Goal: Task Accomplishment & Management: Manage account settings

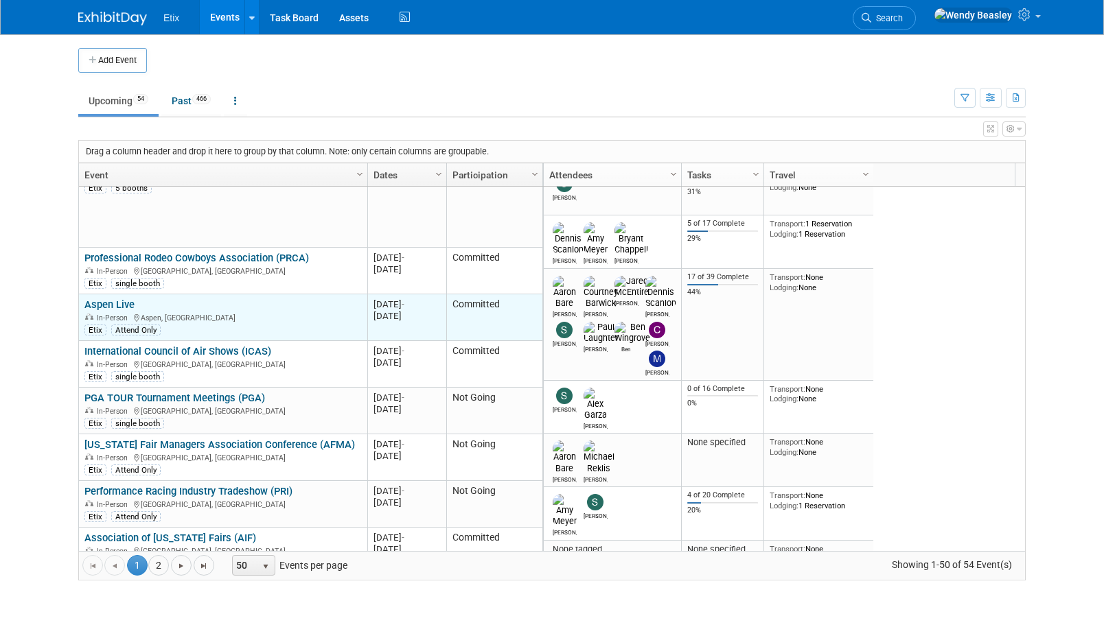
scroll to position [824, 0]
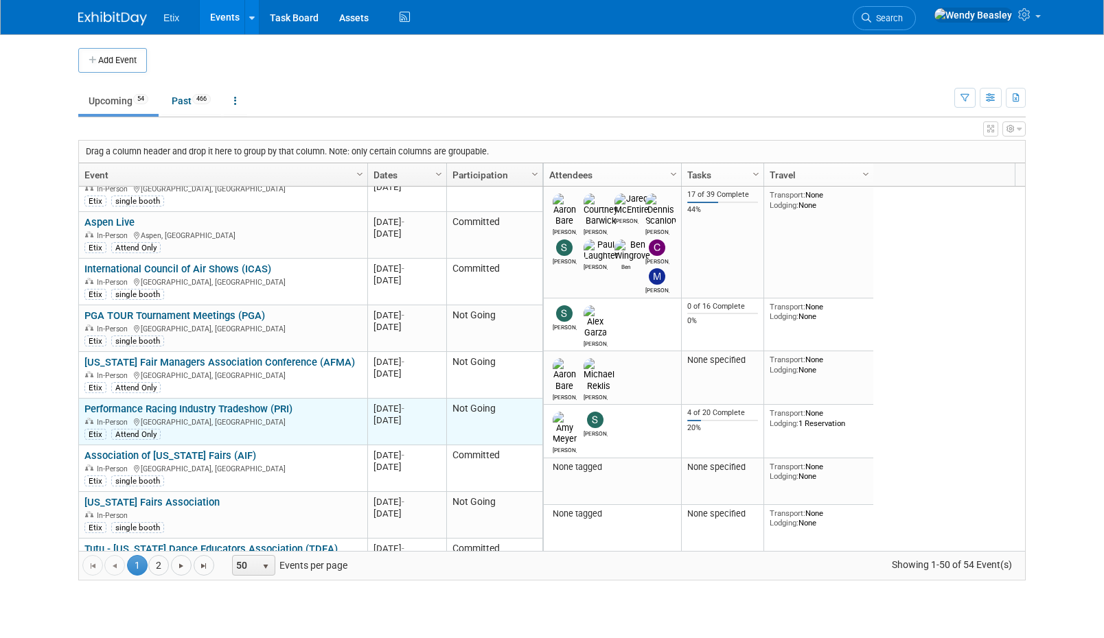
click at [191, 430] on td "Performance Racing Industry Tradeshow (PRI) Performance Racing Industry Tradesh…" at bounding box center [223, 422] width 288 height 47
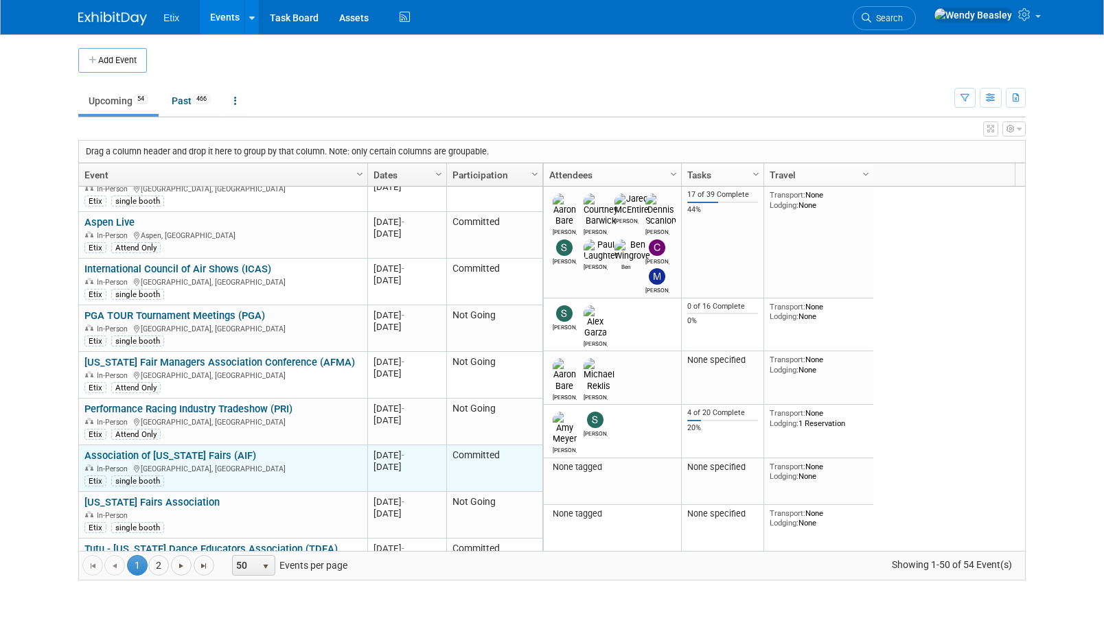
click at [193, 450] on link "Association of [US_STATE] Fairs (AIF)" at bounding box center [170, 456] width 172 height 12
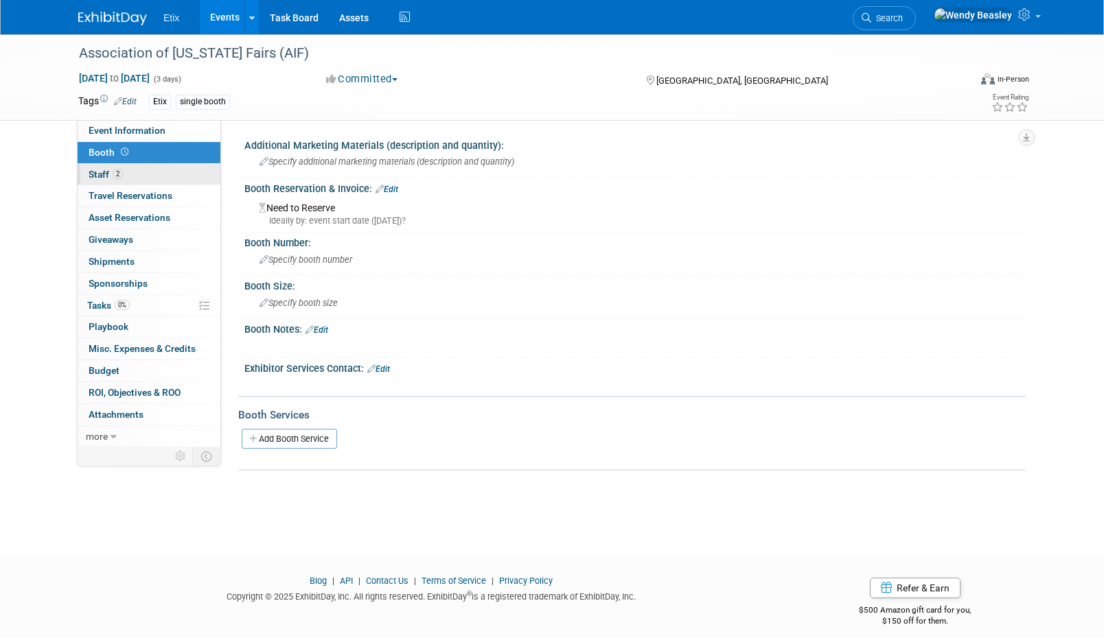
click at [128, 170] on link "2 Staff 2" at bounding box center [149, 174] width 143 height 21
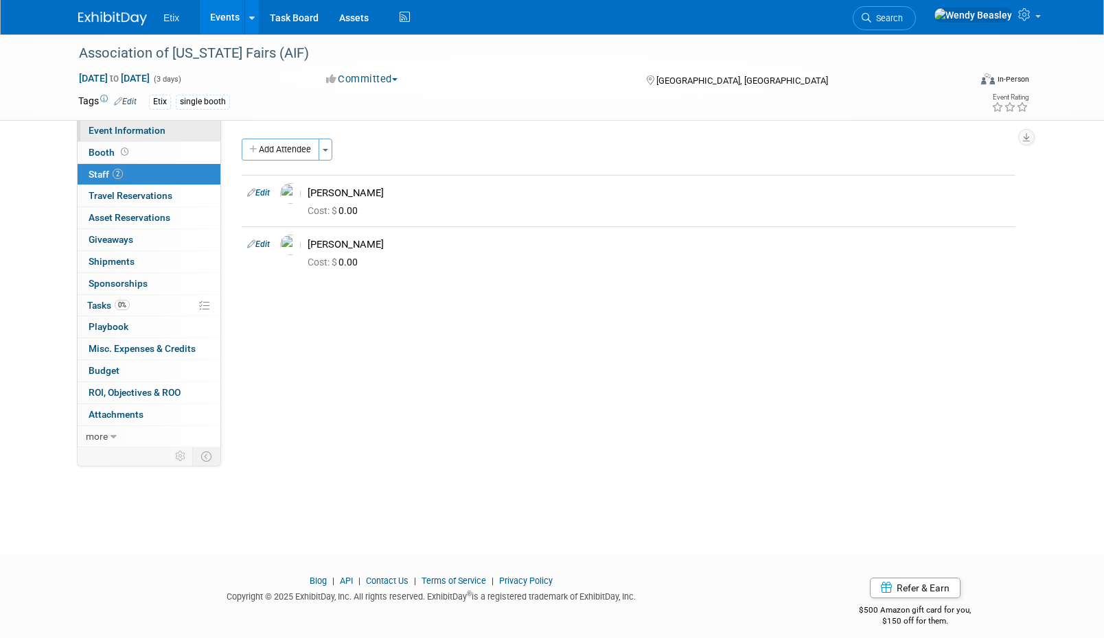
click at [124, 129] on span "Event Information" at bounding box center [127, 130] width 77 height 11
select select "No"
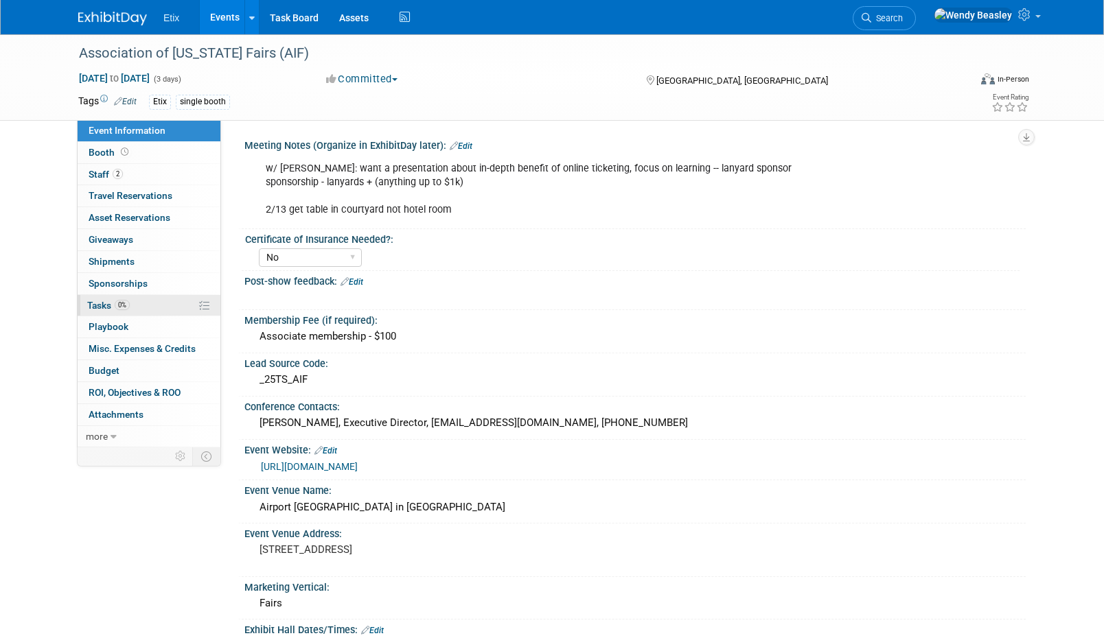
click at [107, 305] on span "Tasks 0%" at bounding box center [108, 305] width 43 height 11
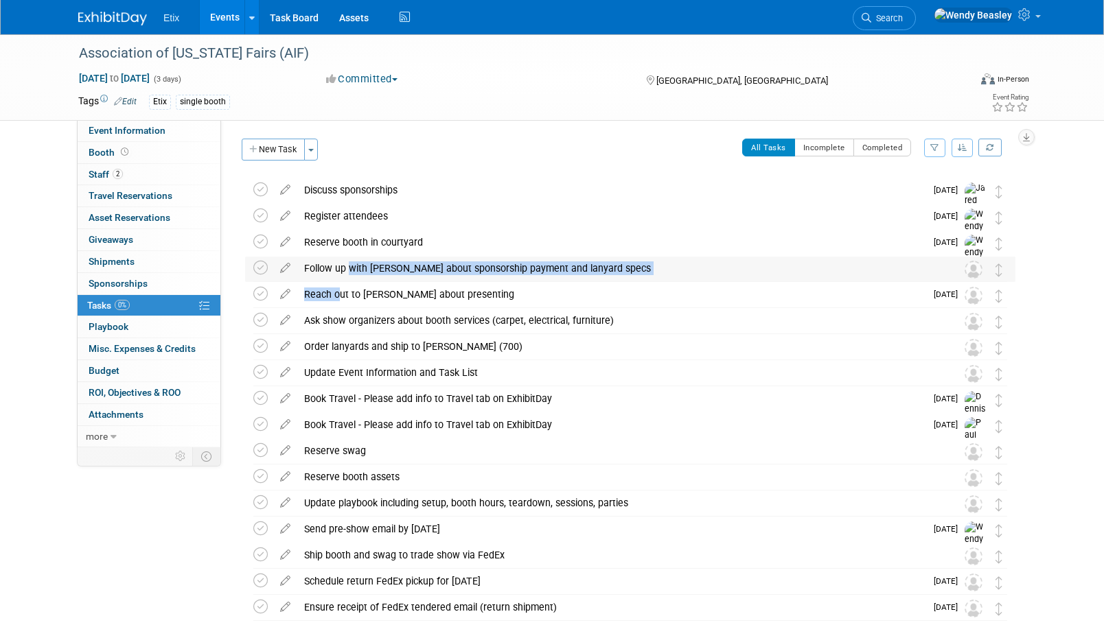
drag, startPoint x: 336, startPoint y: 297, endPoint x: 345, endPoint y: 268, distance: 31.0
click at [345, 268] on div "Association of Iowa Fairs (AIF) Des Moines, IA Dec 12, 2025 to Dec 14, 2025 (Go…" at bounding box center [626, 400] width 777 height 444
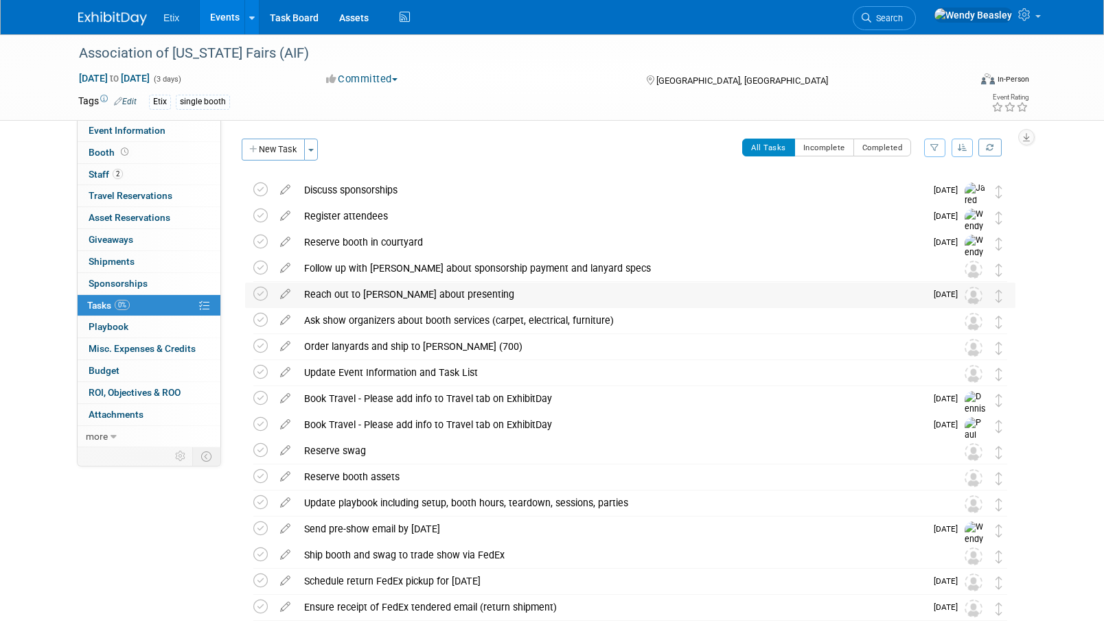
click at [474, 299] on div "Reach out to Tom about presenting" at bounding box center [611, 294] width 628 height 23
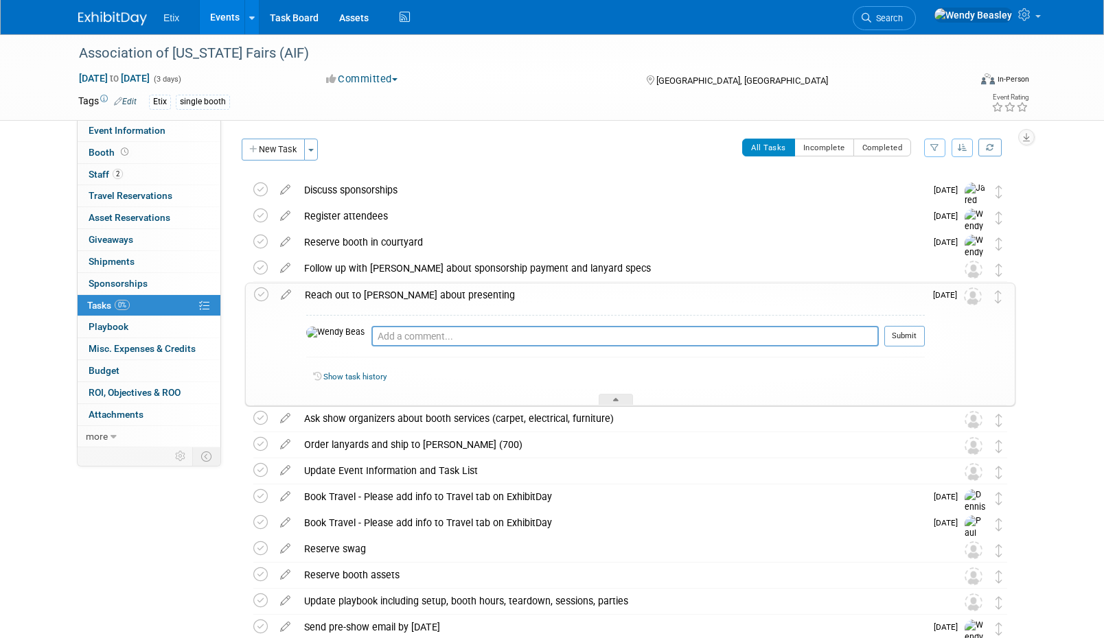
click at [330, 284] on div "Reach out to Tom about presenting" at bounding box center [611, 294] width 627 height 23
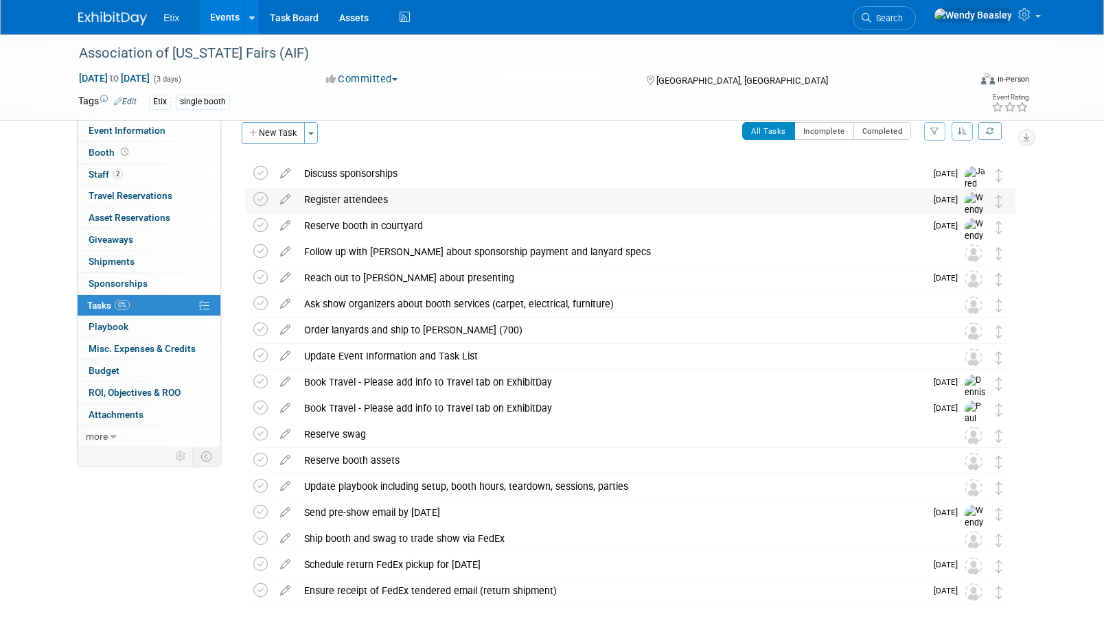
scroll to position [25, 0]
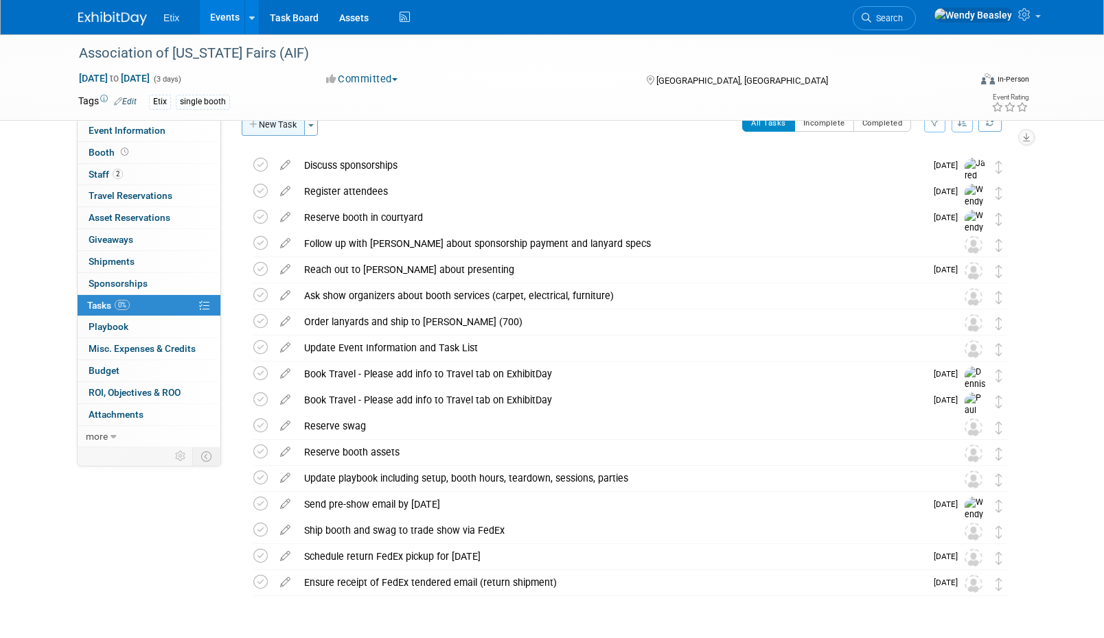
click at [283, 123] on button "New Task" at bounding box center [273, 125] width 63 height 22
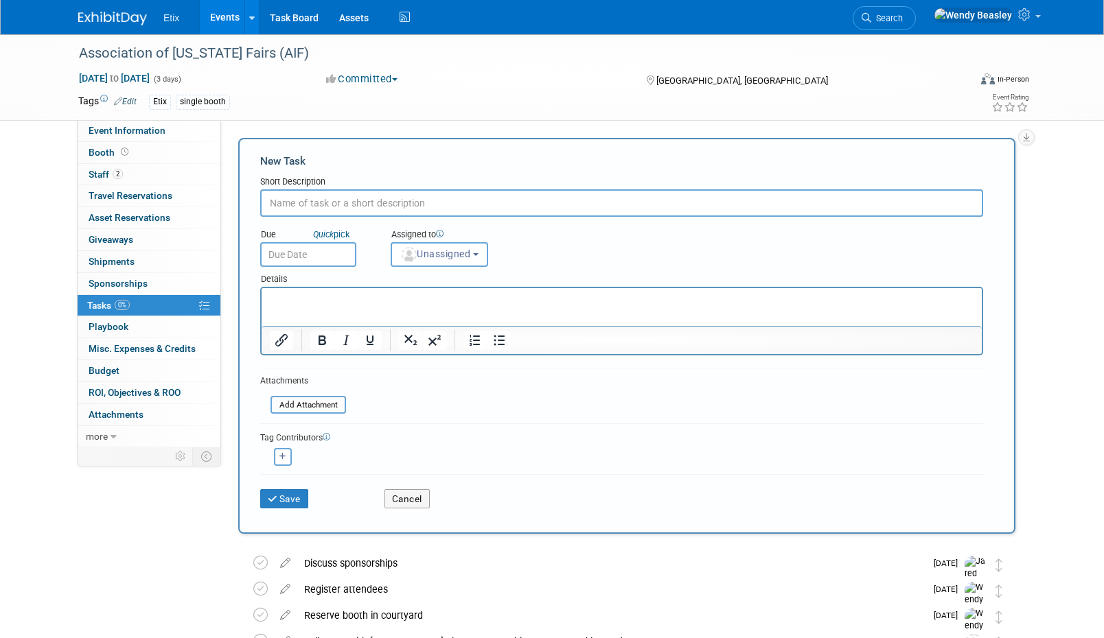
scroll to position [0, 0]
paste input "Generic Feature 2025 1"
type input "Generic Feature 2025 1"
click at [410, 496] on button "Cancel" at bounding box center [406, 499] width 45 height 19
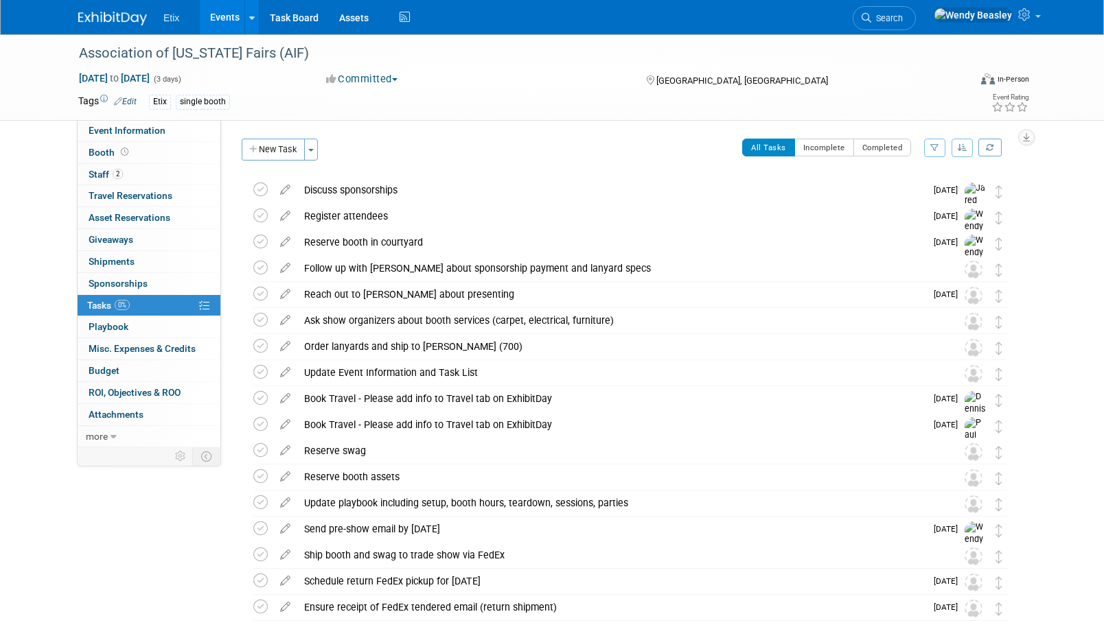
click at [230, 14] on link "Events" at bounding box center [225, 17] width 50 height 34
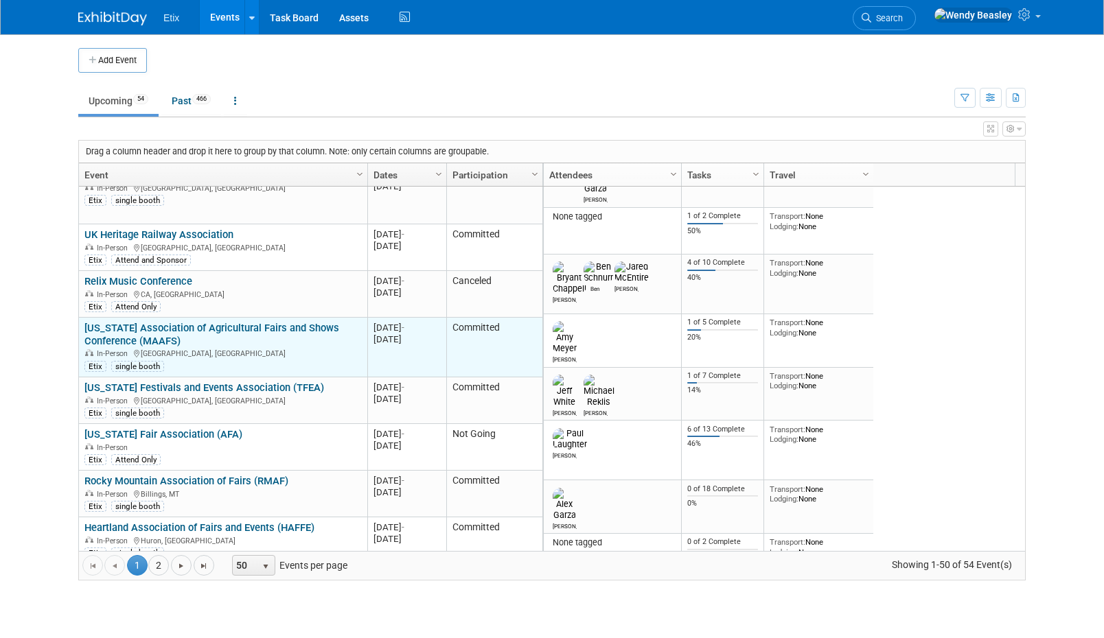
scroll to position [412, 0]
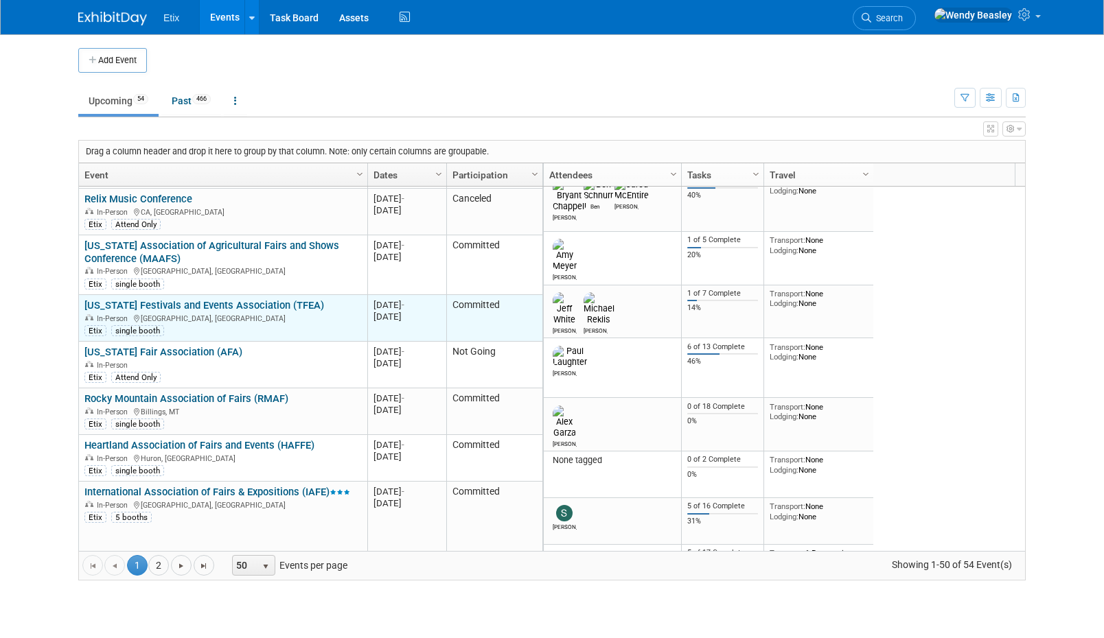
click at [244, 299] on link "[US_STATE] Festivals and Events Association (TFEA)" at bounding box center [204, 305] width 240 height 12
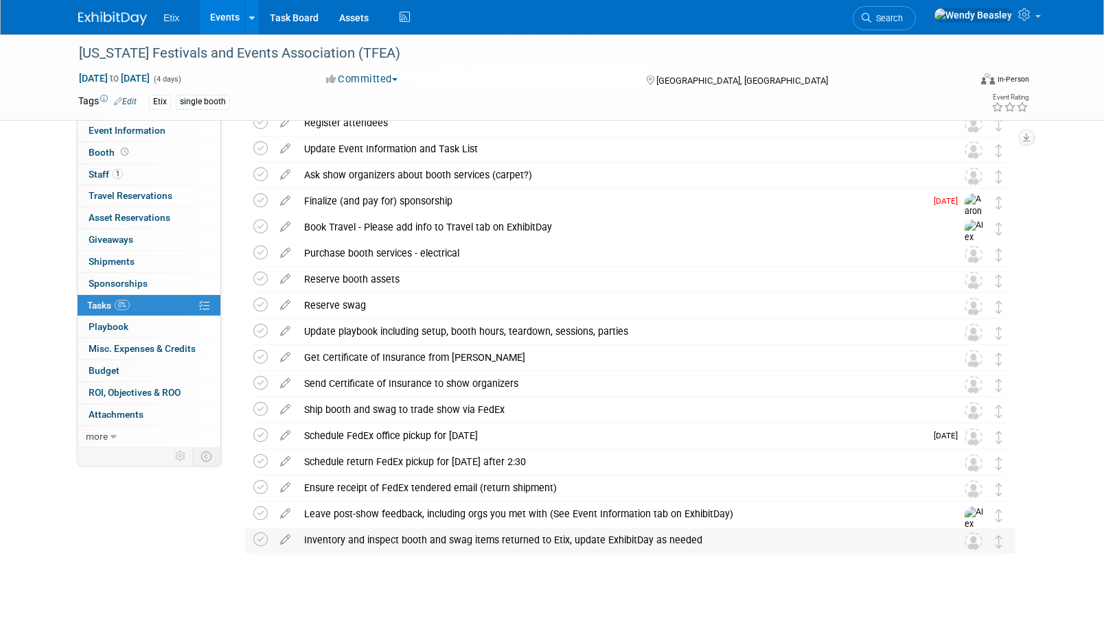
click at [502, 540] on div "Inventory and inspect booth and swag items returned to Etix, update ExhibitDay …" at bounding box center [617, 539] width 640 height 23
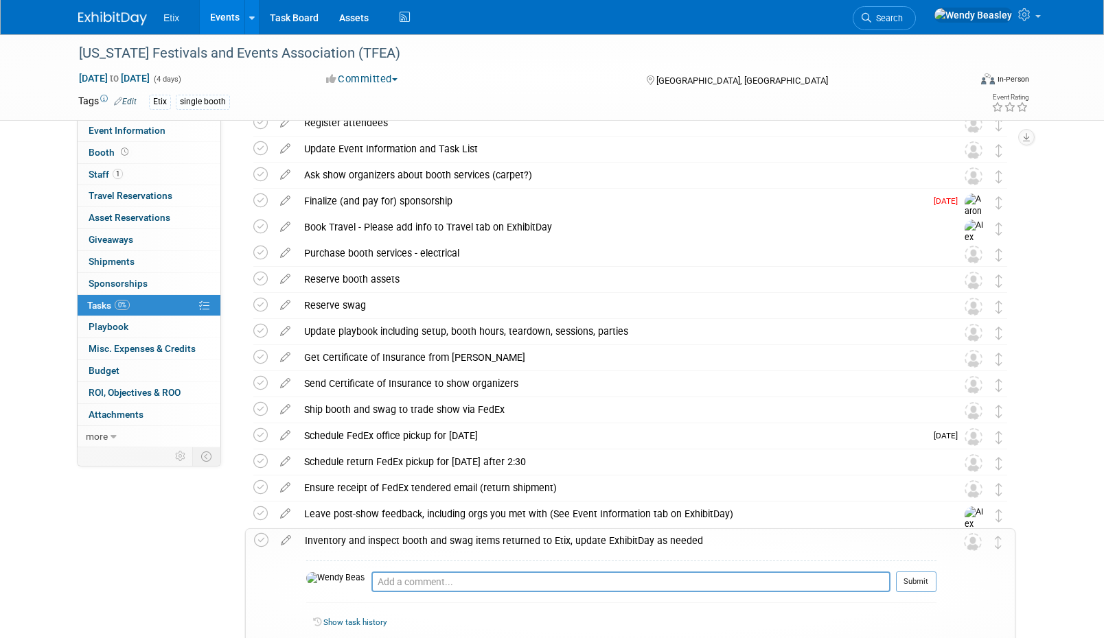
click at [494, 540] on div "Inventory and inspect booth and swag items returned to Etix, update ExhibitDay …" at bounding box center [617, 540] width 638 height 23
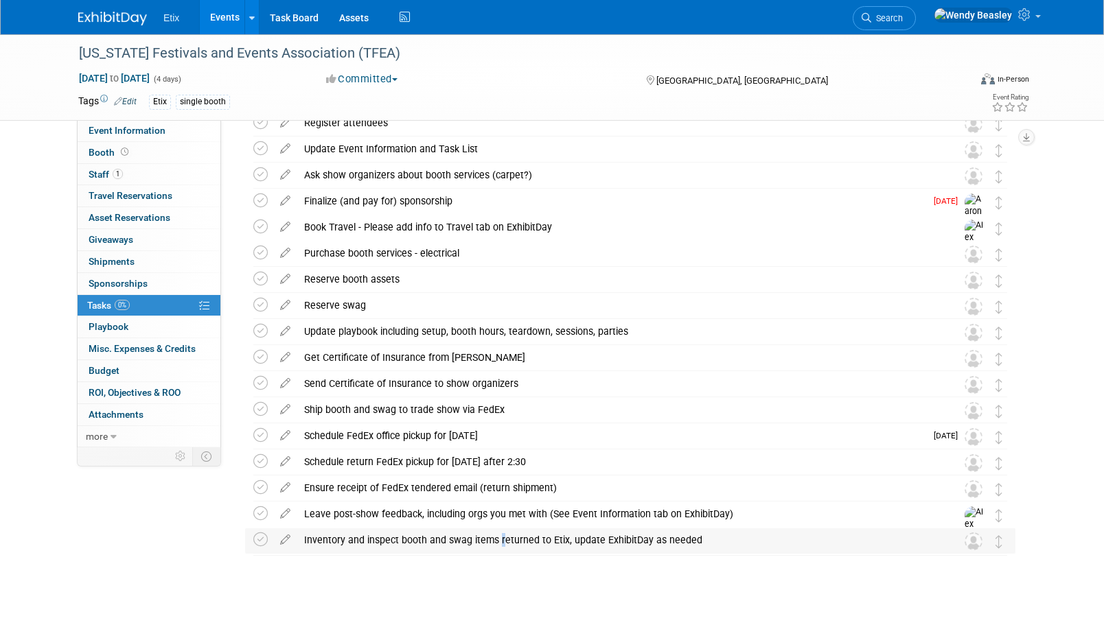
click at [494, 540] on div "Inventory and inspect booth and swag items returned to Etix, update ExhibitDay …" at bounding box center [617, 539] width 640 height 23
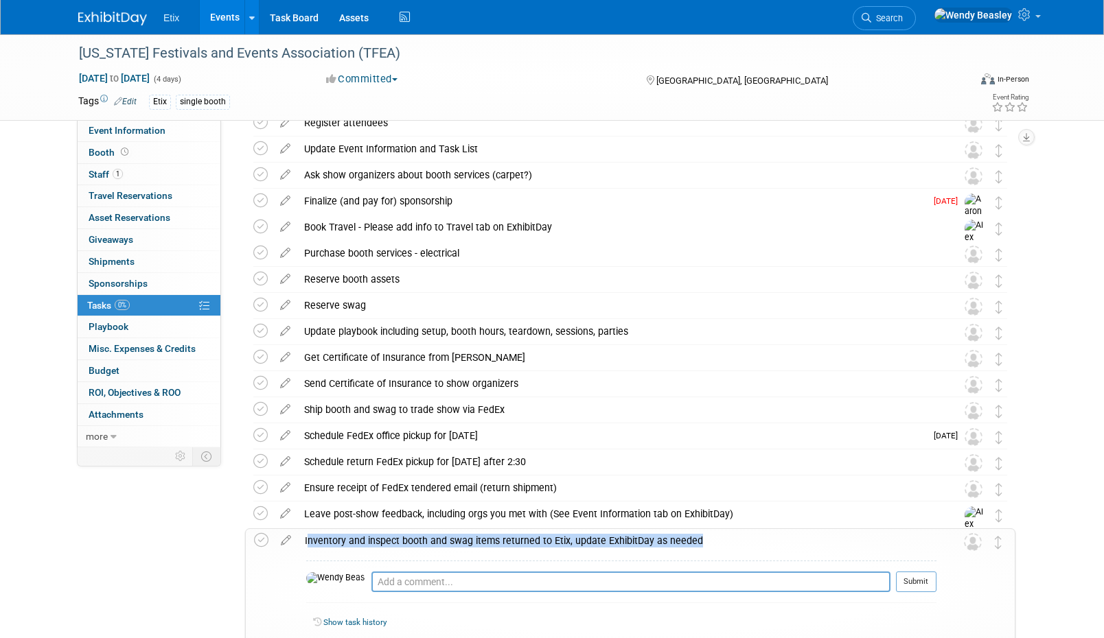
click at [494, 540] on div "Inventory and inspect booth and swag items returned to Etix, update ExhibitDay …" at bounding box center [617, 540] width 638 height 23
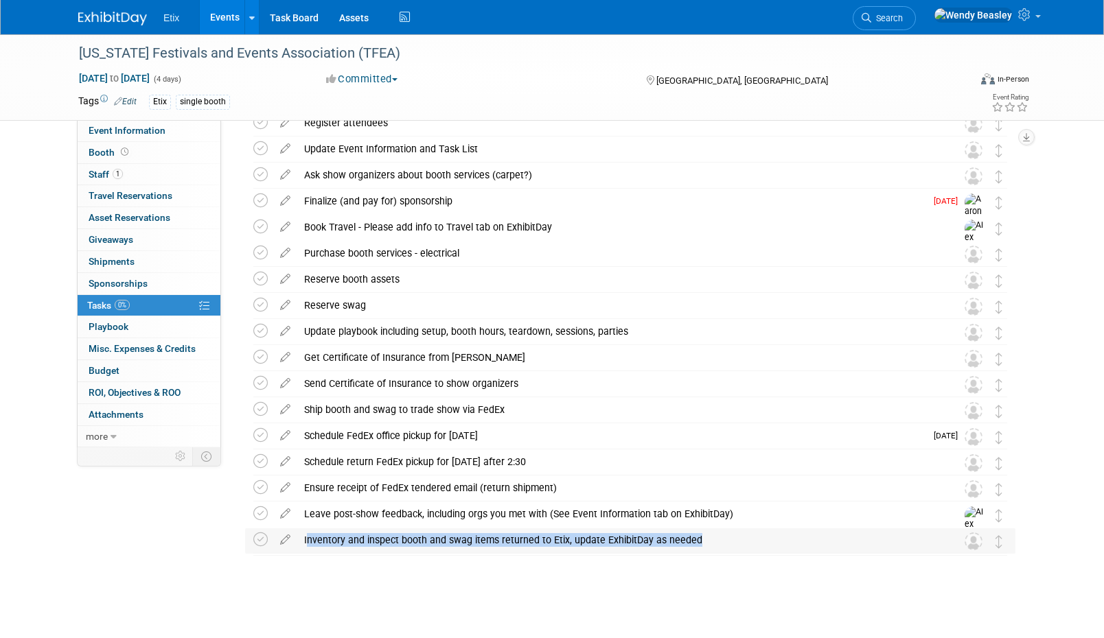
copy td "Inventory and inspect booth and swag items returned to Etix, update ExhibitDay …"
click at [234, 20] on link "Events" at bounding box center [225, 17] width 50 height 34
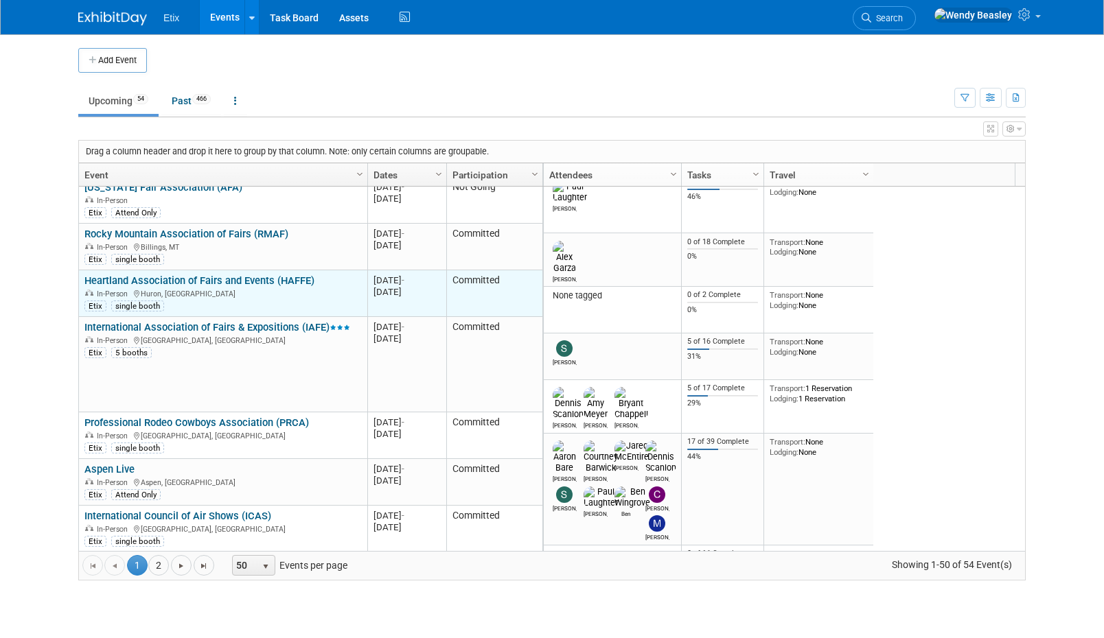
scroll to position [494, 0]
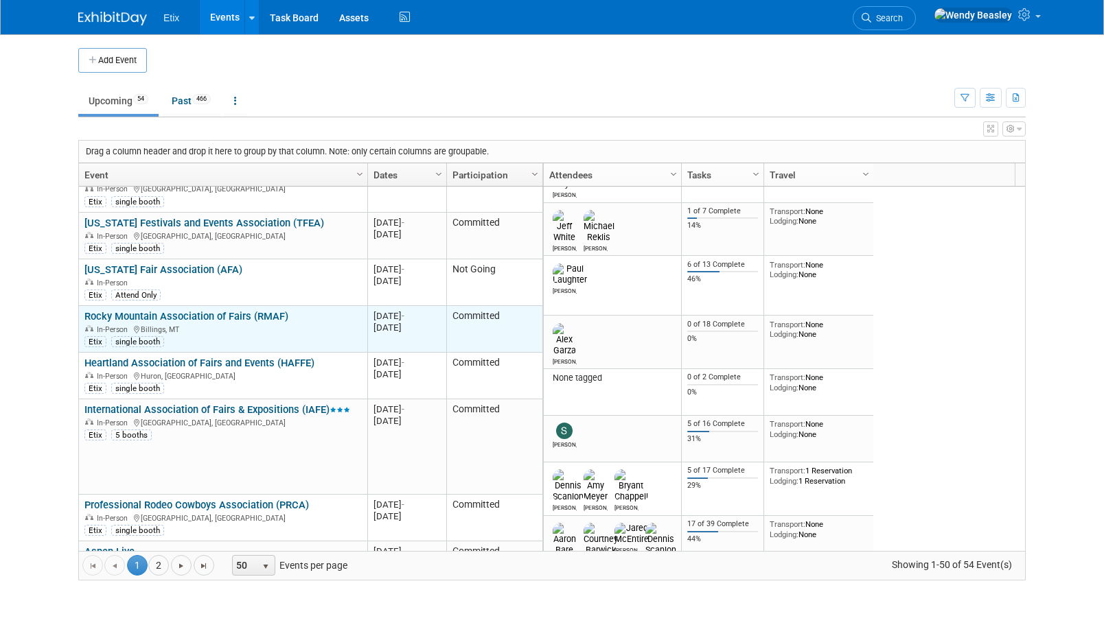
click at [226, 310] on link "Rocky Mountain Association of Fairs (RMAF)" at bounding box center [186, 316] width 204 height 12
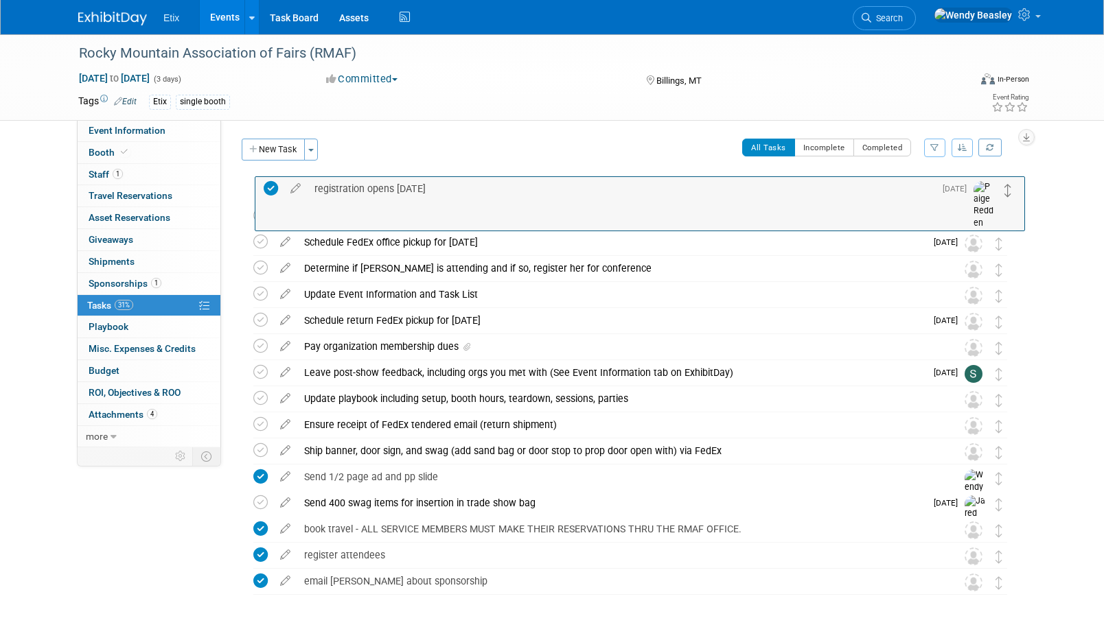
drag, startPoint x: 999, startPoint y: 585, endPoint x: 1009, endPoint y: 192, distance: 393.4
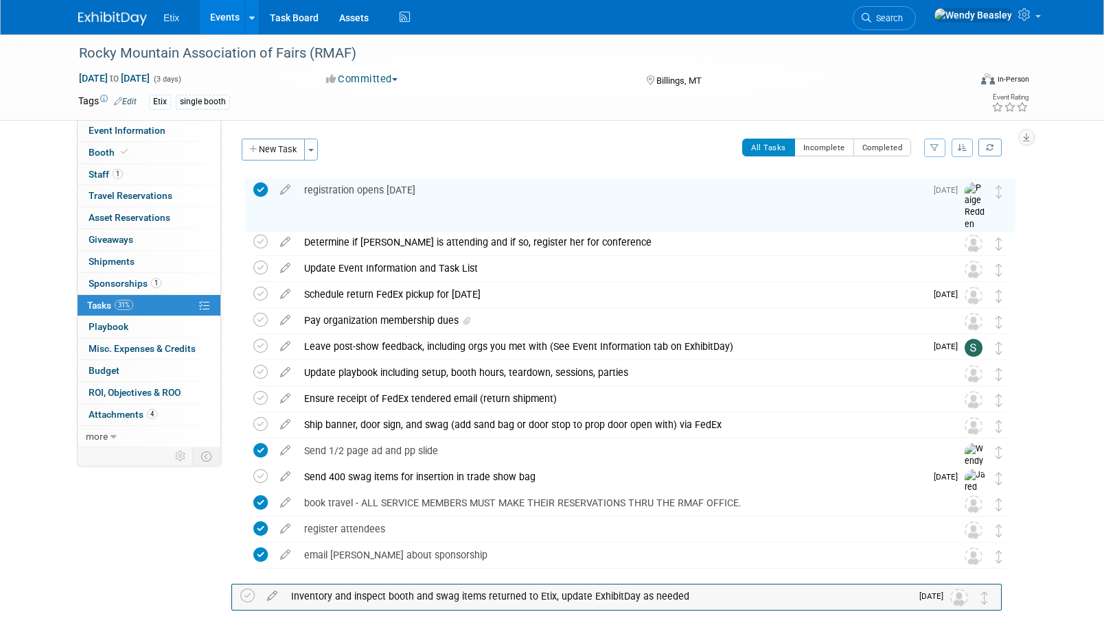
drag, startPoint x: 1002, startPoint y: 221, endPoint x: 992, endPoint y: 590, distance: 369.4
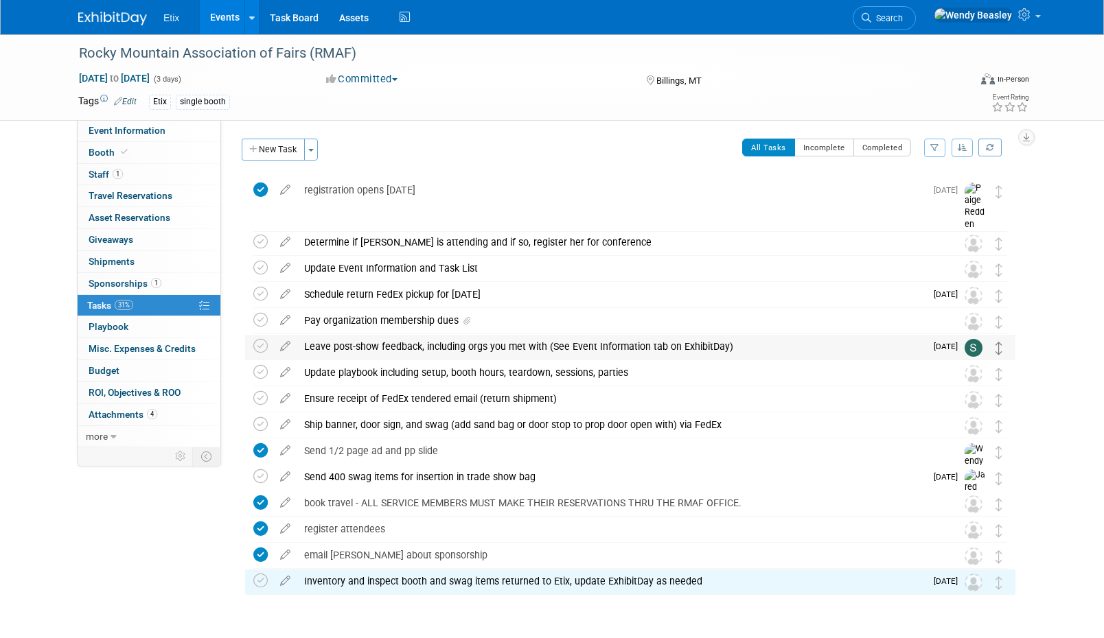
drag, startPoint x: 1002, startPoint y: 559, endPoint x: 999, endPoint y: 342, distance: 216.9
click at [999, 342] on div "Rocky Mountain Association of Fairs (RMAF) Billings, MT [DATE] to [DATE] (Going…" at bounding box center [626, 387] width 777 height 418
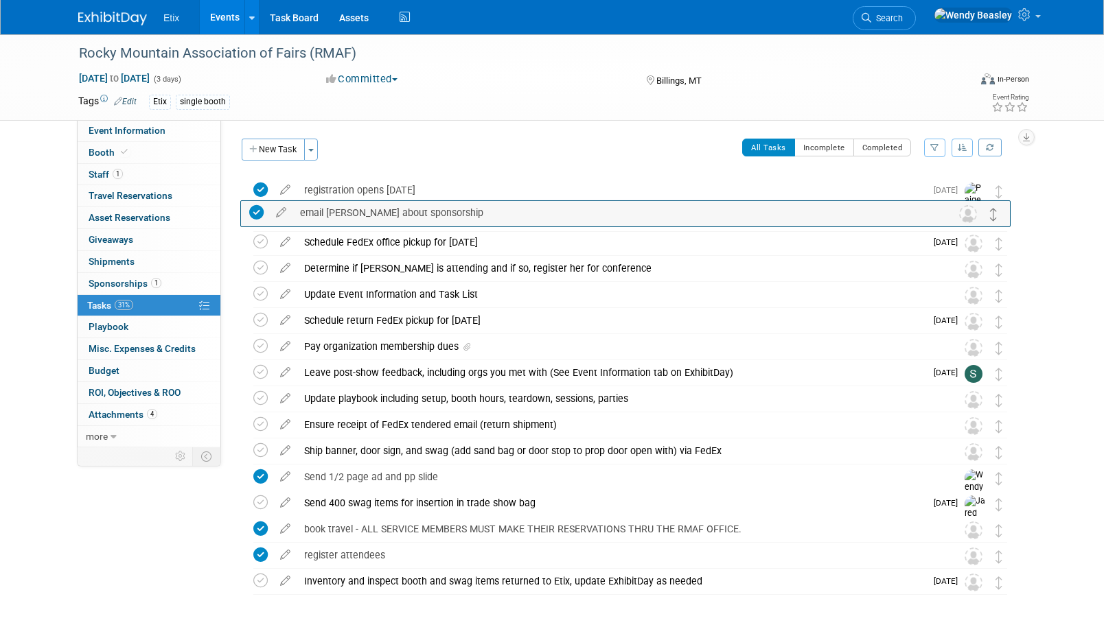
drag, startPoint x: 995, startPoint y: 561, endPoint x: 990, endPoint y: 218, distance: 342.5
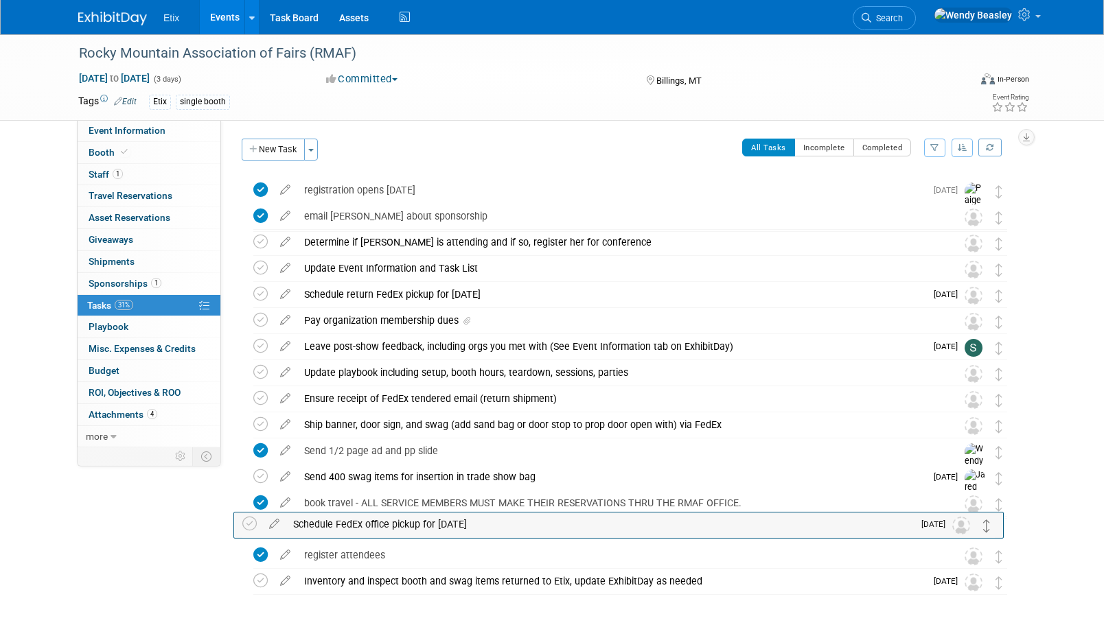
drag, startPoint x: 996, startPoint y: 245, endPoint x: 984, endPoint y: 526, distance: 281.6
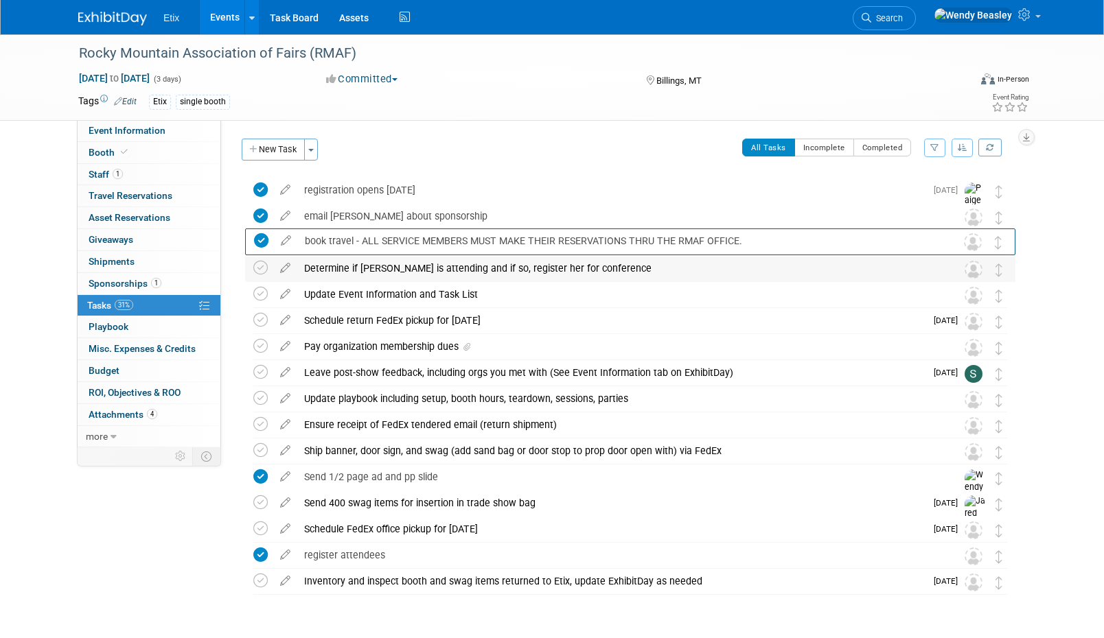
drag, startPoint x: 996, startPoint y: 507, endPoint x: 986, endPoint y: 265, distance: 242.5
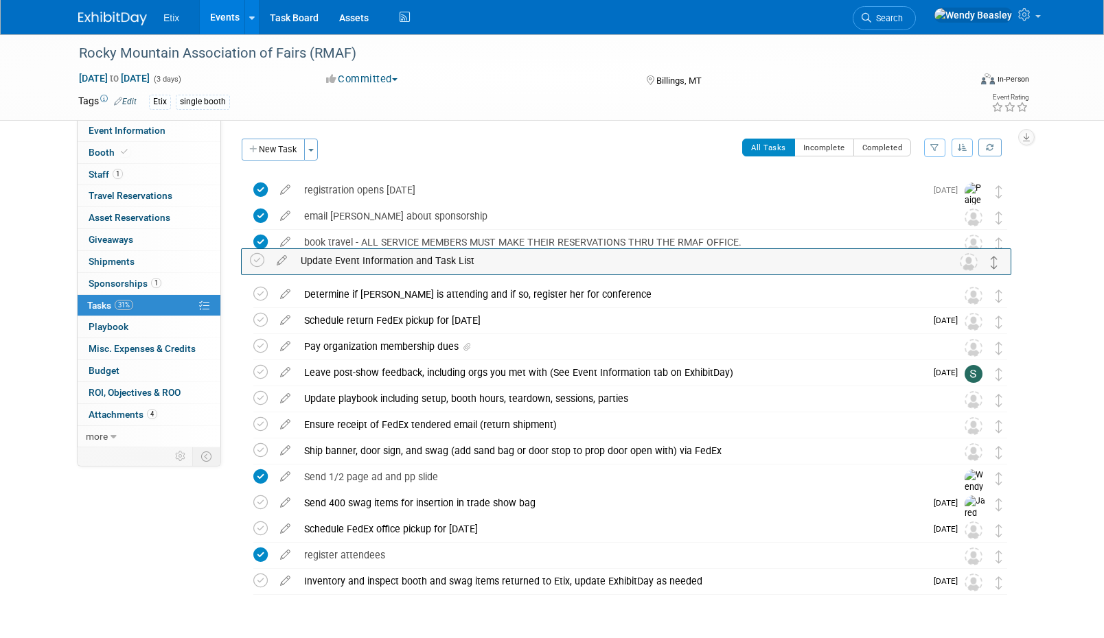
drag, startPoint x: 995, startPoint y: 300, endPoint x: 991, endPoint y: 265, distance: 35.2
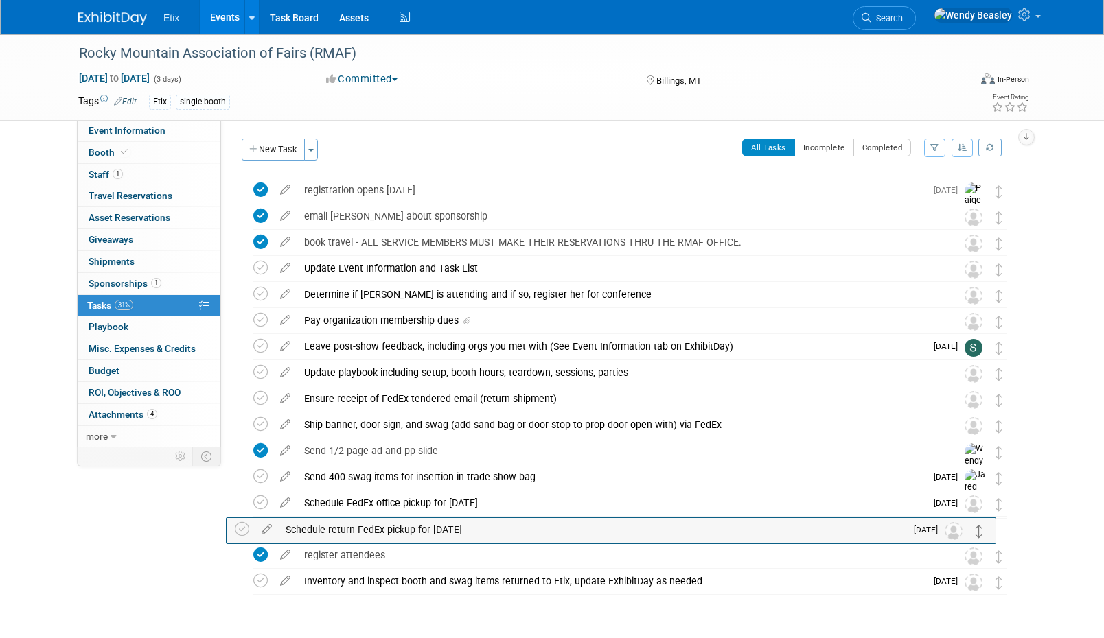
drag, startPoint x: 1001, startPoint y: 325, endPoint x: 982, endPoint y: 535, distance: 210.2
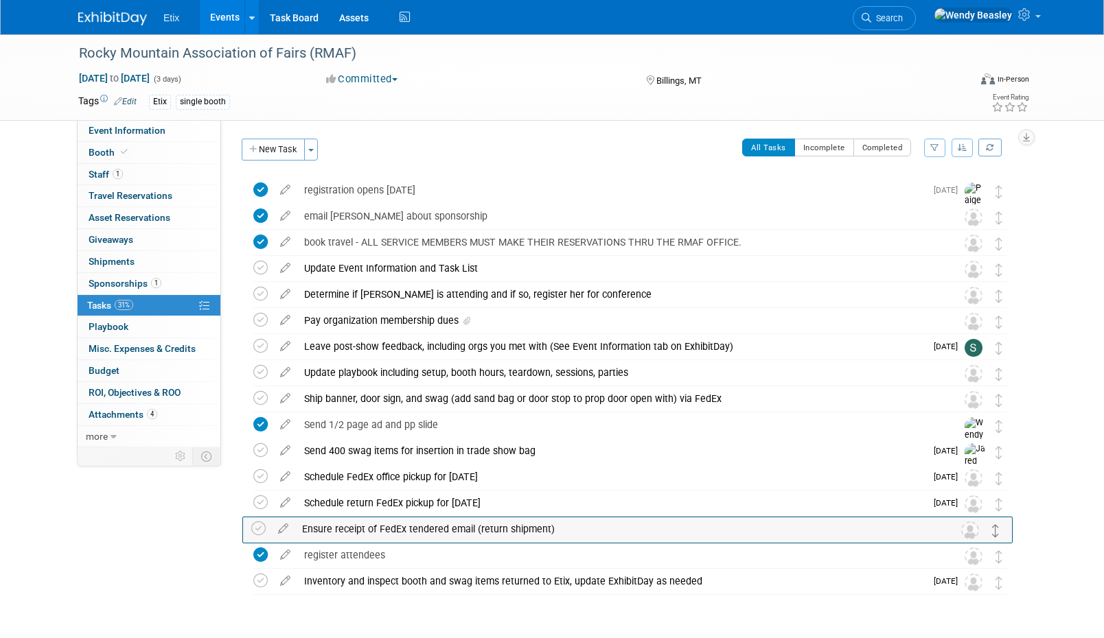
drag, startPoint x: 1000, startPoint y: 402, endPoint x: 997, endPoint y: 532, distance: 130.4
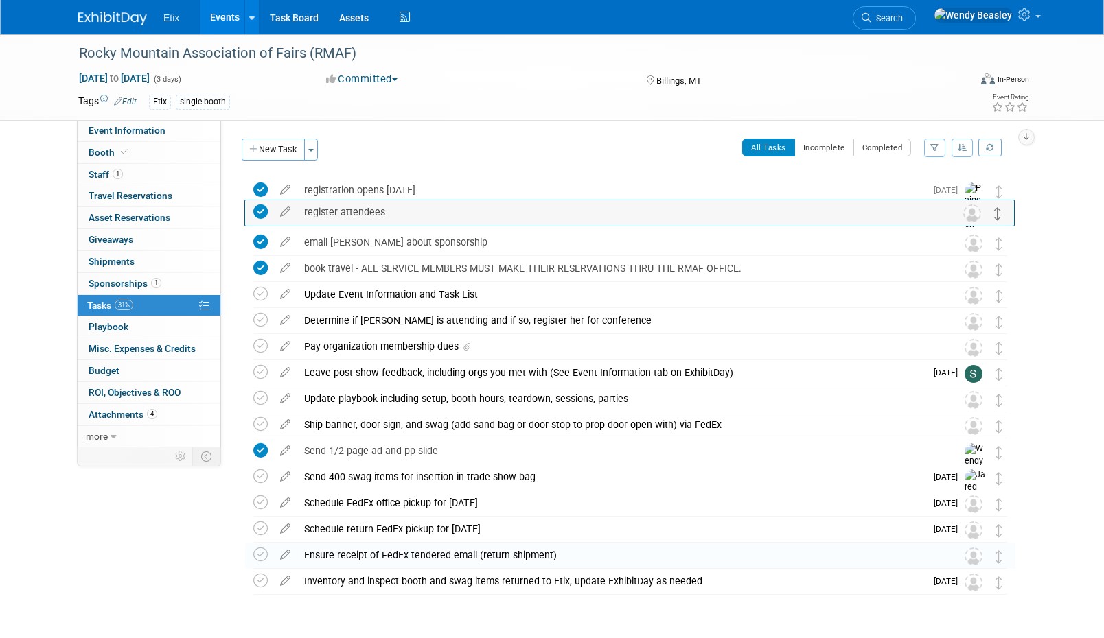
drag, startPoint x: 999, startPoint y: 555, endPoint x: 998, endPoint y: 211, distance: 343.9
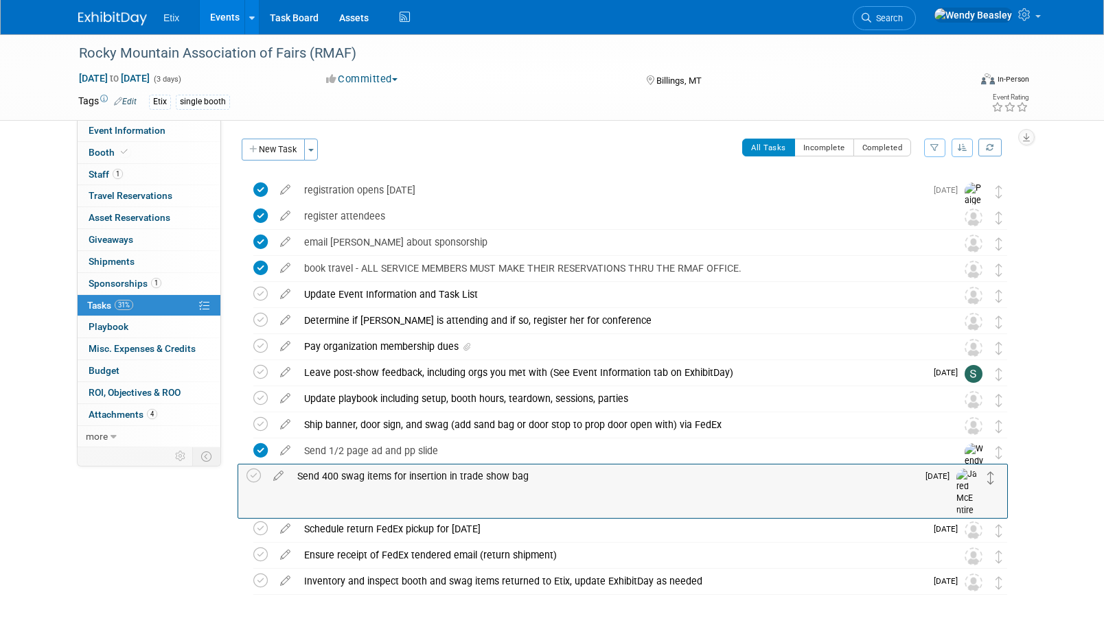
drag, startPoint x: 997, startPoint y: 482, endPoint x: 990, endPoint y: 480, distance: 7.8
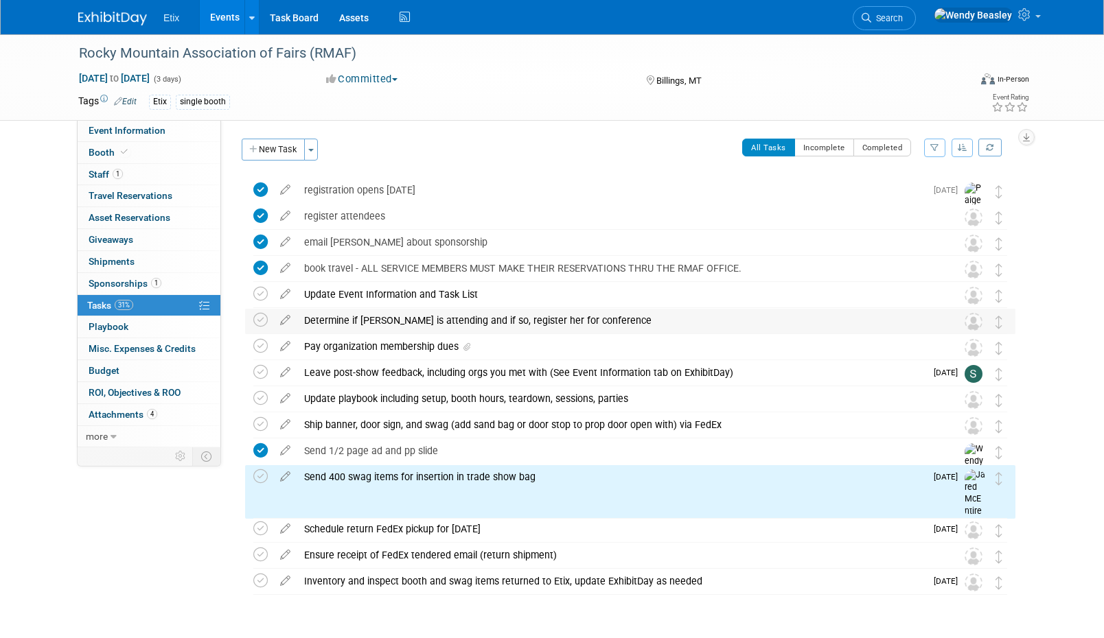
drag, startPoint x: 998, startPoint y: 459, endPoint x: 994, endPoint y: 330, distance: 129.1
click at [995, 326] on div "Rocky Mountain Association of Fairs (RMAF) Billings, MT Nov 12, 2025 to Nov 14,…" at bounding box center [626, 387] width 777 height 418
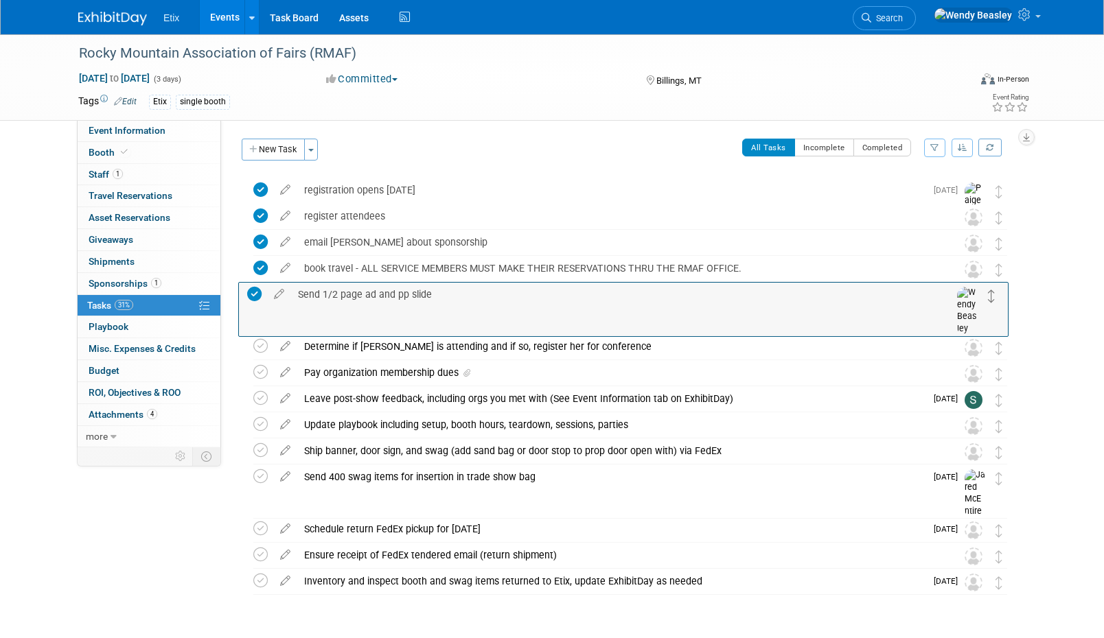
drag, startPoint x: 995, startPoint y: 456, endPoint x: 988, endPoint y: 298, distance: 158.0
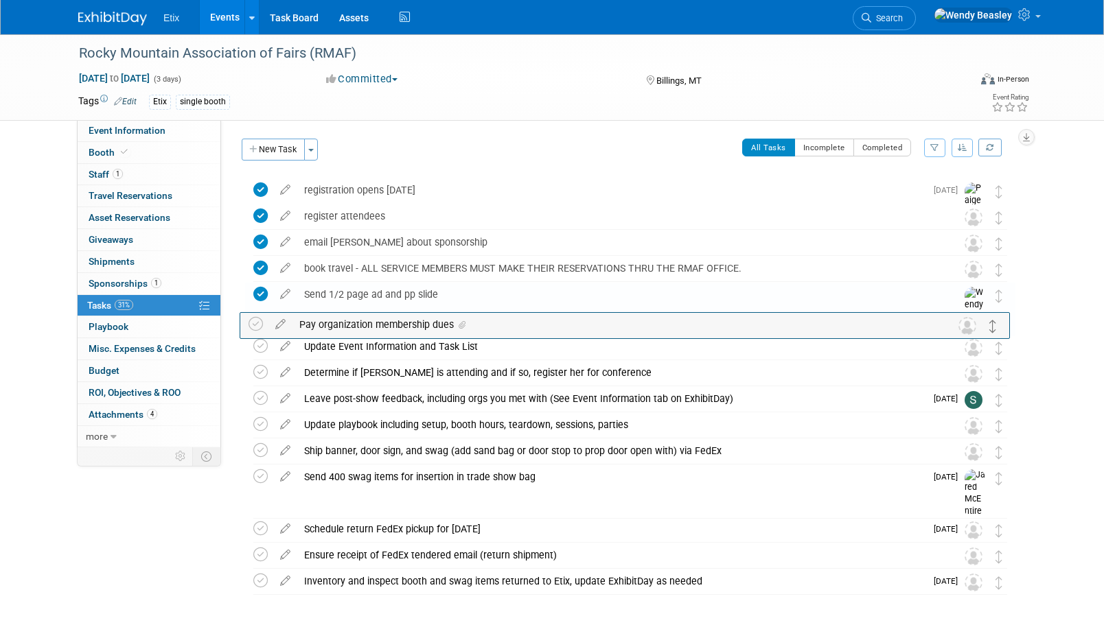
drag, startPoint x: 999, startPoint y: 380, endPoint x: 995, endPoint y: 331, distance: 49.6
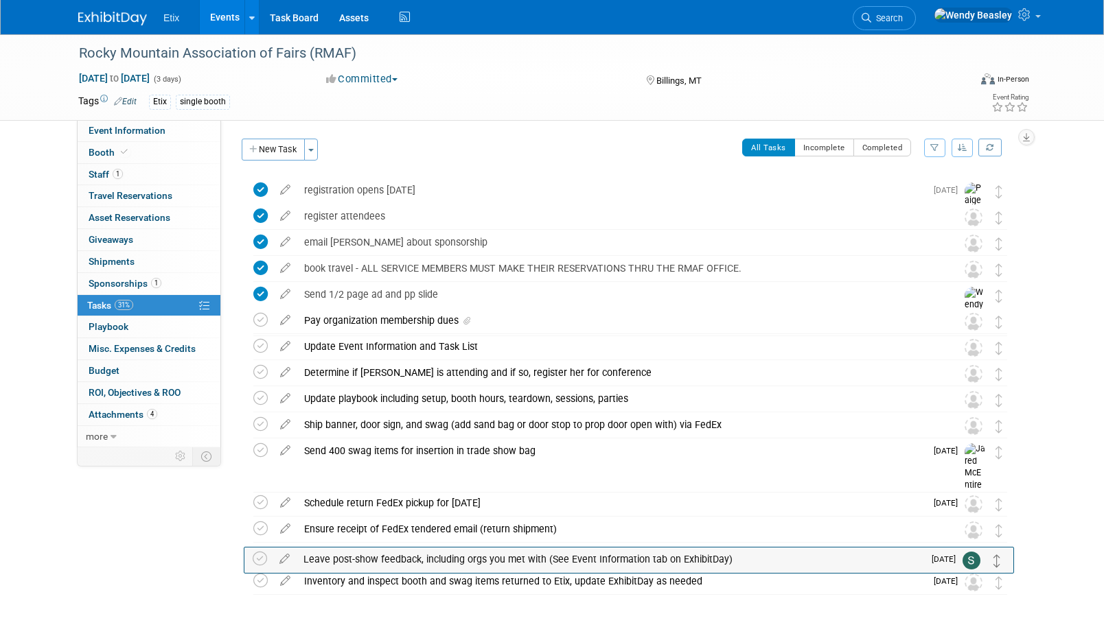
drag, startPoint x: 995, startPoint y: 399, endPoint x: 994, endPoint y: 559, distance: 159.2
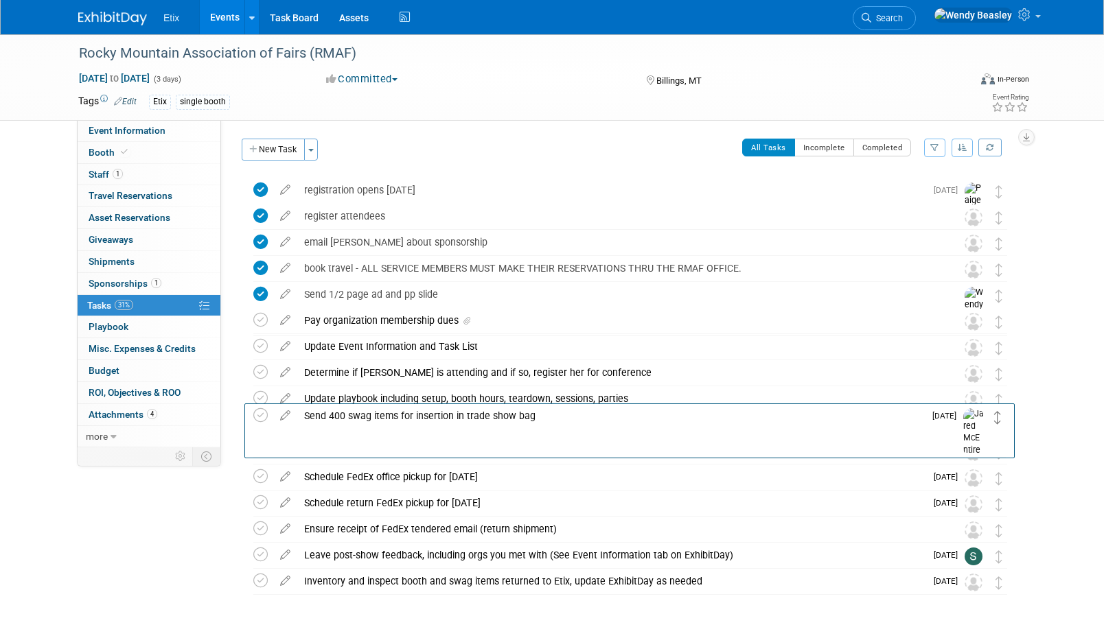
drag, startPoint x: 997, startPoint y: 455, endPoint x: 997, endPoint y: 419, distance: 36.4
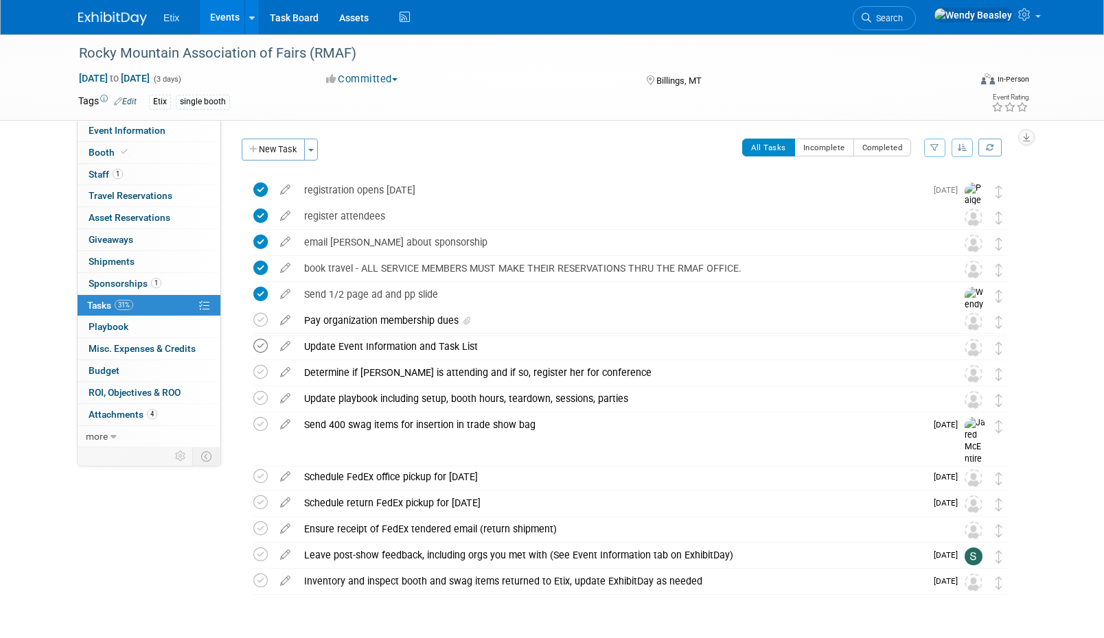
click at [259, 342] on icon at bounding box center [260, 346] width 14 height 14
drag, startPoint x: 989, startPoint y: 350, endPoint x: 983, endPoint y: 301, distance: 49.1
click at [986, 283] on div "Rocky Mountain Association of Fairs (RMAF) Billings, MT Nov 12, 2025 to Nov 14,…" at bounding box center [626, 387] width 777 height 418
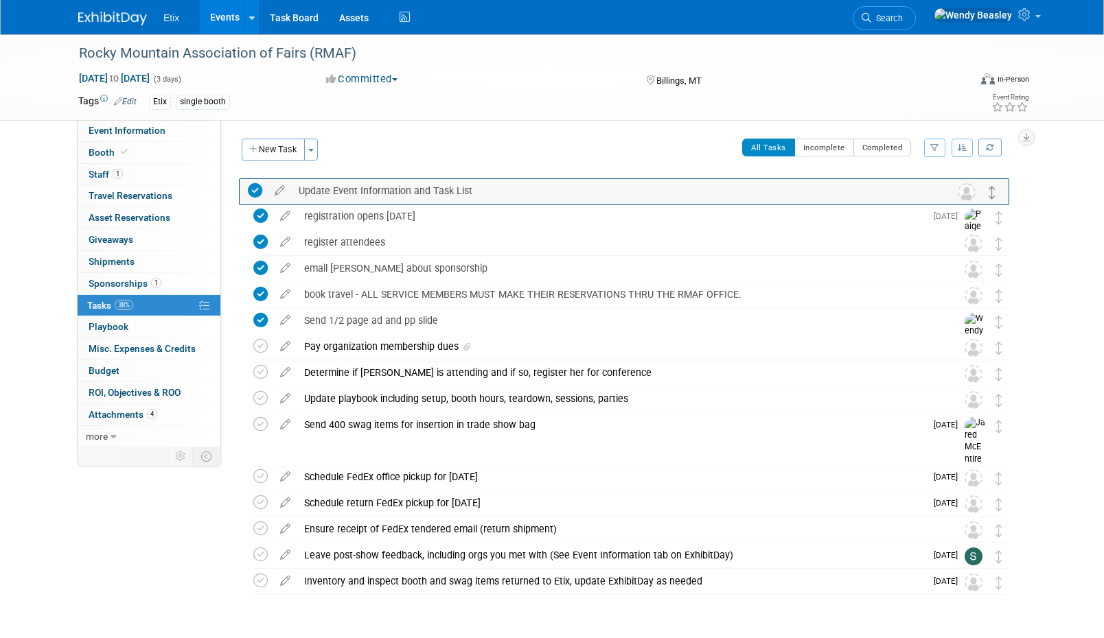
drag, startPoint x: 995, startPoint y: 349, endPoint x: 989, endPoint y: 193, distance: 156.6
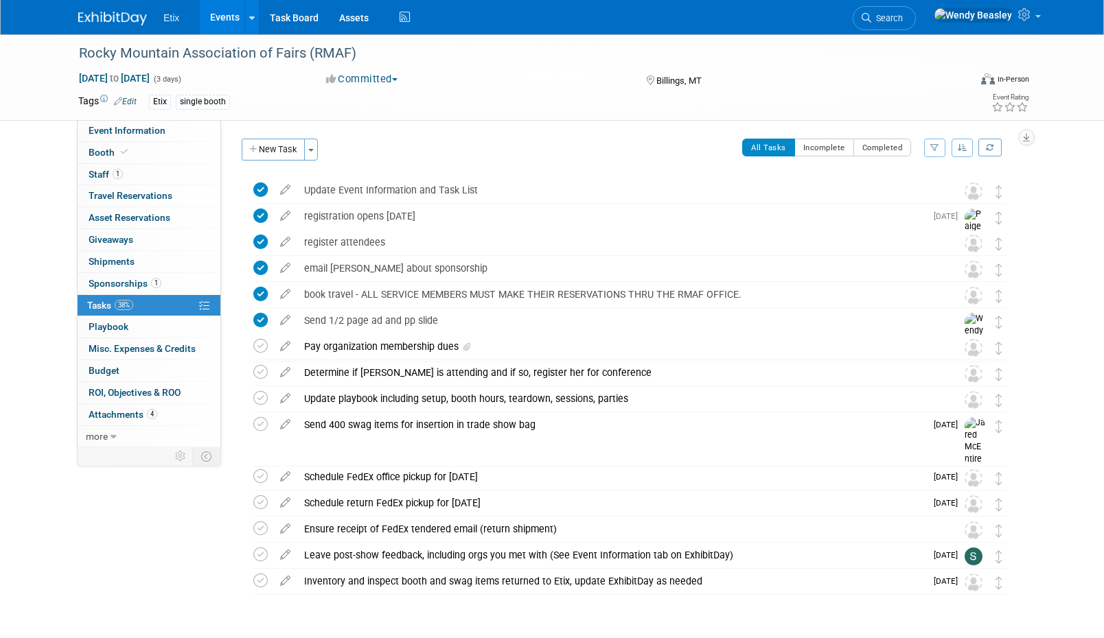
click at [217, 9] on link "Events" at bounding box center [225, 17] width 50 height 34
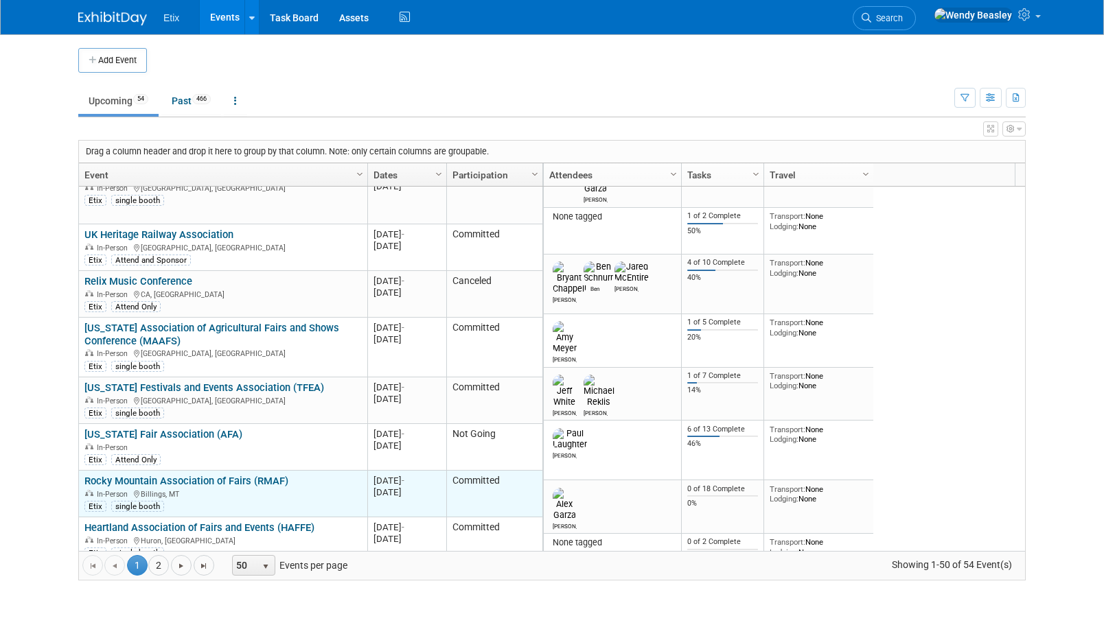
scroll to position [412, 0]
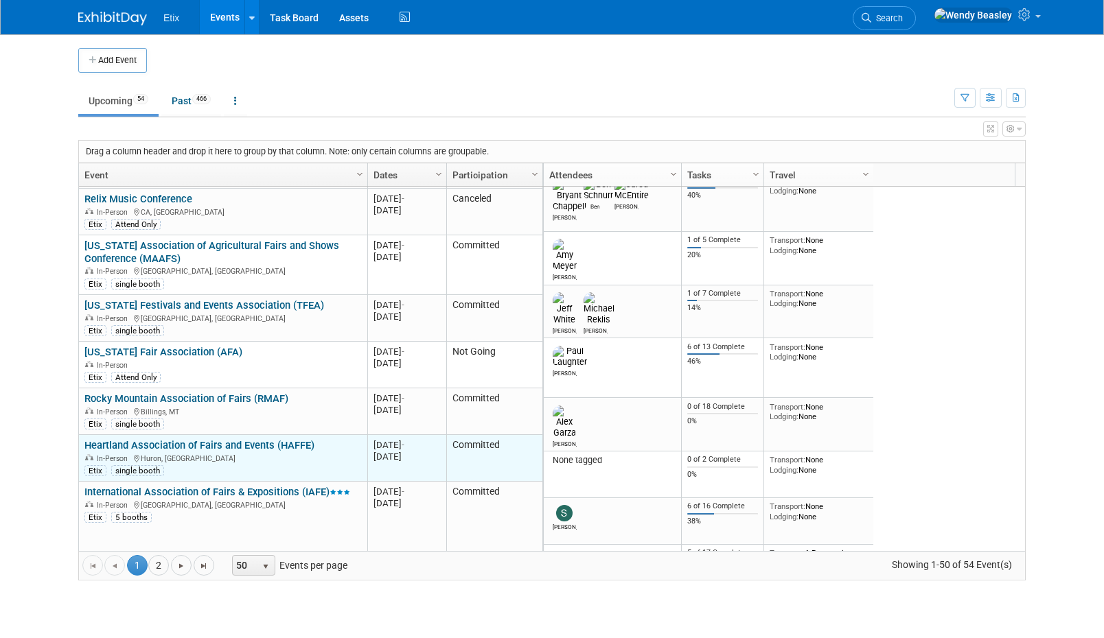
click at [233, 439] on link "Heartland Association of Fairs and Events (HAFFE)" at bounding box center [199, 445] width 230 height 12
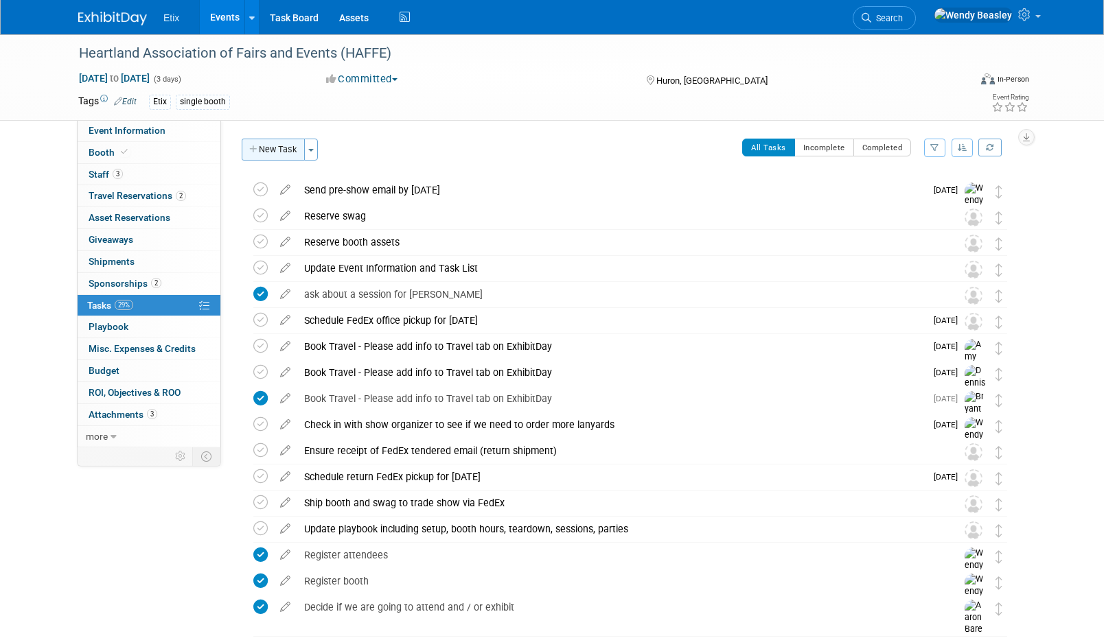
click at [285, 154] on button "New Task" at bounding box center [273, 150] width 63 height 22
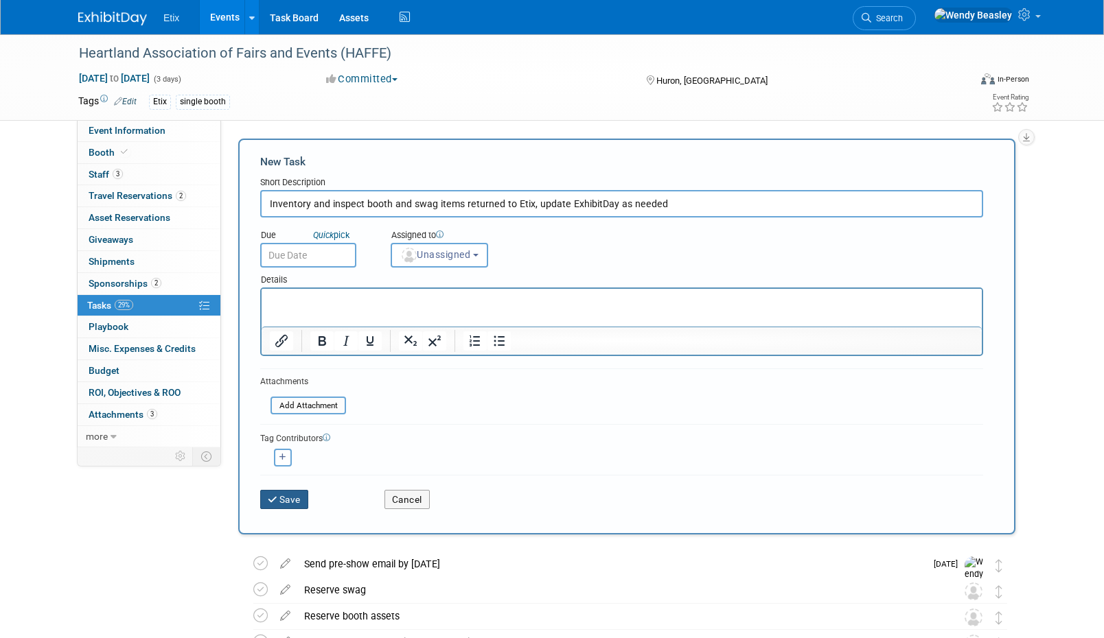
type input "Inventory and inspect booth and swag items returned to Etix, update ExhibitDay …"
click at [286, 501] on button "Save" at bounding box center [284, 499] width 48 height 19
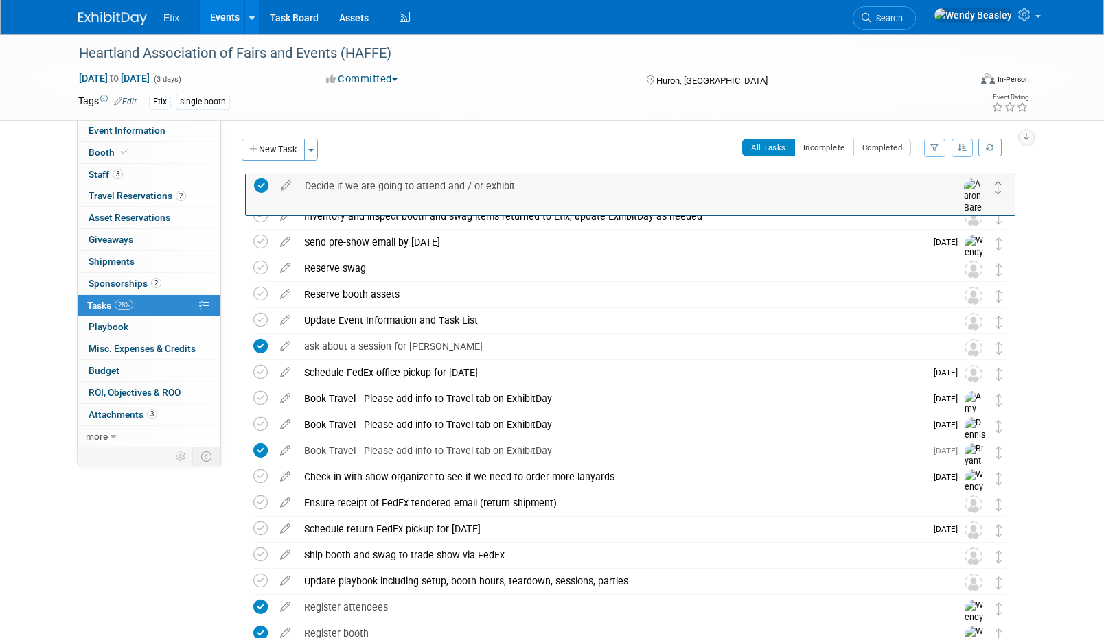
drag, startPoint x: 999, startPoint y: 545, endPoint x: 999, endPoint y: 190, distance: 354.8
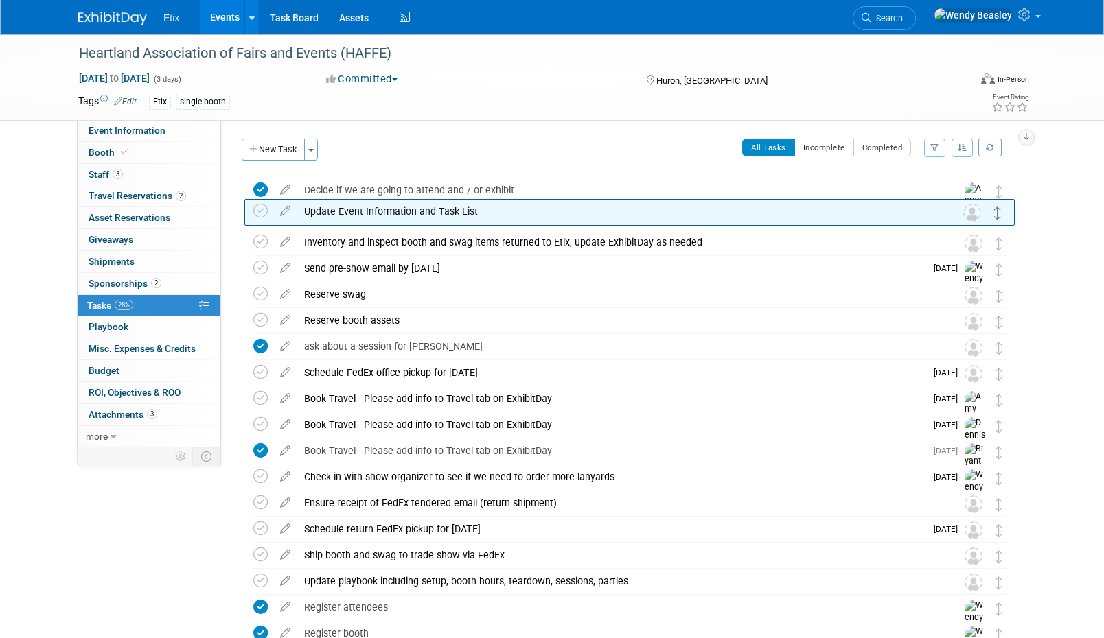
drag, startPoint x: 996, startPoint y: 327, endPoint x: 995, endPoint y: 218, distance: 109.8
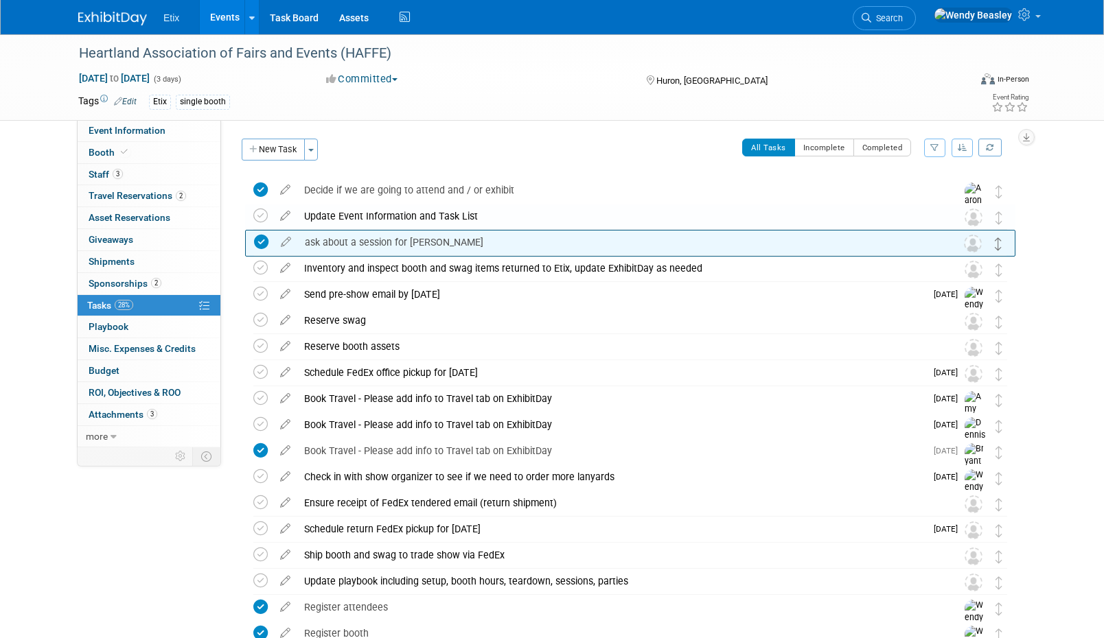
drag, startPoint x: 997, startPoint y: 351, endPoint x: 998, endPoint y: 246, distance: 105.7
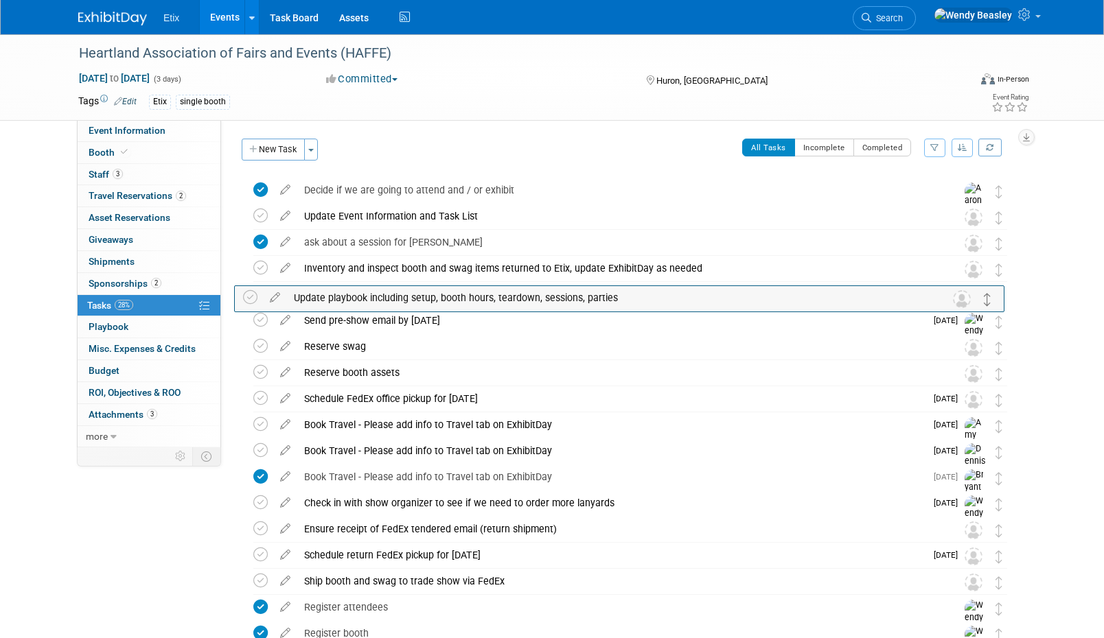
drag, startPoint x: 997, startPoint y: 583, endPoint x: 986, endPoint y: 299, distance: 285.1
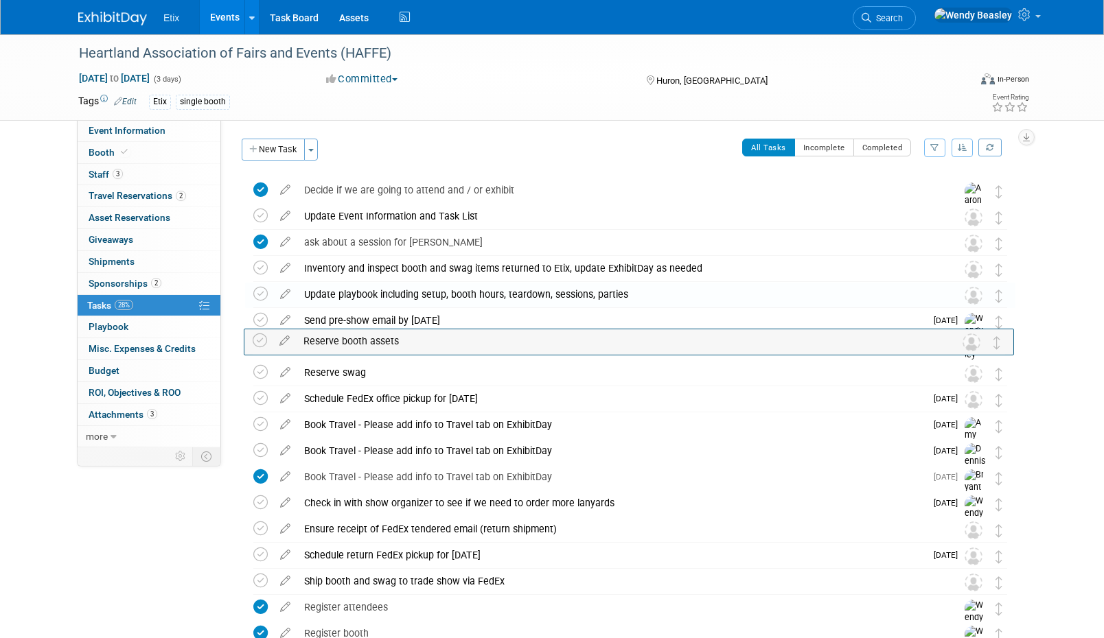
drag, startPoint x: 1001, startPoint y: 375, endPoint x: 1000, endPoint y: 345, distance: 30.2
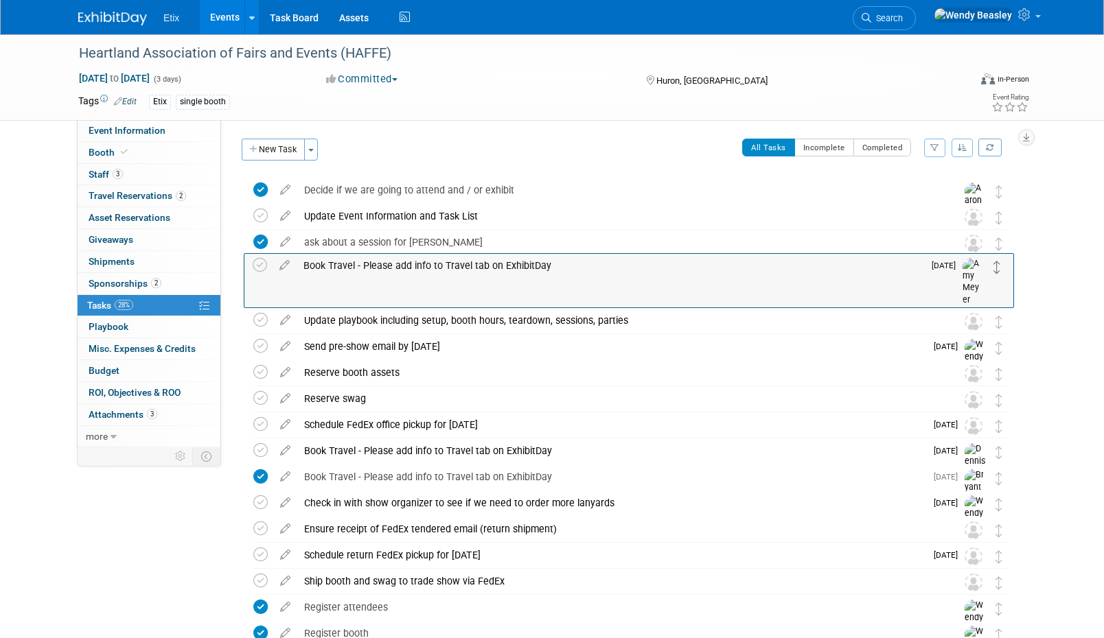
drag, startPoint x: 999, startPoint y: 429, endPoint x: 997, endPoint y: 268, distance: 160.6
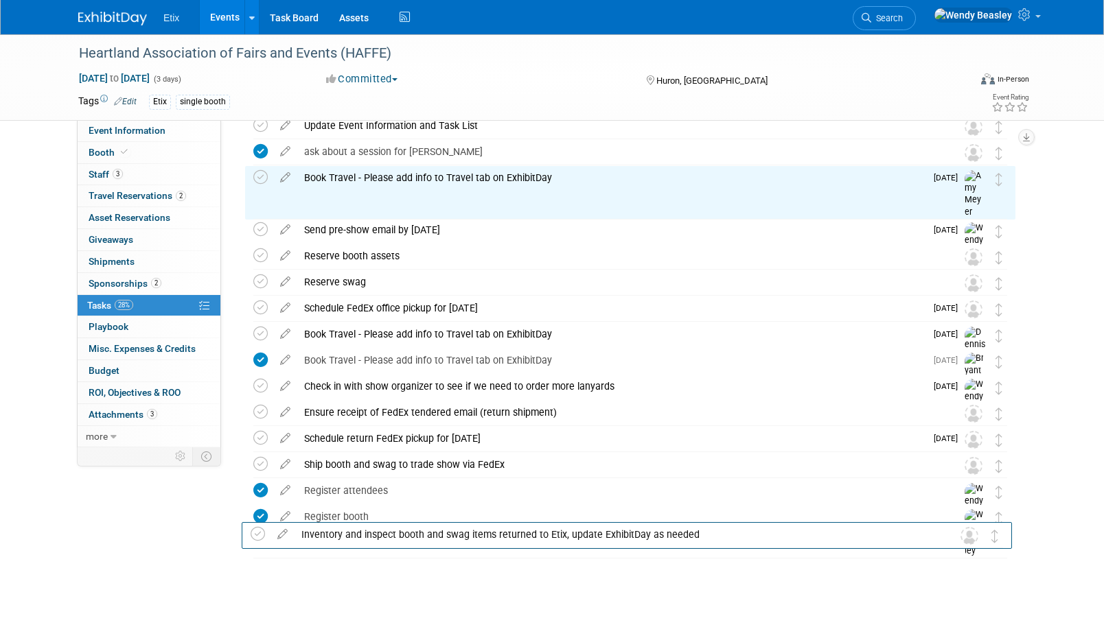
scroll to position [93, 0]
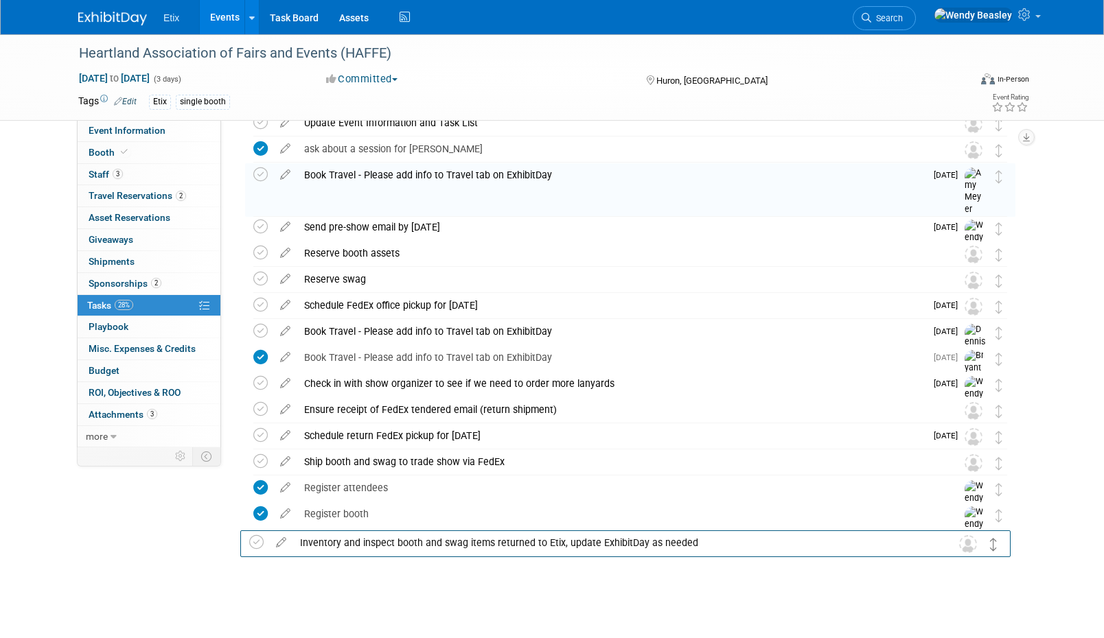
drag, startPoint x: 1001, startPoint y: 299, endPoint x: 997, endPoint y: 545, distance: 246.4
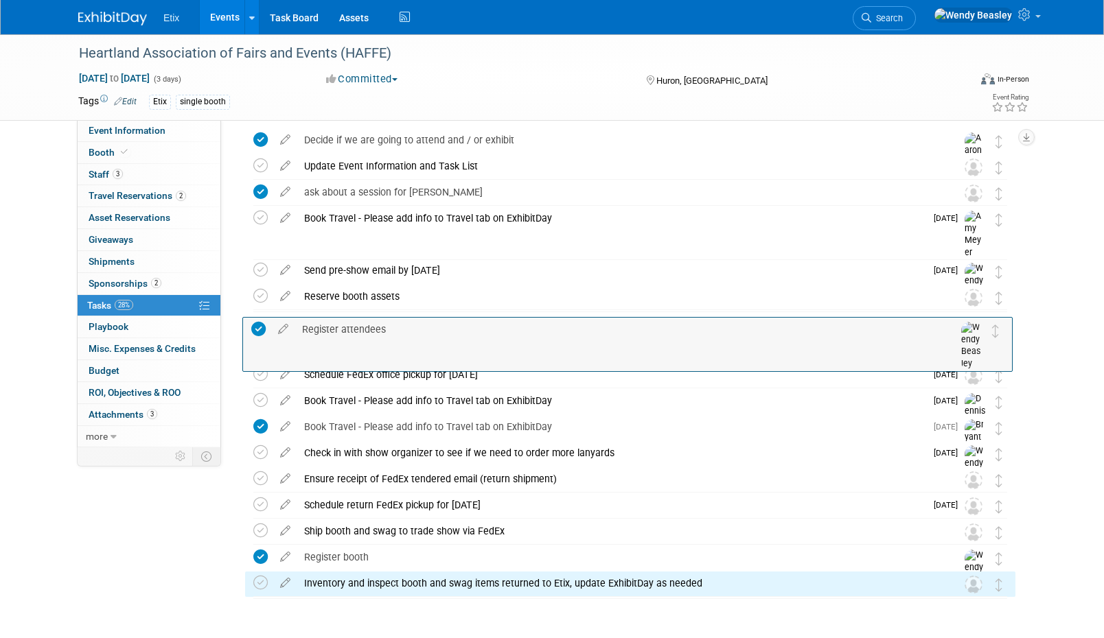
scroll to position [0, 0]
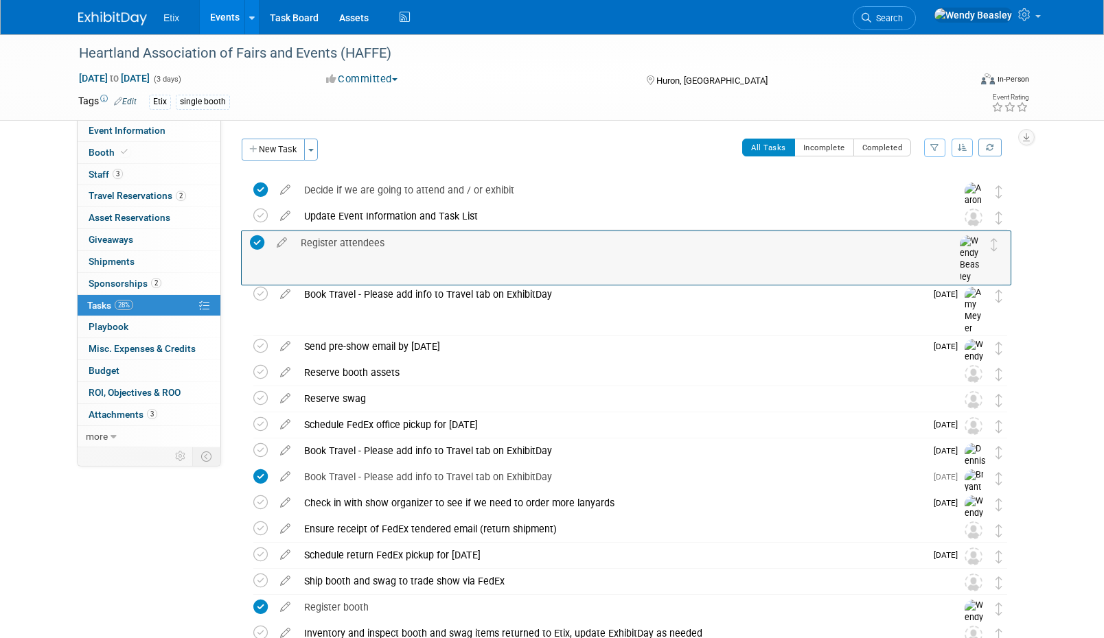
drag, startPoint x: 1002, startPoint y: 488, endPoint x: 999, endPoint y: 249, distance: 238.9
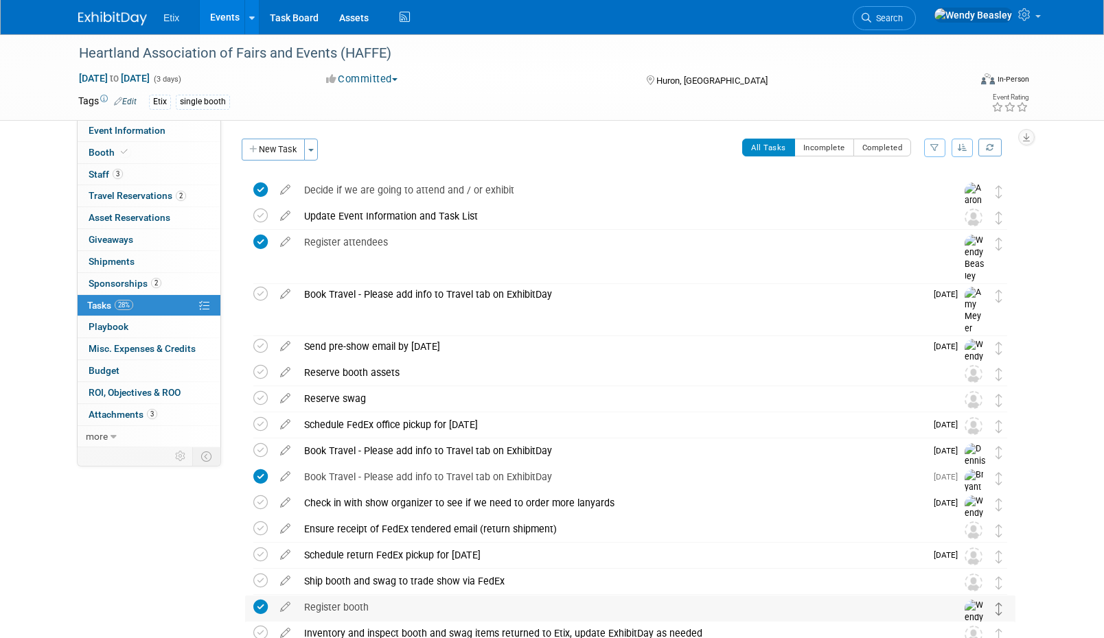
scroll to position [17, 0]
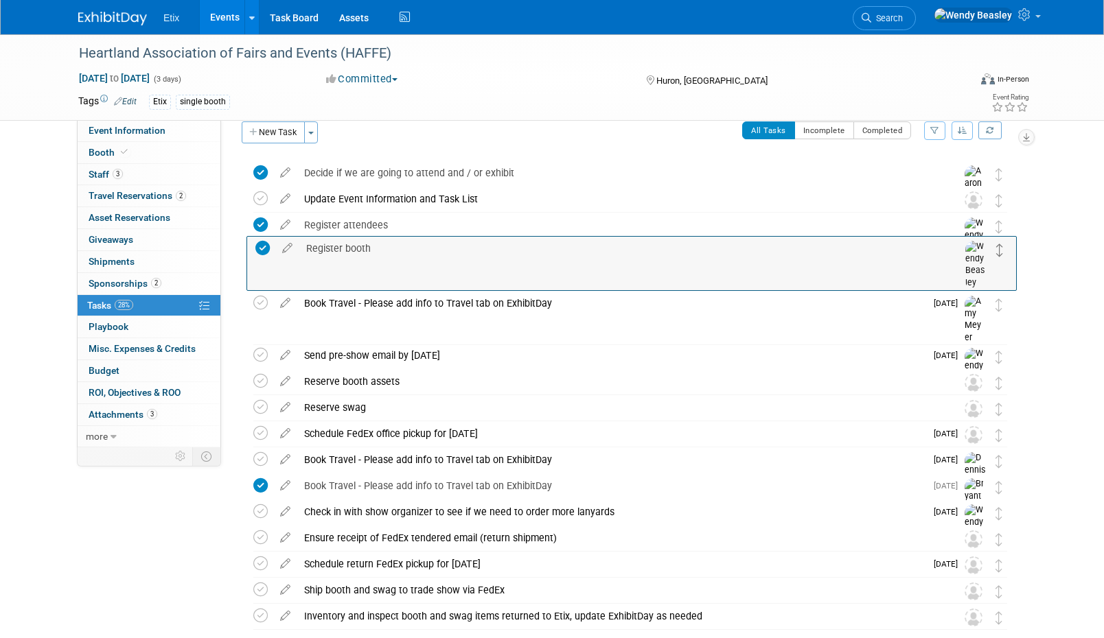
drag, startPoint x: 999, startPoint y: 611, endPoint x: 1001, endPoint y: 253, distance: 357.6
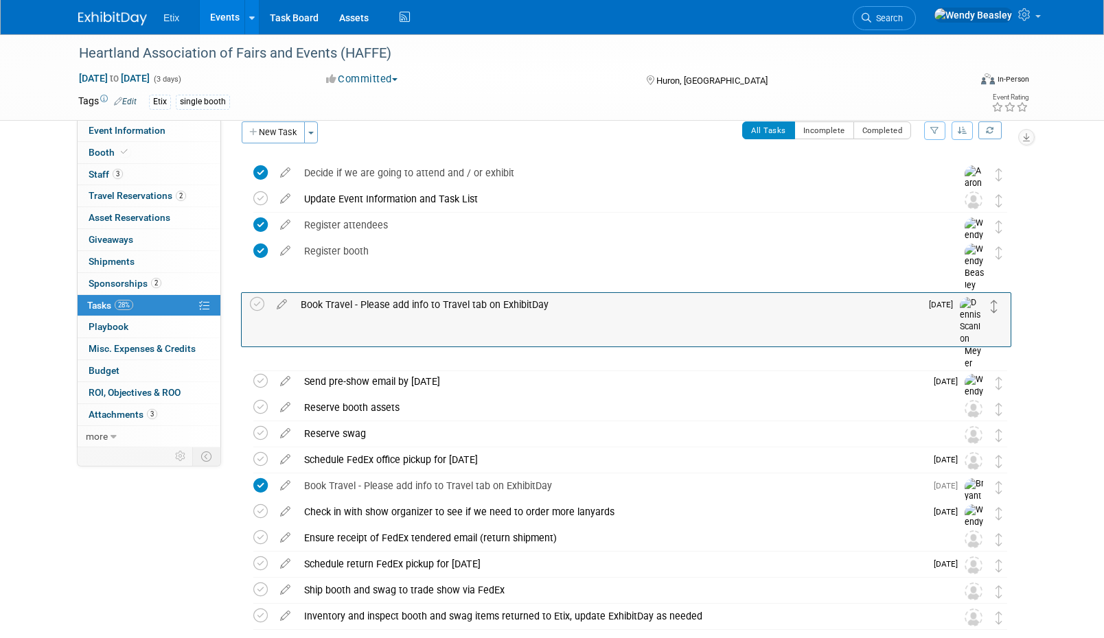
drag, startPoint x: 1000, startPoint y: 465, endPoint x: 996, endPoint y: 310, distance: 155.2
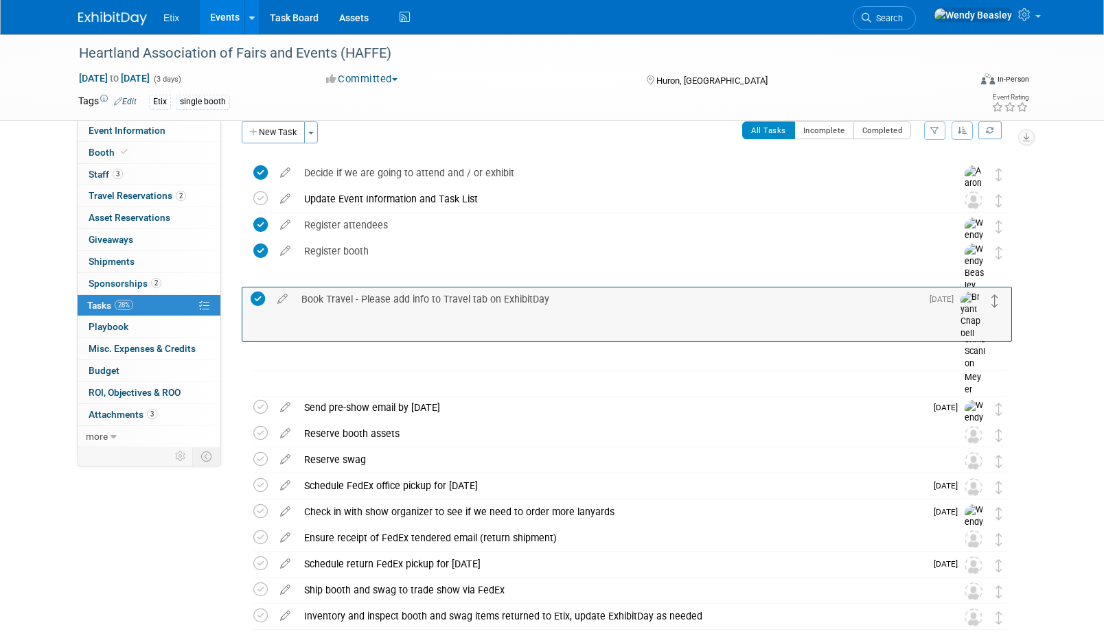
drag, startPoint x: 998, startPoint y: 493, endPoint x: 995, endPoint y: 307, distance: 186.7
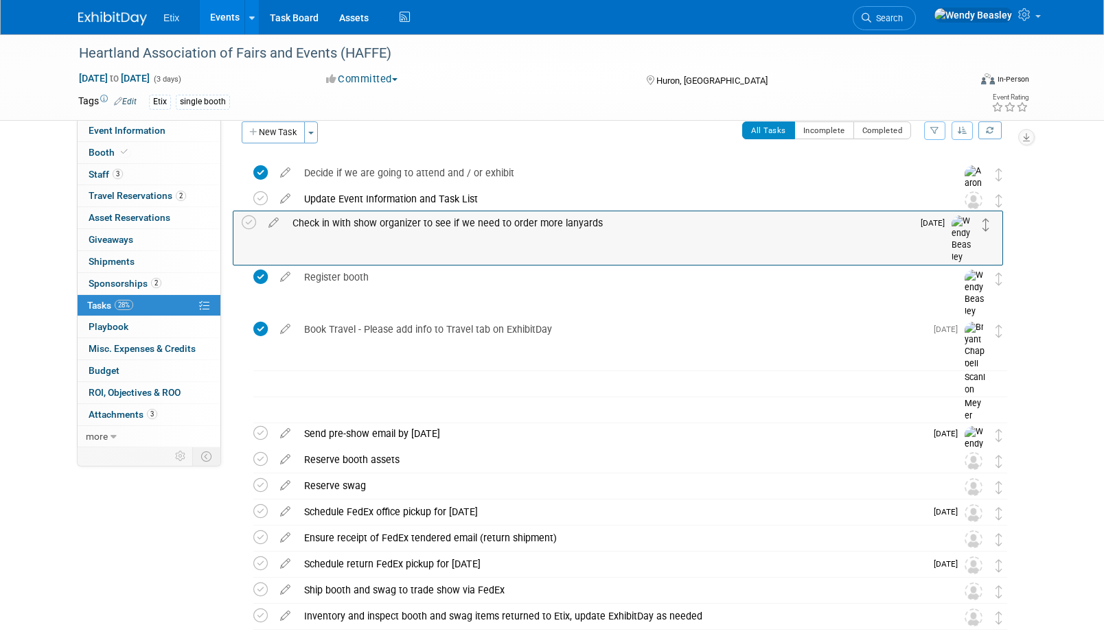
drag, startPoint x: 999, startPoint y: 514, endPoint x: 986, endPoint y: 225, distance: 289.2
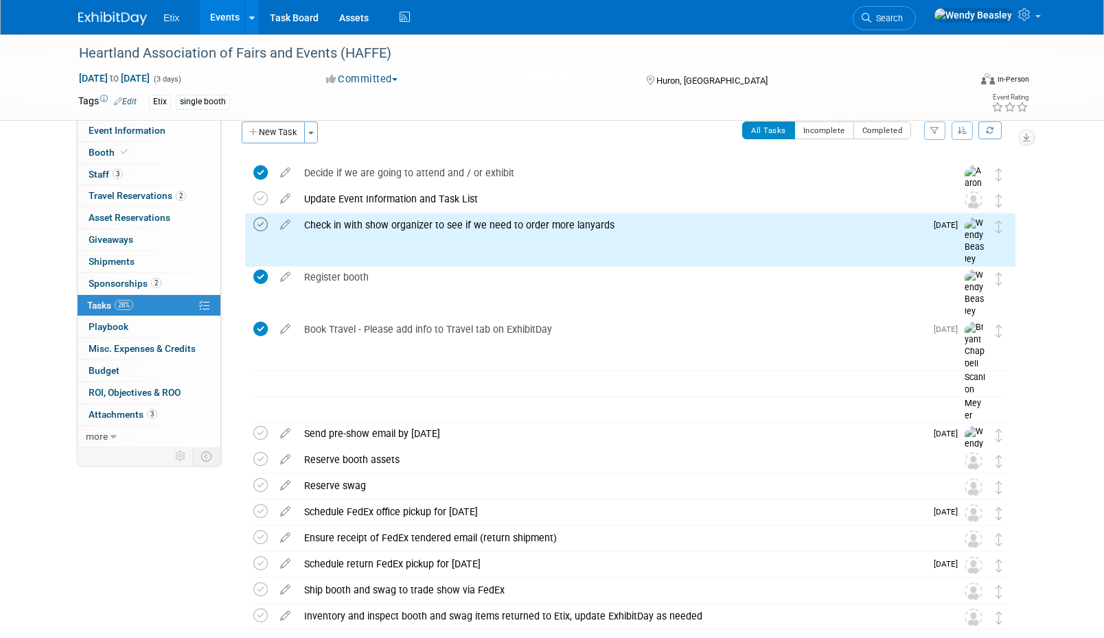
click at [255, 221] on icon at bounding box center [260, 225] width 14 height 14
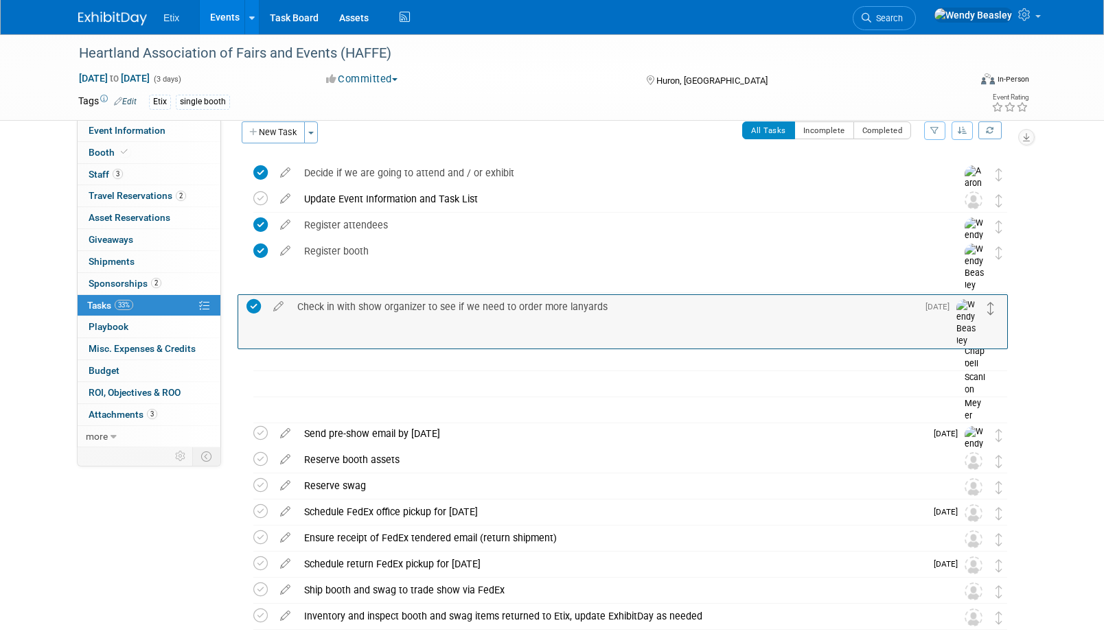
drag, startPoint x: 998, startPoint y: 222, endPoint x: 990, endPoint y: 303, distance: 81.3
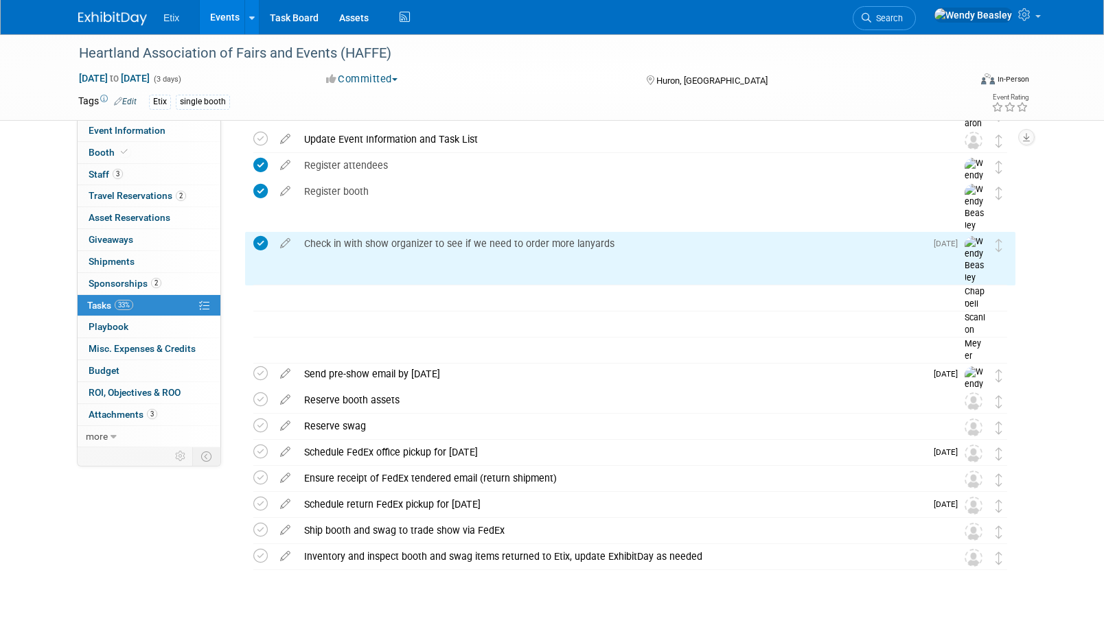
scroll to position [93, 0]
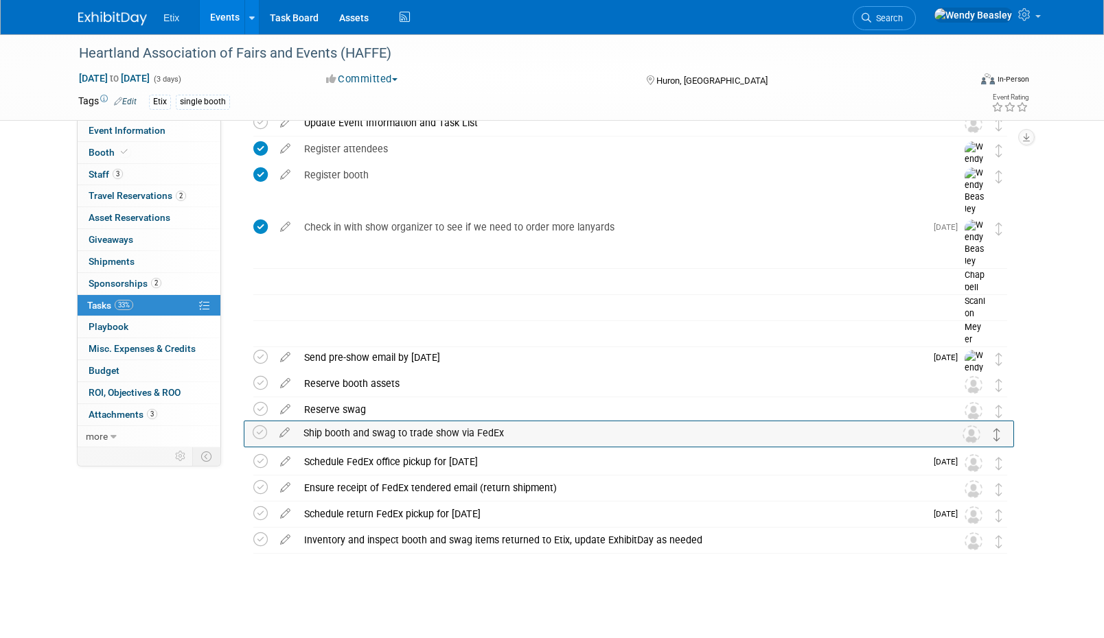
drag, startPoint x: 1000, startPoint y: 518, endPoint x: 998, endPoint y: 437, distance: 81.7
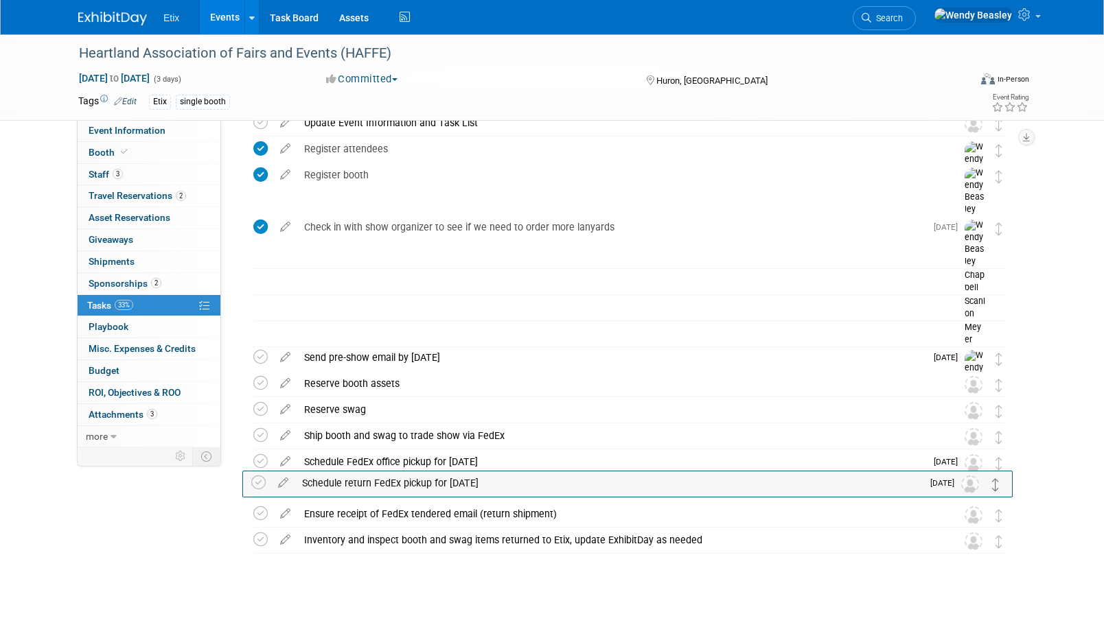
drag, startPoint x: 999, startPoint y: 517, endPoint x: 996, endPoint y: 486, distance: 31.1
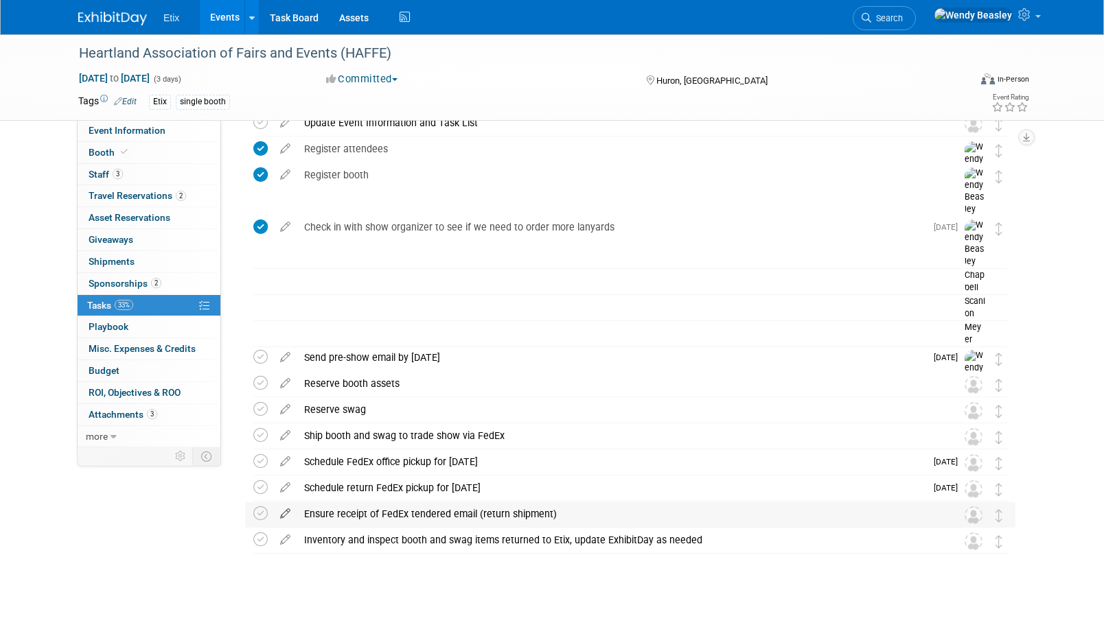
click at [283, 514] on icon at bounding box center [285, 510] width 24 height 17
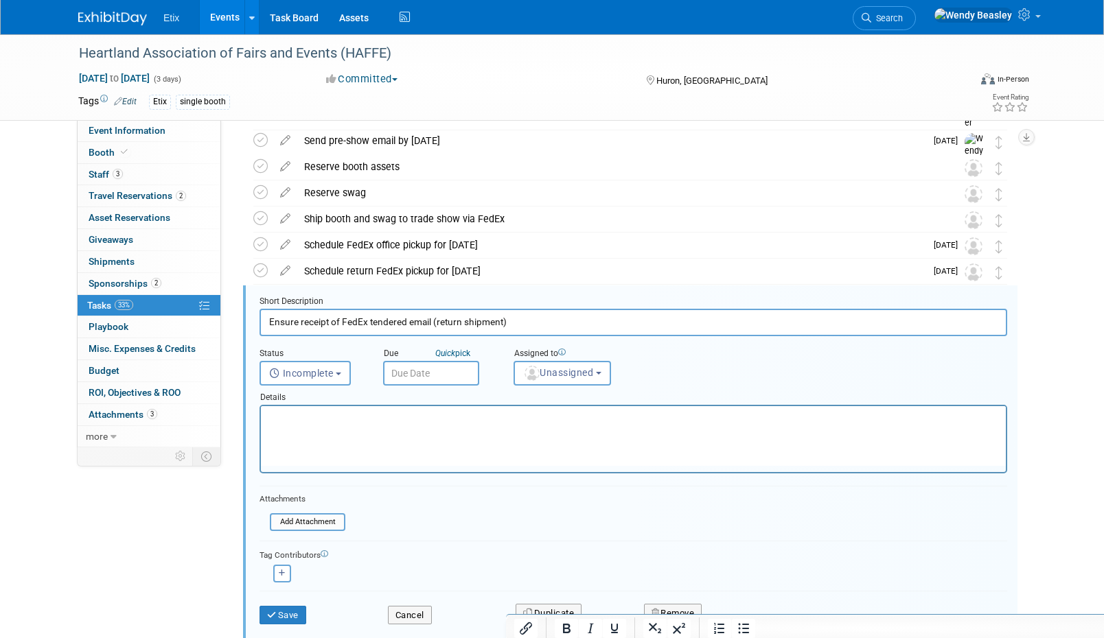
scroll to position [395, 0]
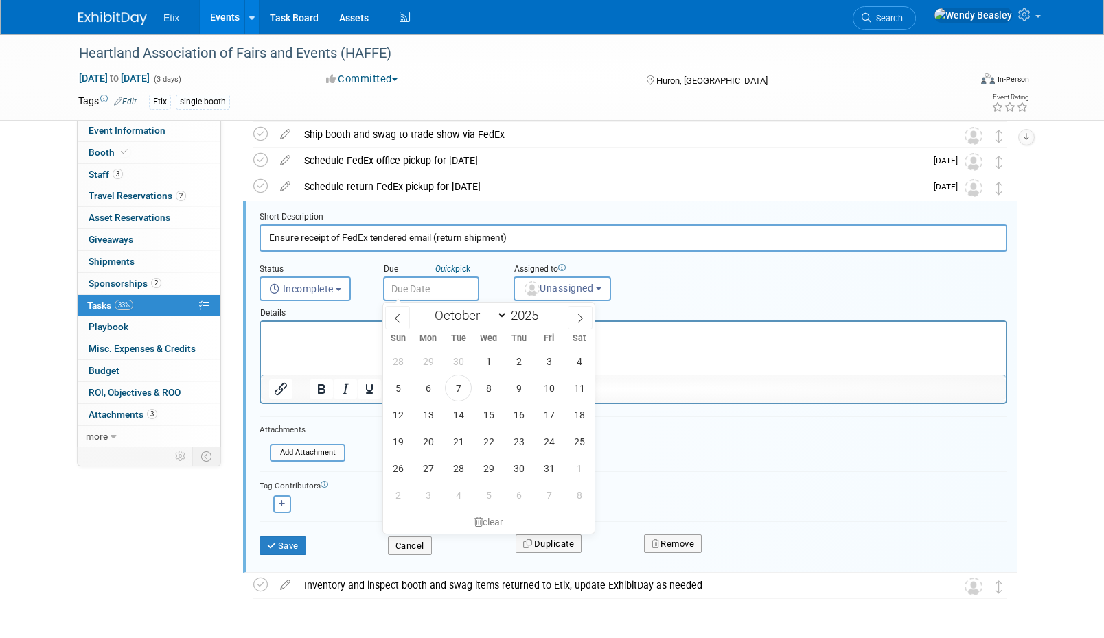
click at [446, 285] on input "text" at bounding box center [431, 289] width 96 height 25
click at [578, 315] on icon at bounding box center [580, 319] width 10 height 10
select select "10"
click at [428, 465] on span "24" at bounding box center [428, 468] width 27 height 27
type input "Nov 24, 2025"
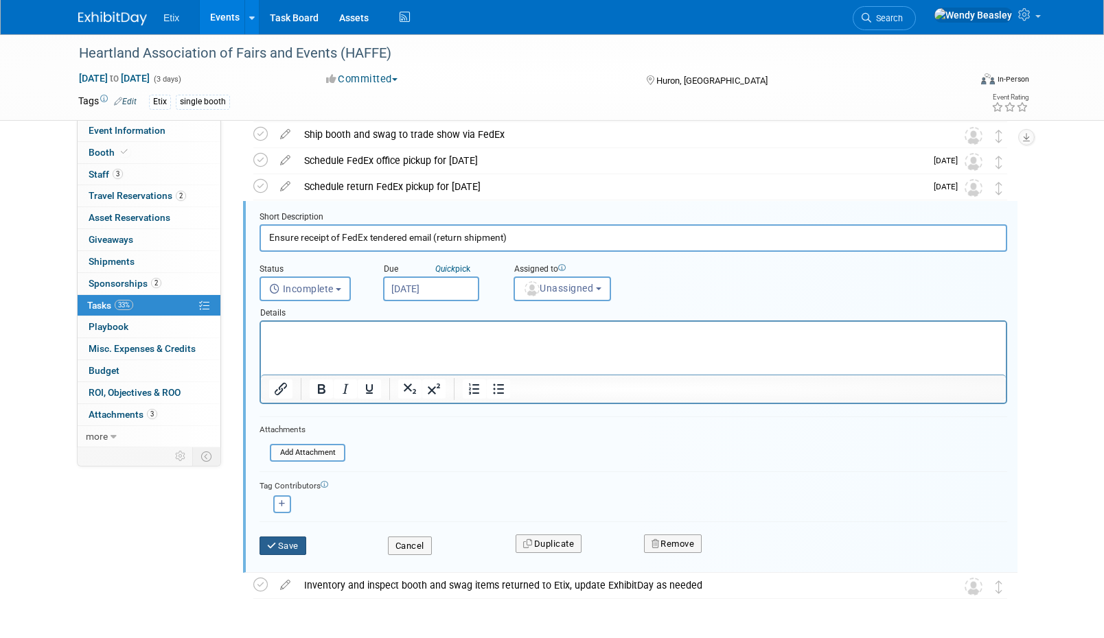
click at [295, 544] on button "Save" at bounding box center [282, 546] width 47 height 19
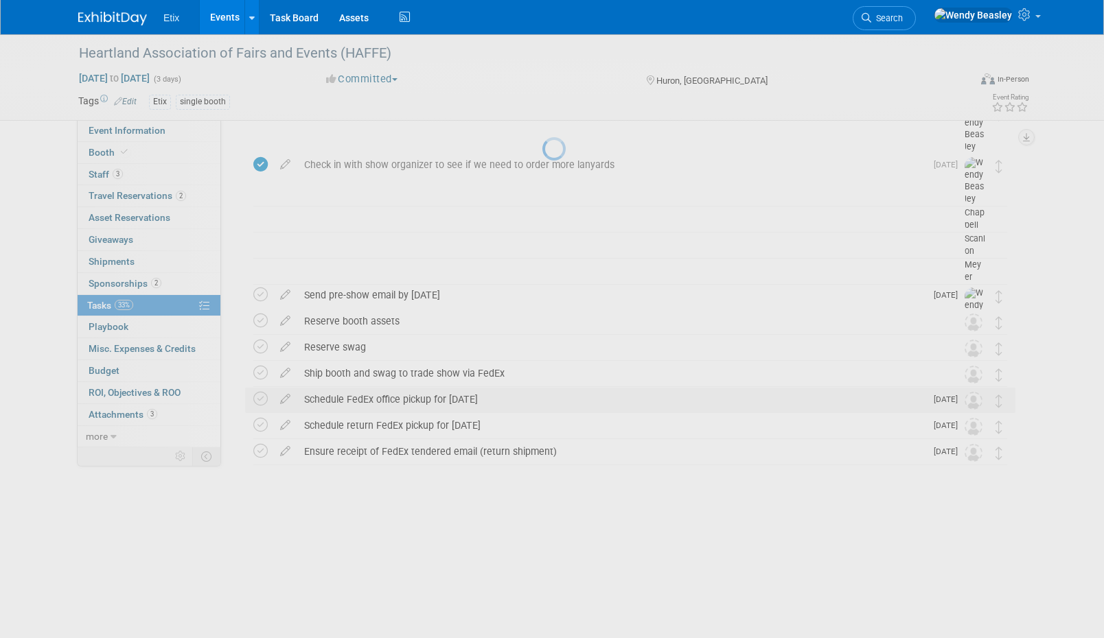
scroll to position [93, 0]
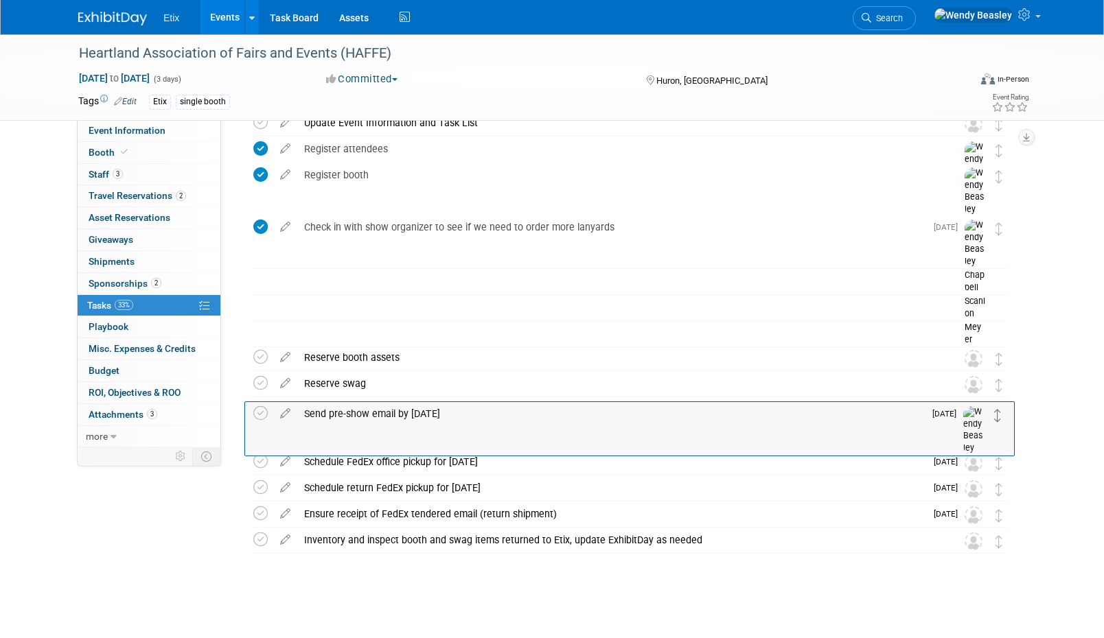
drag, startPoint x: 999, startPoint y: 361, endPoint x: 997, endPoint y: 417, distance: 55.6
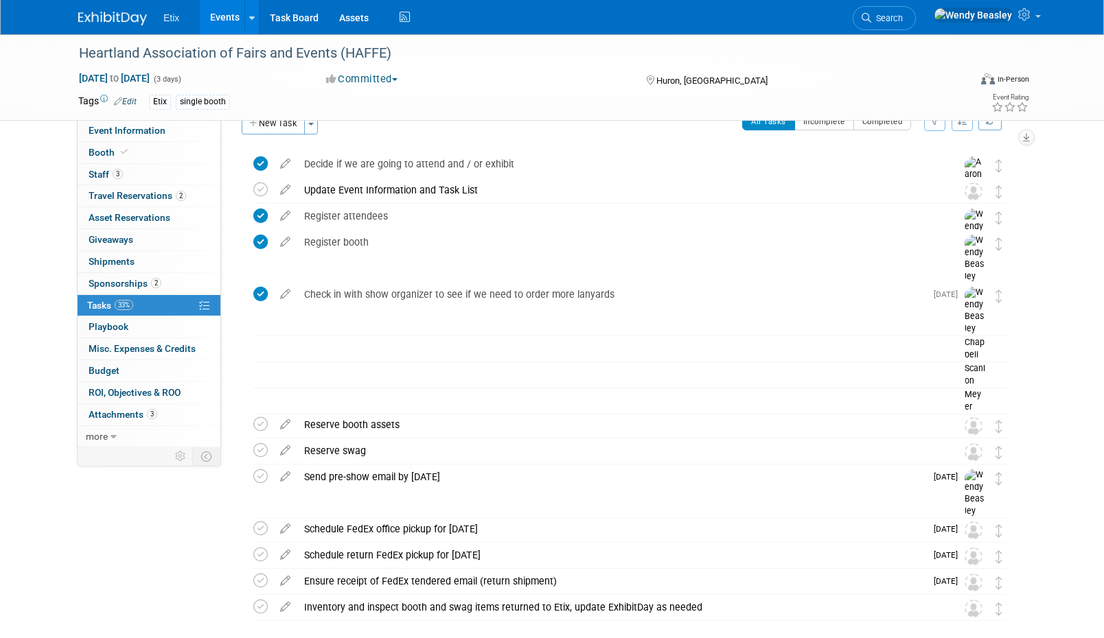
scroll to position [0, 0]
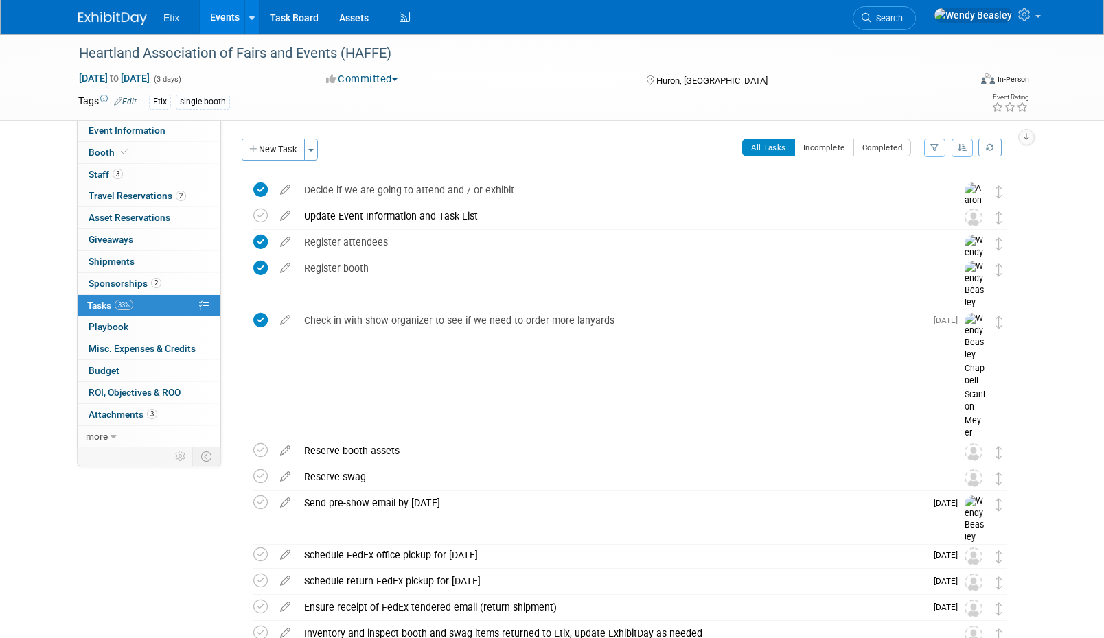
click at [220, 23] on link "Events" at bounding box center [225, 17] width 50 height 34
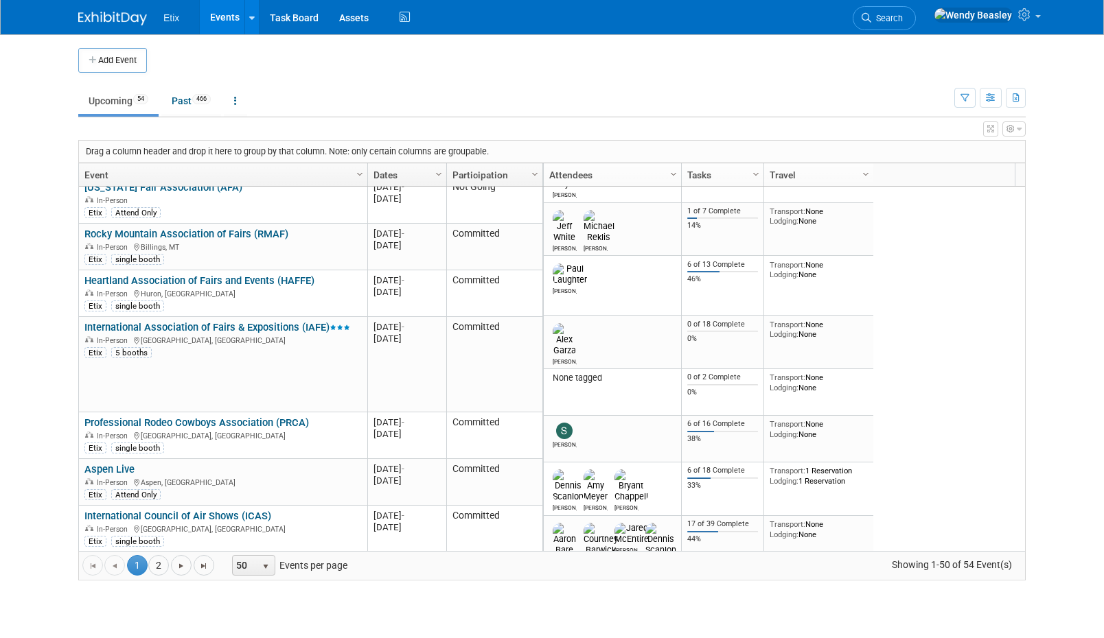
scroll to position [494, 0]
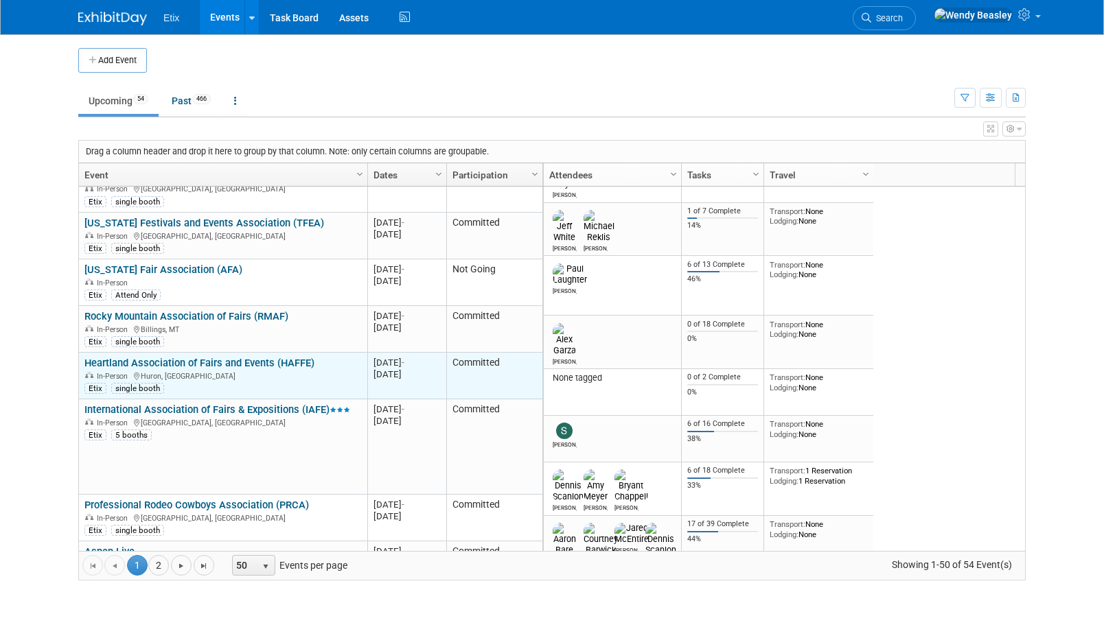
click at [239, 357] on link "Heartland Association of Fairs and Events (HAFFE)" at bounding box center [199, 363] width 230 height 12
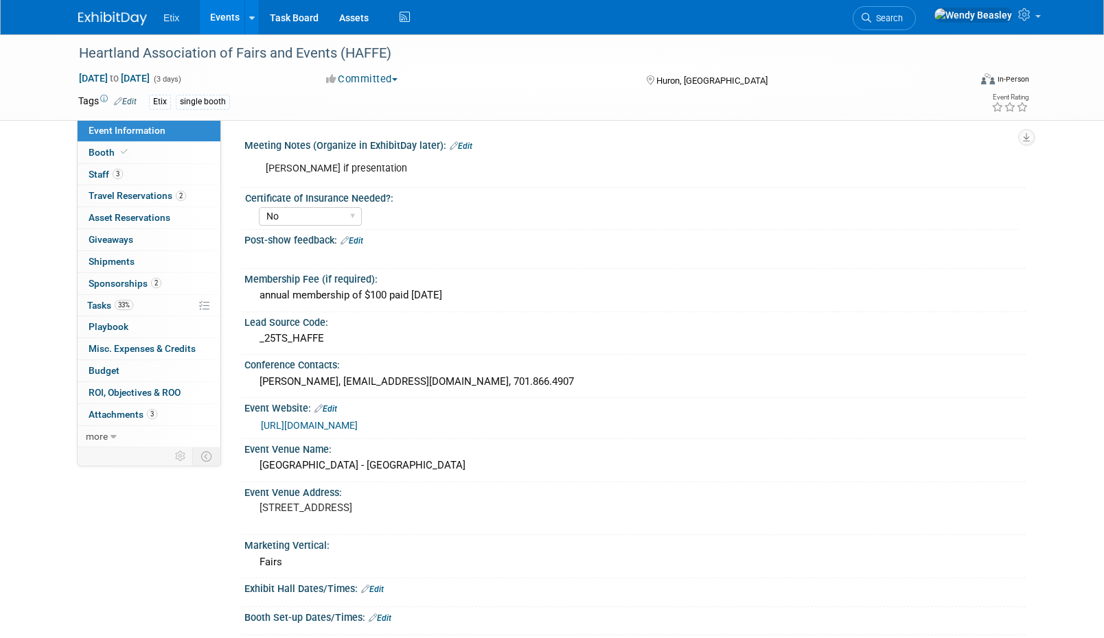
select select "No"
click at [95, 305] on span "Tasks 33%" at bounding box center [110, 305] width 46 height 11
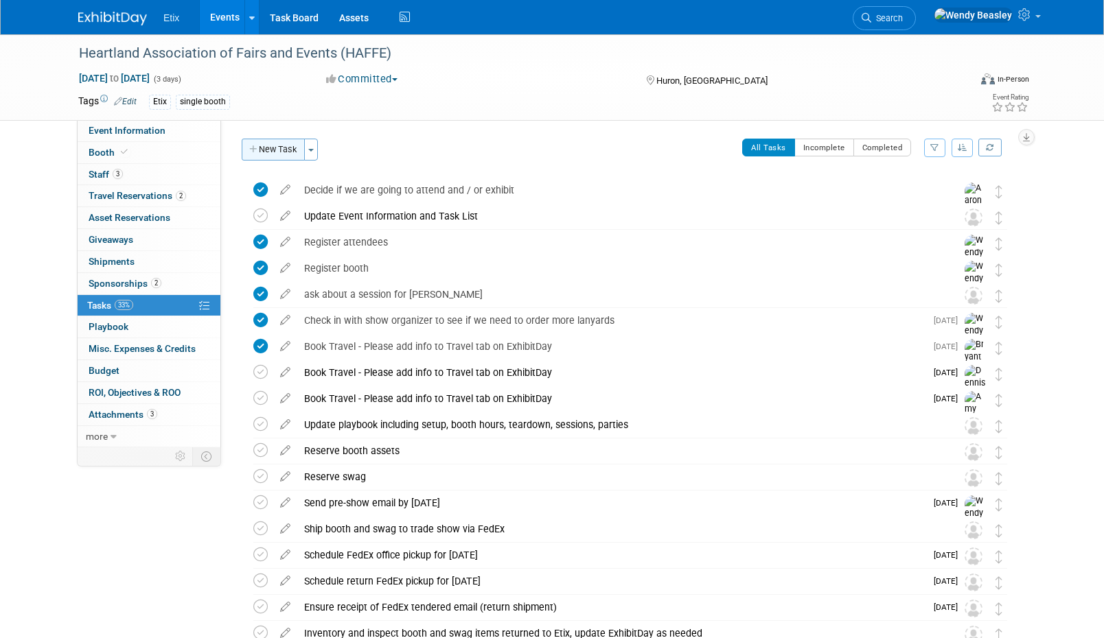
click at [272, 146] on button "New Task" at bounding box center [273, 150] width 63 height 22
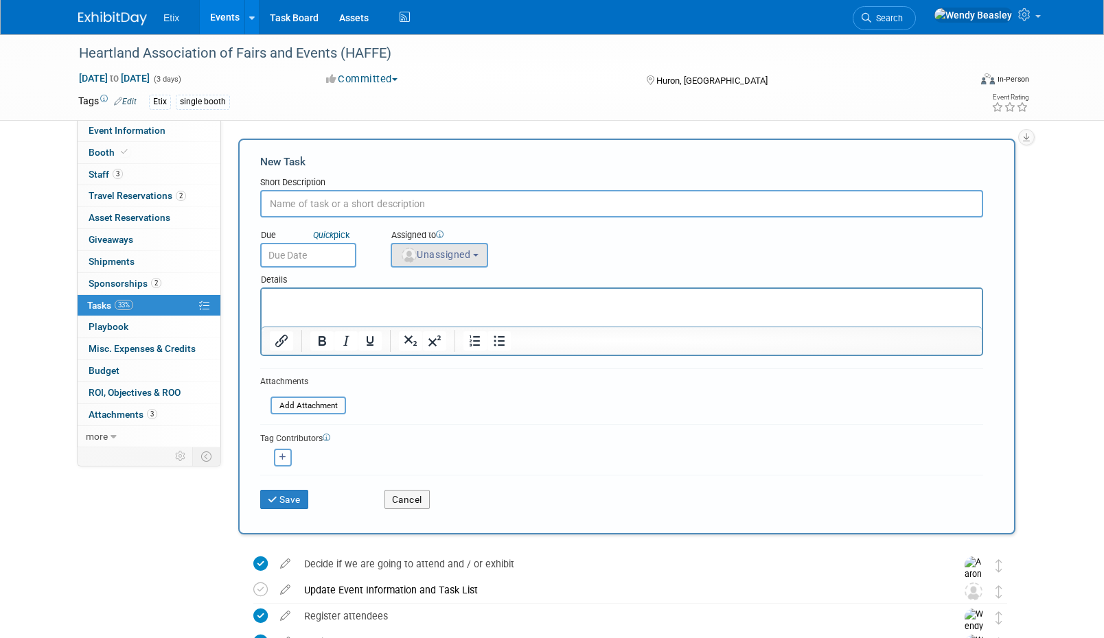
paste input "Leave post-show feedback, including orgs you met with (See Event Information ta…"
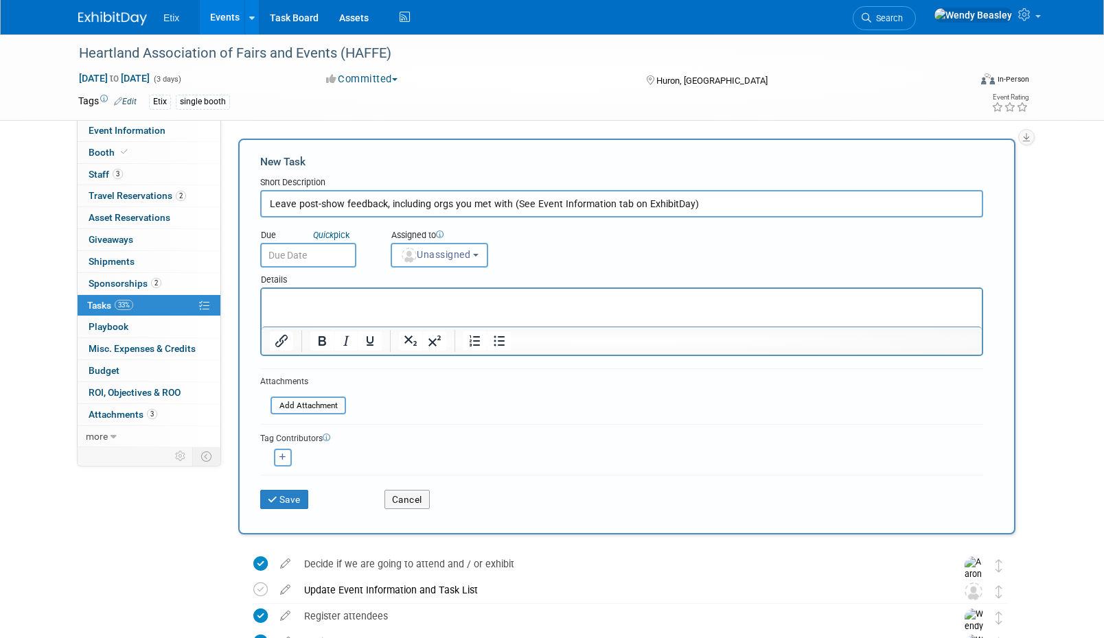
type input "Leave post-show feedback, including orgs you met with (See Event Information ta…"
click at [330, 252] on input "text" at bounding box center [308, 255] width 96 height 25
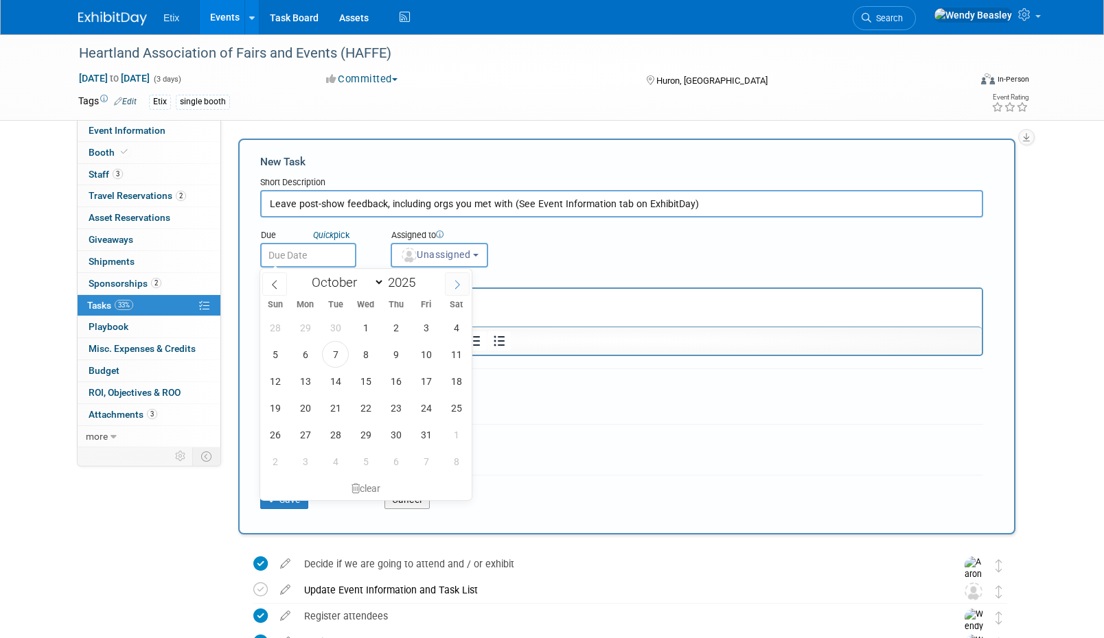
click at [454, 284] on icon at bounding box center [457, 285] width 10 height 10
select select "10"
click at [307, 465] on span "1" at bounding box center [305, 461] width 27 height 27
type input "Dec 1, 2025"
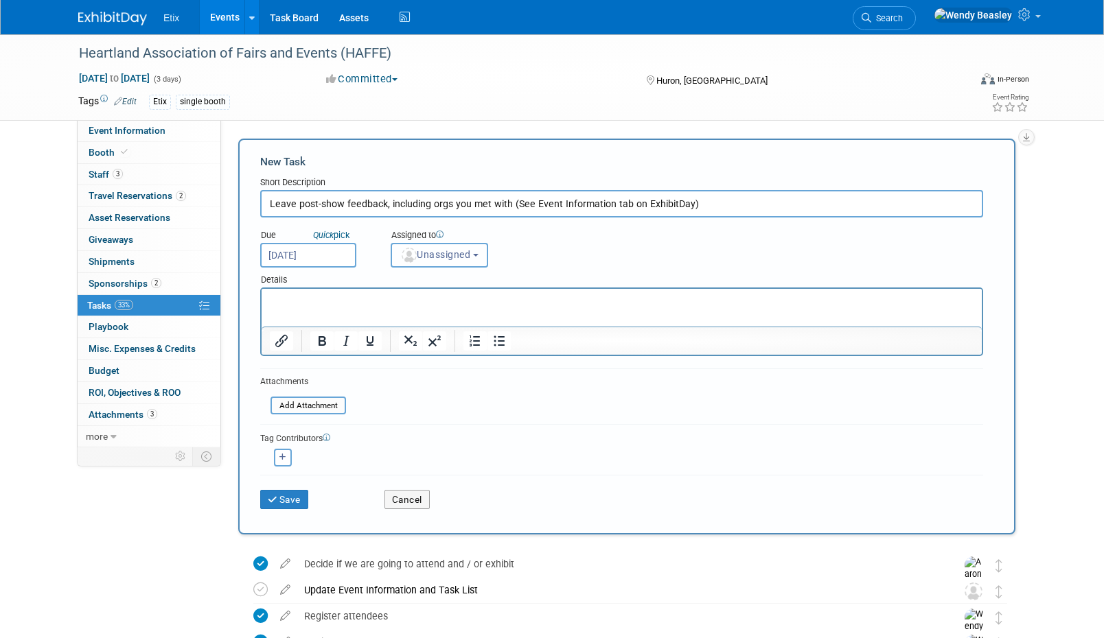
click at [452, 261] on button "Unassigned" at bounding box center [439, 255] width 97 height 25
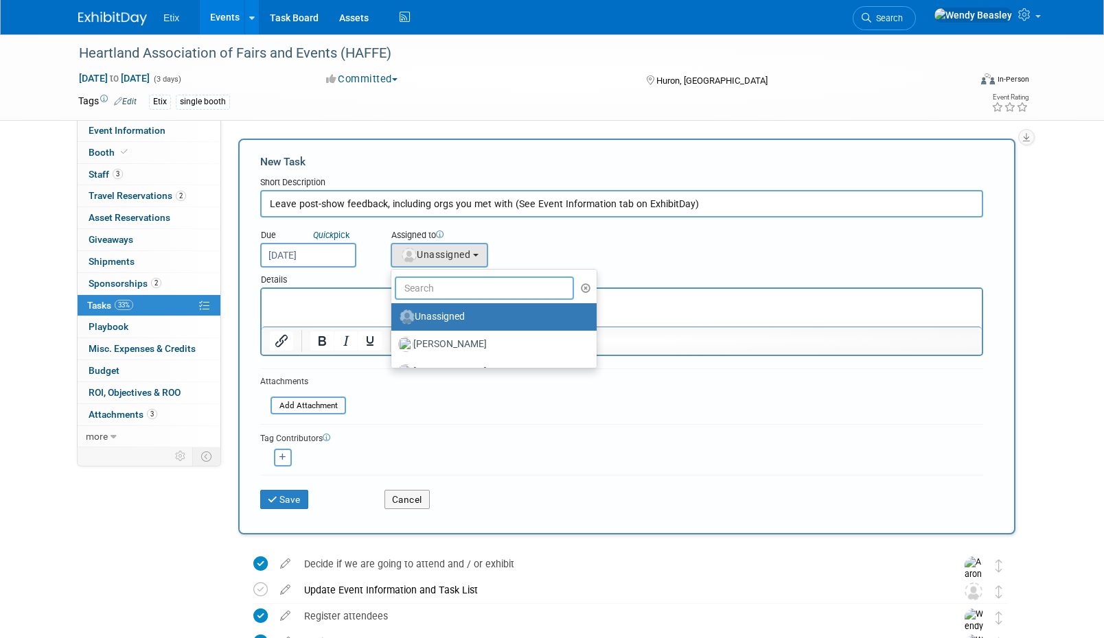
click at [452, 284] on input "text" at bounding box center [484, 288] width 179 height 23
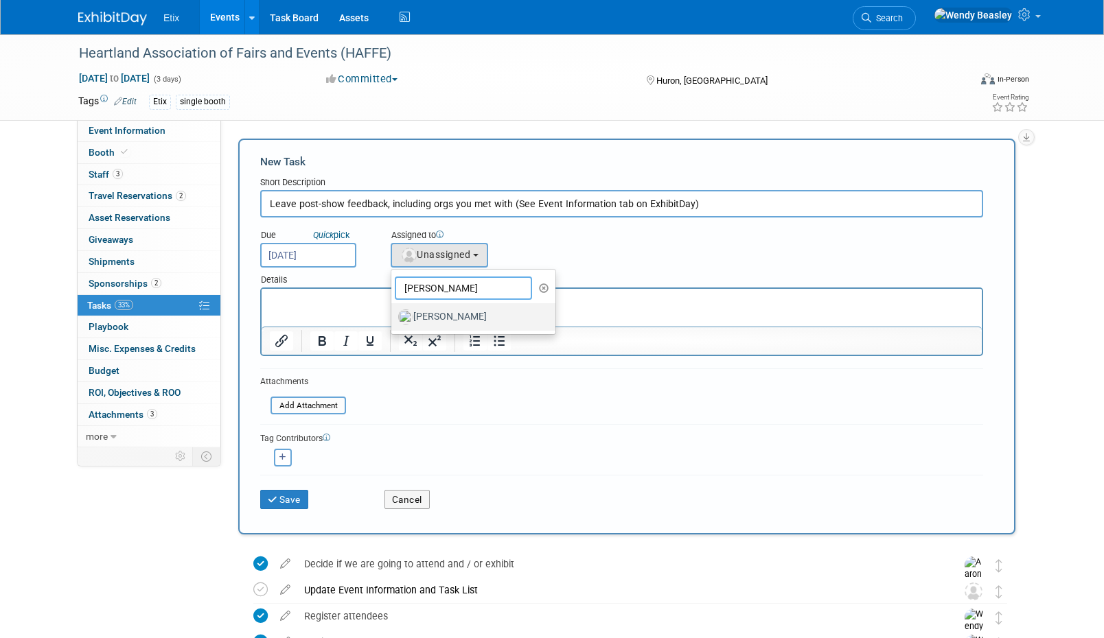
type input "amy"
drag, startPoint x: 443, startPoint y: 308, endPoint x: 182, endPoint y: 17, distance: 390.8
click at [443, 308] on label "[PERSON_NAME]" at bounding box center [469, 317] width 143 height 22
click at [393, 311] on input "[PERSON_NAME]" at bounding box center [388, 315] width 9 height 9
select select "12fcdcba-f8de-47fe-a7e1-393fac71e8df"
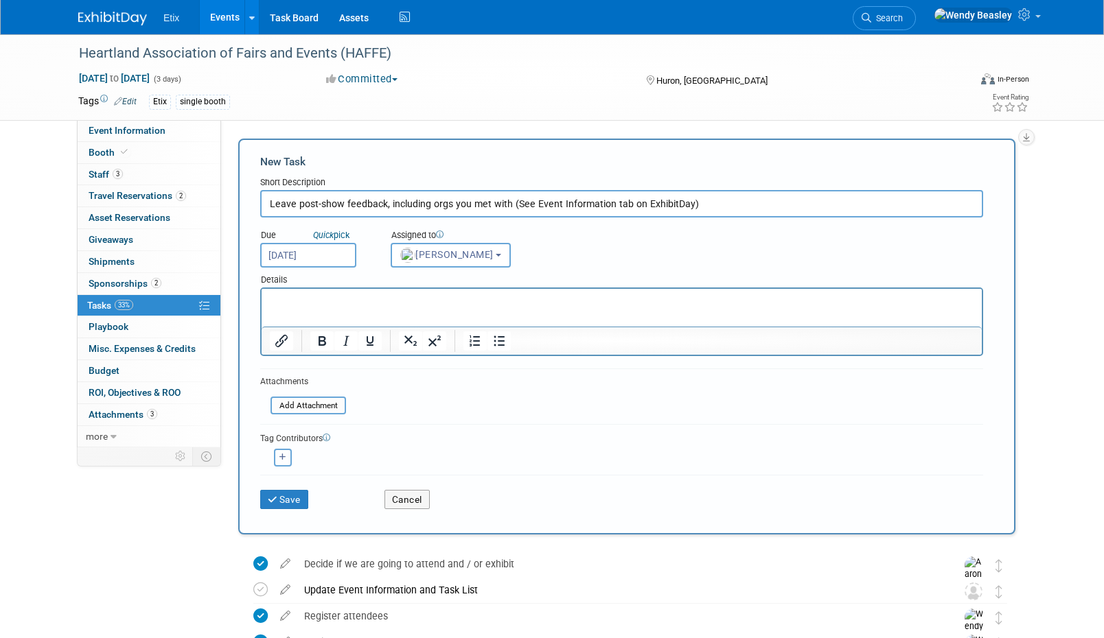
click at [284, 459] on icon "button" at bounding box center [282, 458] width 7 height 8
select select
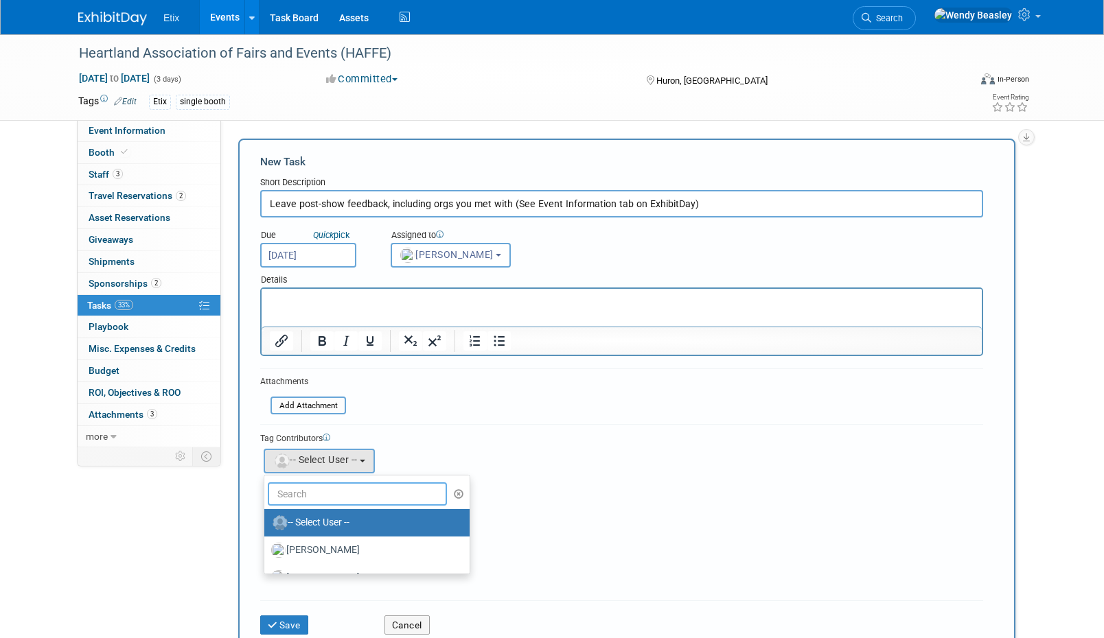
click at [324, 491] on input "text" at bounding box center [357, 493] width 179 height 23
type input "n"
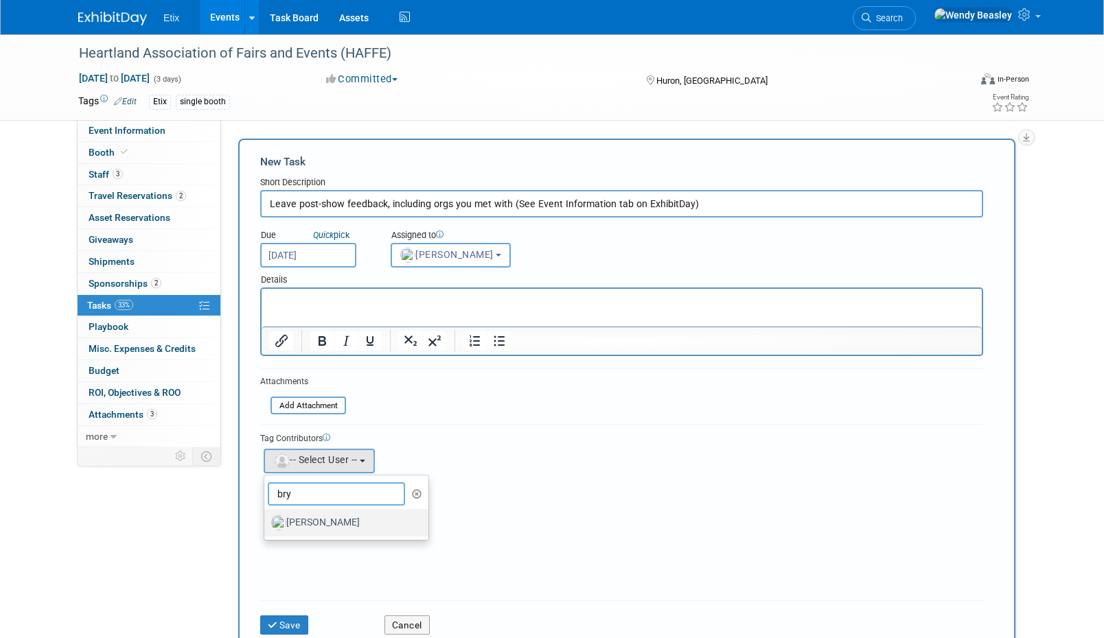
type input "bry"
click at [346, 521] on label "[PERSON_NAME]" at bounding box center [342, 523] width 143 height 22
click at [266, 521] on input "[PERSON_NAME]" at bounding box center [261, 521] width 9 height 9
select select "ec47bb93-bfaf-45eb-82e5-dd654a4d0888"
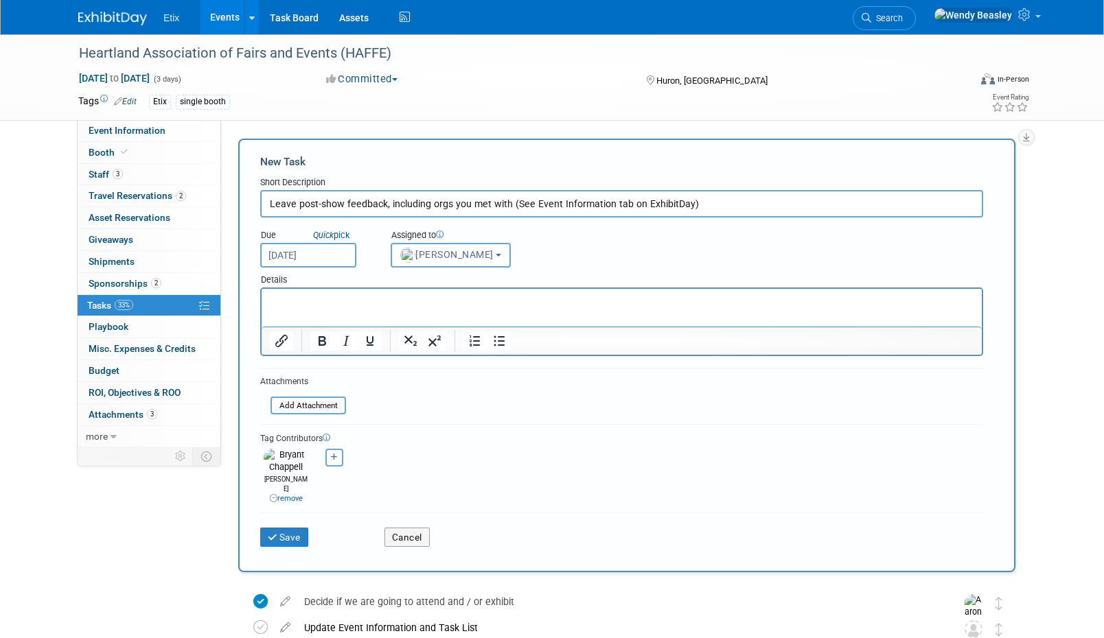
click at [328, 454] on button "button" at bounding box center [334, 458] width 18 height 18
select select
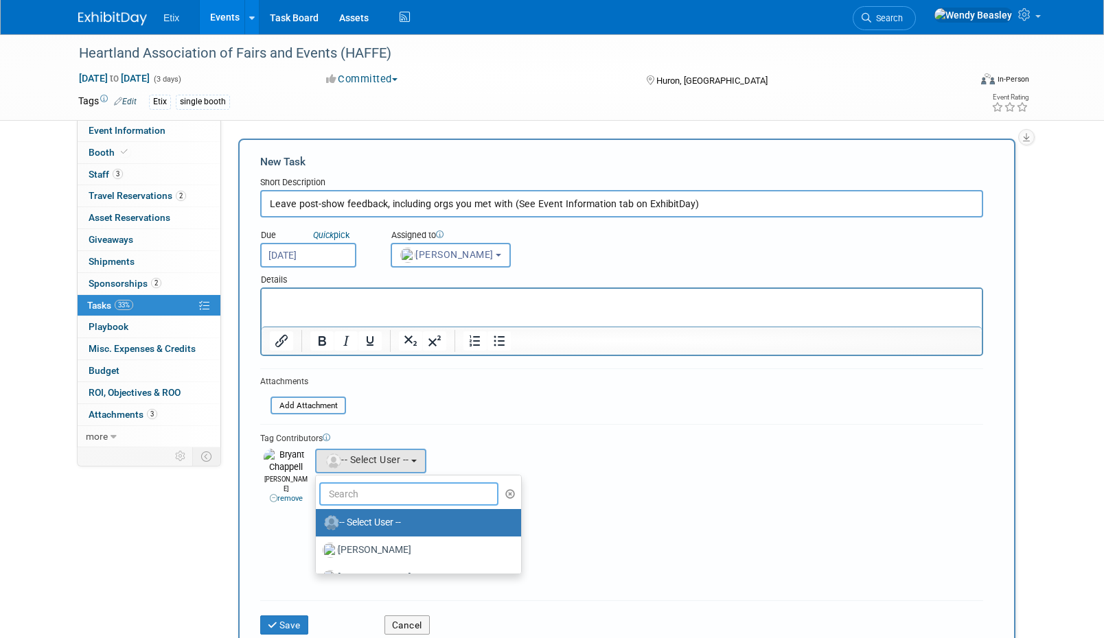
click at [360, 493] on input "text" at bounding box center [408, 493] width 179 height 23
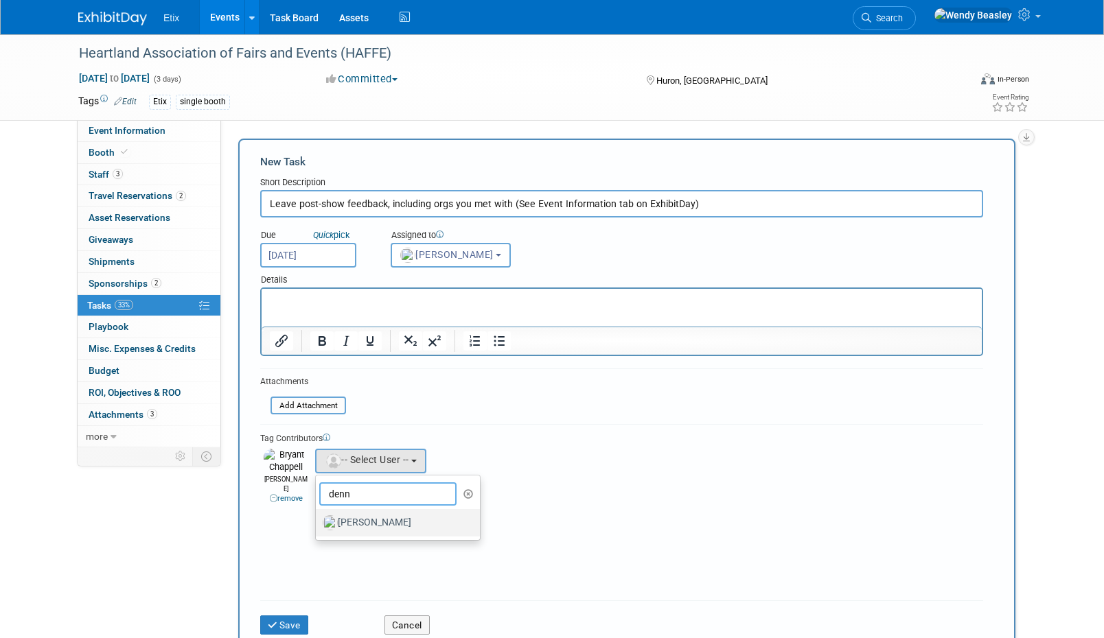
type input "denn"
click at [373, 528] on label "[PERSON_NAME]" at bounding box center [394, 523] width 143 height 22
click at [318, 526] on input "[PERSON_NAME]" at bounding box center [313, 521] width 9 height 9
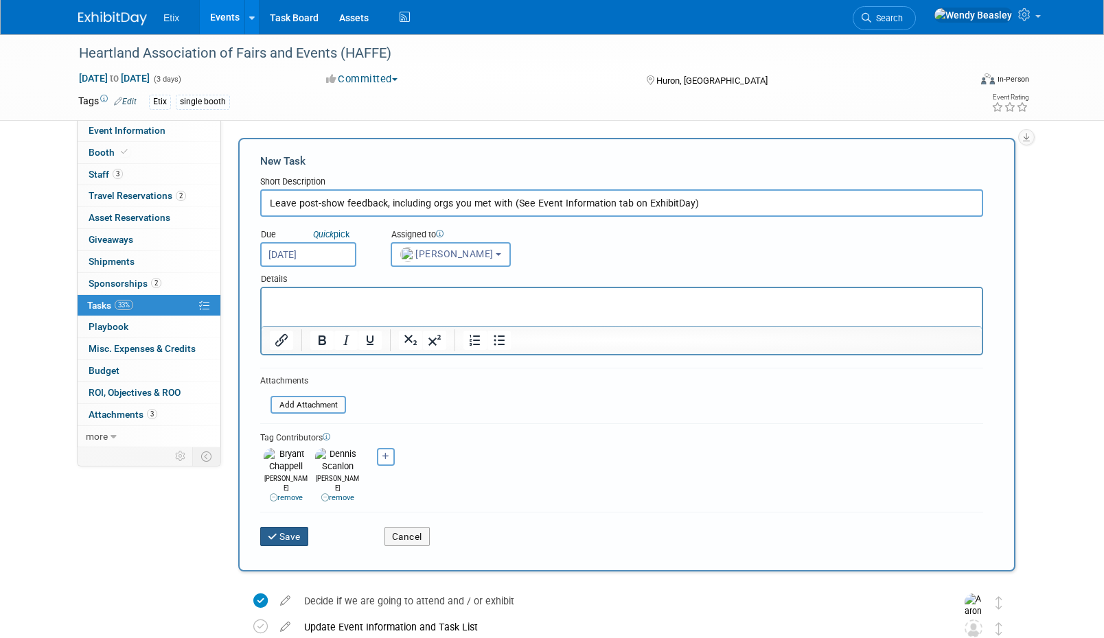
scroll to position [3, 0]
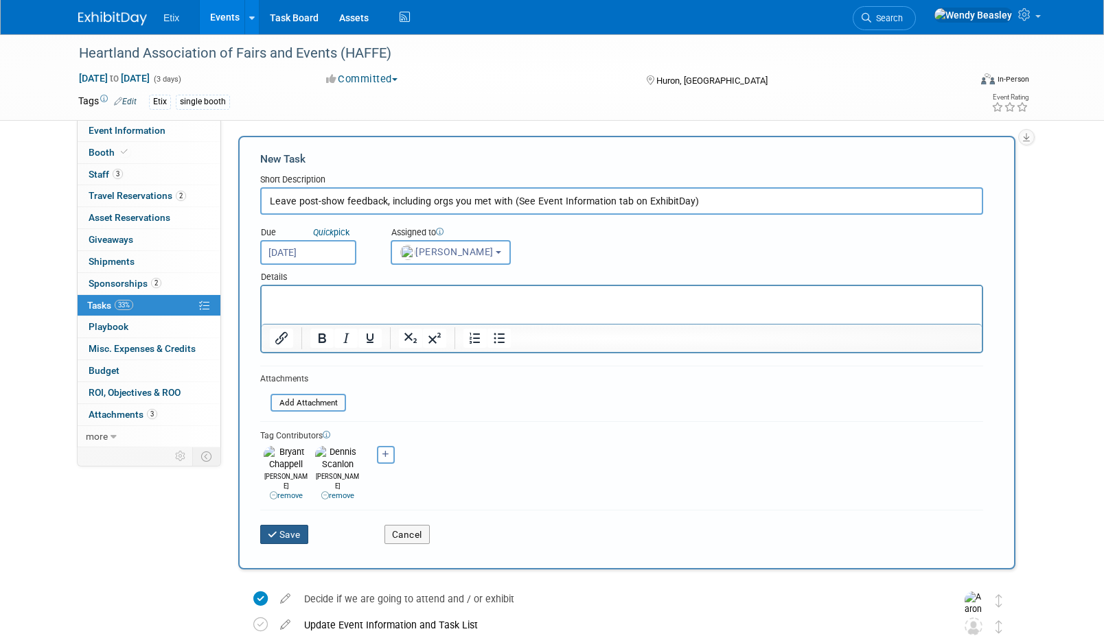
click at [273, 531] on icon "submit" at bounding box center [274, 536] width 12 height 10
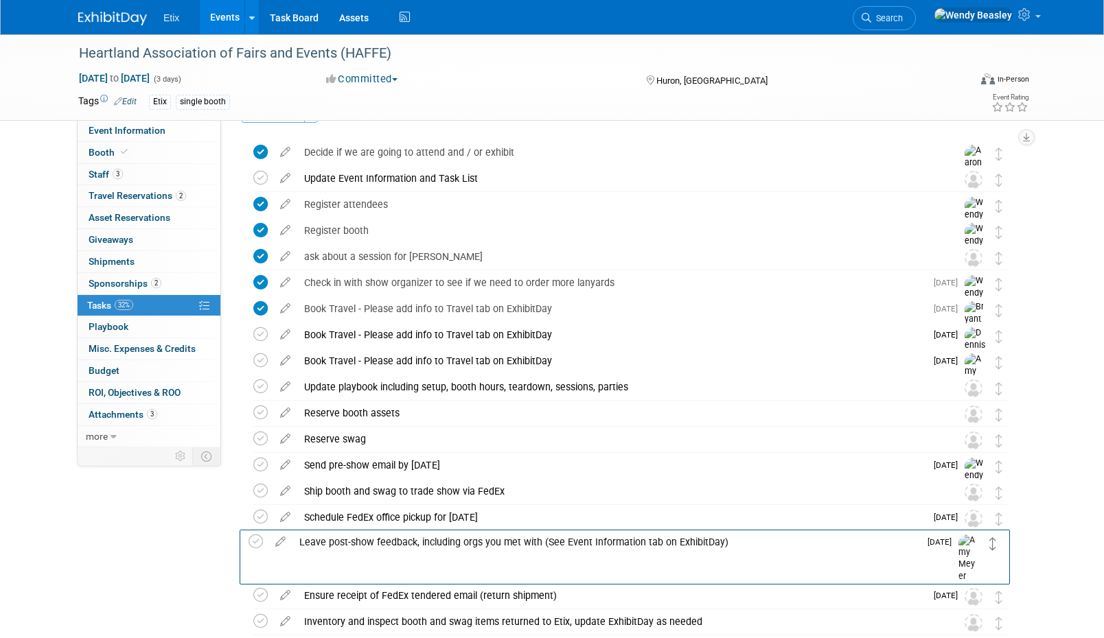
scroll to position [119, 0]
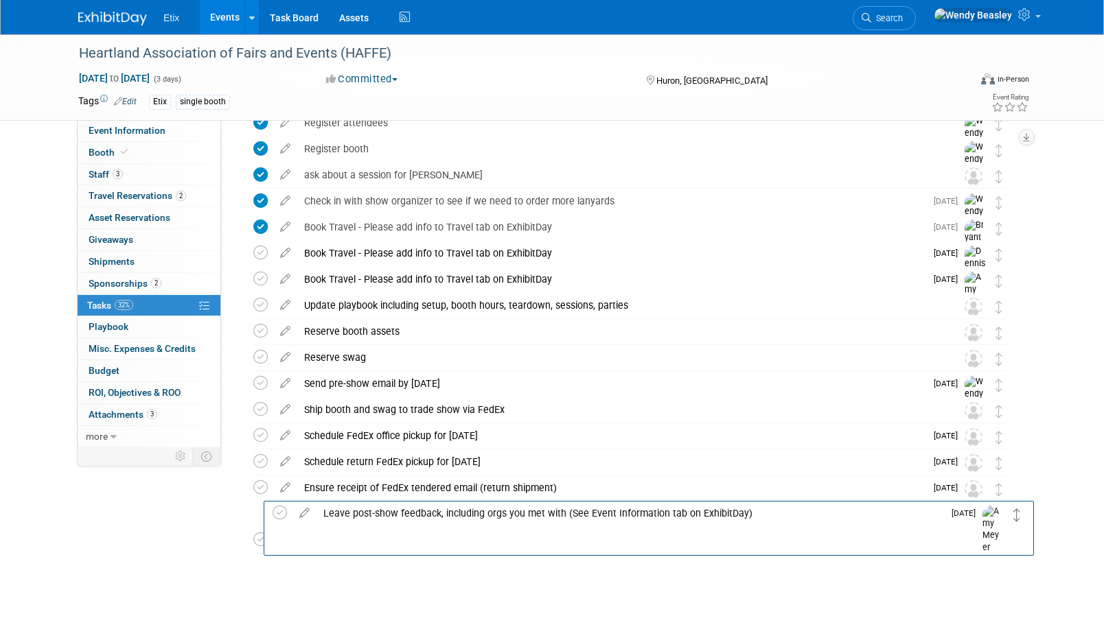
drag, startPoint x: 997, startPoint y: 193, endPoint x: 1015, endPoint y: 515, distance: 322.4
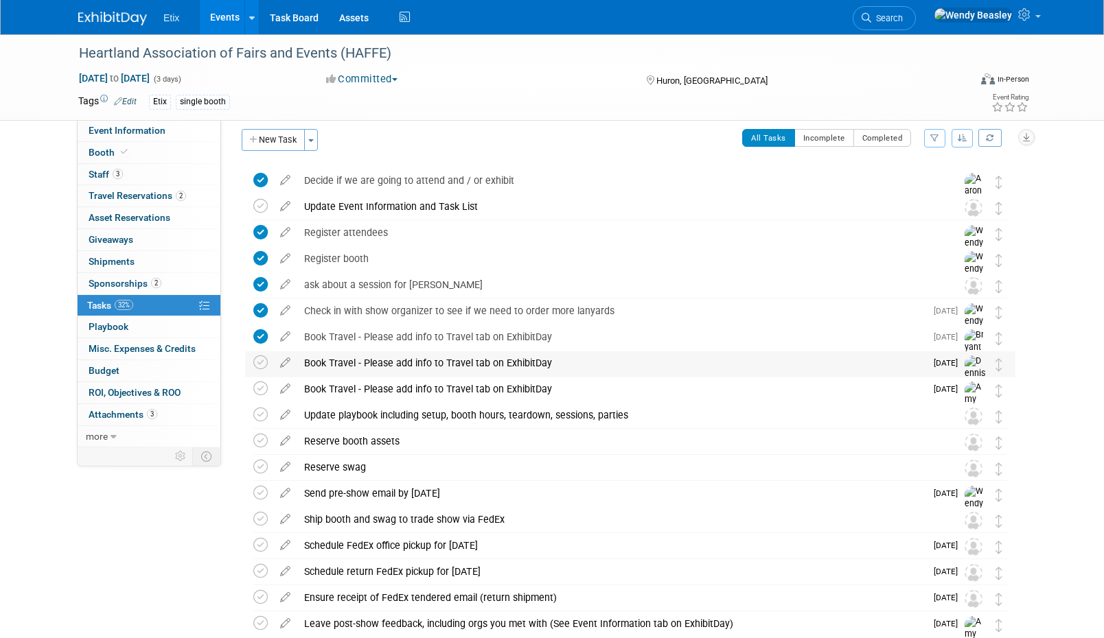
scroll to position [0, 0]
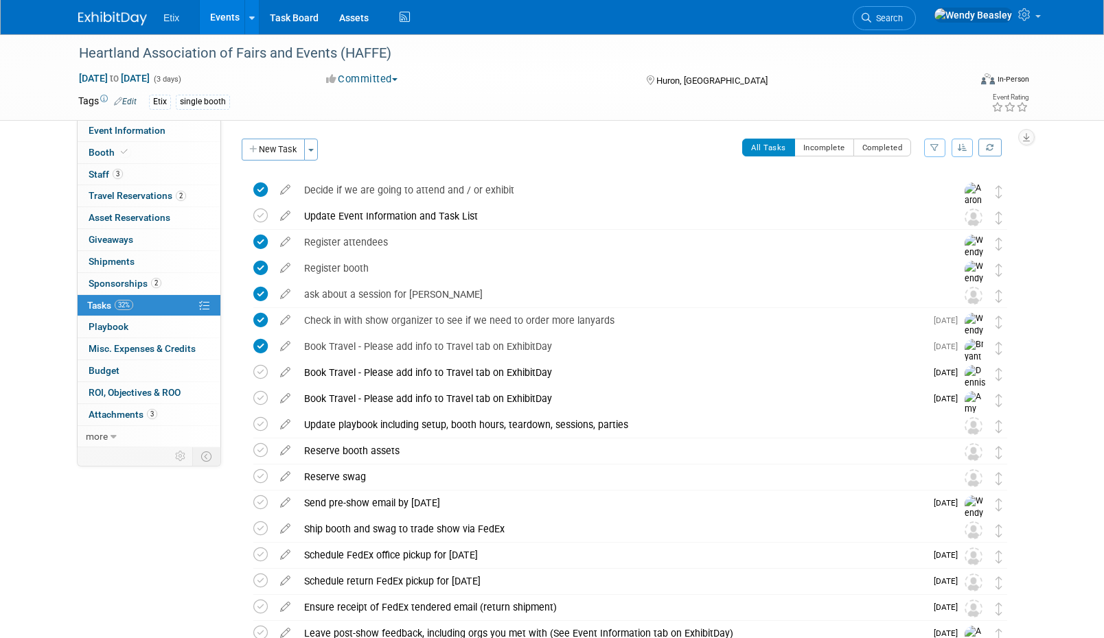
click at [239, 12] on link "Events" at bounding box center [225, 17] width 50 height 34
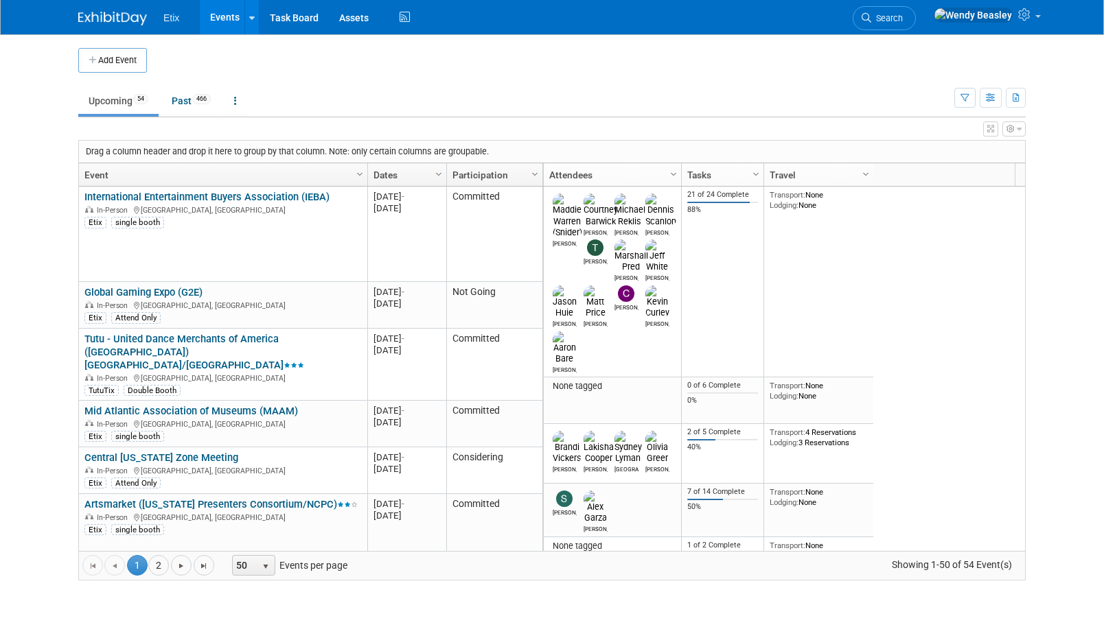
scroll to position [494, 0]
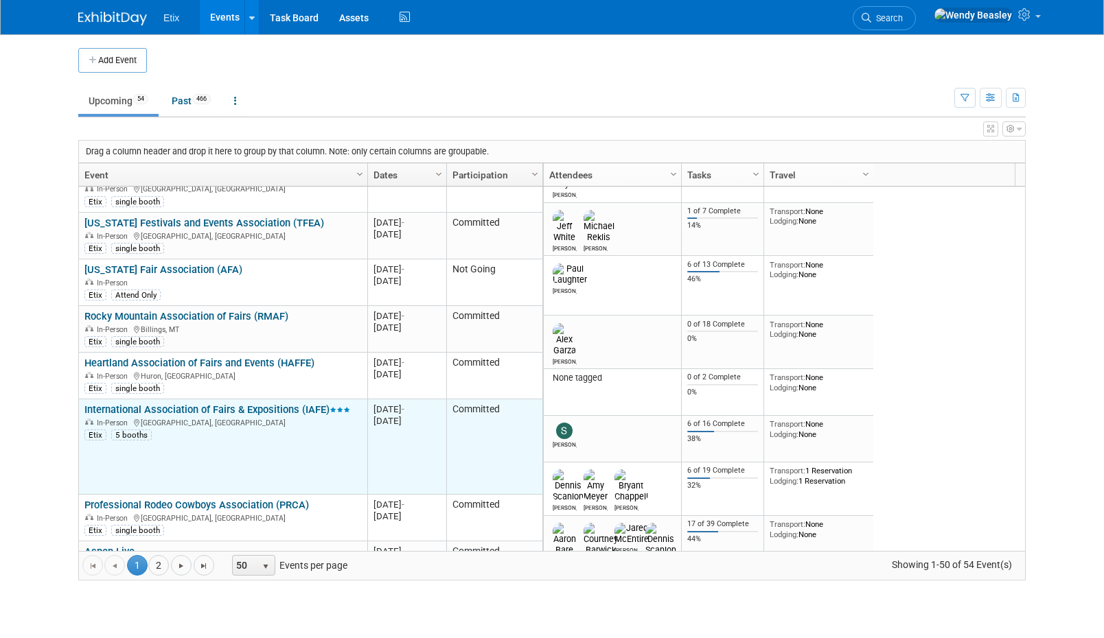
click at [279, 404] on link "International Association of Fairs & Expositions (IAFE)" at bounding box center [217, 410] width 266 height 12
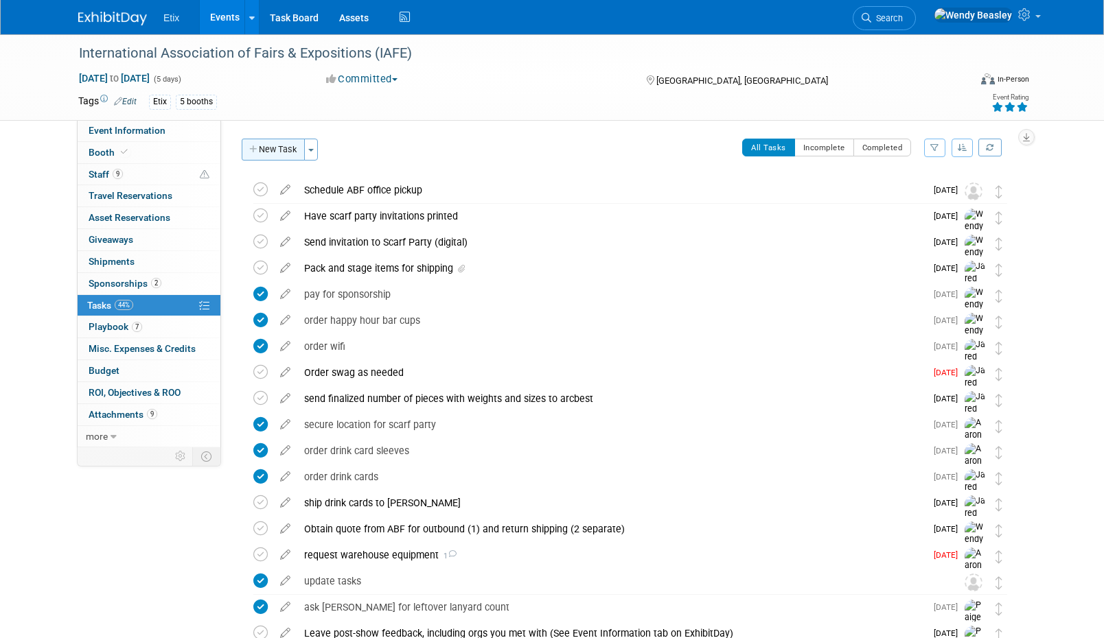
click at [281, 149] on button "New Task" at bounding box center [273, 150] width 63 height 22
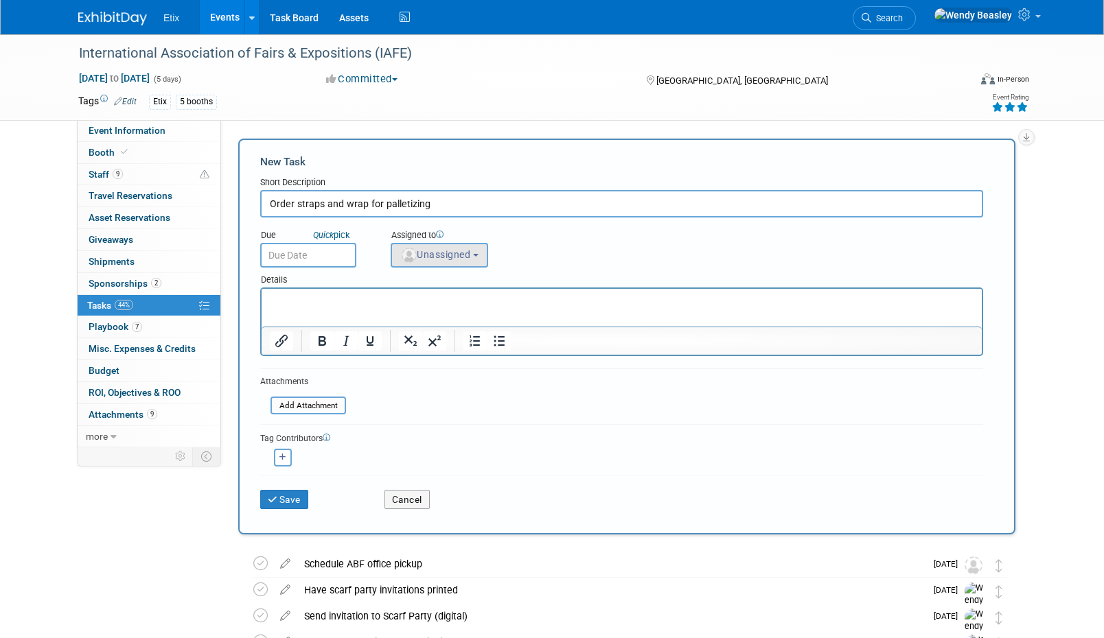
type input "Order straps and wrap for palletizing"
click at [467, 249] on span "Unassigned" at bounding box center [435, 254] width 70 height 11
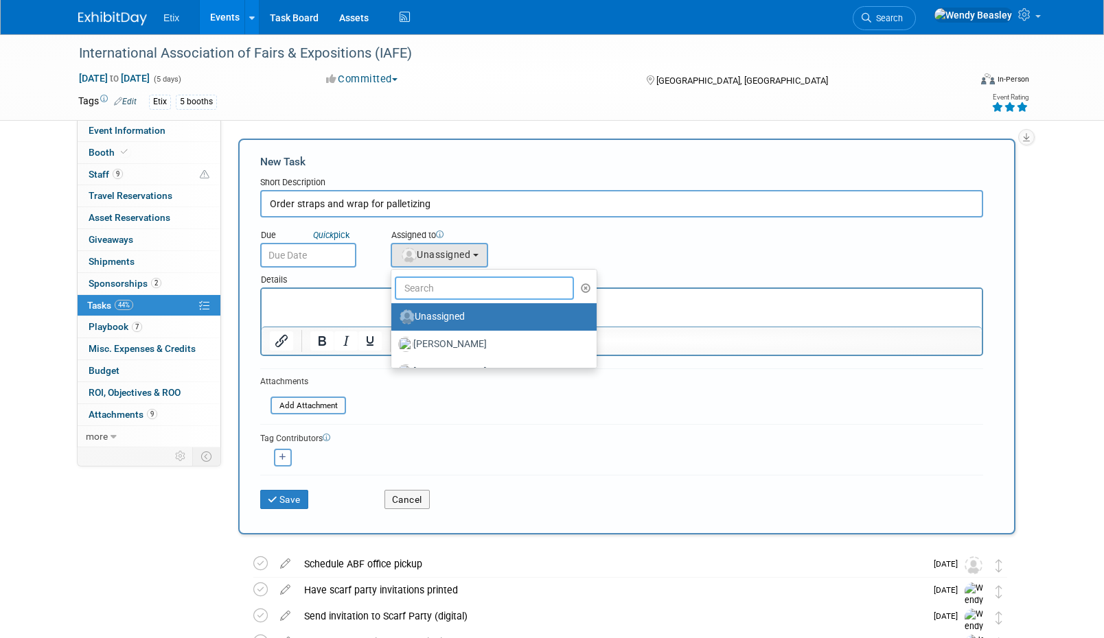
click at [470, 283] on input "text" at bounding box center [484, 288] width 179 height 23
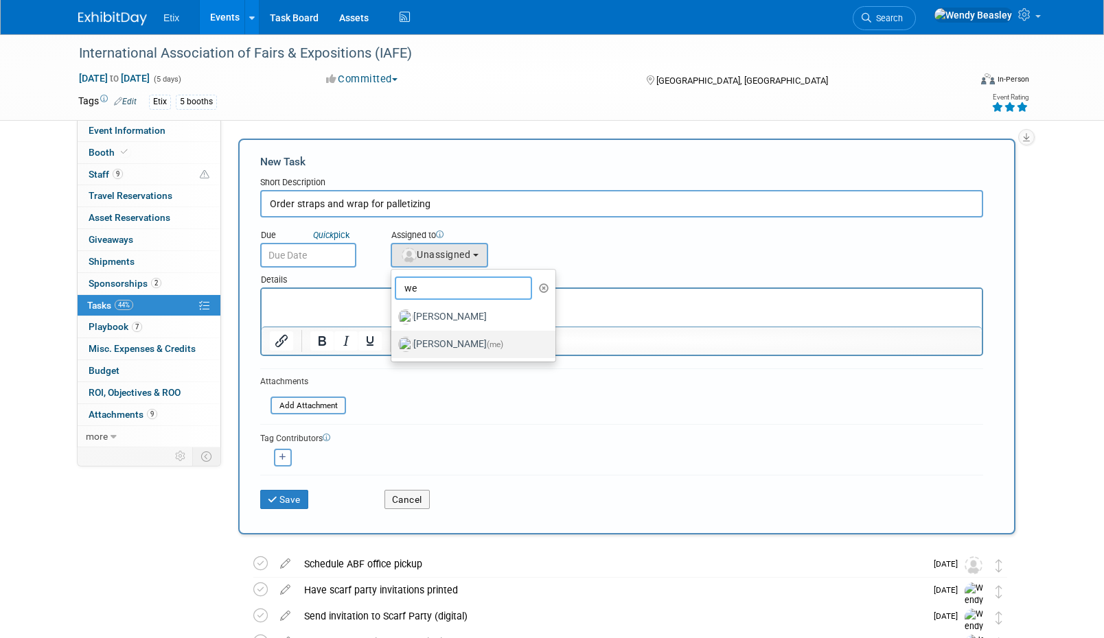
type input "we"
click at [424, 344] on label "[PERSON_NAME] (me)" at bounding box center [469, 345] width 143 height 22
click at [393, 344] on input "[PERSON_NAME] (me)" at bounding box center [388, 342] width 9 height 9
select select "67d77b69-99bf-450c-bf82-adffa46a8a34"
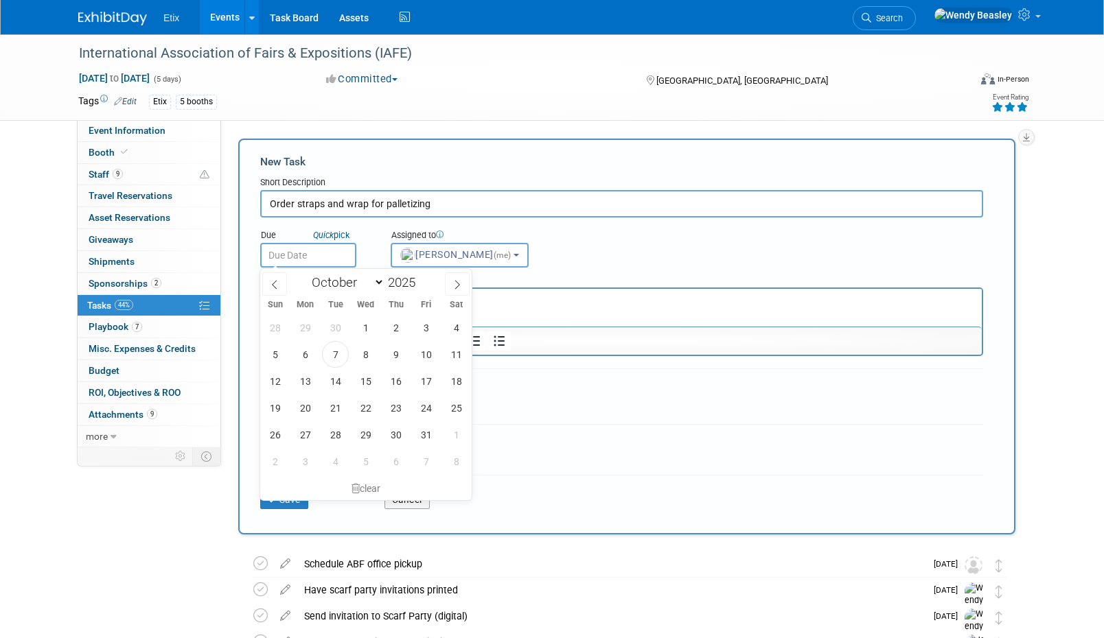
click at [316, 255] on input "text" at bounding box center [308, 255] width 96 height 25
click at [461, 286] on icon at bounding box center [457, 285] width 10 height 10
drag, startPoint x: 274, startPoint y: 289, endPoint x: 283, endPoint y: 300, distance: 14.6
click at [275, 289] on icon at bounding box center [275, 285] width 10 height 10
select select "9"
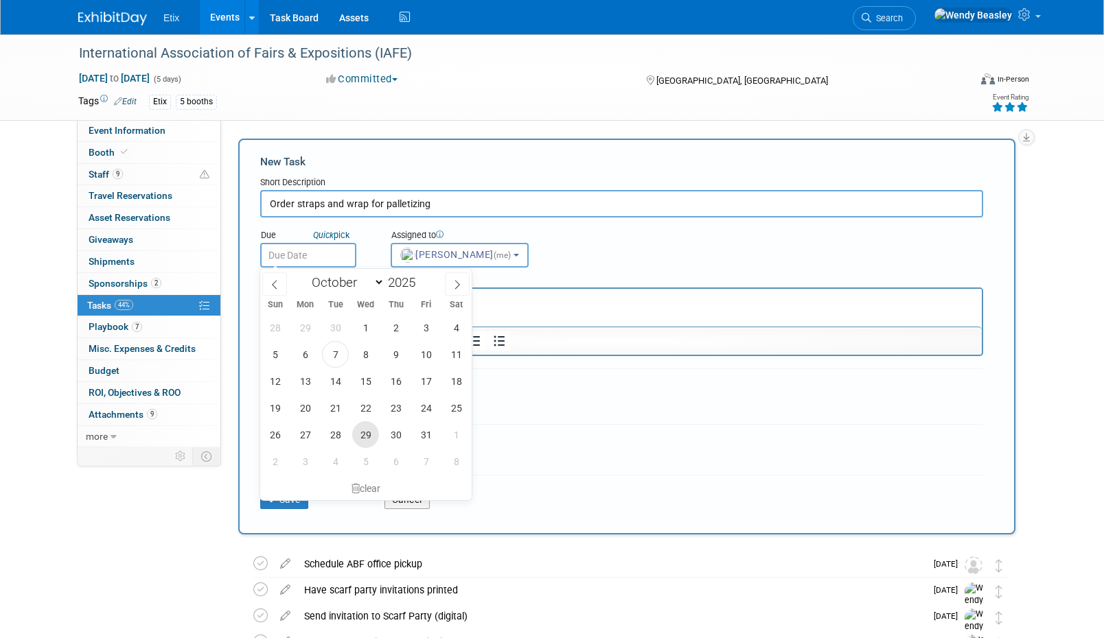
click at [368, 437] on span "29" at bounding box center [365, 434] width 27 height 27
type input "Oct 29, 2025"
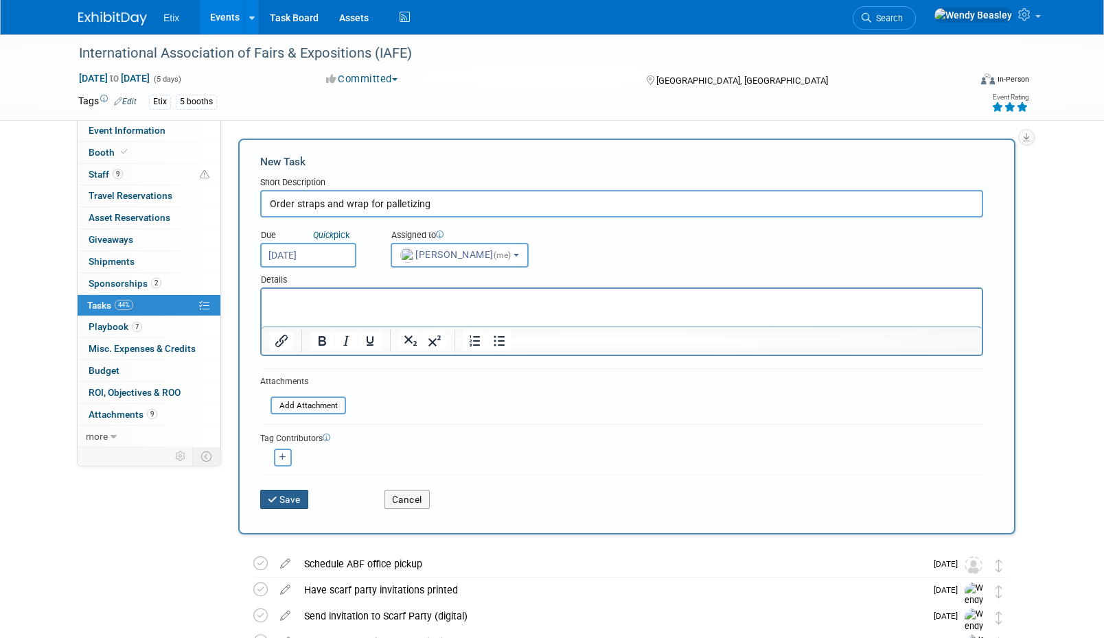
drag, startPoint x: 292, startPoint y: 505, endPoint x: 310, endPoint y: 504, distance: 17.9
click at [292, 506] on button "Save" at bounding box center [284, 499] width 48 height 19
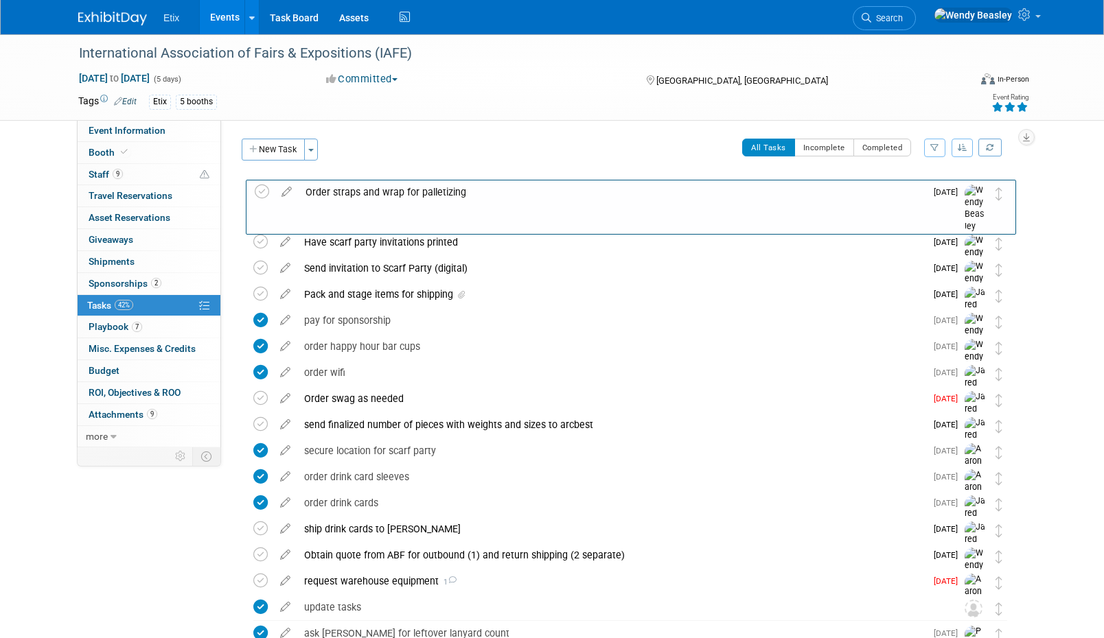
drag, startPoint x: 997, startPoint y: 194, endPoint x: 995, endPoint y: 201, distance: 7.7
drag, startPoint x: 1001, startPoint y: 300, endPoint x: 999, endPoint y: 195, distance: 105.0
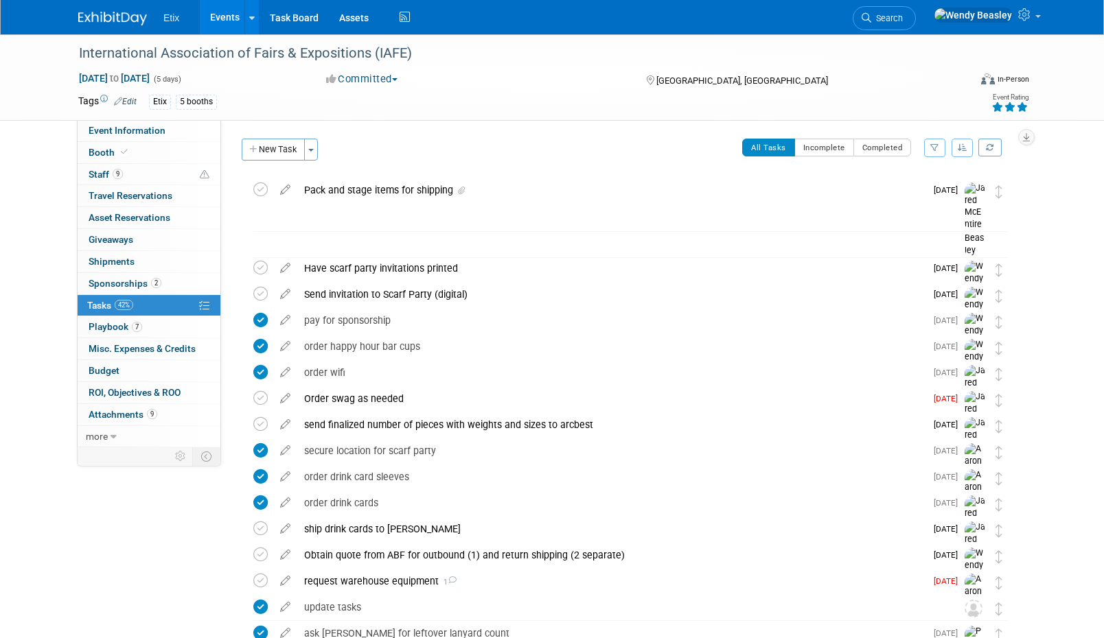
click at [464, 214] on div "Order straps and wrap for palletizing" at bounding box center [611, 216] width 628 height 23
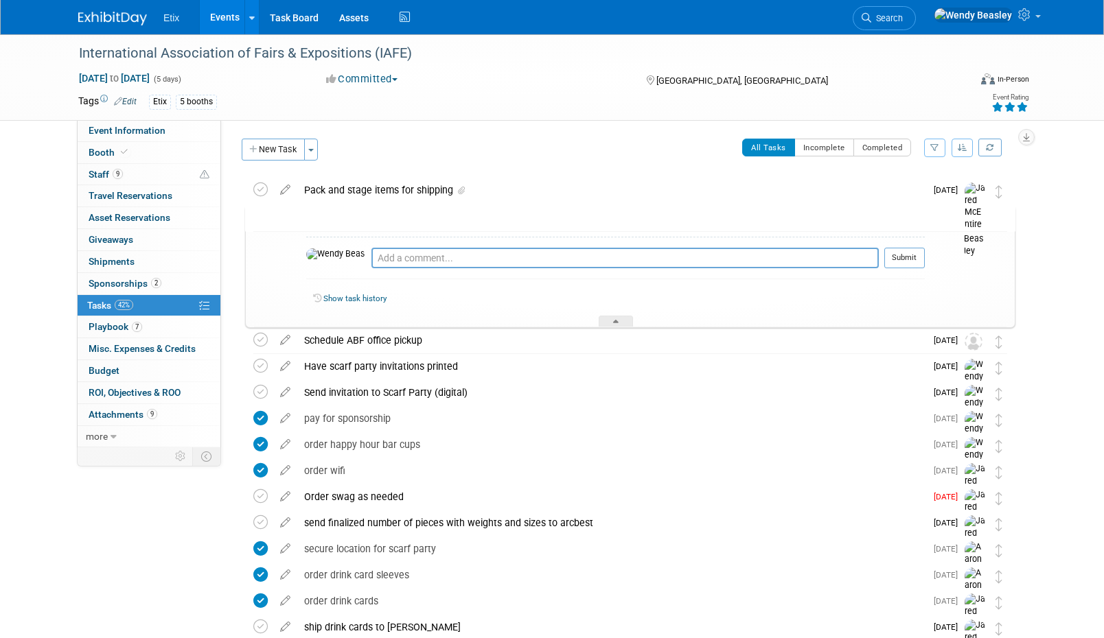
click at [291, 216] on icon at bounding box center [286, 213] width 24 height 17
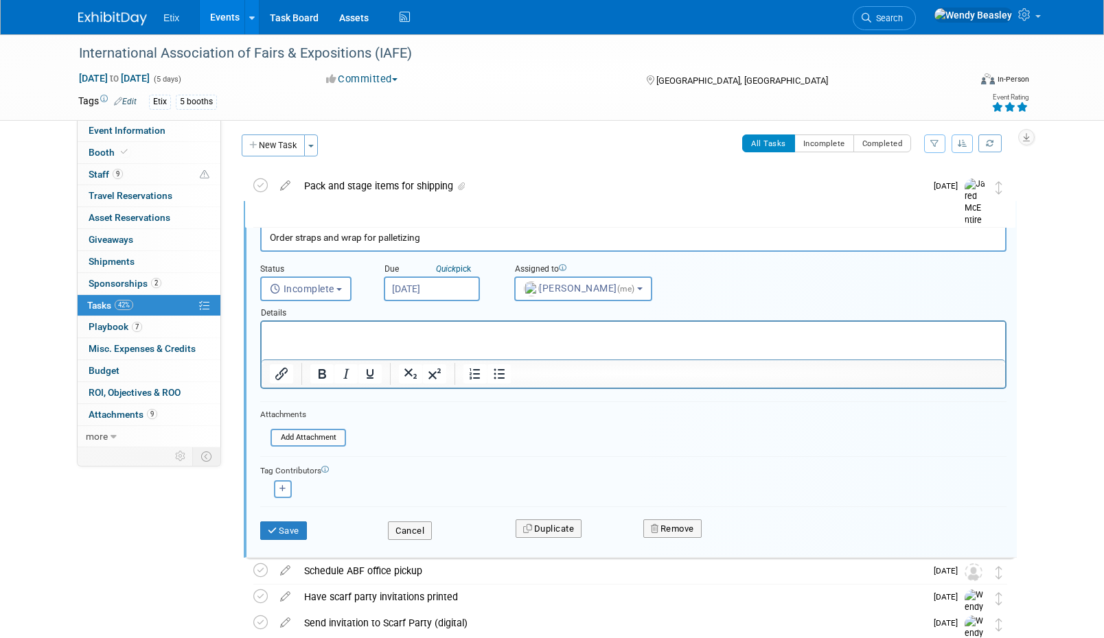
click at [429, 279] on input "Oct 29, 2025" at bounding box center [432, 289] width 96 height 25
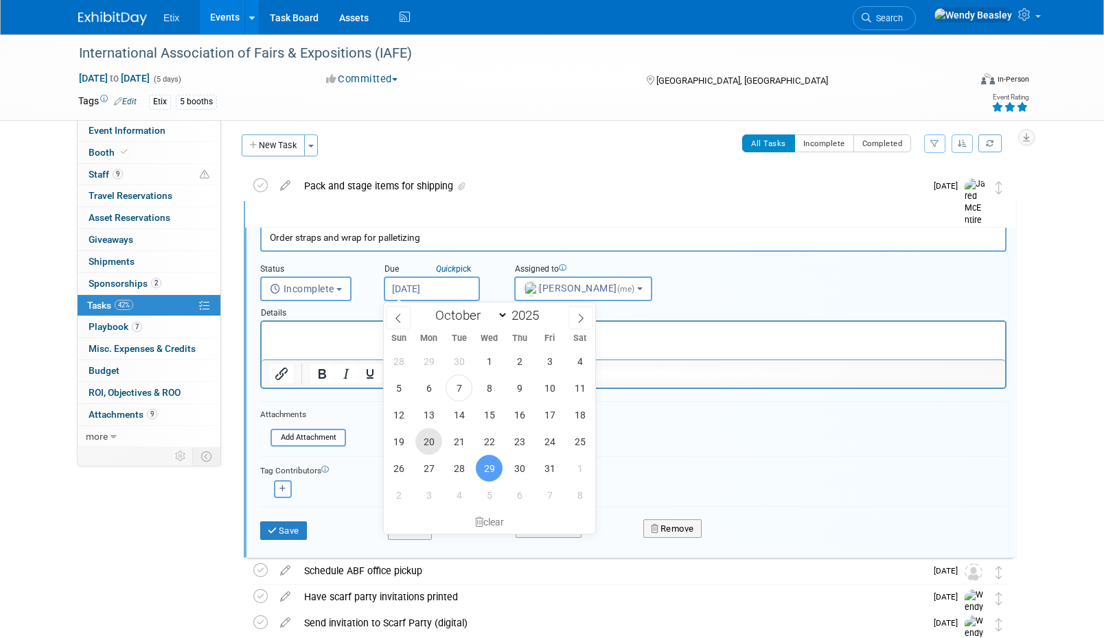
click at [430, 441] on span "20" at bounding box center [428, 441] width 27 height 27
type input "Oct 20, 2025"
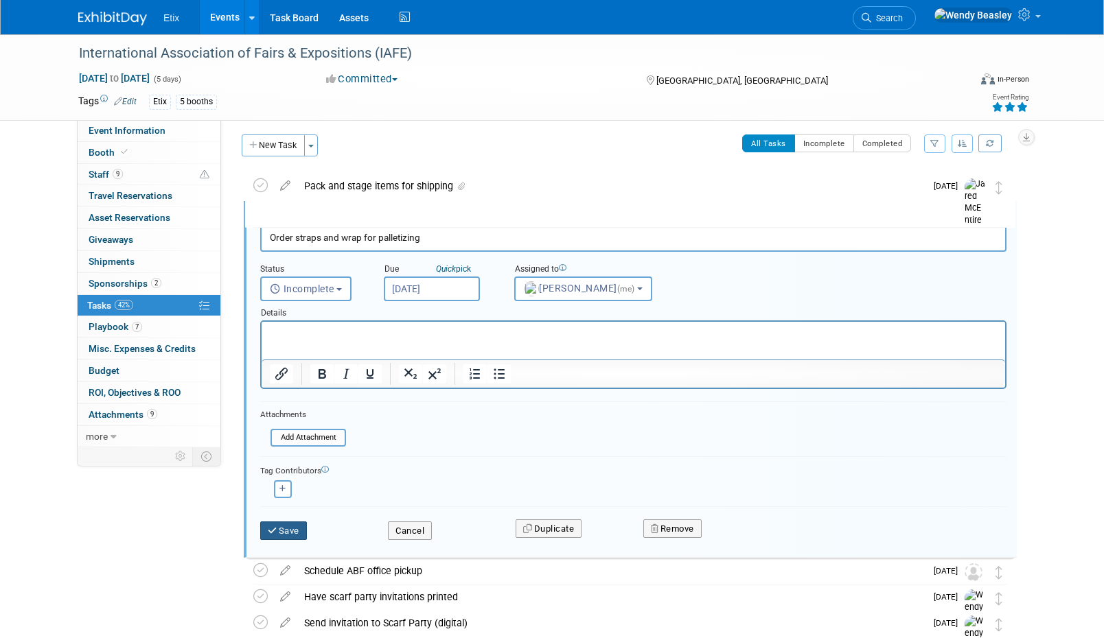
click at [288, 532] on button "Save" at bounding box center [283, 531] width 47 height 19
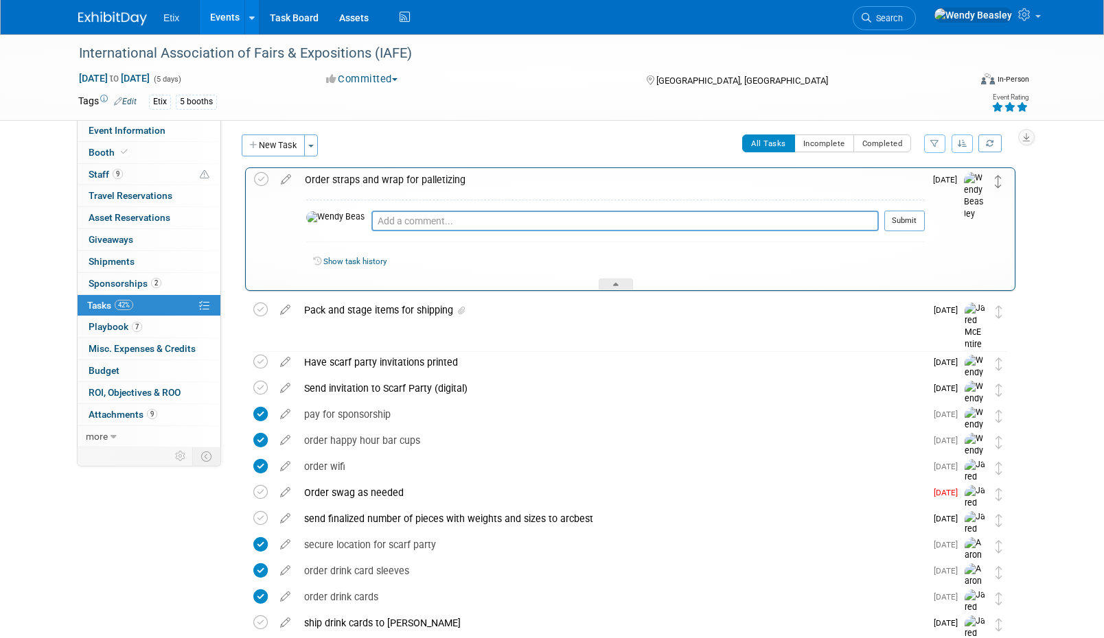
drag, startPoint x: 997, startPoint y: 212, endPoint x: 996, endPoint y: 179, distance: 33.0
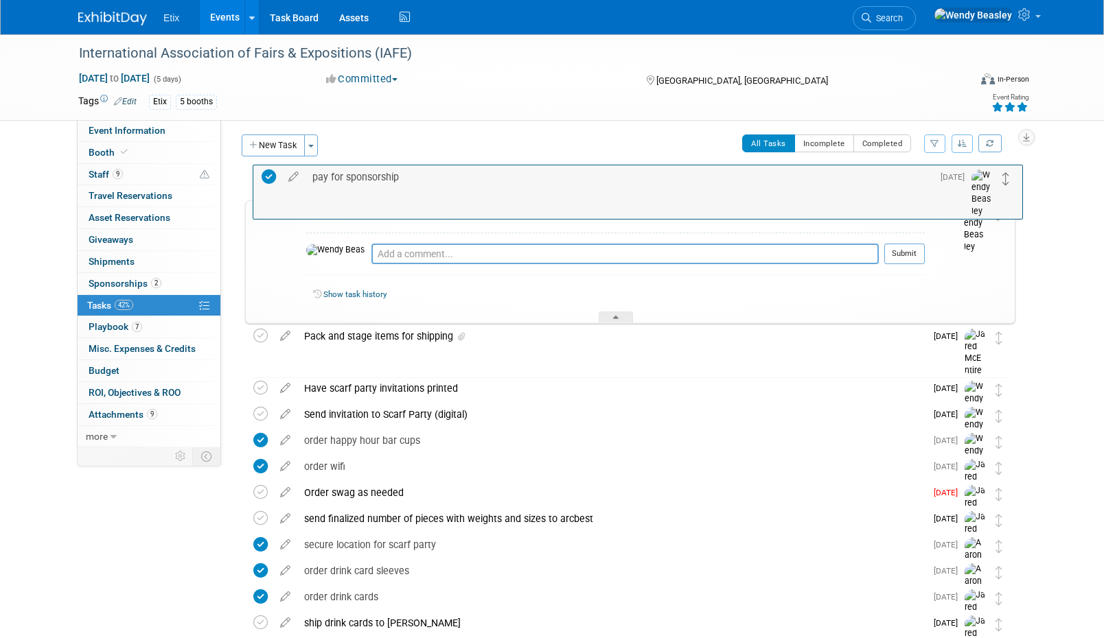
drag, startPoint x: 998, startPoint y: 421, endPoint x: 1004, endPoint y: 183, distance: 238.2
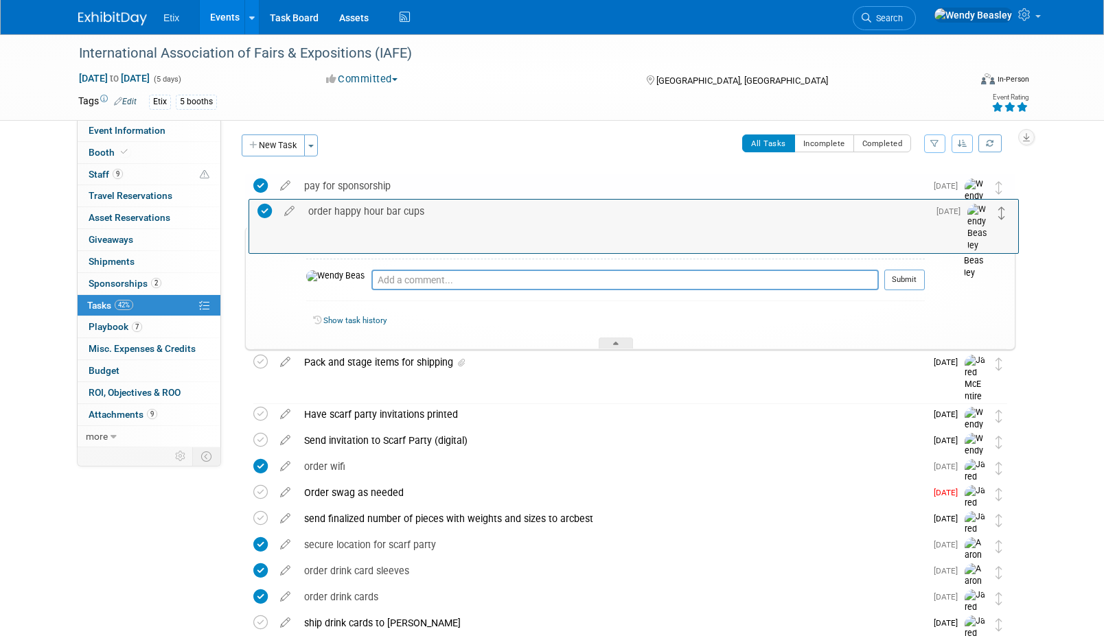
drag, startPoint x: 1001, startPoint y: 439, endPoint x: 1003, endPoint y: 217, distance: 222.4
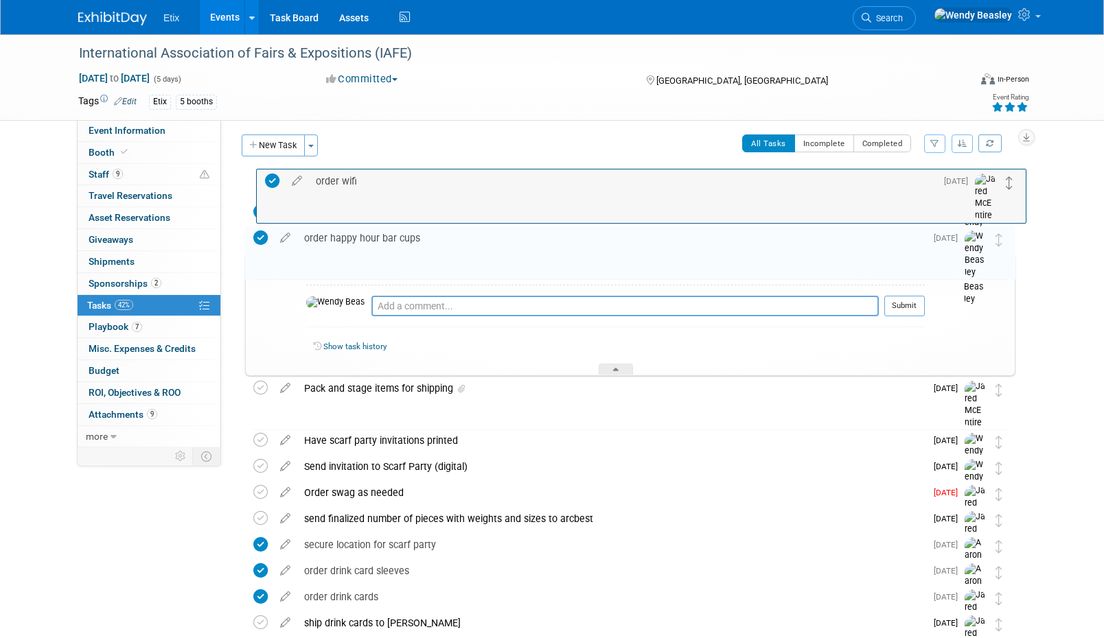
drag, startPoint x: 997, startPoint y: 472, endPoint x: 1009, endPoint y: 187, distance: 285.8
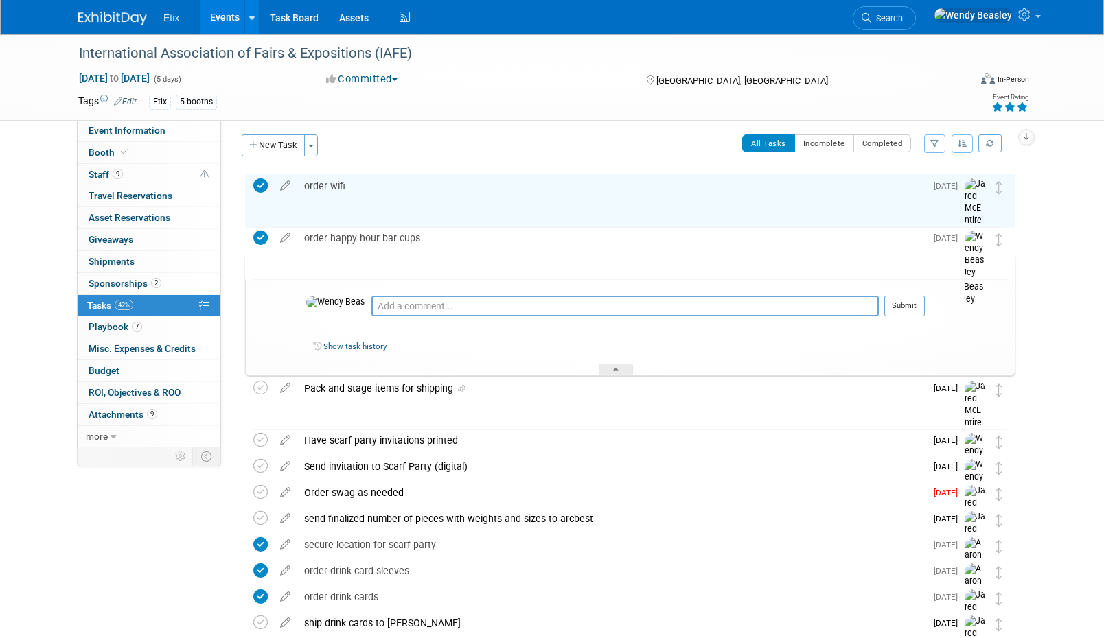
drag, startPoint x: 995, startPoint y: 501, endPoint x: 1003, endPoint y: 303, distance: 198.5
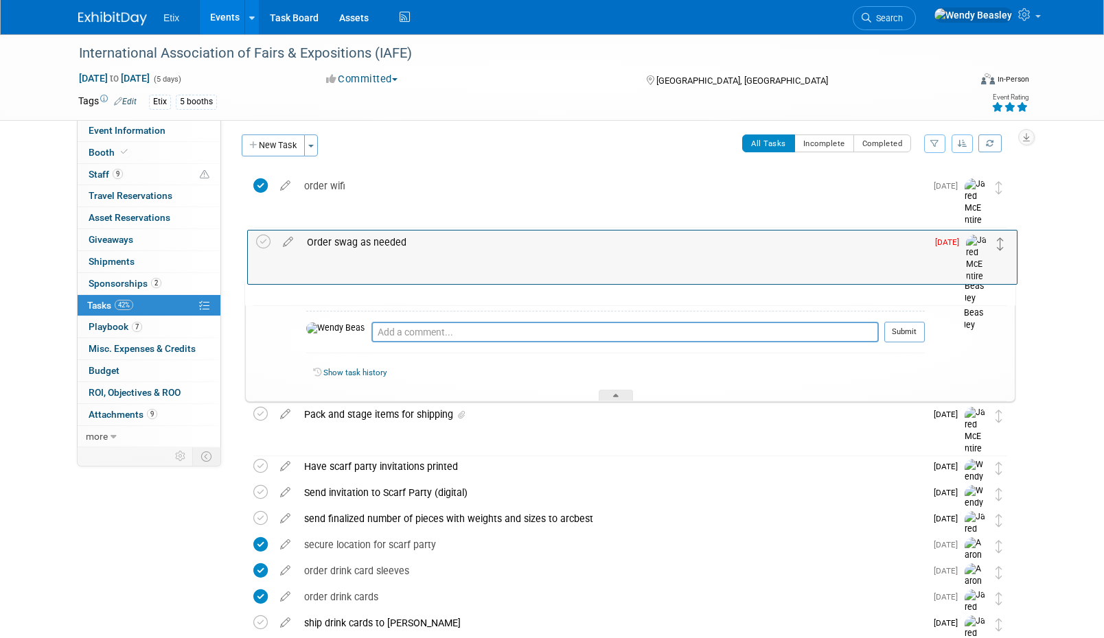
drag, startPoint x: 995, startPoint y: 499, endPoint x: 997, endPoint y: 248, distance: 251.2
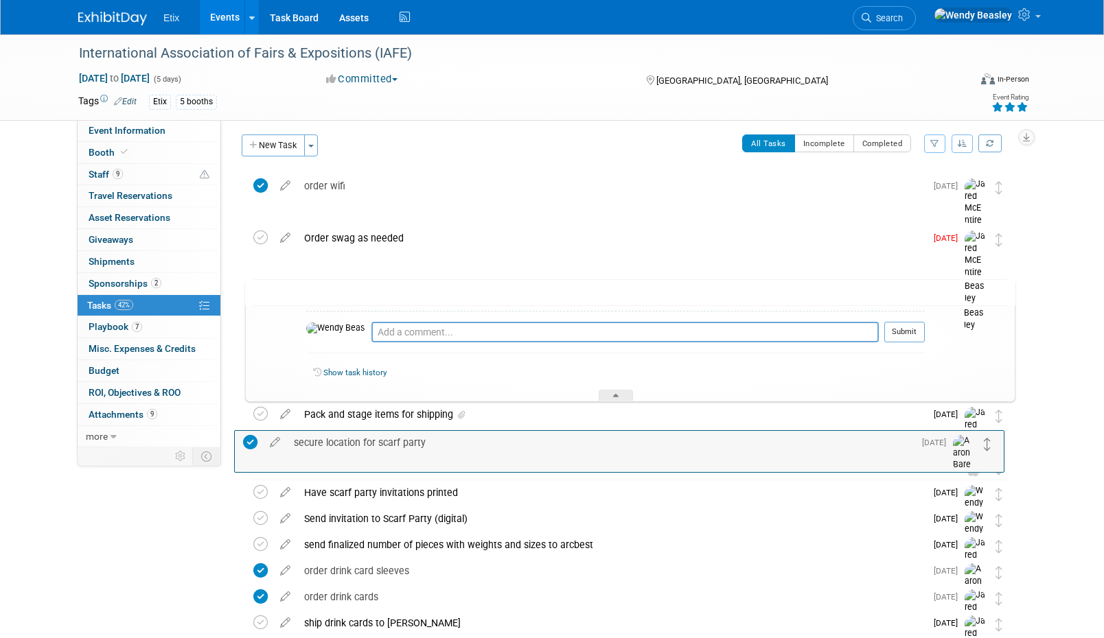
drag, startPoint x: 996, startPoint y: 553, endPoint x: 985, endPoint y: 449, distance: 104.2
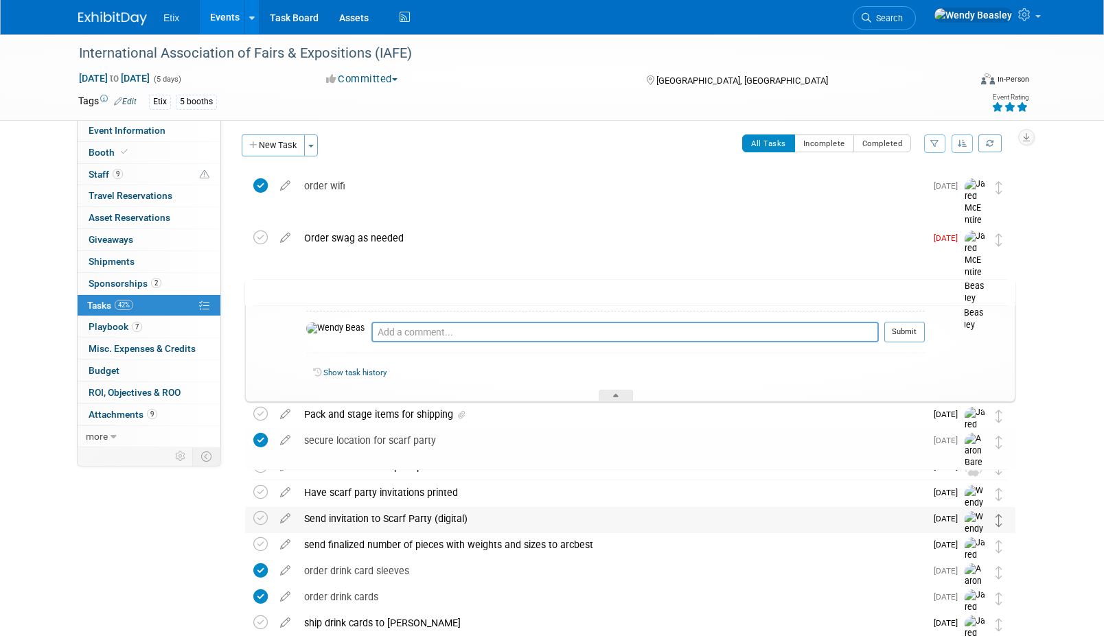
drag, startPoint x: 1001, startPoint y: 553, endPoint x: 998, endPoint y: 526, distance: 26.9
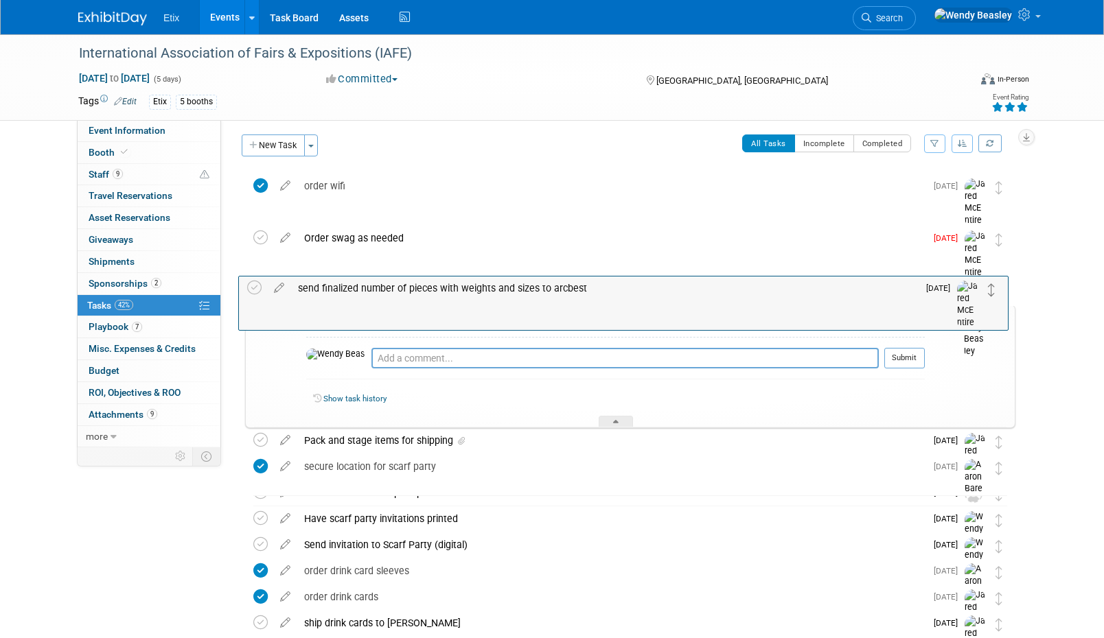
drag, startPoint x: 997, startPoint y: 551, endPoint x: 990, endPoint y: 294, distance: 257.5
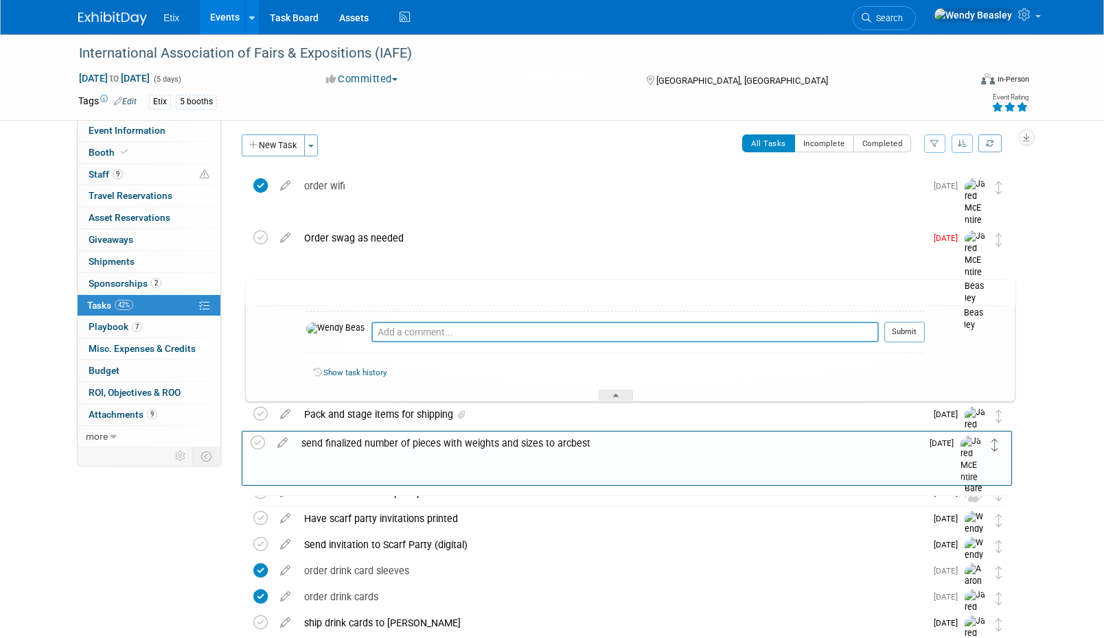
drag, startPoint x: 1001, startPoint y: 293, endPoint x: 997, endPoint y: 445, distance: 152.4
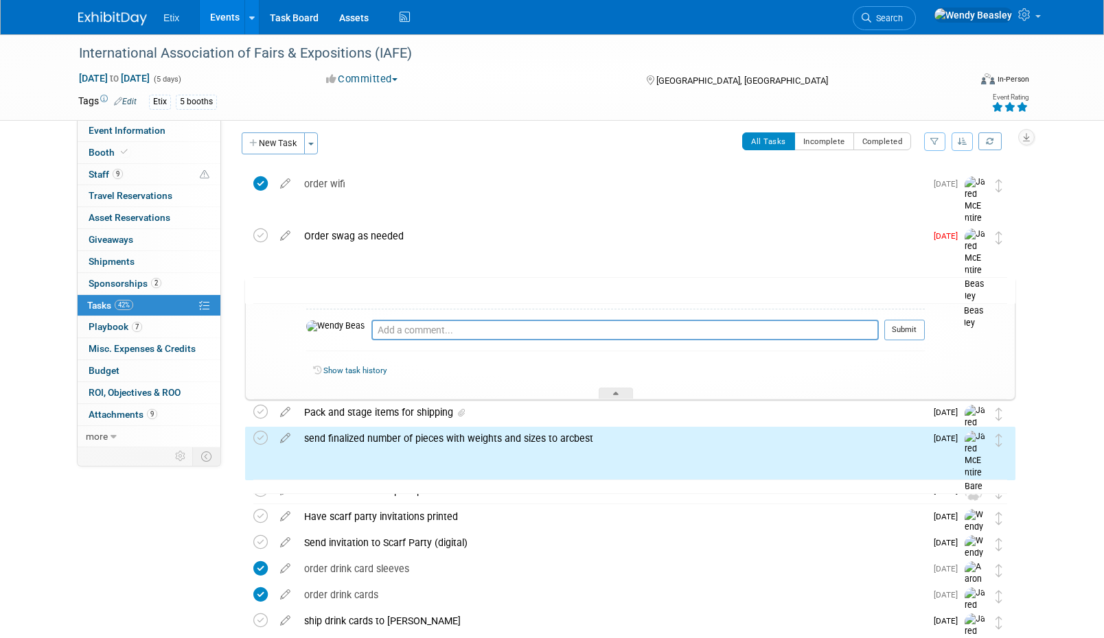
scroll to position [7, 0]
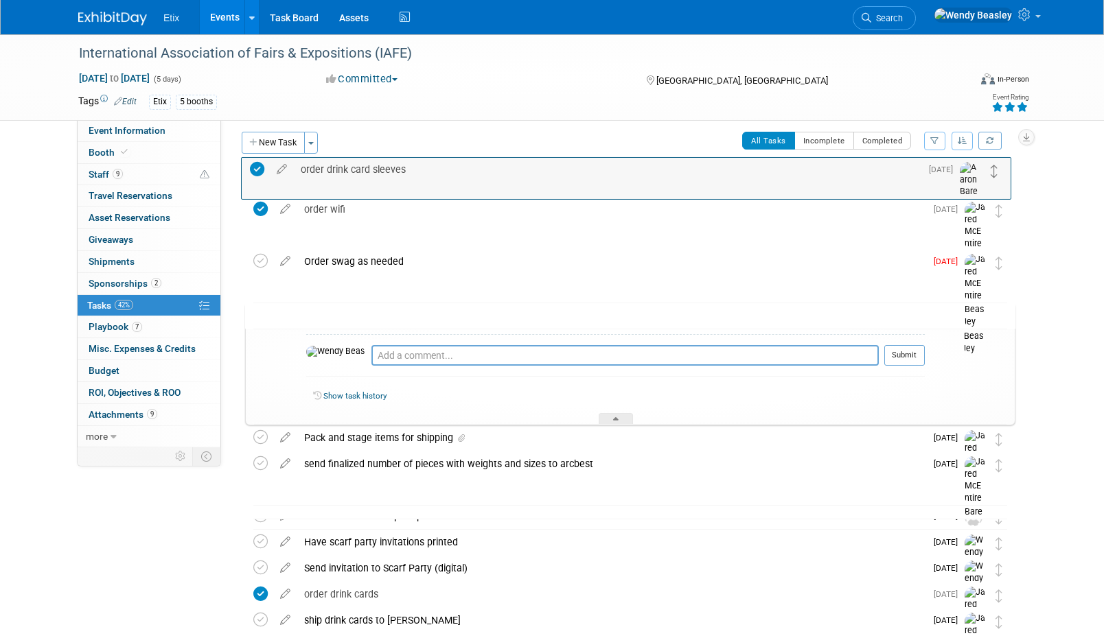
drag, startPoint x: 998, startPoint y: 573, endPoint x: 994, endPoint y: 174, distance: 399.5
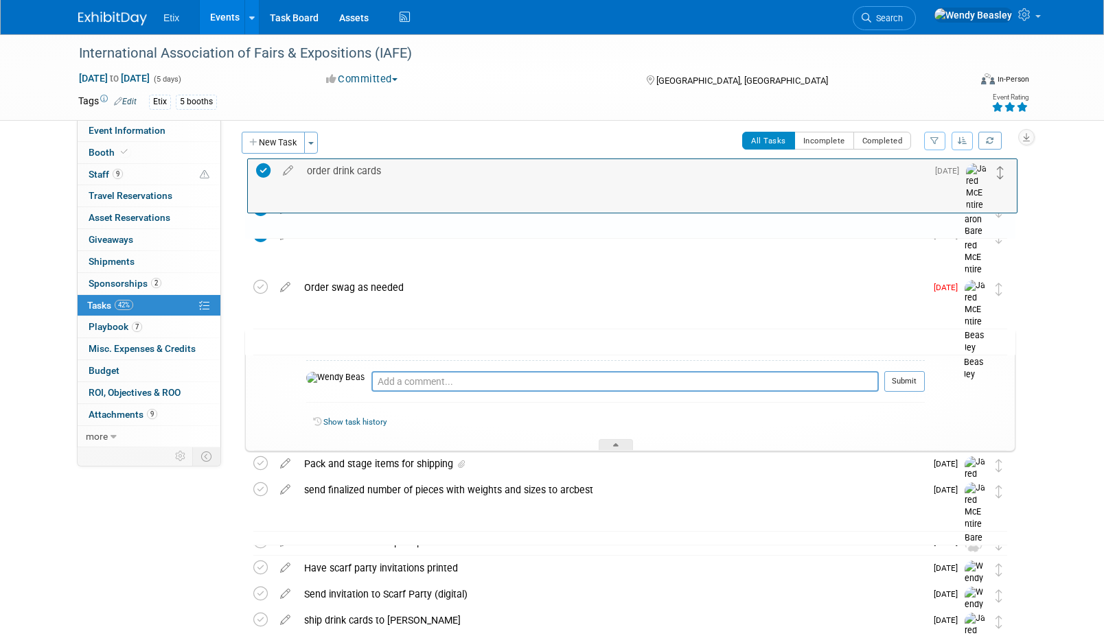
drag, startPoint x: 997, startPoint y: 601, endPoint x: 999, endPoint y: 176, distance: 424.8
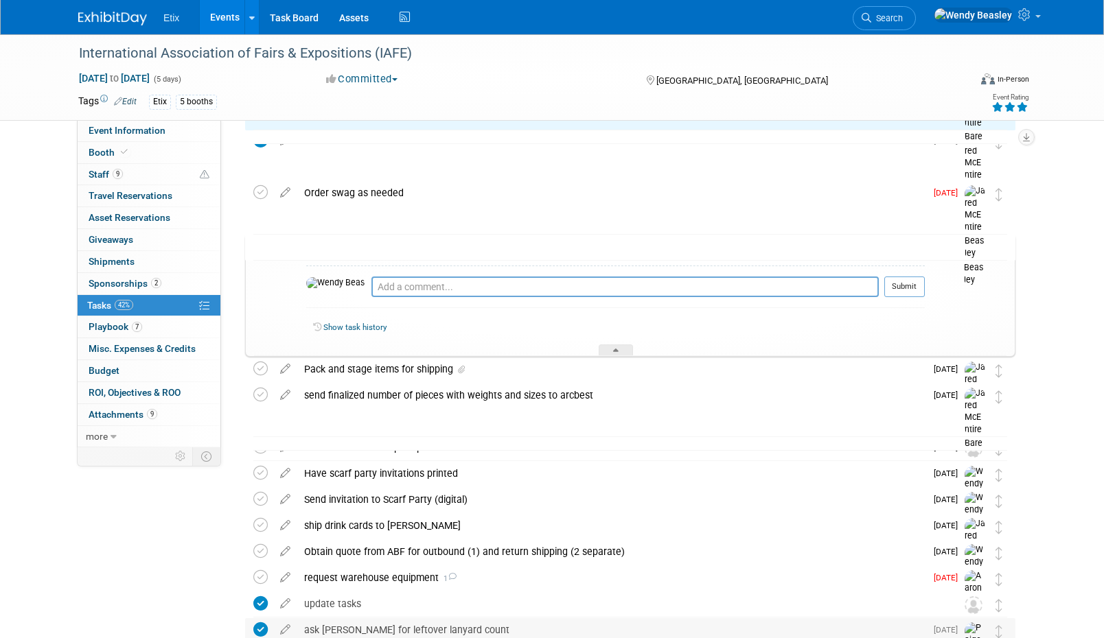
scroll to position [158, 0]
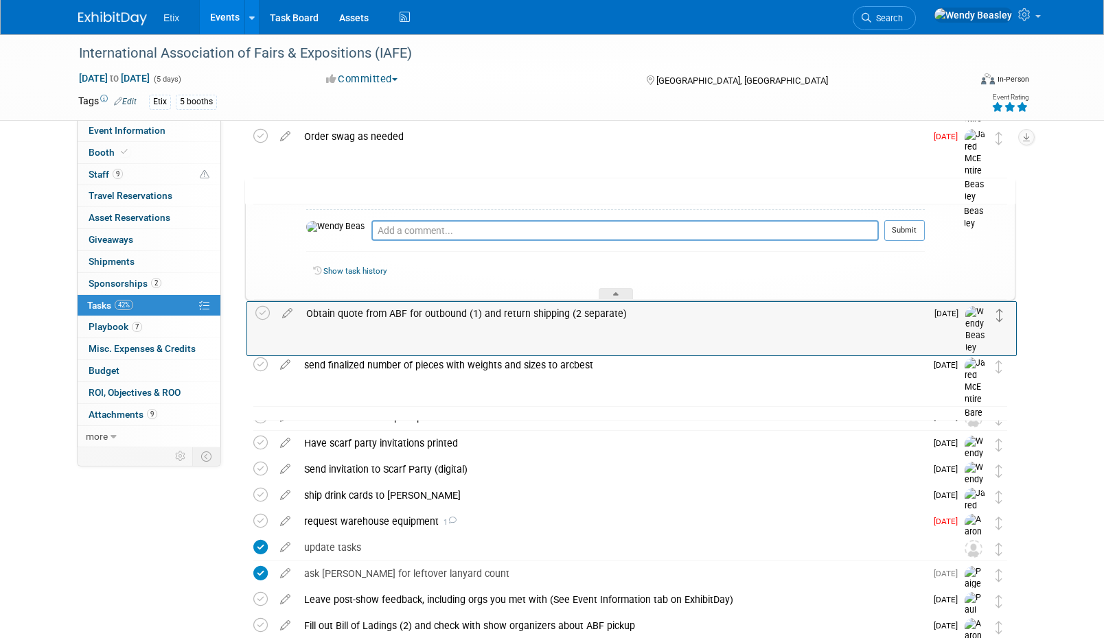
drag, startPoint x: 995, startPoint y: 500, endPoint x: 996, endPoint y: 318, distance: 182.6
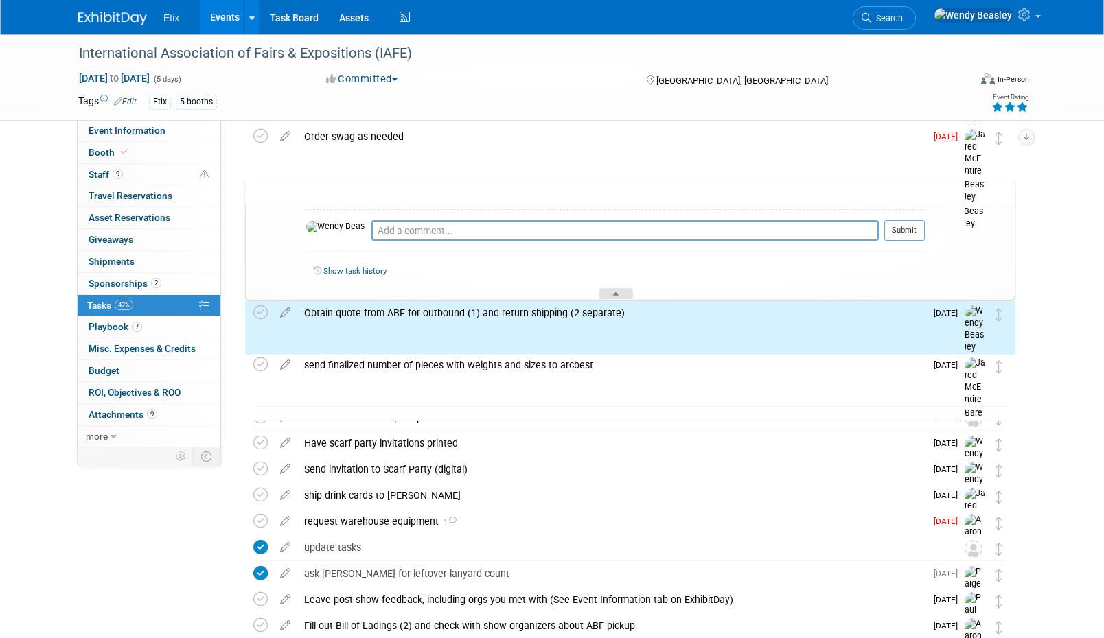
click at [616, 292] on icon at bounding box center [615, 296] width 5 height 8
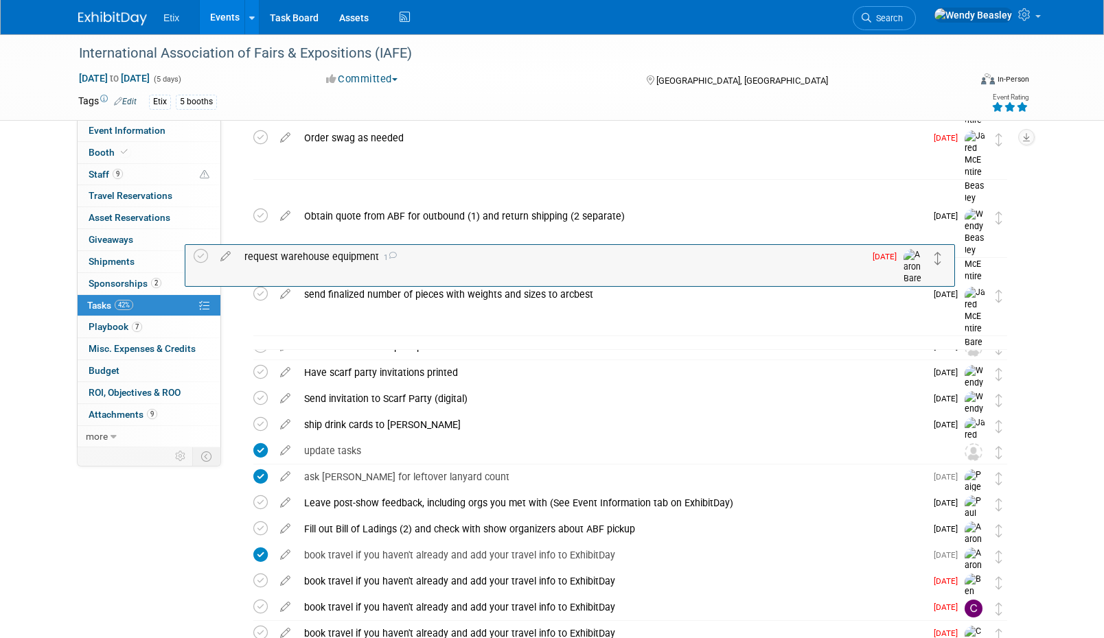
scroll to position [0, 0]
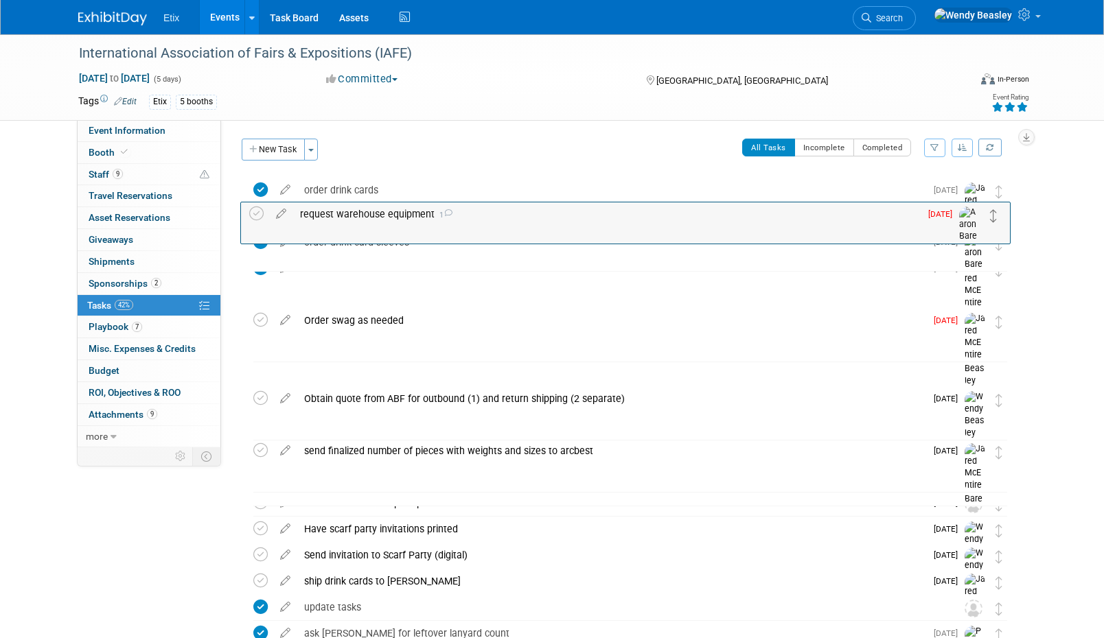
drag, startPoint x: 999, startPoint y: 425, endPoint x: 994, endPoint y: 215, distance: 210.1
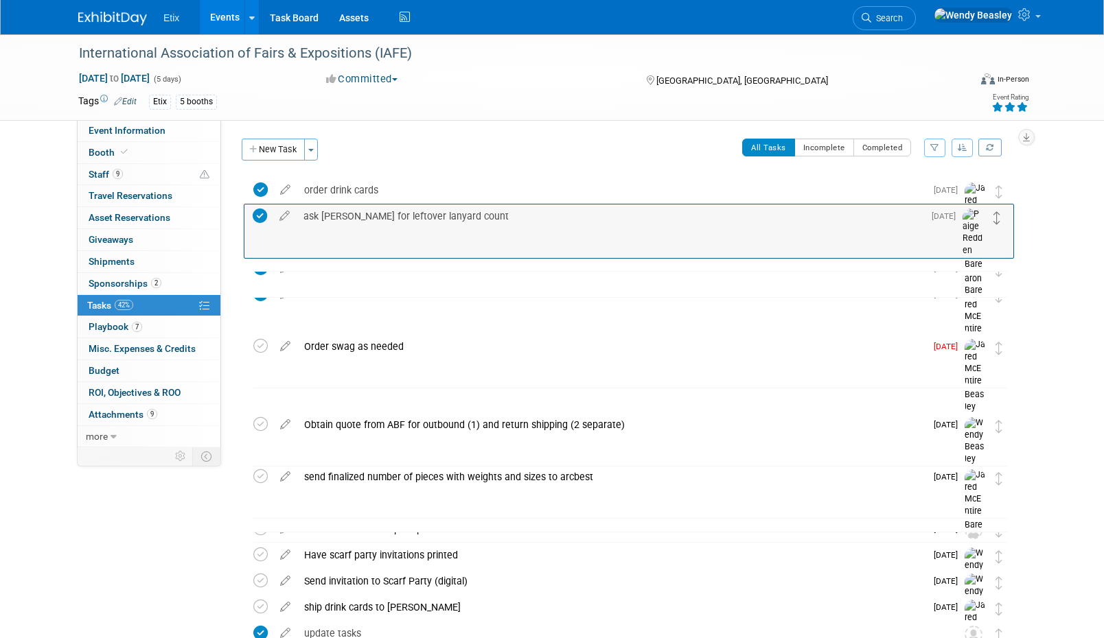
drag, startPoint x: 998, startPoint y: 531, endPoint x: 997, endPoint y: 221, distance: 310.2
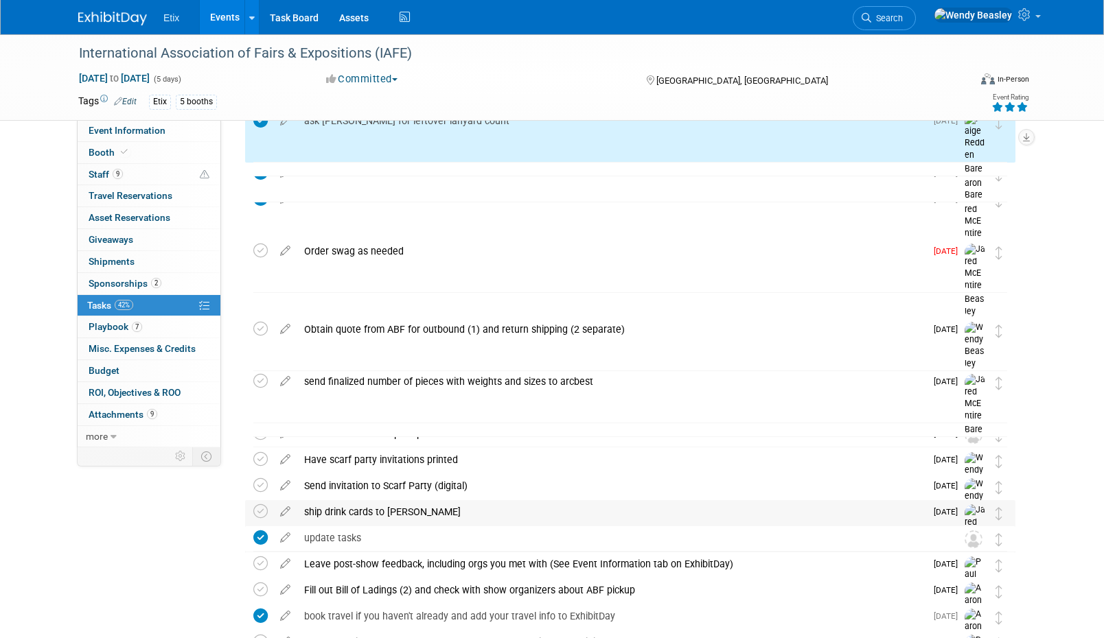
scroll to position [97, 0]
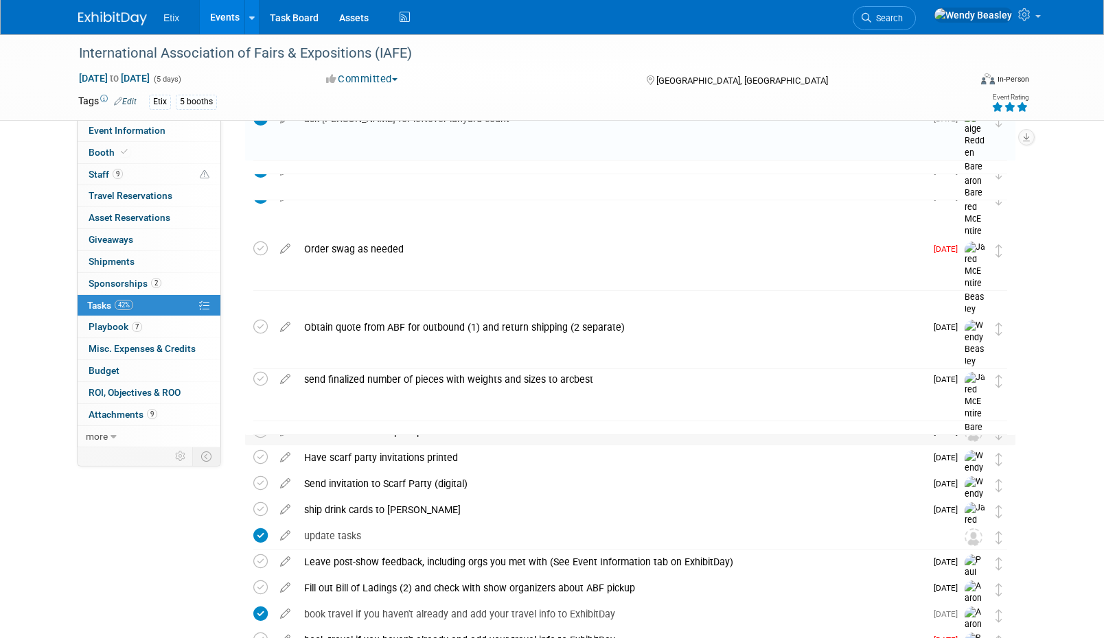
drag, startPoint x: 999, startPoint y: 518, endPoint x: 989, endPoint y: 440, distance: 78.8
click at [989, 440] on div "International Association of Fairs & Expositions (IAFE) Denver, CO Nov 30, 2025…" at bounding box center [626, 602] width 777 height 1044
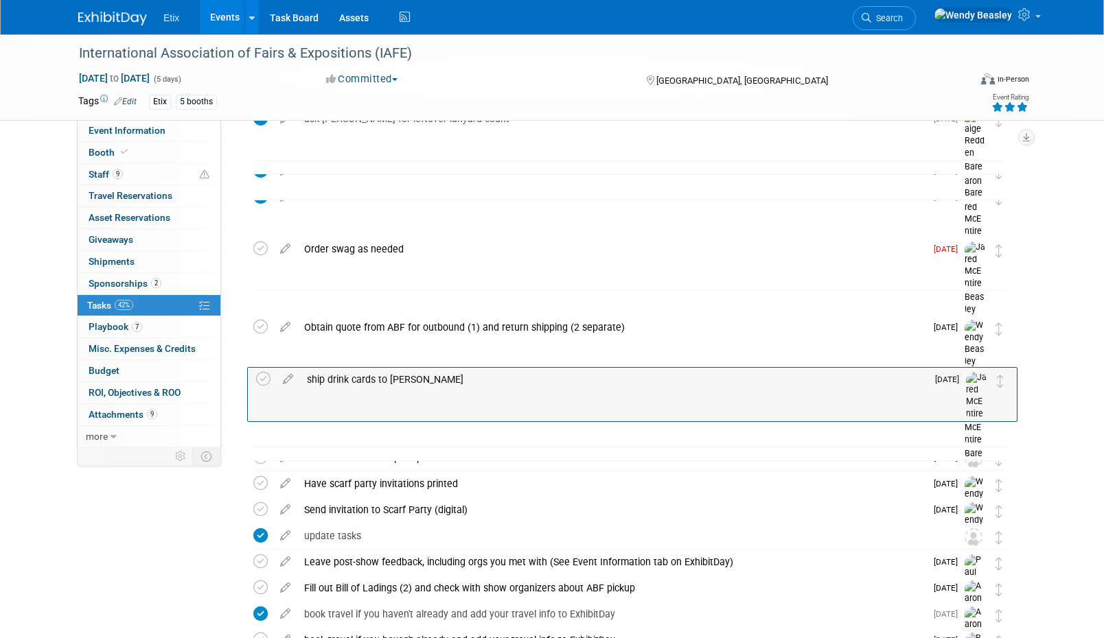
drag, startPoint x: 1002, startPoint y: 520, endPoint x: 1003, endPoint y: 390, distance: 130.4
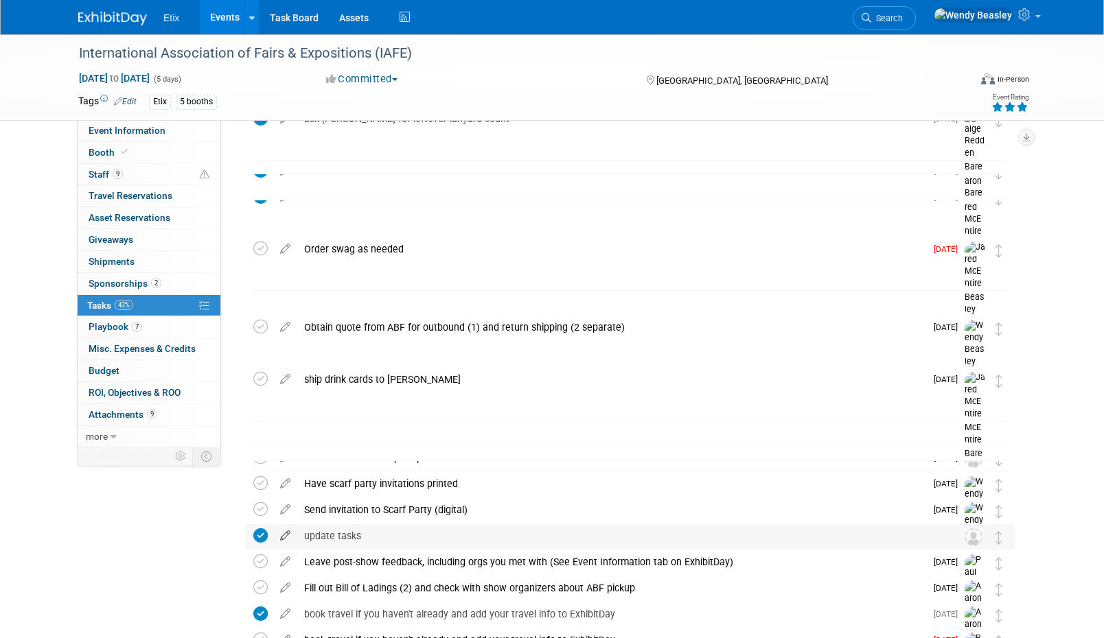
click at [281, 533] on icon at bounding box center [285, 532] width 24 height 17
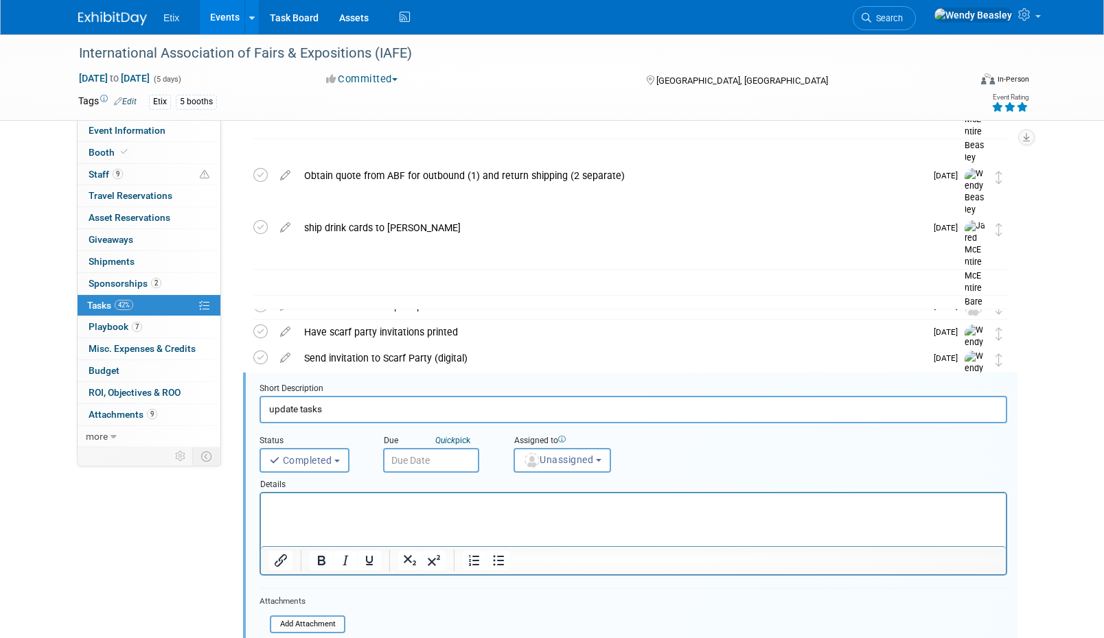
scroll to position [421, 0]
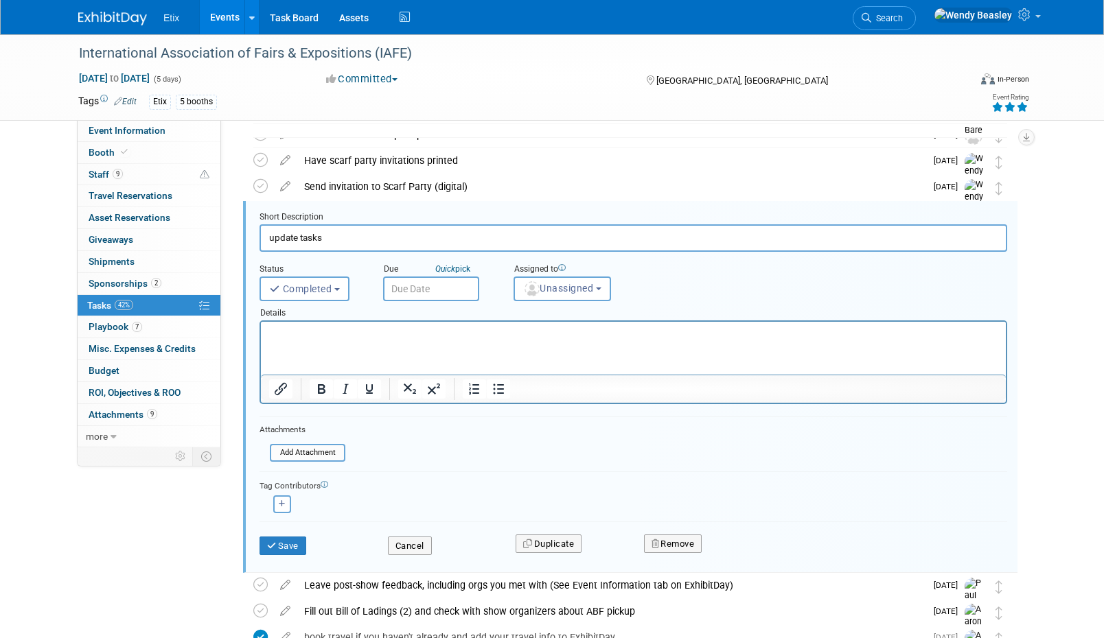
click at [329, 235] on input "update tasks" at bounding box center [632, 237] width 747 height 27
paste input "Update Event Information and Task List"
type input "Update Event Information and Task List"
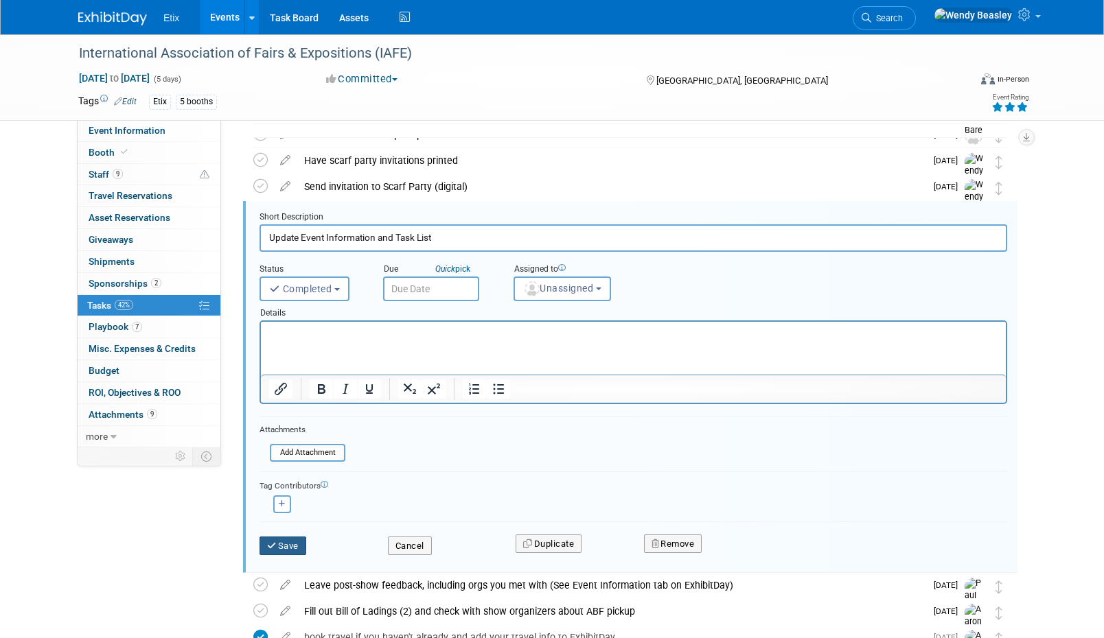
click at [292, 537] on button "Save" at bounding box center [282, 546] width 47 height 19
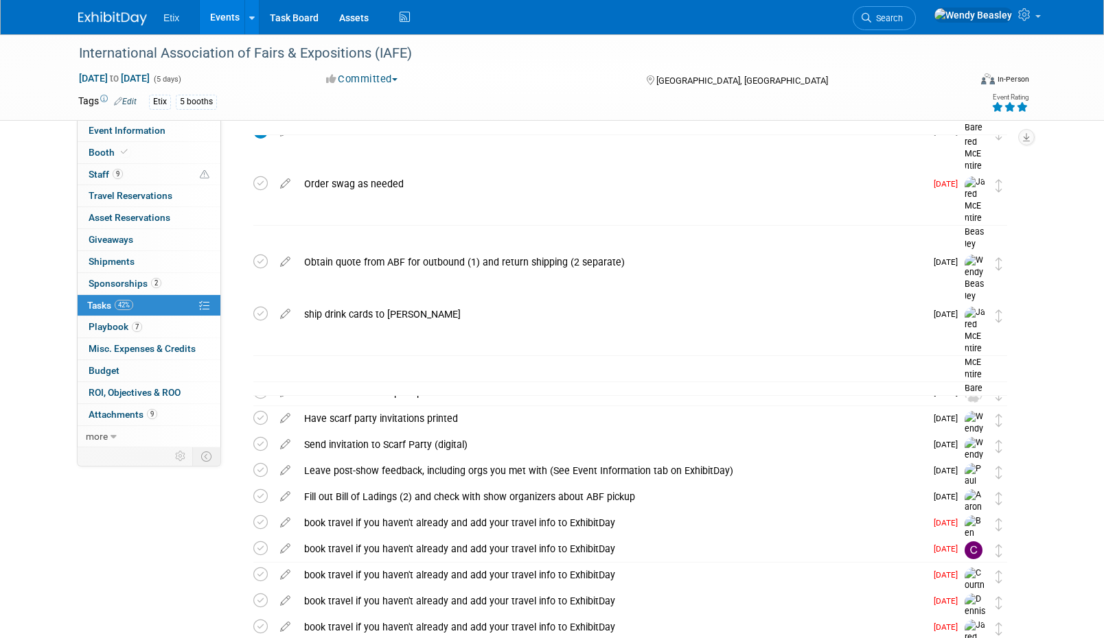
scroll to position [0, 0]
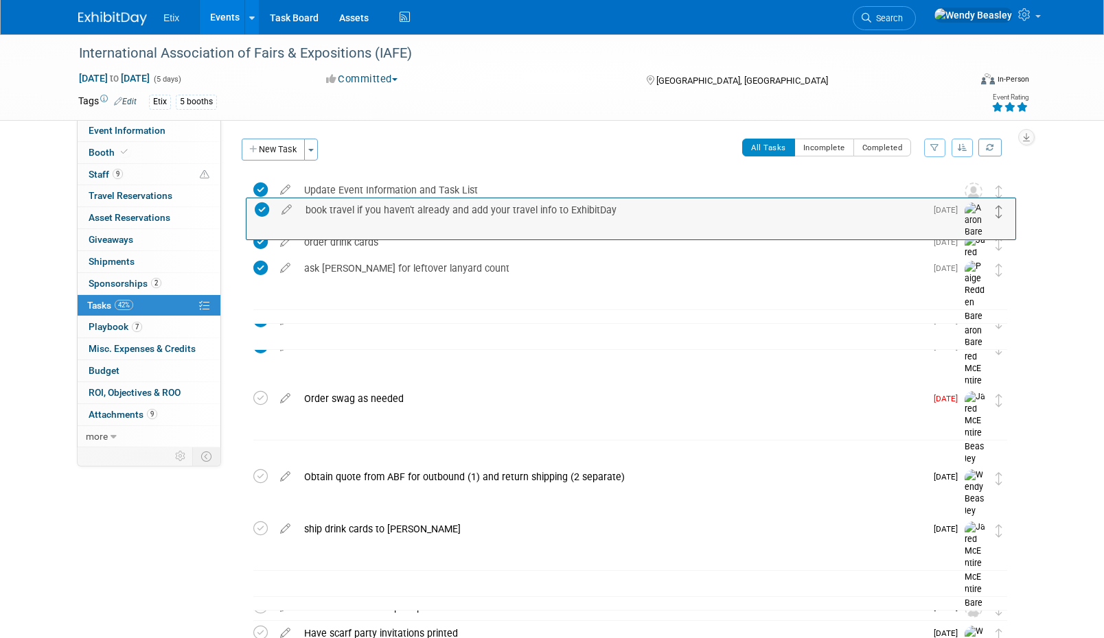
drag, startPoint x: 995, startPoint y: 398, endPoint x: 997, endPoint y: 211, distance: 186.7
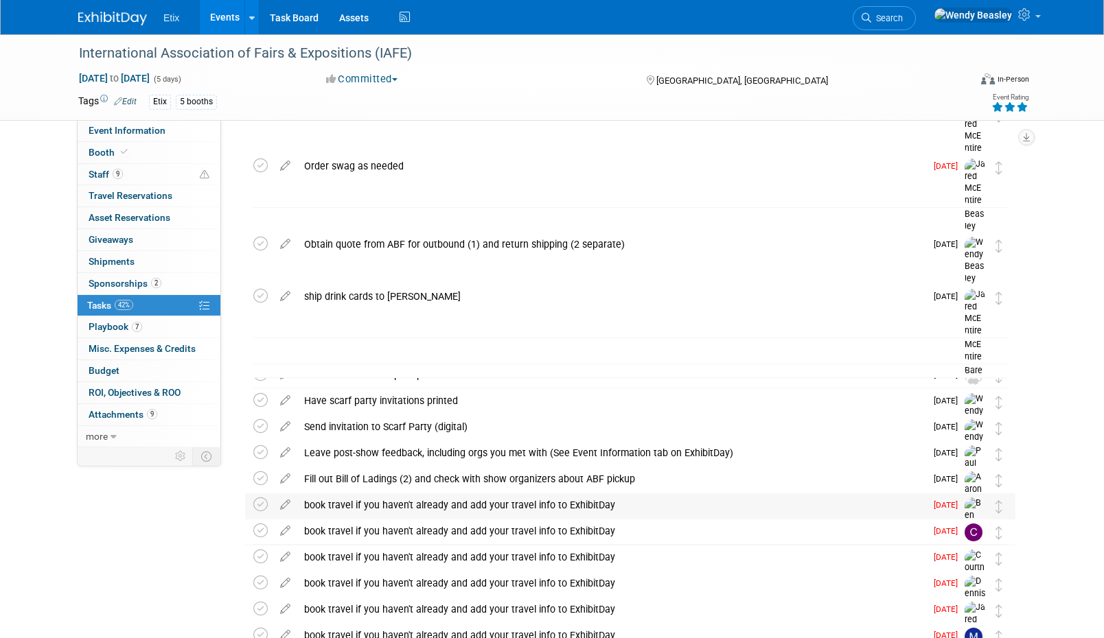
scroll to position [233, 0]
click at [698, 508] on div "book travel if you haven't already and add your travel info to ExhibitDay" at bounding box center [611, 504] width 628 height 23
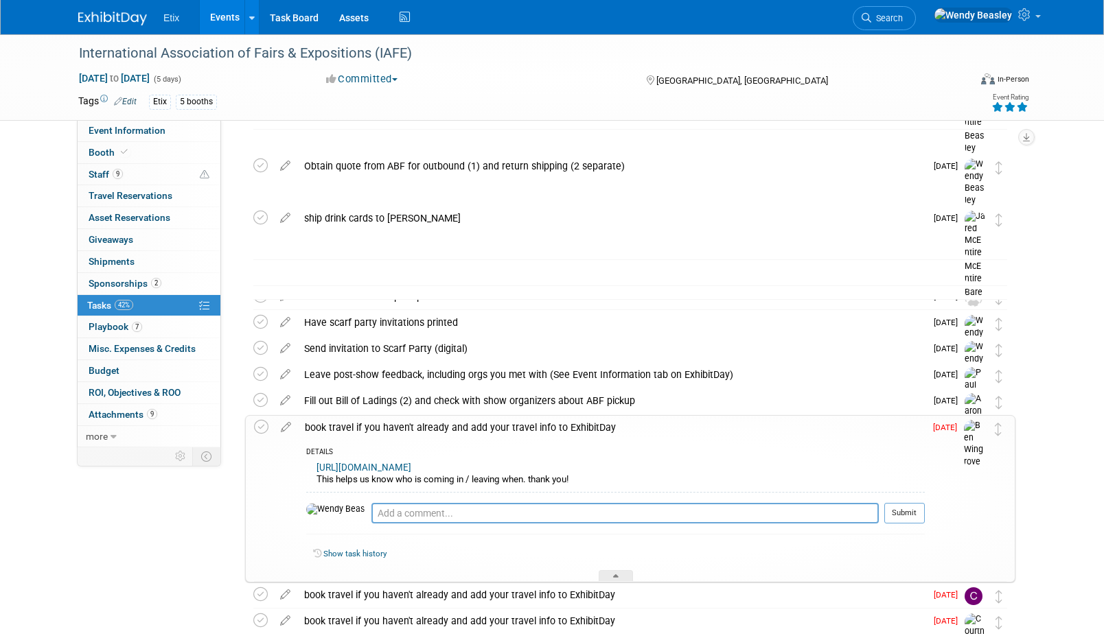
scroll to position [319, 0]
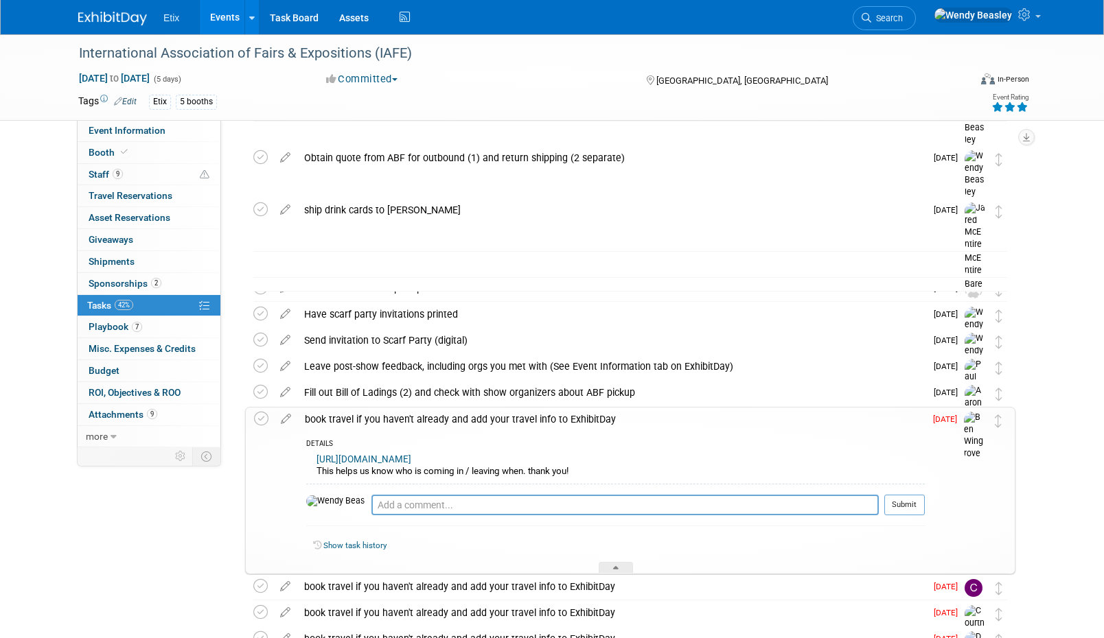
click at [654, 410] on div "book travel if you haven't already and add your travel info to ExhibitDay" at bounding box center [611, 419] width 627 height 23
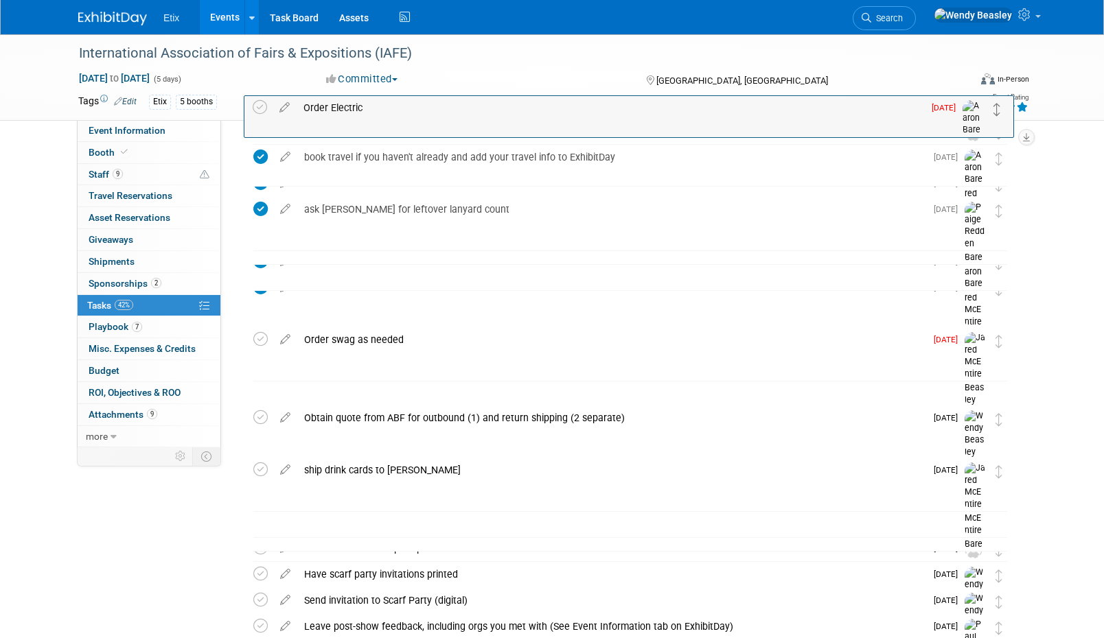
scroll to position [32, 0]
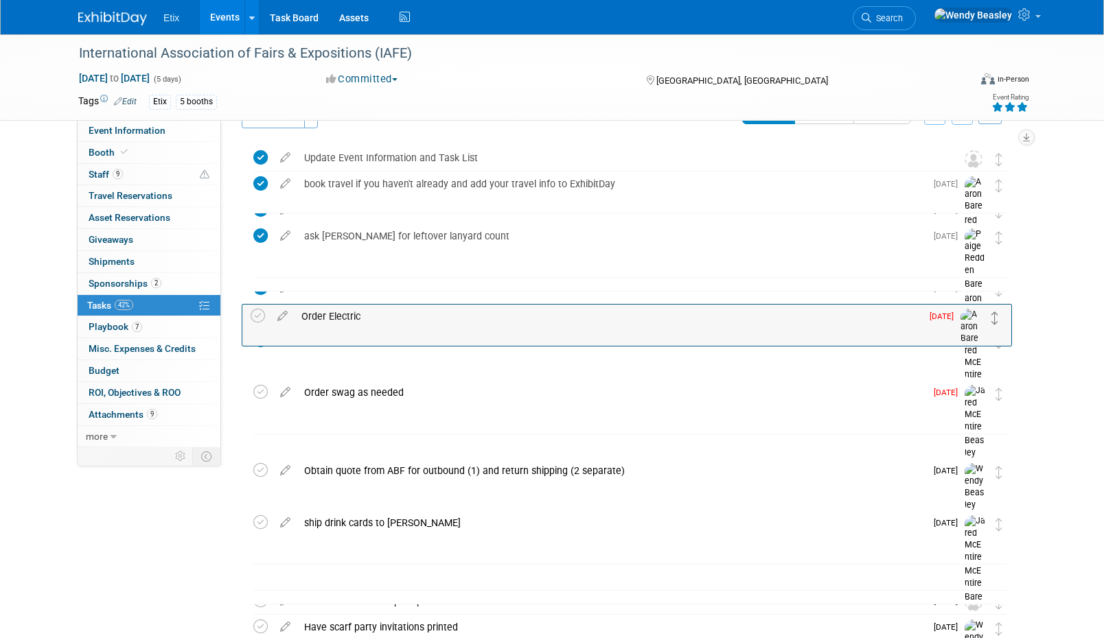
drag, startPoint x: 998, startPoint y: 515, endPoint x: 994, endPoint y: 322, distance: 192.9
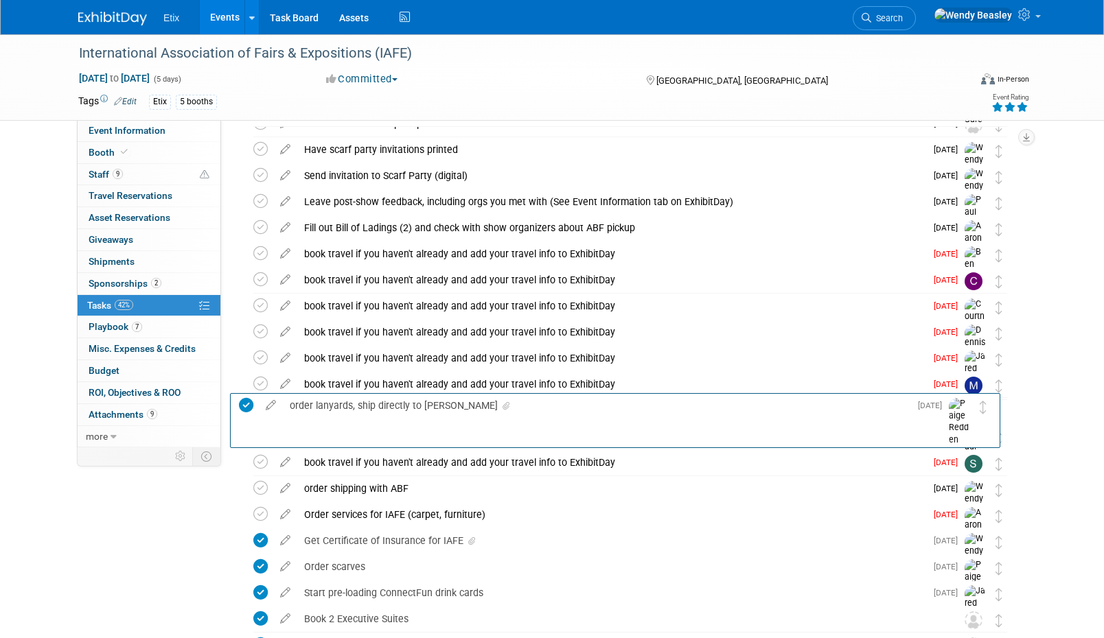
scroll to position [36, 0]
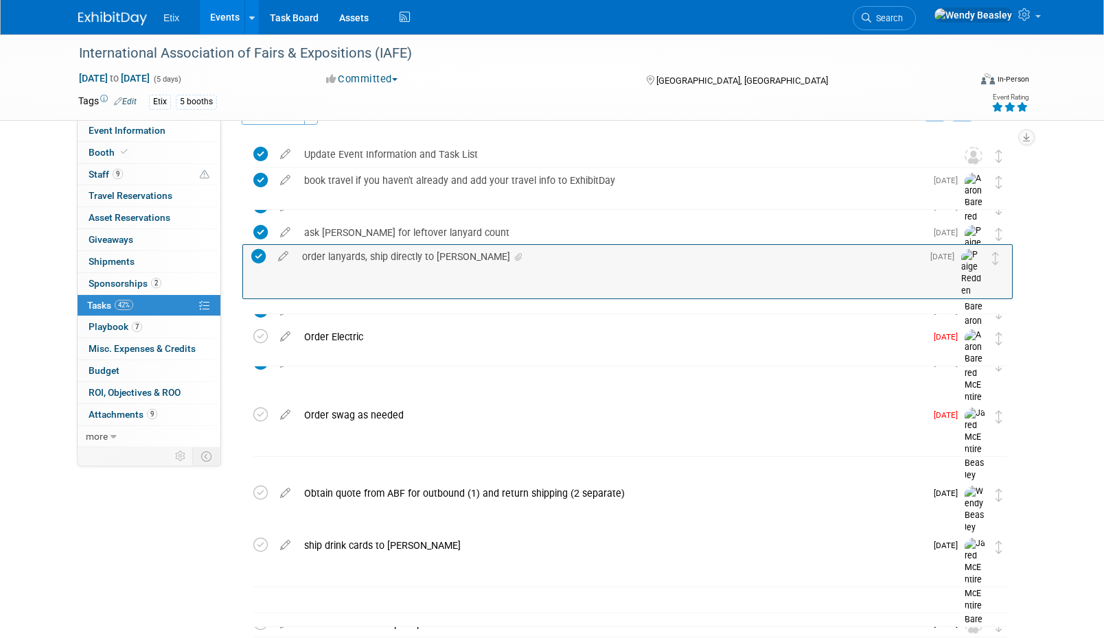
drag, startPoint x: 1001, startPoint y: 443, endPoint x: 999, endPoint y: 262, distance: 180.5
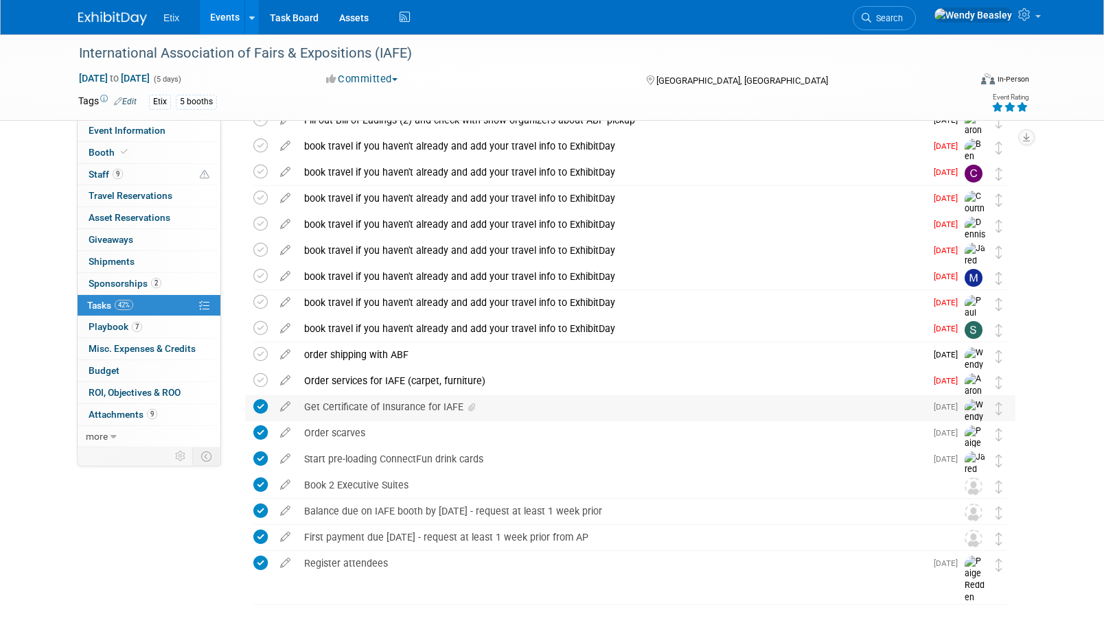
scroll to position [653, 0]
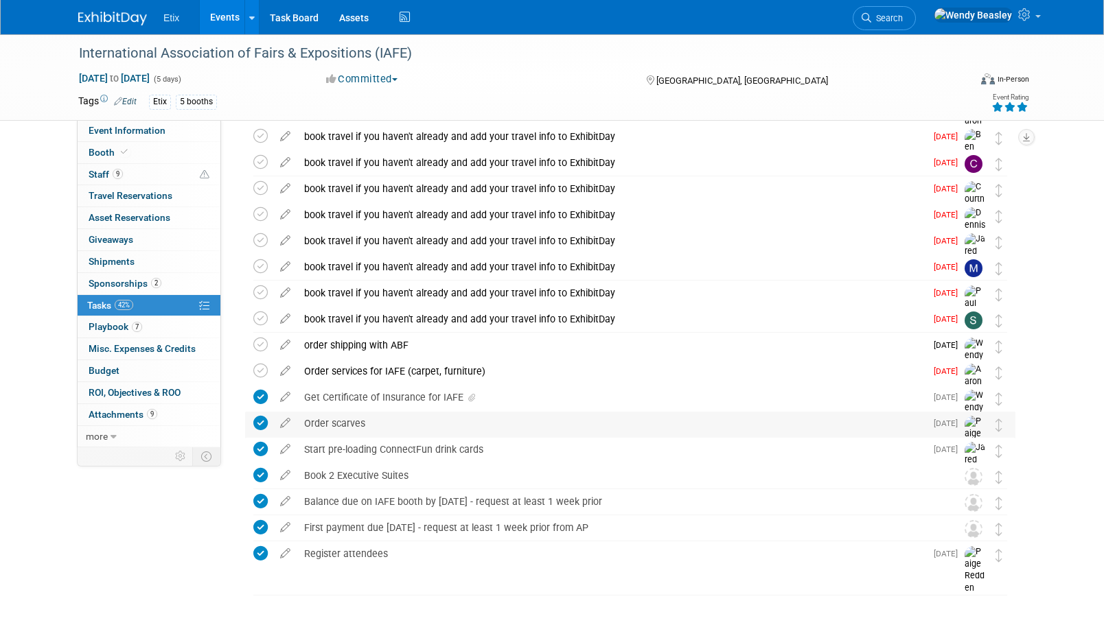
drag, startPoint x: 1001, startPoint y: 486, endPoint x: 1003, endPoint y: 430, distance: 55.6
click at [1001, 406] on div "International Association of Fairs & Expositions (IAFE) Denver, CO Nov 30, 2025…" at bounding box center [626, 46] width 777 height 1044
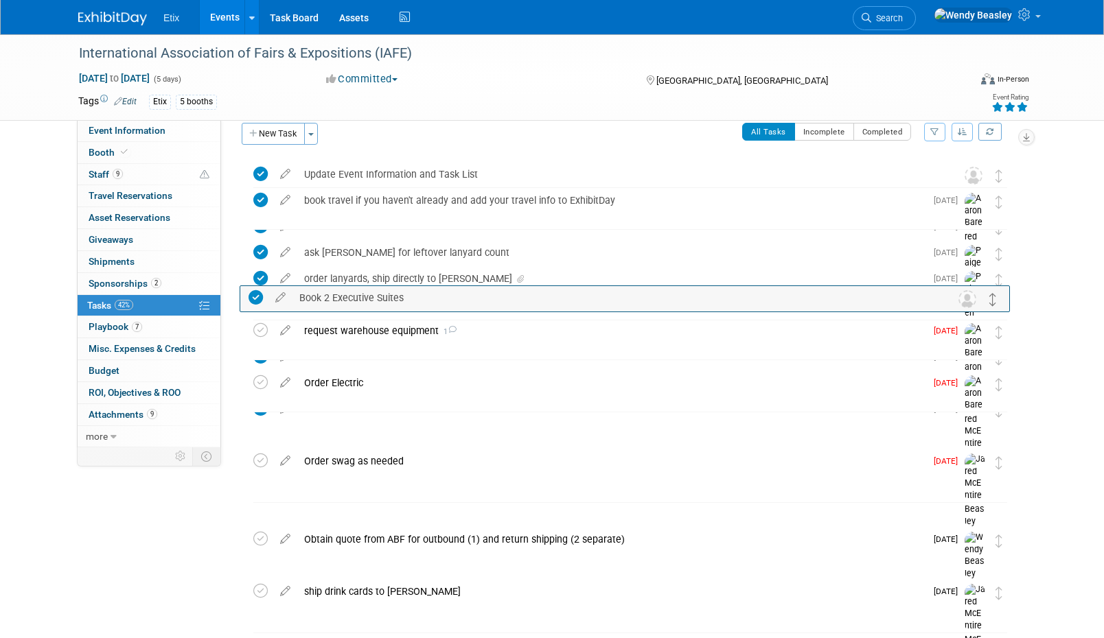
scroll to position [0, 0]
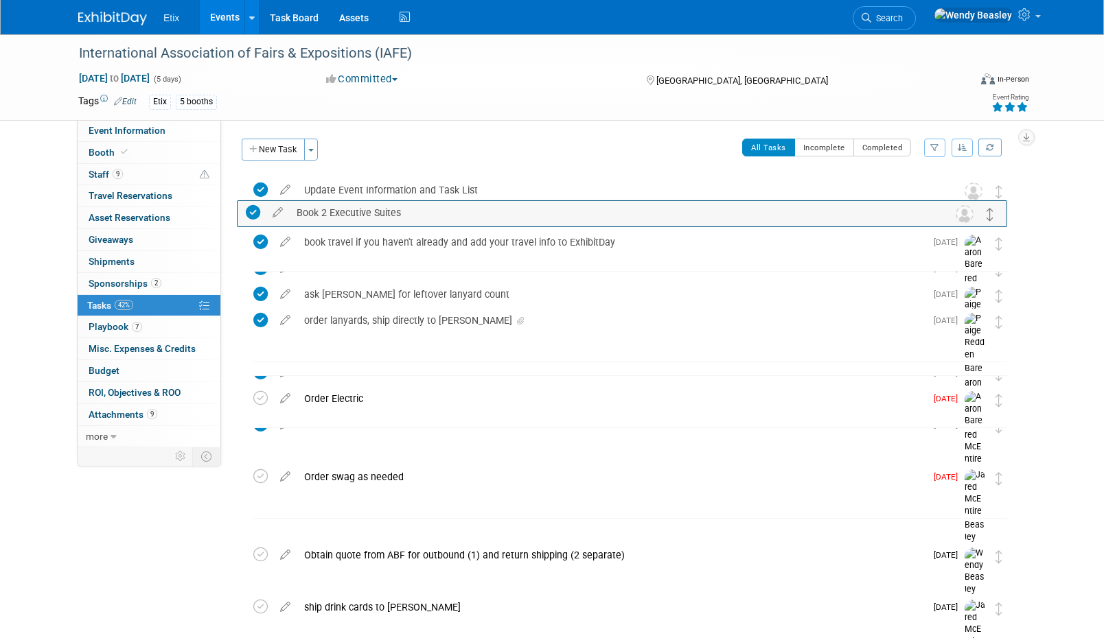
drag, startPoint x: 998, startPoint y: 478, endPoint x: 988, endPoint y: 220, distance: 257.6
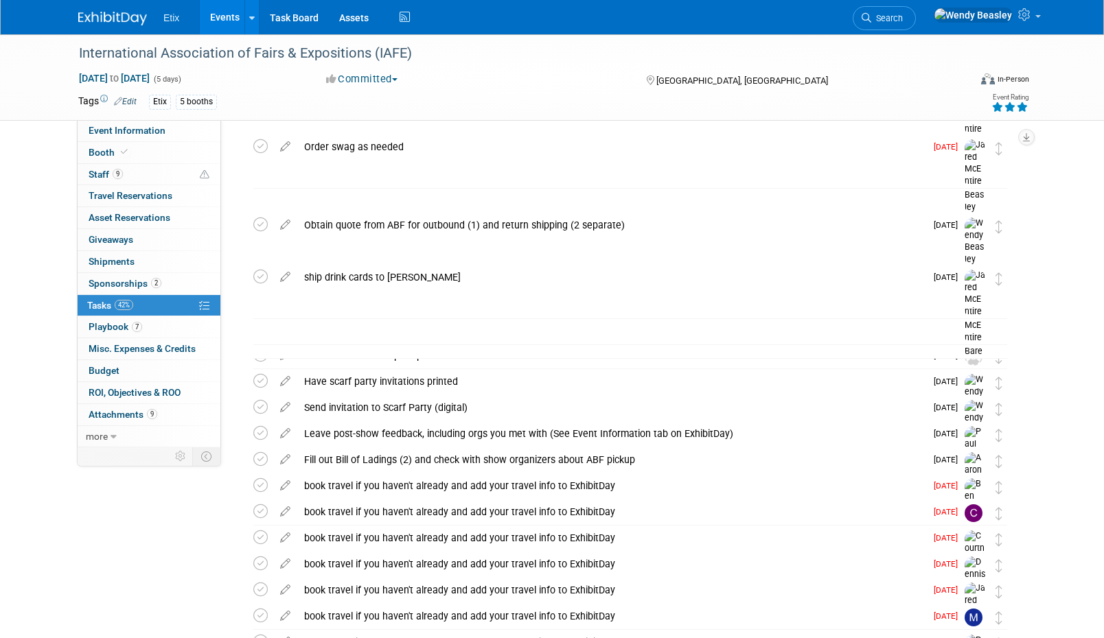
scroll to position [34, 0]
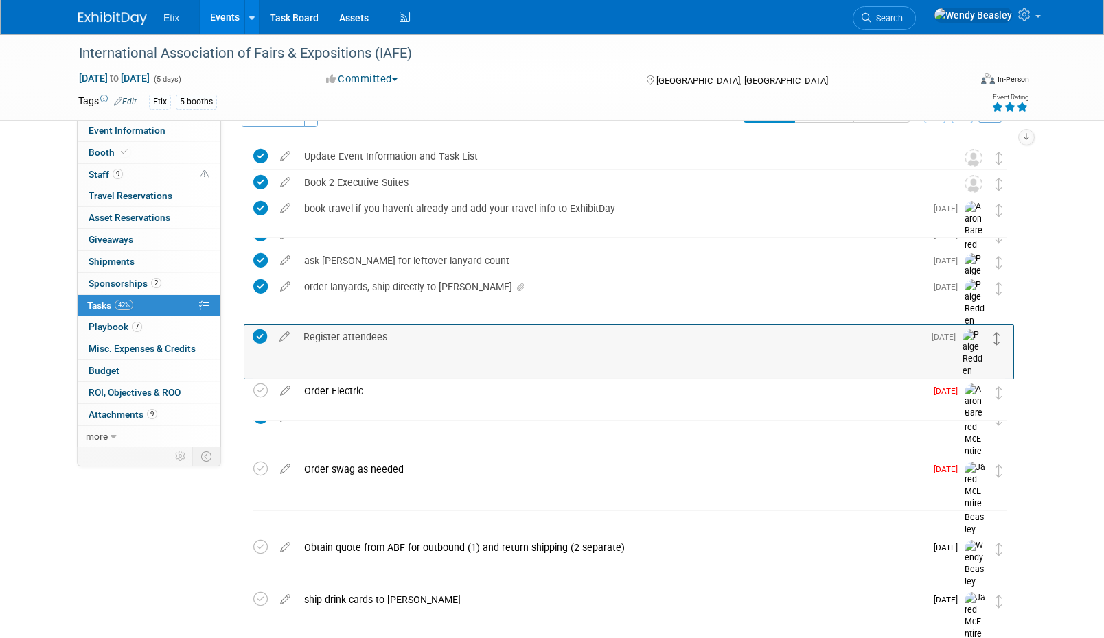
drag, startPoint x: 999, startPoint y: 544, endPoint x: 997, endPoint y: 340, distance: 203.8
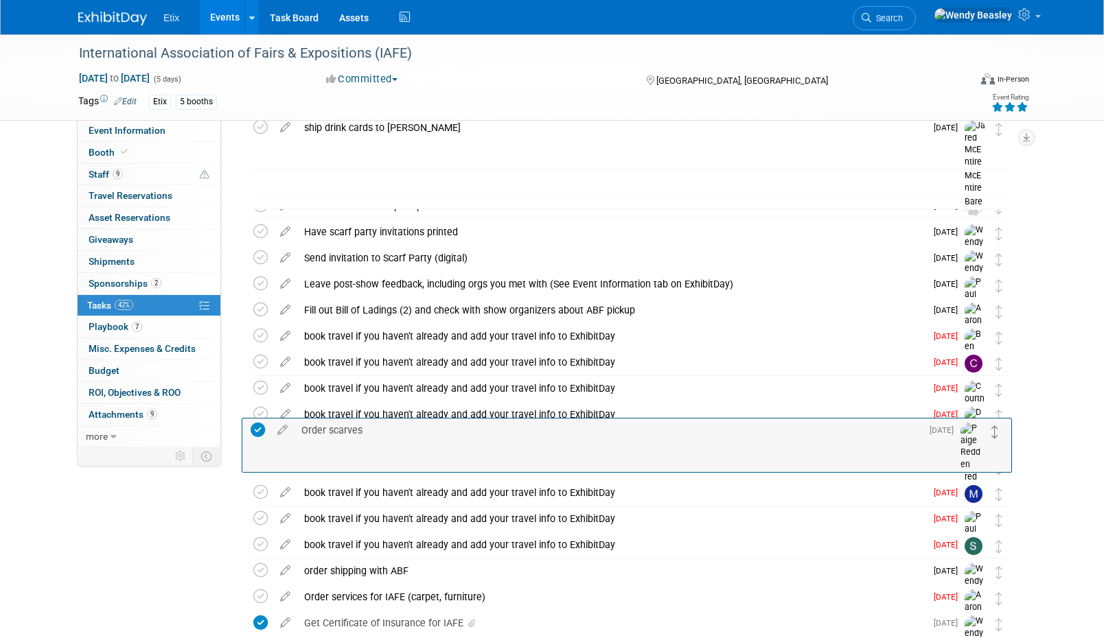
scroll to position [52, 0]
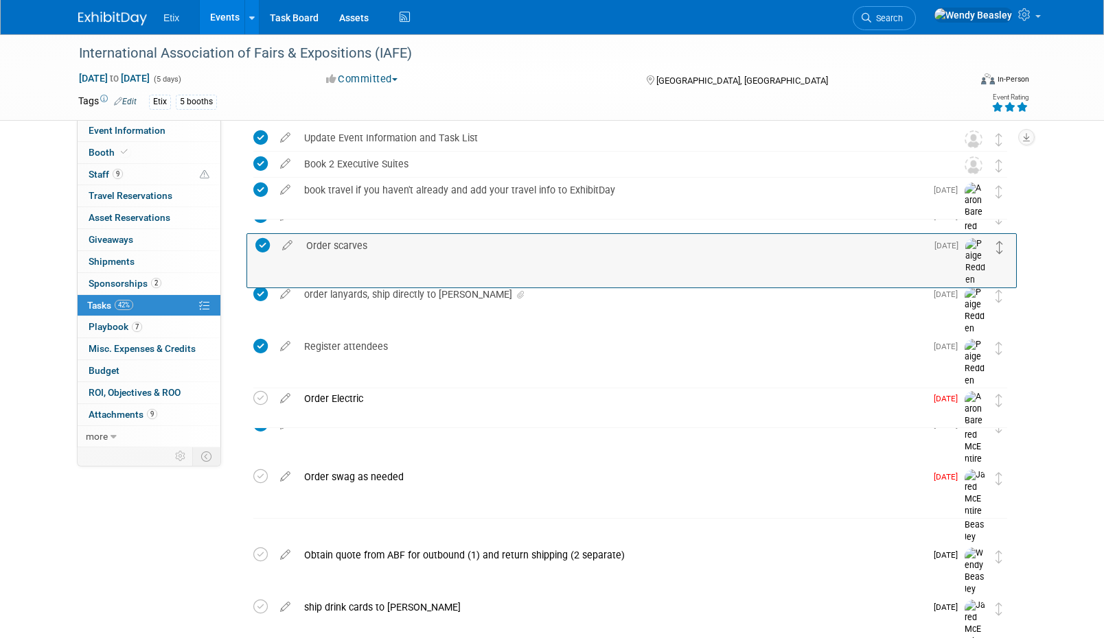
drag, startPoint x: 999, startPoint y: 476, endPoint x: 1000, endPoint y: 249, distance: 226.5
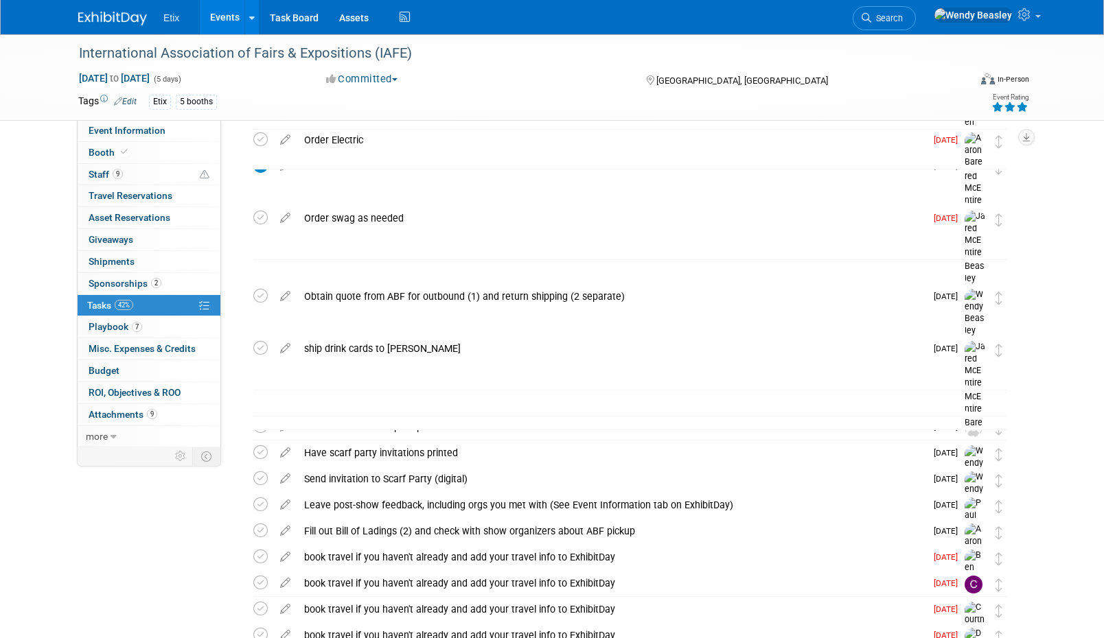
scroll to position [12, 0]
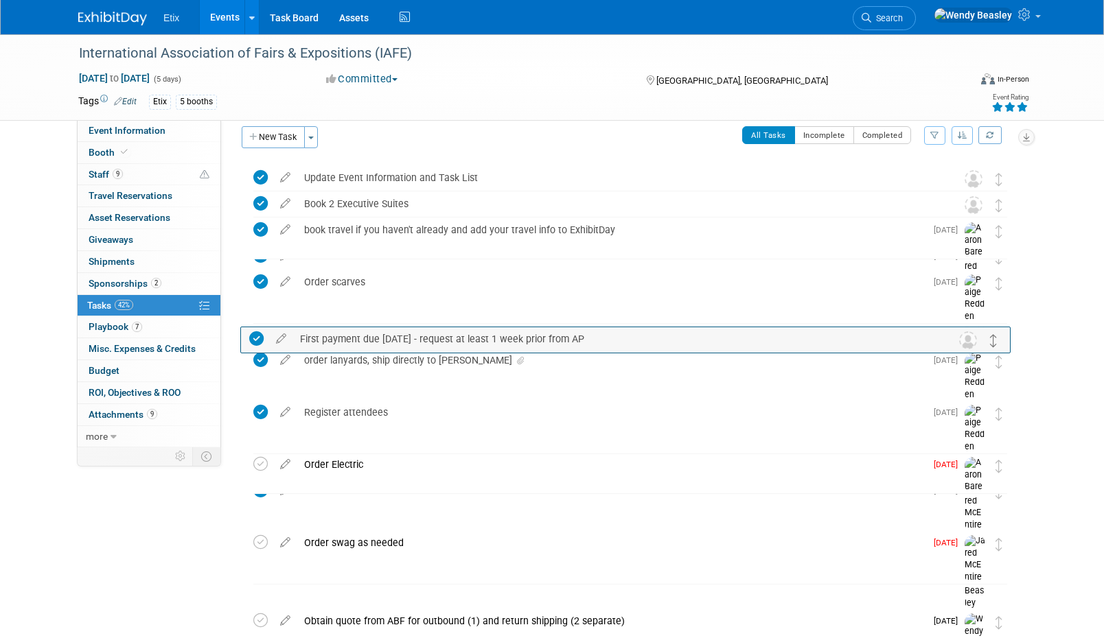
drag, startPoint x: 1000, startPoint y: 546, endPoint x: 995, endPoint y: 343, distance: 203.2
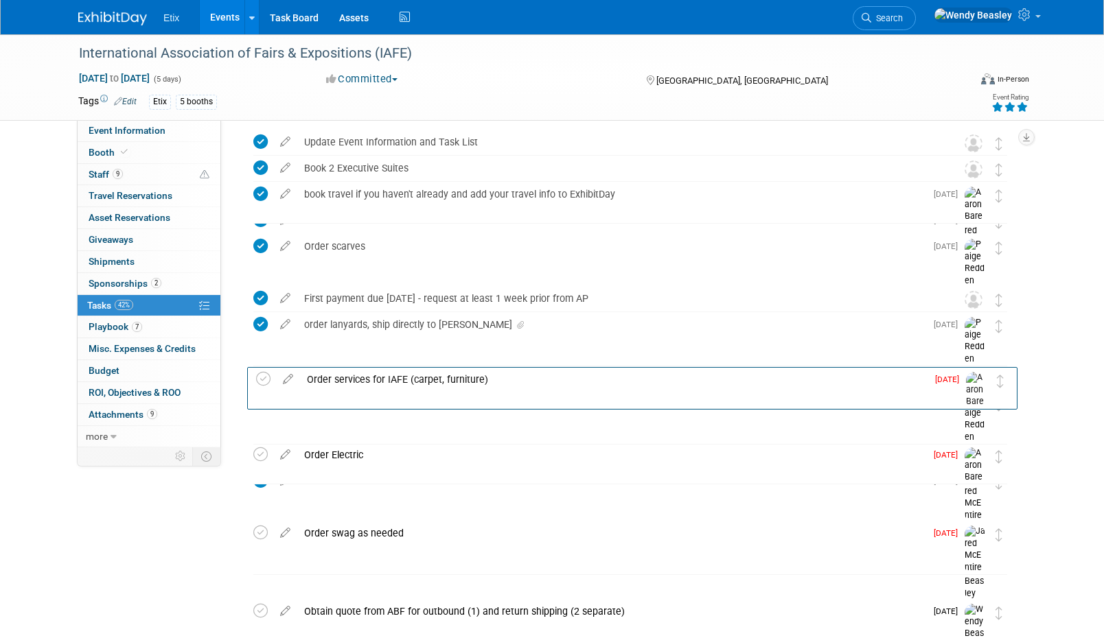
scroll to position [45, 0]
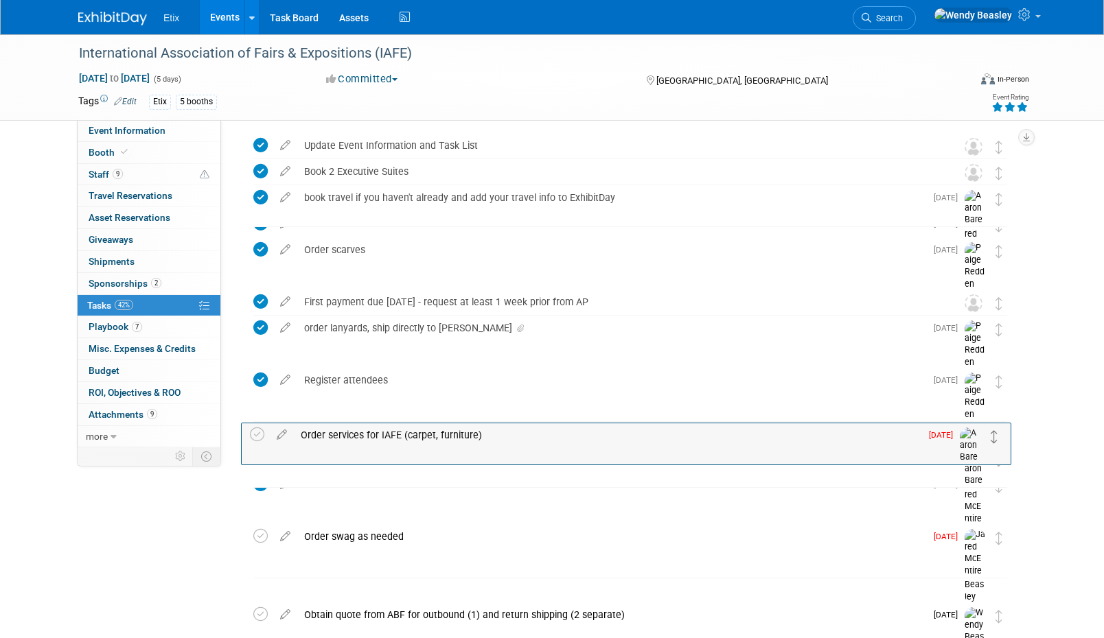
drag, startPoint x: 996, startPoint y: 466, endPoint x: 992, endPoint y: 439, distance: 27.8
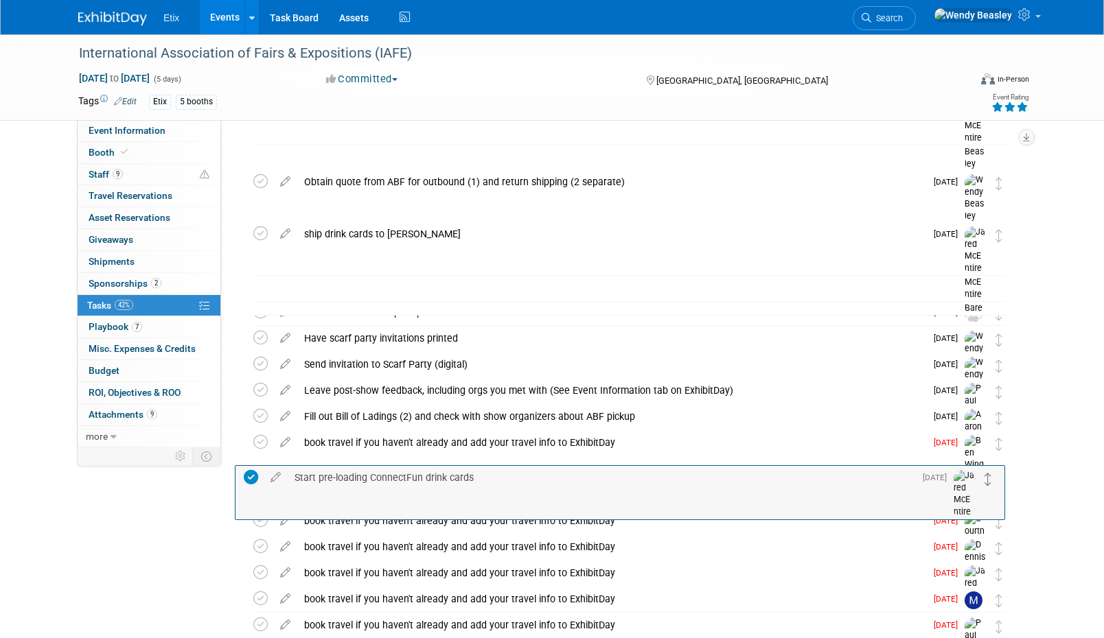
scroll to position [231, 0]
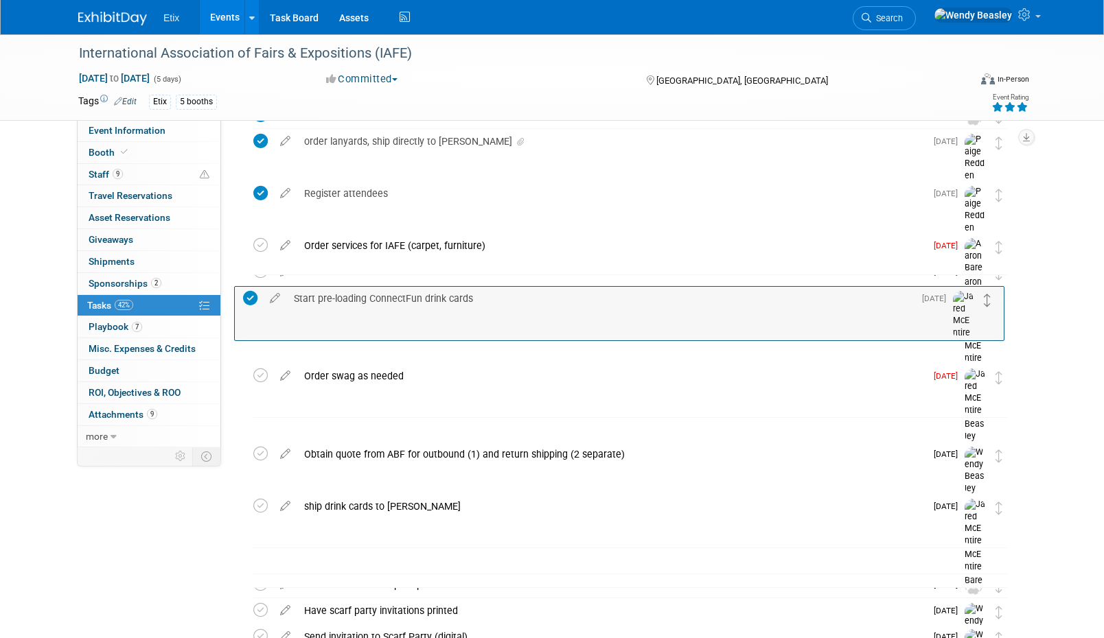
drag, startPoint x: 995, startPoint y: 521, endPoint x: 984, endPoint y: 305, distance: 216.4
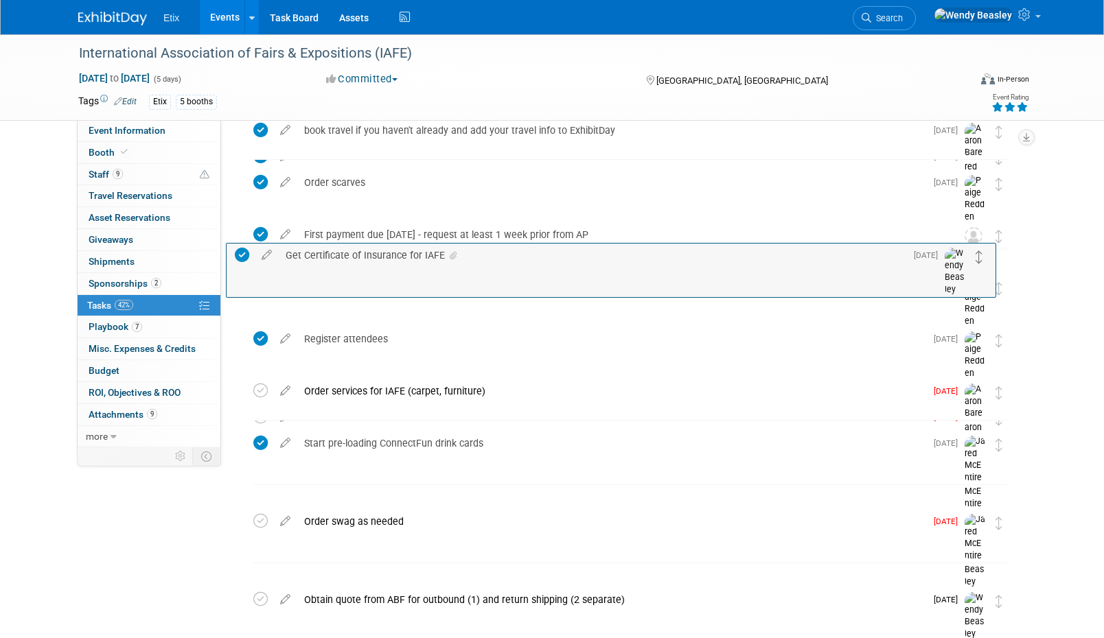
scroll to position [80, 0]
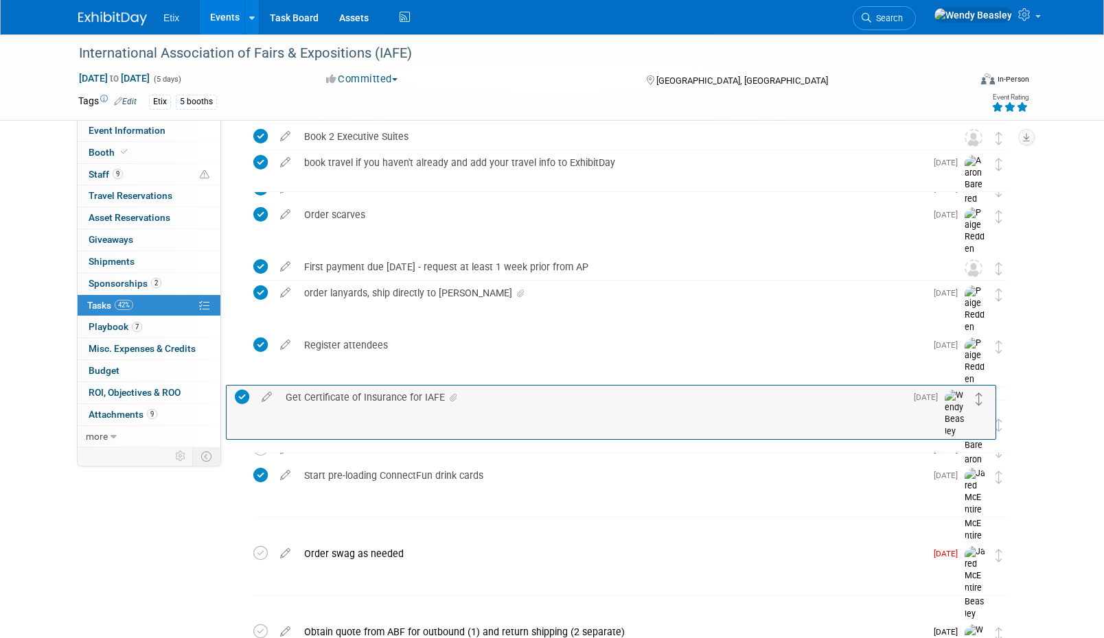
drag, startPoint x: 999, startPoint y: 519, endPoint x: 979, endPoint y: 402, distance: 118.4
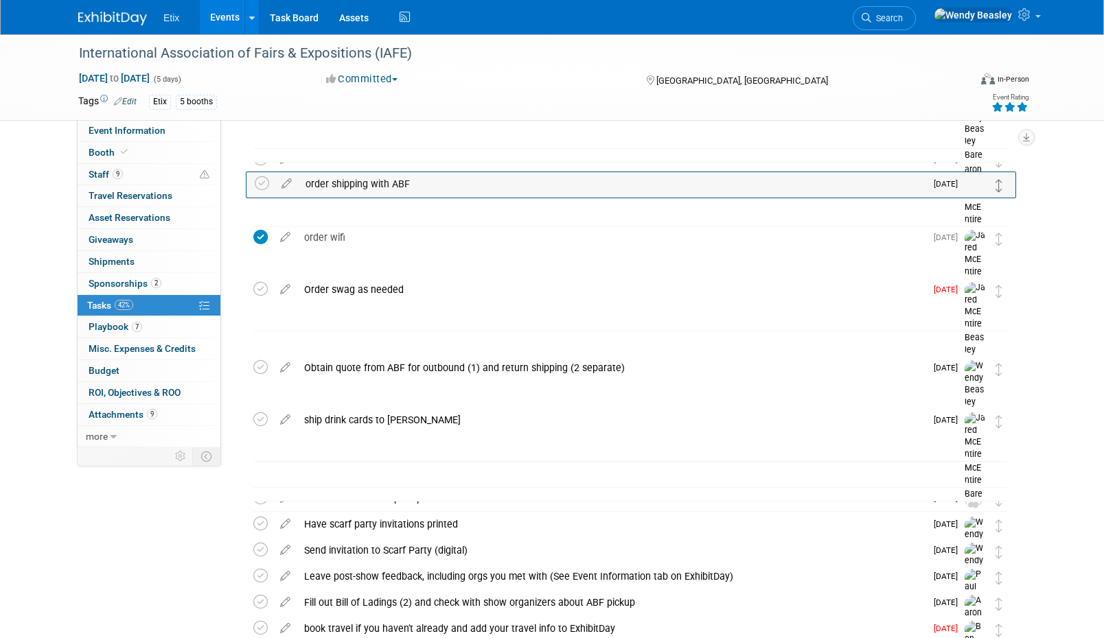
scroll to position [325, 0]
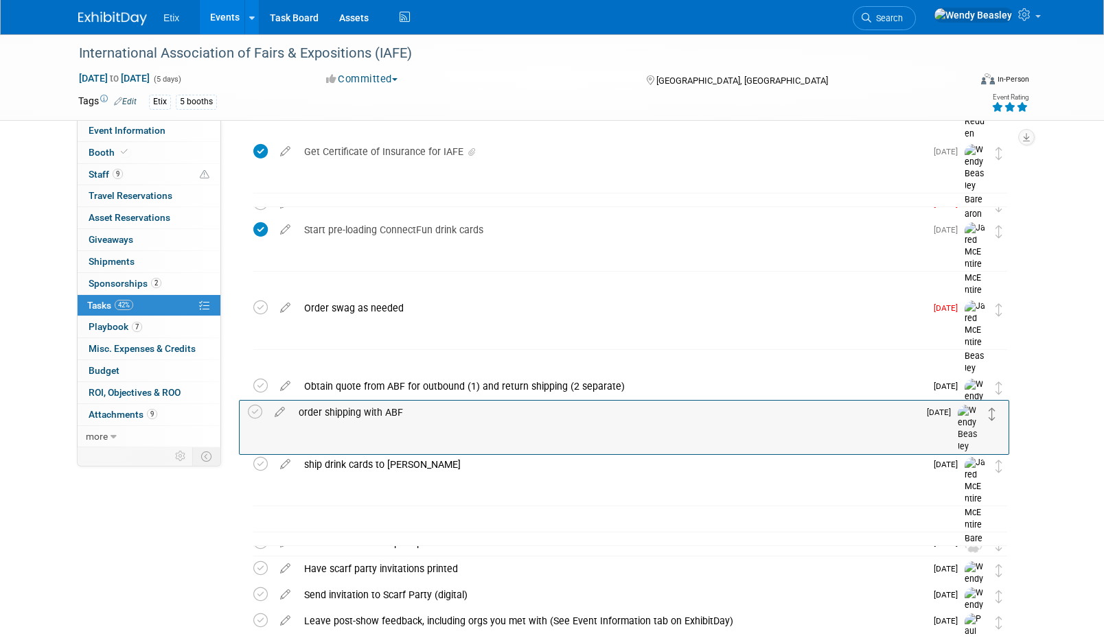
drag, startPoint x: 995, startPoint y: 515, endPoint x: 988, endPoint y: 412, distance: 103.2
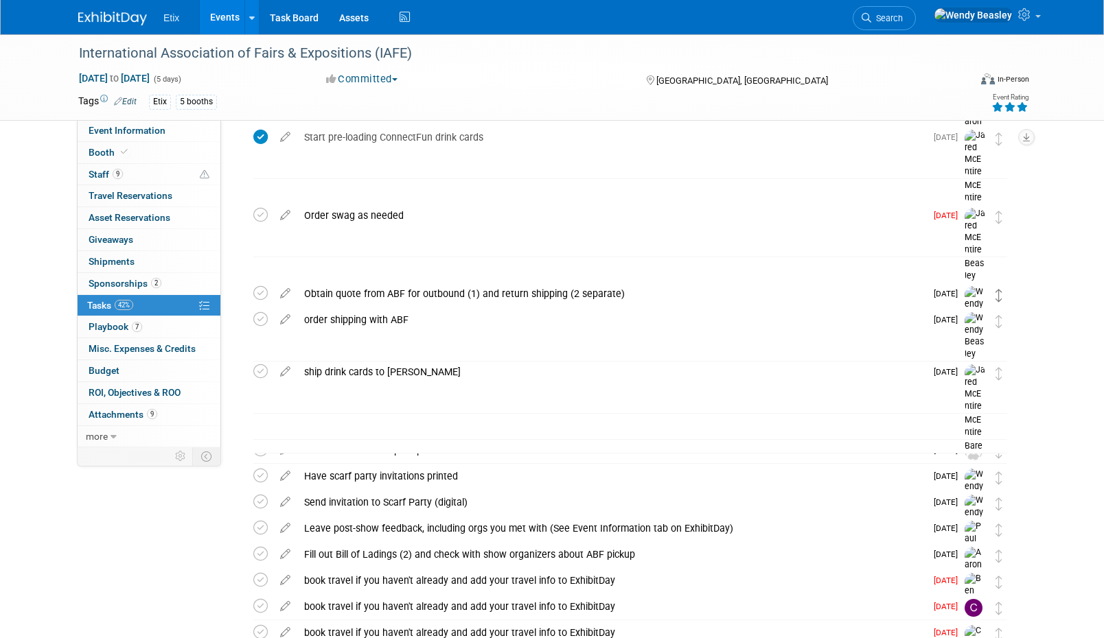
scroll to position [39, 0]
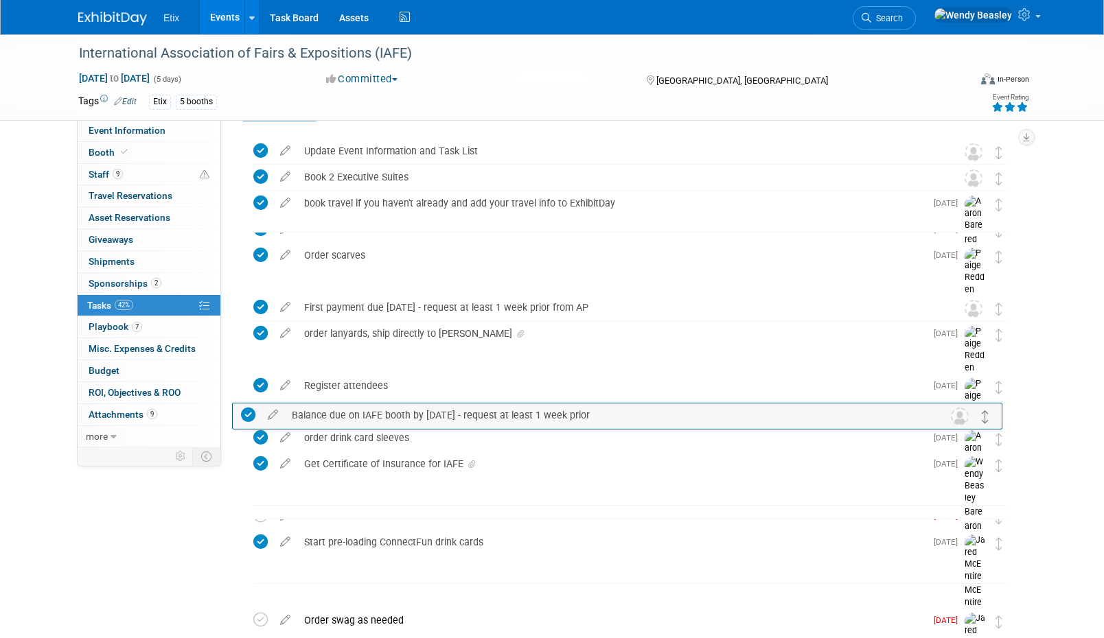
drag, startPoint x: 997, startPoint y: 544, endPoint x: 984, endPoint y: 417, distance: 127.6
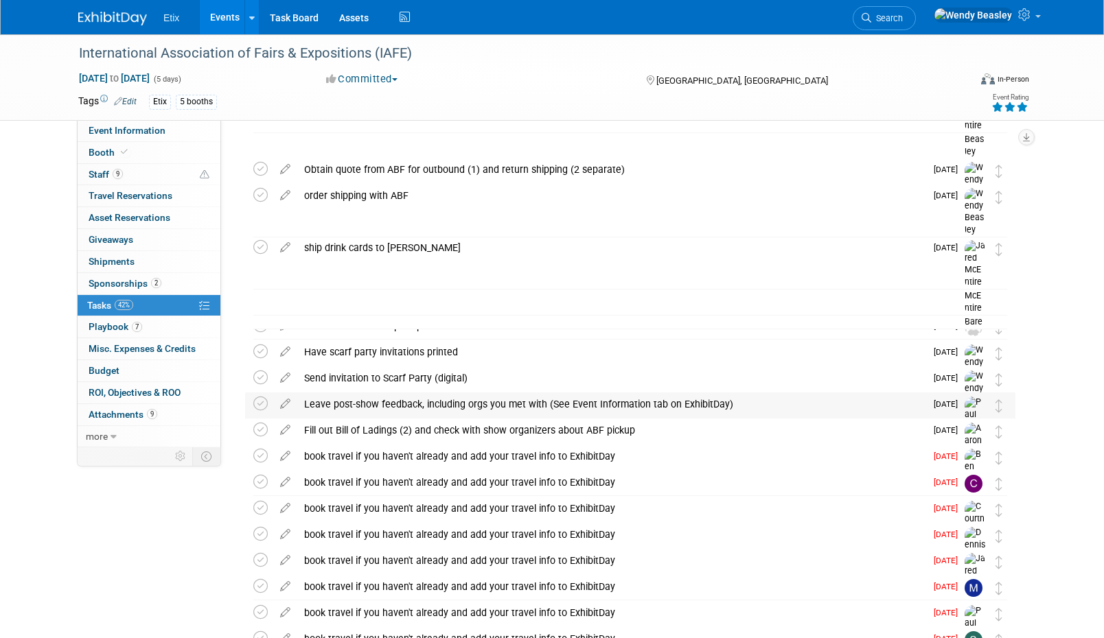
scroll to position [580, 0]
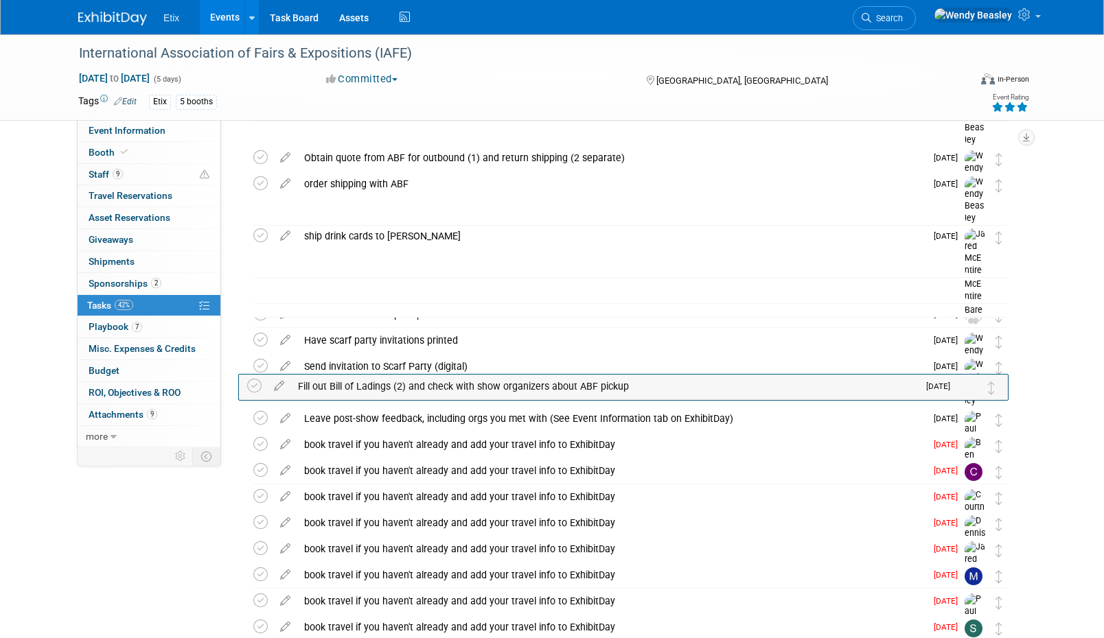
drag, startPoint x: 1003, startPoint y: 428, endPoint x: 997, endPoint y: 395, distance: 33.5
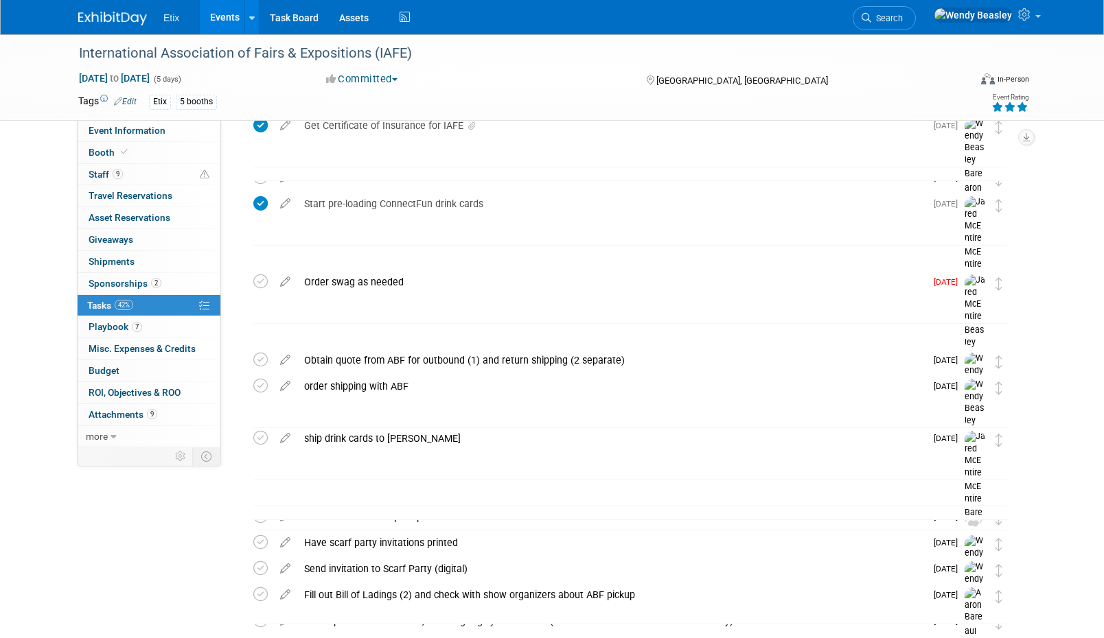
scroll to position [0, 0]
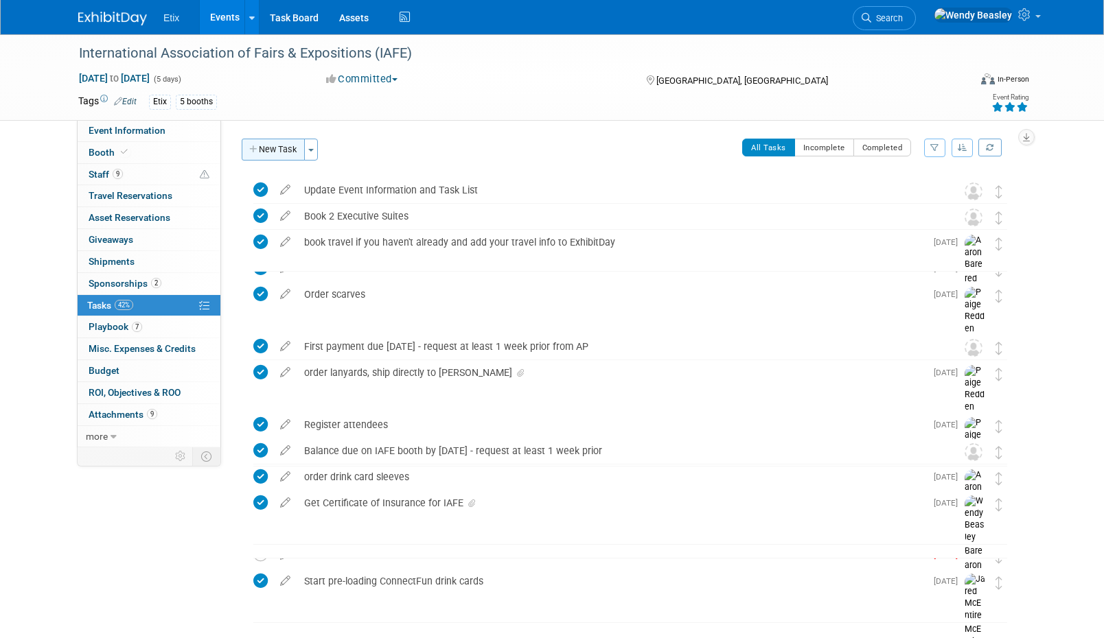
click at [279, 146] on button "New Task" at bounding box center [273, 150] width 63 height 22
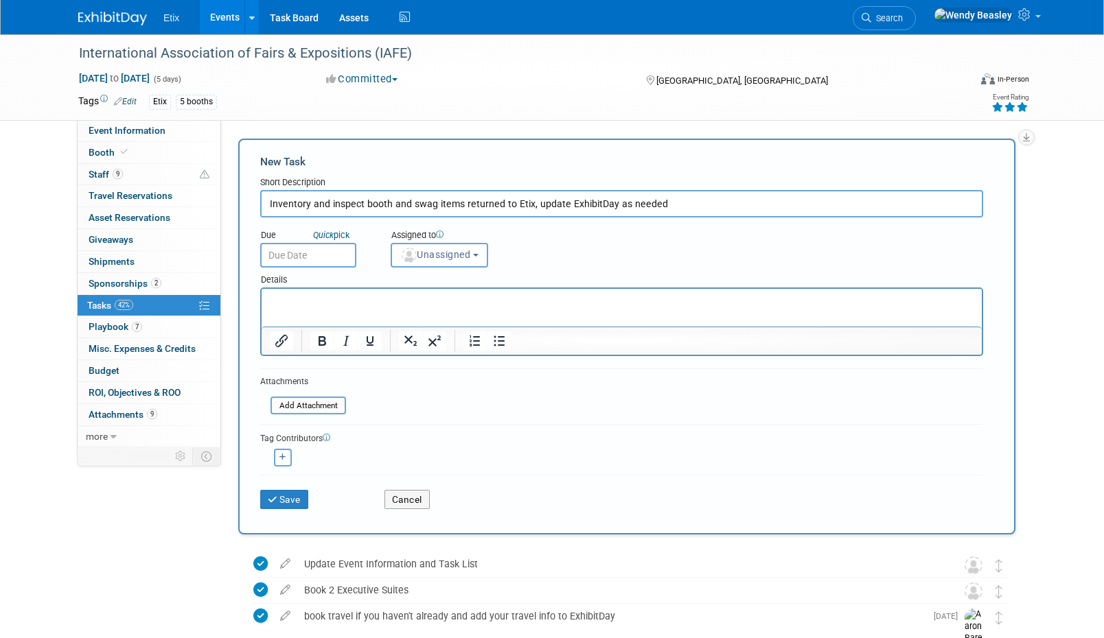
type input "Inventory and inspect booth and swag items returned to Etix, update ExhibitDay …"
click at [322, 255] on input "text" at bounding box center [308, 255] width 96 height 25
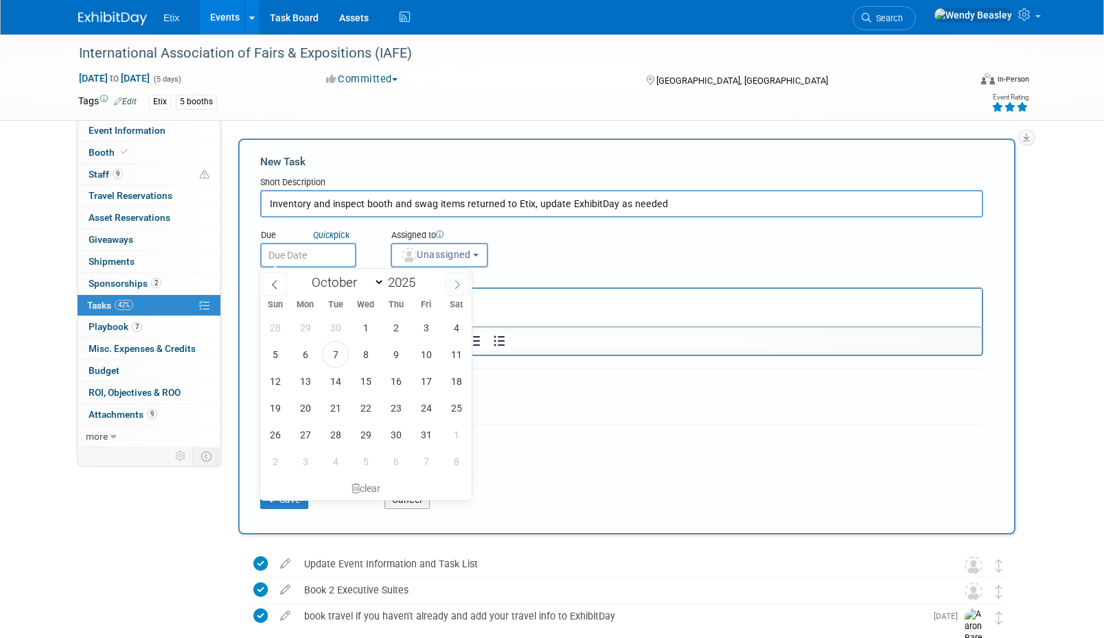
click at [452, 285] on icon at bounding box center [457, 285] width 10 height 10
click at [453, 286] on icon at bounding box center [457, 285] width 10 height 10
select select "11"
click at [308, 379] on span "15" at bounding box center [305, 381] width 27 height 27
type input "Dec 15, 2025"
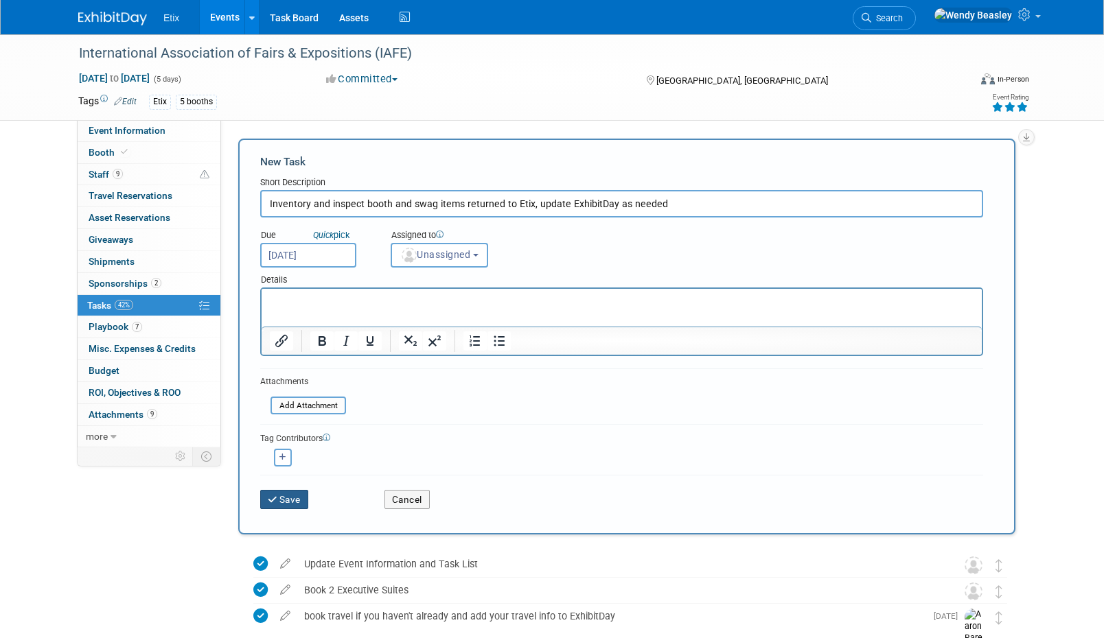
click at [291, 500] on button "Save" at bounding box center [284, 499] width 48 height 19
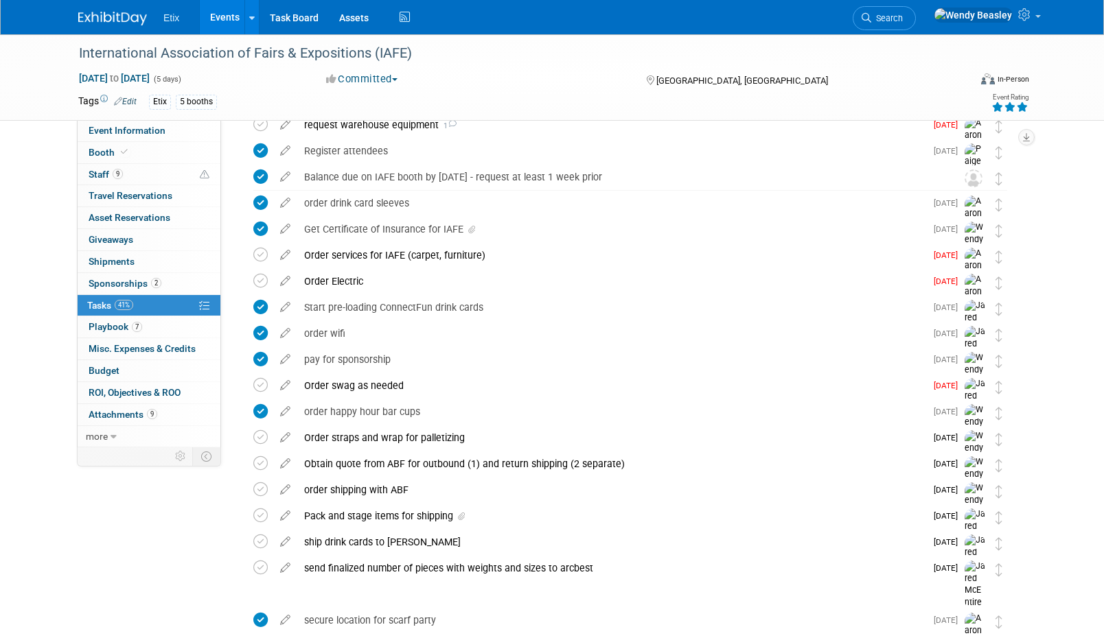
scroll to position [693, 0]
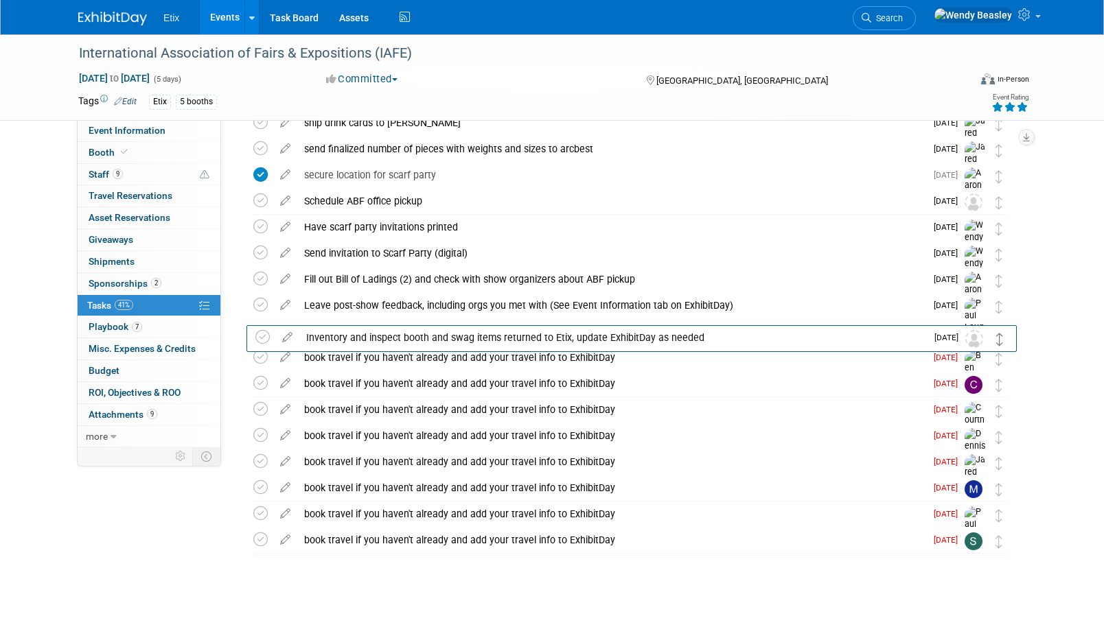
drag, startPoint x: 999, startPoint y: 191, endPoint x: 1001, endPoint y: 338, distance: 147.6
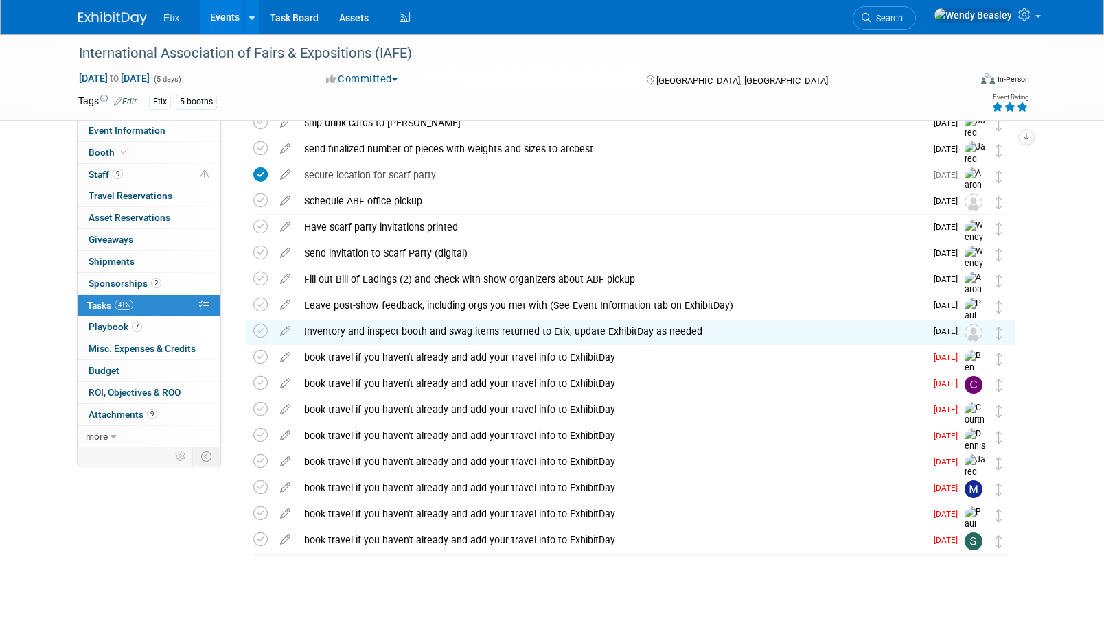
click at [235, 13] on link "Events" at bounding box center [225, 17] width 50 height 34
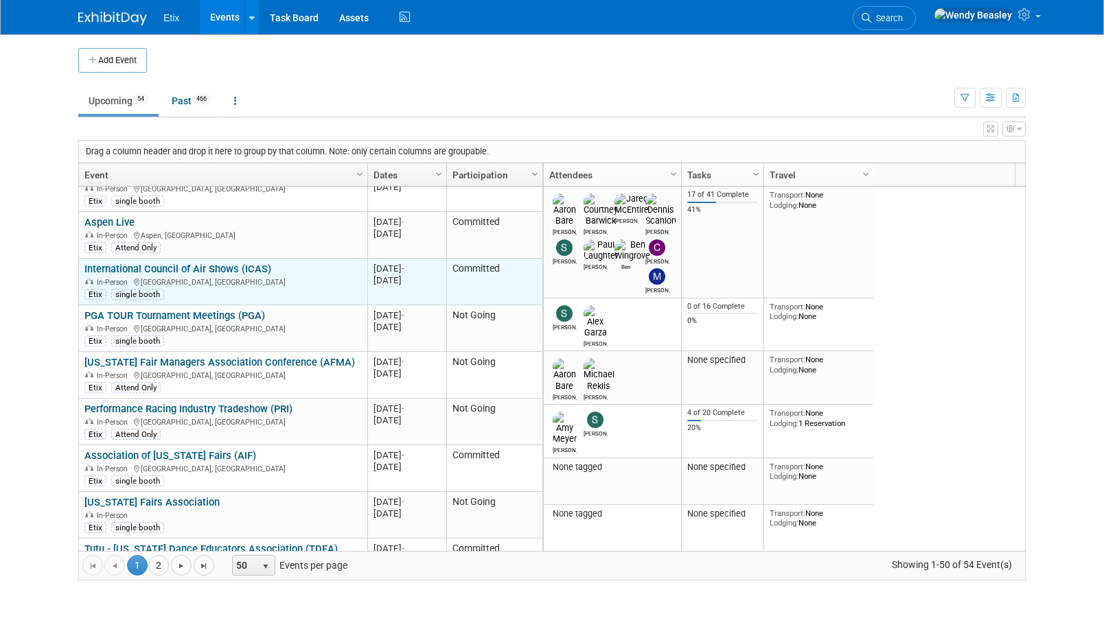
scroll to position [659, 0]
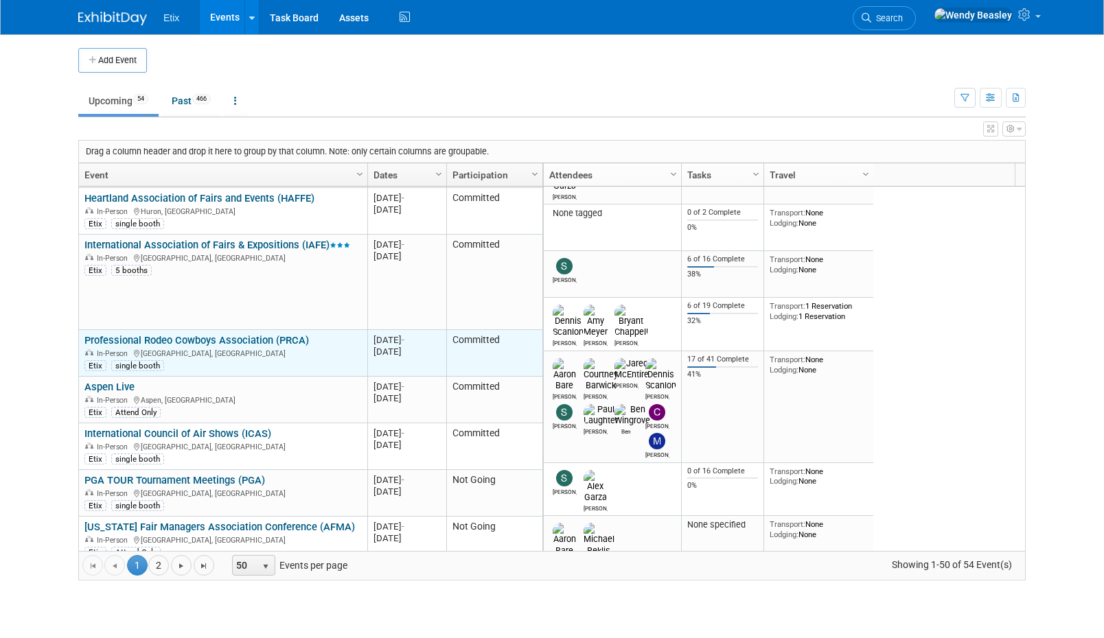
click at [213, 334] on link "Professional Rodeo Cowboys Association (PRCA)" at bounding box center [196, 340] width 224 height 12
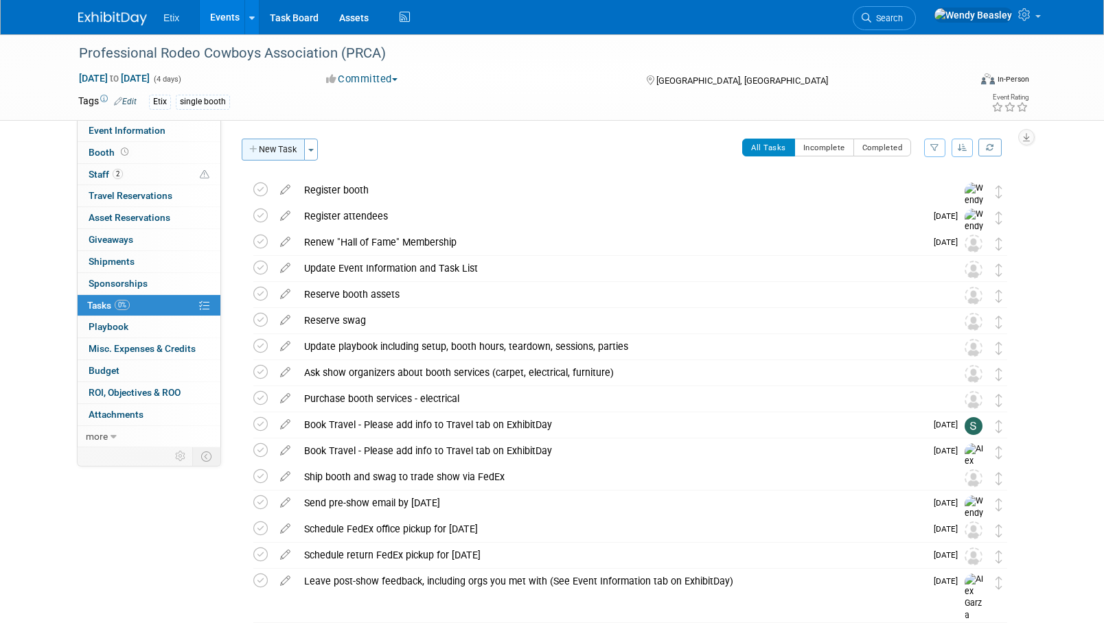
click at [290, 150] on button "New Task" at bounding box center [273, 150] width 63 height 22
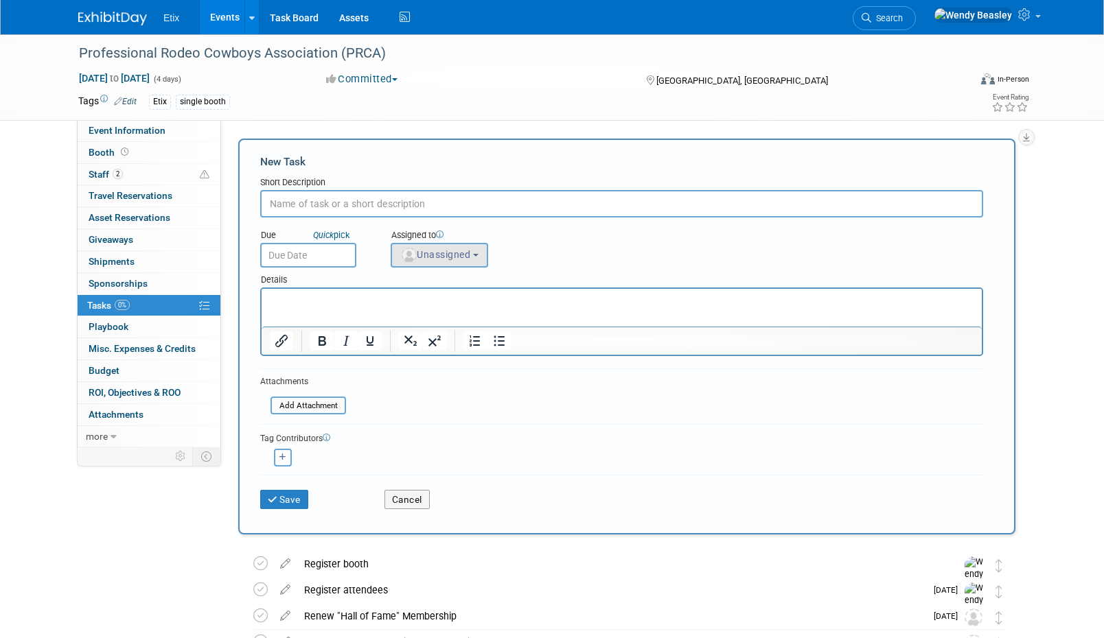
paste input "Inventory and inspect booth and swag items returned to Etix, update ExhibitDay …"
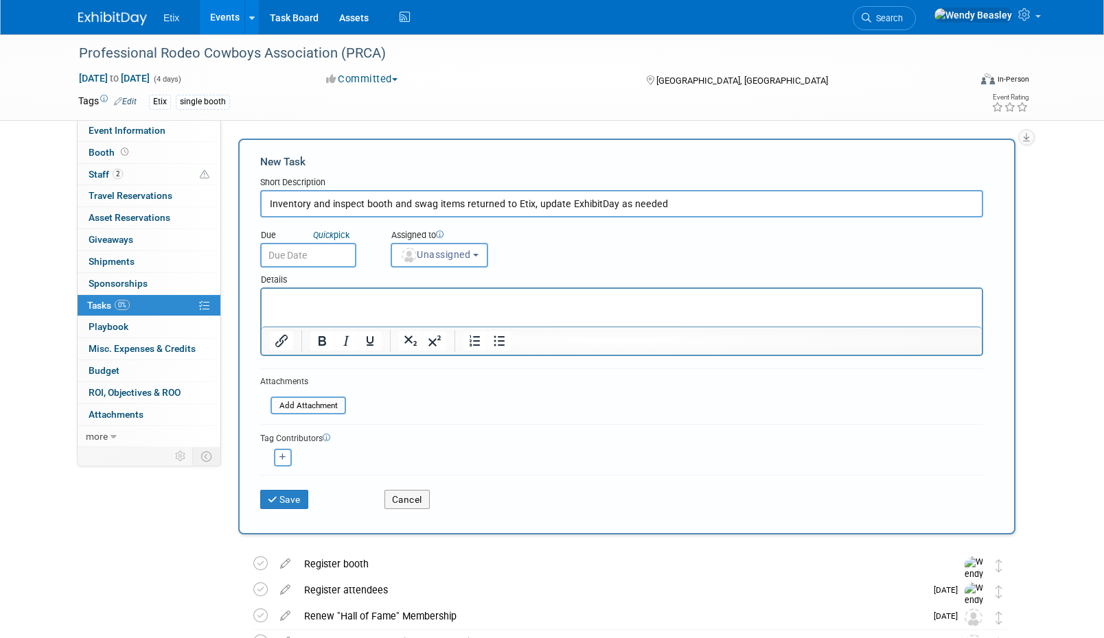
type input "Inventory and inspect booth and swag items returned to Etix, update ExhibitDay …"
click at [324, 254] on input "text" at bounding box center [308, 255] width 96 height 25
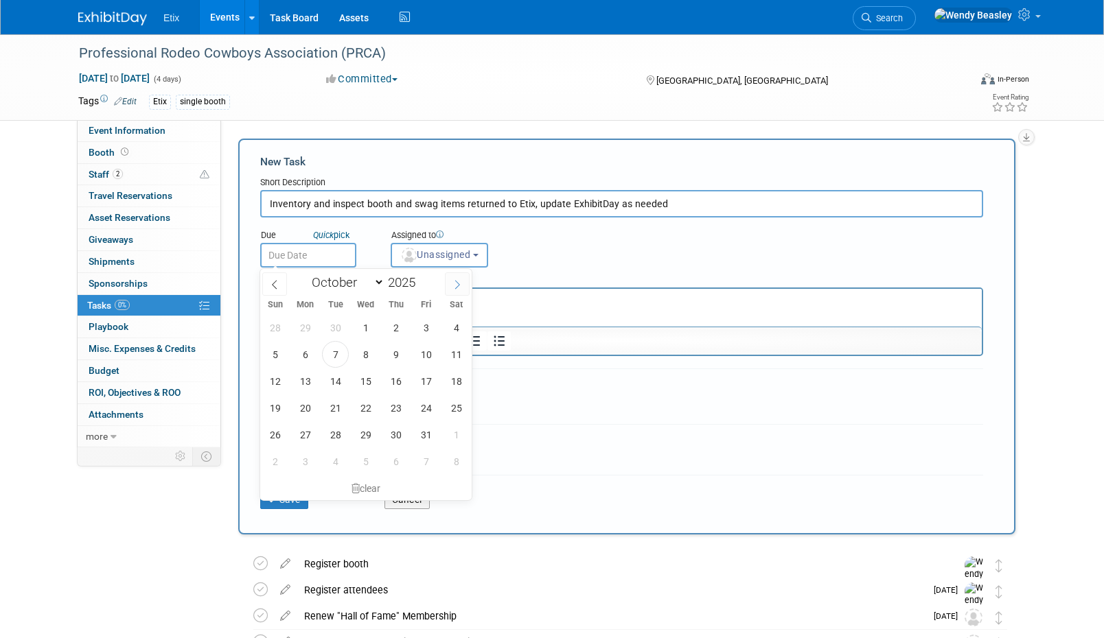
click at [458, 283] on icon at bounding box center [457, 285] width 5 height 9
select select "11"
click at [308, 384] on span "15" at bounding box center [305, 381] width 27 height 27
type input "[DATE]"
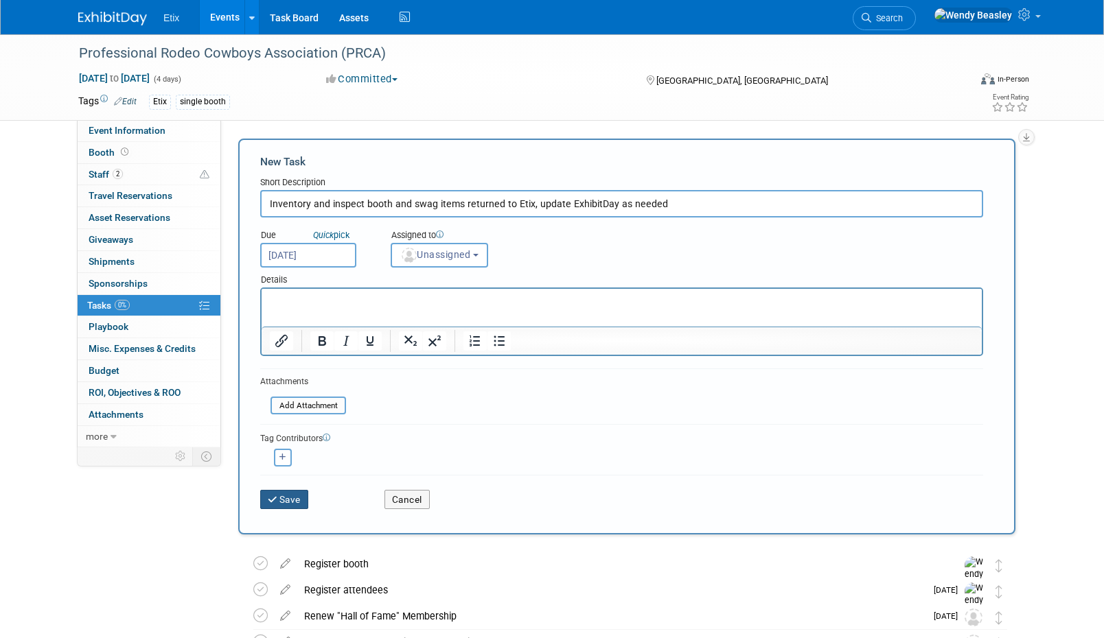
click at [289, 500] on button "Save" at bounding box center [284, 499] width 48 height 19
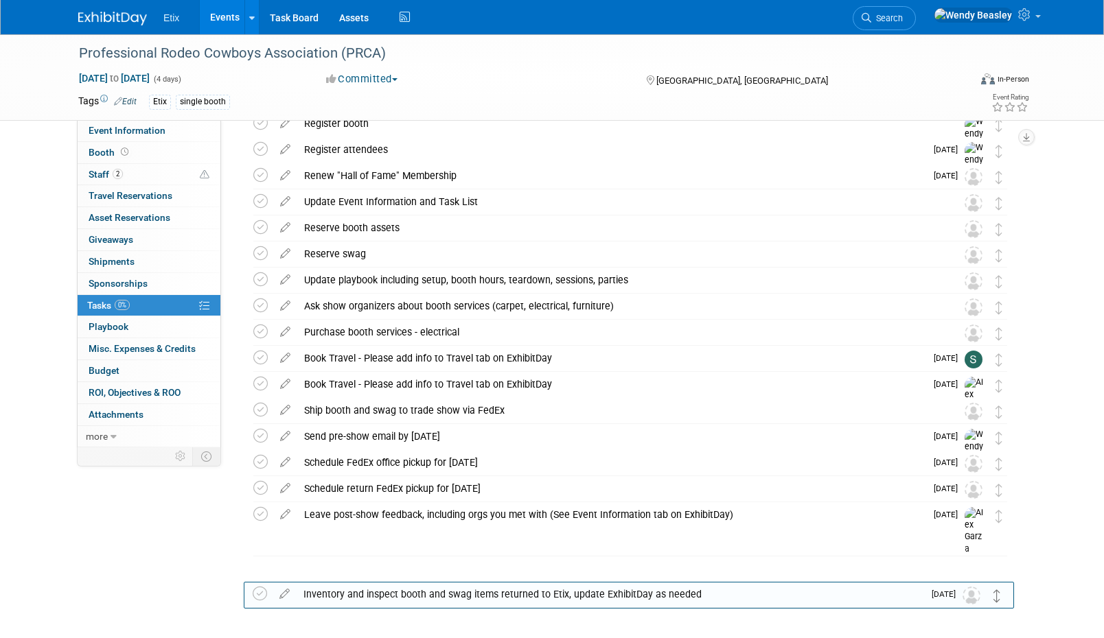
scroll to position [67, 0]
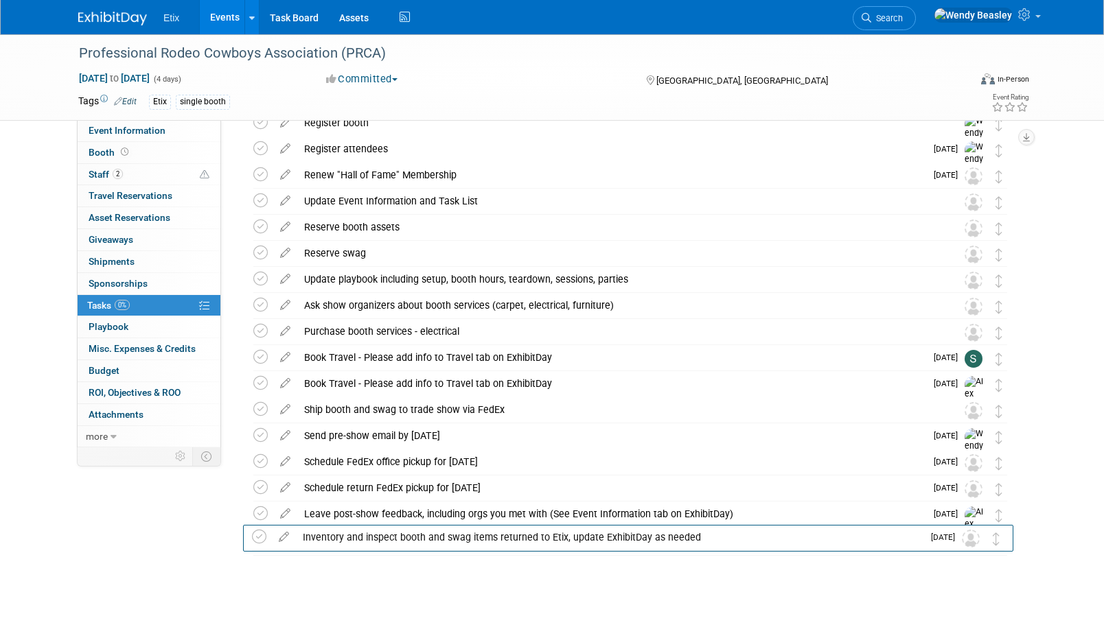
drag, startPoint x: 1001, startPoint y: 195, endPoint x: 999, endPoint y: 533, distance: 337.7
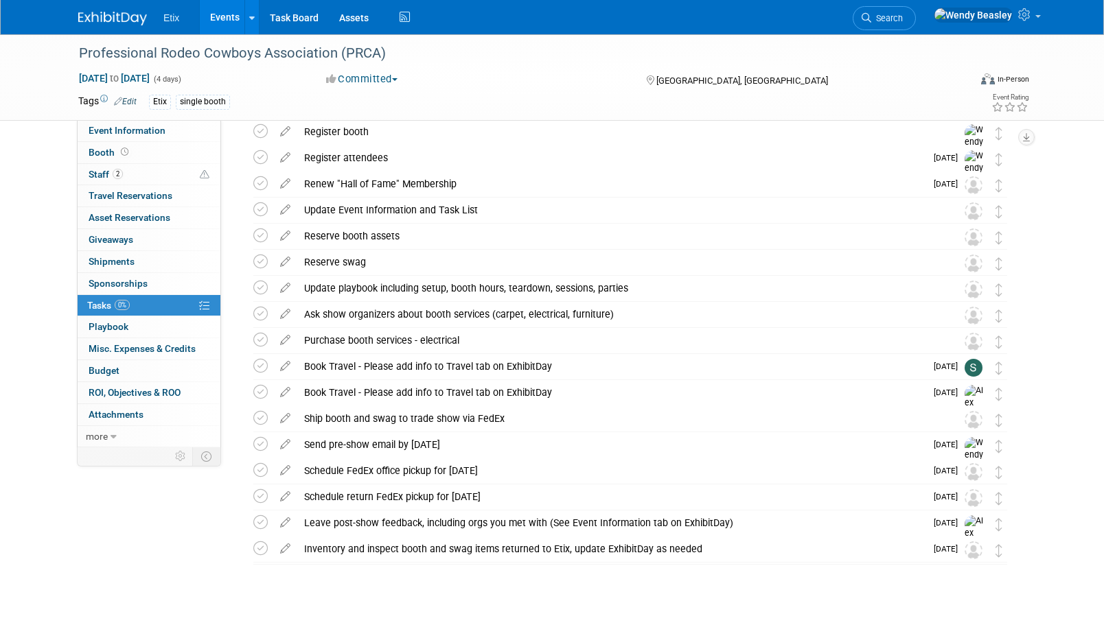
scroll to position [47, 0]
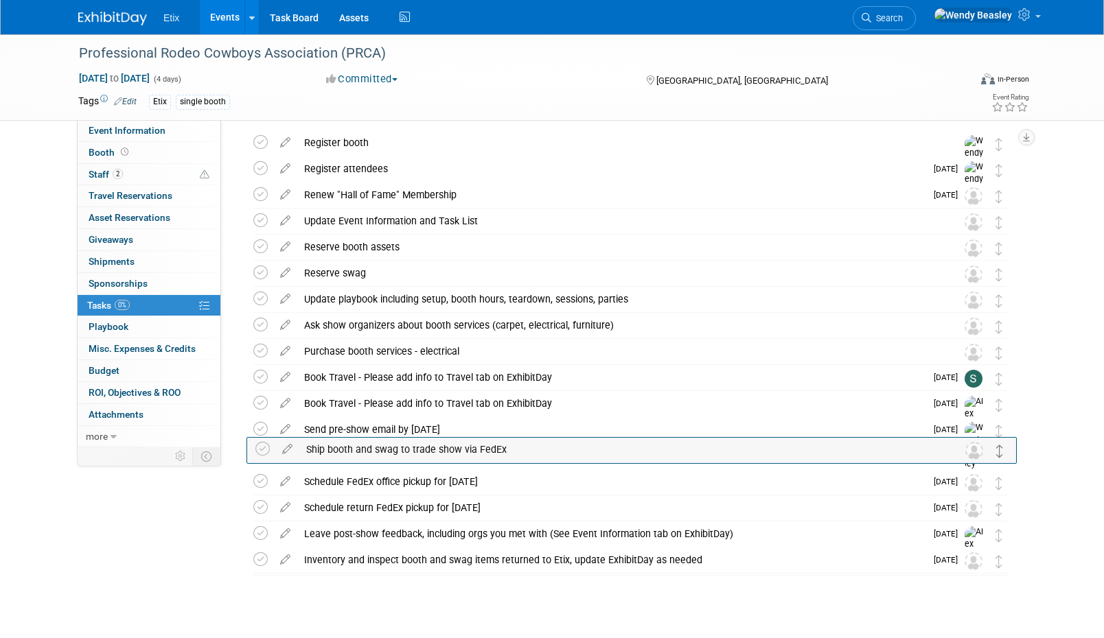
drag, startPoint x: 1001, startPoint y: 429, endPoint x: 1002, endPoint y: 448, distance: 19.3
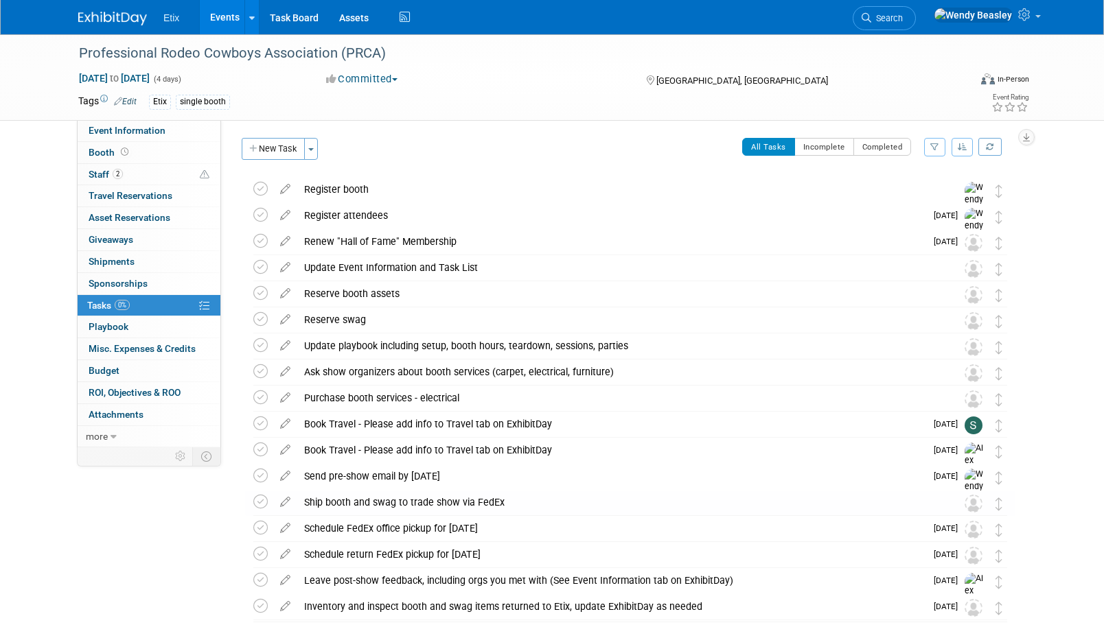
scroll to position [0, 0]
click at [261, 150] on button "New Task" at bounding box center [273, 150] width 63 height 22
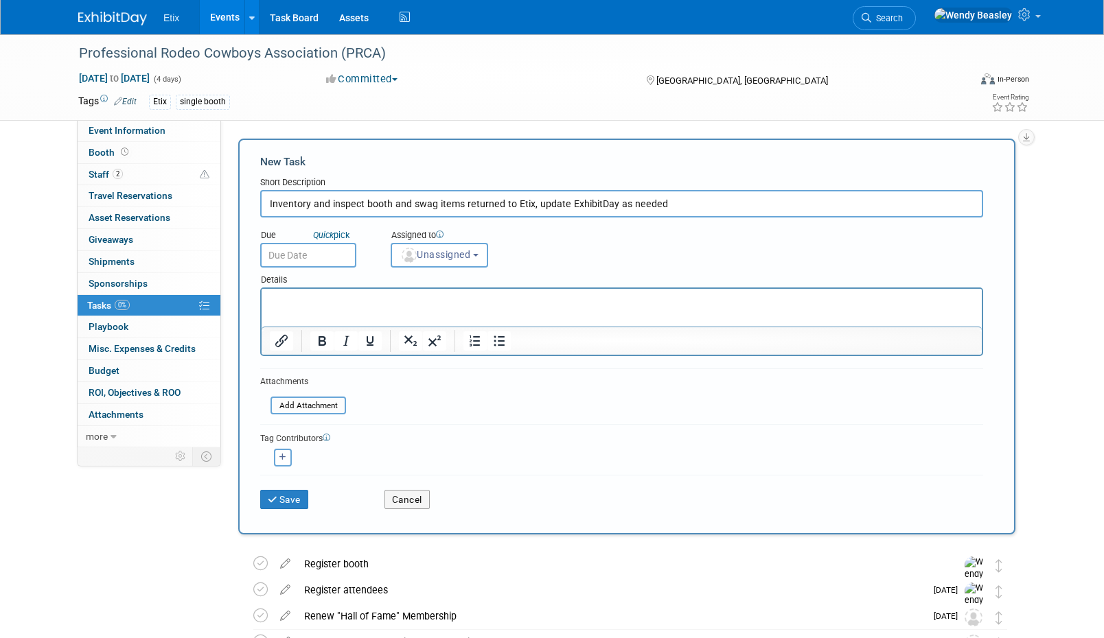
click at [358, 203] on input "Inventory and inspect booth and swag items returned to Etix, update ExhibitDay …" at bounding box center [621, 203] width 723 height 27
paste input "Ensure receipt of FedEx tendered email (return shipment)"
type input "Ensure receipt of FedEx tendered email (return shipment)"
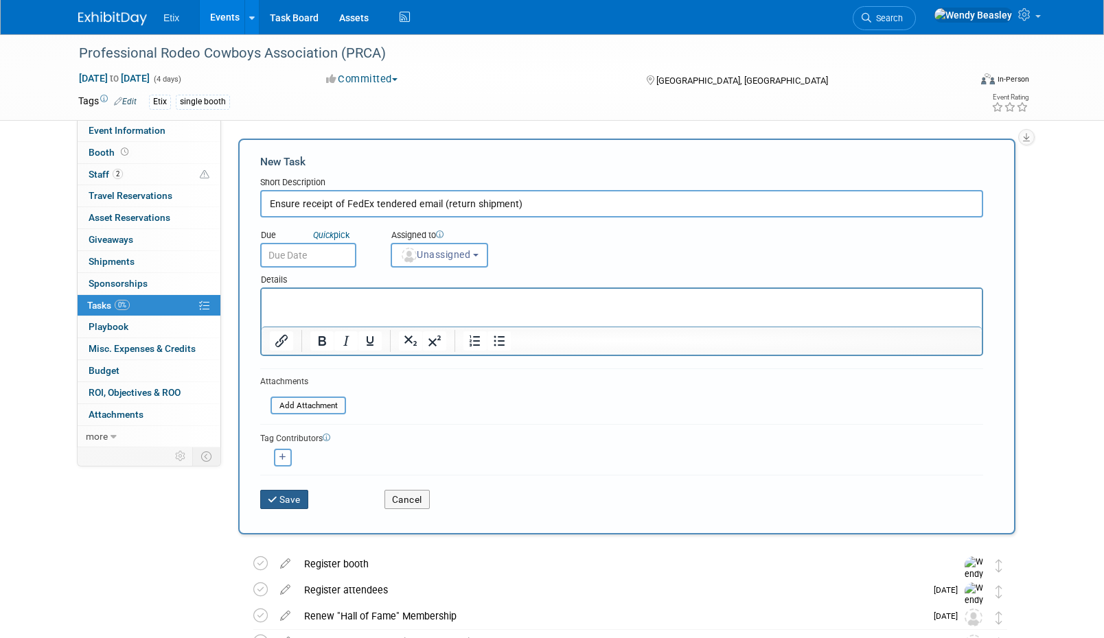
click at [294, 494] on button "Save" at bounding box center [284, 499] width 48 height 19
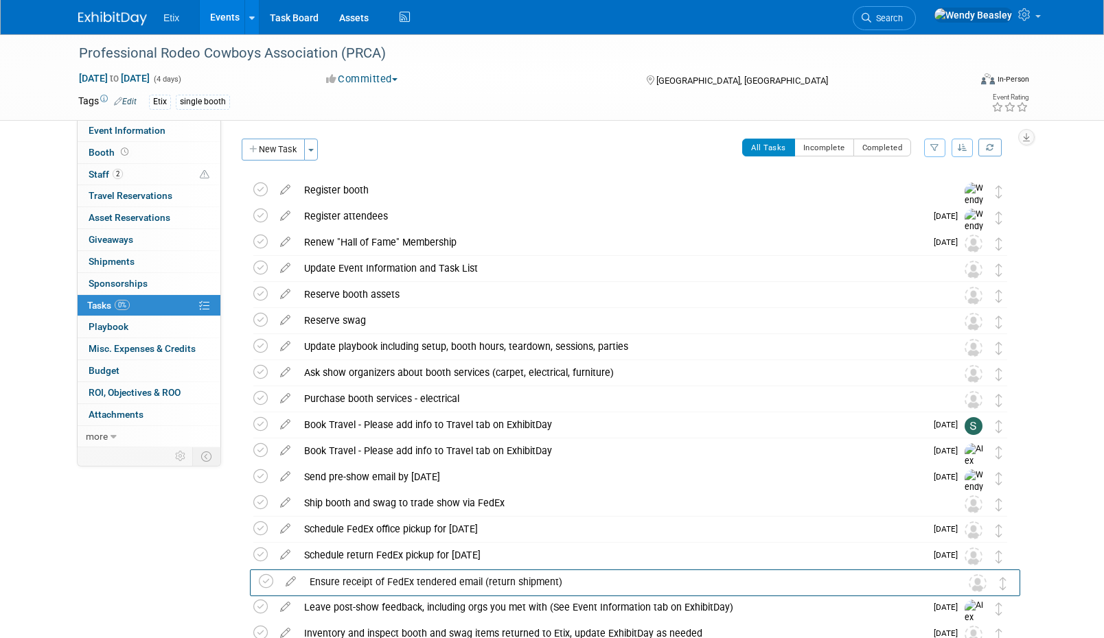
drag, startPoint x: 1003, startPoint y: 202, endPoint x: 1008, endPoint y: 594, distance: 391.9
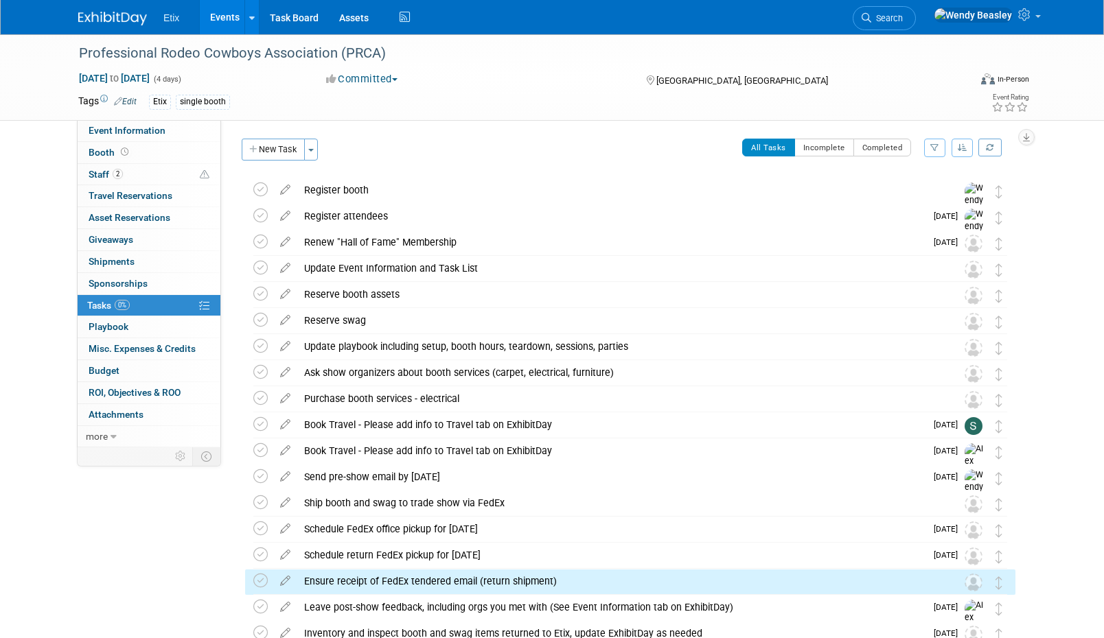
click at [766, 576] on div "Ensure receipt of FedEx tendered email (return shipment)" at bounding box center [617, 581] width 640 height 23
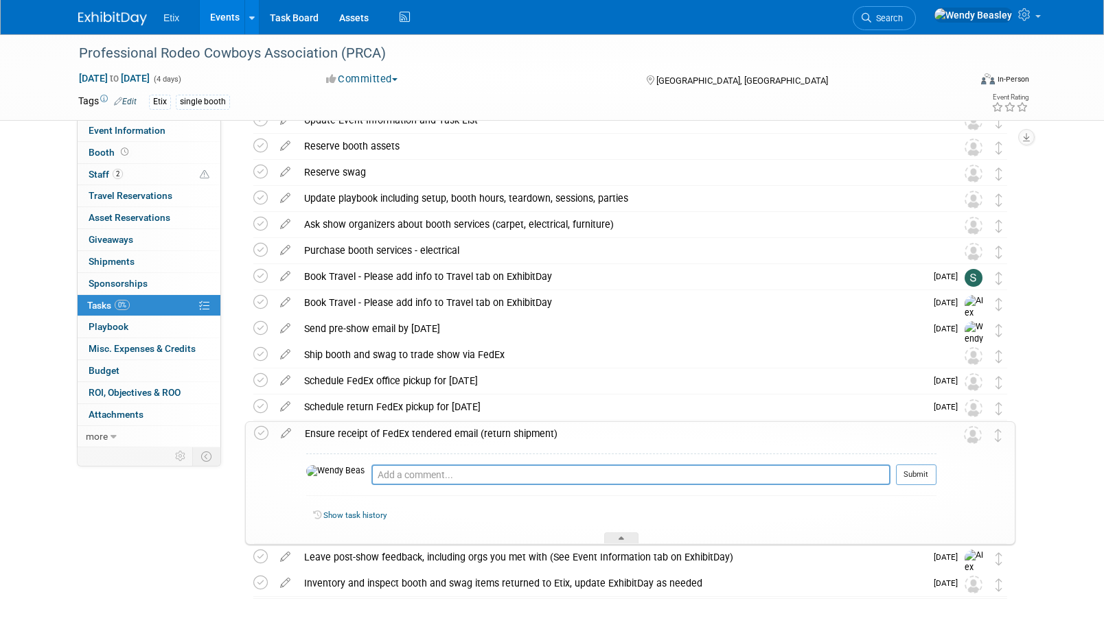
scroll to position [191, 0]
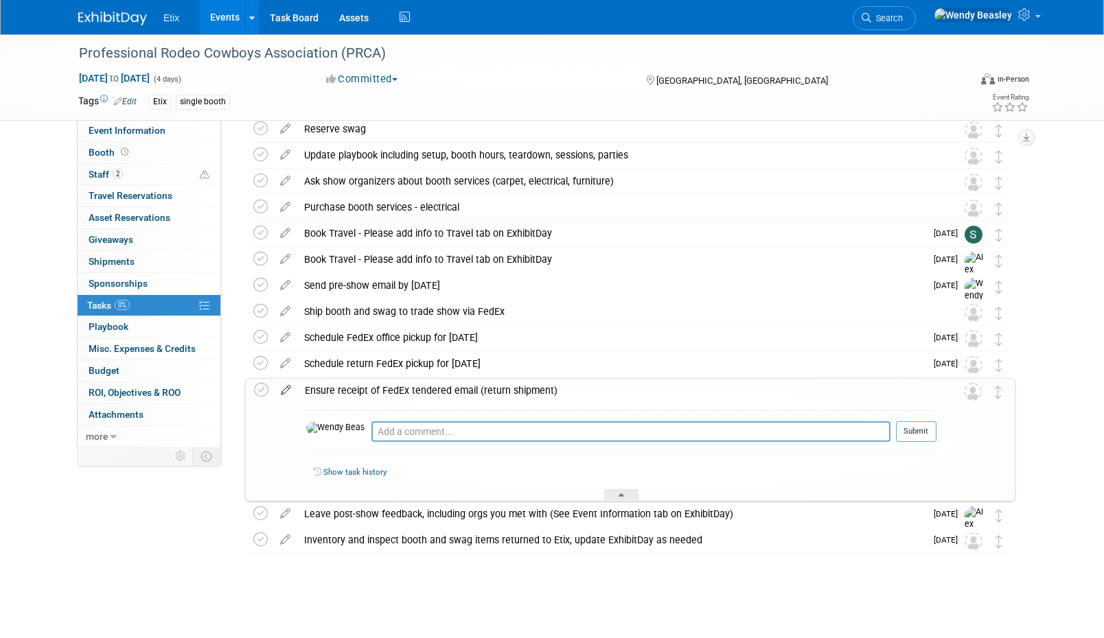
click at [279, 395] on icon at bounding box center [286, 387] width 24 height 17
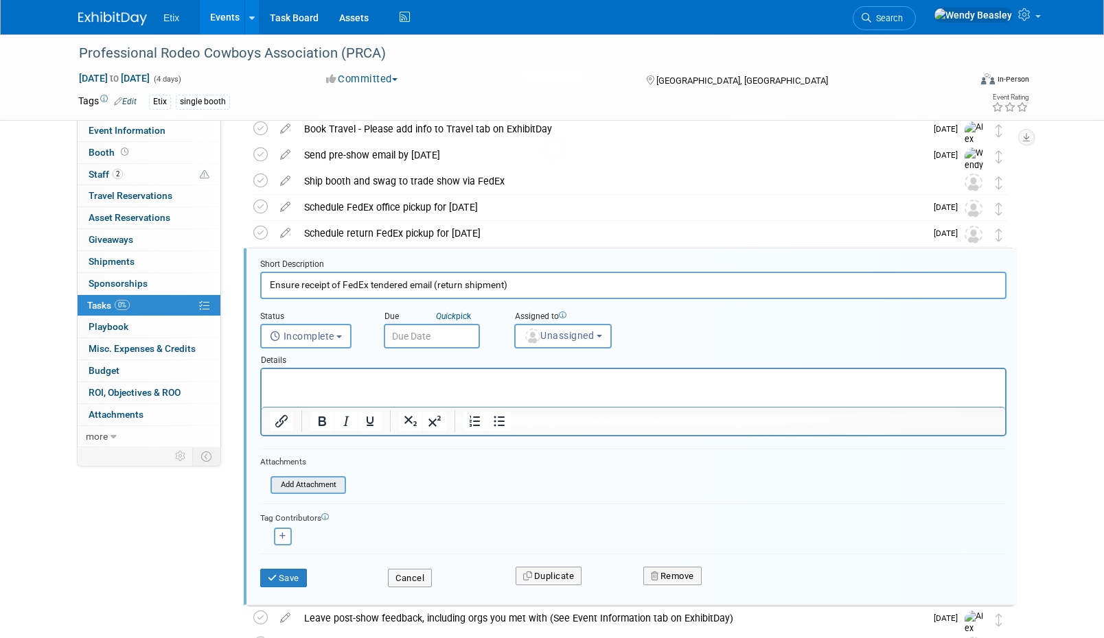
scroll to position [369, 0]
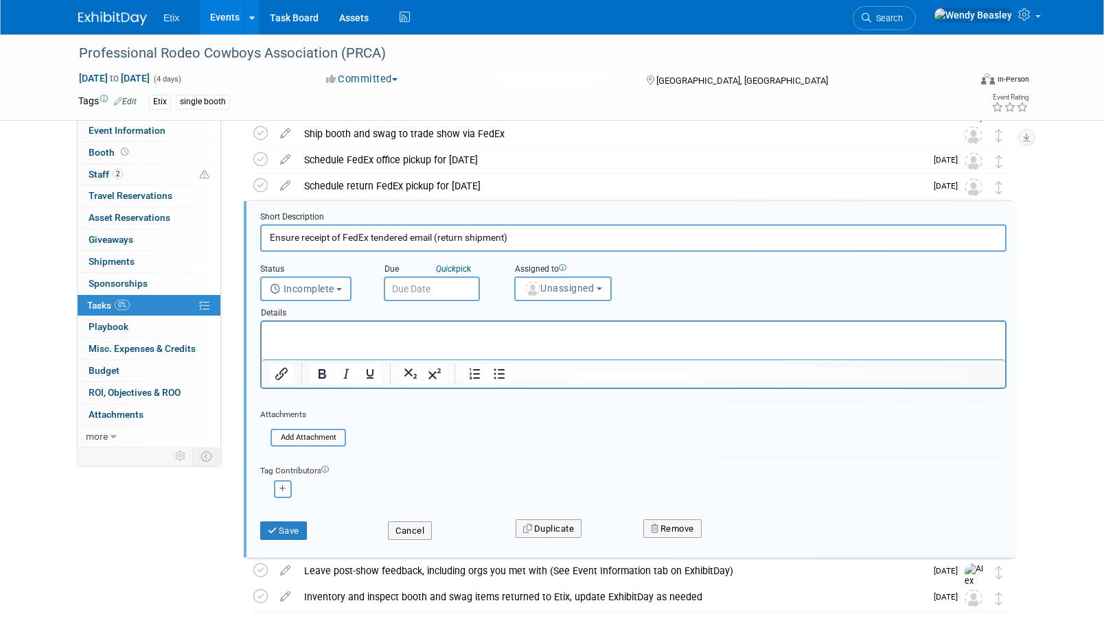
click at [431, 280] on input "text" at bounding box center [432, 289] width 96 height 25
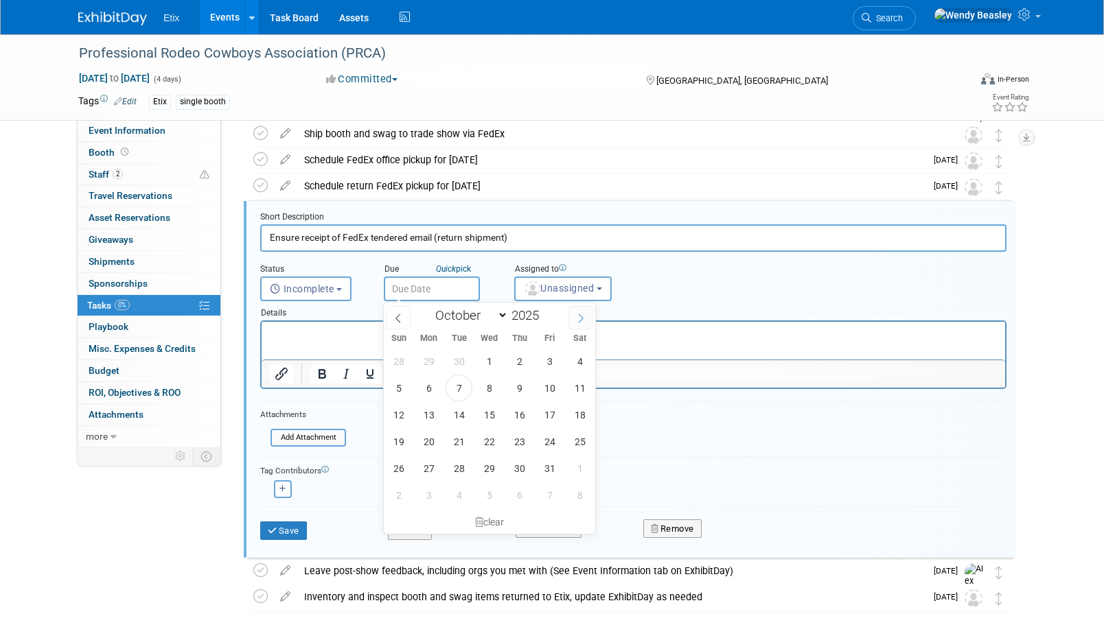
click at [579, 319] on icon at bounding box center [581, 319] width 10 height 10
select select "11"
click at [547, 364] on span "5" at bounding box center [549, 361] width 27 height 27
type input "Dec 5, 2025"
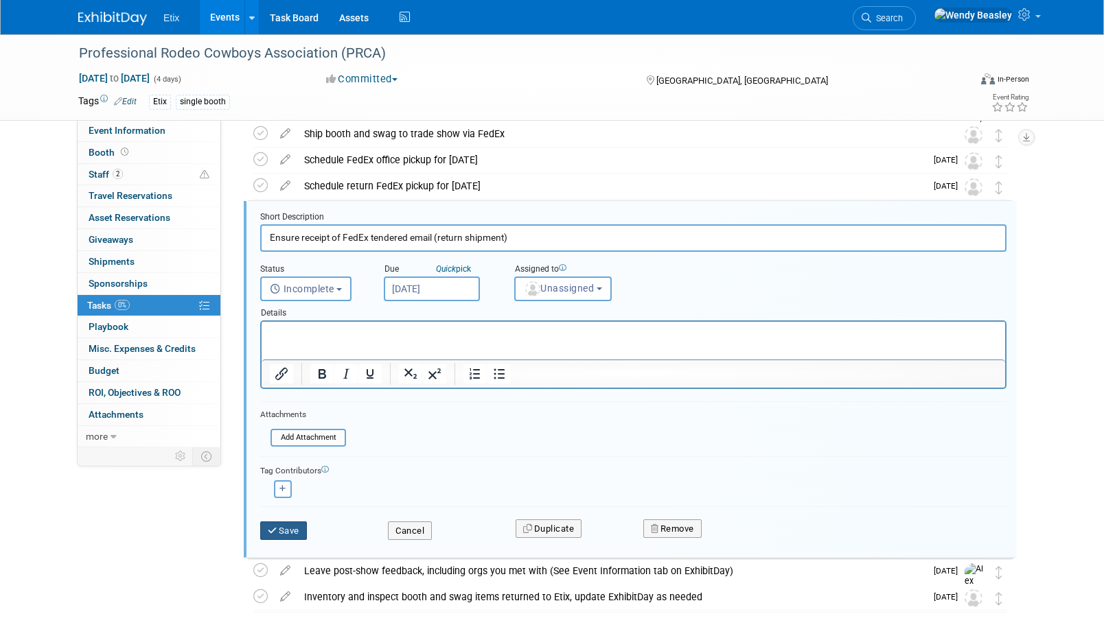
click at [290, 531] on button "Save" at bounding box center [283, 531] width 47 height 19
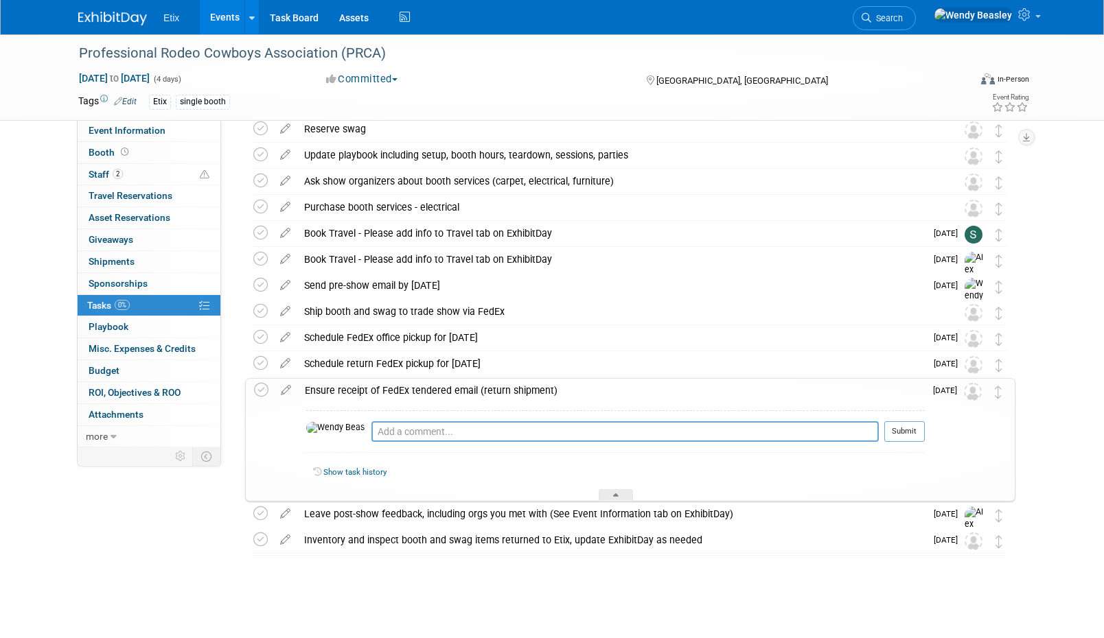
scroll to position [191, 0]
click at [502, 311] on div "Ship booth and swag to trade show via FedEx" at bounding box center [617, 311] width 640 height 23
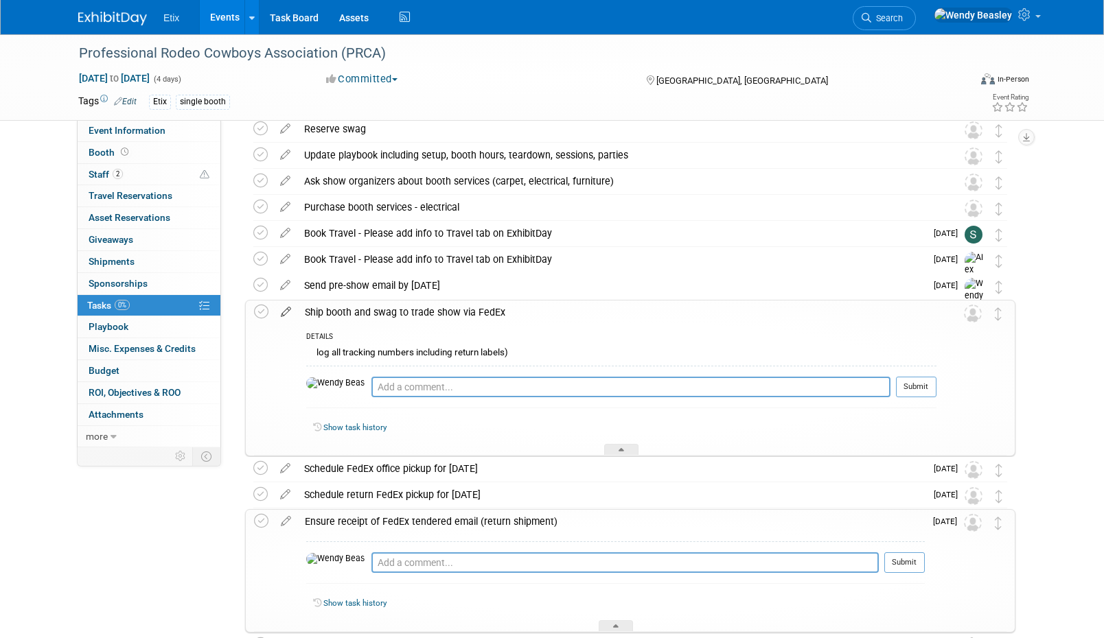
click at [286, 314] on icon at bounding box center [286, 309] width 24 height 17
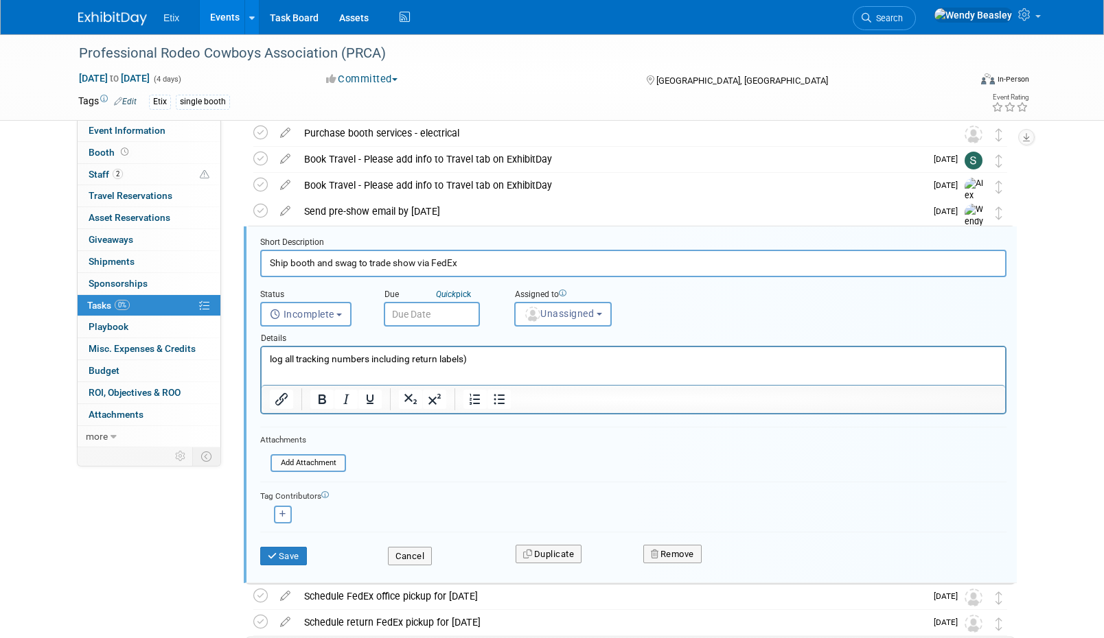
scroll to position [291, 0]
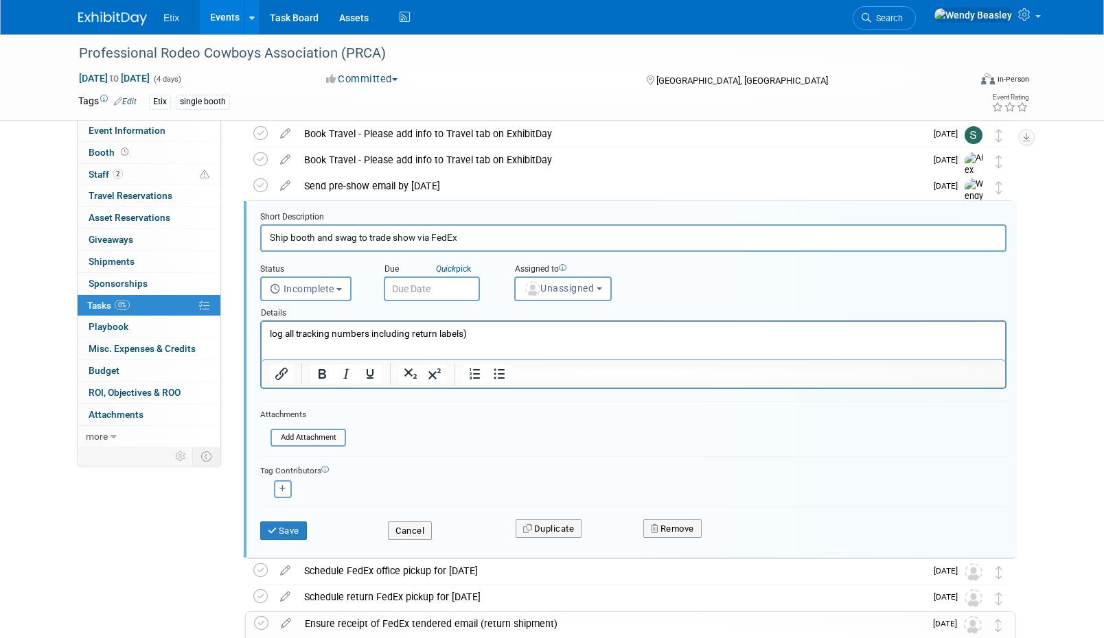
click at [454, 293] on input "text" at bounding box center [432, 289] width 96 height 25
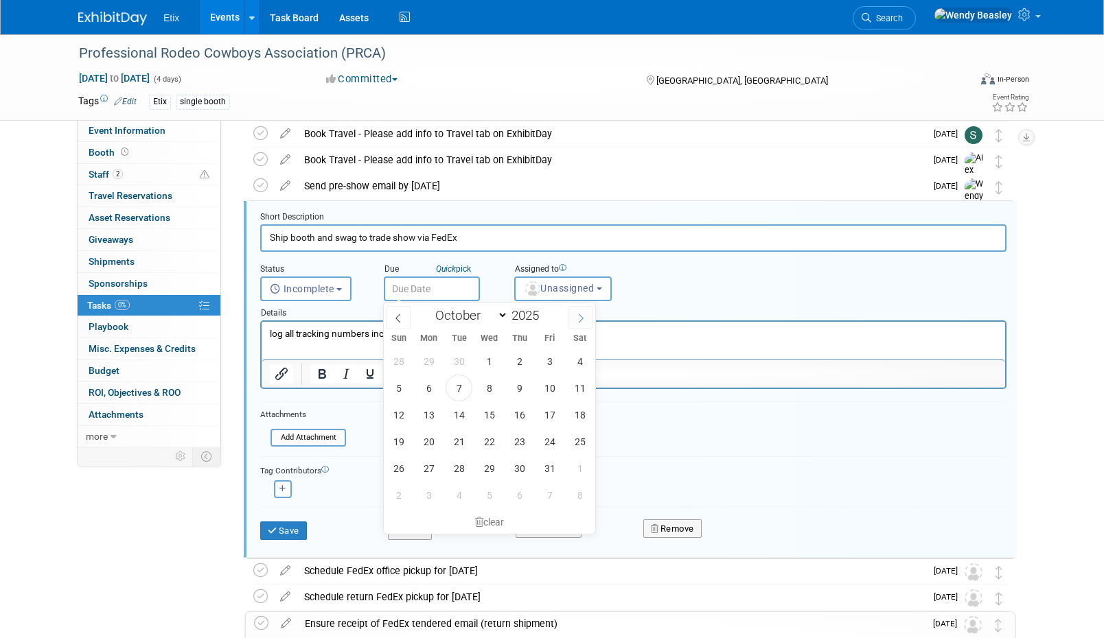
click at [587, 318] on span at bounding box center [580, 317] width 25 height 23
click at [399, 321] on icon at bounding box center [398, 319] width 10 height 10
select select "10"
click at [426, 467] on span "24" at bounding box center [428, 468] width 27 height 27
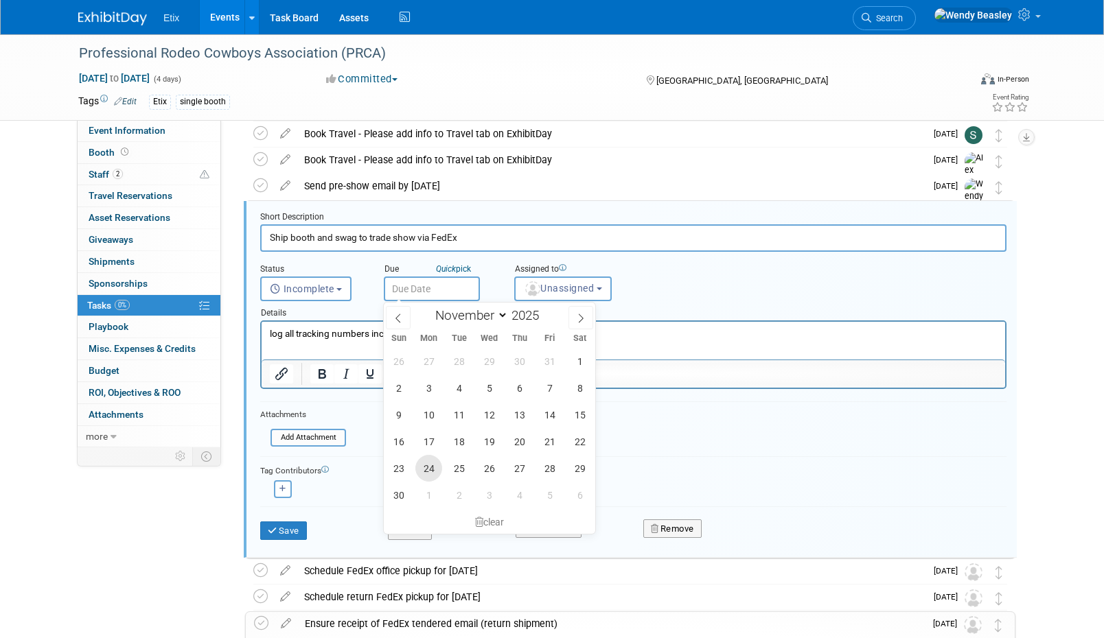
type input "Nov 24, 2025"
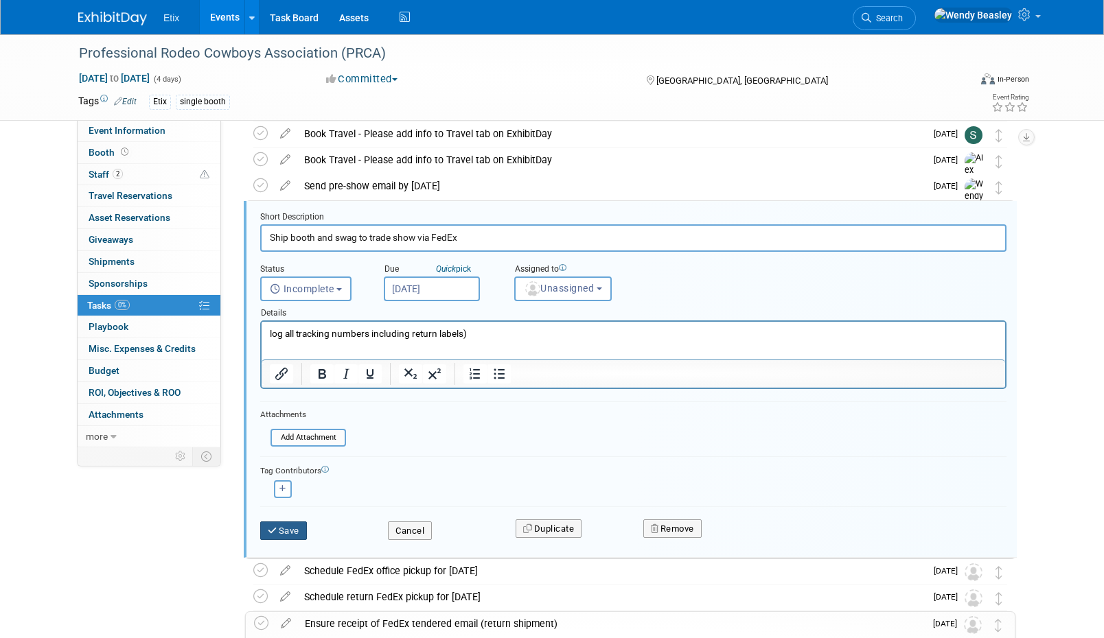
click at [296, 522] on button "Save" at bounding box center [283, 531] width 47 height 19
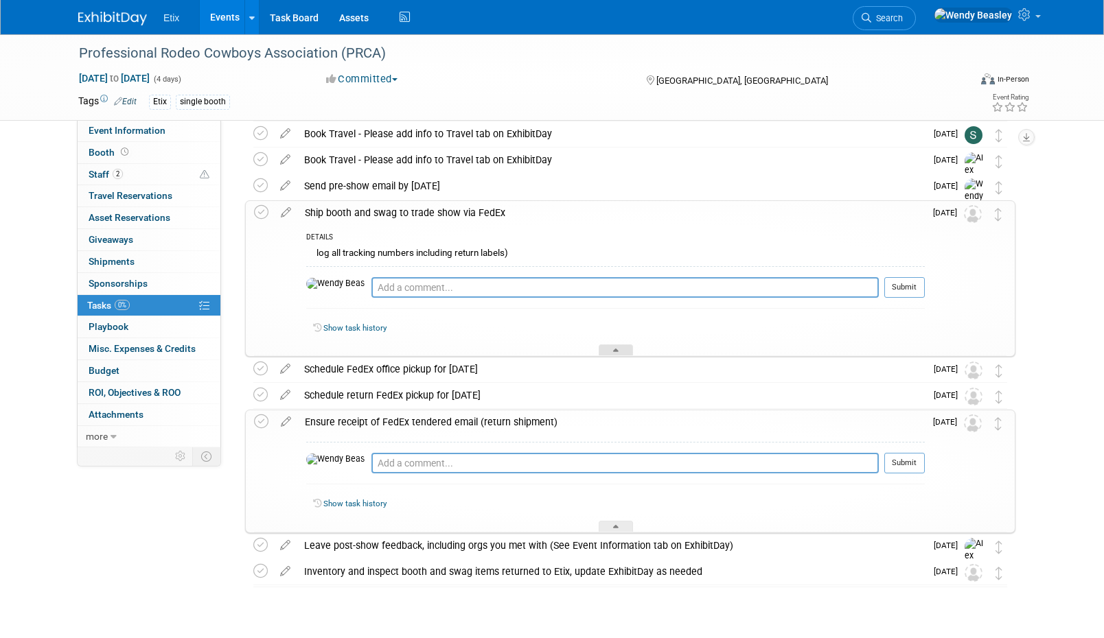
click at [629, 349] on div at bounding box center [615, 351] width 34 height 12
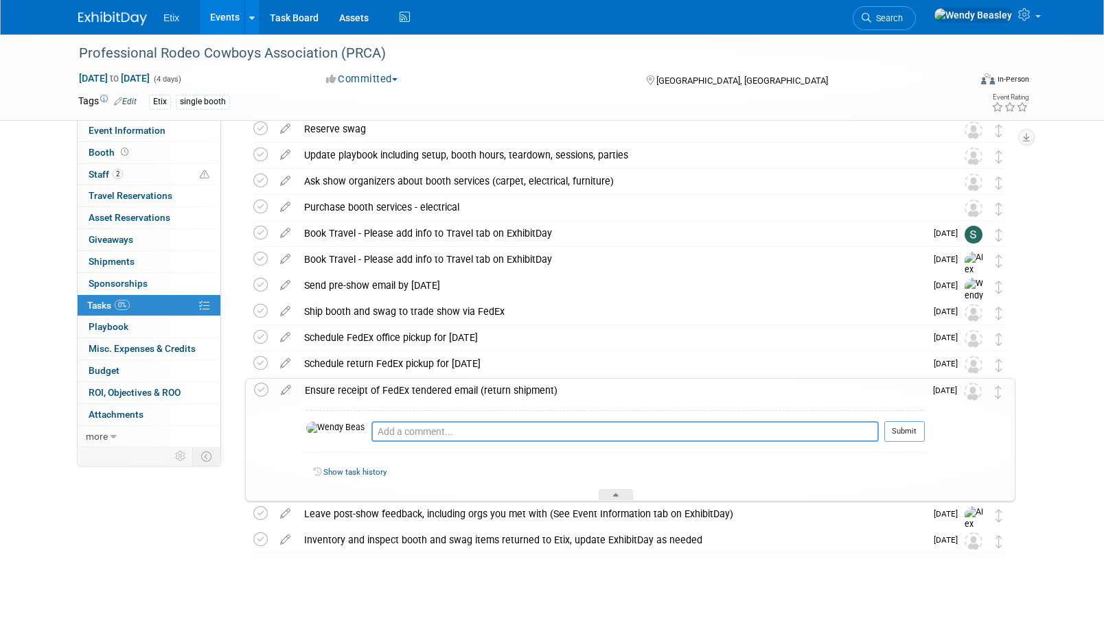
drag, startPoint x: 615, startPoint y: 490, endPoint x: 618, endPoint y: 482, distance: 8.3
click at [616, 488] on div "Pro tip: Press Ctrl-Enter to submit comment. Submit Show task history" at bounding box center [611, 451] width 627 height 99
click at [616, 493] on icon at bounding box center [615, 497] width 5 height 8
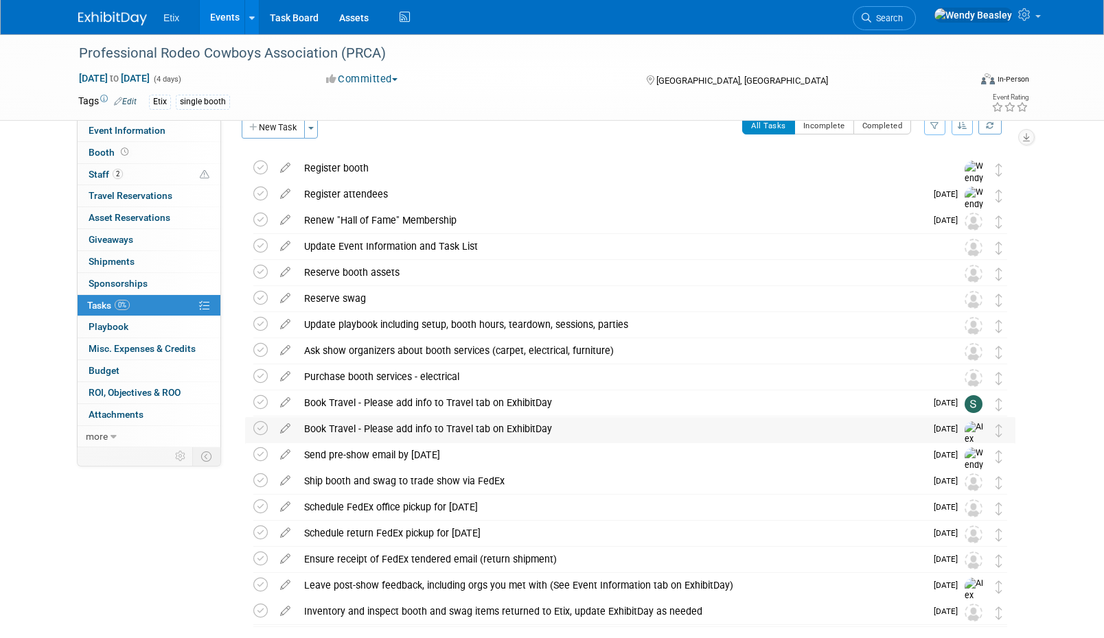
scroll to position [21, 0]
click at [136, 132] on span "Event Information" at bounding box center [127, 130] width 77 height 11
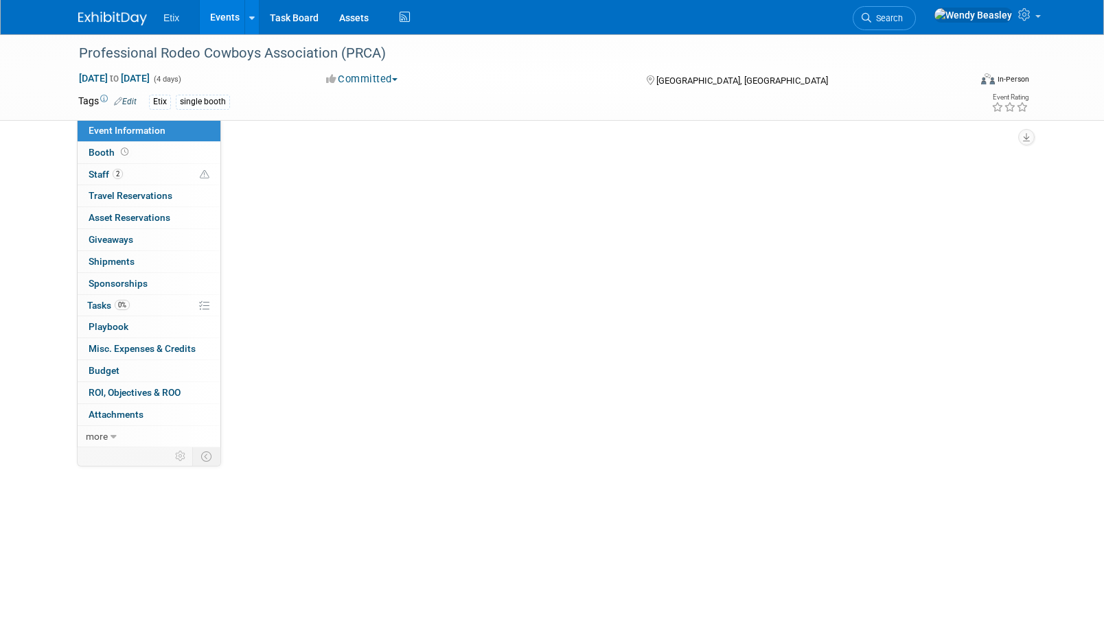
scroll to position [0, 0]
select select "No"
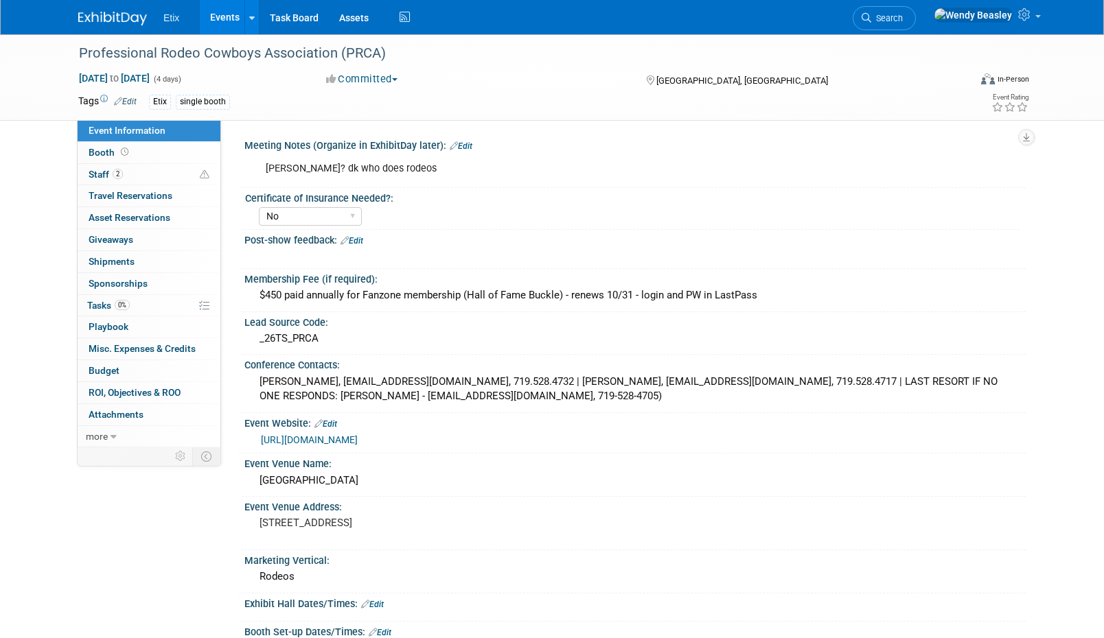
click at [223, 17] on link "Events" at bounding box center [225, 17] width 50 height 34
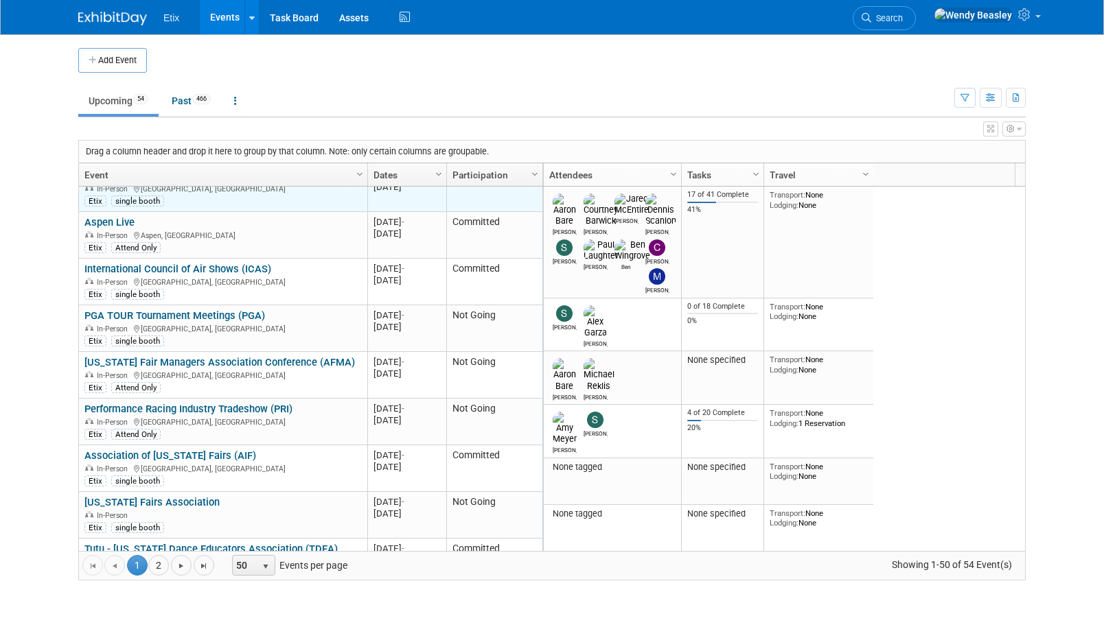
scroll to position [741, 0]
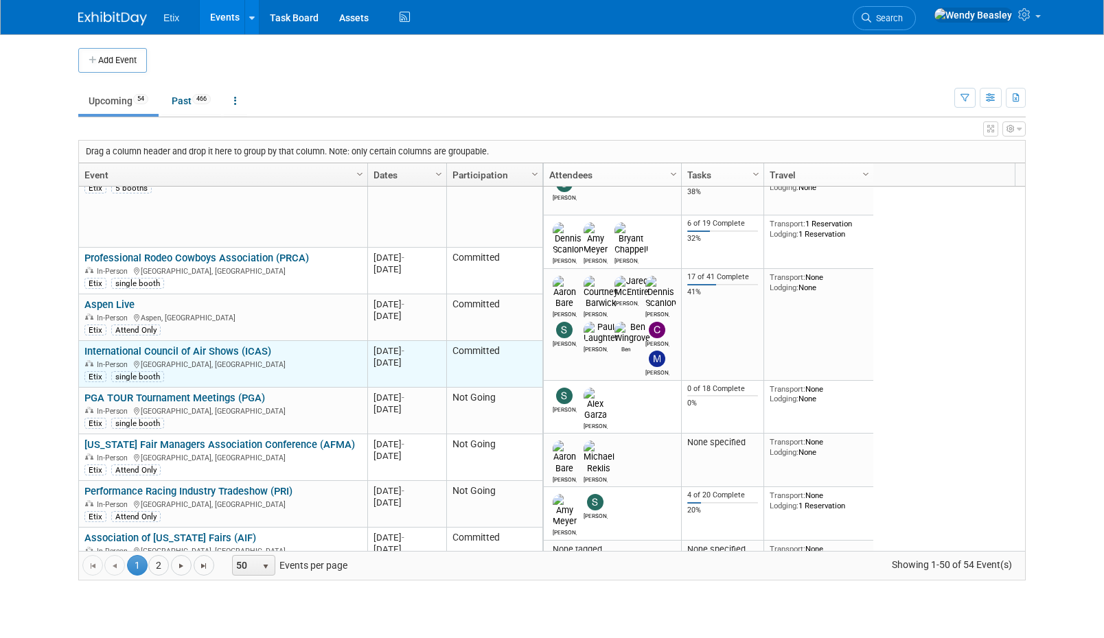
click at [186, 345] on link "International Council of Air Shows (ICAS)" at bounding box center [177, 351] width 187 height 12
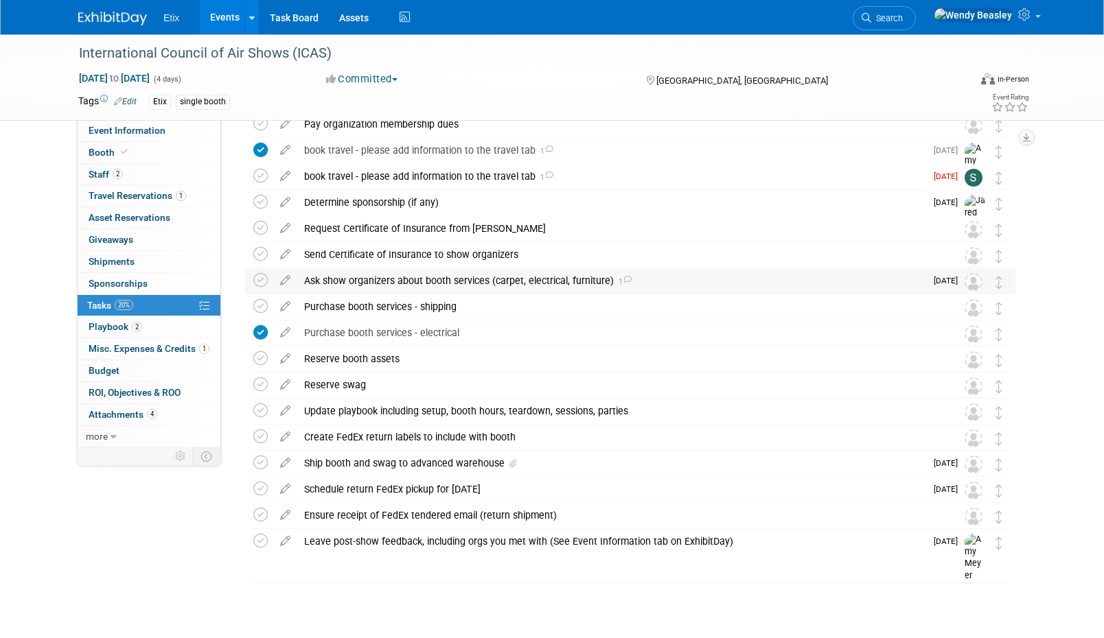
scroll to position [146, 0]
click at [465, 461] on div "Ship booth and swag to advanced warehouse" at bounding box center [611, 461] width 628 height 23
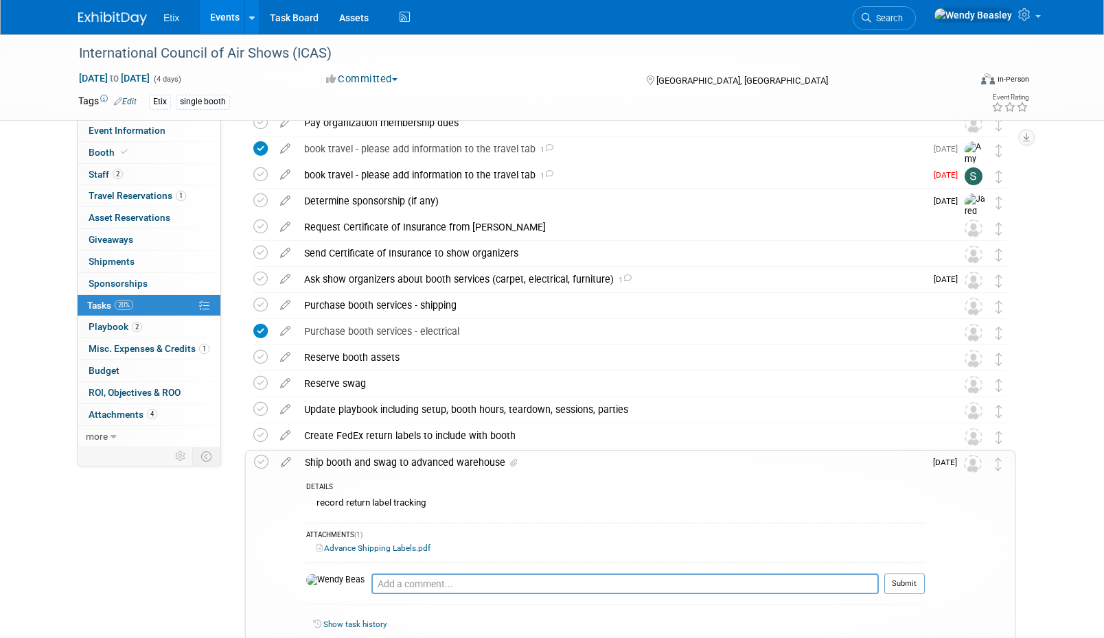
click at [467, 460] on div "Ship booth and swag to advanced warehouse" at bounding box center [611, 462] width 627 height 23
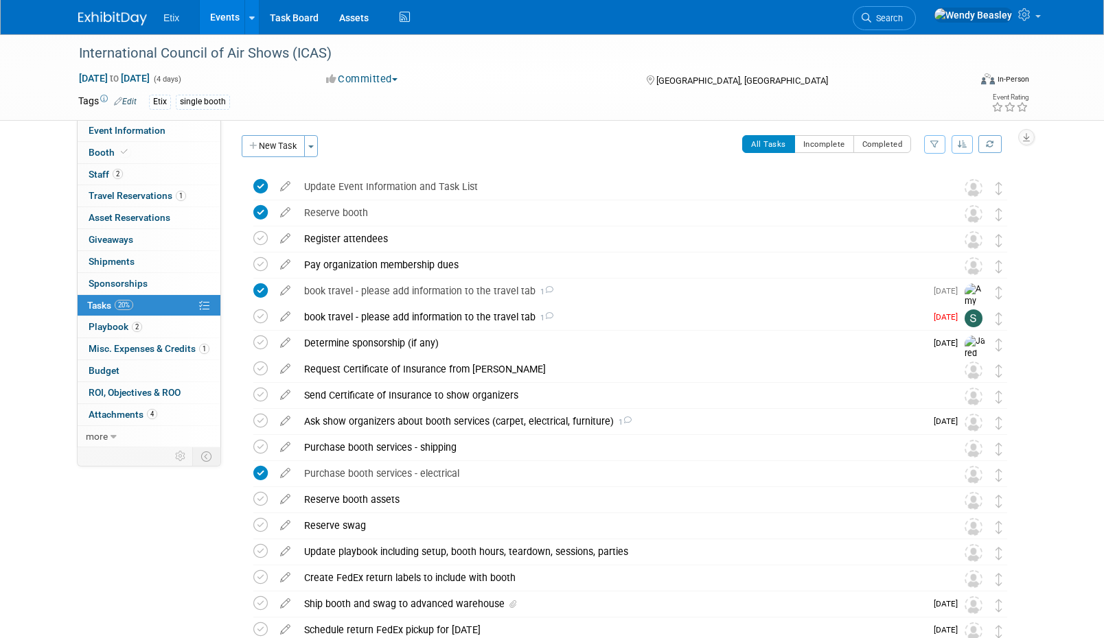
scroll to position [0, 0]
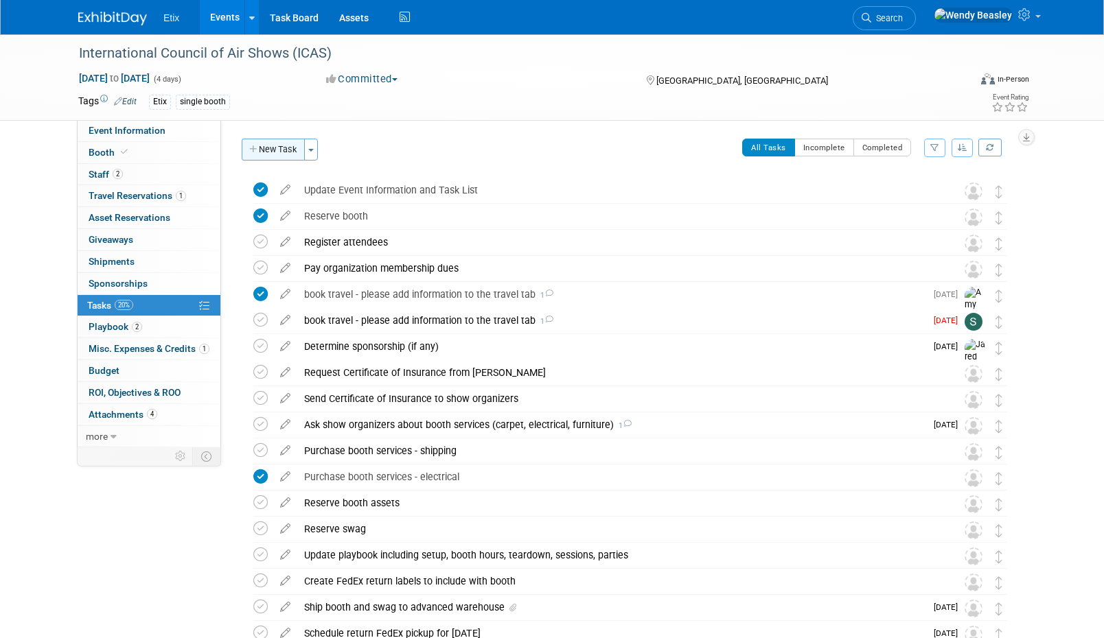
click at [275, 151] on button "New Task" at bounding box center [273, 150] width 63 height 22
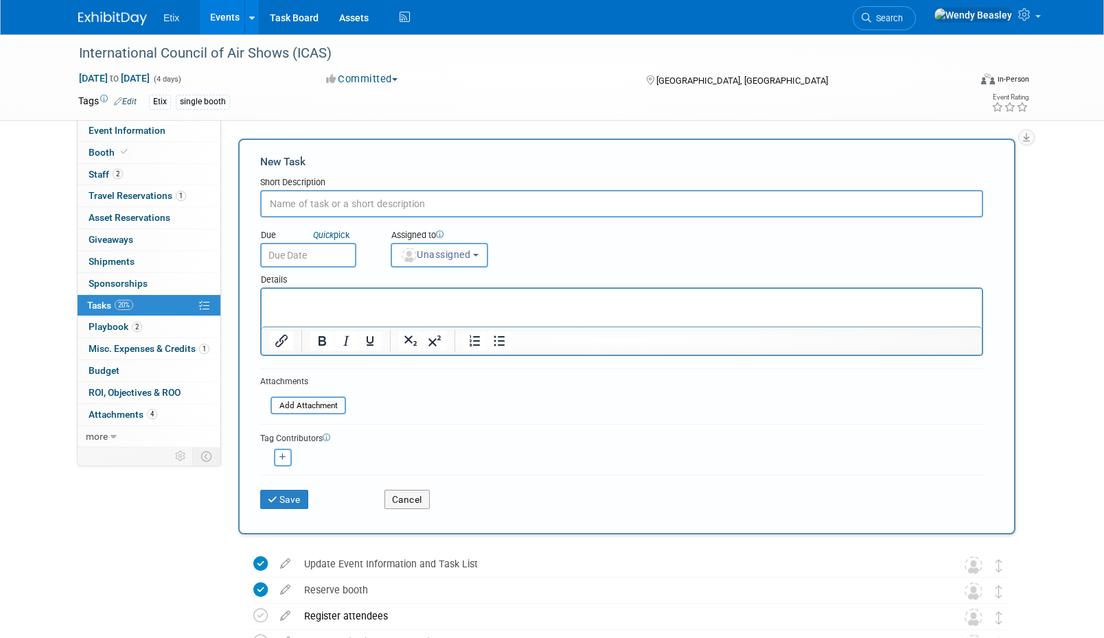
paste input "Inventory and inspect booth and swag items returned to Etix, update ExhibitDay …"
type input "Inventory and inspect booth and swag items returned to Etix, update ExhibitDay …"
click at [297, 251] on input "text" at bounding box center [308, 255] width 96 height 25
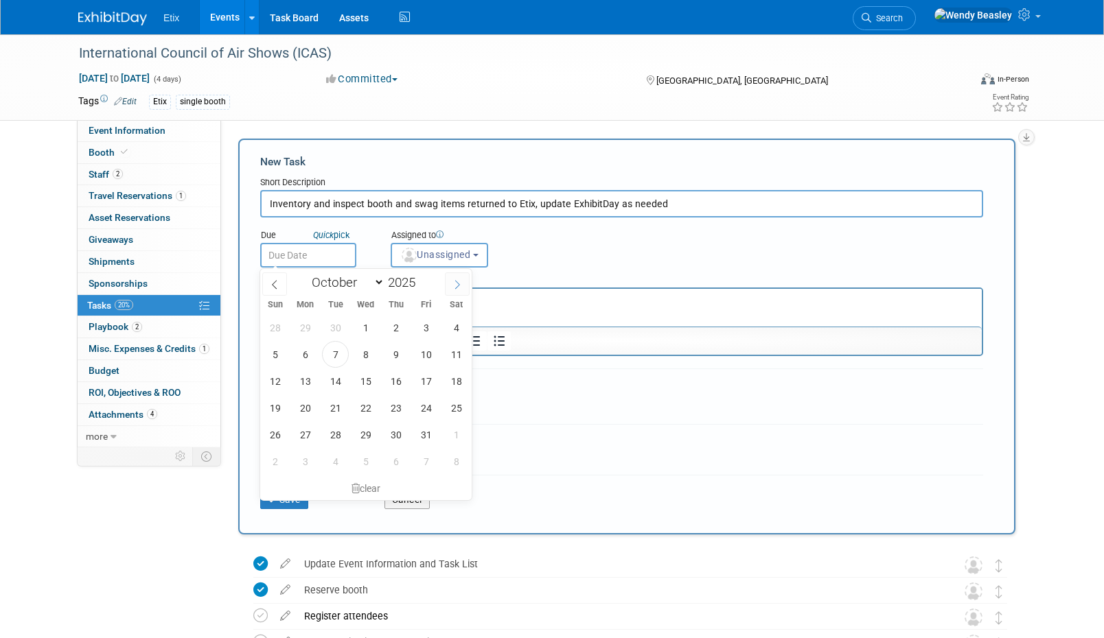
click at [463, 281] on span at bounding box center [457, 283] width 25 height 23
click at [461, 283] on icon at bounding box center [457, 285] width 10 height 10
select select "11"
click at [369, 381] on span "17" at bounding box center [365, 381] width 27 height 27
type input "[DATE]"
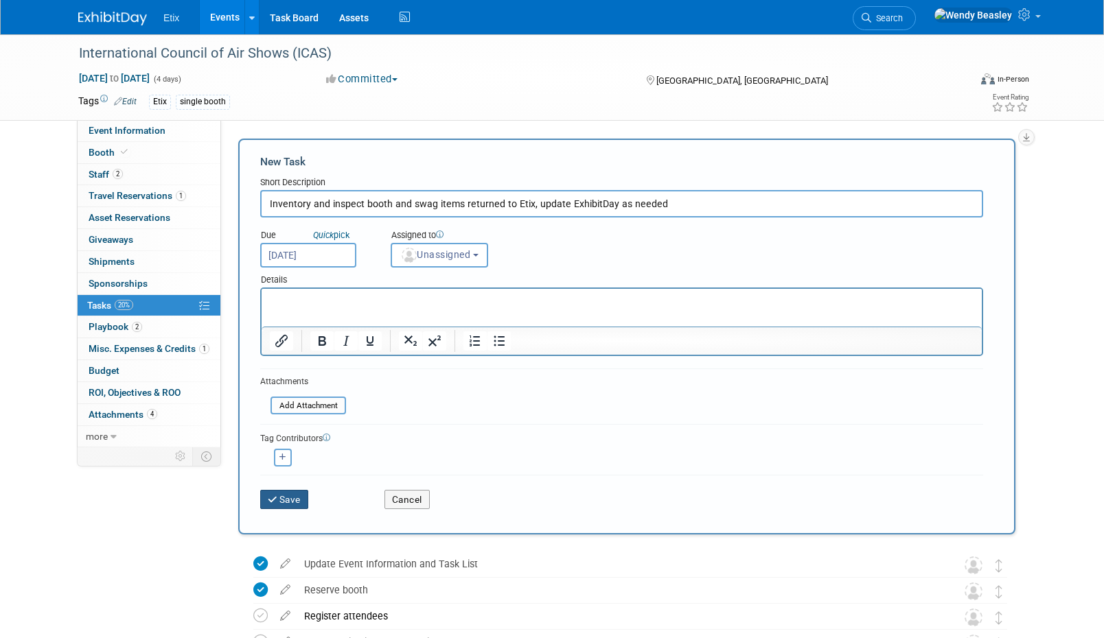
drag, startPoint x: 294, startPoint y: 500, endPoint x: 321, endPoint y: 495, distance: 27.2
click at [294, 500] on button "Save" at bounding box center [284, 499] width 48 height 19
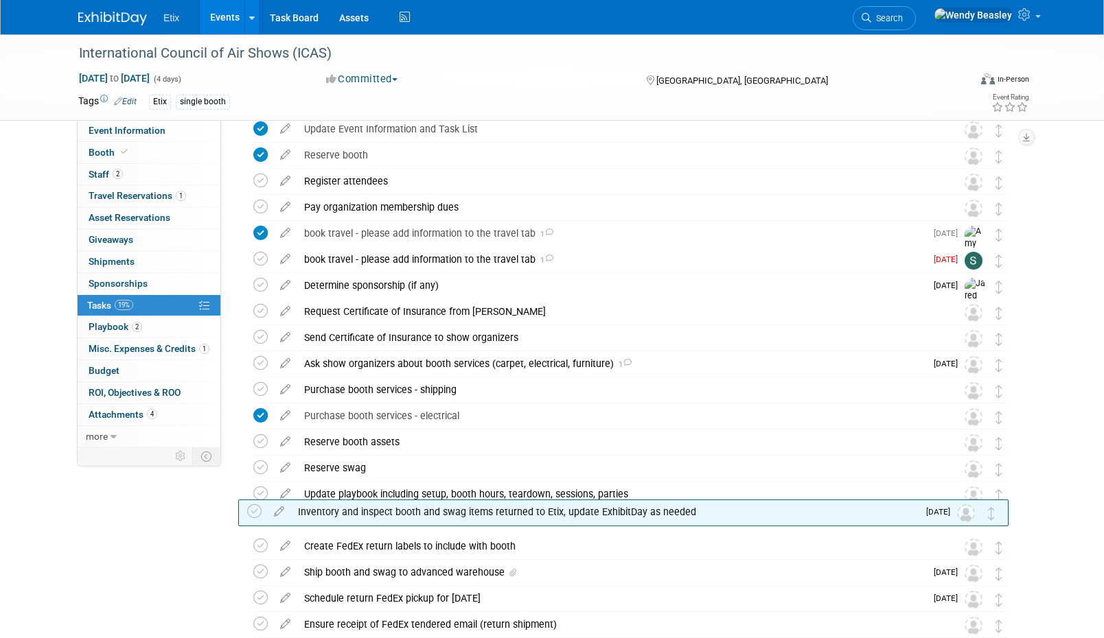
scroll to position [172, 0]
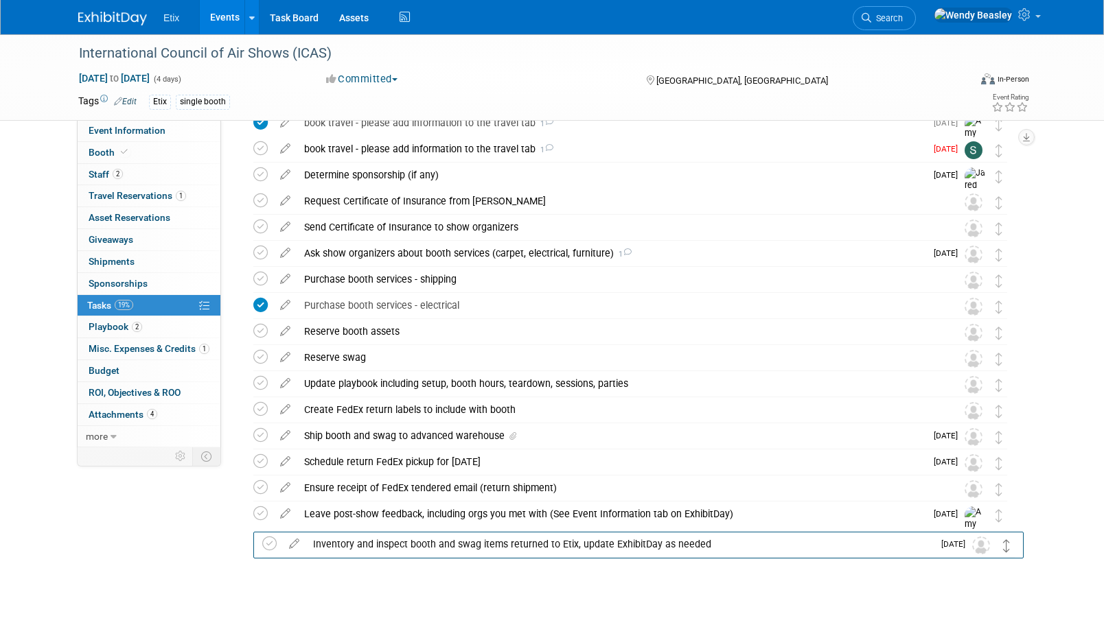
drag, startPoint x: 999, startPoint y: 197, endPoint x: 999, endPoint y: 550, distance: 352.8
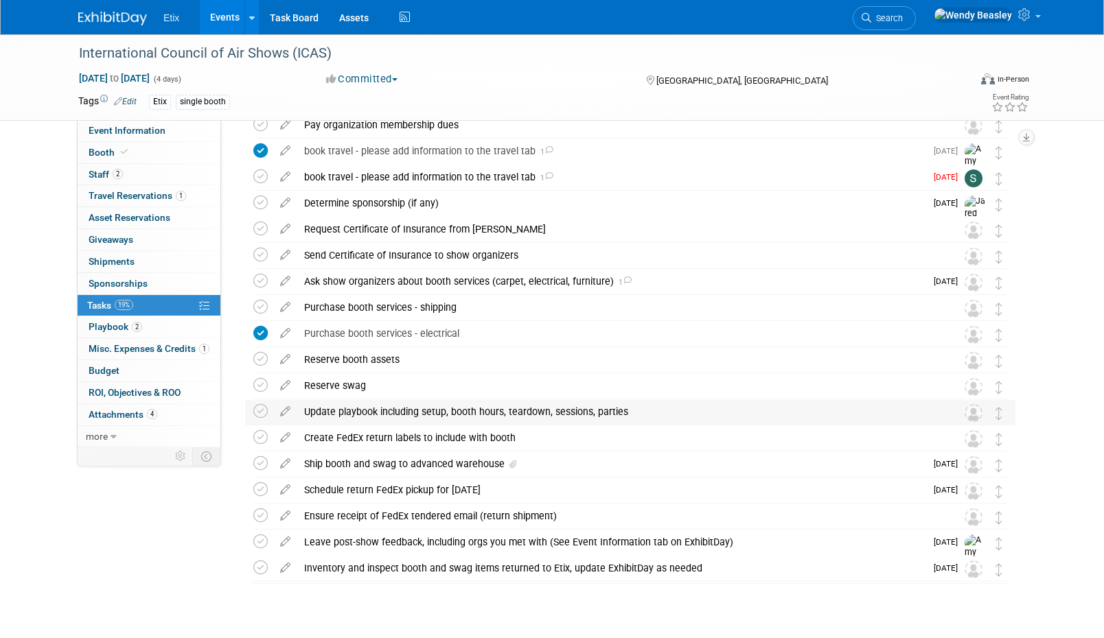
scroll to position [144, 0]
click at [448, 311] on div "Purchase booth services - shipping" at bounding box center [617, 306] width 640 height 23
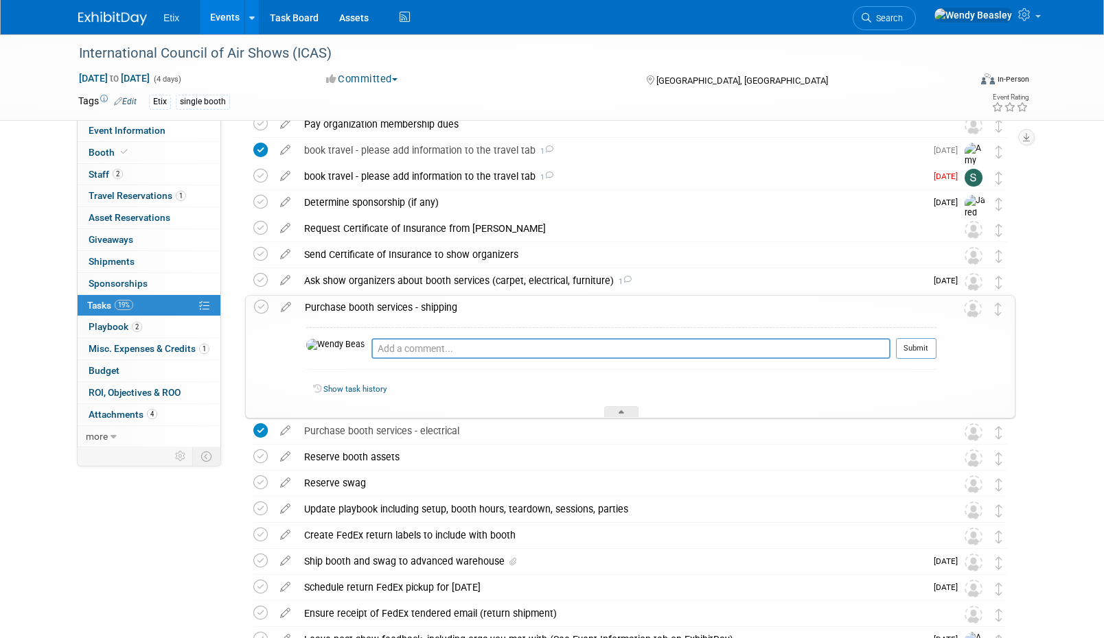
click at [412, 314] on div "Purchase booth services - shipping" at bounding box center [617, 307] width 638 height 23
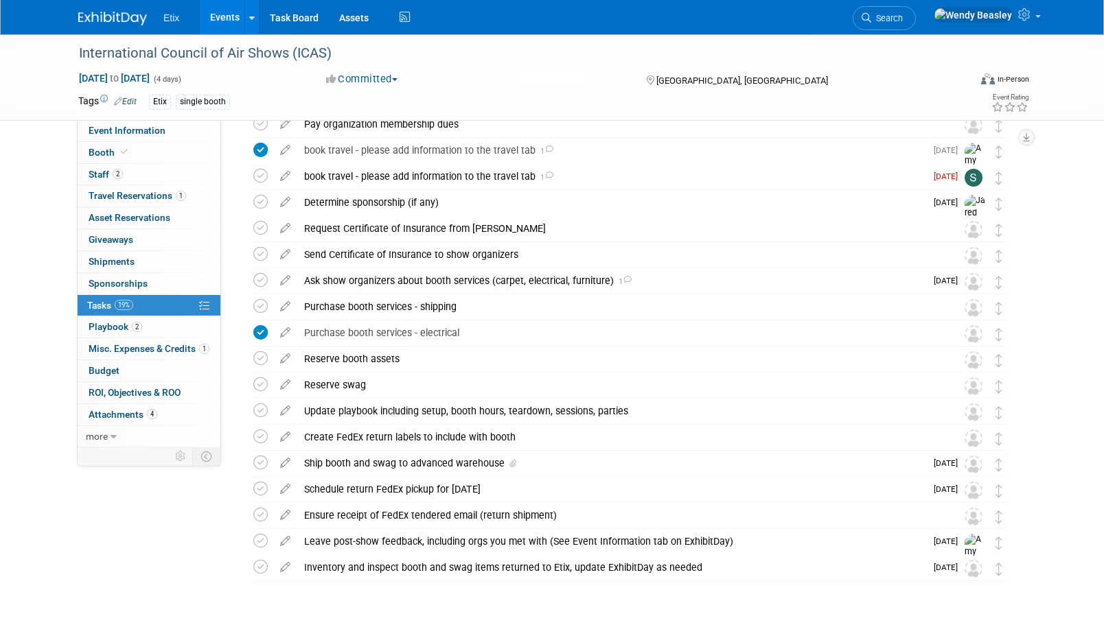
click at [229, 17] on link "Events" at bounding box center [225, 17] width 50 height 34
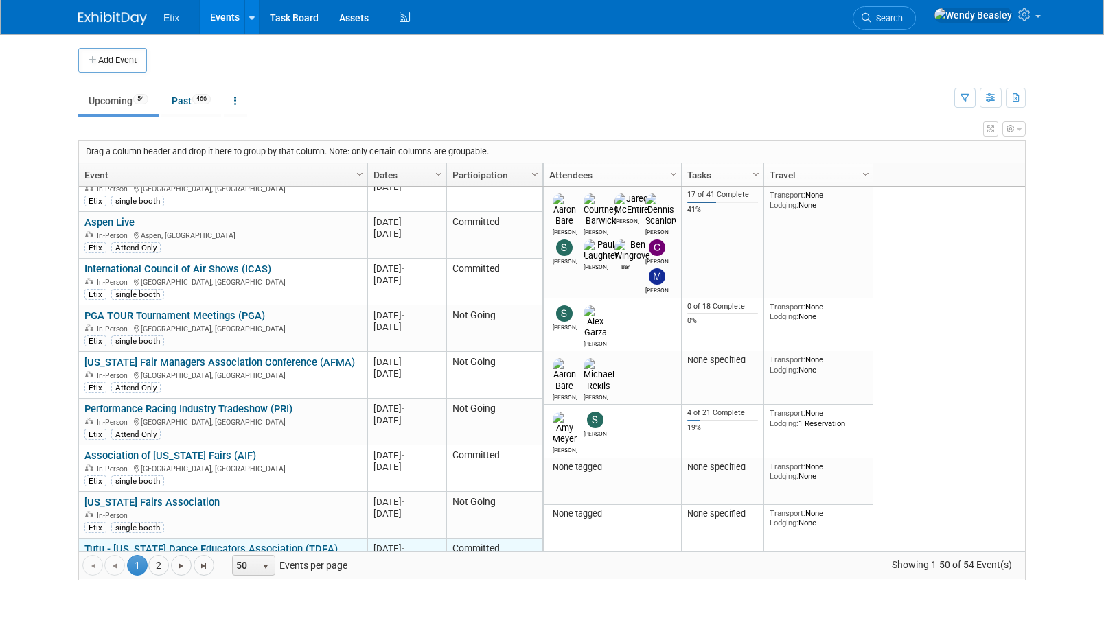
scroll to position [906, 0]
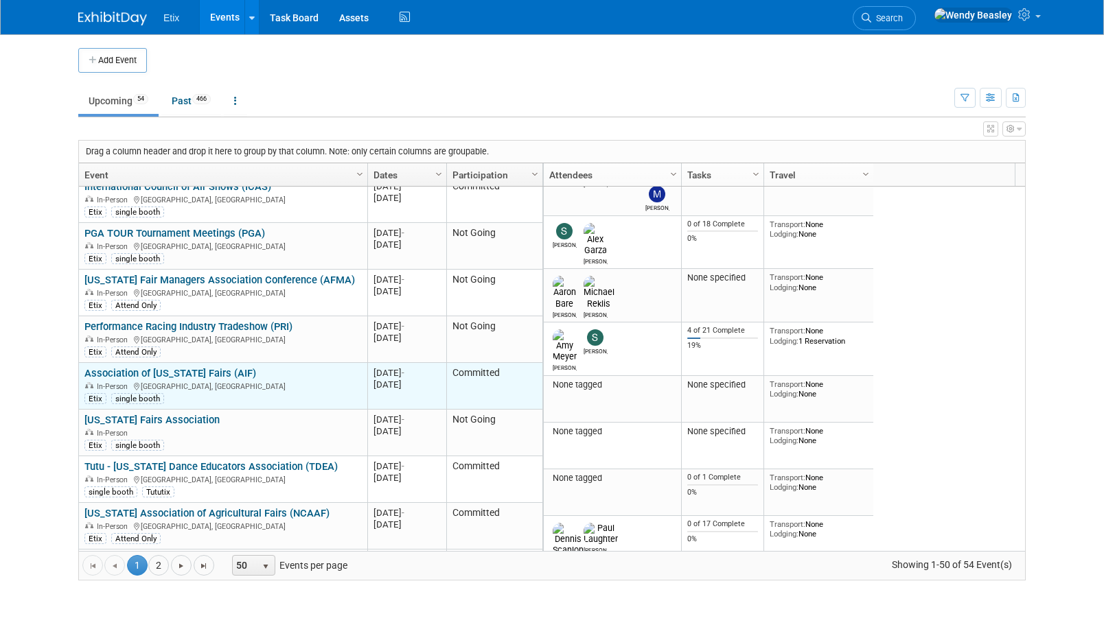
click at [194, 367] on link "Association of [US_STATE] Fairs (AIF)" at bounding box center [170, 373] width 172 height 12
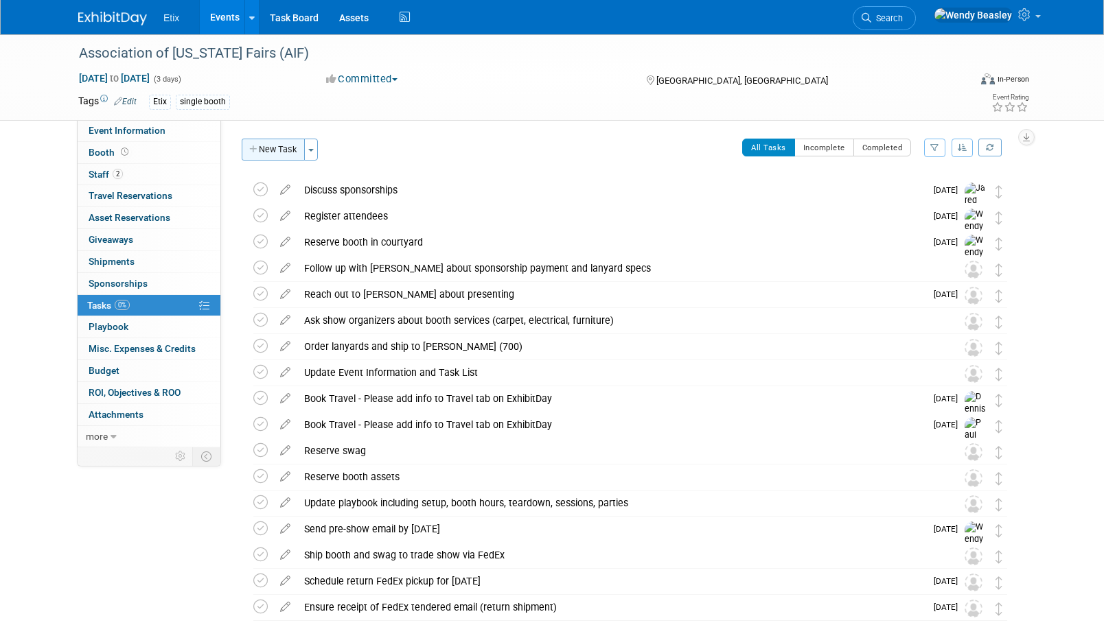
click at [285, 152] on button "New Task" at bounding box center [273, 150] width 63 height 22
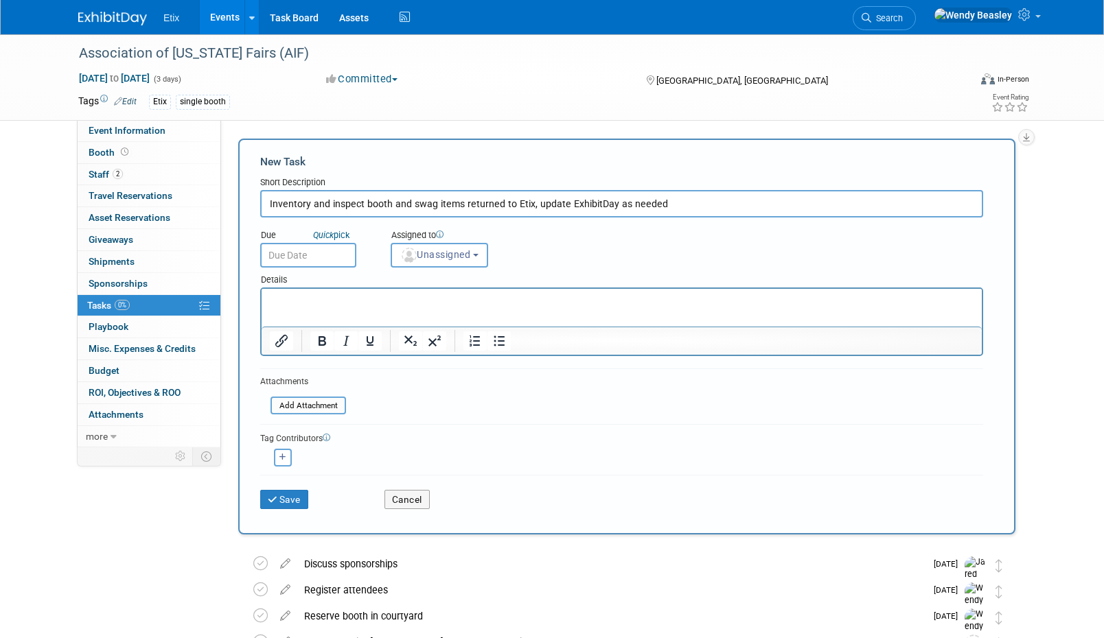
type input "Inventory and inspect booth and swag items returned to Etix, update ExhibitDay …"
click at [325, 251] on input "text" at bounding box center [308, 255] width 96 height 25
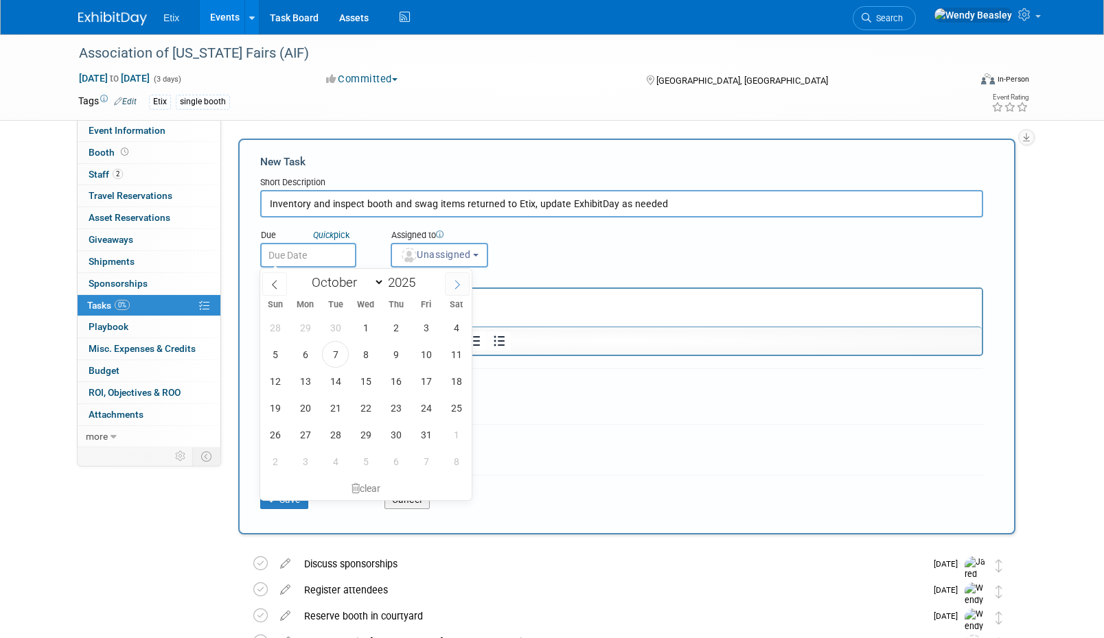
click at [452, 279] on span at bounding box center [457, 283] width 25 height 23
select select "11"
click at [337, 434] on span "30" at bounding box center [335, 434] width 27 height 27
type input "[DATE]"
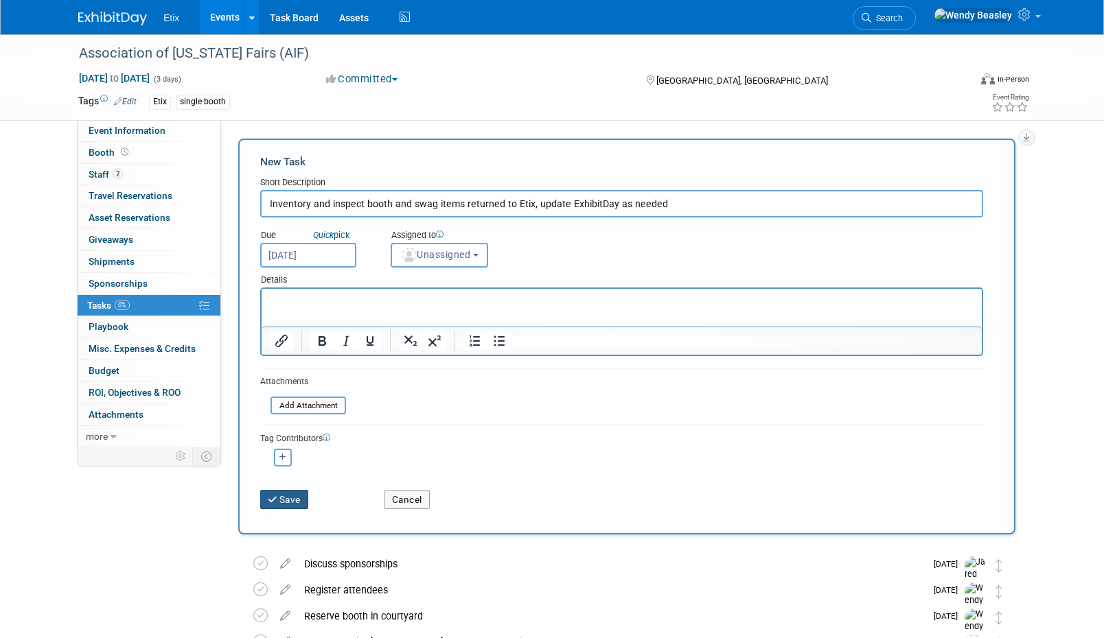
click at [284, 499] on button "Save" at bounding box center [284, 499] width 48 height 19
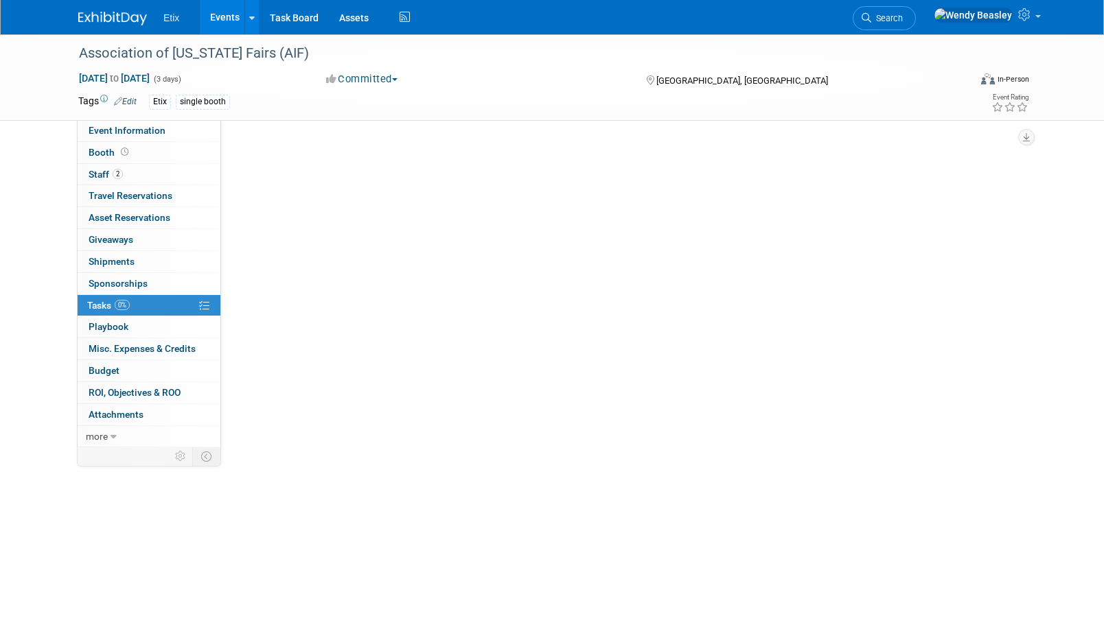
scroll to position [93, 0]
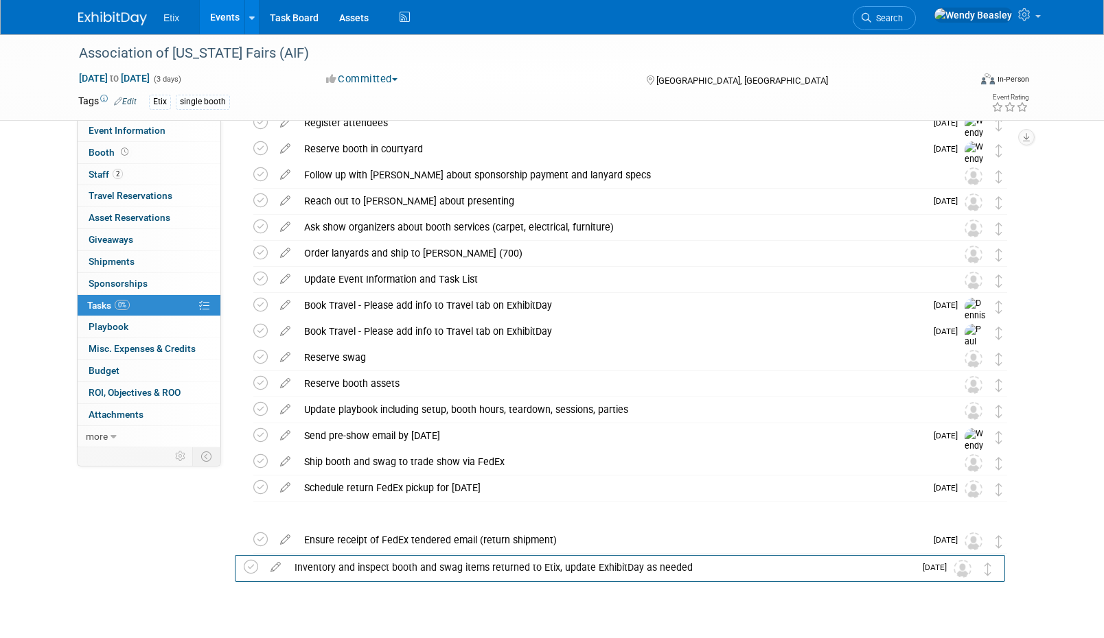
drag, startPoint x: 995, startPoint y: 192, endPoint x: 985, endPoint y: 590, distance: 398.2
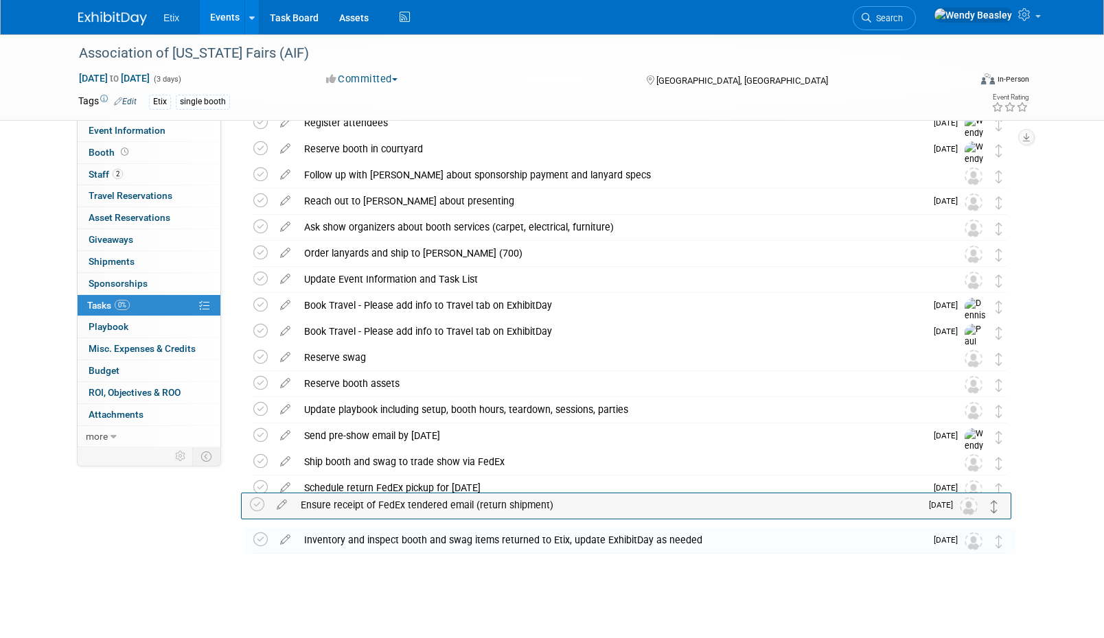
drag, startPoint x: 997, startPoint y: 543, endPoint x: 992, endPoint y: 507, distance: 35.9
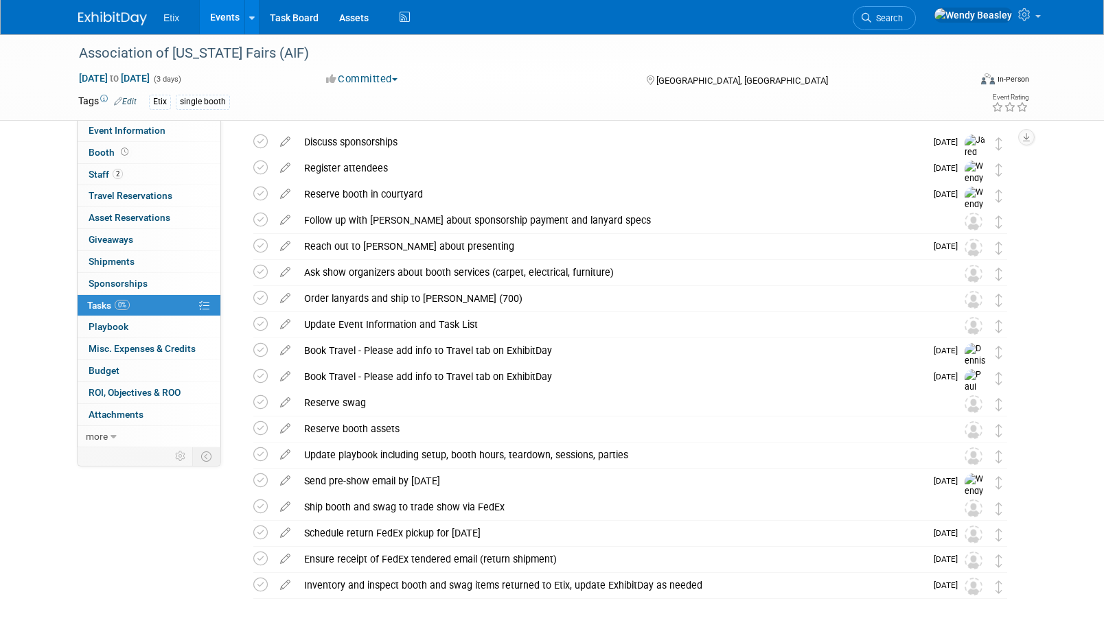
scroll to position [0, 0]
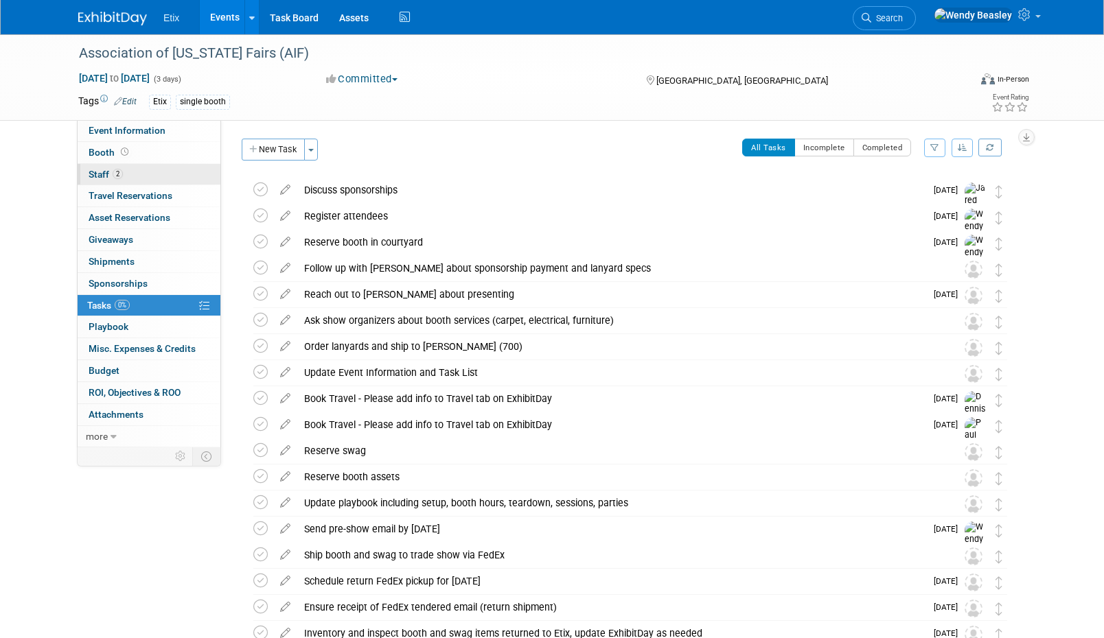
click at [130, 172] on link "2 Staff 2" at bounding box center [149, 174] width 143 height 21
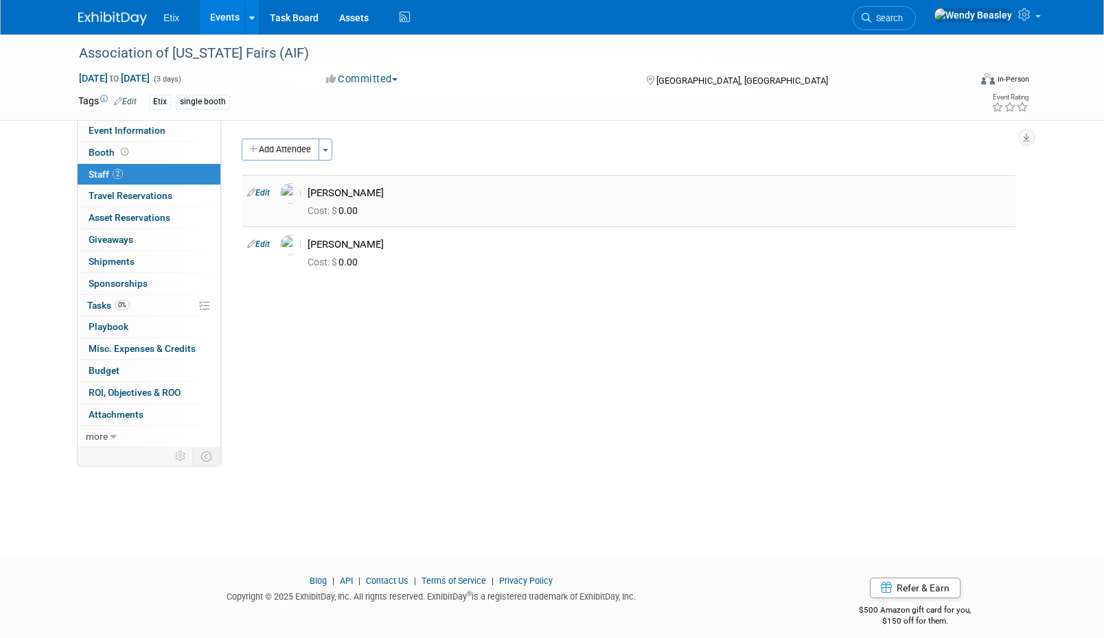
click at [252, 194] on icon at bounding box center [251, 192] width 8 height 14
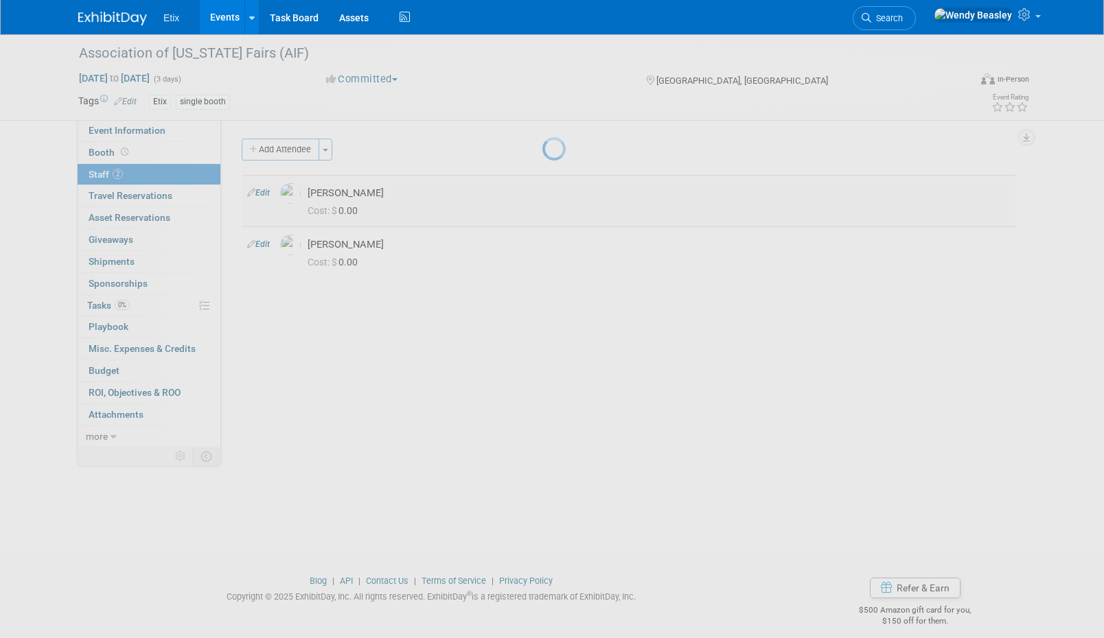
select select "c6adc468-a47f-4bae-8e76-87b2b4a30a24"
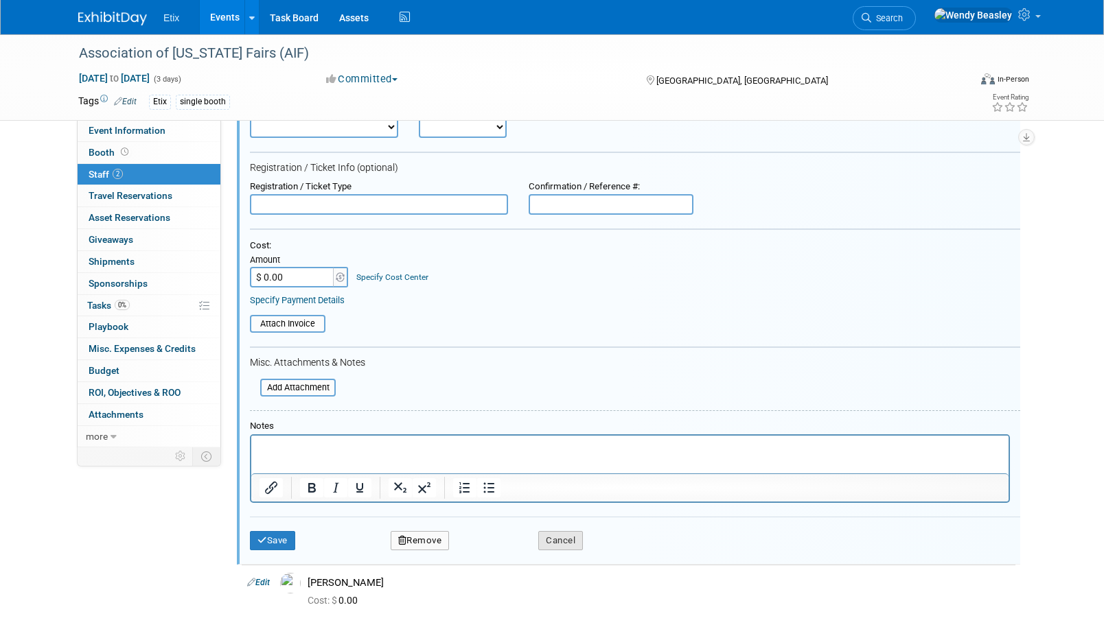
scroll to position [272, 0]
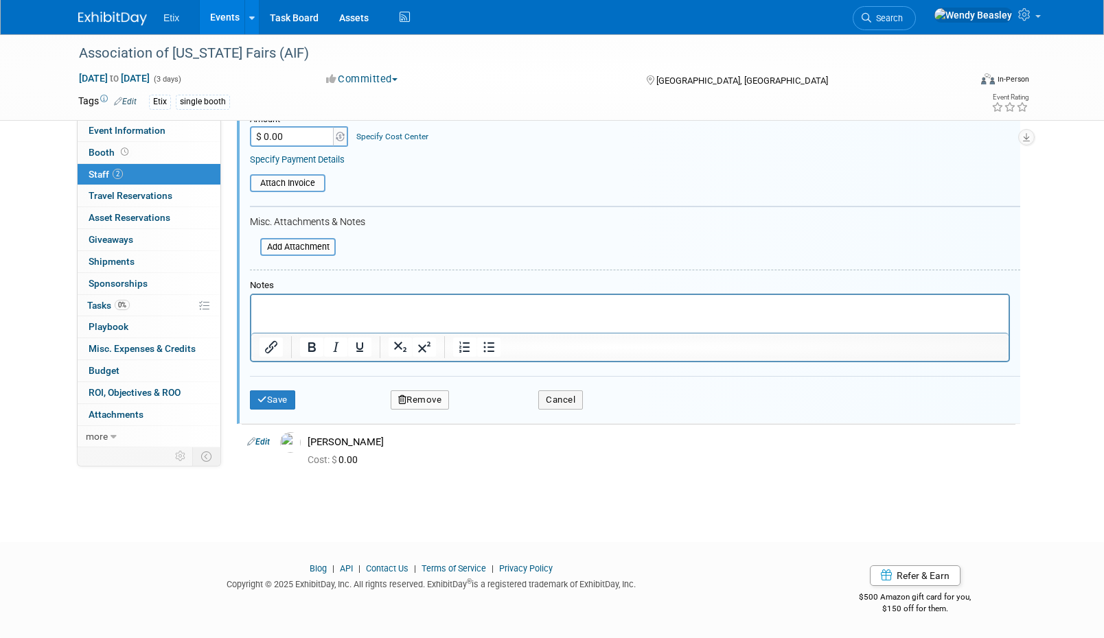
click at [412, 401] on button "Remove" at bounding box center [420, 400] width 59 height 19
click at [497, 412] on link "Yes" at bounding box center [495, 411] width 40 height 22
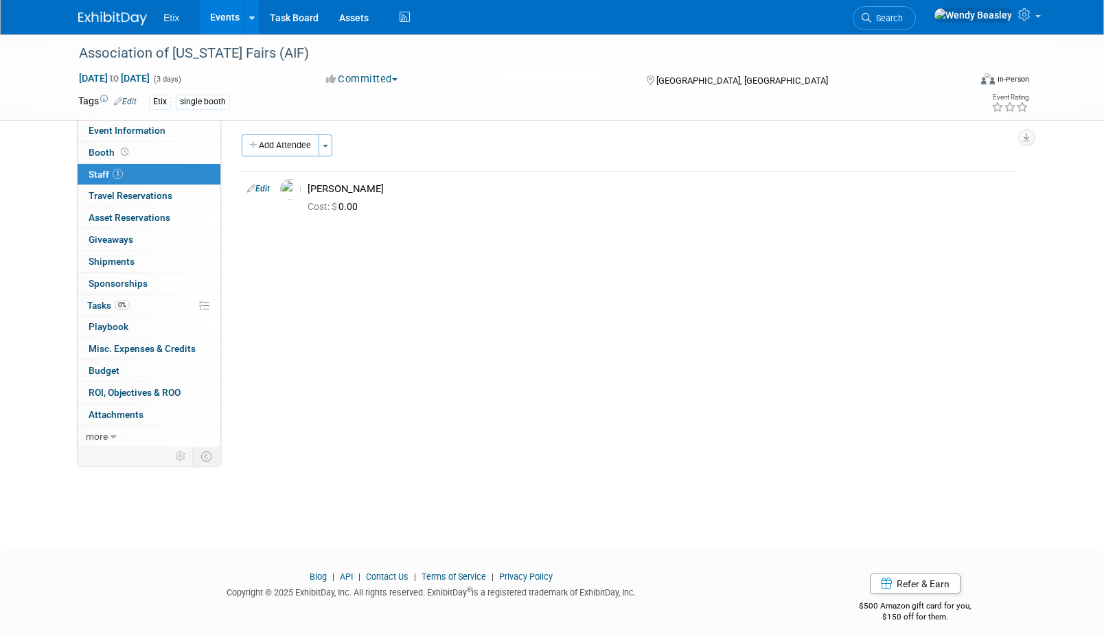
scroll to position [0, 0]
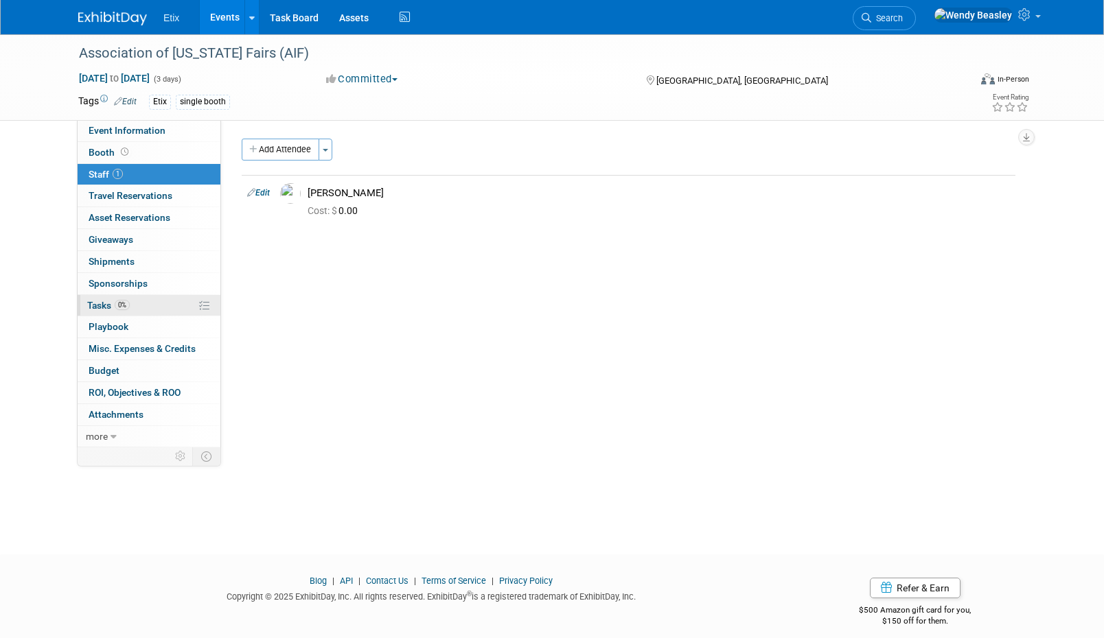
click at [92, 299] on link "0% Tasks 0%" at bounding box center [149, 305] width 143 height 21
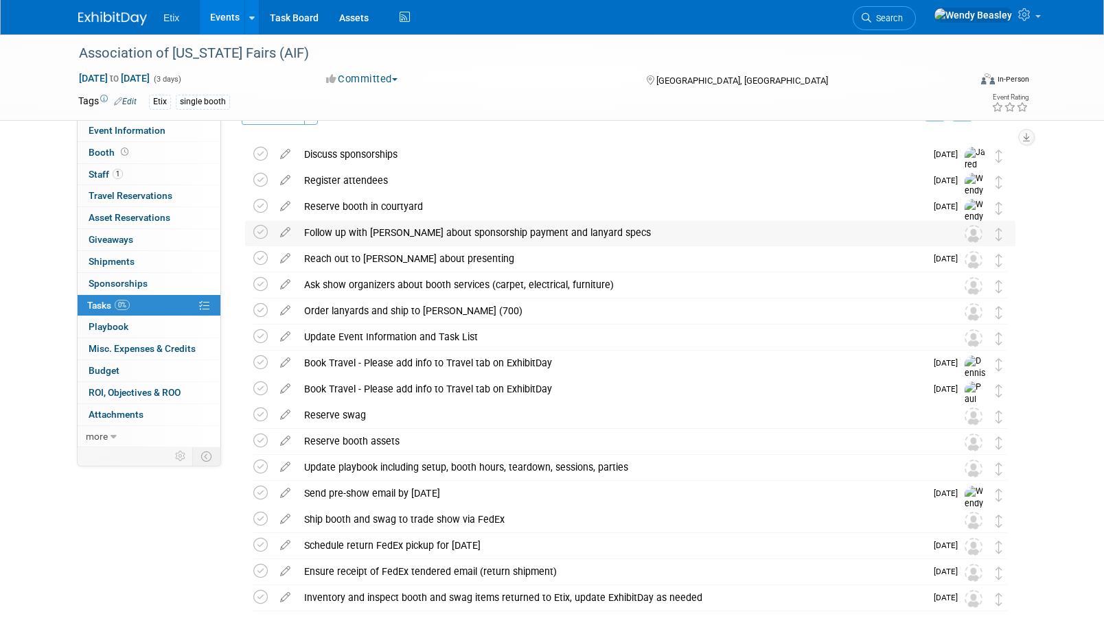
scroll to position [27, 0]
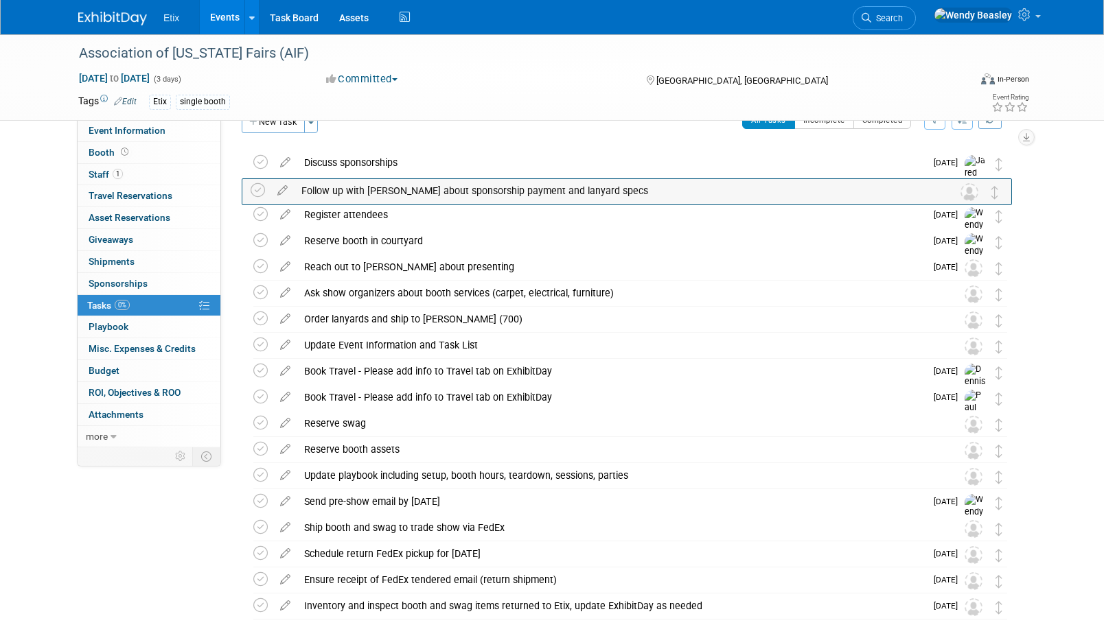
drag, startPoint x: 997, startPoint y: 239, endPoint x: 987, endPoint y: 192, distance: 47.6
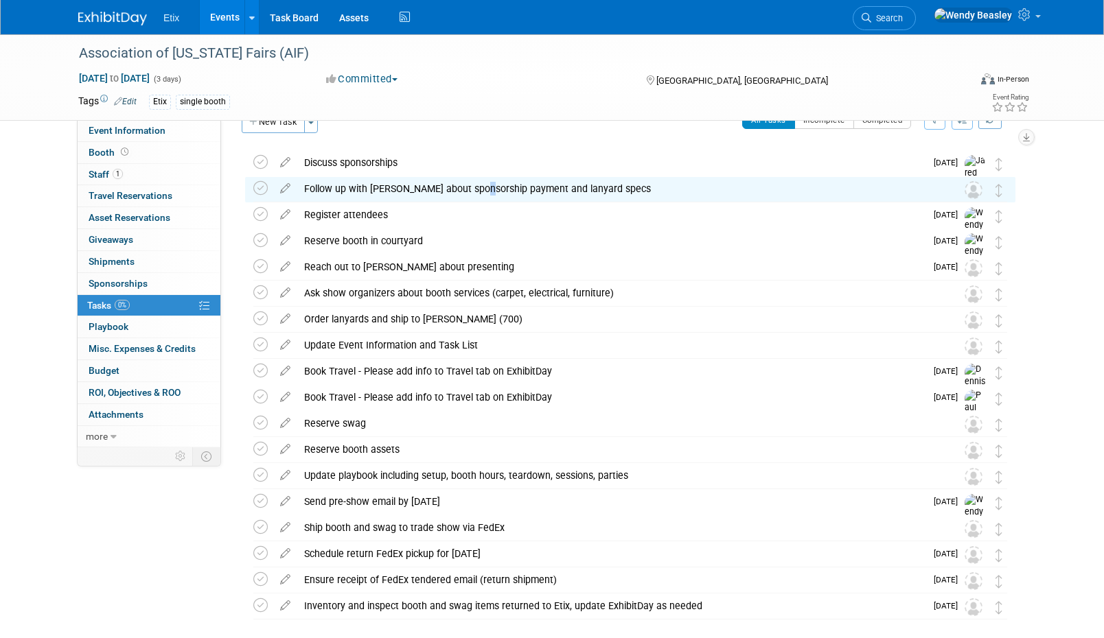
click at [478, 188] on div "Follow up with Tom about sponsorship payment and lanyard specs" at bounding box center [617, 188] width 640 height 23
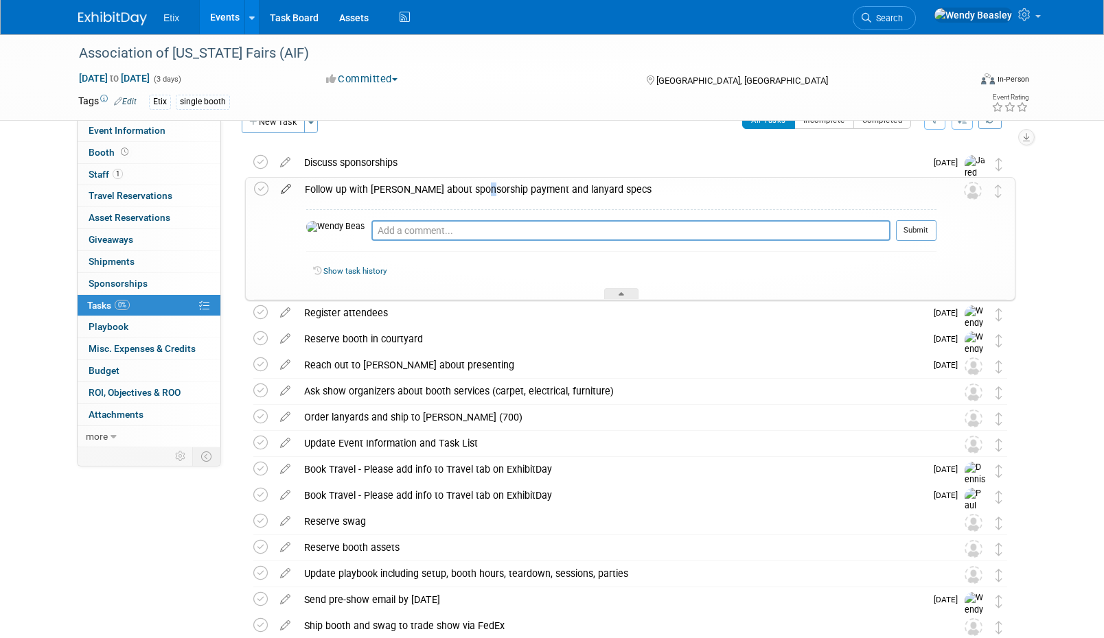
click at [288, 187] on icon at bounding box center [286, 186] width 24 height 17
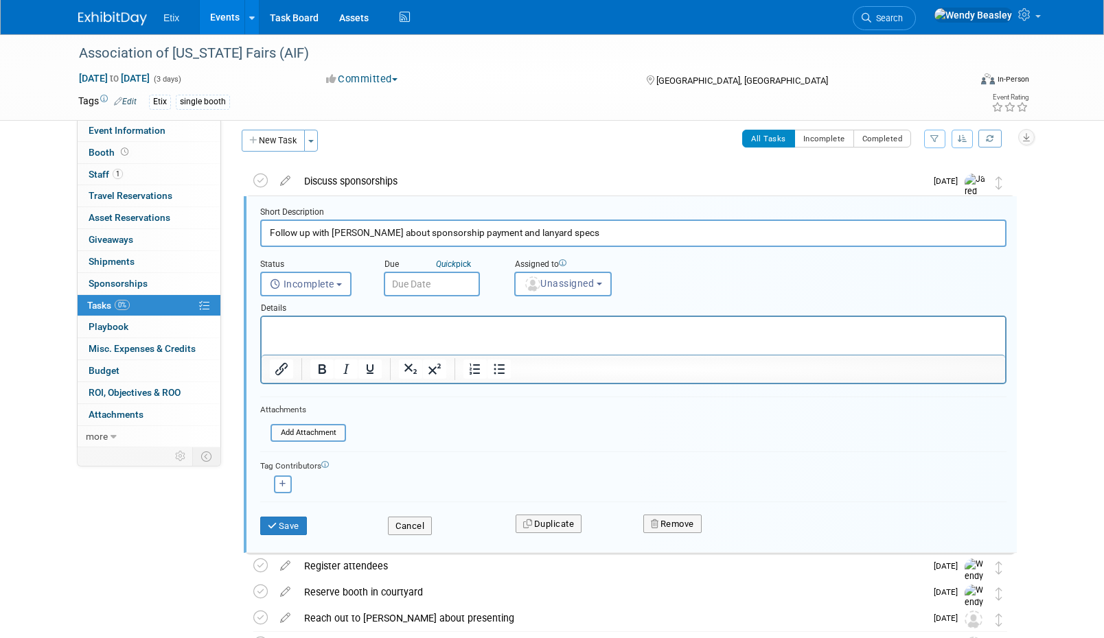
scroll to position [4, 0]
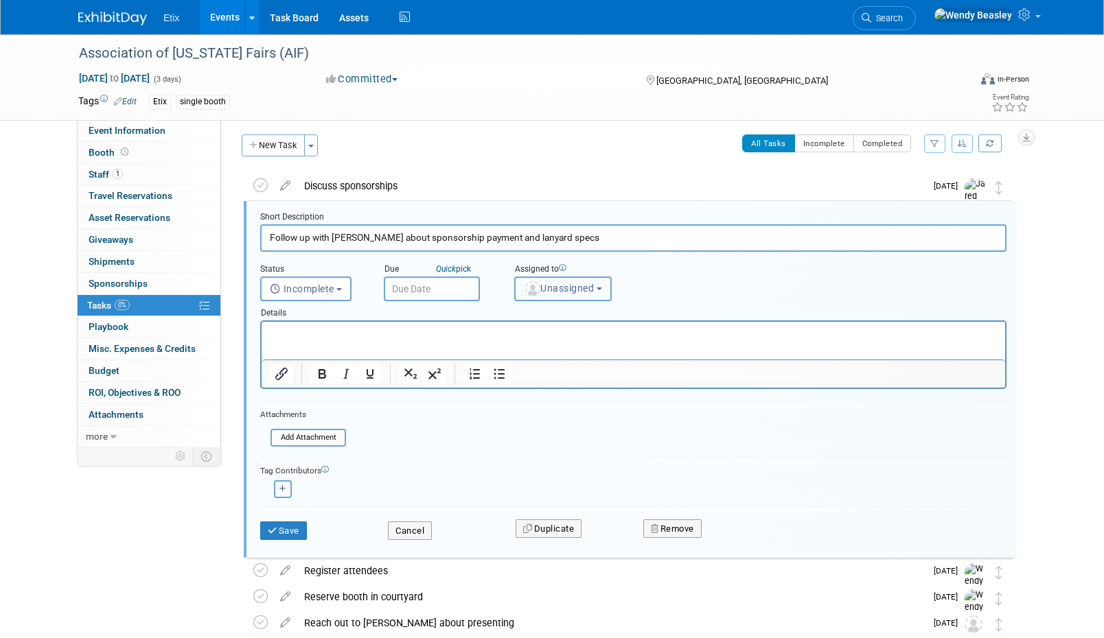
click at [528, 282] on img "button" at bounding box center [532, 288] width 15 height 15
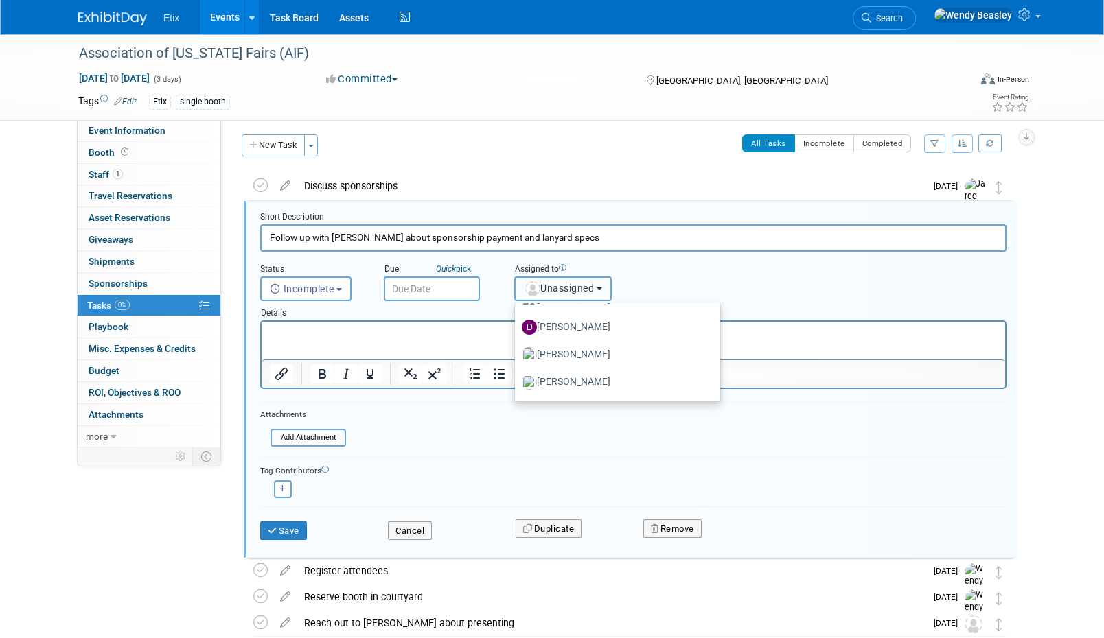
scroll to position [0, 0]
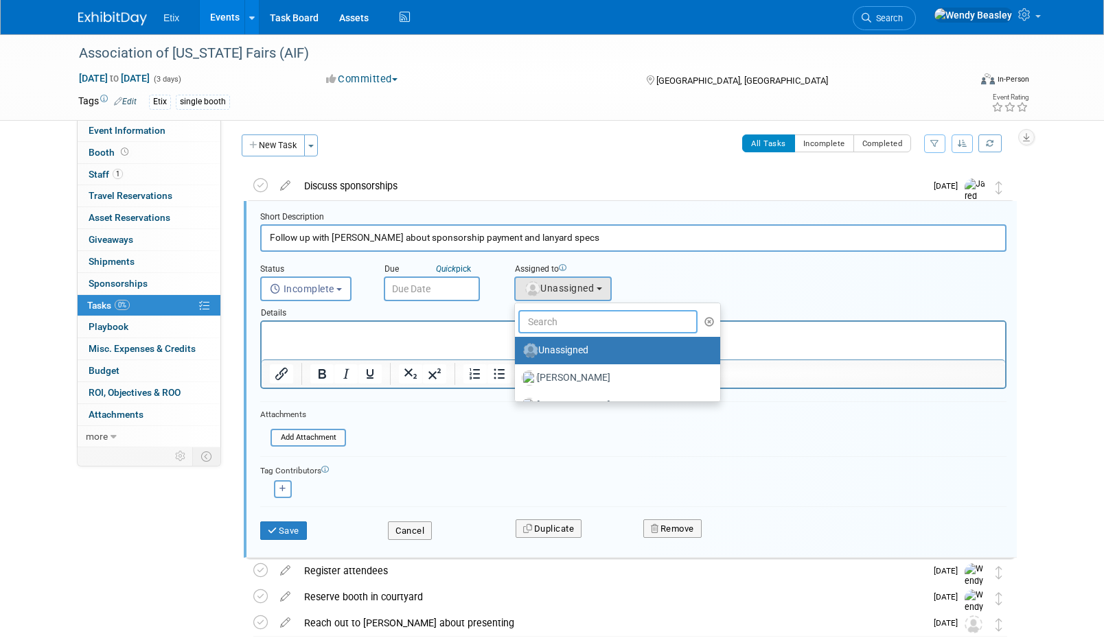
click at [581, 318] on input "text" at bounding box center [607, 321] width 179 height 23
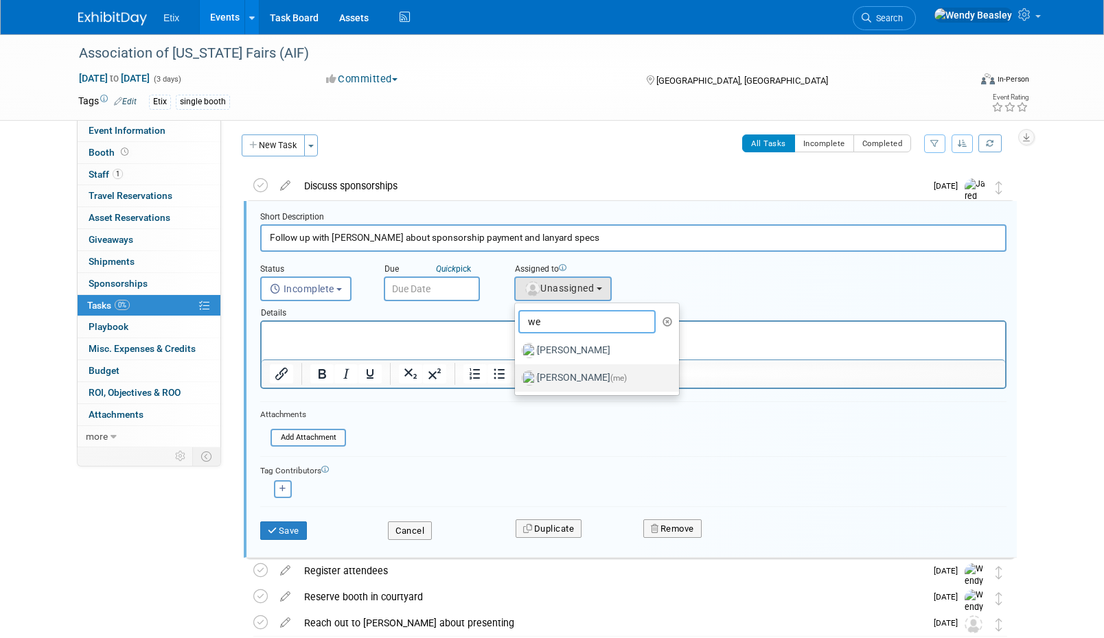
type input "we"
click at [586, 379] on label "Wendy Beasley (me)" at bounding box center [593, 378] width 143 height 22
click at [517, 379] on input "Wendy Beasley (me)" at bounding box center [512, 376] width 9 height 9
select select "67d77b69-99bf-450c-bf82-adffa46a8a34"
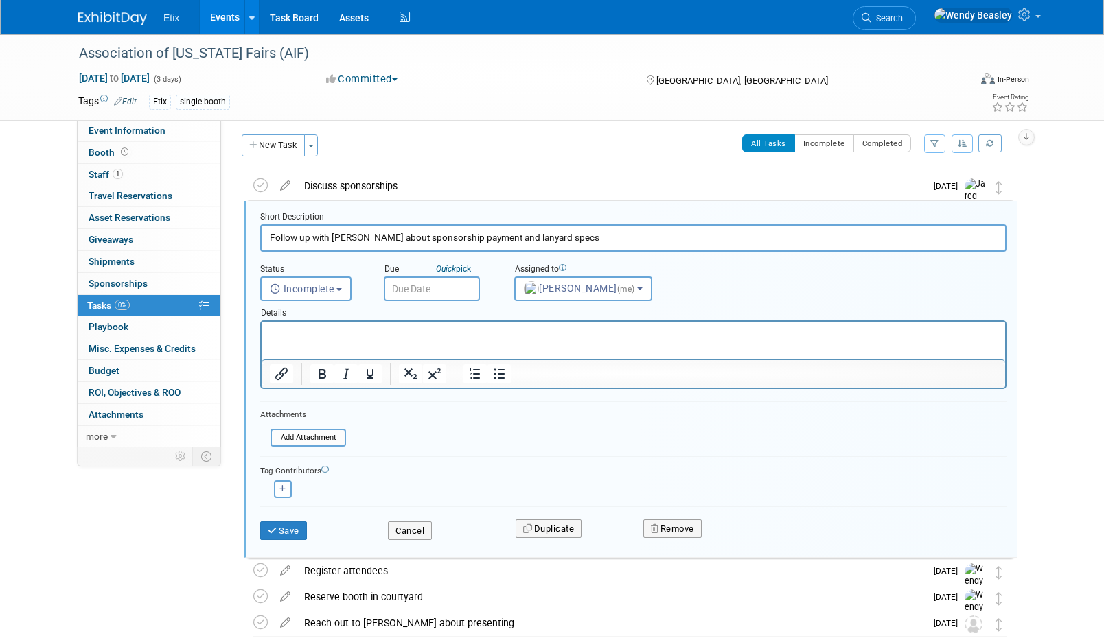
click at [426, 295] on input "text" at bounding box center [432, 289] width 96 height 25
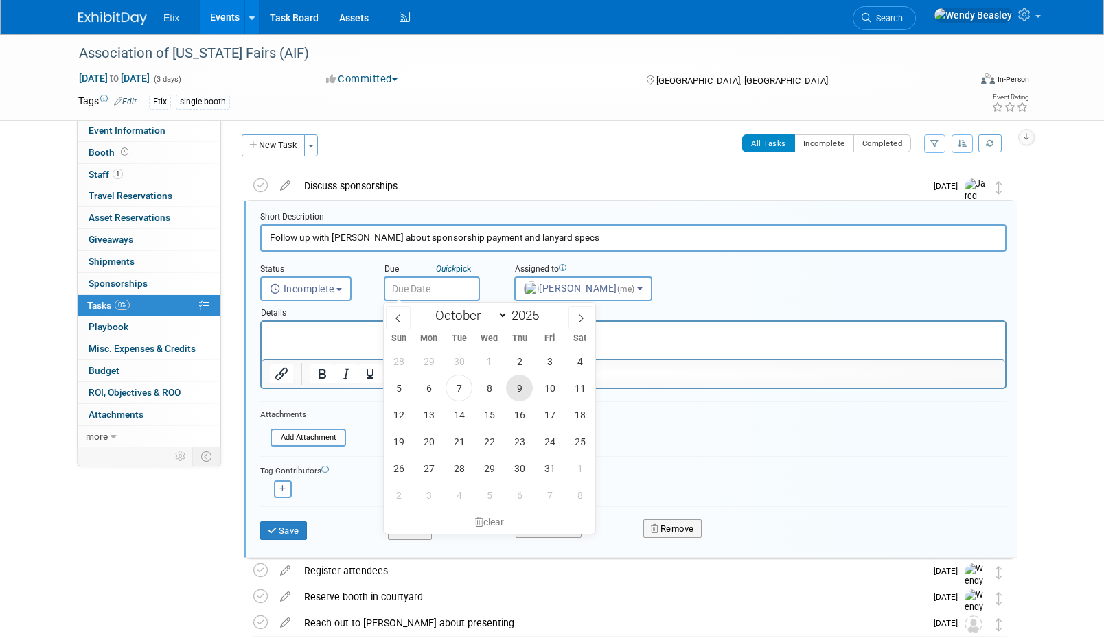
click at [519, 389] on span "9" at bounding box center [519, 388] width 27 height 27
type input "[DATE]"
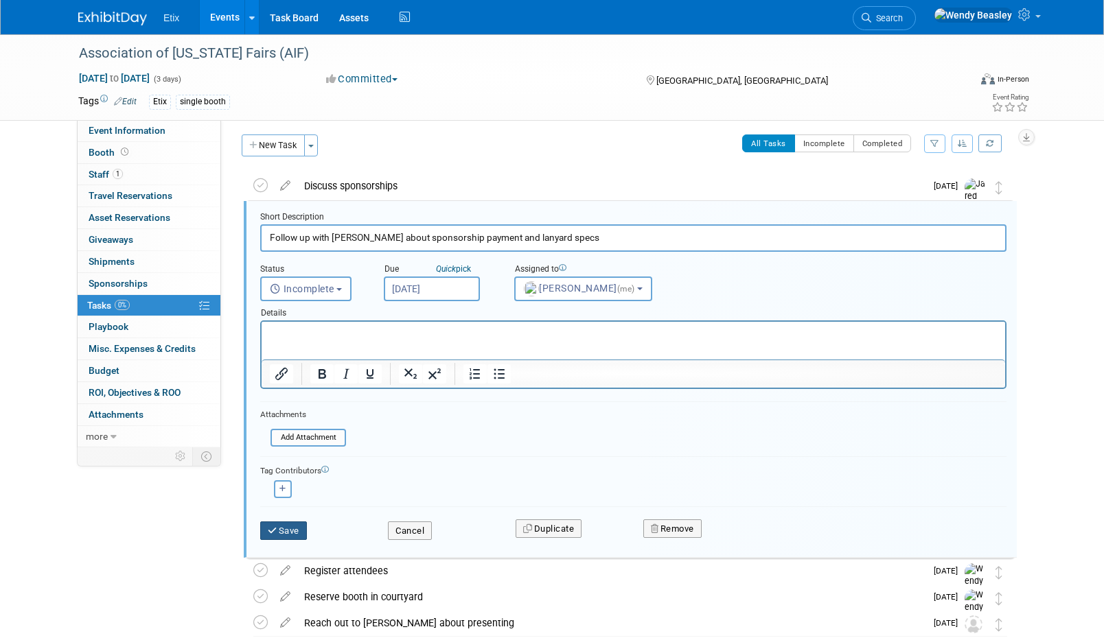
click at [298, 526] on button "Save" at bounding box center [283, 531] width 47 height 19
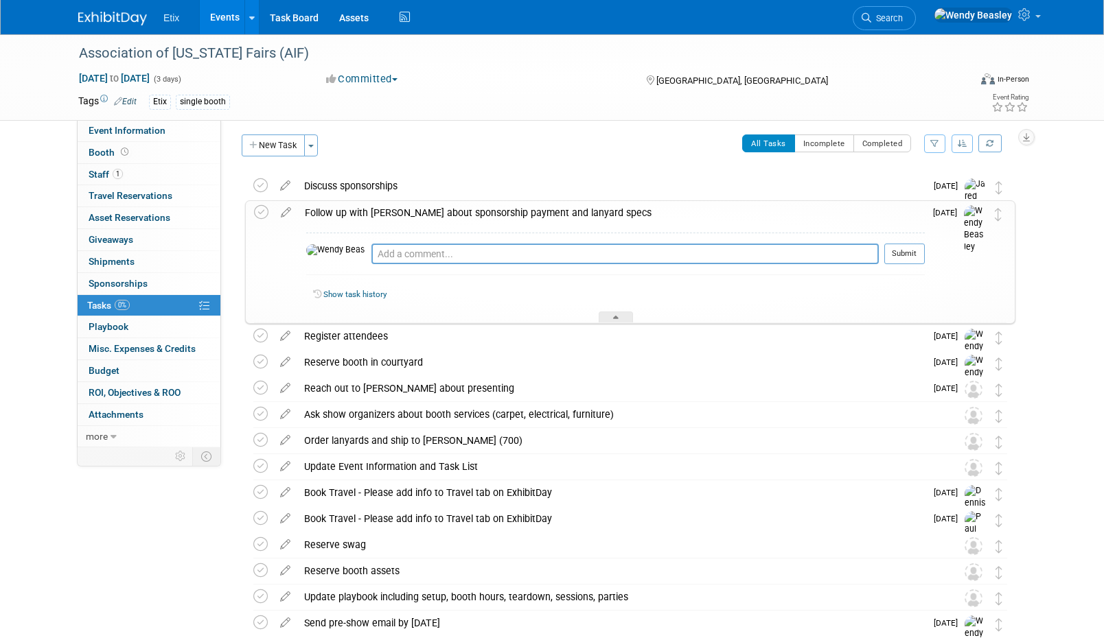
click at [622, 310] on div "Show task history" at bounding box center [615, 297] width 618 height 30
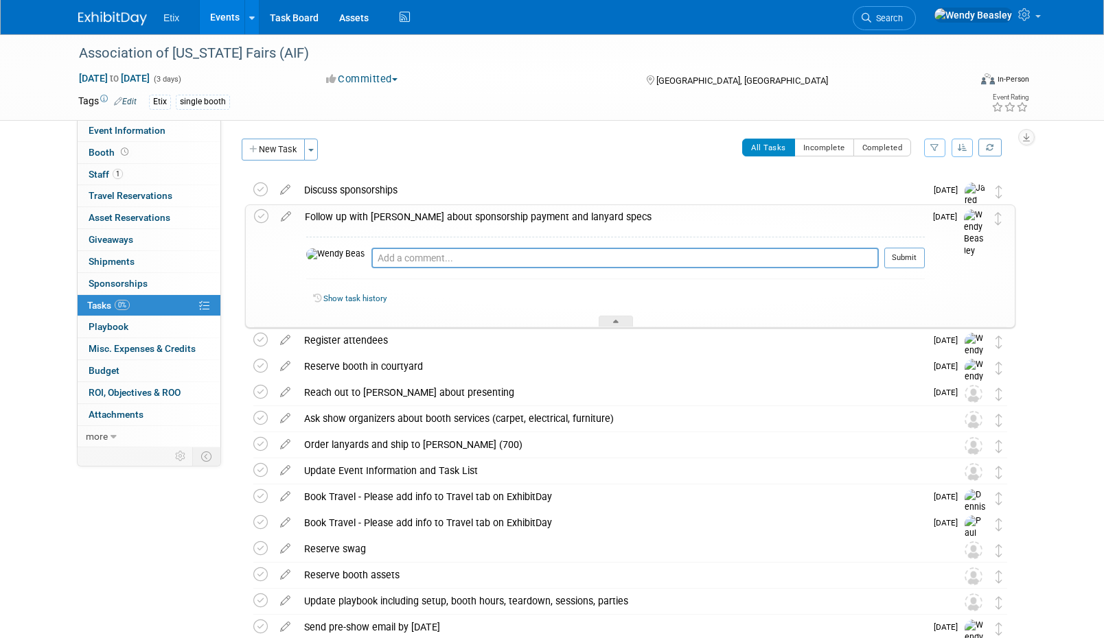
click at [288, 159] on button "New Task" at bounding box center [273, 150] width 63 height 22
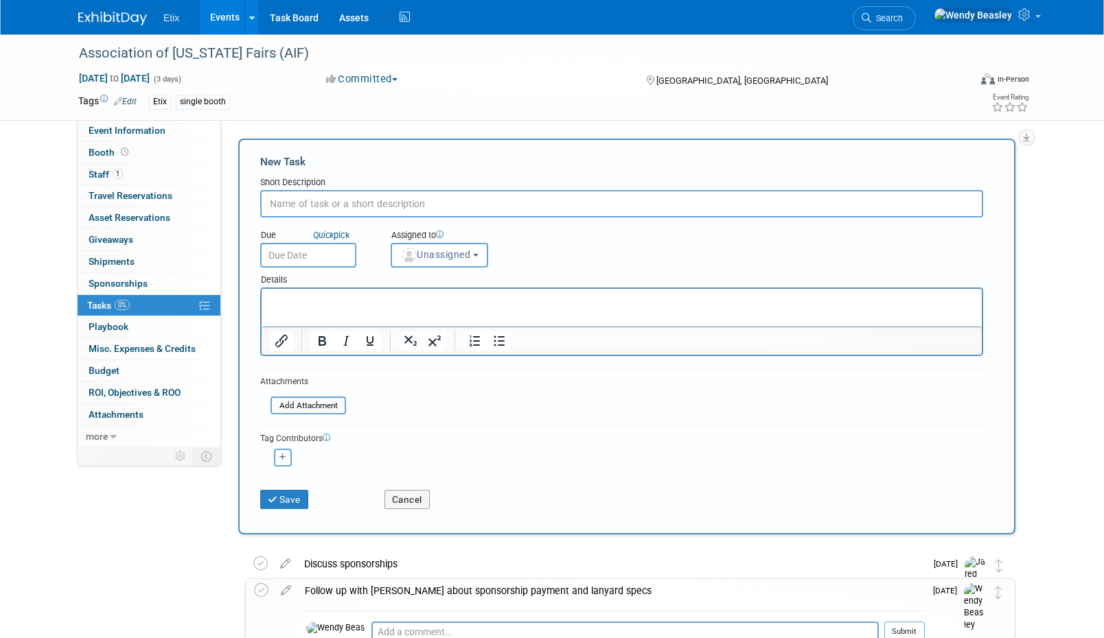
type input "√"
paste input "Leave post-show feedback, including orgs you met with (See Event Information ta…"
type input "Leave post-show feedback, including orgs you met with (See Event Information ta…"
click at [435, 269] on div "Details" at bounding box center [621, 278] width 723 height 20
click at [439, 261] on button "Unassigned" at bounding box center [439, 255] width 97 height 25
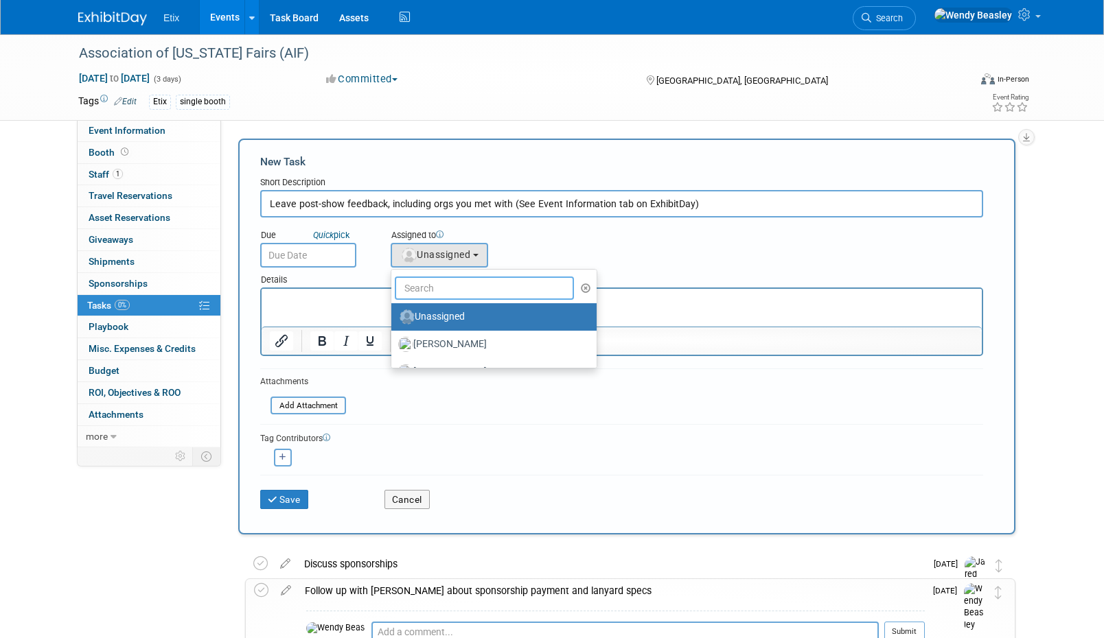
click at [469, 291] on input "text" at bounding box center [484, 288] width 179 height 23
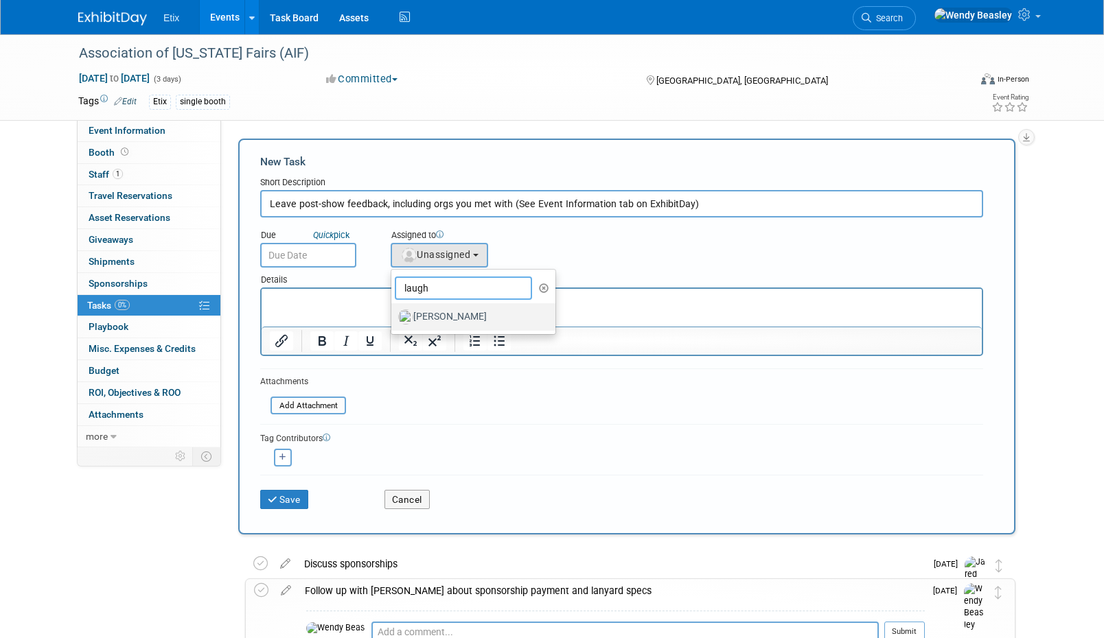
type input "laugh"
drag, startPoint x: 437, startPoint y: 314, endPoint x: 176, endPoint y: 25, distance: 390.2
click at [437, 314] on label "[PERSON_NAME]" at bounding box center [469, 317] width 143 height 22
click at [393, 314] on input "[PERSON_NAME]" at bounding box center [388, 315] width 9 height 9
select select "1a75ce82-3f41-4d77-8fa2-7ceeb94cdea1"
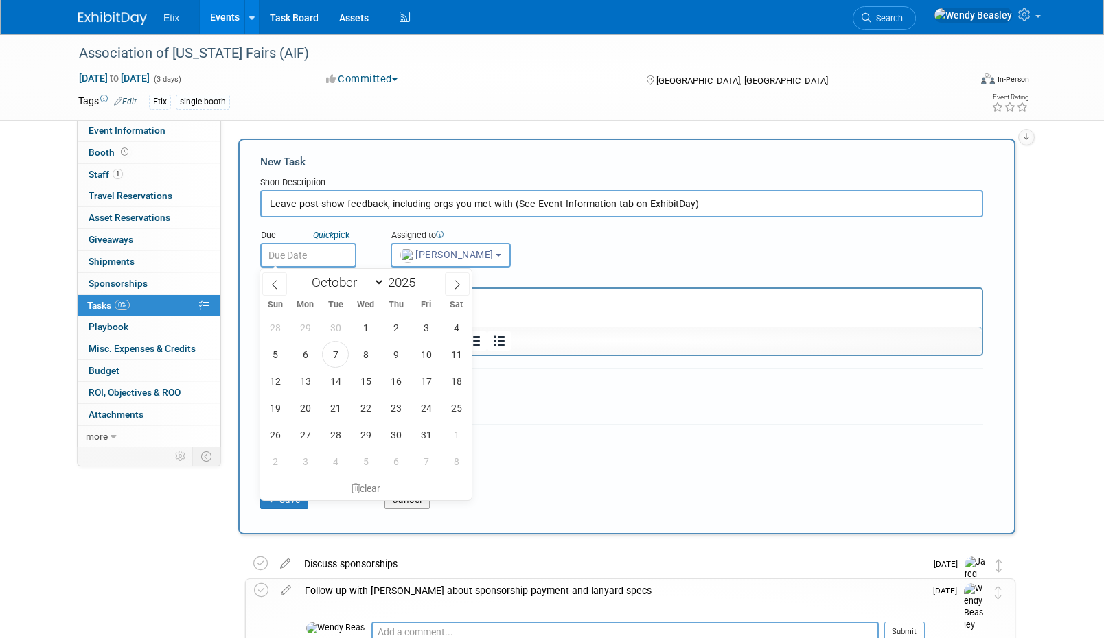
click at [315, 259] on input "text" at bounding box center [308, 255] width 96 height 25
click at [459, 280] on icon at bounding box center [457, 285] width 10 height 10
select select "11"
click at [331, 408] on span "23" at bounding box center [335, 408] width 27 height 27
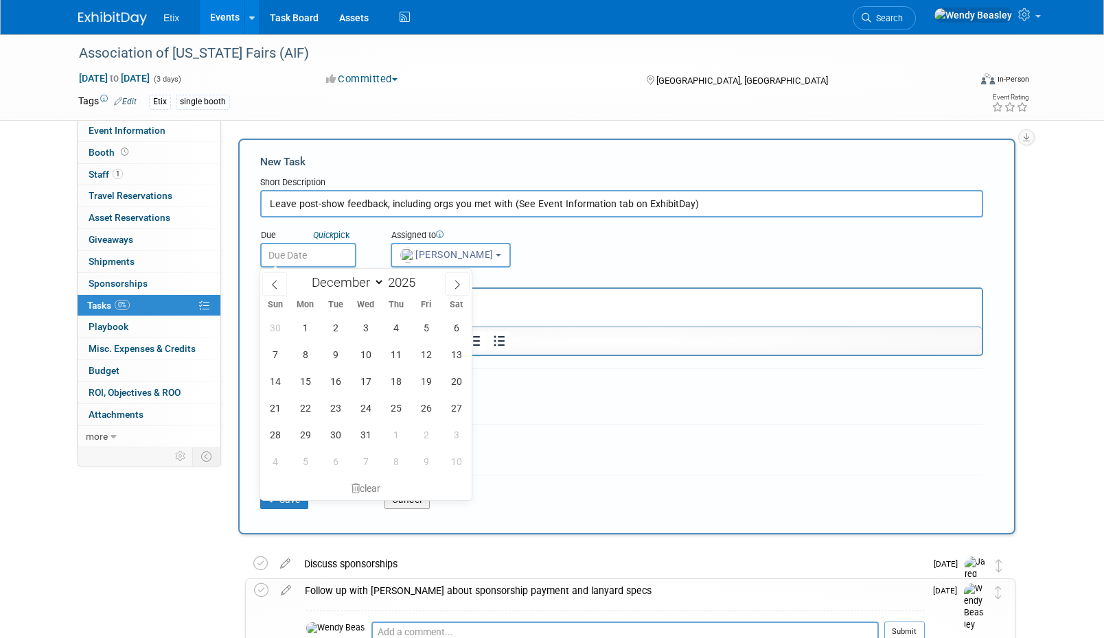
type input "Dec 23, 2025"
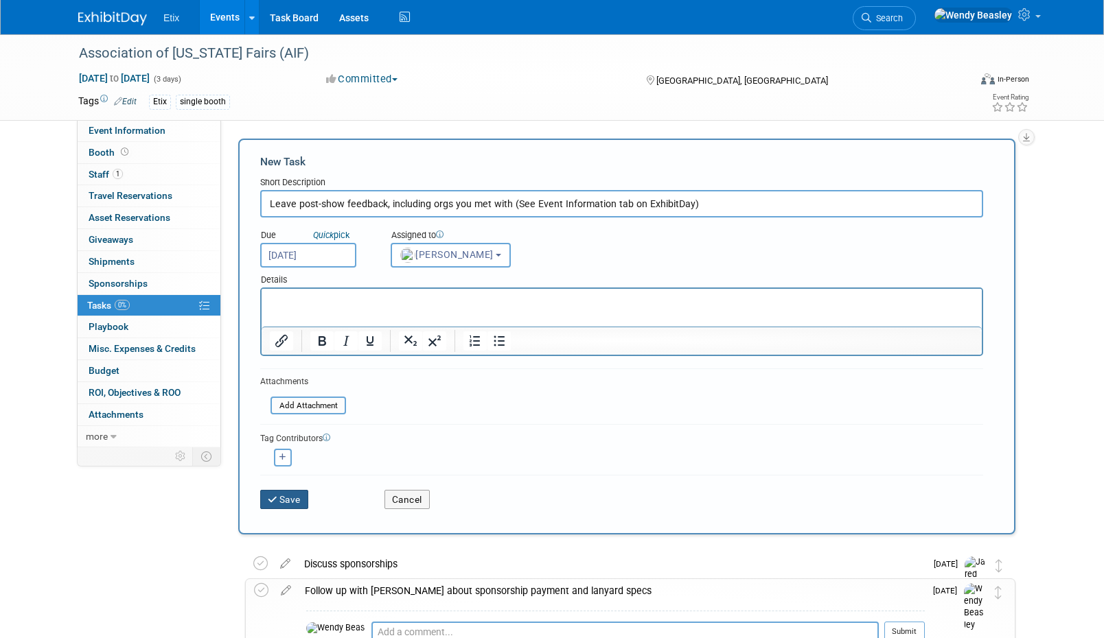
click at [288, 501] on button "Save" at bounding box center [284, 499] width 48 height 19
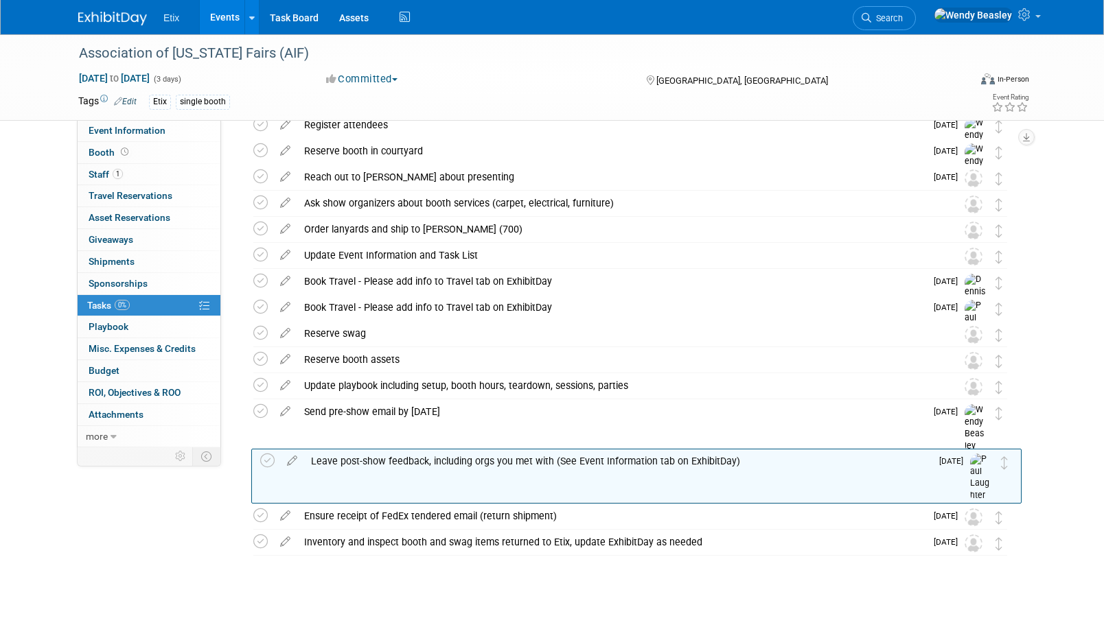
scroll to position [119, 0]
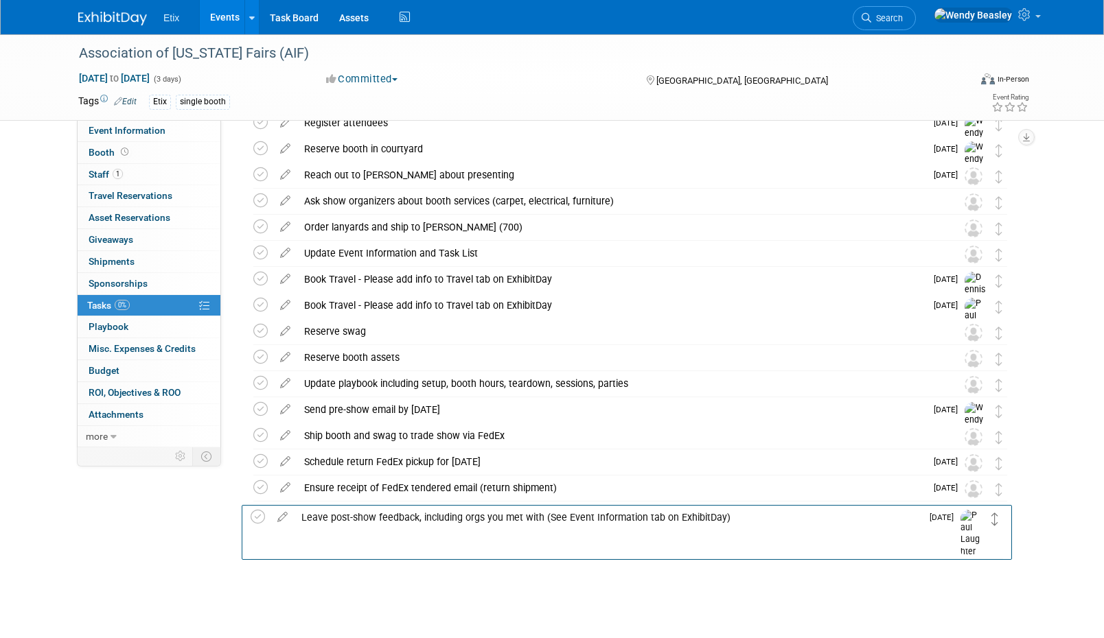
drag, startPoint x: 999, startPoint y: 192, endPoint x: 996, endPoint y: 519, distance: 326.7
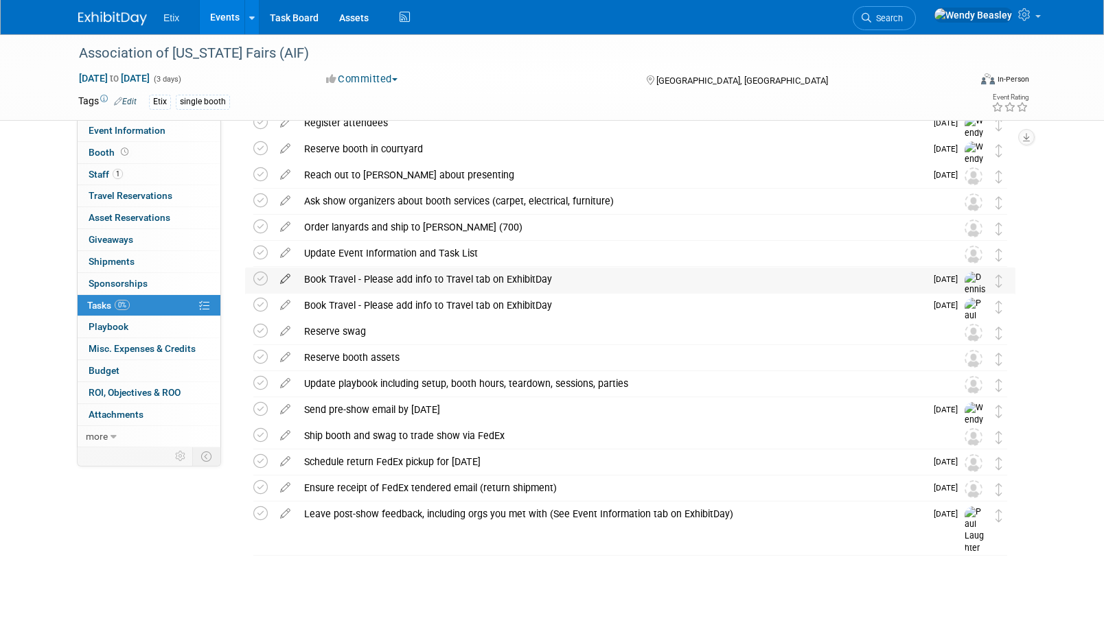
click at [291, 275] on icon at bounding box center [285, 276] width 24 height 17
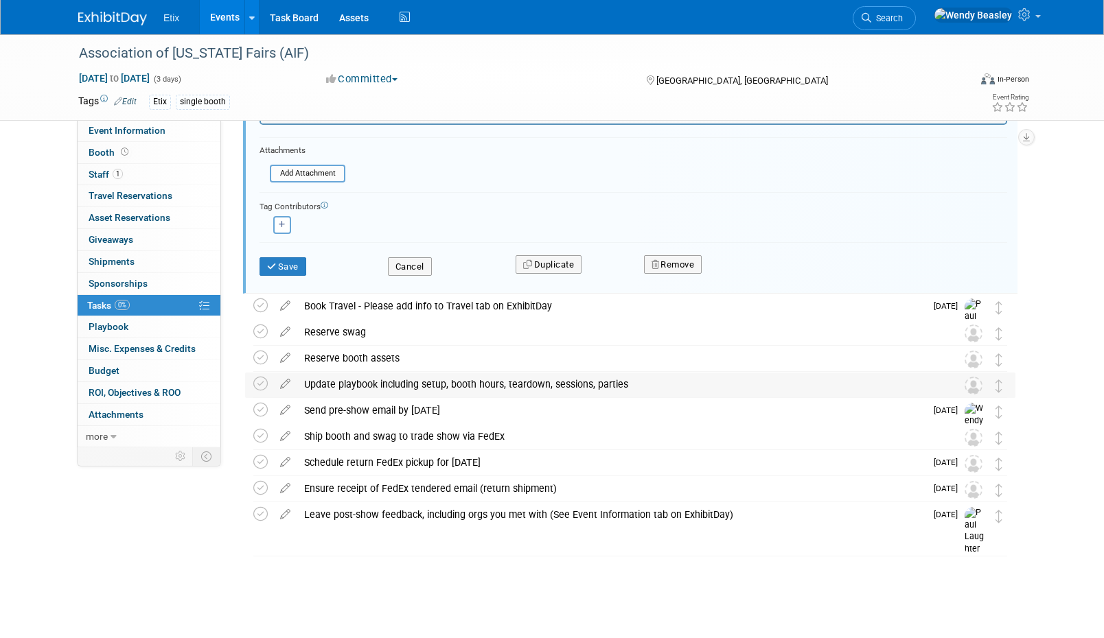
scroll to position [451, 0]
click at [681, 257] on button "Remove" at bounding box center [673, 264] width 58 height 19
click at [747, 277] on link "Yes" at bounding box center [750, 275] width 40 height 22
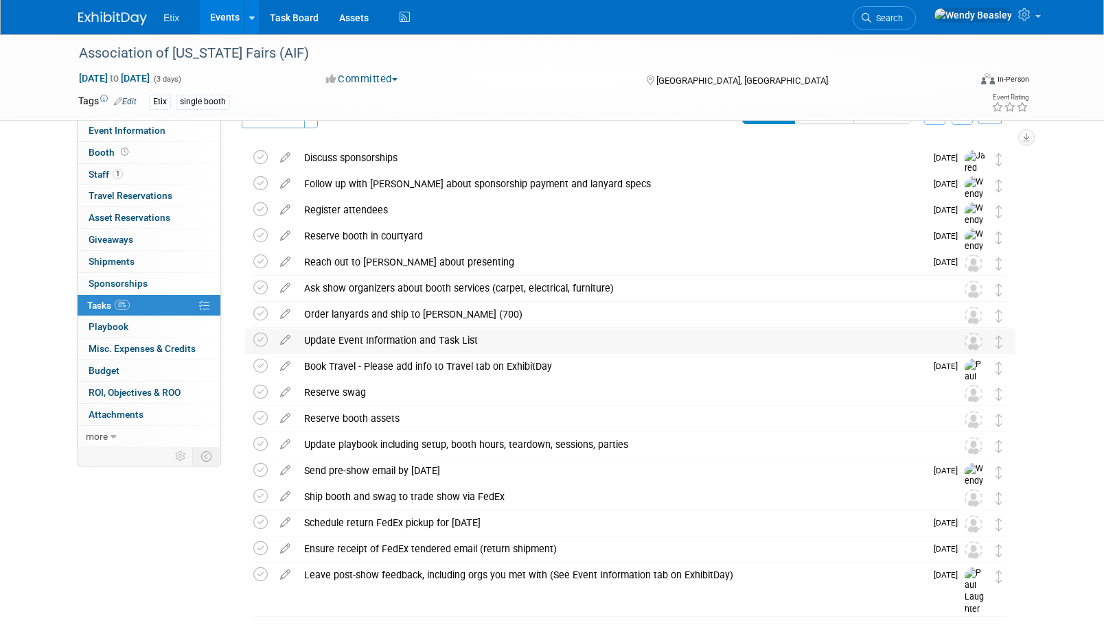
scroll to position [0, 0]
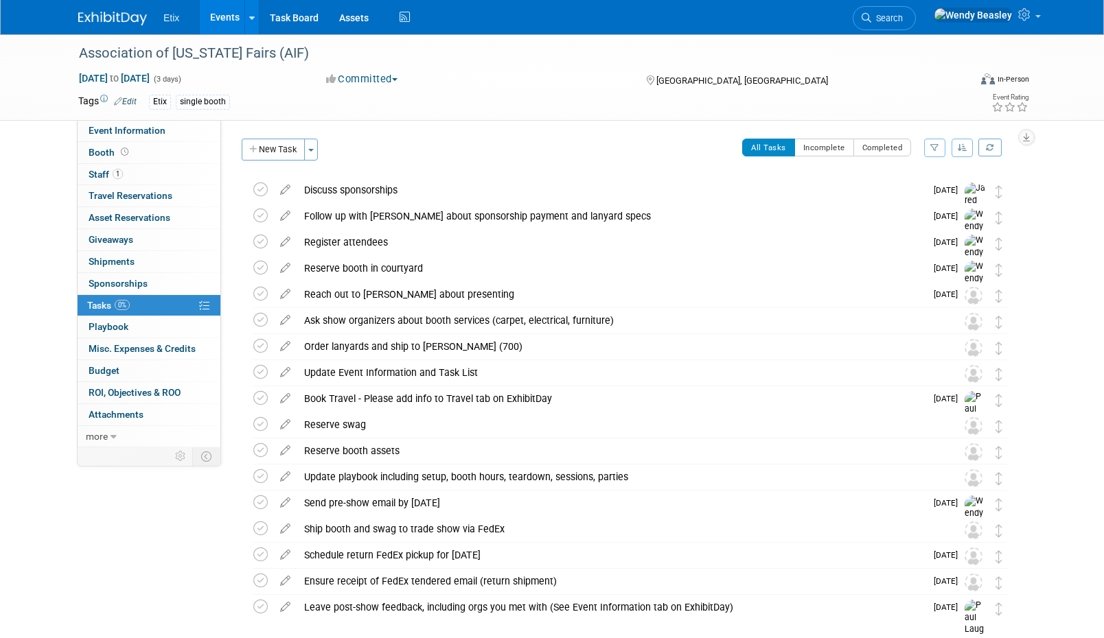
click at [223, 20] on link "Events" at bounding box center [225, 17] width 50 height 34
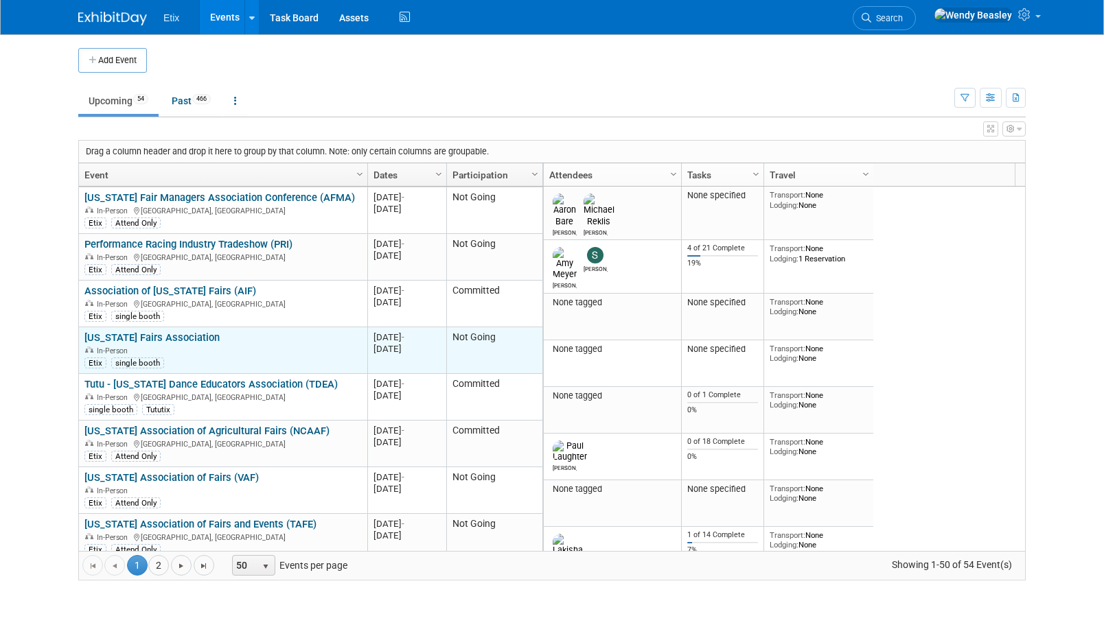
scroll to position [1071, 0]
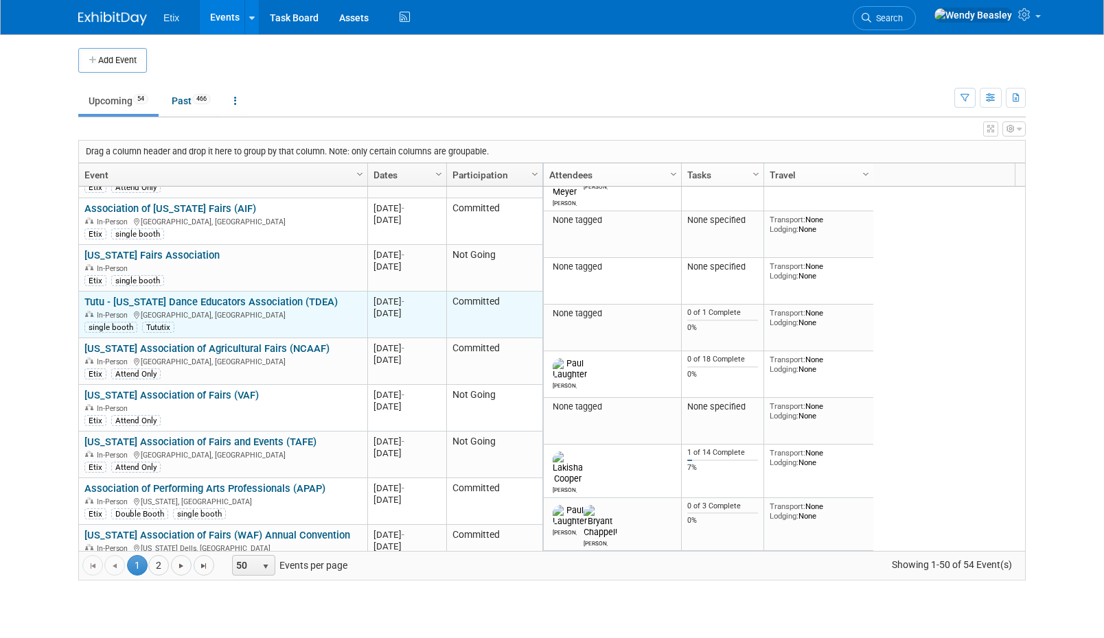
click at [264, 296] on link "Tutu - [US_STATE] Dance Educators Association (TDEA)" at bounding box center [210, 302] width 253 height 12
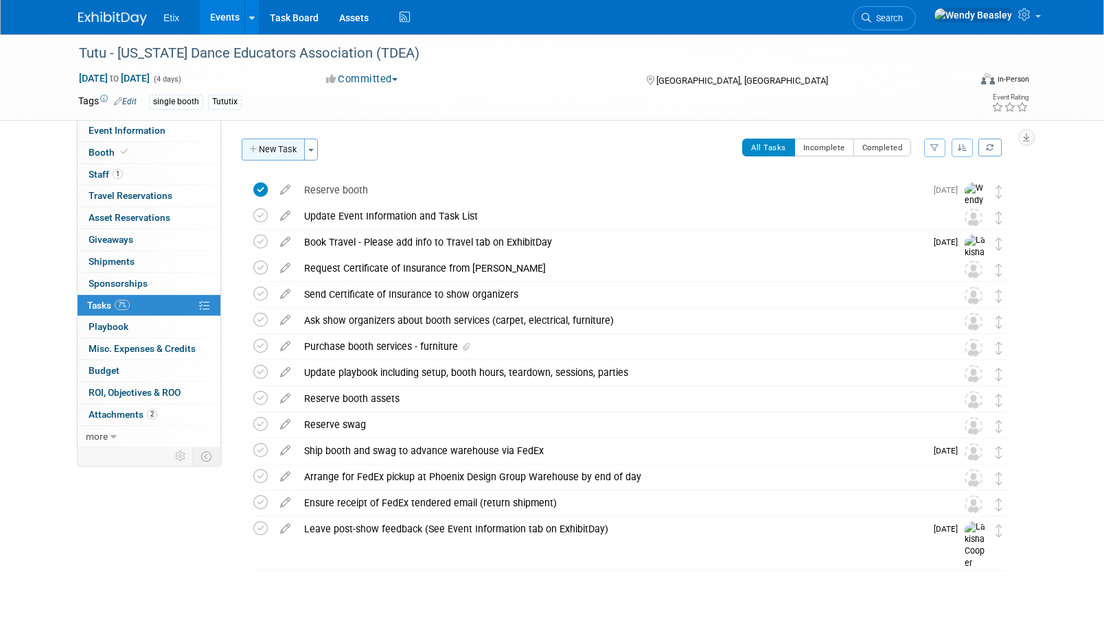
click at [277, 150] on button "New Task" at bounding box center [273, 150] width 63 height 22
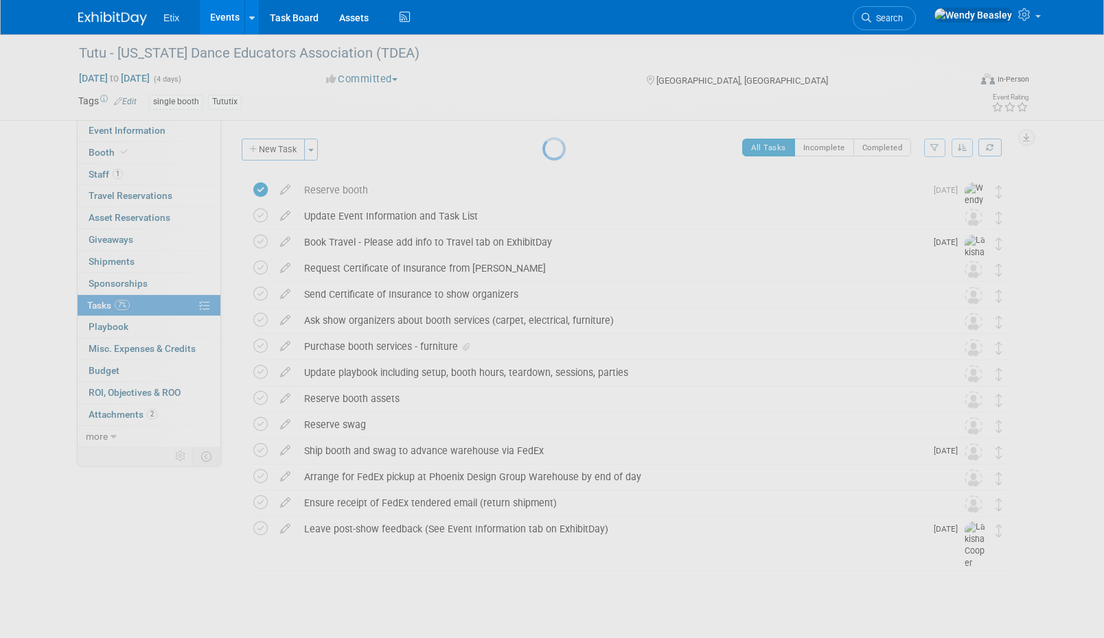
select select "9"
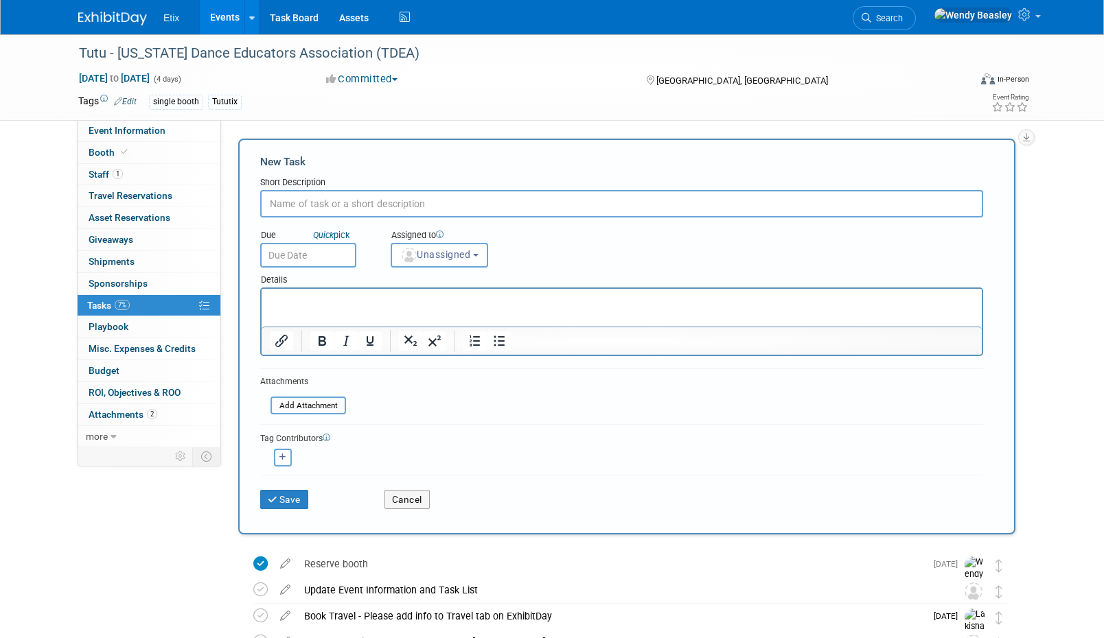
paste input "Inventory and inspect booth and swag items returned to Etix, update ExhibitDay …"
type input "Inventory and inspect booth and swag items returned to Etix, update ExhibitDay …"
click at [334, 253] on input "text" at bounding box center [308, 255] width 96 height 25
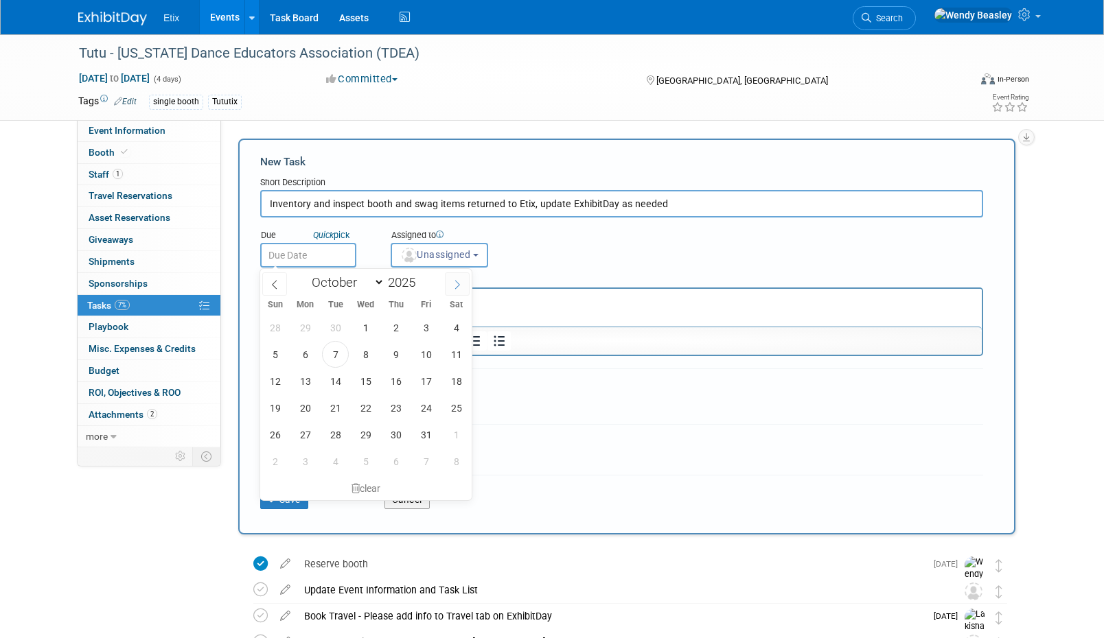
click at [452, 286] on icon at bounding box center [457, 285] width 10 height 10
select select "11"
click at [452, 286] on icon at bounding box center [457, 285] width 10 height 10
type input "2026"
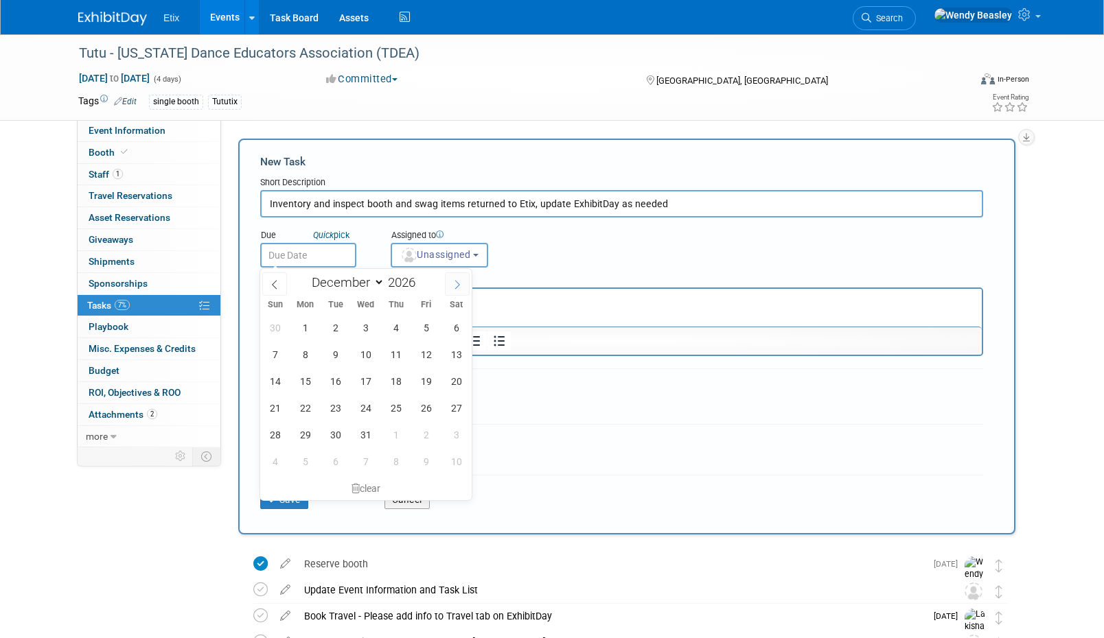
select select "0"
click at [336, 409] on span "20" at bounding box center [335, 408] width 27 height 27
type input "Jan 20, 2026"
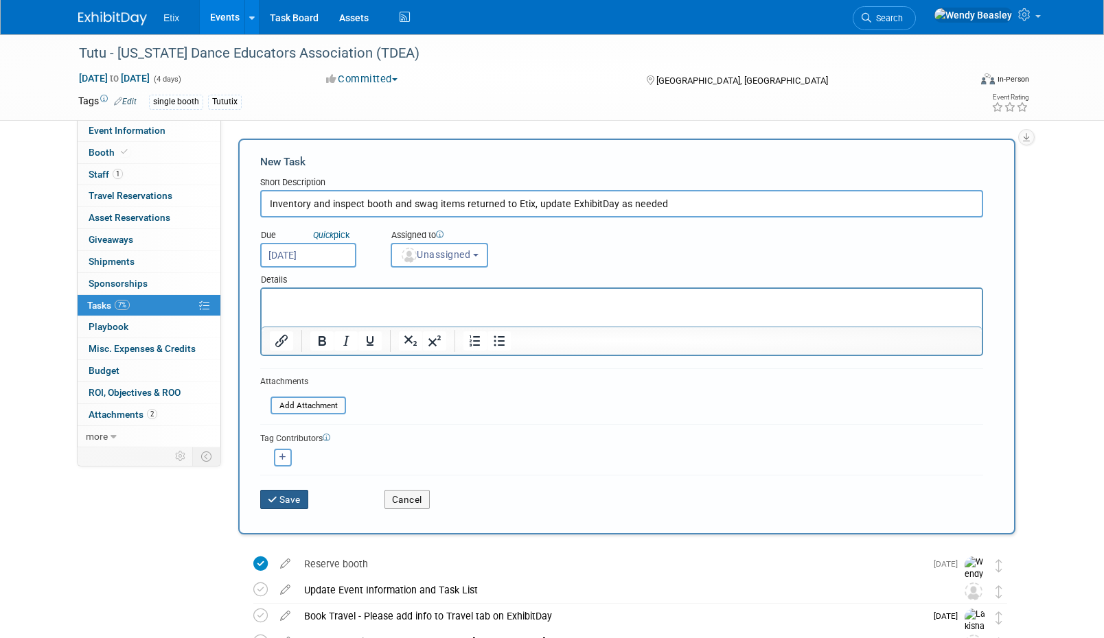
click at [296, 495] on button "Save" at bounding box center [284, 499] width 48 height 19
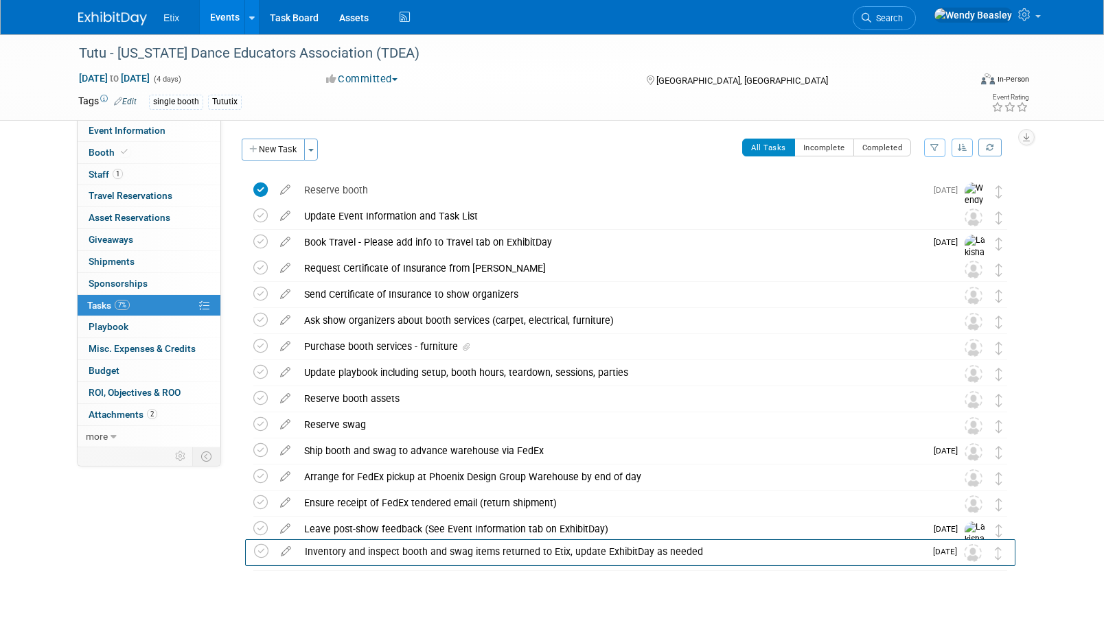
drag, startPoint x: 999, startPoint y: 199, endPoint x: 1002, endPoint y: 555, distance: 356.2
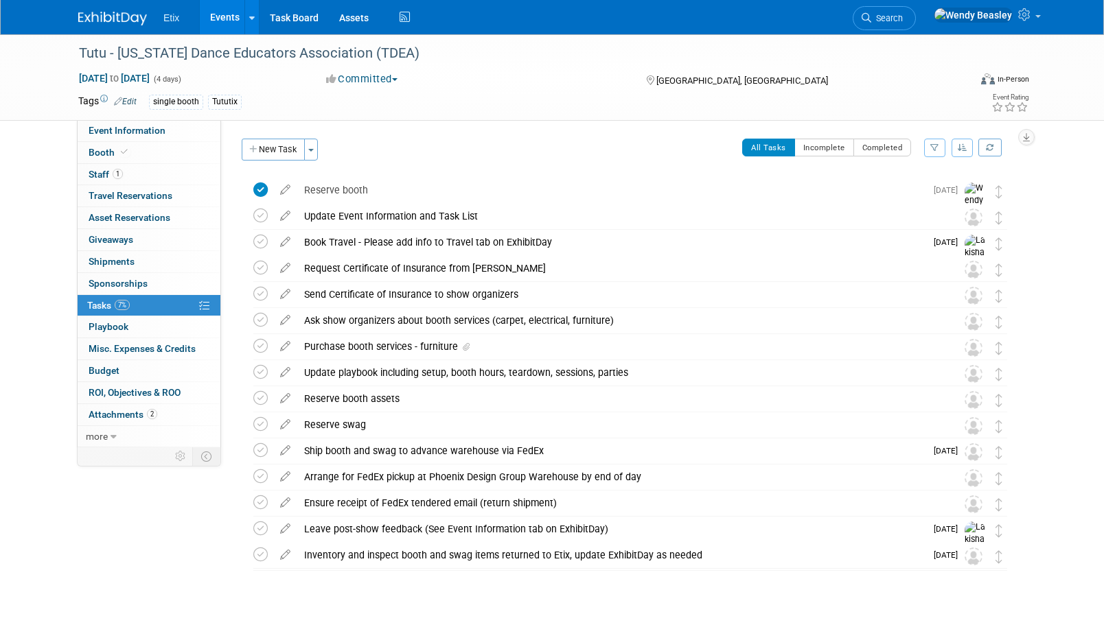
click at [229, 14] on link "Events" at bounding box center [225, 17] width 50 height 34
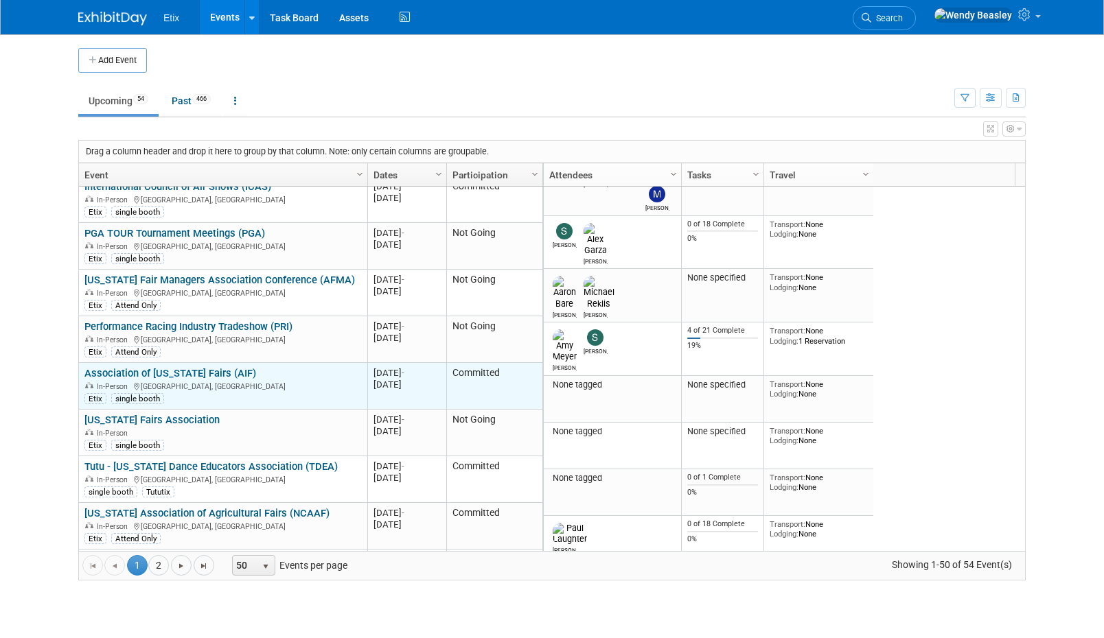
scroll to position [1153, 0]
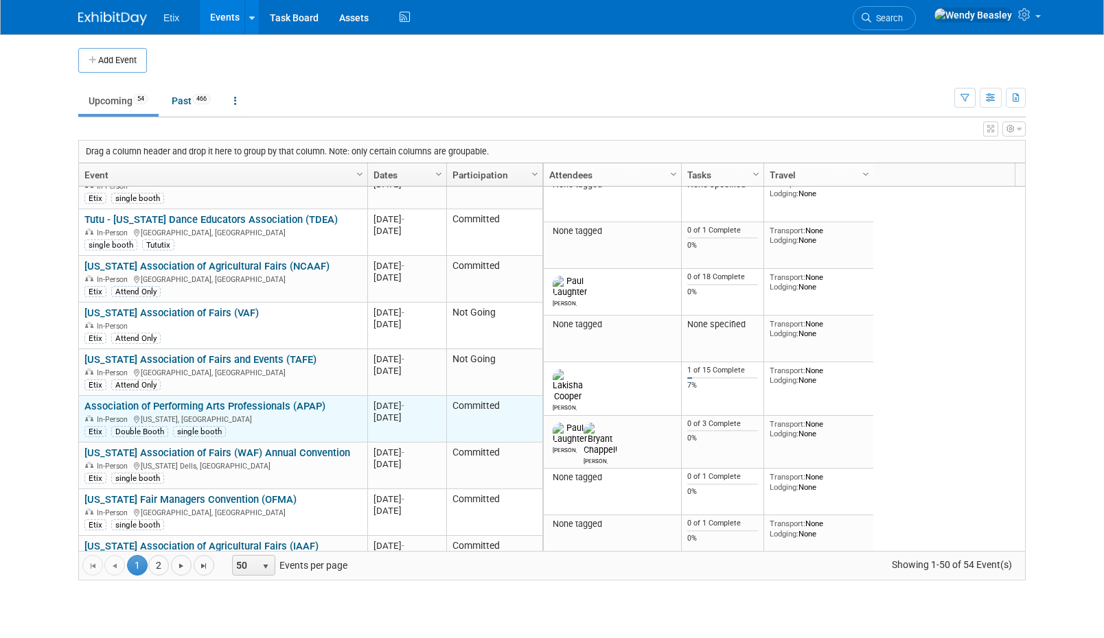
click at [242, 400] on link "Association of Performing Arts Professionals (APAP)" at bounding box center [204, 406] width 241 height 12
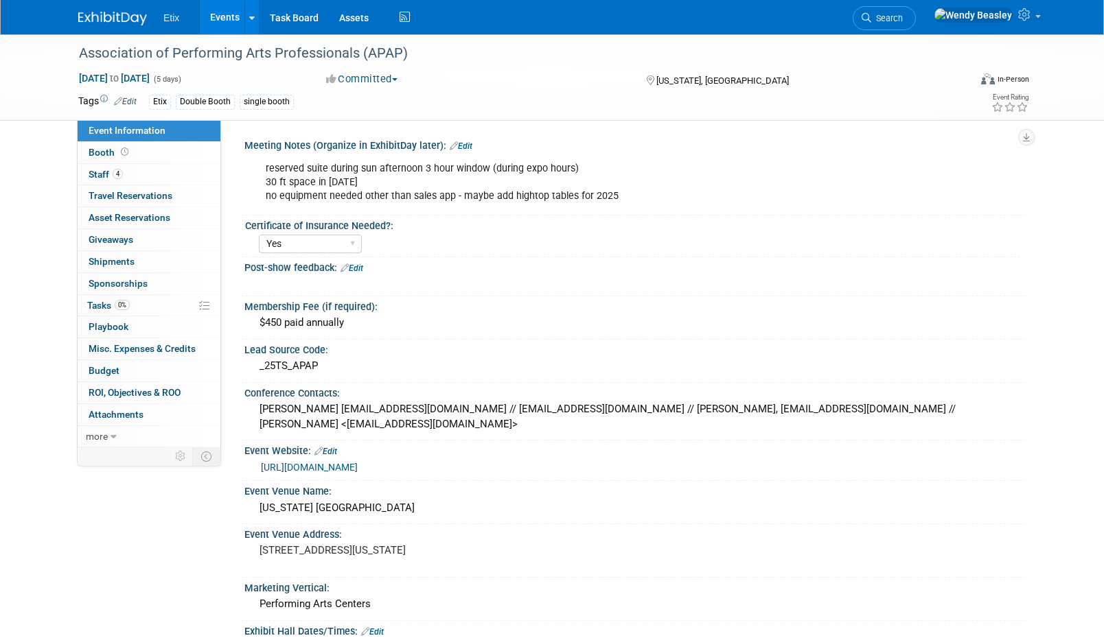
select select "Yes"
click at [101, 302] on span "Tasks 0%" at bounding box center [108, 305] width 43 height 11
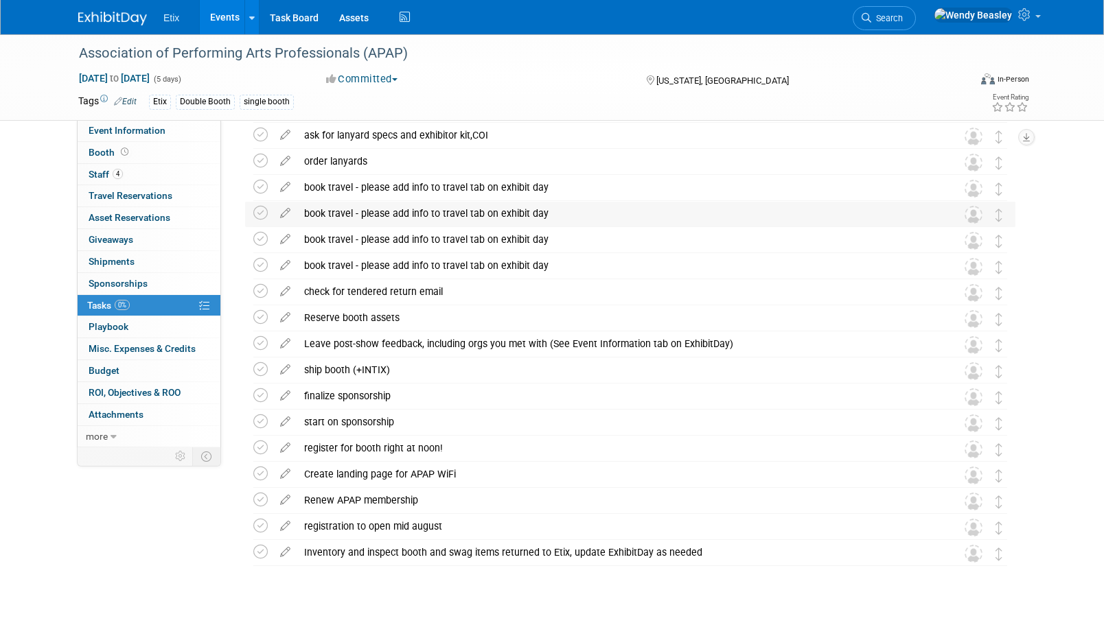
scroll to position [354, 0]
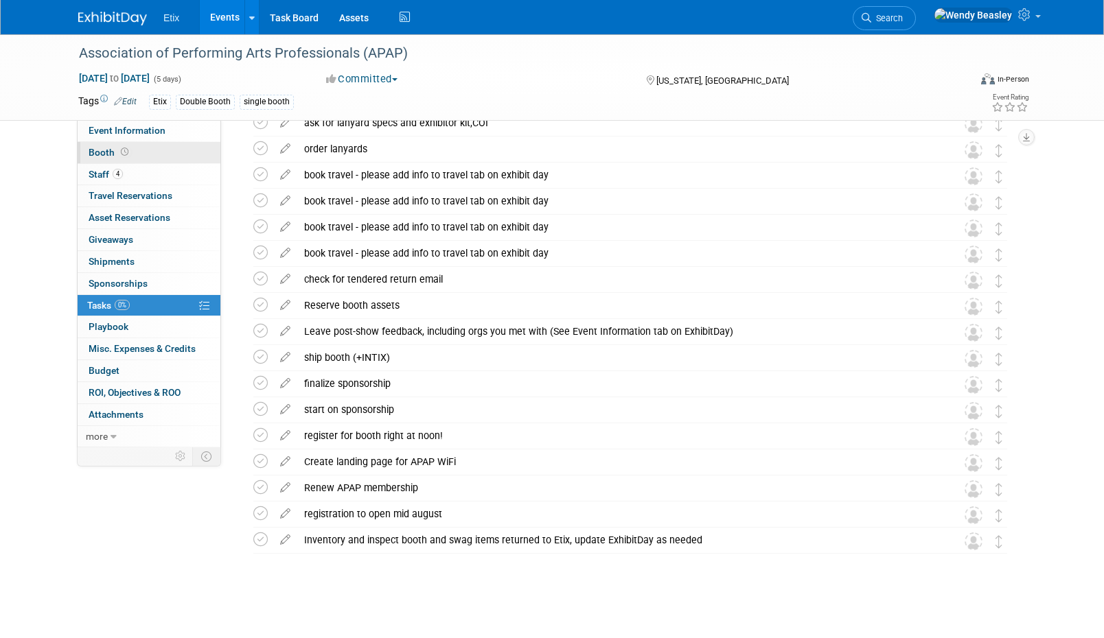
click at [89, 147] on span "Booth" at bounding box center [110, 152] width 43 height 11
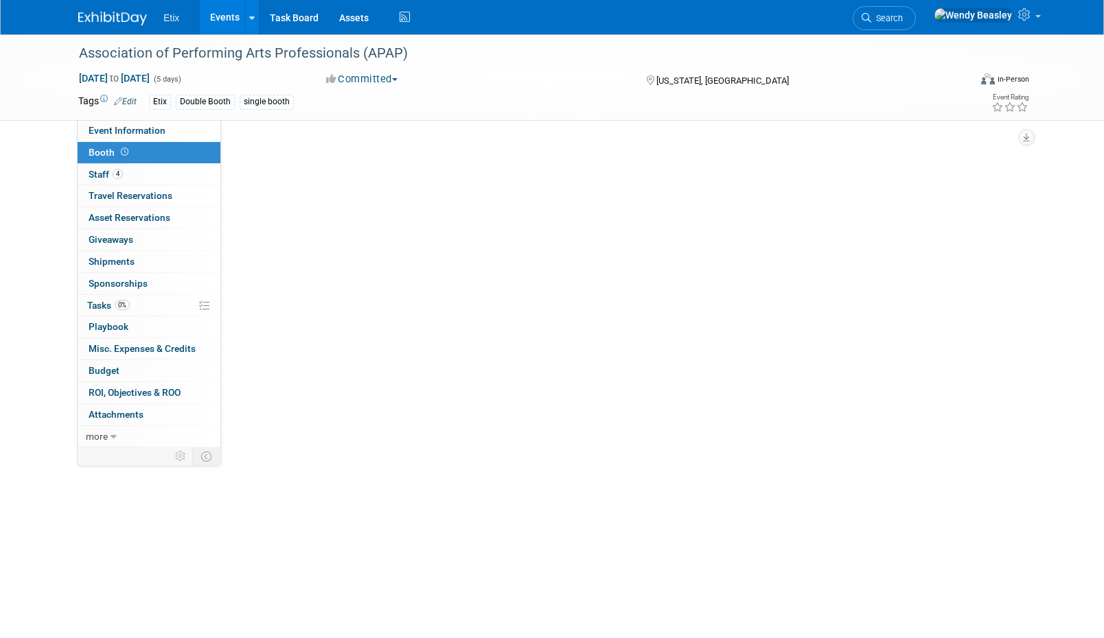
scroll to position [0, 0]
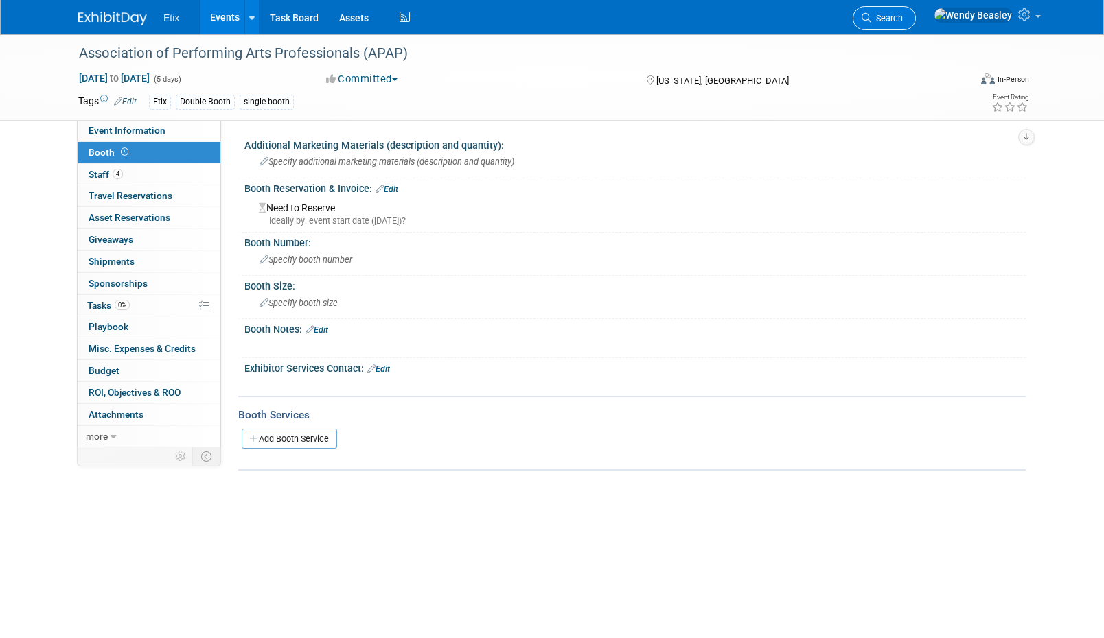
click at [903, 22] on span "Search" at bounding box center [887, 18] width 32 height 10
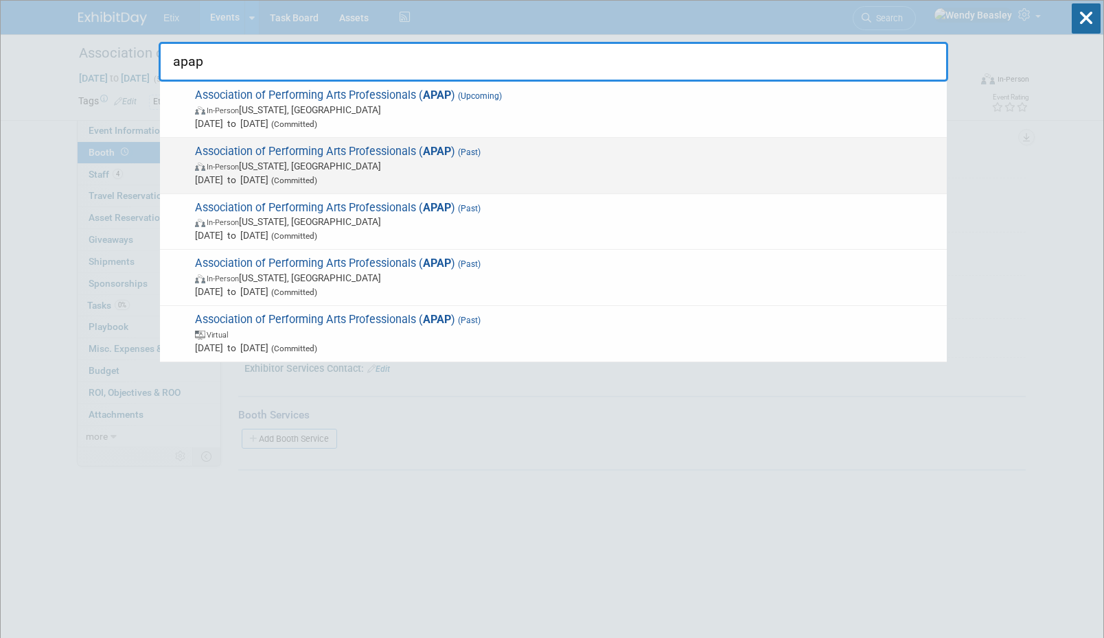
type input "apap"
click at [403, 139] on div "Association of Performing Arts Professionals ( APAP ) (Past) In-Person [US_STAT…" at bounding box center [553, 166] width 787 height 56
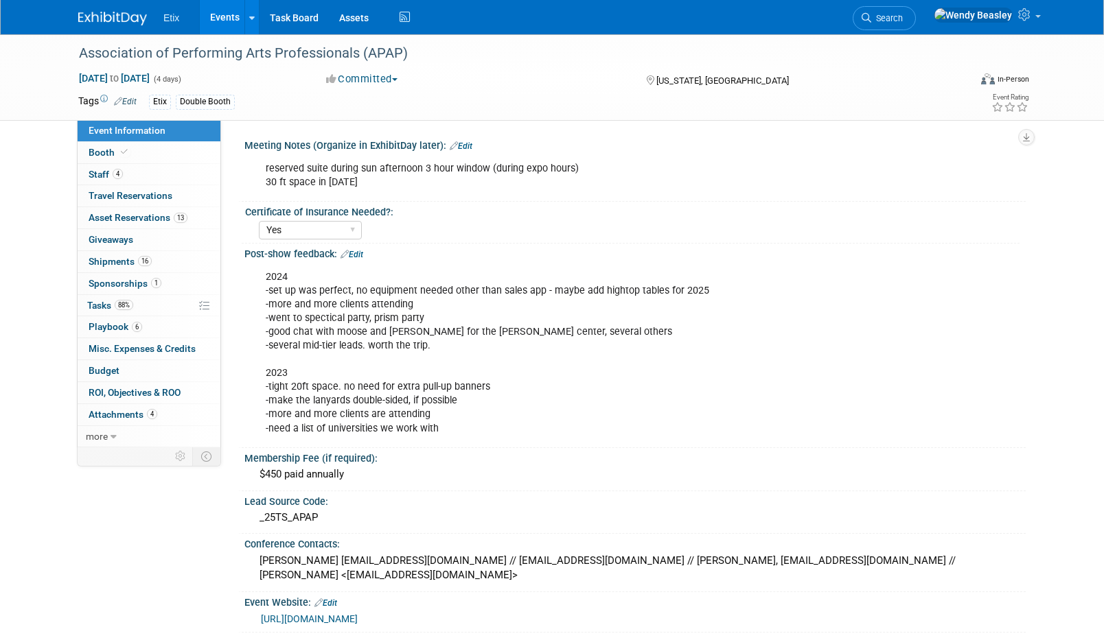
select select "Yes"
click at [108, 303] on span "Tasks 88%" at bounding box center [110, 305] width 46 height 11
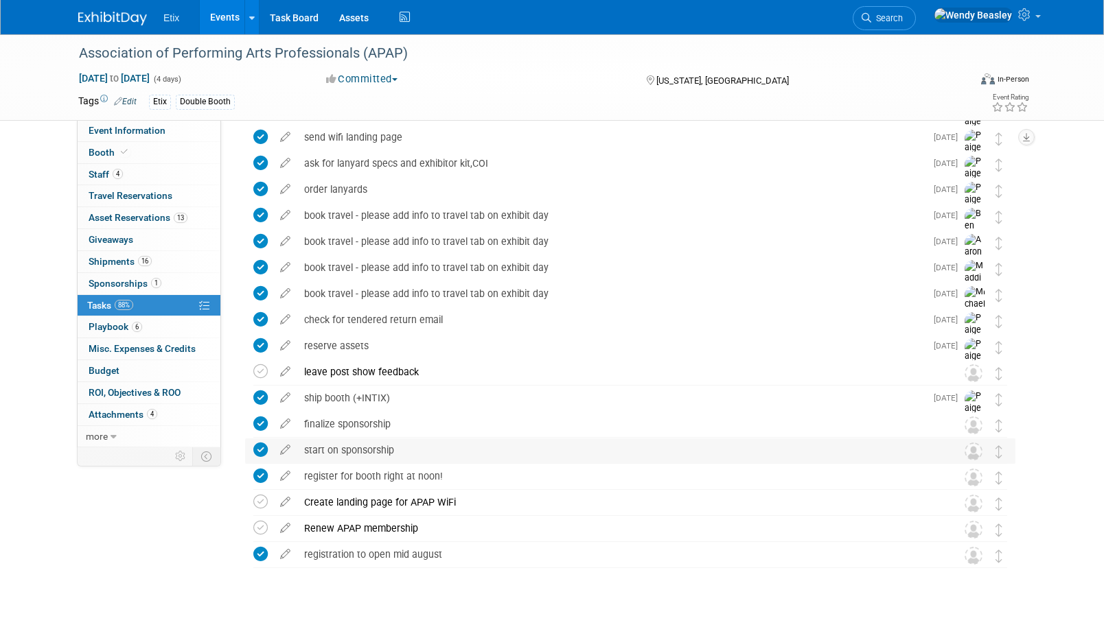
scroll to position [302, 0]
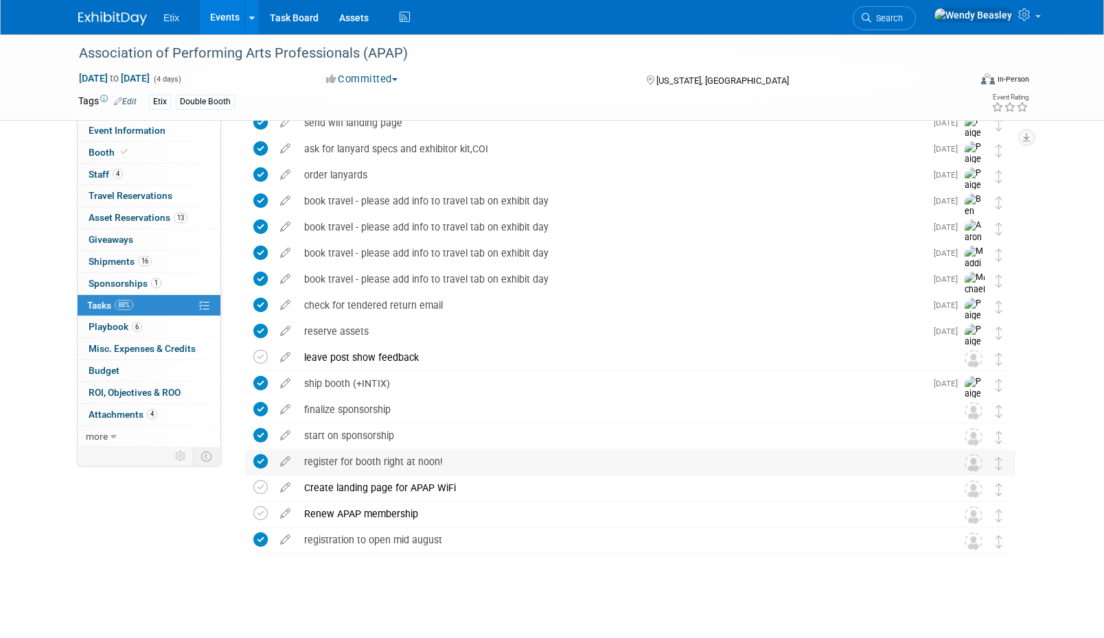
click at [359, 459] on div "register for booth right at noon!" at bounding box center [617, 461] width 640 height 23
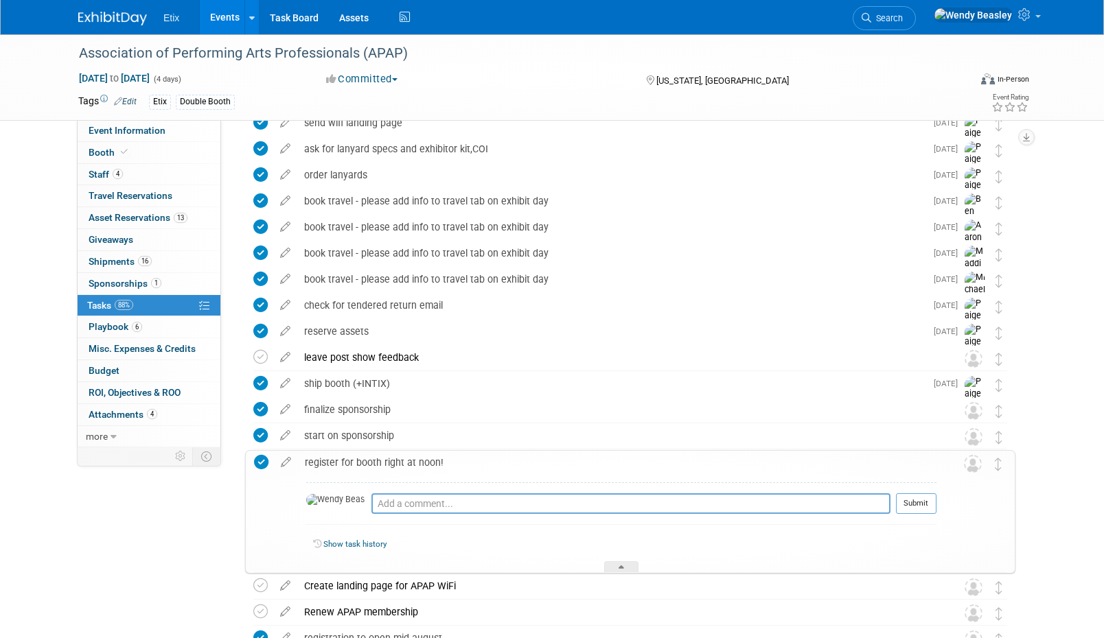
click at [365, 543] on link "Show task history" at bounding box center [354, 544] width 63 height 10
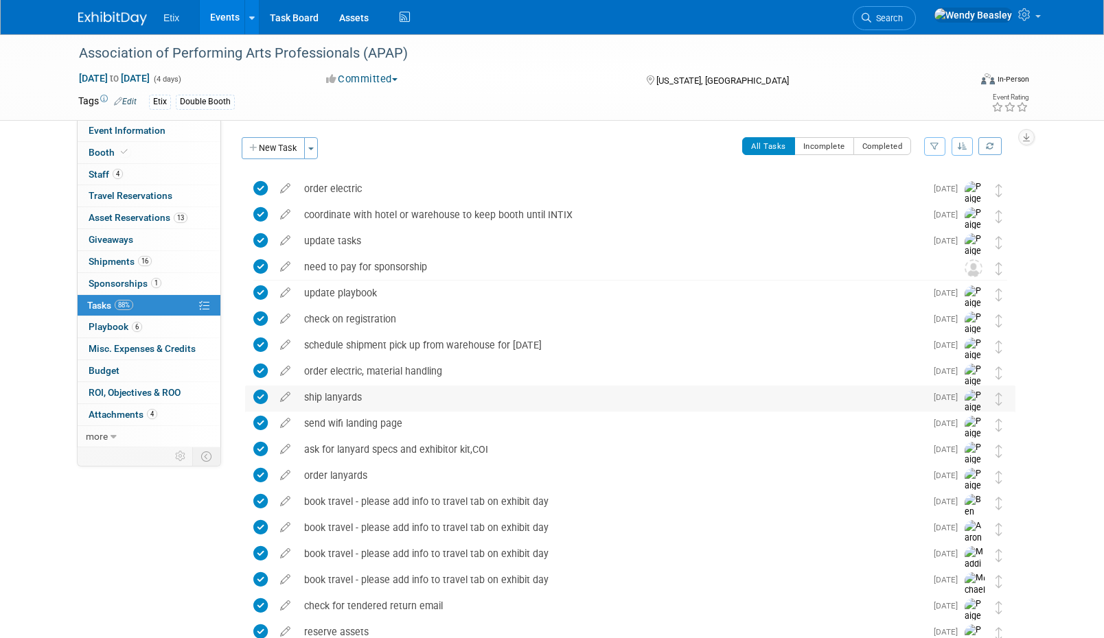
scroll to position [0, 0]
click at [903, 13] on span "Search" at bounding box center [887, 18] width 32 height 10
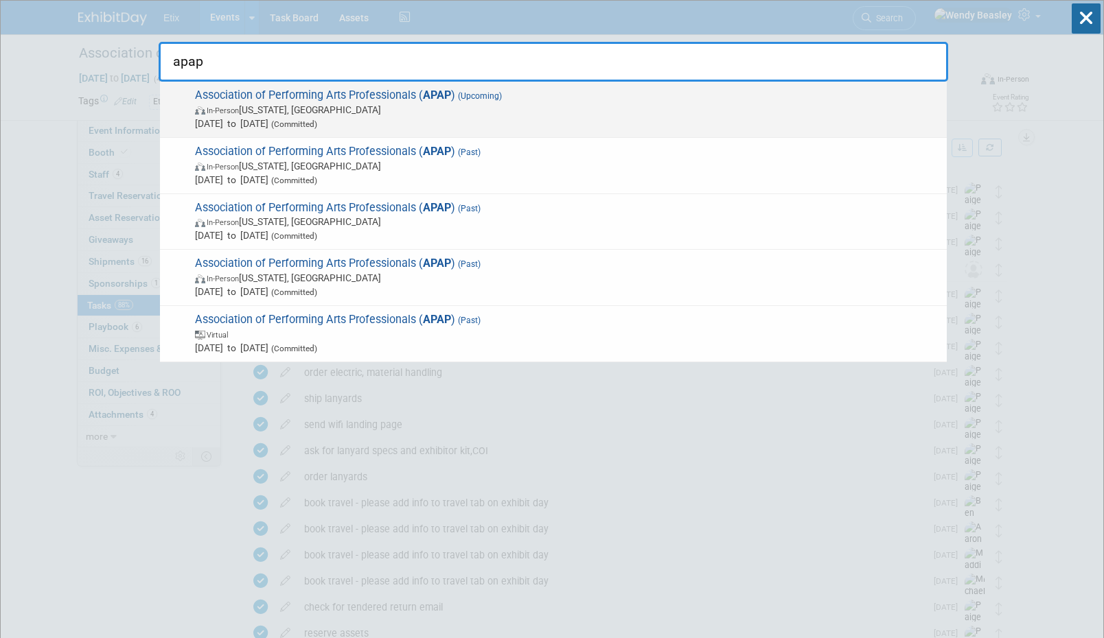
type input "apap"
click at [473, 93] on span "(Upcoming)" at bounding box center [478, 96] width 47 height 10
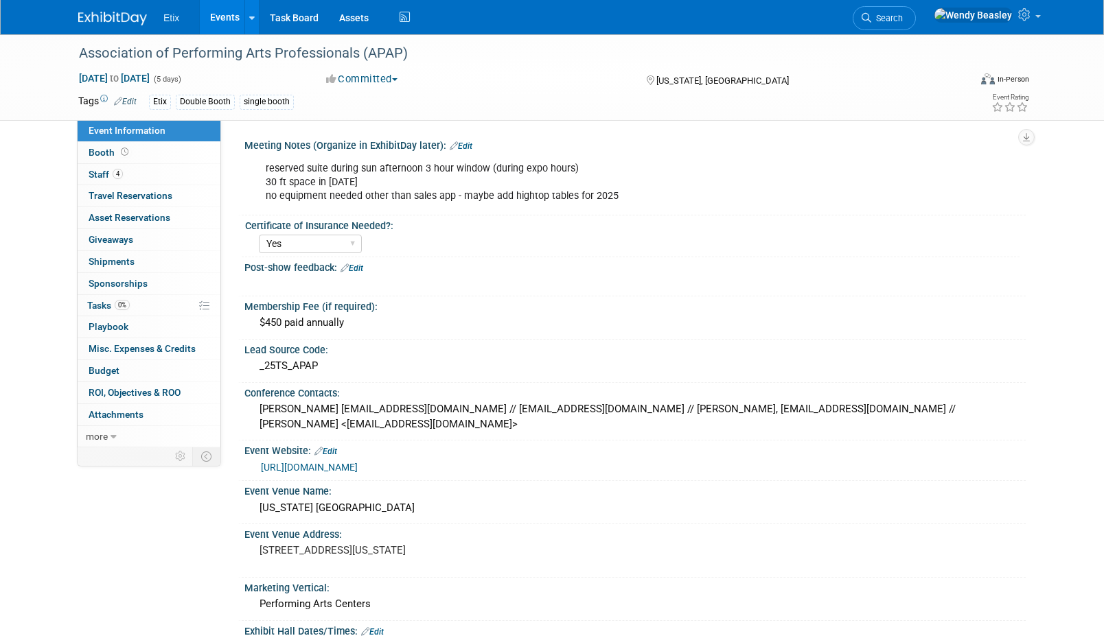
select select "Yes"
click at [105, 297] on link "0% Tasks 0%" at bounding box center [149, 305] width 143 height 21
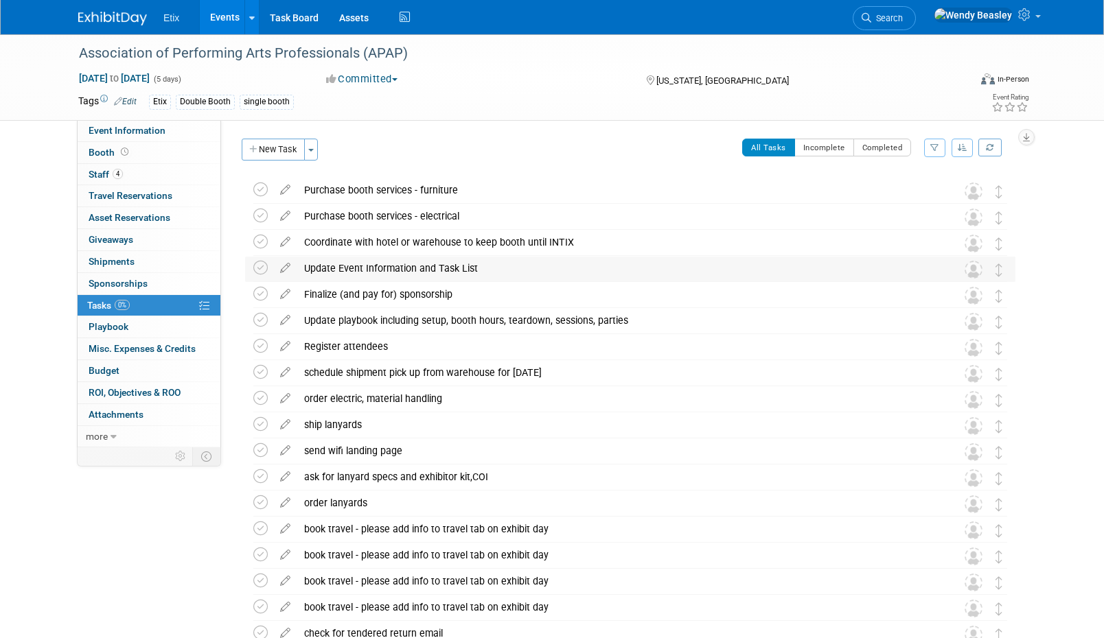
click at [449, 265] on div "Update Event Information and Task List" at bounding box center [617, 268] width 640 height 23
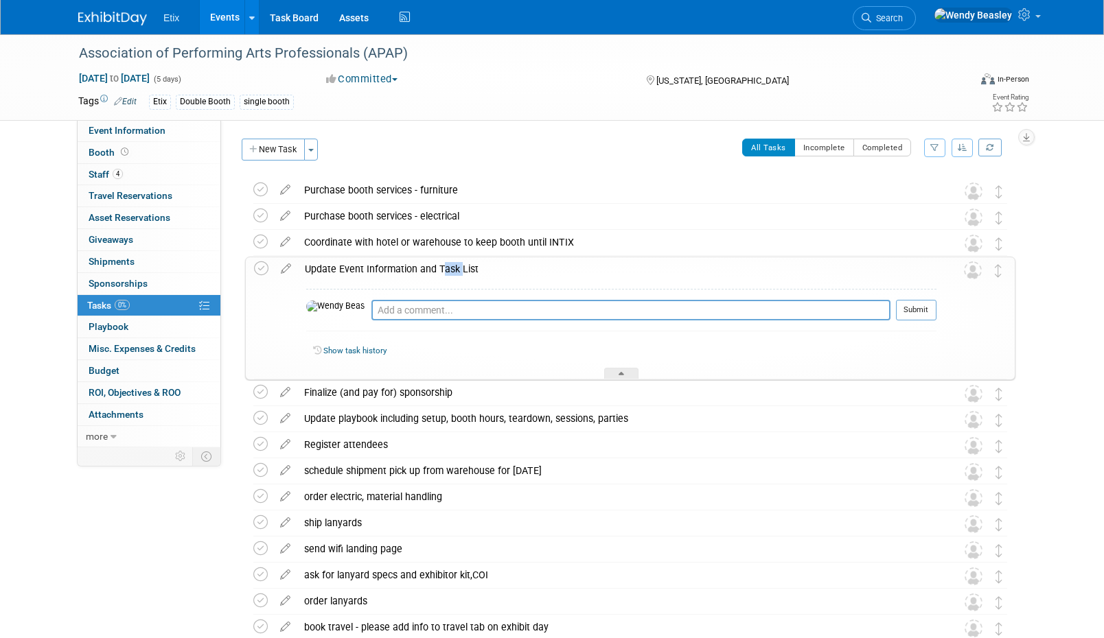
click at [449, 265] on div "Update Event Information and Task List" at bounding box center [617, 268] width 638 height 23
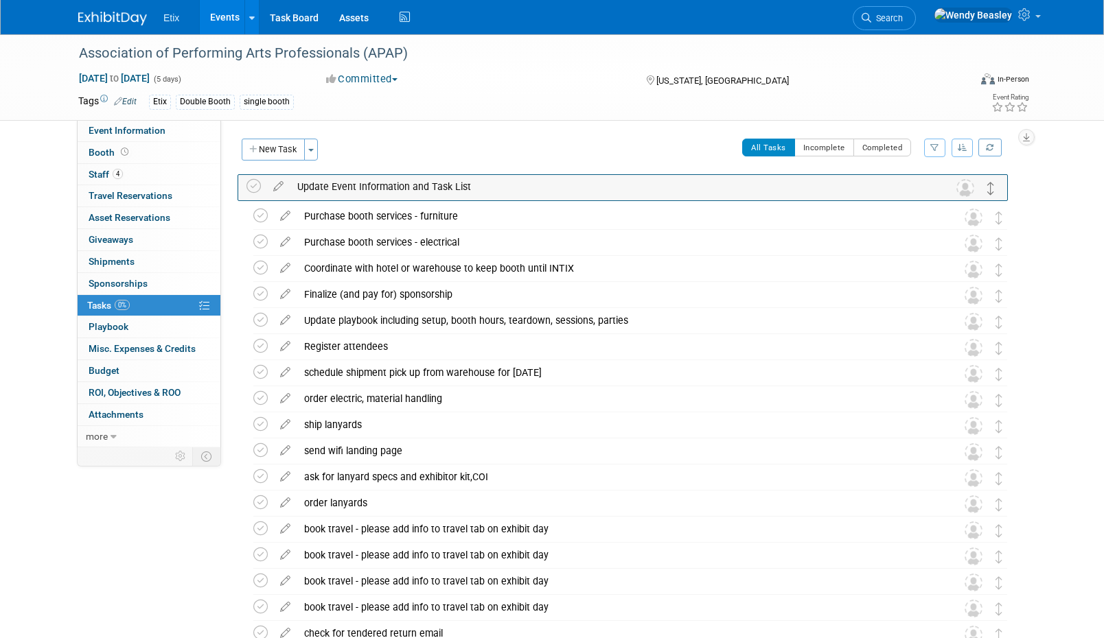
drag, startPoint x: 994, startPoint y: 270, endPoint x: 987, endPoint y: 188, distance: 82.6
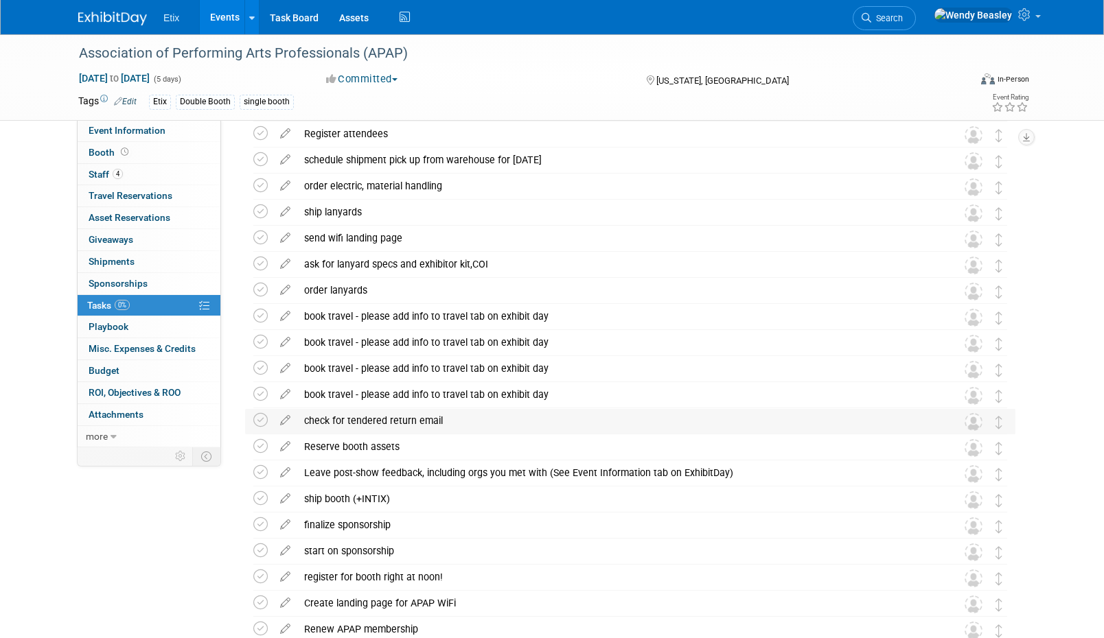
scroll to position [230, 0]
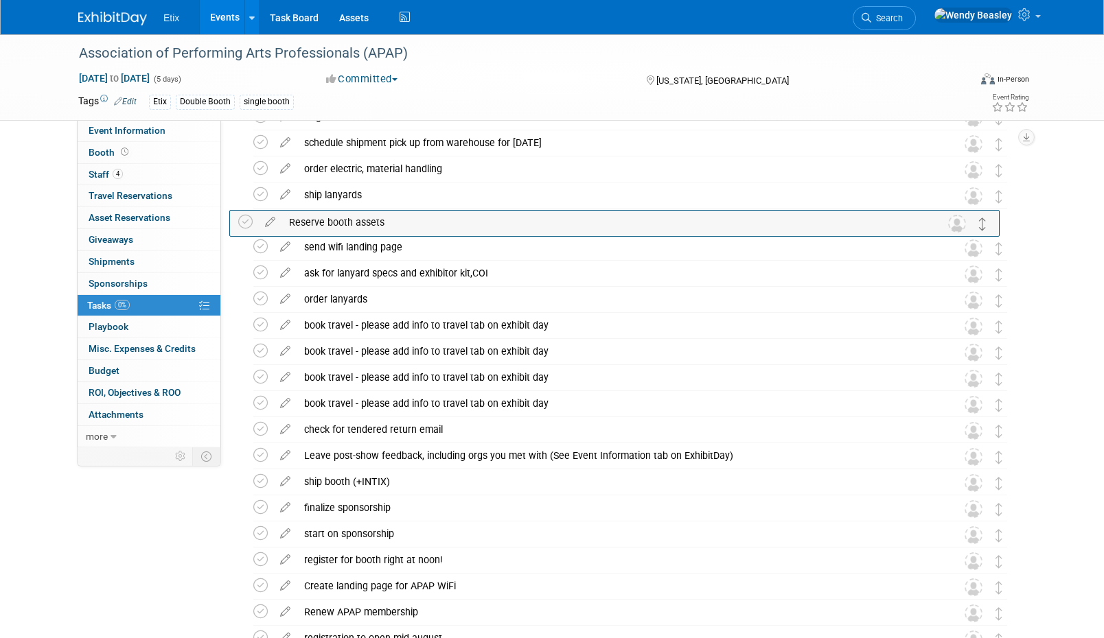
drag, startPoint x: 996, startPoint y: 438, endPoint x: 979, endPoint y: 229, distance: 209.3
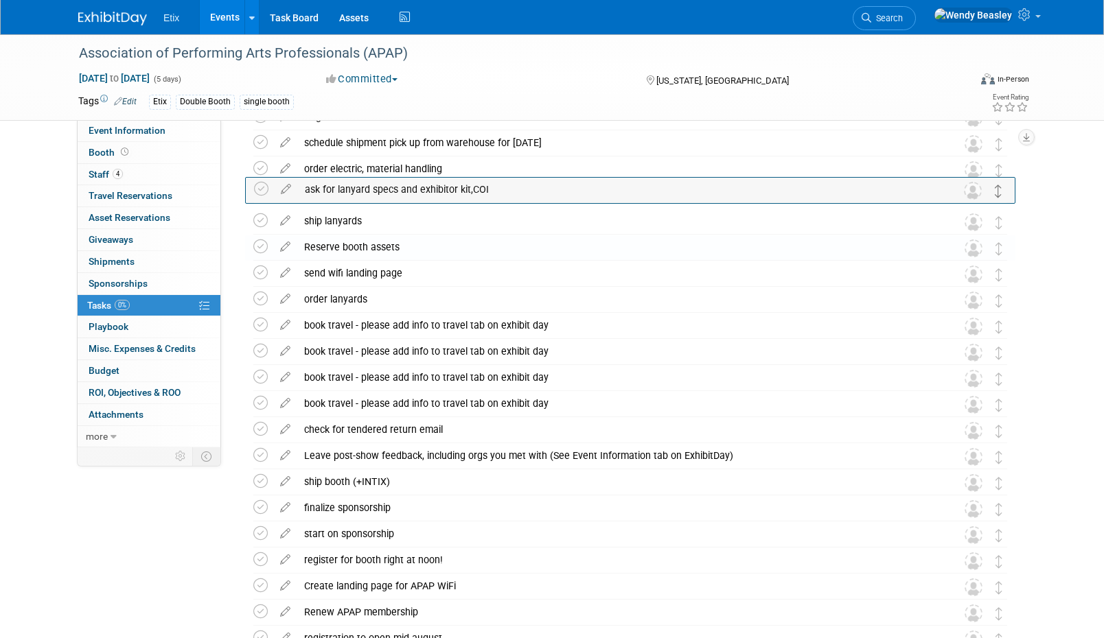
drag, startPoint x: 1001, startPoint y: 279, endPoint x: 1000, endPoint y: 195, distance: 83.7
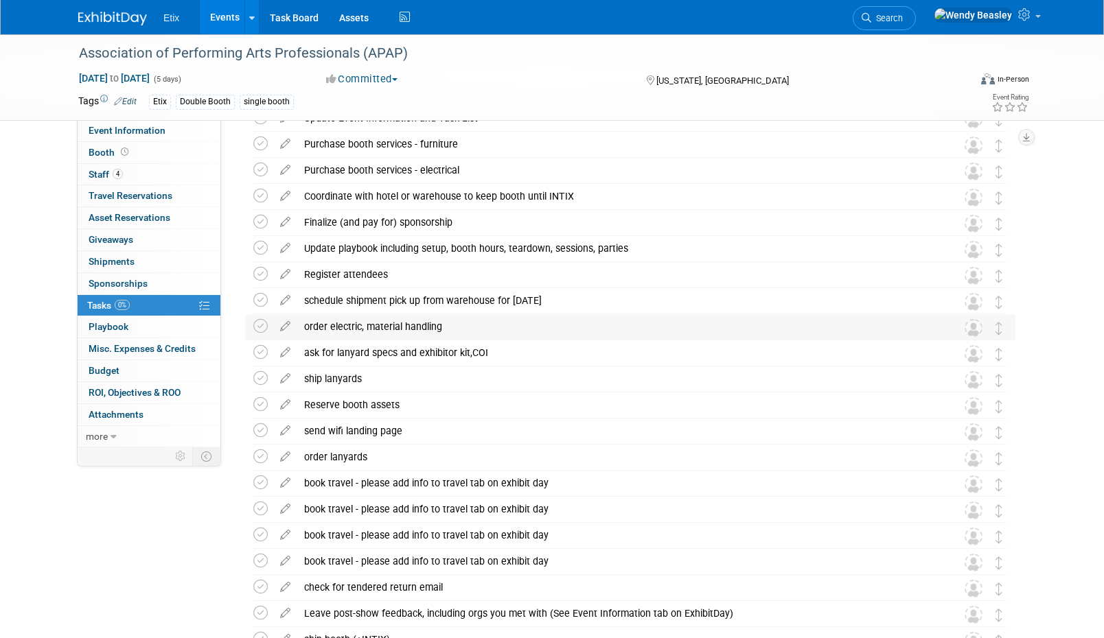
scroll to position [71, 0]
click at [285, 328] on icon at bounding box center [285, 324] width 24 height 17
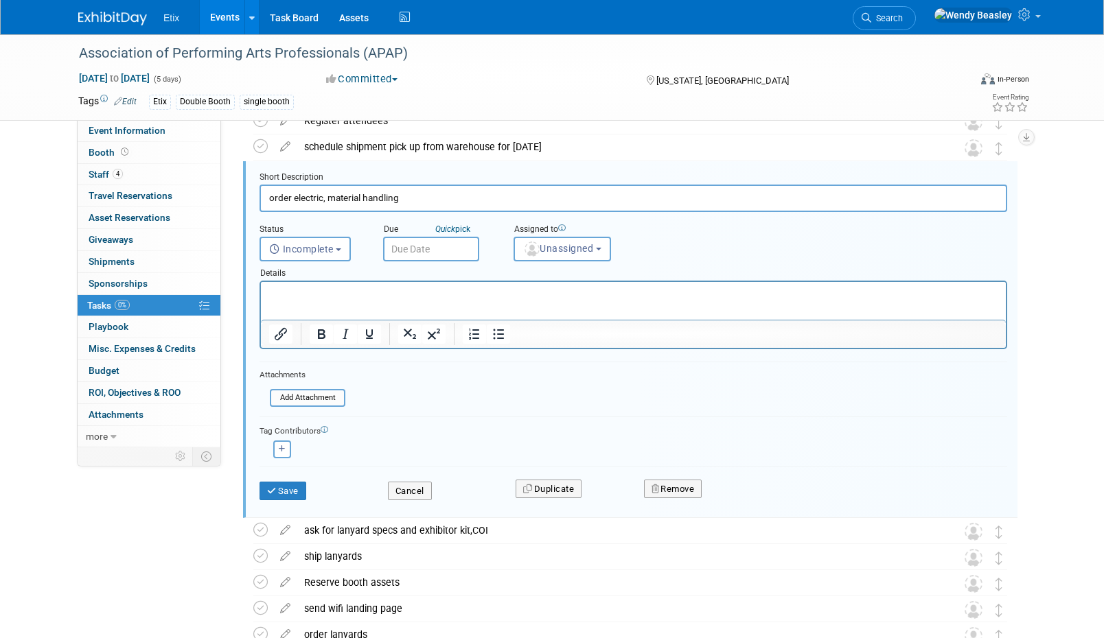
scroll to position [235, 0]
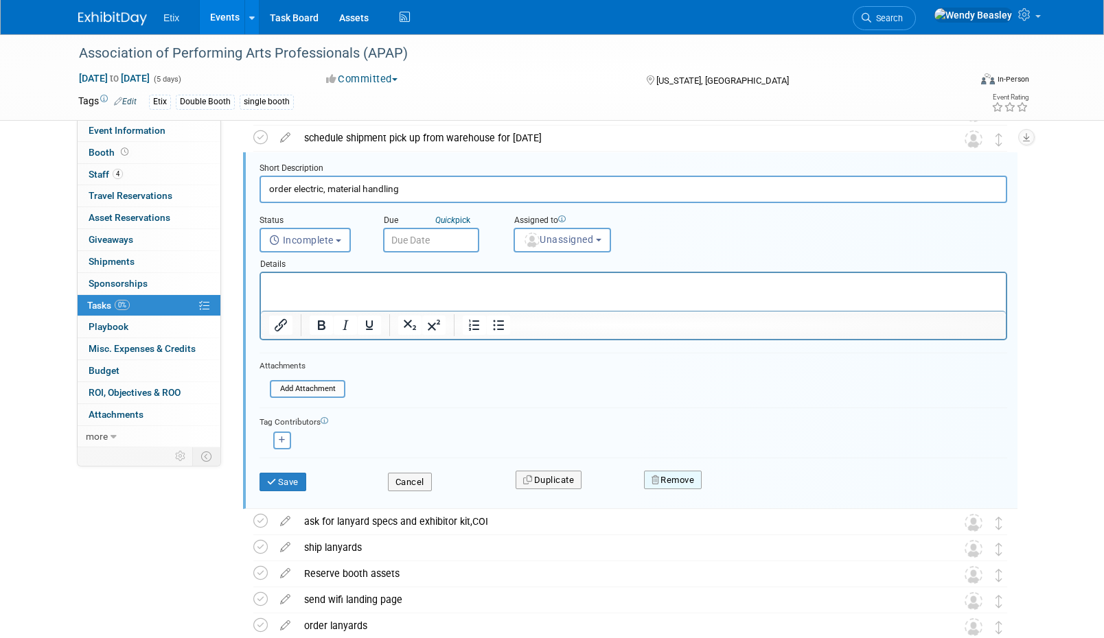
click at [685, 481] on button "Remove" at bounding box center [673, 480] width 58 height 19
click at [751, 490] on link "Yes" at bounding box center [750, 491] width 40 height 22
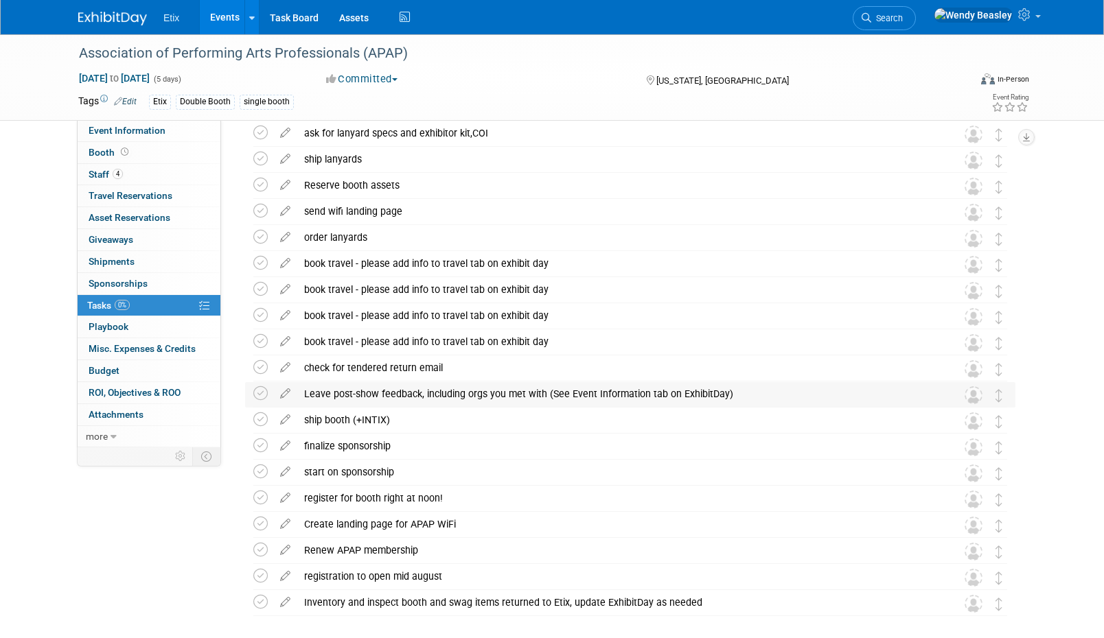
scroll to position [283, 0]
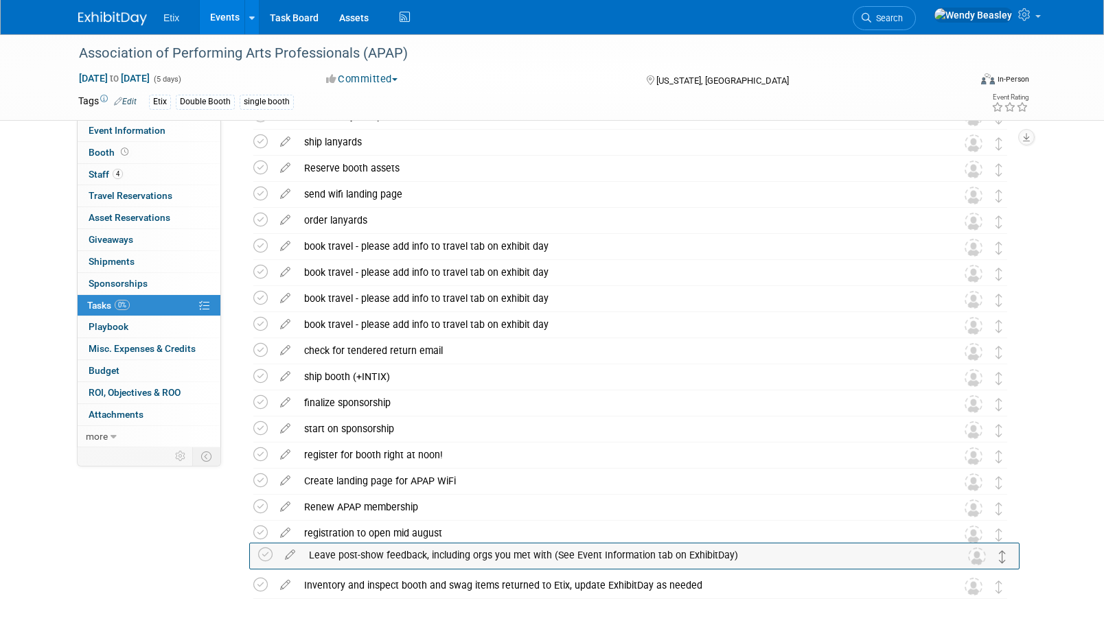
drag, startPoint x: 995, startPoint y: 380, endPoint x: 999, endPoint y: 558, distance: 177.8
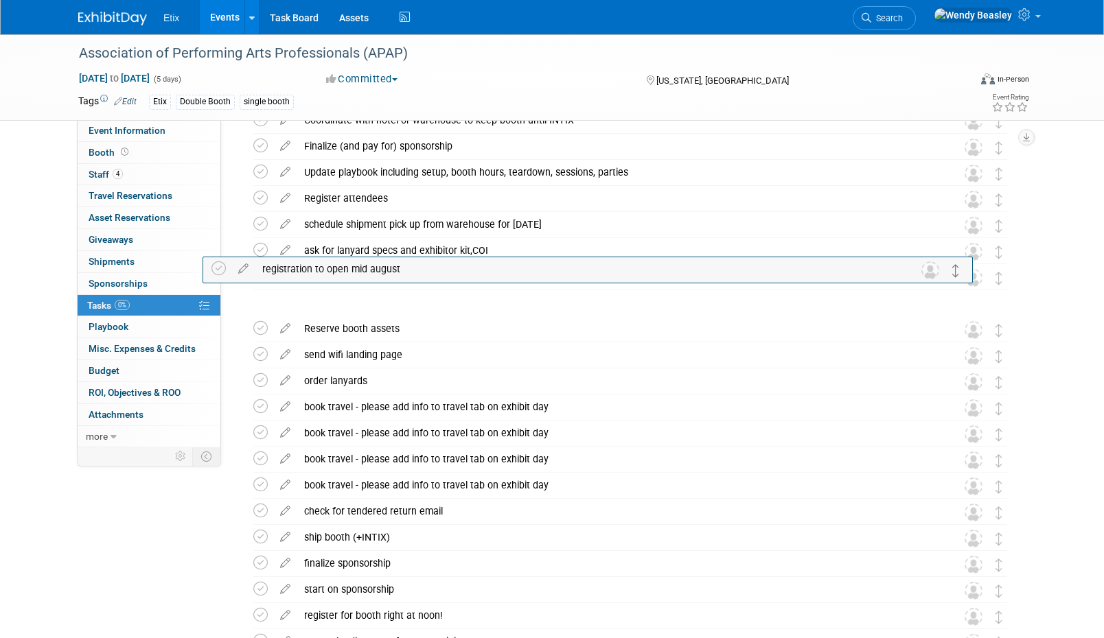
scroll to position [0, 0]
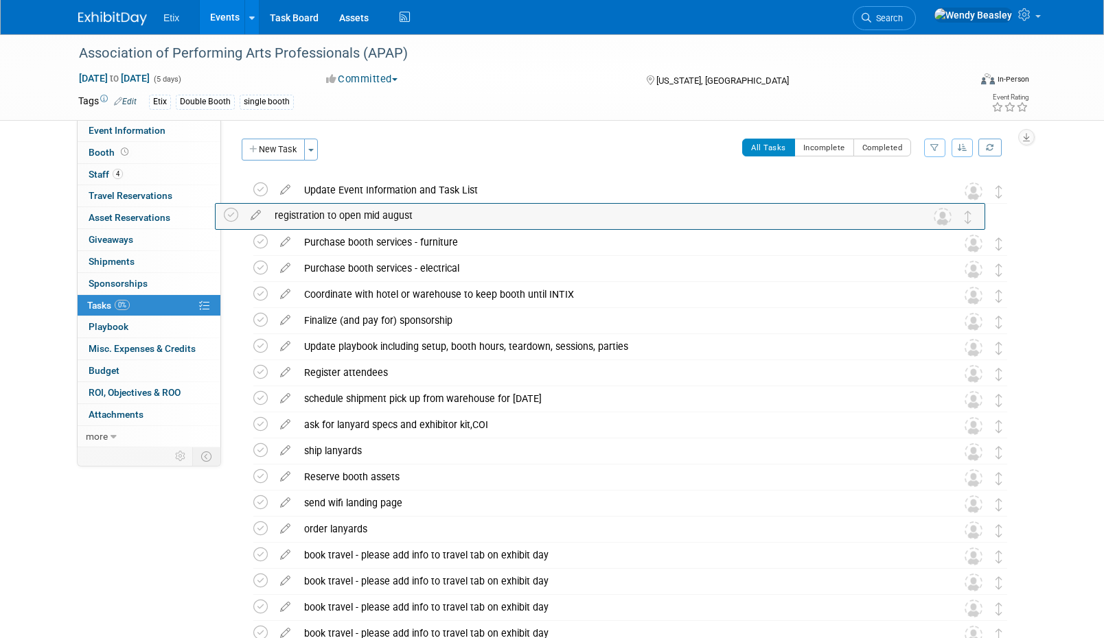
drag, startPoint x: 1000, startPoint y: 531, endPoint x: 970, endPoint y: 214, distance: 318.5
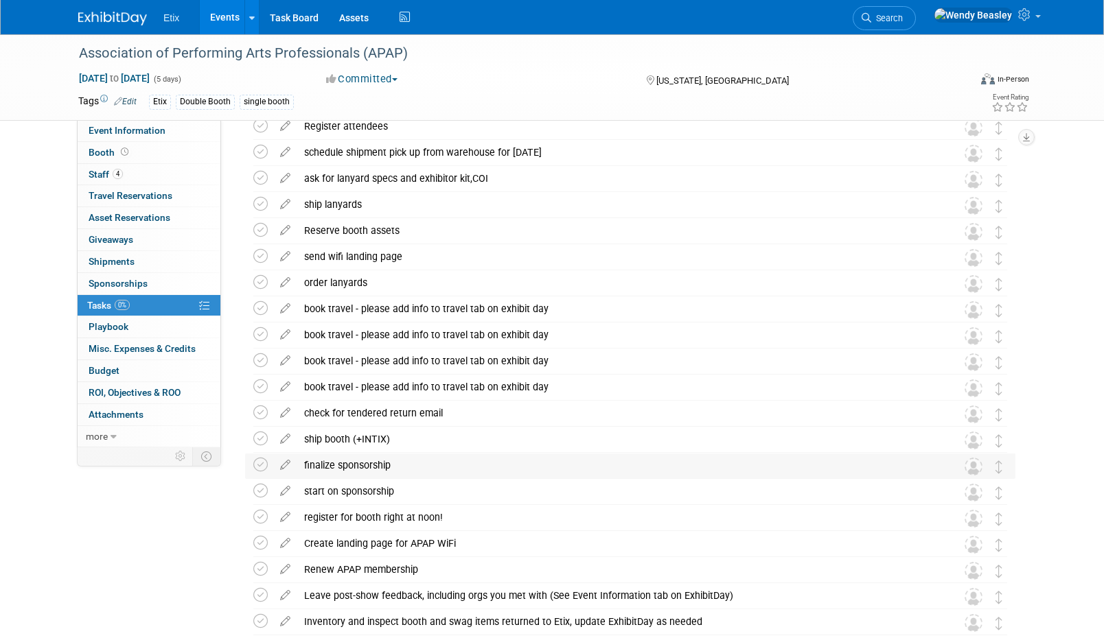
scroll to position [247, 0]
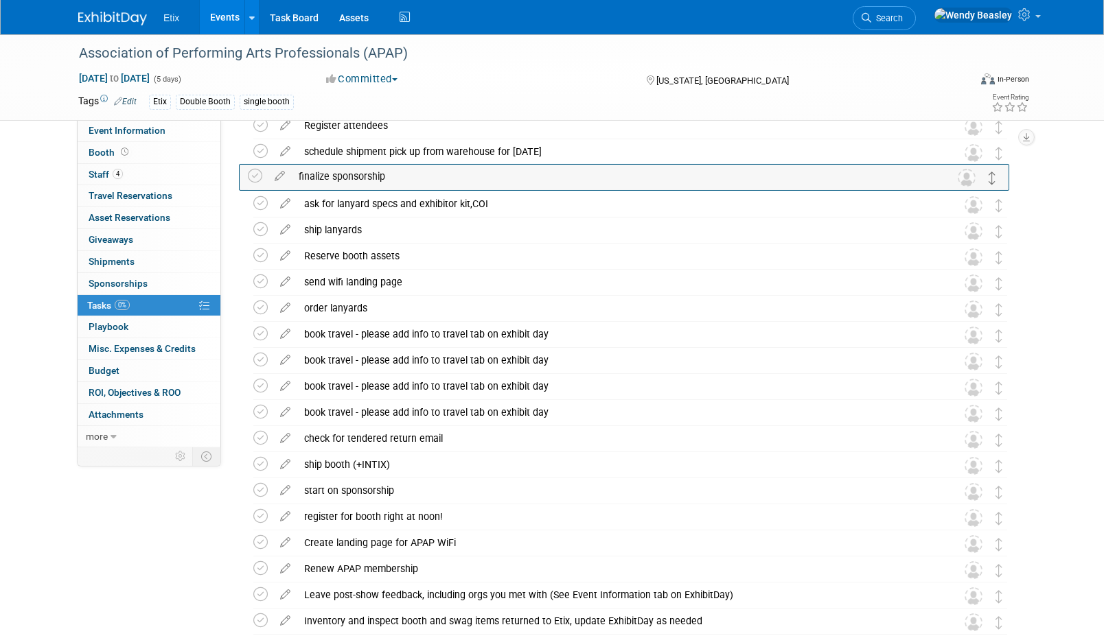
drag, startPoint x: 1000, startPoint y: 465, endPoint x: 994, endPoint y: 176, distance: 289.0
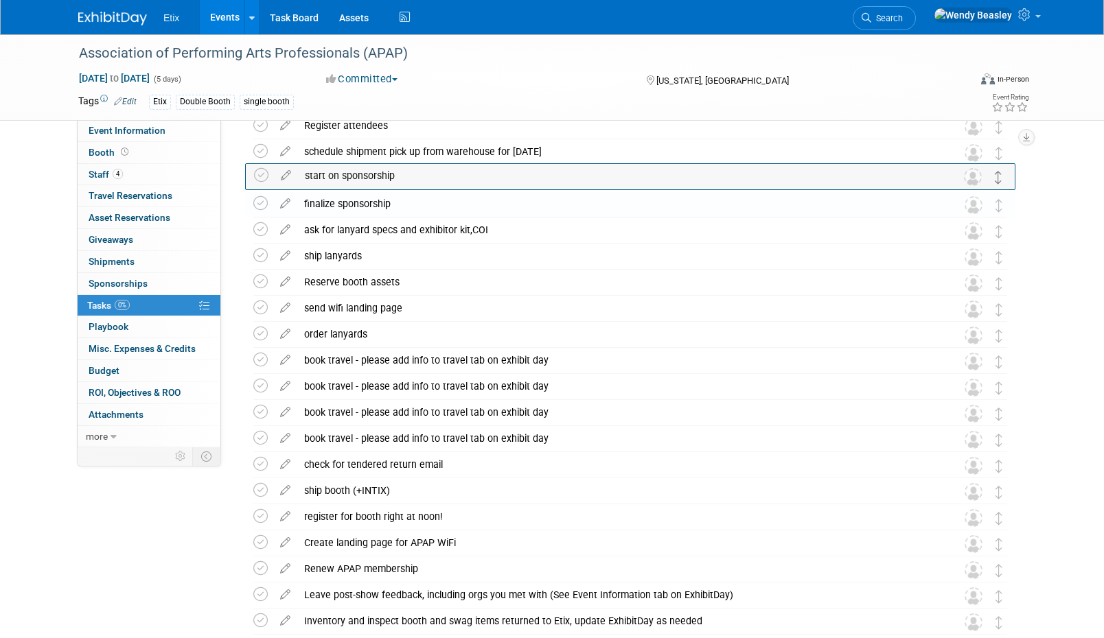
drag, startPoint x: 999, startPoint y: 498, endPoint x: 999, endPoint y: 182, distance: 316.4
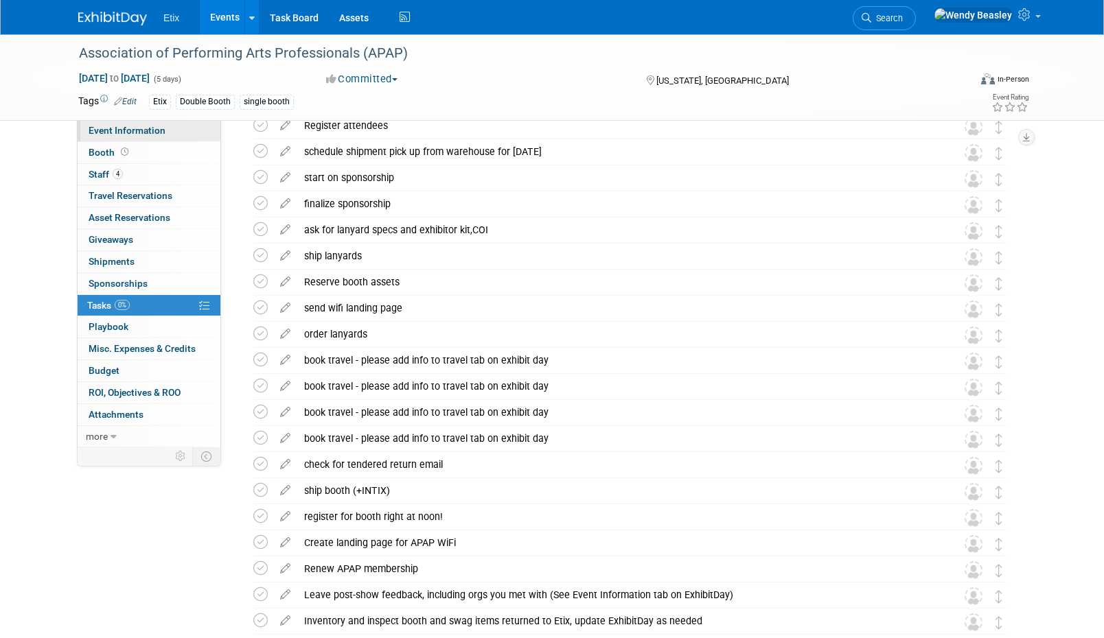
click at [117, 136] on link "Event Information" at bounding box center [149, 130] width 143 height 21
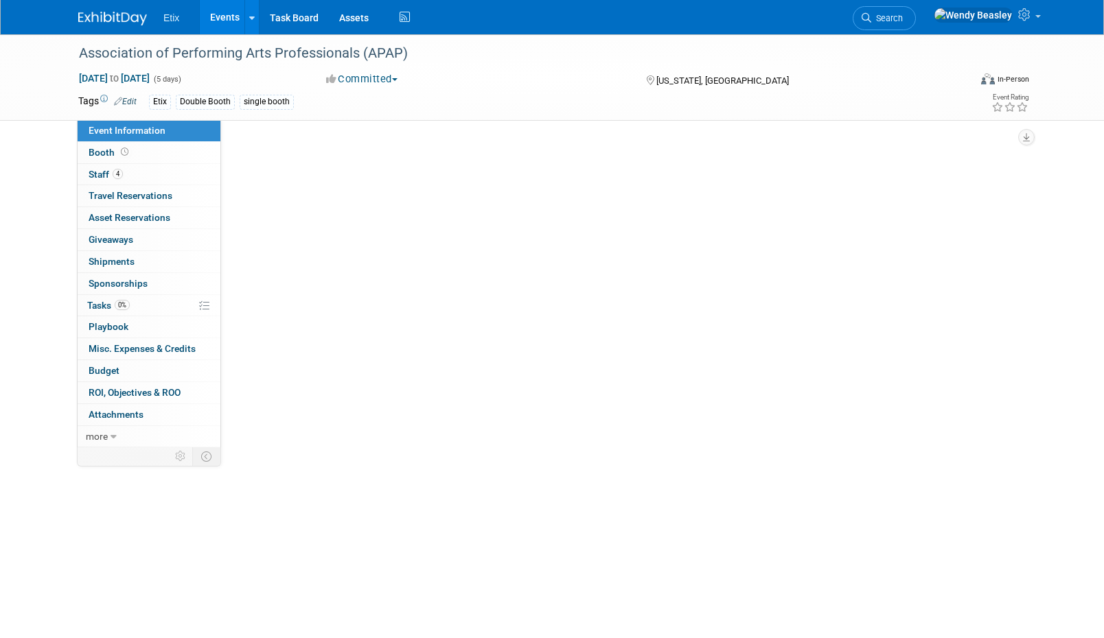
scroll to position [0, 0]
select select "Yes"
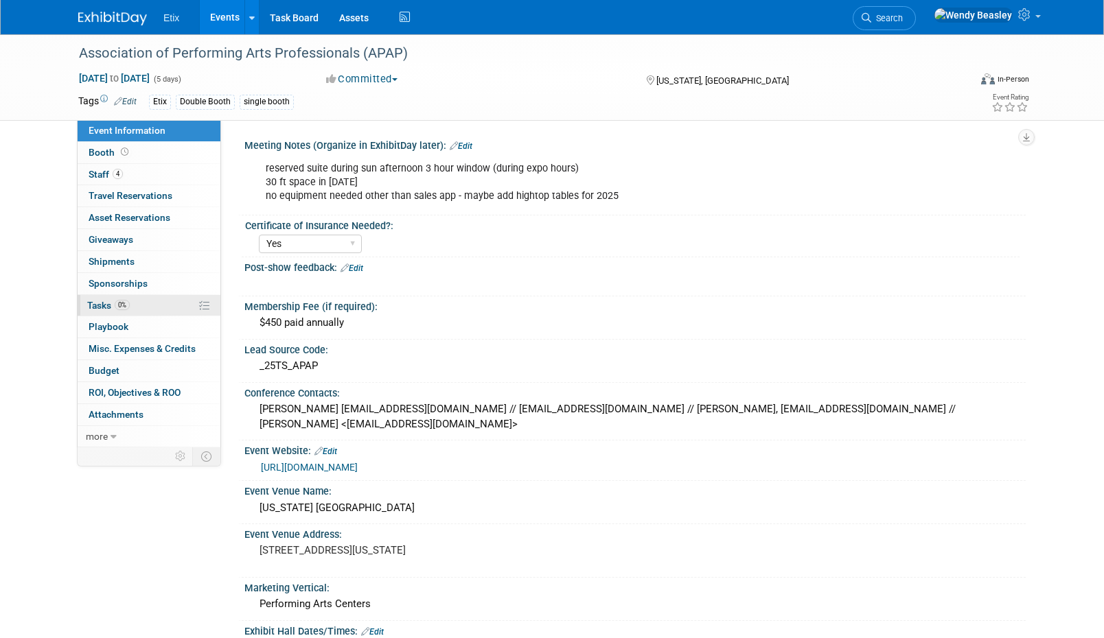
click at [100, 308] on span "Tasks 0%" at bounding box center [108, 305] width 43 height 11
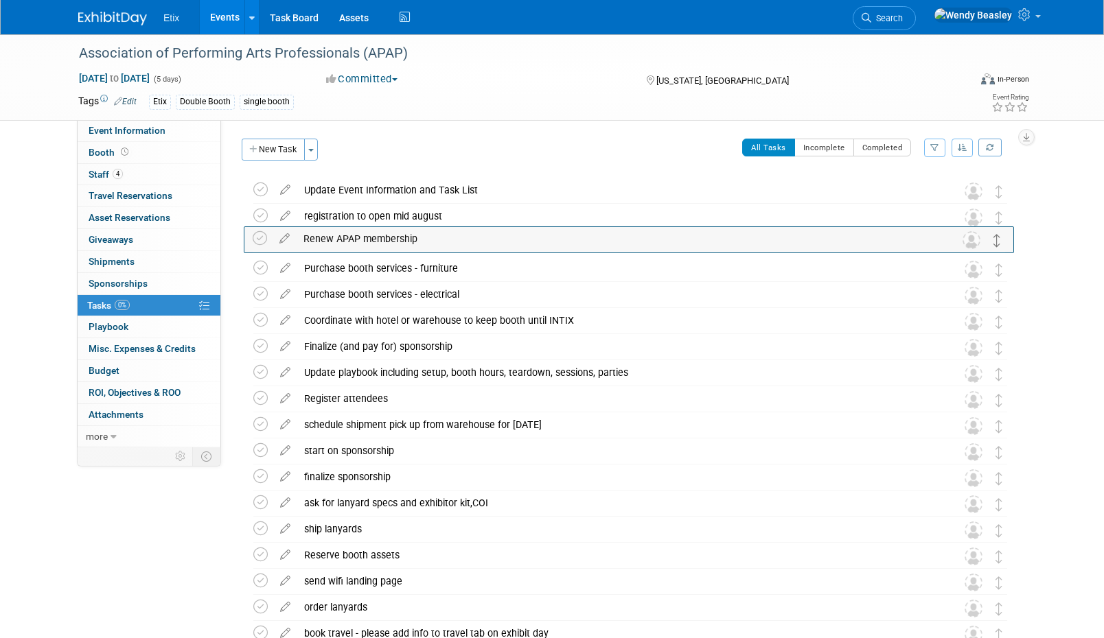
drag, startPoint x: 999, startPoint y: 495, endPoint x: 995, endPoint y: 247, distance: 247.8
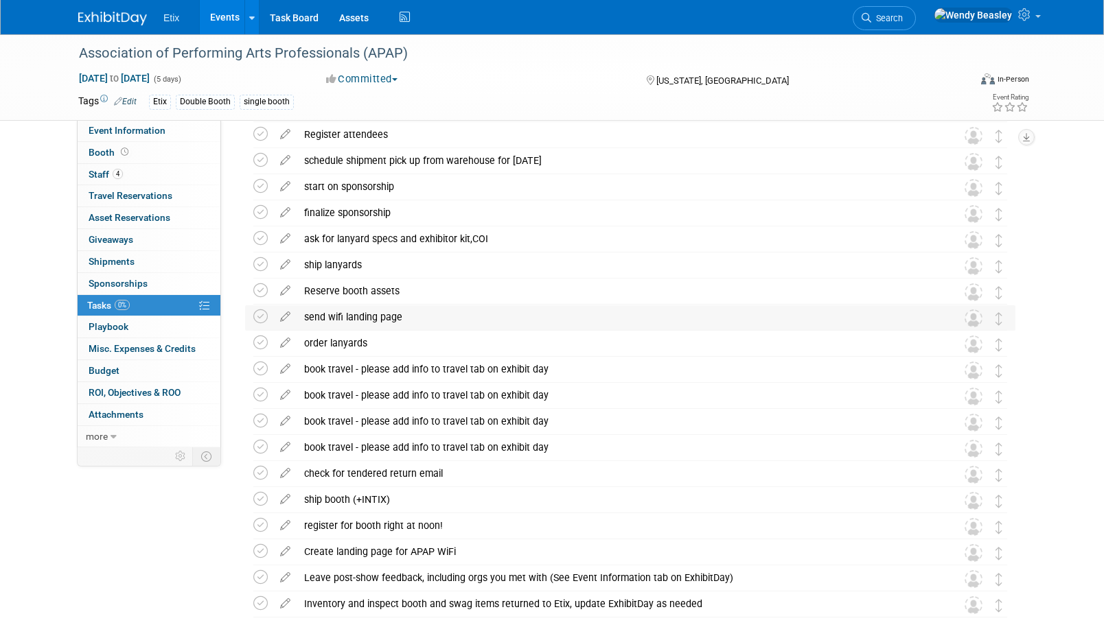
scroll to position [326, 0]
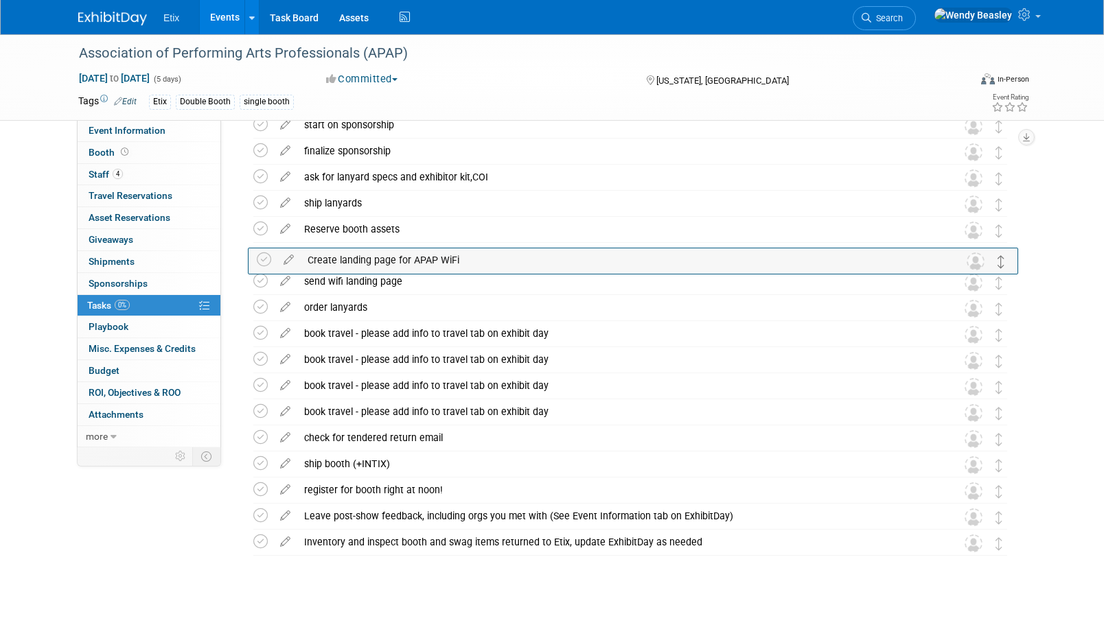
drag, startPoint x: 999, startPoint y: 493, endPoint x: 1002, endPoint y: 263, distance: 230.6
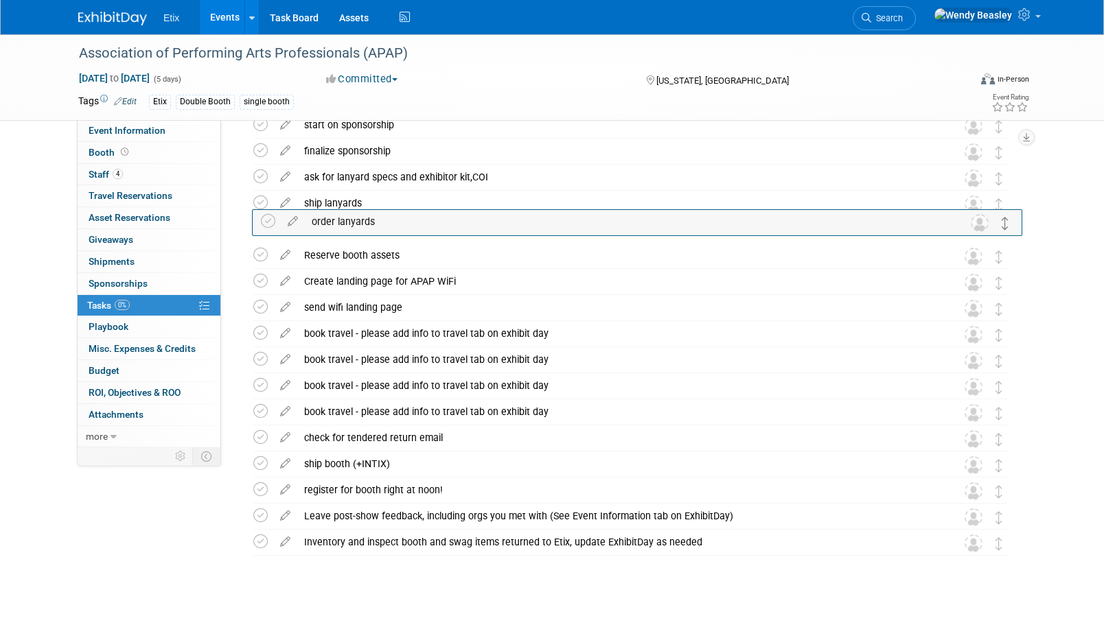
drag, startPoint x: 999, startPoint y: 314, endPoint x: 1006, endPoint y: 229, distance: 86.1
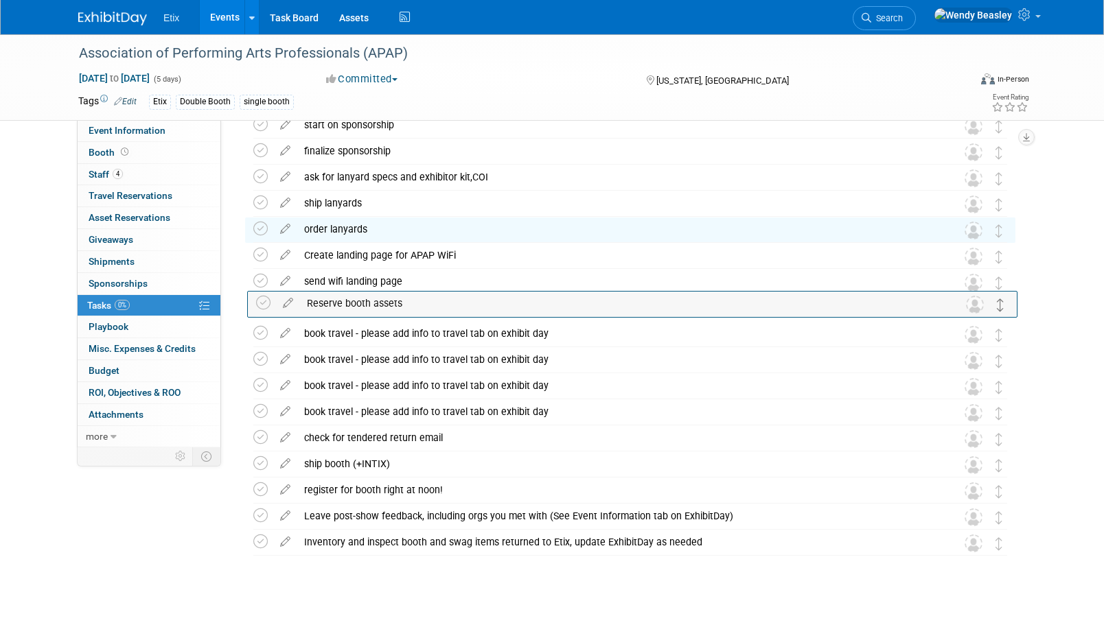
drag, startPoint x: 996, startPoint y: 257, endPoint x: 998, endPoint y: 304, distance: 47.4
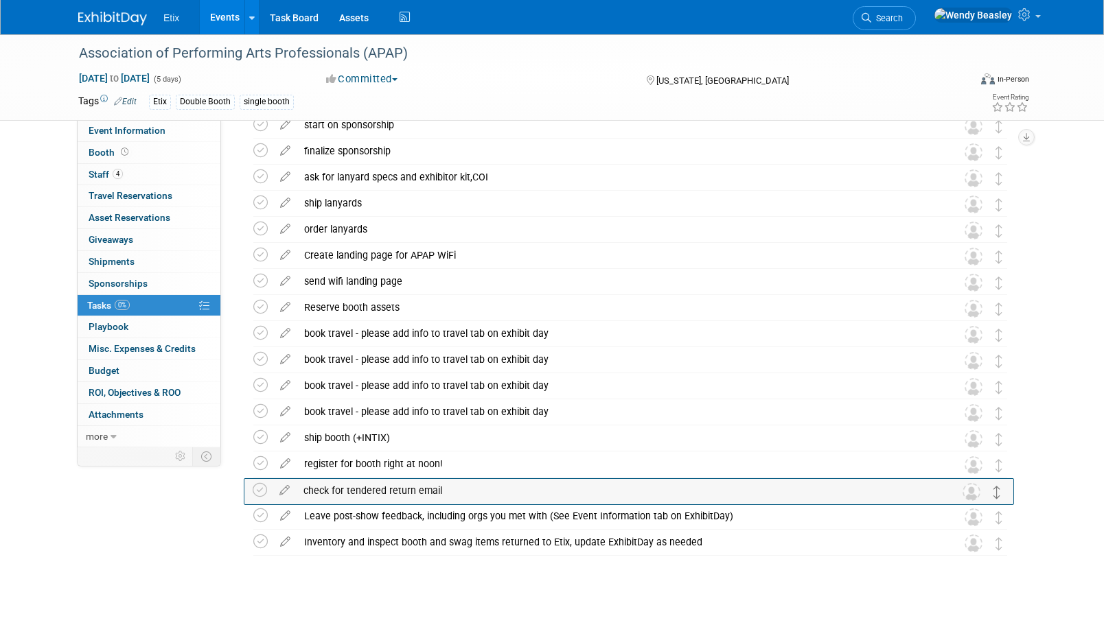
drag, startPoint x: 1000, startPoint y: 439, endPoint x: 998, endPoint y: 491, distance: 52.2
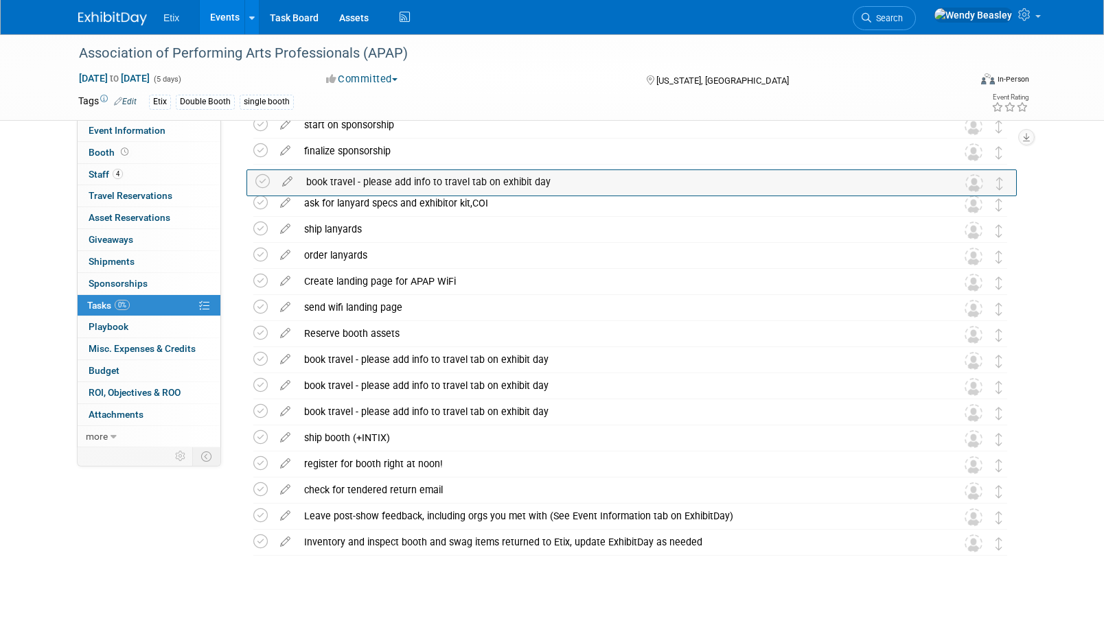
drag, startPoint x: 994, startPoint y: 336, endPoint x: 993, endPoint y: 187, distance: 148.3
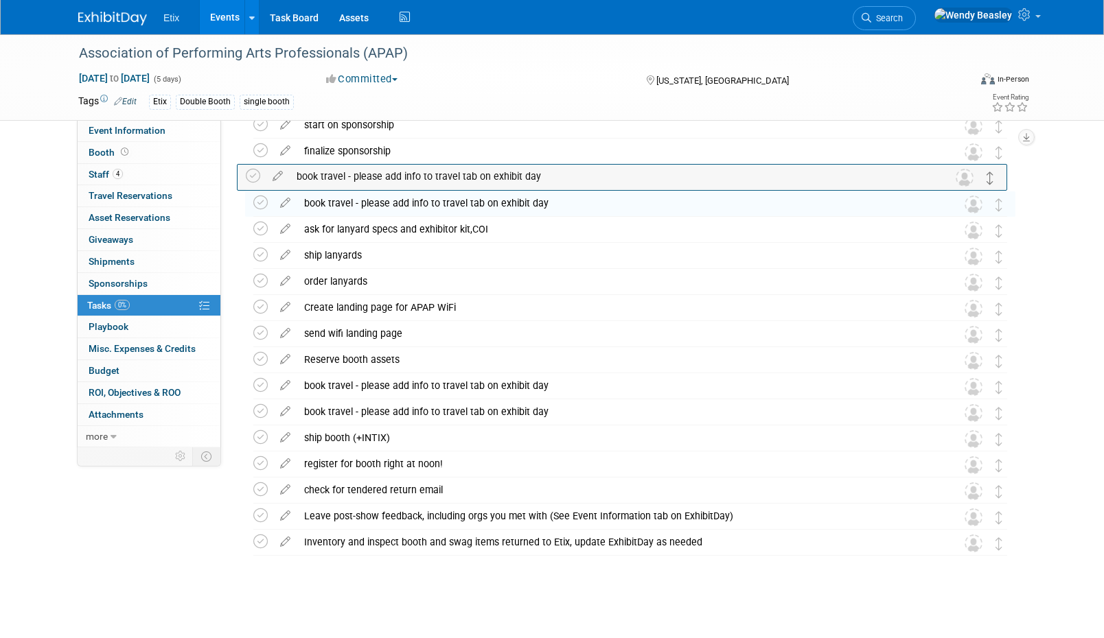
drag, startPoint x: 995, startPoint y: 358, endPoint x: 988, endPoint y: 174, distance: 184.1
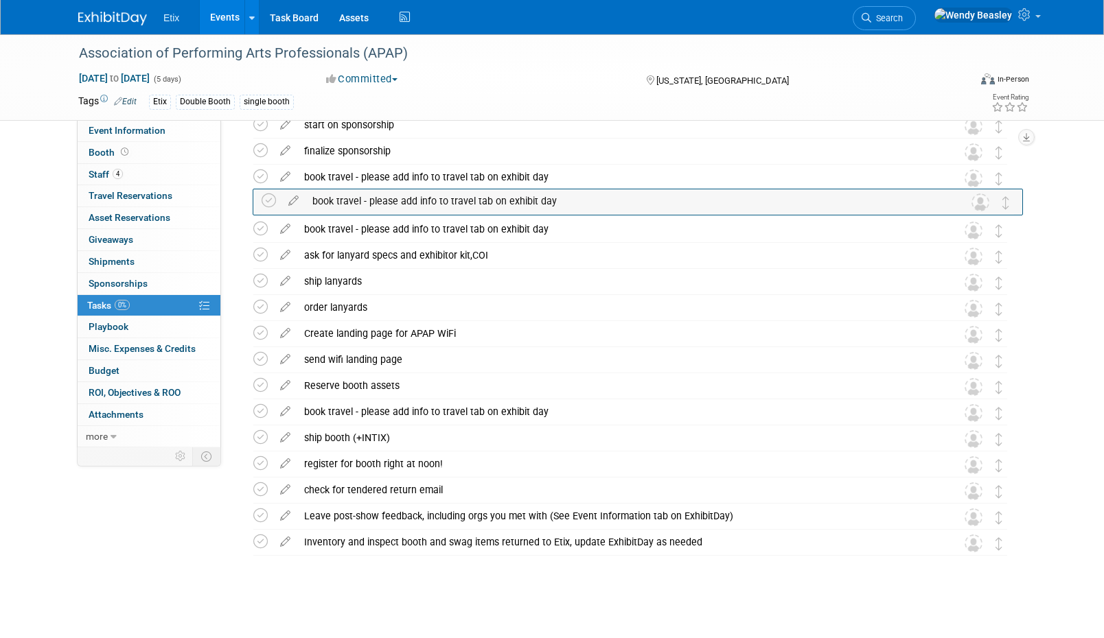
drag, startPoint x: 992, startPoint y: 418, endPoint x: 999, endPoint y: 205, distance: 212.9
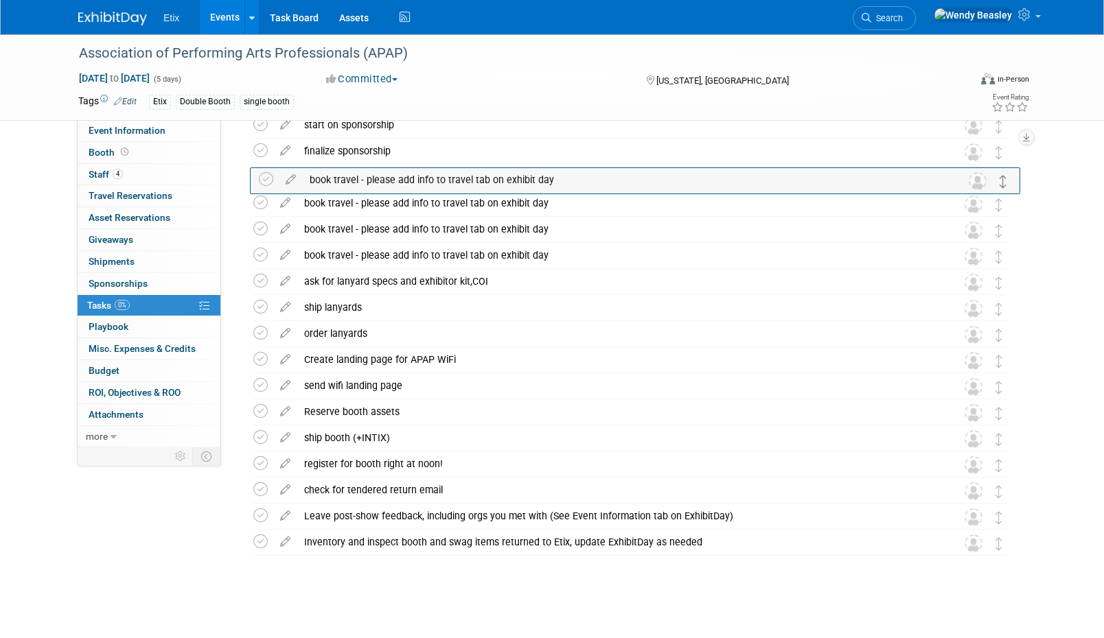
drag, startPoint x: 999, startPoint y: 415, endPoint x: 1004, endPoint y: 182, distance: 232.7
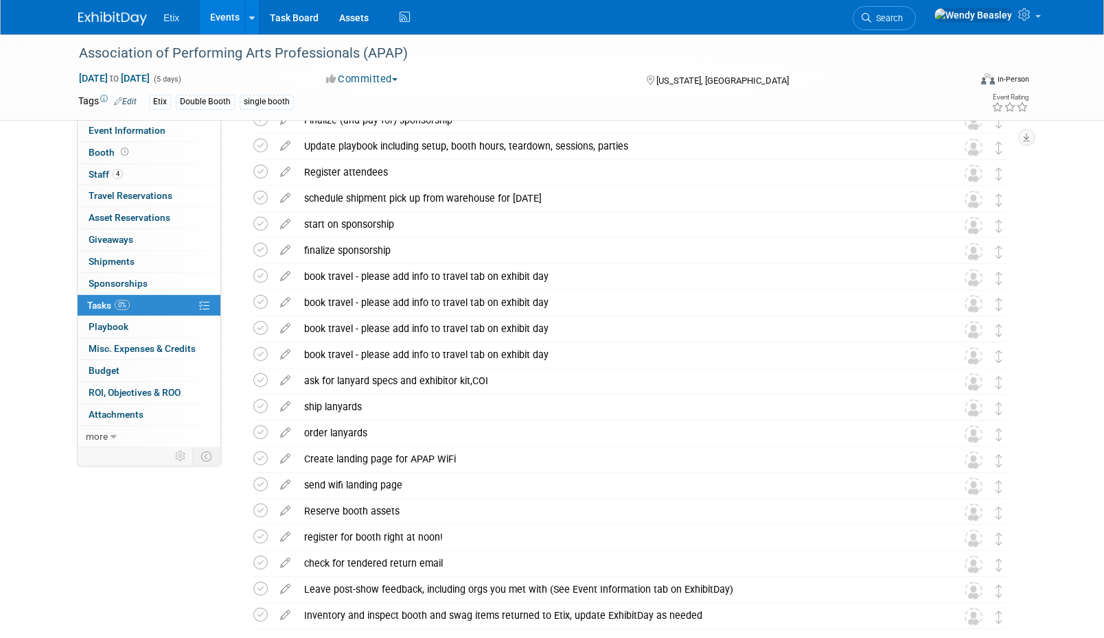
scroll to position [0, 0]
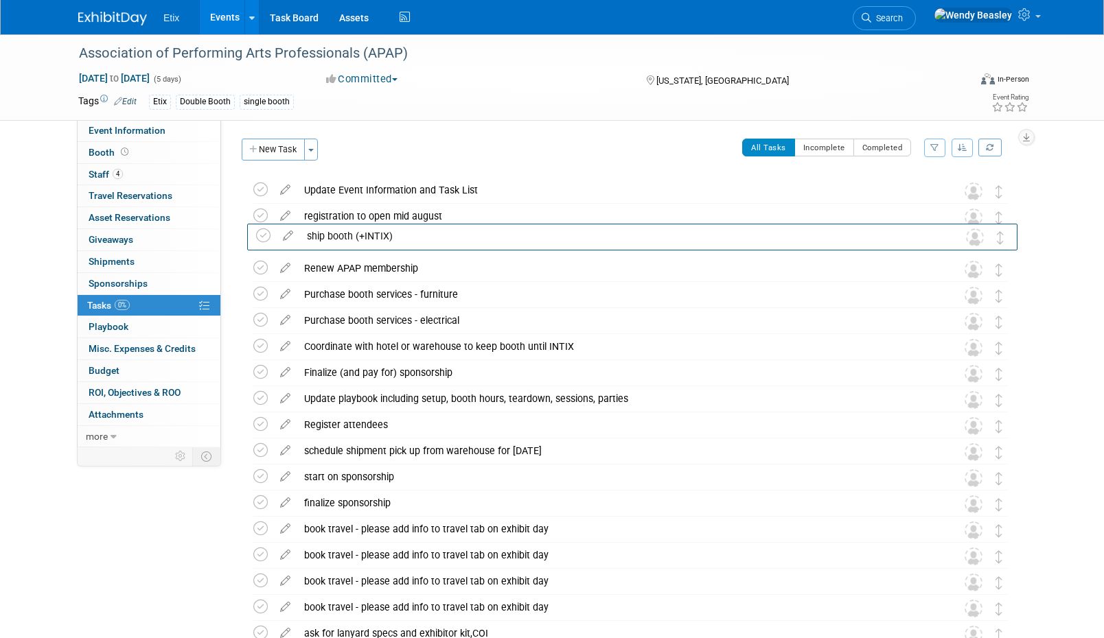
drag, startPoint x: 997, startPoint y: 440, endPoint x: 988, endPoint y: 275, distance: 165.6
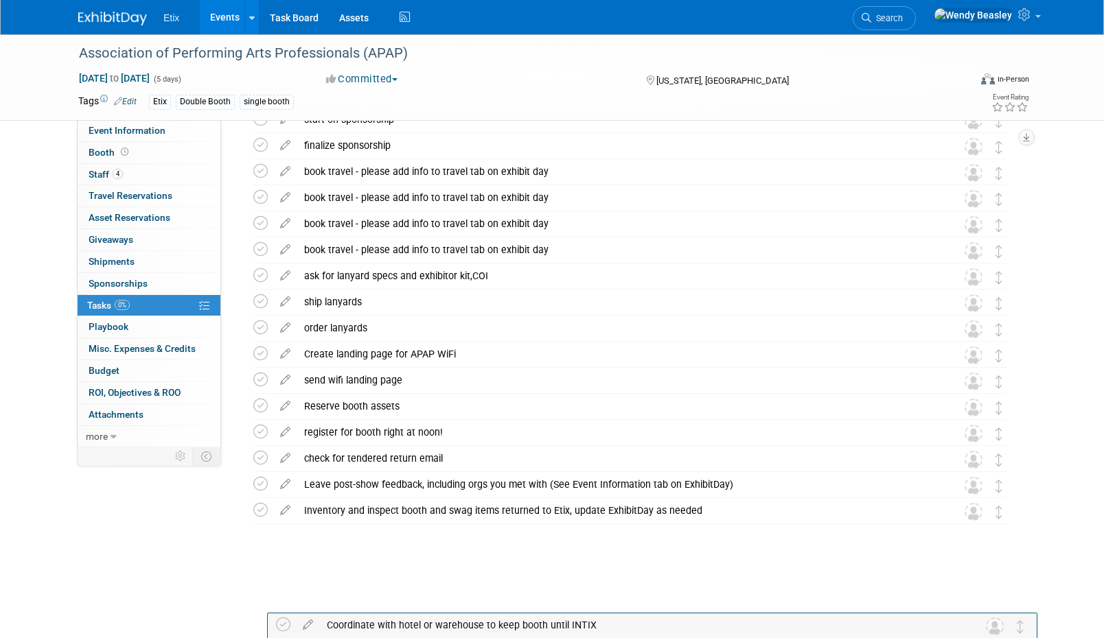
scroll to position [328, 0]
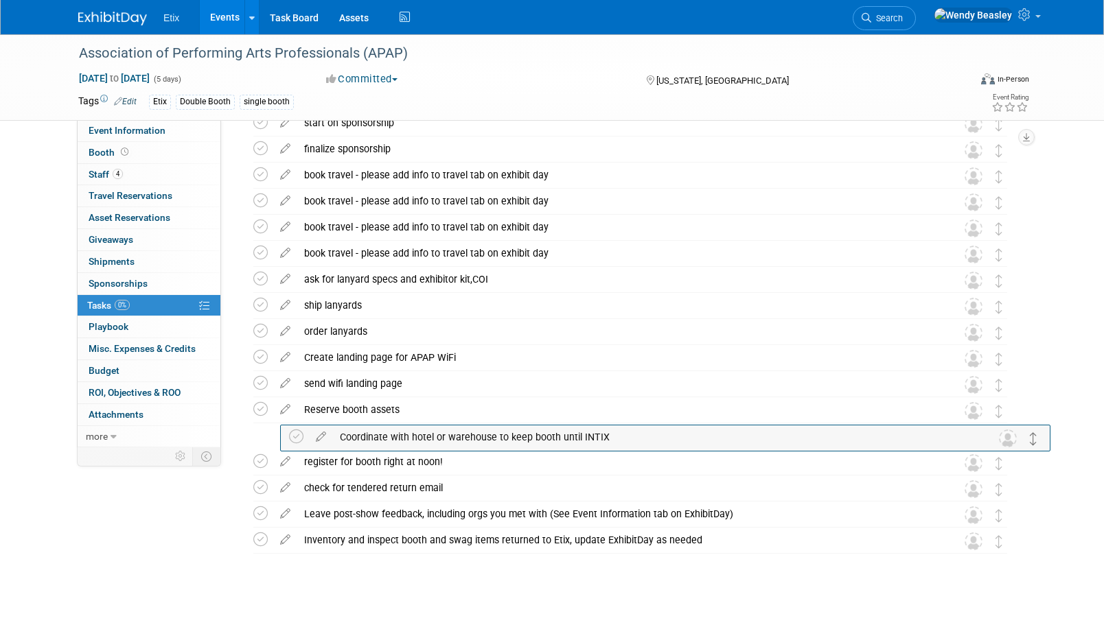
drag, startPoint x: 1001, startPoint y: 349, endPoint x: 1032, endPoint y: 441, distance: 97.0
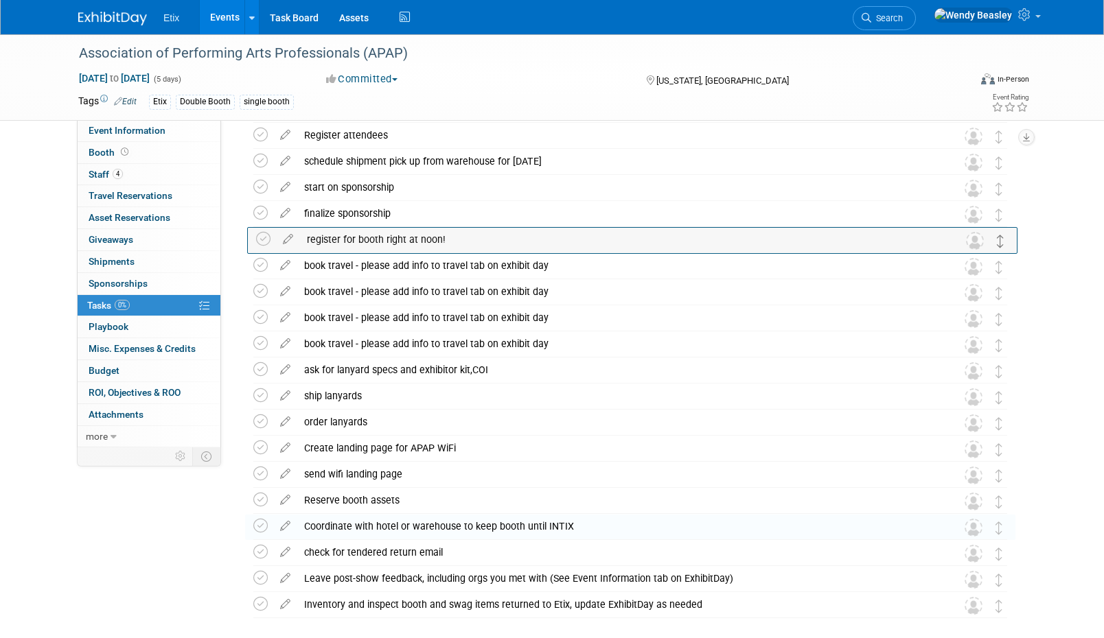
scroll to position [97, 0]
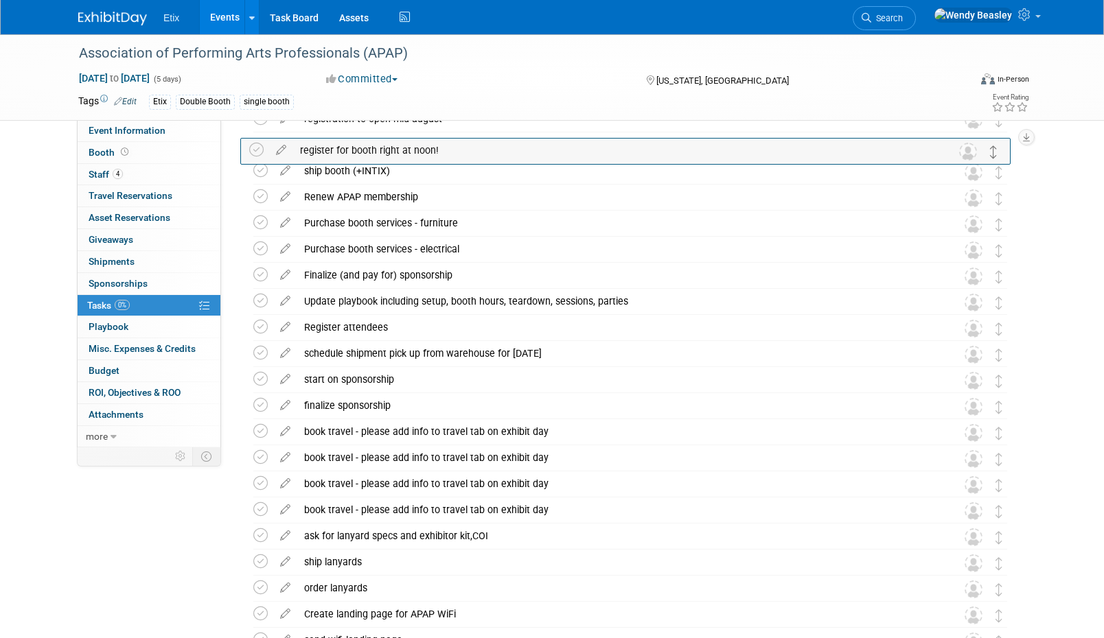
drag, startPoint x: 997, startPoint y: 462, endPoint x: 992, endPoint y: 152, distance: 309.6
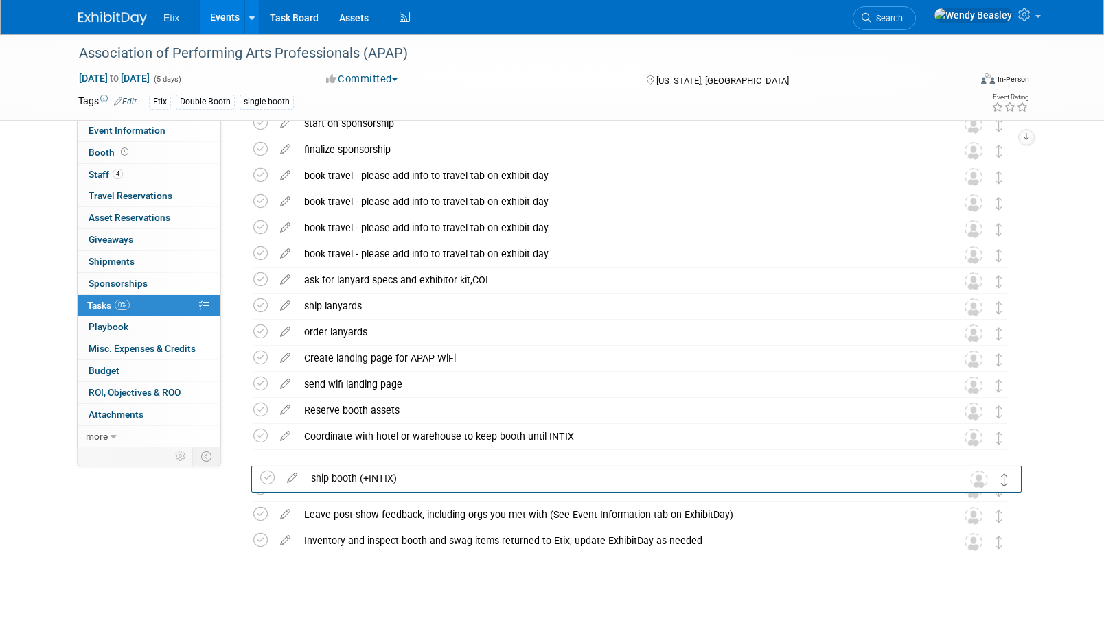
scroll to position [328, 0]
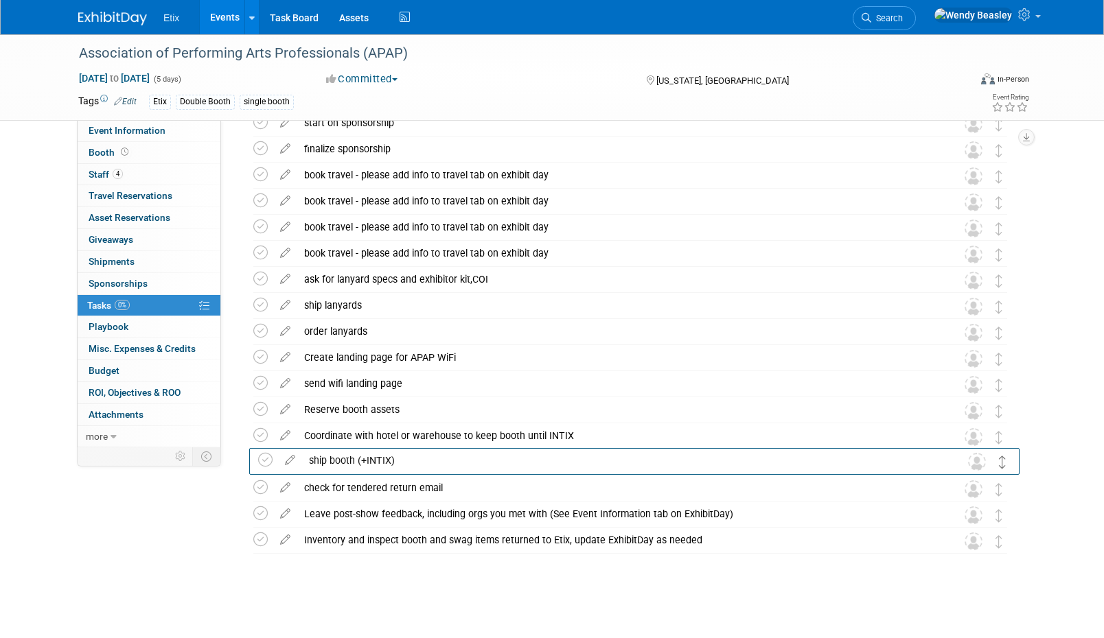
drag, startPoint x: 999, startPoint y: 272, endPoint x: 1003, endPoint y: 464, distance: 191.5
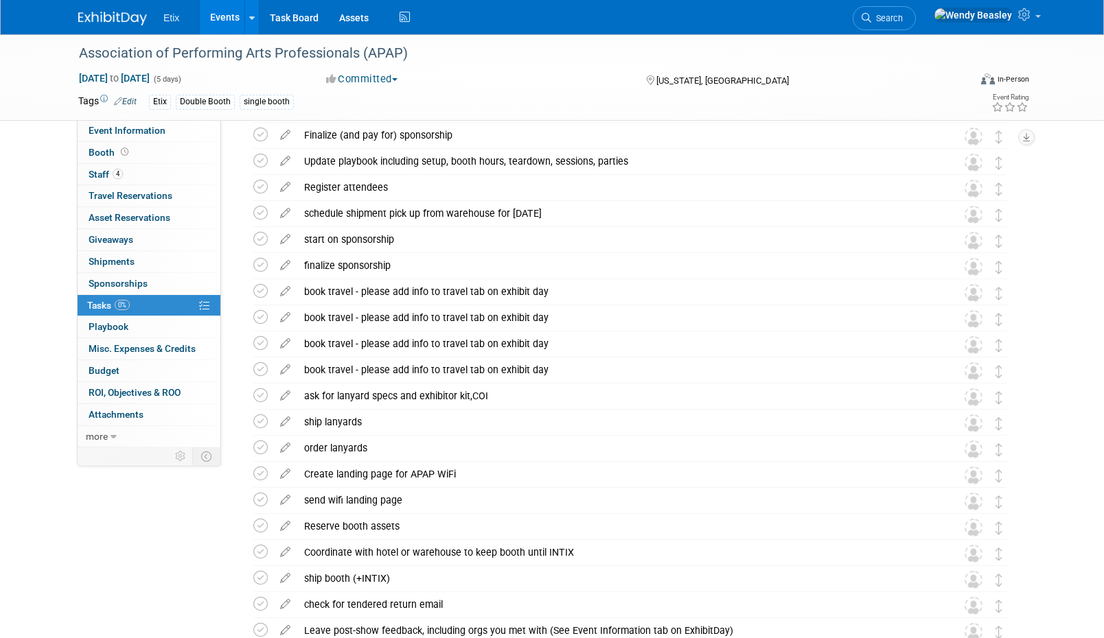
scroll to position [0, 0]
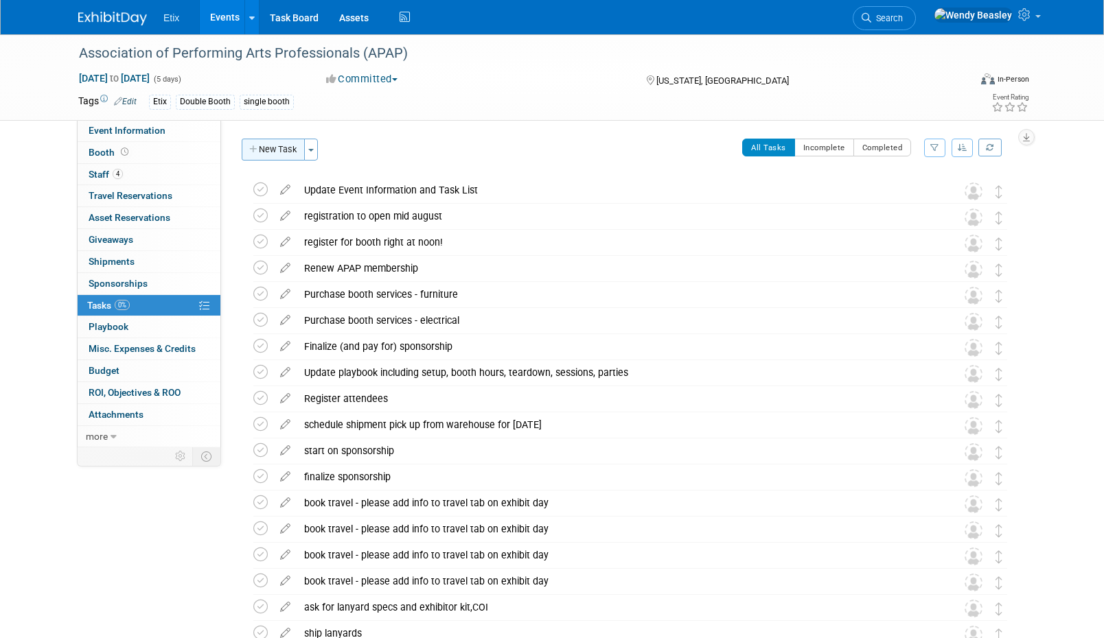
click at [267, 150] on button "New Task" at bounding box center [273, 150] width 63 height 22
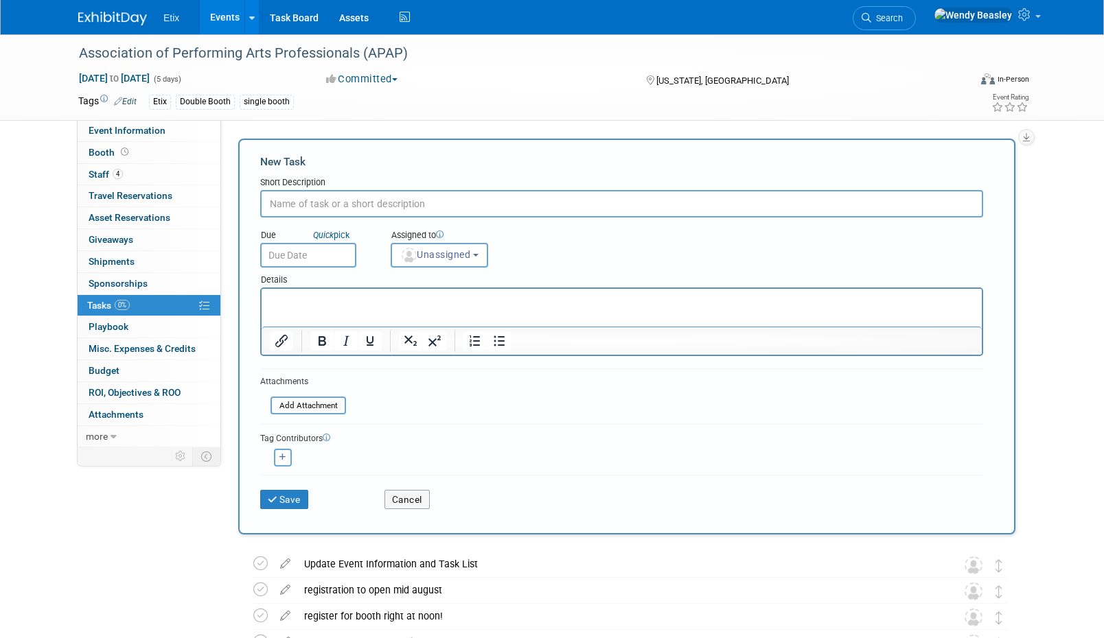
paste input "Request Certificate of Insurance from Rob Daviero"
type input "Request Certificate of Insurance from Rob Daviero"
click at [291, 498] on button "Save" at bounding box center [284, 499] width 48 height 19
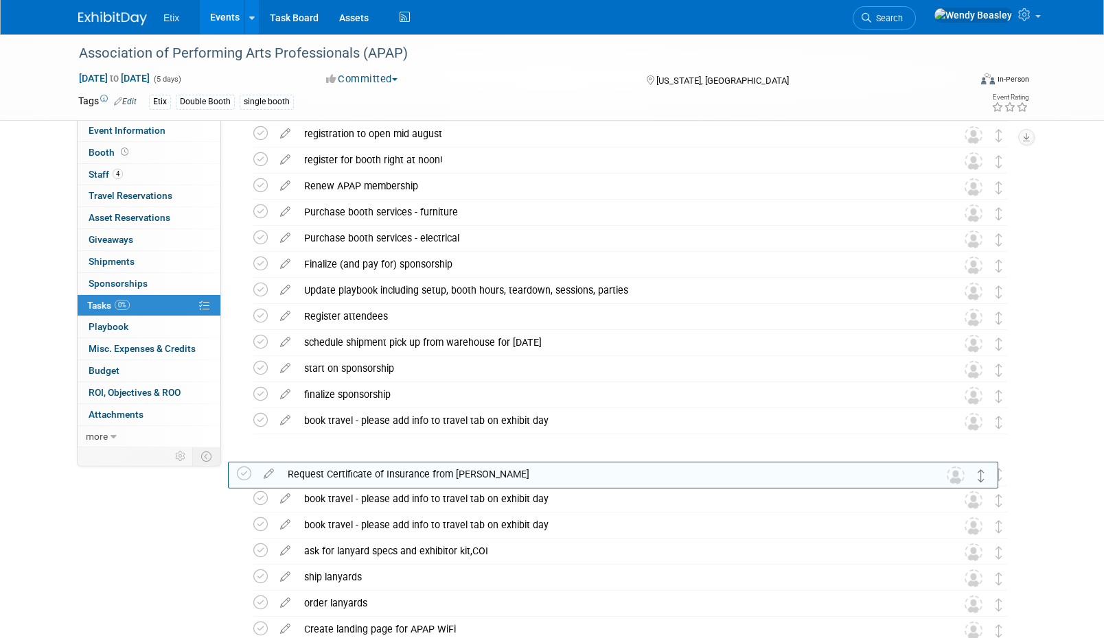
scroll to position [354, 0]
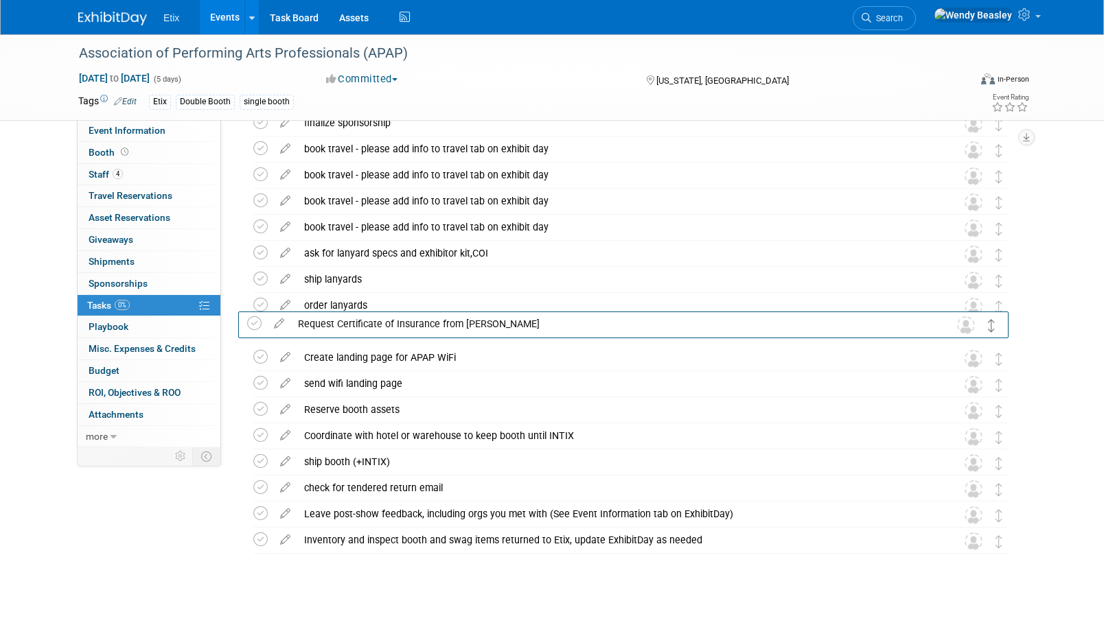
drag, startPoint x: 999, startPoint y: 205, endPoint x: 991, endPoint y: 327, distance: 123.1
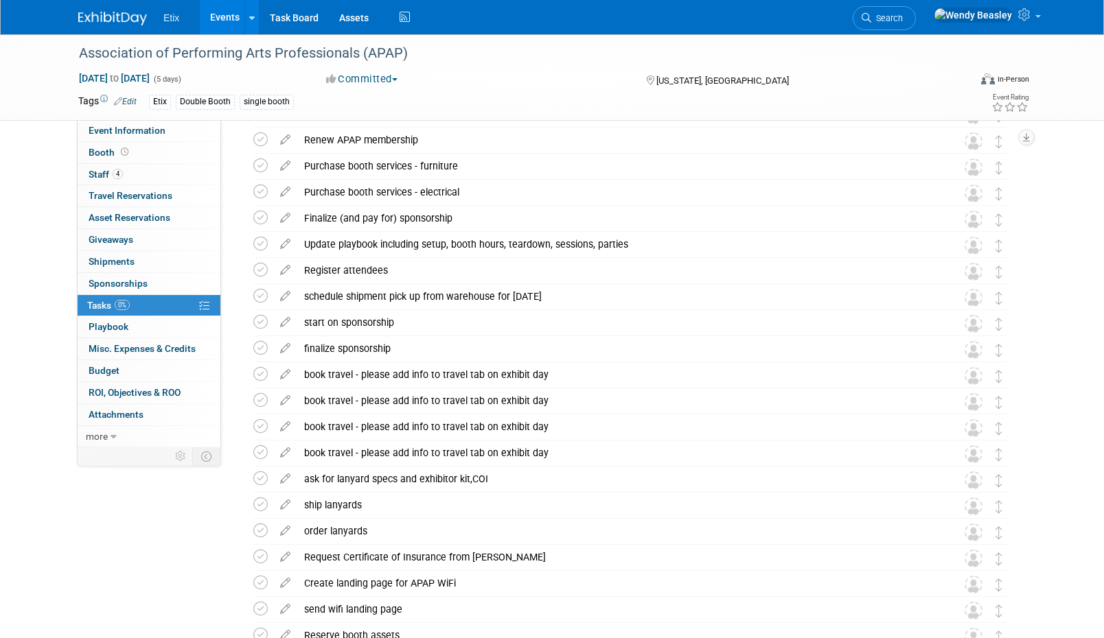
scroll to position [21, 0]
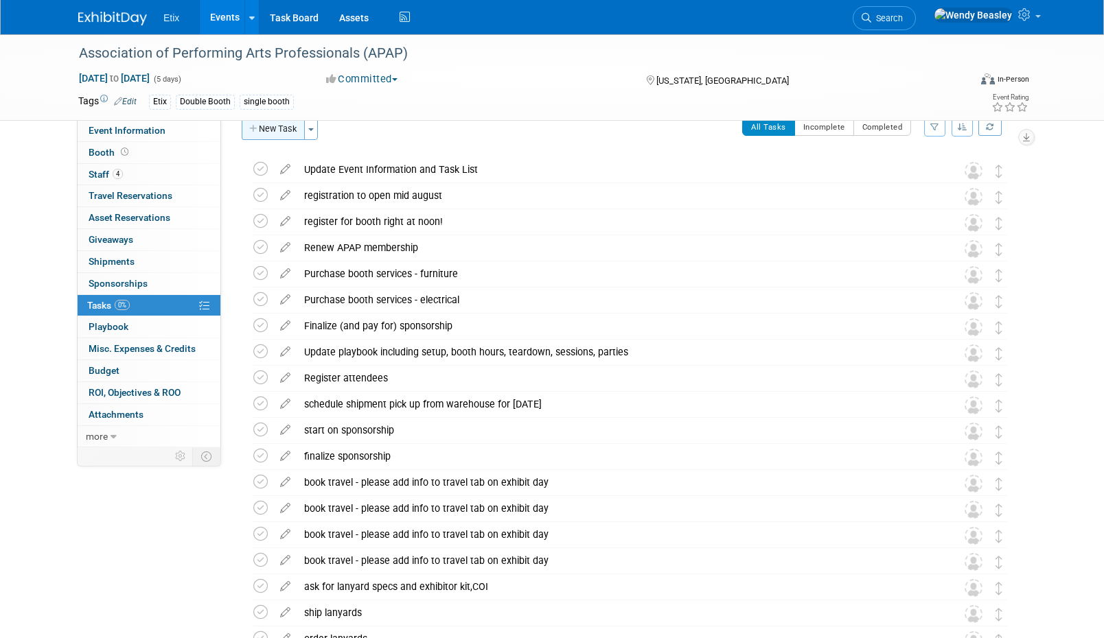
click at [277, 136] on button "New Task" at bounding box center [273, 129] width 63 height 22
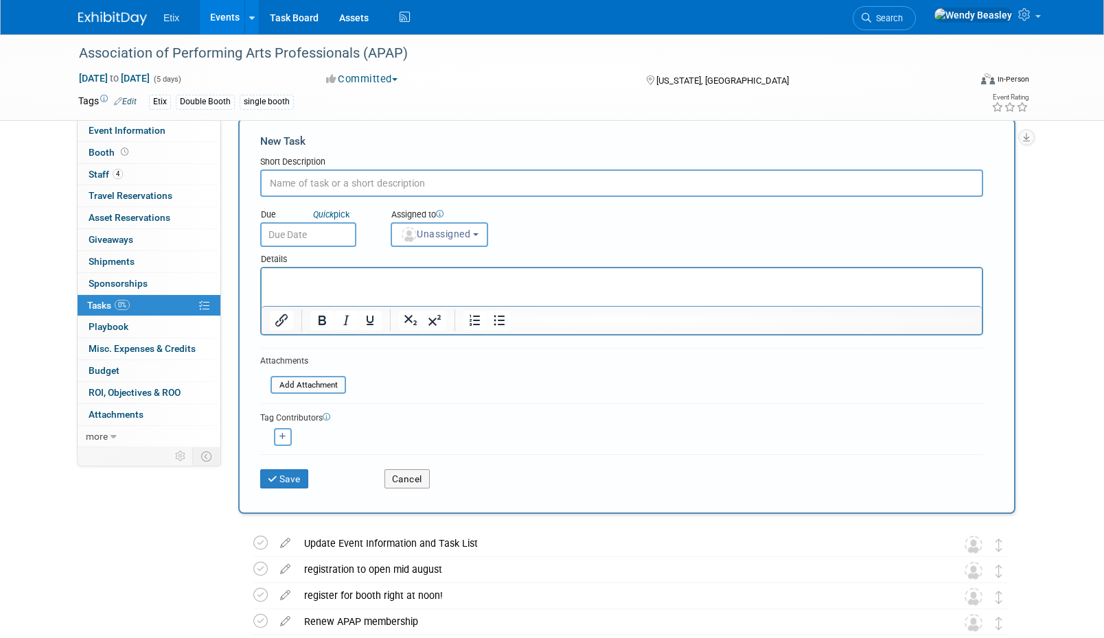
scroll to position [0, 0]
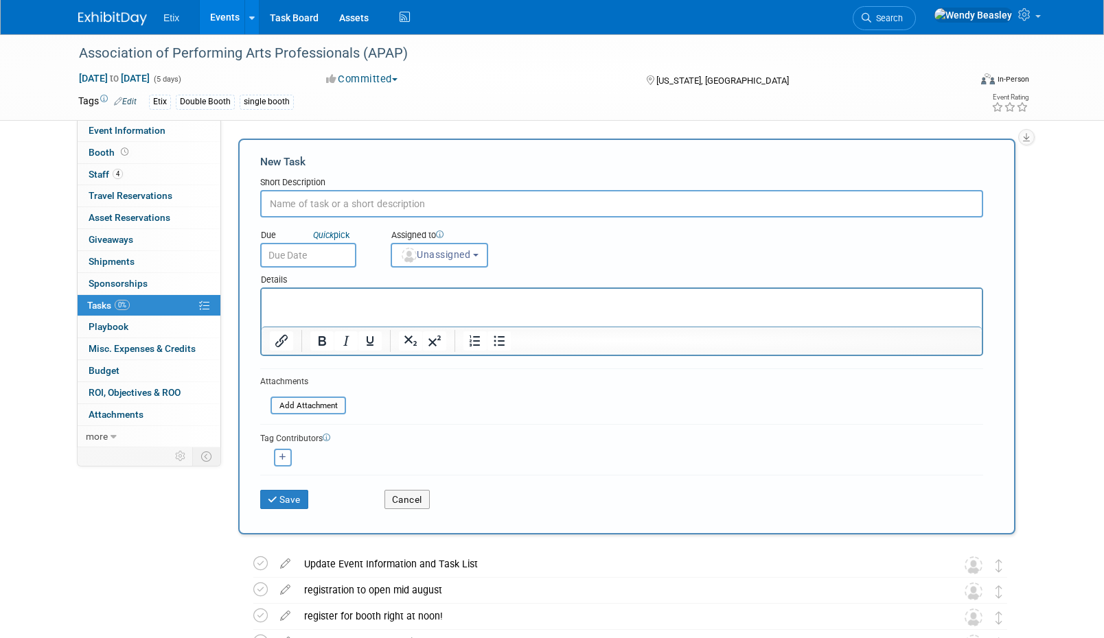
paste input "Send Certificate of Insurance to show organizers"
type input "Send Certificate of Insurance to show organizers"
click at [283, 496] on button "Save" at bounding box center [284, 499] width 48 height 19
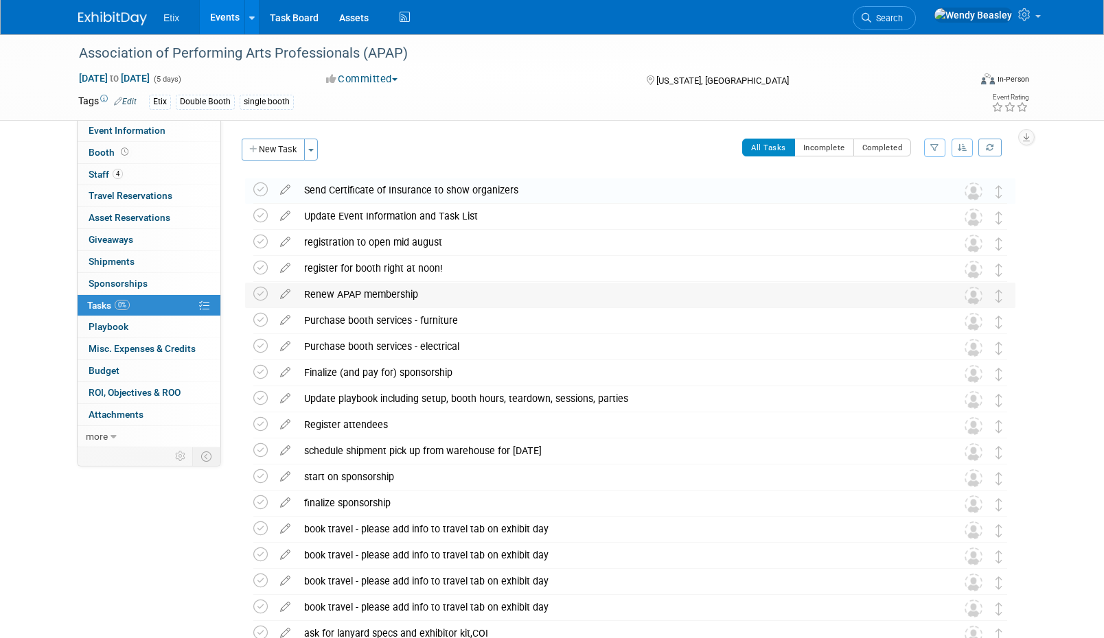
click at [998, 303] on span at bounding box center [998, 301] width 7 height 10
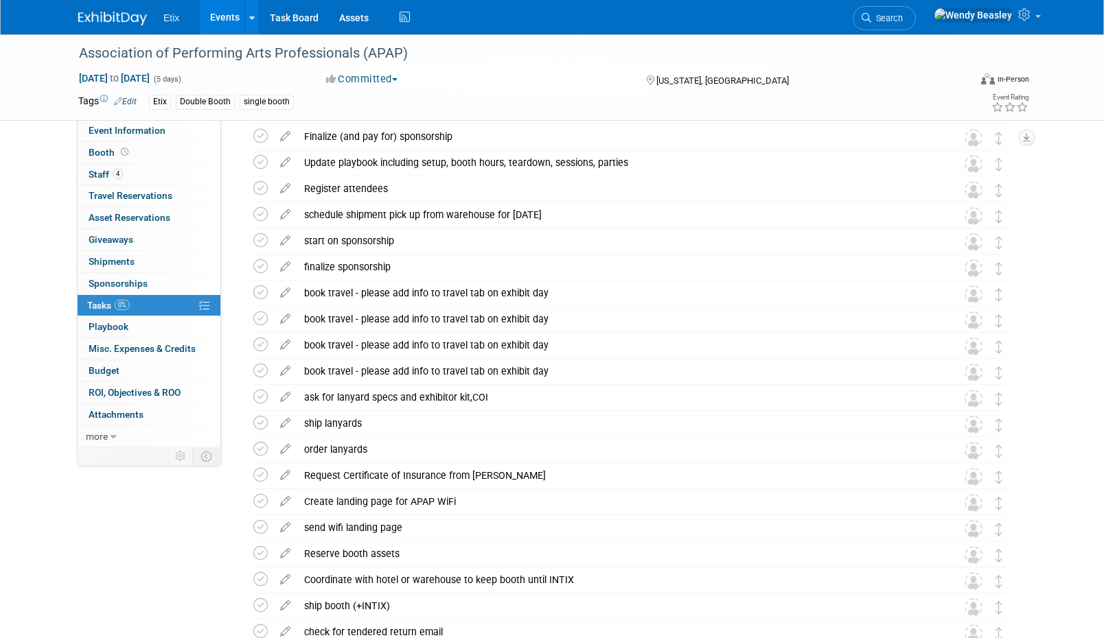
scroll to position [283, 0]
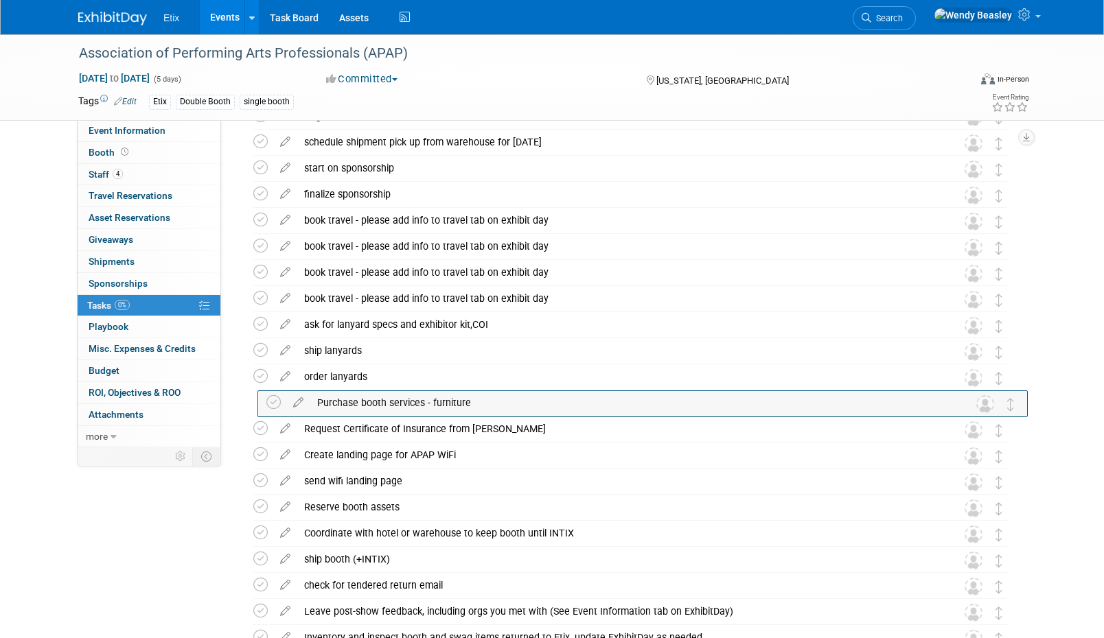
drag, startPoint x: 997, startPoint y: 325, endPoint x: 1010, endPoint y: 411, distance: 87.4
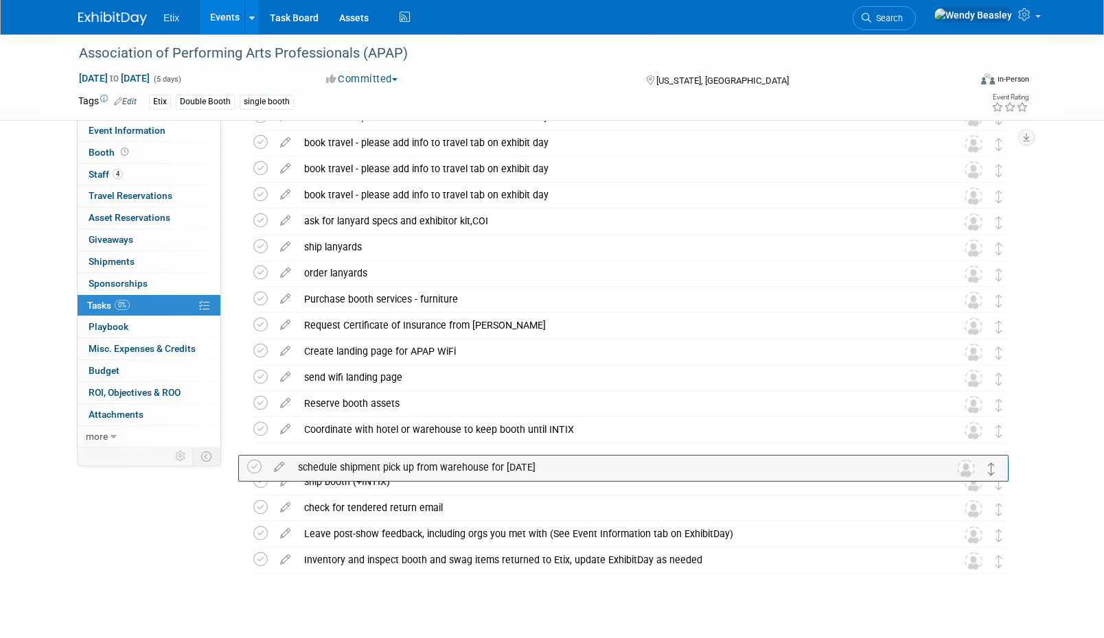
scroll to position [380, 0]
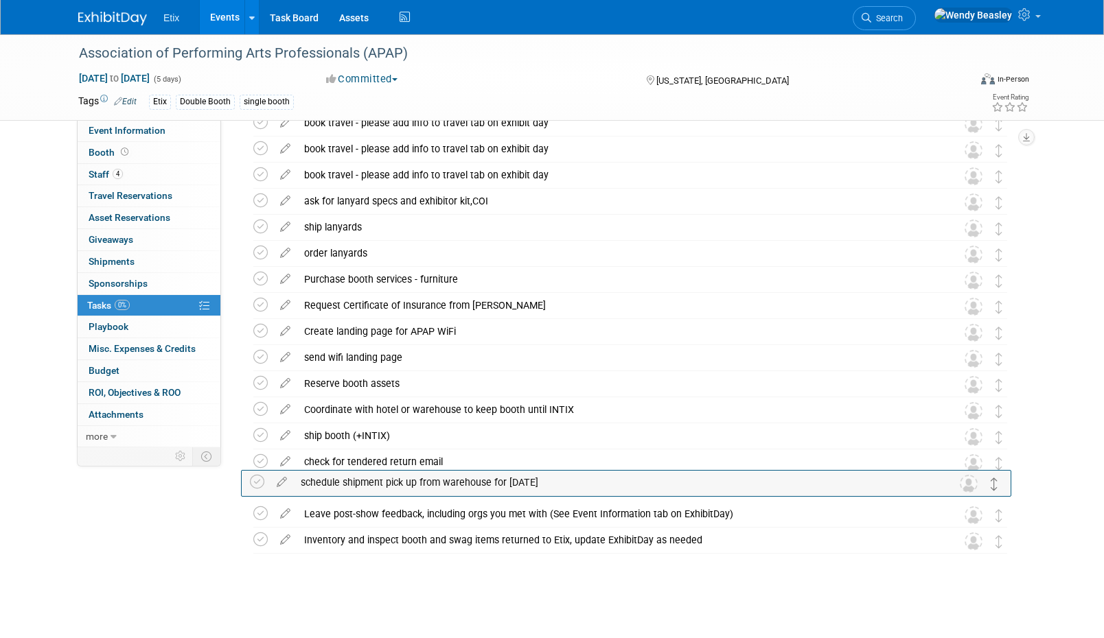
drag, startPoint x: 994, startPoint y: 197, endPoint x: 990, endPoint y: 482, distance: 284.9
drag, startPoint x: 995, startPoint y: 461, endPoint x: 1001, endPoint y: 486, distance: 25.3
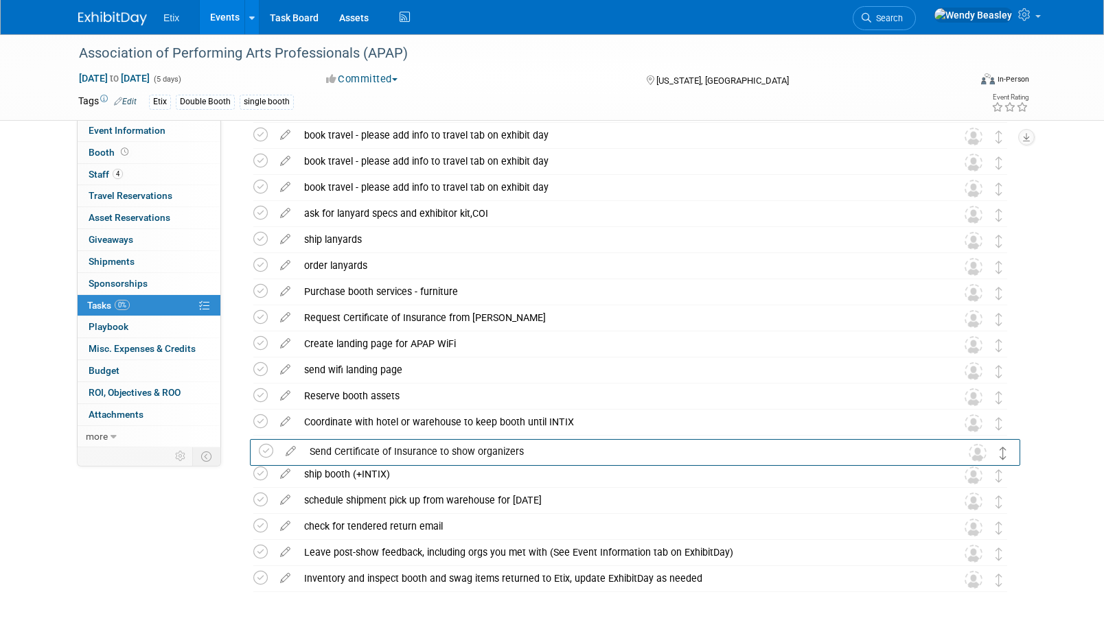
scroll to position [344, 0]
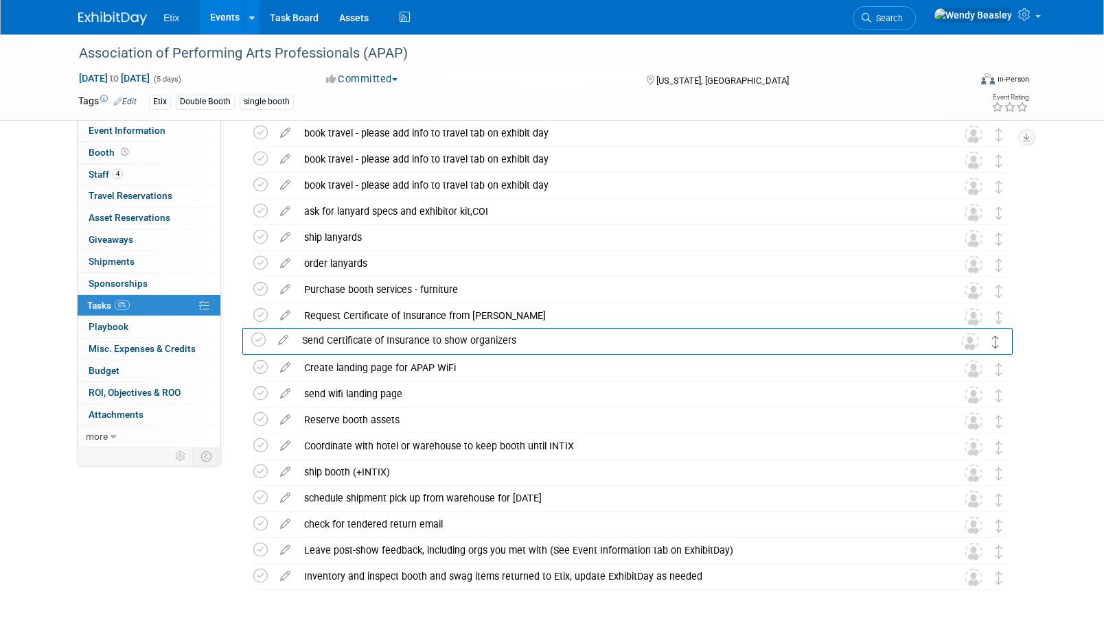
drag, startPoint x: 996, startPoint y: 172, endPoint x: 992, endPoint y: 338, distance: 166.8
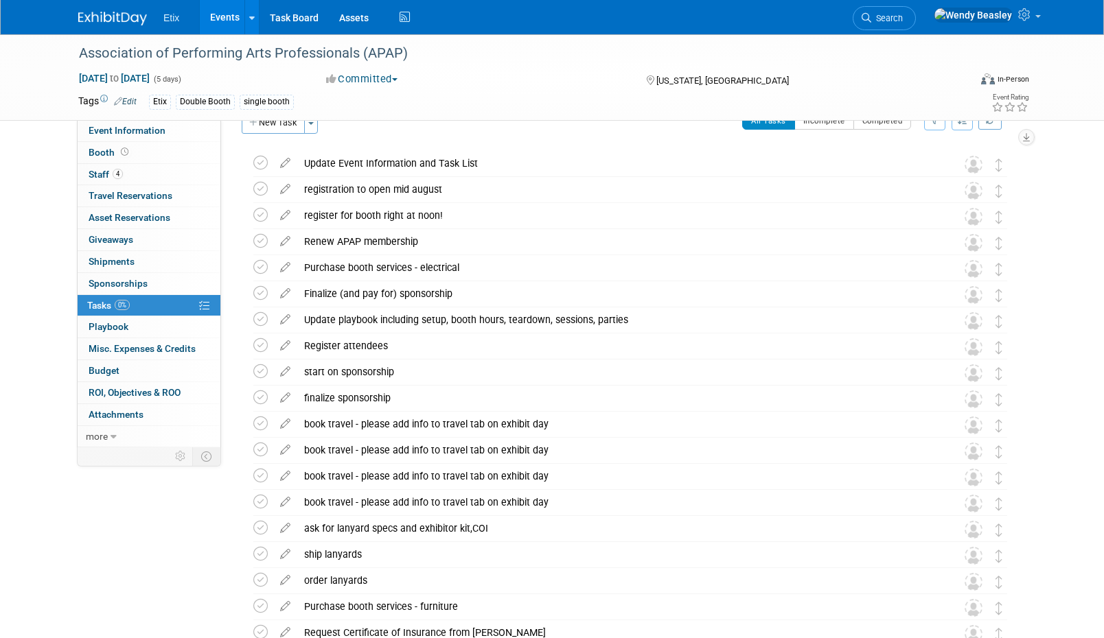
scroll to position [0, 0]
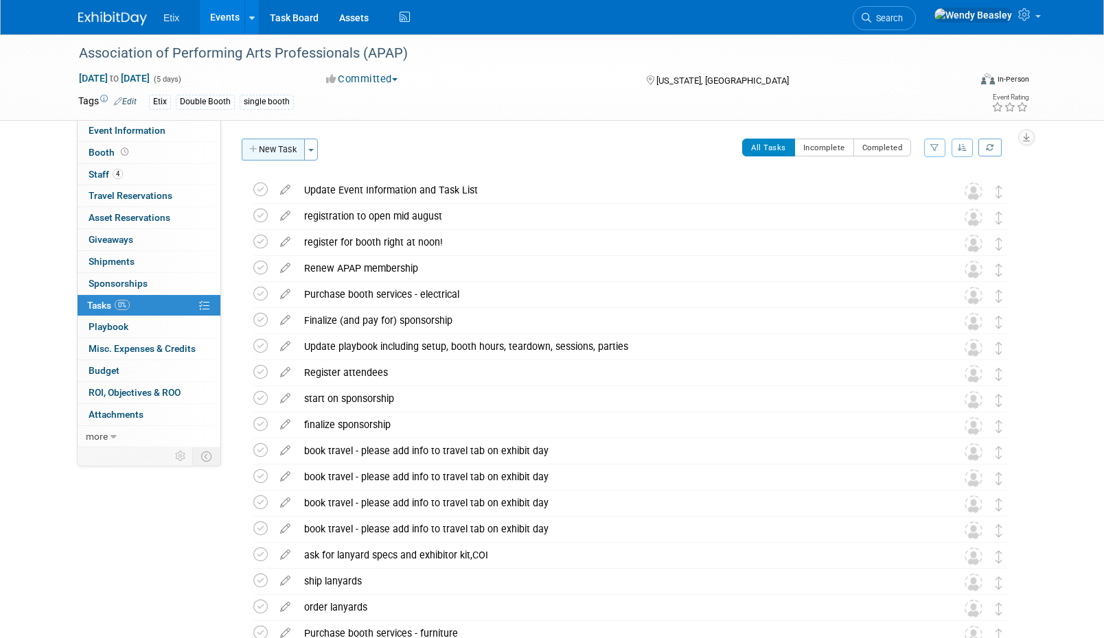
click at [283, 148] on button "New Task" at bounding box center [273, 150] width 63 height 22
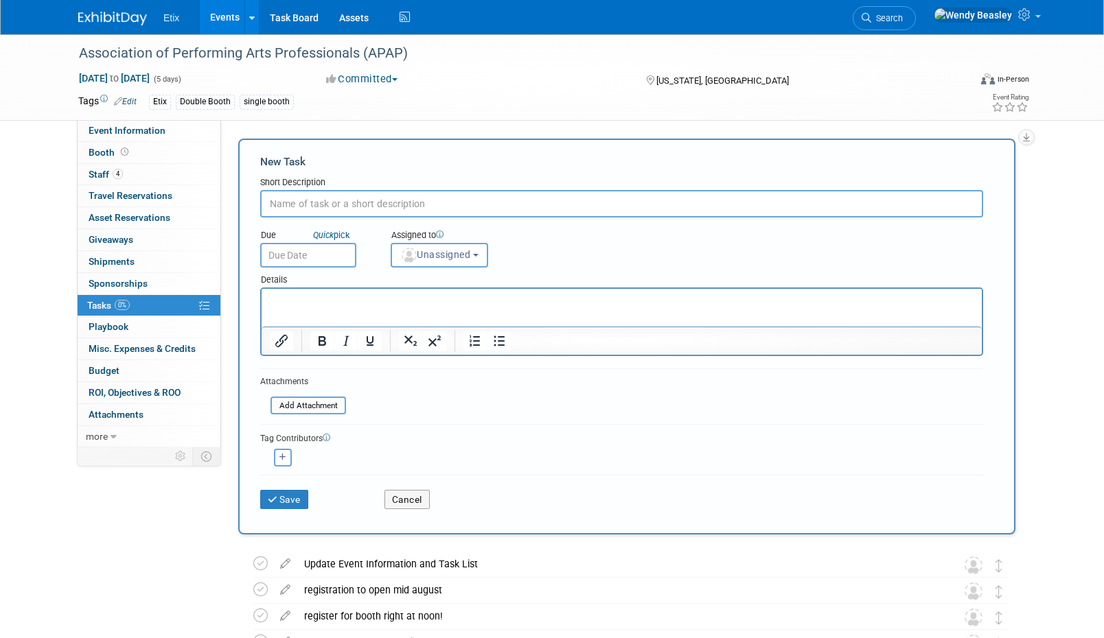
paste input "Send pre-show email"
type input "Send pre-show email"
click at [461, 260] on button "Unassigned" at bounding box center [439, 255] width 97 height 25
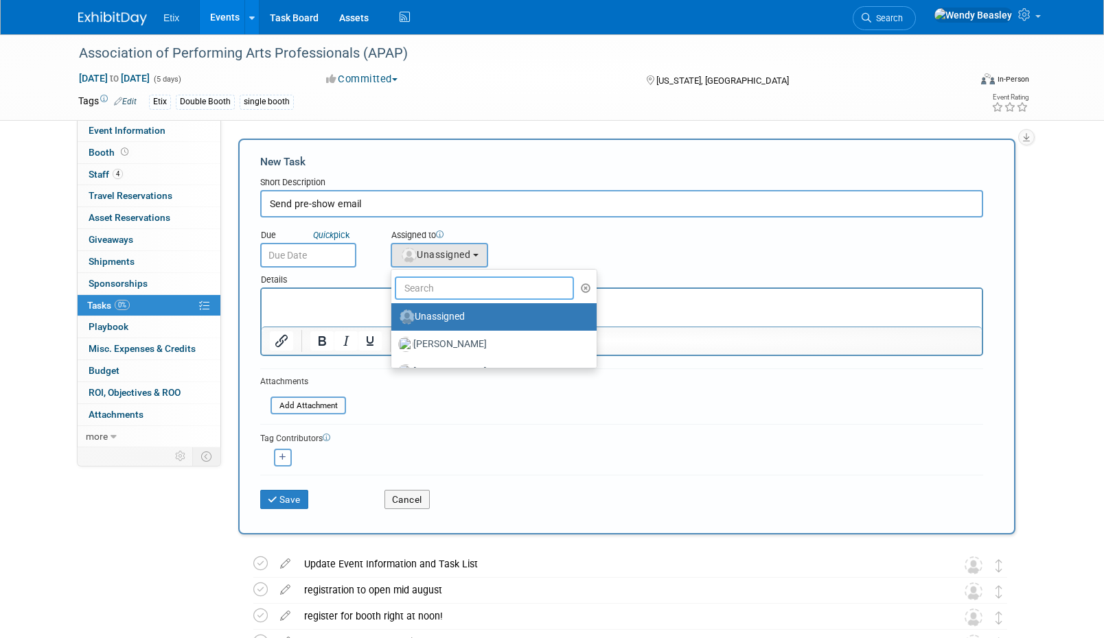
click at [460, 290] on input "text" at bounding box center [484, 288] width 179 height 23
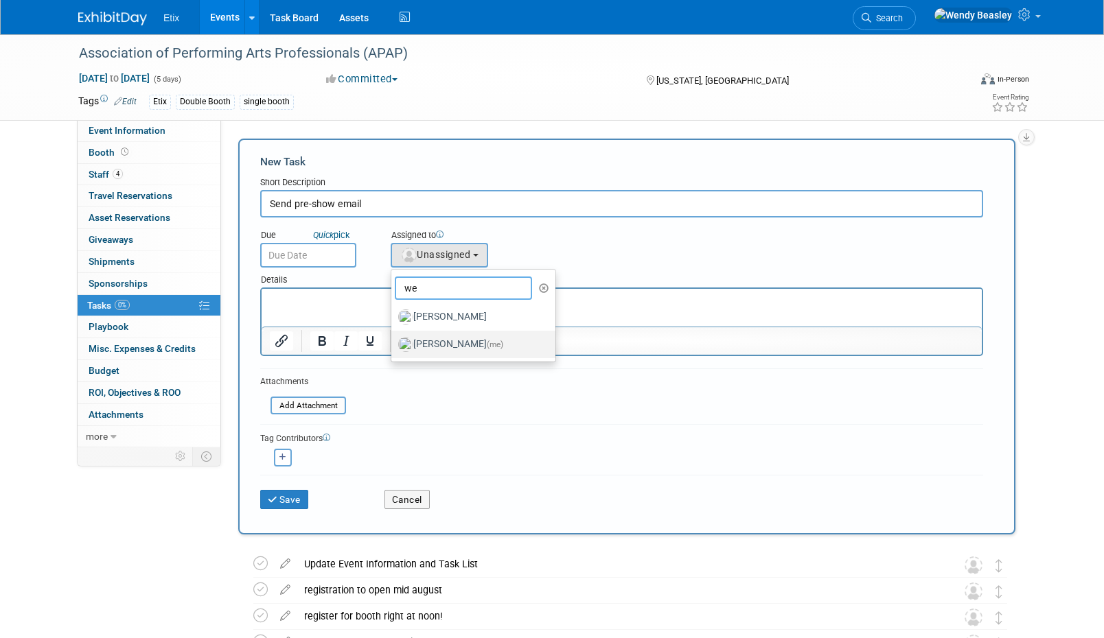
type input "we"
click at [429, 340] on label "Wendy Beasley (me)" at bounding box center [469, 345] width 143 height 22
click at [393, 340] on input "Wendy Beasley (me)" at bounding box center [388, 342] width 9 height 9
select select "67d77b69-99bf-450c-bf82-adffa46a8a34"
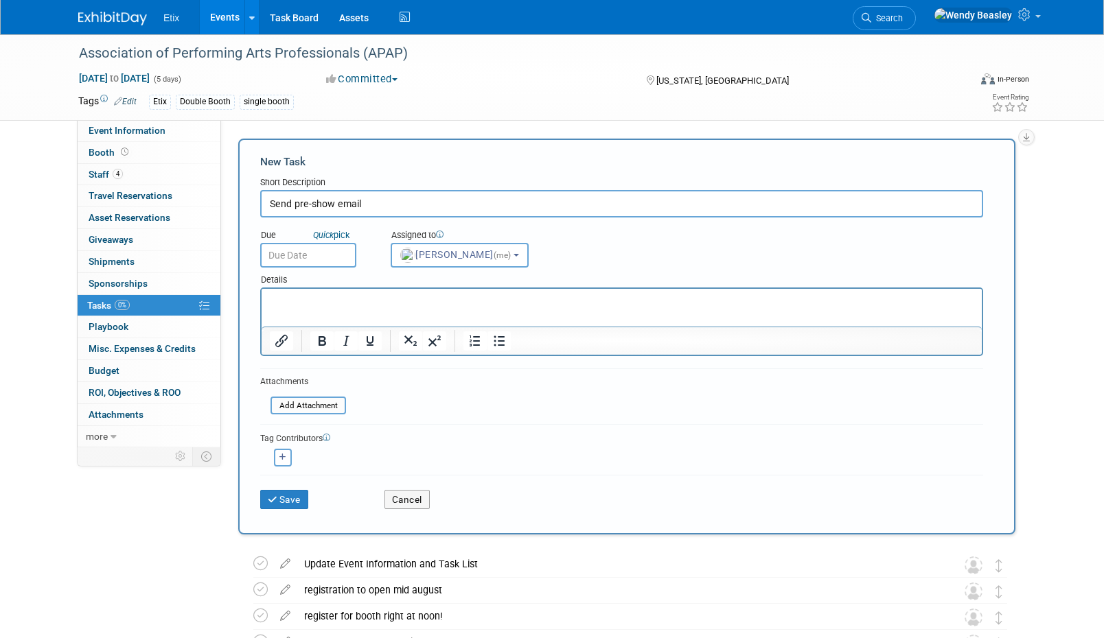
click at [324, 257] on input "text" at bounding box center [308, 255] width 96 height 25
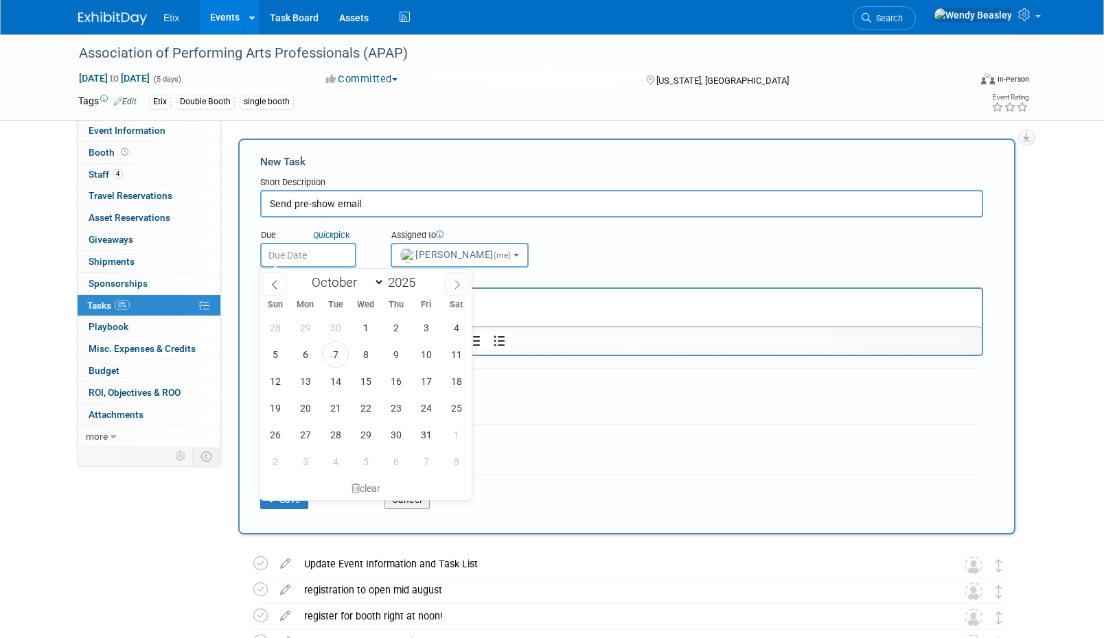
click at [452, 287] on icon at bounding box center [457, 285] width 10 height 10
click at [465, 283] on span at bounding box center [457, 283] width 25 height 23
select select "11"
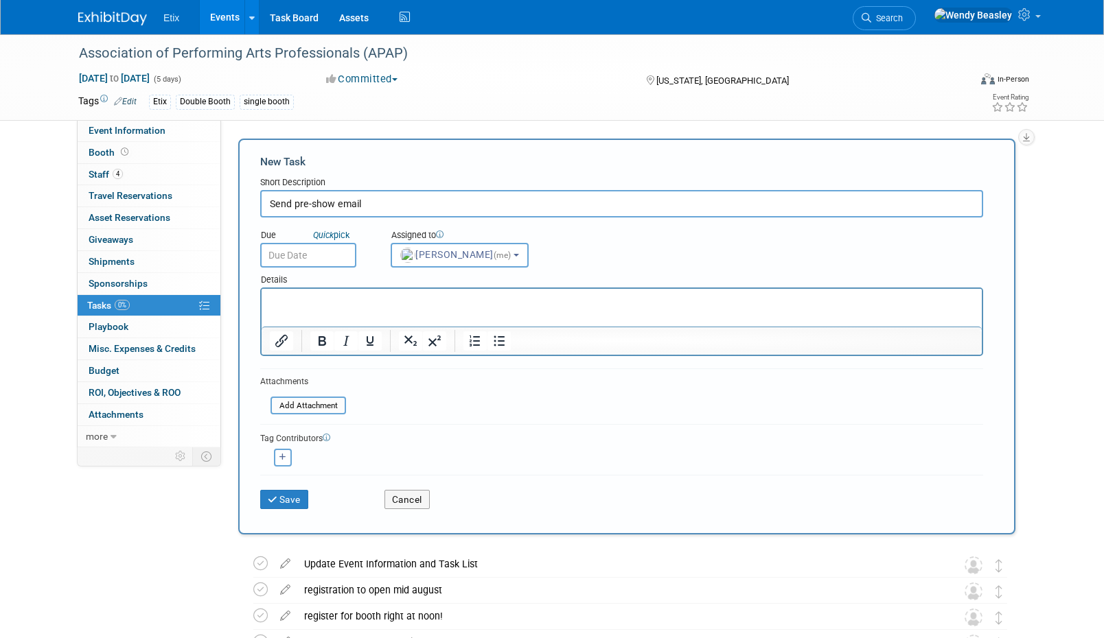
click at [389, 201] on input "Send pre-show email" at bounding box center [621, 203] width 723 height 27
type input "Send pre-show email by Jan 3"
click at [291, 251] on input "text" at bounding box center [308, 255] width 96 height 25
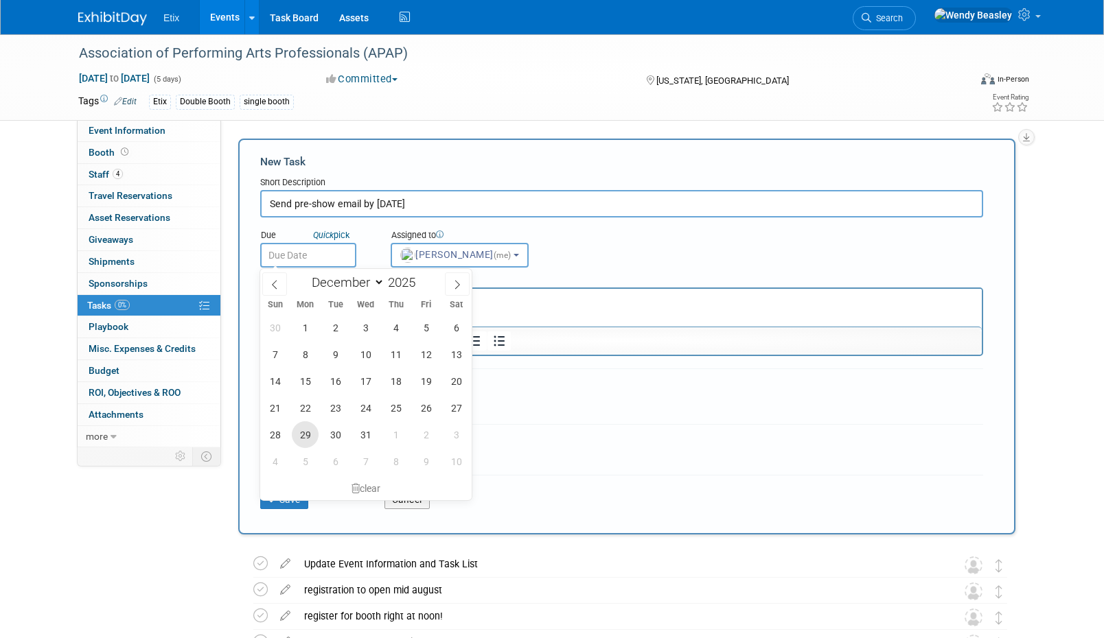
click at [312, 432] on span "29" at bounding box center [305, 434] width 27 height 27
type input "Dec 29, 2025"
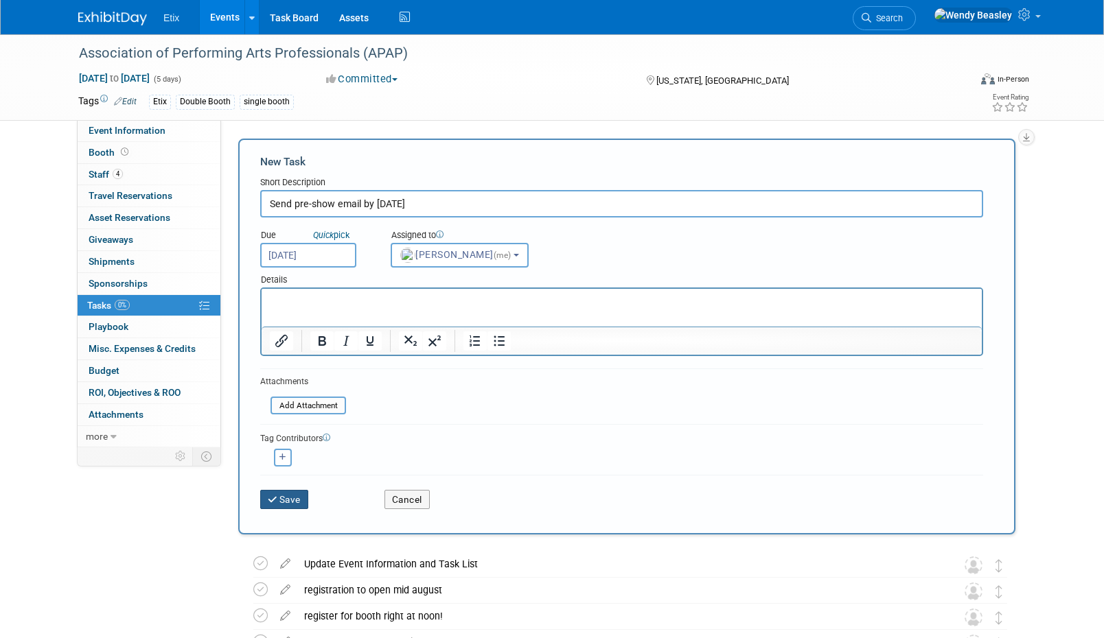
click at [294, 498] on button "Save" at bounding box center [284, 499] width 48 height 19
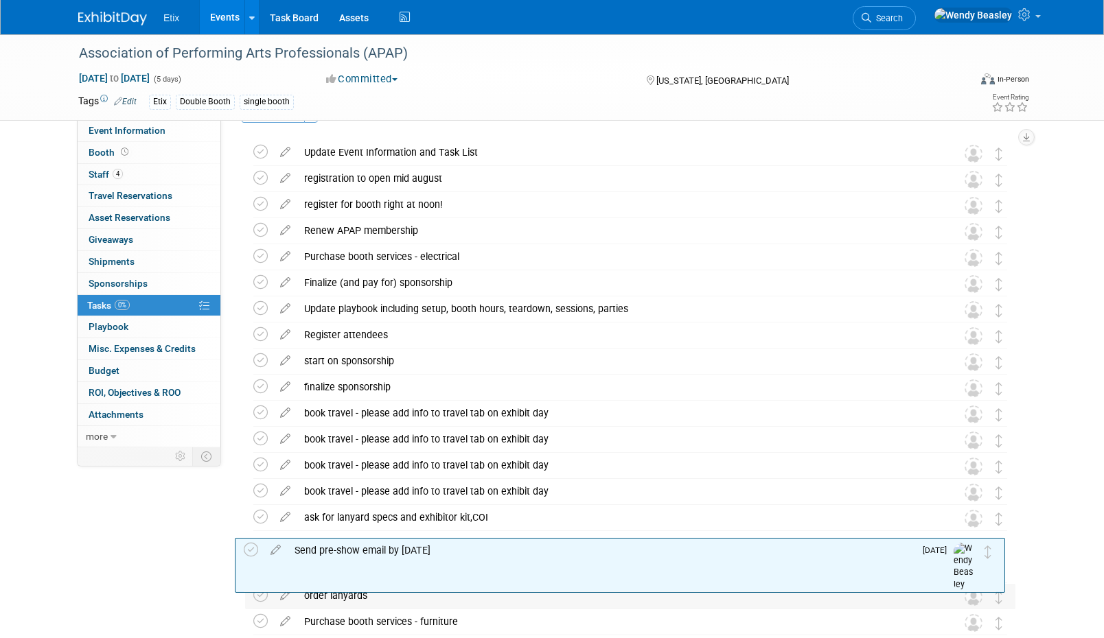
scroll to position [393, 0]
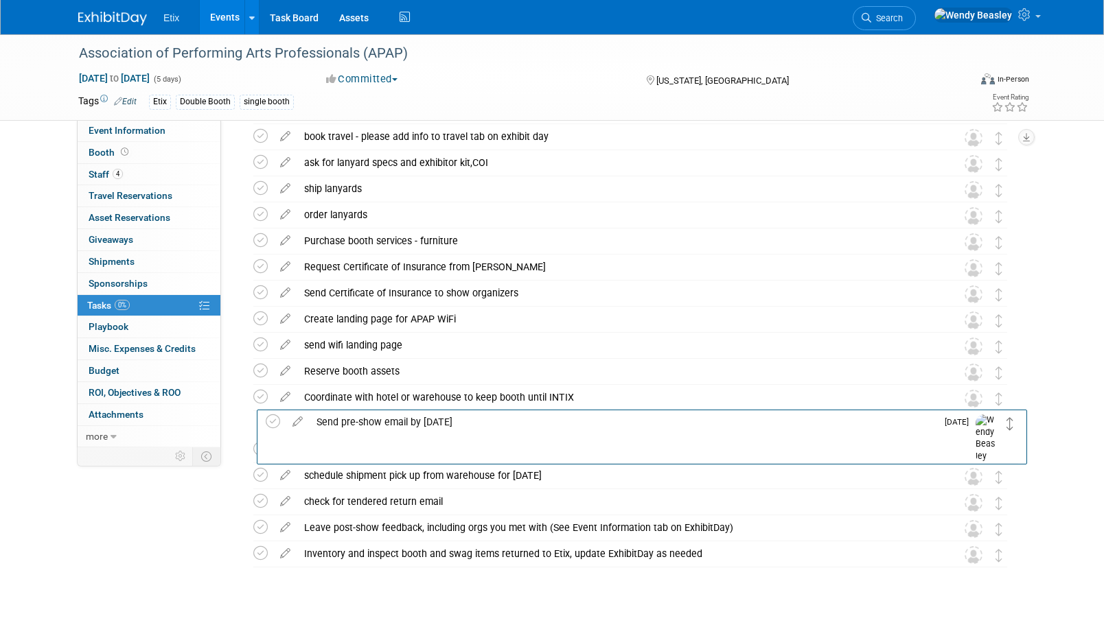
drag, startPoint x: 1001, startPoint y: 205, endPoint x: 1012, endPoint y: 427, distance: 222.6
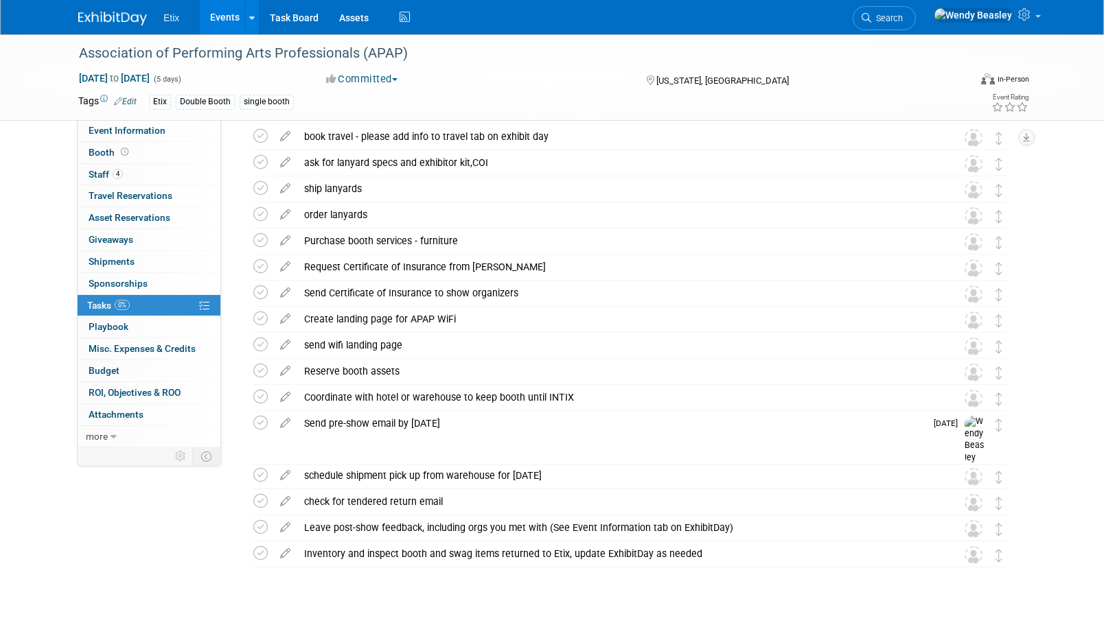
click at [368, 445] on div "ship booth (+INTIX)" at bounding box center [617, 449] width 640 height 23
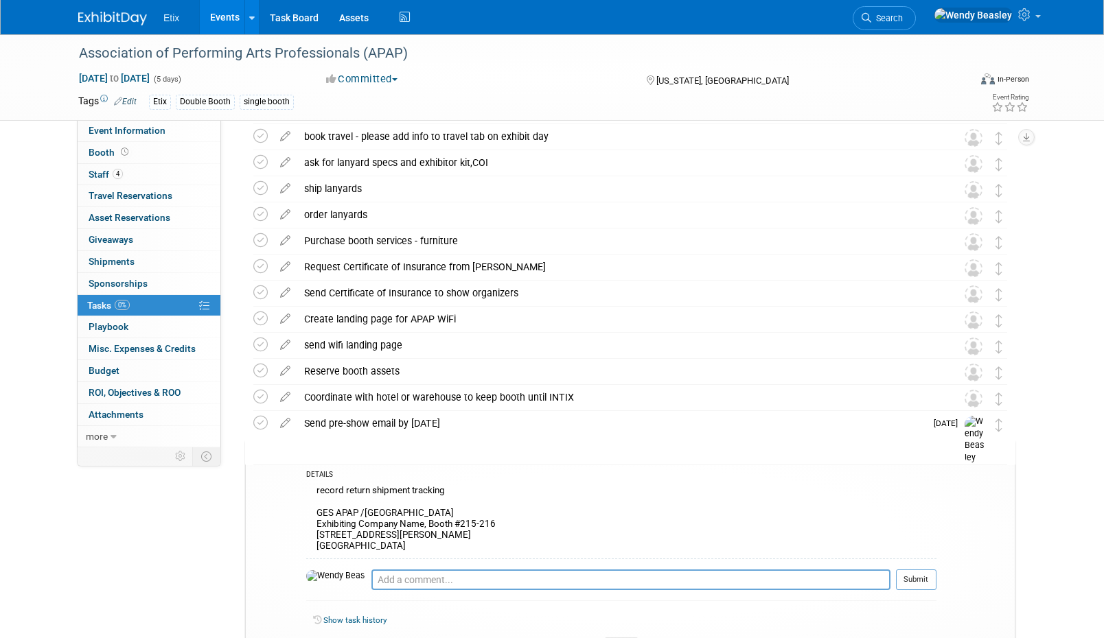
click at [408, 443] on div "ship booth (+INTIX)" at bounding box center [617, 450] width 638 height 23
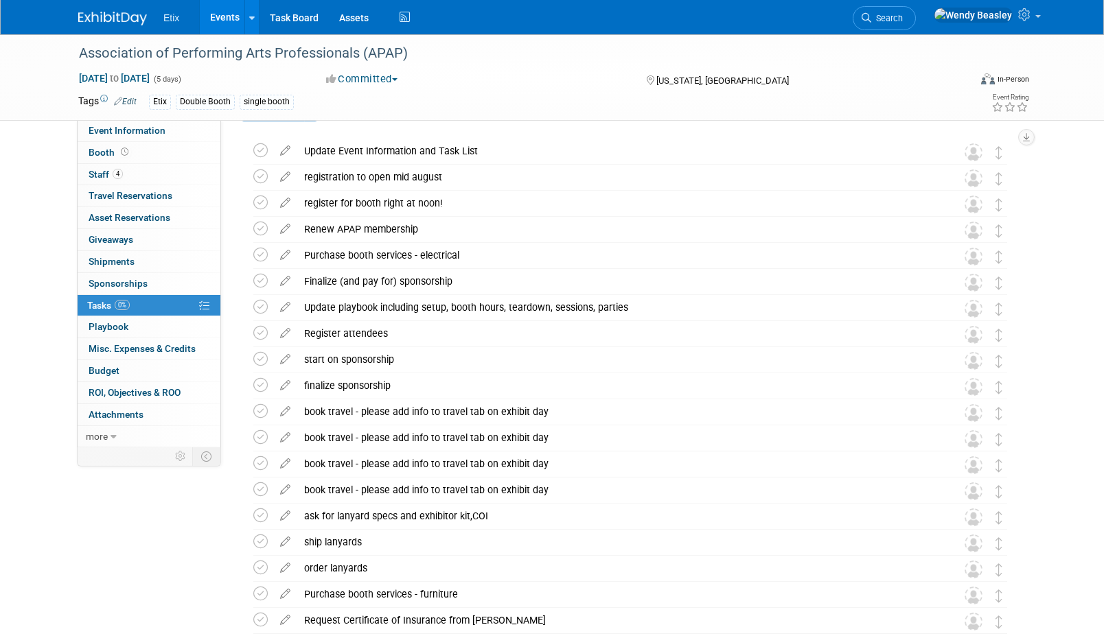
scroll to position [0, 0]
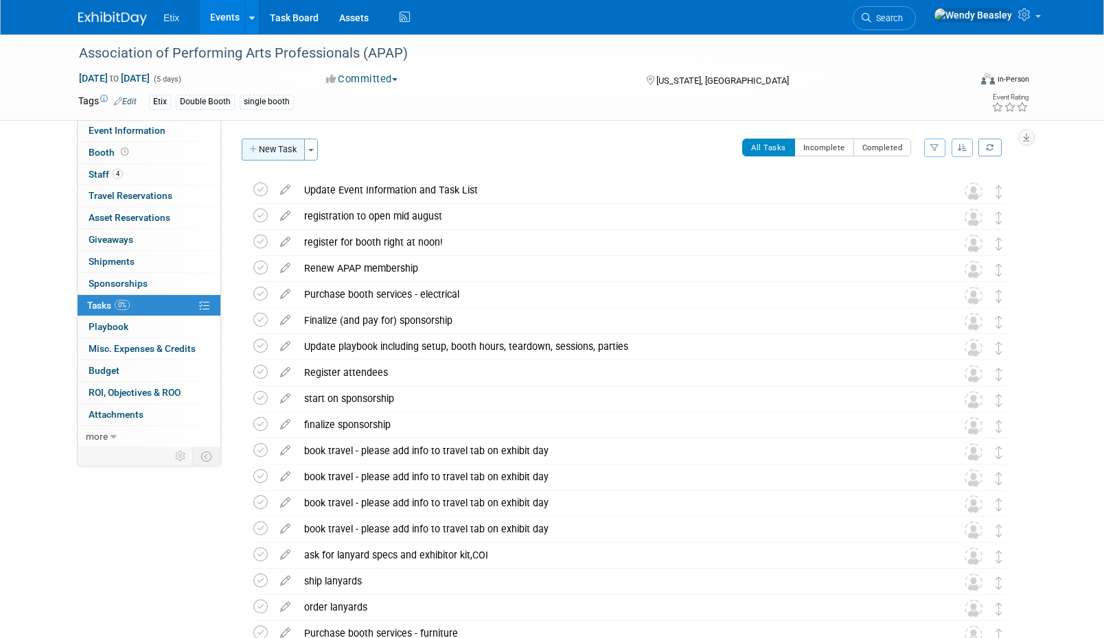
click at [276, 148] on button "New Task" at bounding box center [273, 150] width 63 height 22
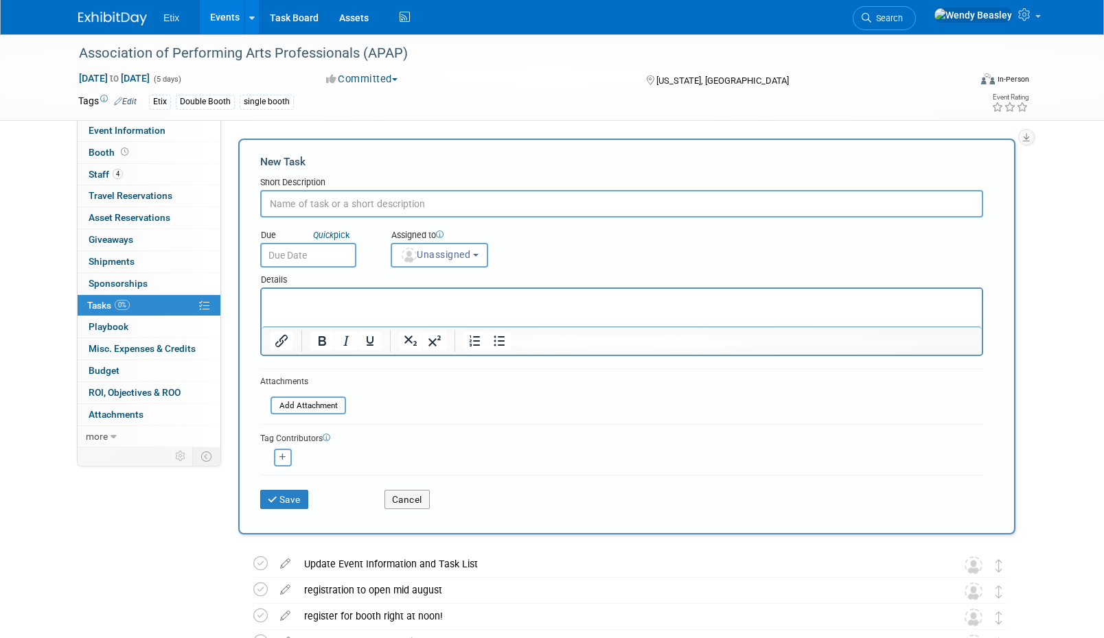
paste input "Send pre-show email"
type input "Send pre-show email"
click at [338, 195] on input "text" at bounding box center [621, 203] width 723 height 27
paste input "Order shipping with freight company (specify)"
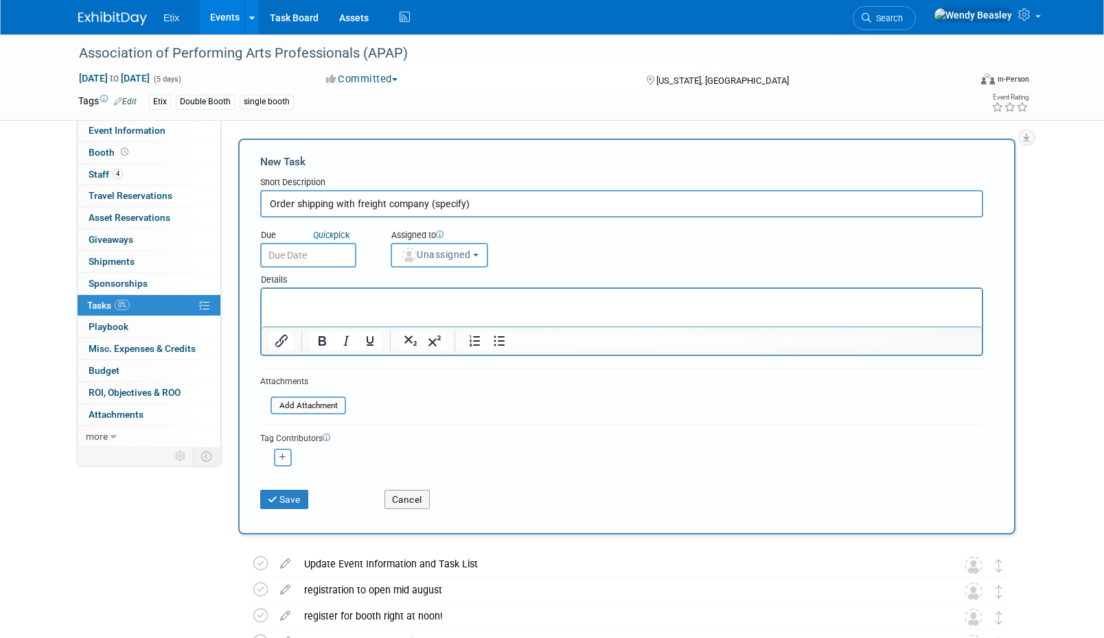
drag, startPoint x: 358, startPoint y: 205, endPoint x: 582, endPoint y: 213, distance: 224.6
click at [582, 213] on input "Order shipping with freight company (specify)" at bounding box center [621, 203] width 723 height 27
type input "Order shipping with GES - arrange shipment from APAP to INTIX"
click at [276, 497] on icon "submit" at bounding box center [274, 501] width 12 height 10
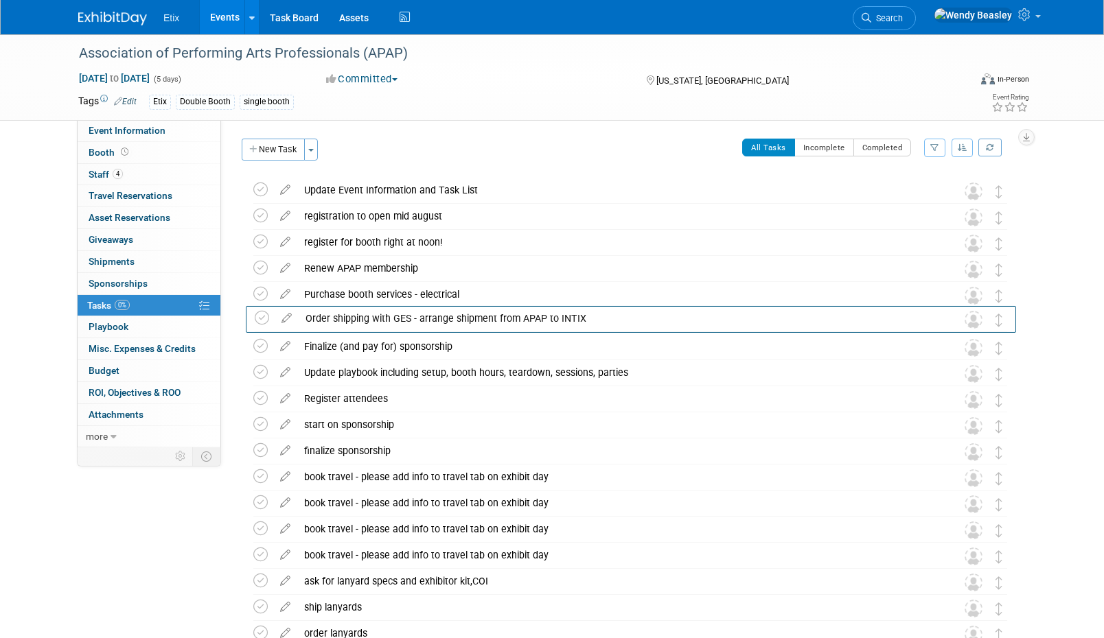
drag, startPoint x: 1001, startPoint y: 190, endPoint x: 1002, endPoint y: 318, distance: 127.7
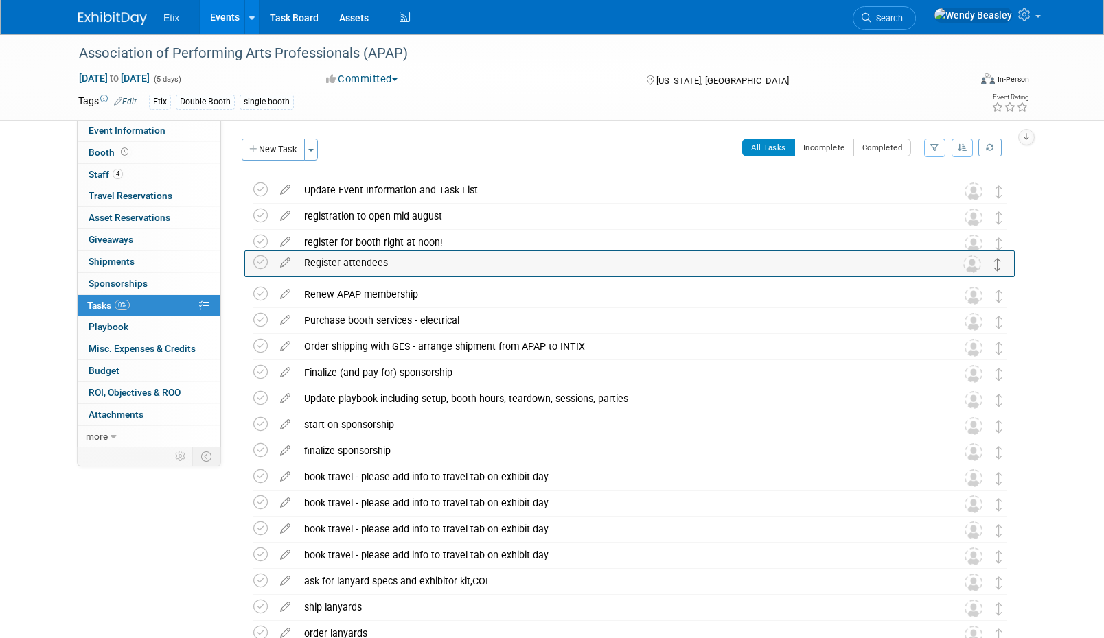
drag, startPoint x: 1000, startPoint y: 399, endPoint x: 999, endPoint y: 264, distance: 135.2
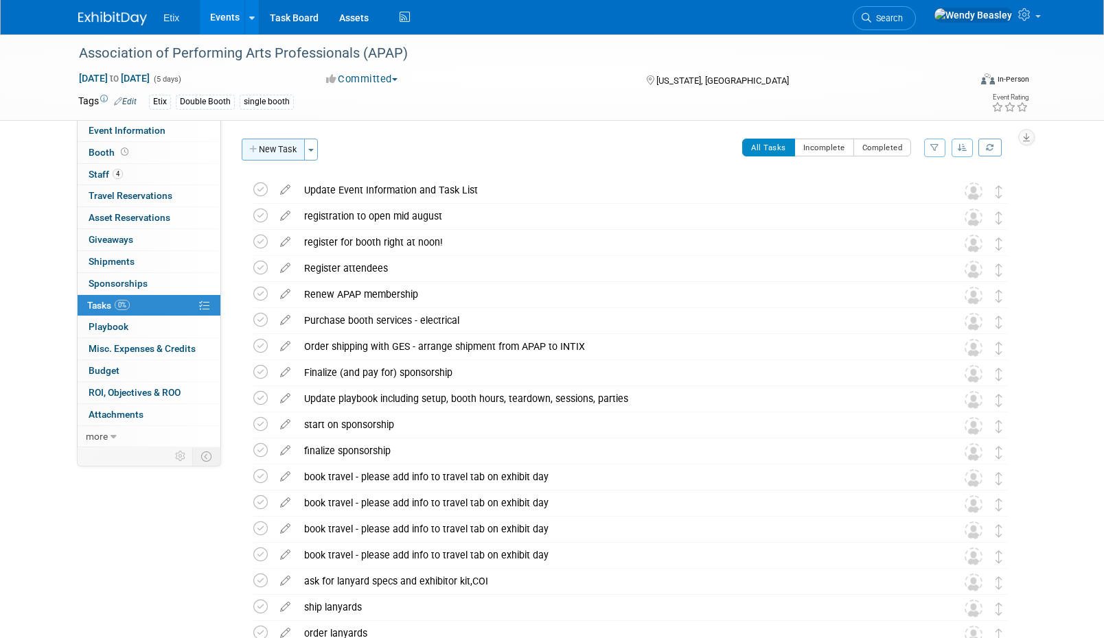
click at [267, 150] on button "New Task" at bounding box center [273, 150] width 63 height 22
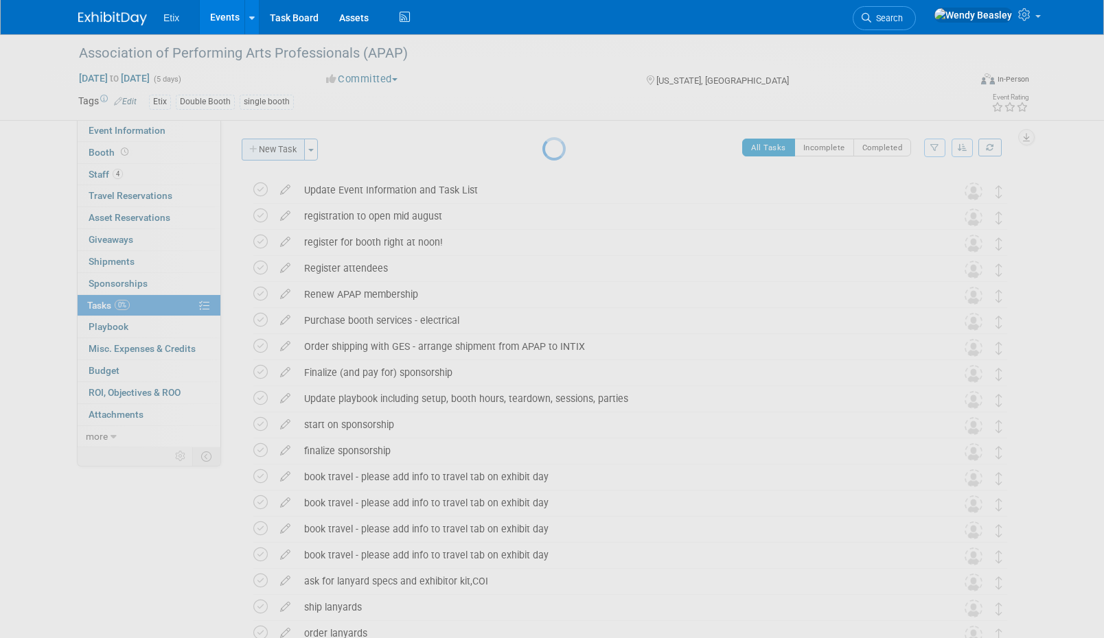
click at [542, 150] on div at bounding box center [551, 319] width 19 height 638
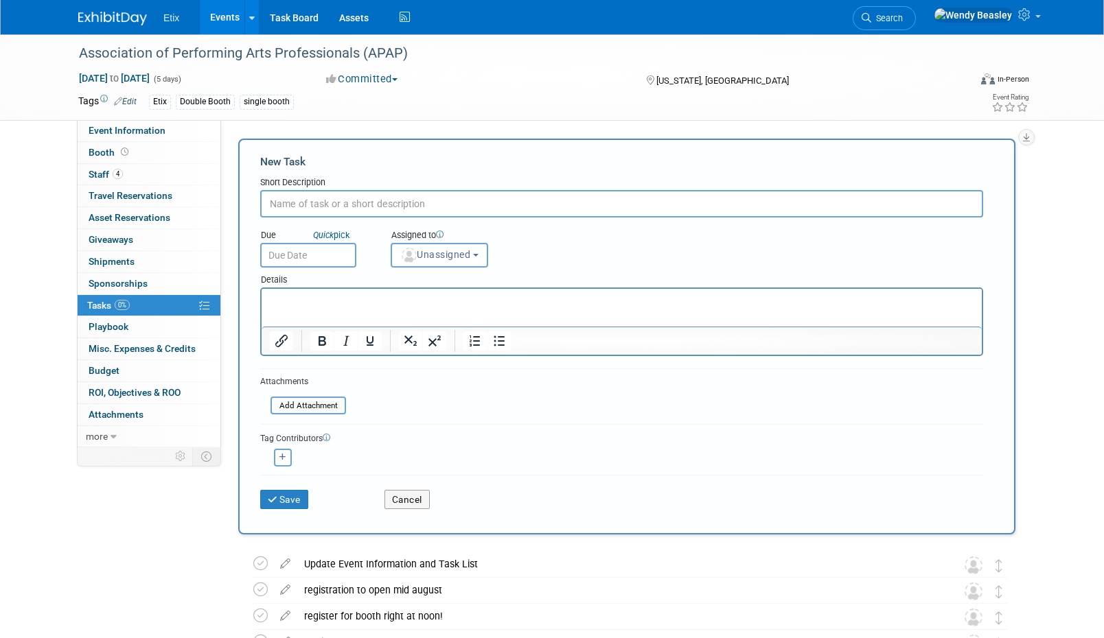
paste input "Fill out bill of lading at show and check with show organizers about freight pi…"
type input "Fill out bill of lading at show and check with show organizers about freight pi…"
click at [293, 493] on button "Save" at bounding box center [284, 499] width 48 height 19
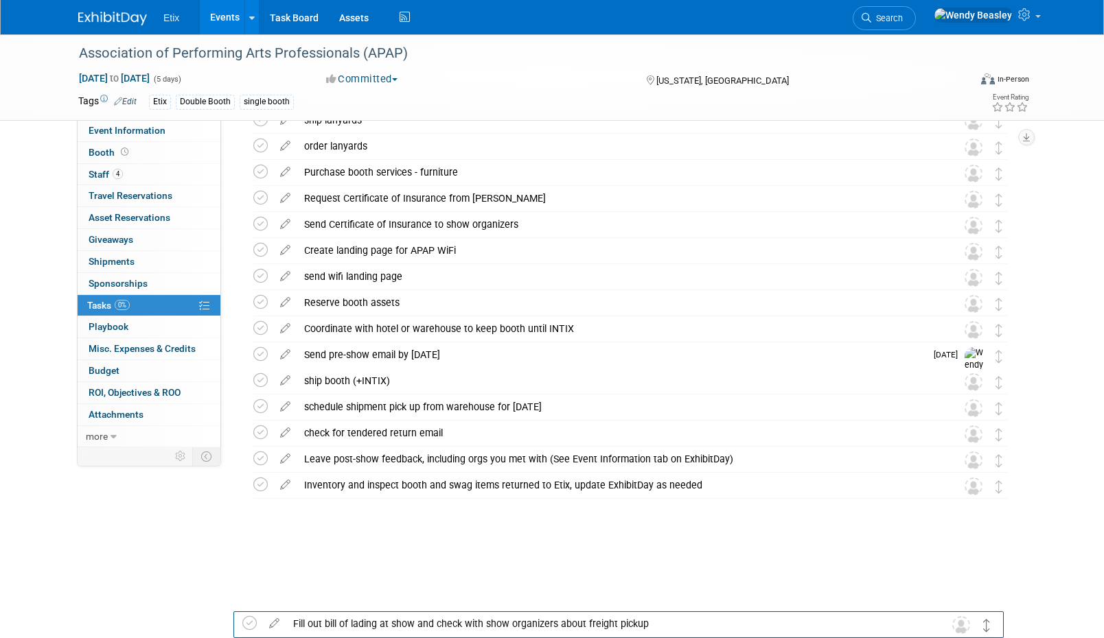
scroll to position [458, 0]
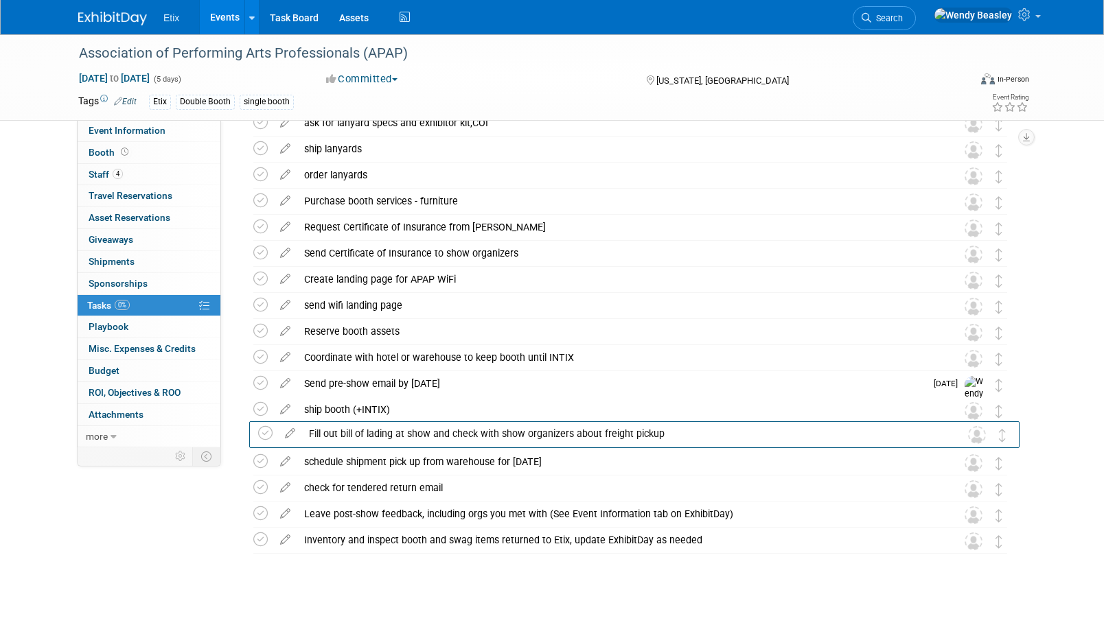
drag, startPoint x: 999, startPoint y: 194, endPoint x: 999, endPoint y: 444, distance: 249.8
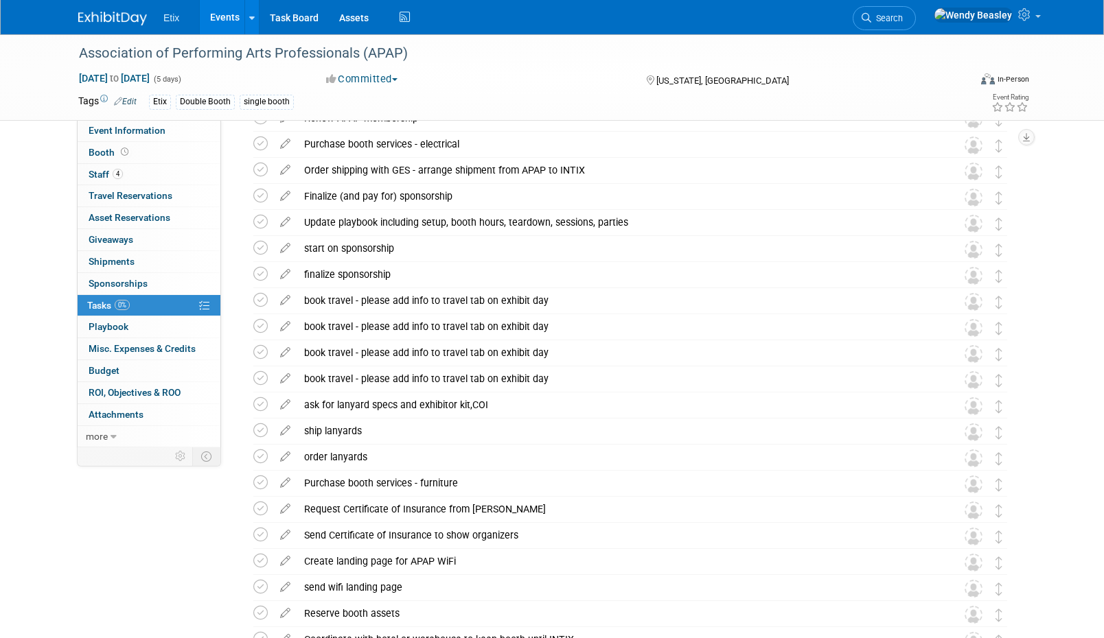
scroll to position [0, 0]
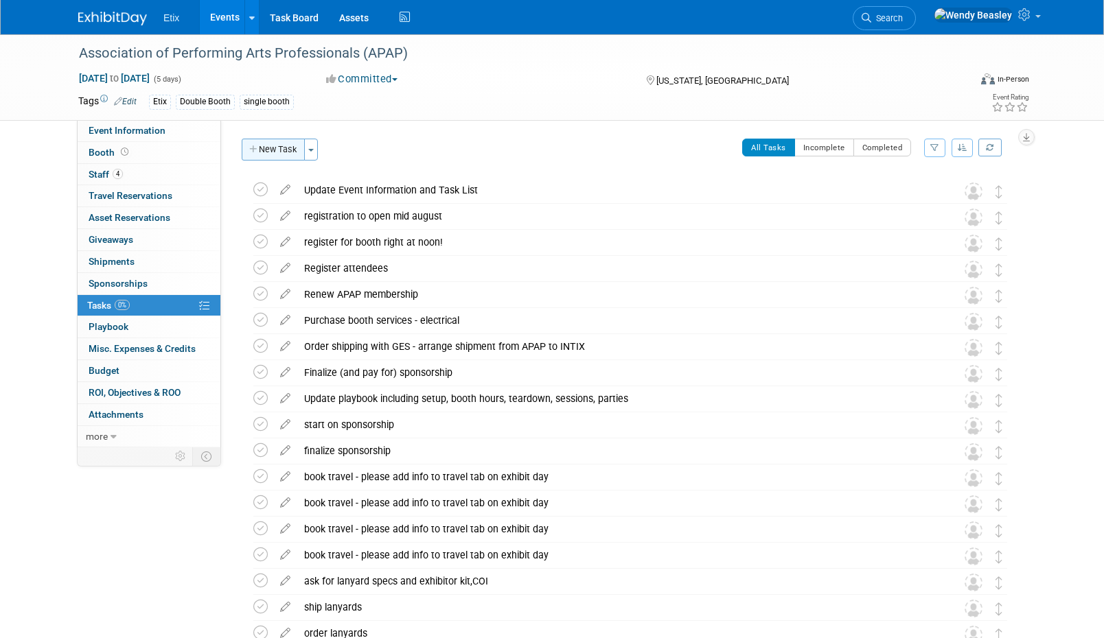
click at [282, 156] on button "New Task" at bounding box center [273, 150] width 63 height 22
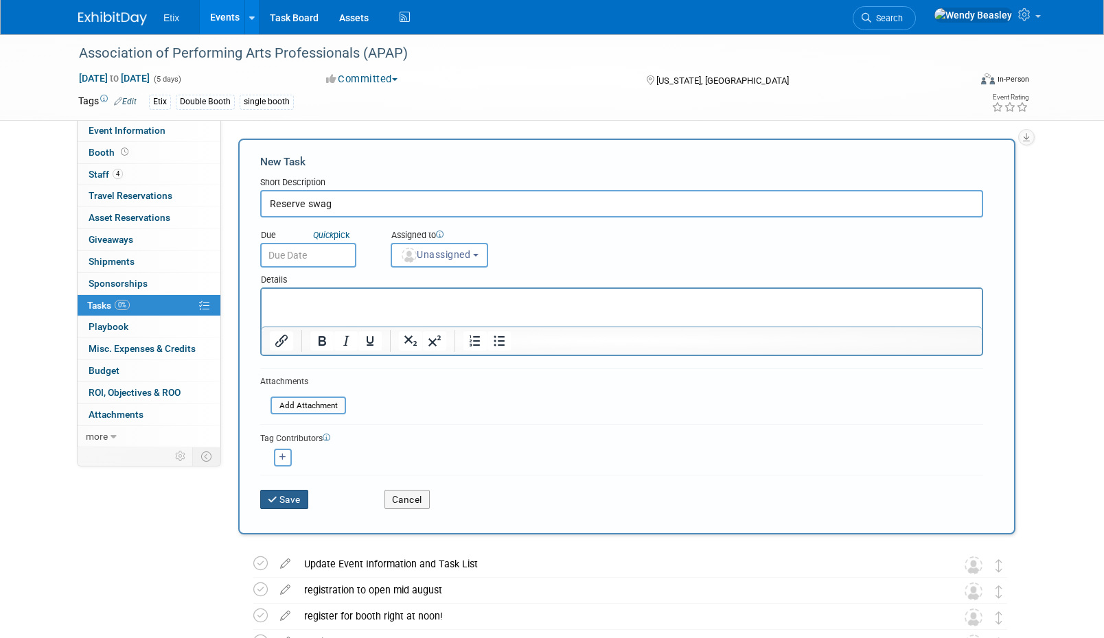
type input "Reserve swag"
click at [293, 491] on button "Save" at bounding box center [284, 499] width 48 height 19
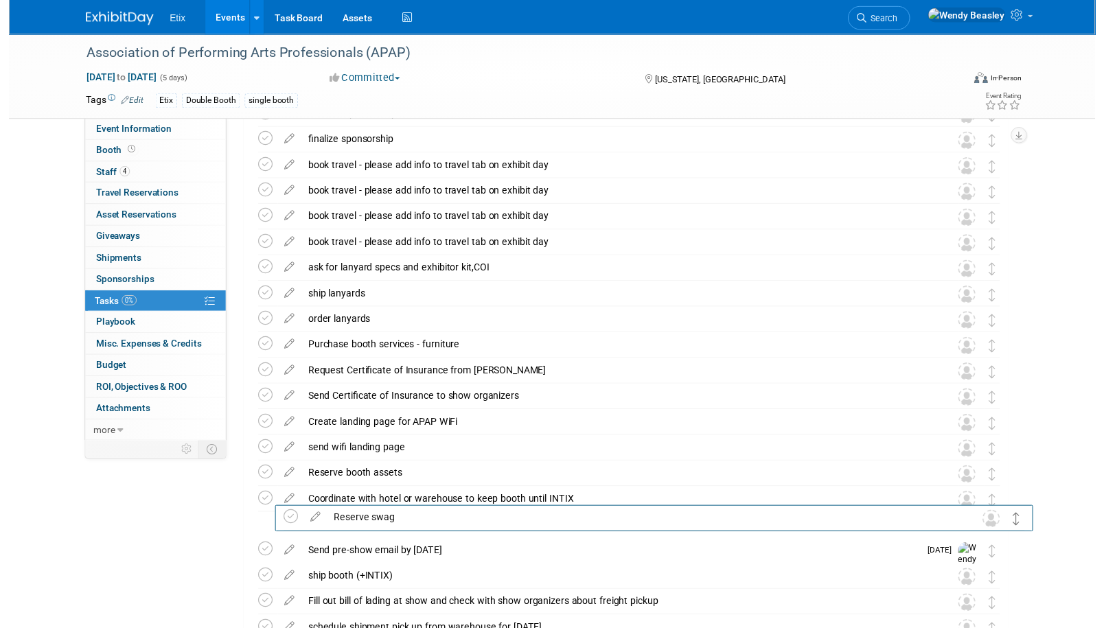
scroll to position [353, 0]
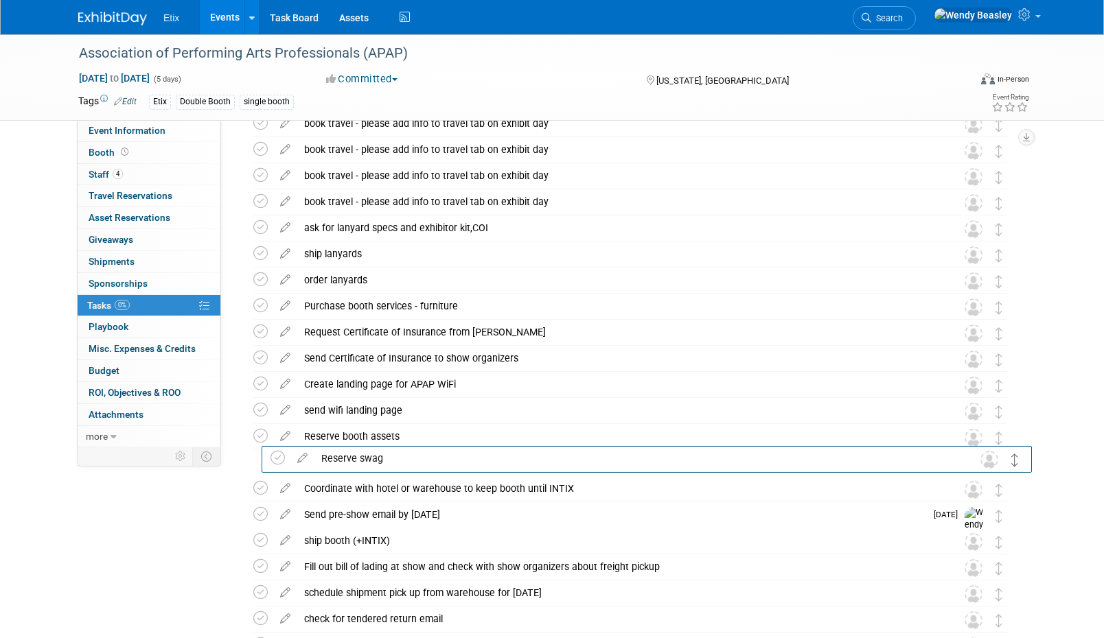
drag, startPoint x: 997, startPoint y: 195, endPoint x: 1014, endPoint y: 463, distance: 268.2
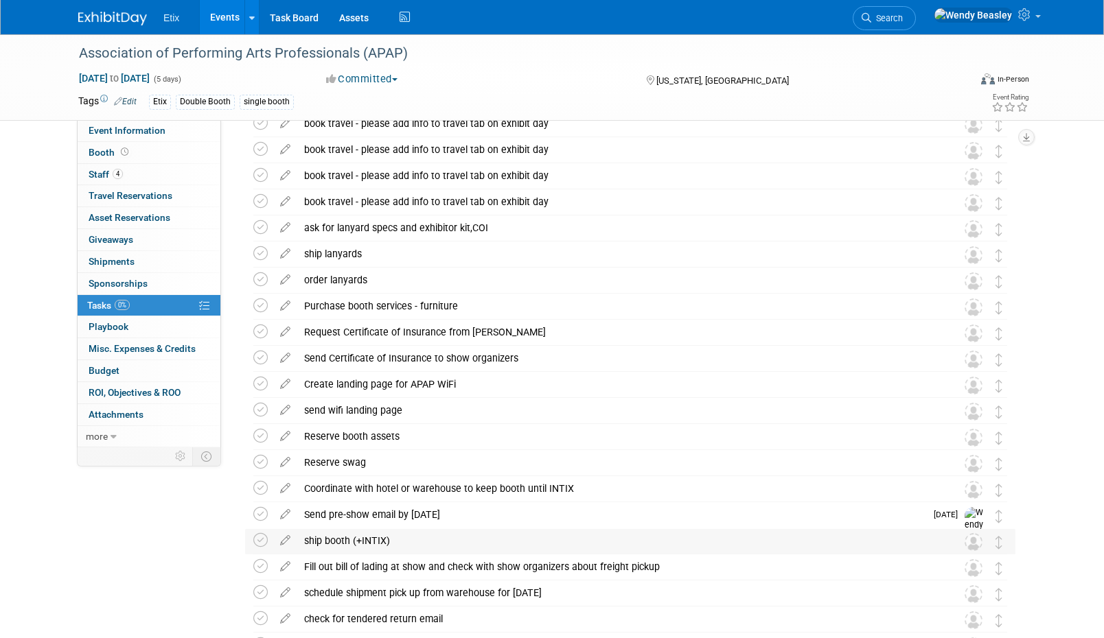
click at [480, 532] on div "ship booth (+INTIX)" at bounding box center [617, 540] width 640 height 23
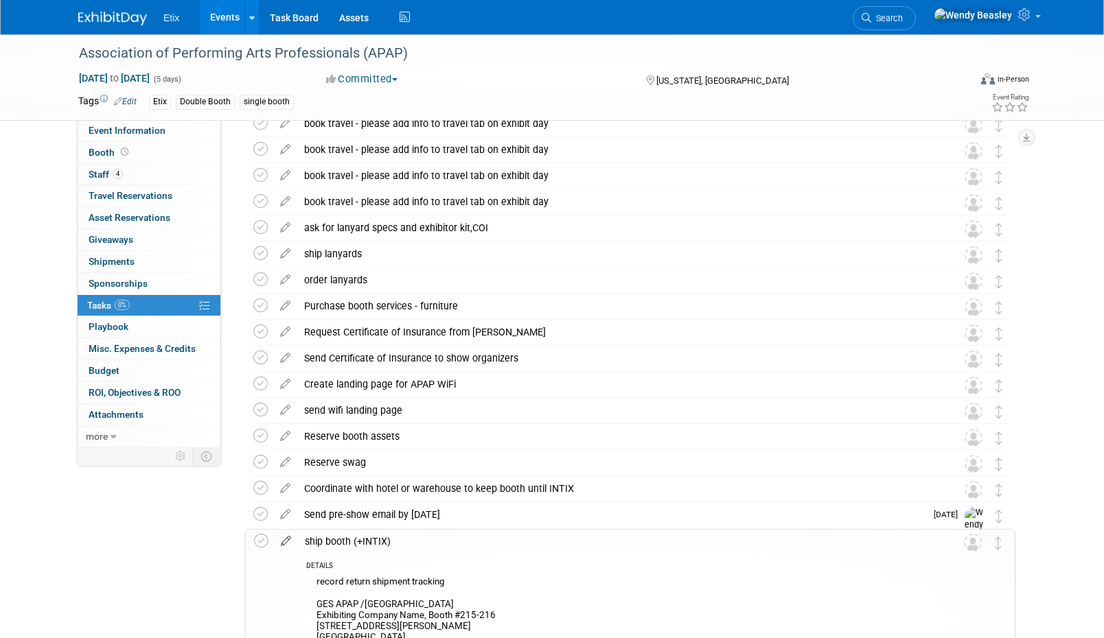
click at [275, 539] on icon at bounding box center [286, 538] width 24 height 17
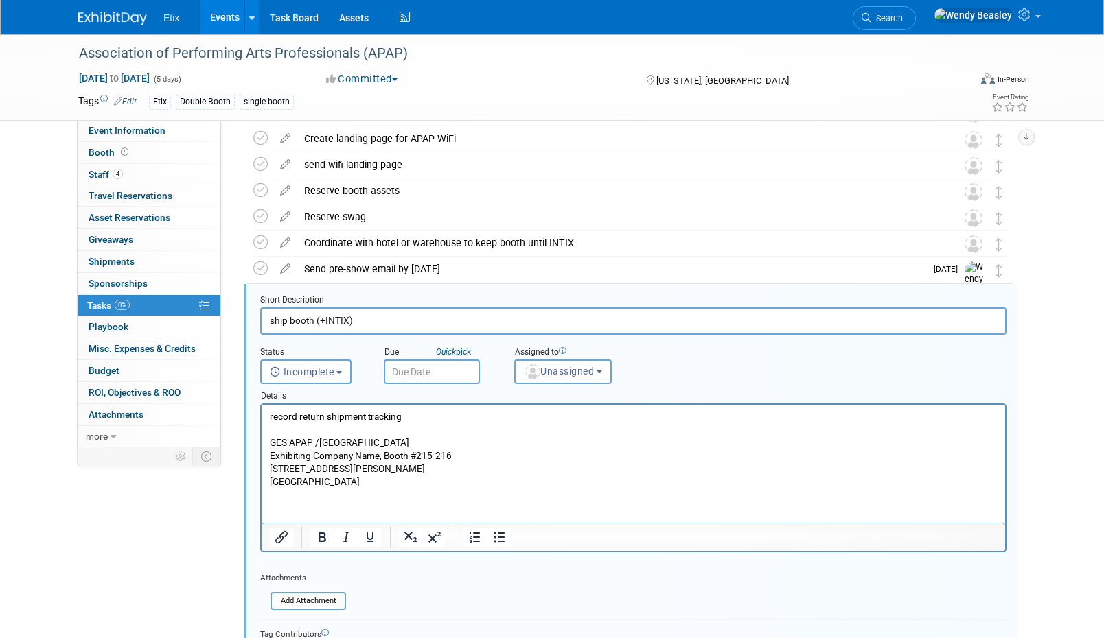
scroll to position [682, 0]
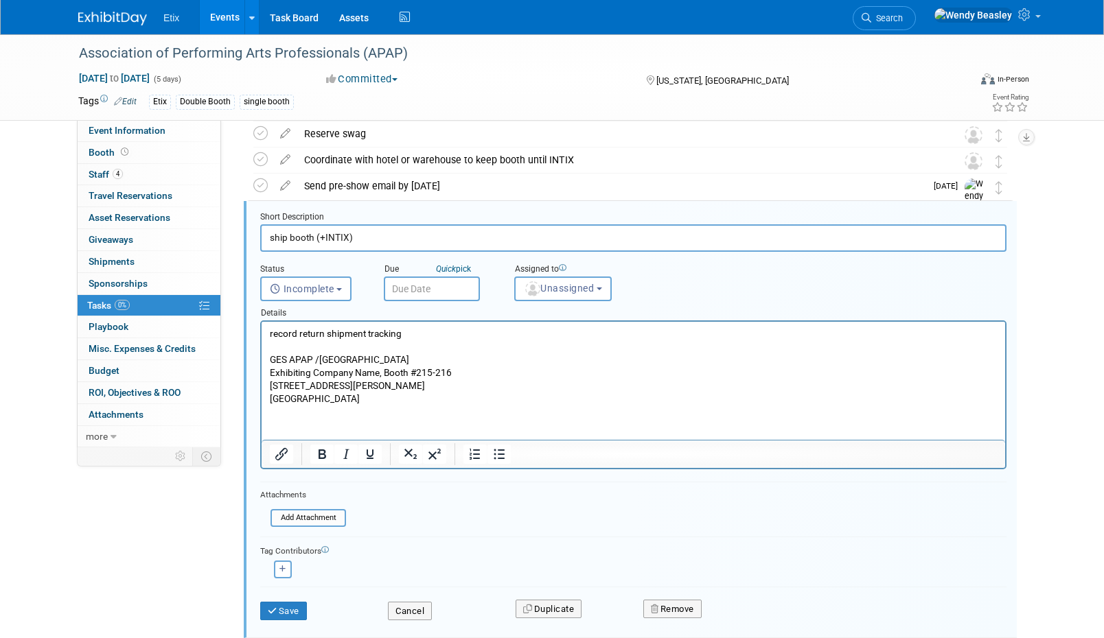
click at [316, 233] on input "ship booth (+INTIX)" at bounding box center [633, 237] width 746 height 27
type input "ship booth and Swag (+INTIX)"
click at [289, 608] on button "Save" at bounding box center [283, 611] width 47 height 19
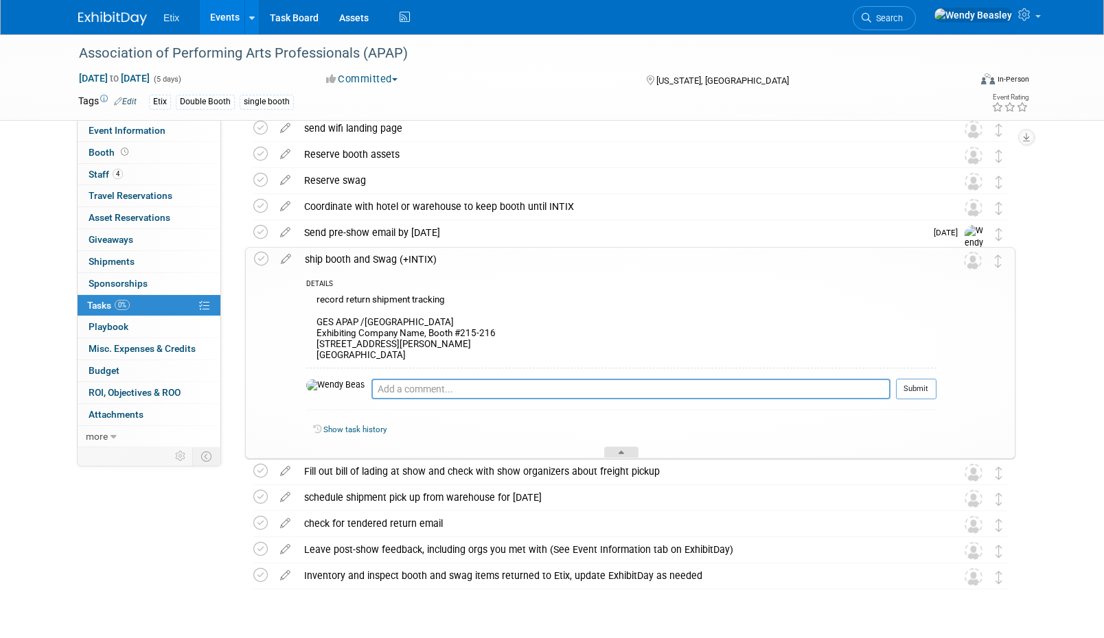
click at [623, 452] on div at bounding box center [621, 453] width 34 height 12
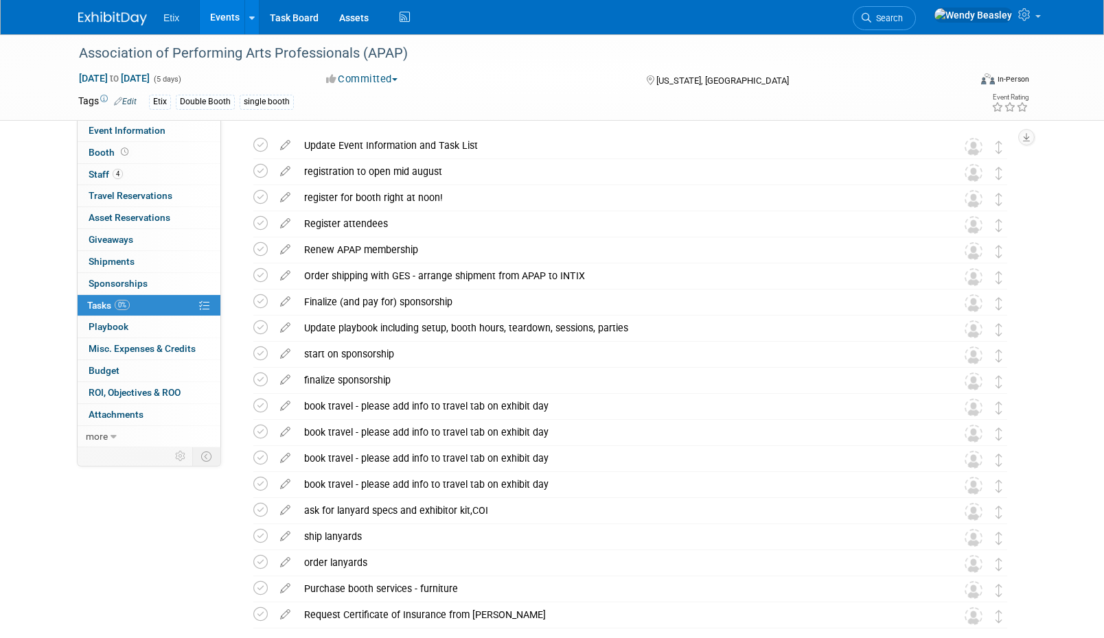
scroll to position [240, 0]
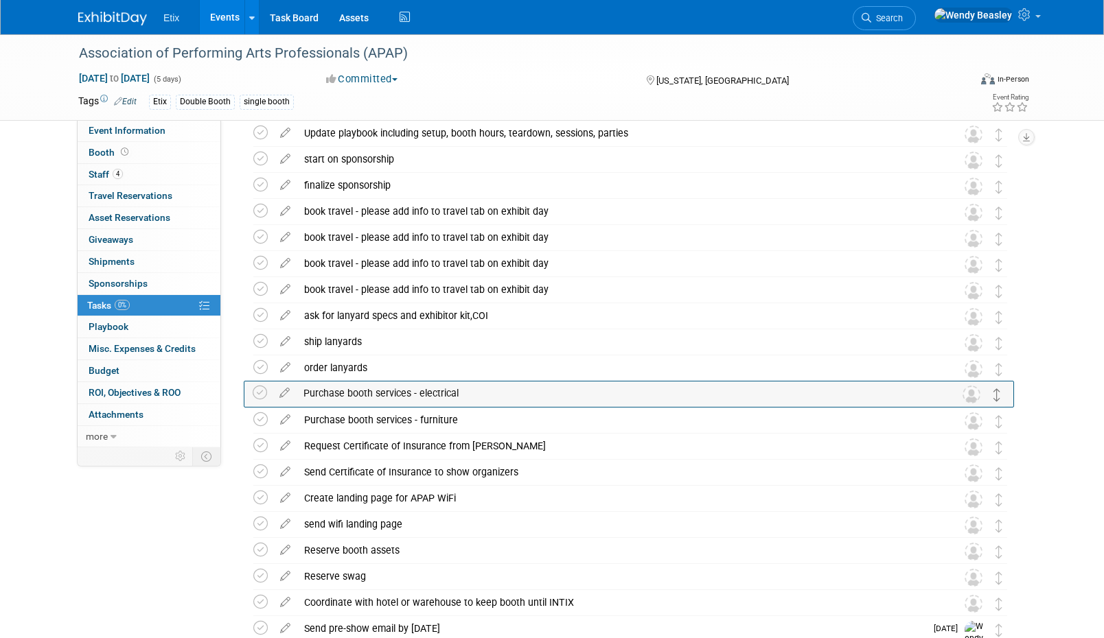
drag, startPoint x: 997, startPoint y: 324, endPoint x: 997, endPoint y: 395, distance: 71.4
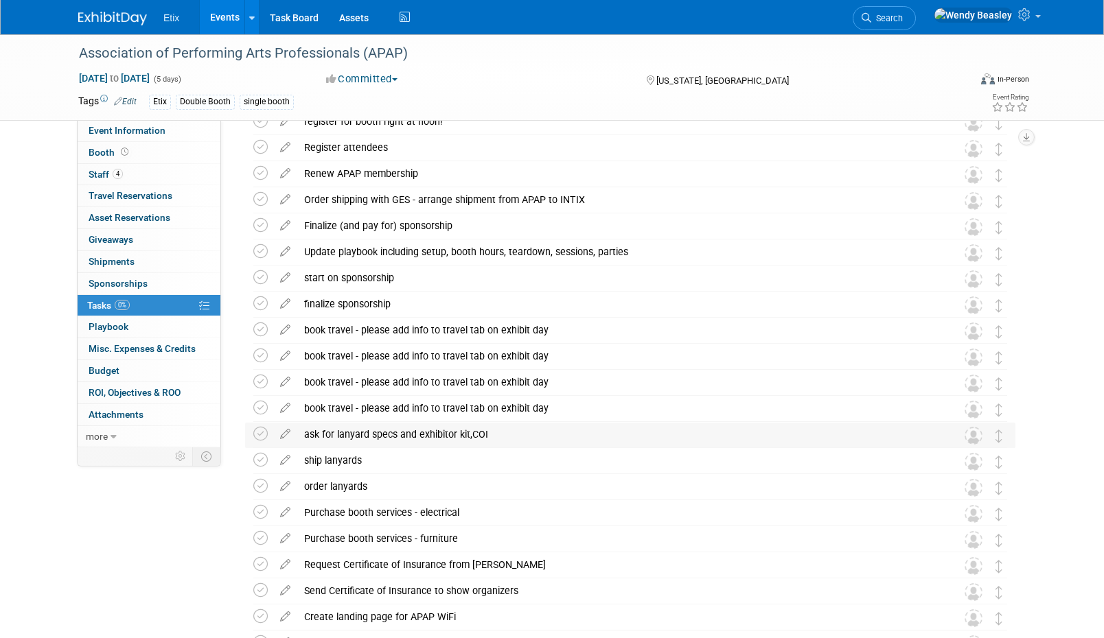
scroll to position [0, 0]
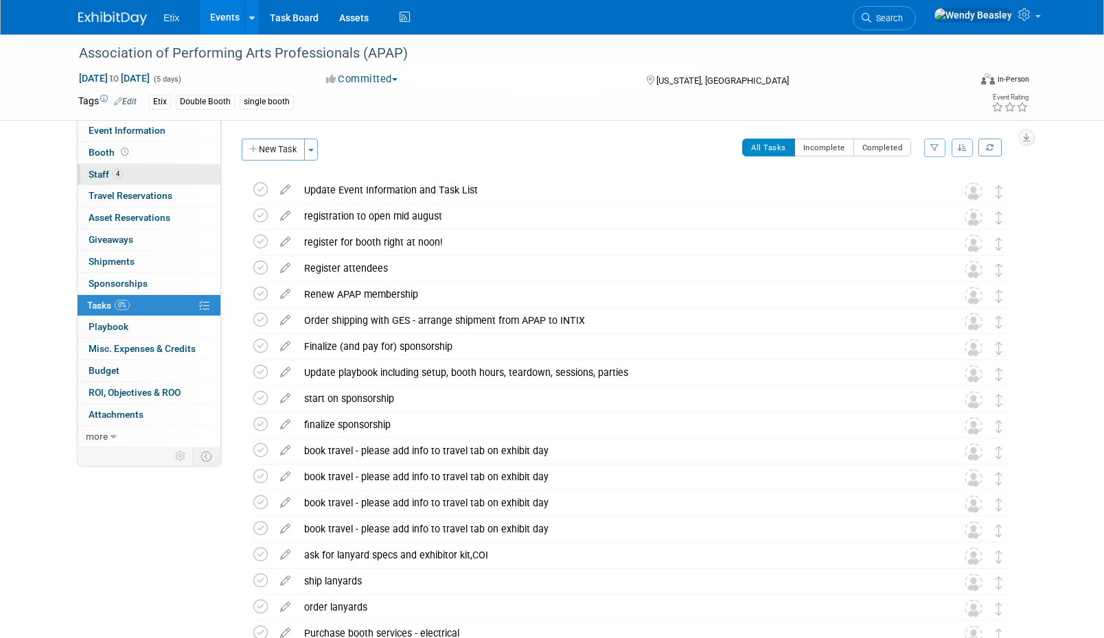
click at [110, 172] on span "Staff 4" at bounding box center [106, 174] width 34 height 11
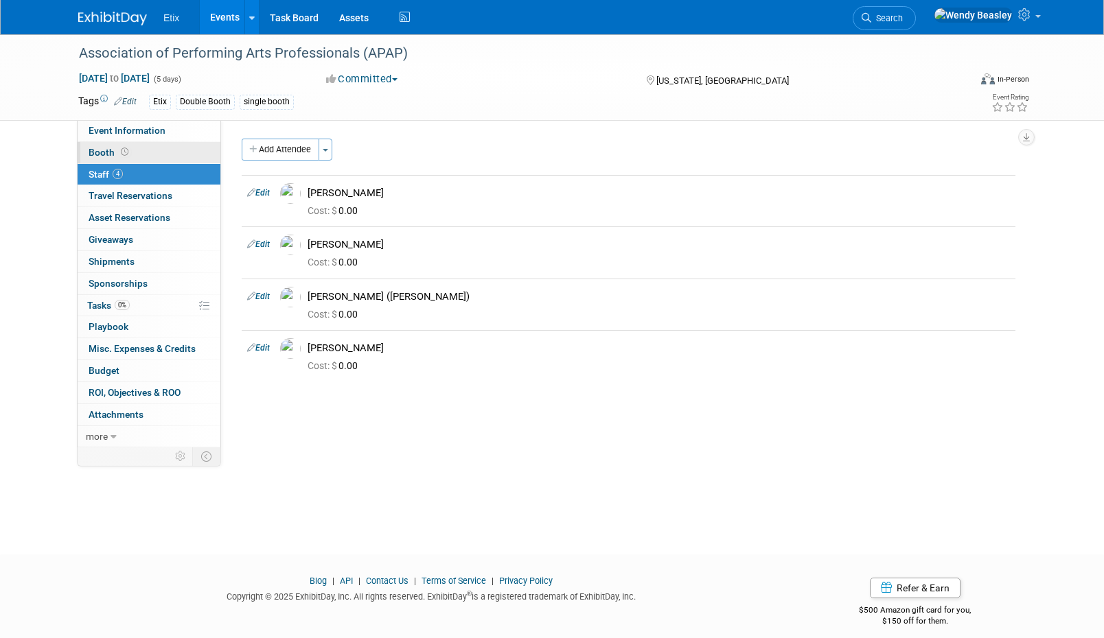
click at [109, 150] on span "Booth" at bounding box center [110, 152] width 43 height 11
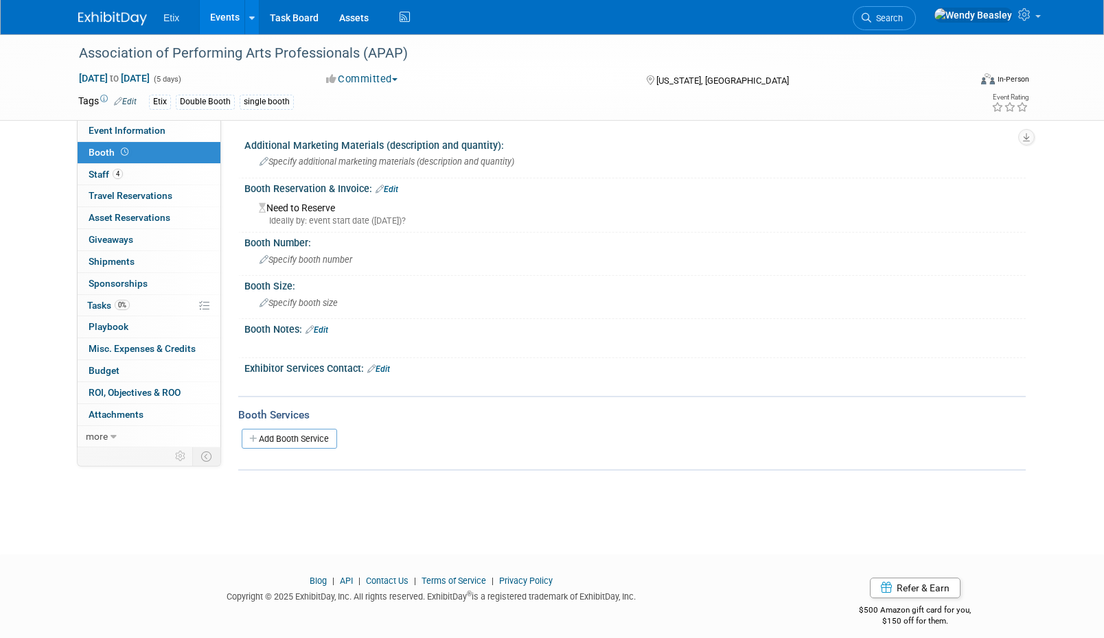
click at [226, 21] on link "Events" at bounding box center [225, 17] width 50 height 34
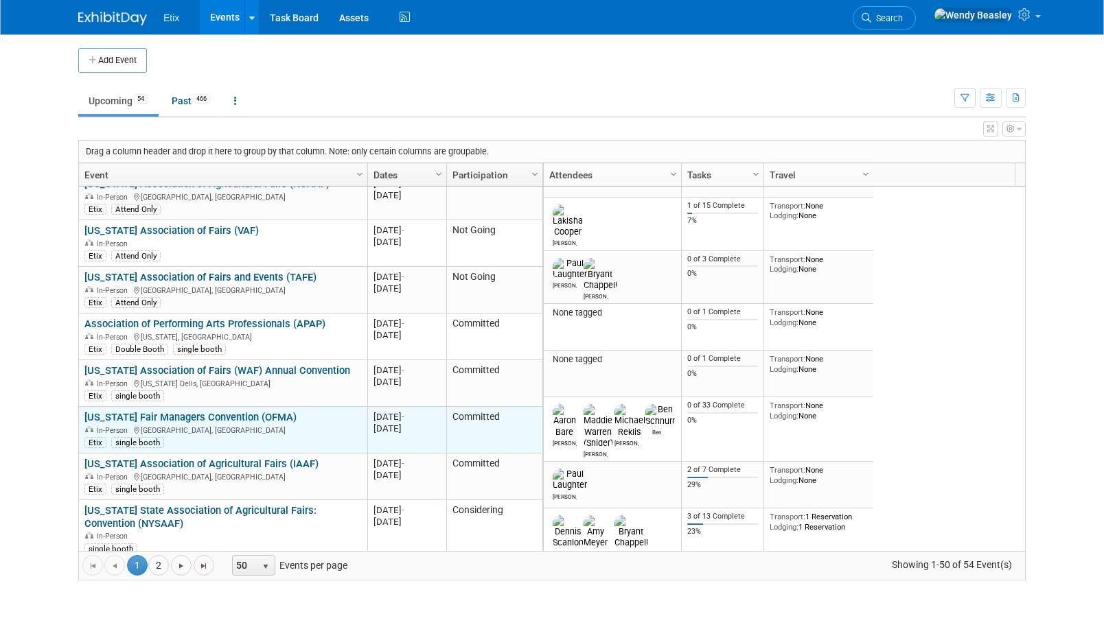
scroll to position [1318, 0]
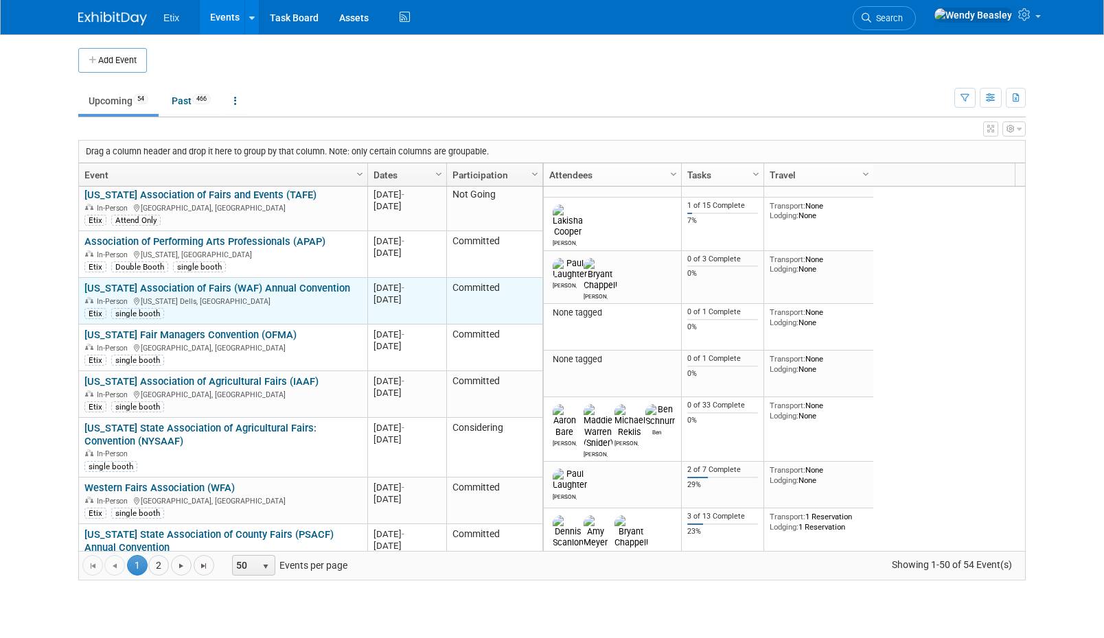
click at [210, 282] on link "[US_STATE] Association of Fairs (WAF) Annual Convention" at bounding box center [217, 288] width 266 height 12
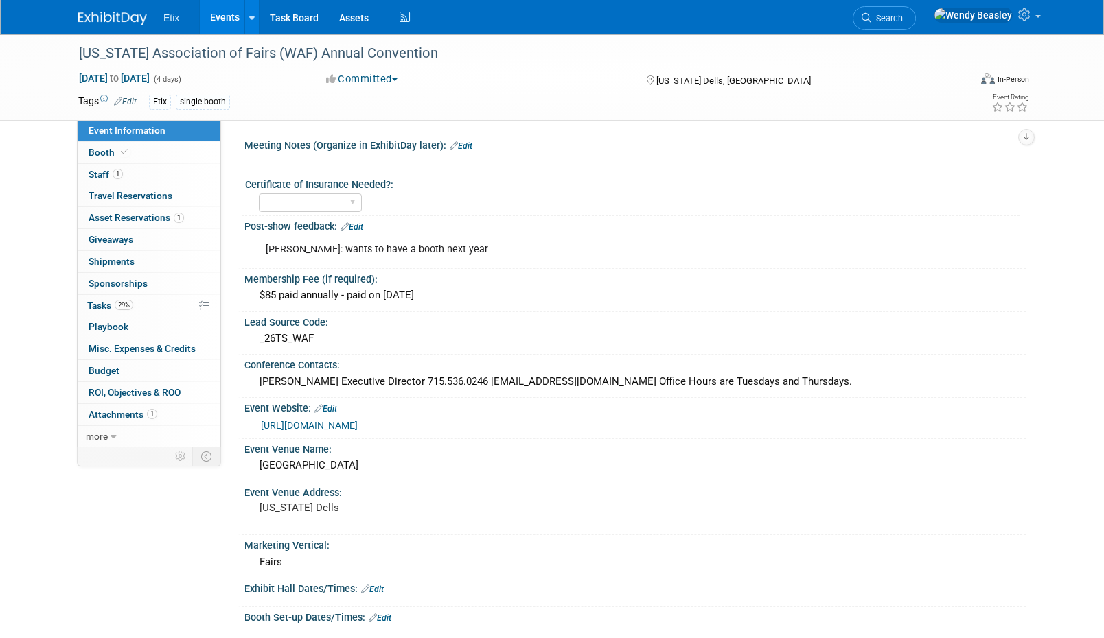
click at [373, 228] on div "Post-show feedback: Edit" at bounding box center [634, 225] width 781 height 18
click at [361, 226] on link "Edit" at bounding box center [351, 227] width 23 height 10
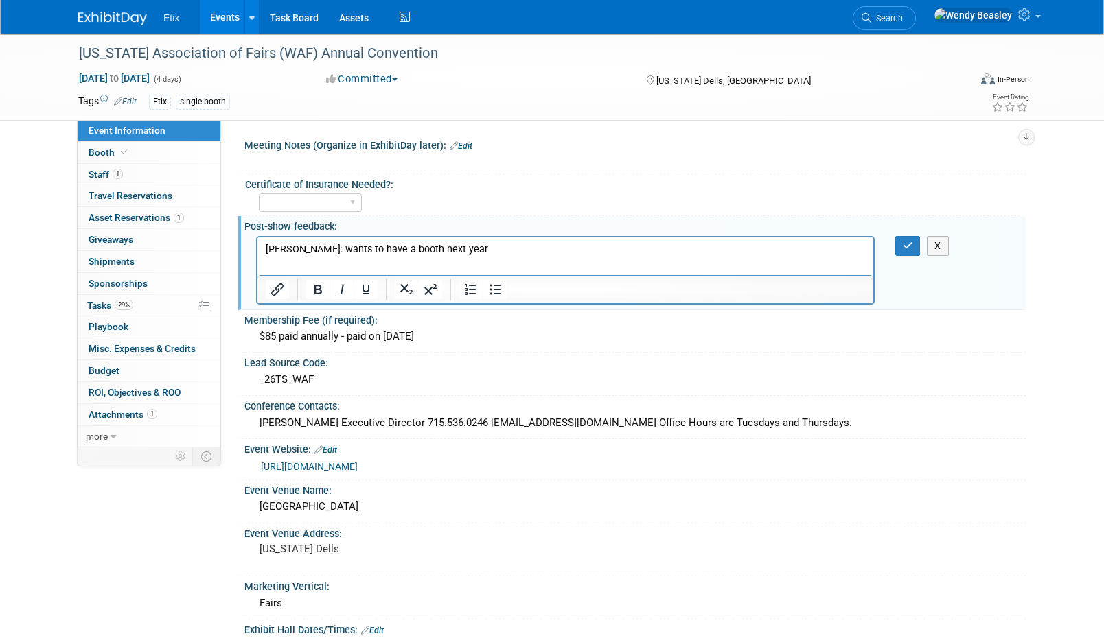
click at [349, 248] on p "paul: wants to have a booth next year" at bounding box center [566, 249] width 600 height 14
click at [900, 242] on button "button" at bounding box center [907, 246] width 25 height 20
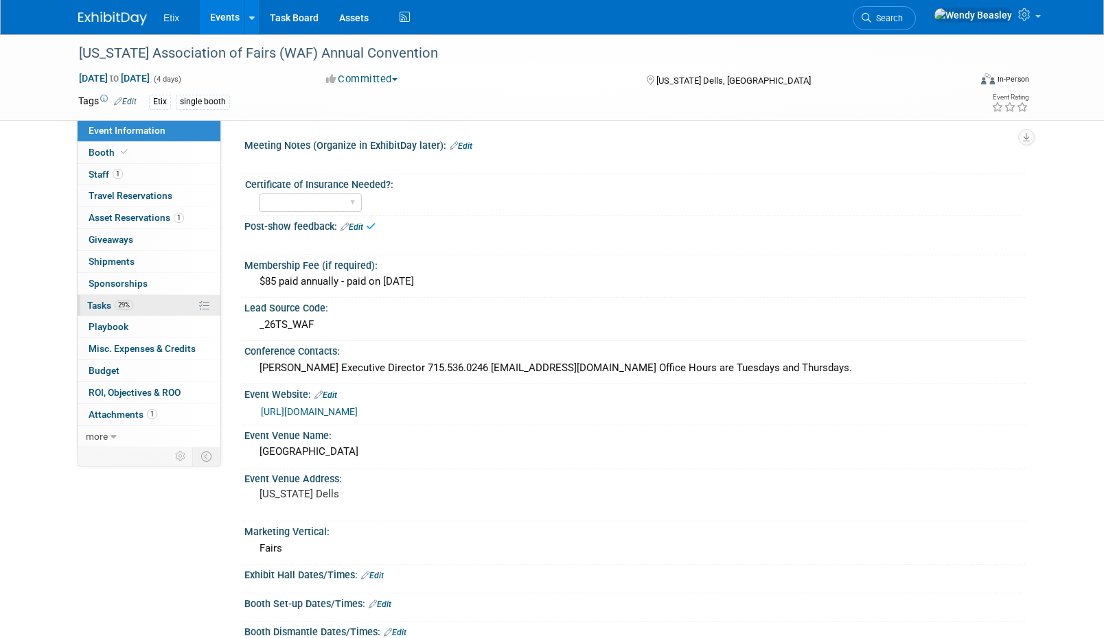
click at [107, 301] on span "Tasks 29%" at bounding box center [110, 305] width 46 height 11
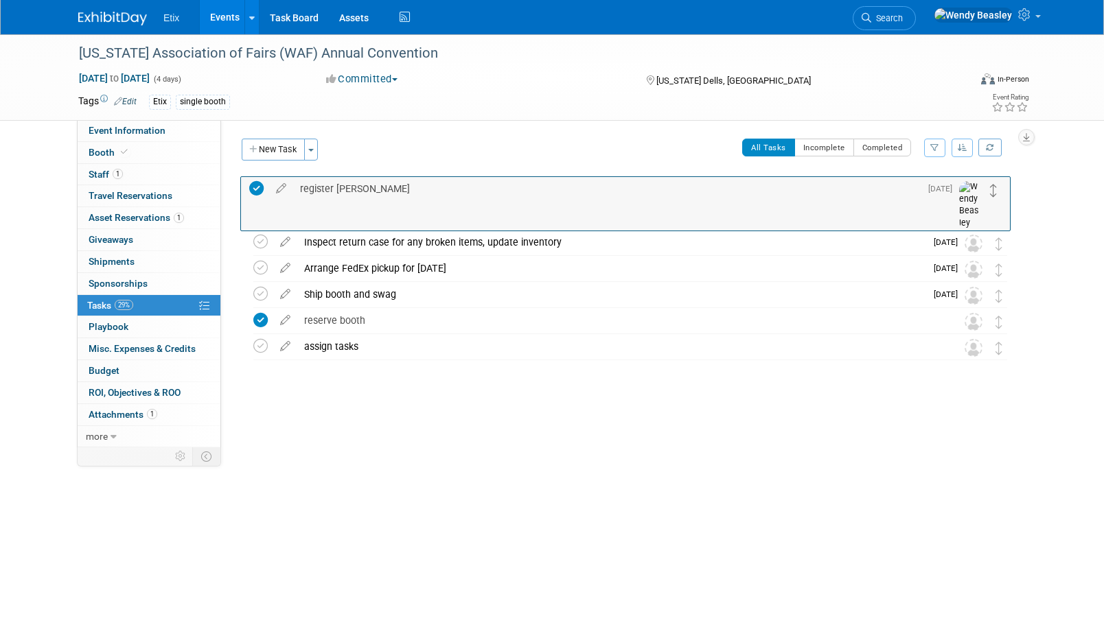
drag, startPoint x: 998, startPoint y: 300, endPoint x: 992, endPoint y: 195, distance: 105.2
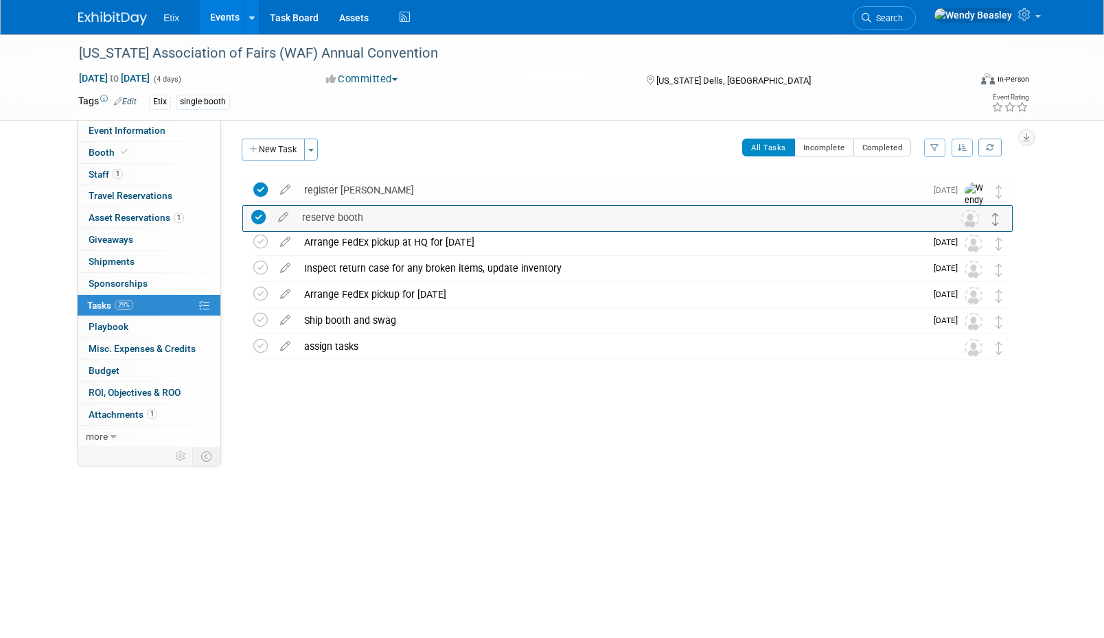
drag, startPoint x: 1000, startPoint y: 323, endPoint x: 997, endPoint y: 220, distance: 103.0
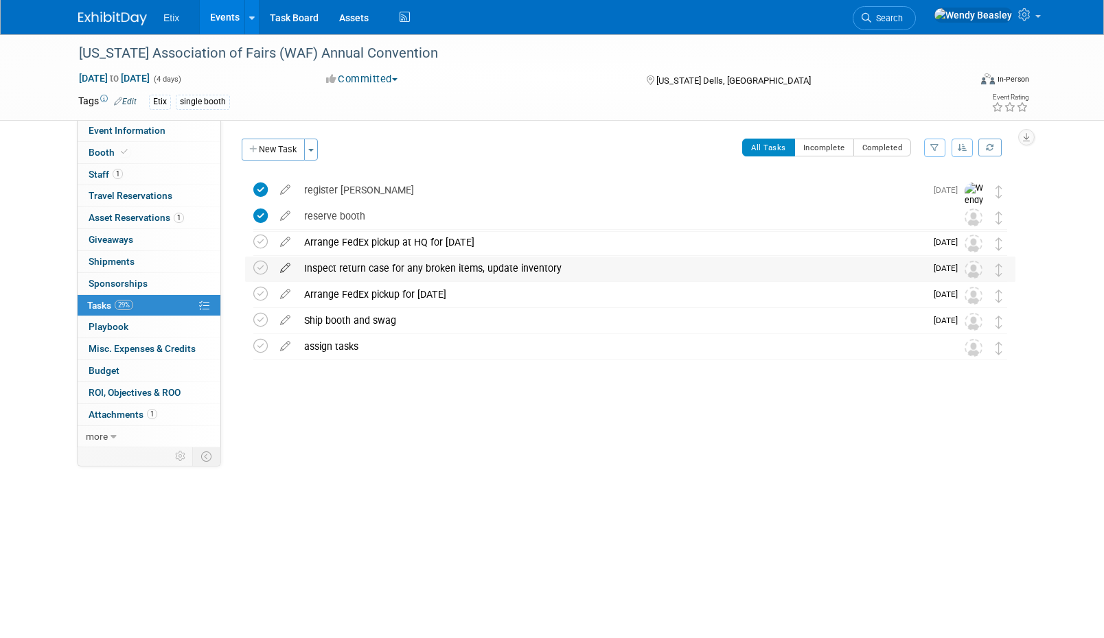
click at [280, 267] on icon at bounding box center [285, 265] width 24 height 17
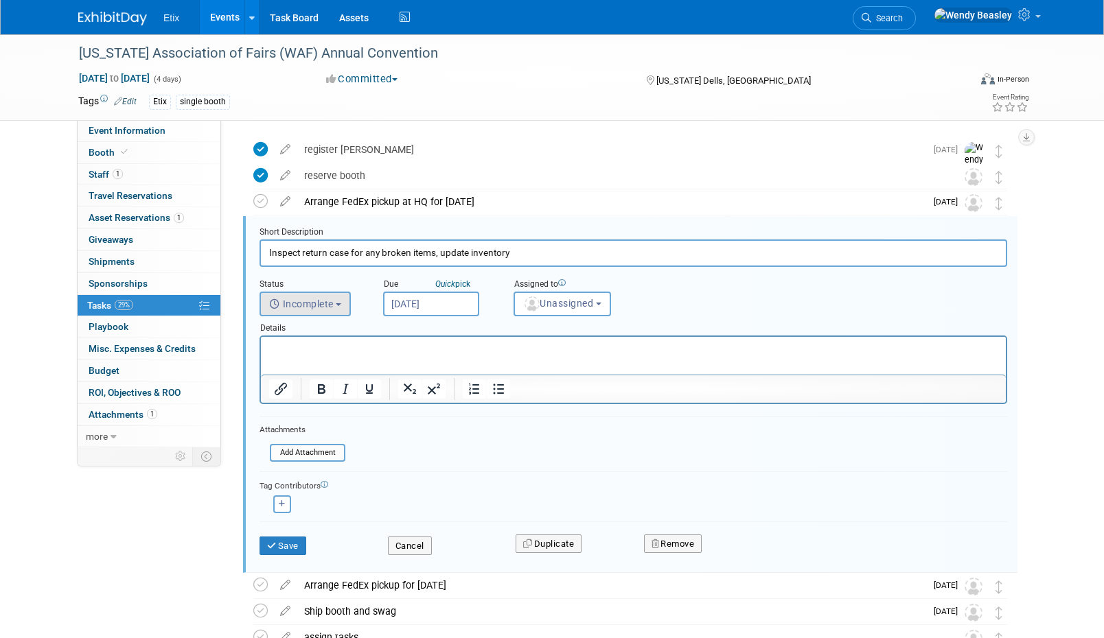
scroll to position [56, 0]
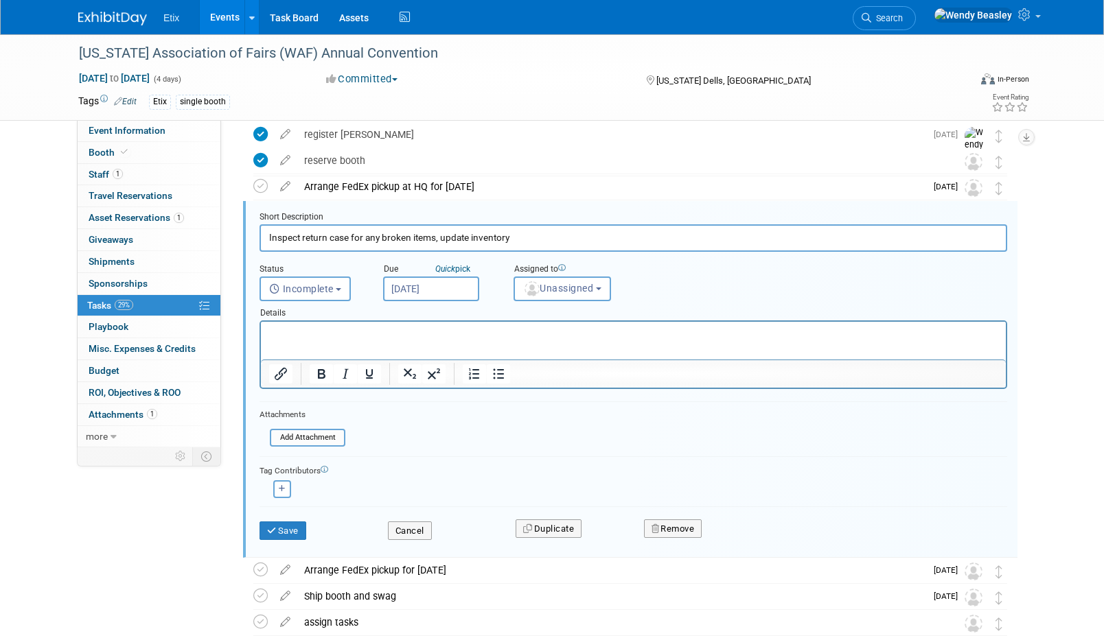
click at [363, 232] on input "Inspect return case for any broken items, update inventory" at bounding box center [632, 237] width 747 height 27
paste input "ventory and inspect booth and swag items returned to Etix, update ExhibitDay as…"
type input "Inventory and inspect booth and swag items returned to Etix, update ExhibitDay …"
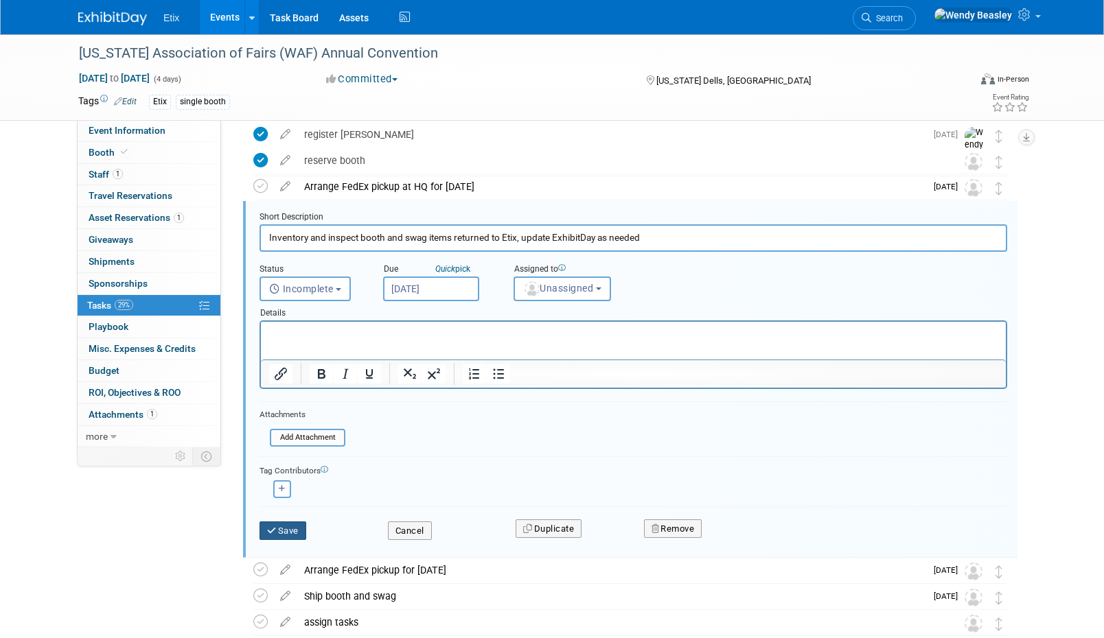
click at [287, 535] on button "Save" at bounding box center [282, 531] width 47 height 19
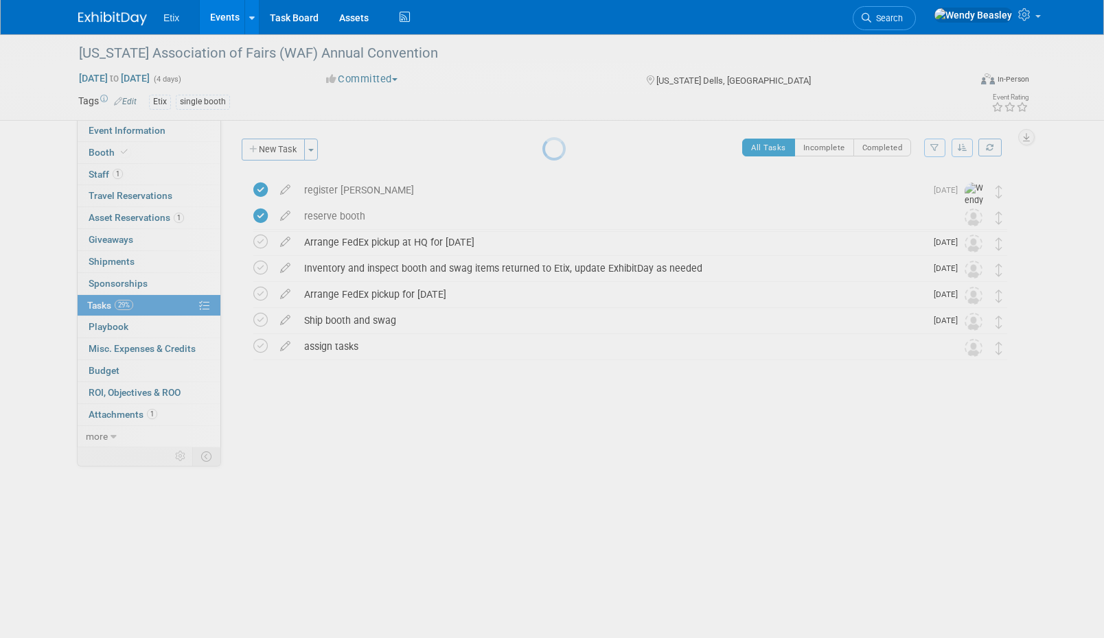
scroll to position [0, 0]
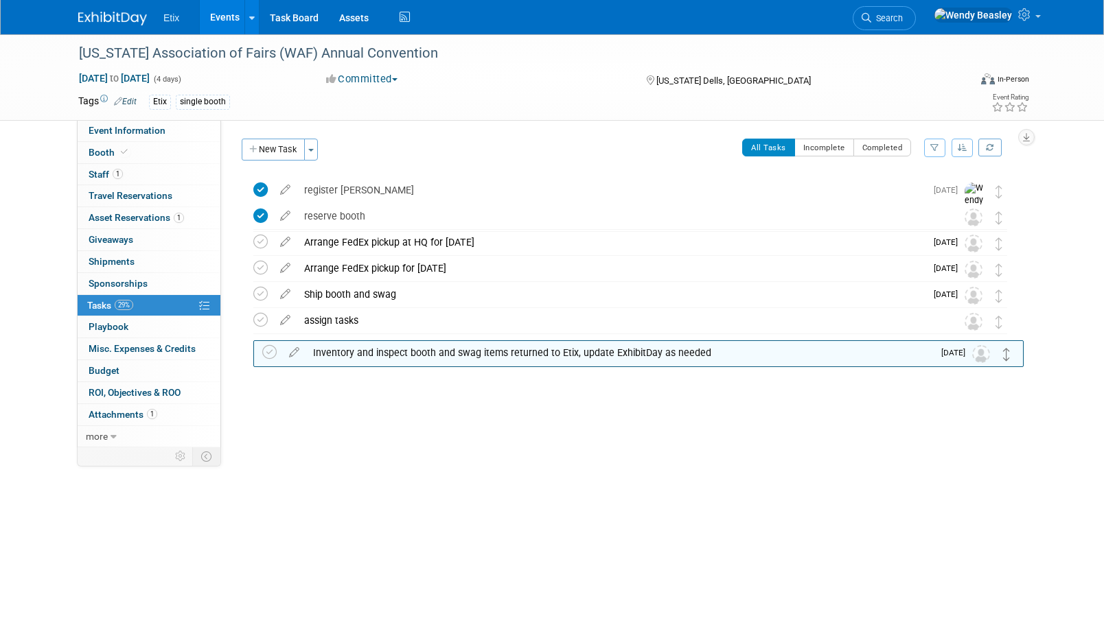
drag, startPoint x: 999, startPoint y: 268, endPoint x: 1005, endPoint y: 349, distance: 80.6
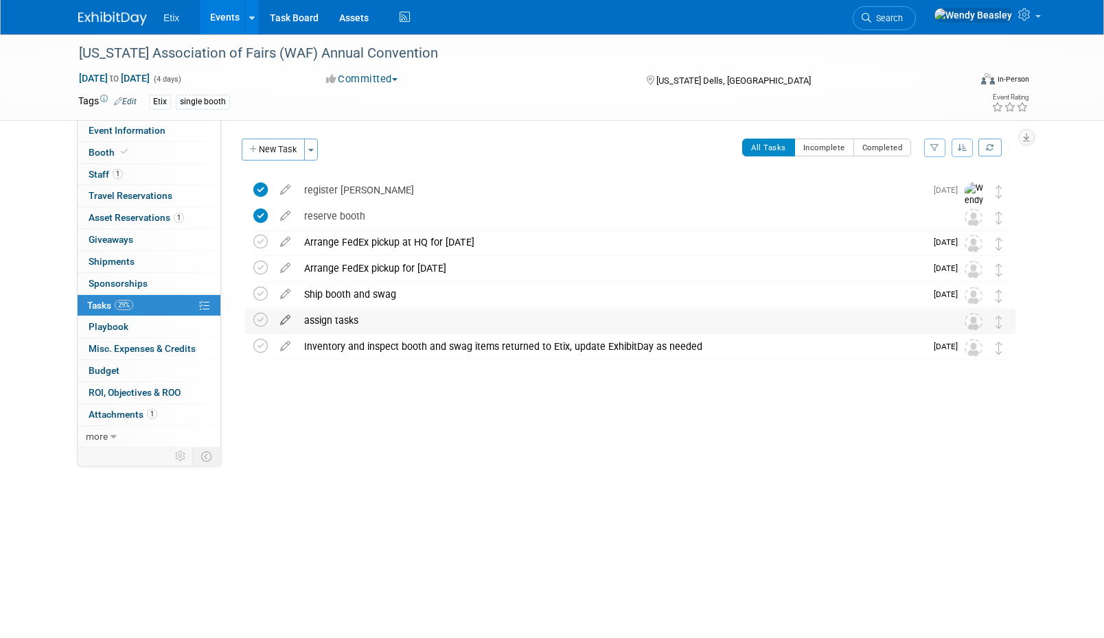
click at [288, 323] on icon at bounding box center [285, 317] width 24 height 17
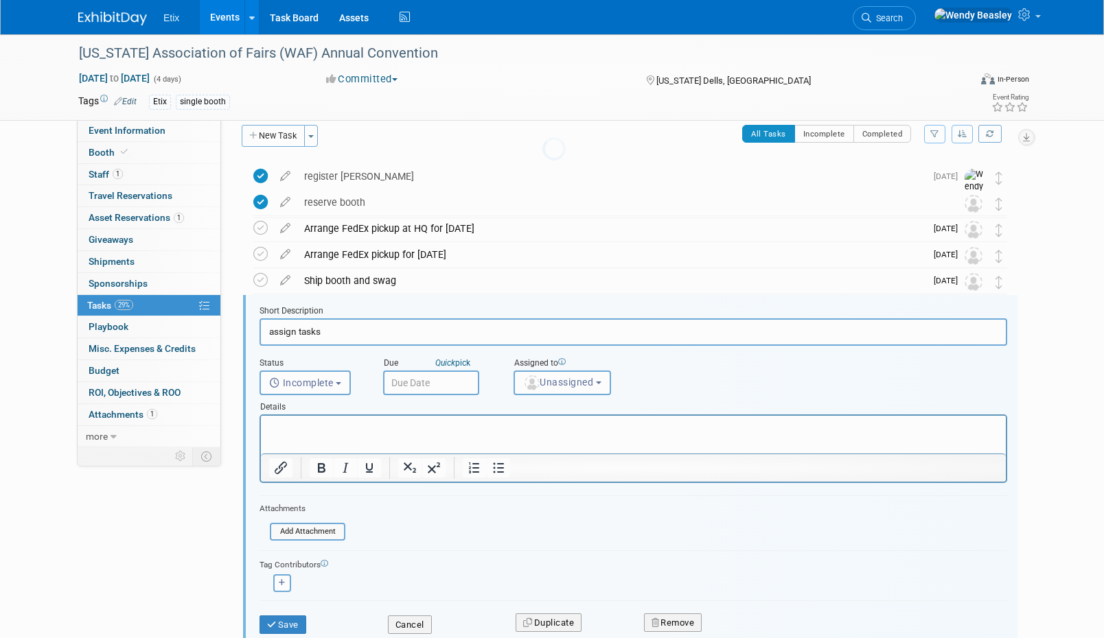
scroll to position [108, 0]
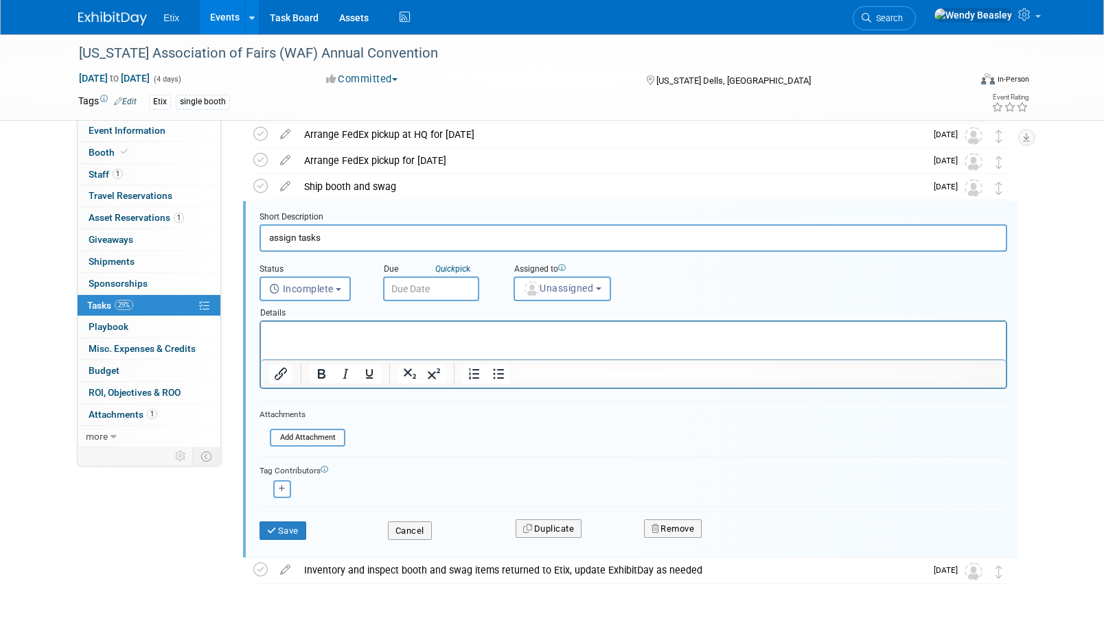
click at [319, 242] on input "assign tasks" at bounding box center [632, 237] width 747 height 27
click at [321, 242] on input "assign tasks" at bounding box center [632, 237] width 747 height 27
click at [323, 240] on input "assign tasks" at bounding box center [632, 237] width 747 height 27
click at [323, 239] on input "assign tasks" at bounding box center [632, 237] width 747 height 27
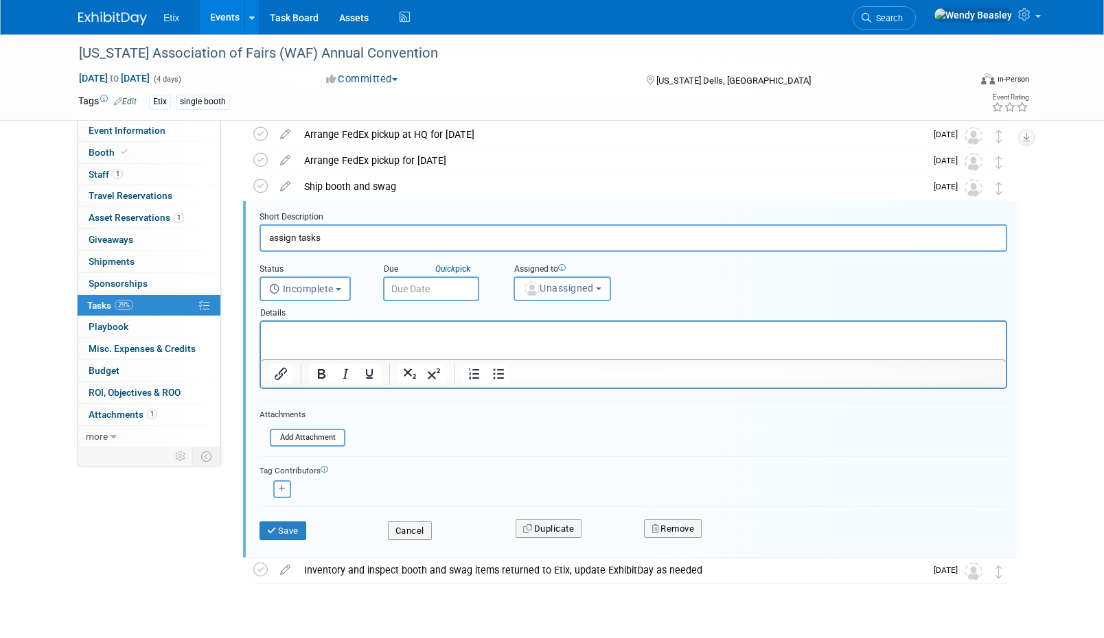
click at [323, 239] on input "assign tasks" at bounding box center [632, 237] width 747 height 27
type input "Update Event Information and Task List"
click at [292, 532] on button "Save" at bounding box center [282, 531] width 47 height 19
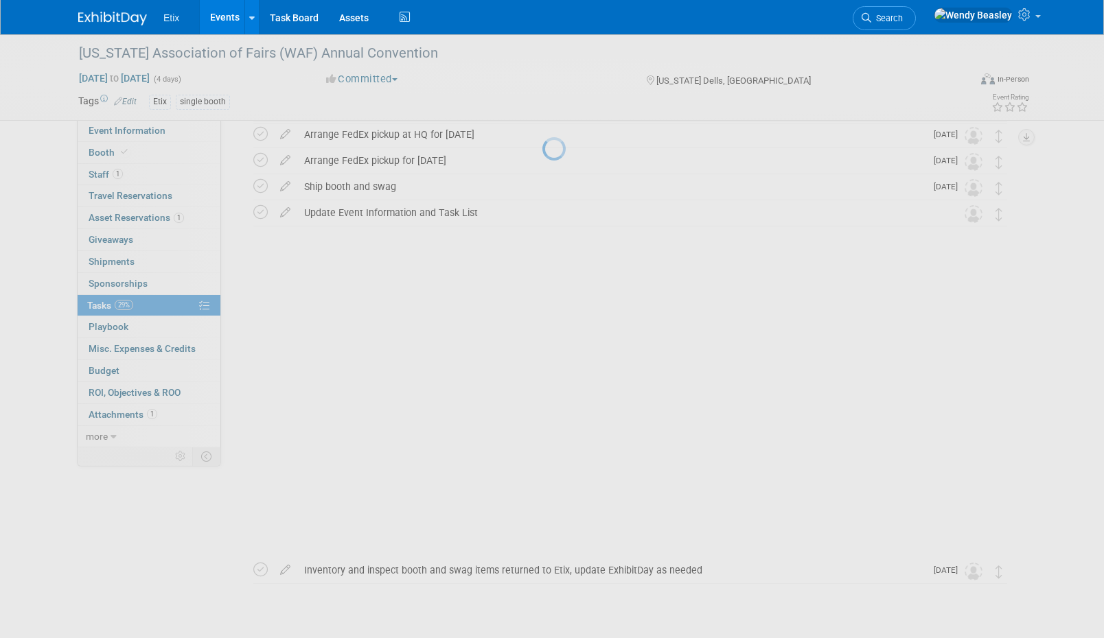
scroll to position [0, 0]
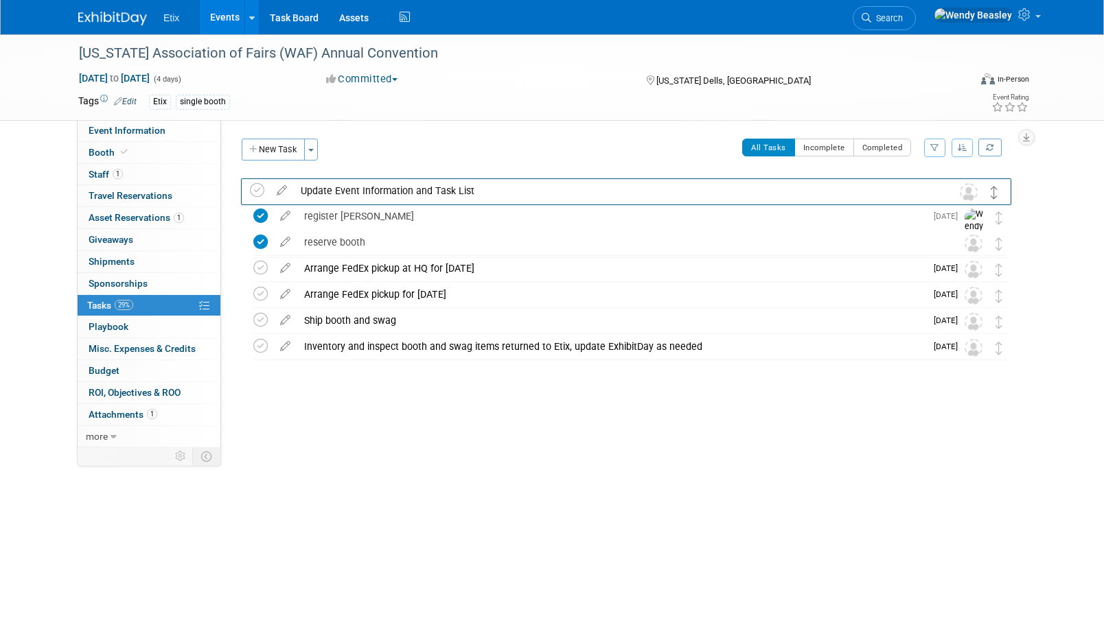
drag, startPoint x: 997, startPoint y: 324, endPoint x: 994, endPoint y: 194, distance: 130.4
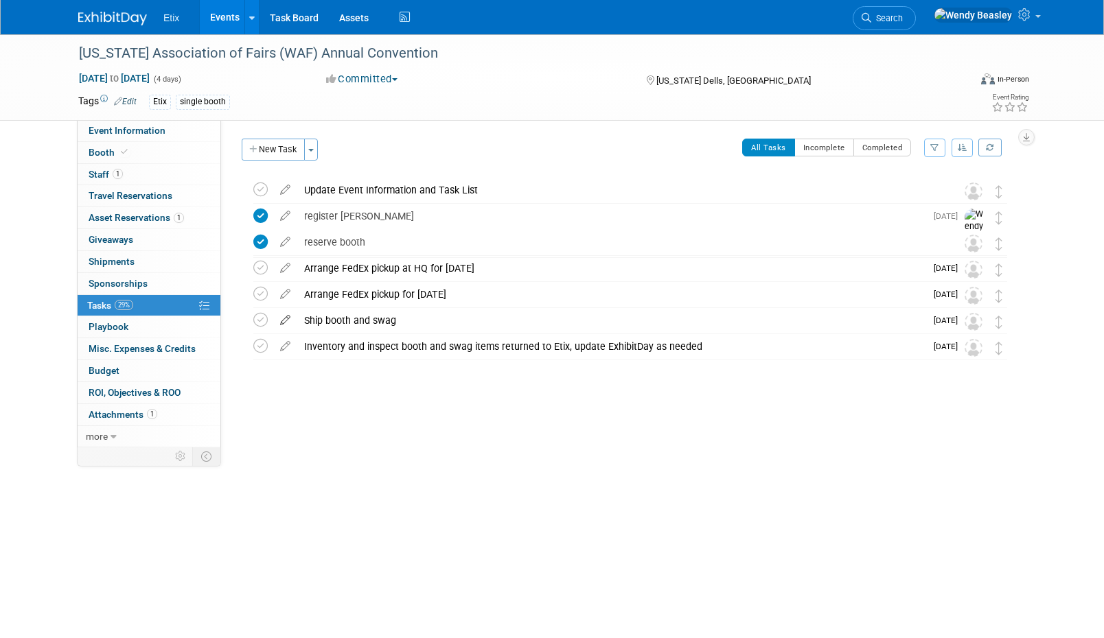
click at [282, 320] on icon at bounding box center [285, 317] width 24 height 17
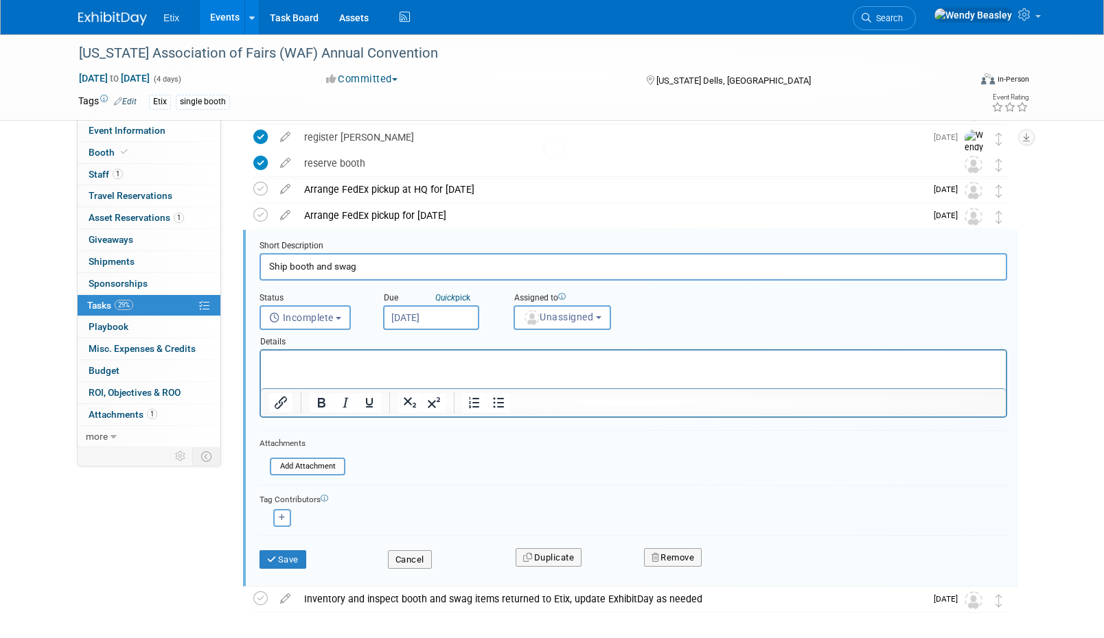
scroll to position [108, 0]
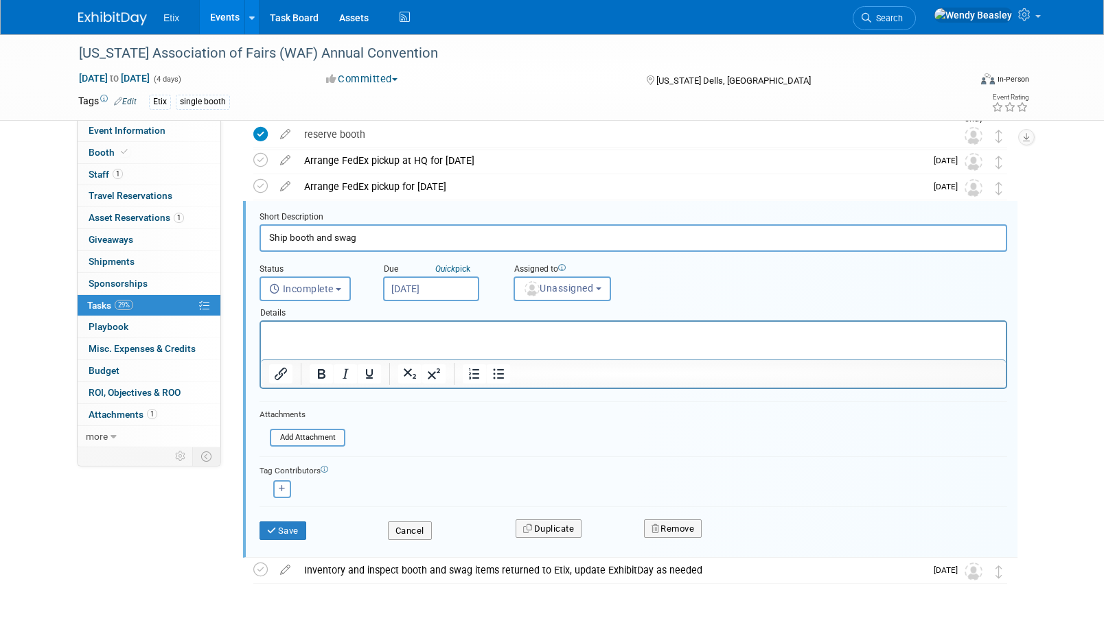
click at [357, 235] on input "Ship booth and swag" at bounding box center [632, 237] width 747 height 27
click at [358, 235] on input "Ship booth and swag" at bounding box center [632, 237] width 747 height 27
click at [359, 235] on input "Ship booth and swag" at bounding box center [632, 237] width 747 height 27
click at [360, 235] on input "Ship booth and swag" at bounding box center [632, 237] width 747 height 27
paste input "to trade show via (carrier name)"
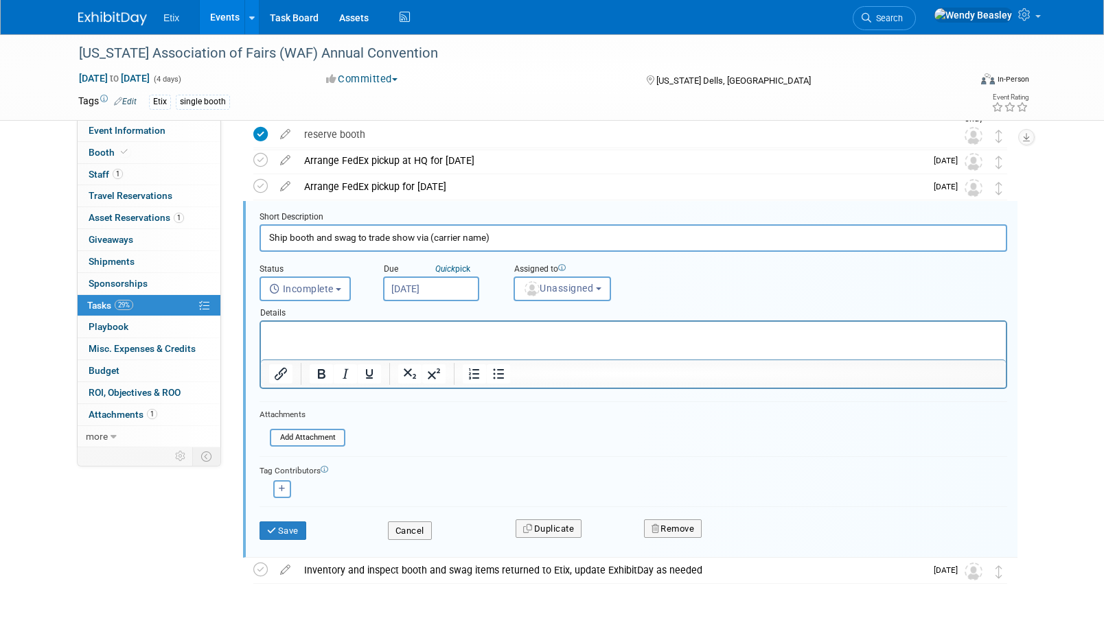
drag, startPoint x: 429, startPoint y: 241, endPoint x: 563, endPoint y: 244, distance: 134.6
click at [563, 244] on input "Ship booth and swag to trade show via (carrier name)" at bounding box center [632, 237] width 747 height 27
type input "Ship booth and swag to trade show via FedEx"
click at [323, 330] on p "Rich Text Area. Press ALT-0 for help." at bounding box center [633, 333] width 729 height 13
click at [300, 533] on button "Save" at bounding box center [282, 531] width 47 height 19
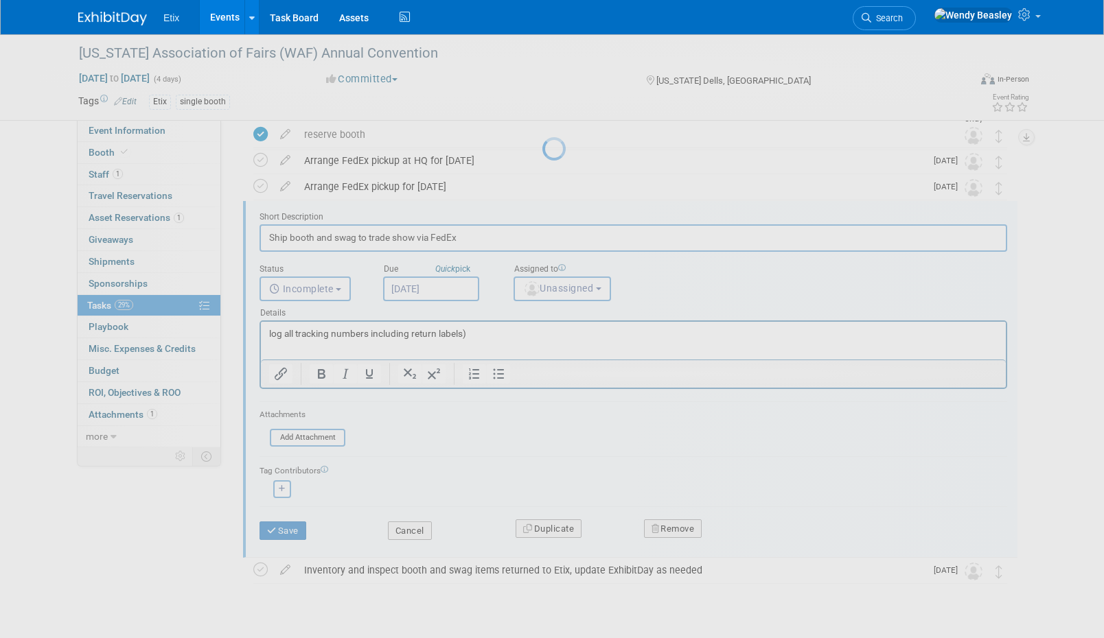
scroll to position [0, 0]
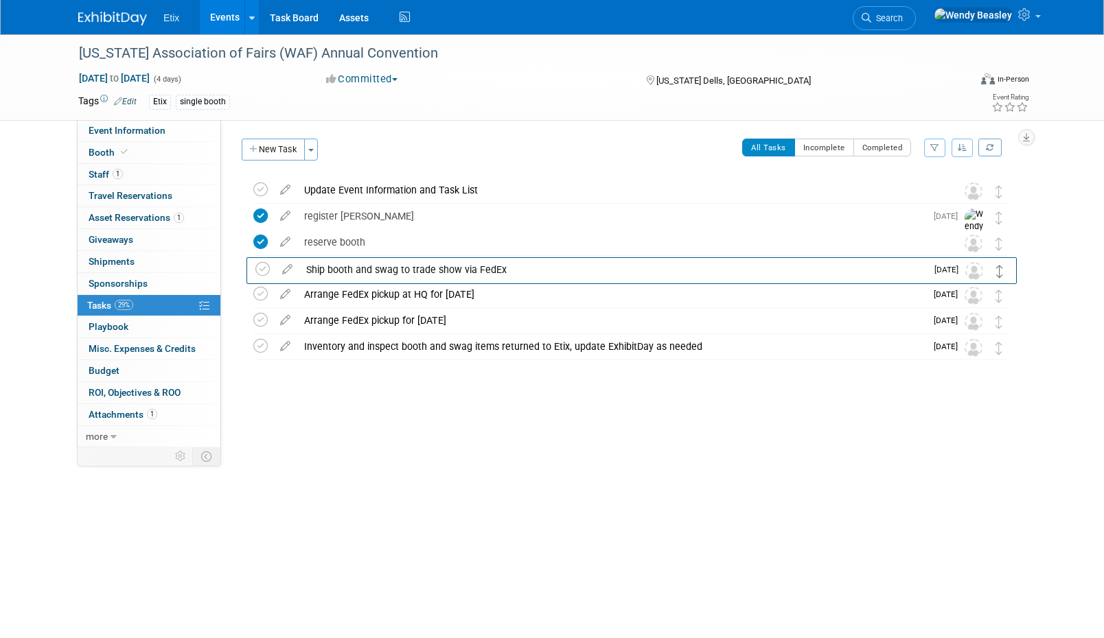
drag, startPoint x: 997, startPoint y: 327, endPoint x: 998, endPoint y: 275, distance: 52.2
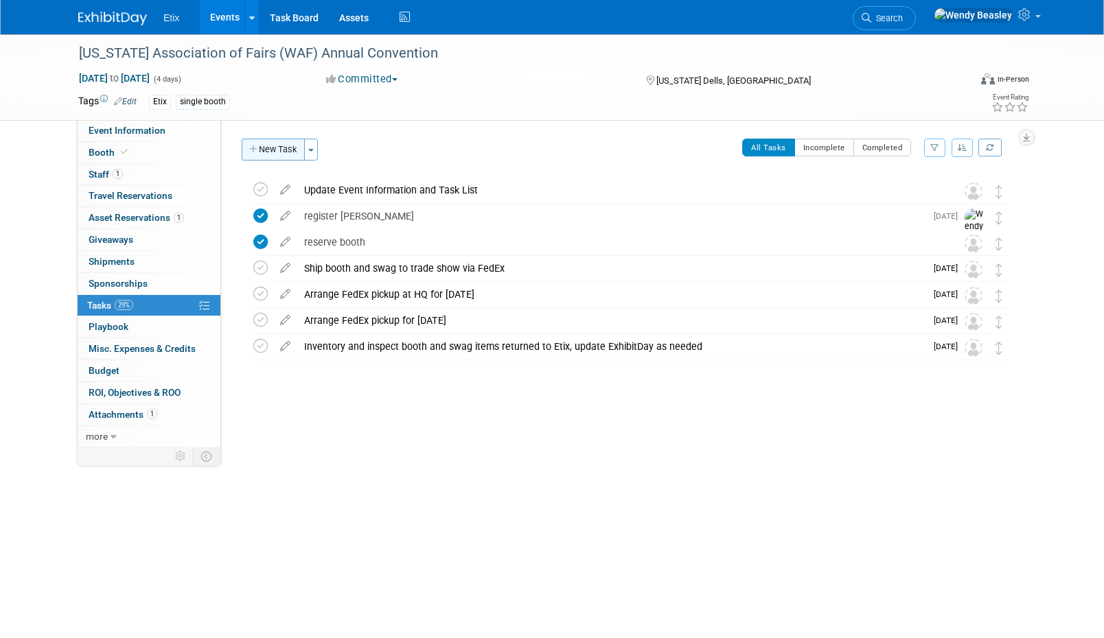
click at [268, 148] on button "New Task" at bounding box center [273, 150] width 63 height 22
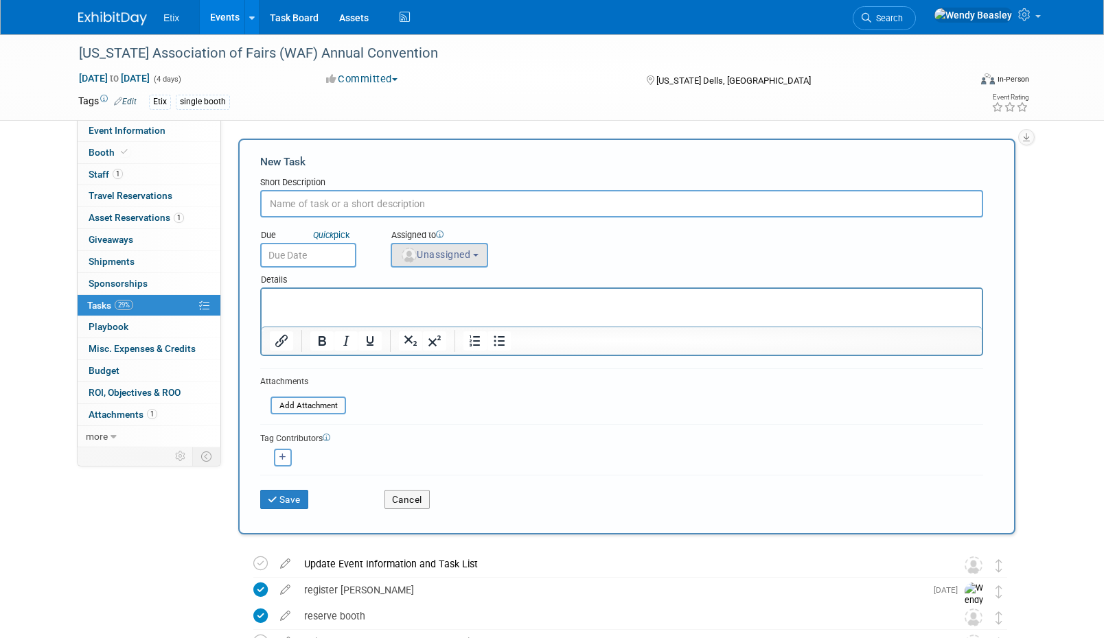
paste input "Ensure receipt of FedEx tendered email (return shipment)"
type input "Ensure receipt of FedEx tendered email (return shipment)"
click at [292, 495] on button "Save" at bounding box center [284, 499] width 48 height 19
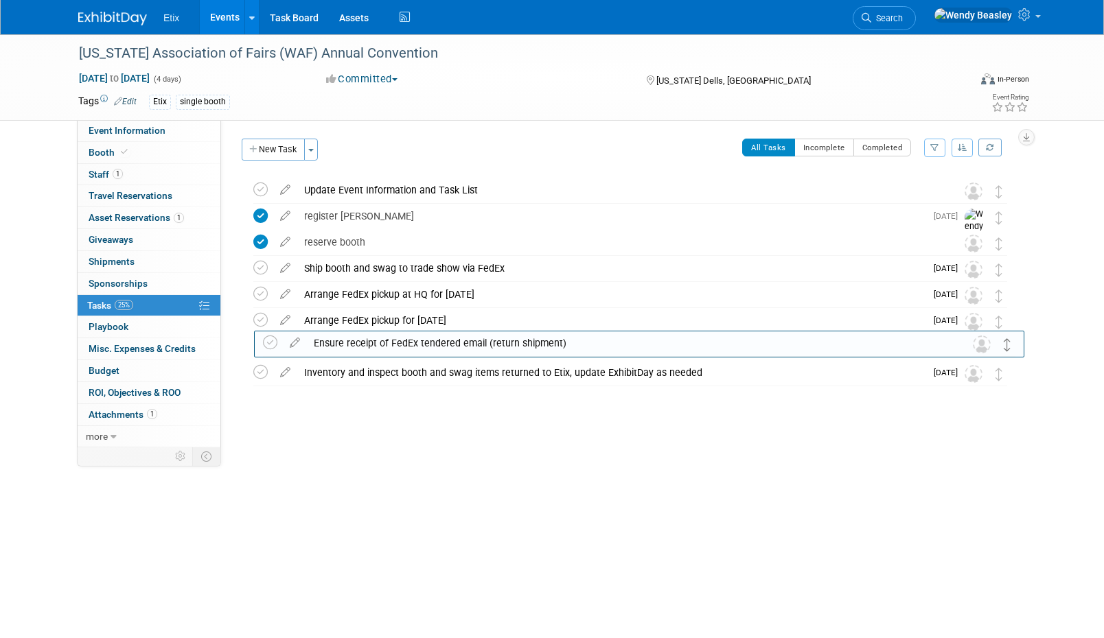
drag, startPoint x: 998, startPoint y: 194, endPoint x: 1007, endPoint y: 347, distance: 153.3
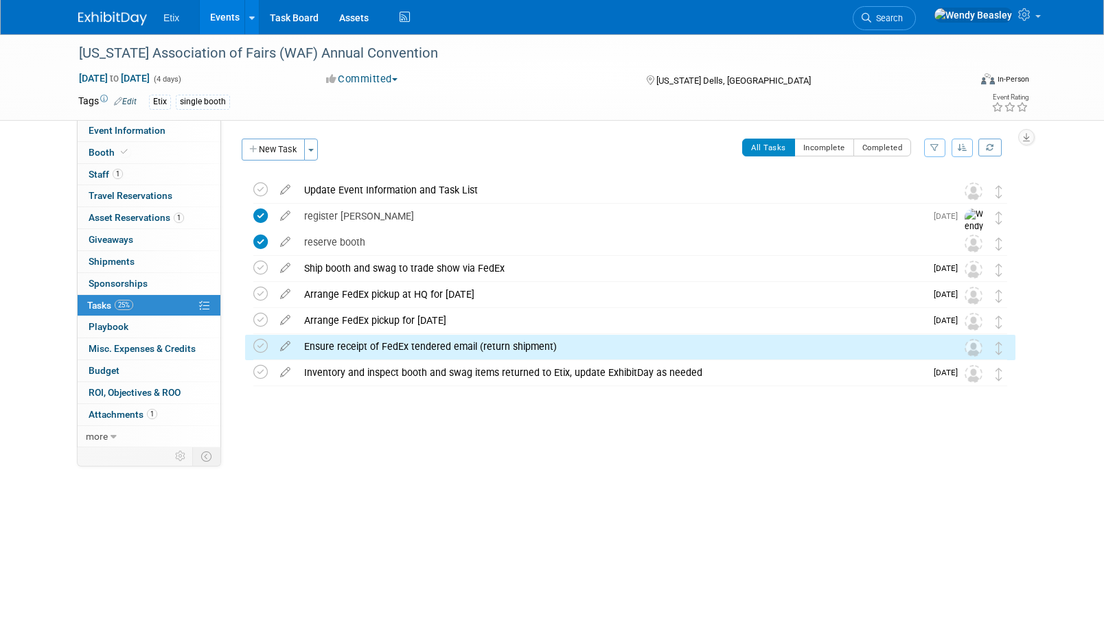
click at [286, 345] on icon at bounding box center [285, 343] width 24 height 17
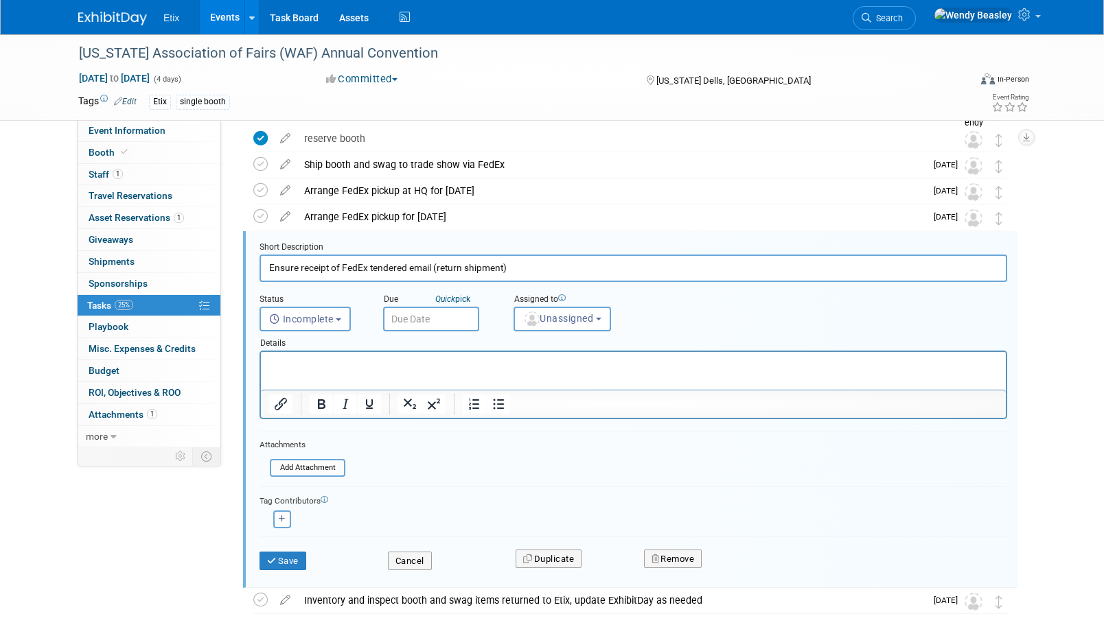
scroll to position [134, 0]
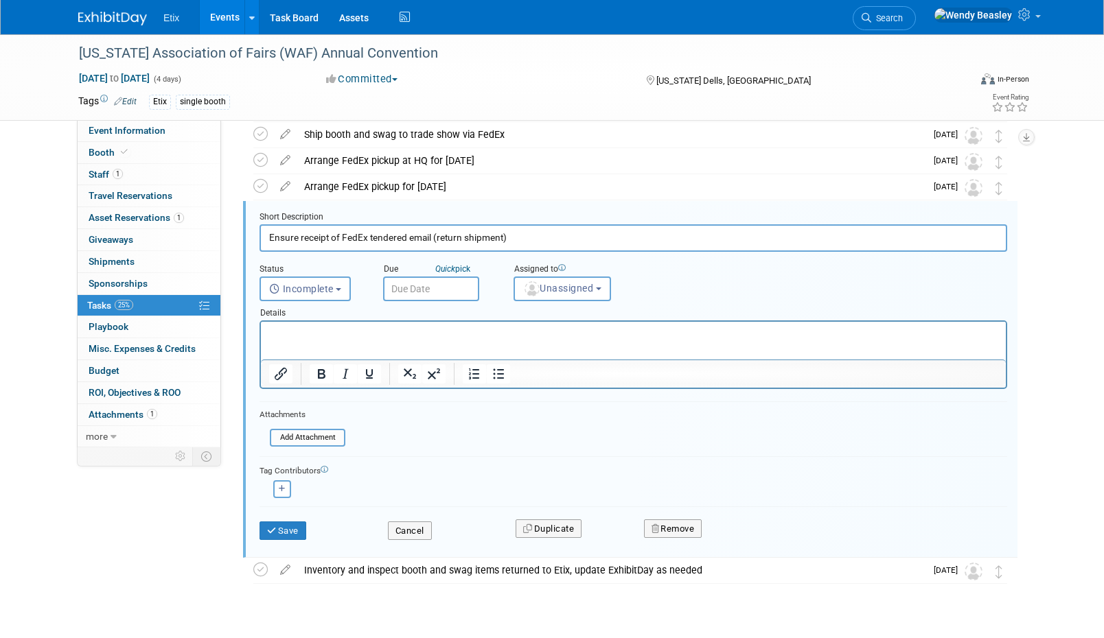
click at [425, 296] on input "text" at bounding box center [431, 289] width 96 height 25
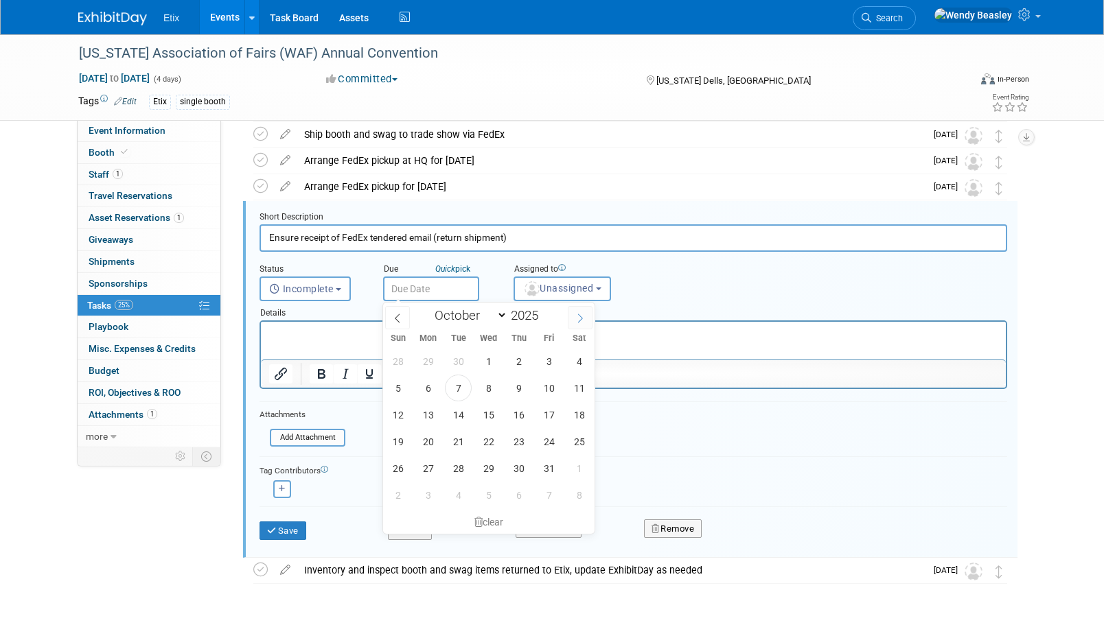
click at [581, 312] on span at bounding box center [580, 317] width 25 height 23
select select "11"
click at [581, 312] on span at bounding box center [580, 317] width 25 height 23
type input "2026"
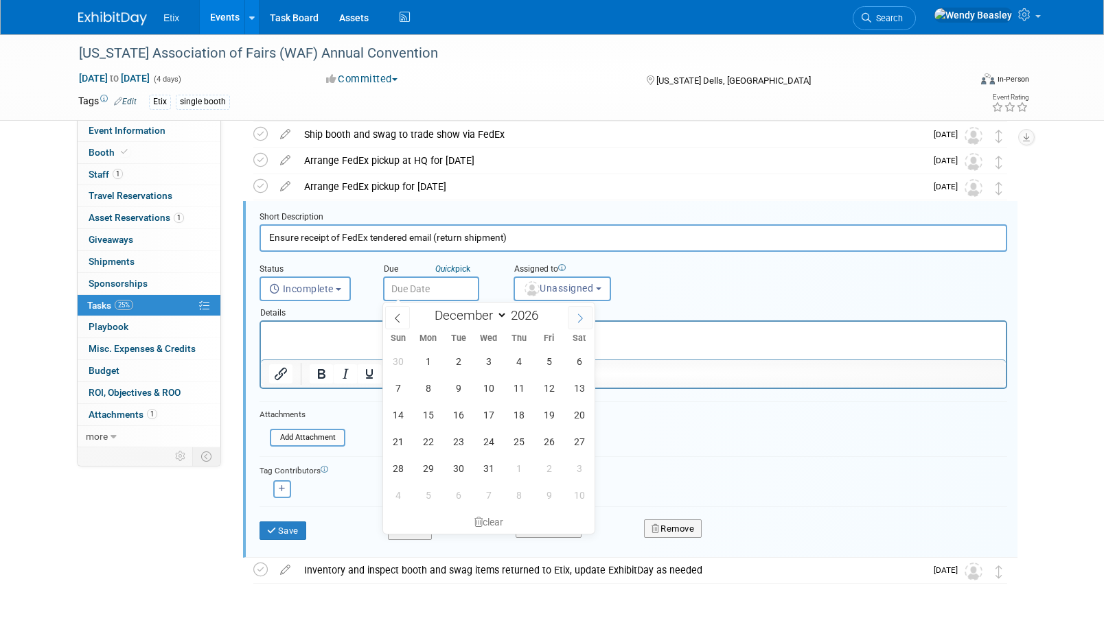
select select "0"
click at [517, 417] on span "15" at bounding box center [518, 415] width 27 height 27
type input "Jan 15, 2026"
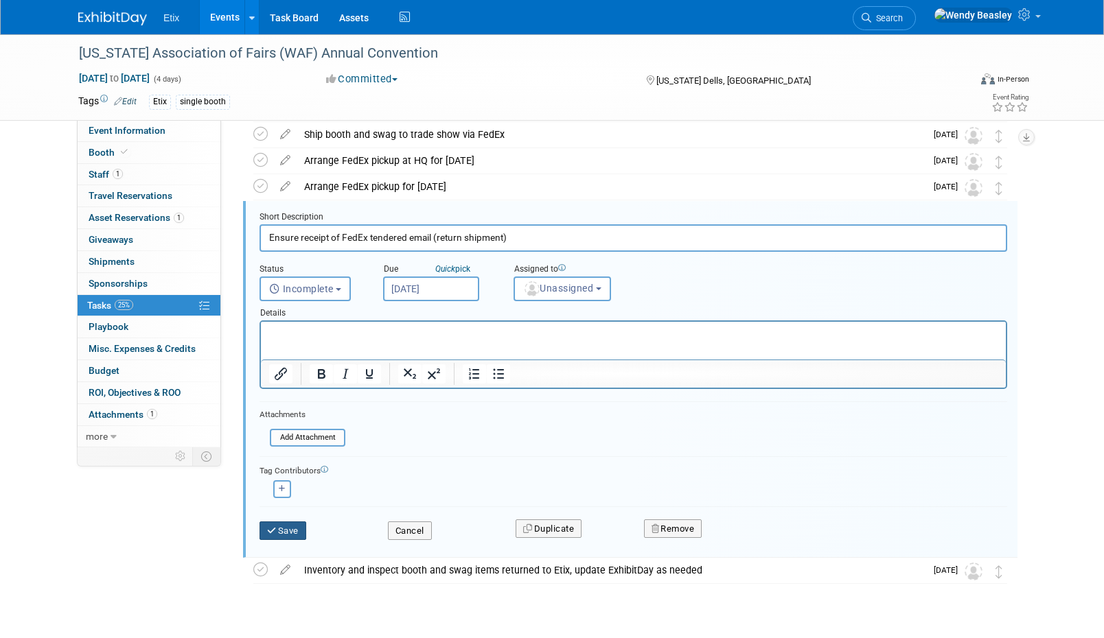
click at [288, 535] on button "Save" at bounding box center [282, 531] width 47 height 19
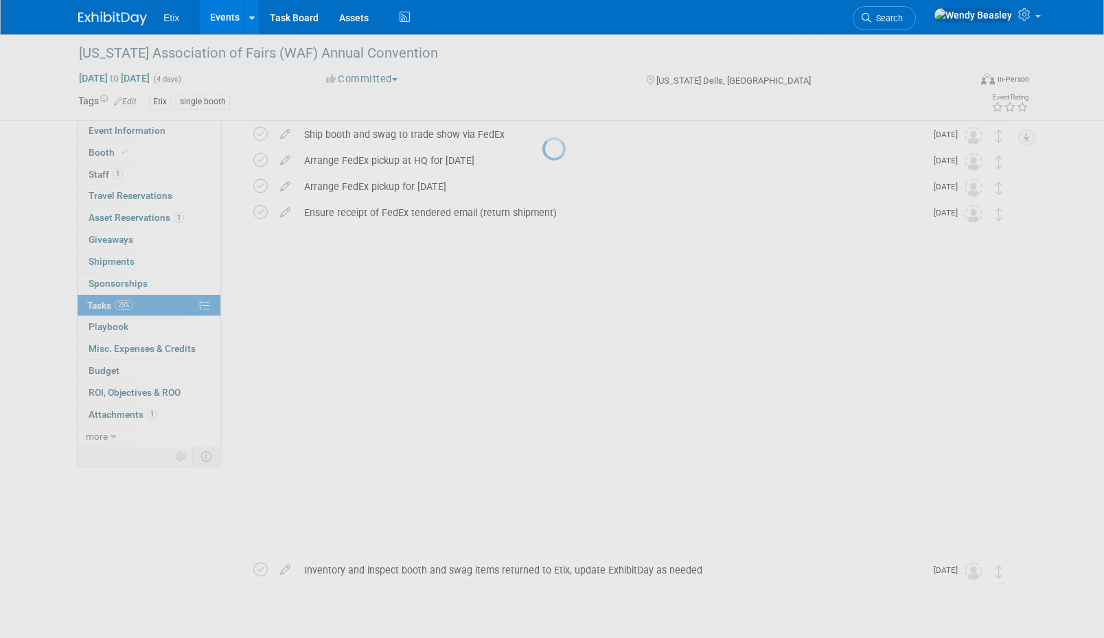
scroll to position [0, 0]
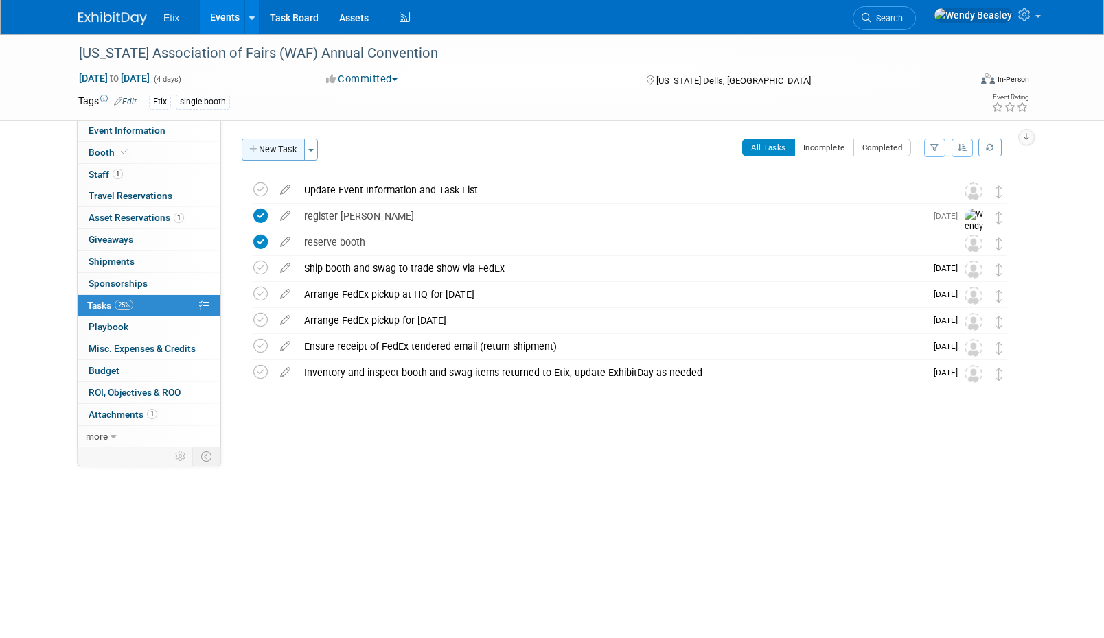
click at [280, 150] on button "New Task" at bounding box center [273, 150] width 63 height 22
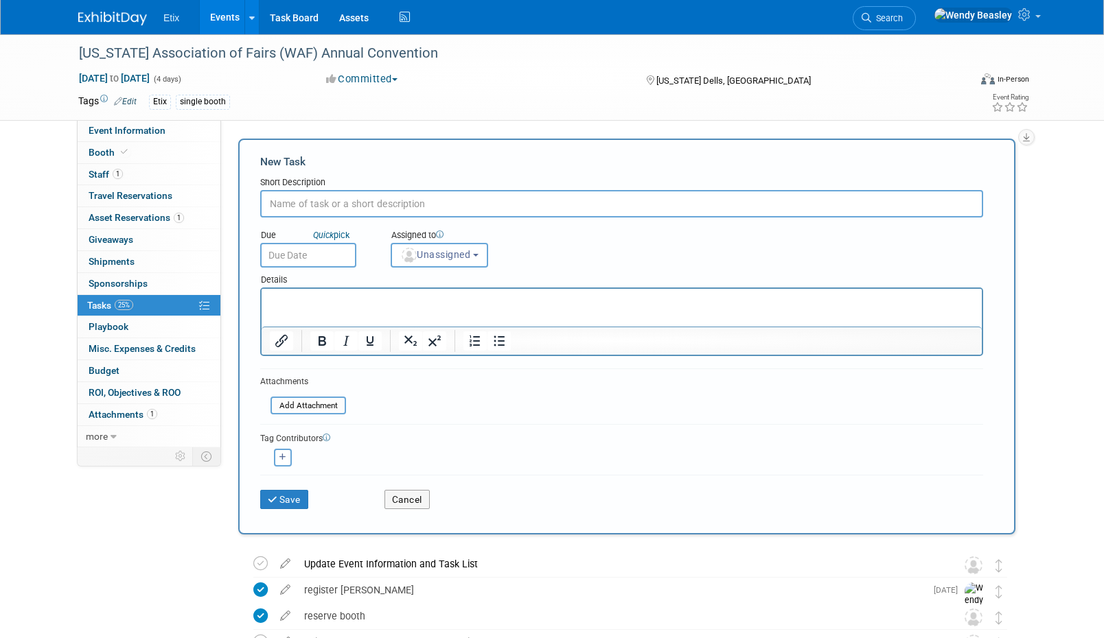
paste input "Reserve booth assets"
type input "Reserve booth assets"
click at [290, 498] on button "Save" at bounding box center [284, 499] width 48 height 19
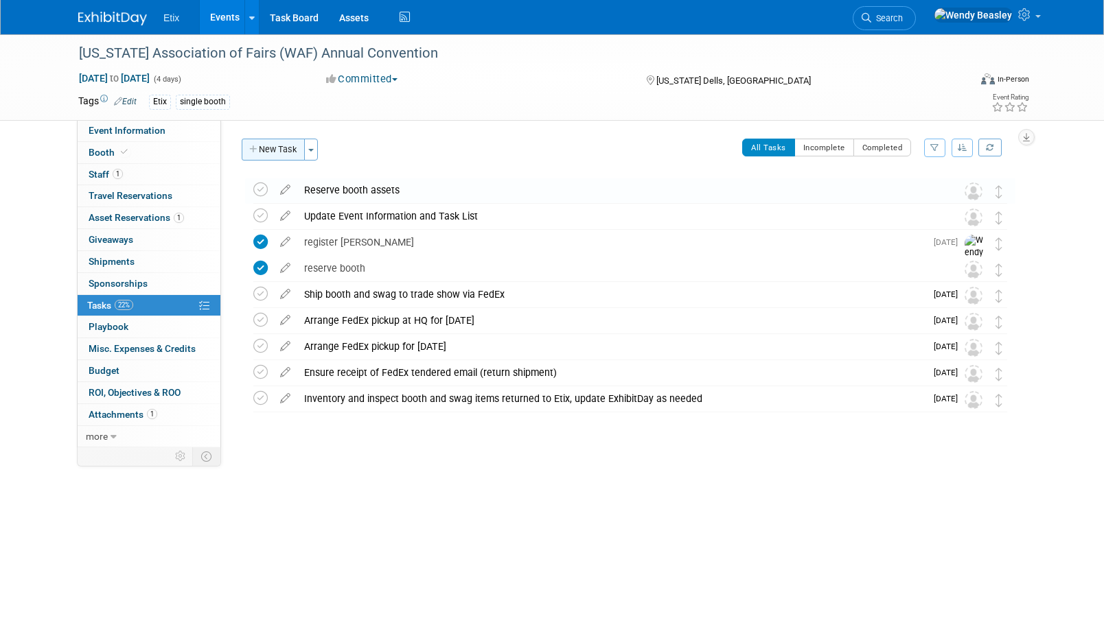
click at [274, 149] on button "New Task" at bounding box center [273, 150] width 63 height 22
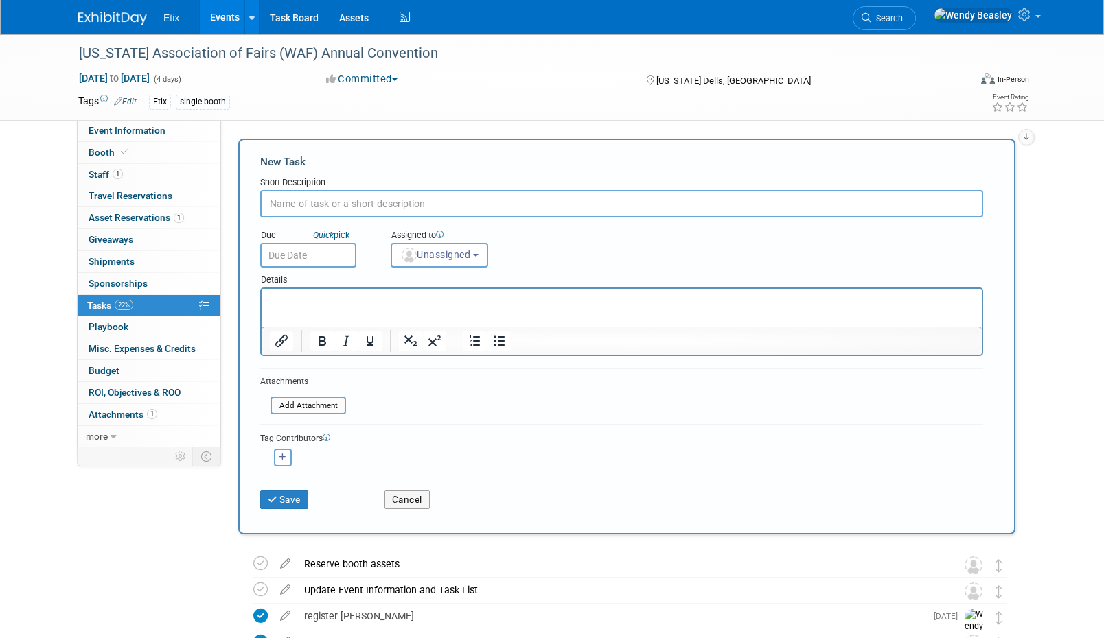
paste input "Reserve swag"
type input "Reserve swag"
click at [285, 493] on button "Save" at bounding box center [284, 499] width 48 height 19
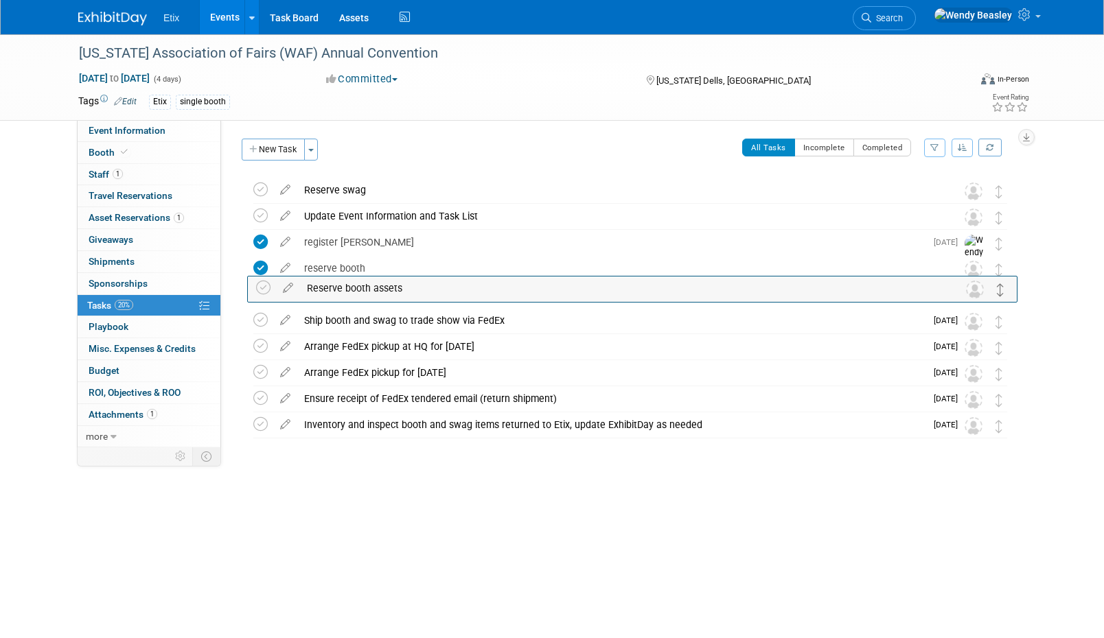
drag, startPoint x: 1001, startPoint y: 216, endPoint x: 1002, endPoint y: 288, distance: 72.1
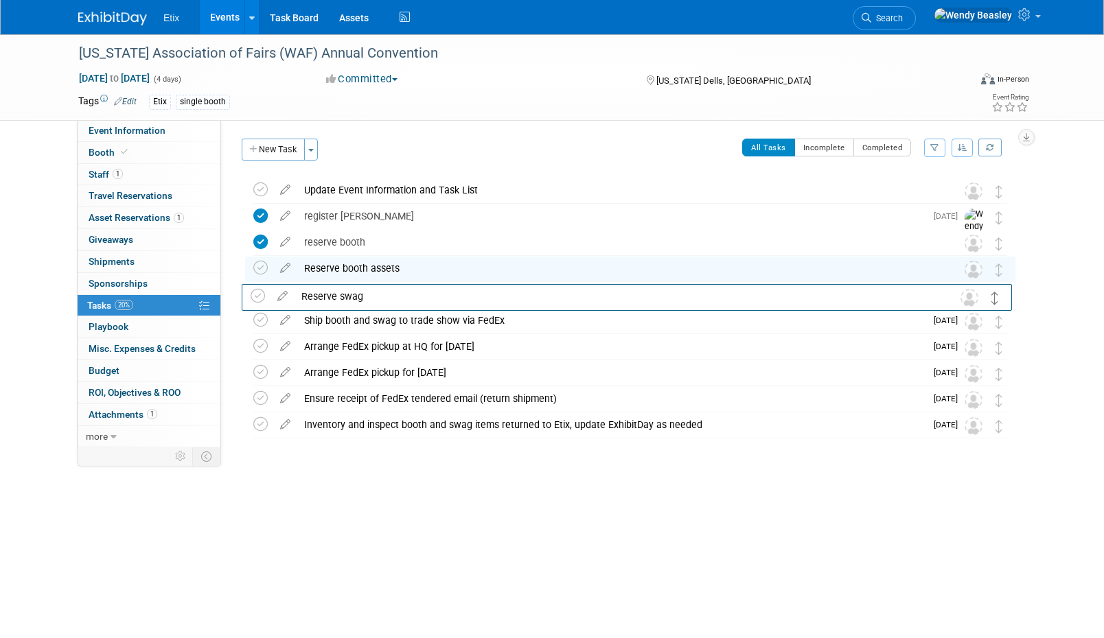
drag, startPoint x: 999, startPoint y: 196, endPoint x: 996, endPoint y: 301, distance: 105.7
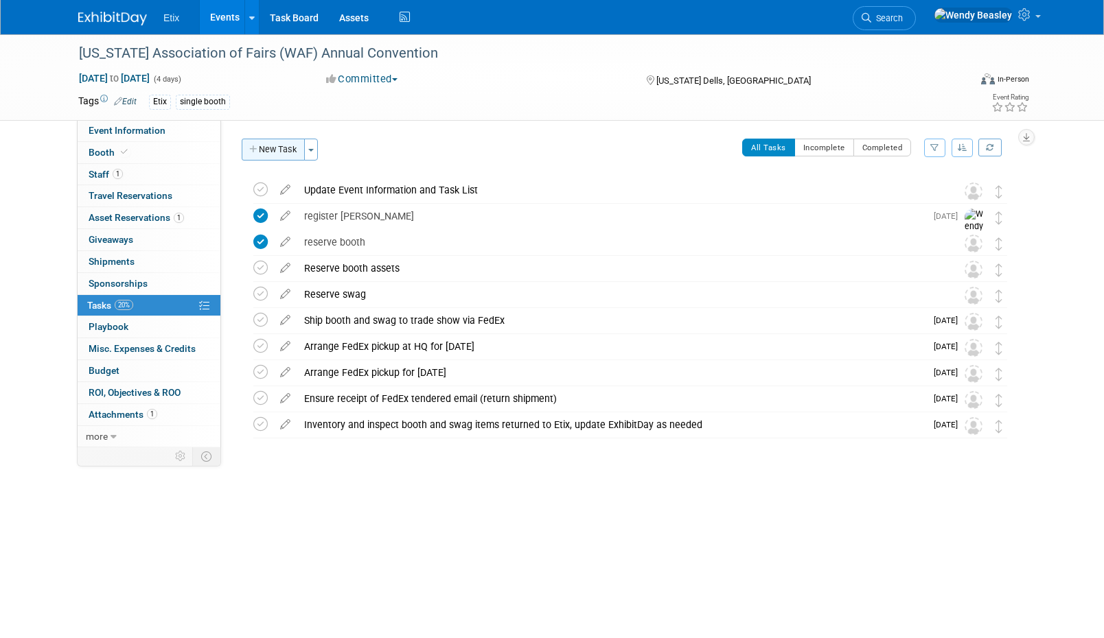
click at [281, 149] on button "New Task" at bounding box center [273, 150] width 63 height 22
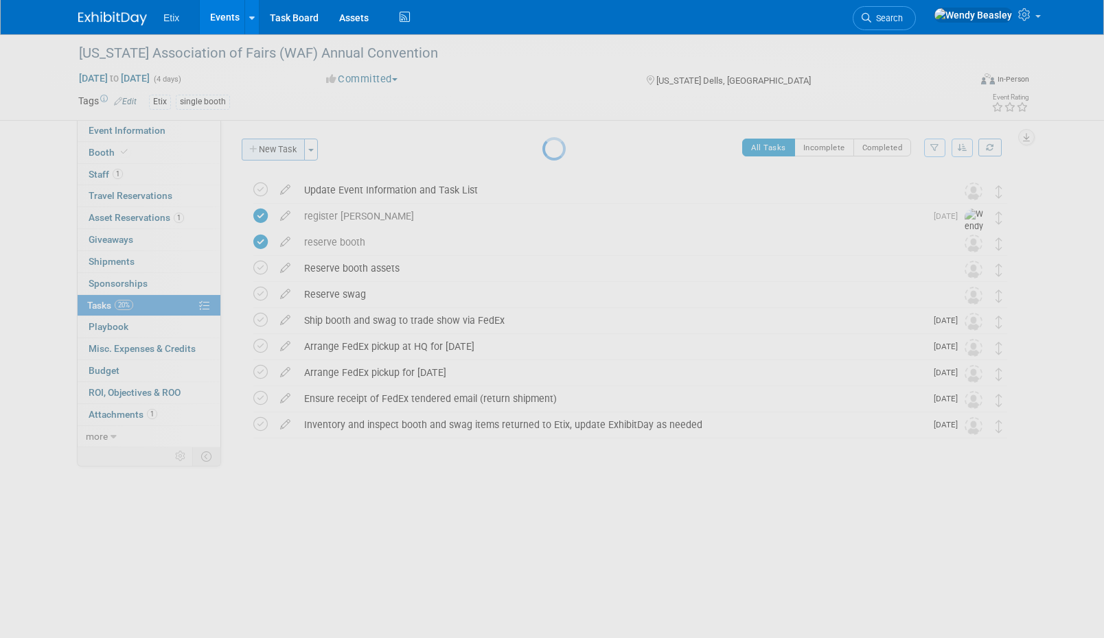
click at [542, 149] on div at bounding box center [551, 319] width 19 height 638
select select "9"
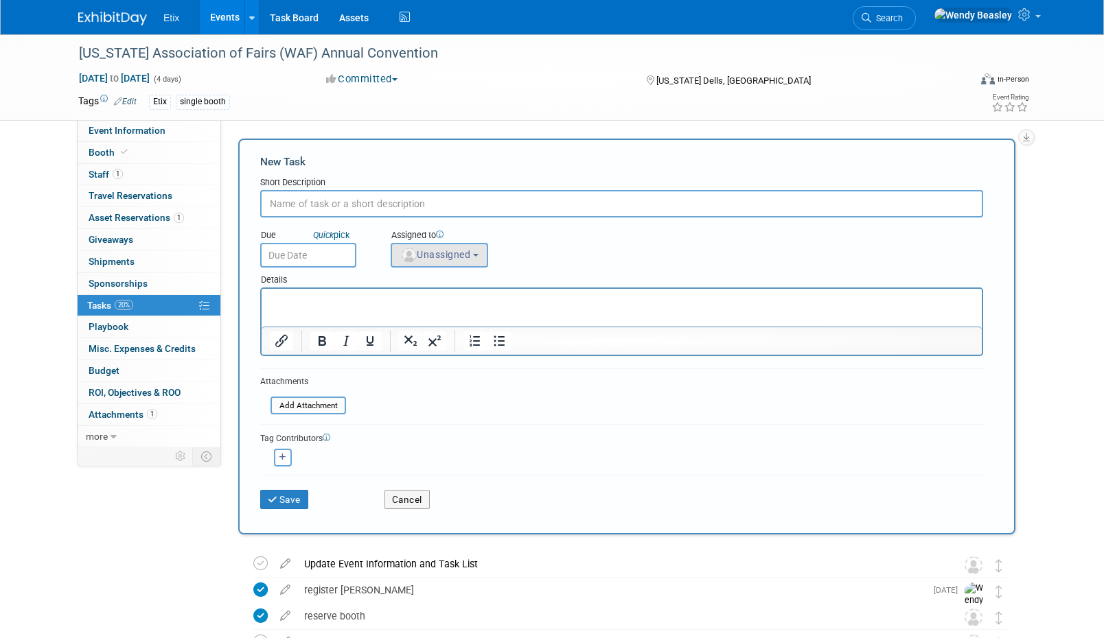
paste input "Leave post-show feedback, including orgs you met with (See Event Information ta…"
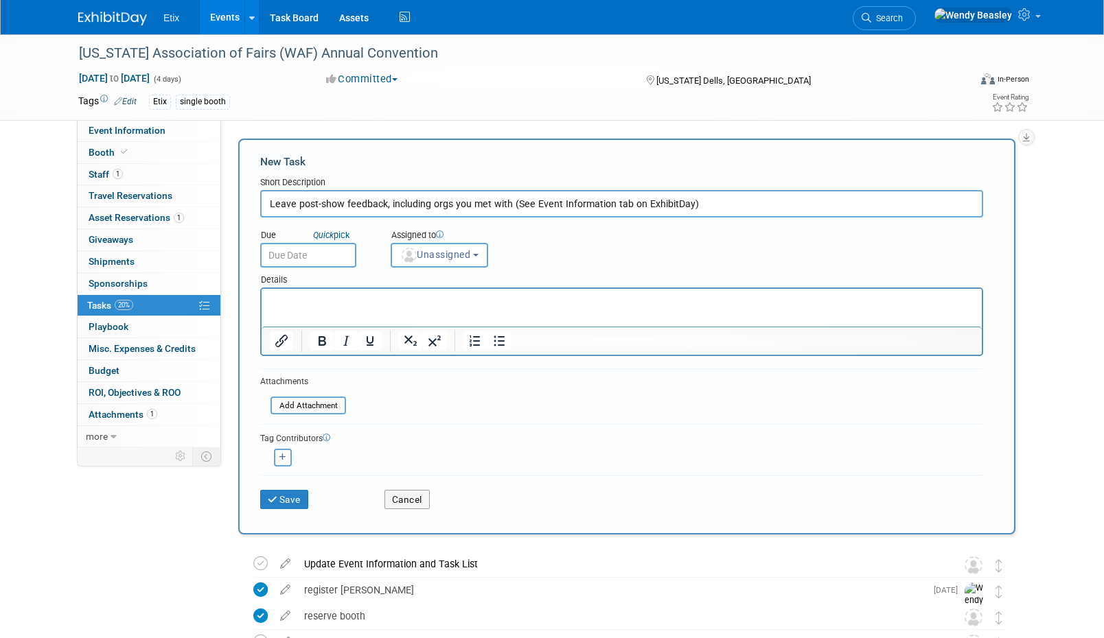
type input "Leave post-show feedback, including orgs you met with (See Event Information ta…"
click at [301, 249] on input "text" at bounding box center [308, 255] width 96 height 25
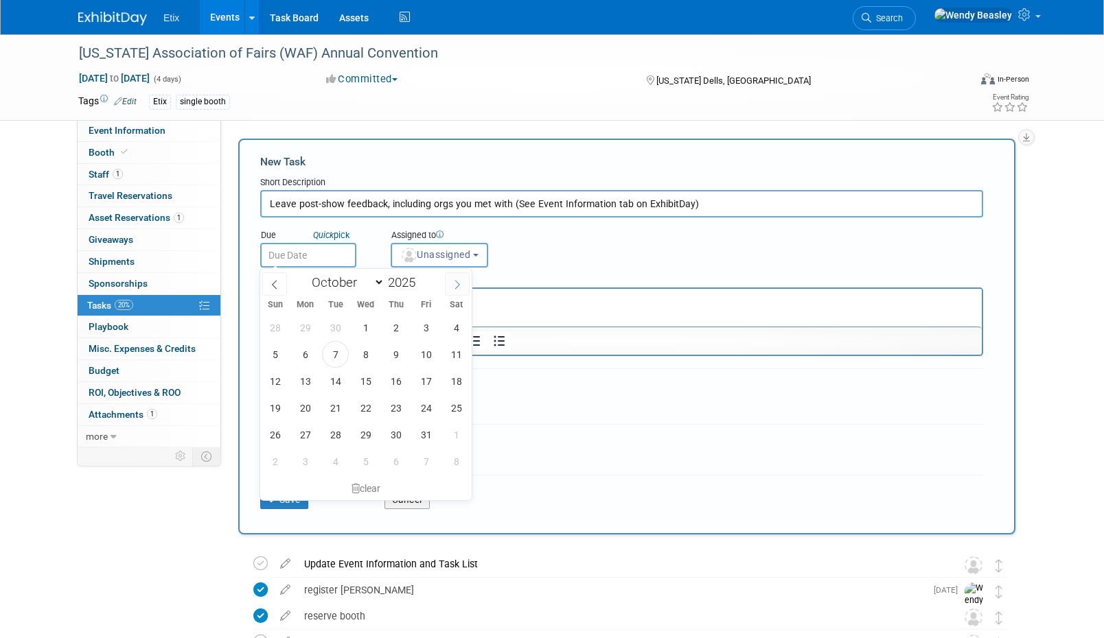
click at [455, 281] on icon at bounding box center [457, 285] width 5 height 9
select select "11"
click at [457, 281] on icon at bounding box center [457, 285] width 10 height 10
type input "2026"
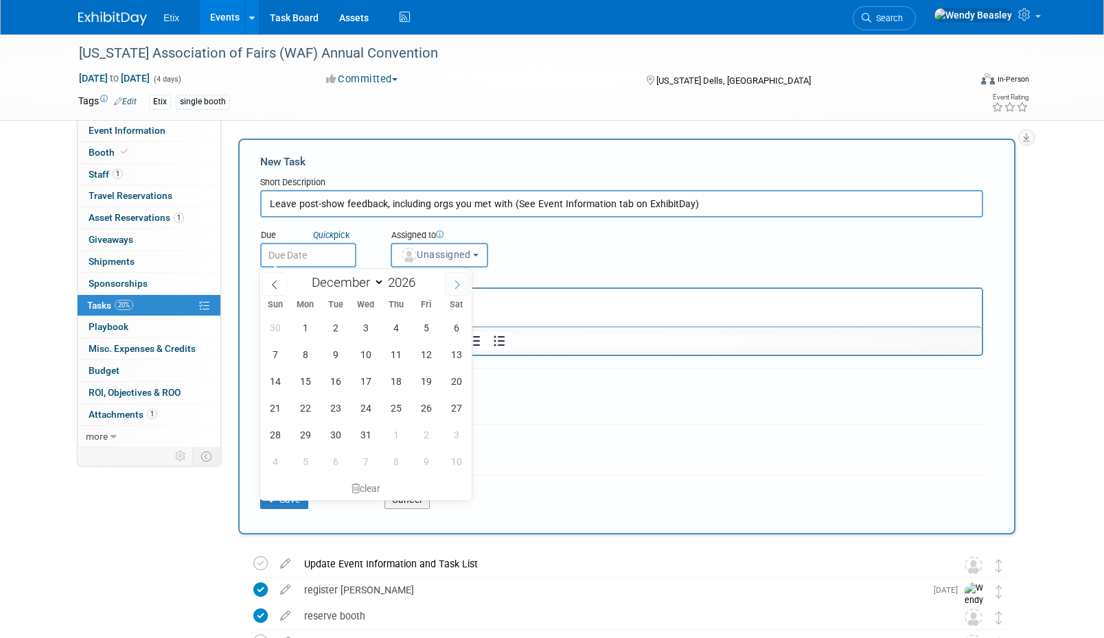
select select "0"
click at [388, 410] on span "22" at bounding box center [395, 408] width 27 height 27
type input "Jan 22, 2026"
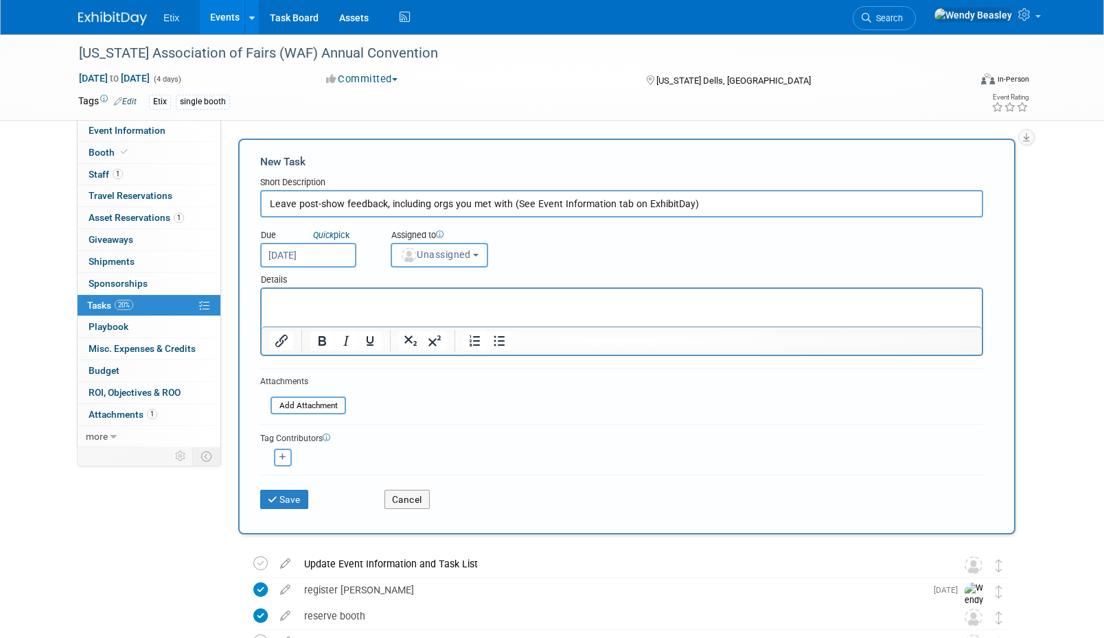
click at [467, 260] on button "Unassigned" at bounding box center [439, 255] width 97 height 25
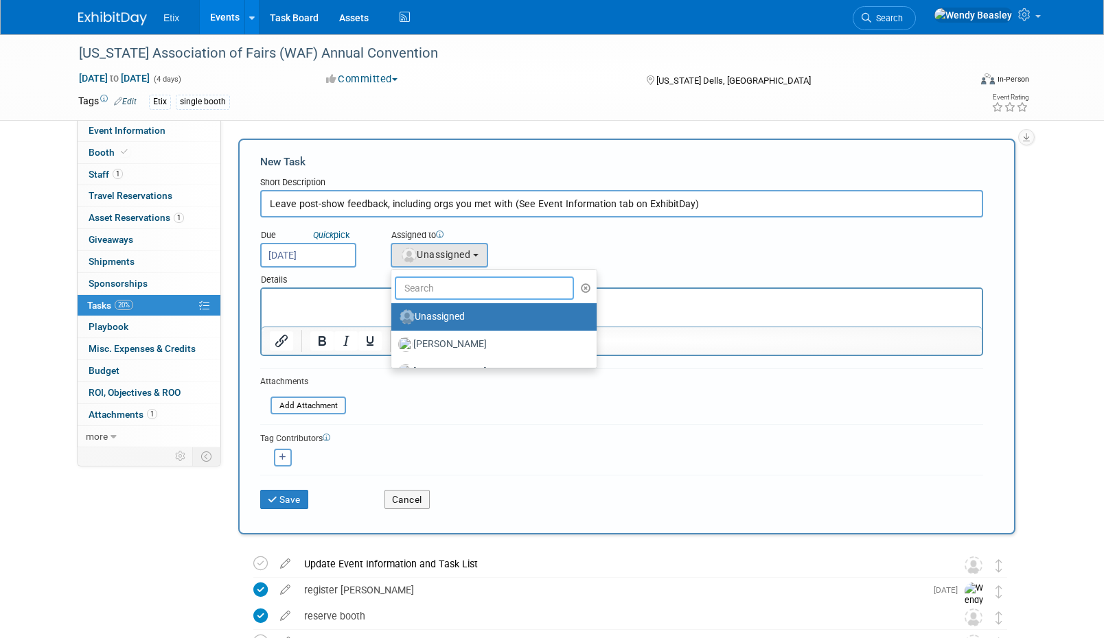
click at [461, 281] on input "text" at bounding box center [484, 288] width 179 height 23
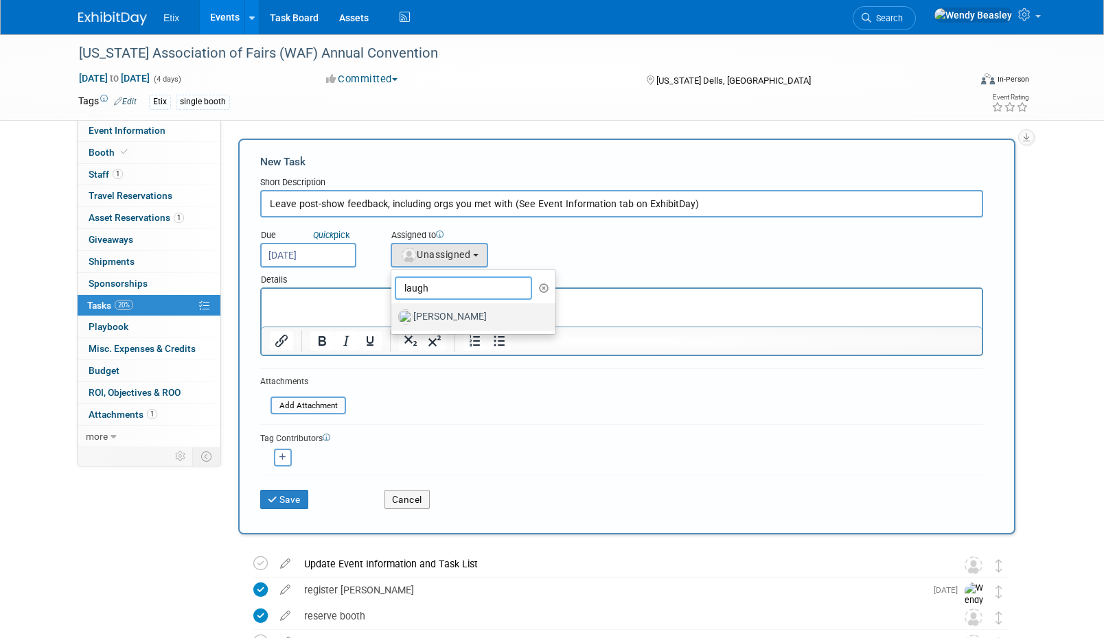
type input "laugh"
click at [459, 314] on label "[PERSON_NAME]" at bounding box center [469, 317] width 143 height 22
click at [393, 314] on input "[PERSON_NAME]" at bounding box center [388, 315] width 9 height 9
select select "1a75ce82-3f41-4d77-8fa2-7ceeb94cdea1"
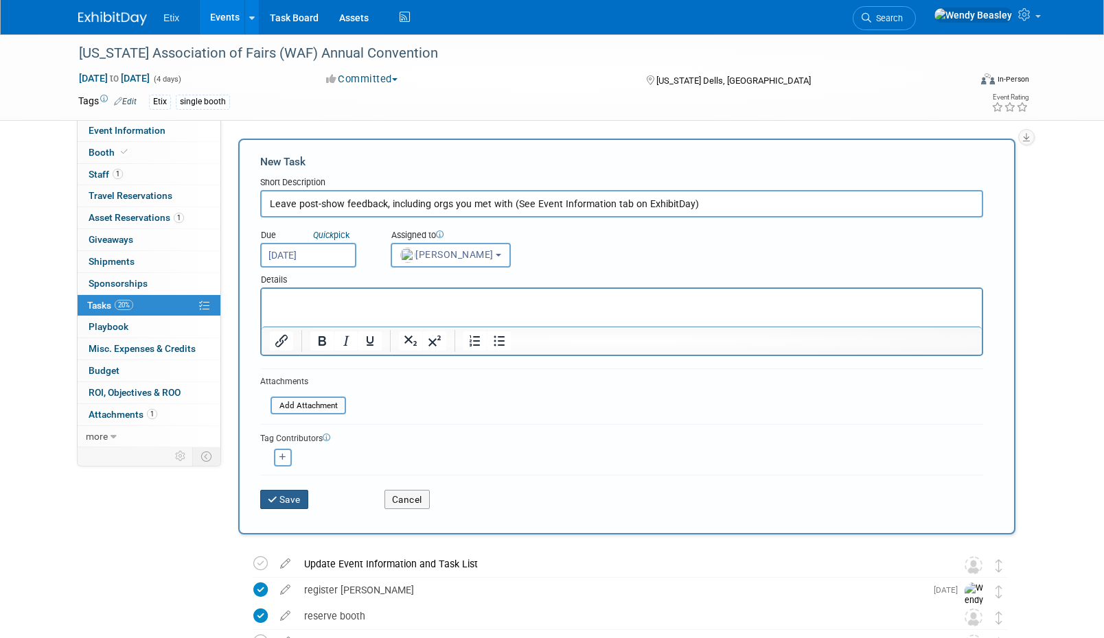
click at [287, 500] on button "Save" at bounding box center [284, 499] width 48 height 19
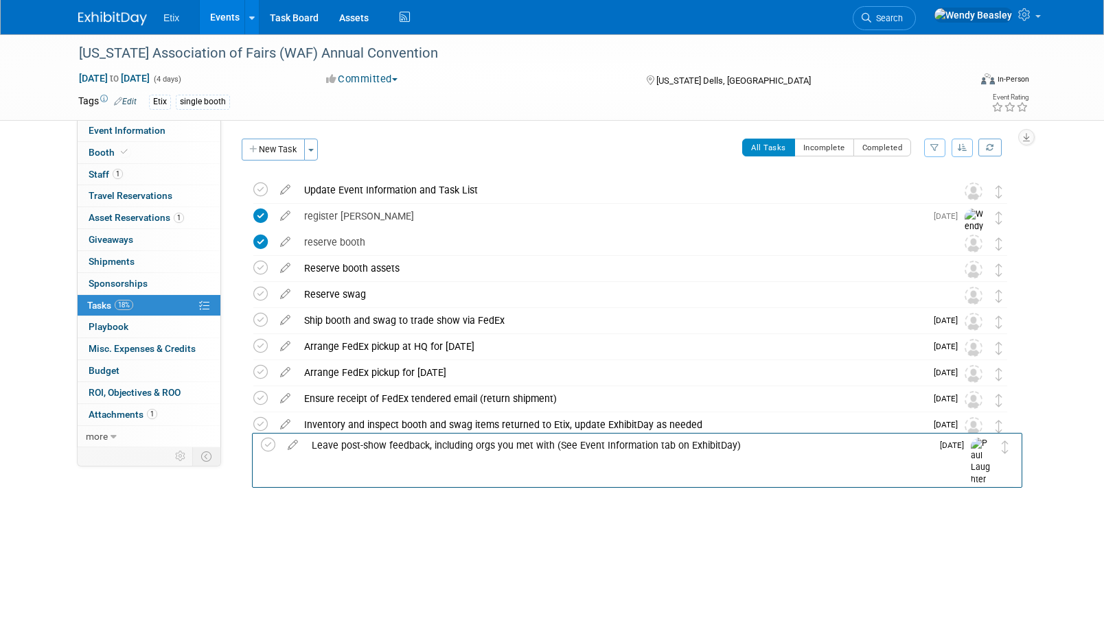
drag, startPoint x: 999, startPoint y: 197, endPoint x: 999, endPoint y: 456, distance: 259.4
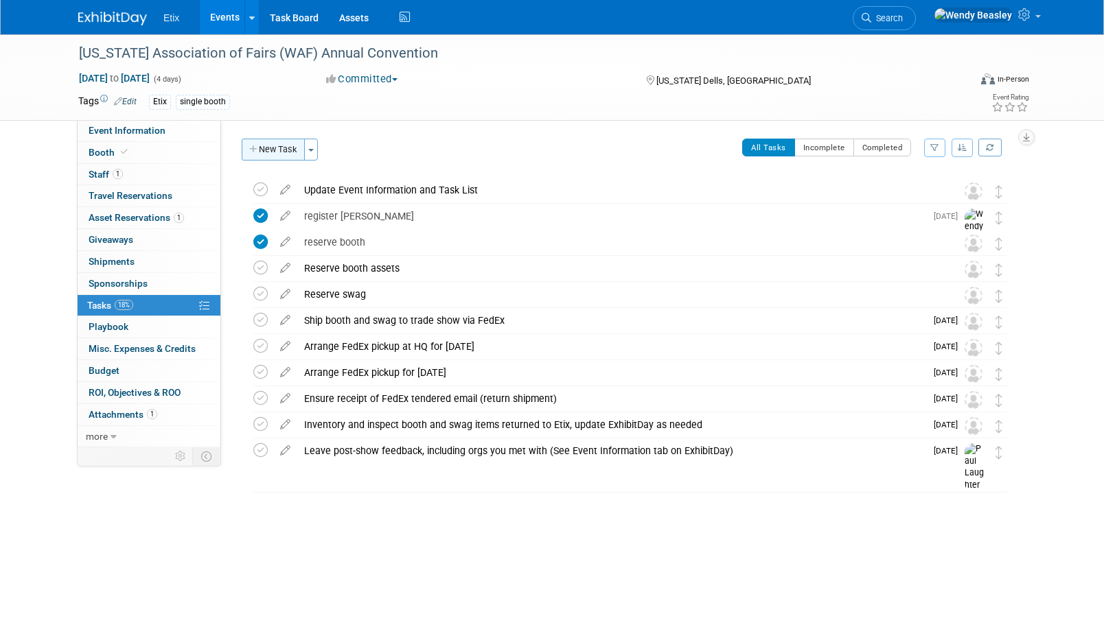
click at [270, 156] on button "New Task" at bounding box center [273, 150] width 63 height 22
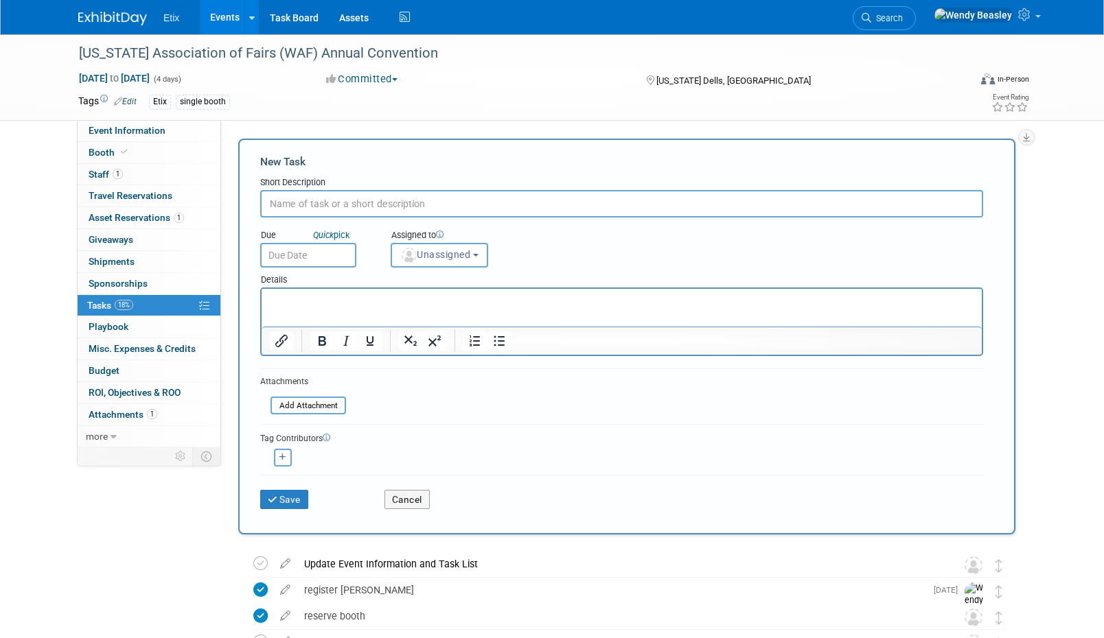
paste input "Leave post-show feedback, including orgs you met with (See Event Information ta…"
type input "Leave post-show feedback, including orgs you met with (See Event Information ta…"
paste input "Leave post-show feedback, including orgs you met with (See Event Information ta…"
click at [431, 202] on input "Leave post-show feedback, including orgs you met with (See Event Information ta…" at bounding box center [621, 203] width 723 height 27
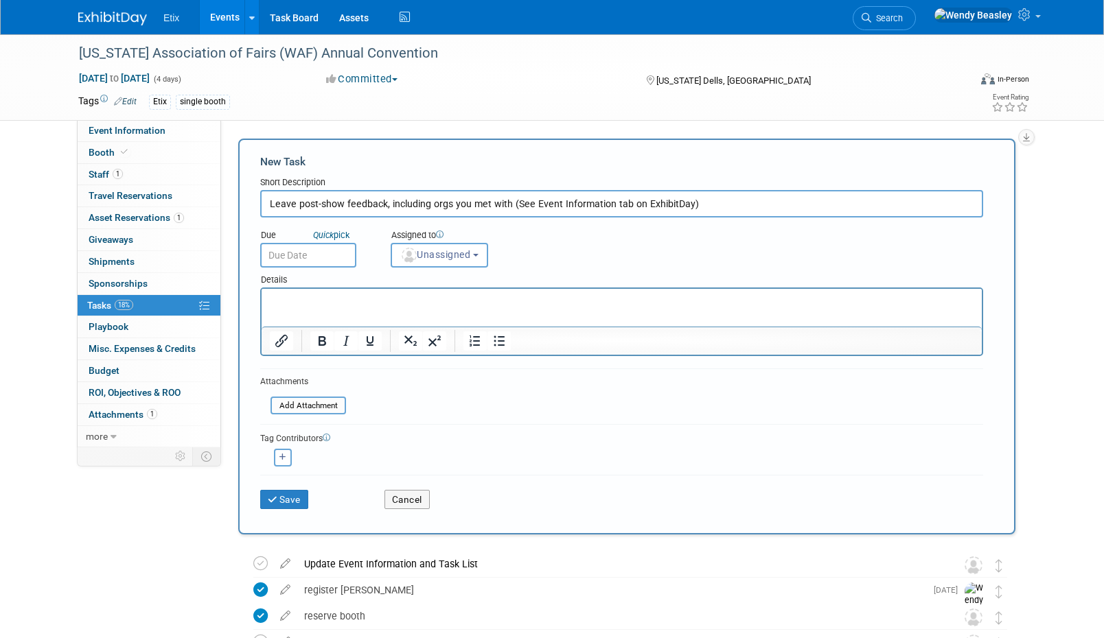
click at [431, 202] on input "Leave post-show feedback, including orgs you met with (See Event Information ta…" at bounding box center [621, 203] width 723 height 27
paste input "Send pre-show email"
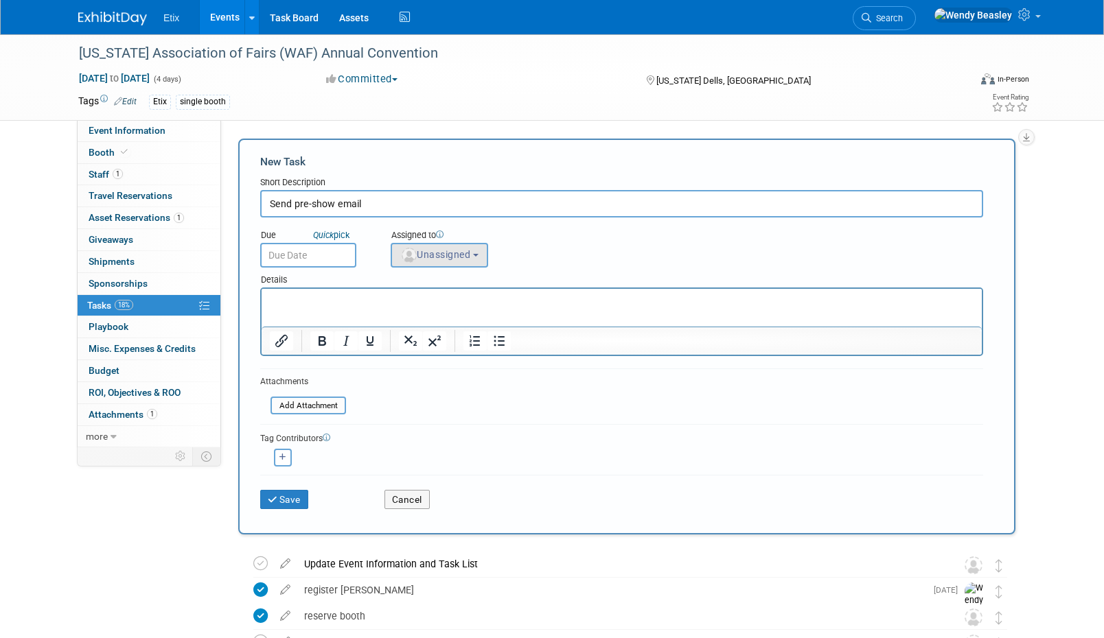
type input "Send pre-show email"
click at [470, 253] on span "Unassigned" at bounding box center [435, 254] width 70 height 11
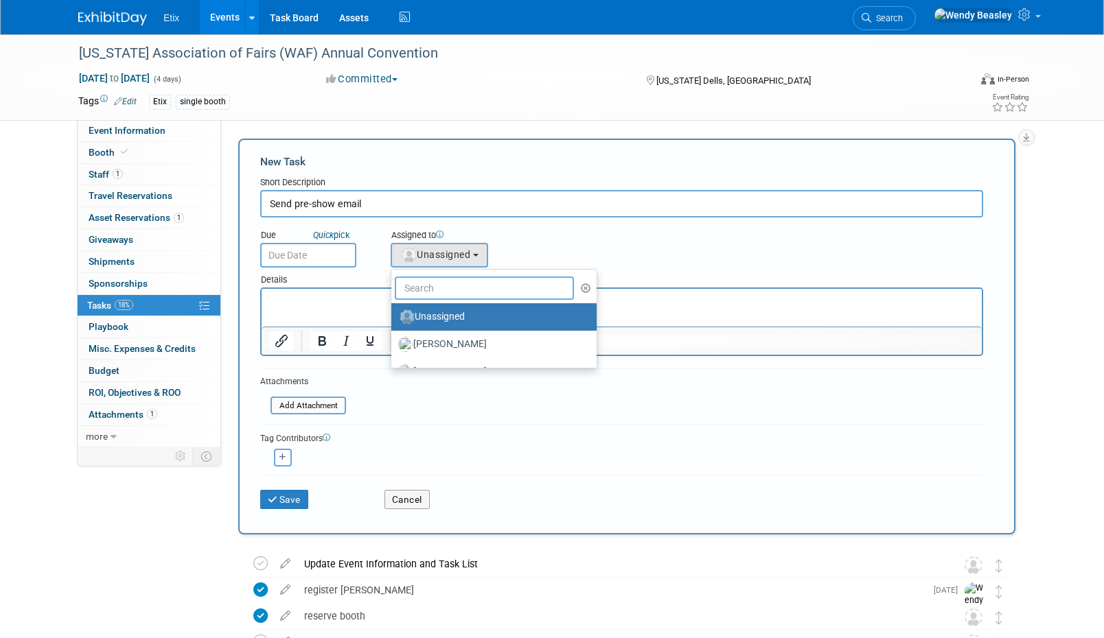
click at [478, 294] on input "text" at bounding box center [484, 288] width 179 height 23
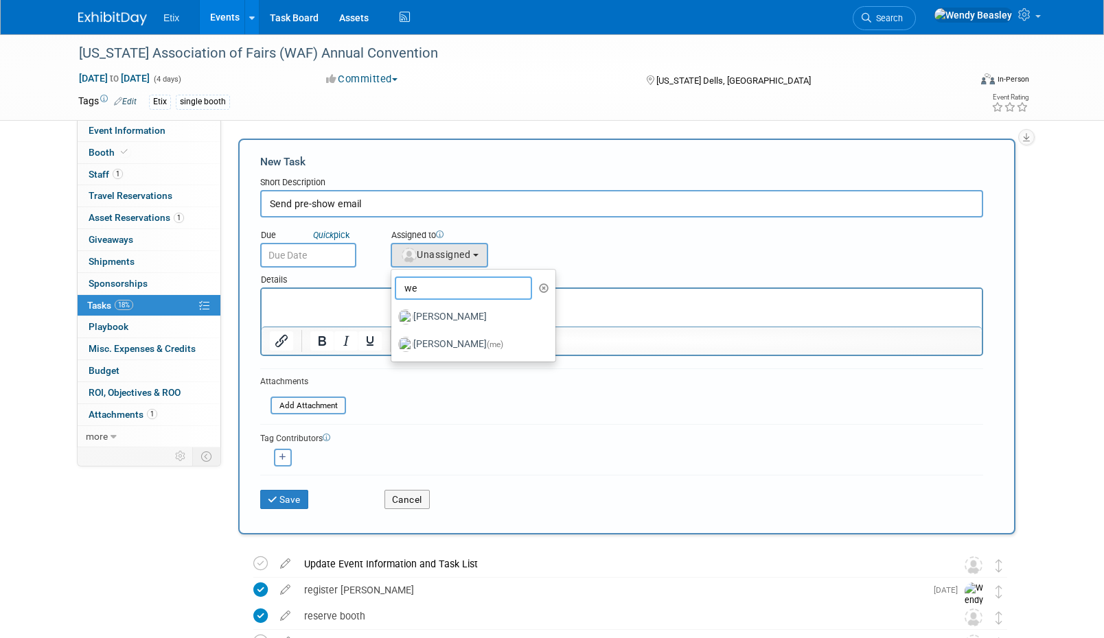
type input "[PERSON_NAME]"
click at [395, 199] on input "Send pre-show email" at bounding box center [621, 203] width 723 height 27
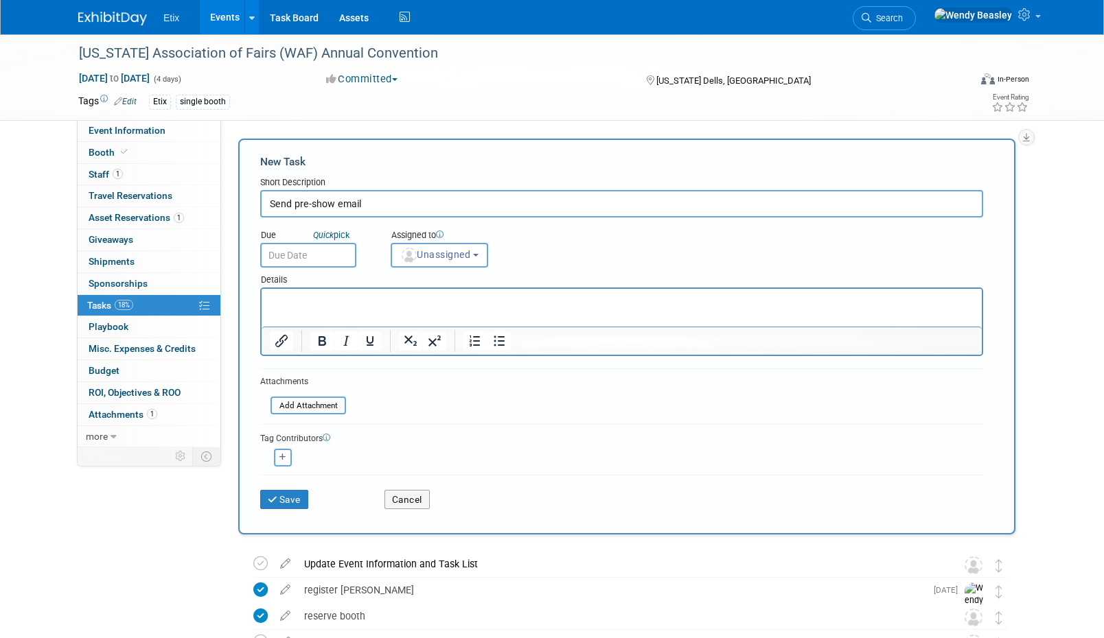
click at [461, 269] on div "Details" at bounding box center [621, 278] width 723 height 20
click at [465, 257] on span "Unassigned" at bounding box center [435, 254] width 70 height 11
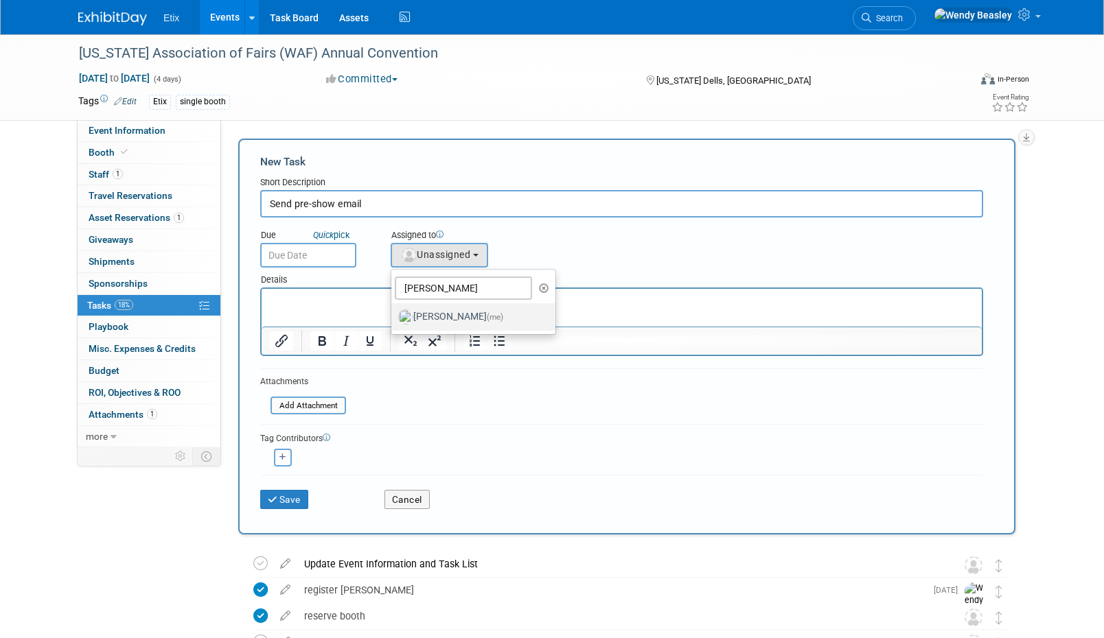
drag, startPoint x: 463, startPoint y: 317, endPoint x: 194, endPoint y: 7, distance: 411.1
click at [463, 317] on label "Wendy Beasley (me)" at bounding box center [469, 317] width 143 height 22
click at [393, 317] on input "Wendy Beasley (me)" at bounding box center [388, 315] width 9 height 9
select select "67d77b69-99bf-450c-bf82-adffa46a8a34"
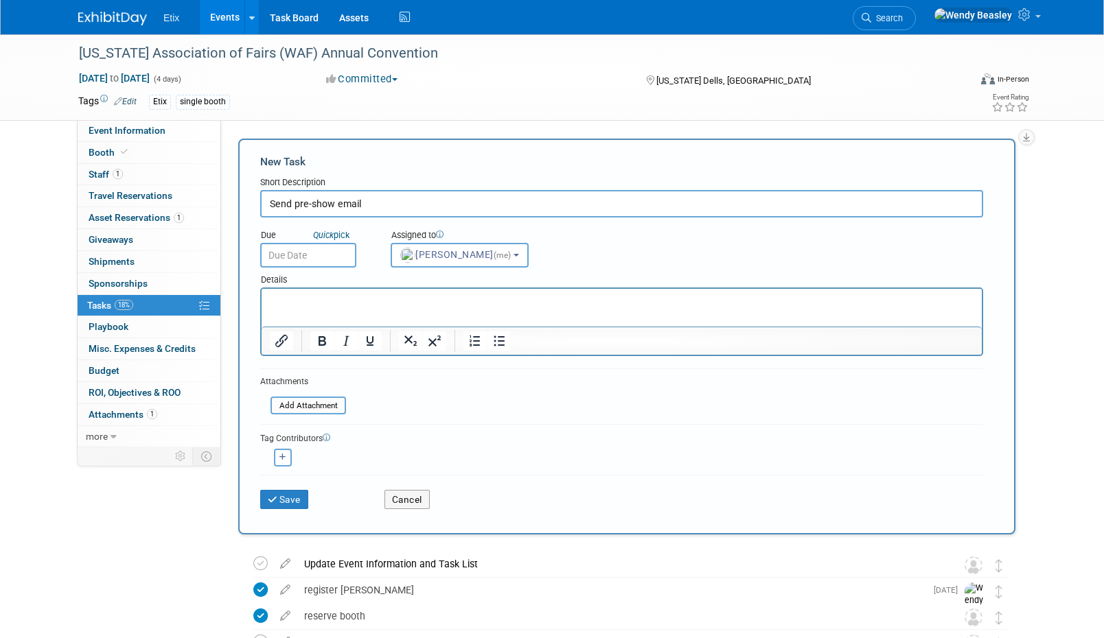
click at [384, 200] on input "Send pre-show email" at bounding box center [621, 203] width 723 height 27
type input "Send pre-show email by January 7"
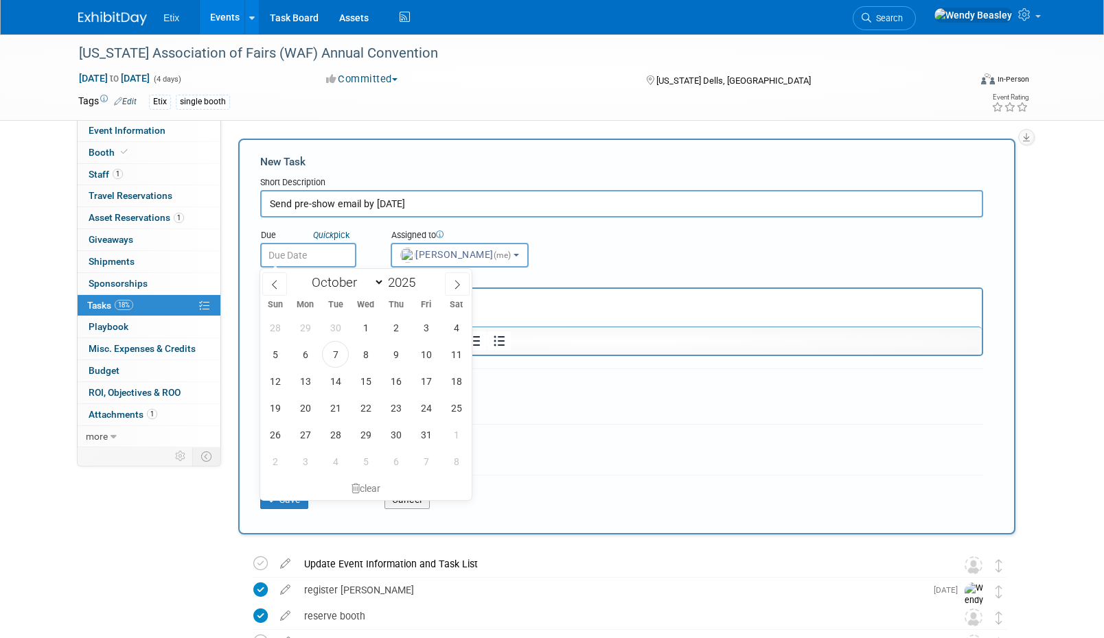
click at [292, 251] on input "text" at bounding box center [308, 255] width 96 height 25
click at [450, 279] on span at bounding box center [457, 283] width 25 height 23
select select "11"
click at [450, 279] on span at bounding box center [457, 283] width 25 height 23
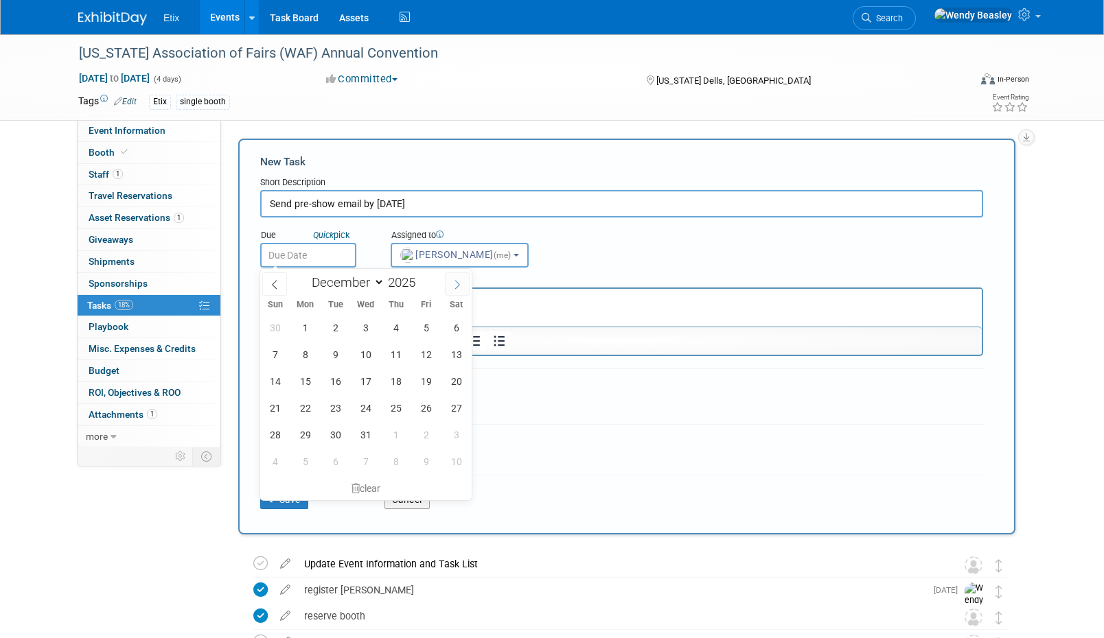
type input "2026"
select select "0"
click at [428, 324] on span "2" at bounding box center [425, 327] width 27 height 27
type input "Jan 2, 2026"
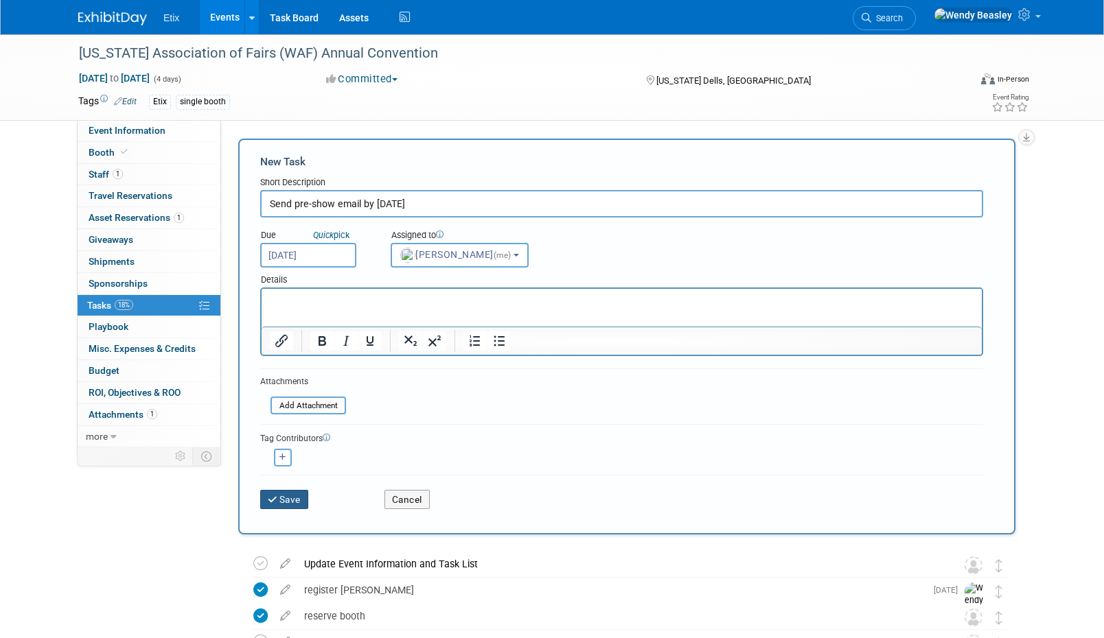
click at [285, 509] on button "Save" at bounding box center [284, 499] width 48 height 19
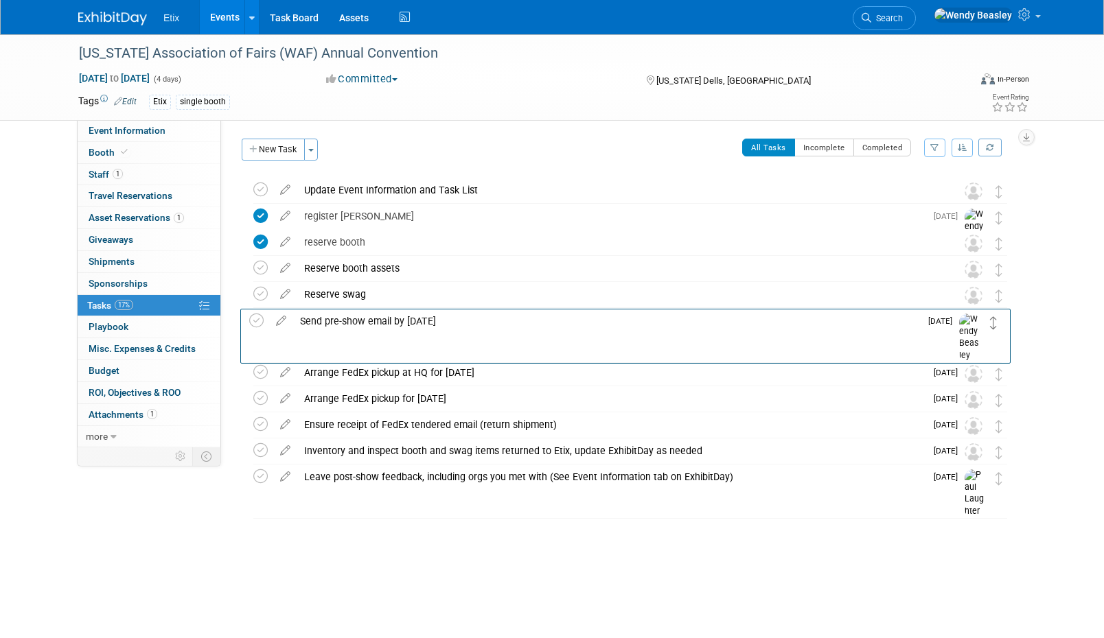
drag, startPoint x: 997, startPoint y: 196, endPoint x: 992, endPoint y: 327, distance: 131.2
click at [992, 327] on icon at bounding box center [993, 322] width 7 height 13
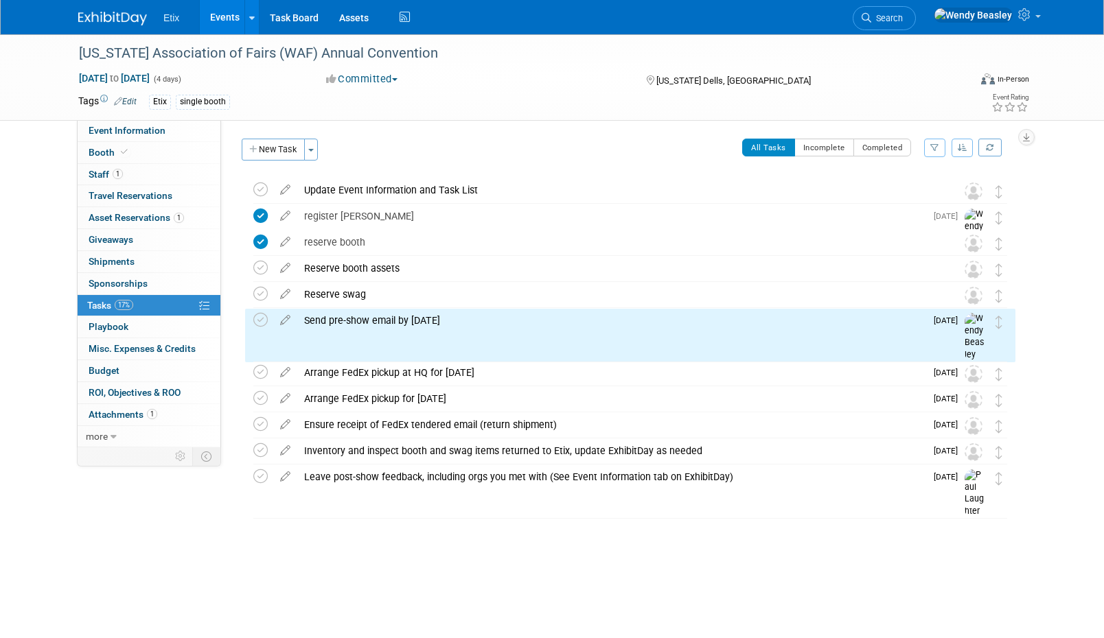
click at [230, 12] on link "Events" at bounding box center [225, 17] width 50 height 34
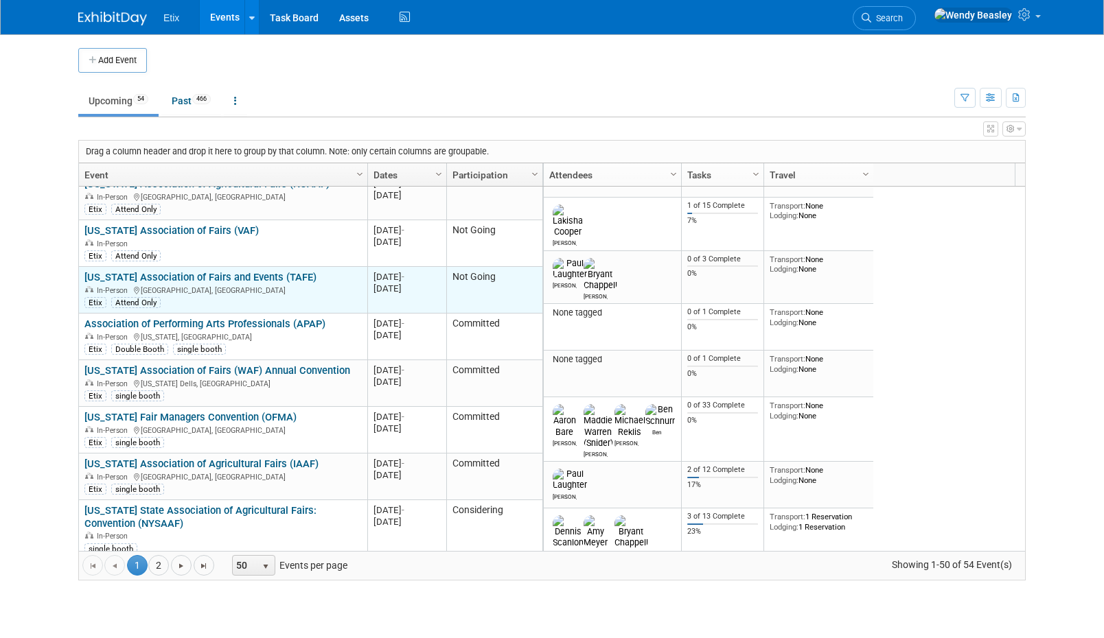
scroll to position [1318, 0]
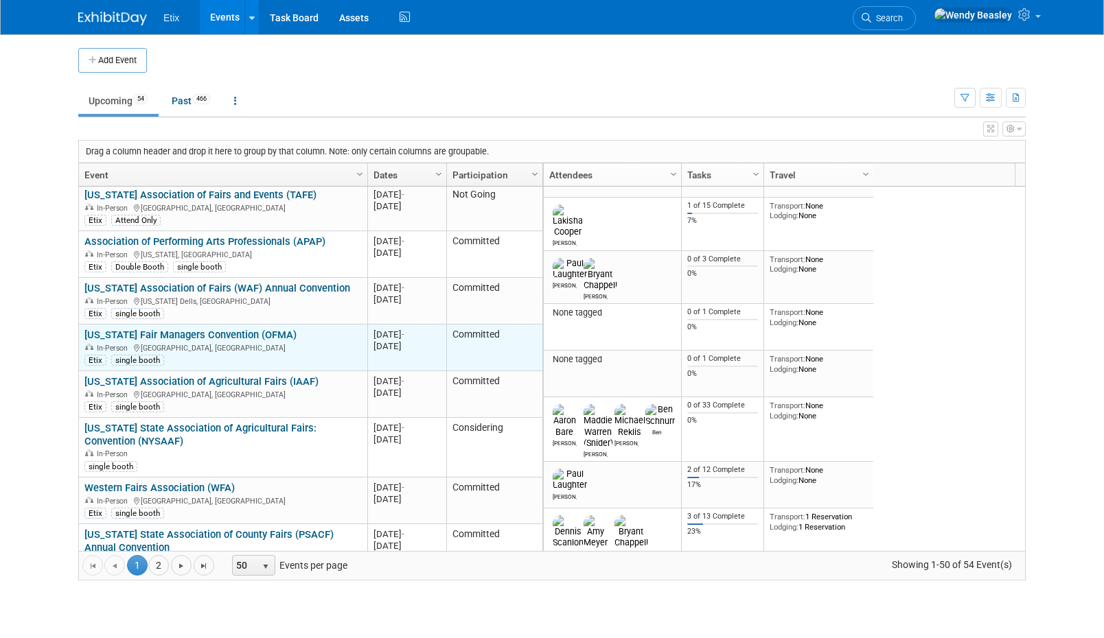
click at [208, 329] on link "[US_STATE] Fair Managers Convention (OFMA)" at bounding box center [190, 335] width 212 height 12
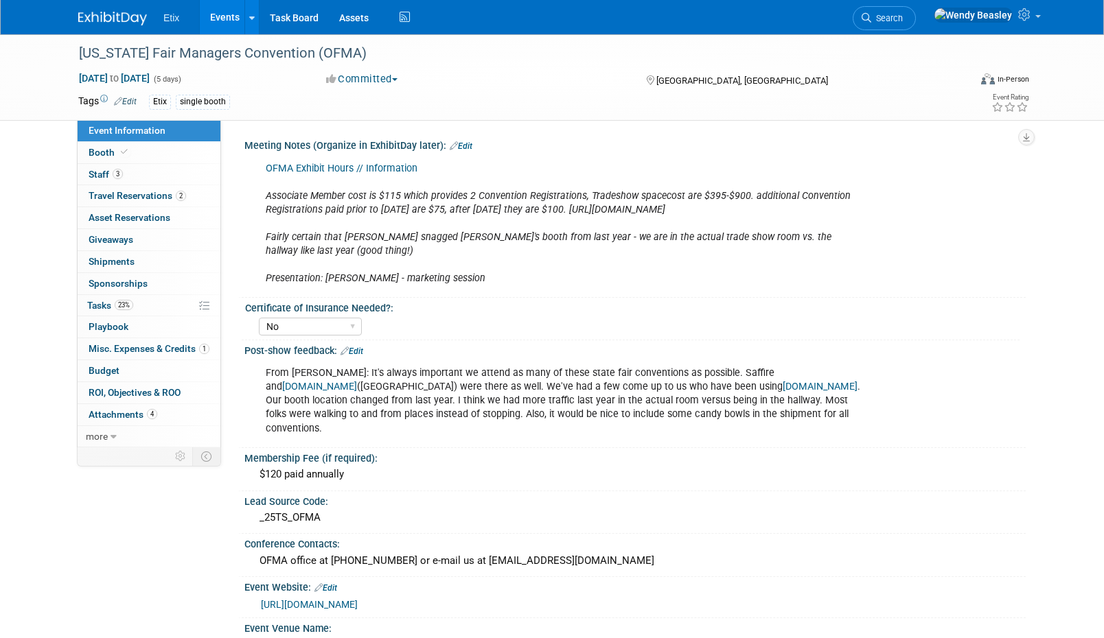
select select "No"
click at [664, 394] on div "From [PERSON_NAME]: It's always important we attend as many of these state fair…" at bounding box center [565, 401] width 618 height 82
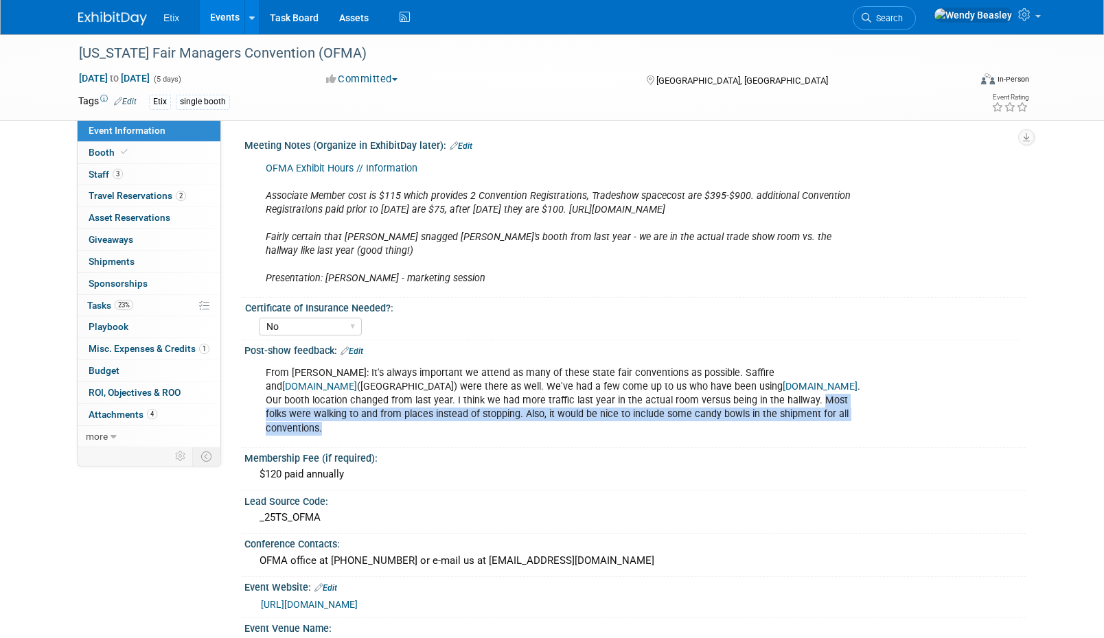
drag, startPoint x: 644, startPoint y: 412, endPoint x: 561, endPoint y: 404, distance: 84.1
click at [561, 404] on div "From [PERSON_NAME]: It's always important we attend as many of these state fair…" at bounding box center [565, 401] width 618 height 82
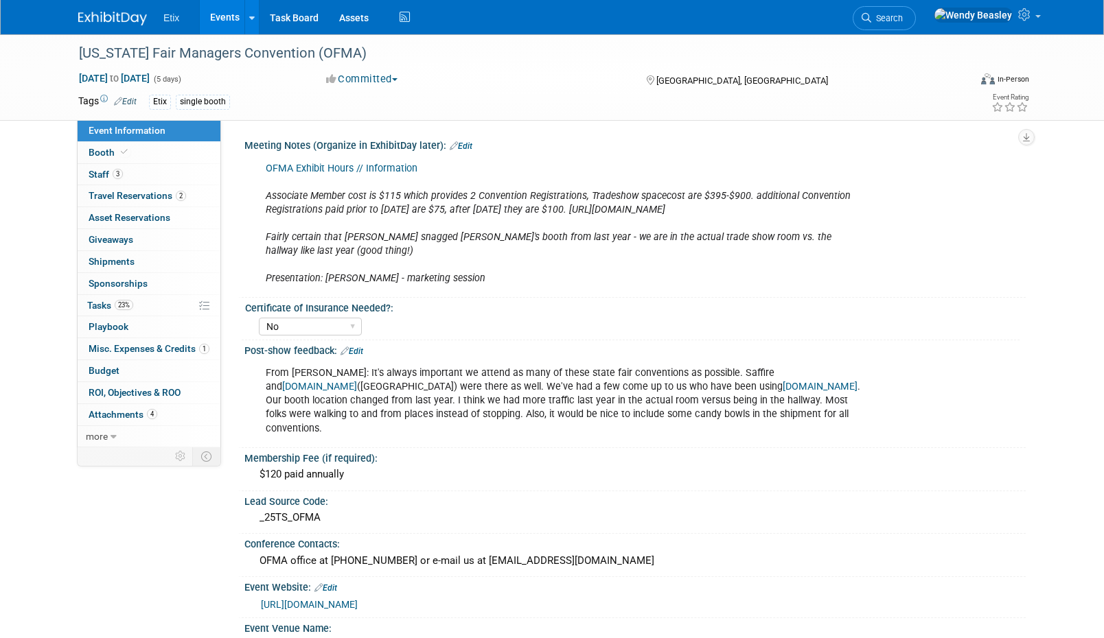
click at [670, 406] on div "From [PERSON_NAME]: It's always important we attend as many of these state fair…" at bounding box center [565, 401] width 618 height 82
drag, startPoint x: 846, startPoint y: 402, endPoint x: 583, endPoint y: 408, distance: 262.3
click at [583, 408] on div "From [PERSON_NAME]: It's always important we attend as many of these state fair…" at bounding box center [565, 401] width 618 height 82
click at [132, 191] on span "Travel Reservations 2" at bounding box center [137, 195] width 97 height 11
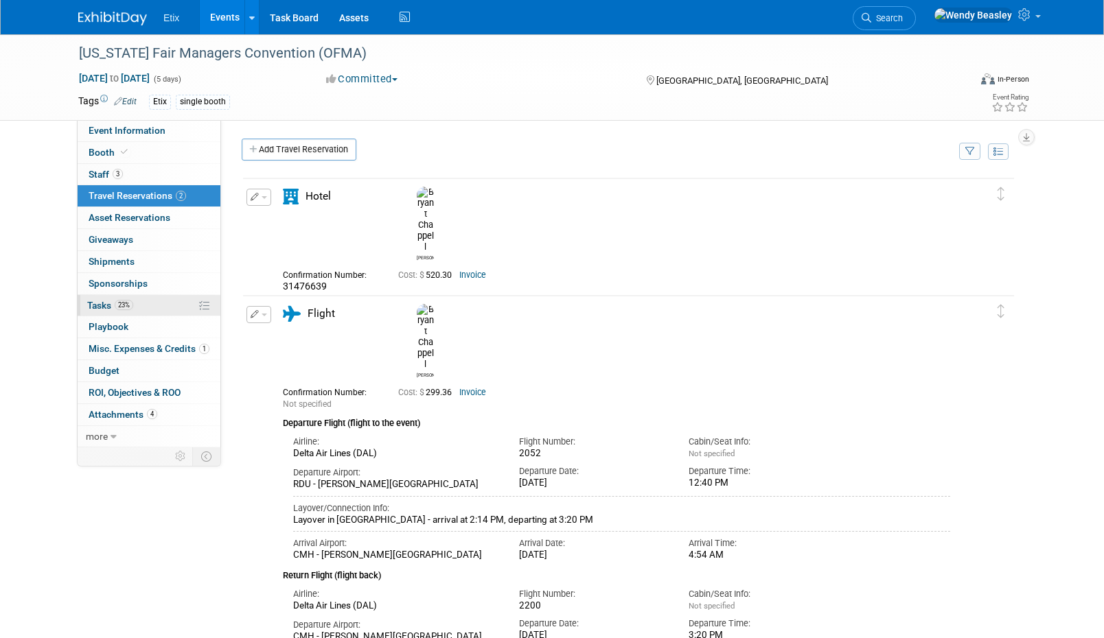
click at [92, 298] on link "23% Tasks 23%" at bounding box center [149, 305] width 143 height 21
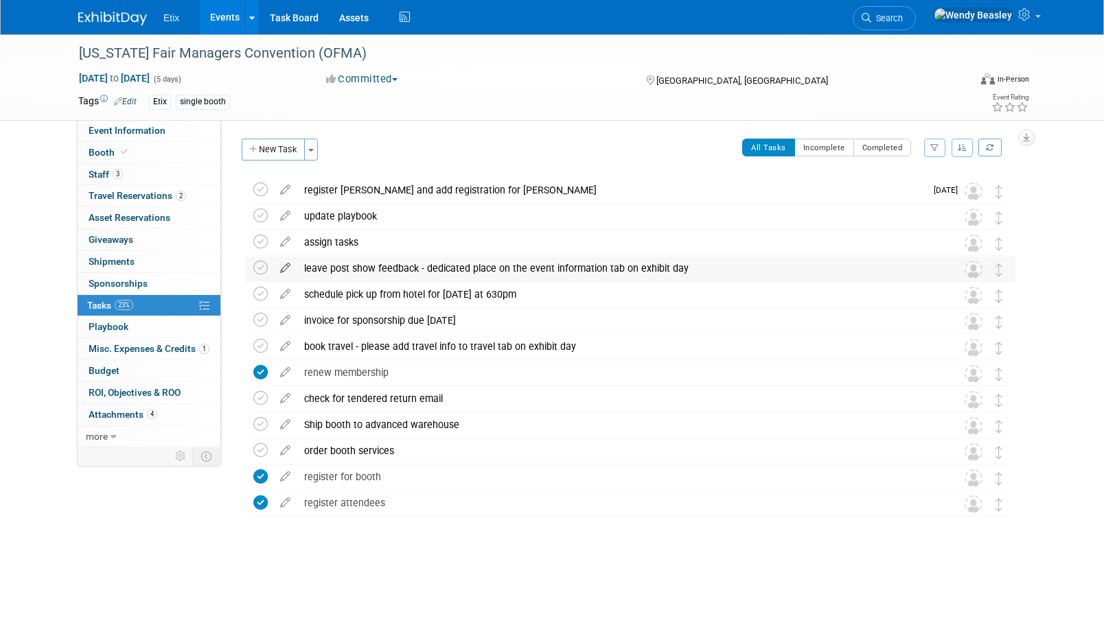
click at [281, 261] on icon at bounding box center [285, 265] width 24 height 17
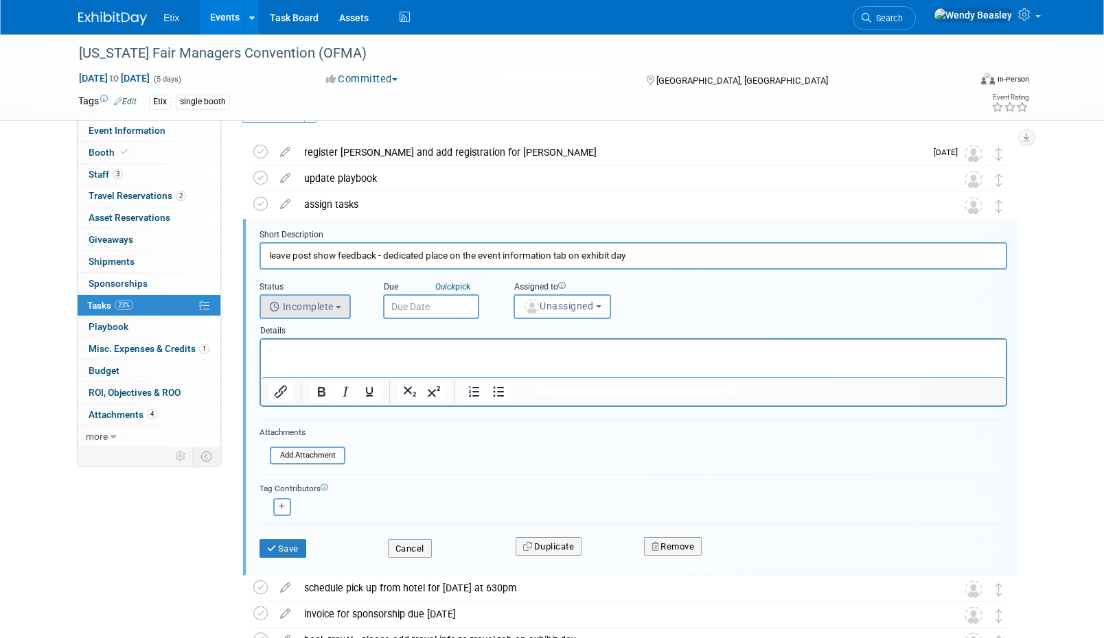
scroll to position [56, 0]
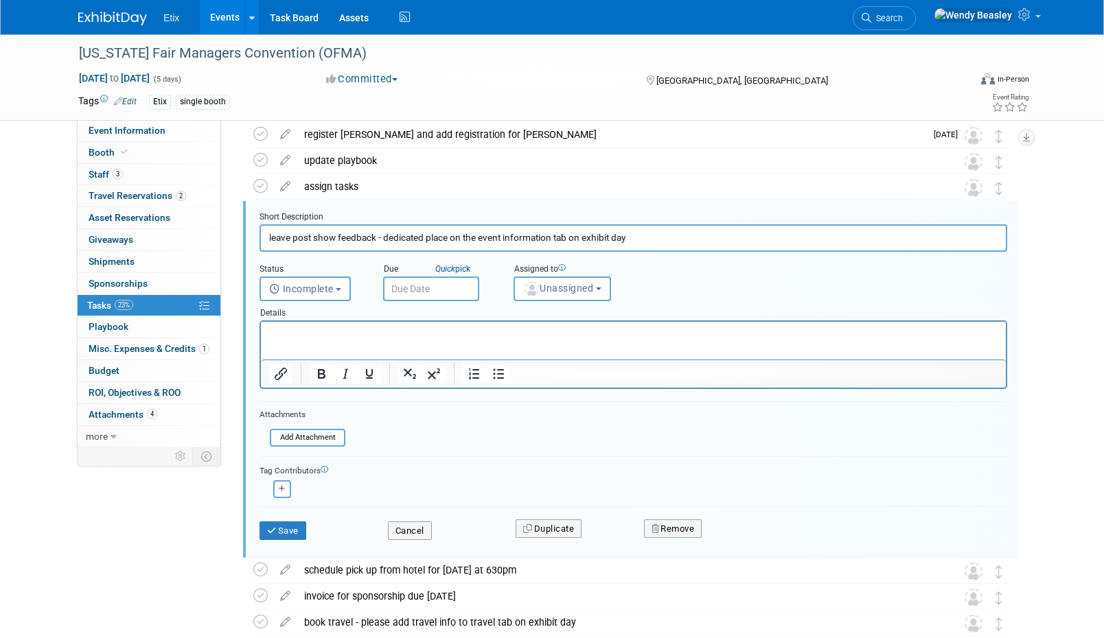
click at [351, 234] on input "leave post show feedback - dedicated place on the event information tab on exhi…" at bounding box center [632, 237] width 747 height 27
paste input "Leave post-show feedback, including orgs you met with (See Event Information ta…"
type input "Leave post-show feedback, including orgs you met with (See Event Information ta…"
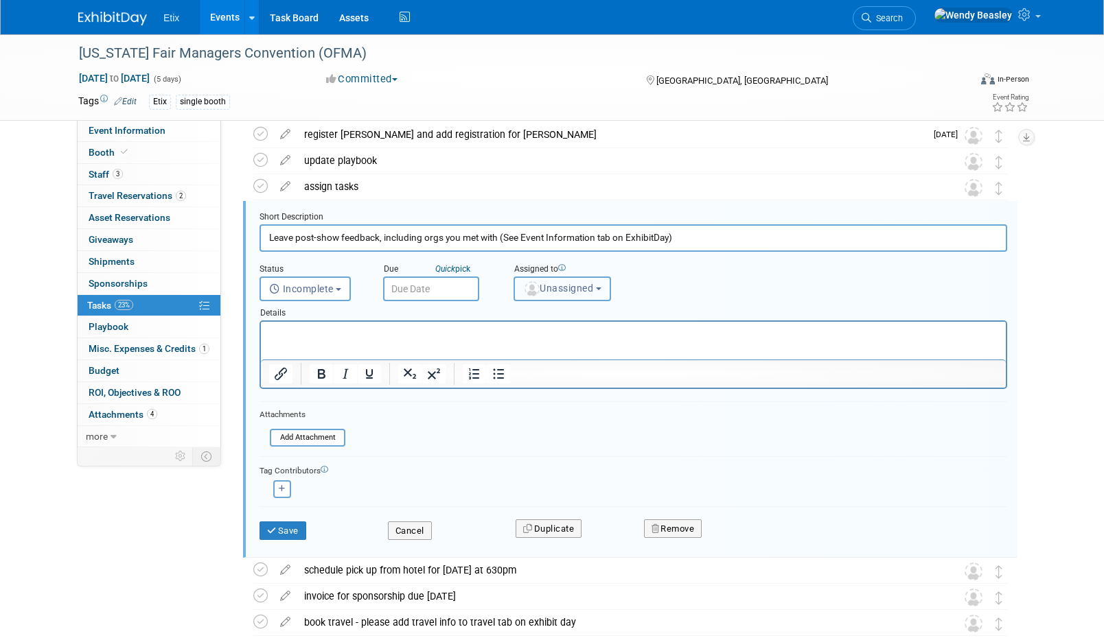
click at [573, 296] on button "Unassigned" at bounding box center [561, 289] width 97 height 25
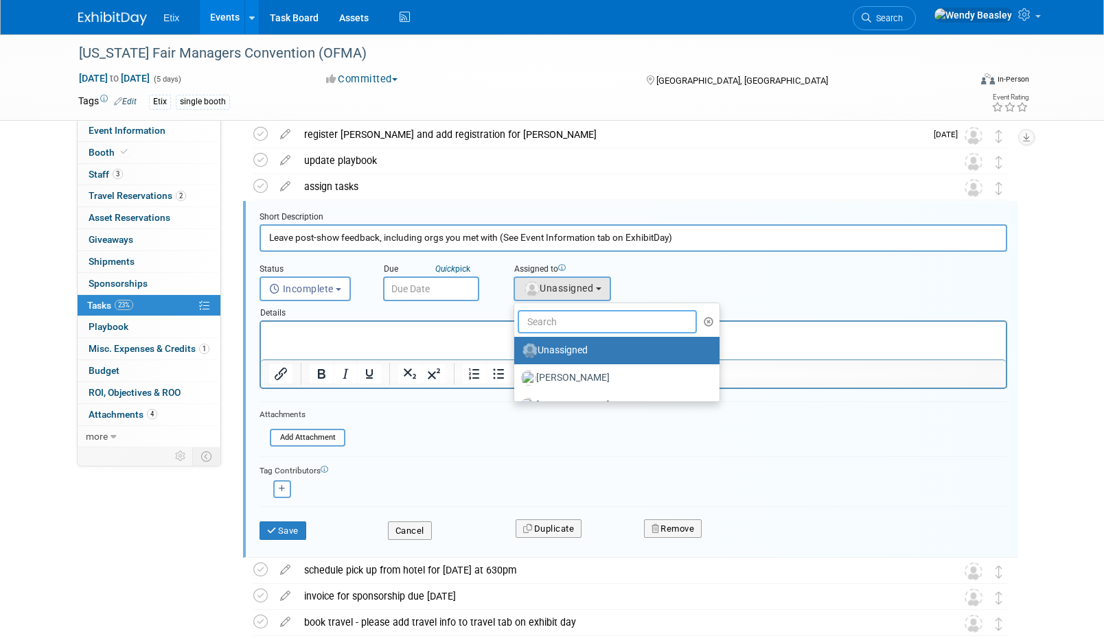
click at [575, 322] on input "text" at bounding box center [606, 321] width 179 height 23
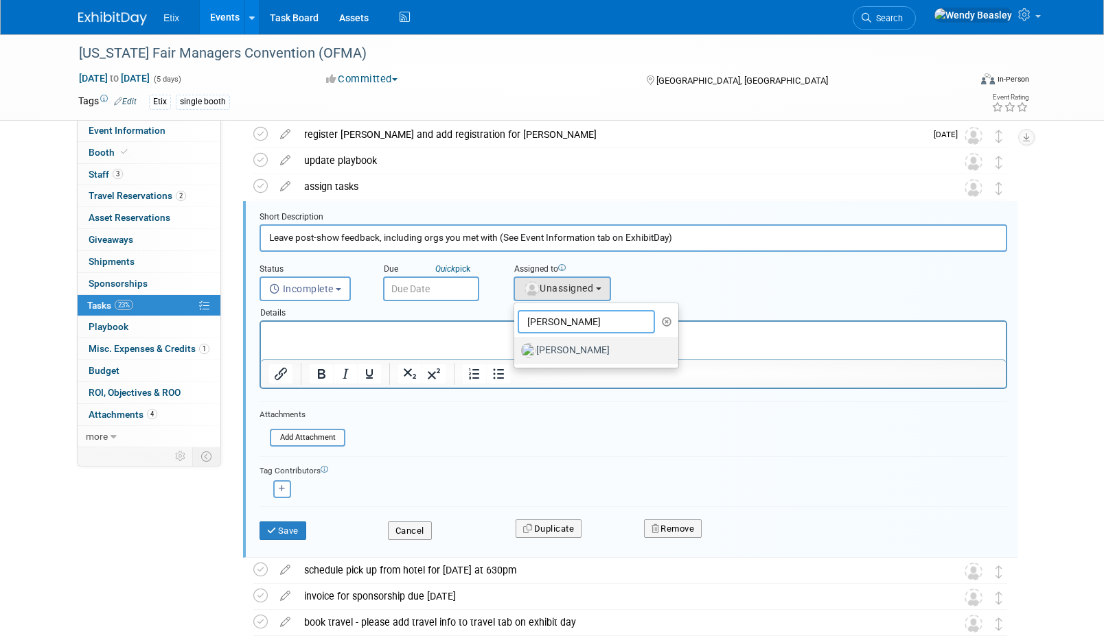
type input "[PERSON_NAME]"
click at [576, 346] on label "[PERSON_NAME]" at bounding box center [592, 351] width 143 height 22
click at [516, 346] on input "[PERSON_NAME]" at bounding box center [511, 349] width 9 height 9
select select "12fcdcba-f8de-47fe-a7e1-393fac71e8df"
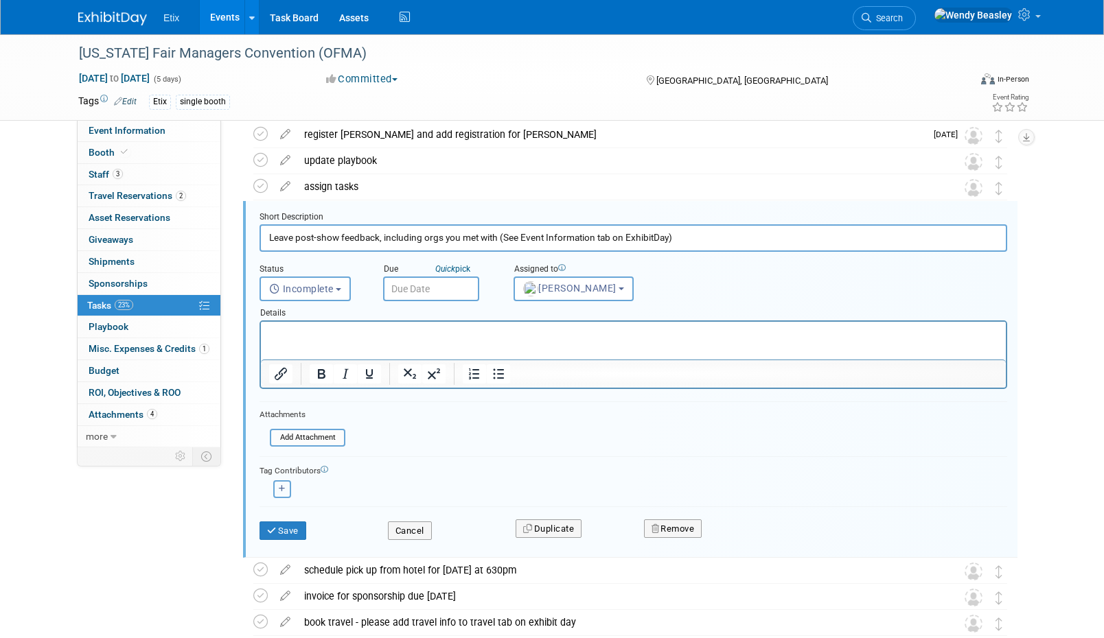
click at [285, 491] on button "button" at bounding box center [282, 489] width 18 height 18
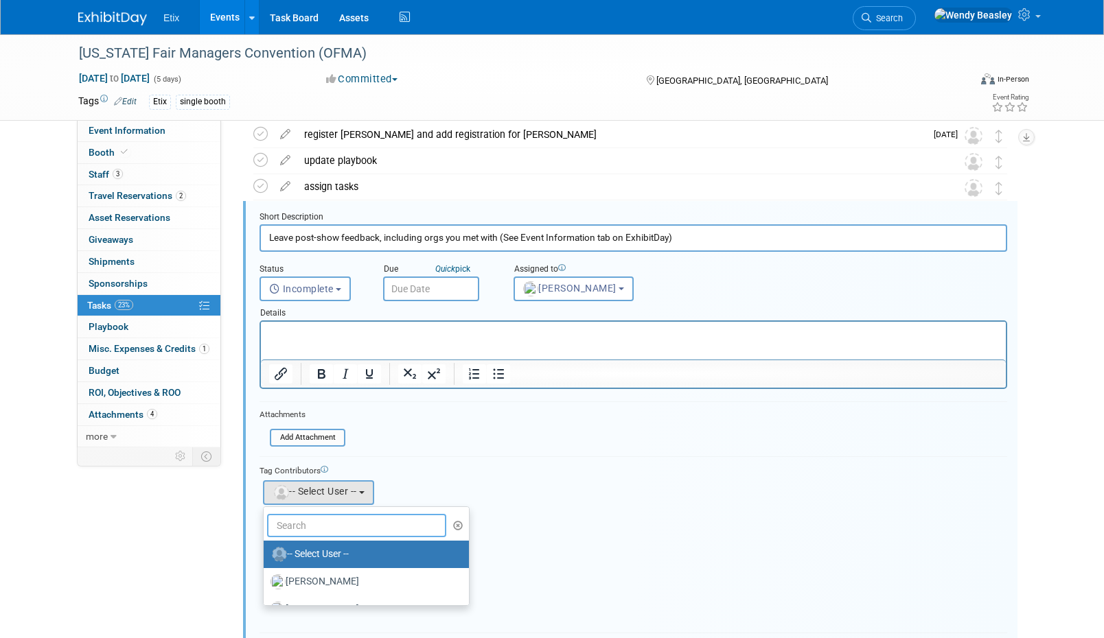
click at [338, 526] on input "text" at bounding box center [356, 525] width 179 height 23
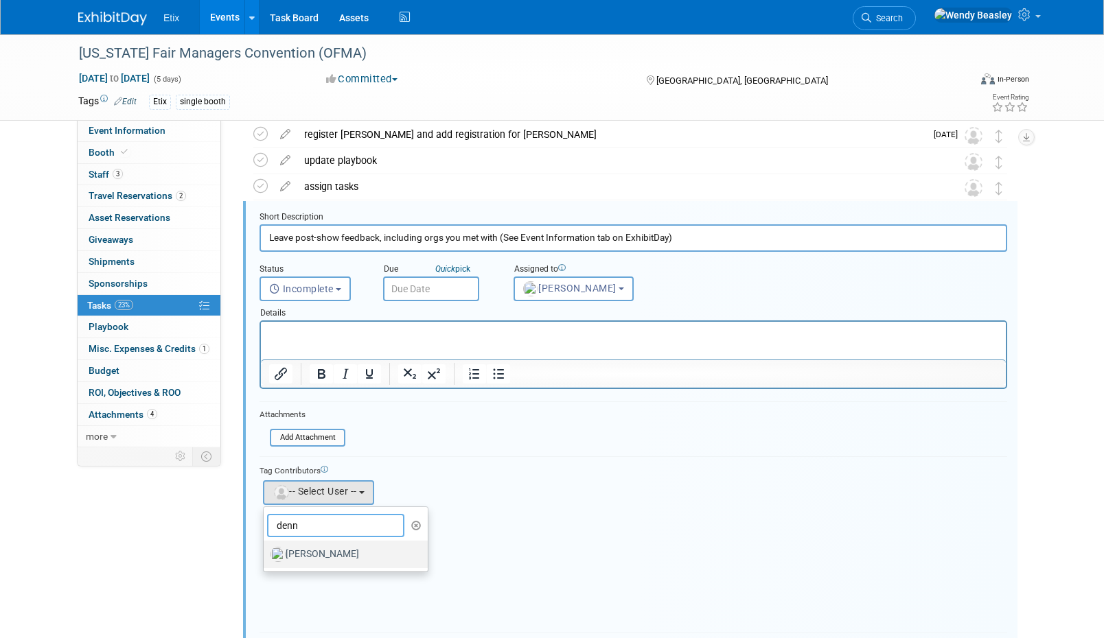
type input "denn"
click at [364, 555] on label "Dennis Scanlon" at bounding box center [341, 555] width 143 height 22
click at [266, 555] on input "Dennis Scanlon" at bounding box center [261, 552] width 9 height 9
select select "c6adc468-a47f-4bae-8e76-87b2b4a30a24"
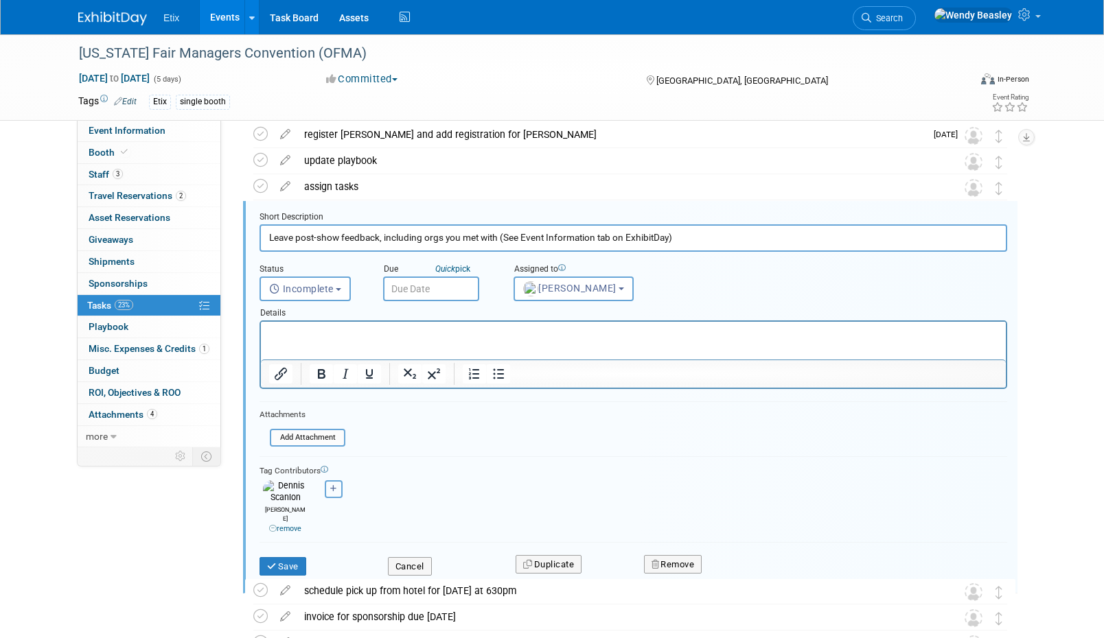
click at [336, 484] on button "button" at bounding box center [334, 489] width 18 height 18
select select
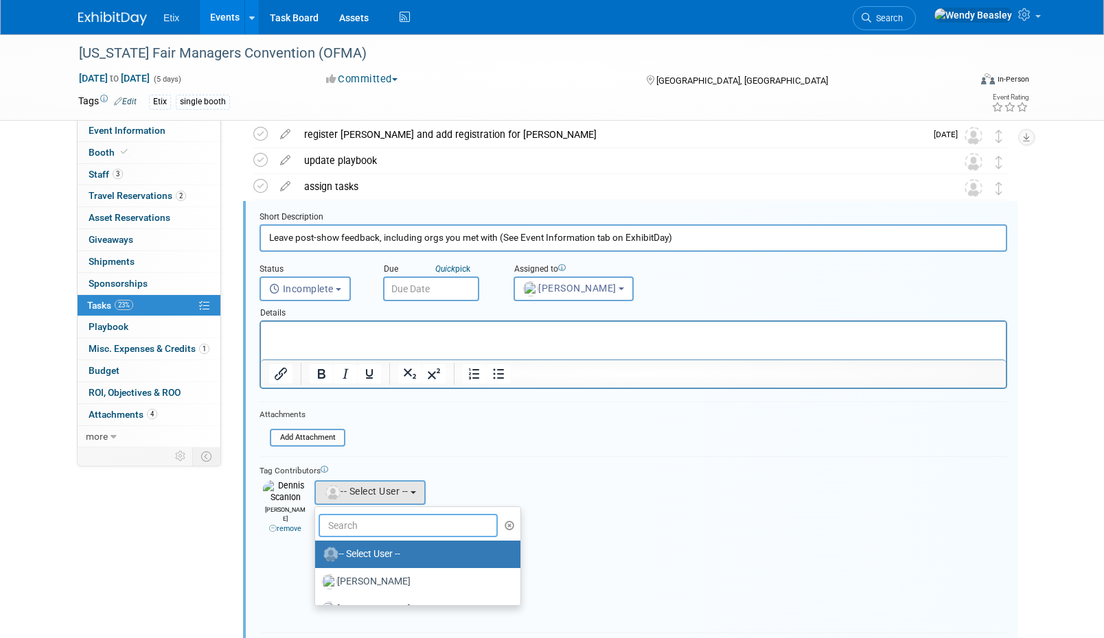
click at [372, 525] on input "text" at bounding box center [407, 525] width 179 height 23
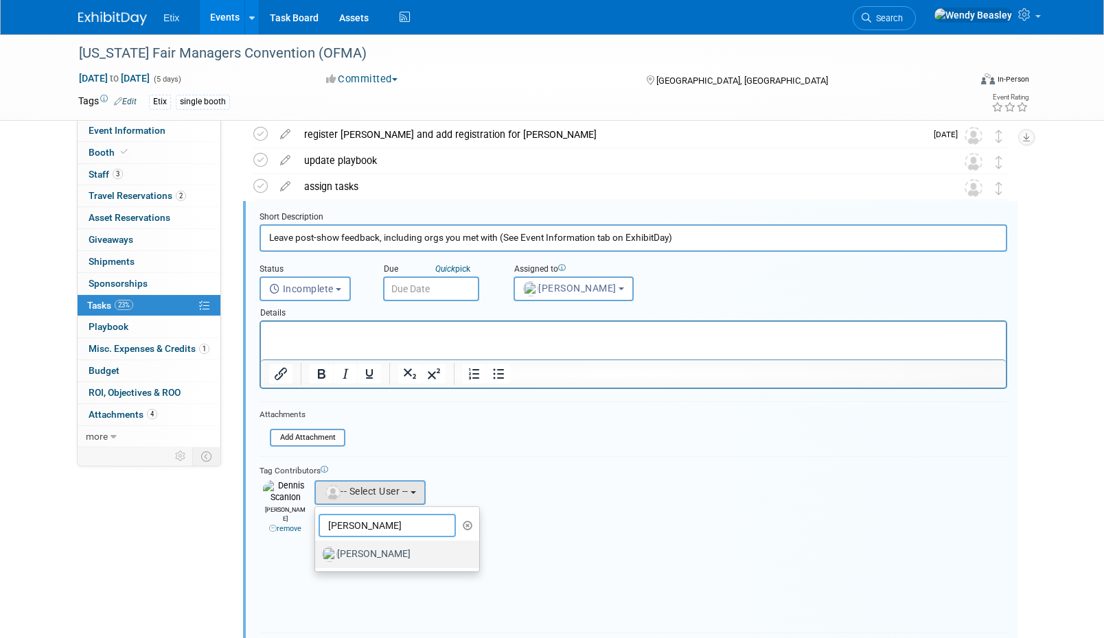
type input "bryant"
click at [382, 558] on label "[PERSON_NAME]" at bounding box center [393, 555] width 143 height 22
click at [317, 557] on input "[PERSON_NAME]" at bounding box center [312, 552] width 9 height 9
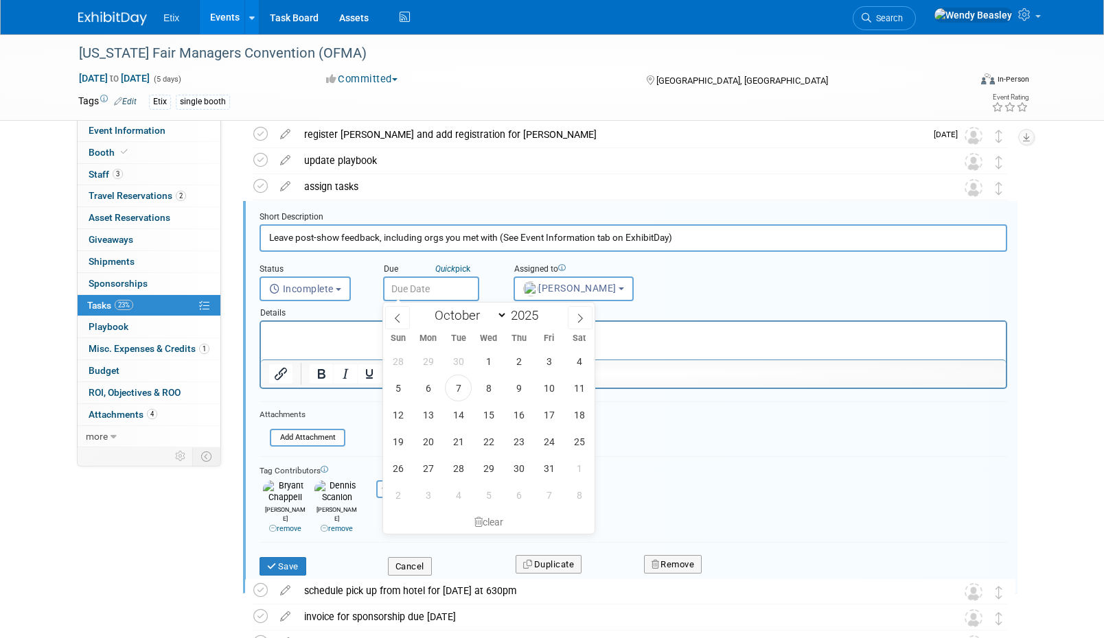
click at [420, 288] on input "text" at bounding box center [431, 289] width 96 height 25
click at [585, 323] on span at bounding box center [580, 317] width 25 height 23
click at [581, 321] on icon at bounding box center [580, 319] width 10 height 10
select select "11"
click at [581, 321] on icon at bounding box center [580, 319] width 10 height 10
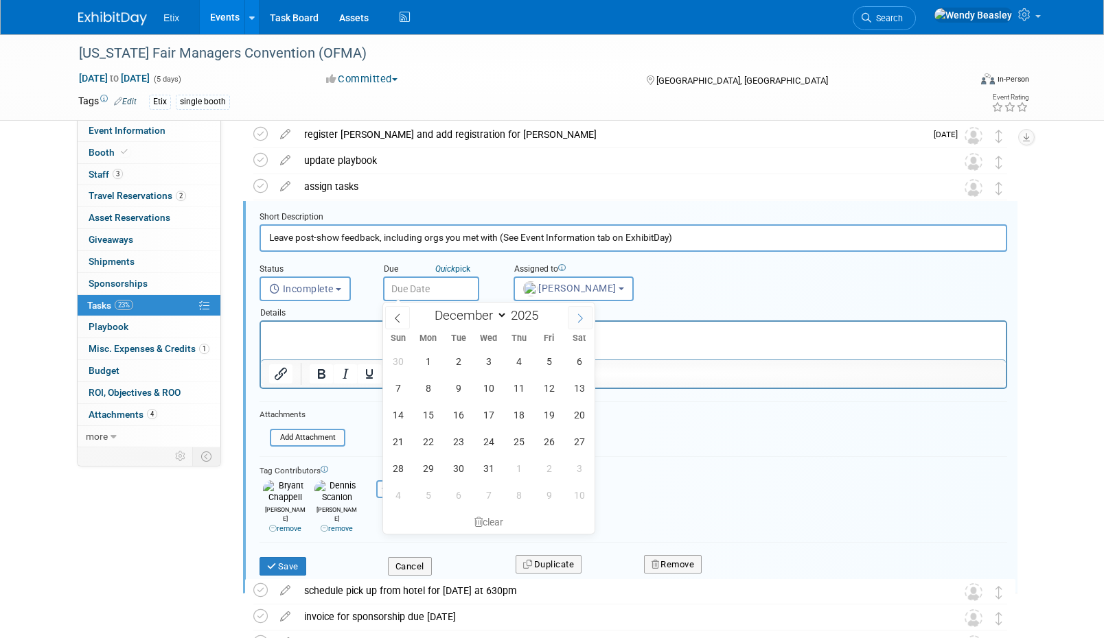
type input "2026"
select select "0"
click at [454, 463] on span "27" at bounding box center [458, 468] width 27 height 27
type input "Jan 27, 2026"
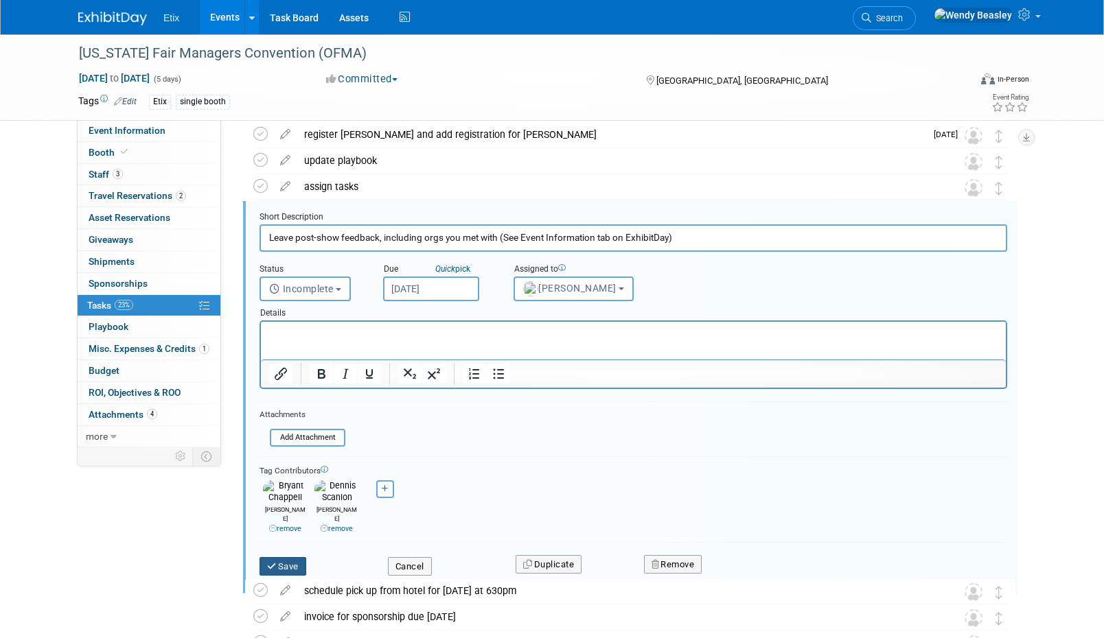
click at [292, 557] on button "Save" at bounding box center [282, 566] width 47 height 19
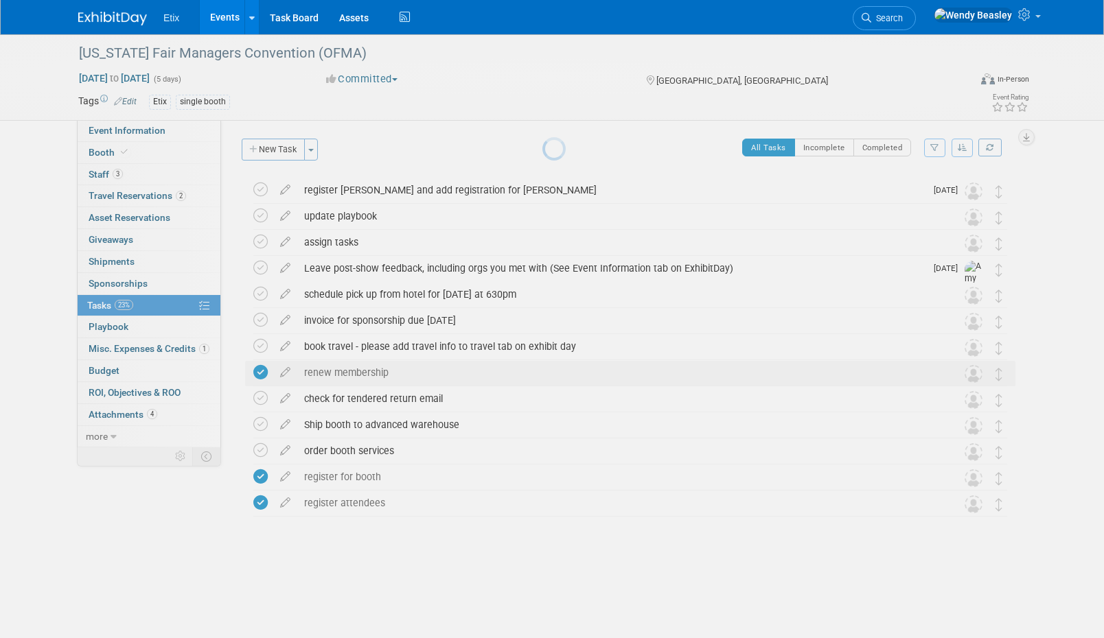
scroll to position [0, 0]
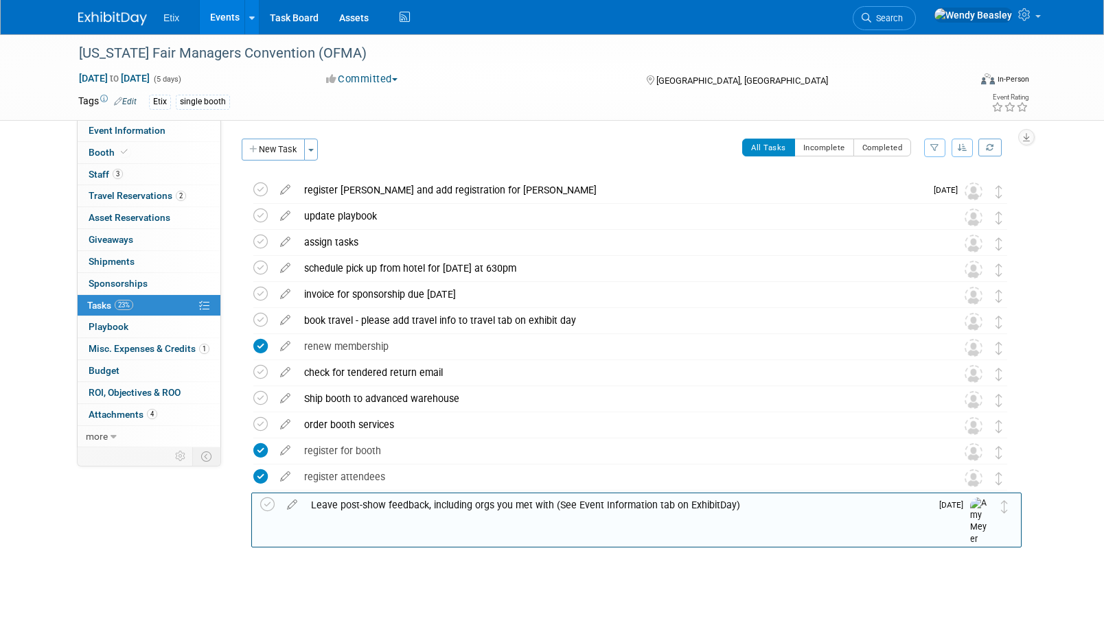
drag, startPoint x: 1000, startPoint y: 272, endPoint x: 1006, endPoint y: 506, distance: 233.4
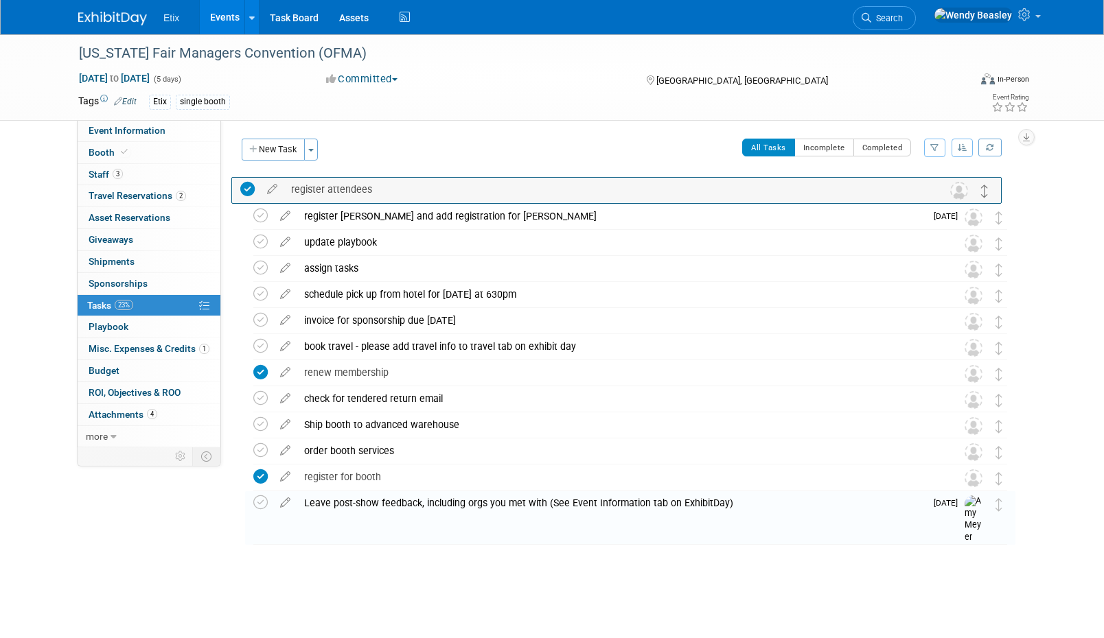
drag, startPoint x: 998, startPoint y: 479, endPoint x: 982, endPoint y: 194, distance: 285.3
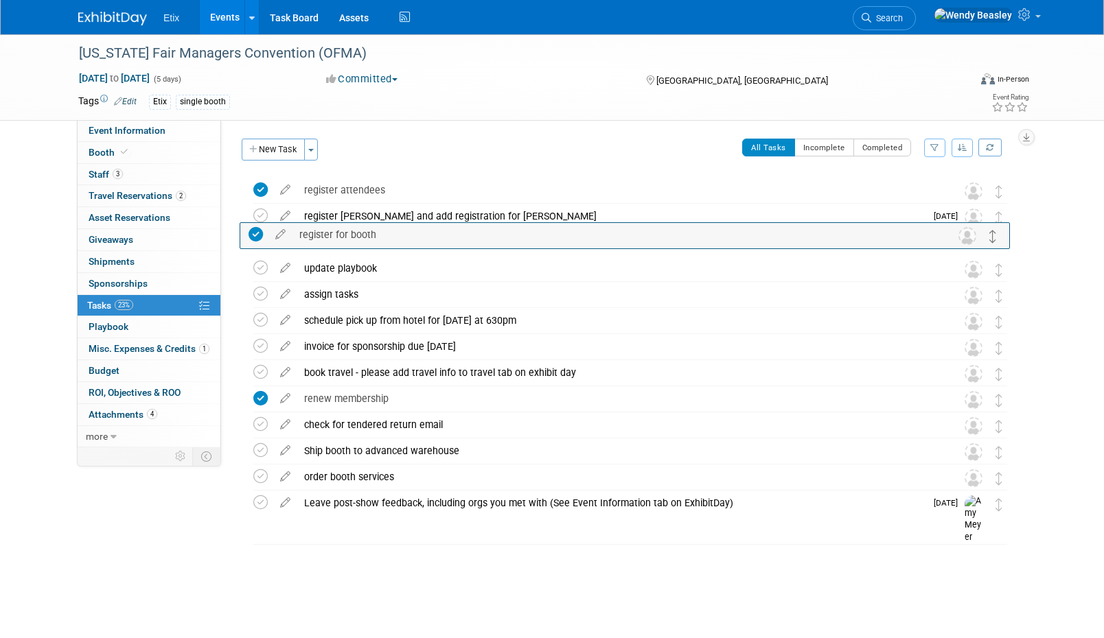
drag, startPoint x: 997, startPoint y: 481, endPoint x: 992, endPoint y: 239, distance: 242.3
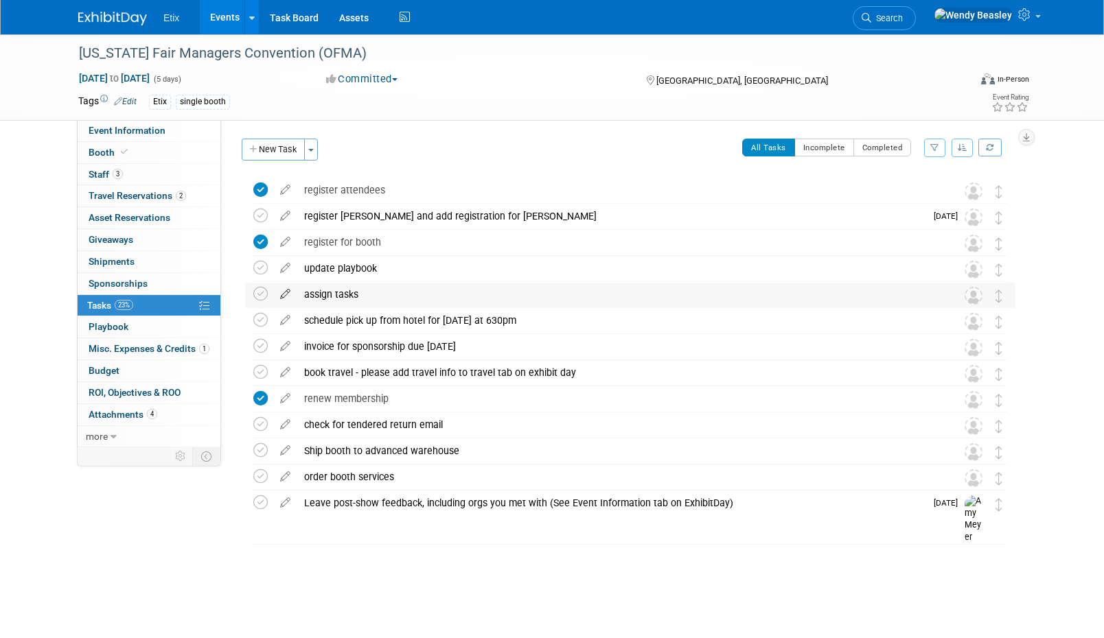
click at [286, 291] on icon at bounding box center [285, 291] width 24 height 17
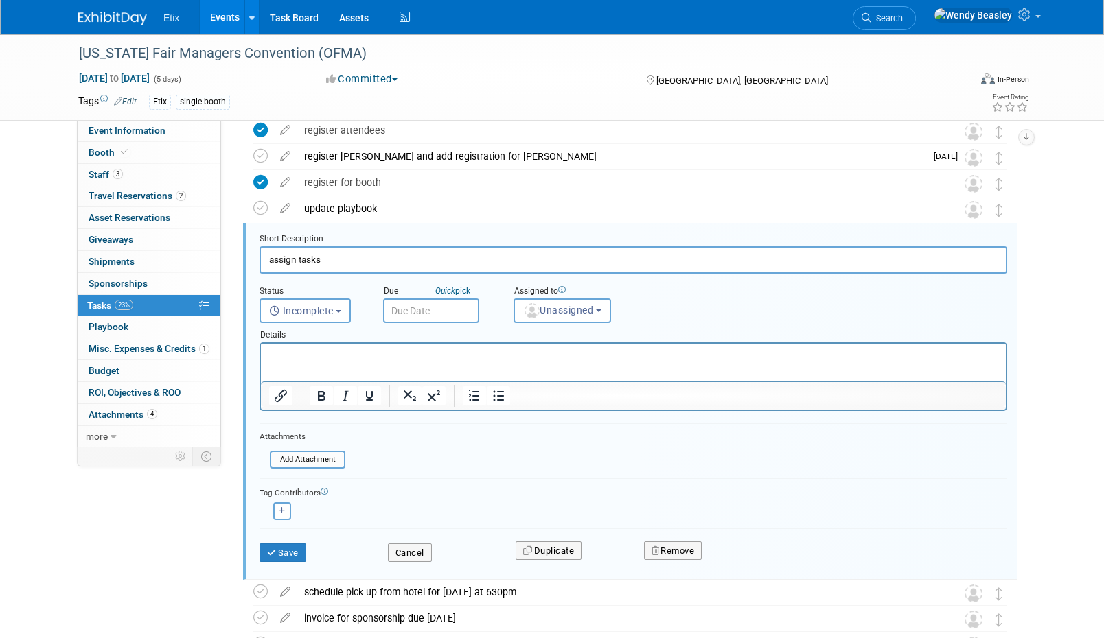
scroll to position [82, 0]
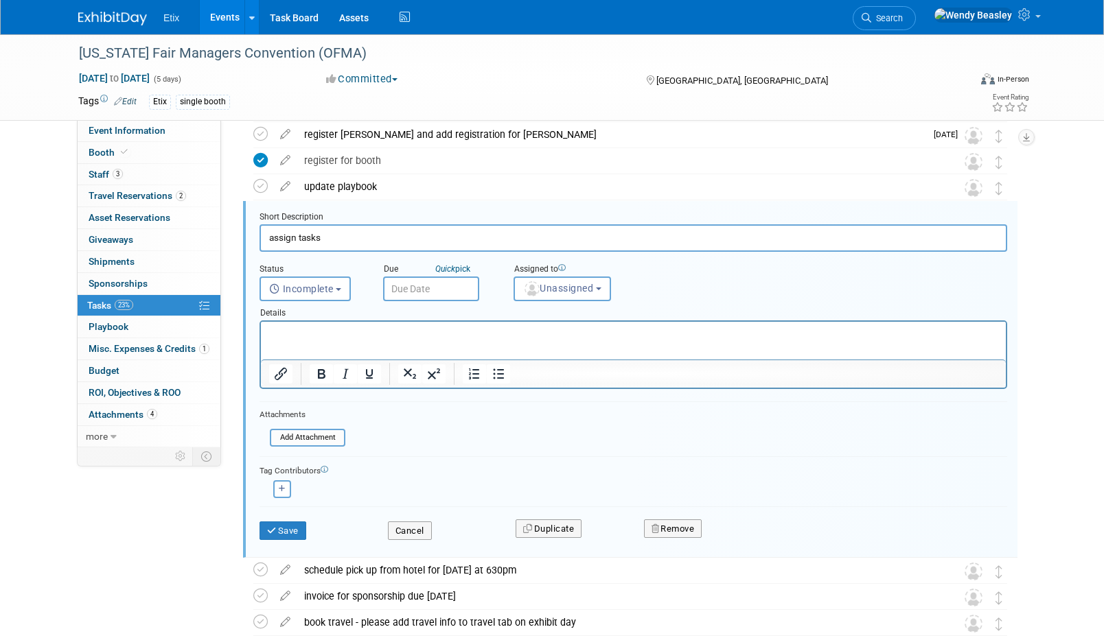
click at [334, 235] on input "assign tasks" at bounding box center [632, 237] width 747 height 27
type input "Update Event Information and Task List"
drag, startPoint x: 296, startPoint y: 522, endPoint x: 503, endPoint y: 362, distance: 260.8
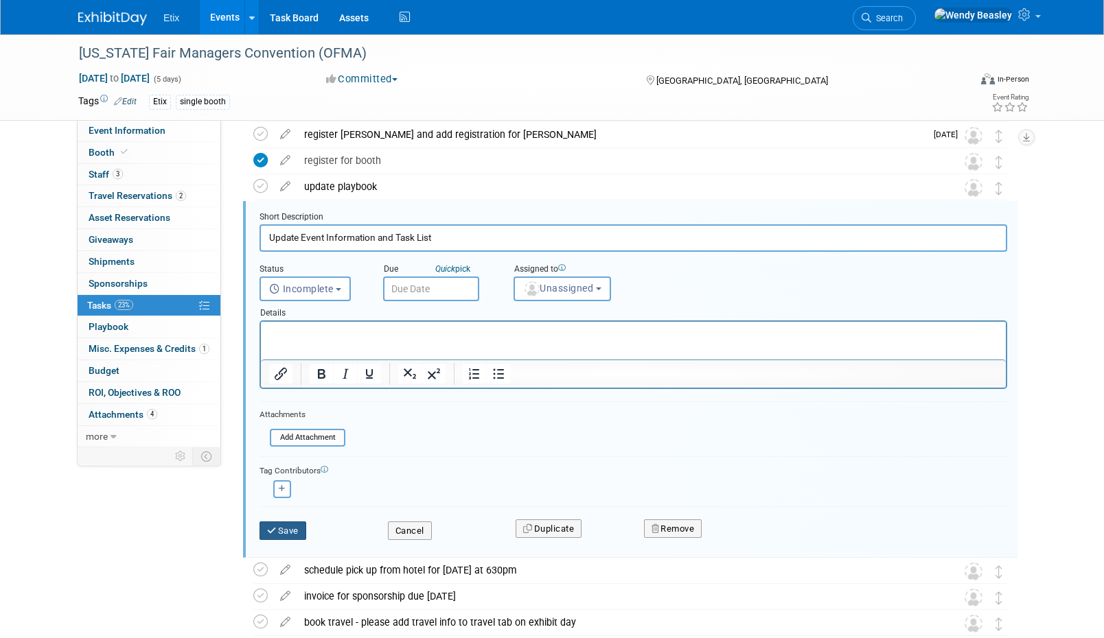
click at [297, 522] on button "Save" at bounding box center [282, 531] width 47 height 19
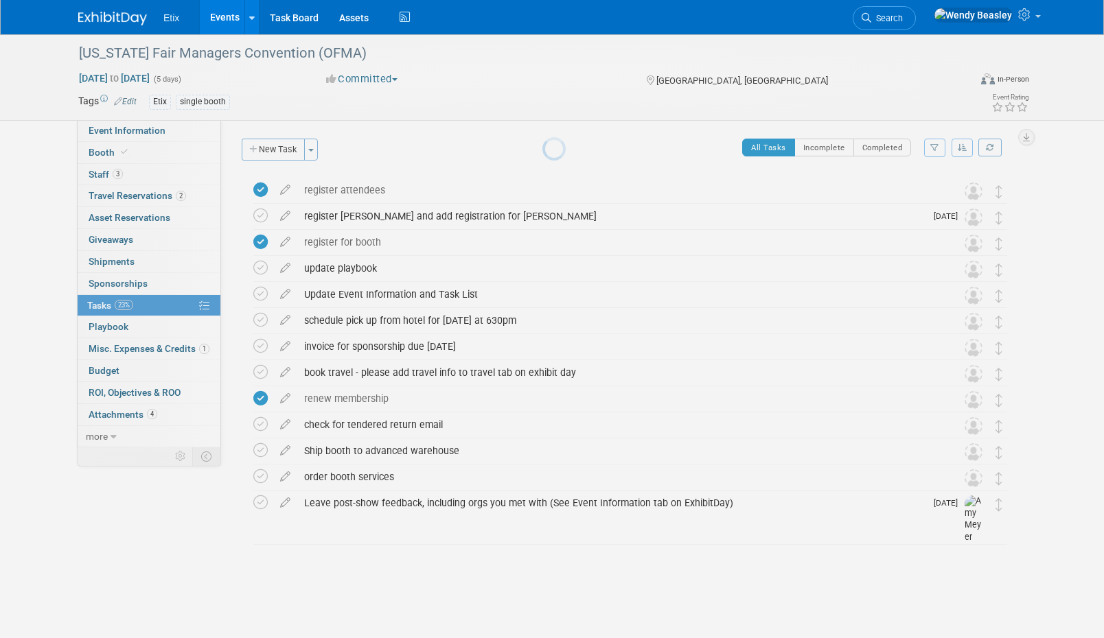
scroll to position [0, 0]
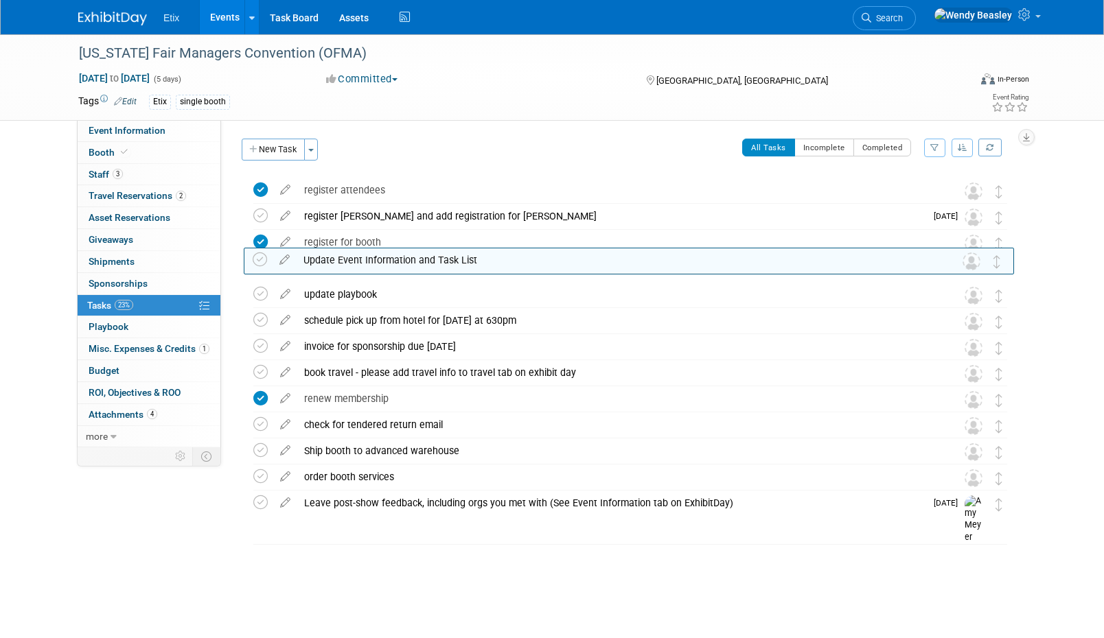
drag, startPoint x: 1003, startPoint y: 303, endPoint x: 1002, endPoint y: 270, distance: 33.0
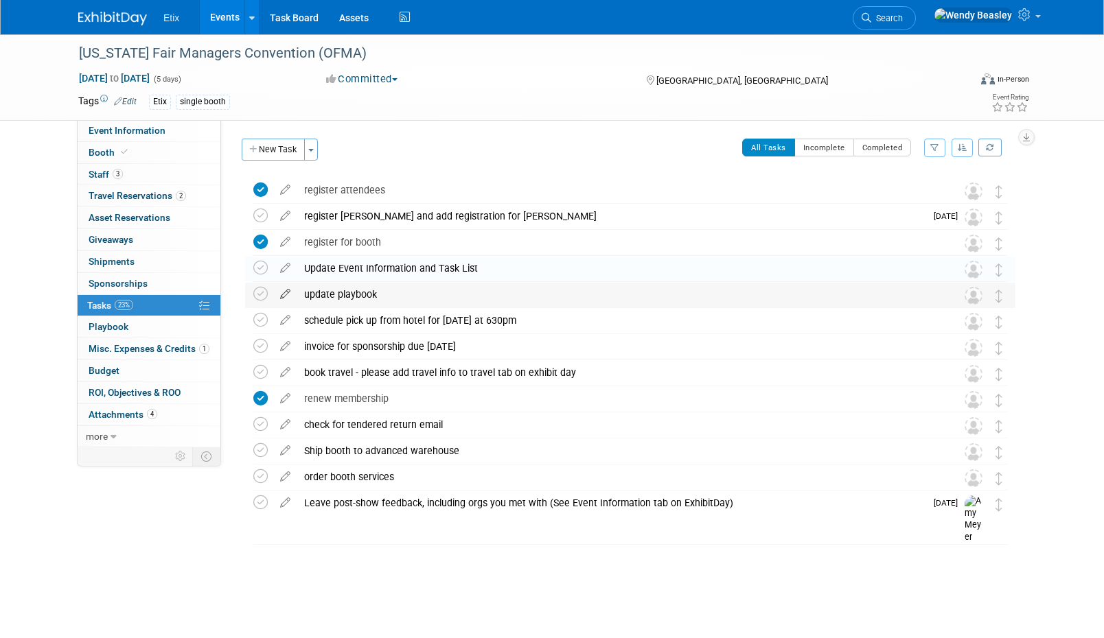
click at [281, 292] on icon at bounding box center [285, 291] width 24 height 17
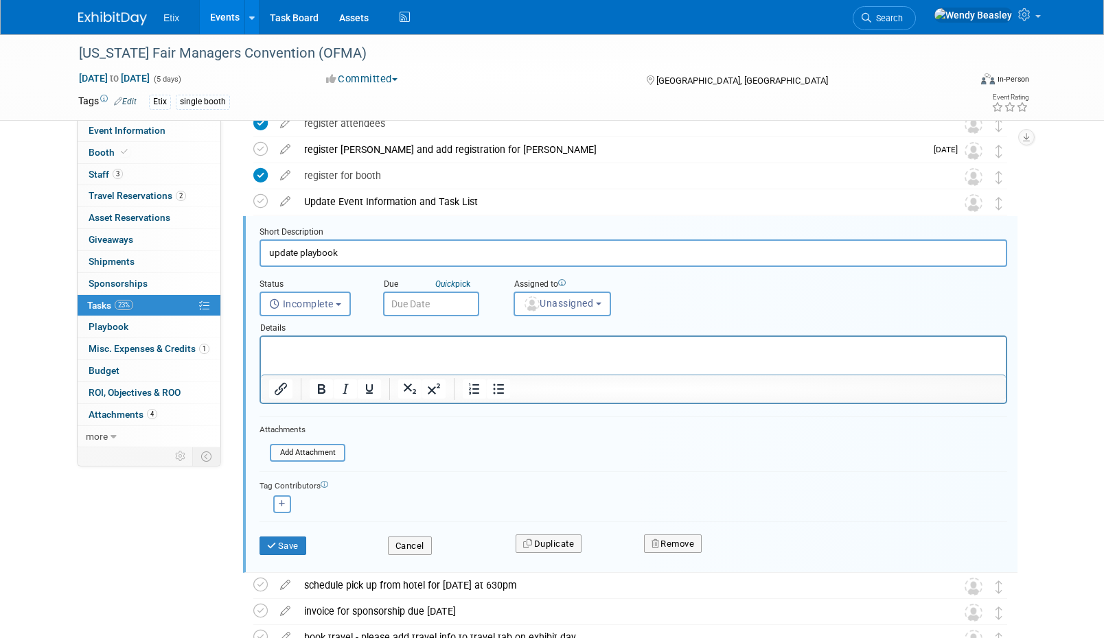
scroll to position [82, 0]
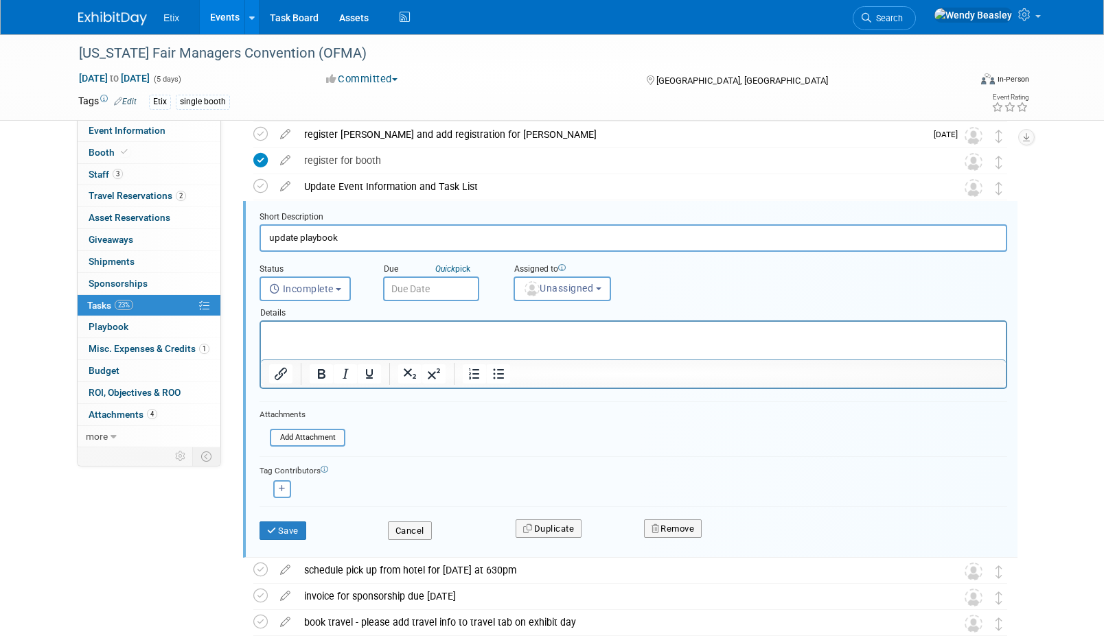
click at [394, 235] on input "update playbook" at bounding box center [632, 237] width 747 height 27
click at [393, 235] on input "update playbook" at bounding box center [632, 237] width 747 height 27
paste input "Update playbook including setup, booth hours, teardown, sessions, parties"
type input "Update playbook including setup, booth hours, teardown, sessions, parties"
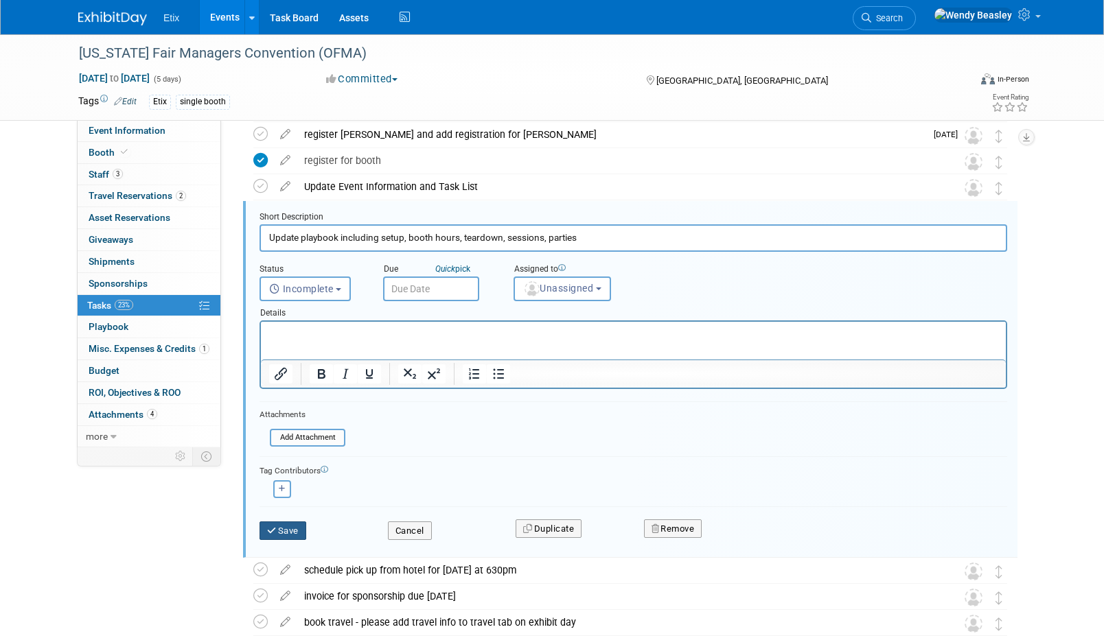
click at [283, 535] on button "Save" at bounding box center [282, 531] width 47 height 19
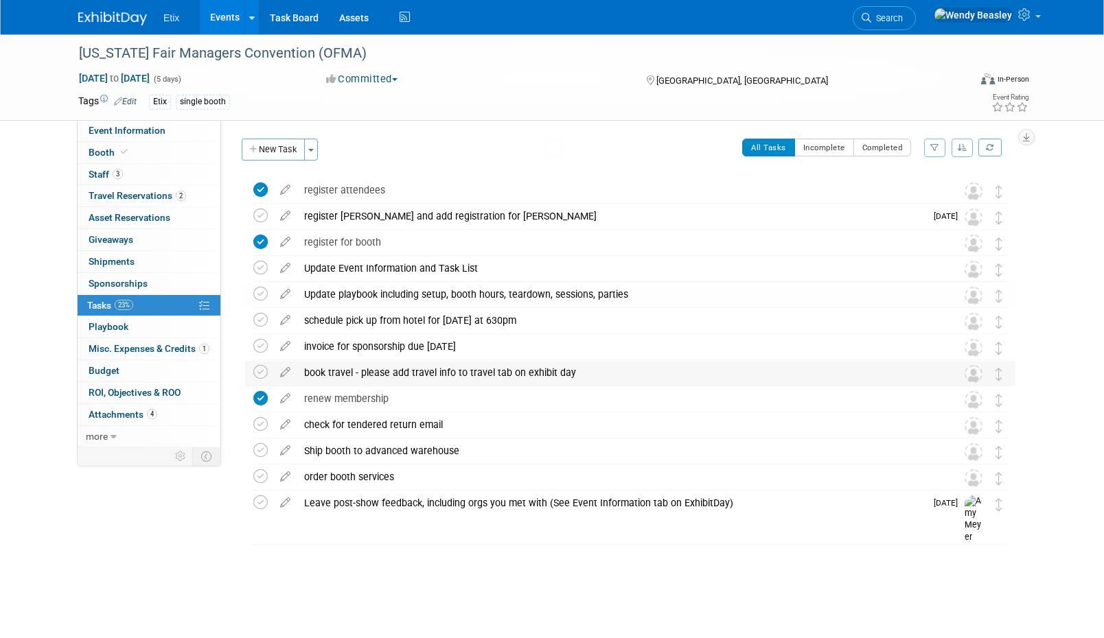
scroll to position [0, 0]
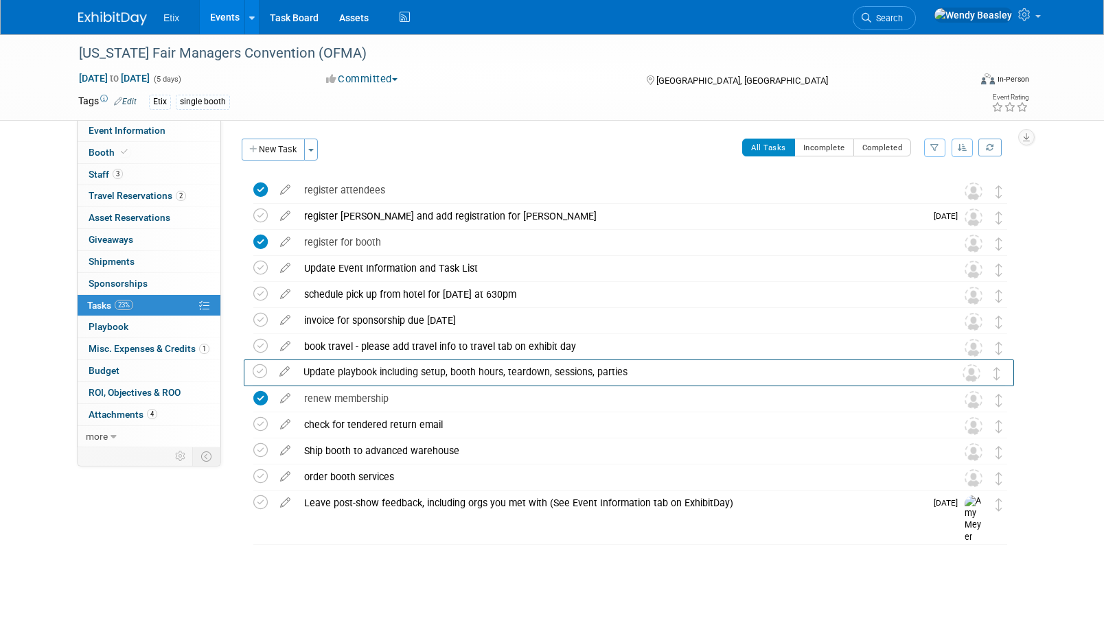
drag, startPoint x: 992, startPoint y: 299, endPoint x: 990, endPoint y: 375, distance: 76.2
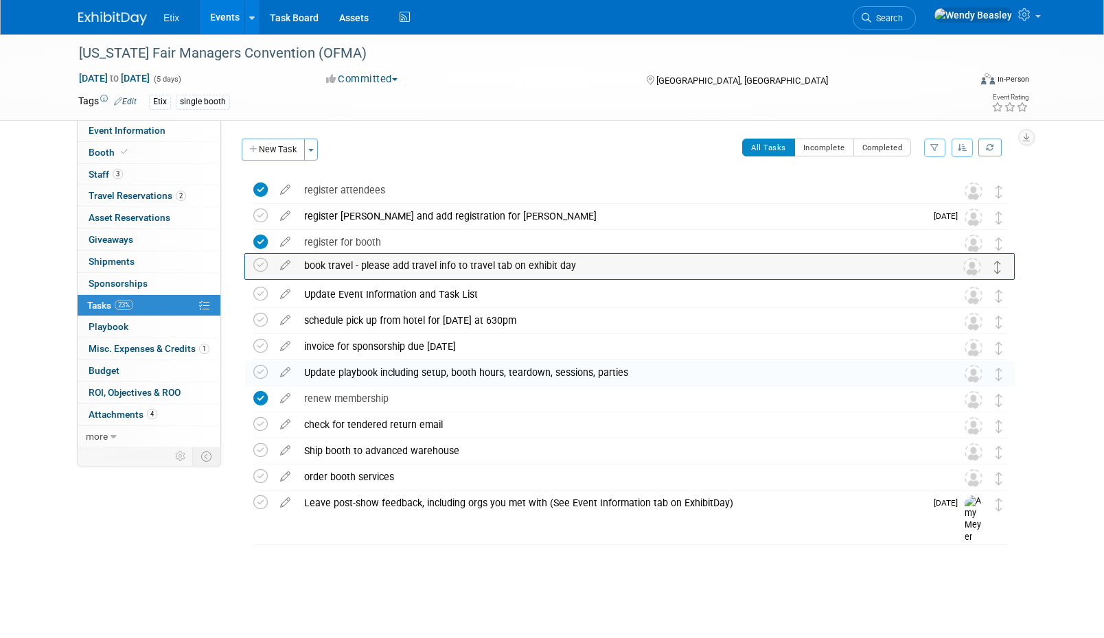
drag, startPoint x: 995, startPoint y: 353, endPoint x: 993, endPoint y: 272, distance: 81.0
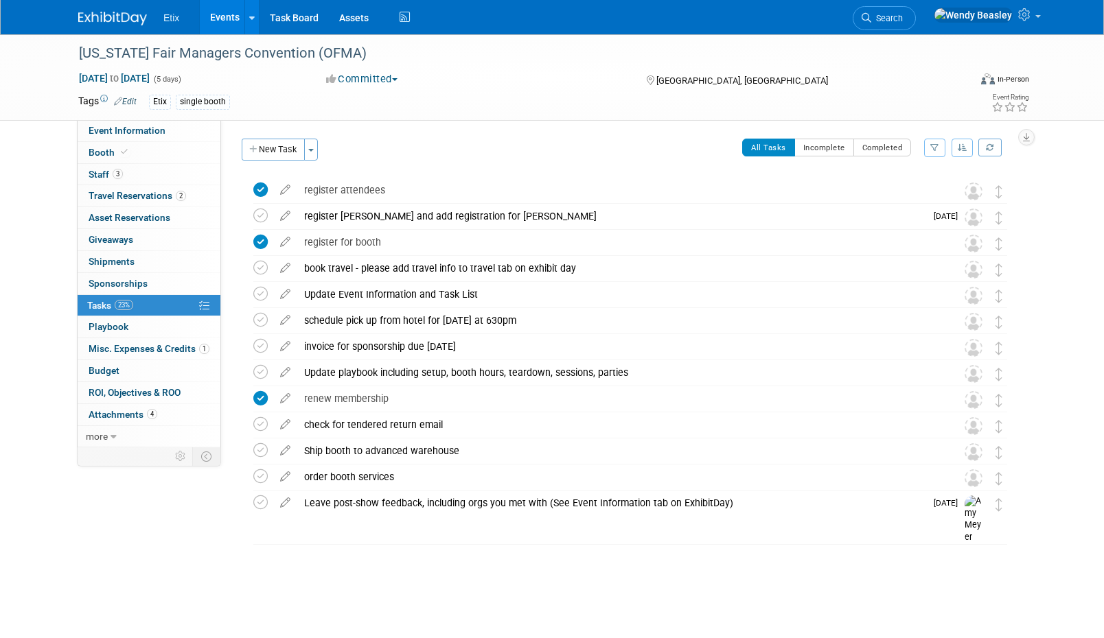
click at [490, 266] on div "book travel - please add travel info to travel tab on exhibit day" at bounding box center [617, 268] width 640 height 23
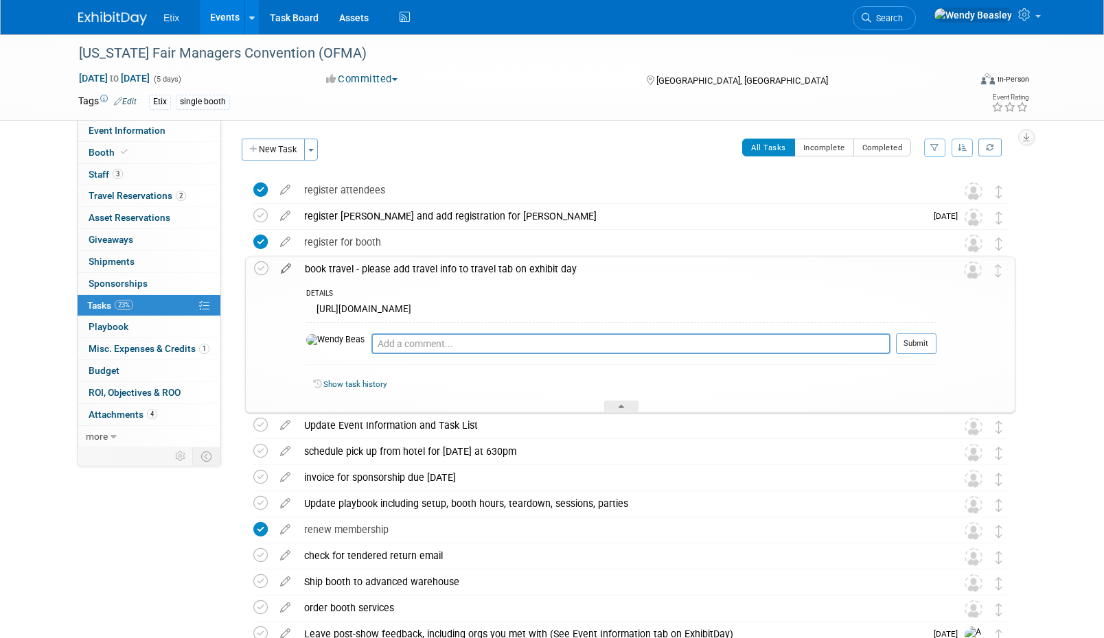
click at [283, 266] on icon at bounding box center [286, 265] width 24 height 17
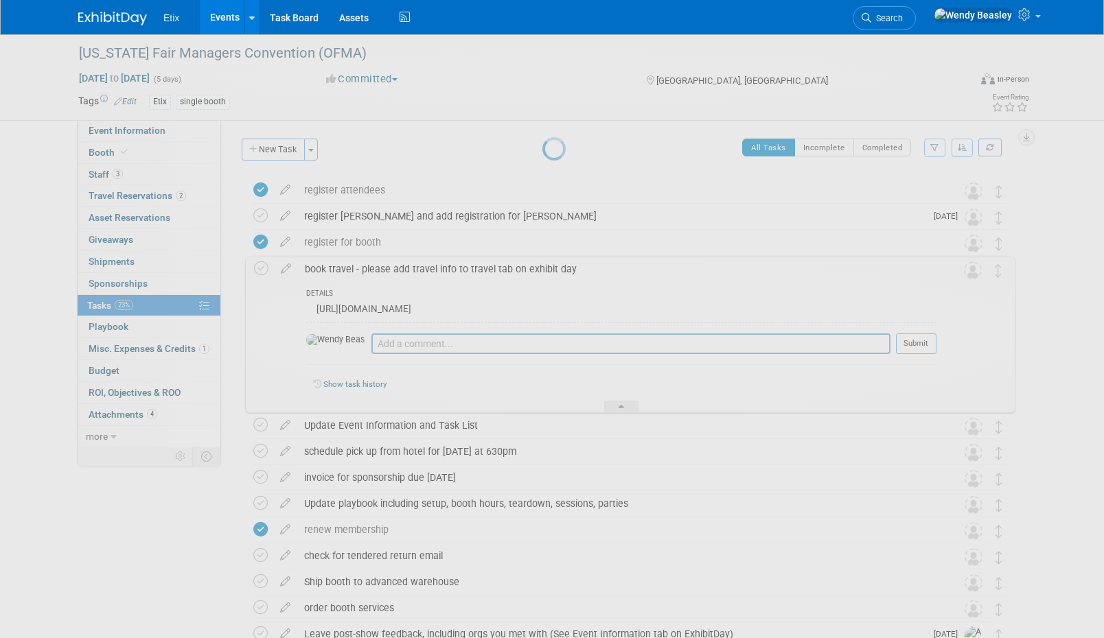
select select "9"
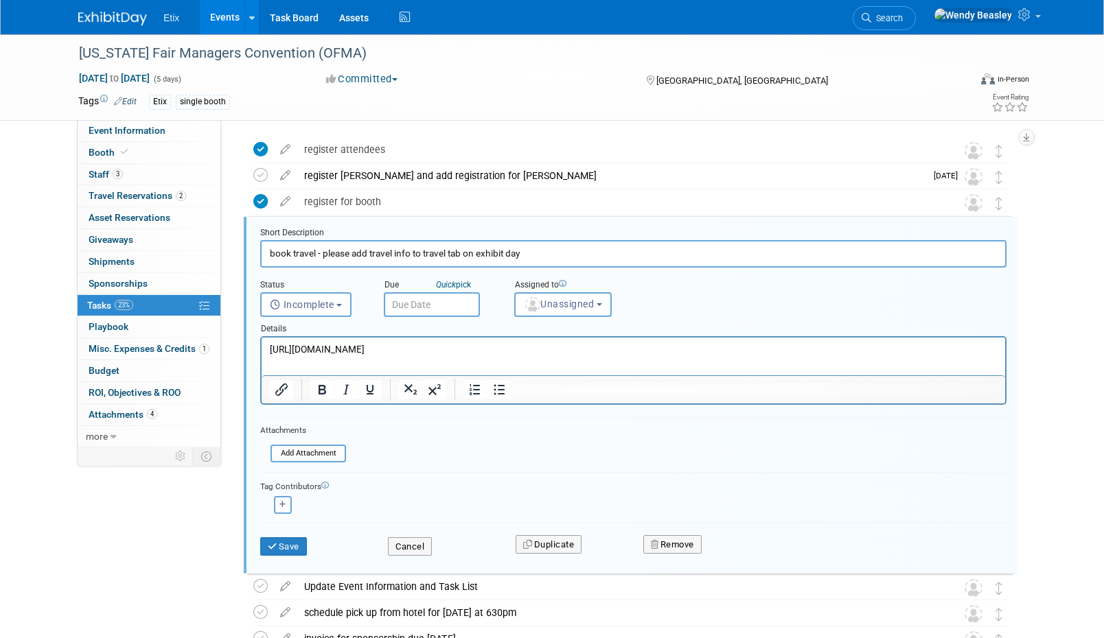
scroll to position [56, 0]
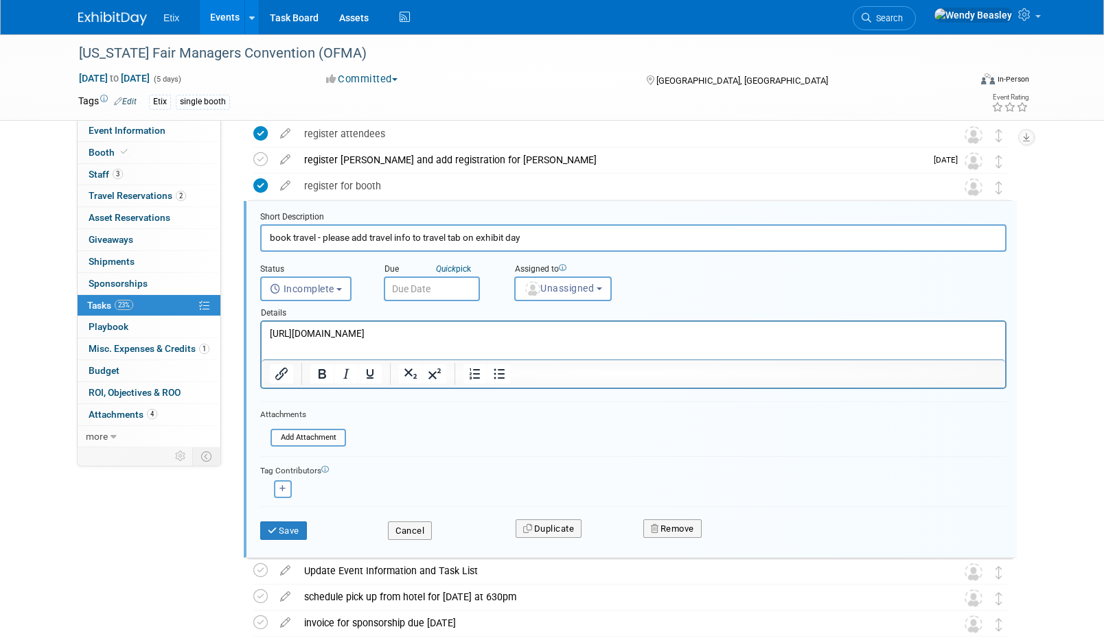
click at [402, 239] on input "book travel - please add travel info to travel tab on exhibit day" at bounding box center [633, 237] width 746 height 27
paste input "Book Travel - Please add info to Travel tab on ExhibitD"
type input "Book Travel - Please add info to Travel tab on ExhibitDay"
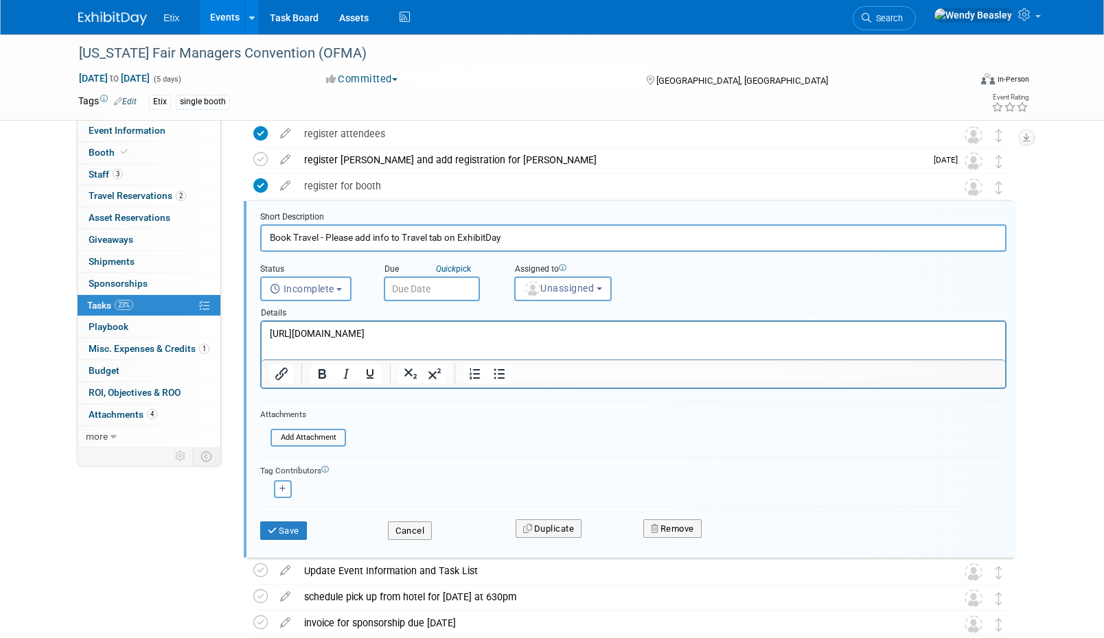
click at [444, 292] on input "text" at bounding box center [432, 289] width 96 height 25
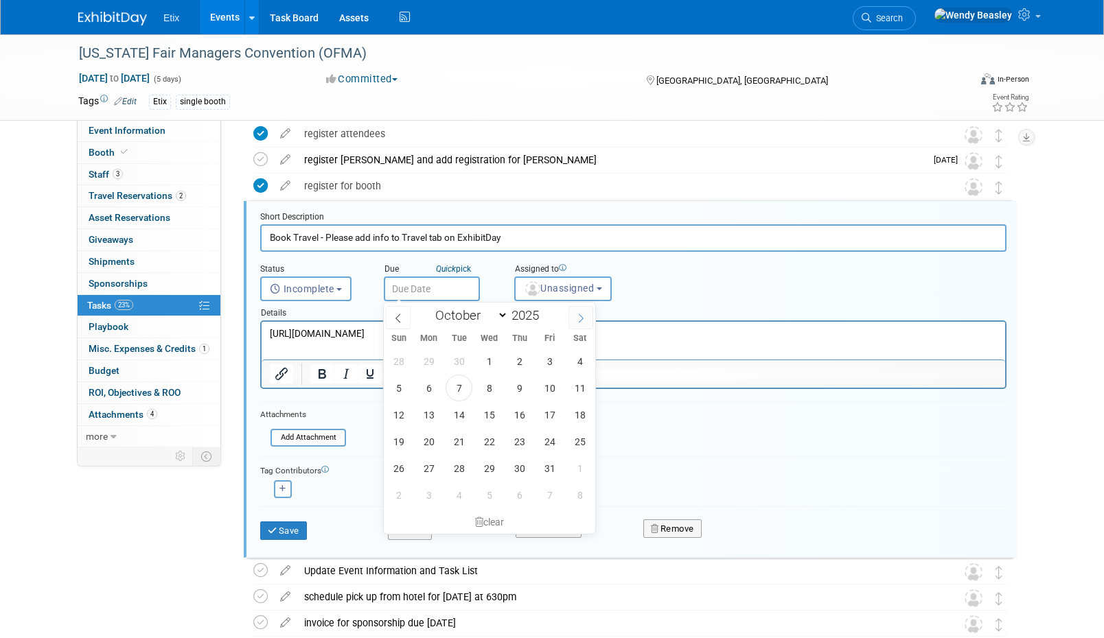
click at [582, 319] on icon at bounding box center [581, 318] width 5 height 9
select select "10"
click at [425, 442] on span "17" at bounding box center [428, 441] width 27 height 27
type input "Nov 17, 2025"
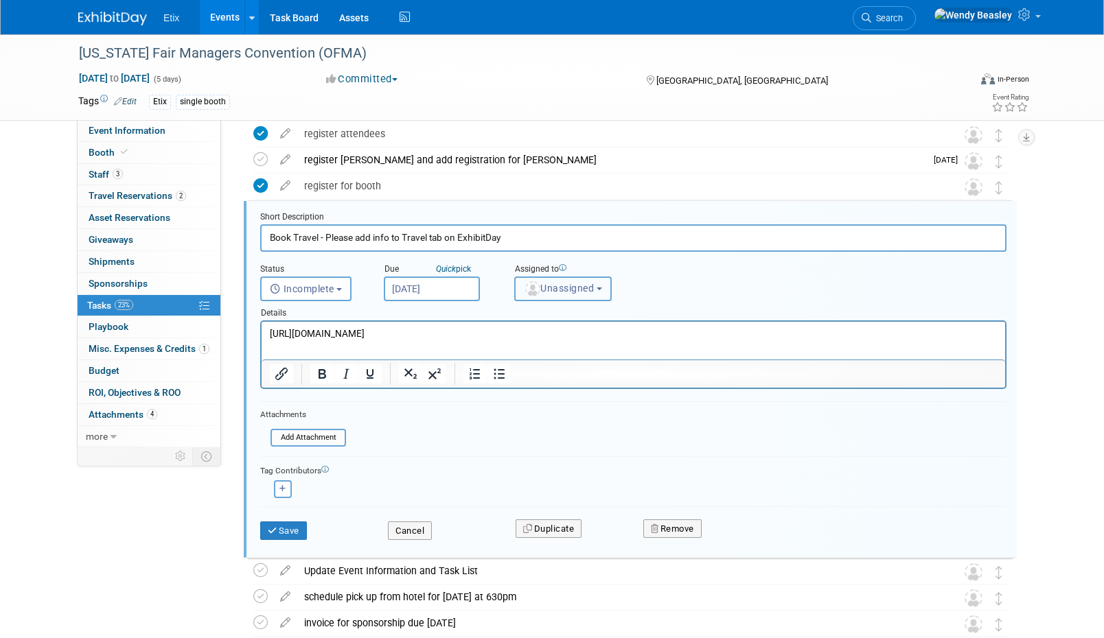
click at [608, 288] on button "Unassigned" at bounding box center [562, 289] width 97 height 25
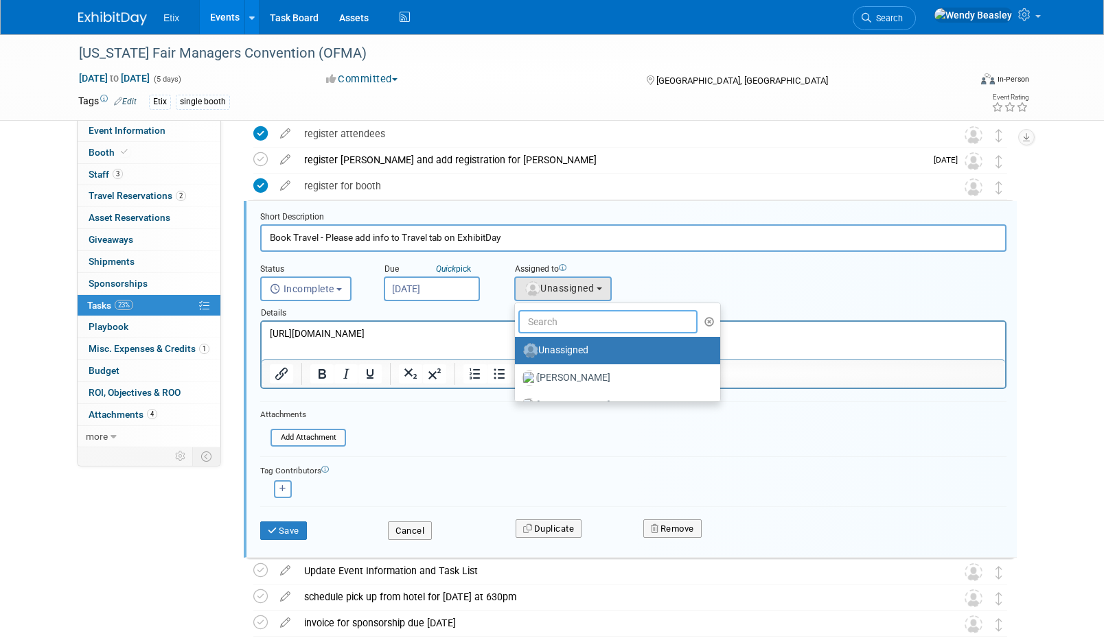
click at [598, 325] on input "text" at bounding box center [607, 321] width 179 height 23
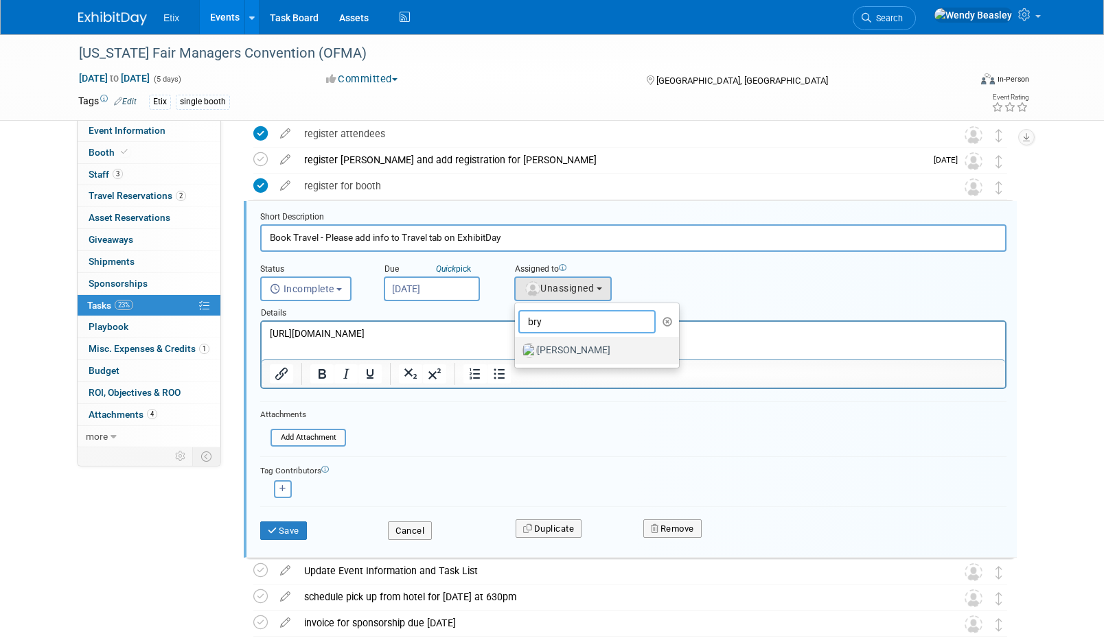
type input "bry"
click at [604, 348] on label "[PERSON_NAME]" at bounding box center [593, 351] width 143 height 22
click at [517, 348] on input "[PERSON_NAME]" at bounding box center [512, 349] width 9 height 9
select select "ec47bb93-bfaf-45eb-82e5-dd654a4d0888"
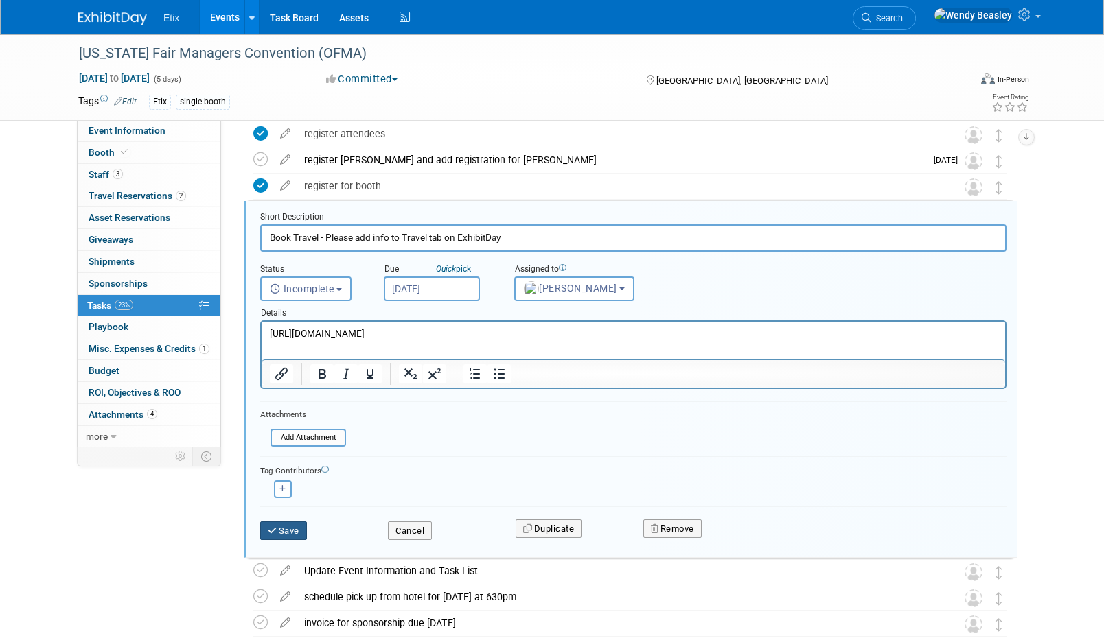
click at [294, 533] on button "Save" at bounding box center [283, 531] width 47 height 19
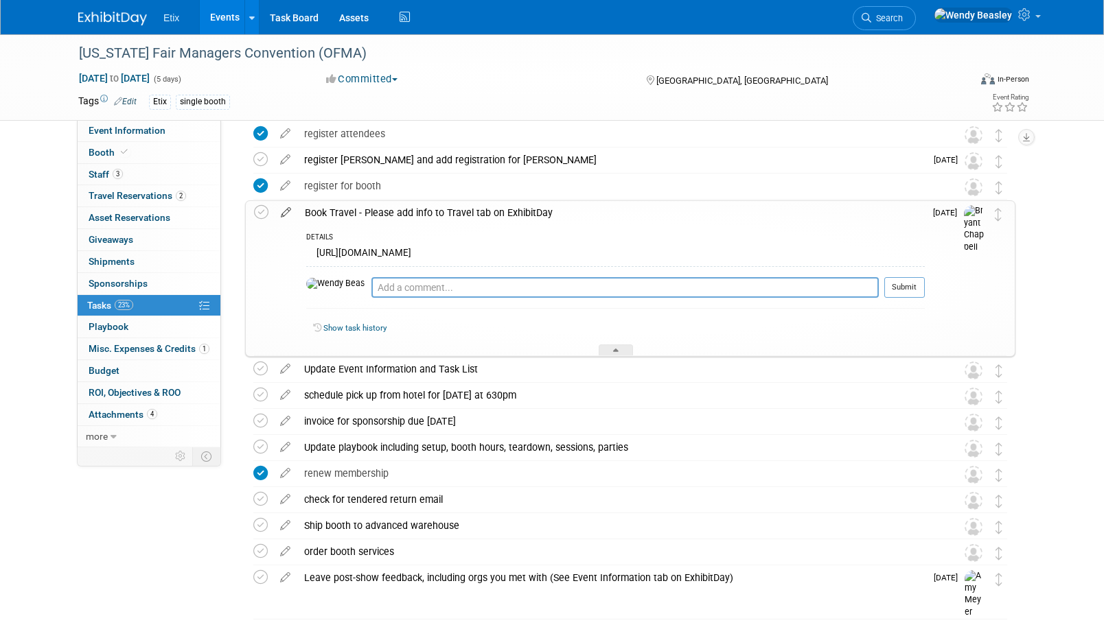
click at [290, 209] on icon at bounding box center [286, 209] width 24 height 17
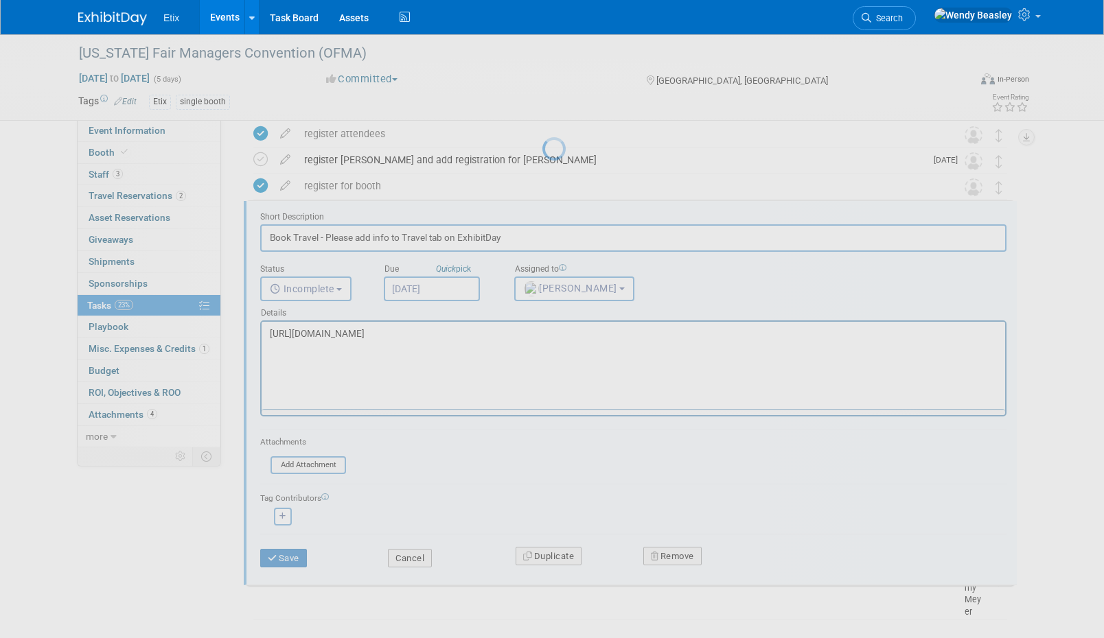
scroll to position [0, 0]
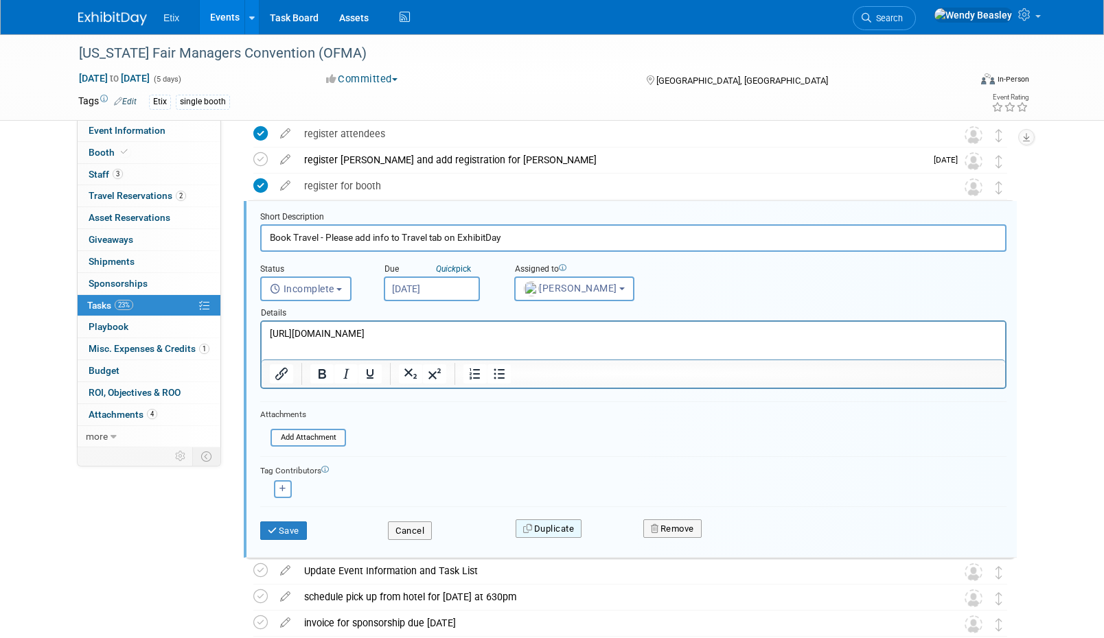
click at [564, 525] on button "Duplicate" at bounding box center [548, 529] width 66 height 19
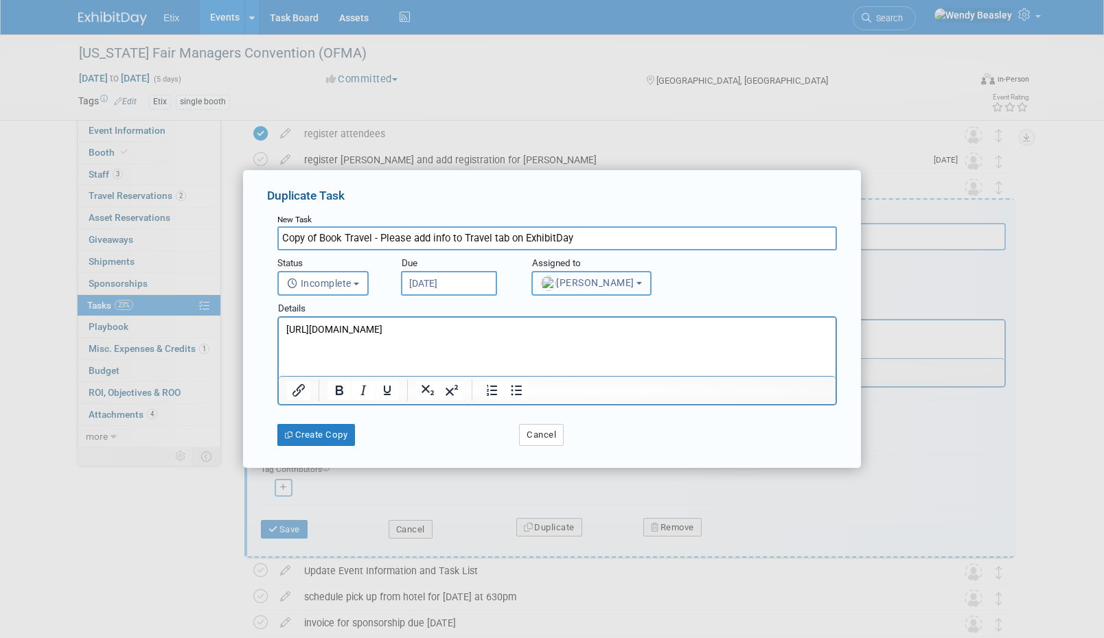
click at [638, 284] on button "[PERSON_NAME]" at bounding box center [591, 283] width 120 height 25
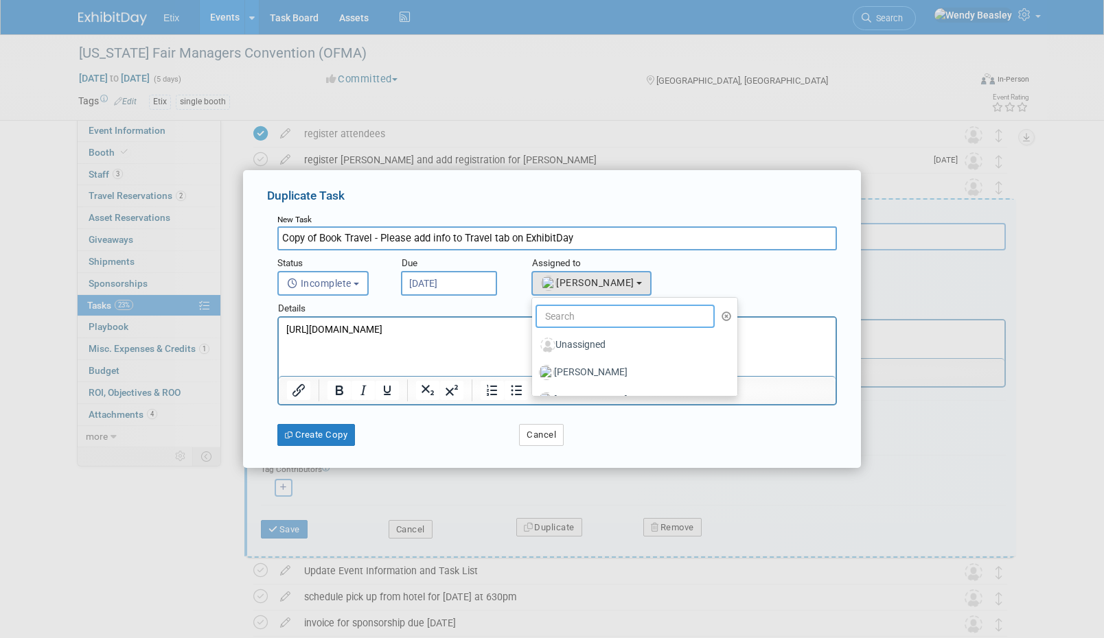
click at [618, 316] on input "text" at bounding box center [624, 316] width 179 height 23
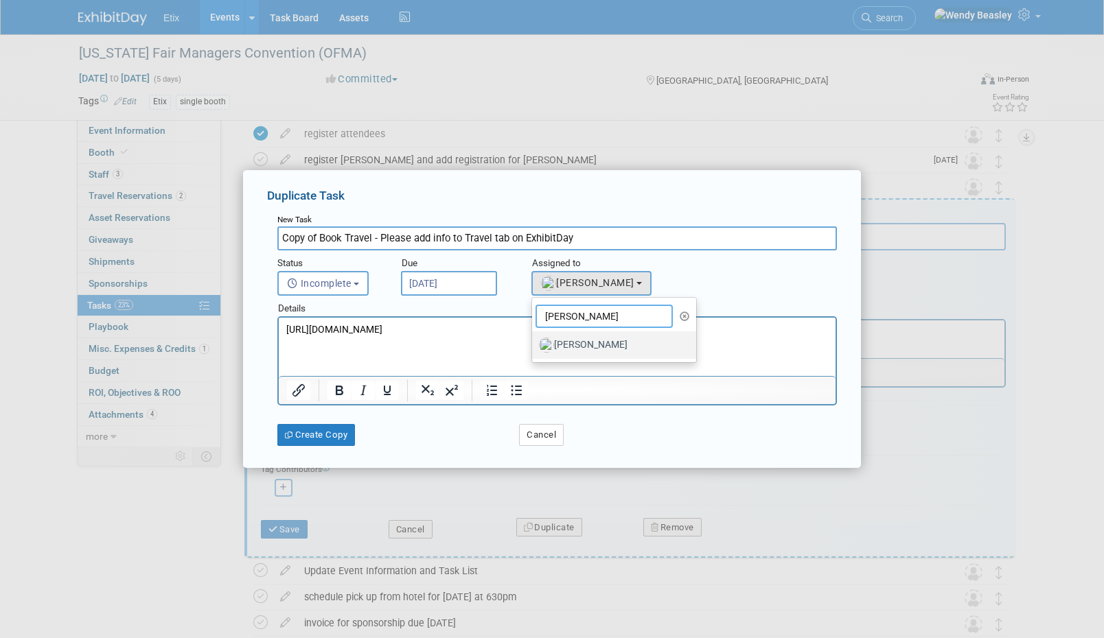
type input "dennis"
click at [611, 342] on label "[PERSON_NAME]" at bounding box center [610, 345] width 143 height 22
click at [534, 342] on input "[PERSON_NAME]" at bounding box center [529, 343] width 9 height 9
select select "c6adc468-a47f-4bae-8e76-87b2b4a30a24"
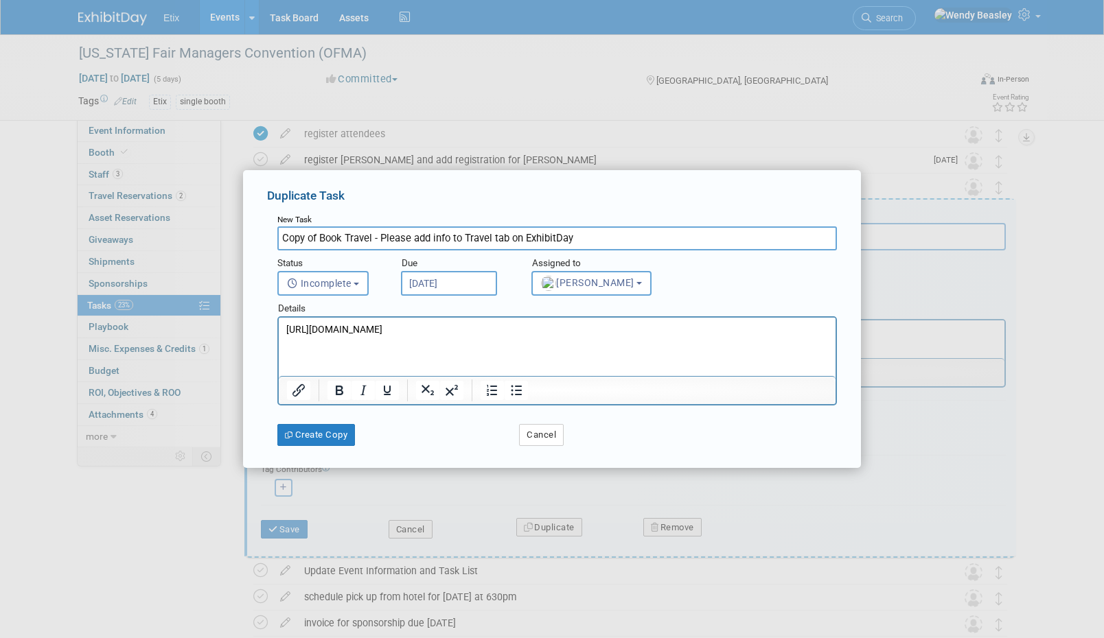
drag, startPoint x: 321, startPoint y: 242, endPoint x: 253, endPoint y: 233, distance: 69.1
click at [253, 233] on div "Duplicate Task New Task Copy of Book Travel - Please add info to Travel tab on …" at bounding box center [552, 319] width 618 height 298
type input "Book Travel - Please add info to Travel tab on ExhibitDay"
click at [340, 437] on button "Create Copy" at bounding box center [316, 435] width 78 height 22
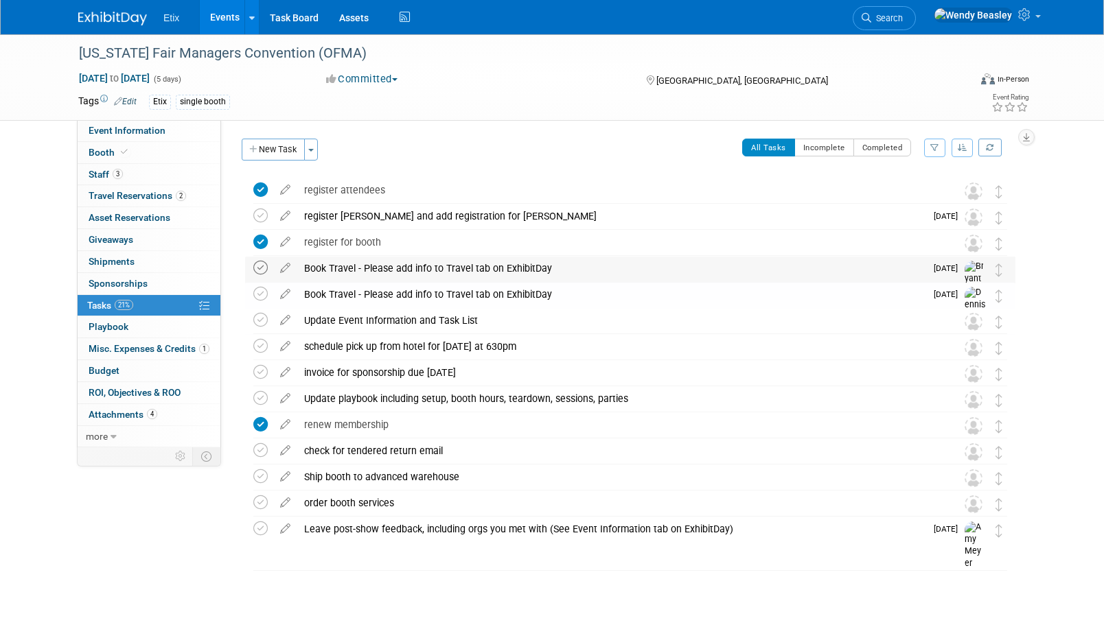
click at [263, 267] on icon at bounding box center [260, 268] width 14 height 14
click at [286, 292] on icon at bounding box center [285, 291] width 24 height 17
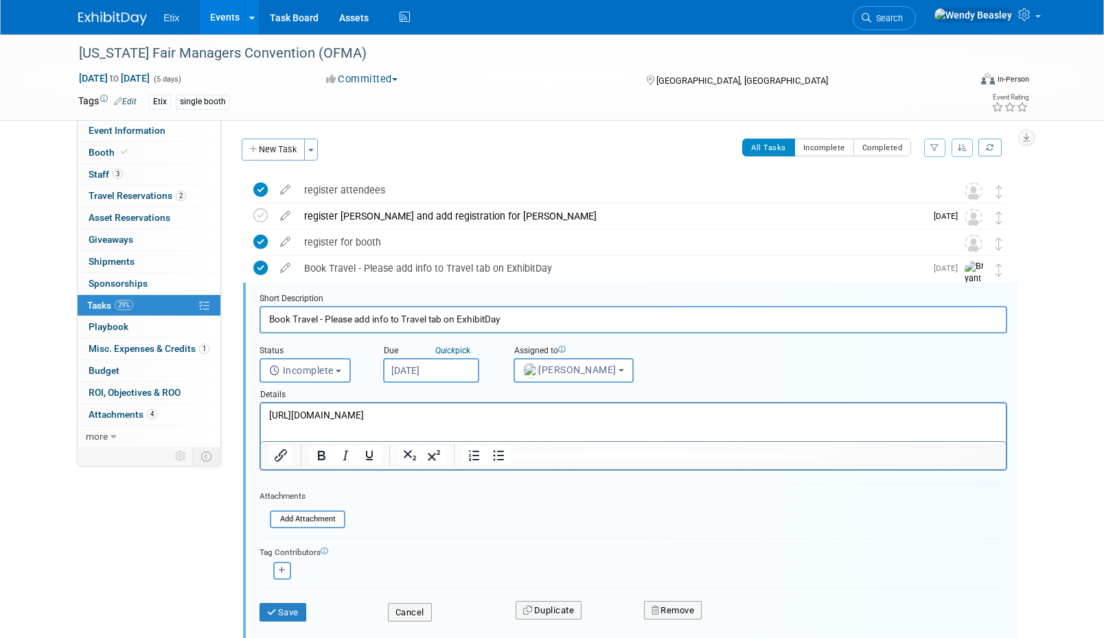
scroll to position [82, 0]
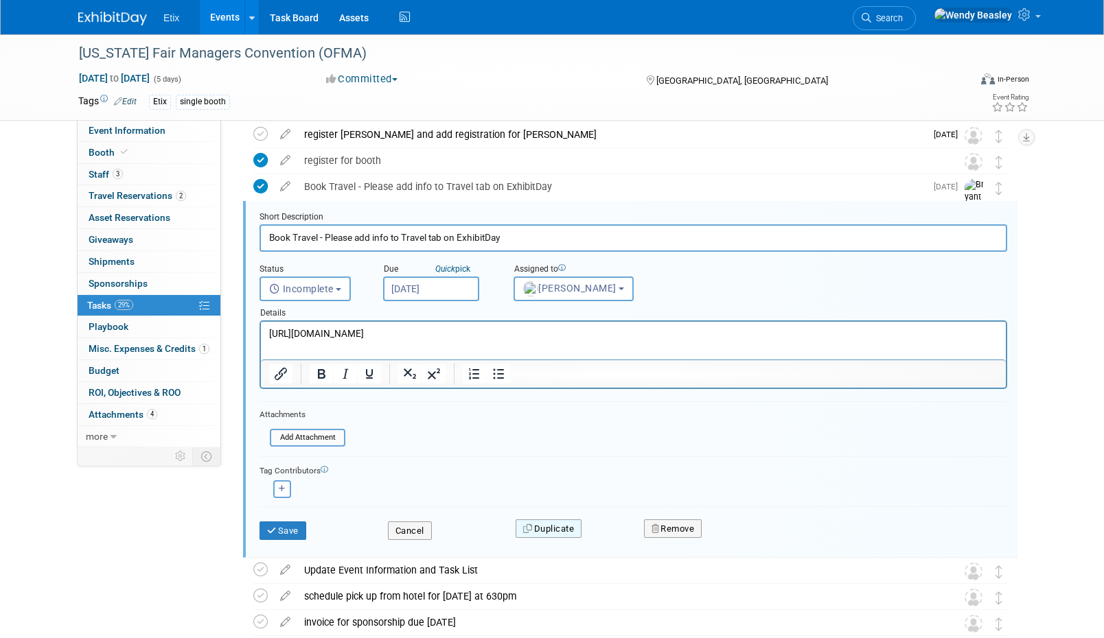
click at [562, 528] on button "Duplicate" at bounding box center [548, 529] width 66 height 19
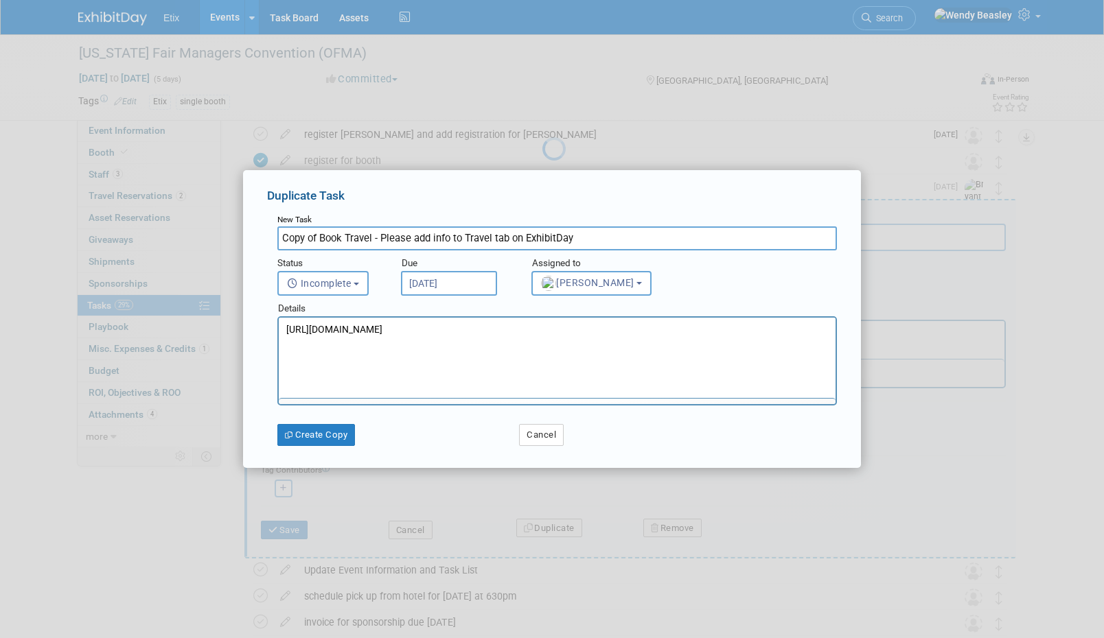
scroll to position [0, 0]
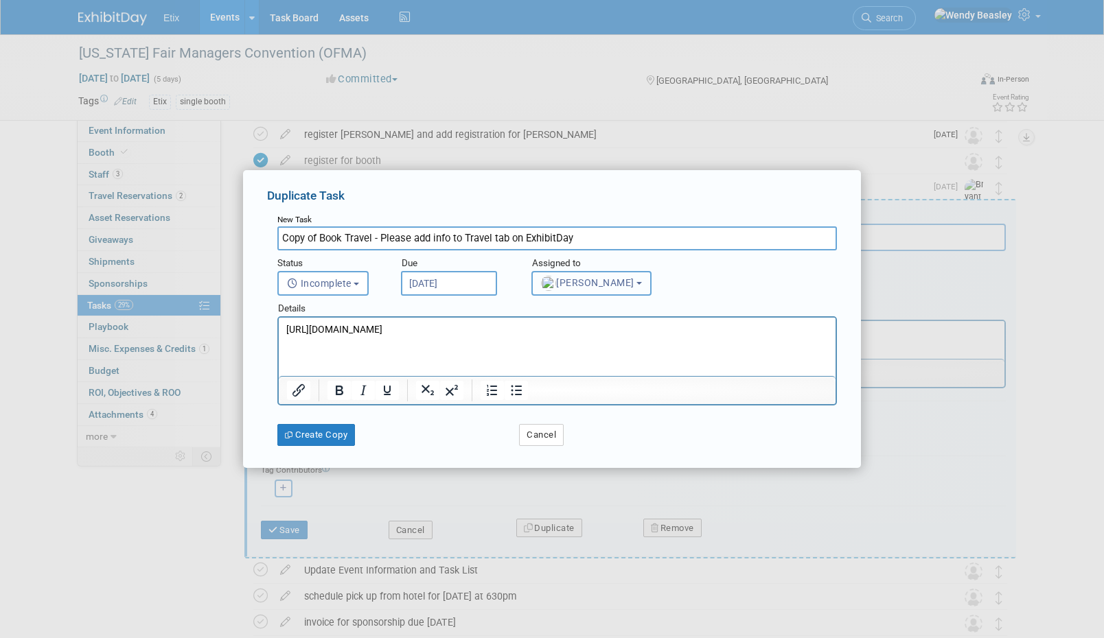
click at [602, 277] on span "[PERSON_NAME]" at bounding box center [587, 282] width 93 height 11
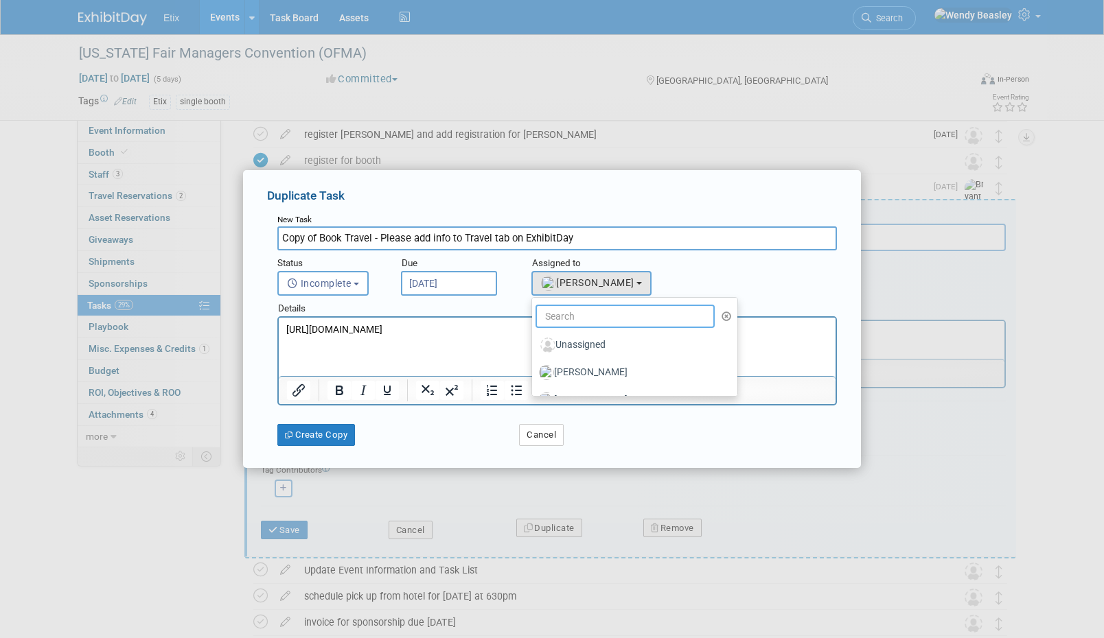
click at [597, 322] on input "text" at bounding box center [624, 316] width 179 height 23
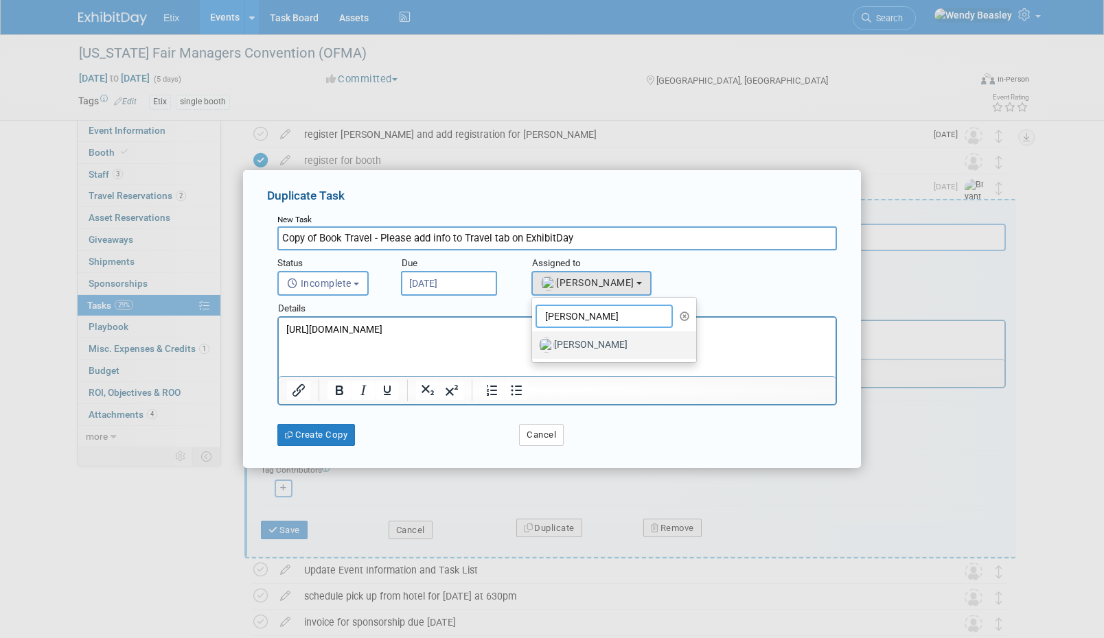
type input "amy"
click at [583, 349] on label "[PERSON_NAME]" at bounding box center [610, 345] width 143 height 22
click at [534, 348] on input "[PERSON_NAME]" at bounding box center [529, 343] width 9 height 9
select select "12fcdcba-f8de-47fe-a7e1-393fac71e8df"
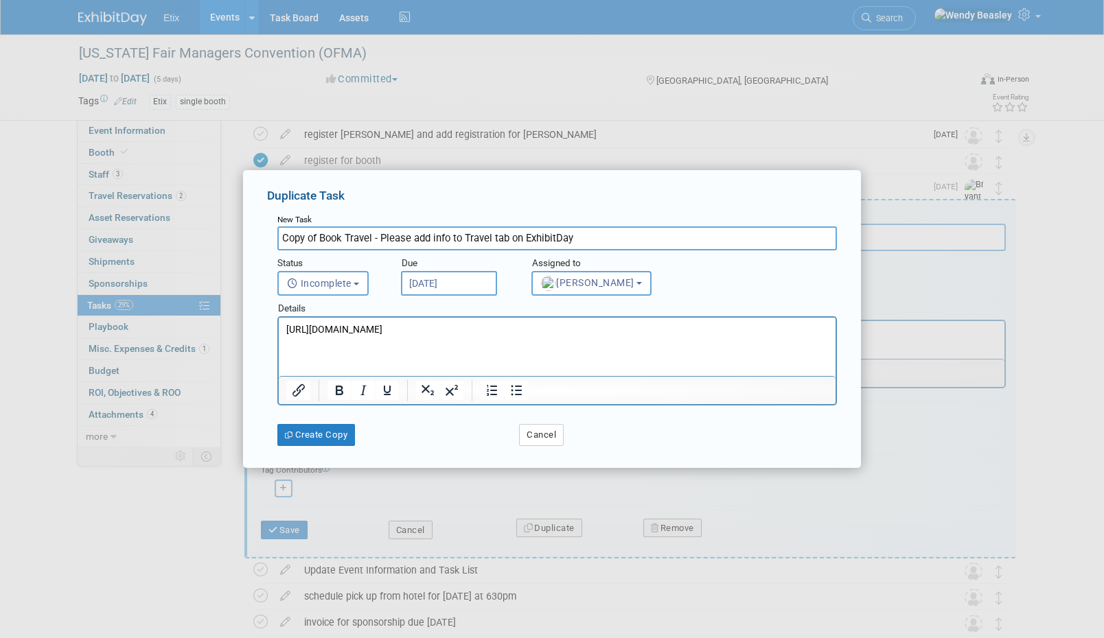
drag, startPoint x: 323, startPoint y: 239, endPoint x: 303, endPoint y: 234, distance: 20.5
click at [246, 229] on div "Duplicate Task New Task Copy of Book Travel - Please add info to Travel tab on …" at bounding box center [552, 319] width 618 height 298
type input "Book Travel - Please add info to Travel tab on ExhibitDay"
click at [320, 438] on button "Create Copy" at bounding box center [316, 435] width 78 height 22
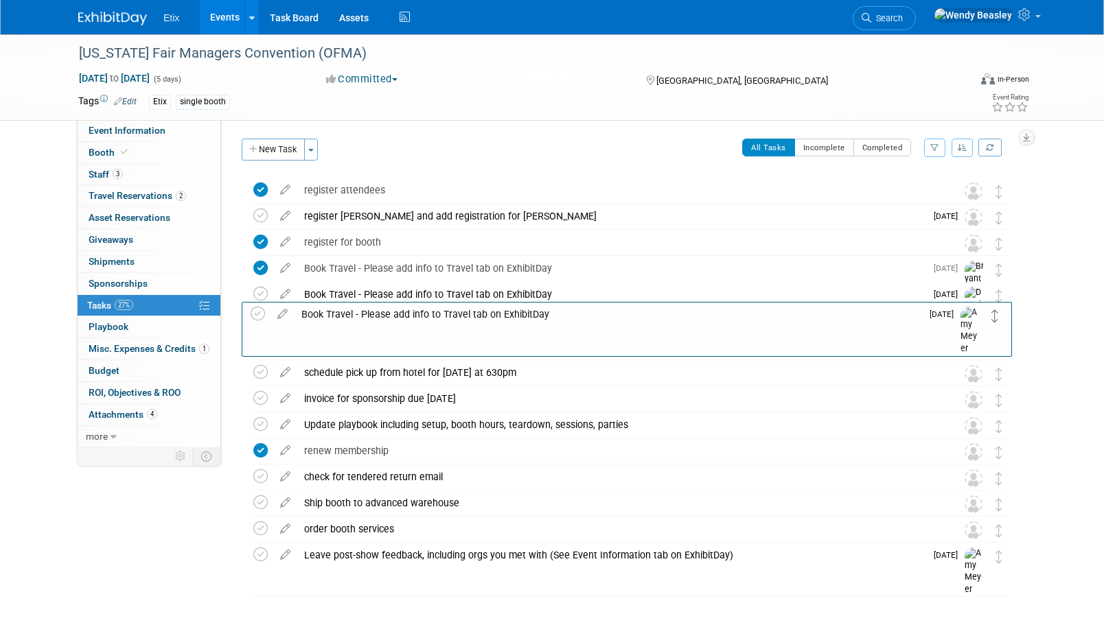
drag, startPoint x: 1000, startPoint y: 352, endPoint x: 997, endPoint y: 318, distance: 33.7
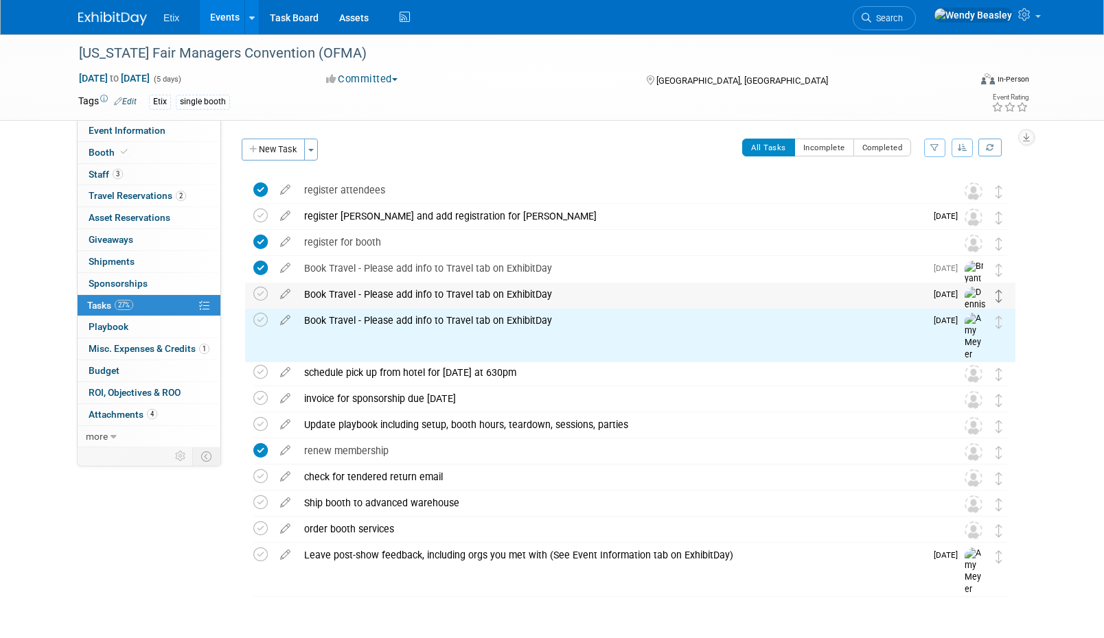
drag, startPoint x: 1001, startPoint y: 353, endPoint x: 997, endPoint y: 299, distance: 54.3
click at [997, 299] on div "Ohio Fair Managers Convention (OFMA) Columbus, OH Jan 14, 2026 to Jan 18, 2026 …" at bounding box center [626, 374] width 777 height 392
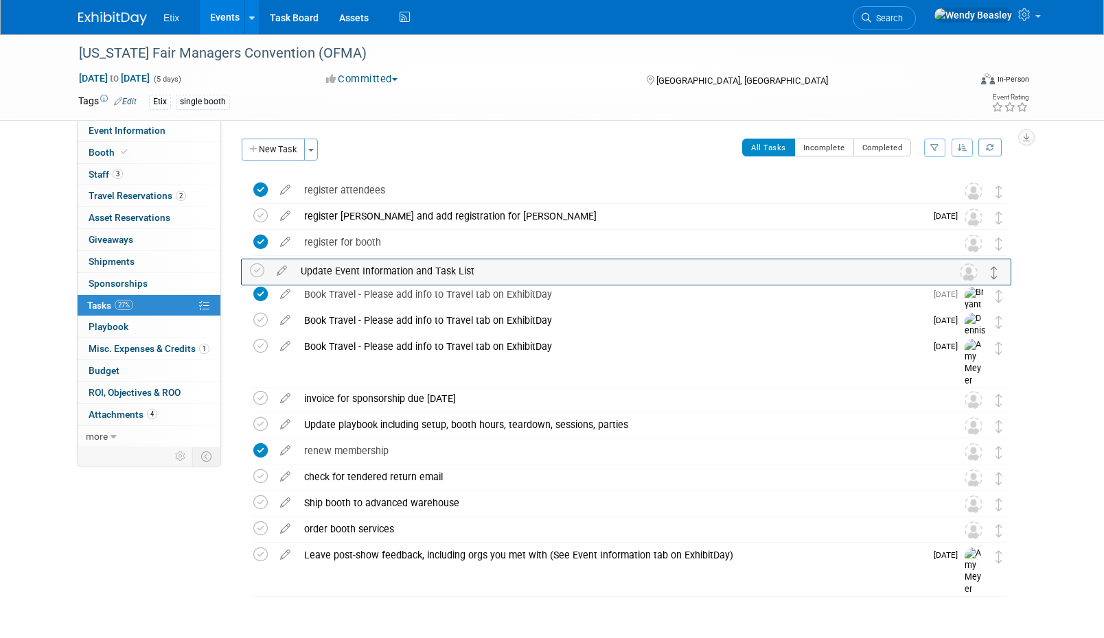
drag, startPoint x: 999, startPoint y: 355, endPoint x: 994, endPoint y: 277, distance: 77.7
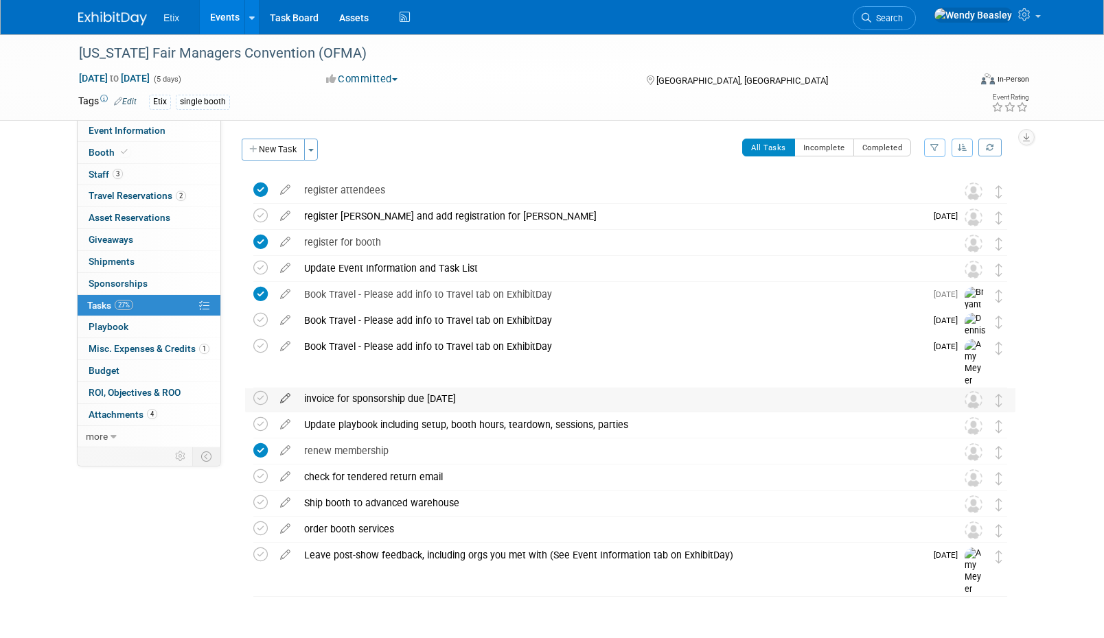
click at [284, 397] on icon at bounding box center [285, 395] width 24 height 17
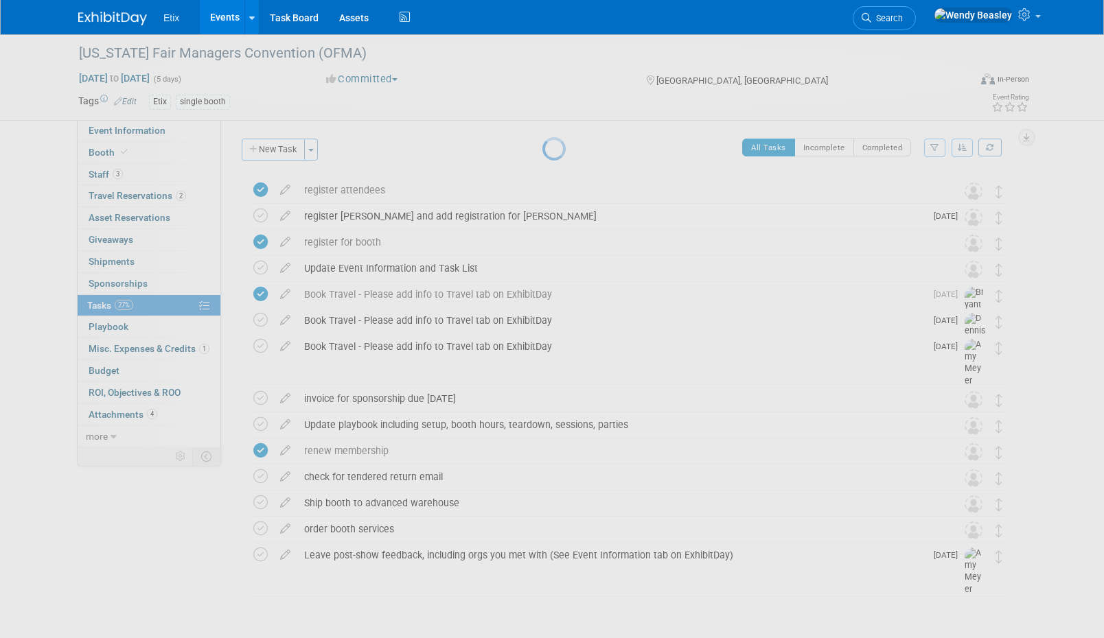
select select "9"
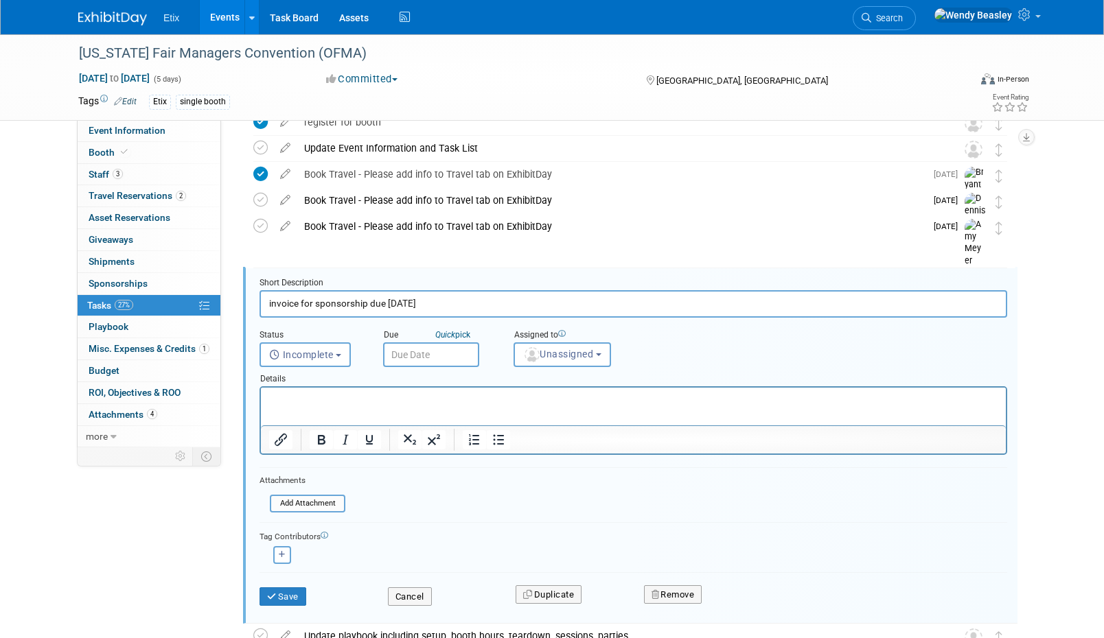
scroll to position [186, 0]
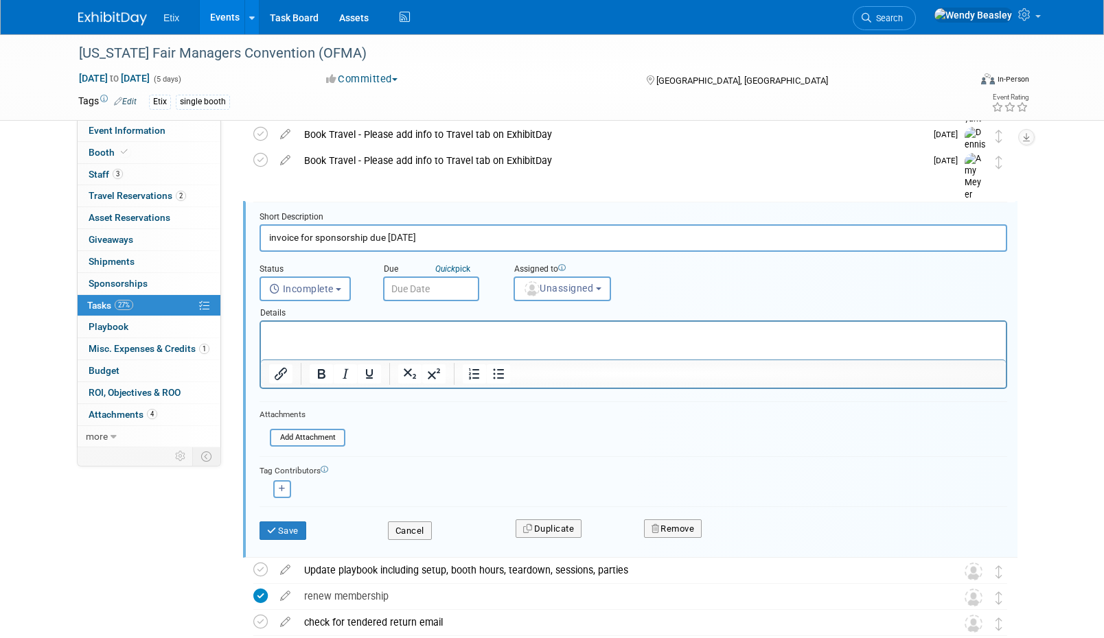
click at [382, 238] on input "invoice for sponsorship due dec 1" at bounding box center [632, 237] width 747 height 27
paste input "Finalize (and pay for) sponsorship"
type input "Finalize (and pay for) sponsorship"
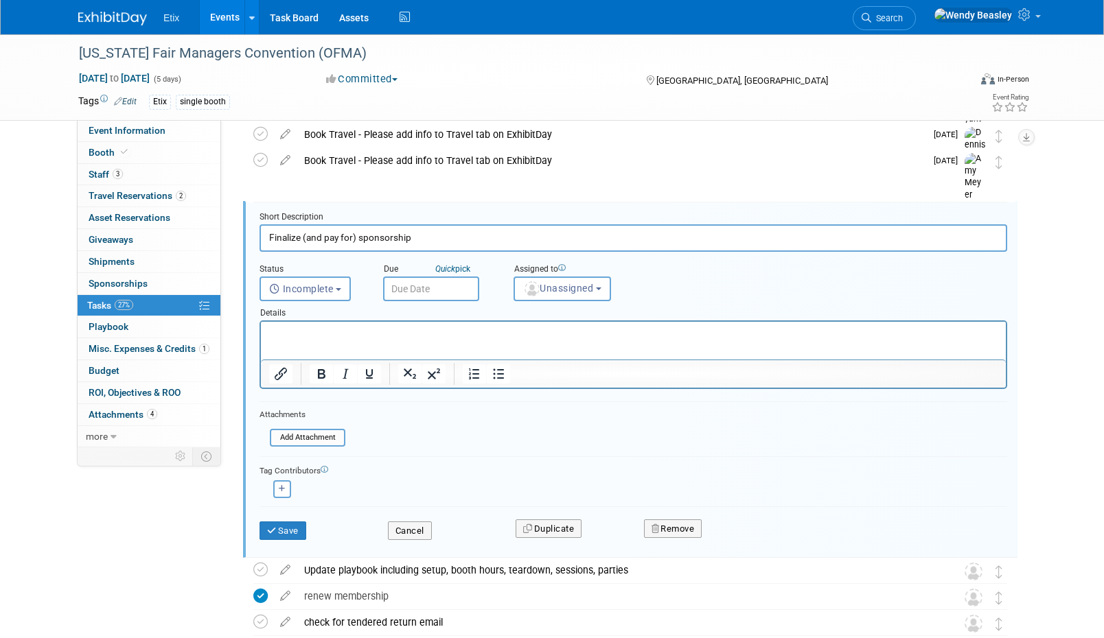
click at [443, 290] on input "text" at bounding box center [431, 289] width 96 height 25
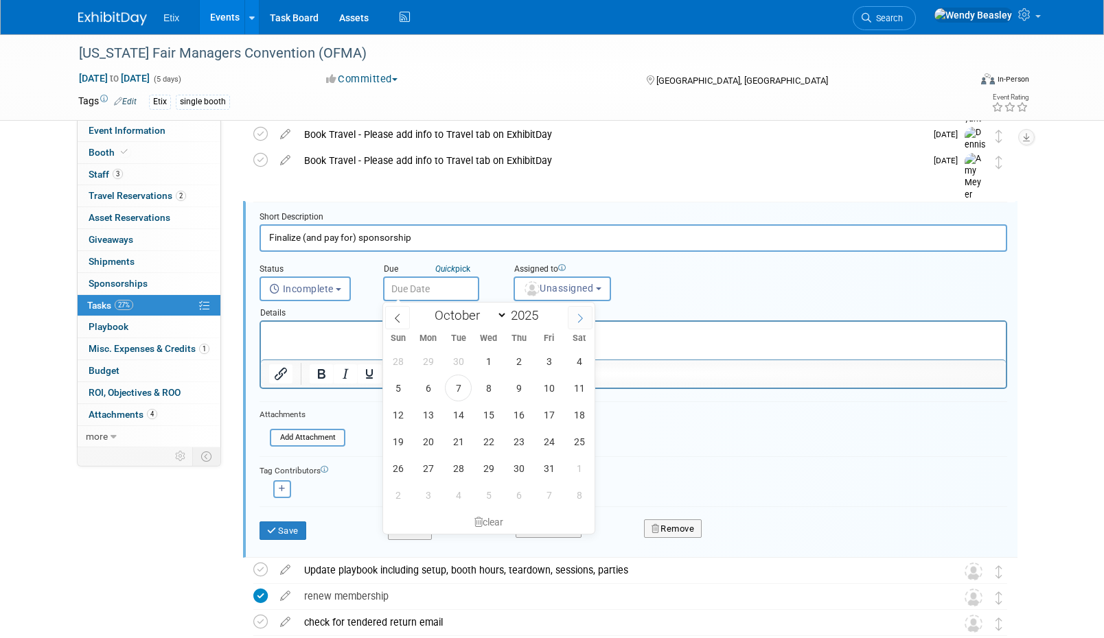
click at [572, 315] on span at bounding box center [580, 317] width 25 height 23
click at [574, 315] on span at bounding box center [580, 317] width 25 height 23
click at [401, 314] on icon at bounding box center [398, 319] width 10 height 10
select select "10"
click at [428, 496] on span "1" at bounding box center [428, 495] width 27 height 27
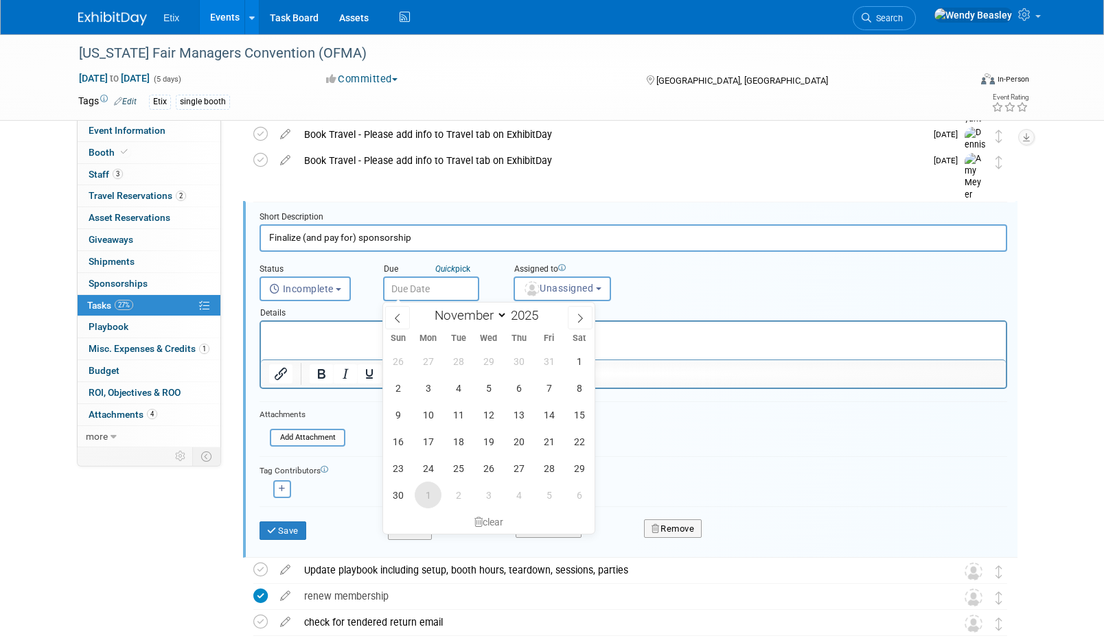
type input "[DATE]"
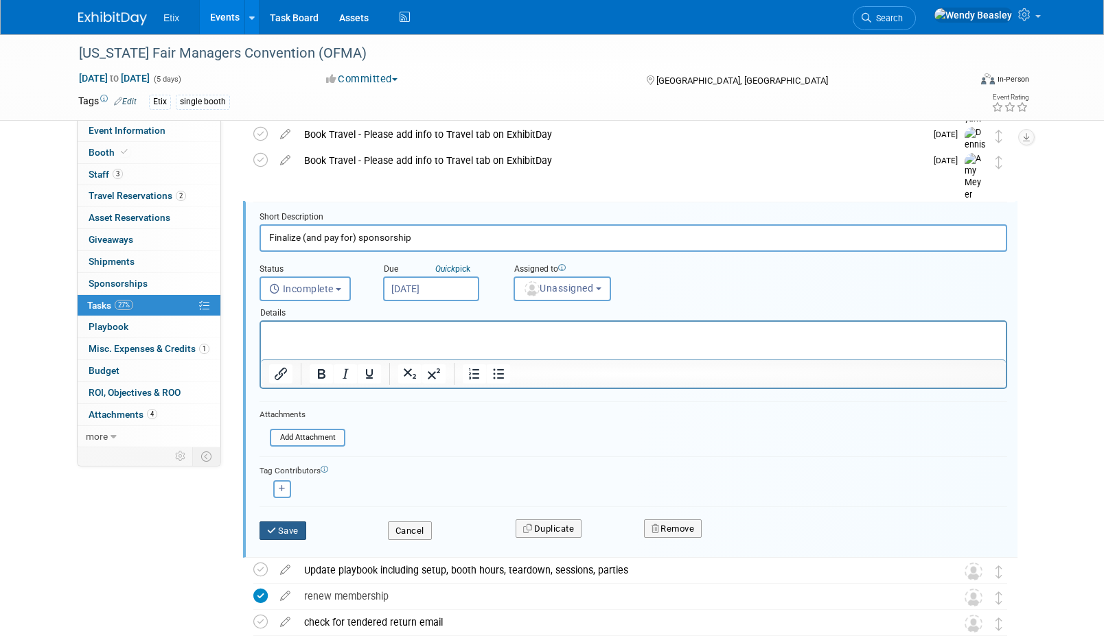
click at [288, 524] on button "Save" at bounding box center [282, 531] width 47 height 19
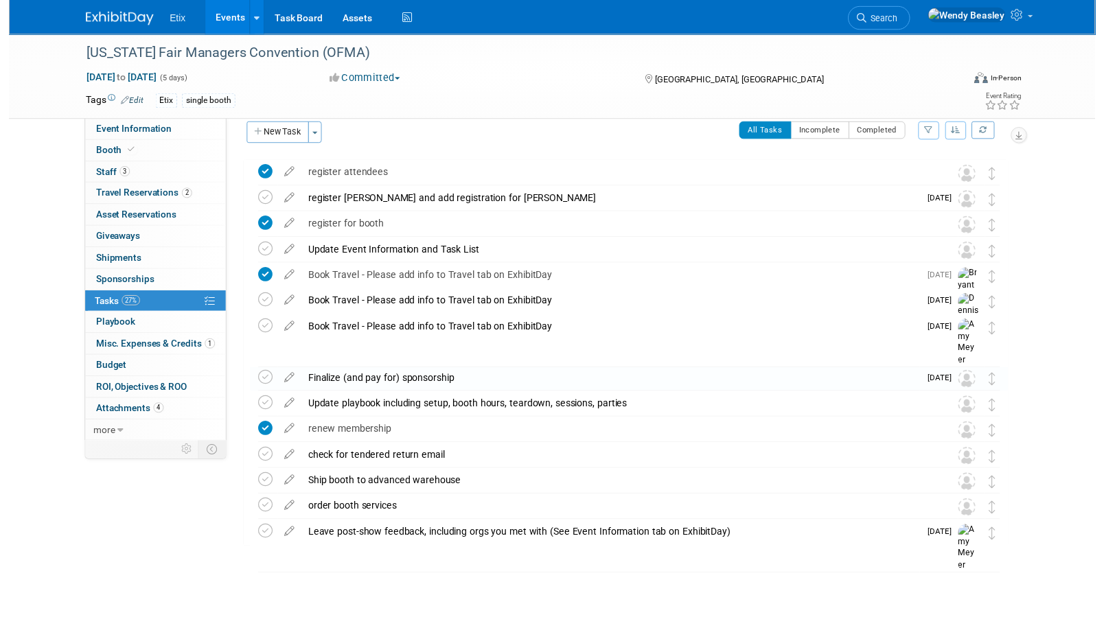
scroll to position [15, 0]
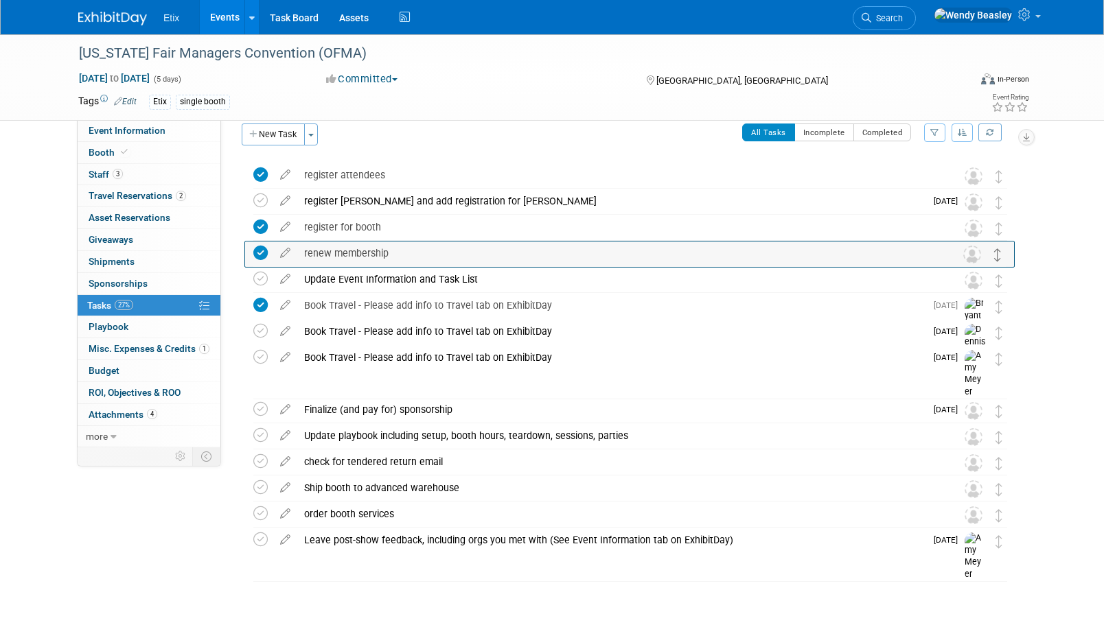
drag, startPoint x: 997, startPoint y: 442, endPoint x: 995, endPoint y: 259, distance: 182.6
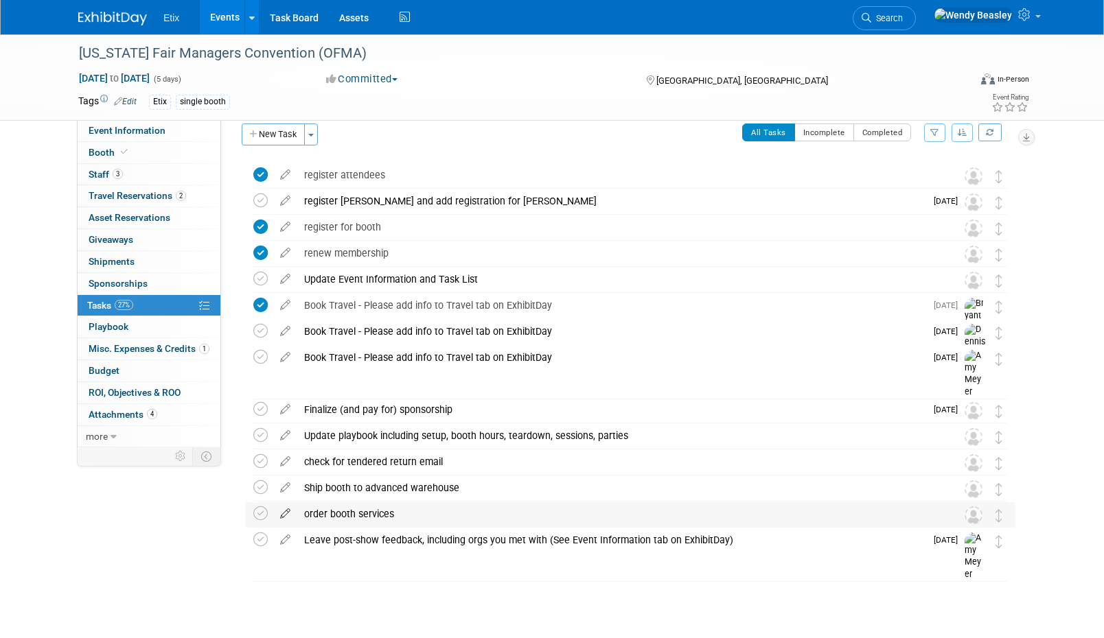
click at [282, 513] on icon at bounding box center [285, 510] width 24 height 17
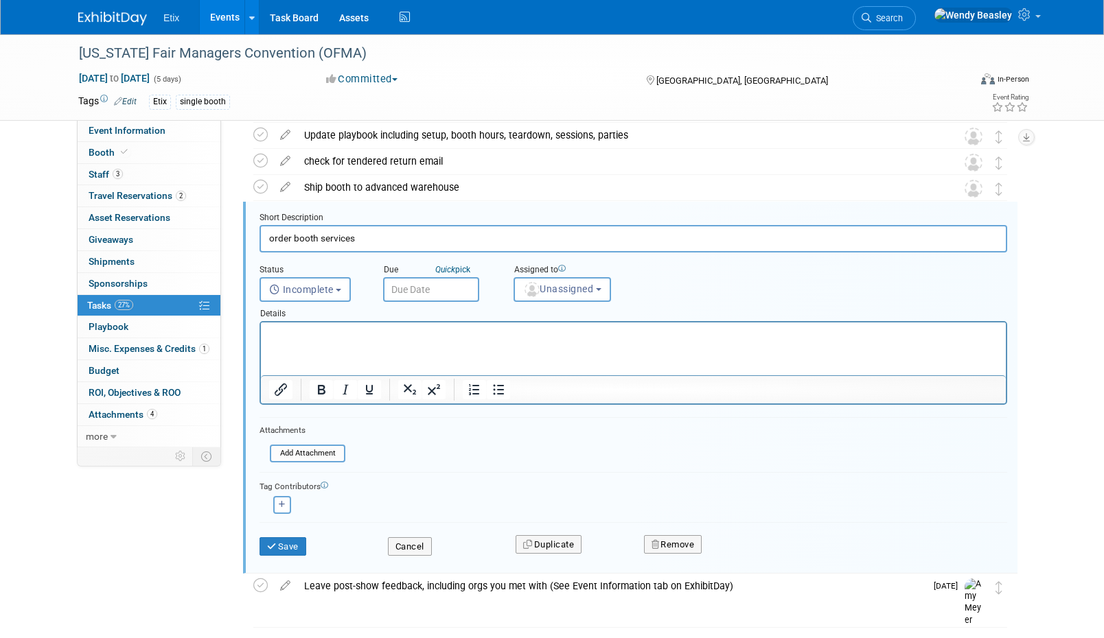
scroll to position [316, 0]
click at [364, 232] on input "order booth services" at bounding box center [632, 237] width 747 height 27
click at [363, 232] on input "order booth services" at bounding box center [632, 237] width 747 height 27
paste input "Ask show organizers about booth services (carpet, electrical, furniture)"
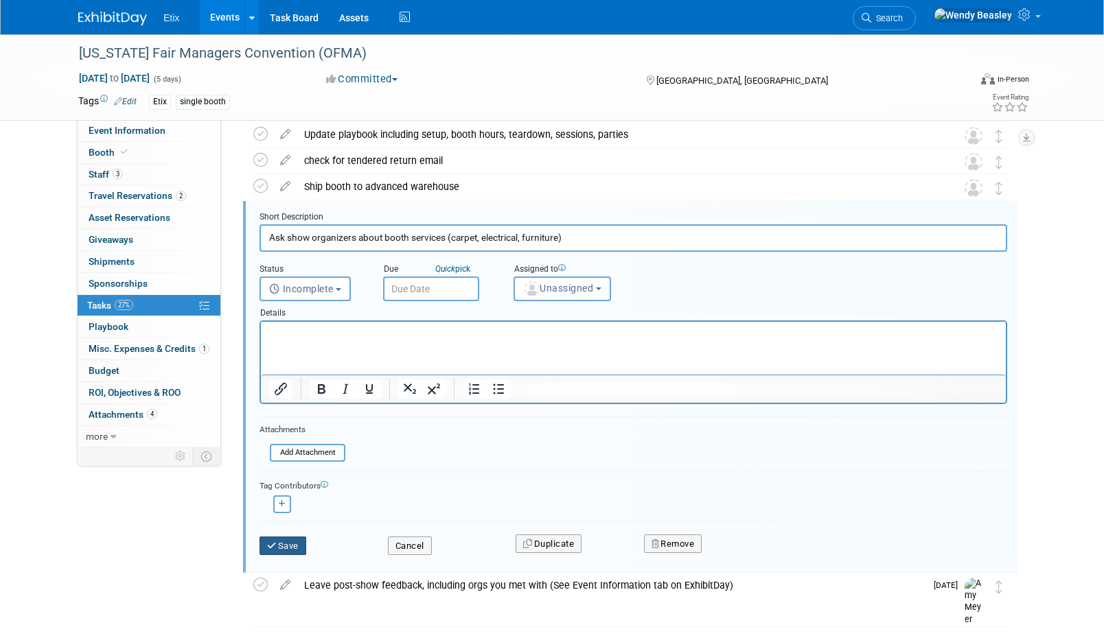
type input "Ask show organizers about booth services (carpet, electrical, furniture)"
click at [282, 542] on button "Save" at bounding box center [282, 546] width 47 height 19
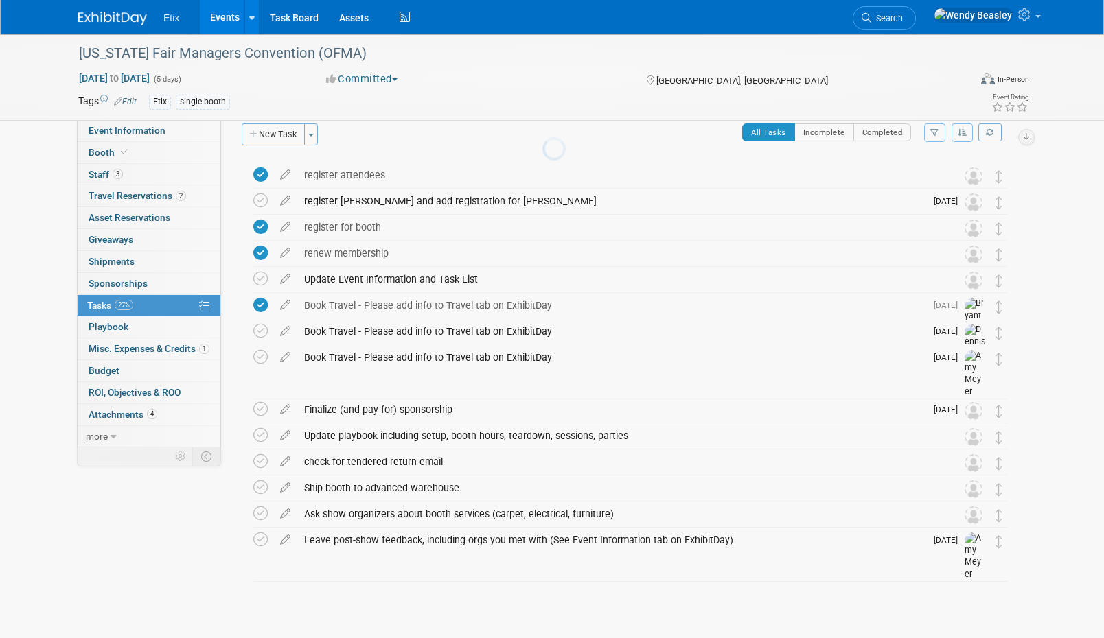
scroll to position [15, 0]
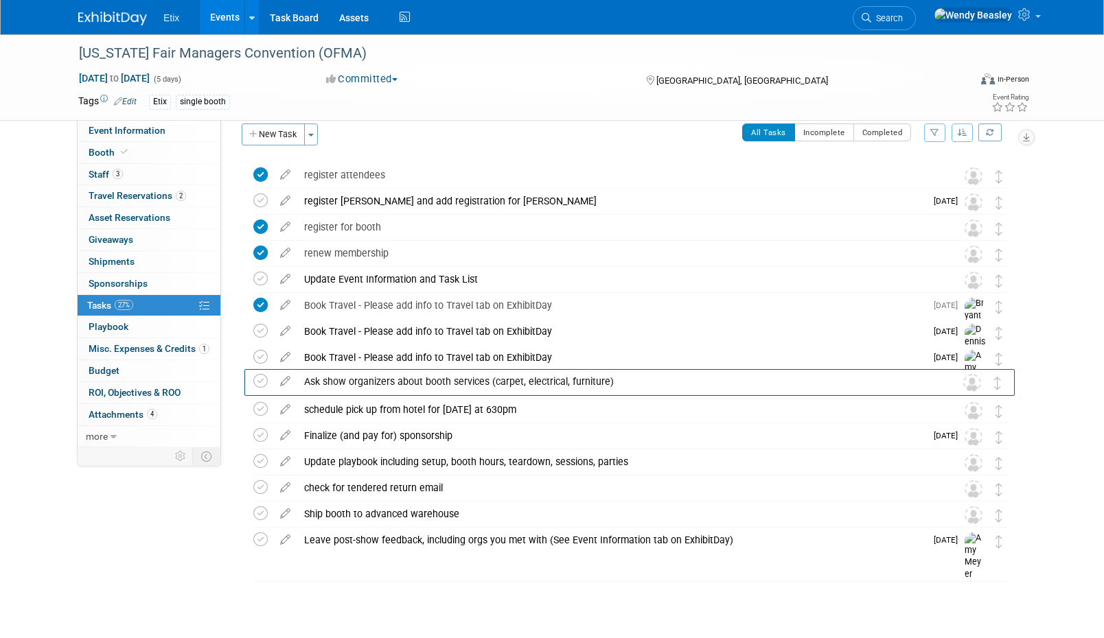
drag, startPoint x: 1004, startPoint y: 519, endPoint x: 1003, endPoint y: 386, distance: 133.2
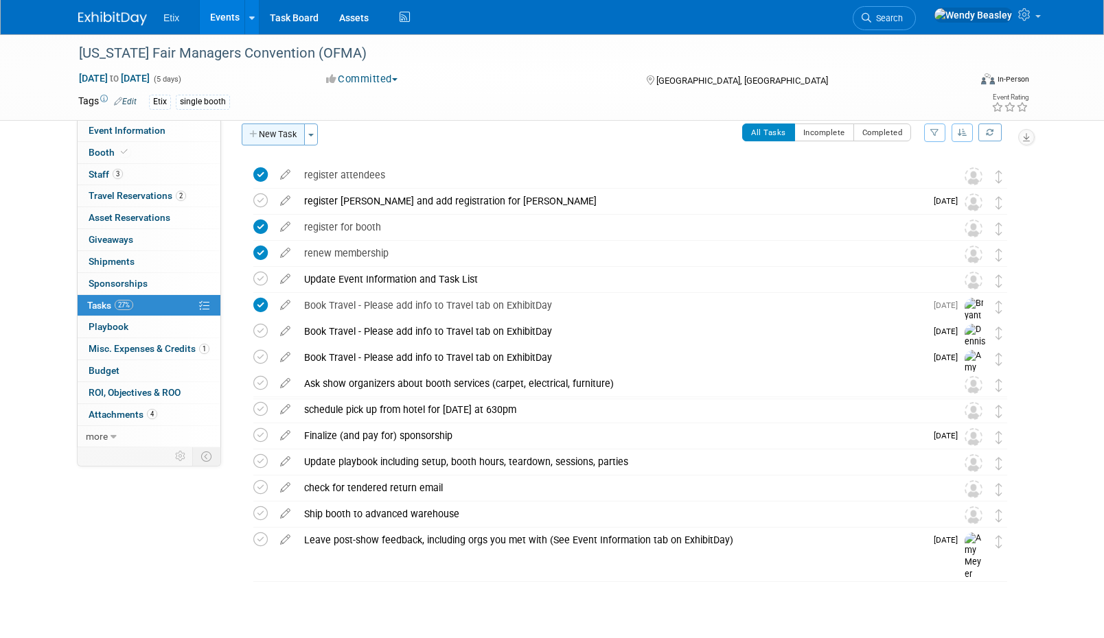
click at [276, 137] on button "New Task" at bounding box center [273, 135] width 63 height 22
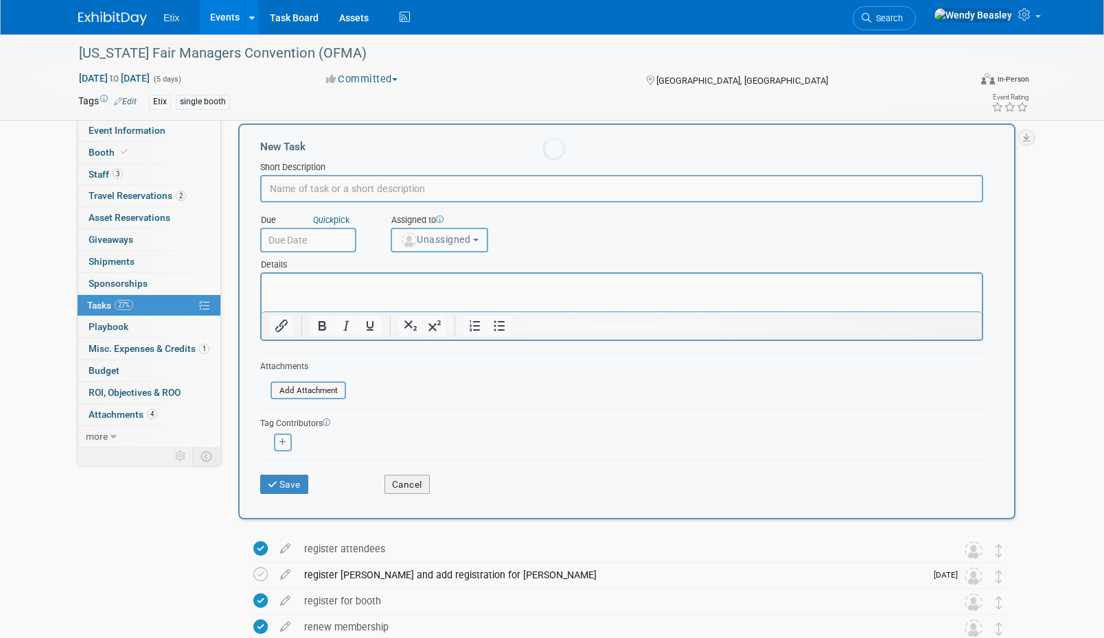
scroll to position [0, 0]
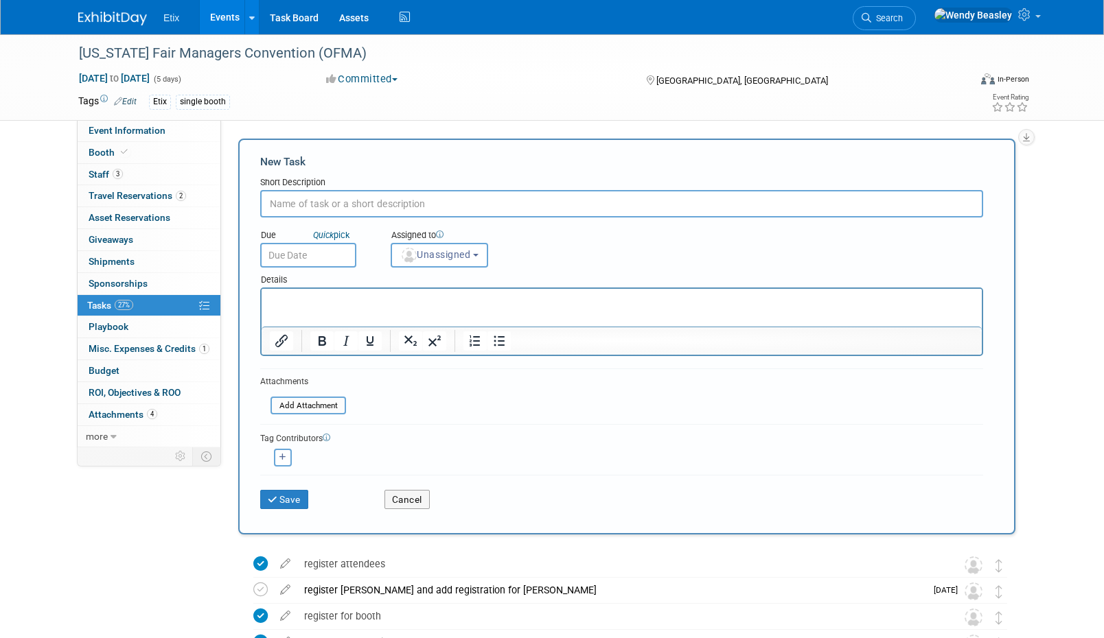
paste input "Ensure receipt of FedEx tendered email (return shipment)"
type input "Ensure receipt of FedEx tendered email (return shipment)"
click at [293, 504] on button "Save" at bounding box center [284, 499] width 48 height 19
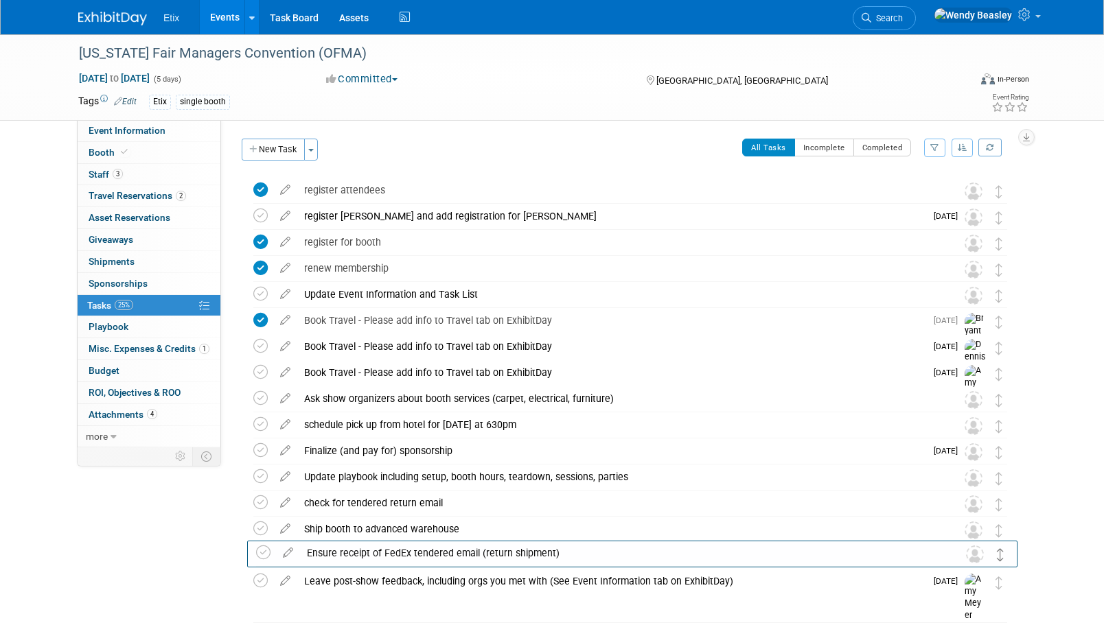
drag, startPoint x: 1000, startPoint y: 194, endPoint x: 1002, endPoint y: 557, distance: 362.4
click at [281, 500] on icon at bounding box center [285, 499] width 24 height 17
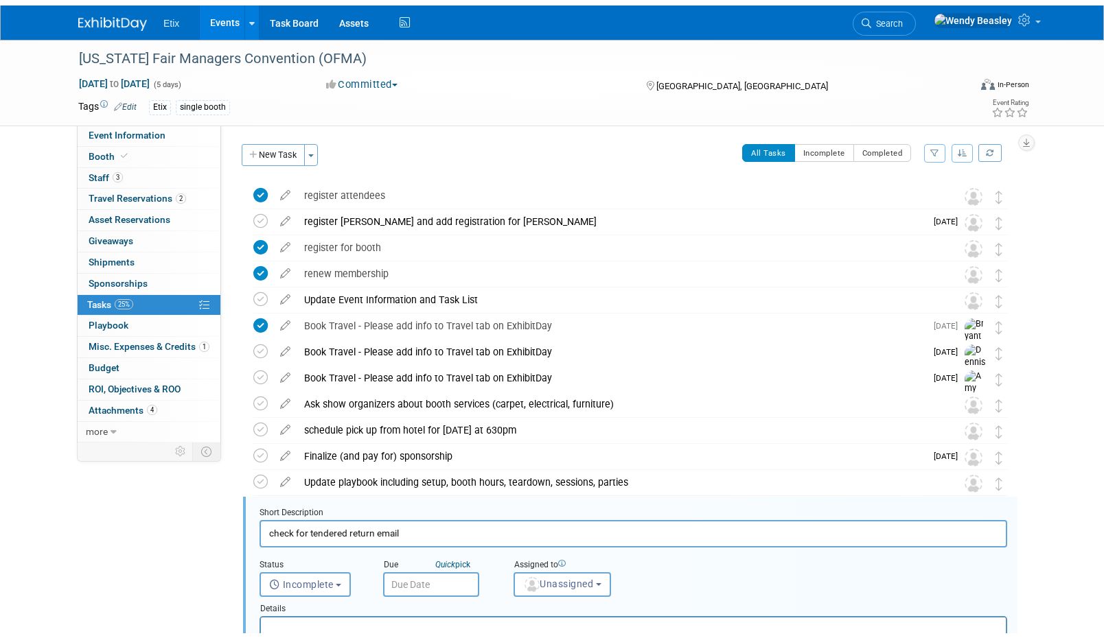
scroll to position [290, 0]
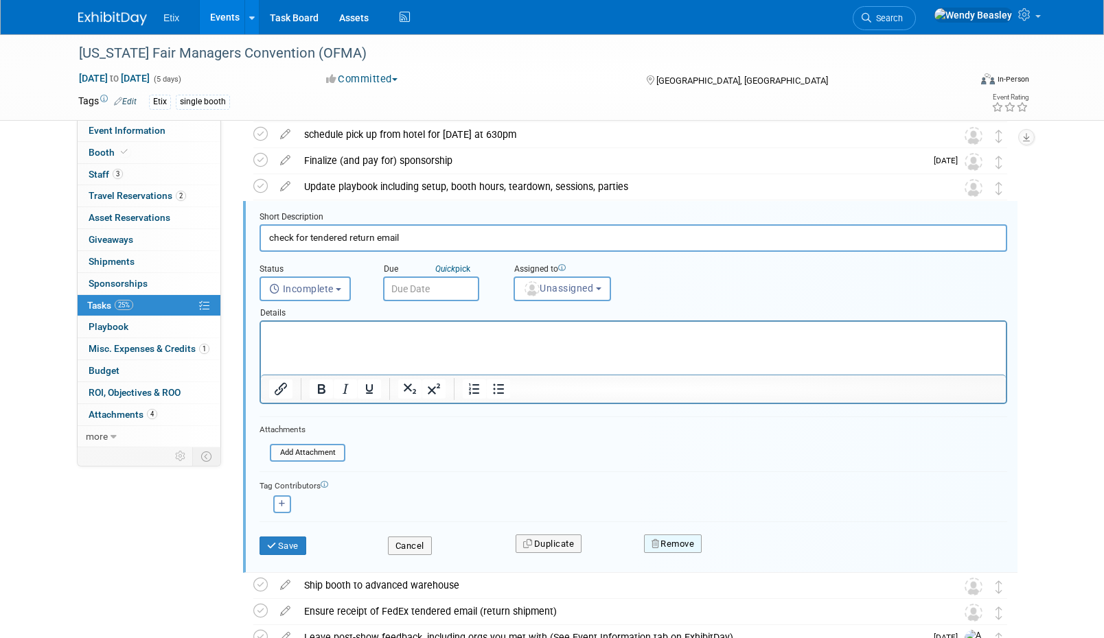
click at [689, 547] on button "Remove" at bounding box center [673, 544] width 58 height 19
click at [758, 559] on link "Yes" at bounding box center [750, 555] width 40 height 22
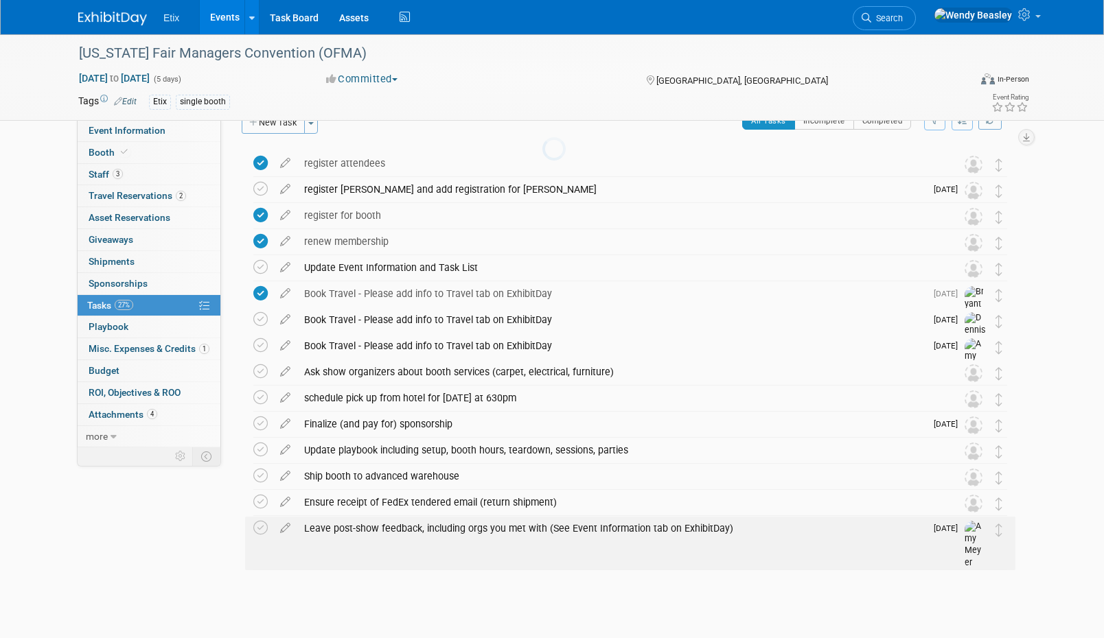
scroll to position [15, 0]
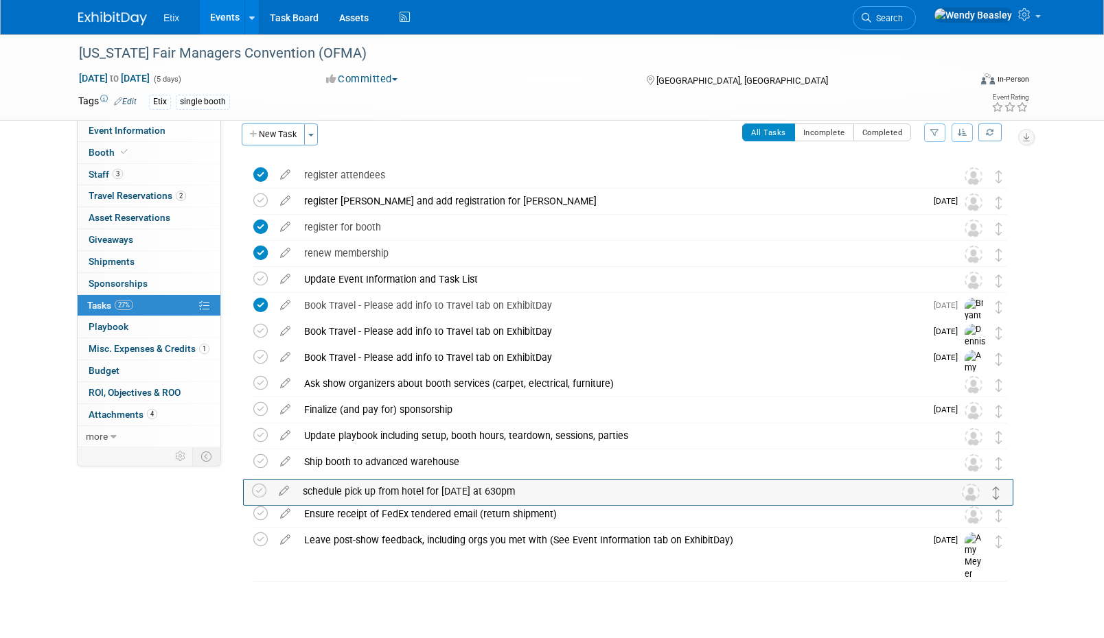
drag, startPoint x: 995, startPoint y: 410, endPoint x: 992, endPoint y: 492, distance: 81.7
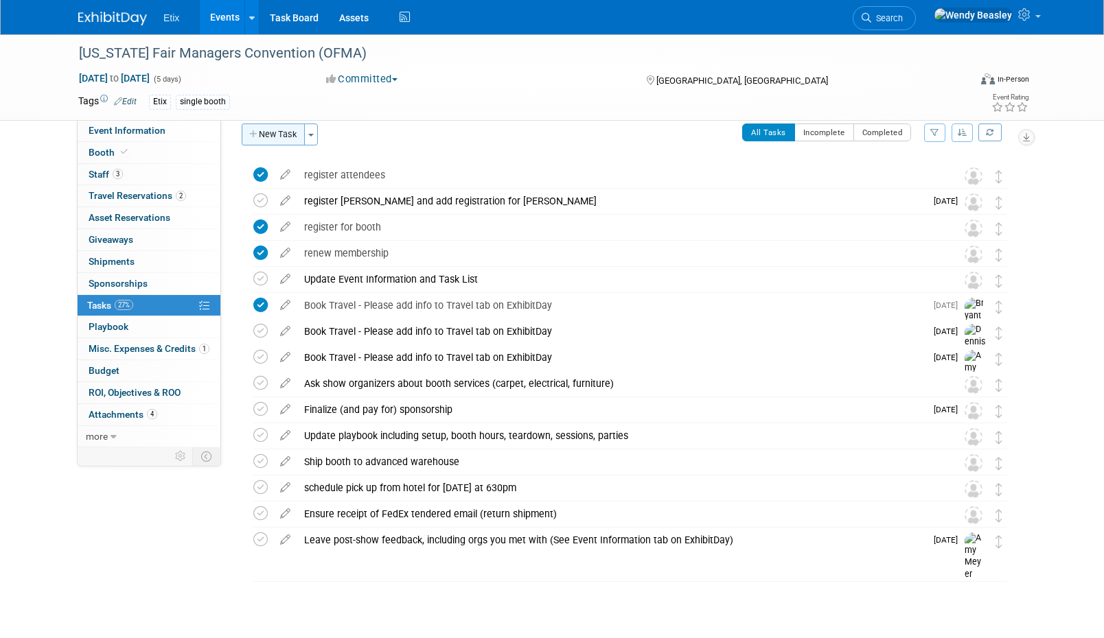
click at [287, 141] on button "New Task" at bounding box center [273, 135] width 63 height 22
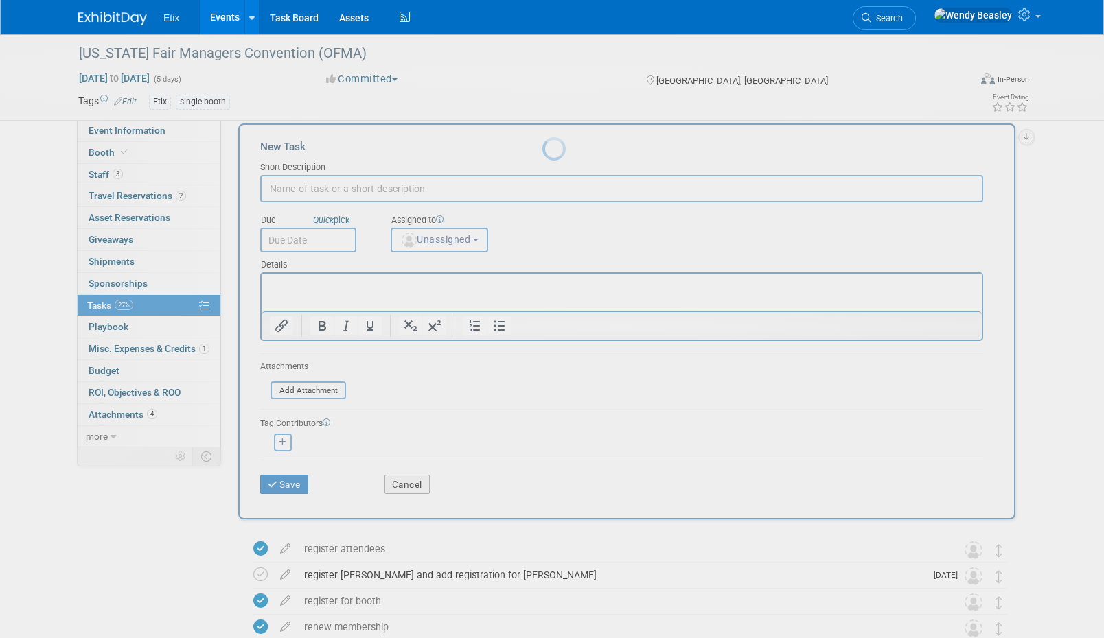
scroll to position [0, 0]
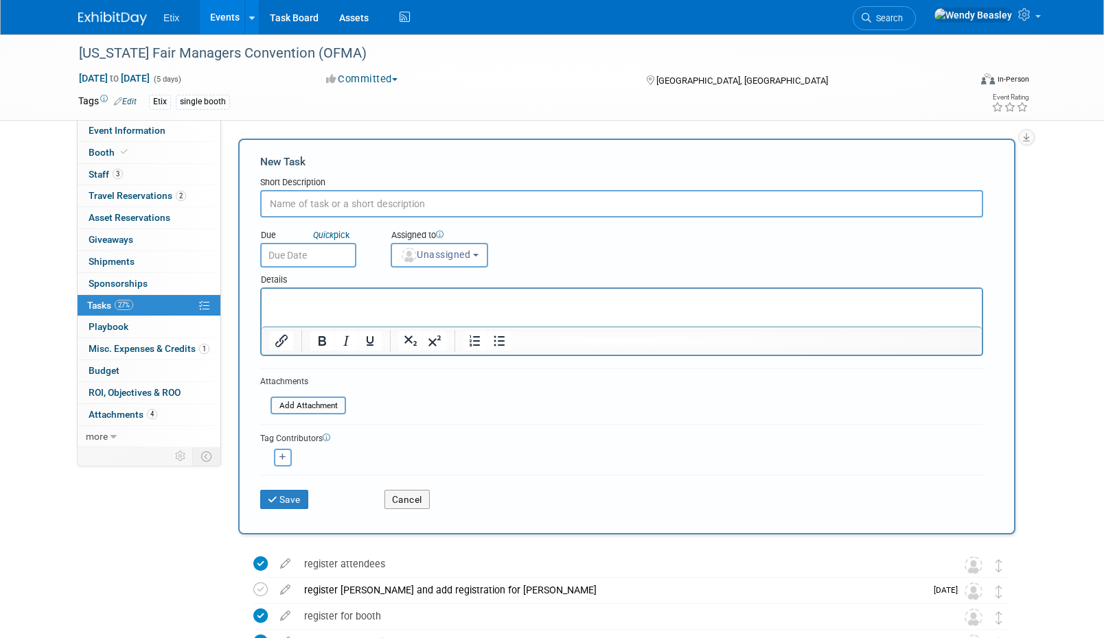
paste input "Reserve booth assets"
type input "Reserve booth assets"
click at [288, 491] on button "Save" at bounding box center [284, 499] width 48 height 19
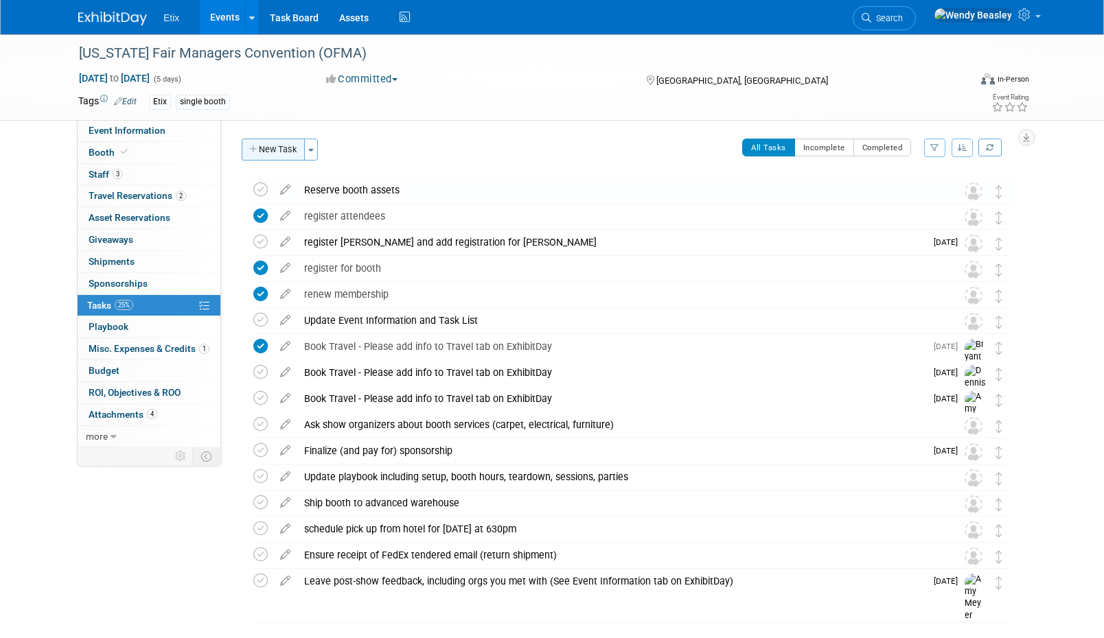
click at [289, 149] on button "New Task" at bounding box center [273, 150] width 63 height 22
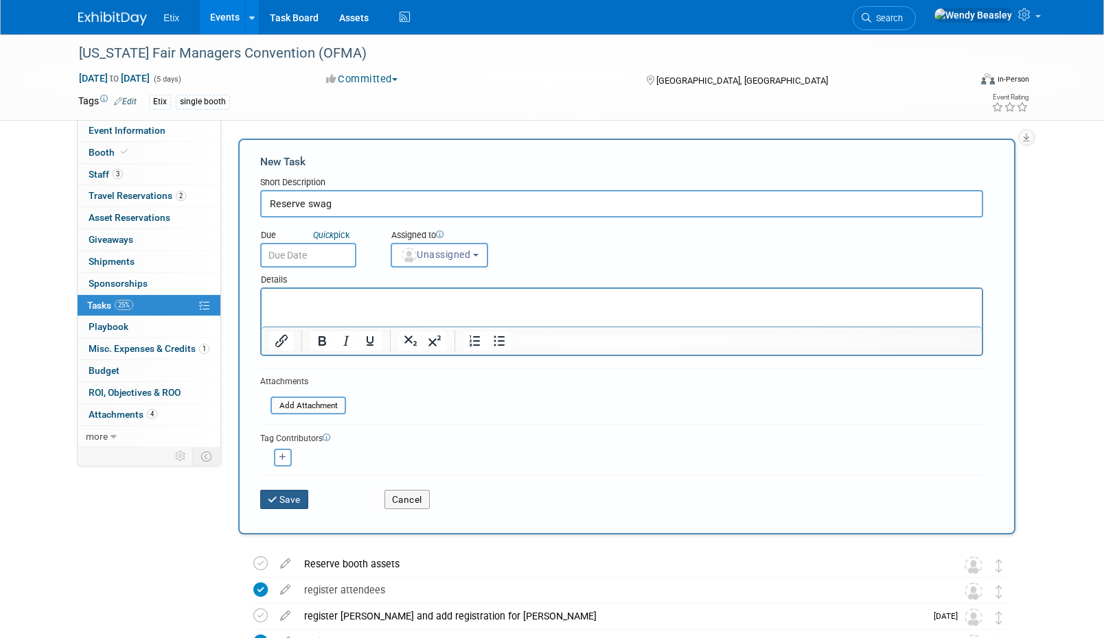
type input "Reserve swag"
click at [292, 502] on button "Save" at bounding box center [284, 499] width 48 height 19
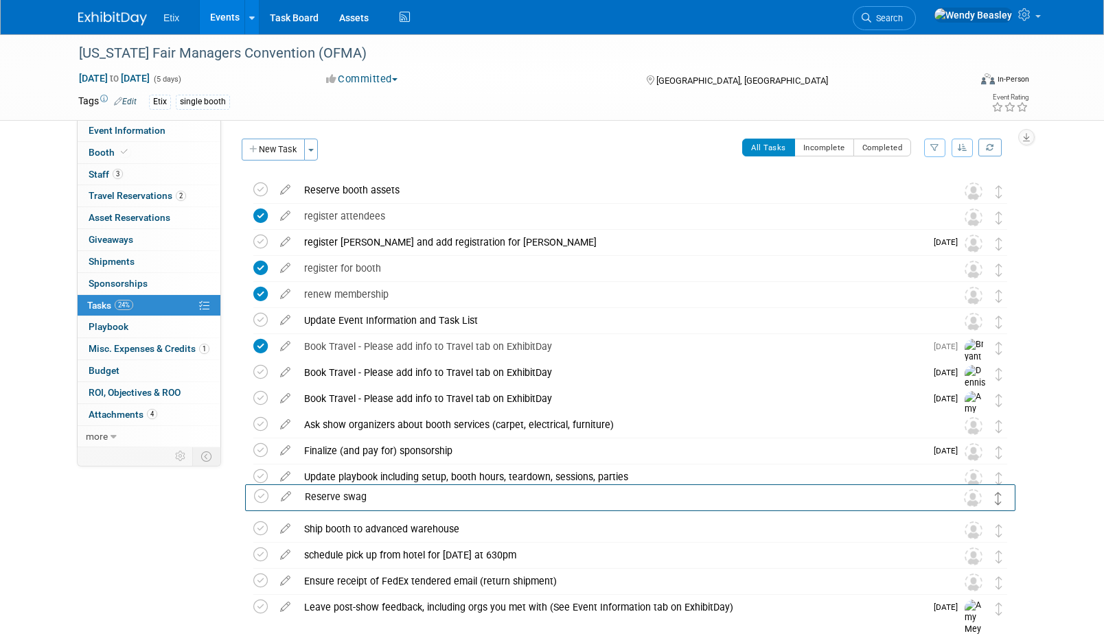
drag, startPoint x: 999, startPoint y: 194, endPoint x: 999, endPoint y: 498, distance: 304.7
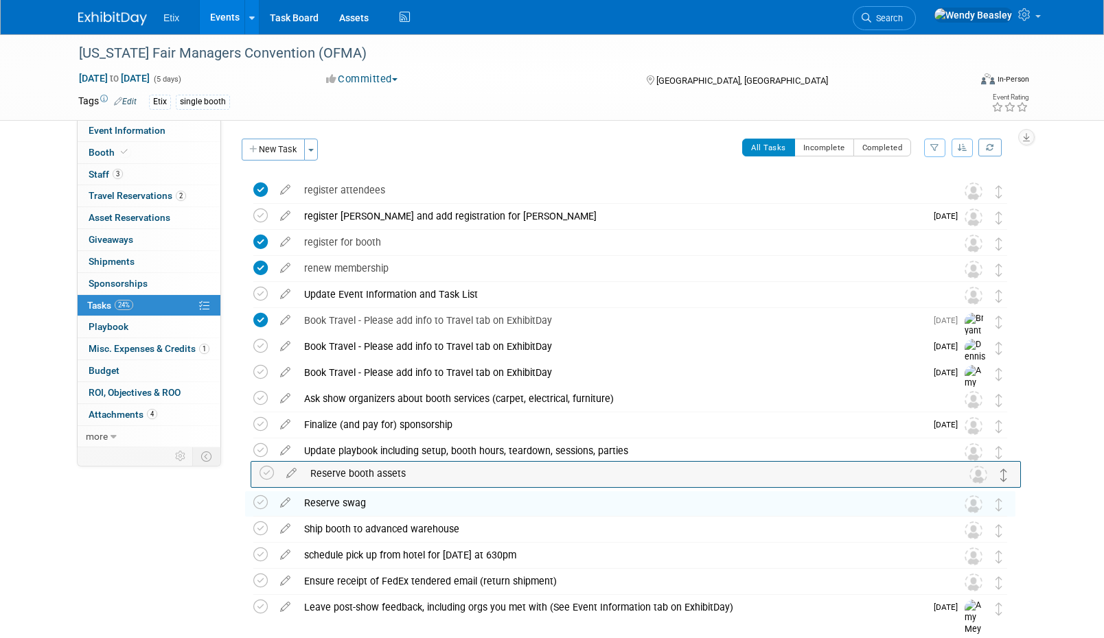
drag, startPoint x: 995, startPoint y: 194, endPoint x: 1001, endPoint y: 477, distance: 282.8
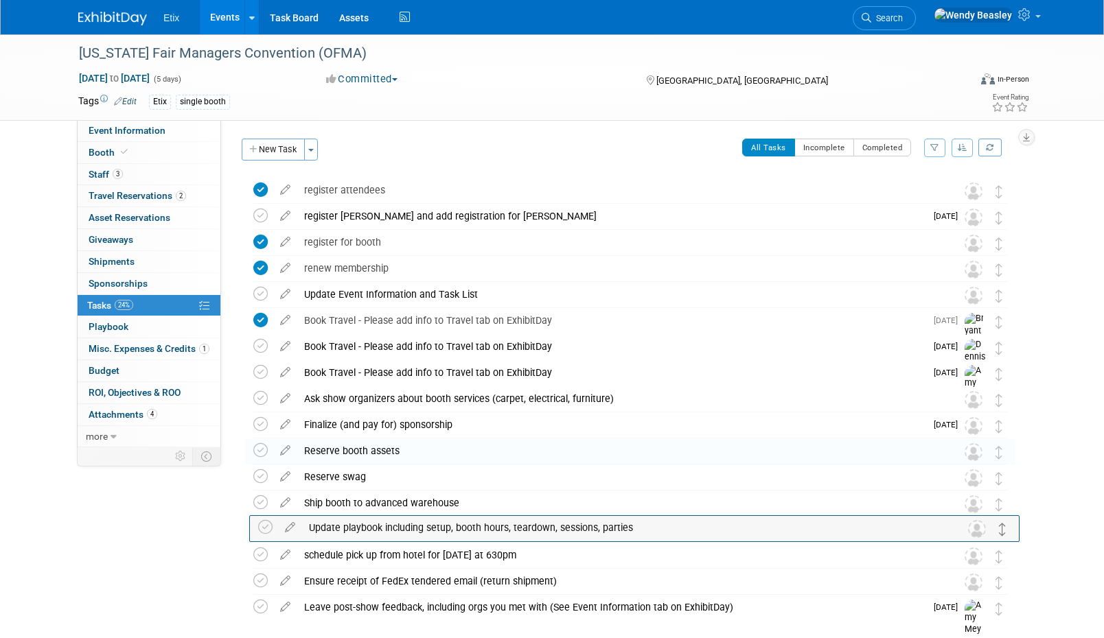
drag, startPoint x: 995, startPoint y: 452, endPoint x: 1000, endPoint y: 528, distance: 77.0
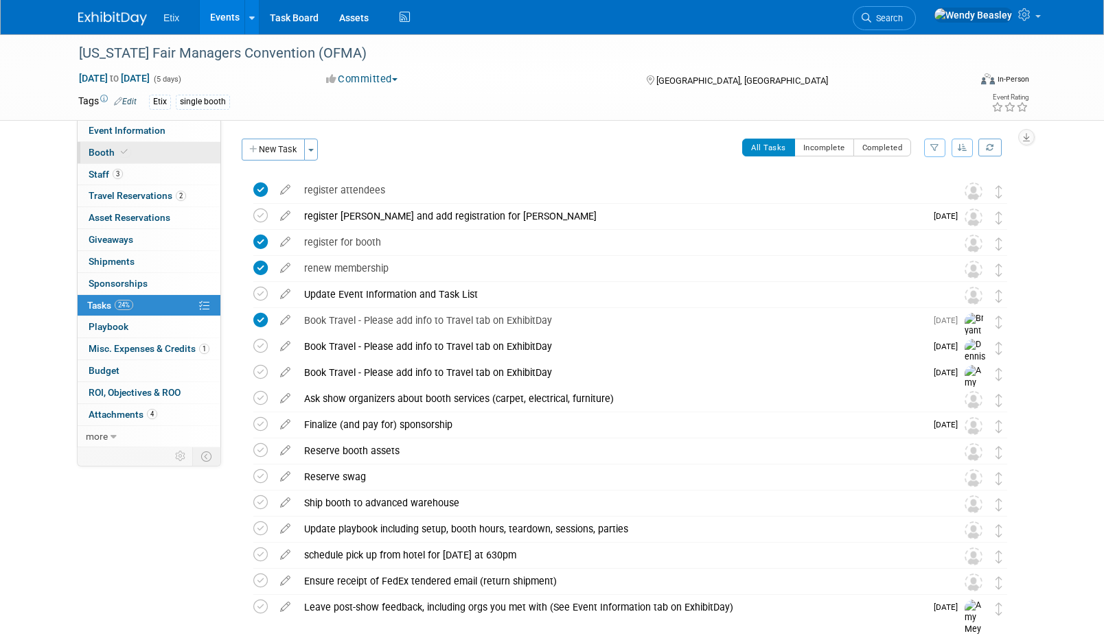
click at [100, 159] on link "Booth" at bounding box center [149, 152] width 143 height 21
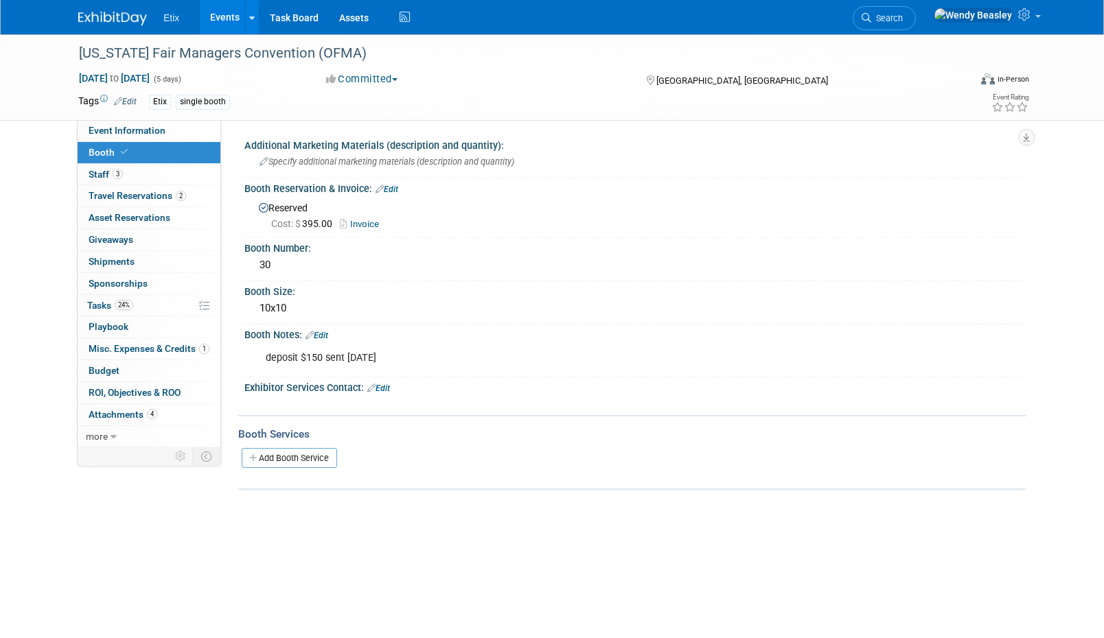
click at [359, 224] on link "Invoice" at bounding box center [363, 224] width 46 height 10
click at [105, 301] on span "Tasks 24%" at bounding box center [110, 305] width 46 height 11
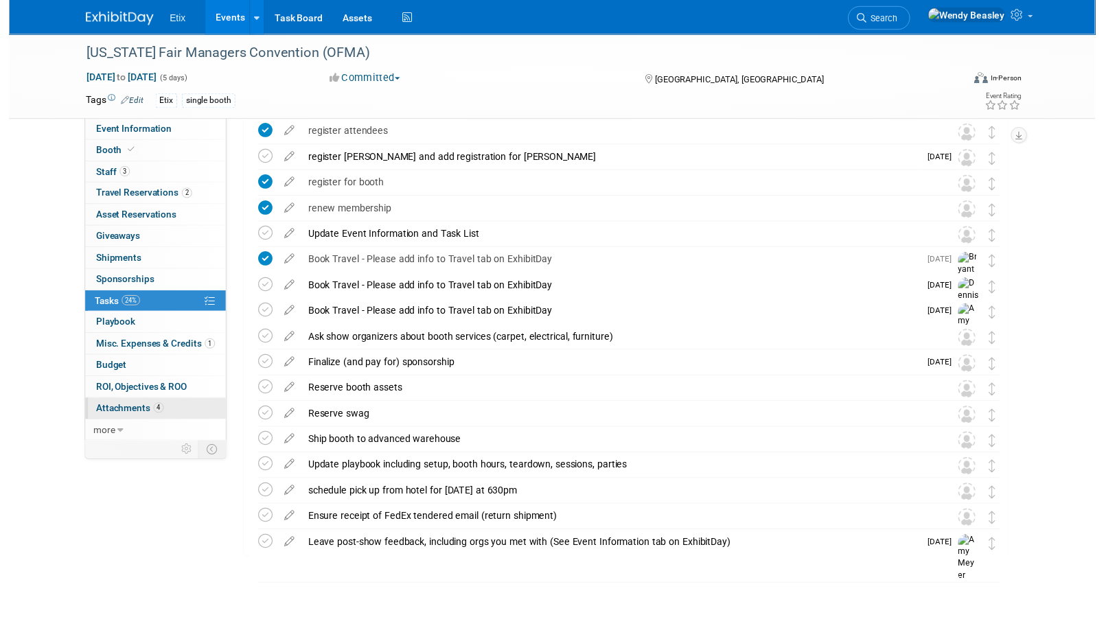
scroll to position [58, 0]
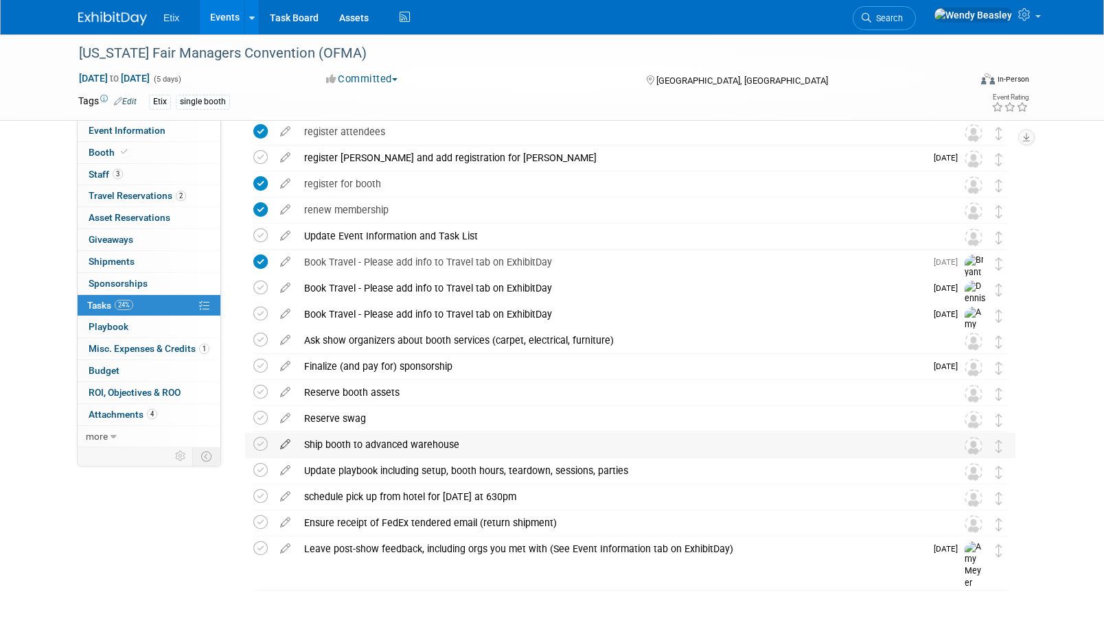
click at [283, 443] on icon at bounding box center [285, 441] width 24 height 17
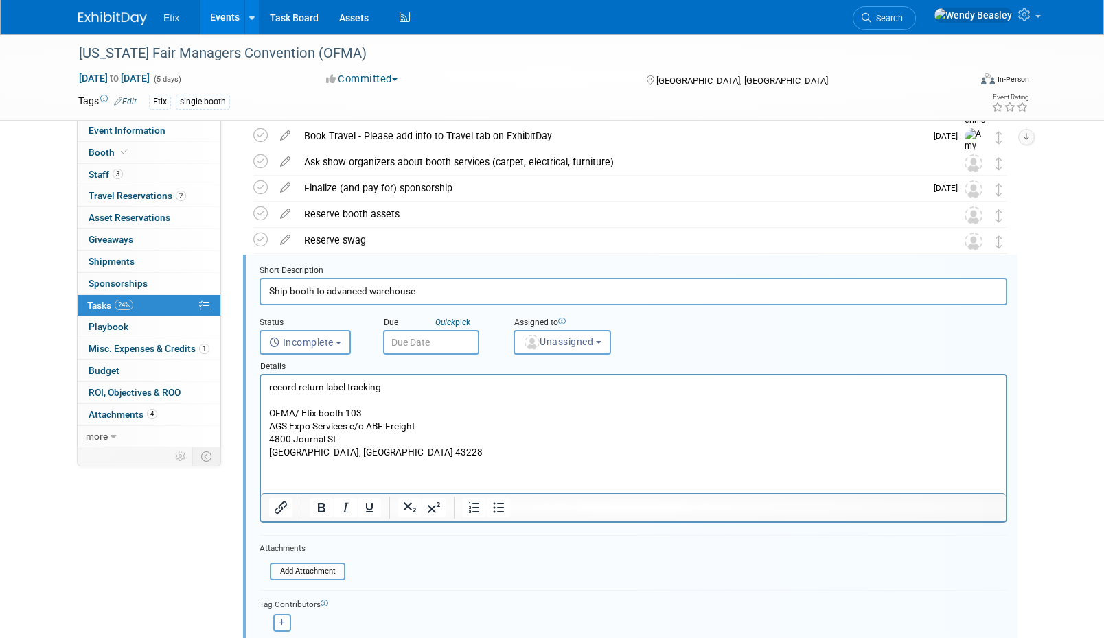
scroll to position [290, 0]
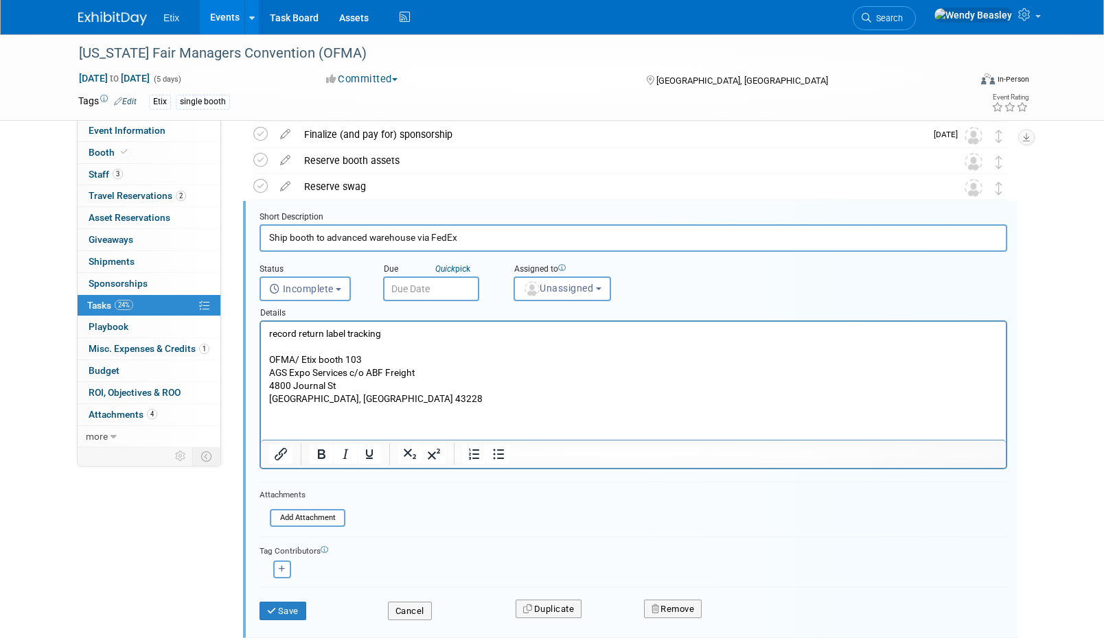
click at [316, 241] on input "Ship booth to advanced warehouse via FedEx" at bounding box center [632, 237] width 747 height 27
type input "Ship booth and swag to advanced warehouse via FedEx"
drag, startPoint x: 347, startPoint y: 361, endPoint x: 391, endPoint y: 364, distance: 44.7
click at [391, 364] on p "record return label tracking OFMA/ Etix booth 103 AGS Expo Services c/o ABF Fre…" at bounding box center [633, 366] width 729 height 78
drag, startPoint x: 472, startPoint y: 237, endPoint x: 580, endPoint y: 244, distance: 107.9
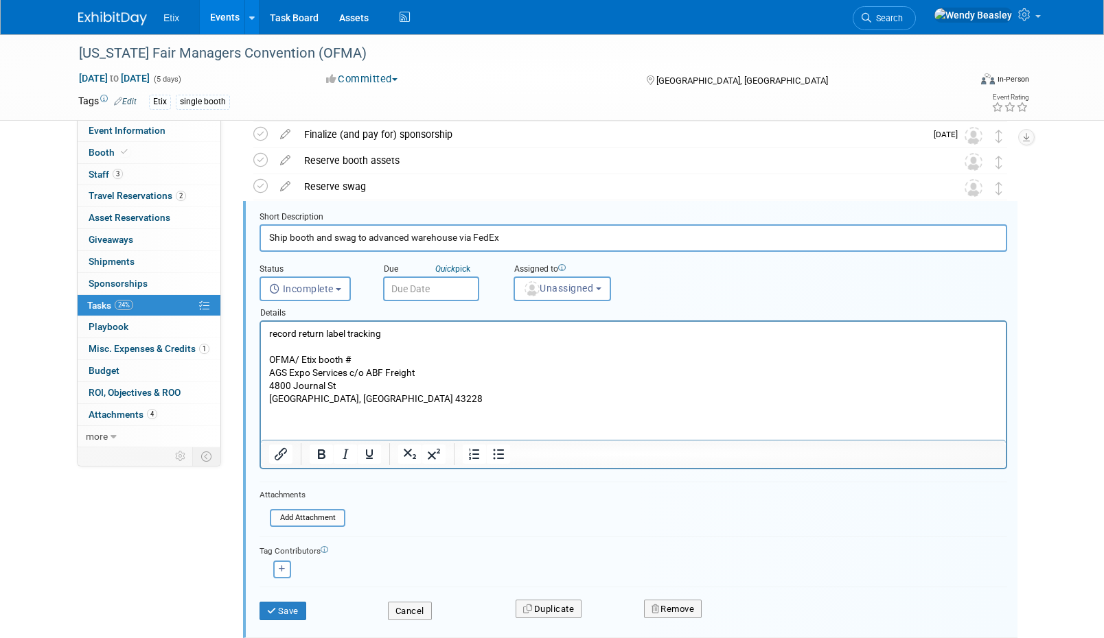
click at [580, 244] on input "Ship booth and swag to advanced warehouse via FedEx" at bounding box center [632, 237] width 747 height 27
drag, startPoint x: 474, startPoint y: 240, endPoint x: 542, endPoint y: 246, distance: 68.9
click at [542, 246] on input "Ship booth and swag to advanced warehouse via FedEx" at bounding box center [632, 237] width 747 height 27
type input "Ship booth and swag to advanced warehouse via ABF Freight"
click at [283, 613] on button "Save" at bounding box center [282, 611] width 47 height 19
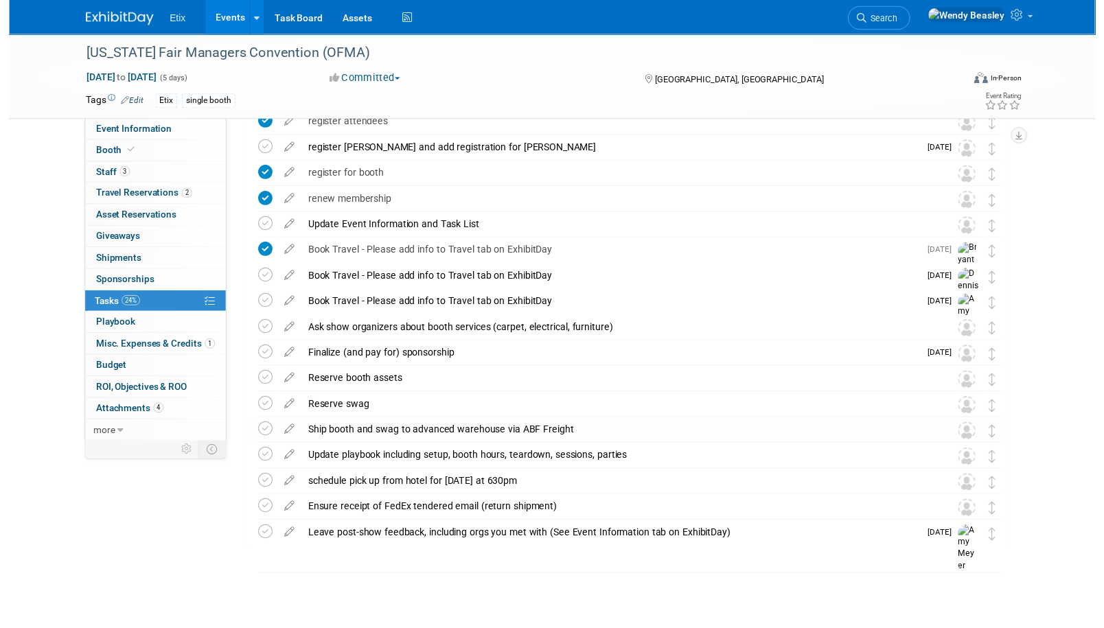
scroll to position [67, 0]
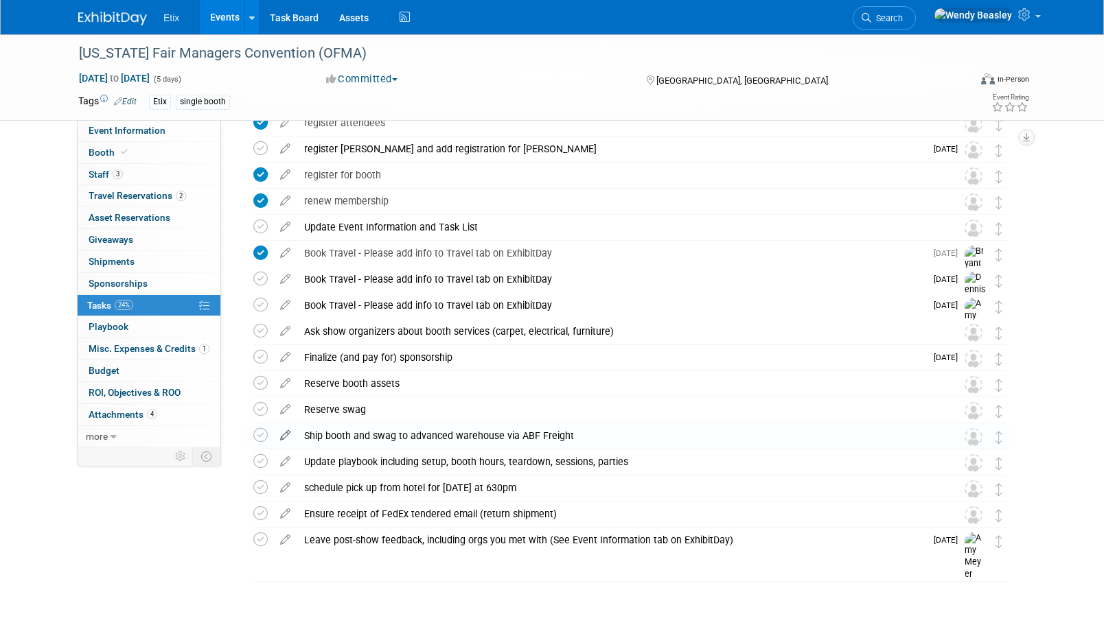
click at [285, 434] on icon at bounding box center [285, 432] width 24 height 17
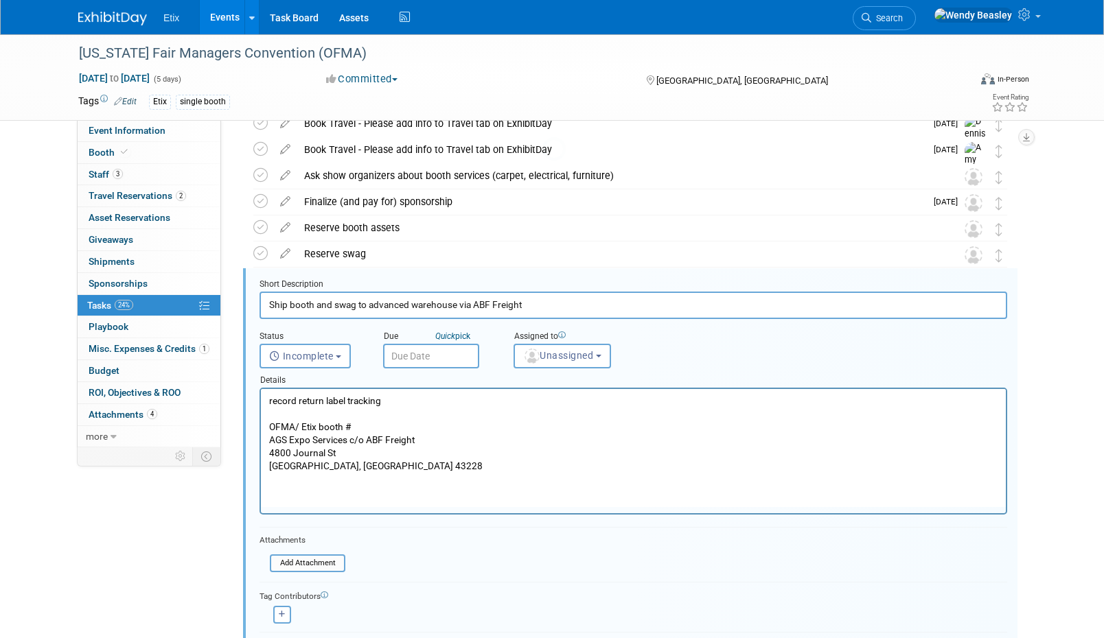
scroll to position [290, 0]
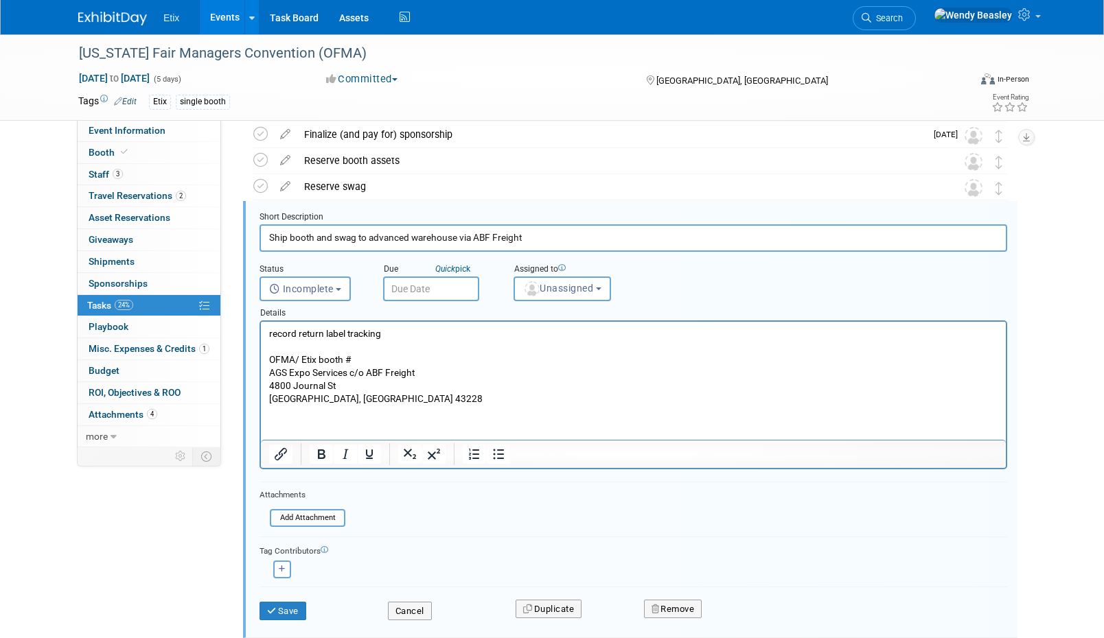
drag, startPoint x: 474, startPoint y: 237, endPoint x: 612, endPoint y: 254, distance: 138.9
click at [609, 254] on form "Short Description Ship booth and swag to advanced warehouse via ABF Freight Sta…" at bounding box center [633, 422] width 768 height 423
type input "Ship booth and swag to advanced warehouse via FedEx"
drag, startPoint x: 351, startPoint y: 327, endPoint x: 200, endPoint y: 317, distance: 151.3
click at [261, 322] on html "record return label tracking OFMA/ Etix booth # AGS Expo Services c/o ABF Freig…" at bounding box center [633, 364] width 745 height 84
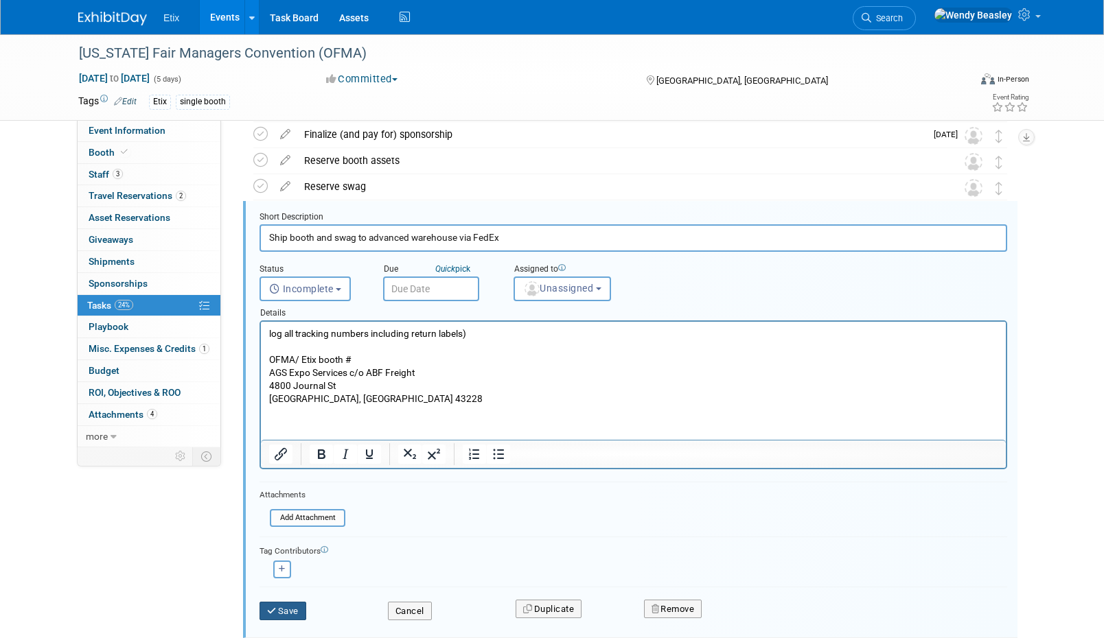
click at [286, 609] on button "Save" at bounding box center [282, 611] width 47 height 19
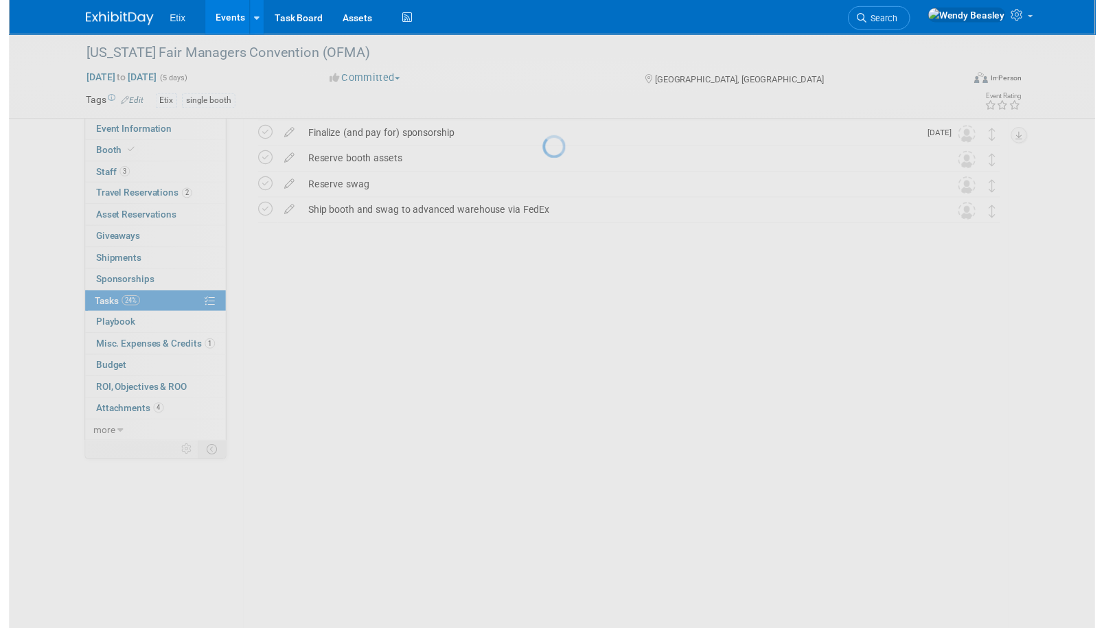
scroll to position [67, 0]
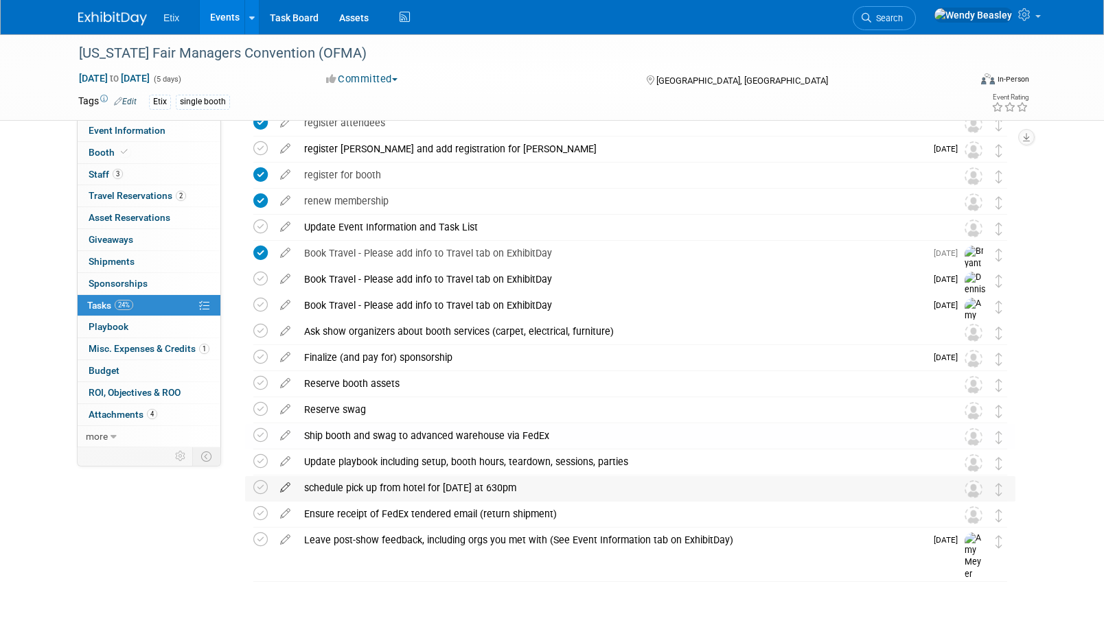
click at [296, 491] on icon at bounding box center [285, 484] width 24 height 17
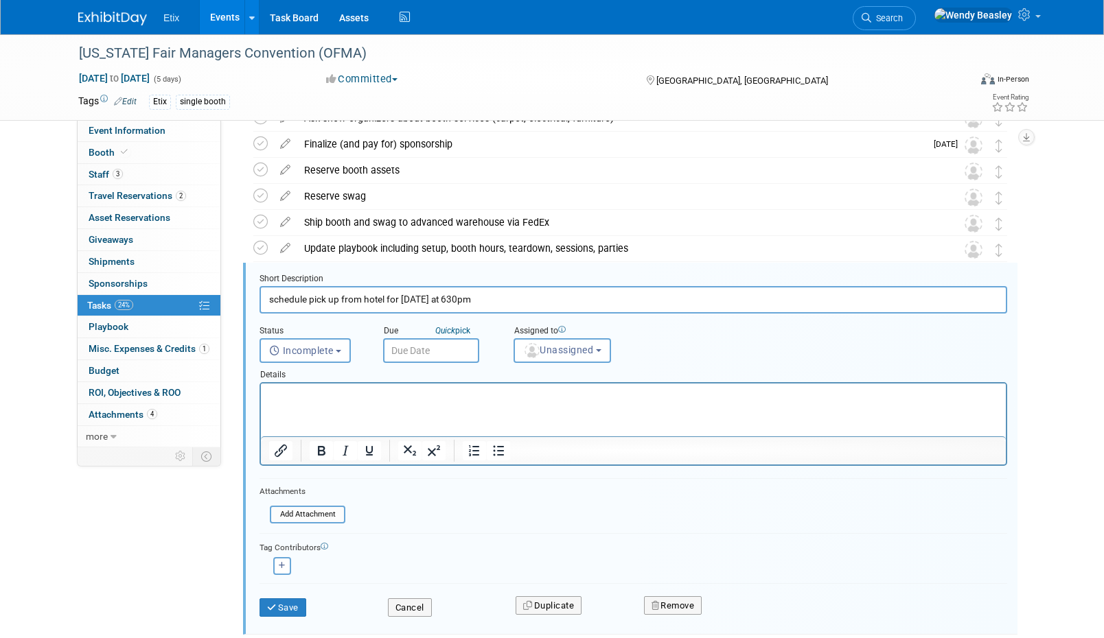
scroll to position [342, 0]
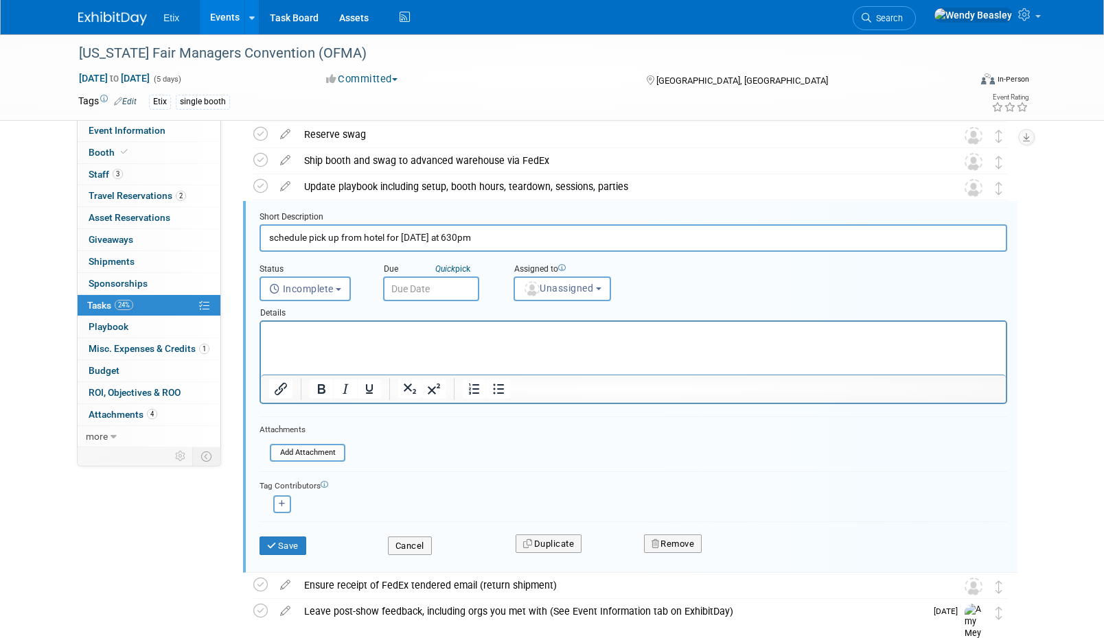
drag, startPoint x: 440, startPoint y: 237, endPoint x: 253, endPoint y: 234, distance: 187.4
click at [253, 234] on form "Short Description schedule pick up from hotel for tomorrow at 630pm Status <i c…" at bounding box center [633, 390] width 768 height 358
paste input "Schedule return FedEx pickup"
click at [452, 237] on input "Schedule return FedEx pickup for January 19 at 630pm" at bounding box center [632, 237] width 747 height 27
type input "Schedule return FedEx pickup for January 18 at 630pm"
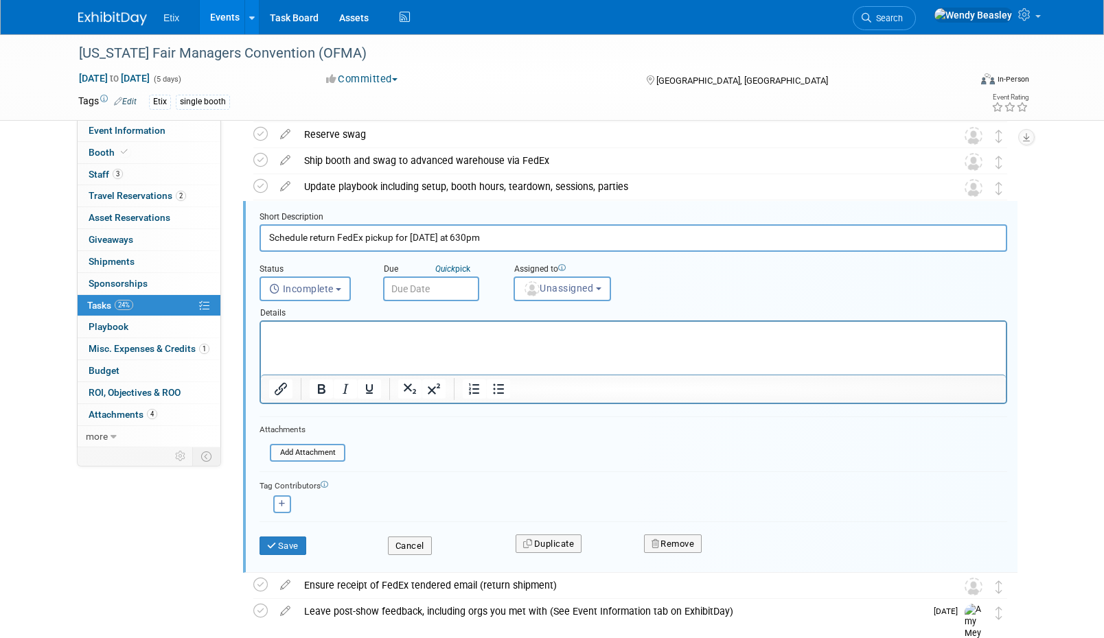
click at [421, 279] on input "text" at bounding box center [431, 289] width 96 height 25
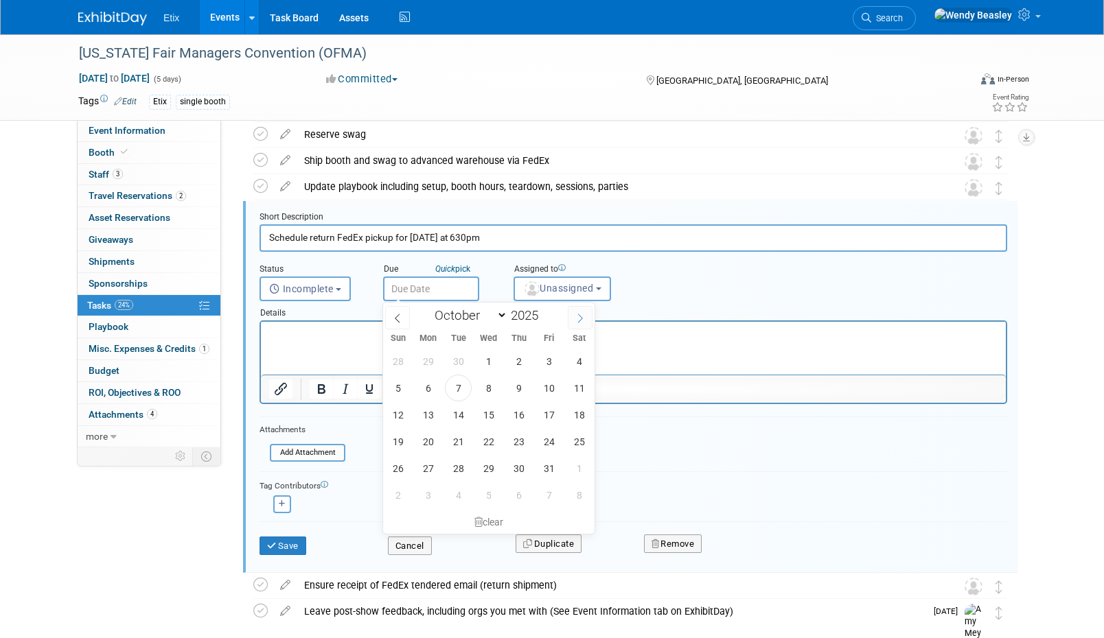
click at [581, 316] on icon at bounding box center [580, 319] width 10 height 10
select select "11"
click at [581, 316] on icon at bounding box center [580, 319] width 10 height 10
type input "2026"
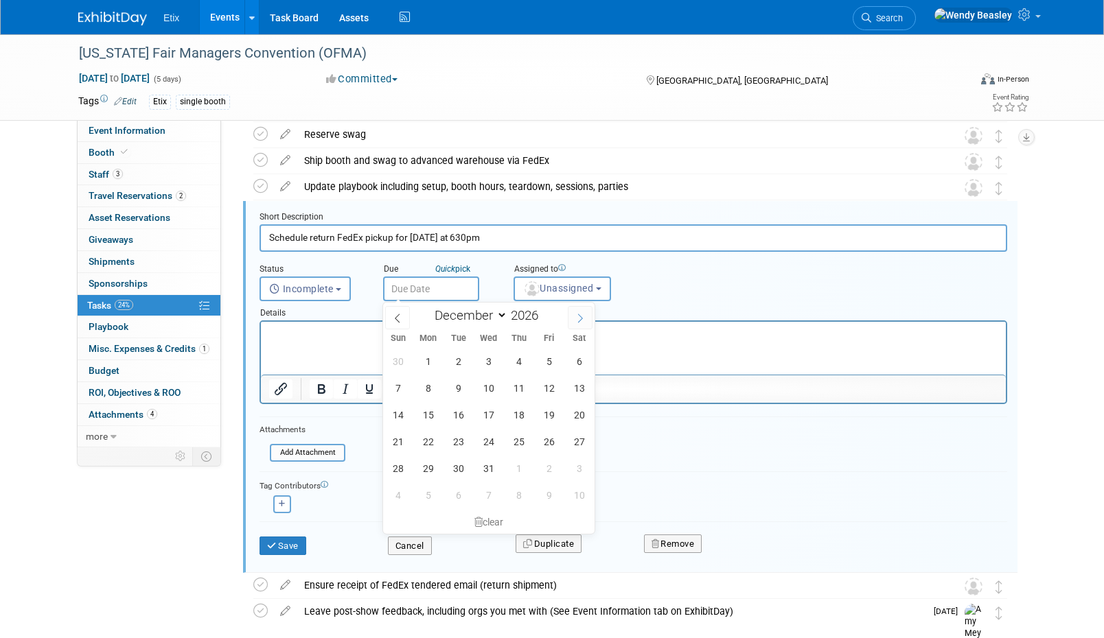
select select "0"
click at [554, 418] on span "16" at bounding box center [548, 415] width 27 height 27
type input "[DATE]"
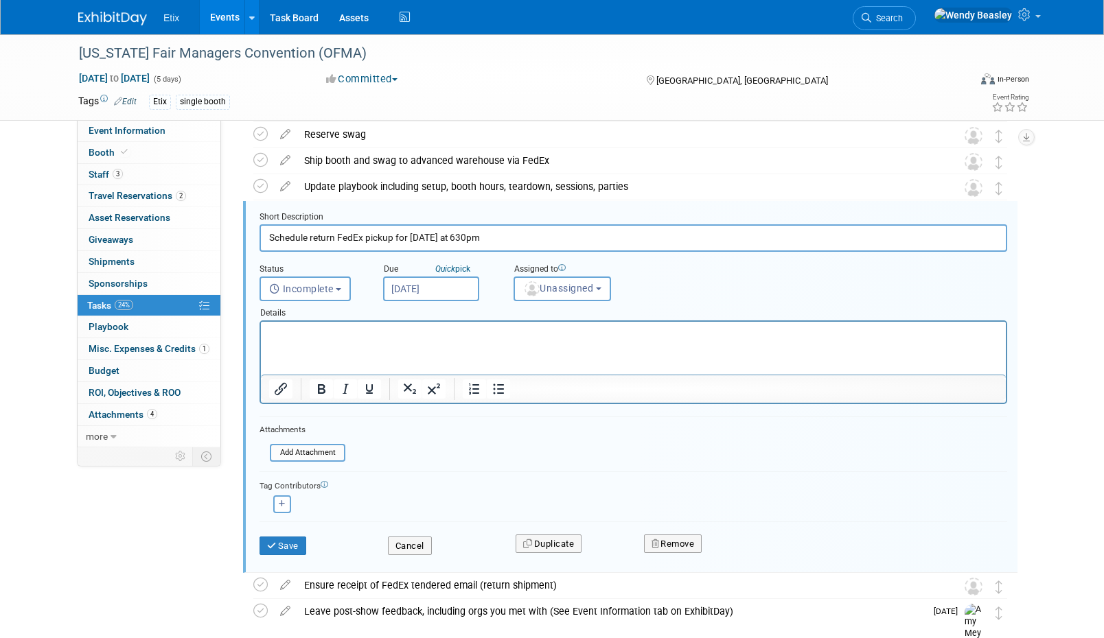
click at [452, 240] on input "Schedule return FedEx pickup for January 18 at 630pm" at bounding box center [632, 237] width 747 height 27
drag, startPoint x: 455, startPoint y: 238, endPoint x: 547, endPoint y: 242, distance: 92.0
click at [547, 242] on input "Schedule return FedEx pickup for January 19 at 630pm" at bounding box center [632, 237] width 747 height 27
type input "Schedule return FedEx pickup for January 19"
click at [281, 549] on button "Save" at bounding box center [282, 546] width 47 height 19
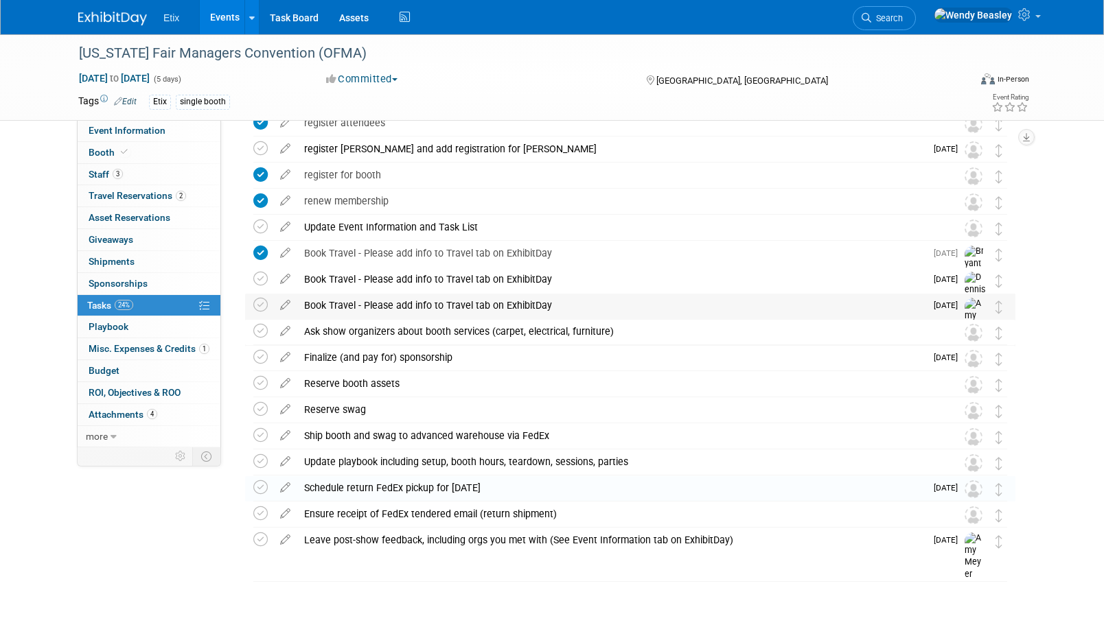
scroll to position [67, 0]
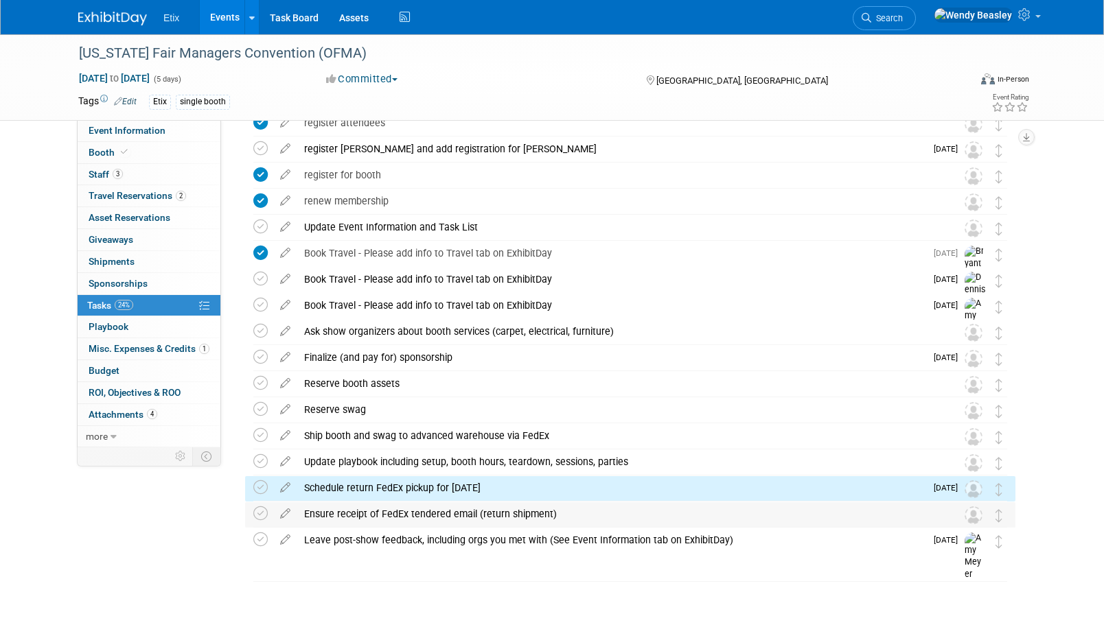
click at [535, 515] on div "Ensure receipt of FedEx tendered email (return shipment)" at bounding box center [617, 513] width 640 height 23
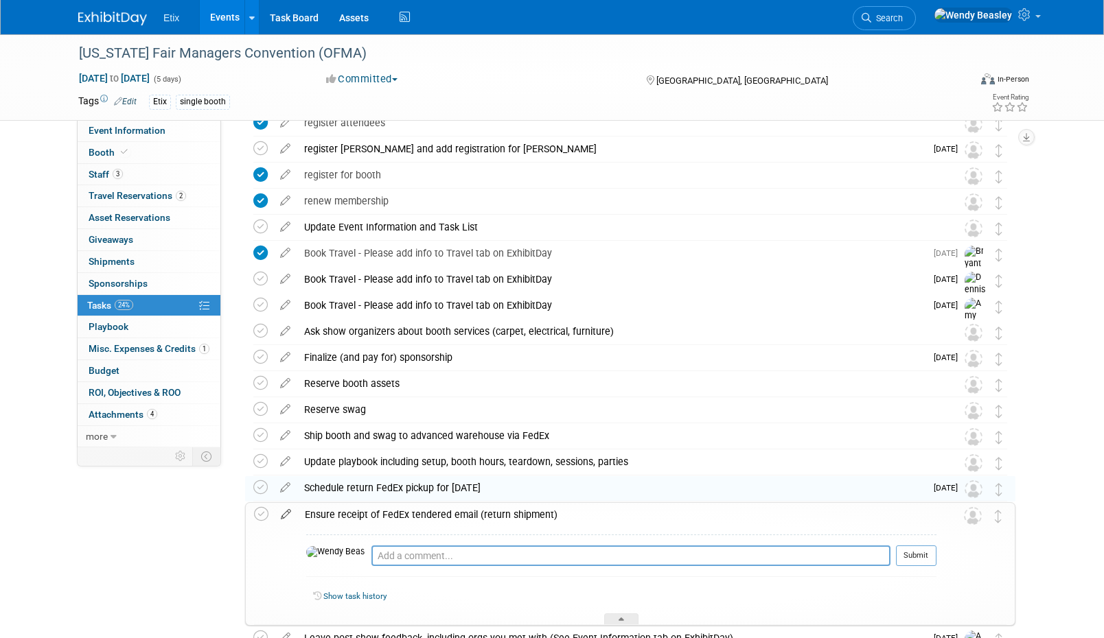
click at [281, 515] on icon at bounding box center [286, 511] width 24 height 17
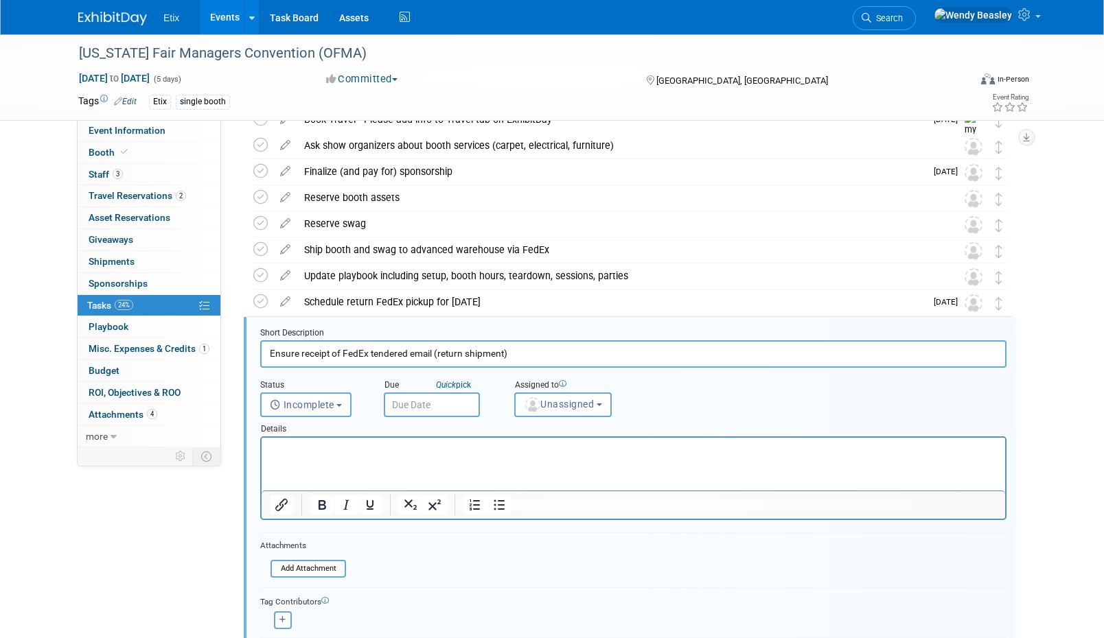
scroll to position [369, 0]
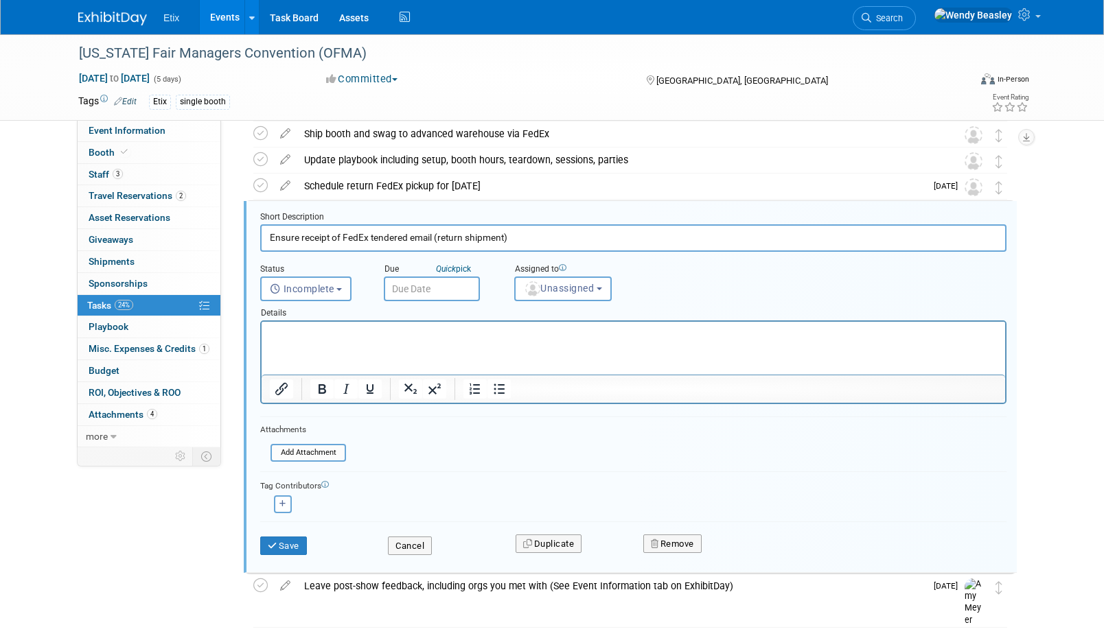
click at [412, 288] on input "text" at bounding box center [432, 289] width 96 height 25
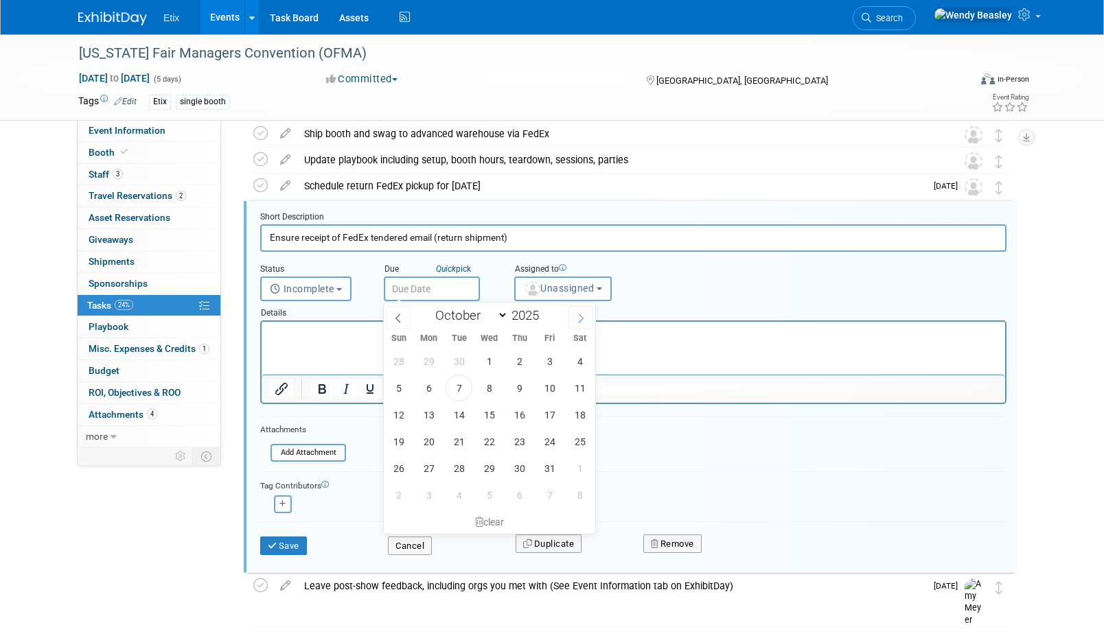
click at [583, 321] on icon at bounding box center [581, 319] width 10 height 10
select select "11"
click at [585, 321] on icon at bounding box center [581, 319] width 10 height 10
type input "2026"
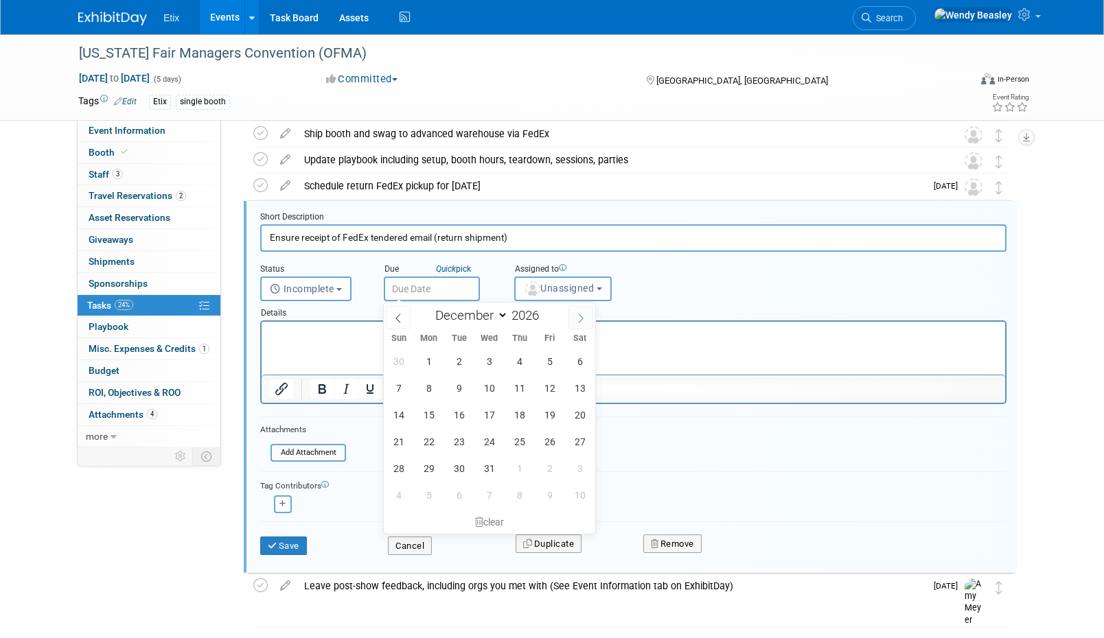
select select "0"
click at [428, 447] on span "19" at bounding box center [428, 441] width 27 height 27
type input "Jan 19, 2026"
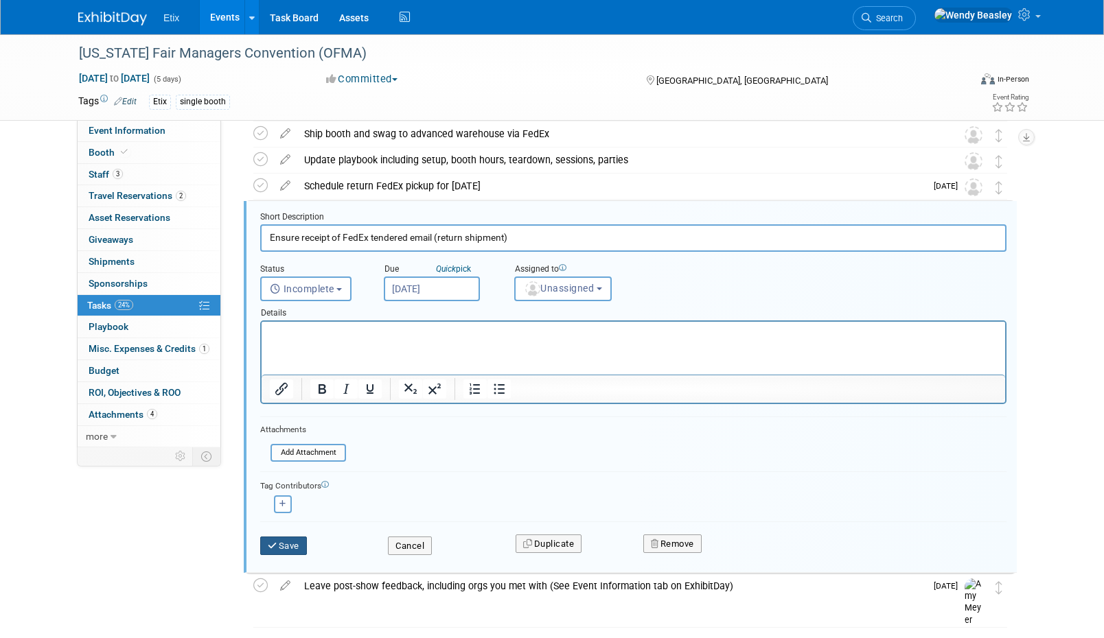
click at [301, 551] on button "Save" at bounding box center [283, 546] width 47 height 19
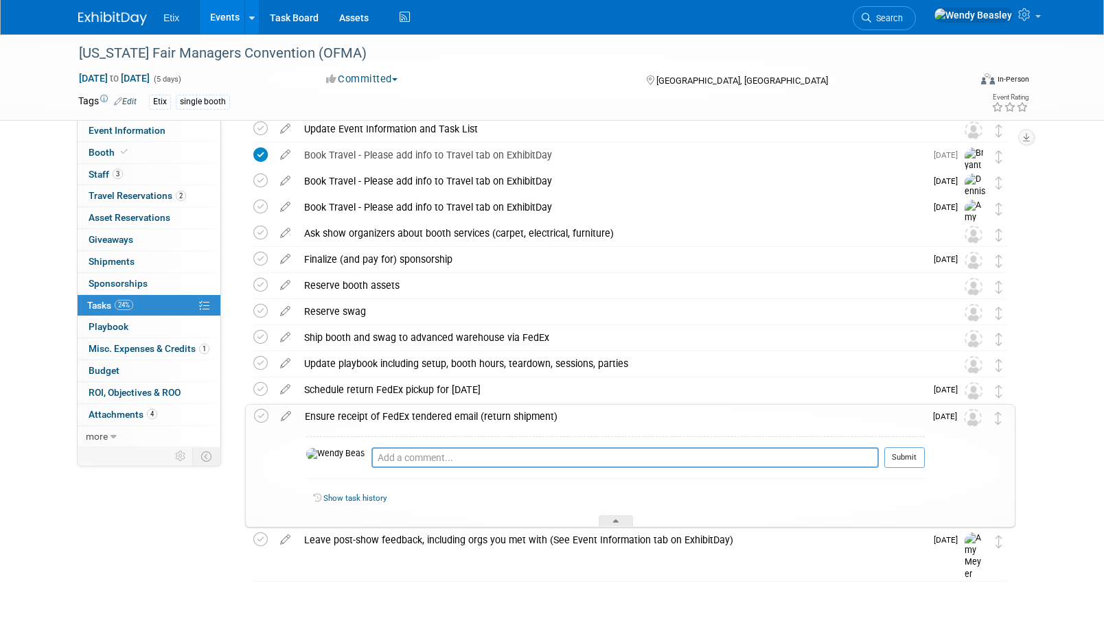
scroll to position [165, 0]
click at [613, 520] on icon at bounding box center [615, 524] width 5 height 8
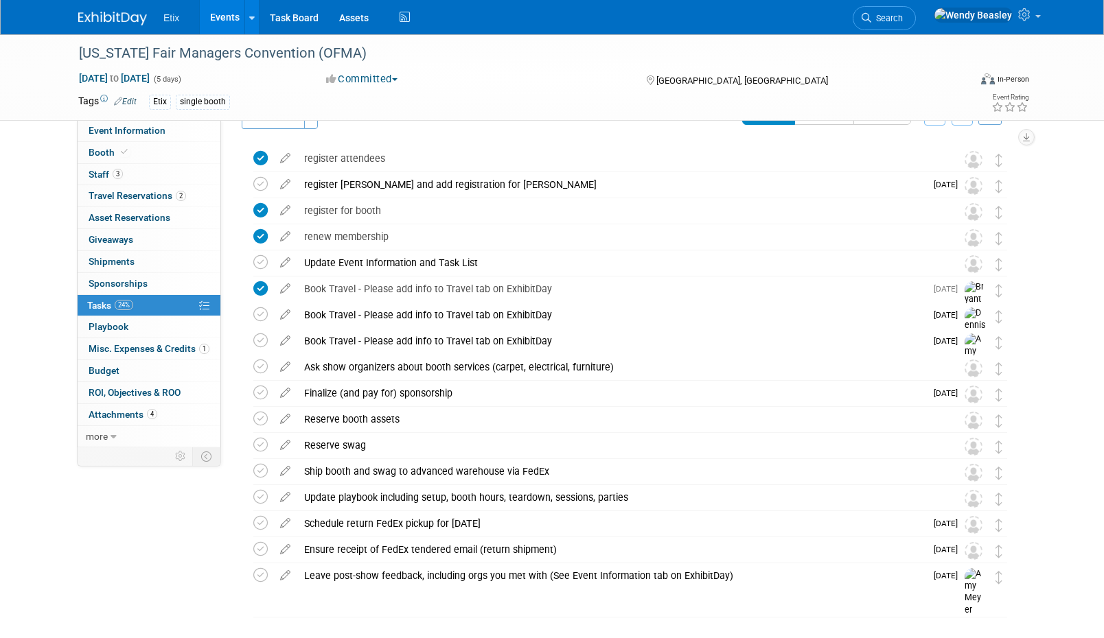
scroll to position [0, 0]
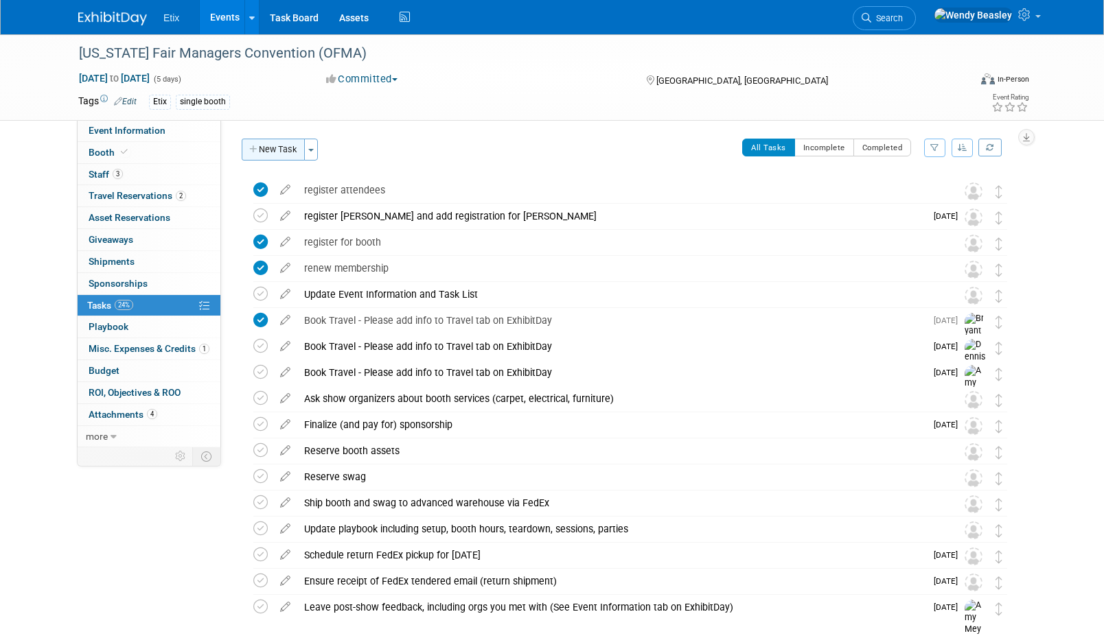
click at [266, 148] on button "New Task" at bounding box center [273, 150] width 63 height 22
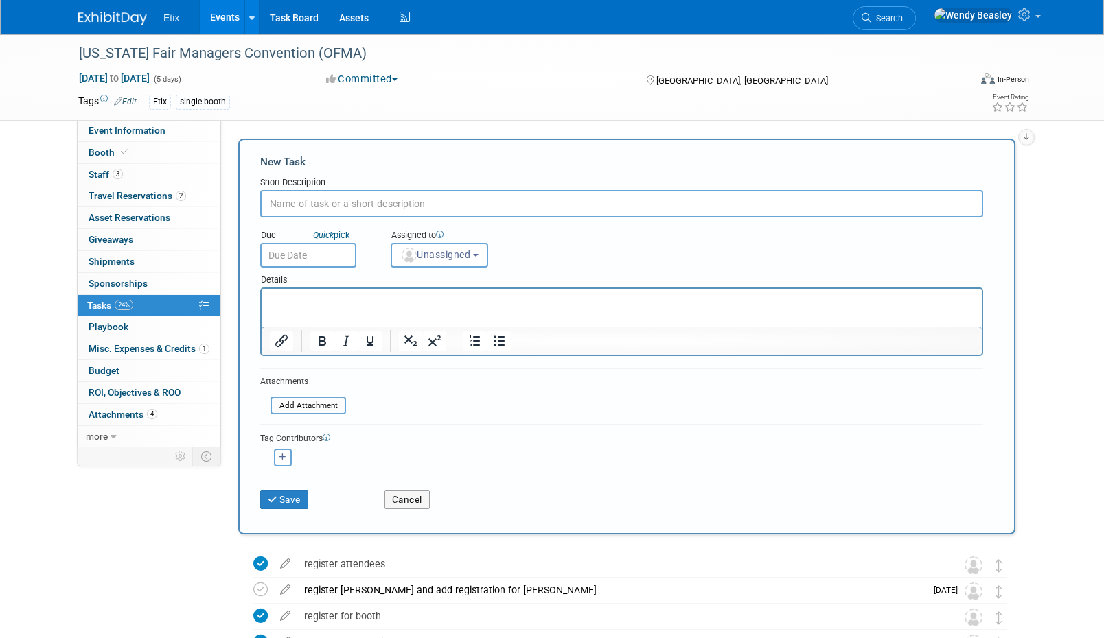
paste input "Inventory and inspect booth and swag items returned to Etix, update ExhibitDay …"
type input "Inventory and inspect booth and swag items returned to Etix, update ExhibitDay …"
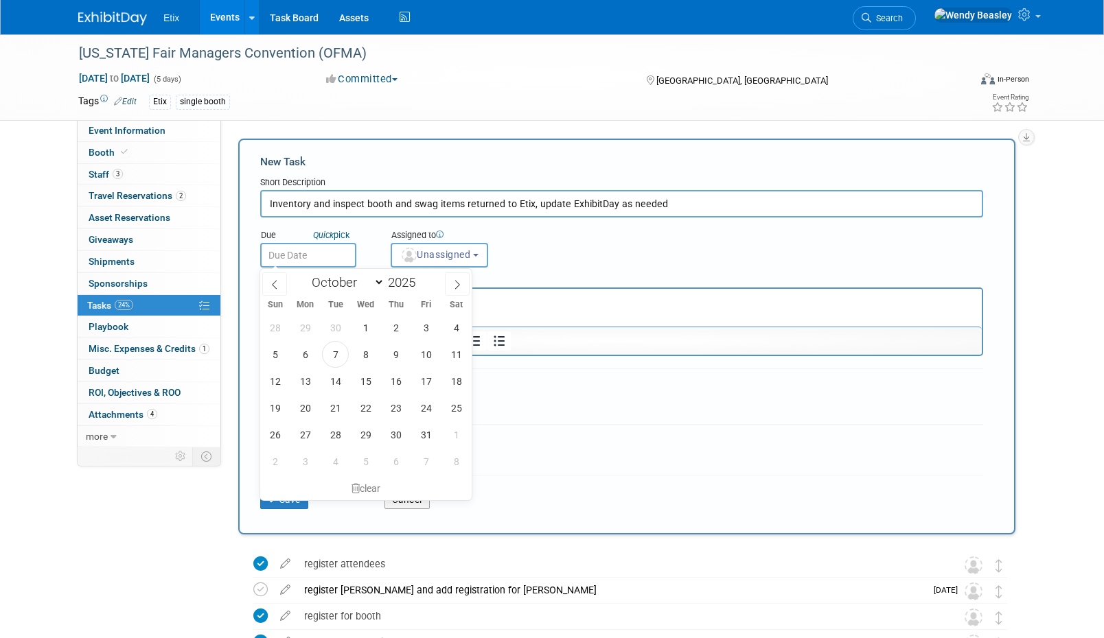
click at [332, 248] on input "text" at bounding box center [308, 255] width 96 height 25
click at [465, 277] on span at bounding box center [457, 283] width 25 height 23
select select "11"
click at [467, 277] on span at bounding box center [457, 283] width 25 height 23
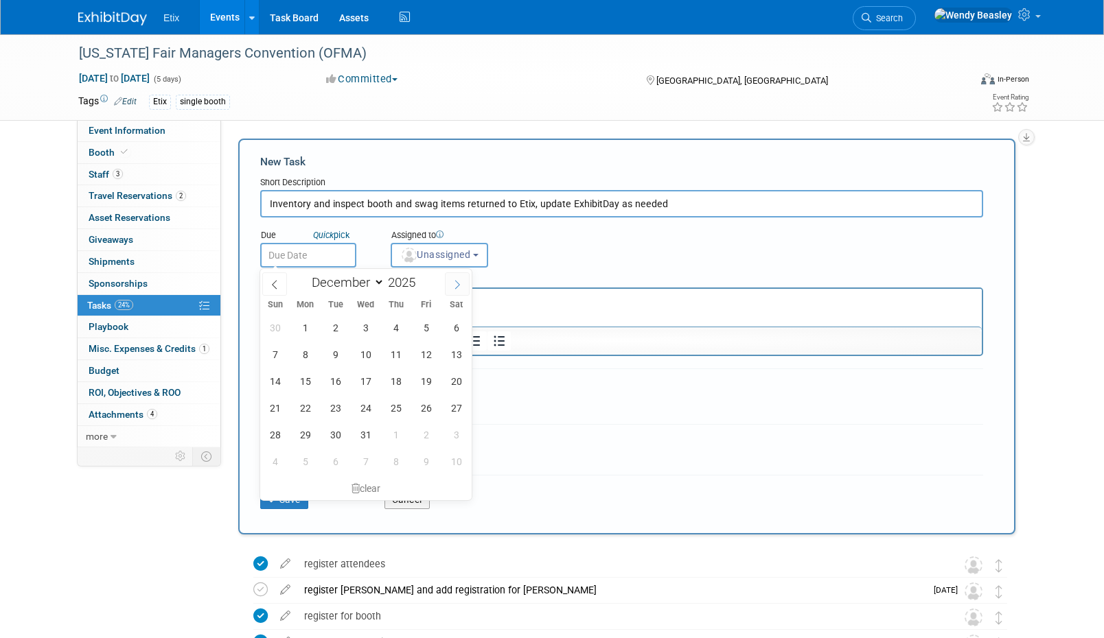
type input "2026"
select select "0"
click at [393, 443] on span "29" at bounding box center [395, 434] width 27 height 27
type input "[DATE]"
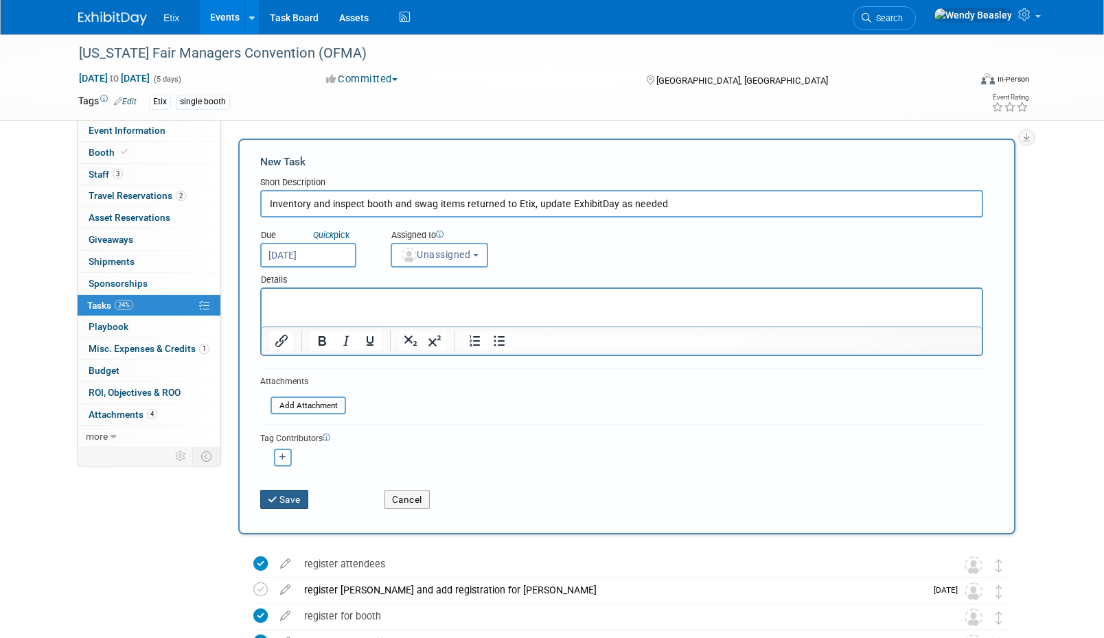
click at [281, 498] on button "Save" at bounding box center [284, 499] width 48 height 19
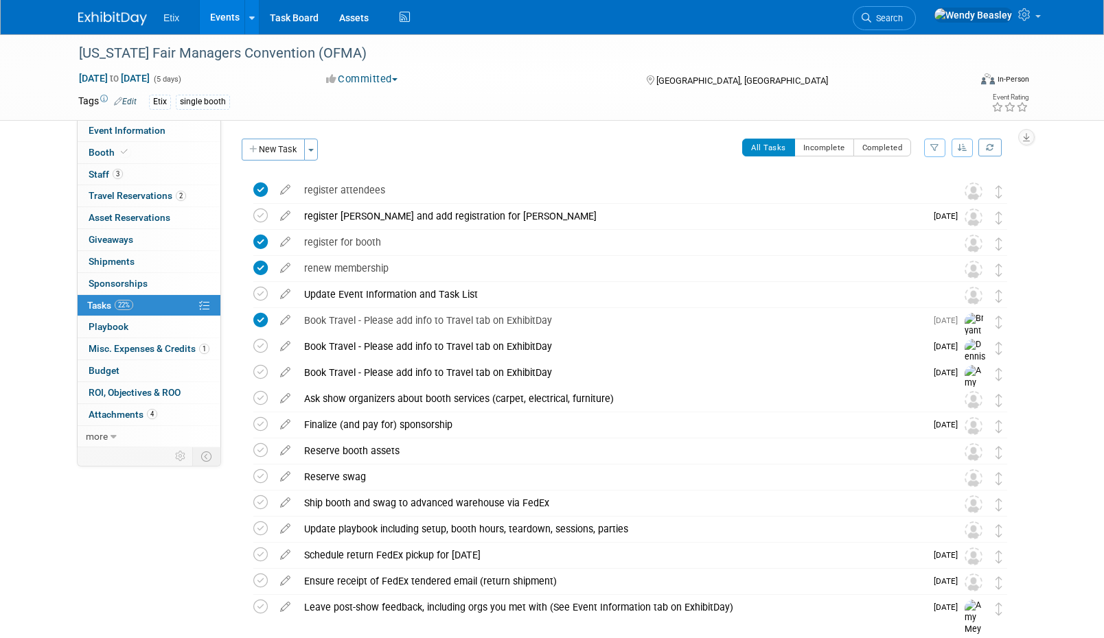
scroll to position [93, 0]
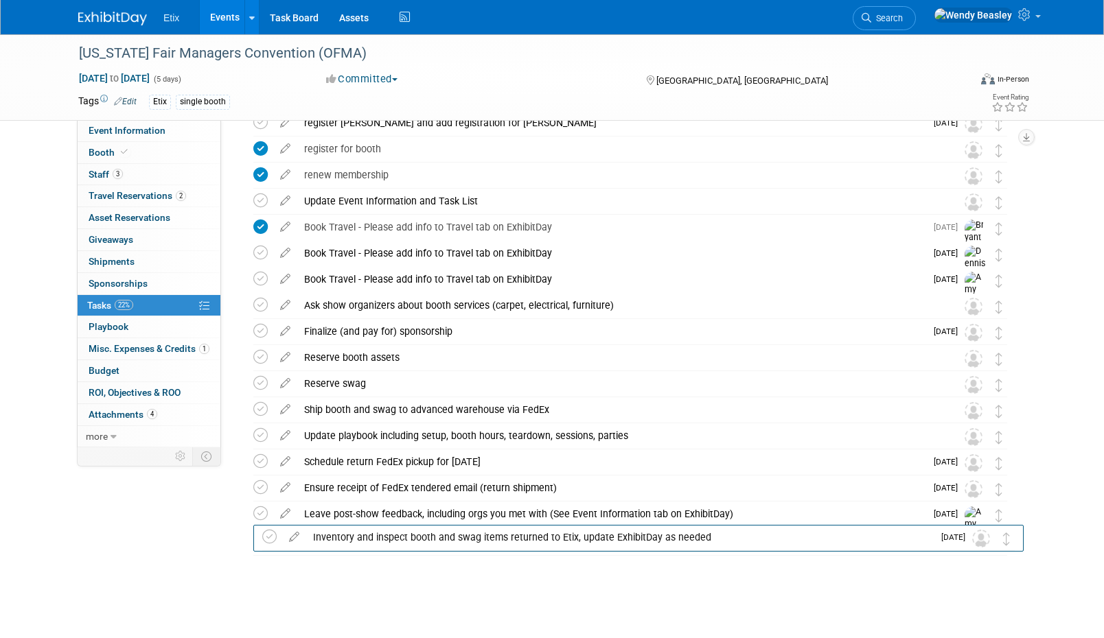
drag, startPoint x: 992, startPoint y: 196, endPoint x: 1001, endPoint y: 543, distance: 347.4
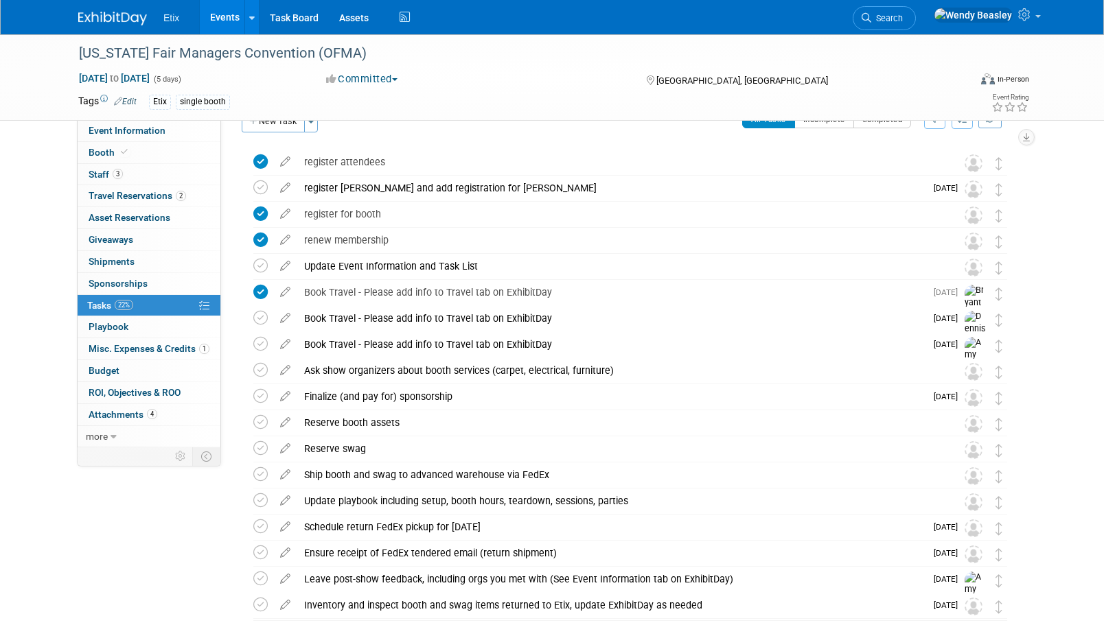
scroll to position [0, 0]
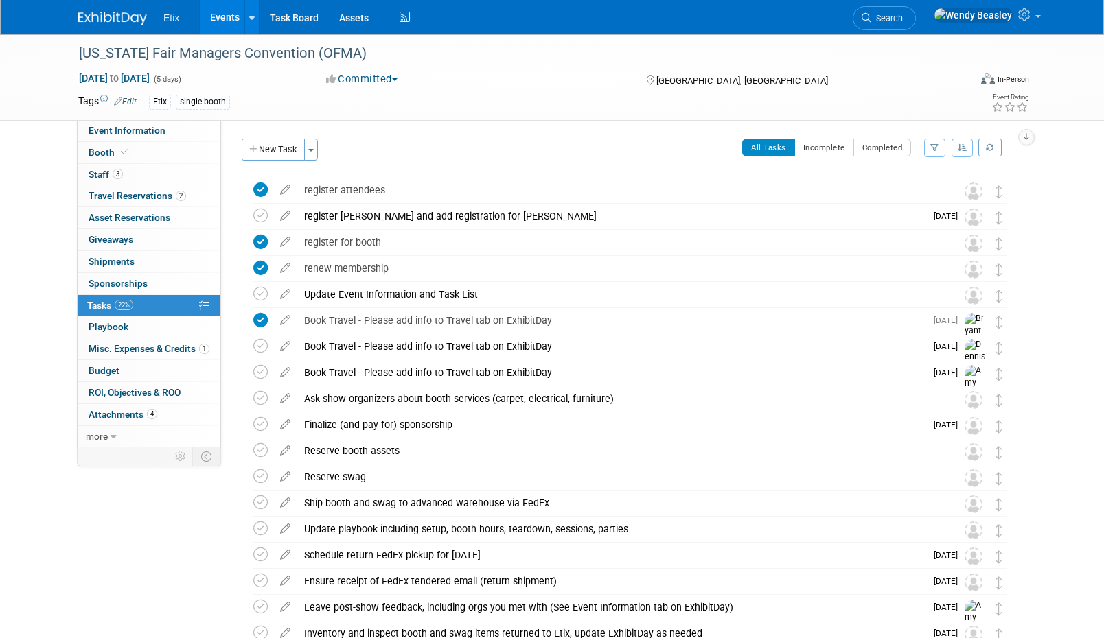
click at [224, 25] on link "Events" at bounding box center [225, 17] width 50 height 34
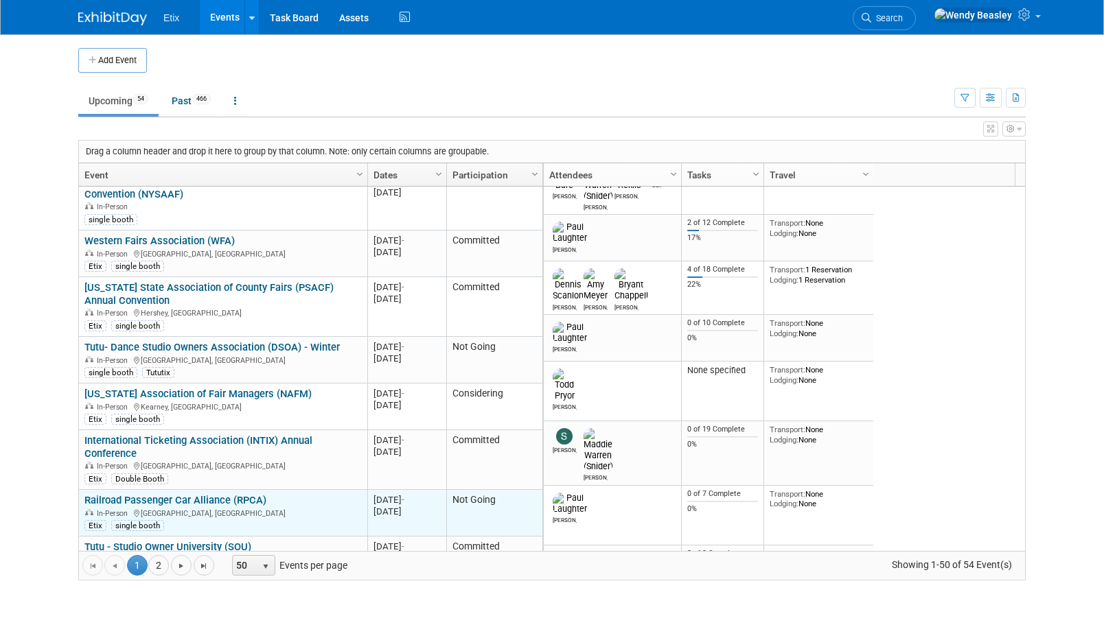
scroll to position [1647, 0]
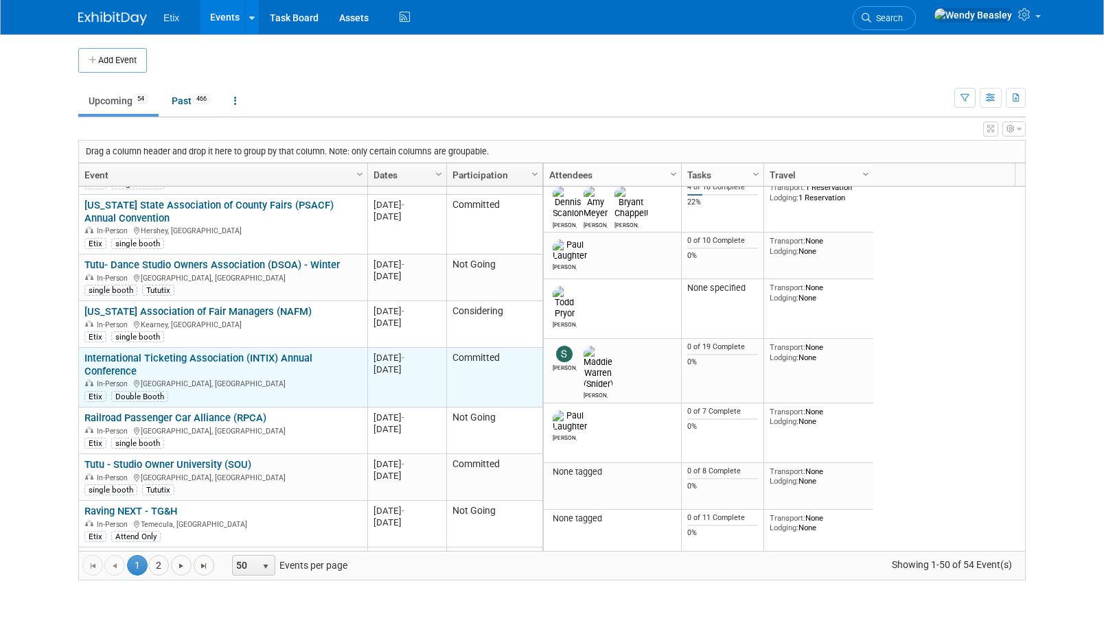
click at [236, 352] on link "International Ticketing Association (INTIX) Annual Conference" at bounding box center [198, 364] width 228 height 25
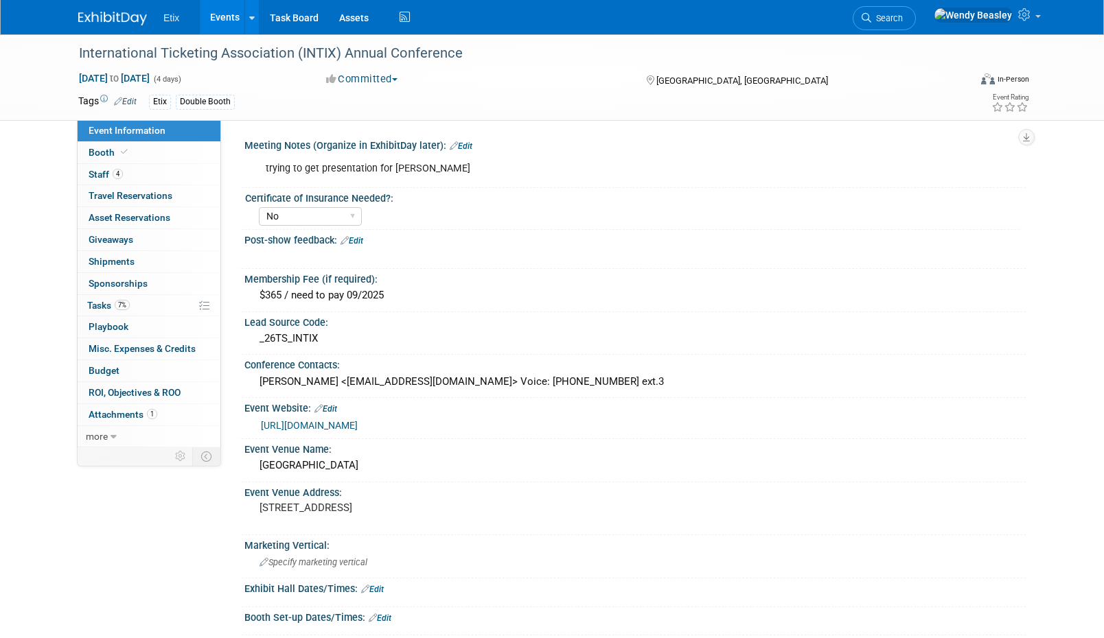
select select "No"
click at [108, 302] on span "Tasks 7%" at bounding box center [108, 305] width 43 height 11
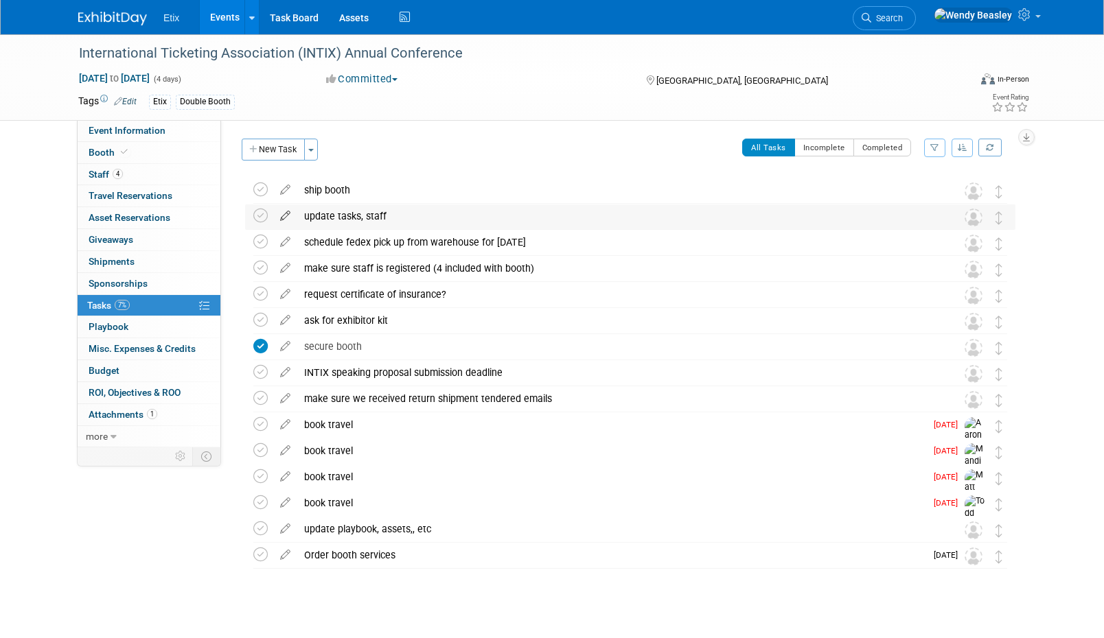
click at [290, 213] on icon at bounding box center [285, 213] width 24 height 17
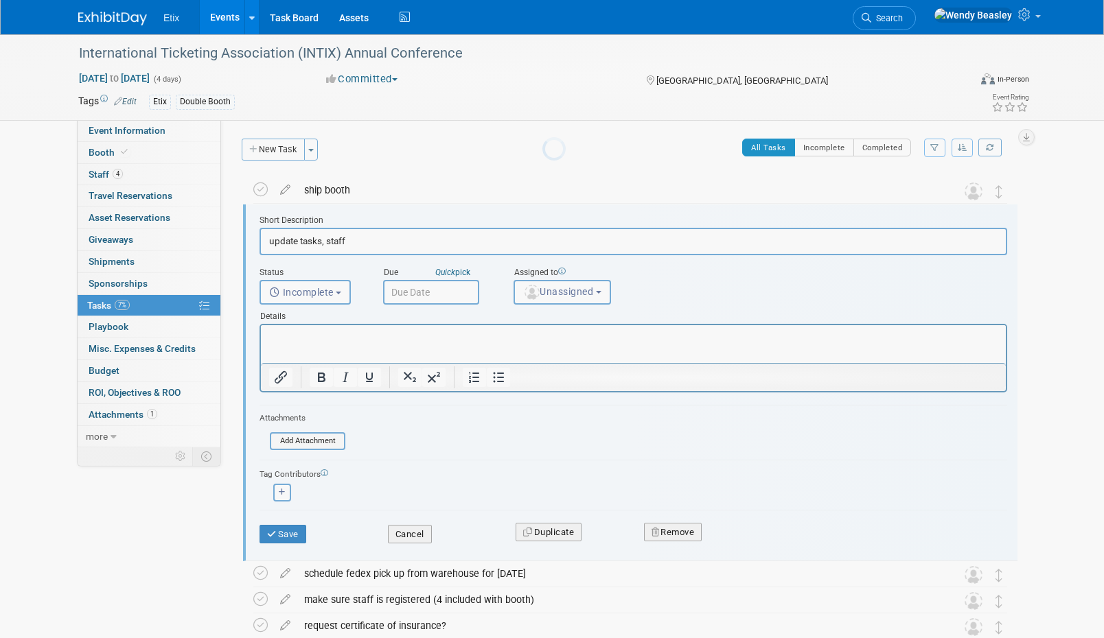
scroll to position [3, 0]
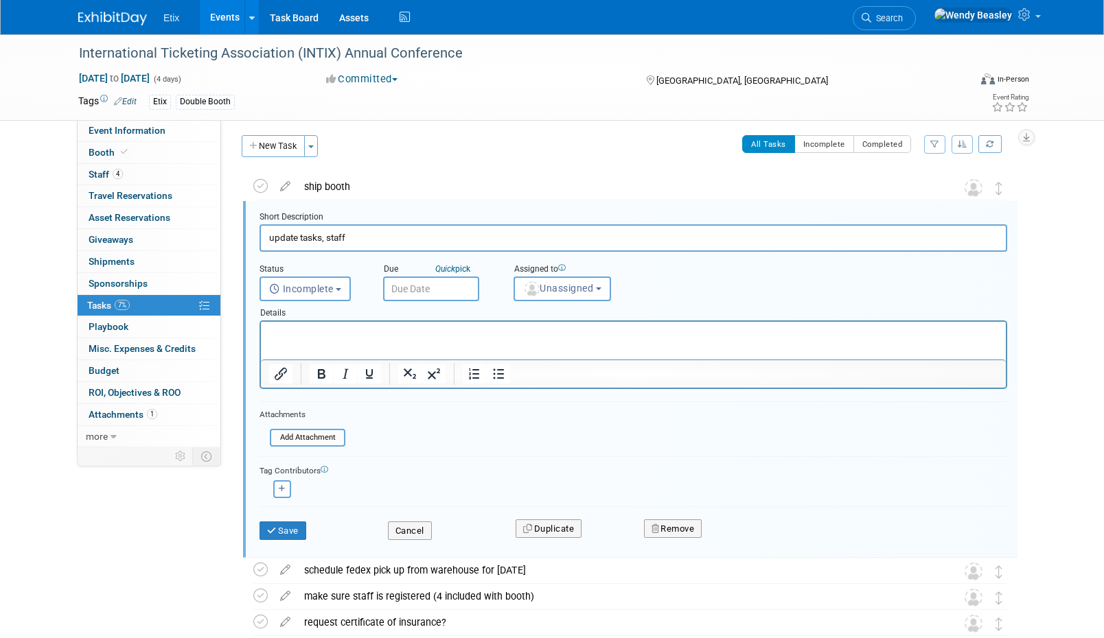
click at [367, 232] on input "update tasks, staff" at bounding box center [632, 237] width 747 height 27
click at [369, 233] on input "update tasks, staff" at bounding box center [632, 237] width 747 height 27
click at [371, 233] on input "update tasks, staff" at bounding box center [632, 237] width 747 height 27
click at [373, 233] on input "update tasks, staff" at bounding box center [632, 237] width 747 height 27
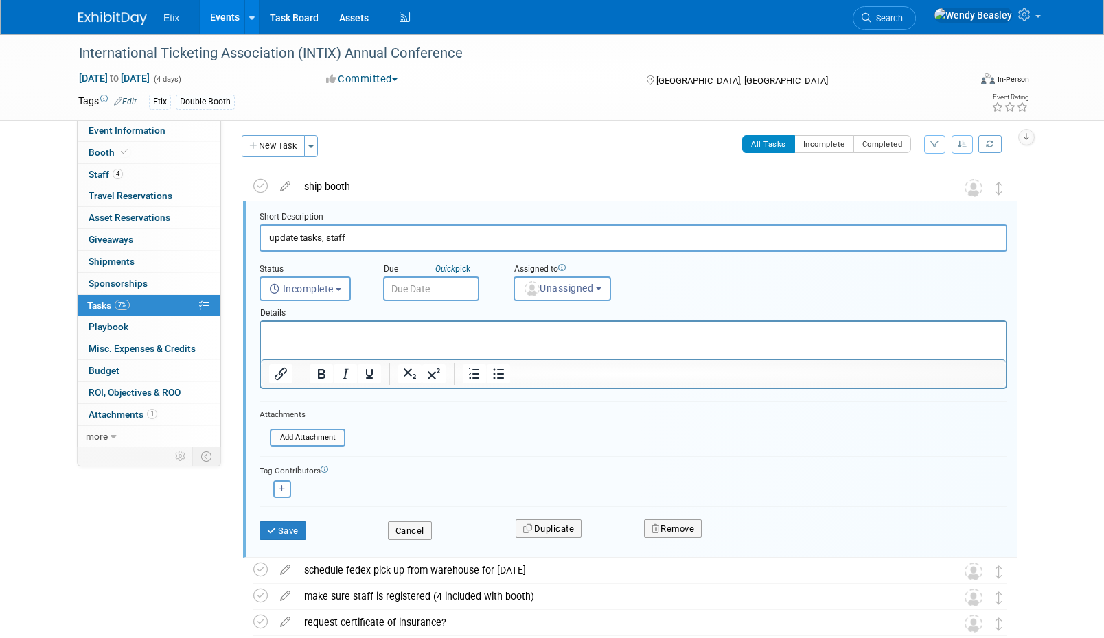
click at [374, 236] on input "update tasks, staff" at bounding box center [632, 237] width 747 height 27
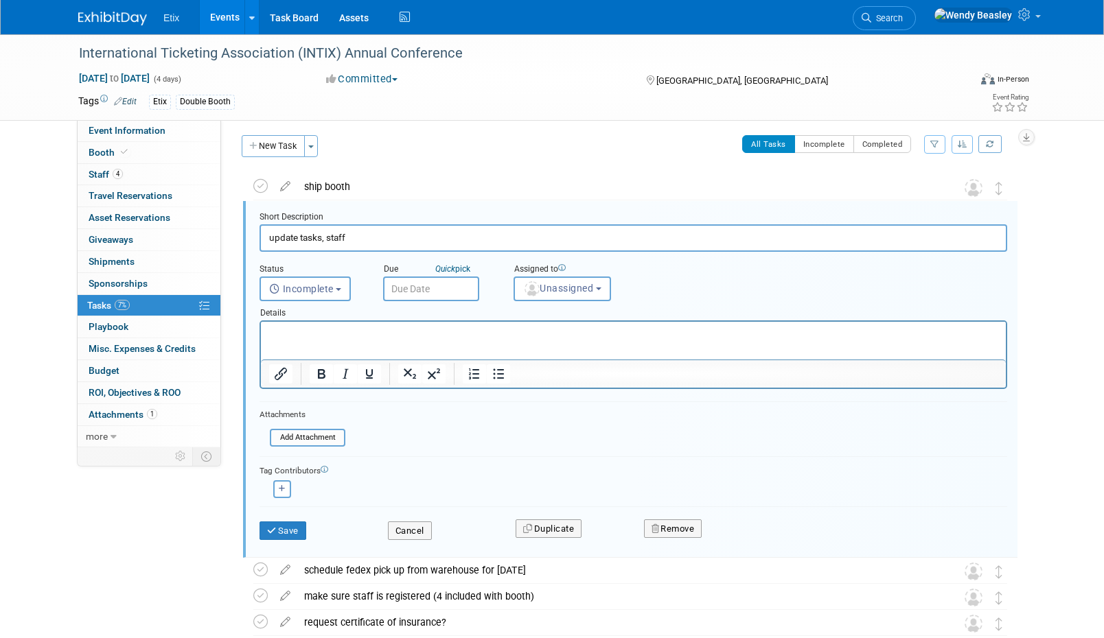
click at [374, 236] on input "update tasks, staff" at bounding box center [632, 237] width 747 height 27
drag, startPoint x: 373, startPoint y: 240, endPoint x: 445, endPoint y: 281, distance: 83.3
click at [373, 240] on input "Update Event Information and Task List" at bounding box center [632, 237] width 747 height 27
type input "Update Event Information, Attending Staff, and Task List"
click at [277, 528] on button "Save" at bounding box center [282, 531] width 47 height 19
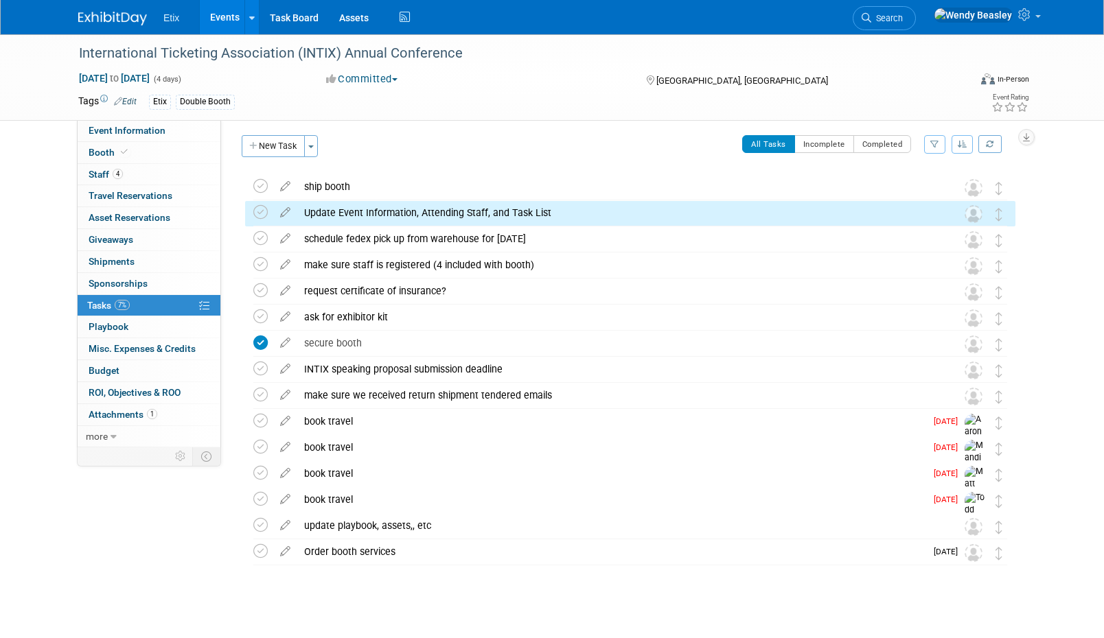
click at [410, 207] on div "Update Event Information, Attending Staff, and Task List" at bounding box center [617, 212] width 640 height 23
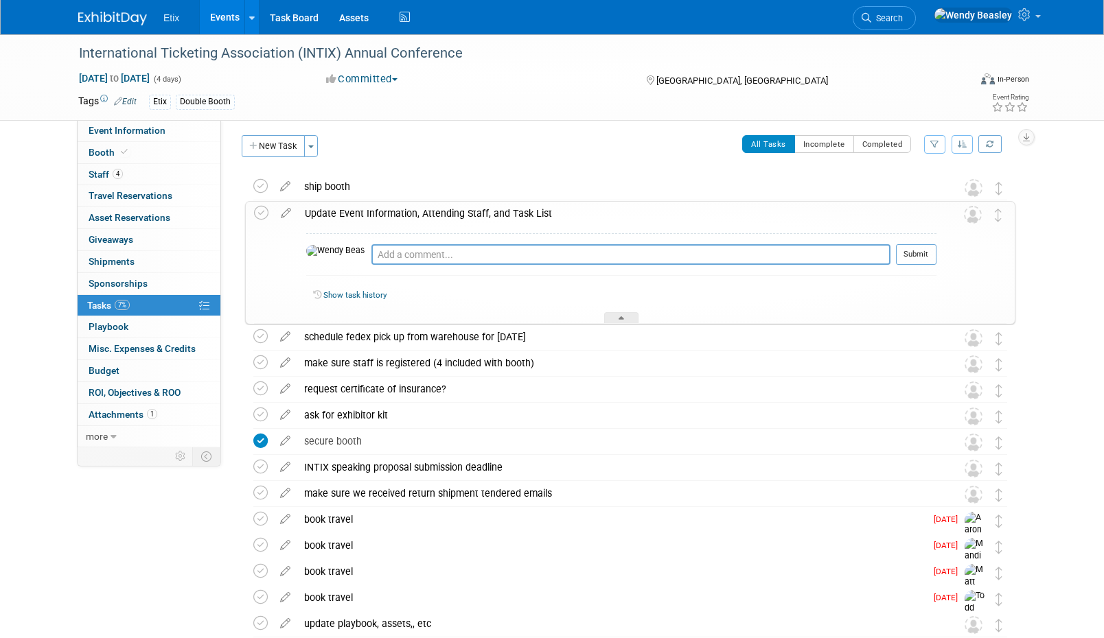
click at [459, 215] on div "Update Event Information, Attending Staff, and Task List" at bounding box center [617, 213] width 638 height 23
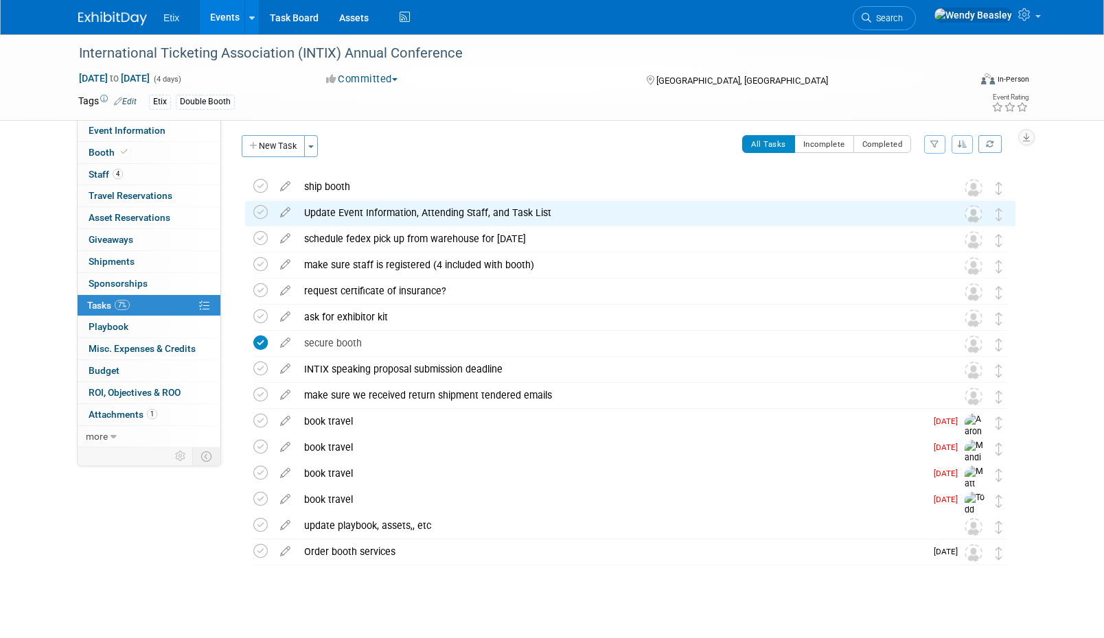
click at [459, 215] on div "Update Event Information, Attending Staff, and Task List" at bounding box center [617, 212] width 640 height 23
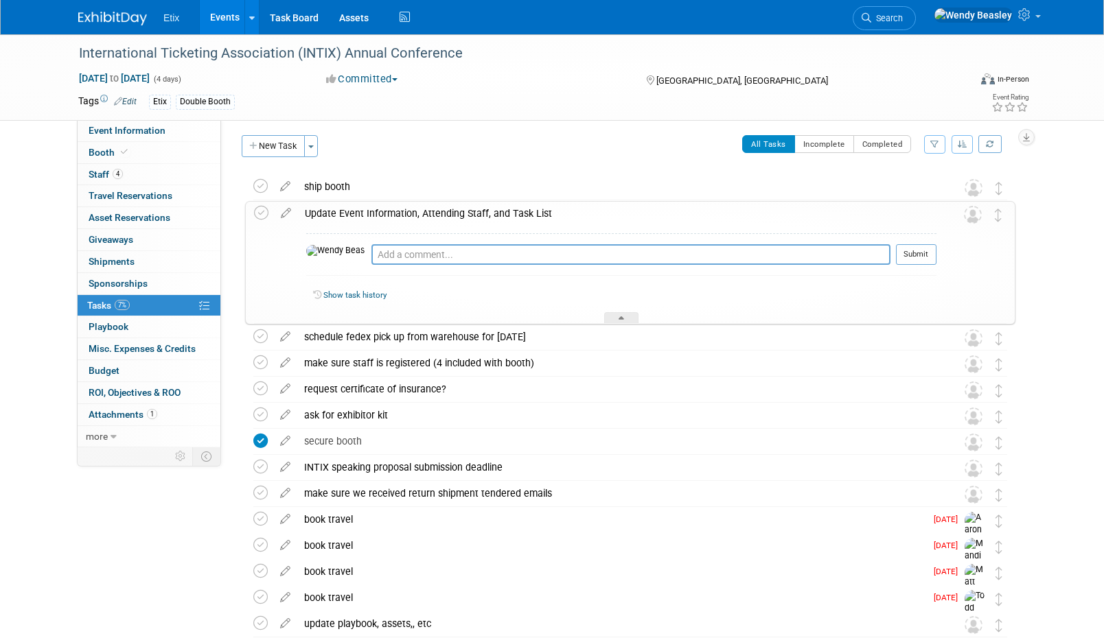
click at [487, 211] on div "Update Event Information, Attending Staff, and Task List" at bounding box center [617, 213] width 638 height 23
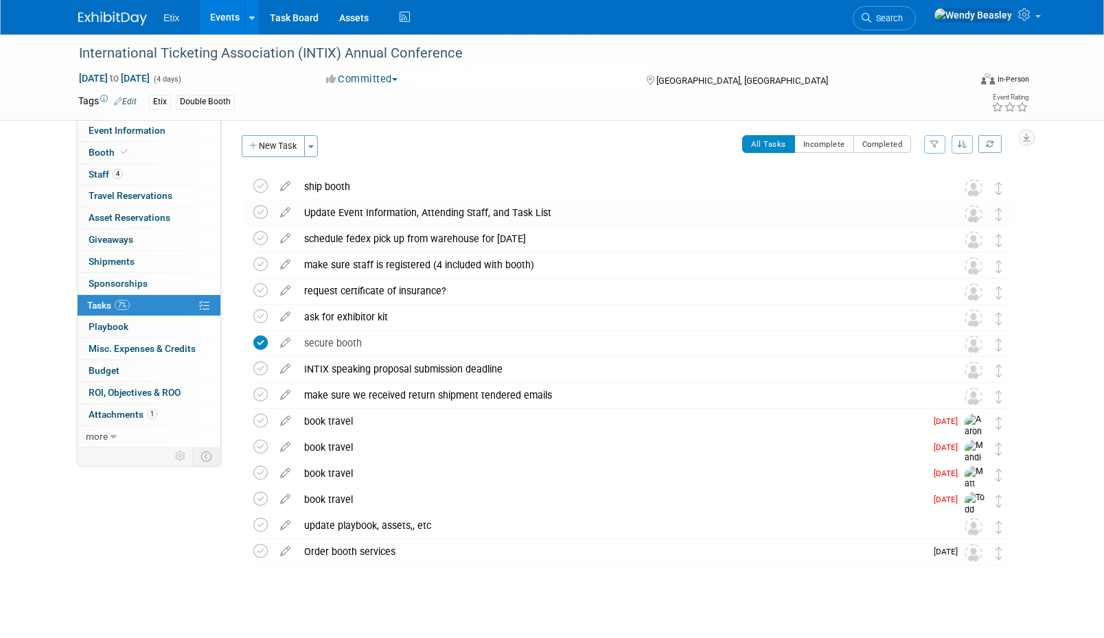
click at [487, 211] on div "Update Event Information, Attending Staff, and Task List" at bounding box center [617, 212] width 640 height 23
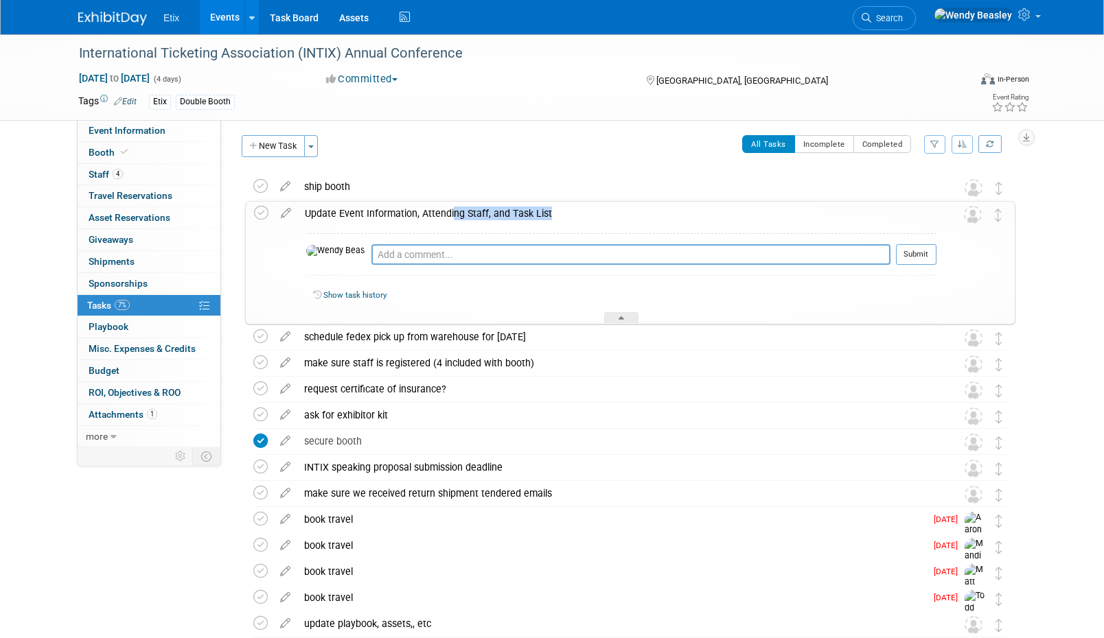
click at [487, 211] on div "Update Event Information, Attending Staff, and Task List" at bounding box center [617, 213] width 638 height 23
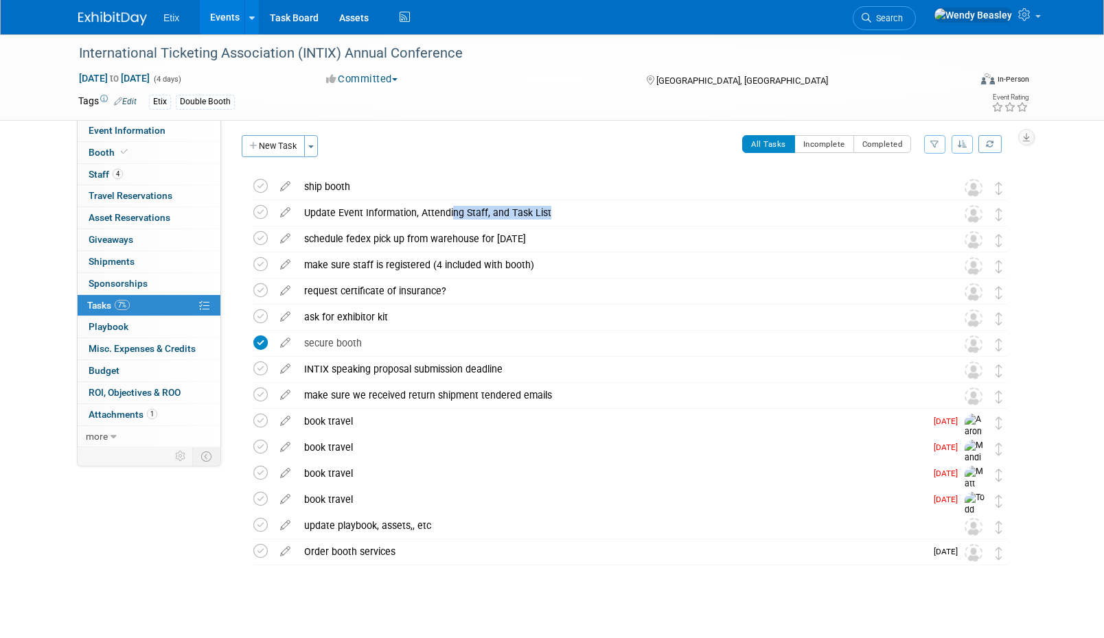
copy td "Update Event Information, Attending Staff, and Task List"
click at [288, 340] on icon at bounding box center [285, 340] width 24 height 17
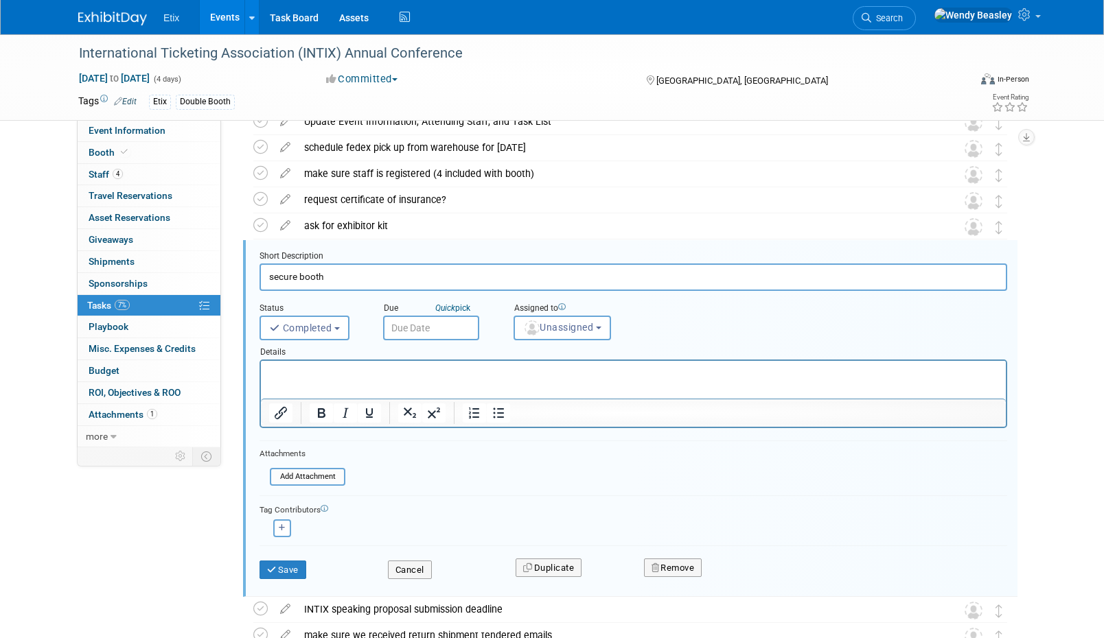
scroll to position [134, 0]
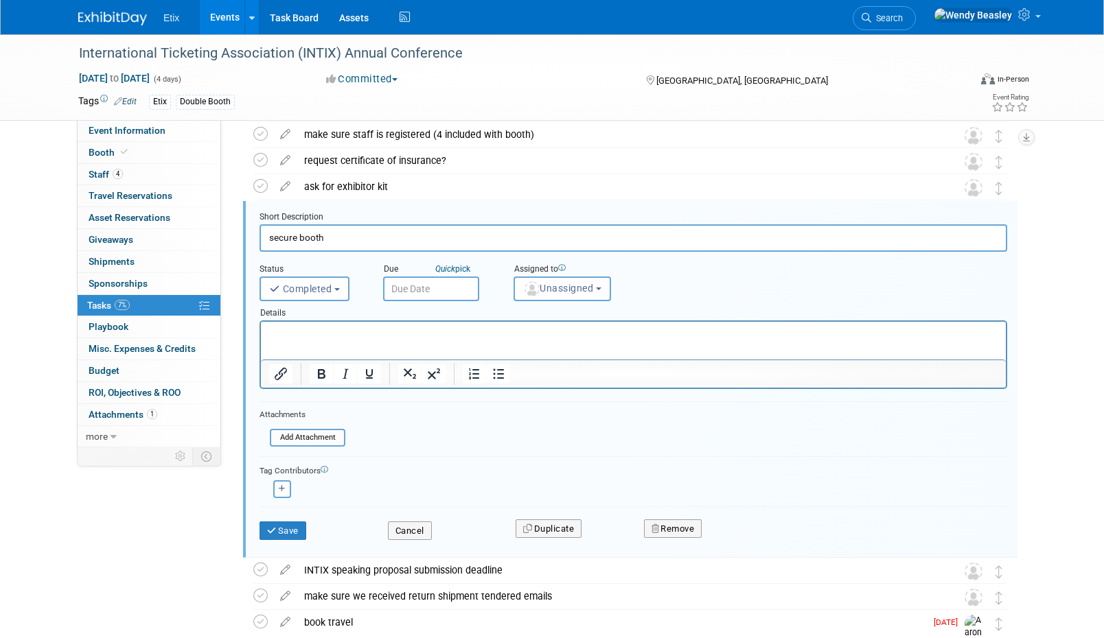
click at [334, 234] on input "secure booth" at bounding box center [632, 237] width 747 height 27
paste input "Reserve booth"
type input "Reserve booth"
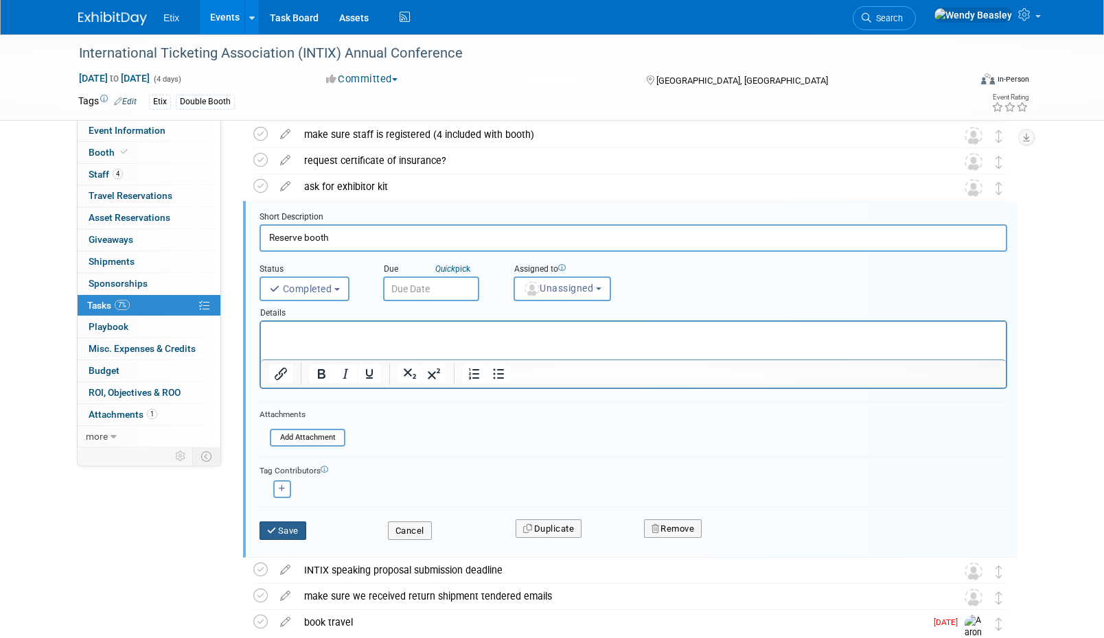
click at [286, 531] on button "Save" at bounding box center [282, 531] width 47 height 19
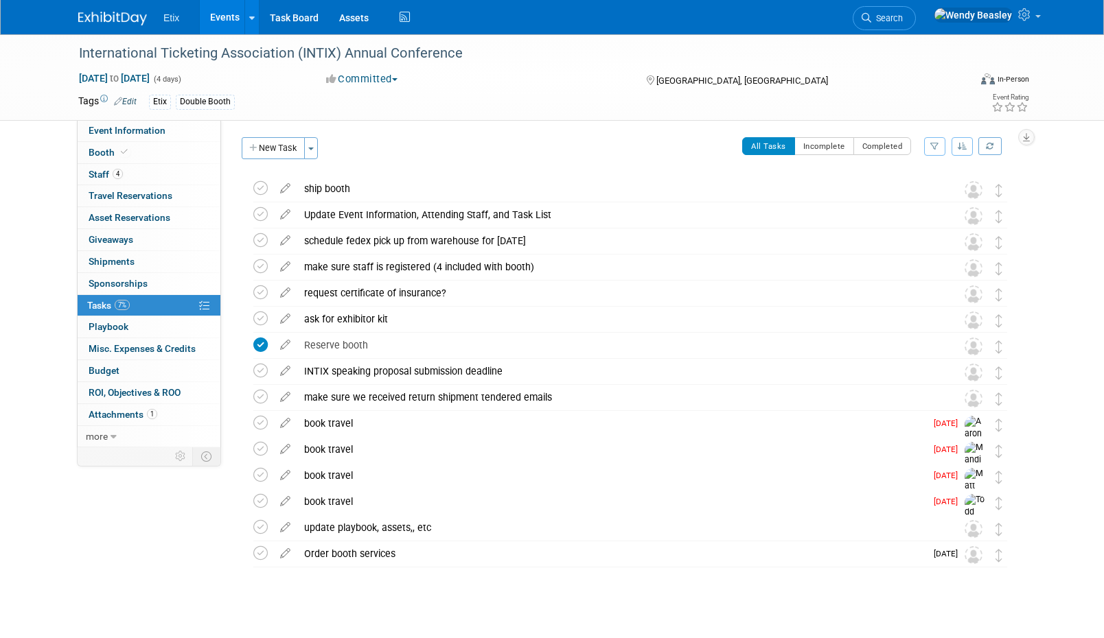
scroll to position [0, 0]
click at [288, 150] on button "New Task" at bounding box center [273, 150] width 63 height 22
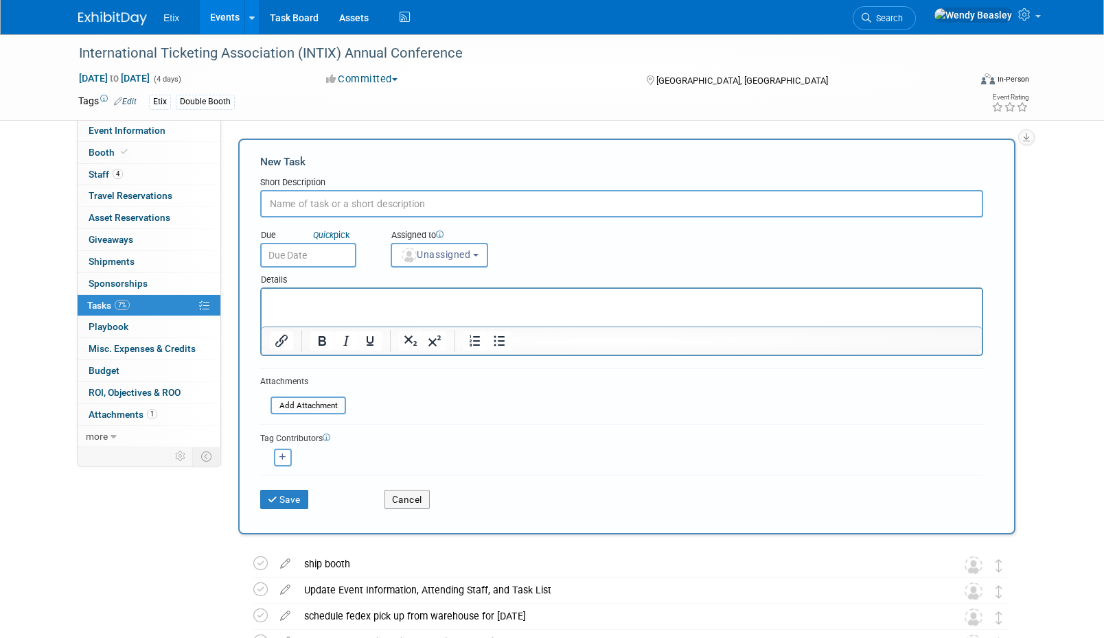
click at [321, 207] on input "text" at bounding box center [621, 203] width 723 height 27
type input "Register attendees"
click at [283, 506] on button "Save" at bounding box center [284, 499] width 48 height 19
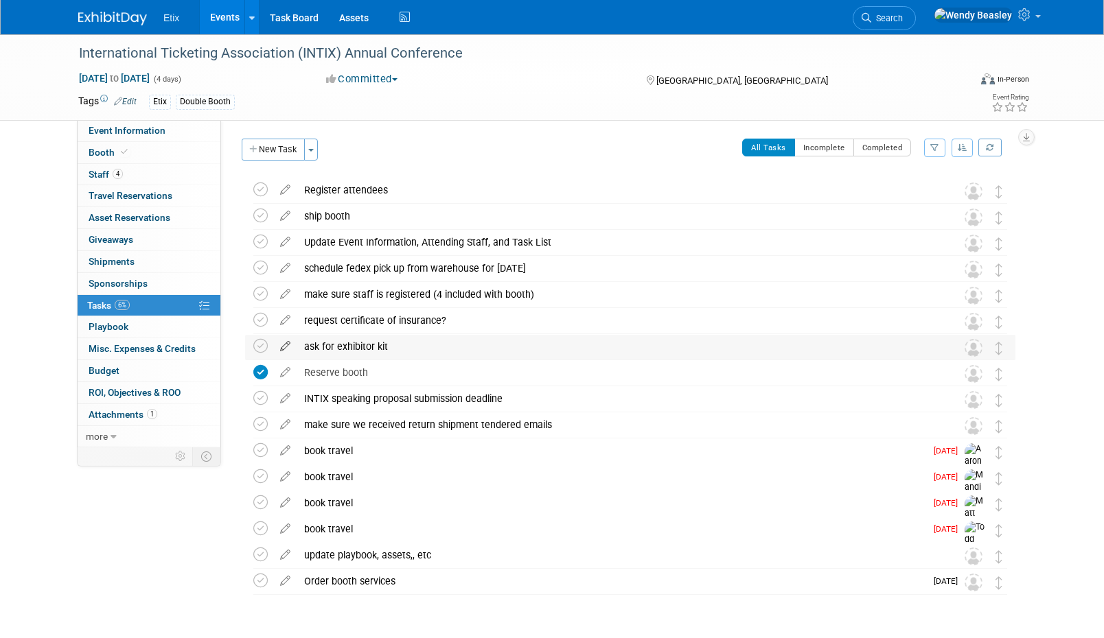
click at [283, 345] on icon at bounding box center [285, 343] width 24 height 17
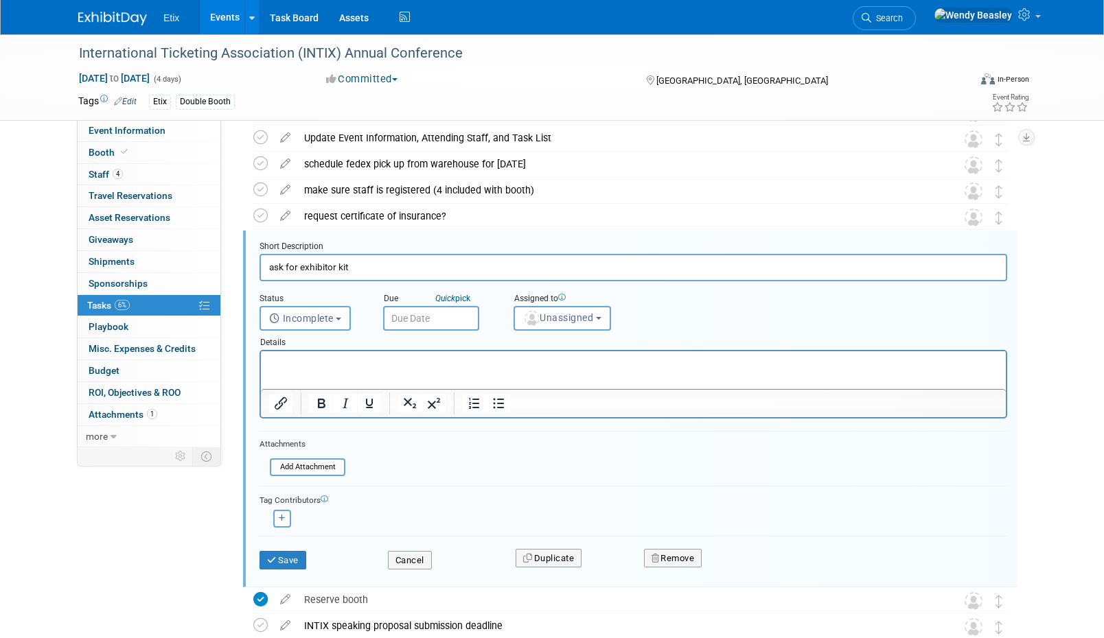
scroll to position [134, 0]
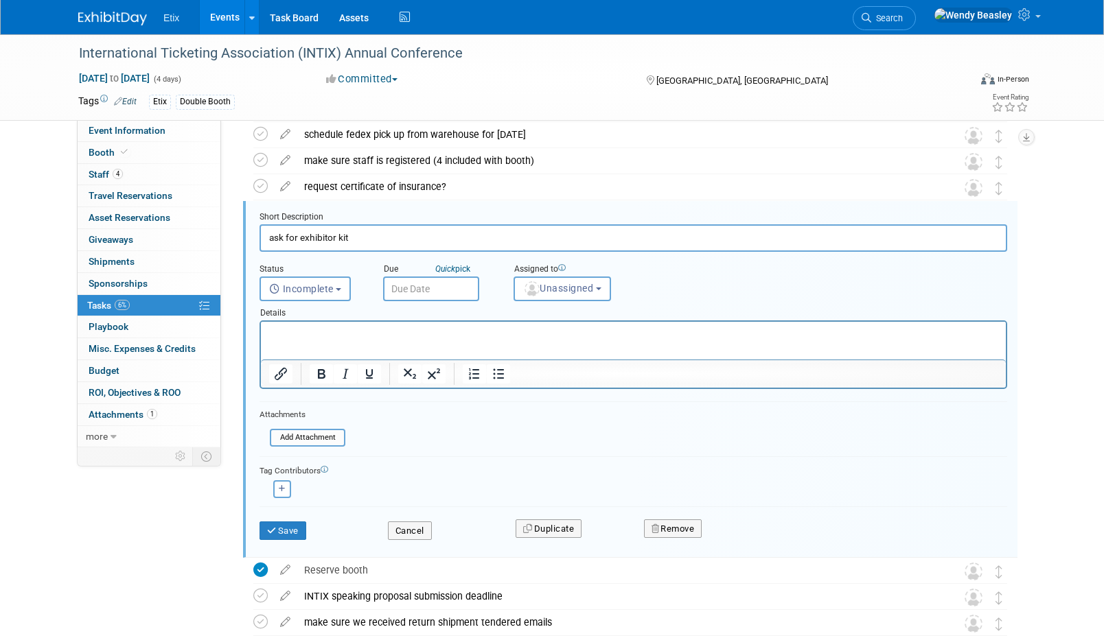
click at [348, 242] on input "ask for exhibitor kit" at bounding box center [632, 237] width 747 height 27
paste input "Ask show organizers about booth services (carpet, electrical, furniture)"
type input "Ask show organizers about booth services (carpet, electrical, furniture)"
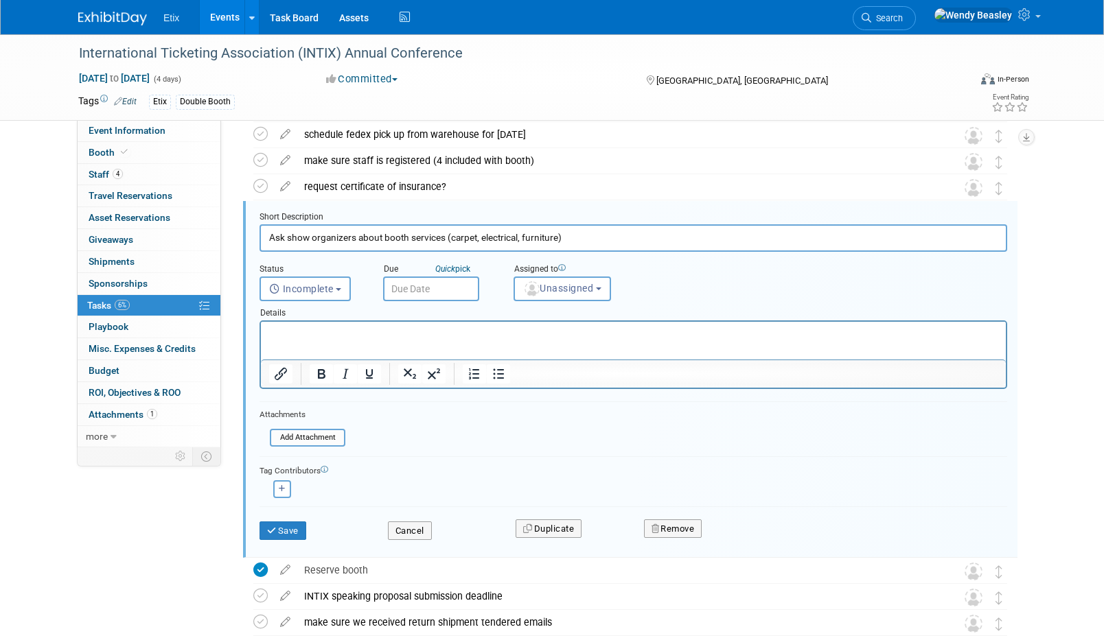
click at [367, 336] on p "Rich Text Area. Press ALT-0 for help." at bounding box center [633, 333] width 729 height 13
click at [287, 528] on button "Save" at bounding box center [282, 531] width 47 height 19
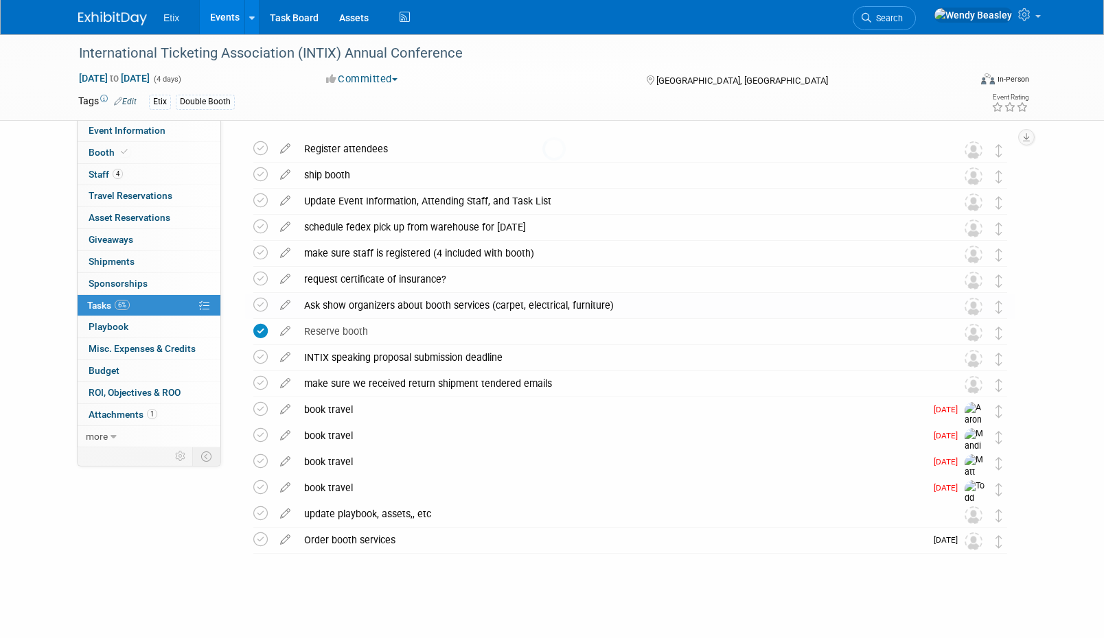
scroll to position [41, 0]
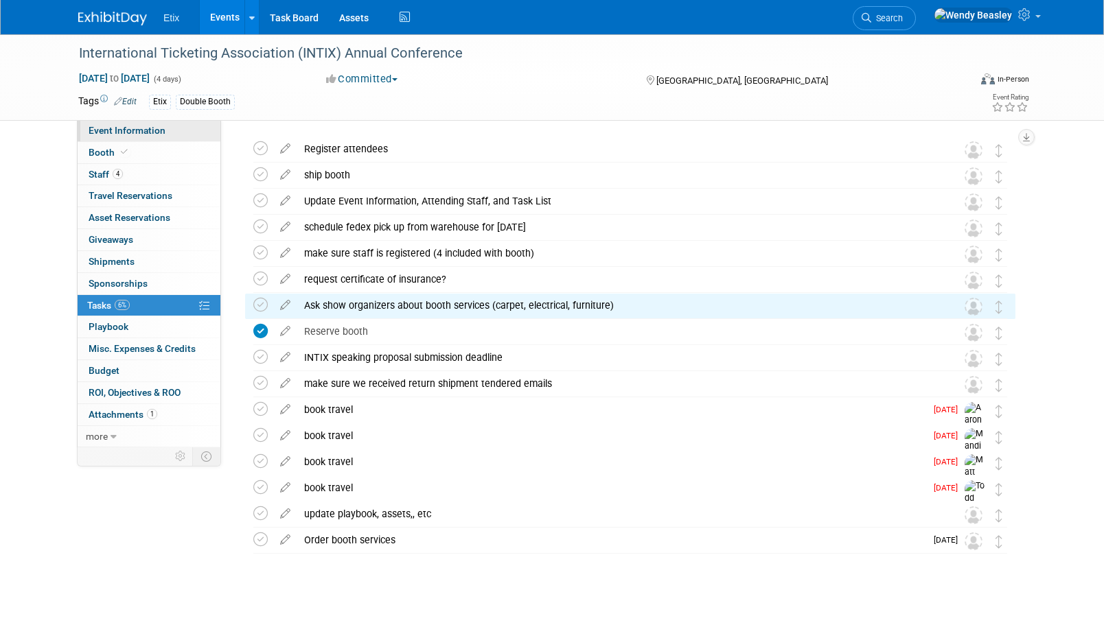
click at [123, 133] on span "Event Information" at bounding box center [127, 130] width 77 height 11
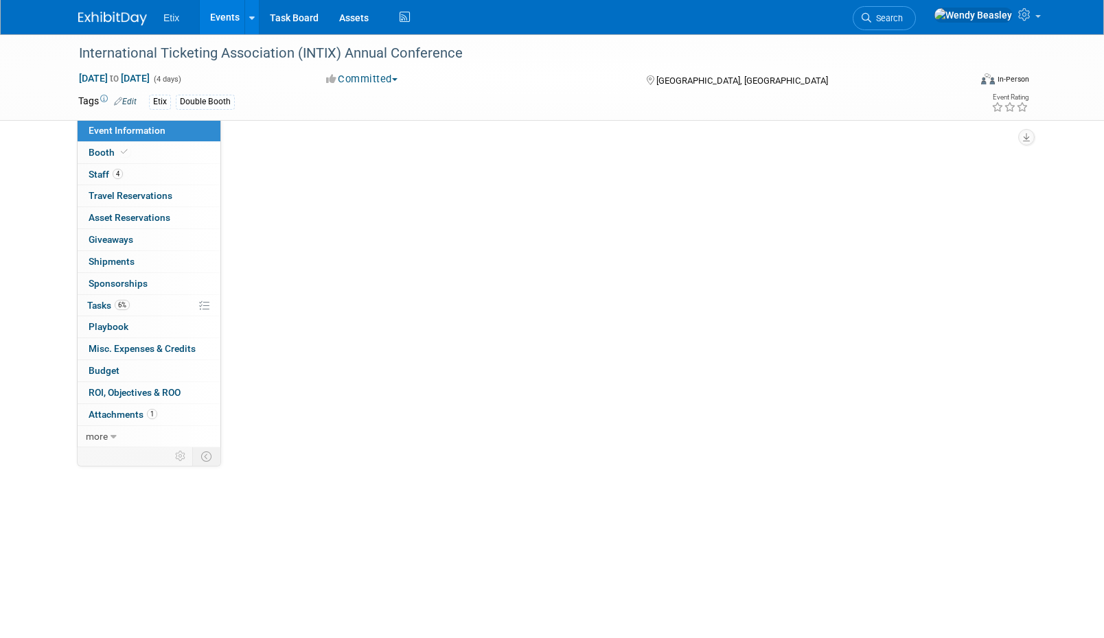
scroll to position [0, 0]
select select "No"
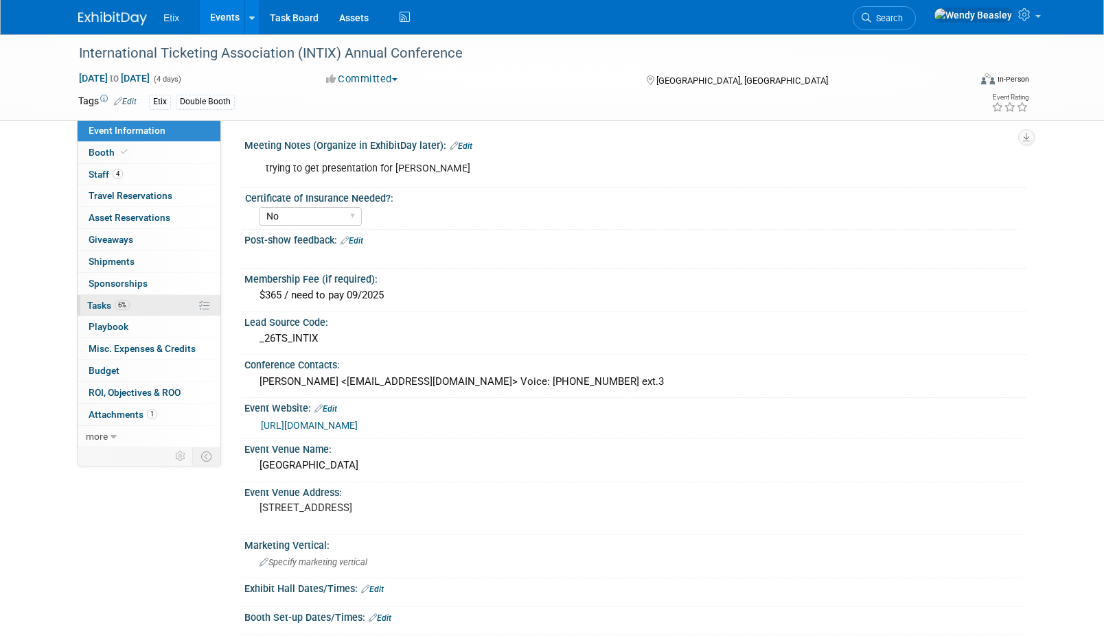
click at [97, 304] on span "Tasks 6%" at bounding box center [108, 305] width 43 height 11
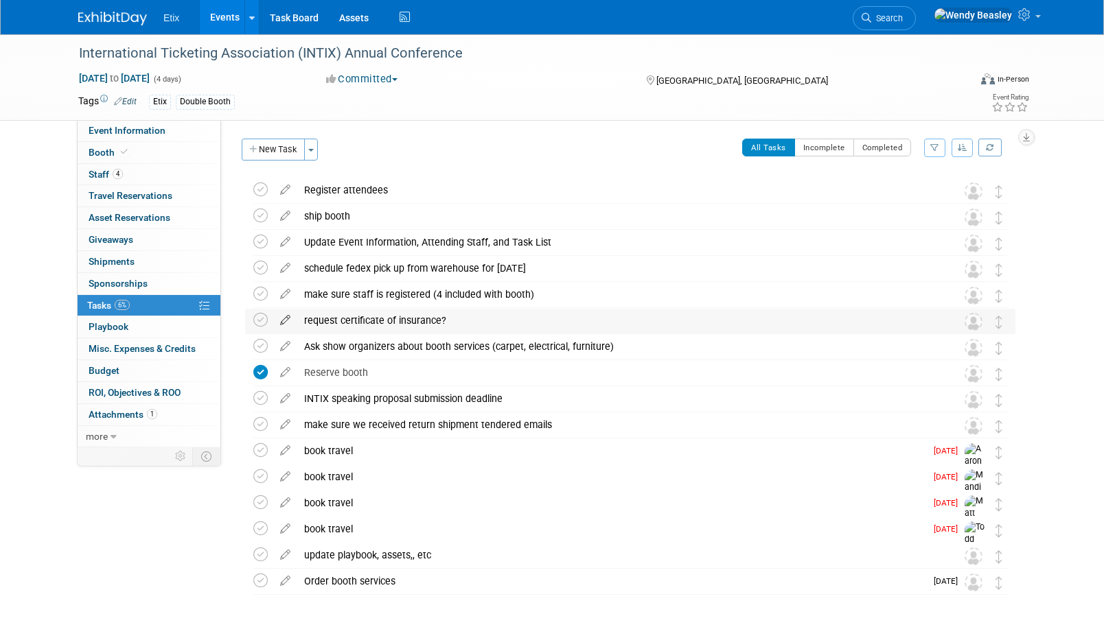
click at [286, 318] on icon at bounding box center [285, 317] width 24 height 17
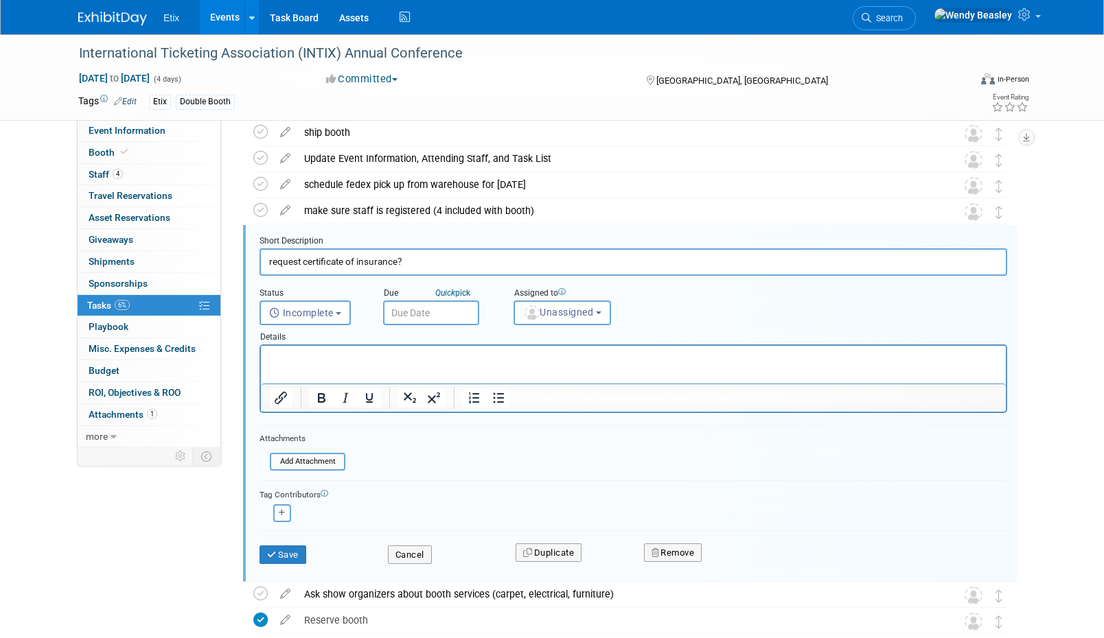
scroll to position [108, 0]
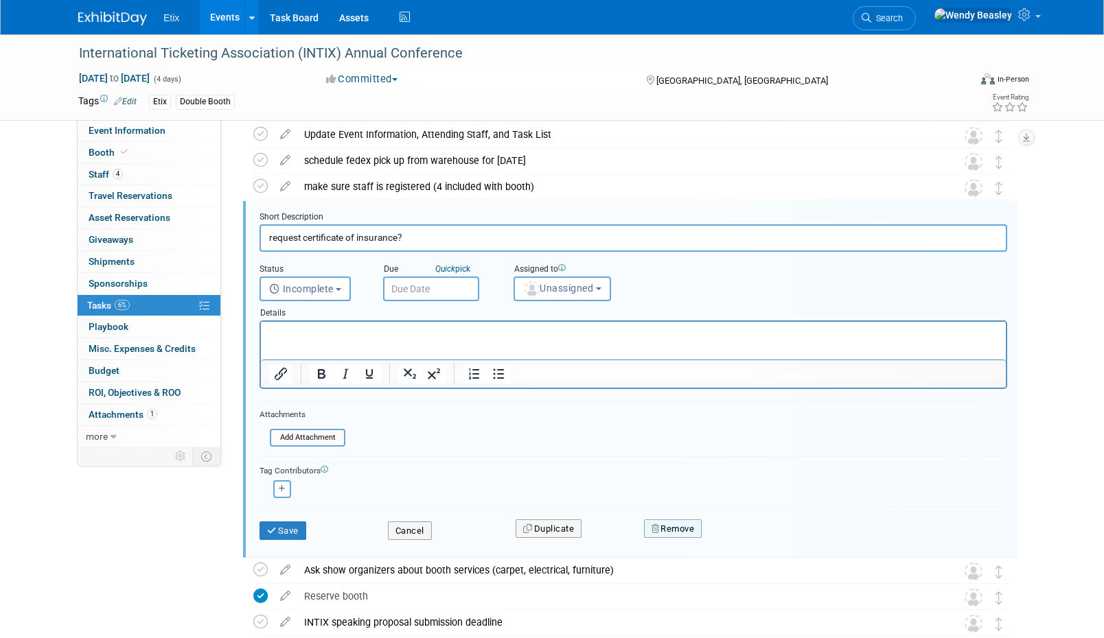
click at [682, 532] on button "Remove" at bounding box center [673, 529] width 58 height 19
click at [747, 540] on link "Yes" at bounding box center [750, 540] width 40 height 22
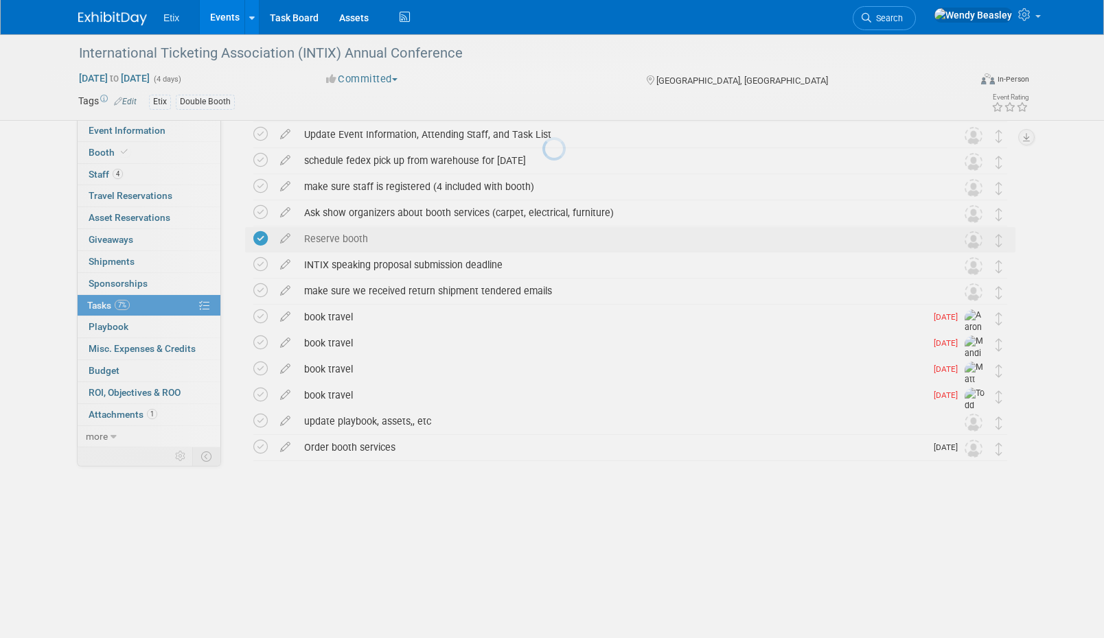
scroll to position [15, 0]
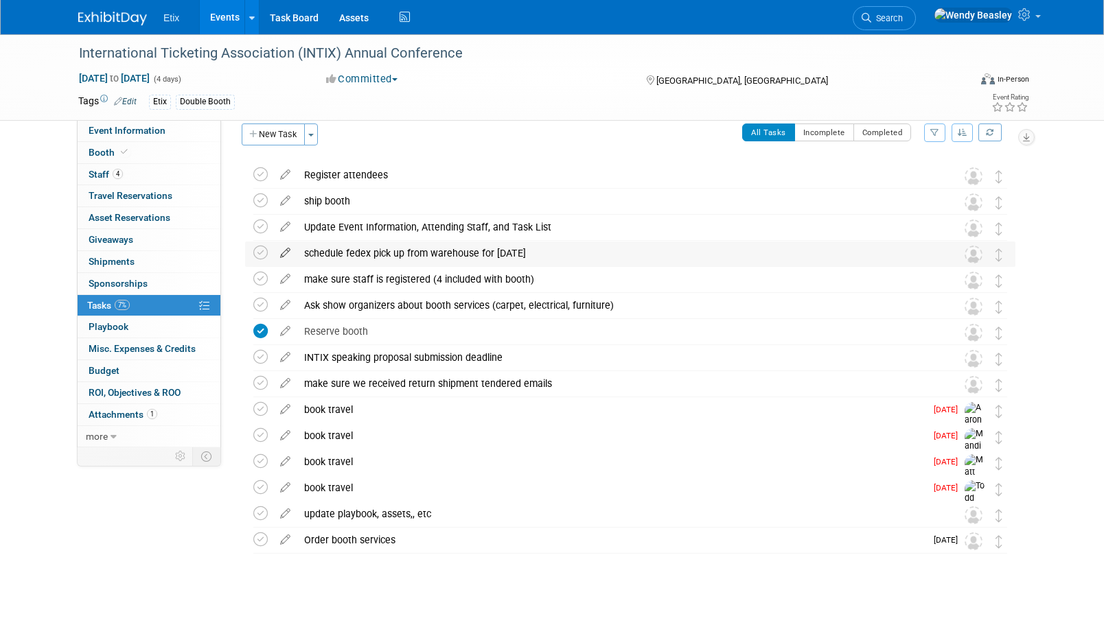
click at [284, 251] on icon at bounding box center [285, 250] width 24 height 17
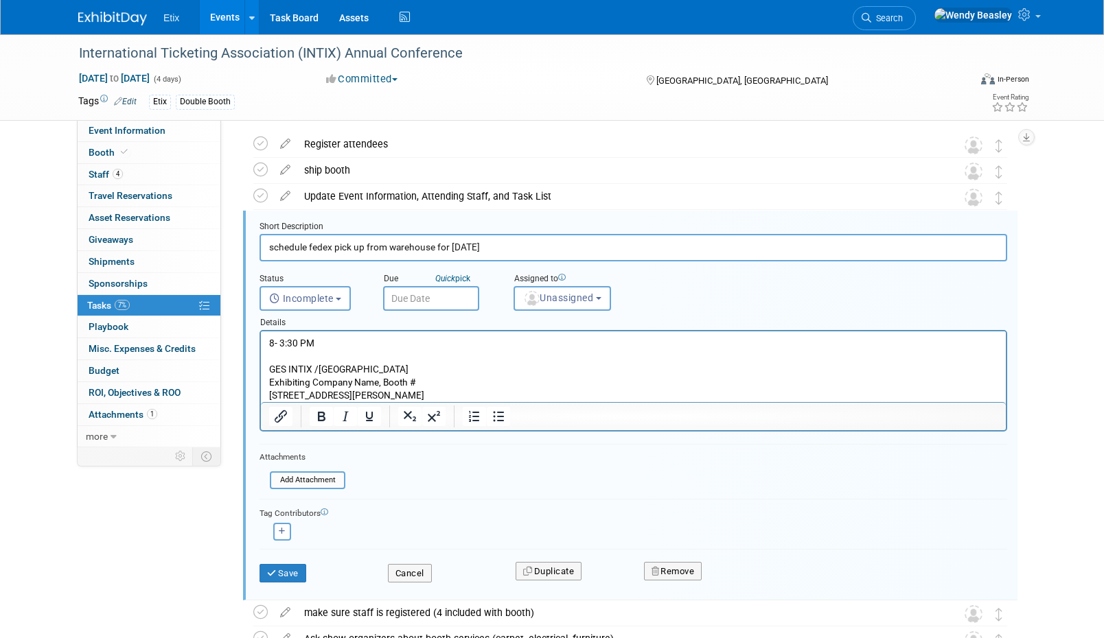
scroll to position [56, 0]
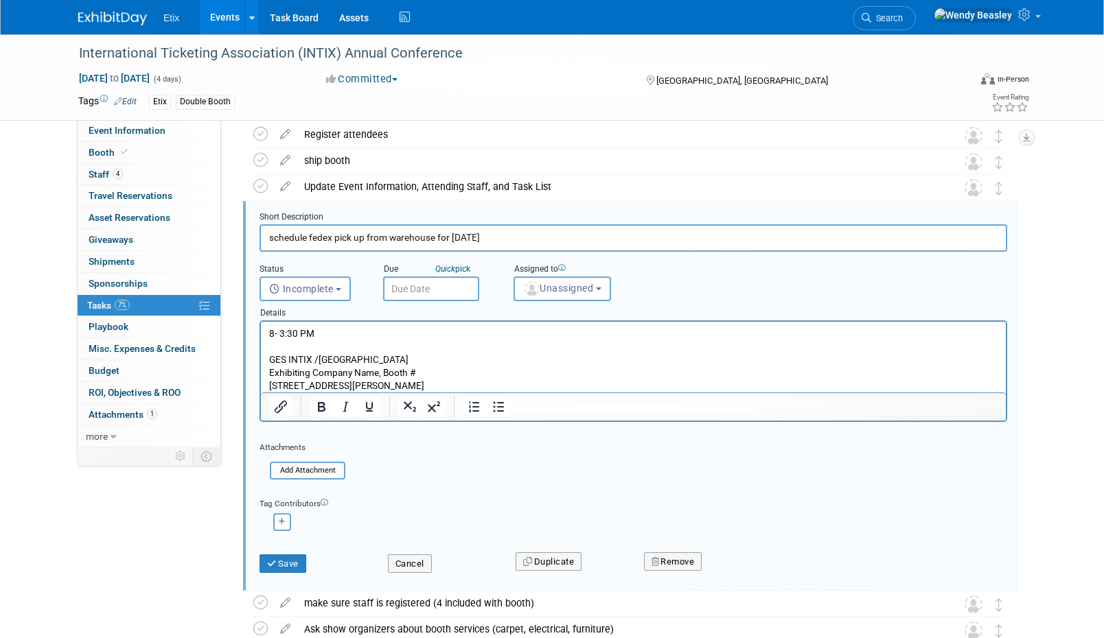
drag, startPoint x: 507, startPoint y: 239, endPoint x: 238, endPoint y: 242, distance: 269.1
click at [238, 242] on div "Short Description schedule fedex pick up from warehouse for [DATE] Status <i cl…" at bounding box center [626, 396] width 777 height 390
drag, startPoint x: 395, startPoint y: 240, endPoint x: 488, endPoint y: 295, distance: 108.1
click at [397, 240] on input "Schedule return FedEx pickup for x date" at bounding box center [632, 237] width 747 height 27
type input "Schedule return FedEx pickup from GES warehouse for x date"
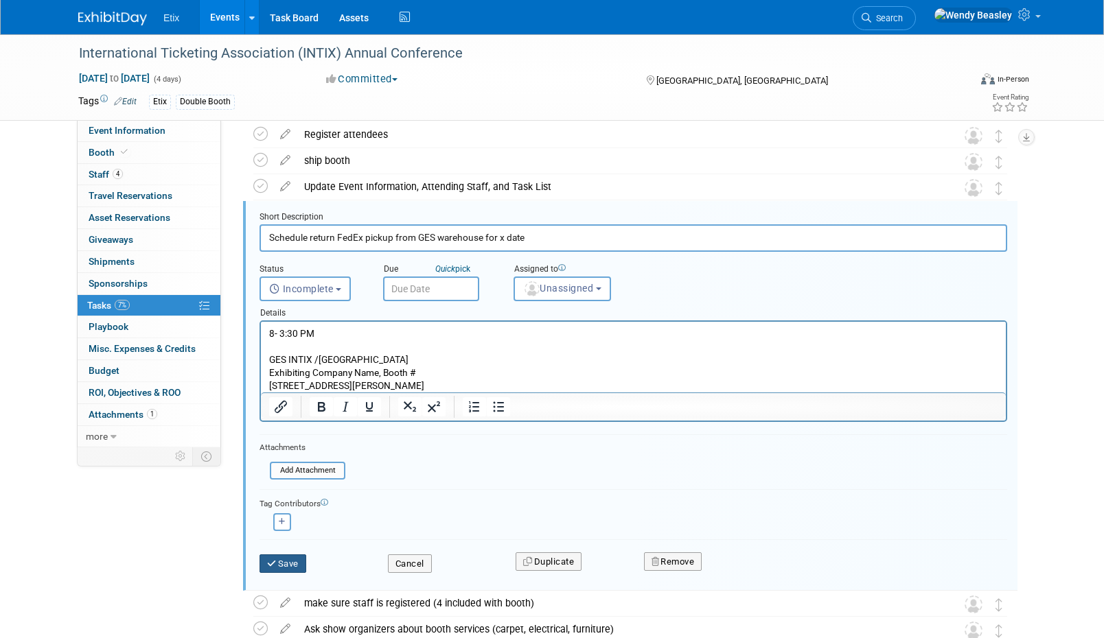
click at [295, 563] on button "Save" at bounding box center [282, 564] width 47 height 19
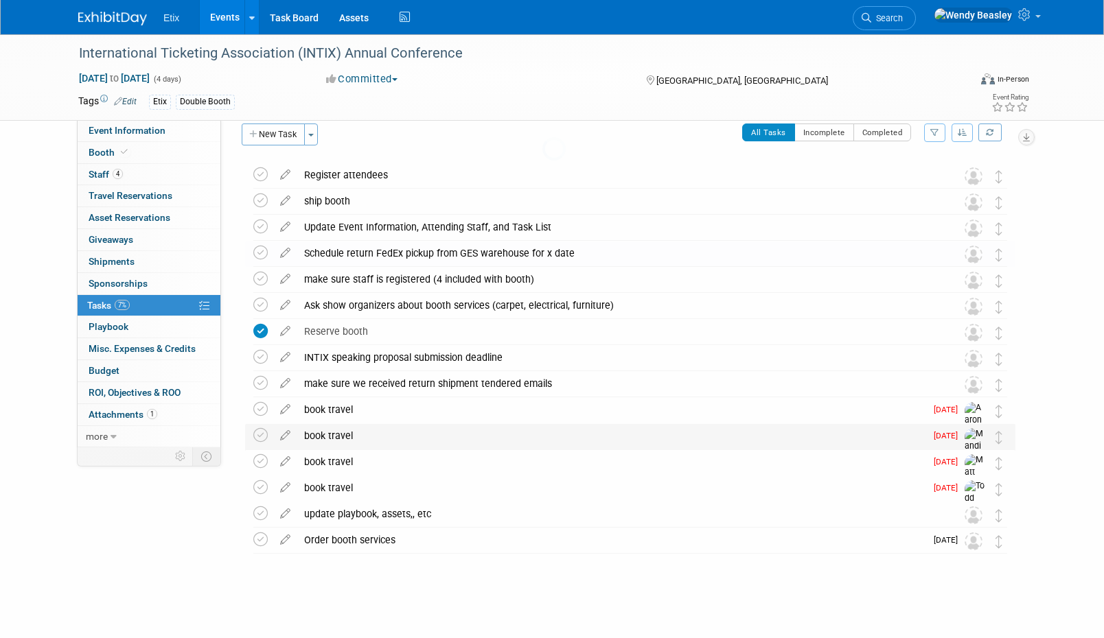
scroll to position [15, 0]
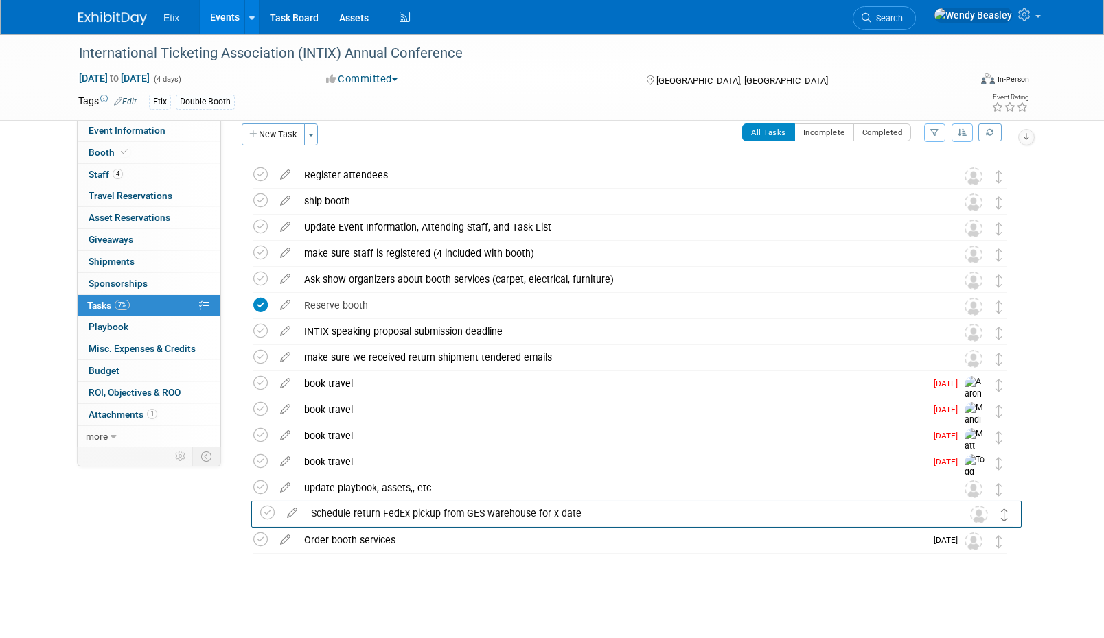
drag, startPoint x: 996, startPoint y: 257, endPoint x: 1002, endPoint y: 517, distance: 260.2
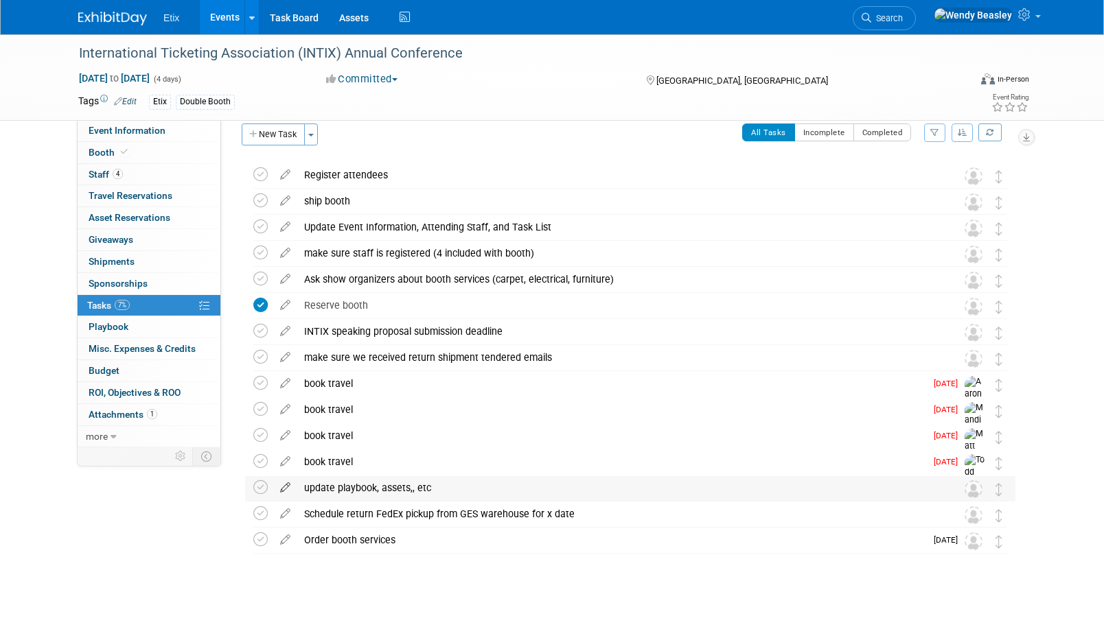
click at [290, 487] on icon at bounding box center [285, 484] width 24 height 17
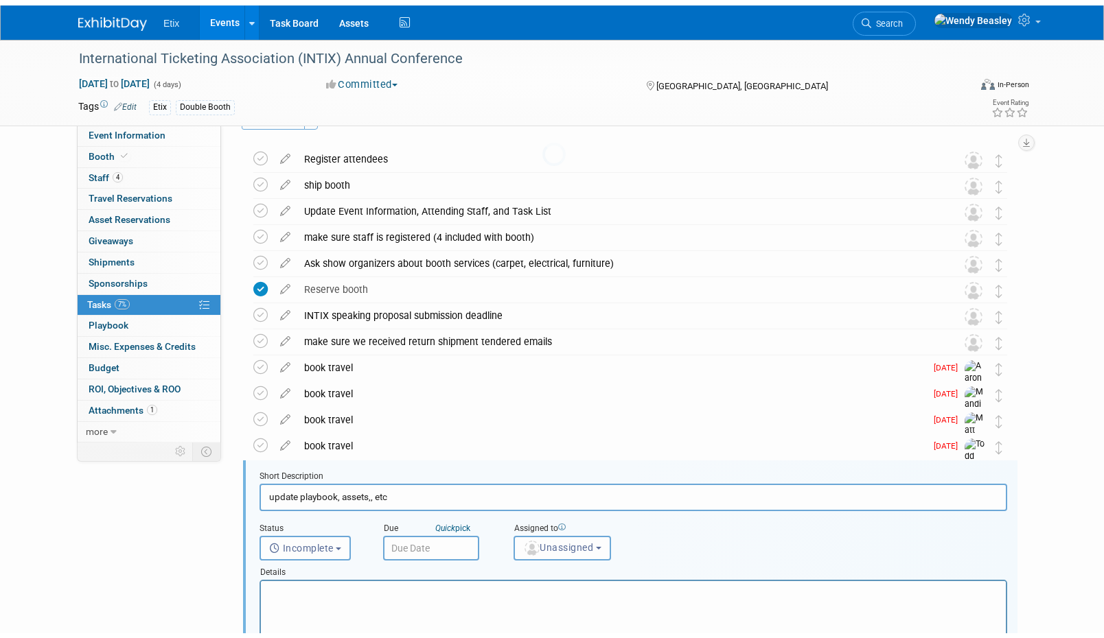
scroll to position [290, 0]
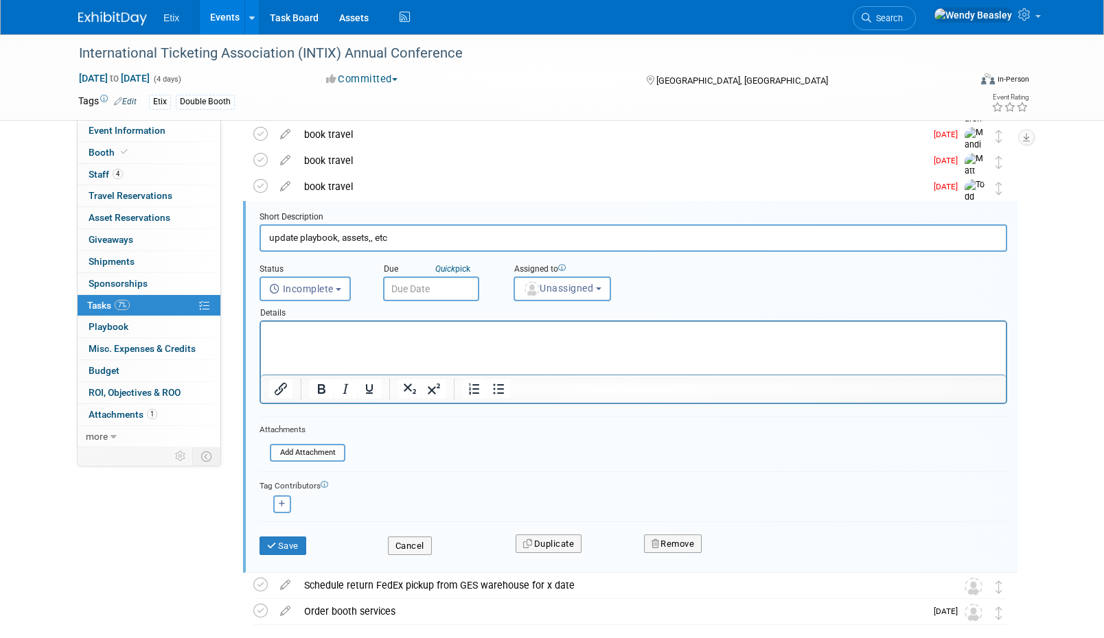
click at [388, 242] on input "update playbook, assets,, etc" at bounding box center [632, 237] width 747 height 27
type input "Update playbook including setup, booth hours, teardown, sessions, parties"
click at [297, 545] on button "Save" at bounding box center [282, 546] width 47 height 19
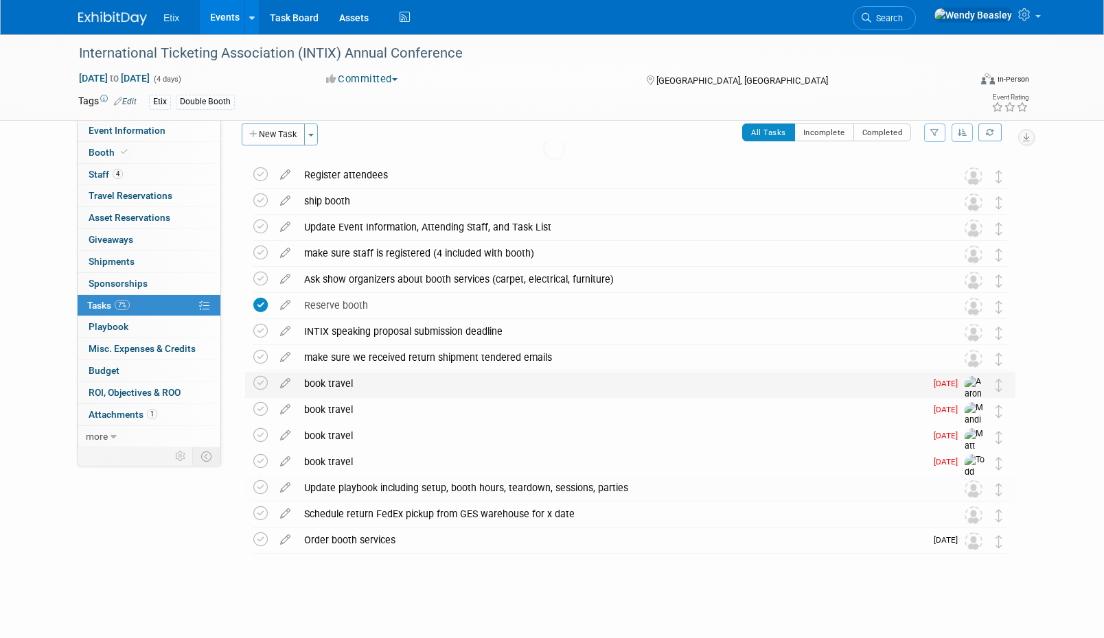
scroll to position [15, 0]
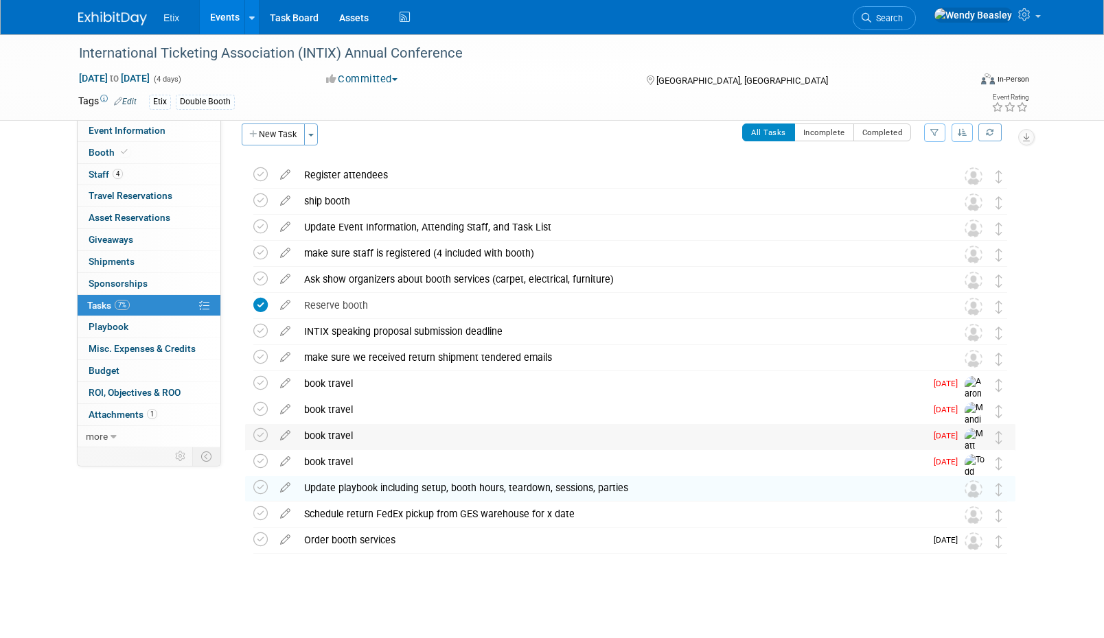
drag, startPoint x: 1001, startPoint y: 497, endPoint x: 1001, endPoint y: 447, distance: 50.1
click at [1001, 447] on div "International Ticketing Association (INTIX) Annual Conference Las Vegas, NV Jan…" at bounding box center [626, 359] width 777 height 392
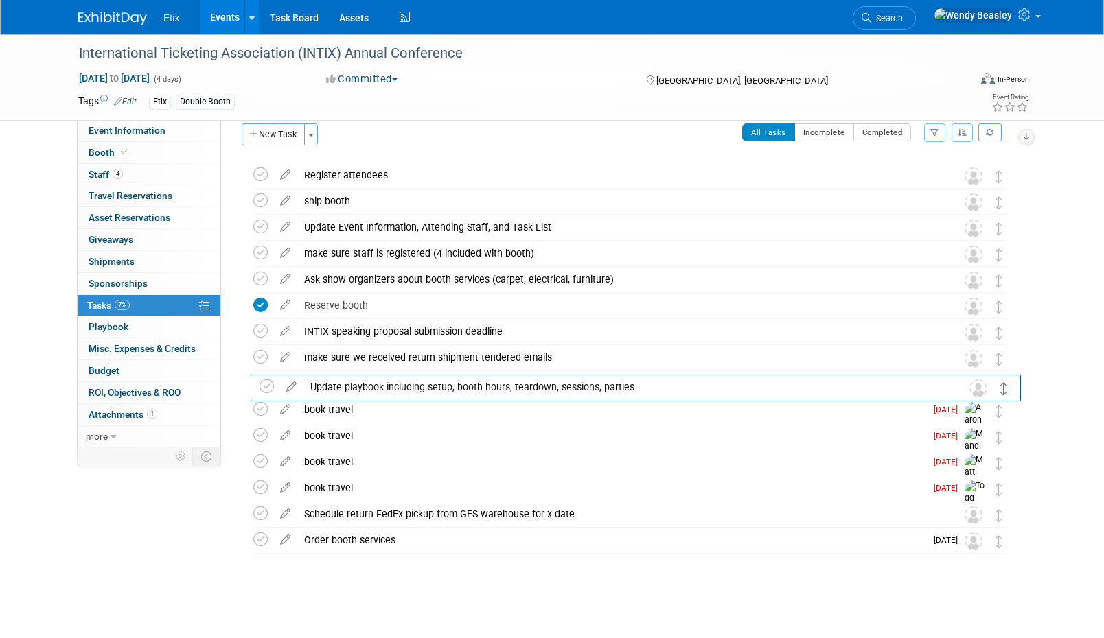
drag, startPoint x: 996, startPoint y: 492, endPoint x: 1001, endPoint y: 391, distance: 101.7
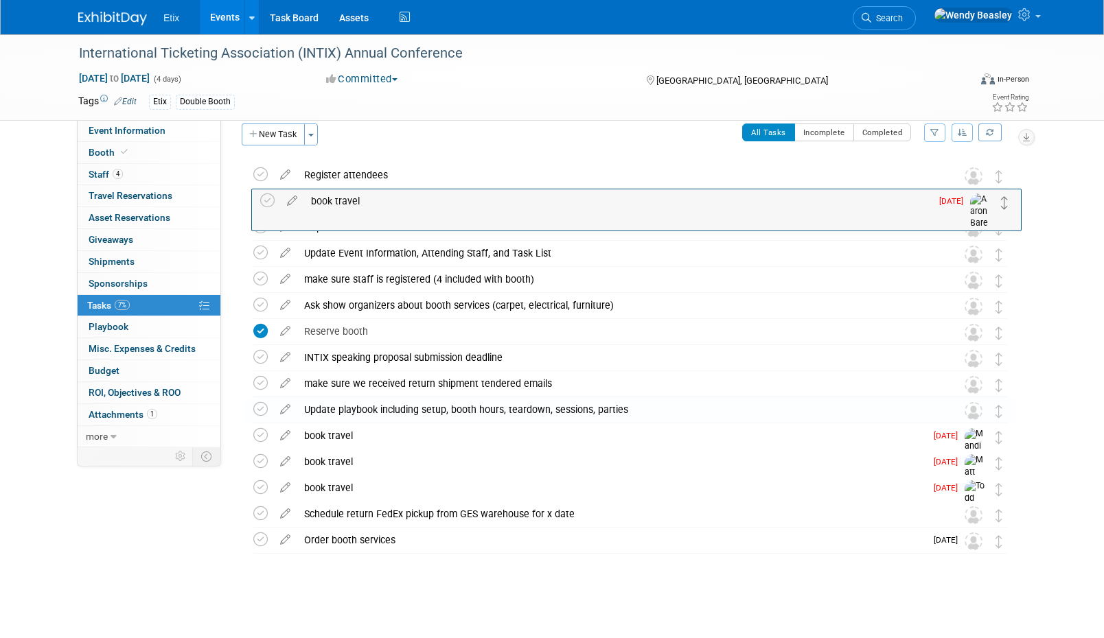
drag, startPoint x: 999, startPoint y: 413, endPoint x: 1005, endPoint y: 205, distance: 208.7
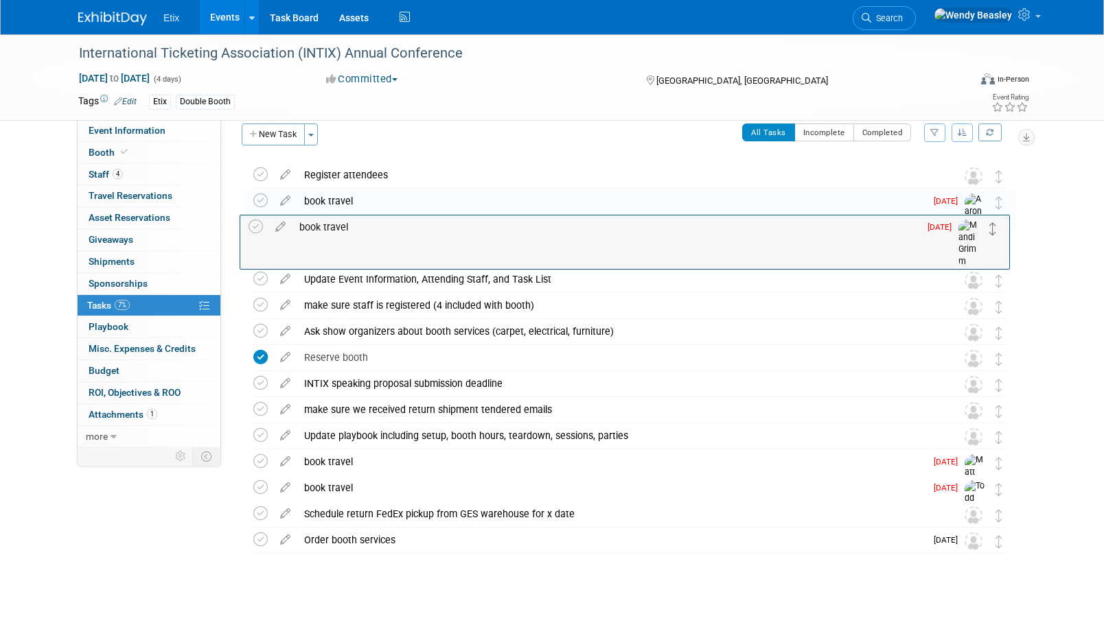
drag, startPoint x: 996, startPoint y: 440, endPoint x: 991, endPoint y: 230, distance: 210.1
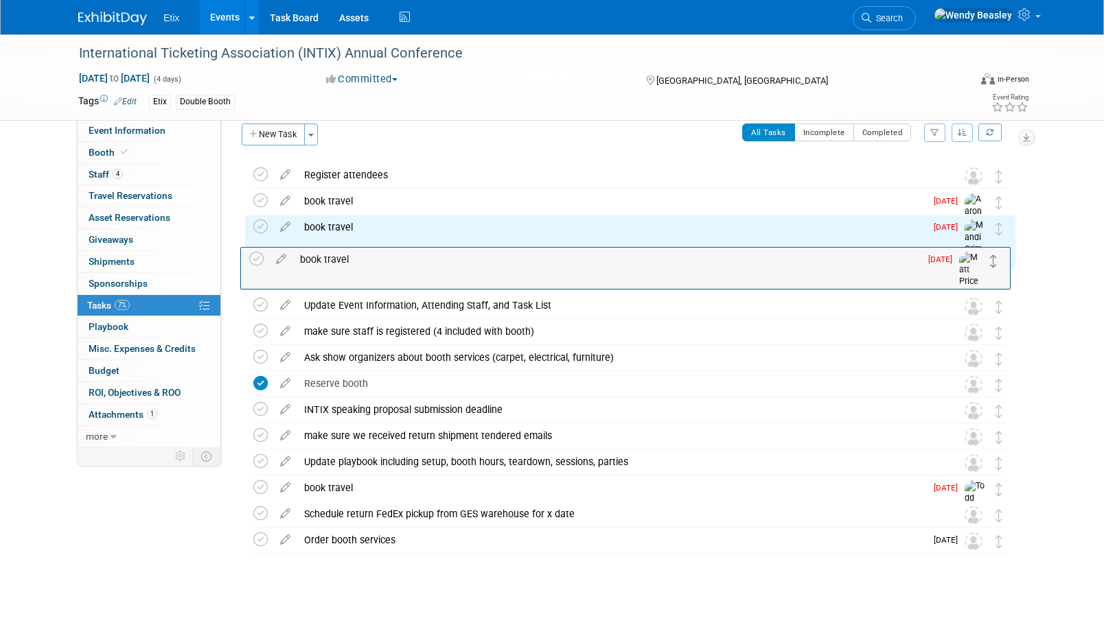
drag, startPoint x: 997, startPoint y: 468, endPoint x: 992, endPoint y: 263, distance: 205.3
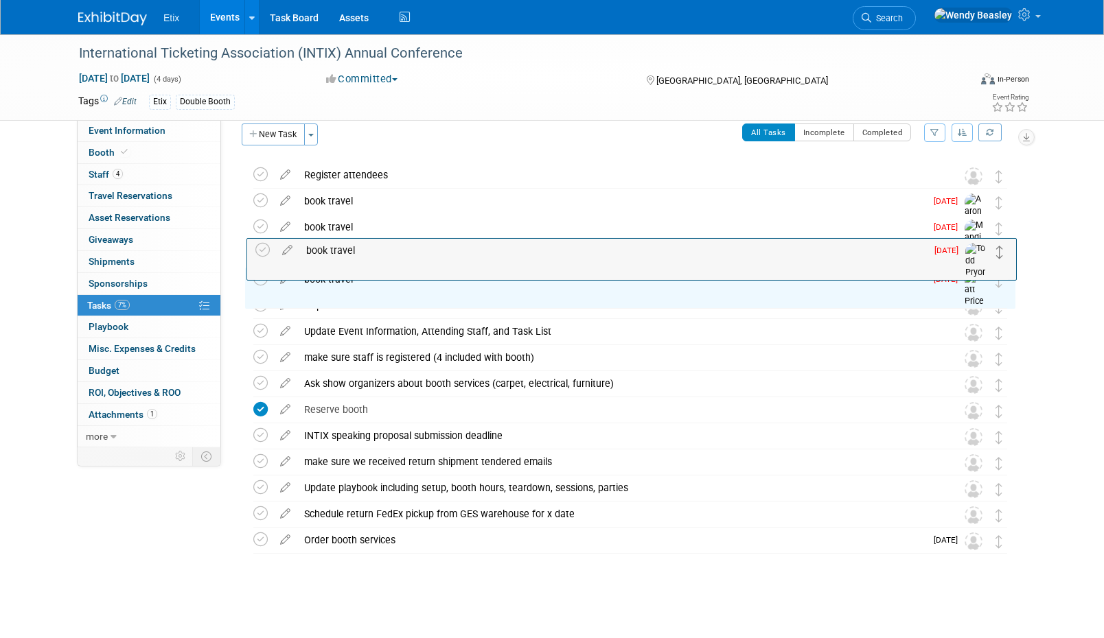
drag, startPoint x: 1001, startPoint y: 491, endPoint x: 1002, endPoint y: 253, distance: 238.8
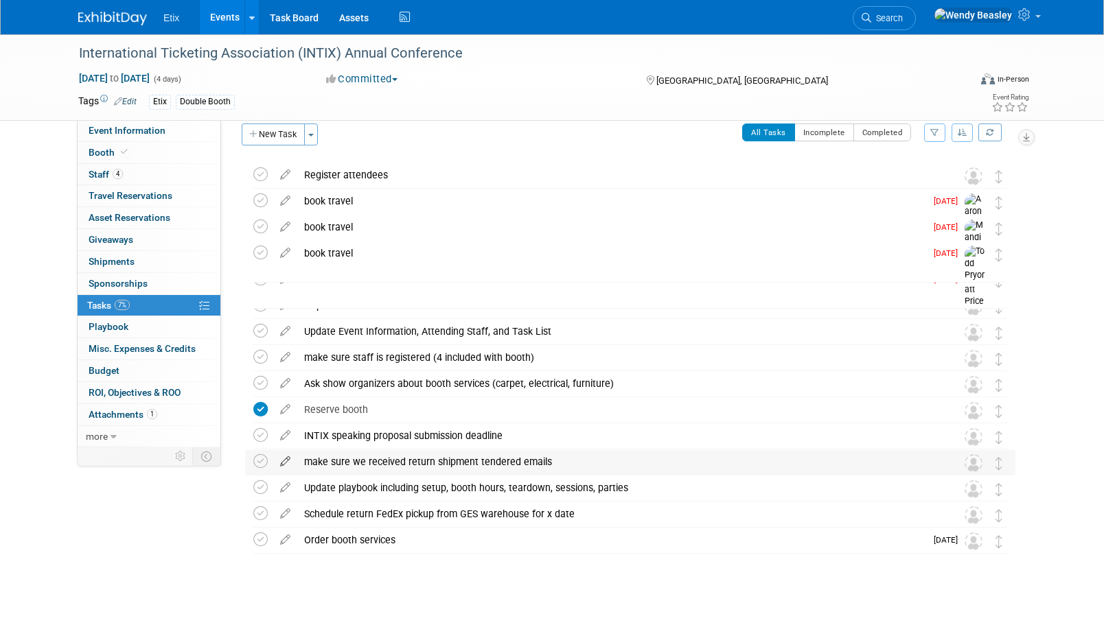
click at [288, 461] on icon at bounding box center [285, 458] width 24 height 17
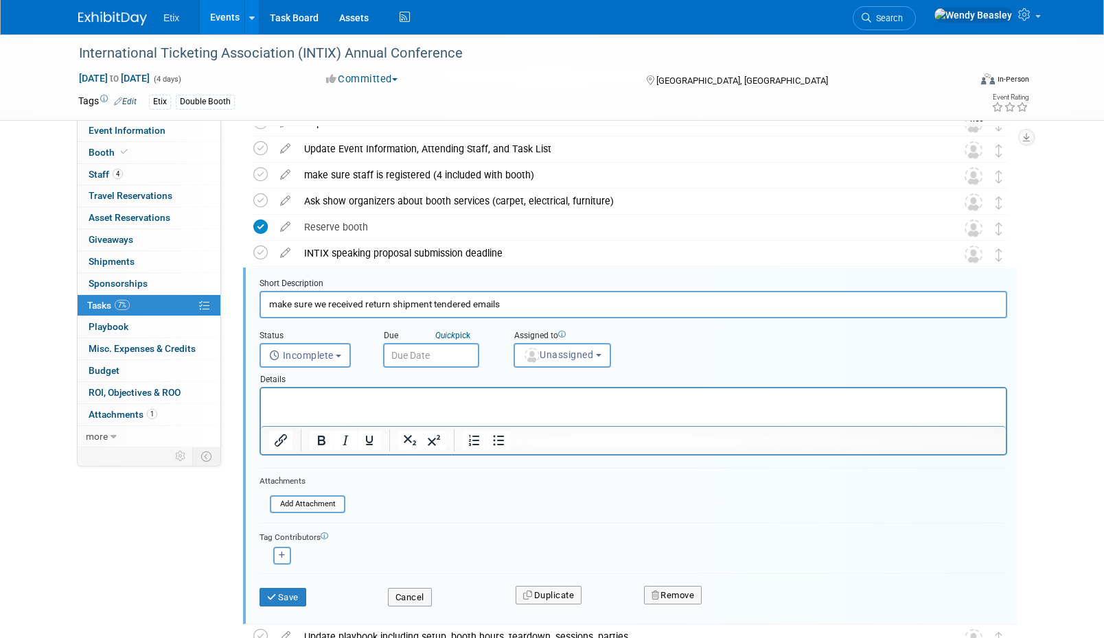
scroll to position [264, 0]
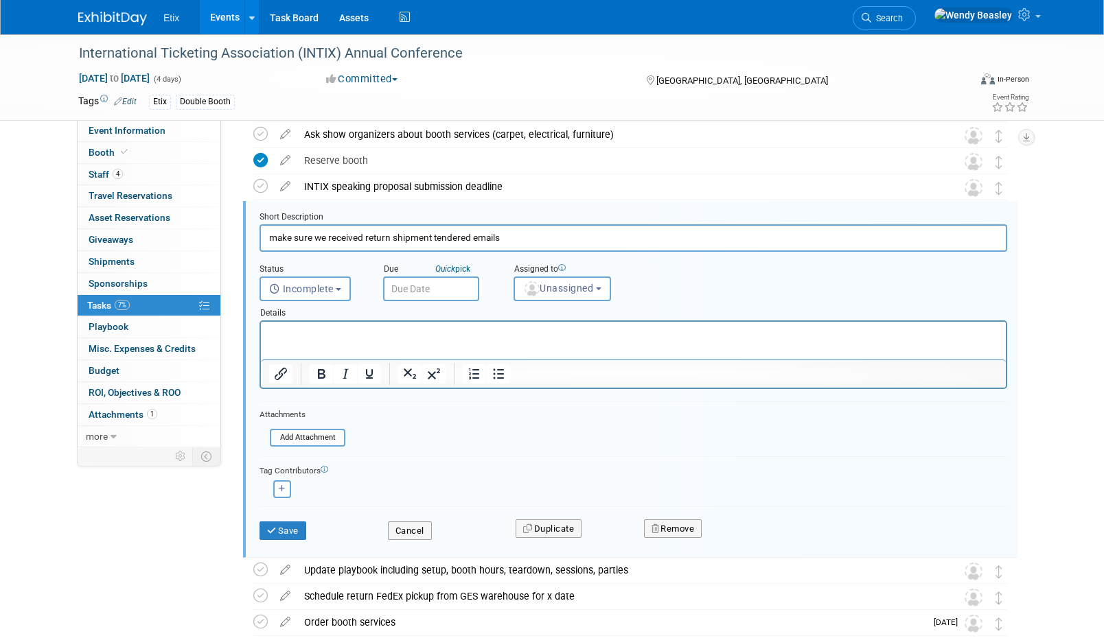
click at [377, 233] on input "make sure we received return shipment tendered emails" at bounding box center [632, 237] width 747 height 27
paste input "Ensure receipt of FedEx tendered email (return shipment)"
type input "Ensure receipt of FedEx tendered email (return shipment)"
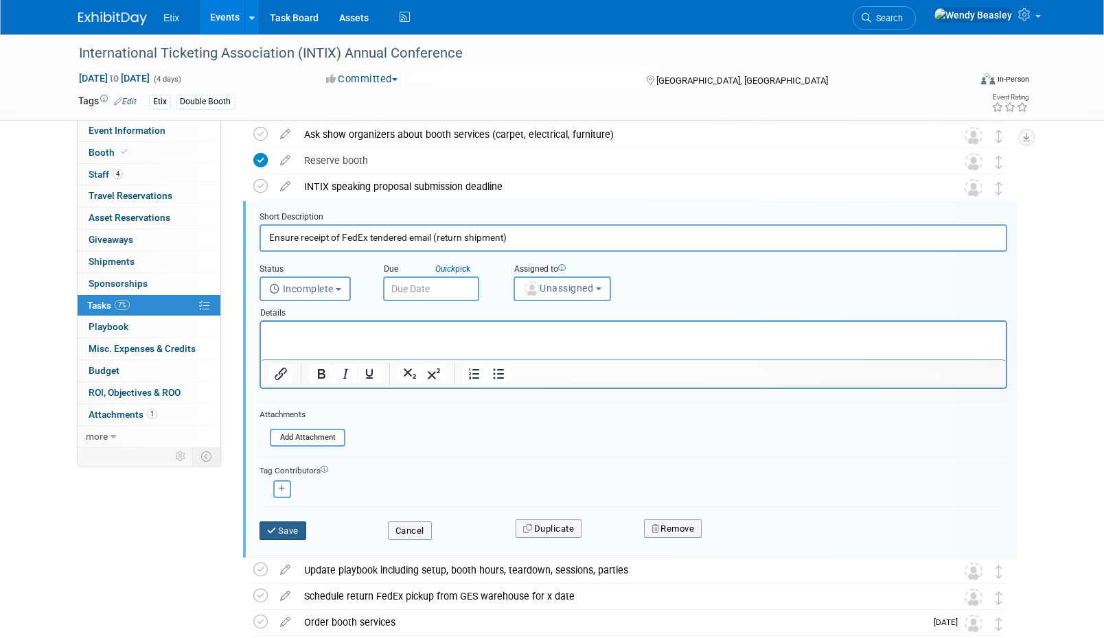
click at [288, 531] on button "Save" at bounding box center [282, 531] width 47 height 19
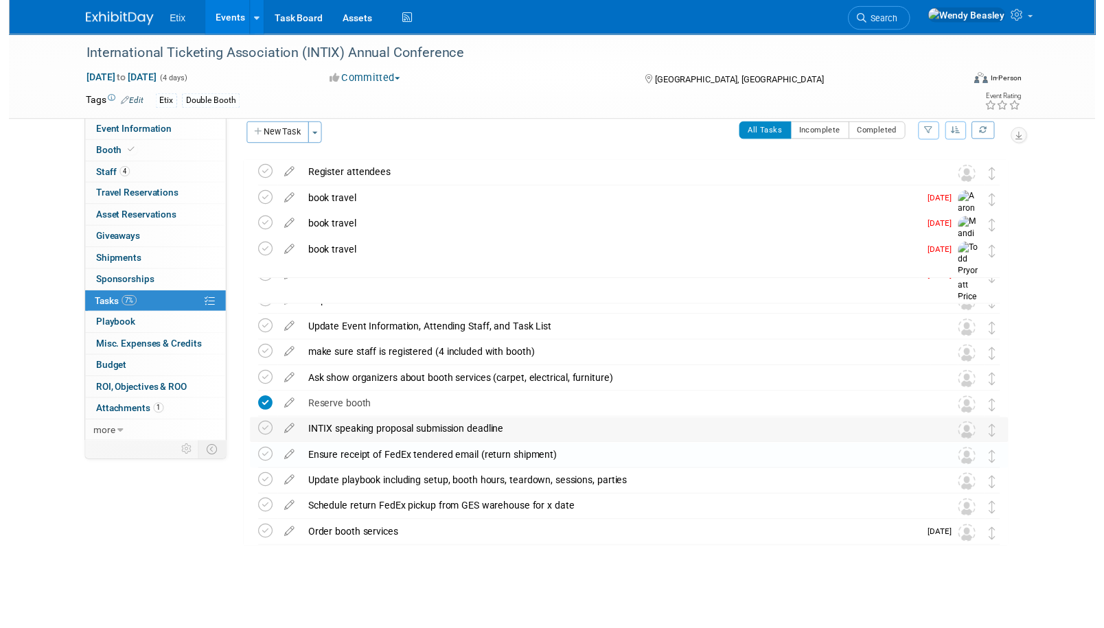
scroll to position [15, 0]
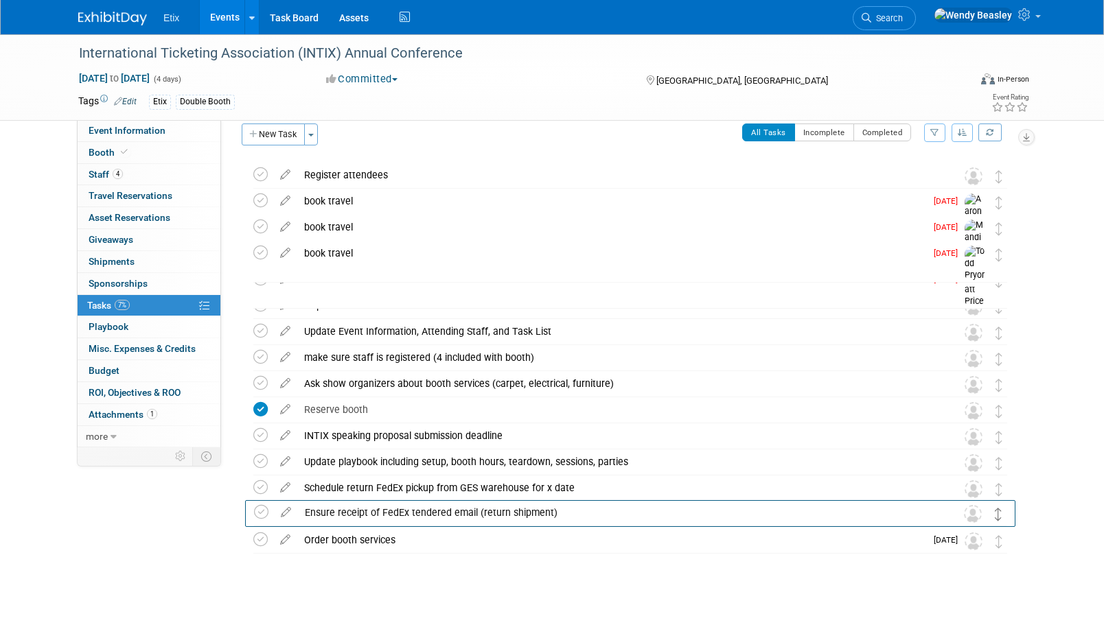
drag, startPoint x: 995, startPoint y: 461, endPoint x: 995, endPoint y: 511, distance: 50.1
click at [288, 536] on icon at bounding box center [285, 536] width 24 height 17
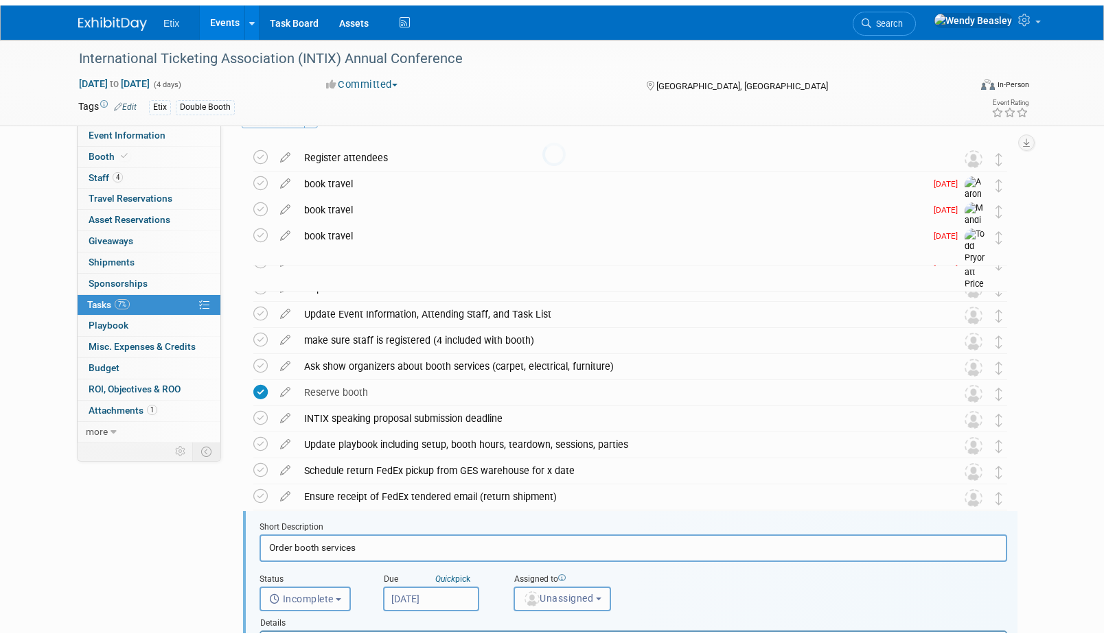
scroll to position [342, 0]
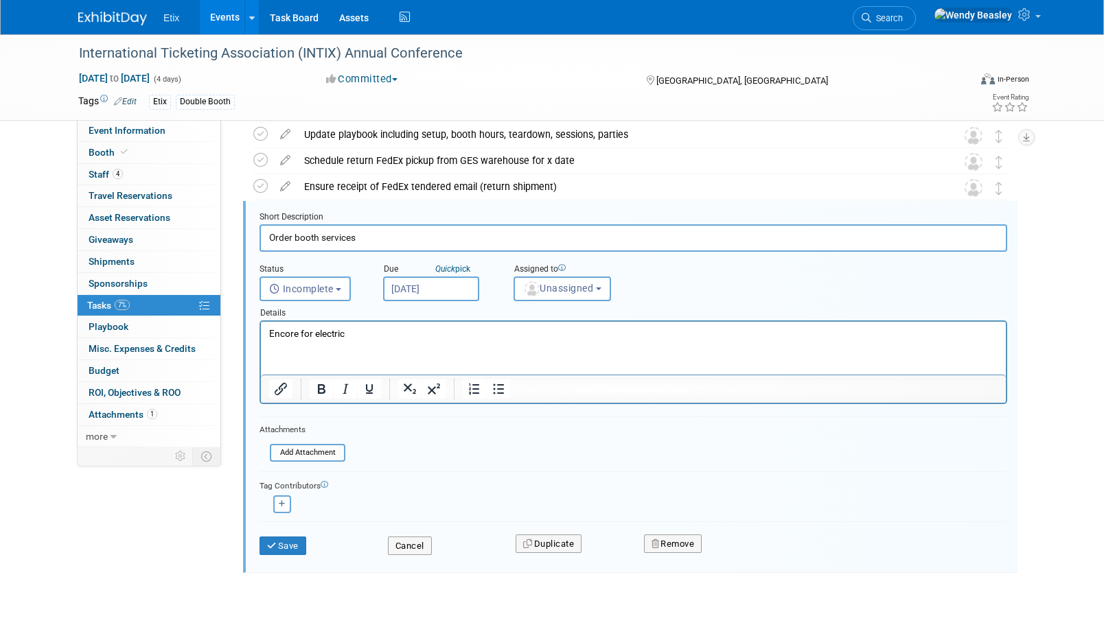
click at [360, 232] on input "Order booth services" at bounding box center [632, 237] width 747 height 27
type input "Purchase booth services - electrical"
click at [284, 544] on button "Save" at bounding box center [282, 546] width 47 height 19
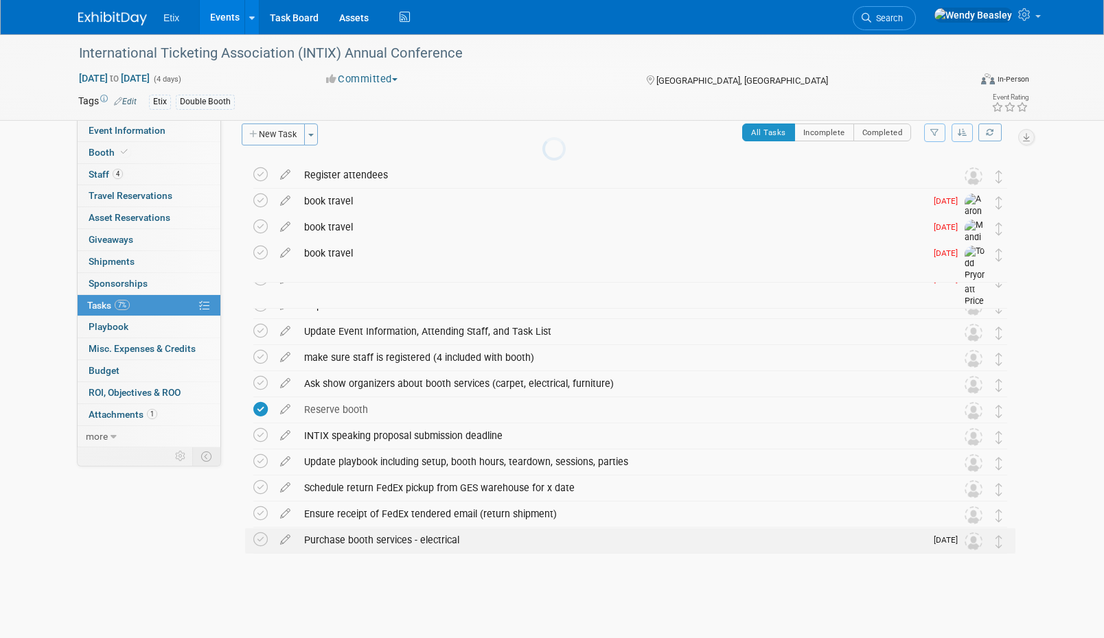
scroll to position [15, 0]
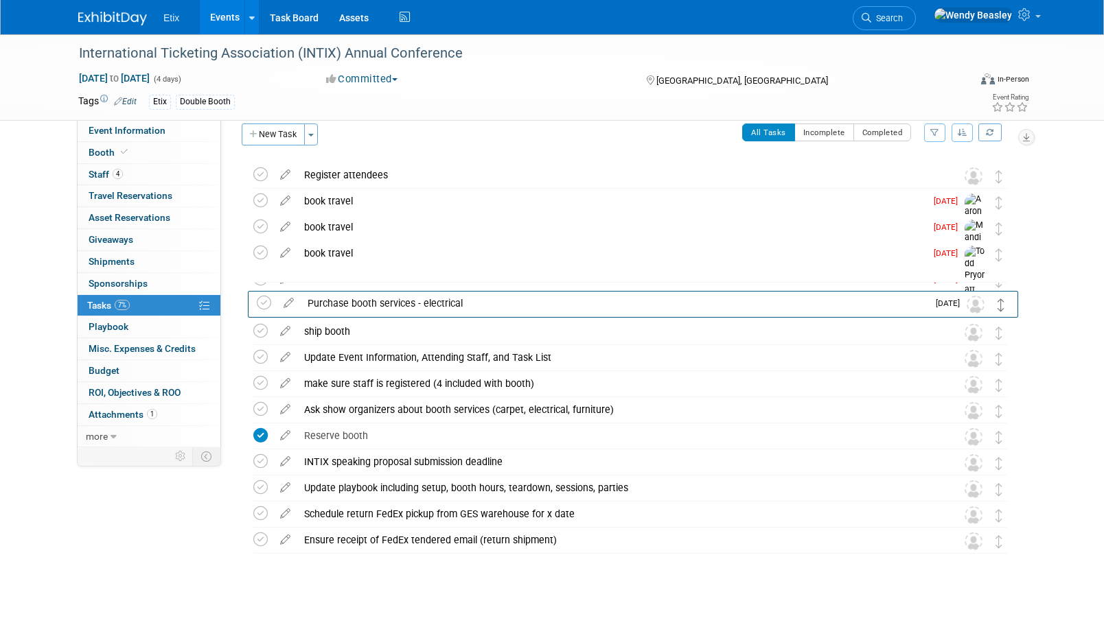
drag, startPoint x: 999, startPoint y: 544, endPoint x: 1001, endPoint y: 307, distance: 236.8
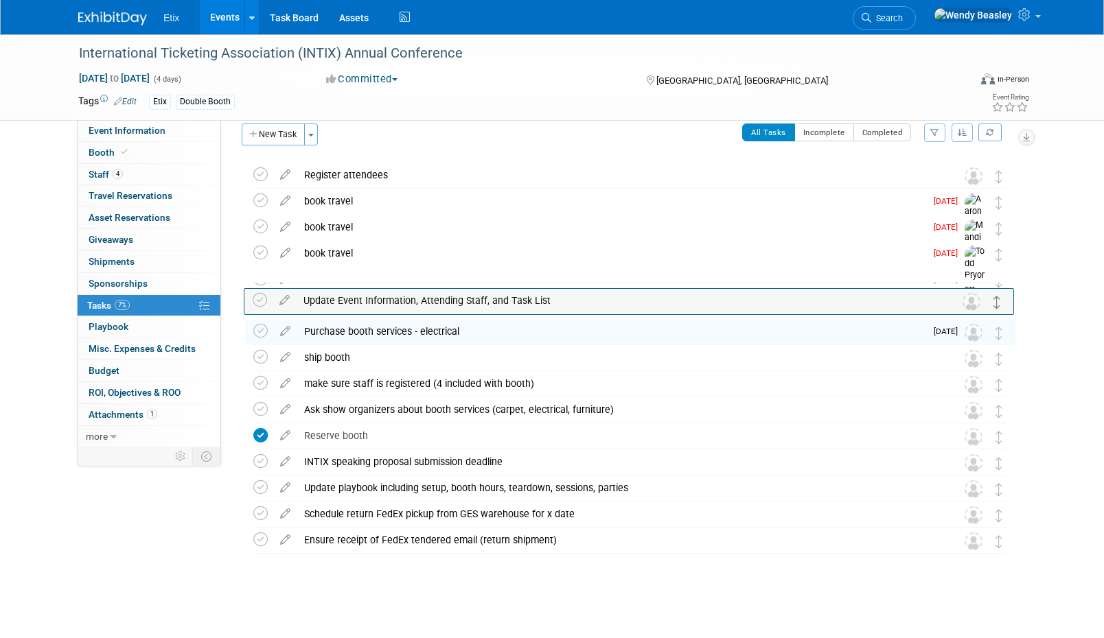
drag, startPoint x: 997, startPoint y: 364, endPoint x: 995, endPoint y: 308, distance: 56.3
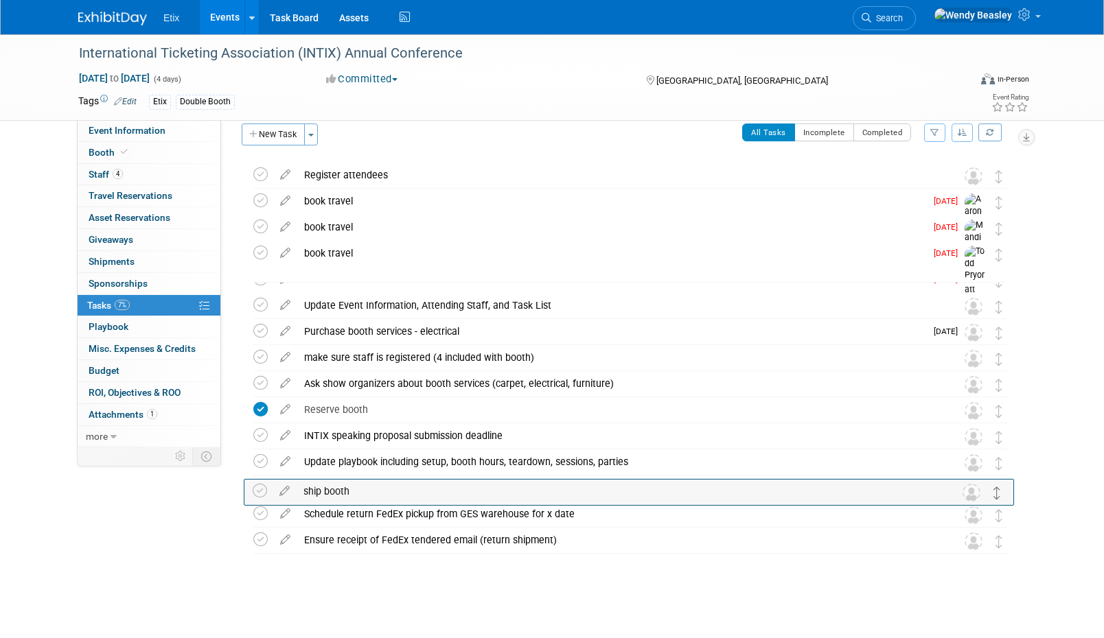
drag, startPoint x: 1000, startPoint y: 360, endPoint x: 999, endPoint y: 492, distance: 132.5
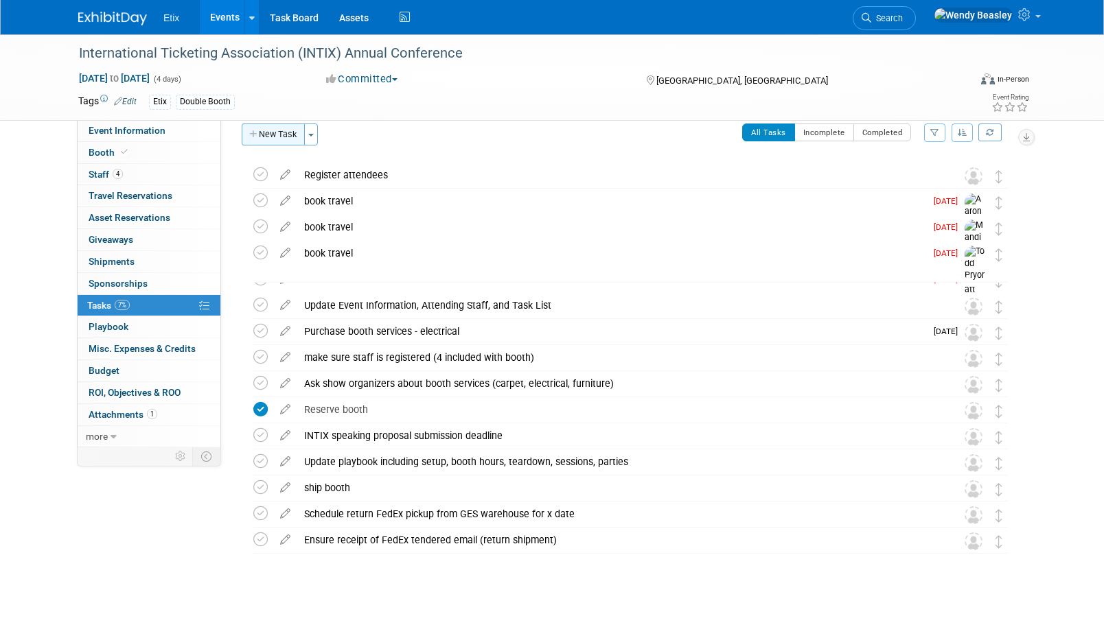
click at [285, 135] on button "New Task" at bounding box center [273, 135] width 63 height 22
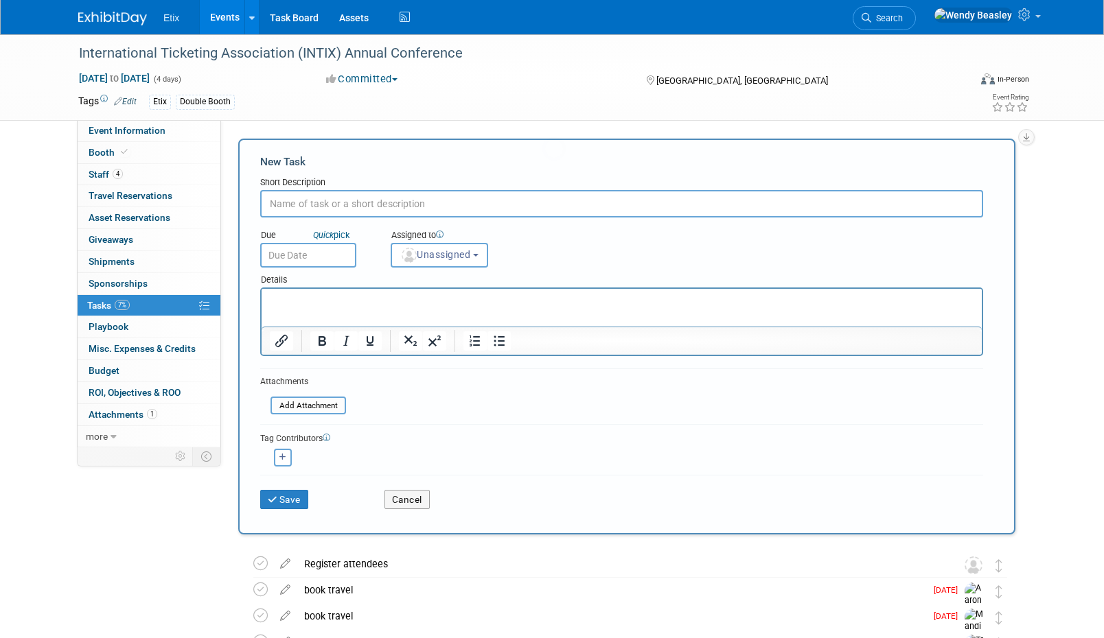
scroll to position [0, 0]
type input "Purchase booth services - furniture"
click at [301, 497] on button "Save" at bounding box center [284, 499] width 48 height 19
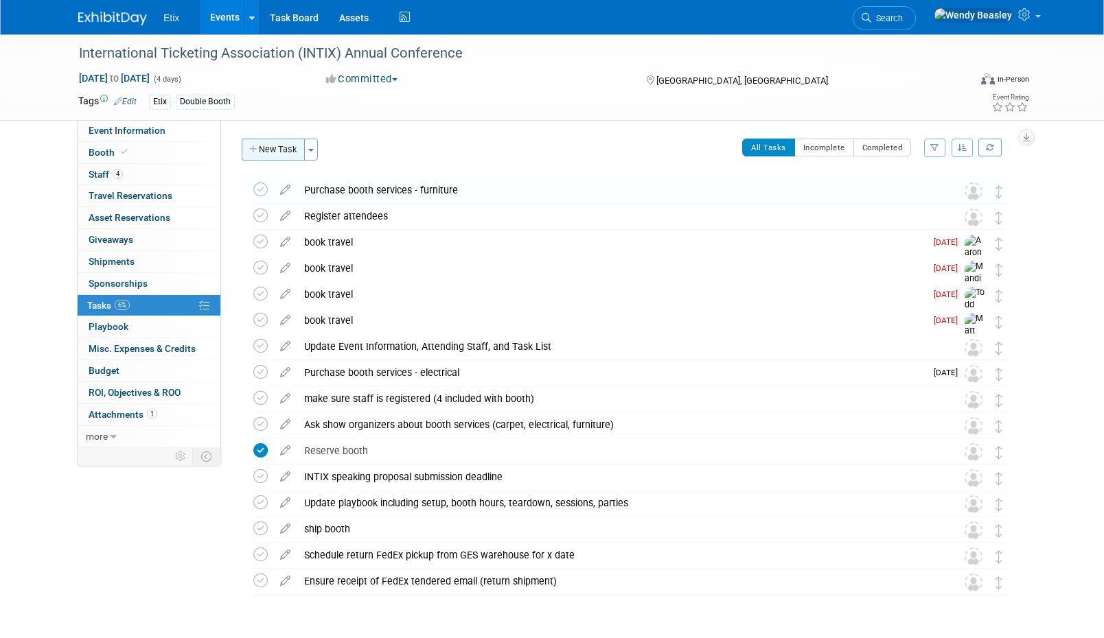
click at [279, 154] on button "New Task" at bounding box center [273, 150] width 63 height 22
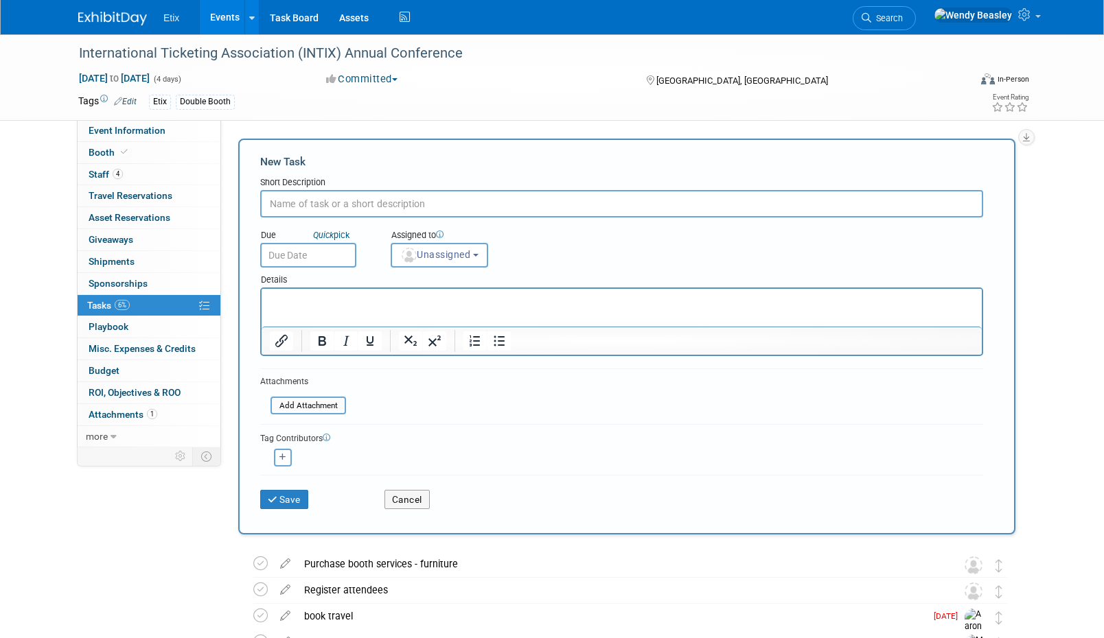
paste input "Purchase booth services - carpet"
type input "Purchase booth services - carpet"
click at [281, 502] on button "Save" at bounding box center [284, 499] width 48 height 19
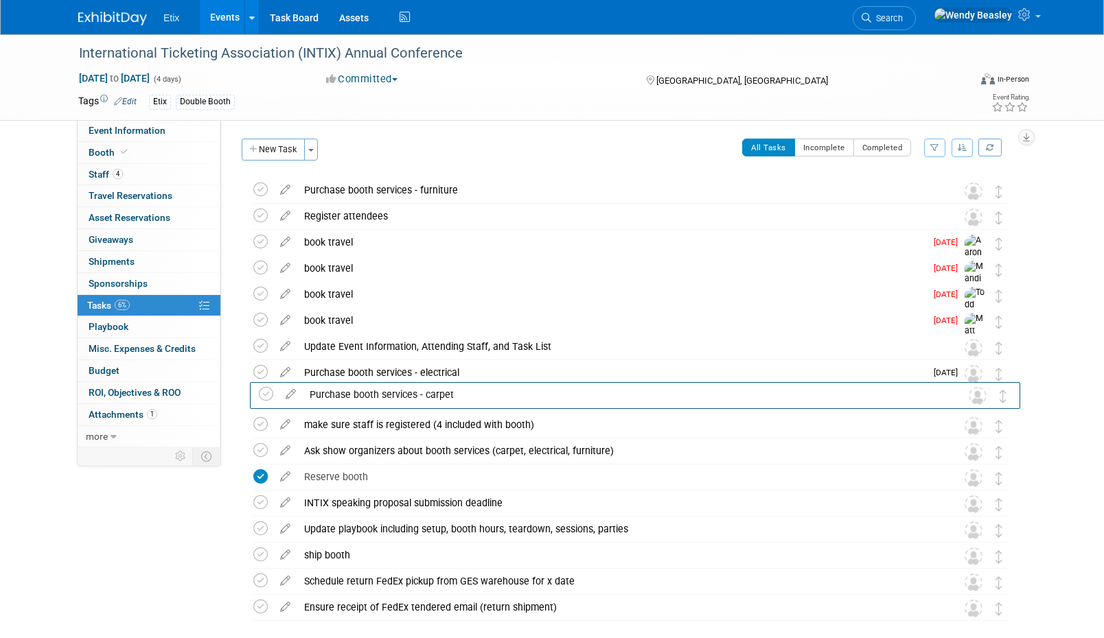
drag, startPoint x: 1002, startPoint y: 194, endPoint x: 1007, endPoint y: 399, distance: 204.6
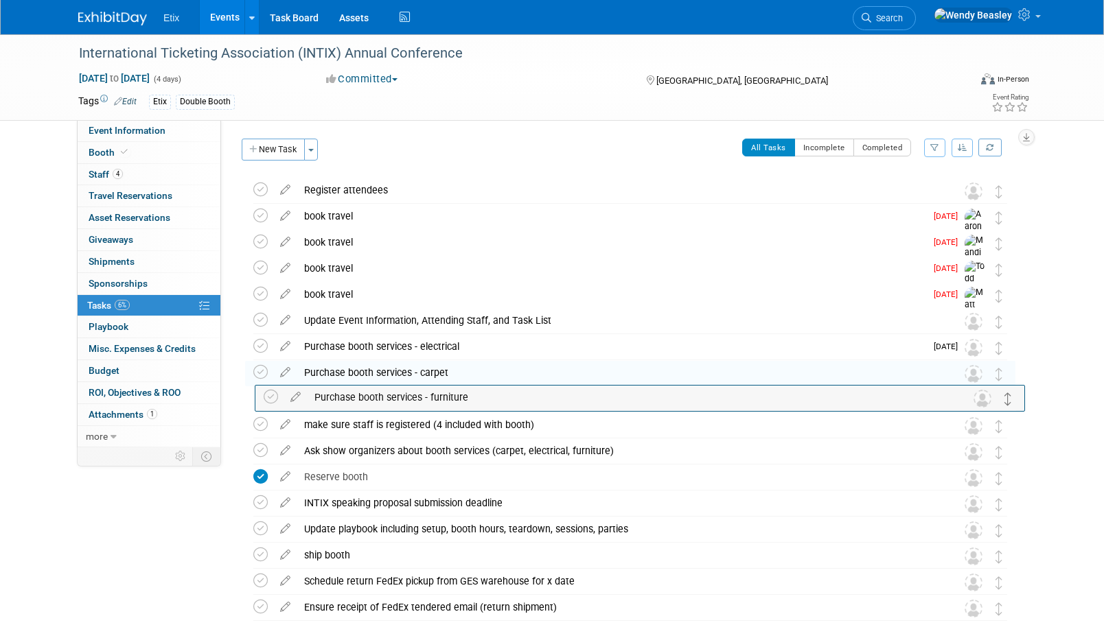
drag, startPoint x: 999, startPoint y: 196, endPoint x: 1008, endPoint y: 402, distance: 206.8
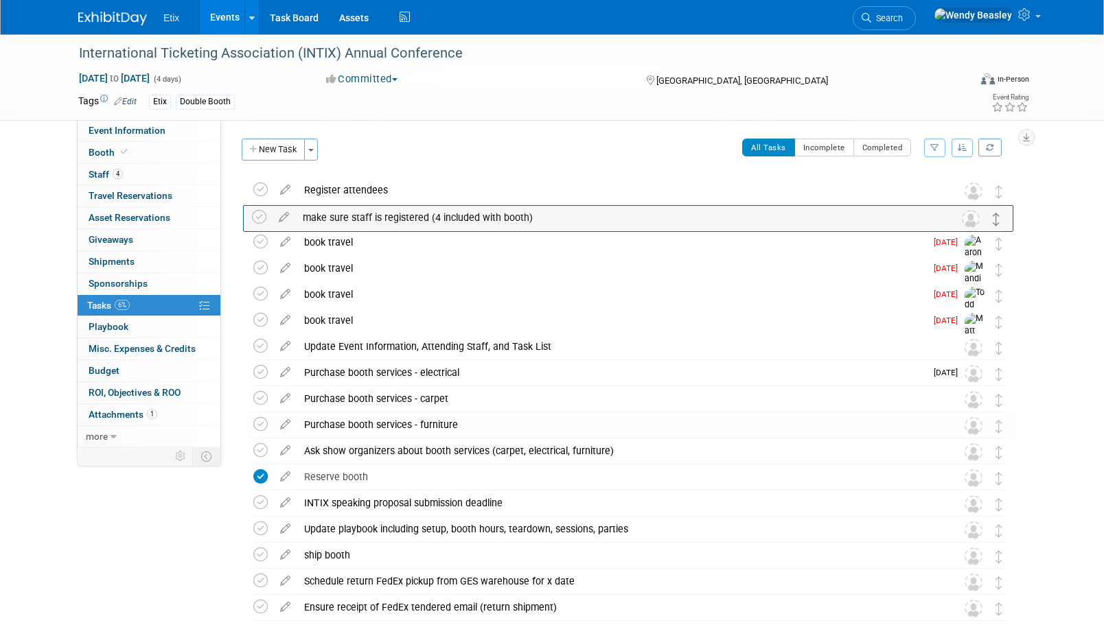
drag, startPoint x: 1000, startPoint y: 430, endPoint x: 997, endPoint y: 221, distance: 208.7
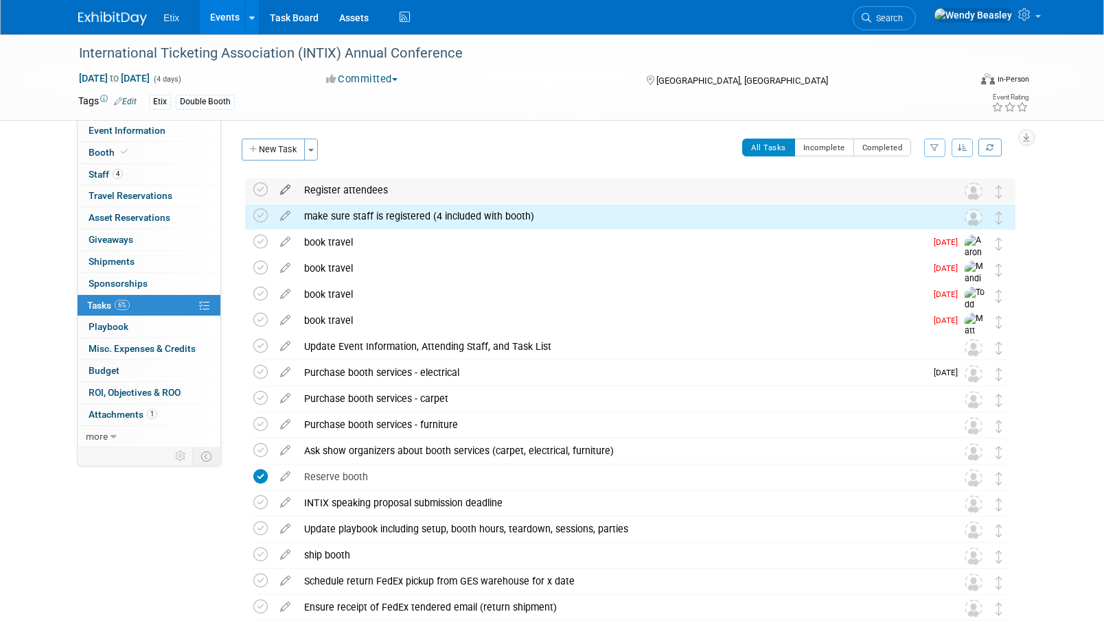
click at [282, 190] on icon at bounding box center [285, 186] width 24 height 17
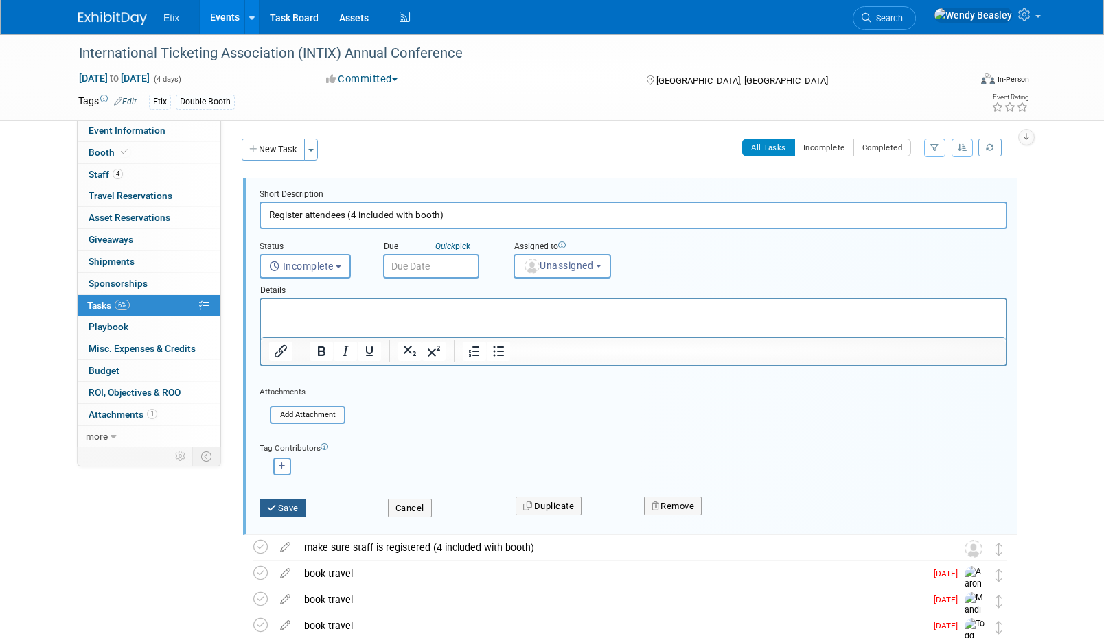
type input "Register attendees (4 included with booth)"
click at [288, 500] on button "Save" at bounding box center [282, 508] width 47 height 19
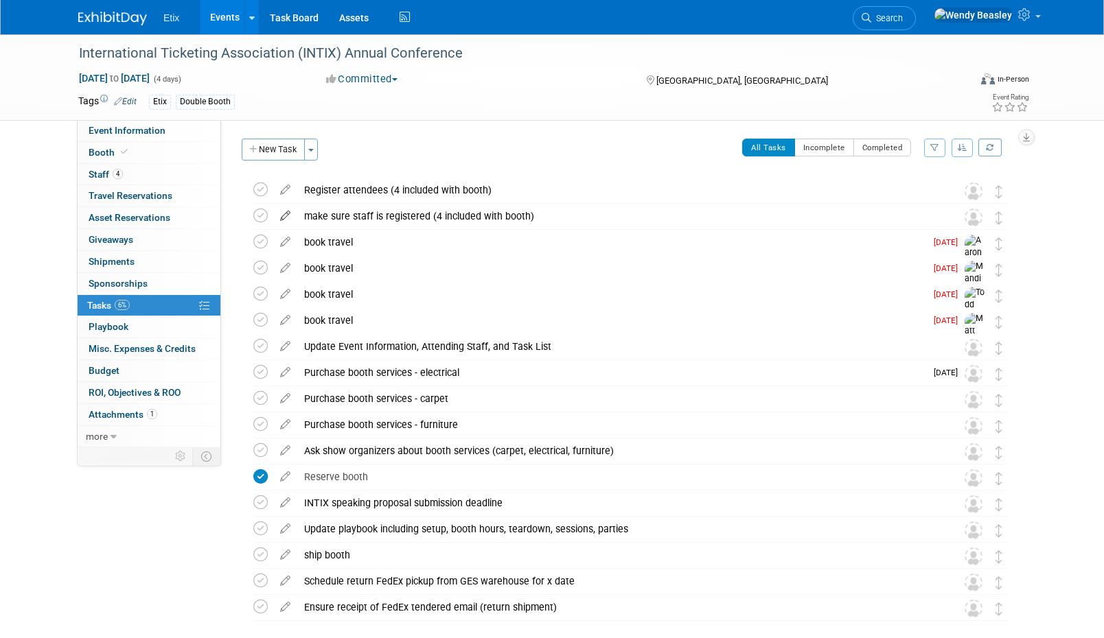
click at [293, 208] on icon at bounding box center [285, 213] width 24 height 17
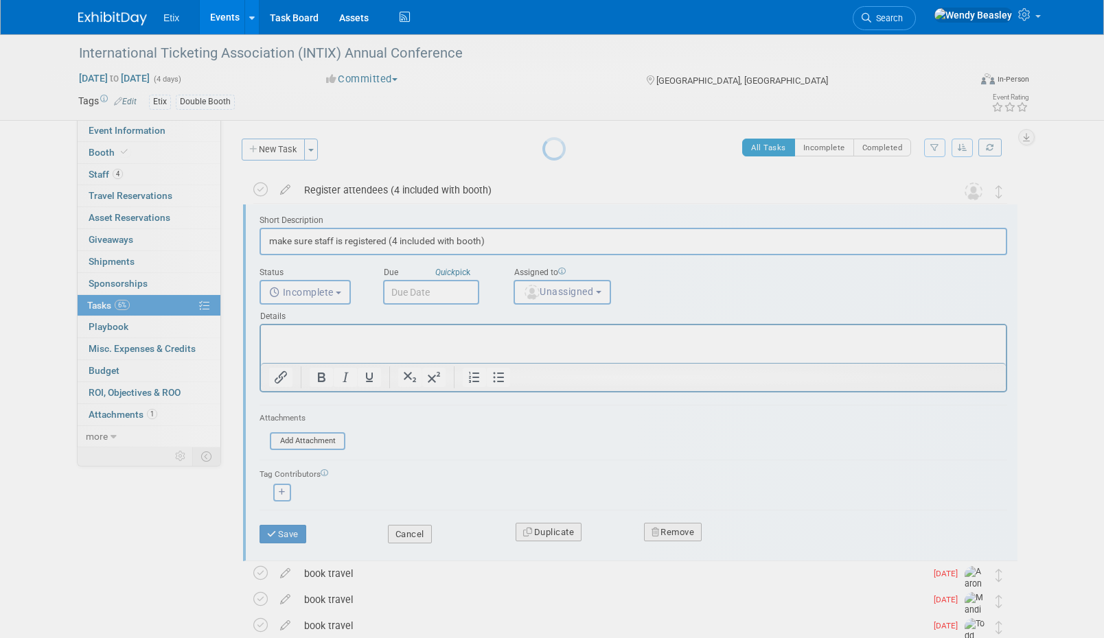
scroll to position [3, 0]
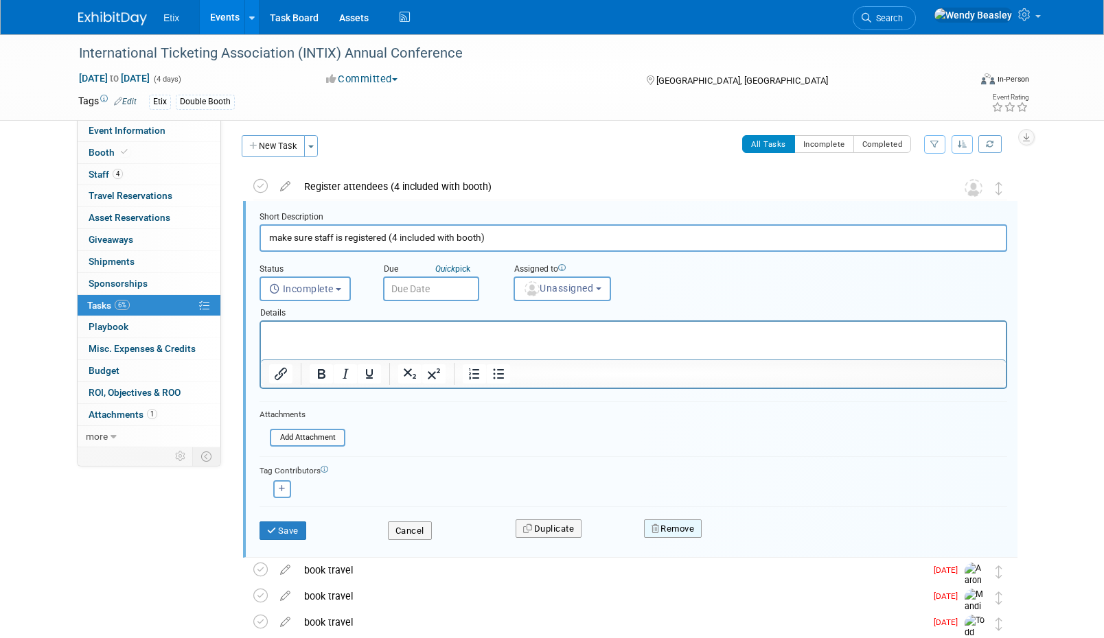
click at [671, 527] on button "Remove" at bounding box center [673, 529] width 58 height 19
click at [752, 537] on link "Yes" at bounding box center [750, 540] width 40 height 22
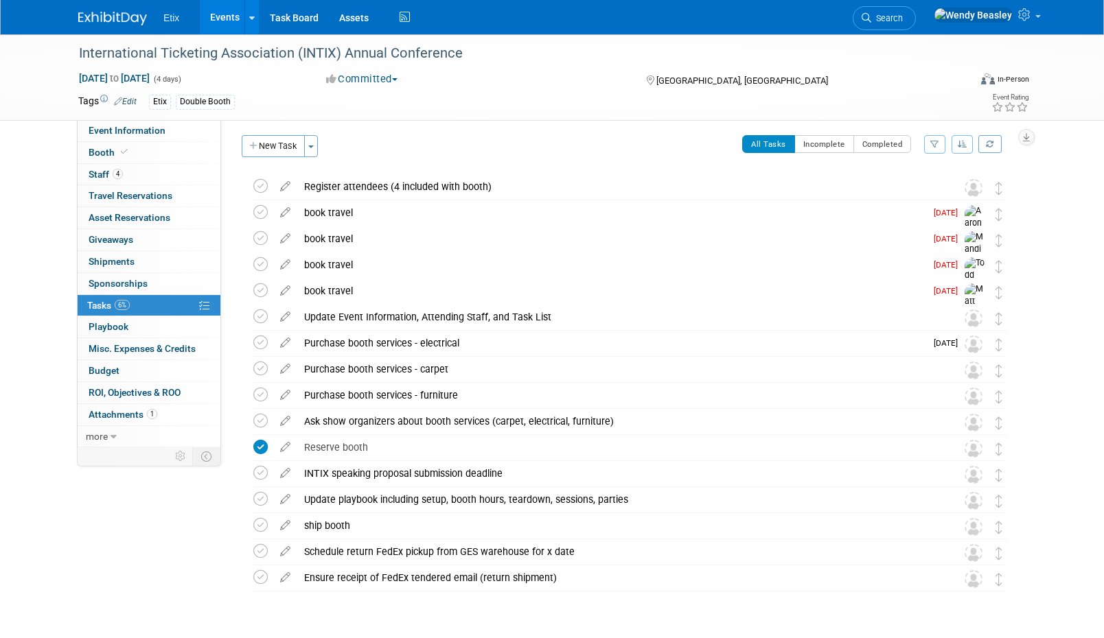
click at [283, 212] on icon at bounding box center [285, 209] width 24 height 17
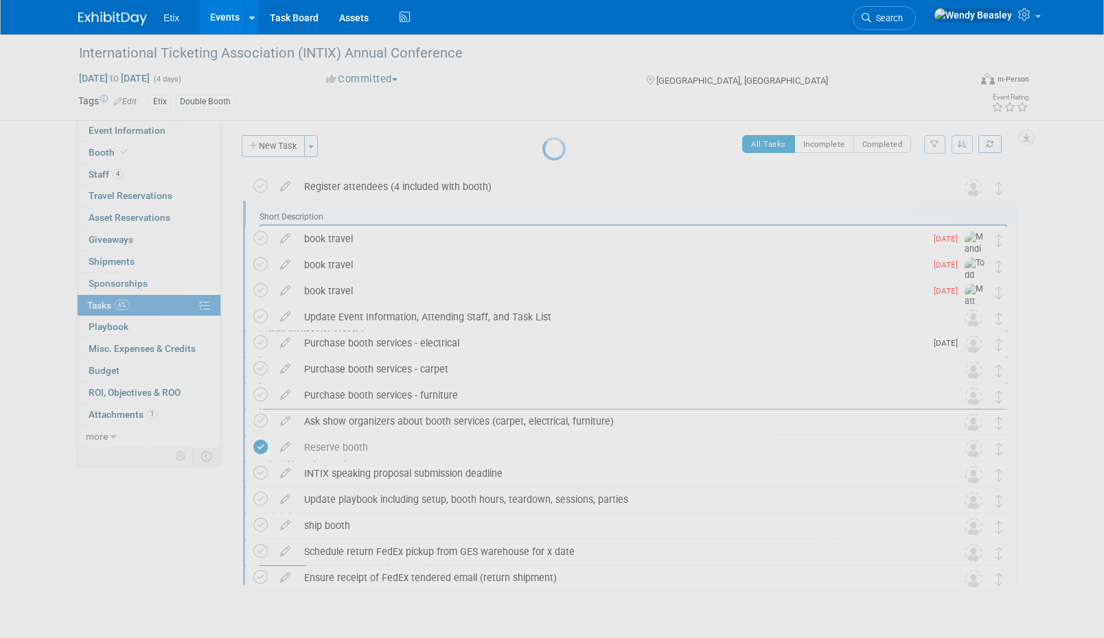
scroll to position [0, 0]
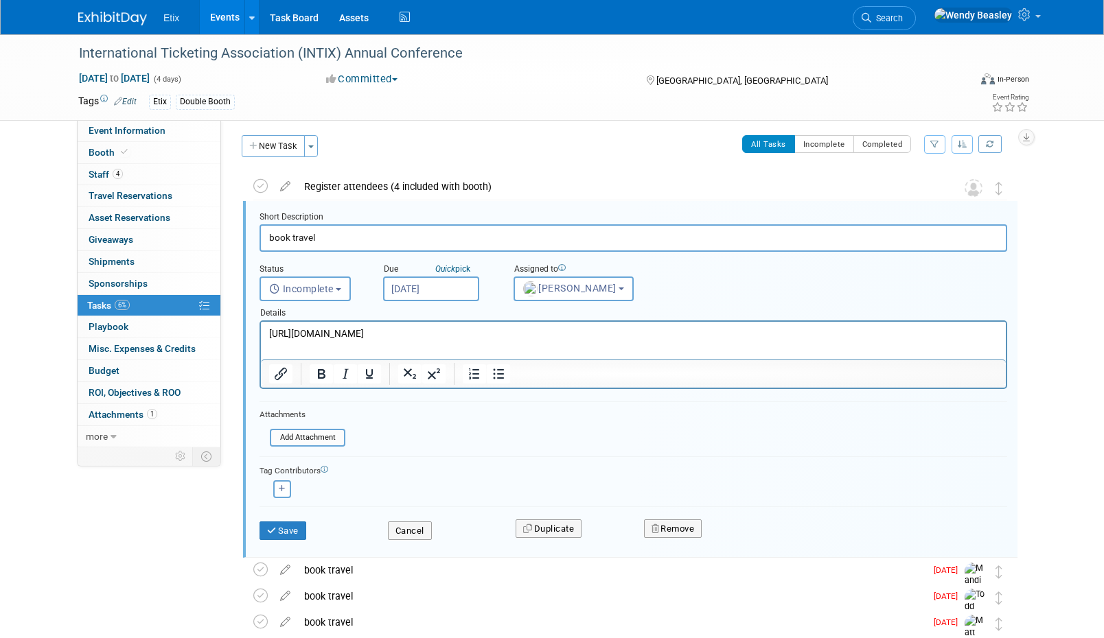
click at [372, 236] on input "book travel" at bounding box center [632, 237] width 747 height 27
click at [373, 237] on input "book travel" at bounding box center [632, 237] width 747 height 27
click at [292, 529] on button "Save" at bounding box center [282, 531] width 47 height 19
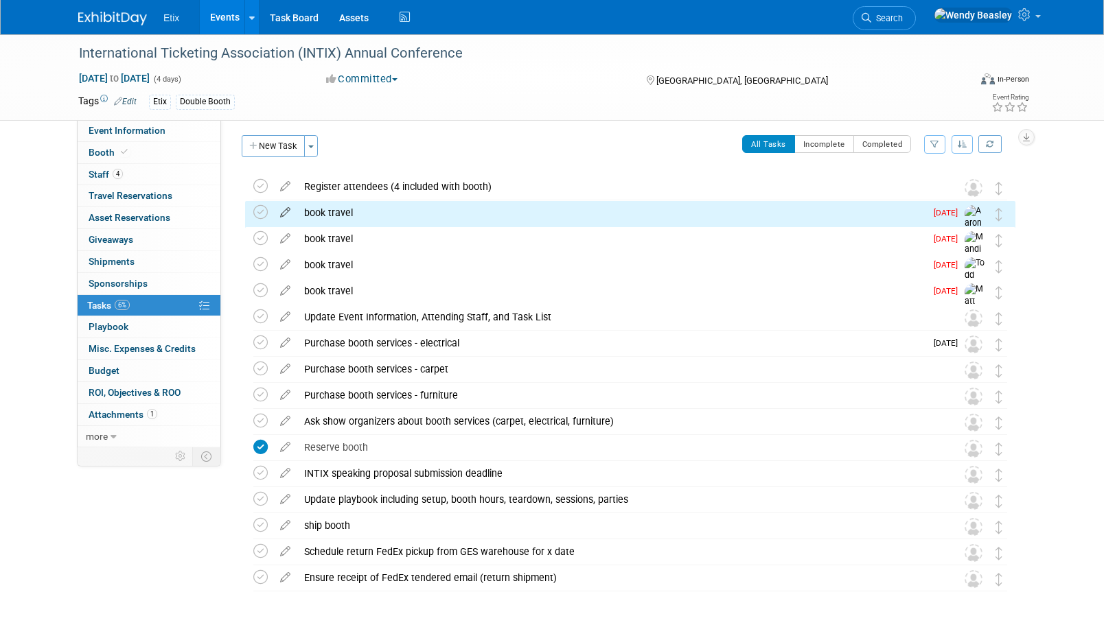
click at [283, 209] on icon at bounding box center [285, 209] width 24 height 17
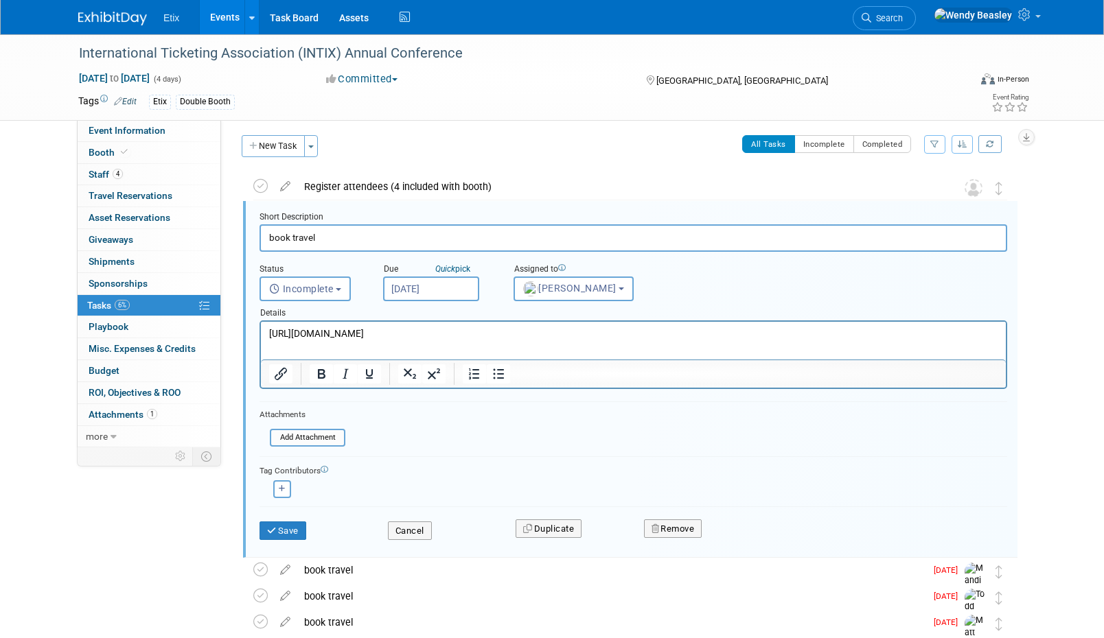
click at [388, 226] on input "book travel" at bounding box center [632, 237] width 747 height 27
click at [391, 227] on input "book travel" at bounding box center [632, 237] width 747 height 27
click at [399, 240] on input "book travel" at bounding box center [632, 237] width 747 height 27
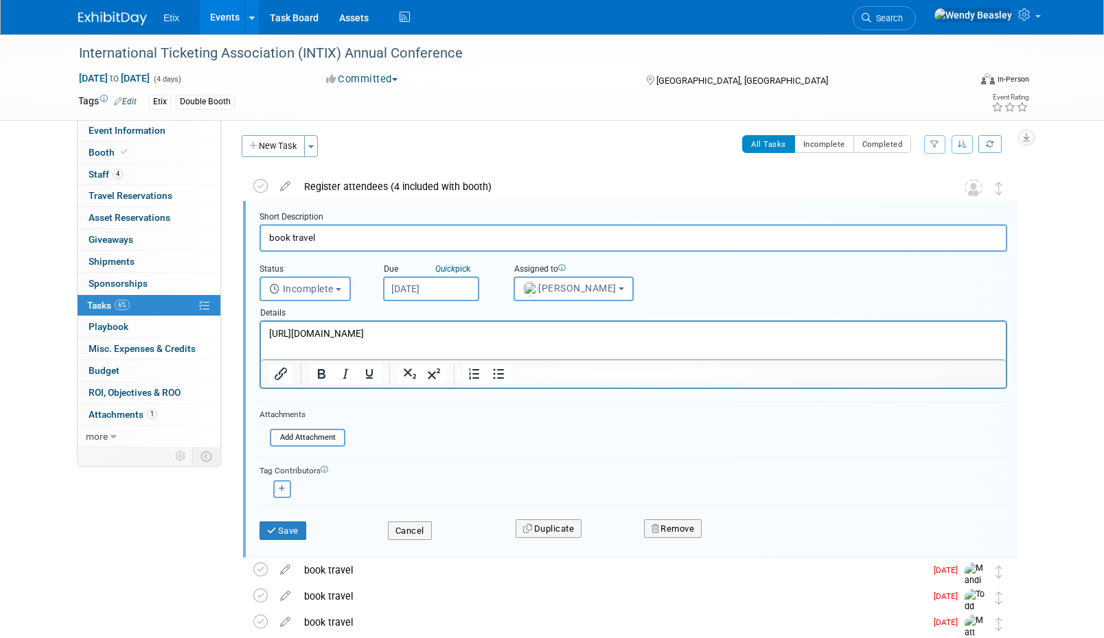
click at [399, 240] on input "book travel" at bounding box center [632, 237] width 747 height 27
click at [310, 238] on input "book travel" at bounding box center [632, 237] width 747 height 27
paste input "Book Travel - Please add info to Travel tab on ExhibitDay"
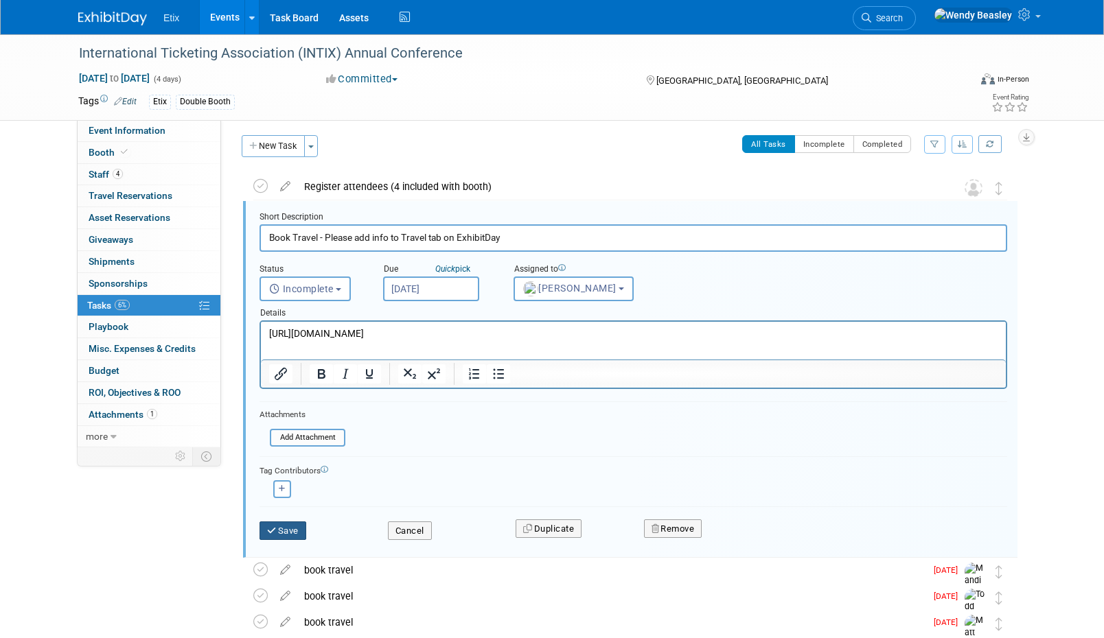
type input "Book Travel - Please add info to Travel tab on ExhibitDay"
click at [287, 531] on button "Save" at bounding box center [282, 531] width 47 height 19
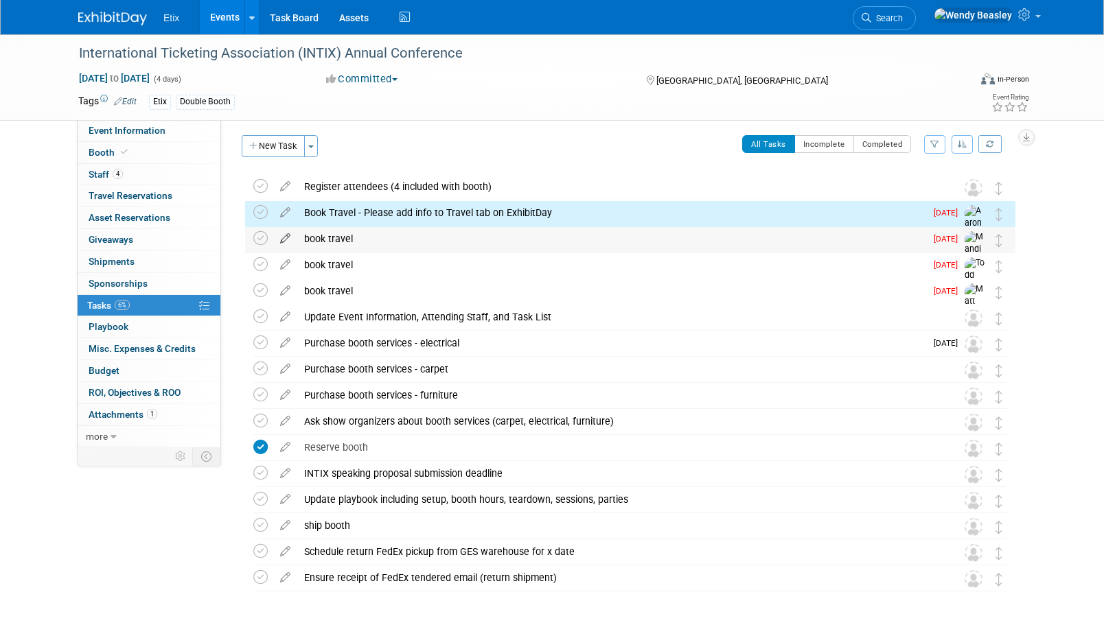
click at [284, 231] on icon at bounding box center [285, 235] width 24 height 17
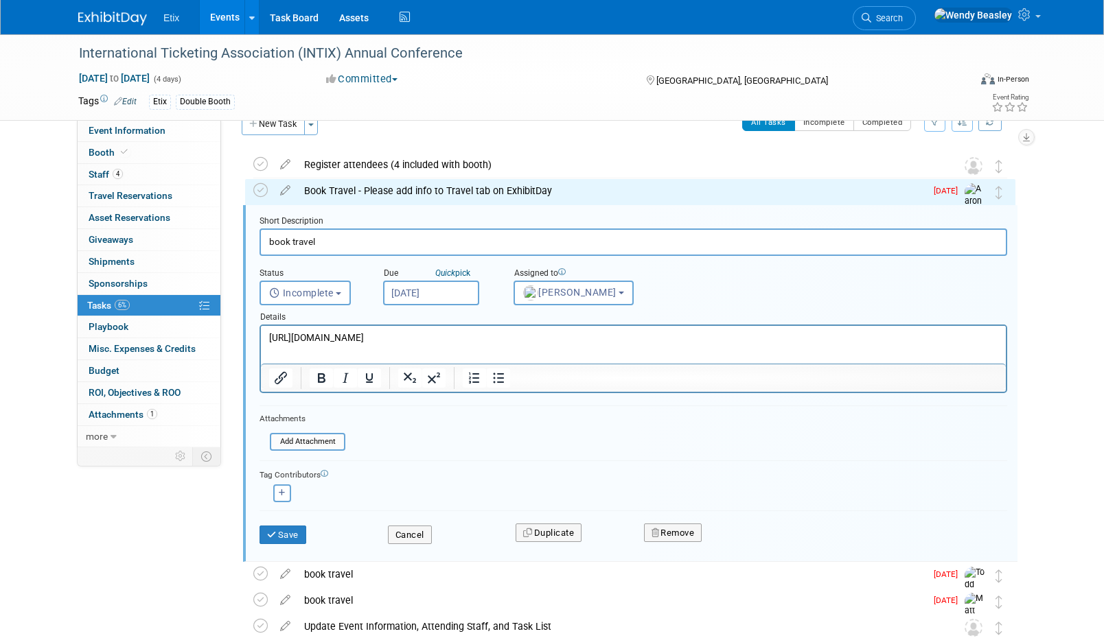
scroll to position [30, 0]
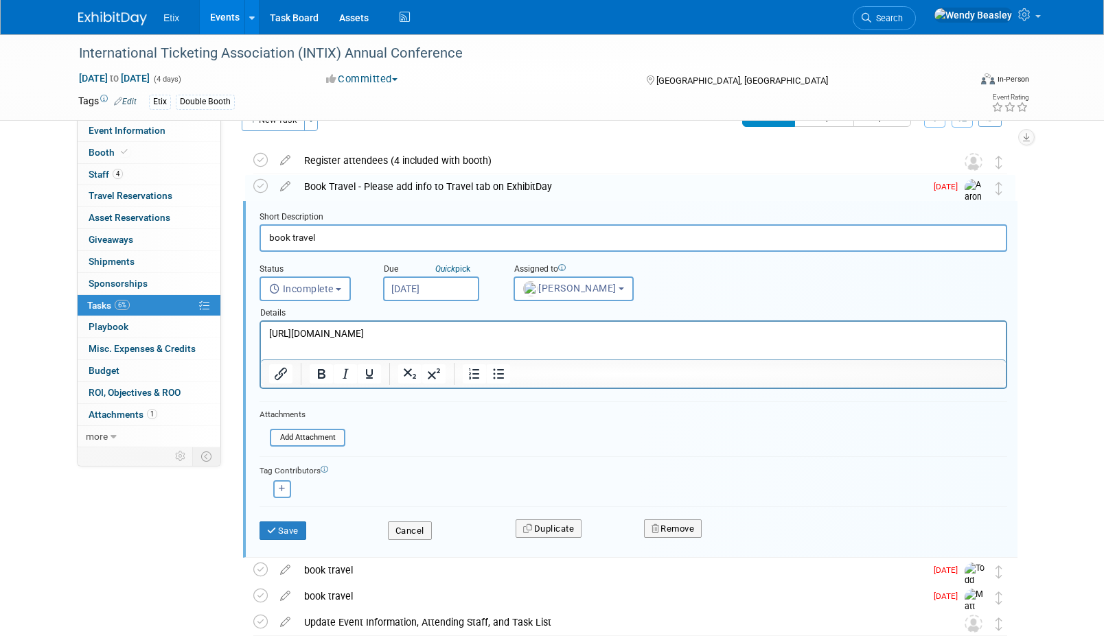
click at [370, 238] on input "book travel" at bounding box center [632, 237] width 747 height 27
paste input "Book Travel - Please add info to Travel tab on ExhibitDay"
type input "Book Travel - Please add info to Travel tab on ExhibitDay"
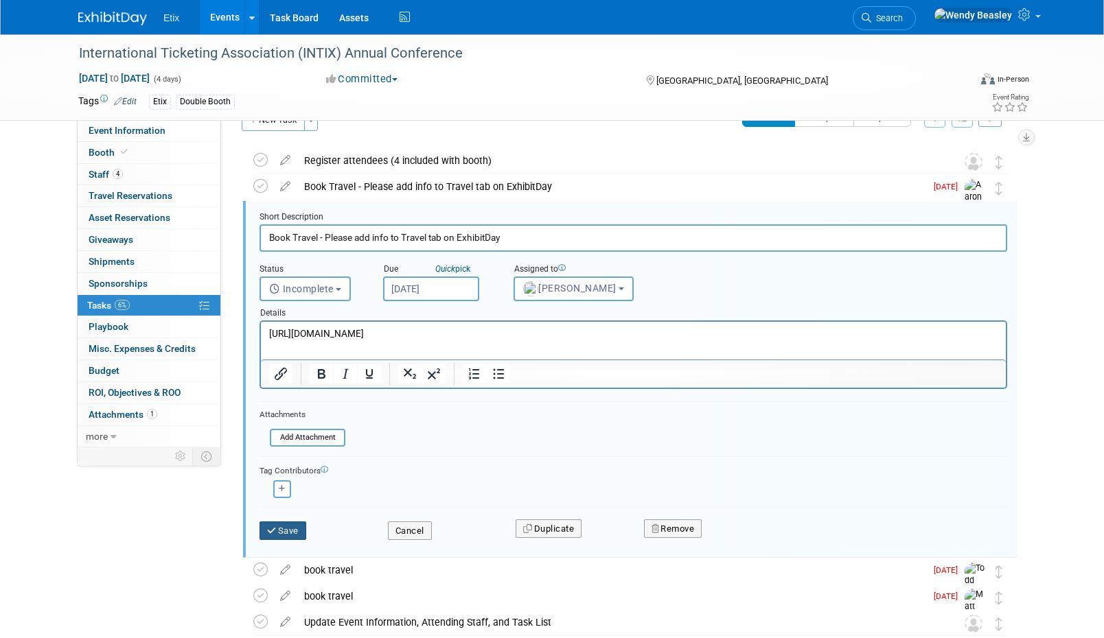
drag, startPoint x: 289, startPoint y: 527, endPoint x: 294, endPoint y: 516, distance: 12.0
click at [290, 526] on button "Save" at bounding box center [282, 531] width 47 height 19
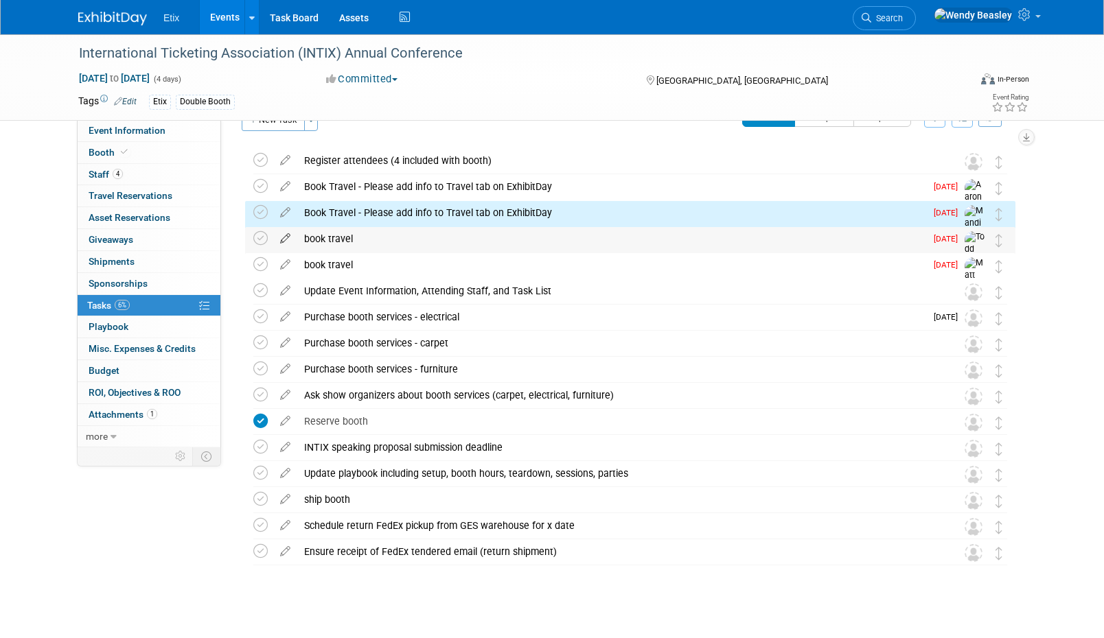
click at [282, 235] on icon at bounding box center [285, 235] width 24 height 17
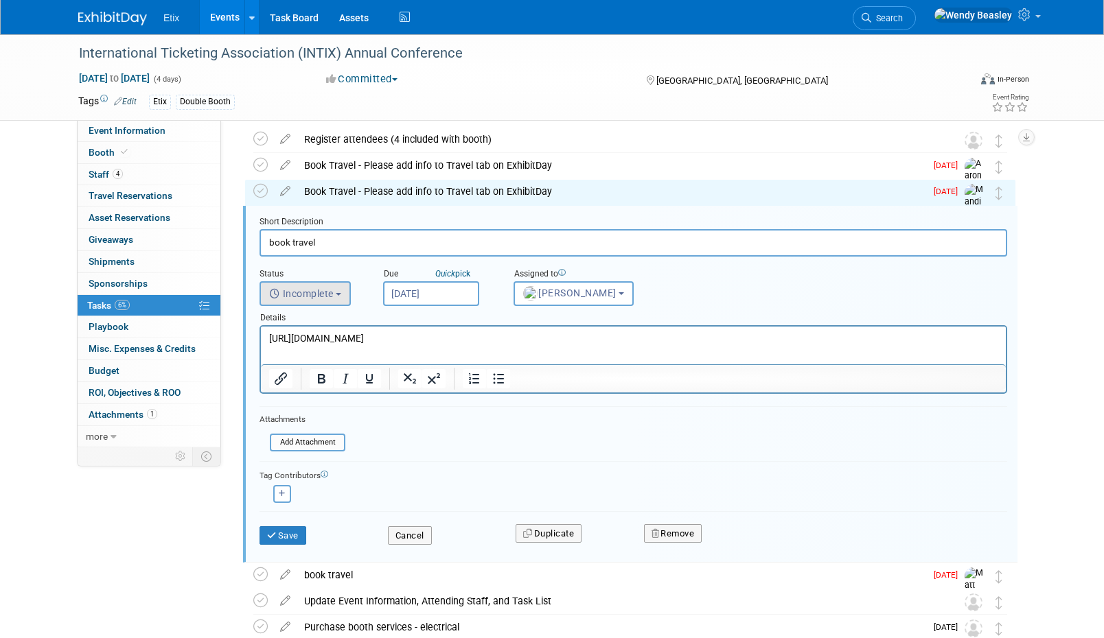
scroll to position [56, 0]
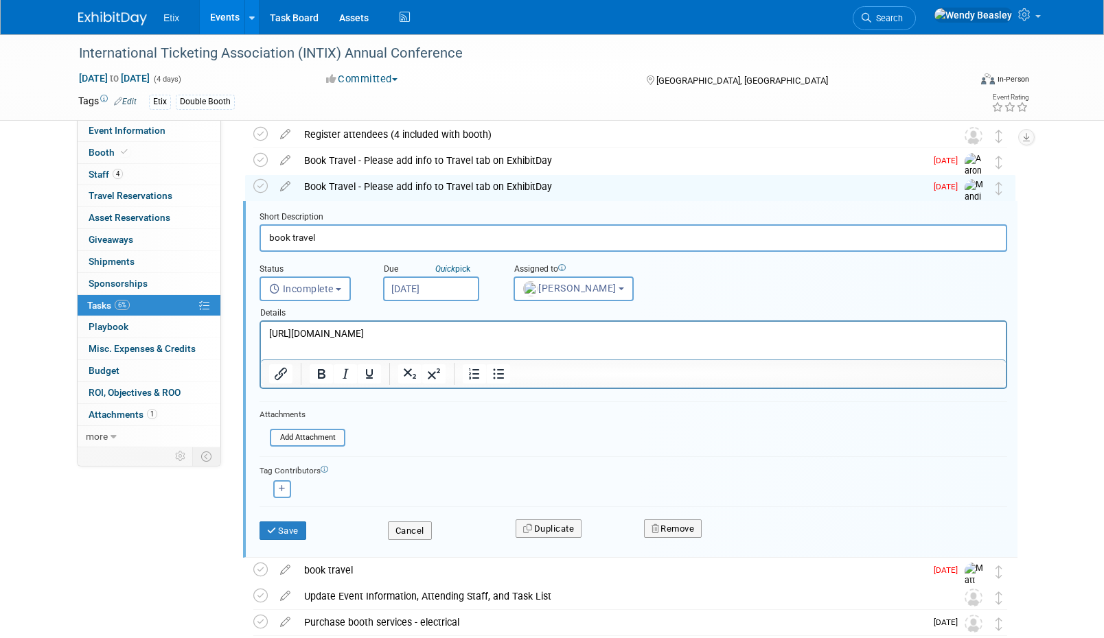
click at [338, 239] on input "book travel" at bounding box center [632, 237] width 747 height 27
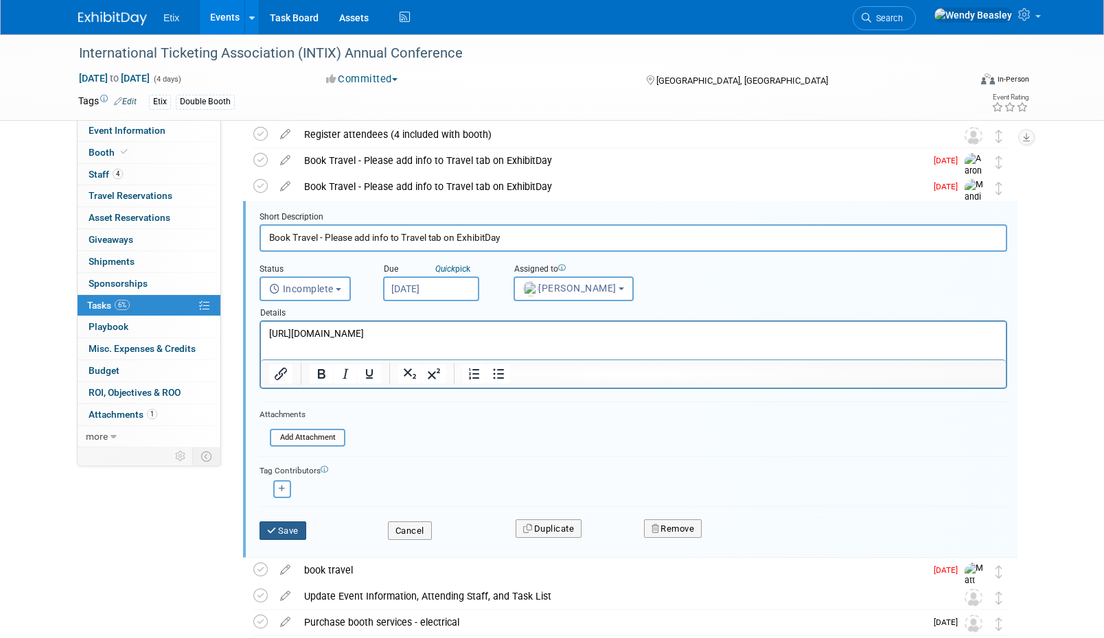
type input "Book Travel - Please add info to Travel tab on ExhibitDay"
click at [291, 531] on button "Save" at bounding box center [282, 531] width 47 height 19
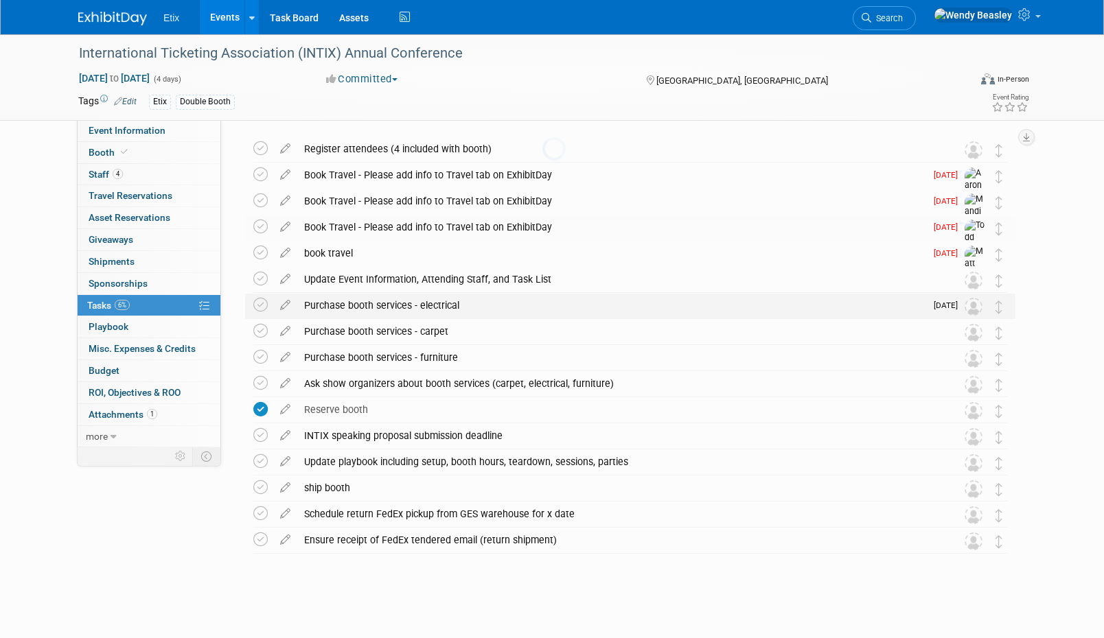
scroll to position [41, 0]
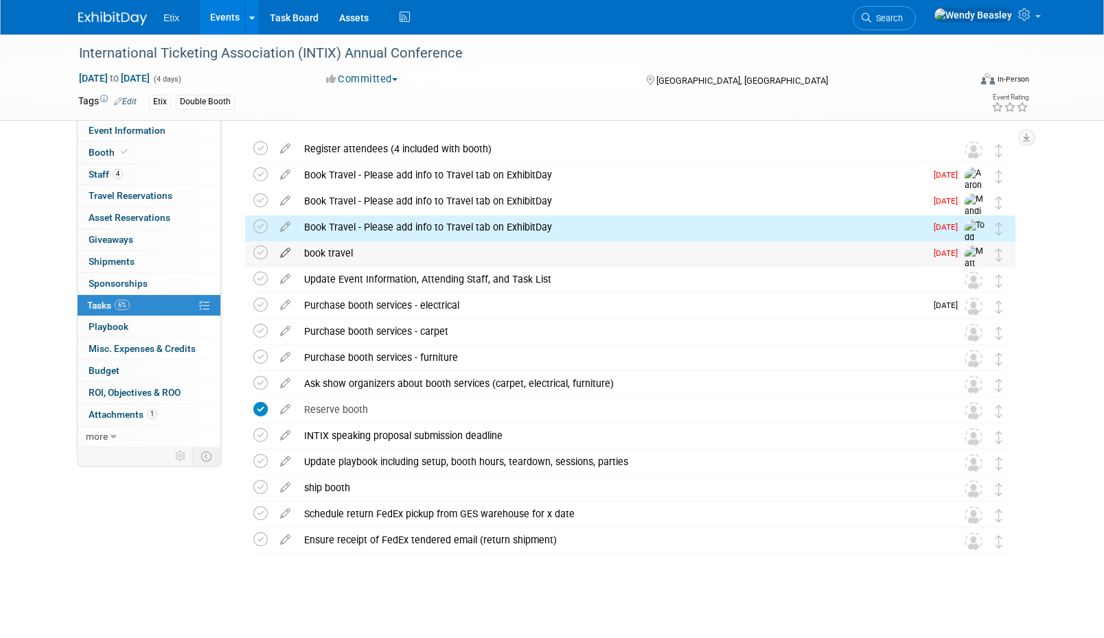
click at [286, 249] on icon at bounding box center [285, 250] width 24 height 17
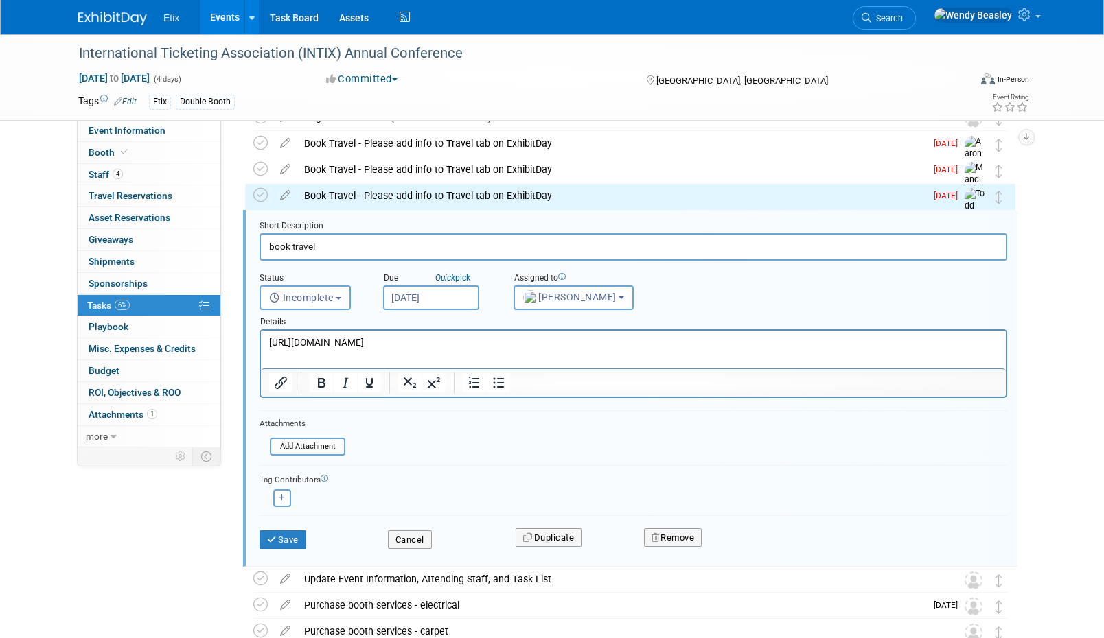
scroll to position [82, 0]
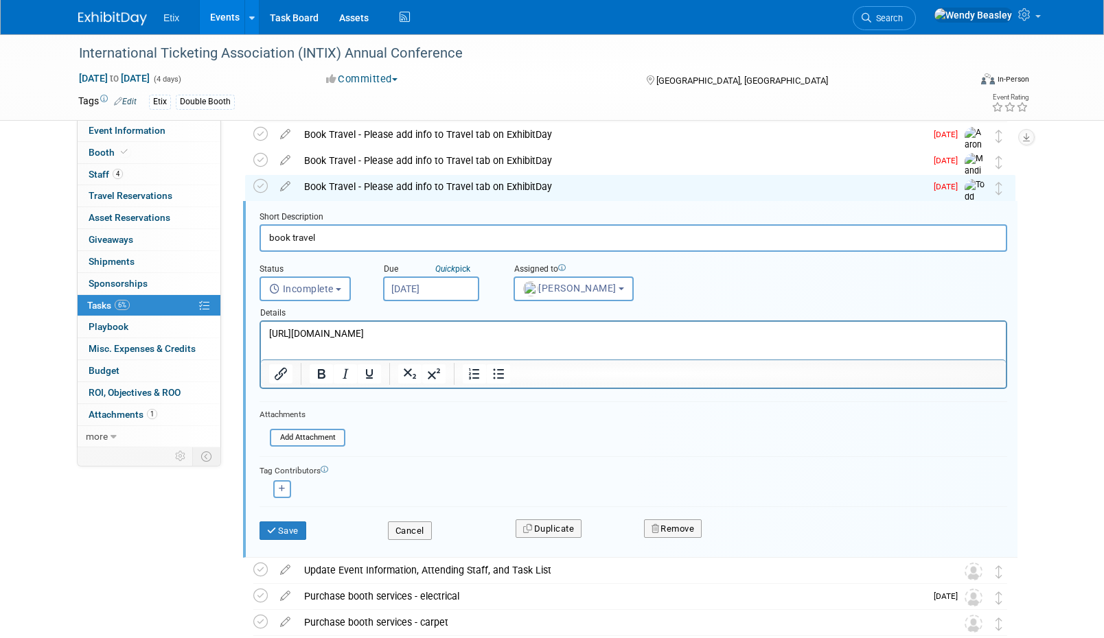
click at [360, 235] on input "book travel" at bounding box center [632, 237] width 747 height 27
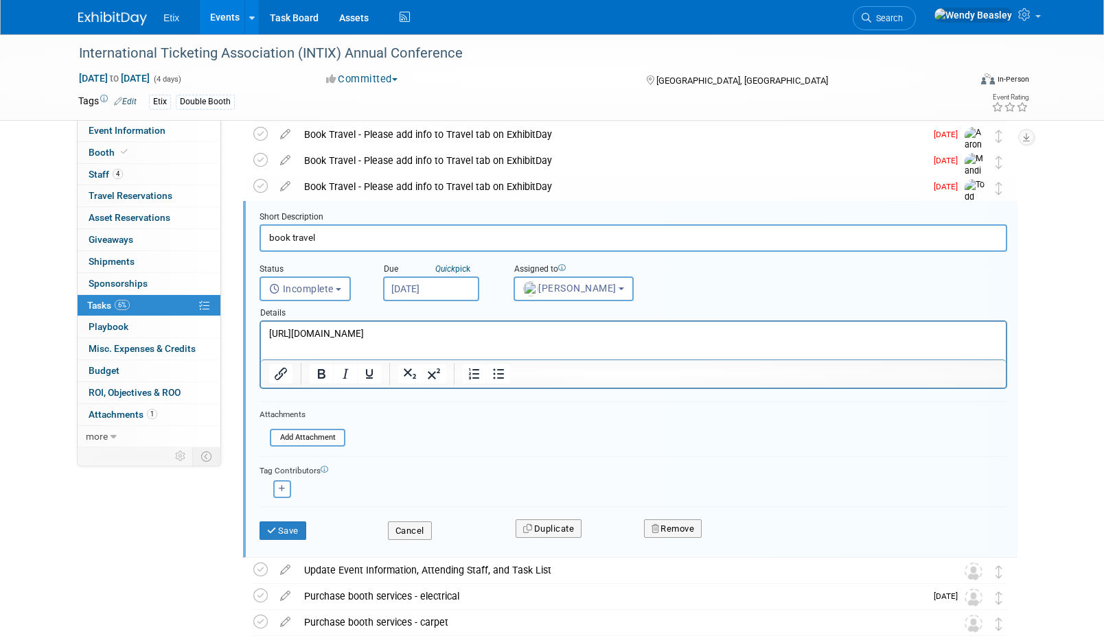
paste input "Book Travel - Please add info to Travel tab on ExhibitDay"
type input "Book Travel - Please add info to Travel tab on ExhibitDay"
click at [287, 528] on button "Save" at bounding box center [282, 531] width 47 height 19
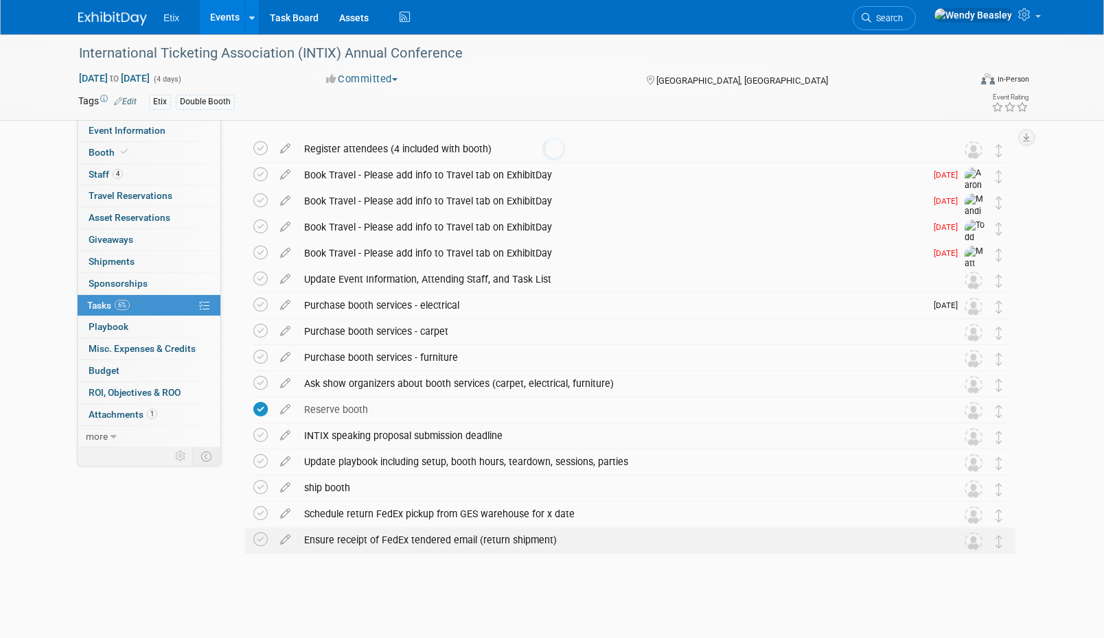
scroll to position [41, 0]
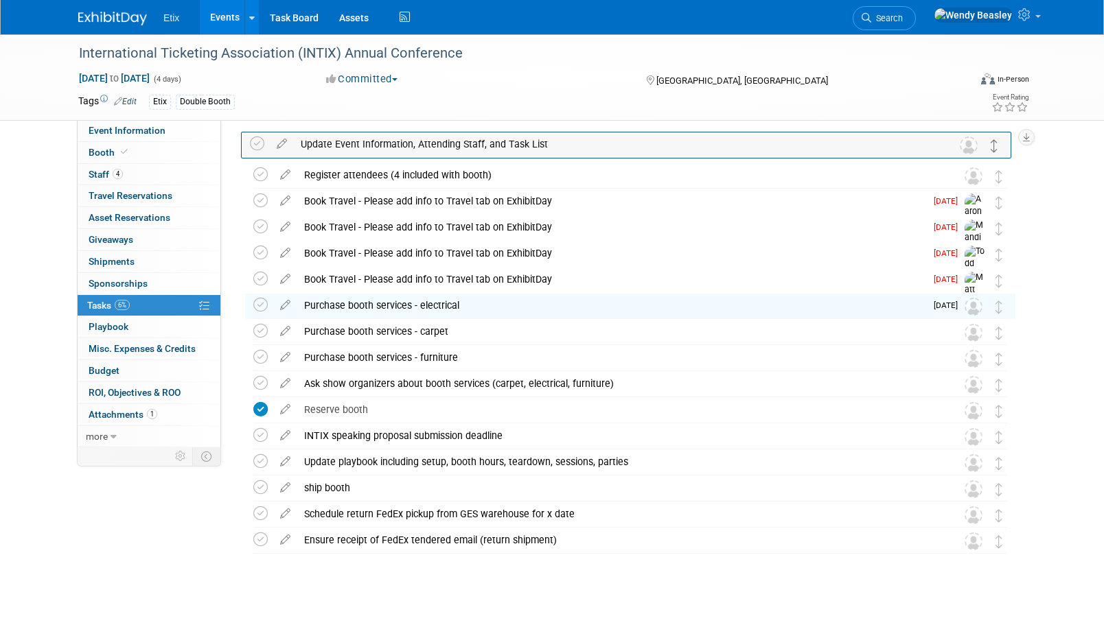
drag, startPoint x: 1000, startPoint y: 284, endPoint x: 996, endPoint y: 149, distance: 135.3
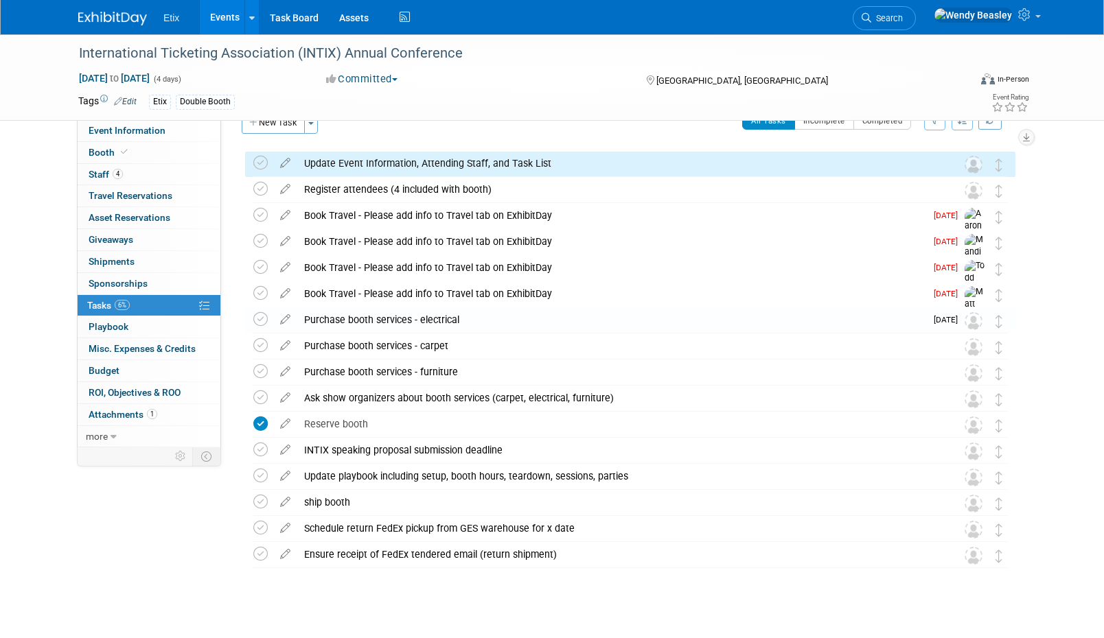
scroll to position [0, 0]
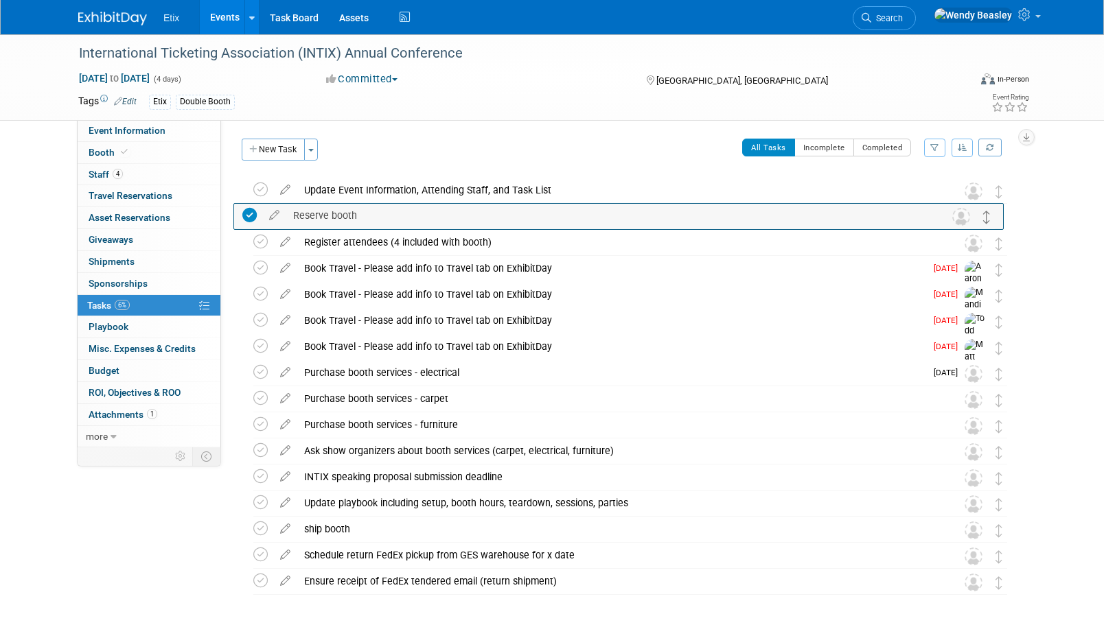
drag, startPoint x: 999, startPoint y: 455, endPoint x: 987, endPoint y: 220, distance: 235.7
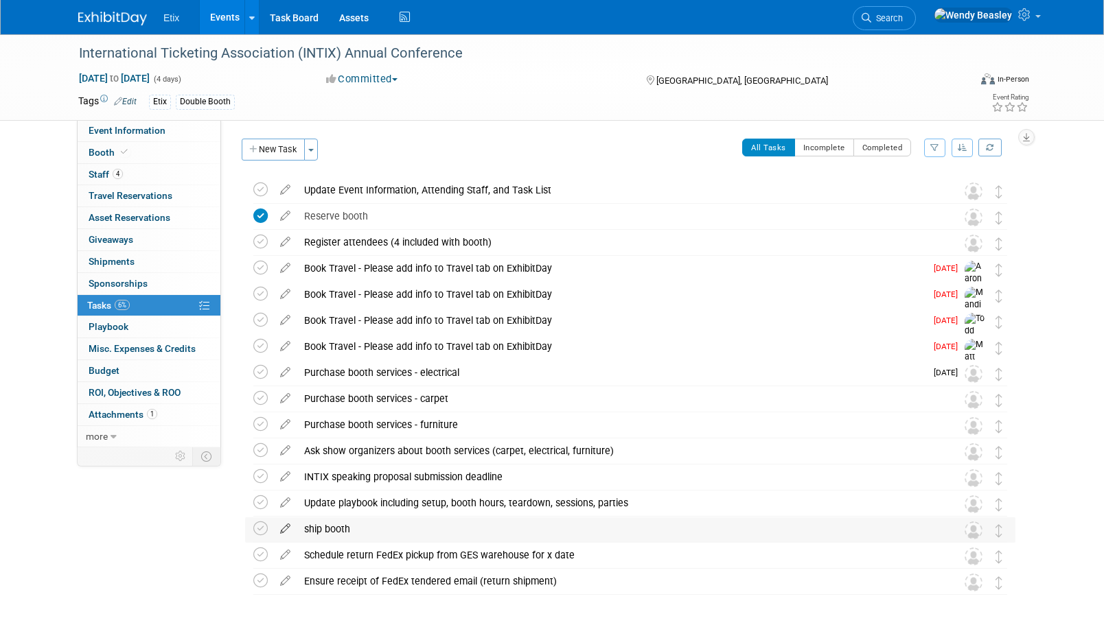
click at [286, 528] on icon at bounding box center [285, 525] width 24 height 17
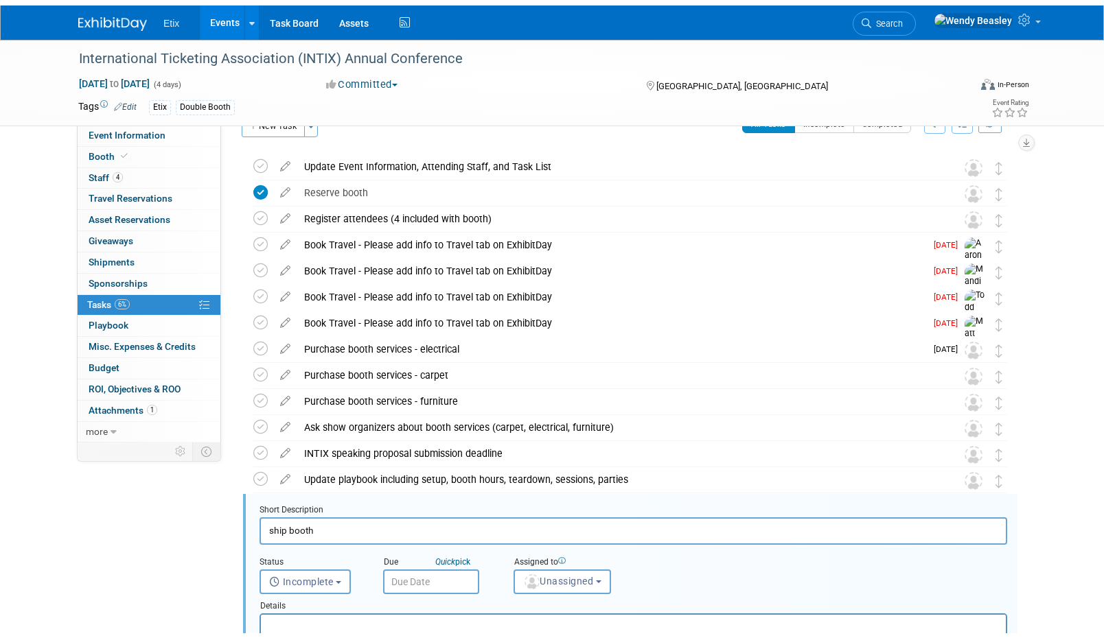
scroll to position [316, 0]
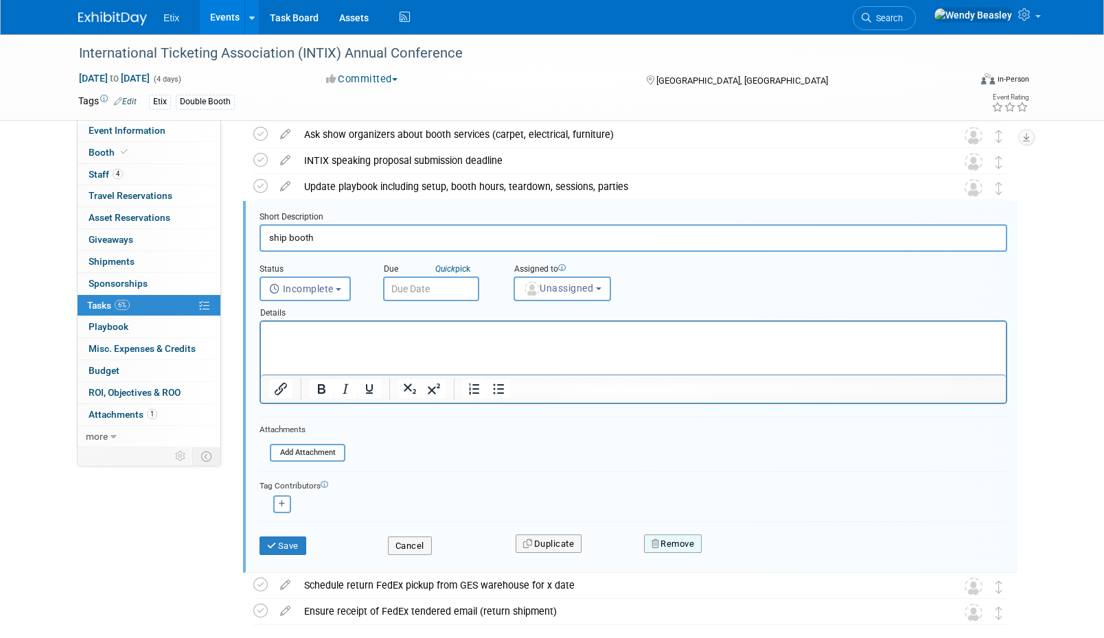
click at [672, 546] on button "Remove" at bounding box center [673, 544] width 58 height 19
drag, startPoint x: 762, startPoint y: 557, endPoint x: 747, endPoint y: 540, distance: 21.9
click at [762, 556] on link "Yes" at bounding box center [750, 555] width 40 height 22
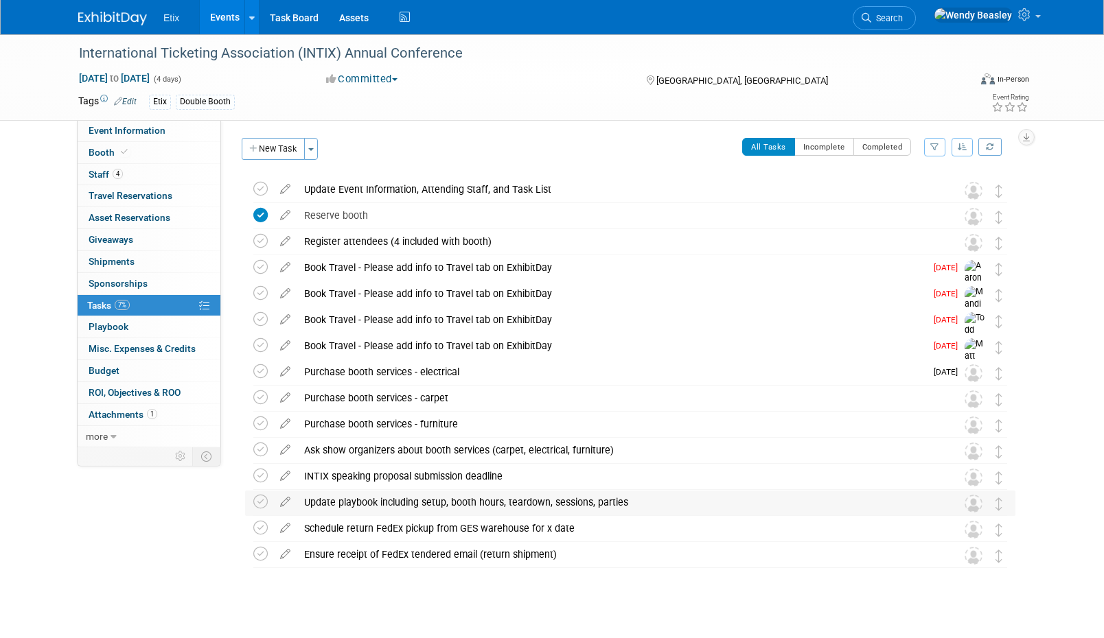
scroll to position [0, 0]
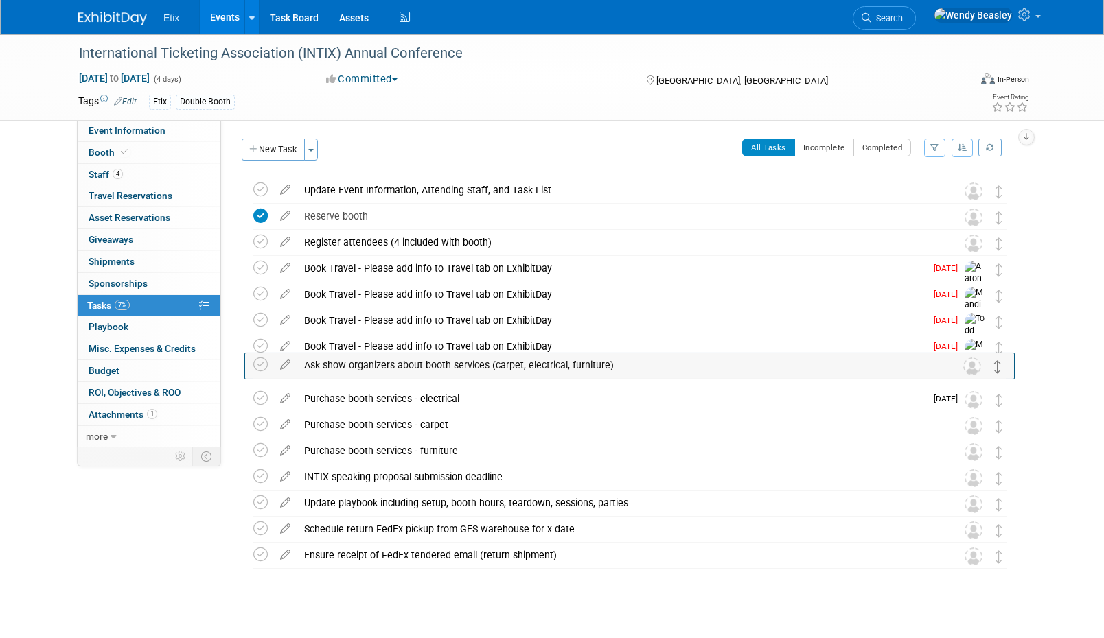
drag, startPoint x: 997, startPoint y: 456, endPoint x: 996, endPoint y: 370, distance: 86.5
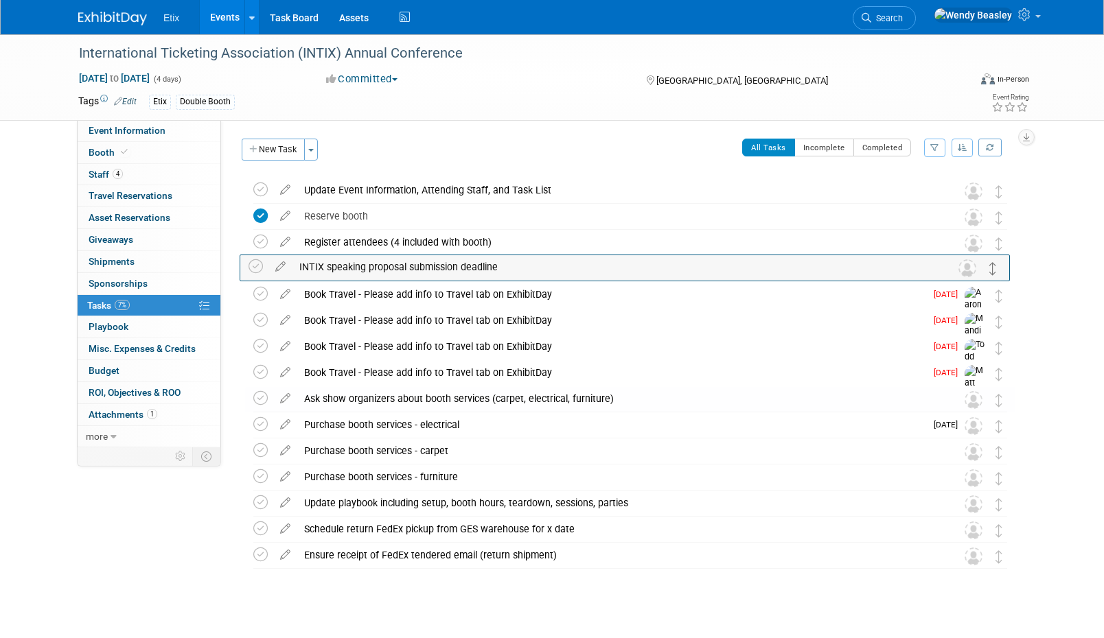
drag, startPoint x: 999, startPoint y: 483, endPoint x: 994, endPoint y: 272, distance: 210.8
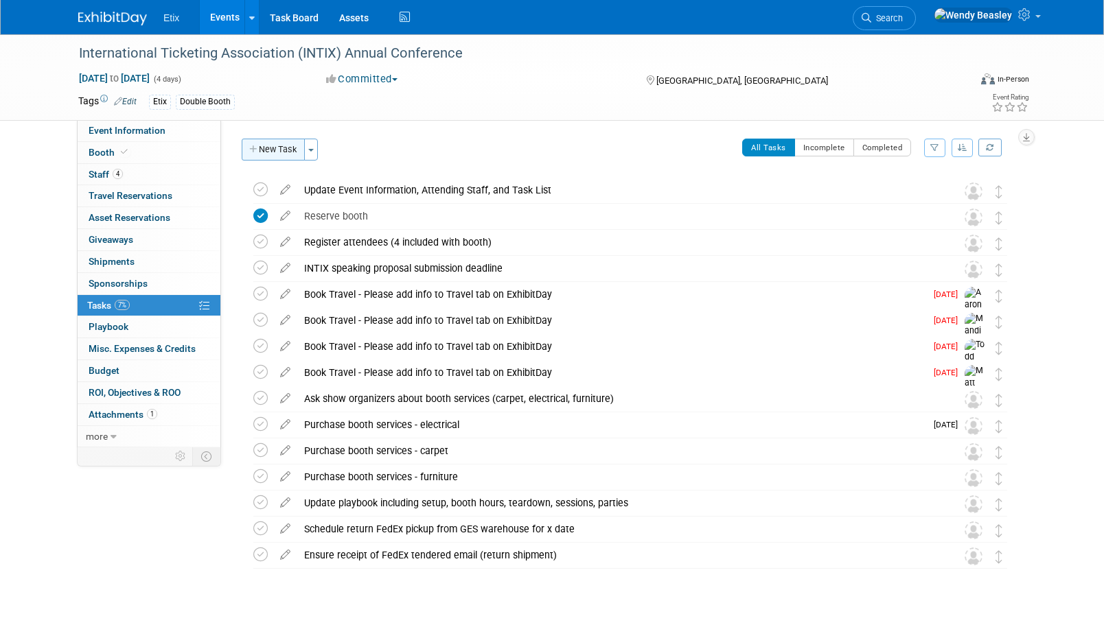
click at [282, 150] on button "New Task" at bounding box center [273, 150] width 63 height 22
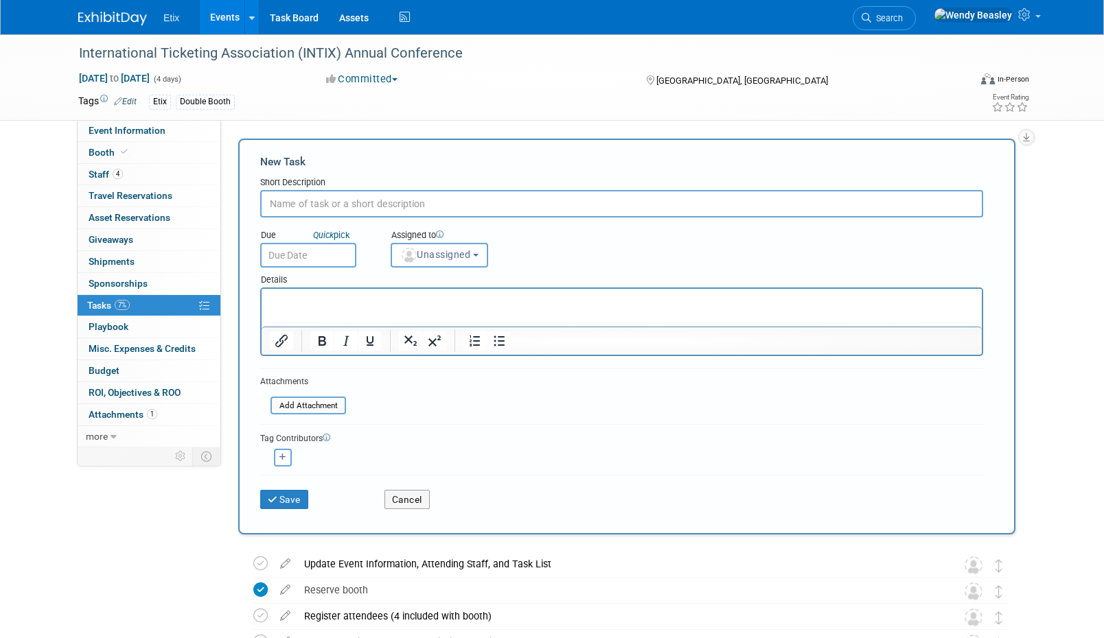
paste input "Reserve booth assets"
type input "Reserve booth assets"
drag, startPoint x: 283, startPoint y: 504, endPoint x: 21, endPoint y: 438, distance: 269.8
click at [282, 504] on button "Save" at bounding box center [284, 499] width 48 height 19
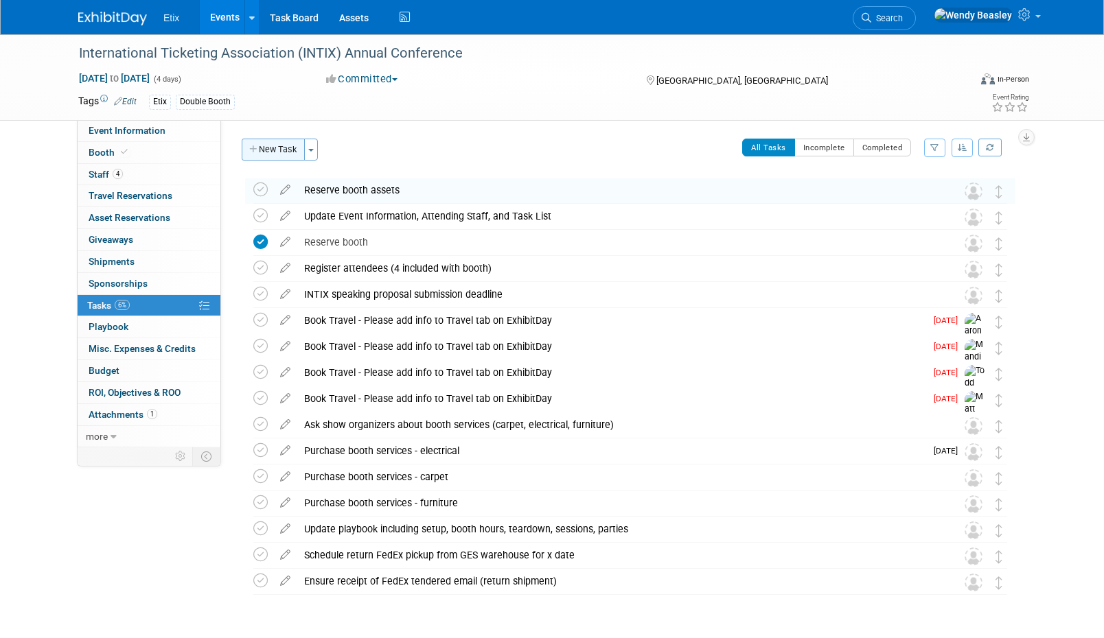
click at [272, 156] on button "New Task" at bounding box center [273, 150] width 63 height 22
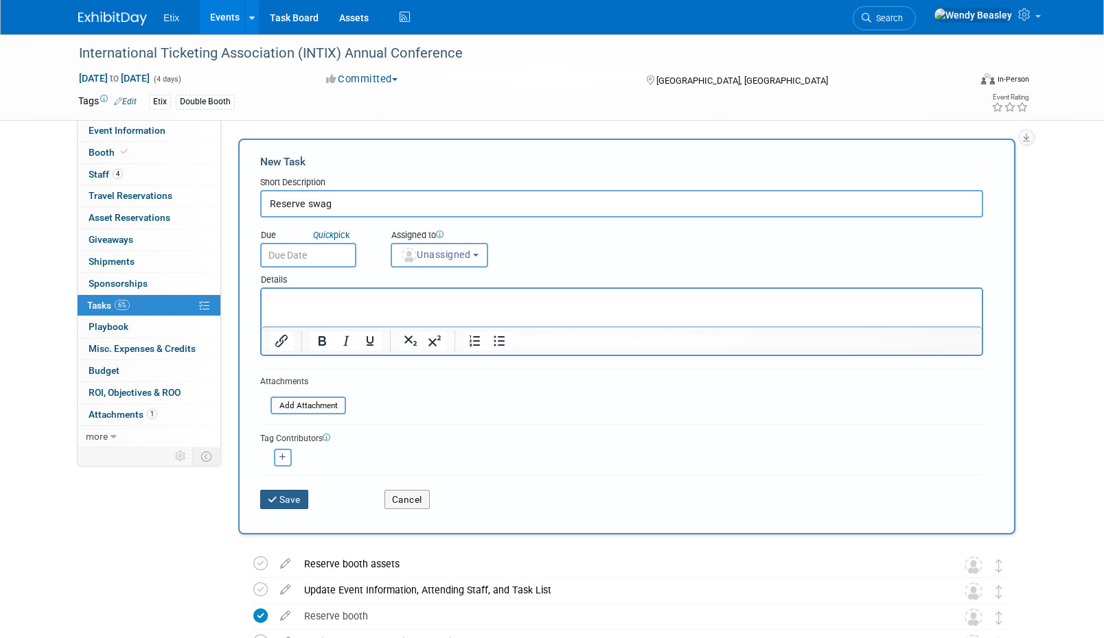
type input "Reserve swag"
click at [288, 500] on button "Save" at bounding box center [284, 499] width 48 height 19
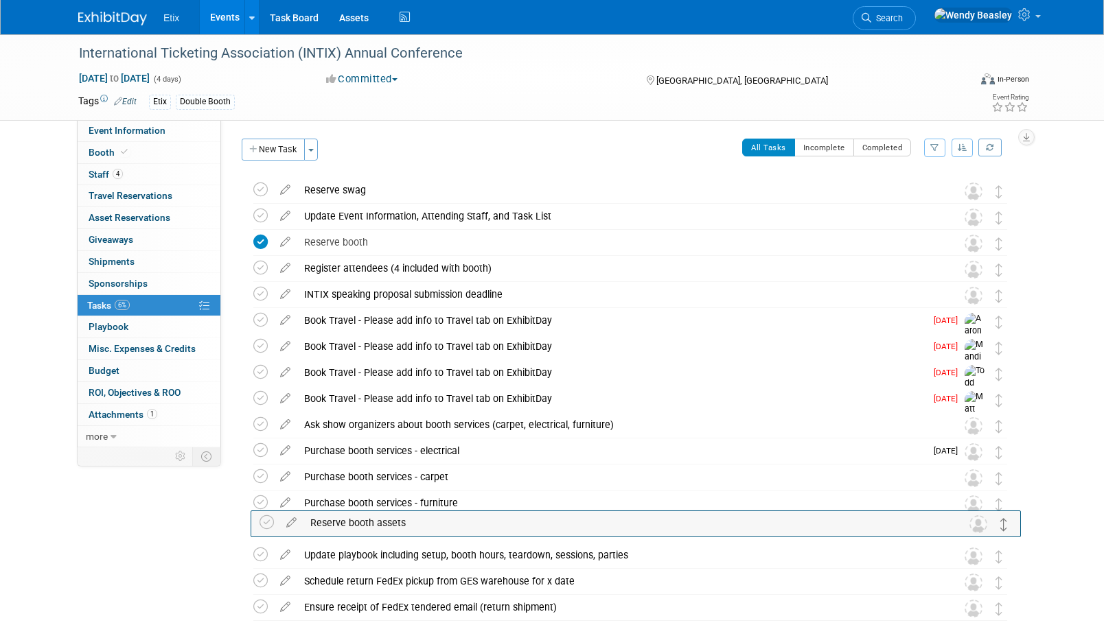
drag, startPoint x: 999, startPoint y: 217, endPoint x: 1004, endPoint y: 528, distance: 310.9
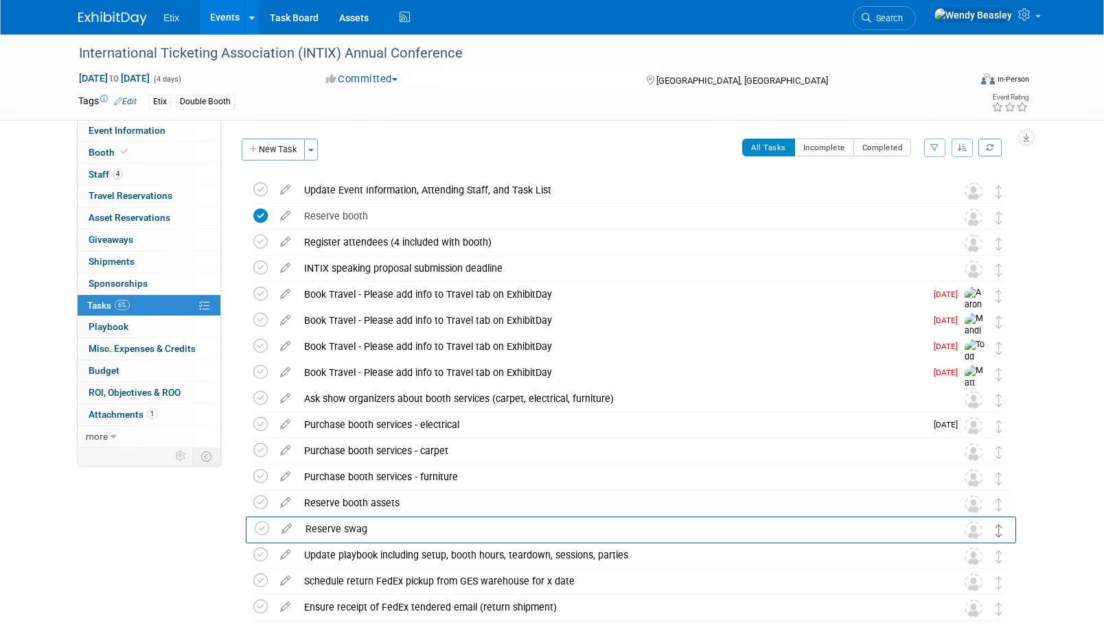
drag, startPoint x: 1000, startPoint y: 193, endPoint x: 1000, endPoint y: 532, distance: 339.1
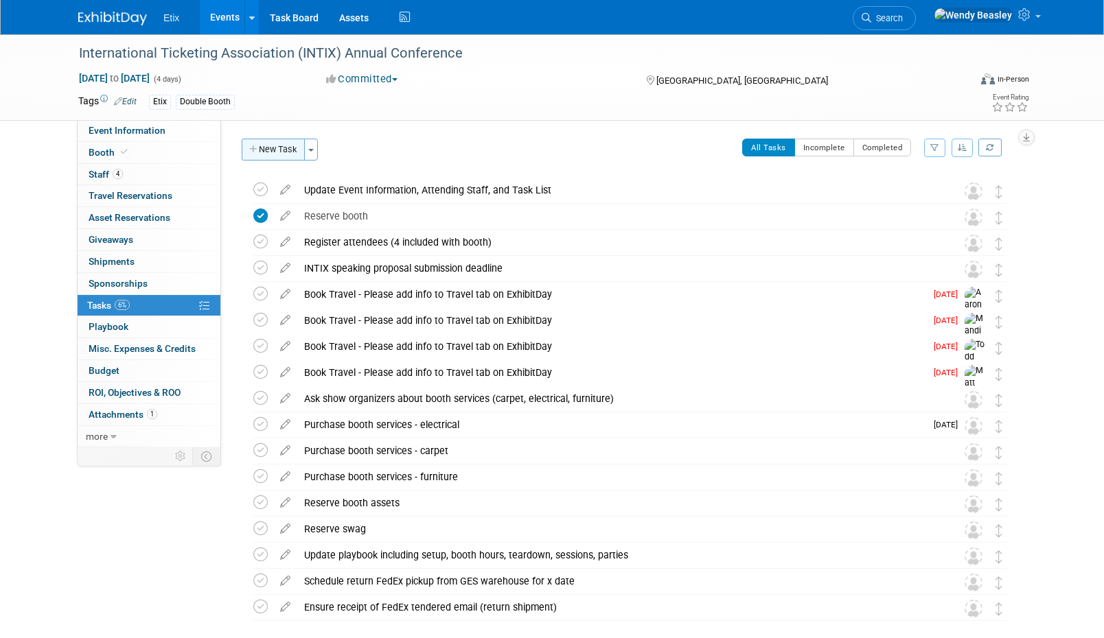
click at [275, 153] on button "New Task" at bounding box center [273, 150] width 63 height 22
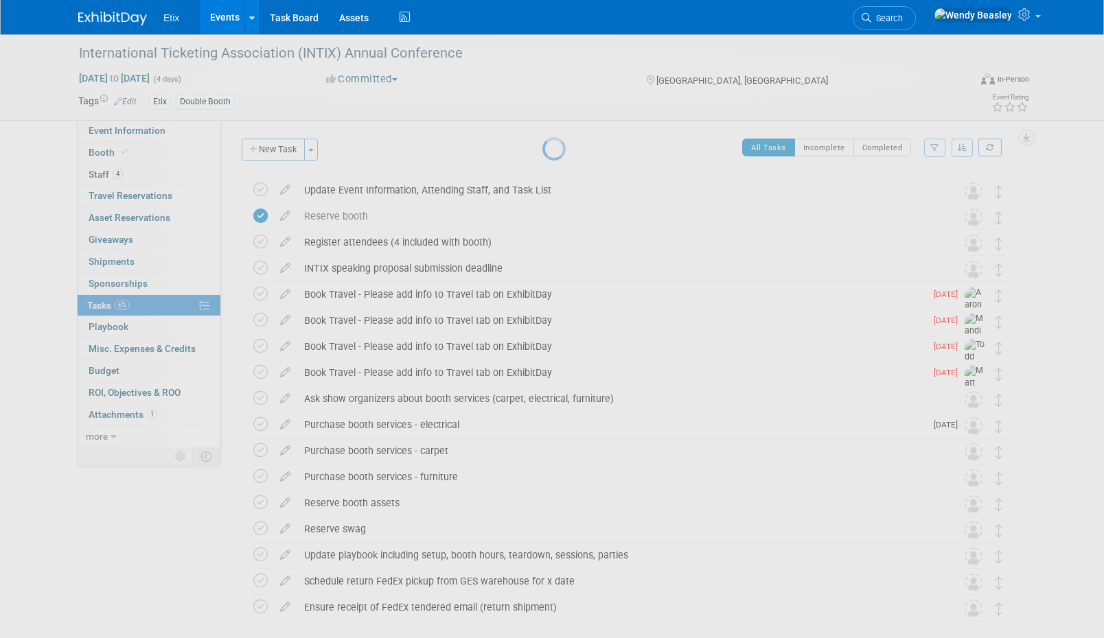
select select "9"
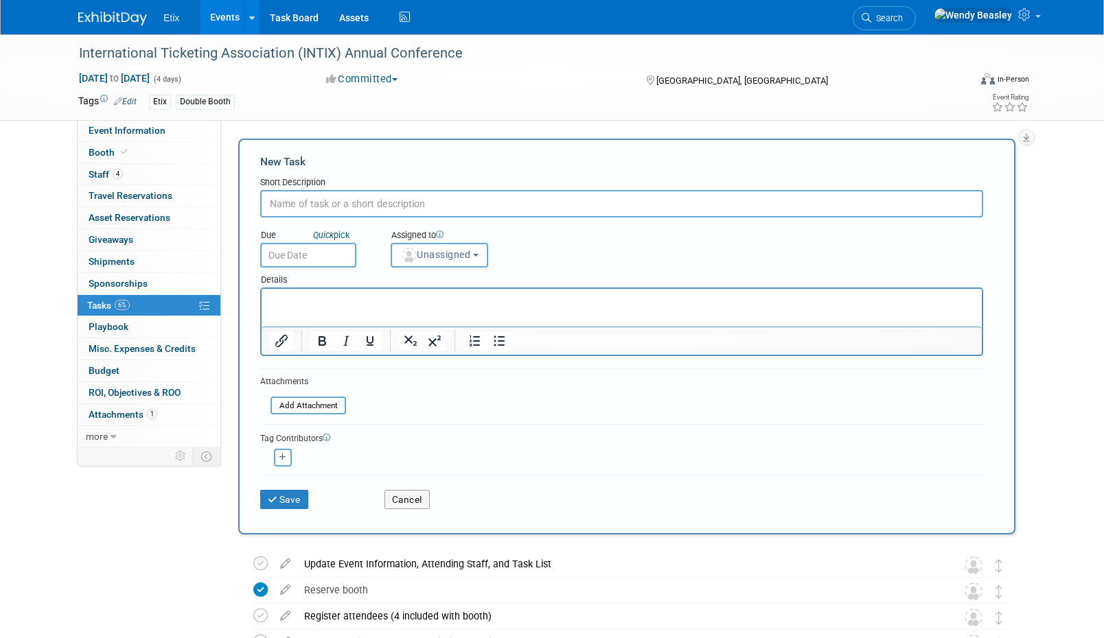
paste input "Leave post-show feedback, including orgs you met with (See Event Information ta…"
type input "Leave post-show feedback, including orgs you met with (See Event Information ta…"
click at [323, 259] on input "text" at bounding box center [308, 255] width 96 height 25
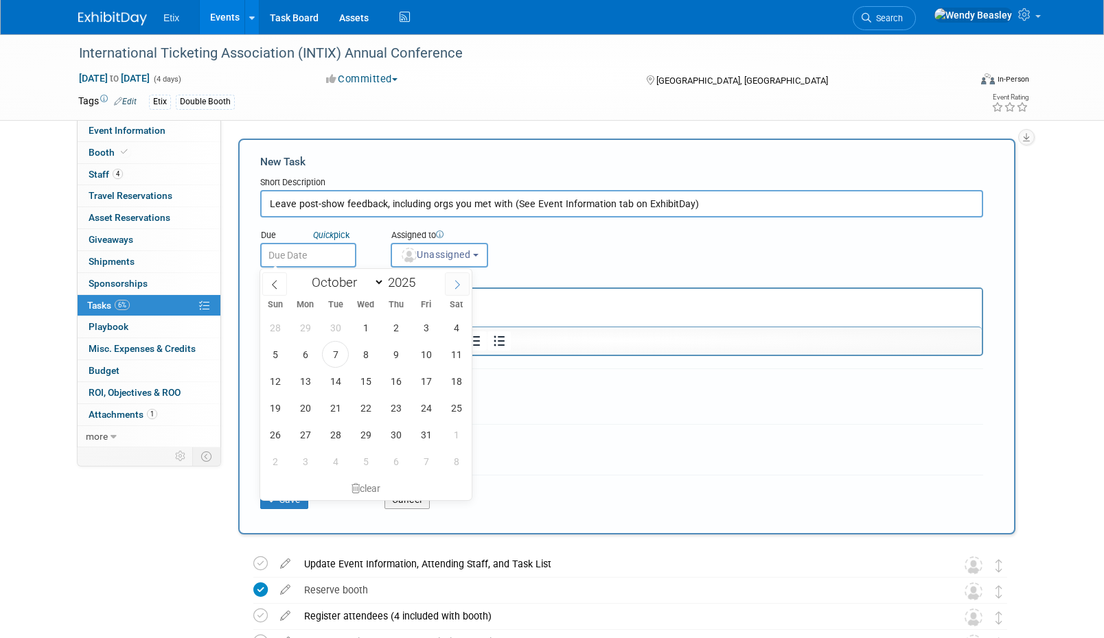
click at [455, 286] on icon at bounding box center [457, 285] width 10 height 10
click at [455, 287] on icon at bounding box center [457, 285] width 10 height 10
select select "11"
click at [456, 287] on icon at bounding box center [457, 285] width 5 height 9
type input "2026"
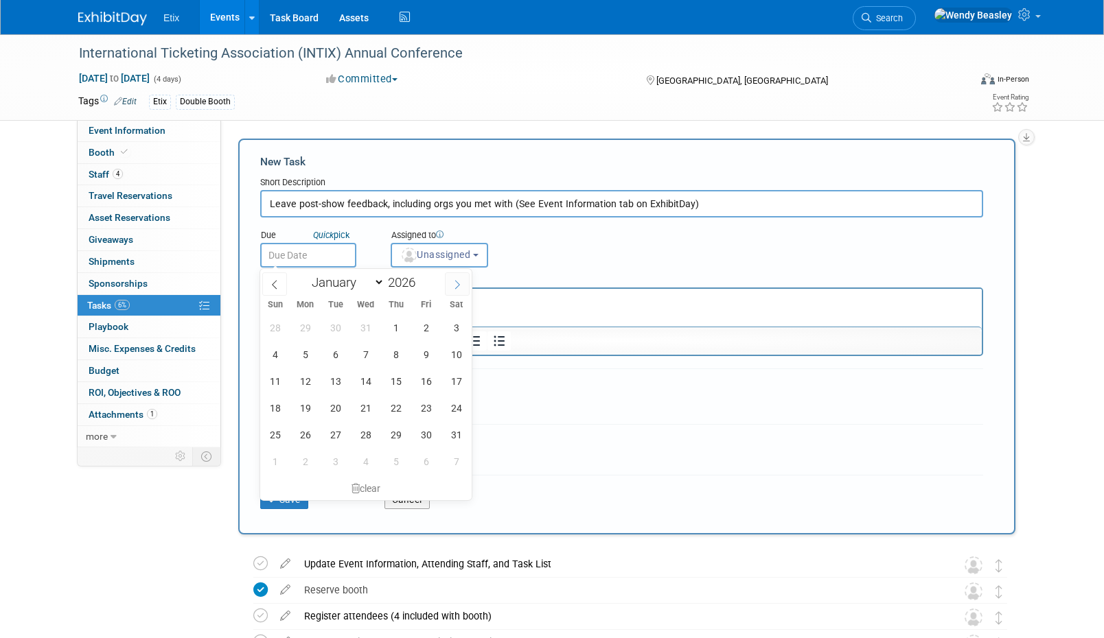
click at [459, 285] on icon at bounding box center [457, 285] width 10 height 10
select select "1"
drag, startPoint x: 364, startPoint y: 327, endPoint x: 124, endPoint y: 31, distance: 382.0
click at [364, 327] on span "4" at bounding box center [365, 327] width 27 height 27
type input "Feb 4, 2026"
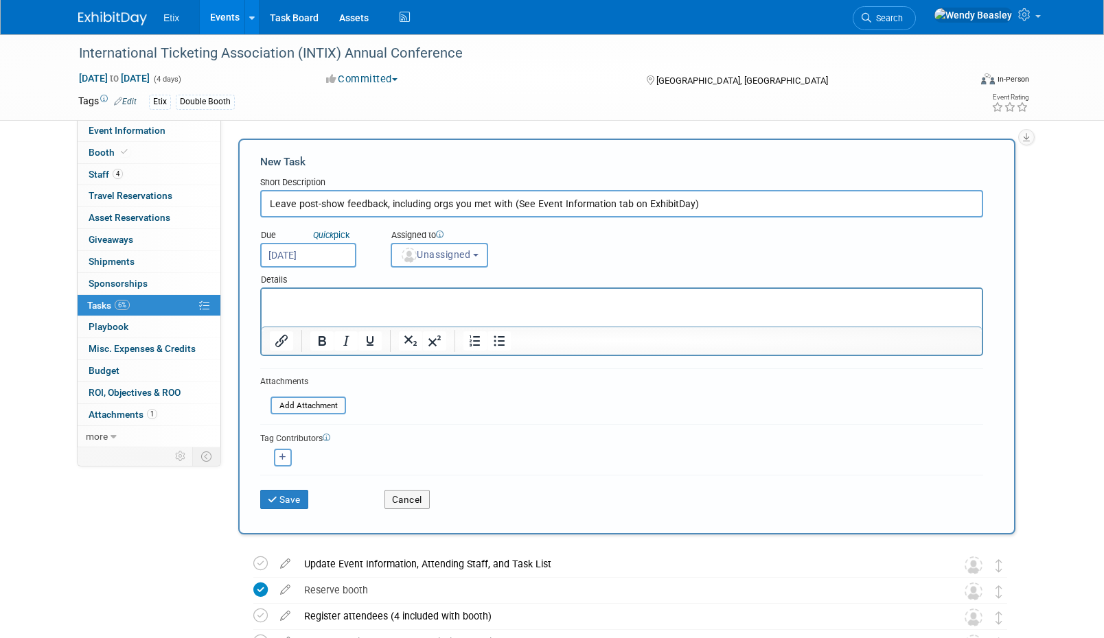
click at [466, 250] on span "Unassigned" at bounding box center [435, 254] width 70 height 11
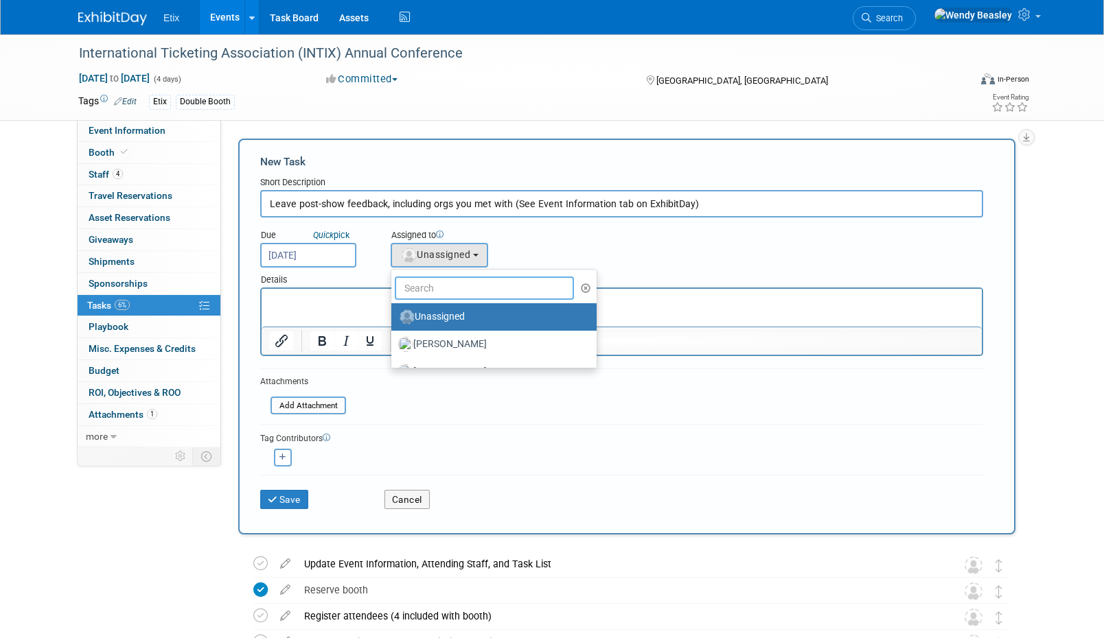
click at [465, 291] on input "text" at bounding box center [484, 288] width 179 height 23
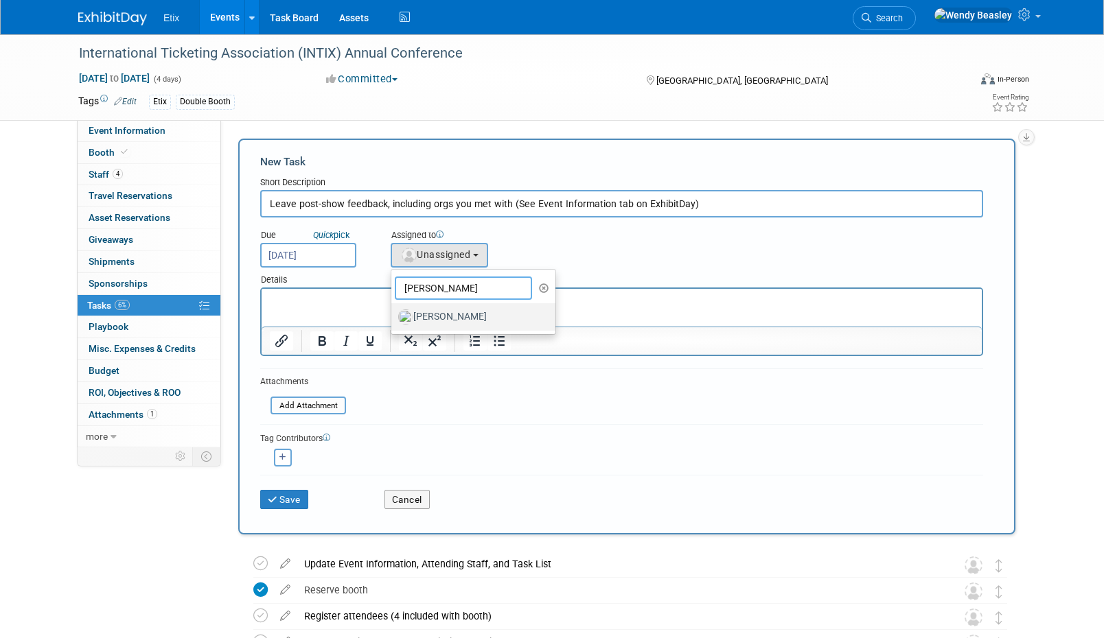
type input "todd"
drag, startPoint x: 454, startPoint y: 316, endPoint x: 174, endPoint y: 33, distance: 398.0
click at [454, 316] on label "Todd Pryor" at bounding box center [469, 317] width 143 height 22
click at [393, 316] on input "Todd Pryor" at bounding box center [388, 315] width 9 height 9
select select "110b736b-b4c8-4aef-ab62-5b193e832a92"
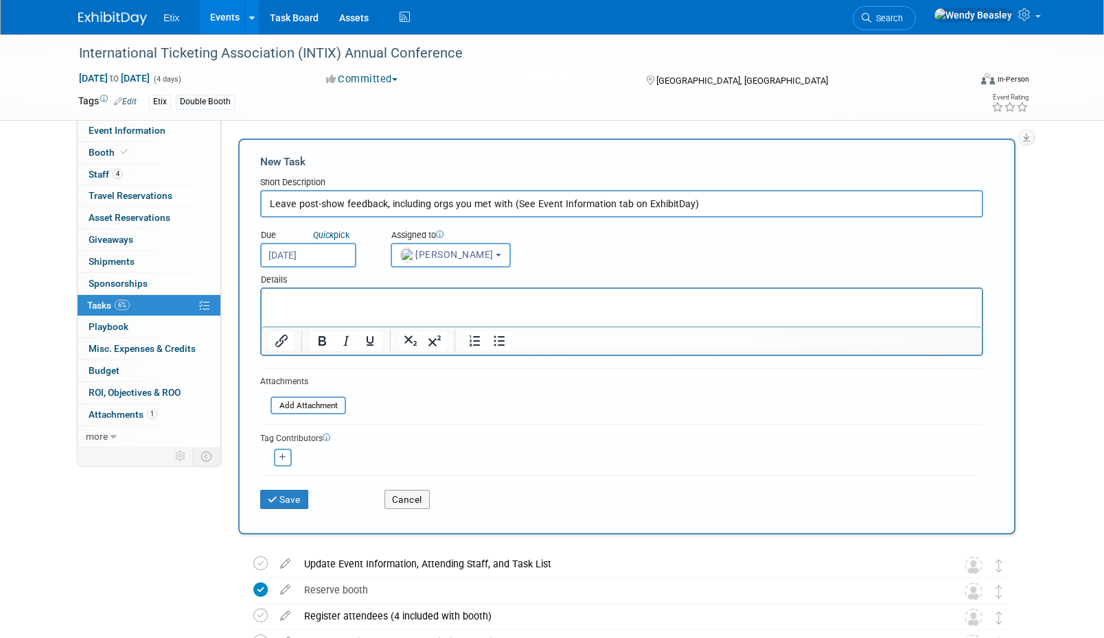
click at [281, 459] on icon "button" at bounding box center [282, 458] width 7 height 8
select select
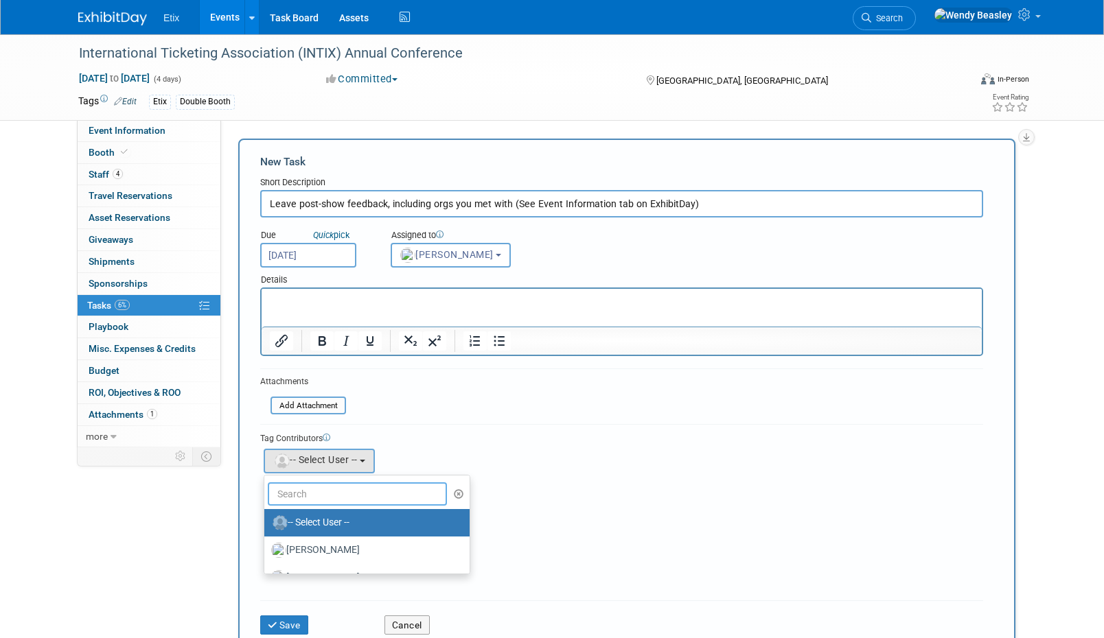
click at [332, 496] on input "text" at bounding box center [357, 493] width 179 height 23
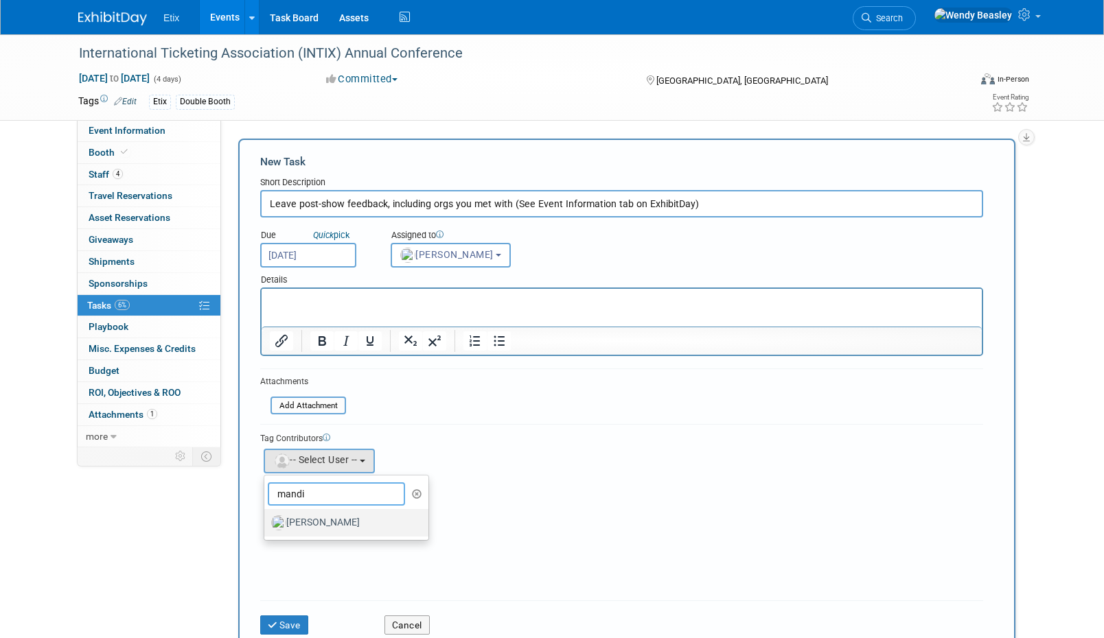
type input "mandi"
click at [306, 525] on label "Mandi Grimm" at bounding box center [342, 523] width 143 height 22
click at [266, 525] on input "Mandi Grimm" at bounding box center [261, 521] width 9 height 9
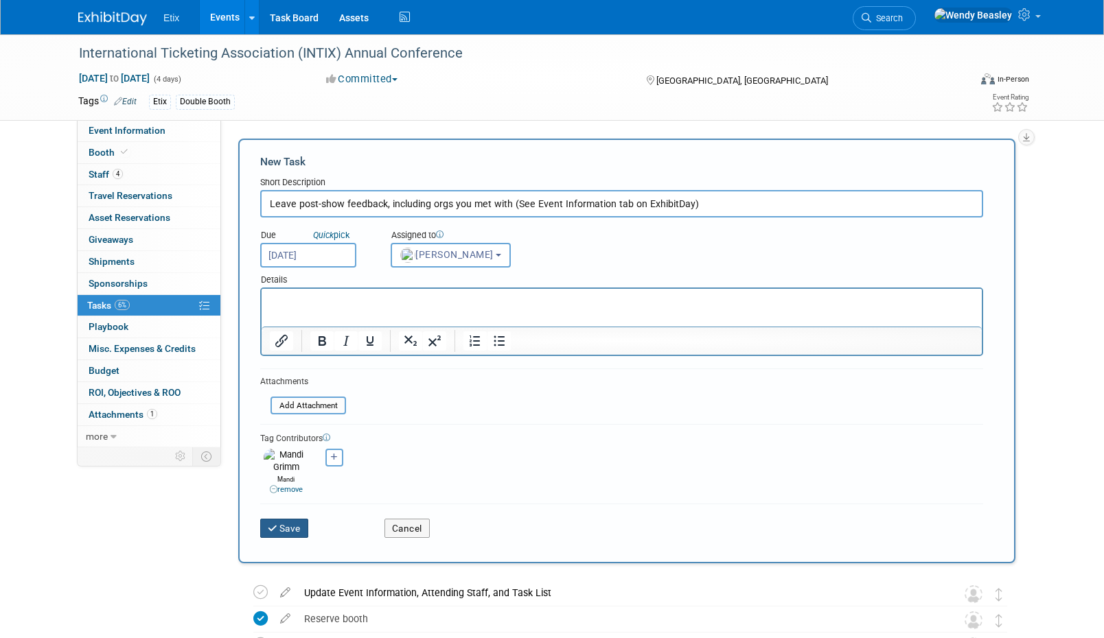
click at [283, 522] on button "Save" at bounding box center [284, 528] width 48 height 19
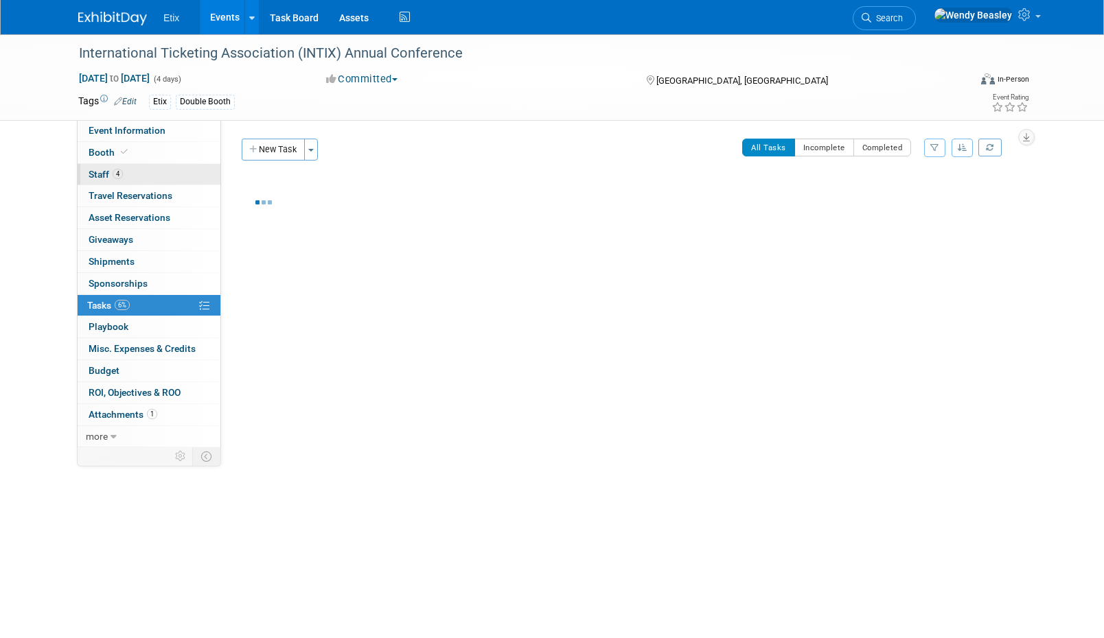
click at [95, 169] on span "Staff 4" at bounding box center [106, 174] width 34 height 11
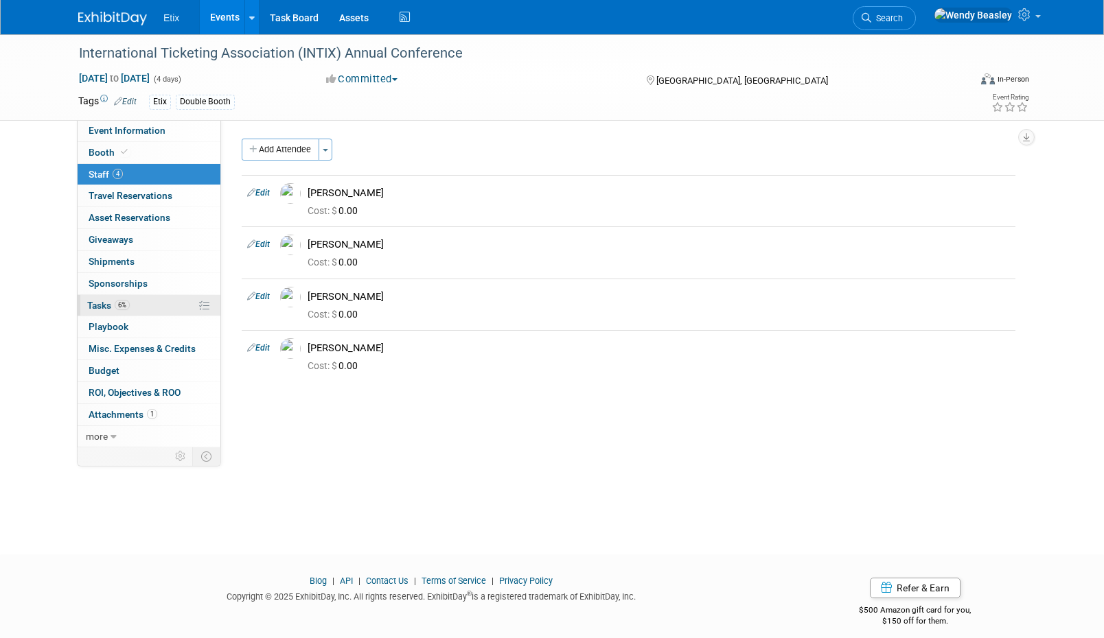
click at [98, 300] on span "Tasks 6%" at bounding box center [108, 305] width 43 height 11
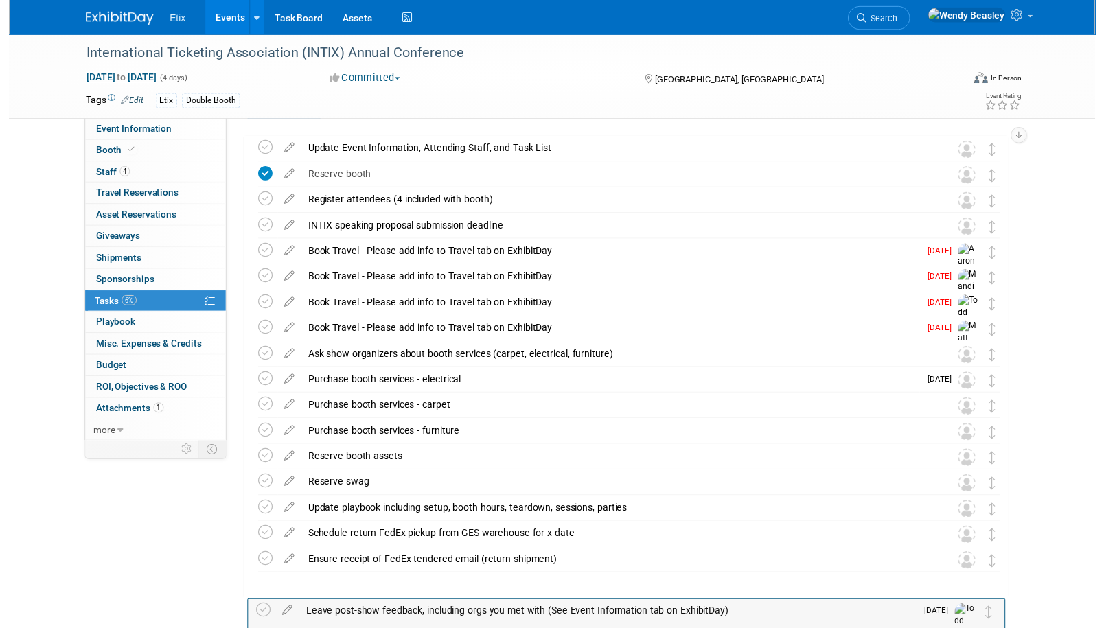
scroll to position [93, 0]
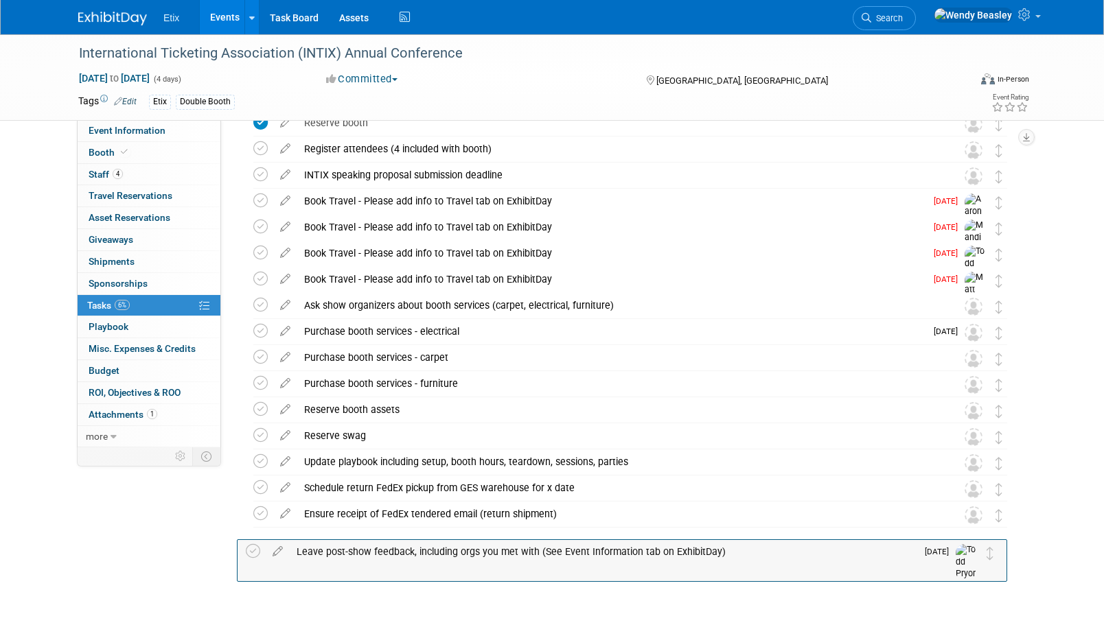
drag, startPoint x: 1002, startPoint y: 192, endPoint x: 987, endPoint y: 548, distance: 356.5
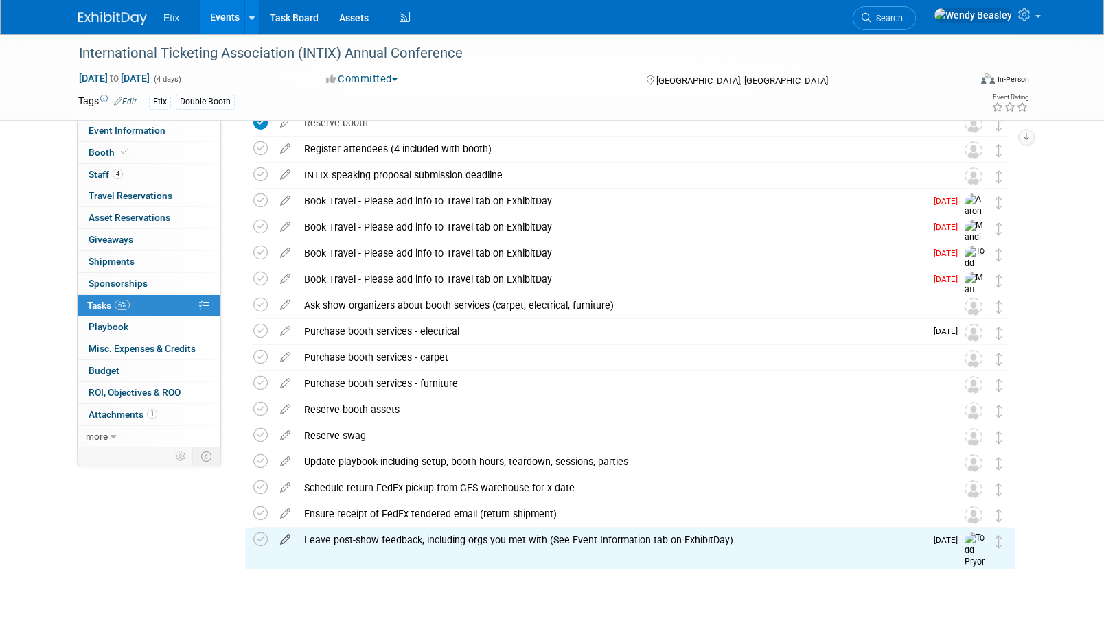
click at [284, 542] on icon at bounding box center [285, 536] width 24 height 17
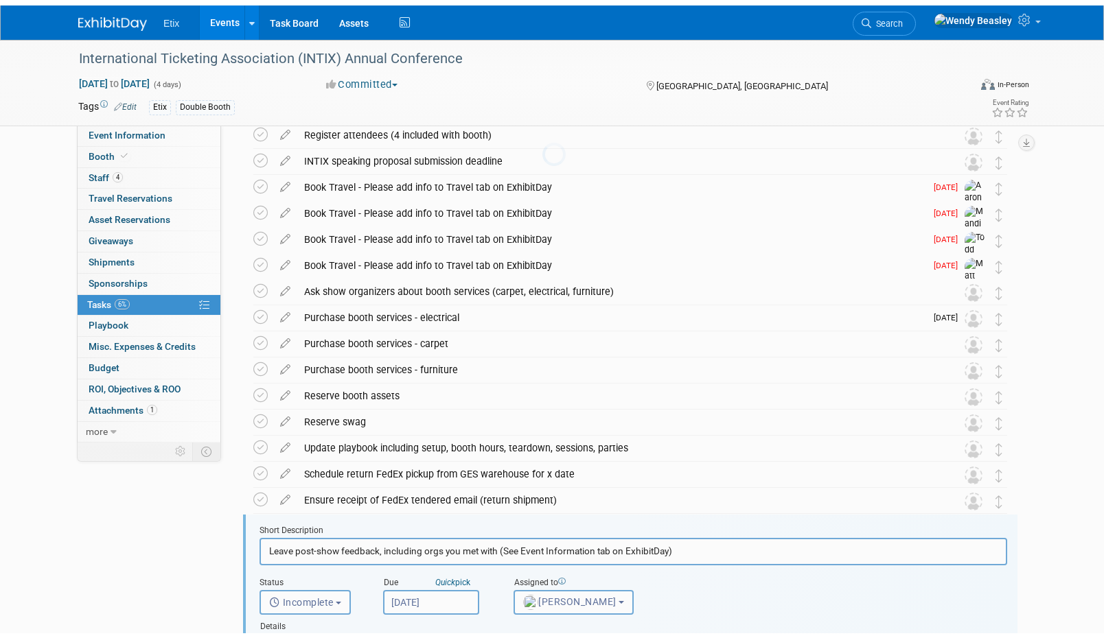
scroll to position [421, 0]
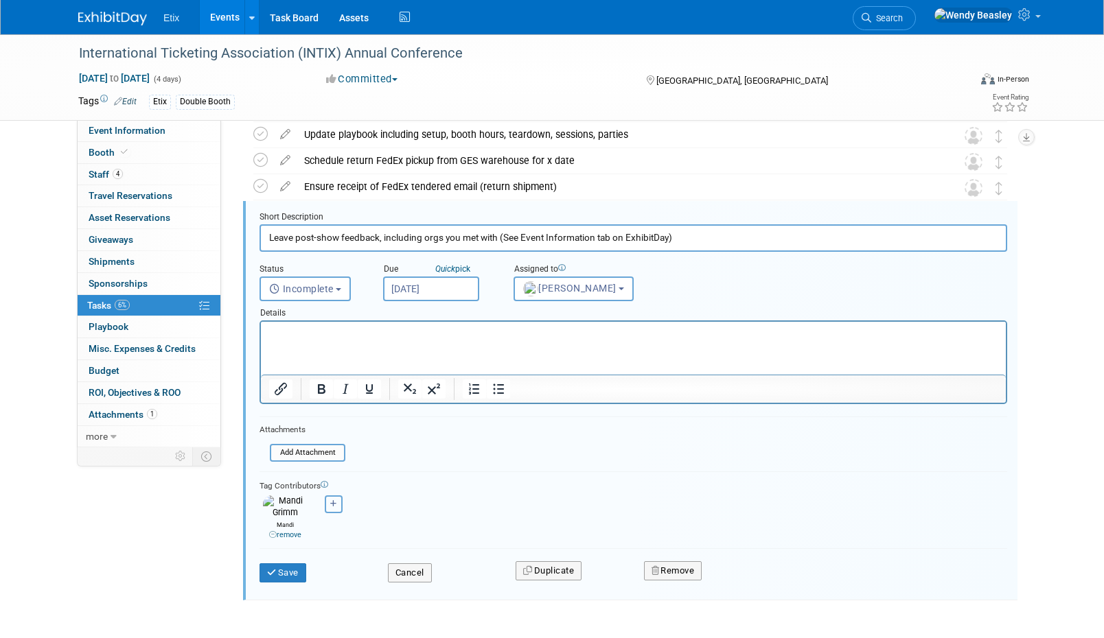
click at [335, 506] on icon "button" at bounding box center [333, 504] width 7 height 8
select select
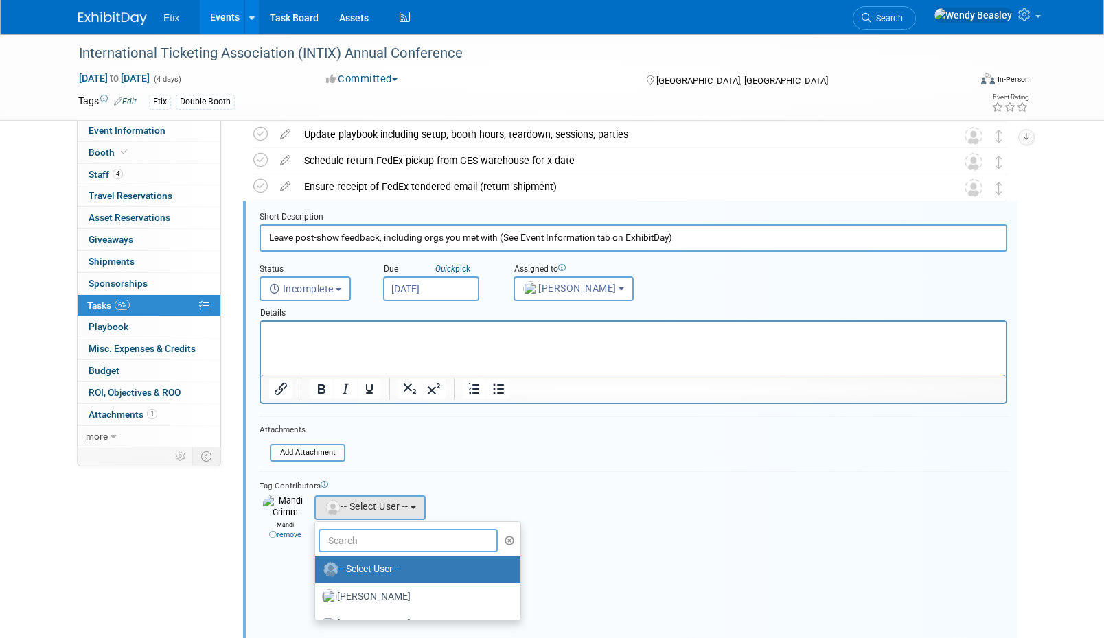
click at [362, 547] on input "text" at bounding box center [407, 540] width 179 height 23
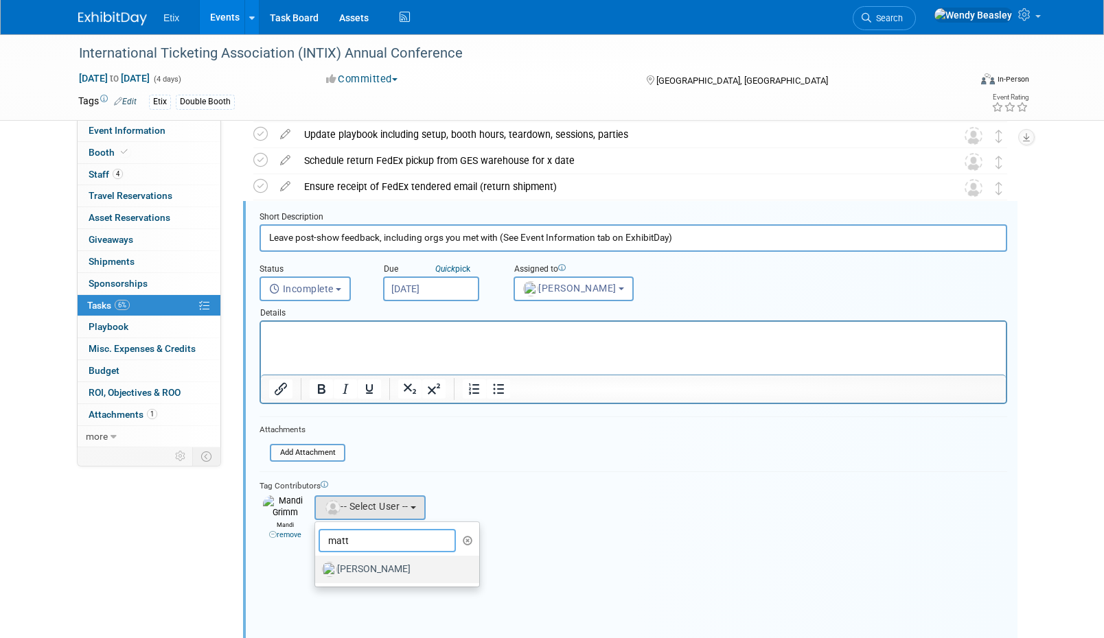
type input "matt"
click at [358, 569] on label "Matt Price" at bounding box center [393, 570] width 143 height 22
click at [317, 569] on input "Matt Price" at bounding box center [312, 567] width 9 height 9
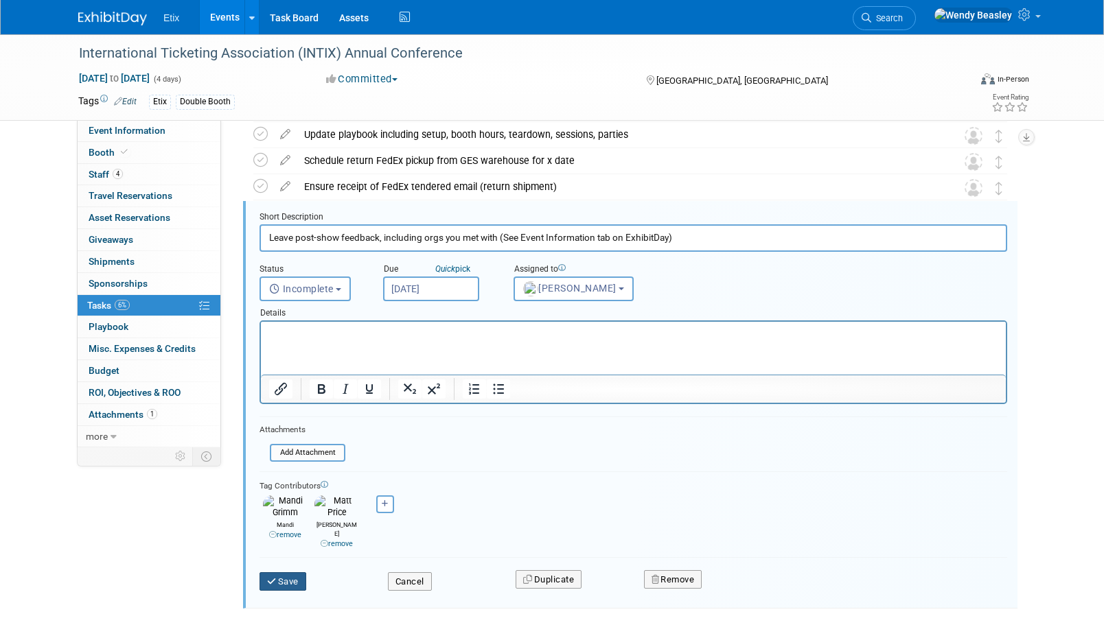
click at [288, 572] on button "Save" at bounding box center [282, 581] width 47 height 19
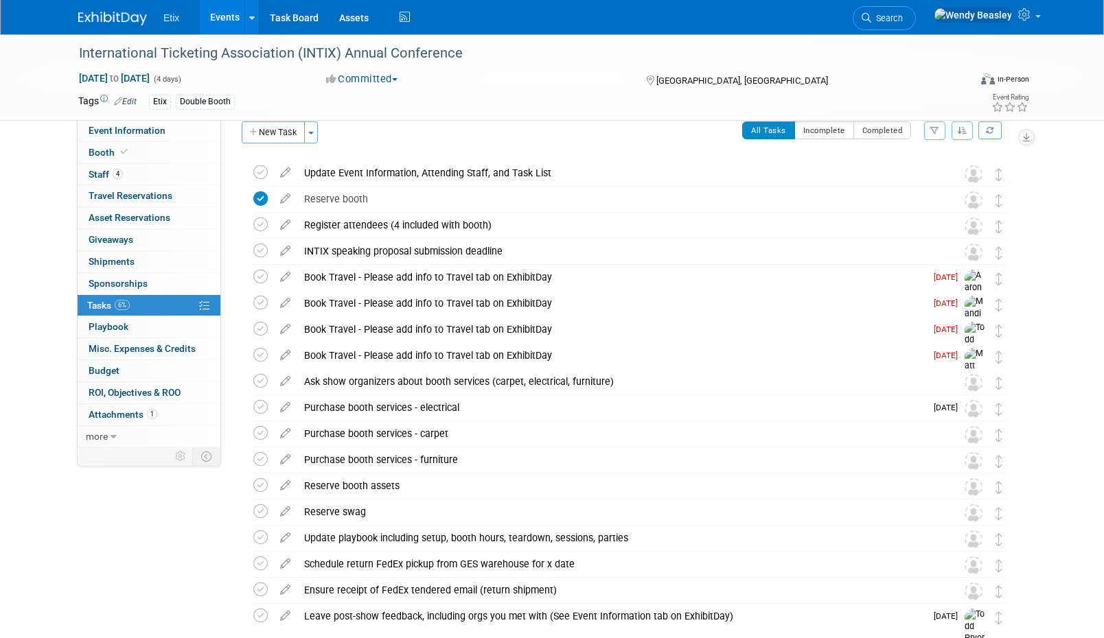
scroll to position [0, 0]
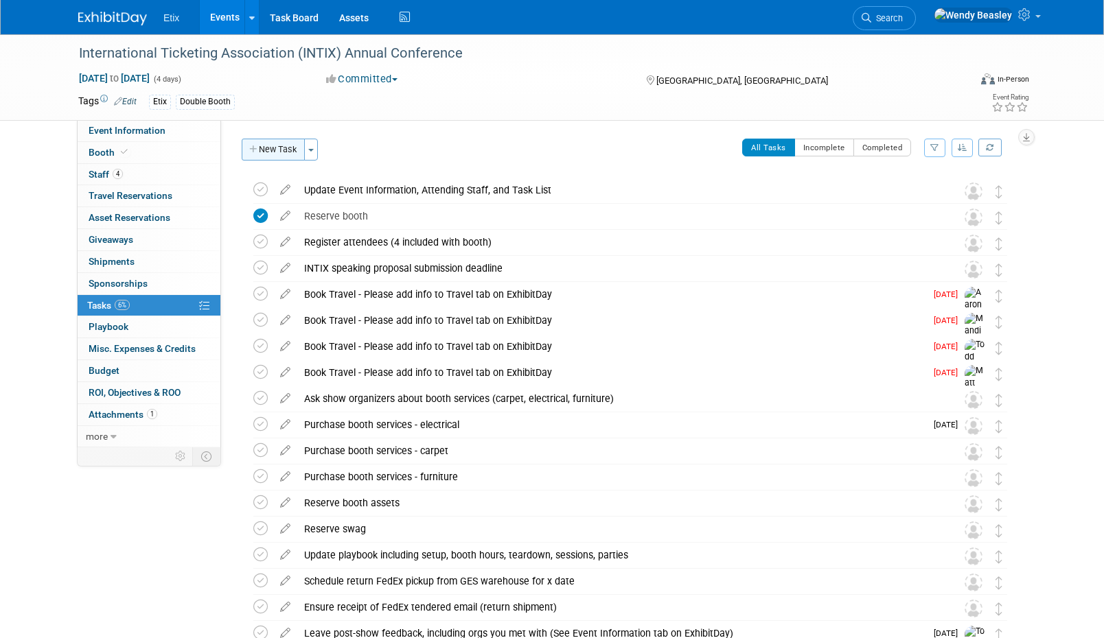
click at [272, 154] on button "New Task" at bounding box center [273, 150] width 63 height 22
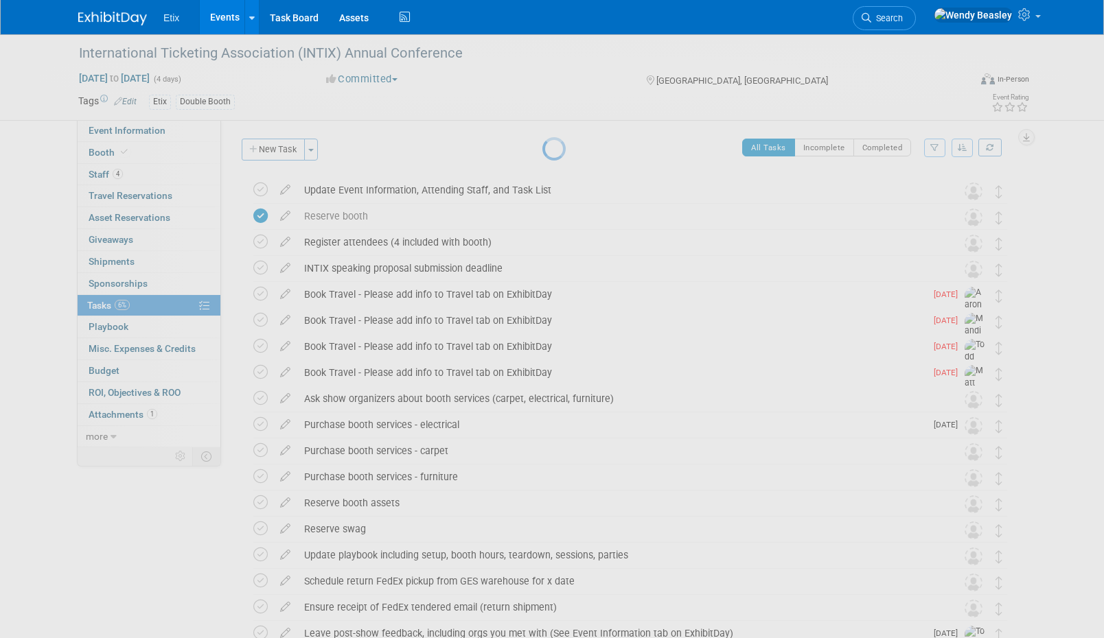
select select "9"
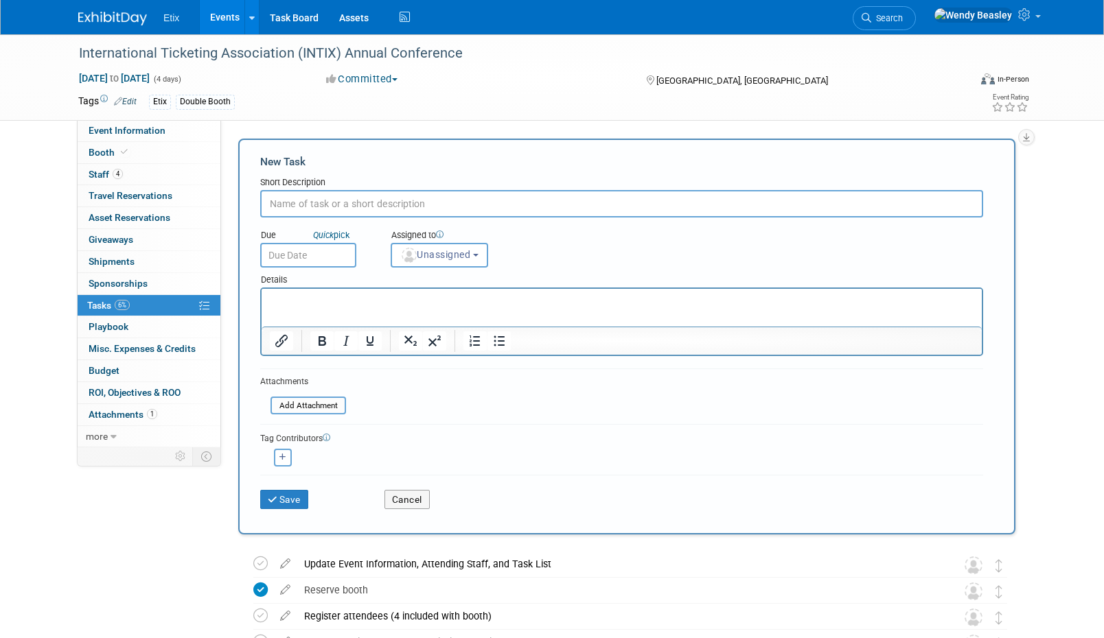
paste input "Inventory and inspect booth and swag items returned to Etix, update ExhibitDay …"
type input "Inventory and inspect booth and swag items returned to Etix, update ExhibitDay …"
click at [327, 257] on input "text" at bounding box center [308, 255] width 96 height 25
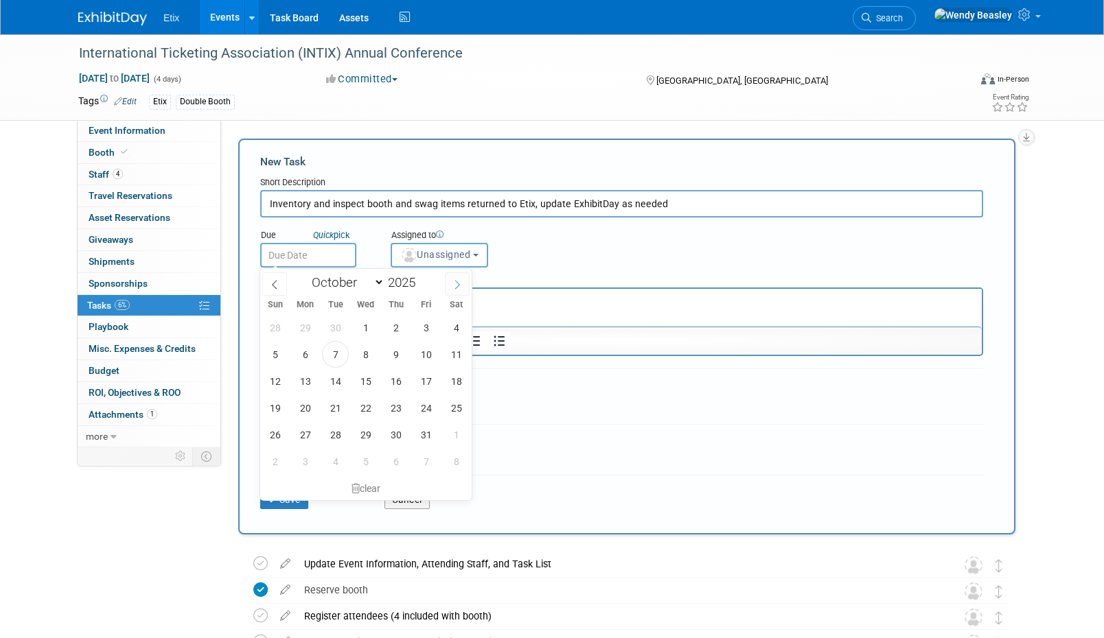
click at [449, 284] on span at bounding box center [457, 283] width 25 height 23
click at [449, 285] on span at bounding box center [457, 283] width 25 height 23
select select "11"
click at [458, 288] on icon at bounding box center [457, 285] width 10 height 10
type input "2026"
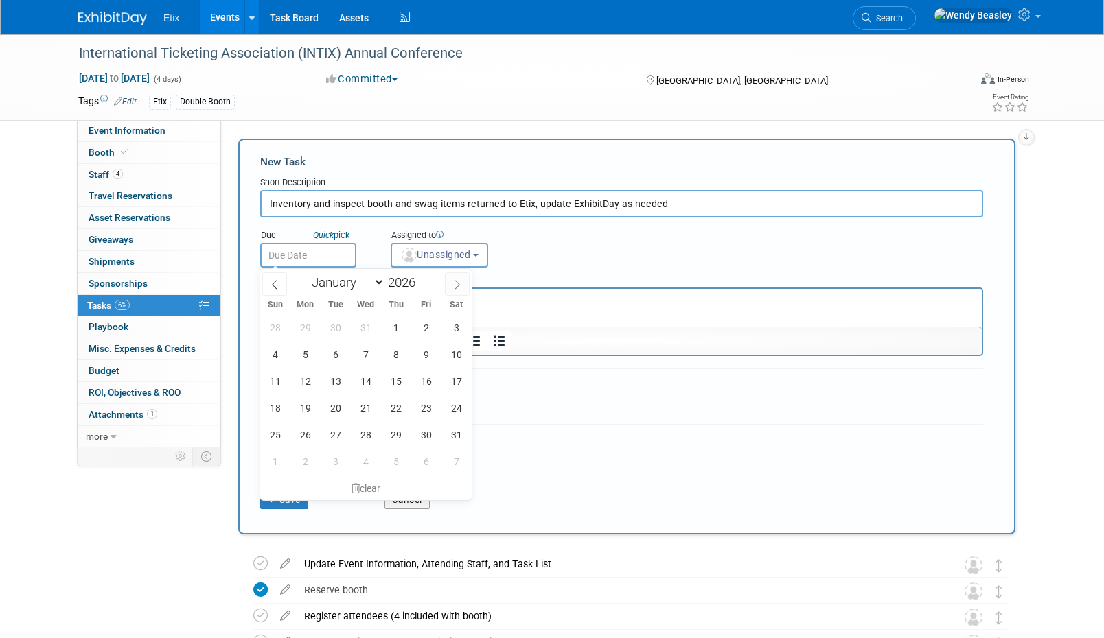
click at [457, 286] on icon at bounding box center [457, 285] width 10 height 10
select select "1"
click at [309, 353] on span "9" at bounding box center [305, 354] width 27 height 27
type input "Feb 9, 2026"
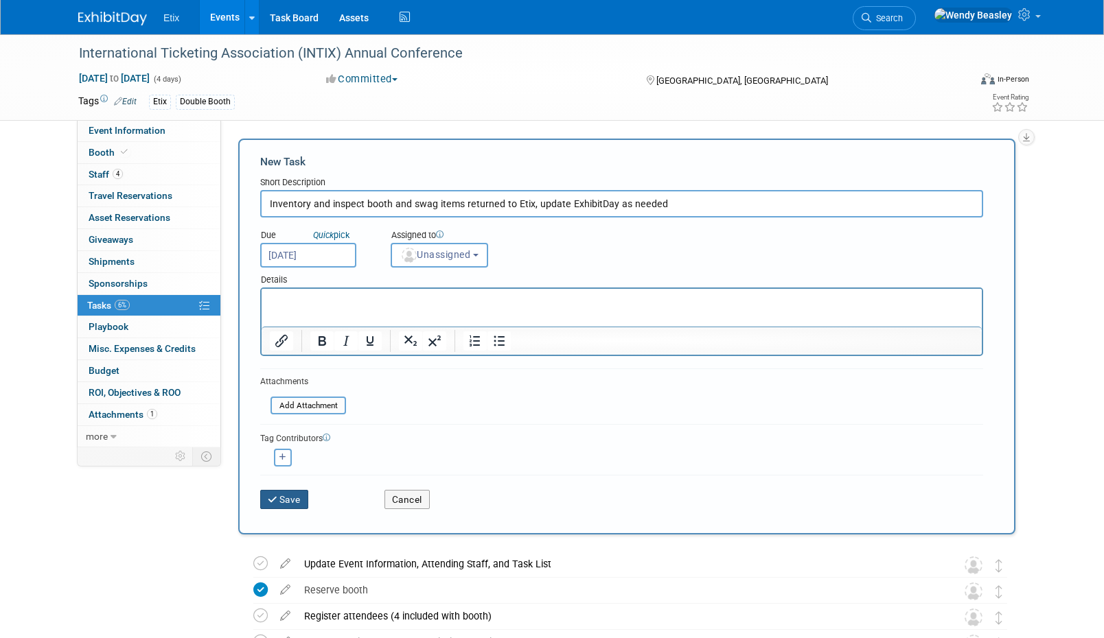
click at [298, 496] on button "Save" at bounding box center [284, 499] width 48 height 19
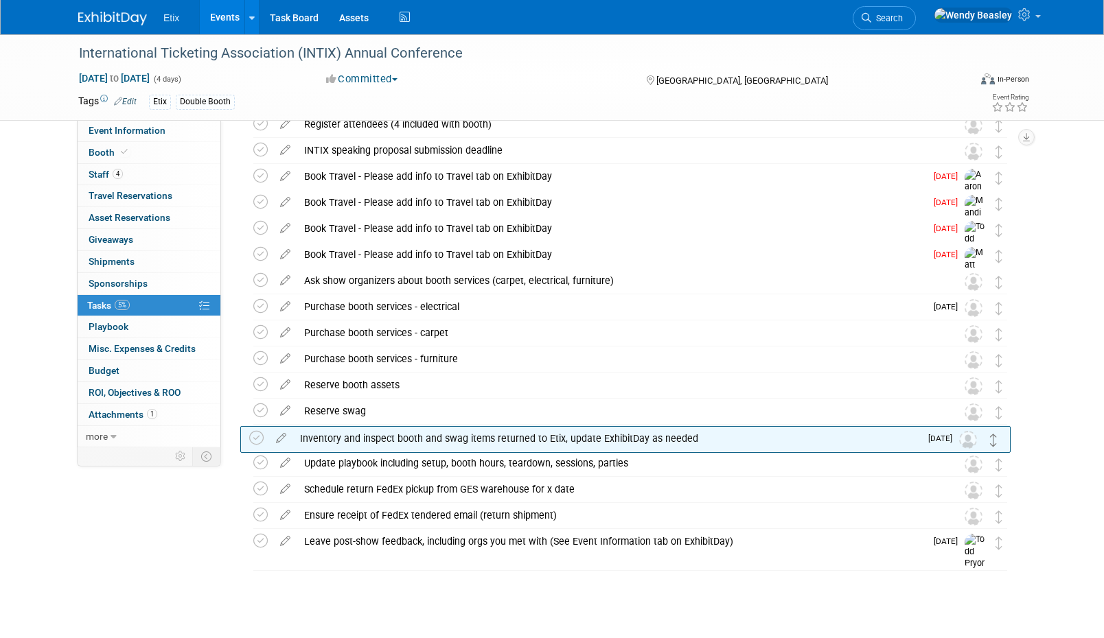
scroll to position [119, 0]
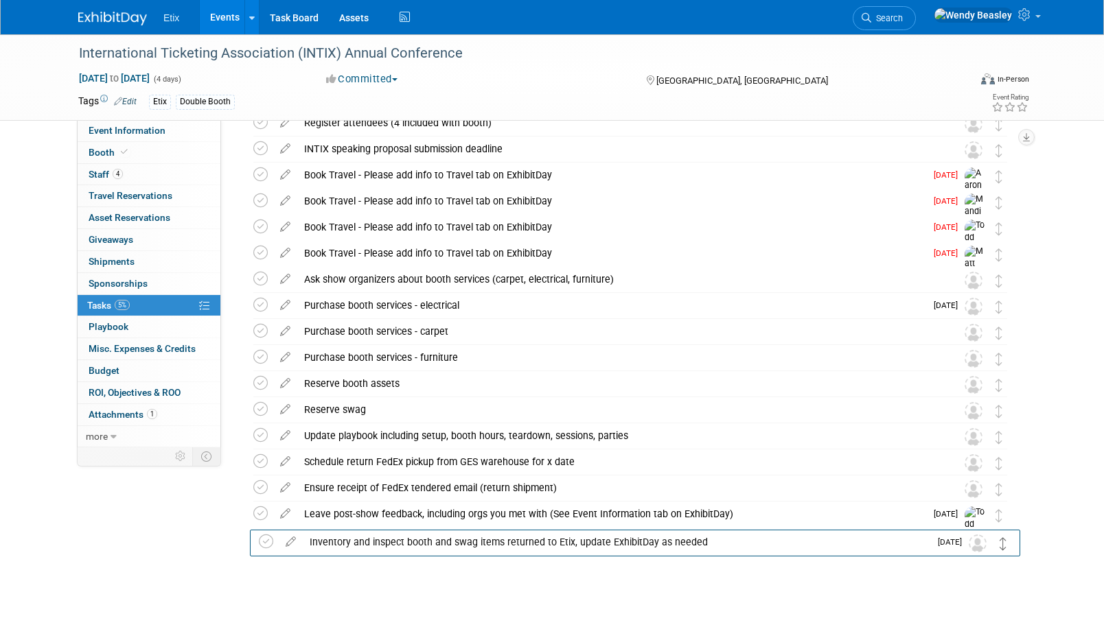
drag, startPoint x: 1000, startPoint y: 195, endPoint x: 1000, endPoint y: 544, distance: 348.7
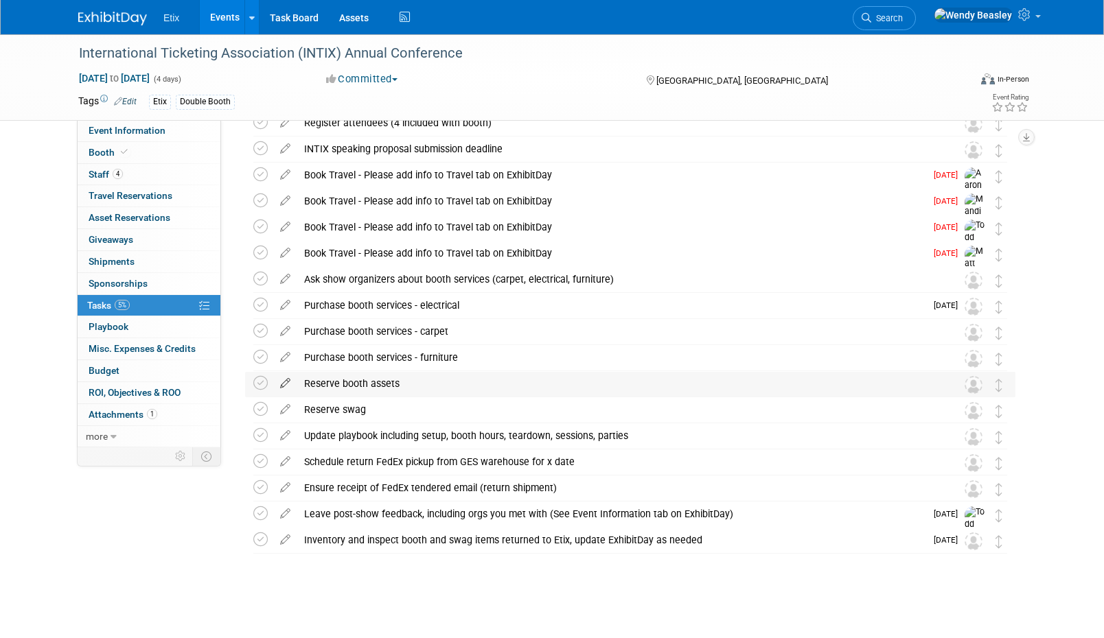
click at [285, 383] on icon at bounding box center [285, 380] width 24 height 17
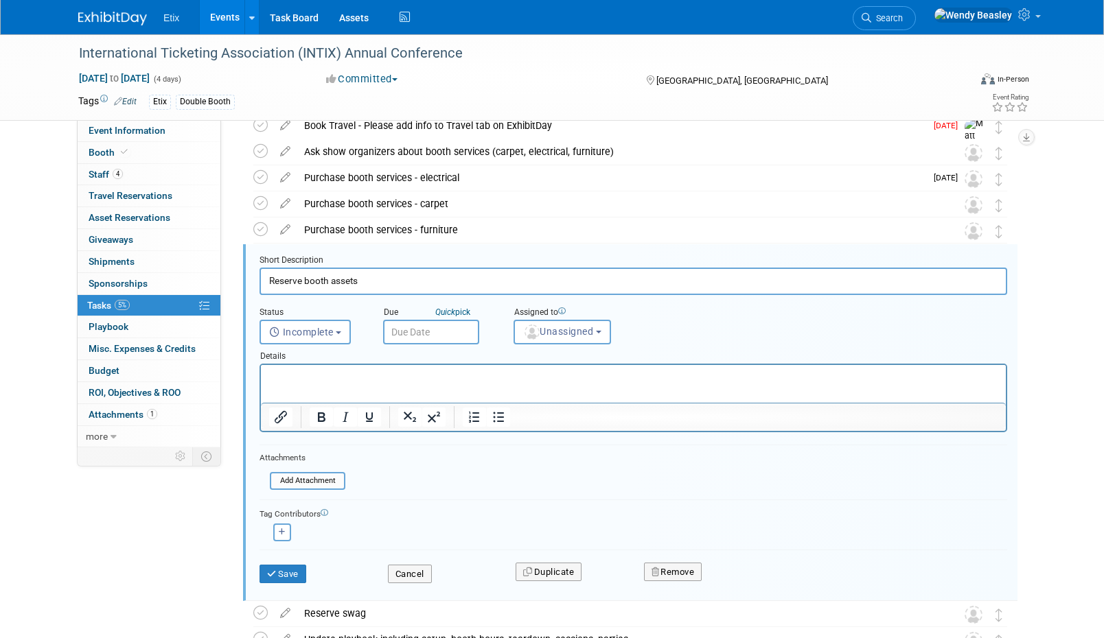
scroll to position [290, 0]
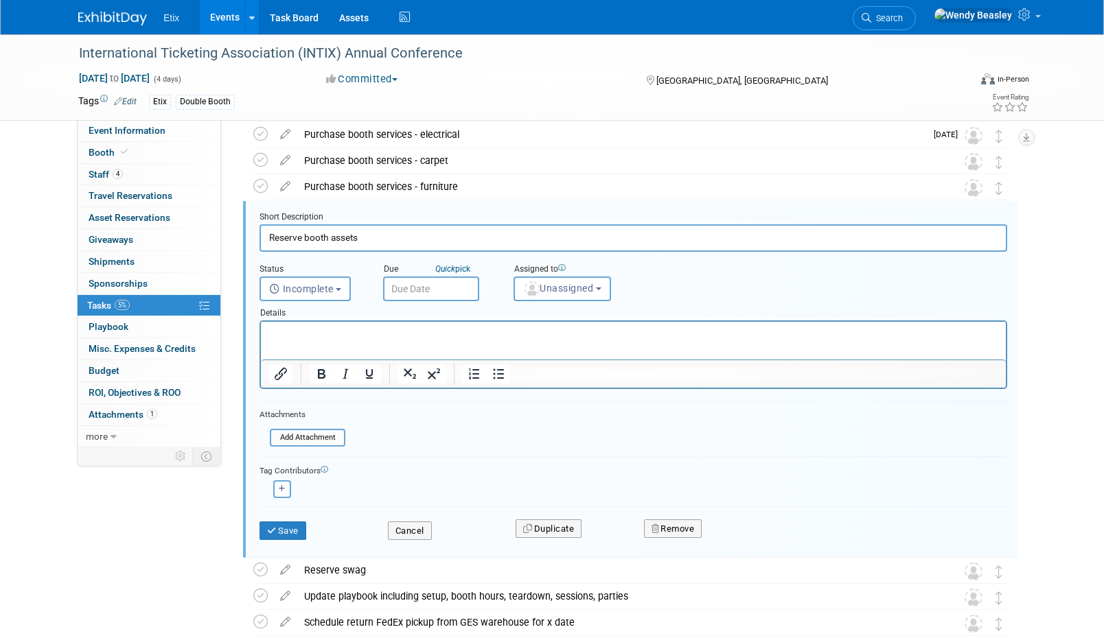
click at [480, 340] on html at bounding box center [633, 331] width 745 height 19
click at [510, 334] on p "do this in conjunction with APAP since all supplies shipped then" at bounding box center [633, 333] width 729 height 13
click at [509, 334] on p "do this in conjunction with APAP since all supplies shipped then" at bounding box center [633, 333] width 729 height 13
copy p "do this in conjunction with APAP since all supplies shipped then"
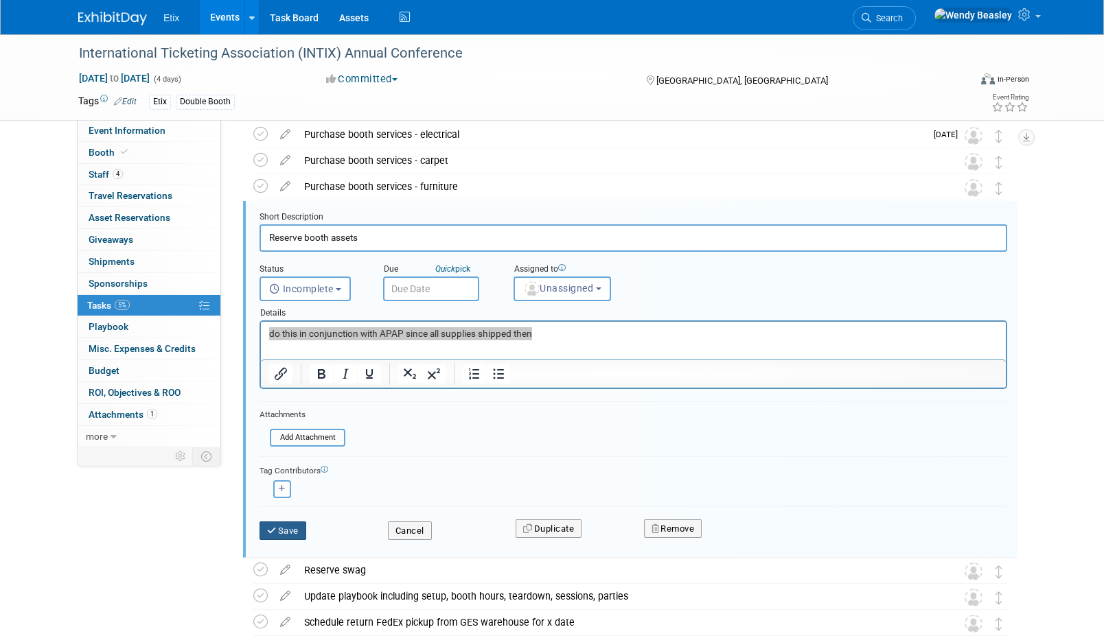
click at [294, 533] on button "Save" at bounding box center [282, 531] width 47 height 19
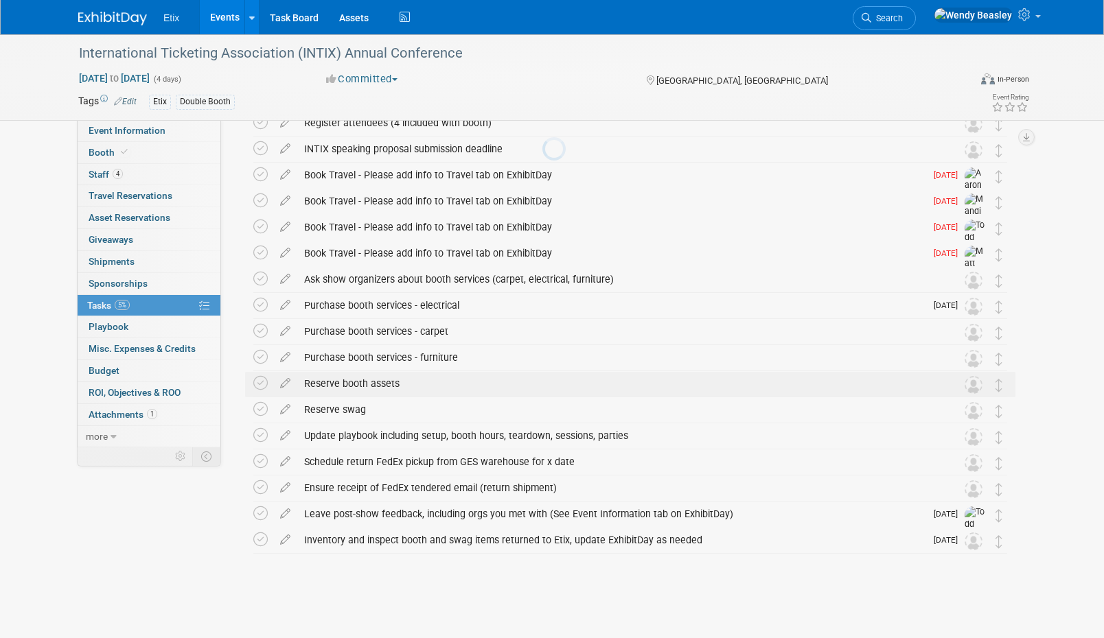
scroll to position [119, 0]
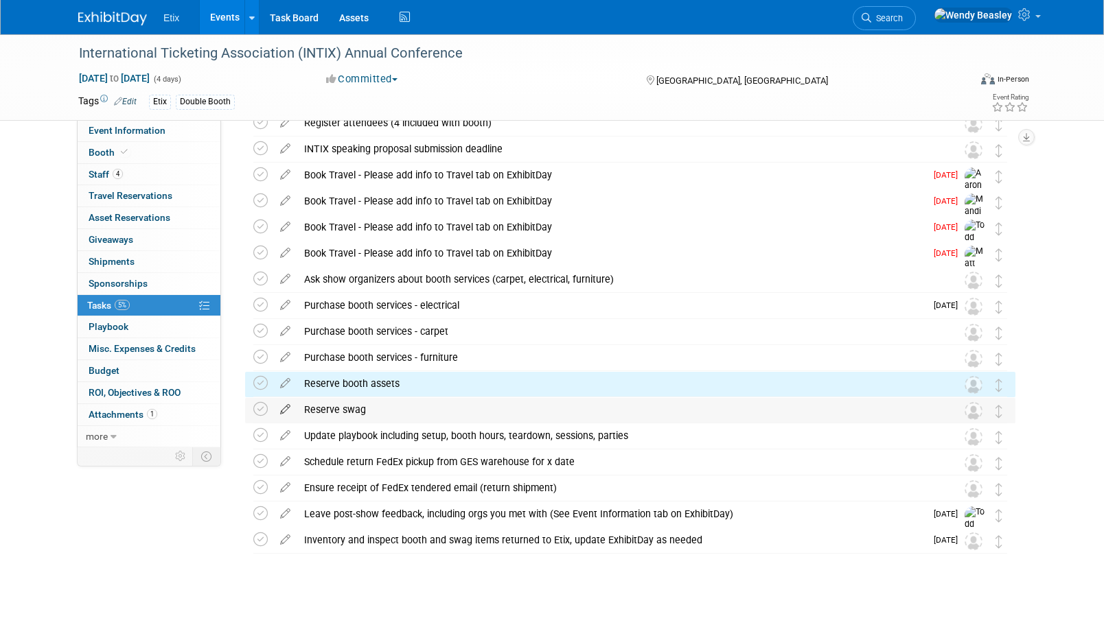
click at [286, 408] on icon at bounding box center [285, 406] width 24 height 17
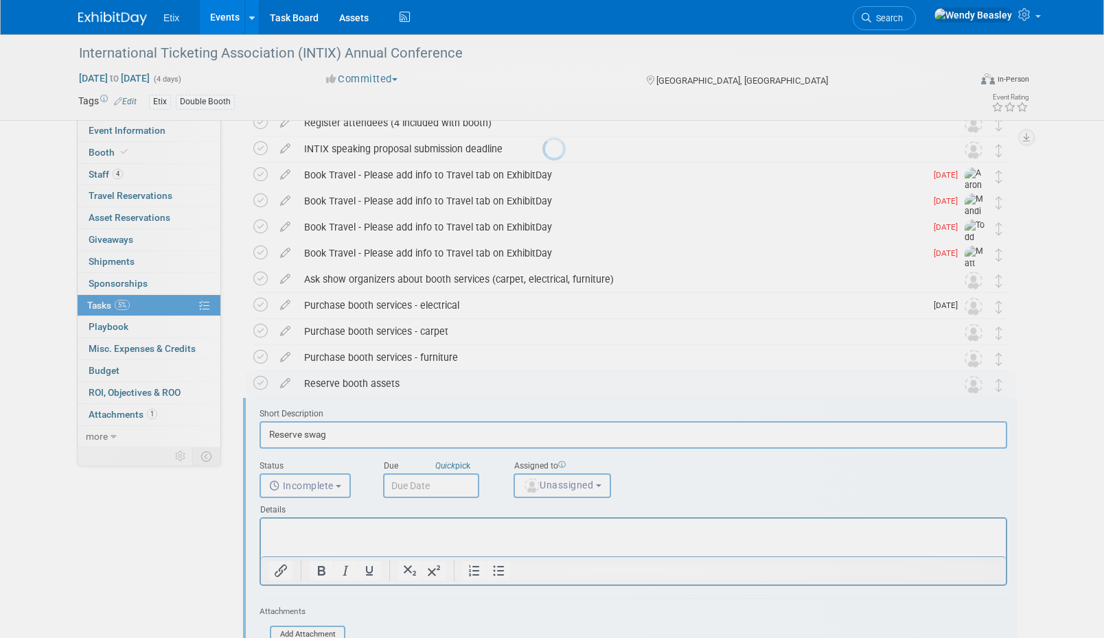
scroll to position [0, 0]
click at [281, 406] on body "Etix Events Add Event Bulk Upload Events Shareable Event Boards Recently Viewed…" at bounding box center [552, 200] width 1104 height 638
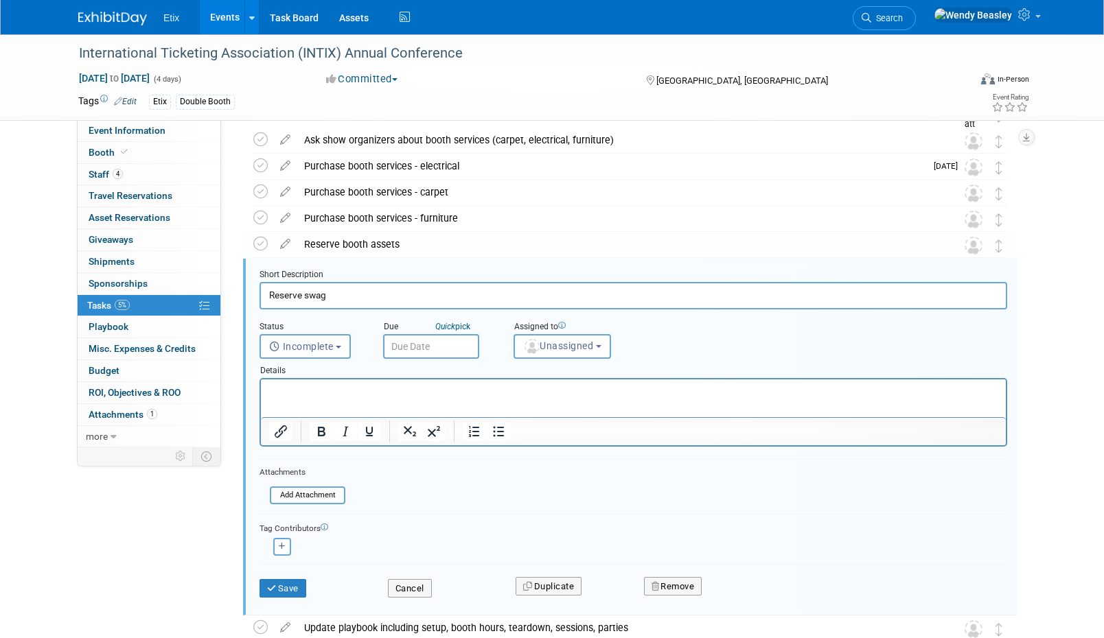
scroll to position [316, 0]
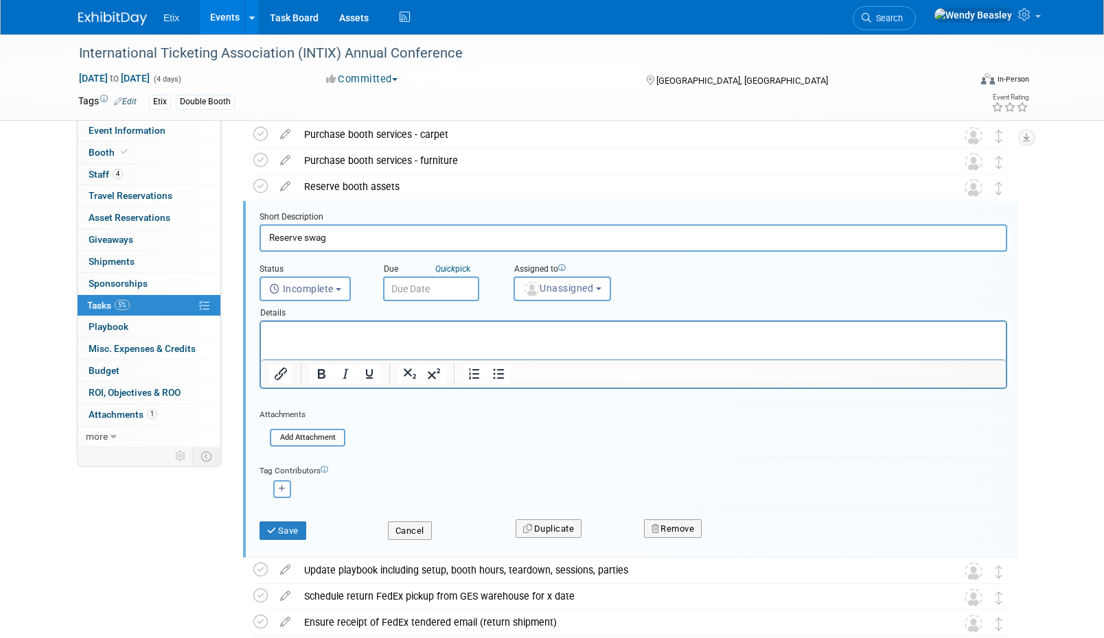
drag, startPoint x: 314, startPoint y: 347, endPoint x: 311, endPoint y: 337, distance: 10.9
click at [313, 340] on html at bounding box center [633, 331] width 745 height 19
click at [311, 337] on p "Rich Text Area. Press ALT-0 for help." at bounding box center [633, 333] width 729 height 13
click at [300, 526] on button "Save" at bounding box center [282, 531] width 47 height 19
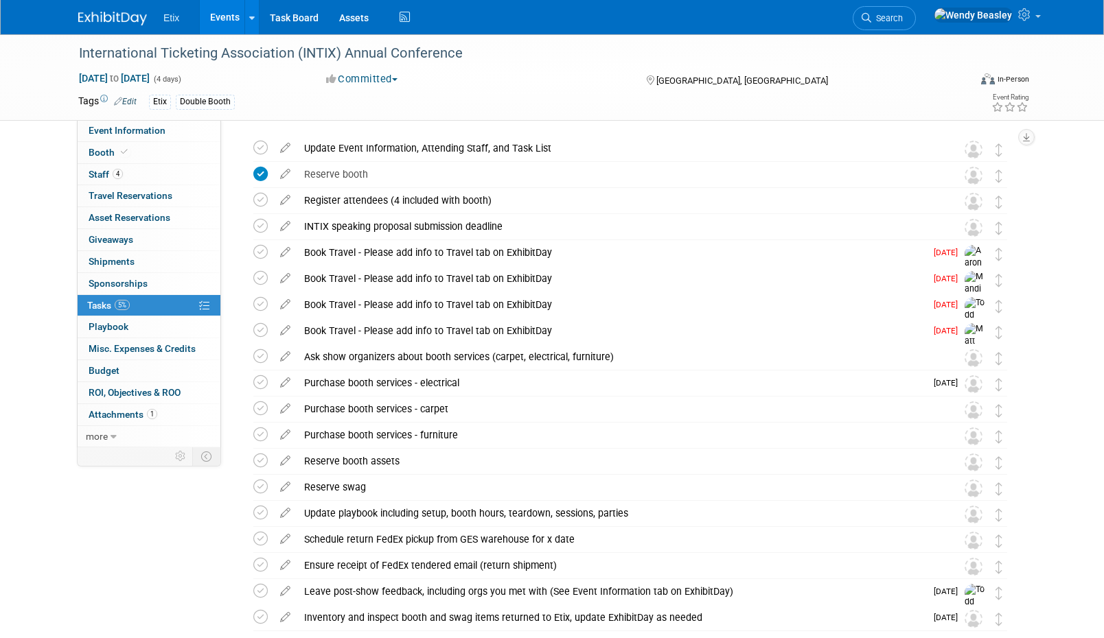
scroll to position [0, 0]
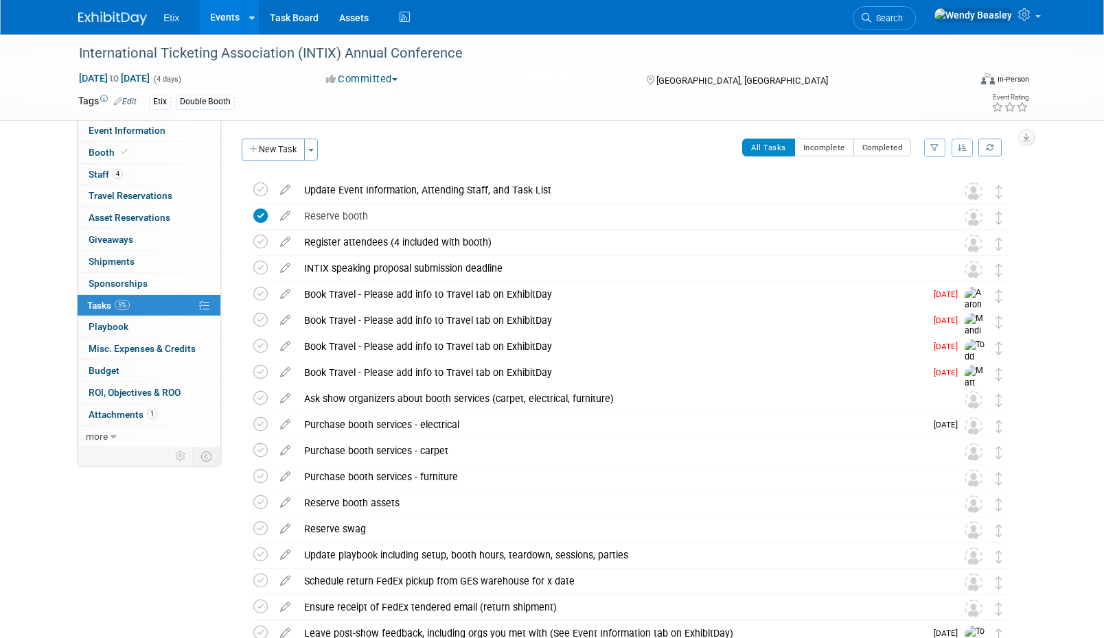
click at [232, 19] on link "Events" at bounding box center [225, 17] width 50 height 34
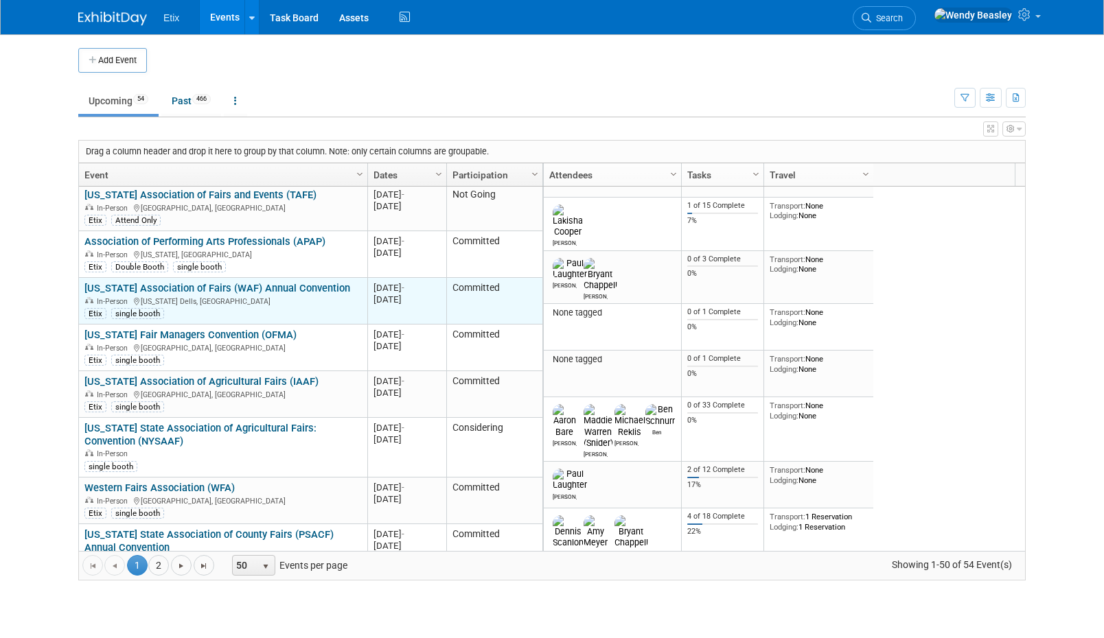
scroll to position [1400, 0]
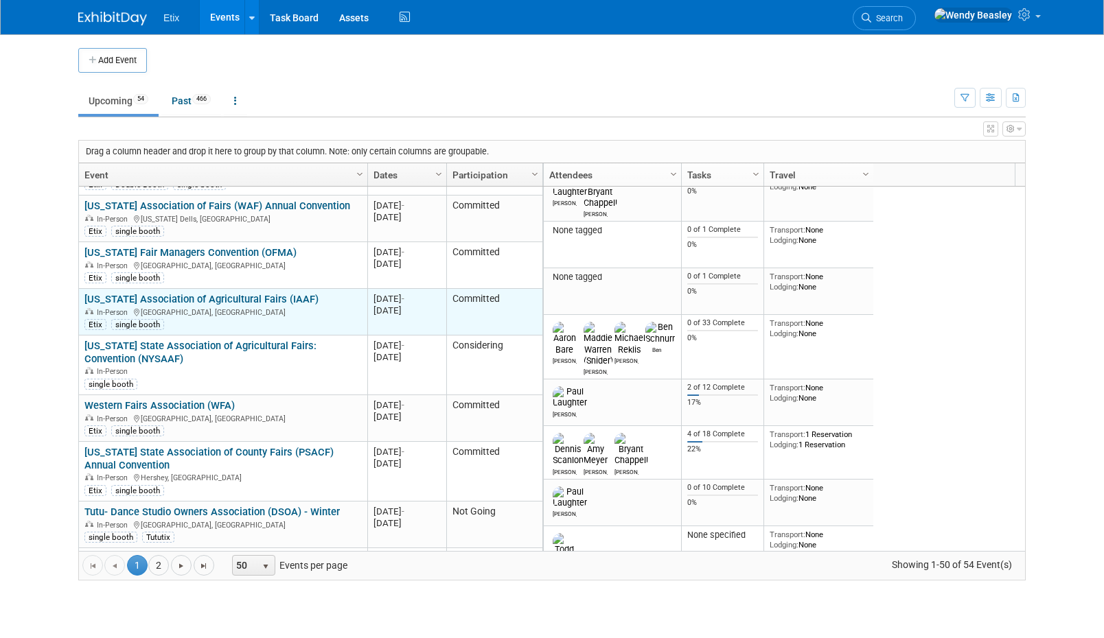
click at [214, 293] on link "[US_STATE] Association of Agricultural Fairs (IAAF)" at bounding box center [201, 299] width 234 height 12
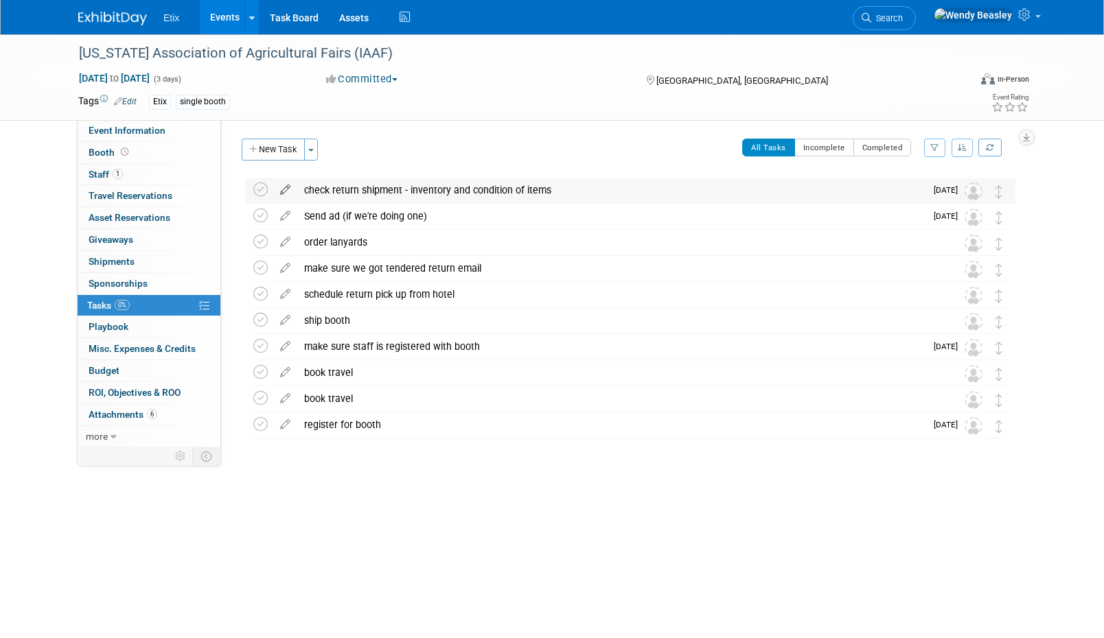
click at [283, 187] on icon at bounding box center [285, 186] width 24 height 17
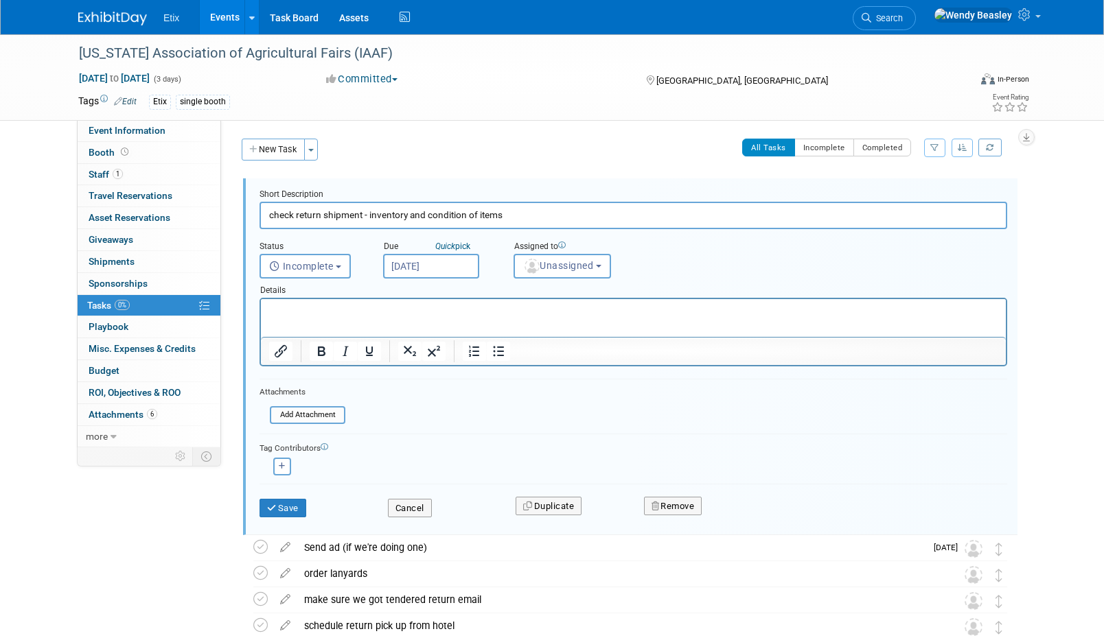
click at [390, 215] on input "check return shipment - inventory and condition of items" at bounding box center [632, 215] width 747 height 27
paste input "Inventory and inspect booth and swag items returned to Etix, update ExhibitDay …"
type input "Inventory and inspect booth and swag items returned to Etix, update ExhibitDay …"
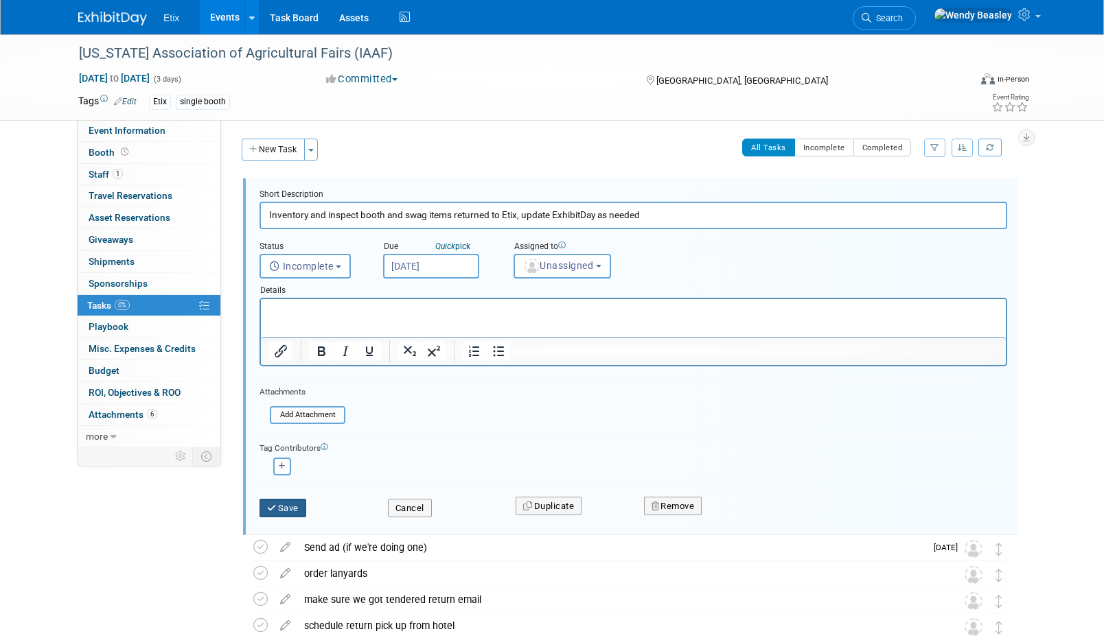
click at [278, 509] on button "Save" at bounding box center [282, 508] width 47 height 19
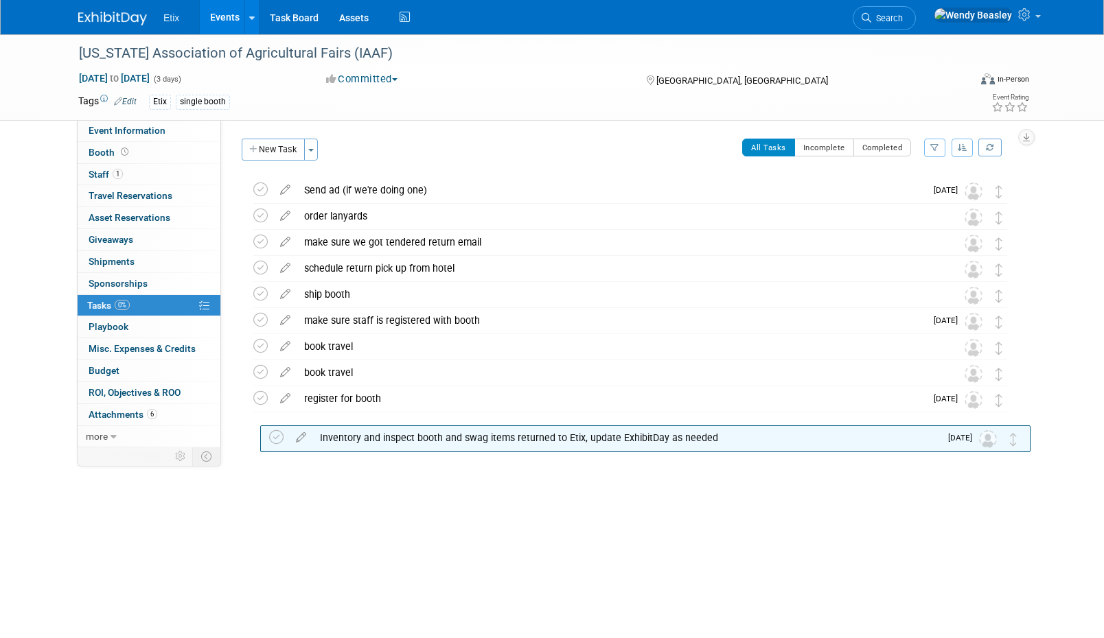
drag, startPoint x: 996, startPoint y: 193, endPoint x: 957, endPoint y: 445, distance: 254.9
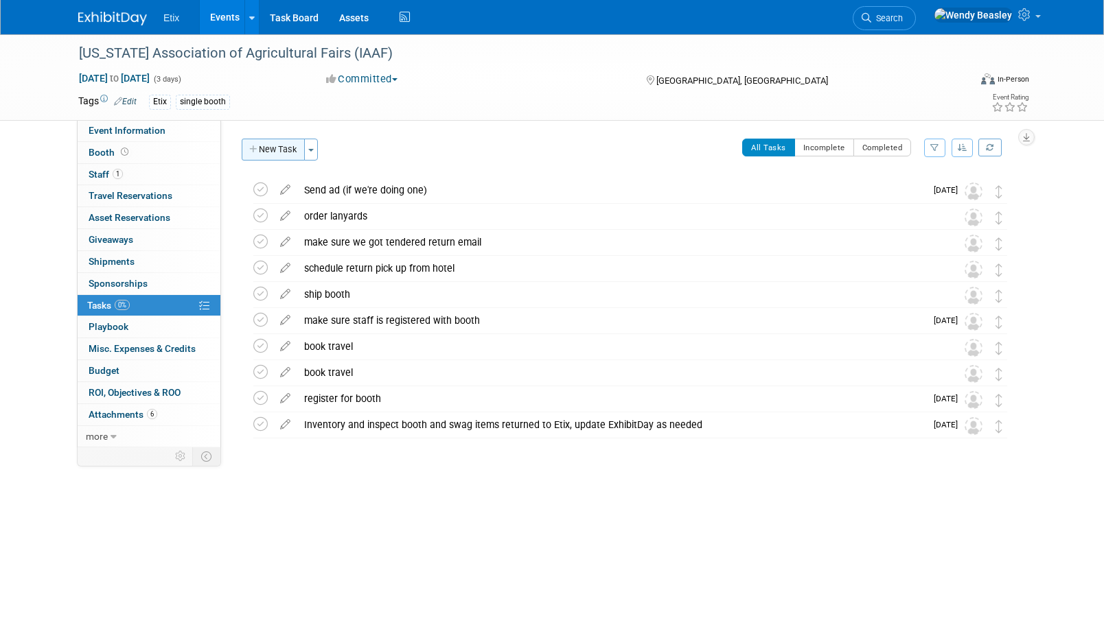
click at [294, 148] on button "New Task" at bounding box center [273, 150] width 63 height 22
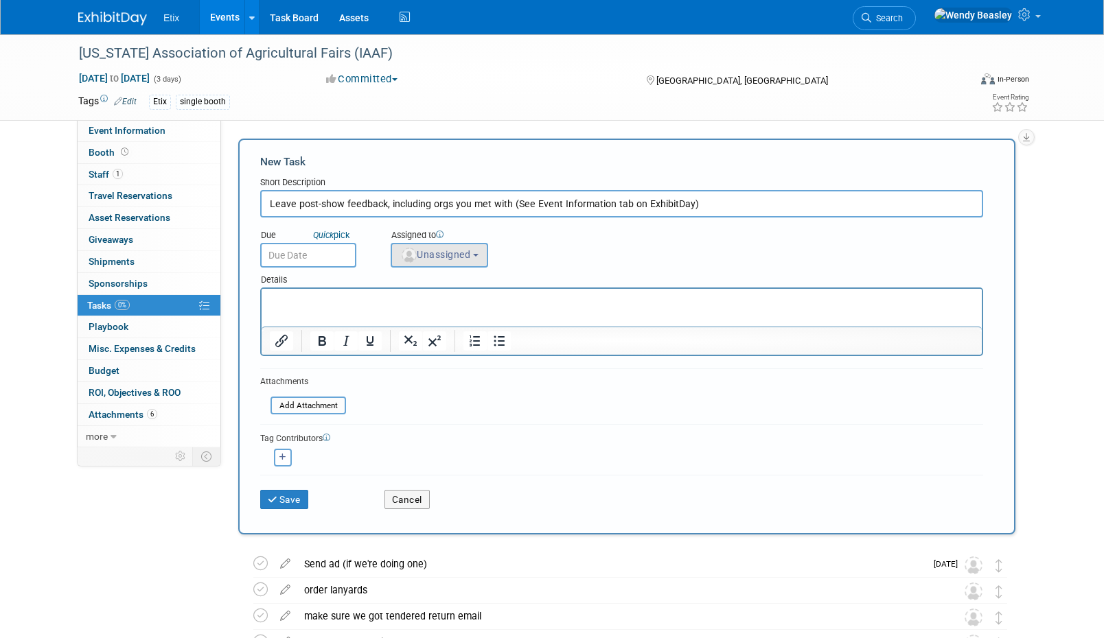
type input "Leave post-show feedback, including orgs you met with (See Event Information ta…"
click at [460, 259] on span "Unassigned" at bounding box center [435, 254] width 70 height 11
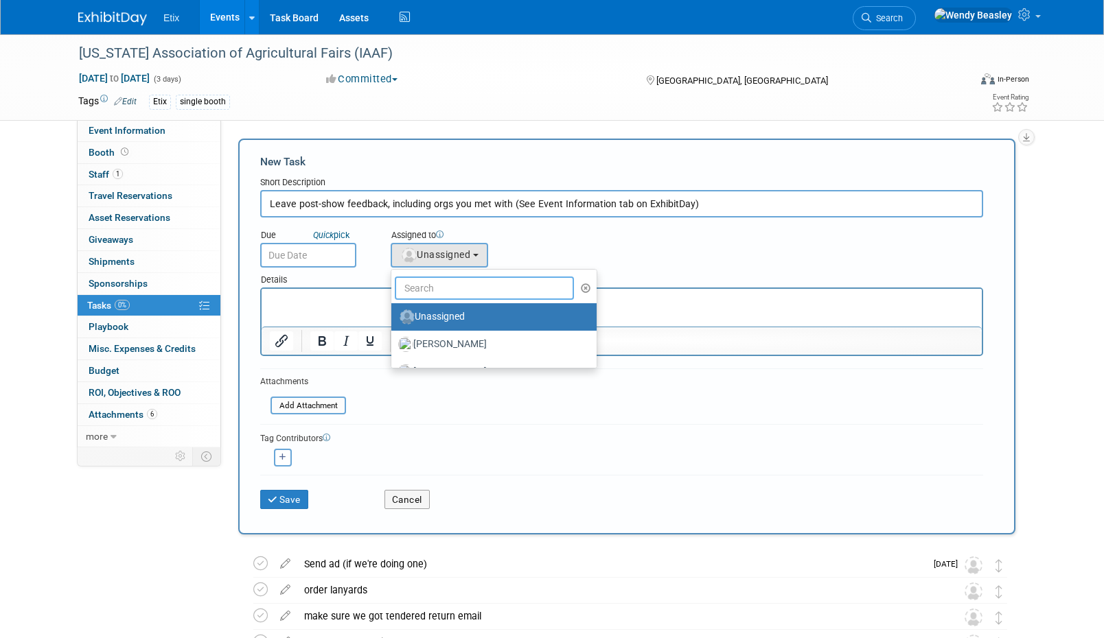
click at [468, 294] on input "text" at bounding box center [484, 288] width 179 height 23
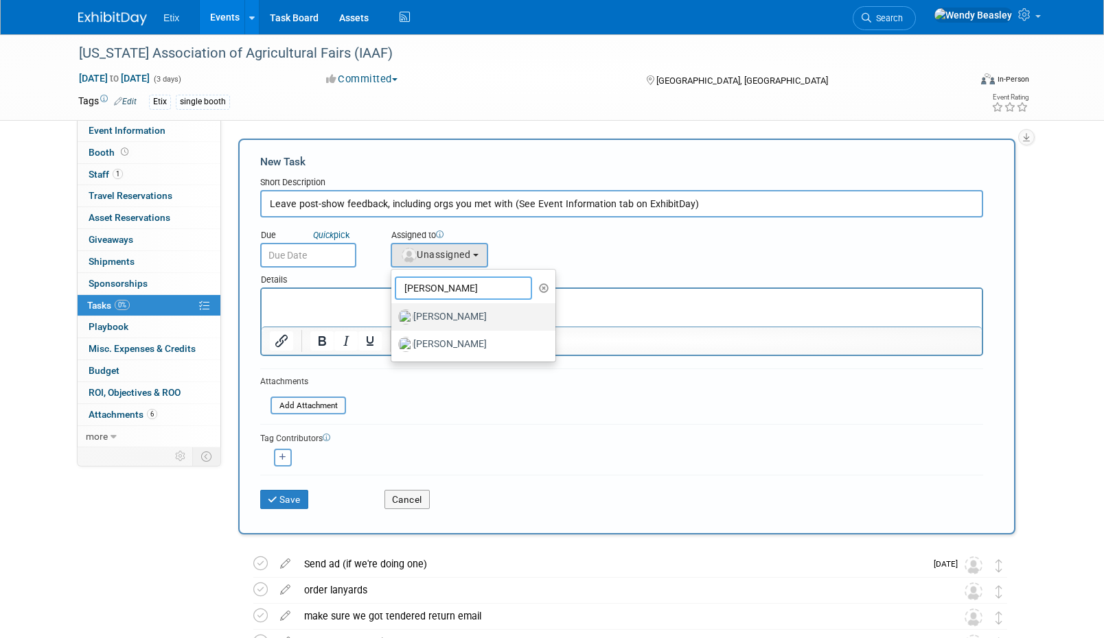
type input "paul"
drag, startPoint x: 479, startPoint y: 310, endPoint x: 194, endPoint y: 6, distance: 417.1
click at [479, 310] on label "[PERSON_NAME]" at bounding box center [469, 317] width 143 height 22
click at [393, 311] on input "[PERSON_NAME]" at bounding box center [388, 315] width 9 height 9
select select "1a75ce82-3f41-4d77-8fa2-7ceeb94cdea1"
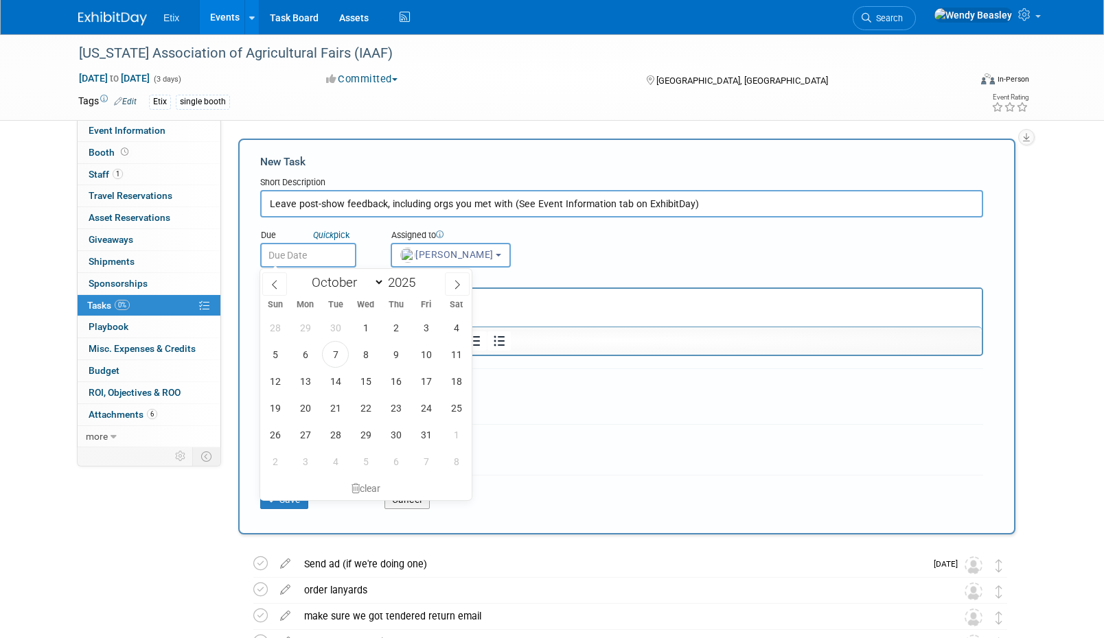
click at [327, 257] on input "text" at bounding box center [308, 255] width 96 height 25
click at [458, 283] on icon at bounding box center [457, 285] width 5 height 9
select select "11"
click at [458, 283] on icon at bounding box center [457, 285] width 5 height 9
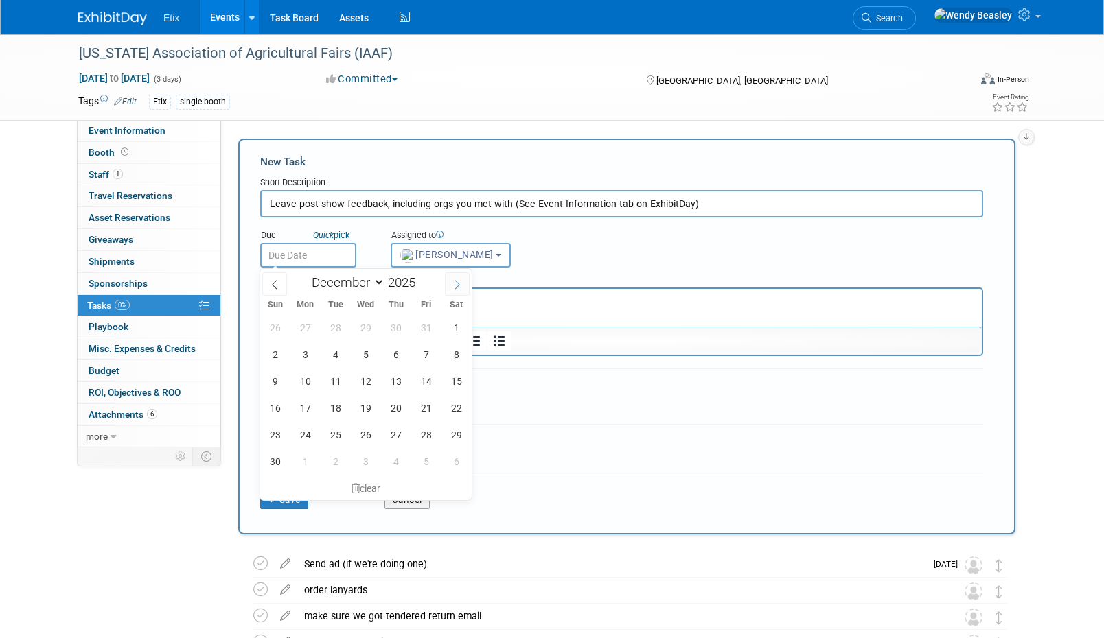
type input "2026"
click at [458, 283] on icon at bounding box center [457, 285] width 5 height 9
click at [276, 286] on icon at bounding box center [275, 285] width 10 height 10
click at [275, 288] on icon at bounding box center [275, 285] width 10 height 10
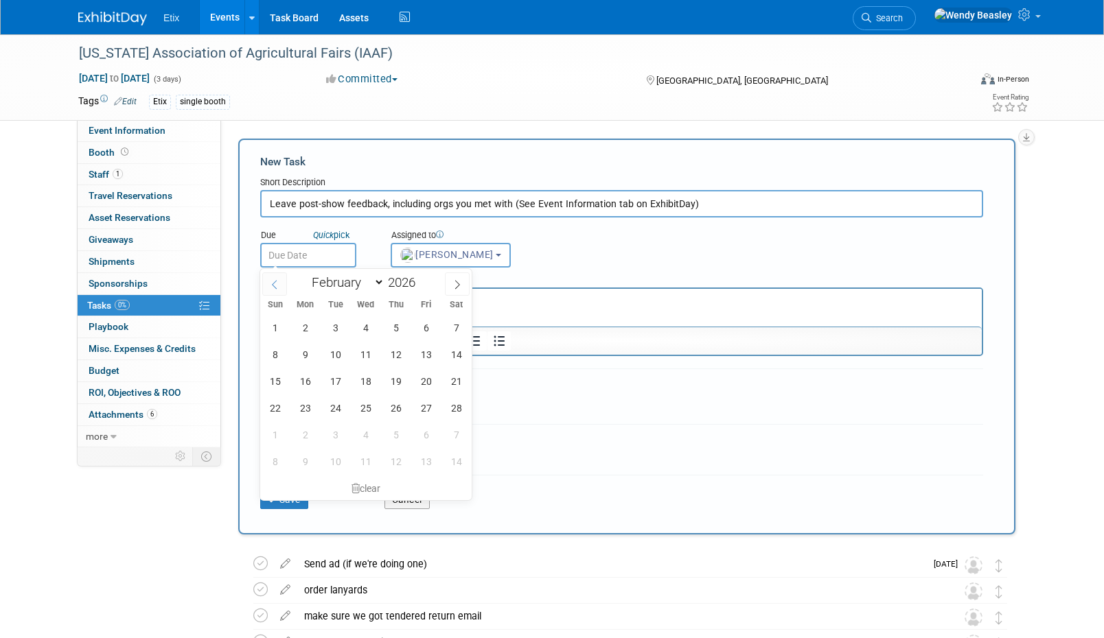
select select "0"
click at [400, 437] on span "29" at bounding box center [395, 434] width 27 height 27
type input "[DATE]"
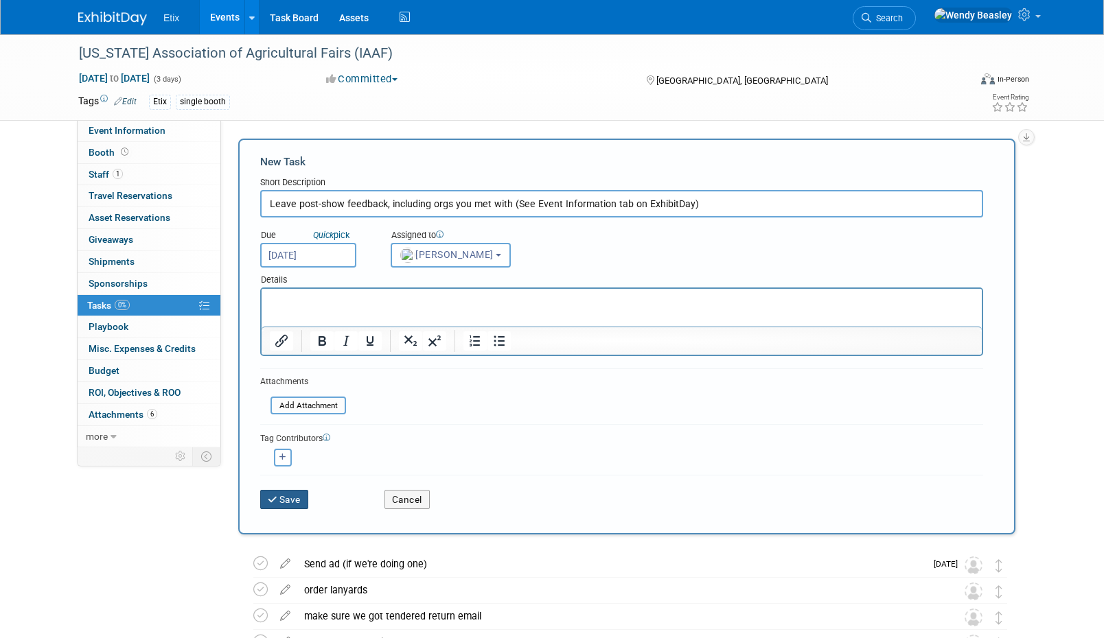
click at [297, 502] on button "Save" at bounding box center [284, 499] width 48 height 19
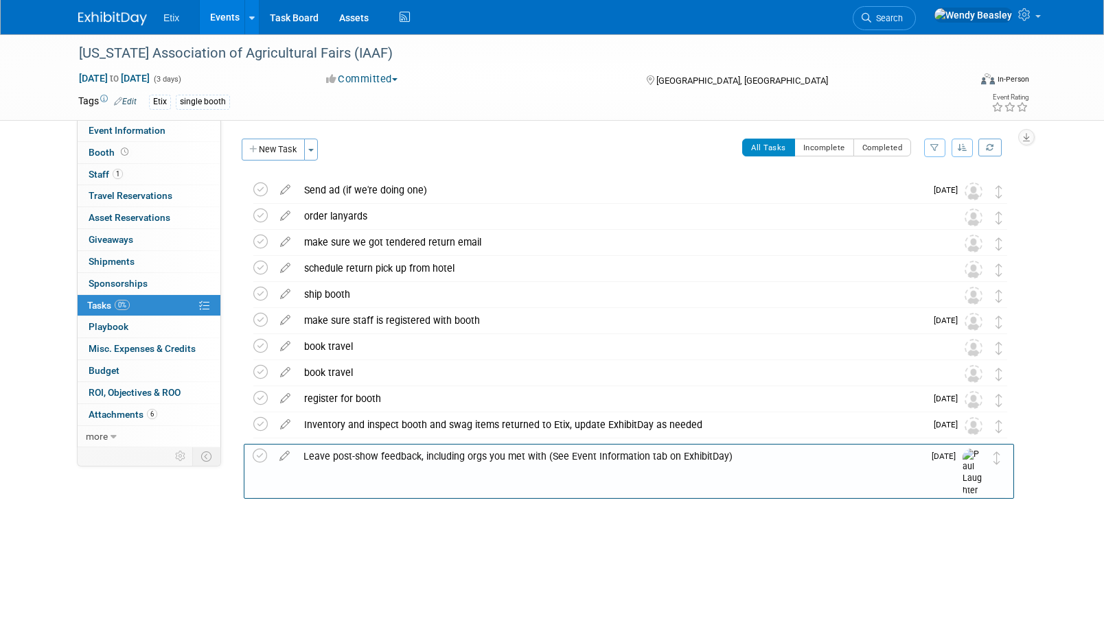
drag, startPoint x: 1002, startPoint y: 194, endPoint x: 1001, endPoint y: 461, distance: 266.3
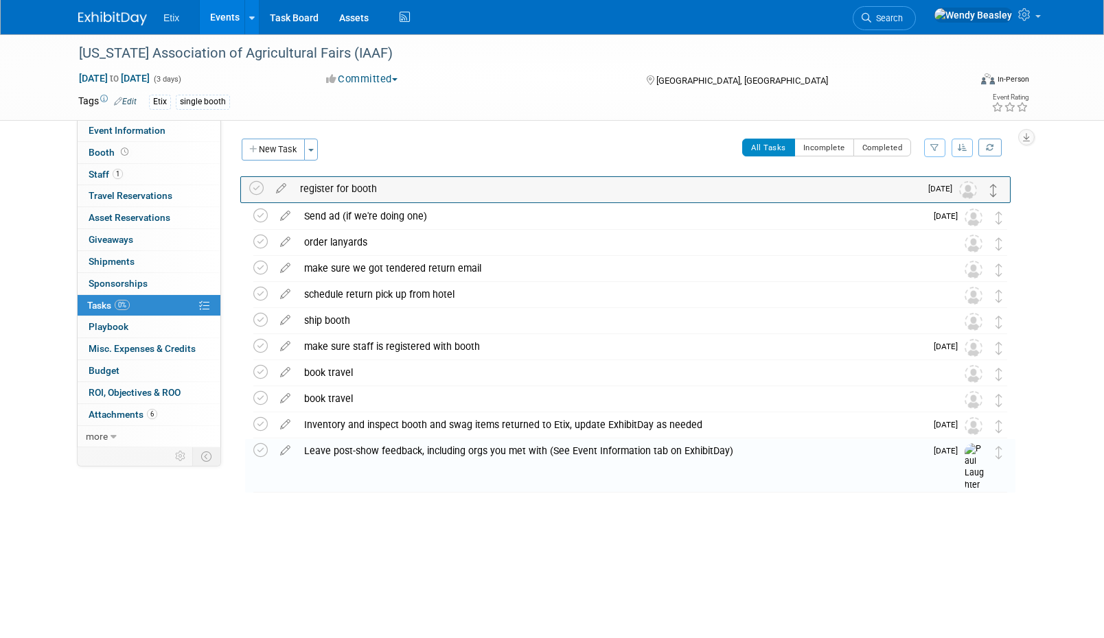
drag, startPoint x: 998, startPoint y: 404, endPoint x: 993, endPoint y: 193, distance: 210.8
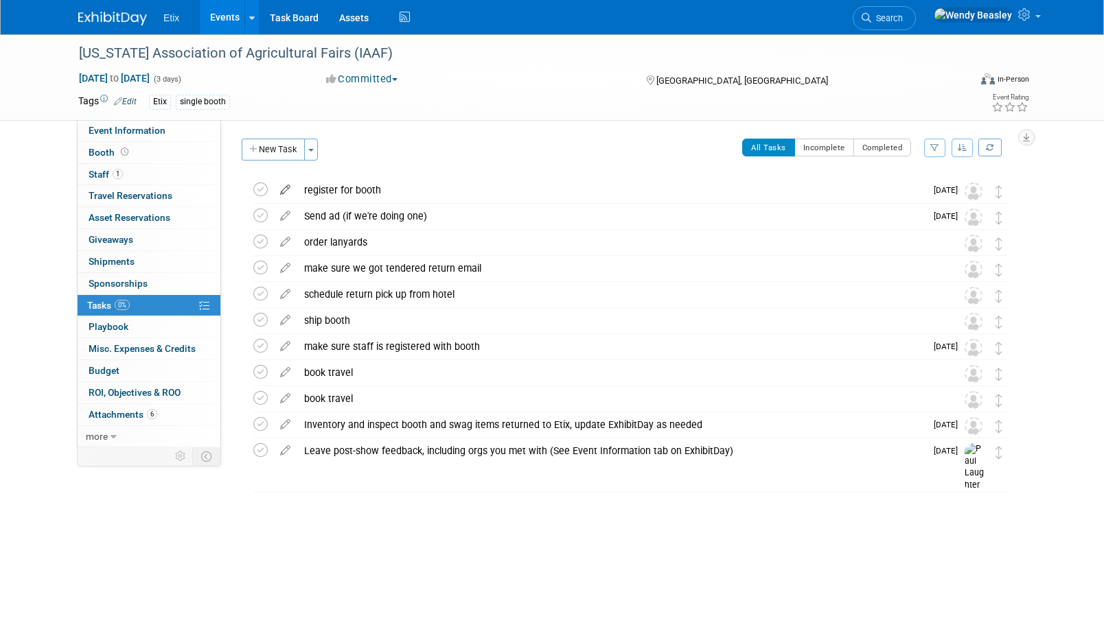
click at [281, 189] on icon at bounding box center [285, 186] width 24 height 17
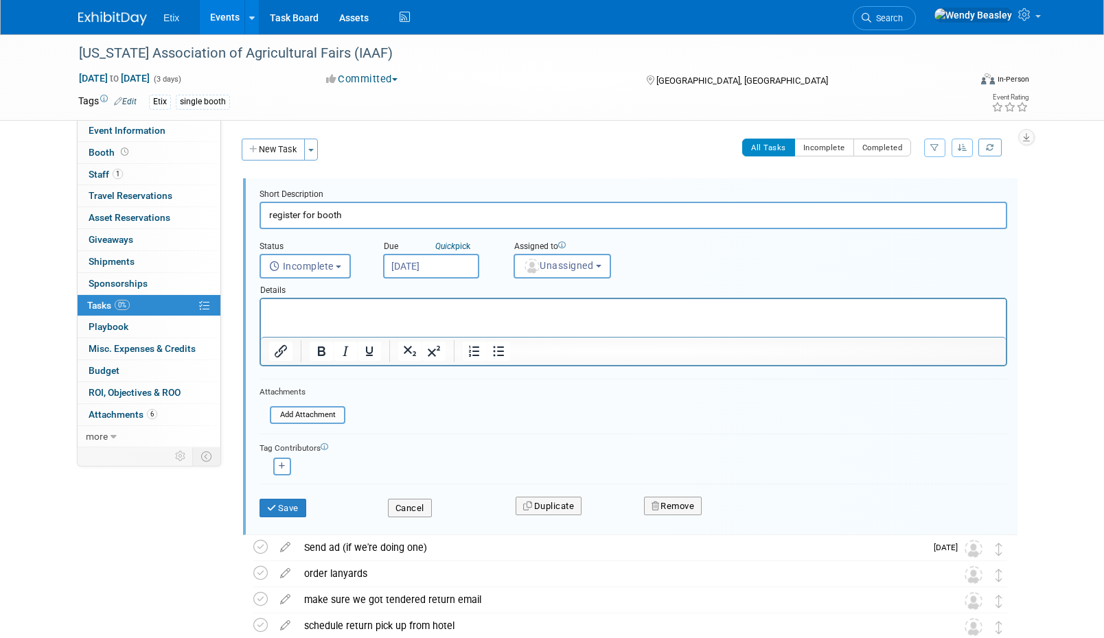
click at [355, 211] on input "register for booth" at bounding box center [632, 215] width 747 height 27
click at [355, 212] on input "register for booth" at bounding box center [632, 215] width 747 height 27
paste input "Reserve booth"
type input "Reserve booth"
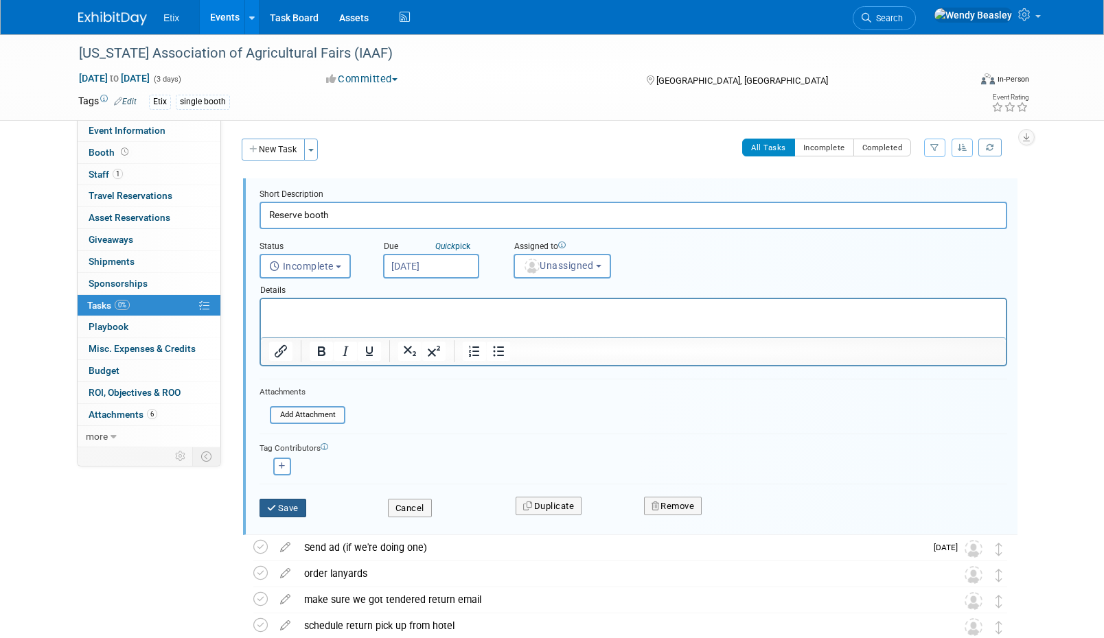
click at [286, 507] on button "Save" at bounding box center [282, 508] width 47 height 19
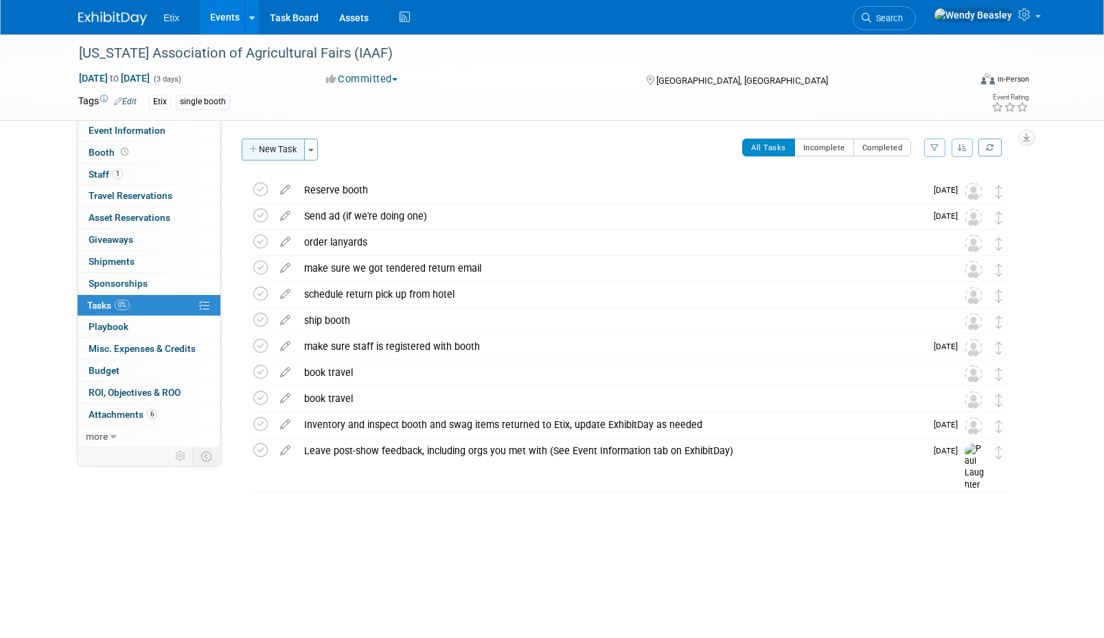
click at [301, 148] on button "New Task" at bounding box center [273, 150] width 63 height 22
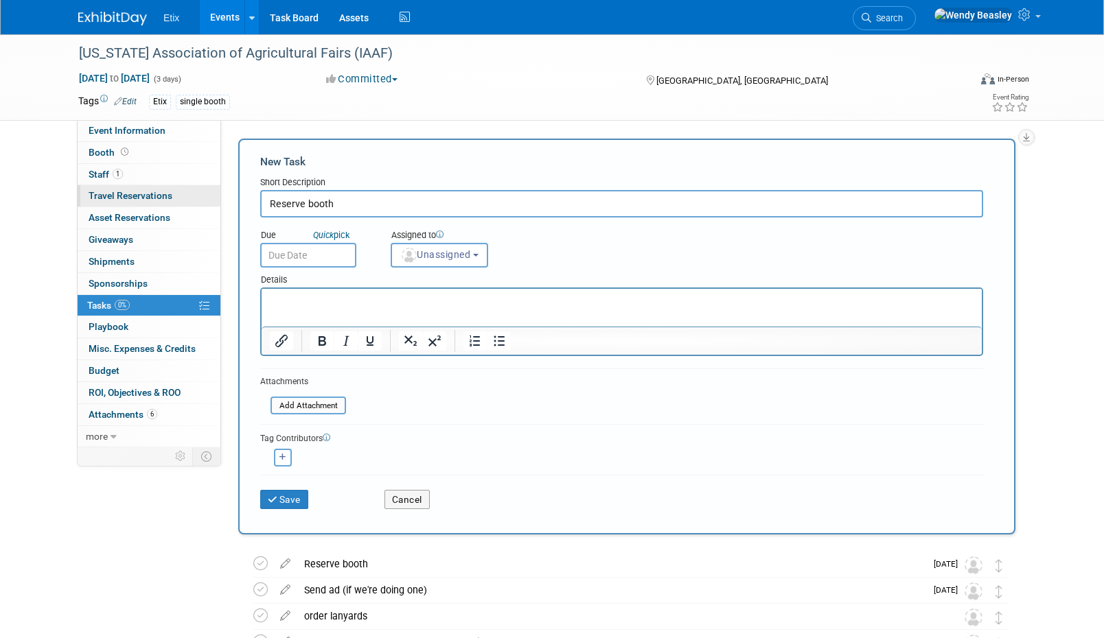
drag, startPoint x: 343, startPoint y: 207, endPoint x: 191, endPoint y: 202, distance: 151.7
click at [190, 205] on div "Event Information Event Info Booth Booth 1 Staff 1 Staff 0 Travel Reservations …" at bounding box center [552, 464] width 968 height 861
type input "Register attendees"
click at [283, 496] on button "Save" at bounding box center [284, 499] width 48 height 19
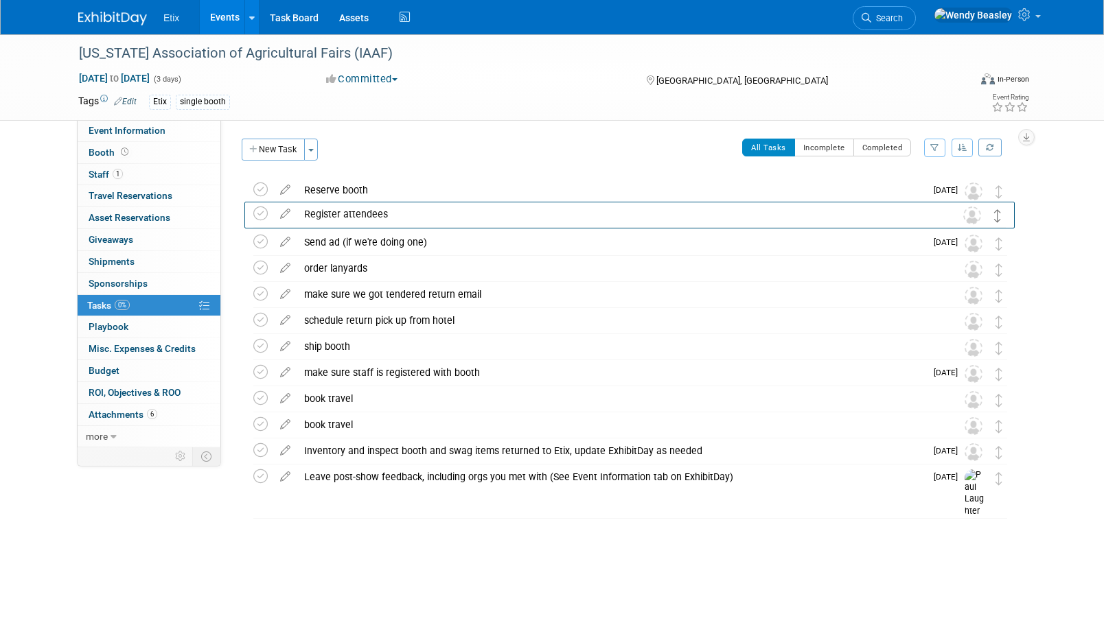
drag, startPoint x: 999, startPoint y: 190, endPoint x: 999, endPoint y: 213, distance: 23.3
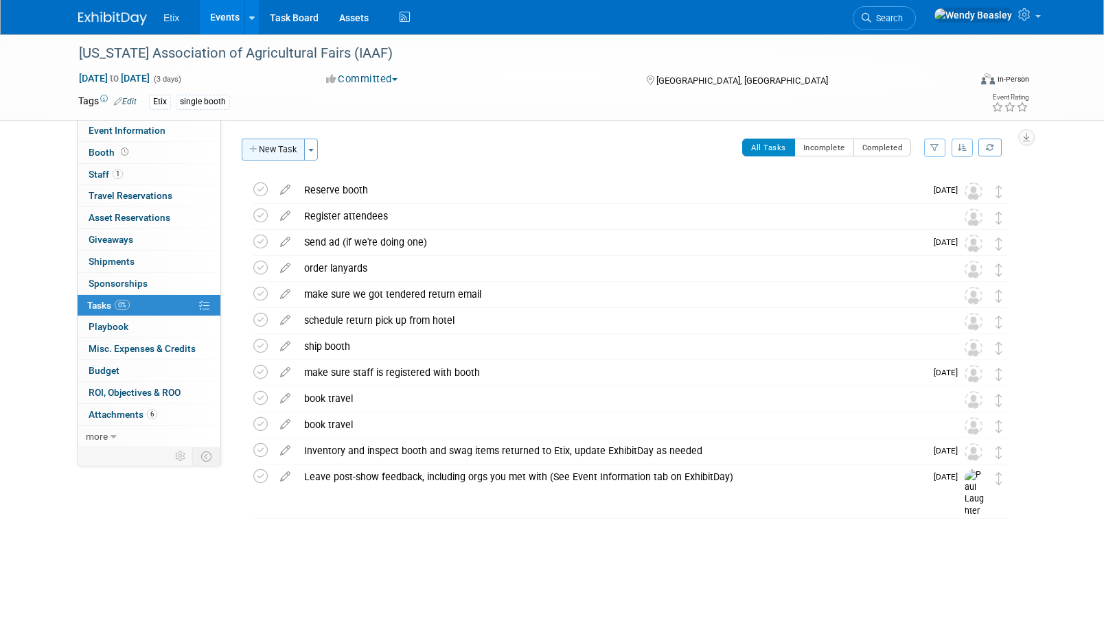
click at [270, 151] on button "New Task" at bounding box center [273, 150] width 63 height 22
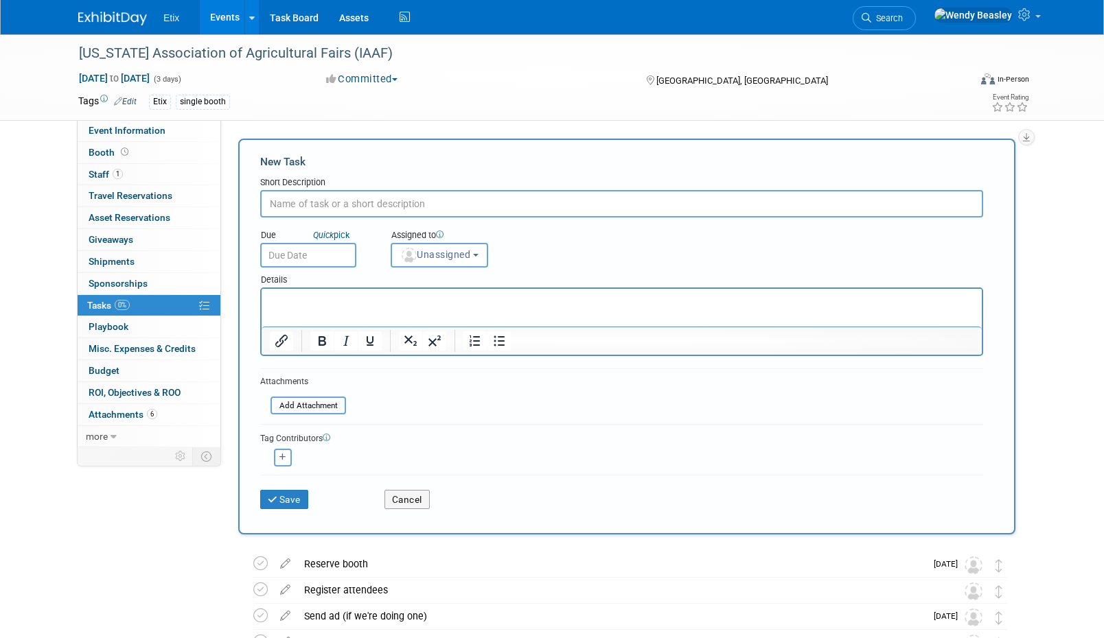
paste input "Update Event Information, Attending Staff, and Task List"
type input "Update Event Information, Attending Staff, and Task List"
click at [289, 502] on button "Save" at bounding box center [284, 499] width 48 height 19
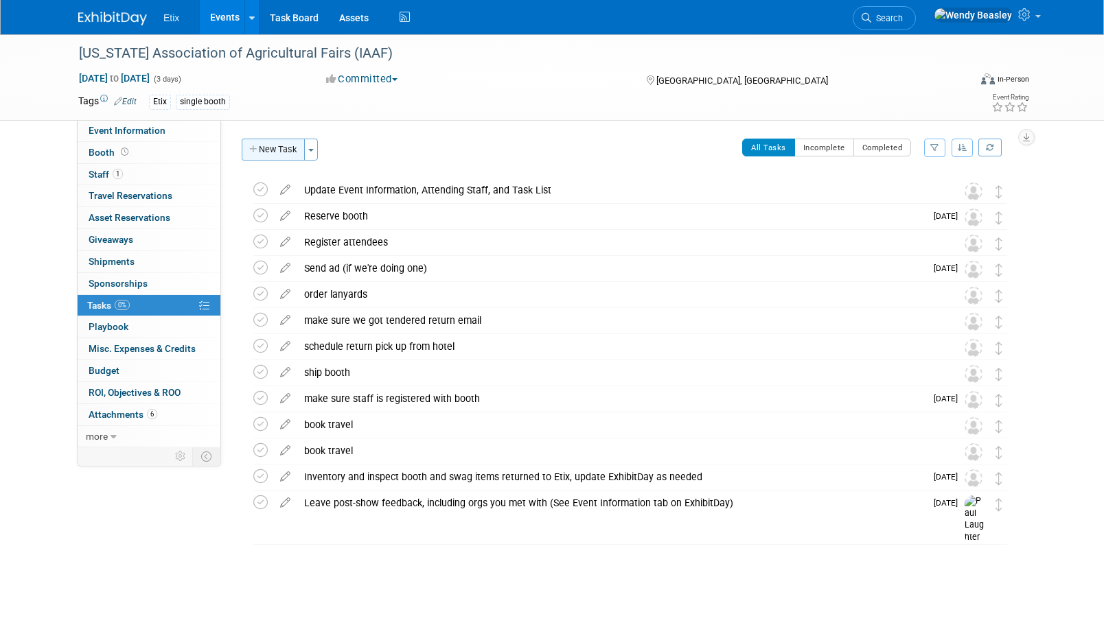
click at [270, 150] on button "New Task" at bounding box center [273, 150] width 63 height 22
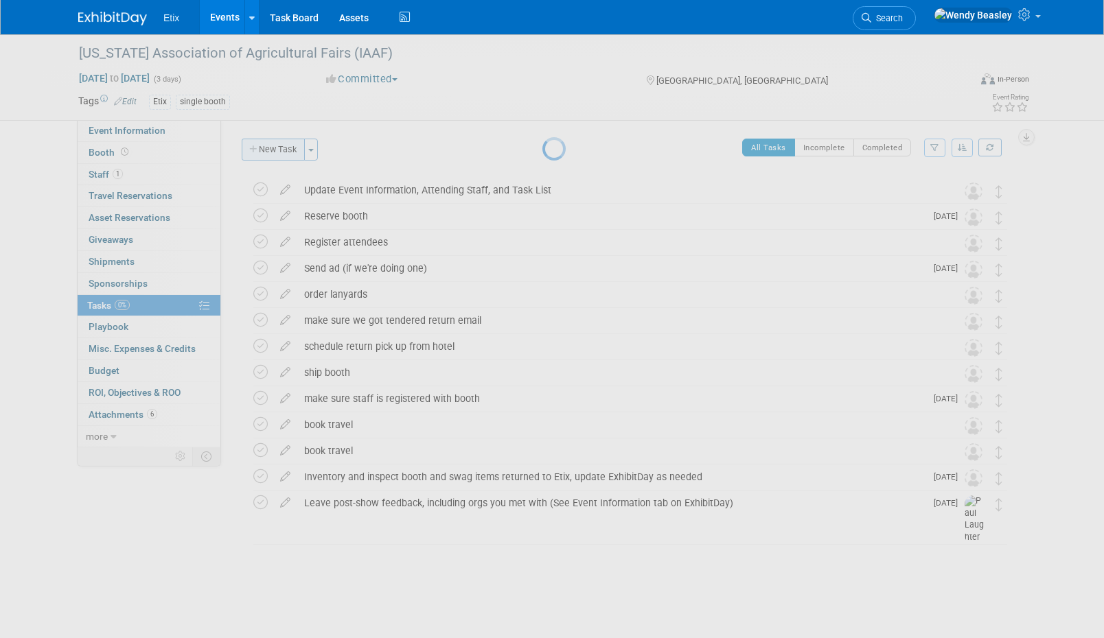
click at [542, 150] on div at bounding box center [551, 319] width 19 height 638
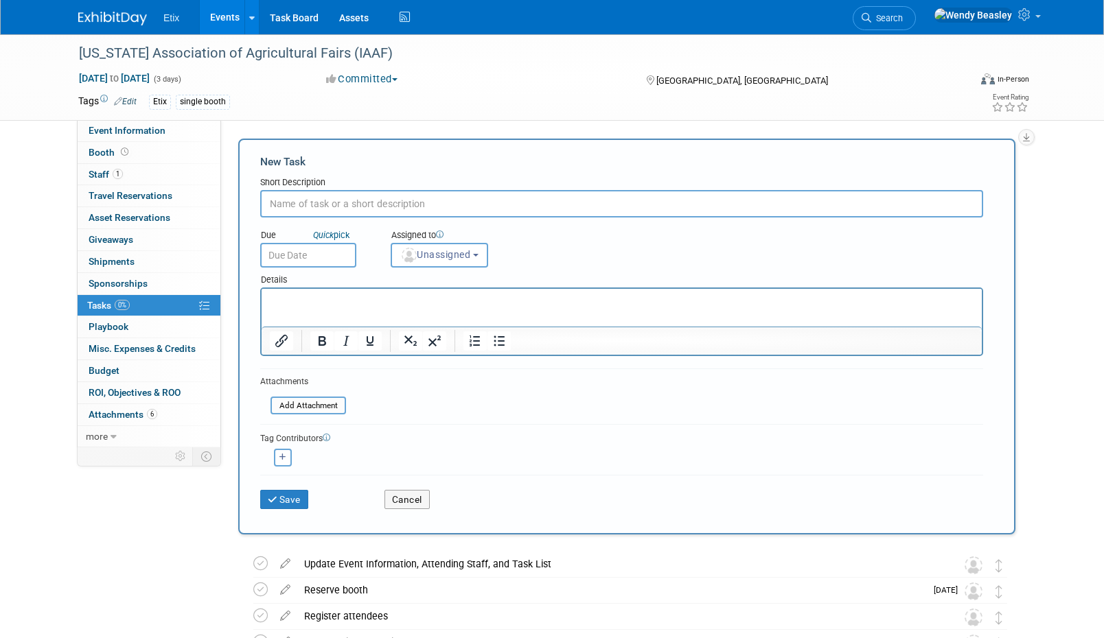
paste input "Update playbook including setup, booth hours, teardown, sessions, parties"
type input "Update playbook including setup, booth hours, teardown, sessions, parties"
click at [300, 500] on button "Save" at bounding box center [284, 499] width 48 height 19
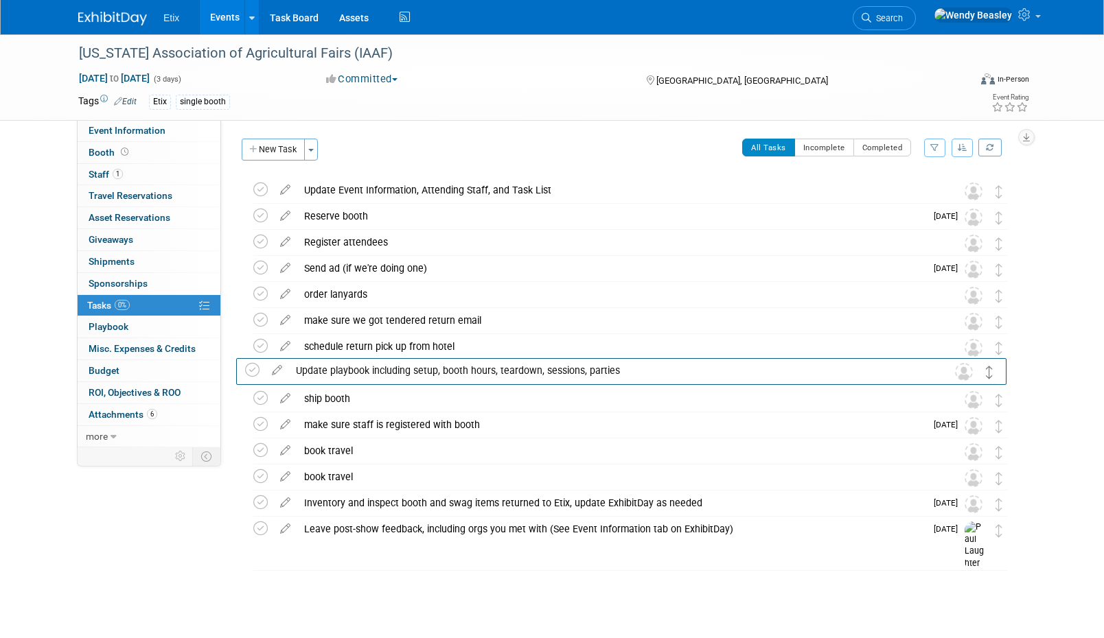
drag, startPoint x: 999, startPoint y: 193, endPoint x: 990, endPoint y: 373, distance: 180.0
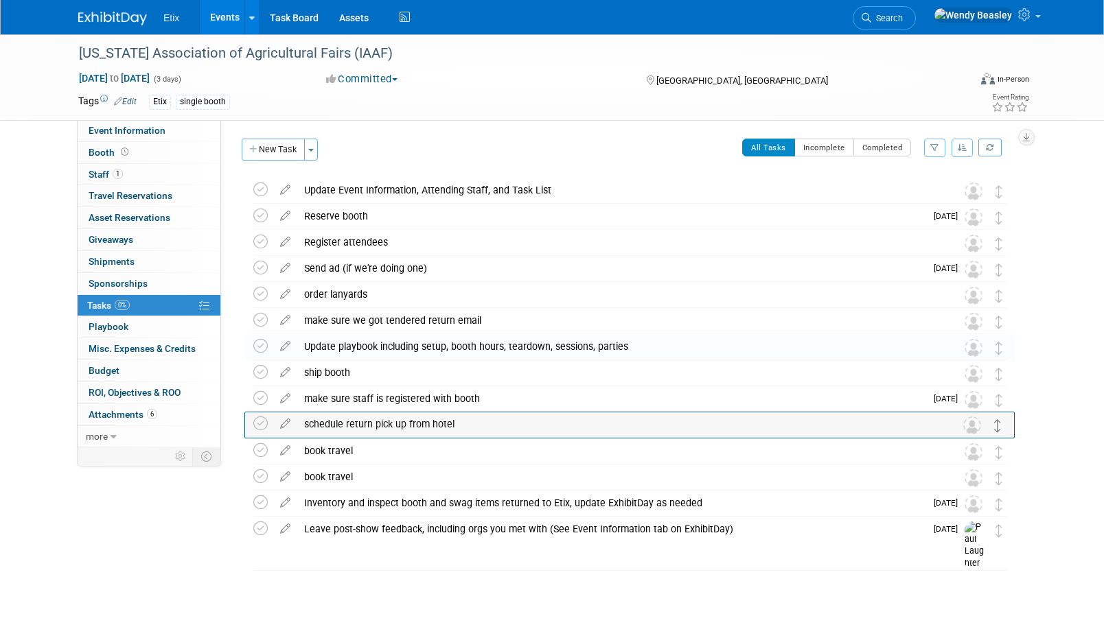
drag, startPoint x: 999, startPoint y: 349, endPoint x: 999, endPoint y: 426, distance: 76.2
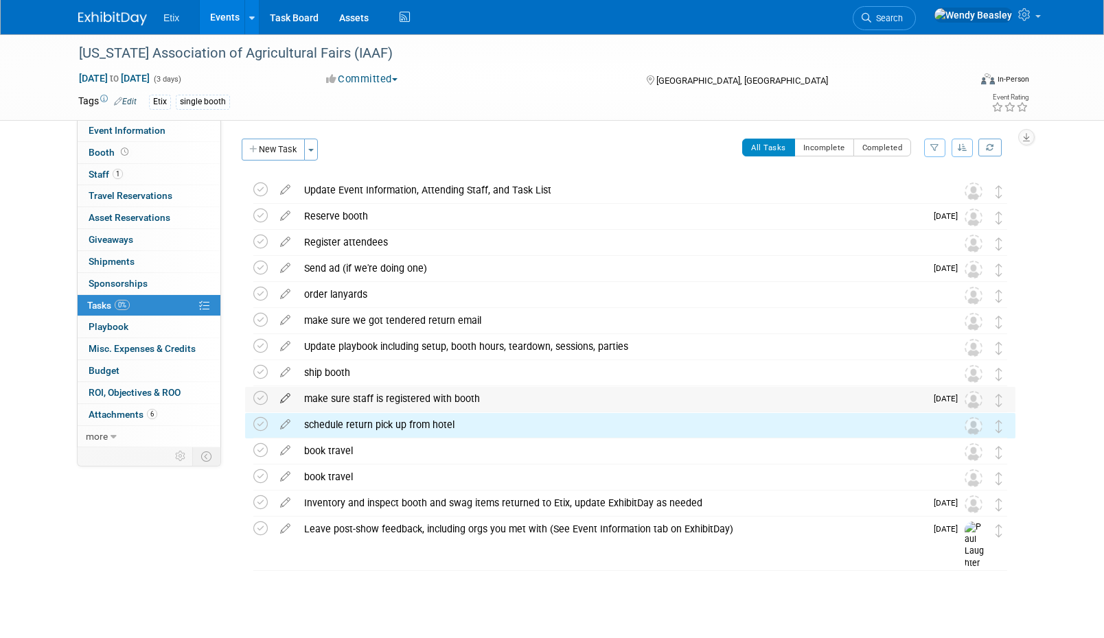
click at [284, 400] on icon at bounding box center [285, 395] width 24 height 17
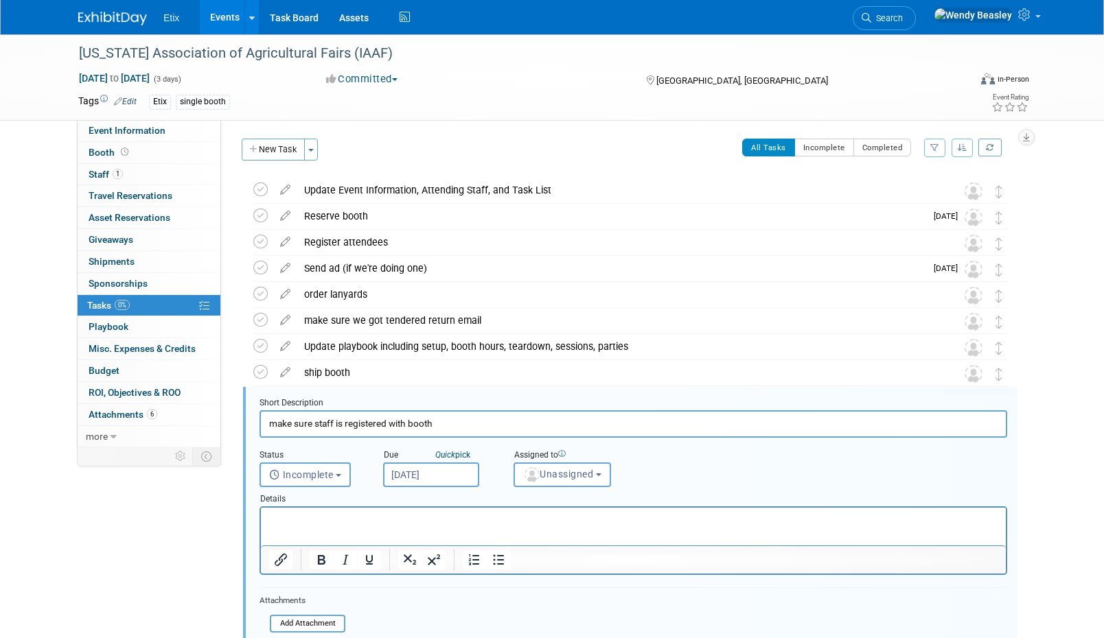
scroll to position [186, 0]
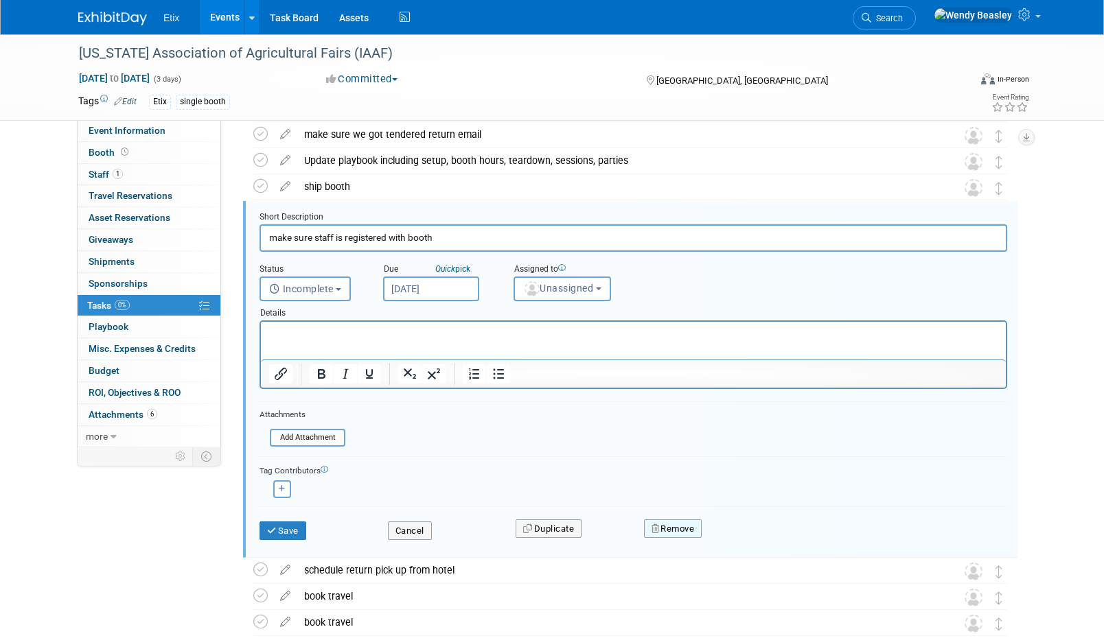
click at [674, 525] on button "Remove" at bounding box center [673, 529] width 58 height 19
click at [747, 542] on link "Yes" at bounding box center [750, 540] width 40 height 22
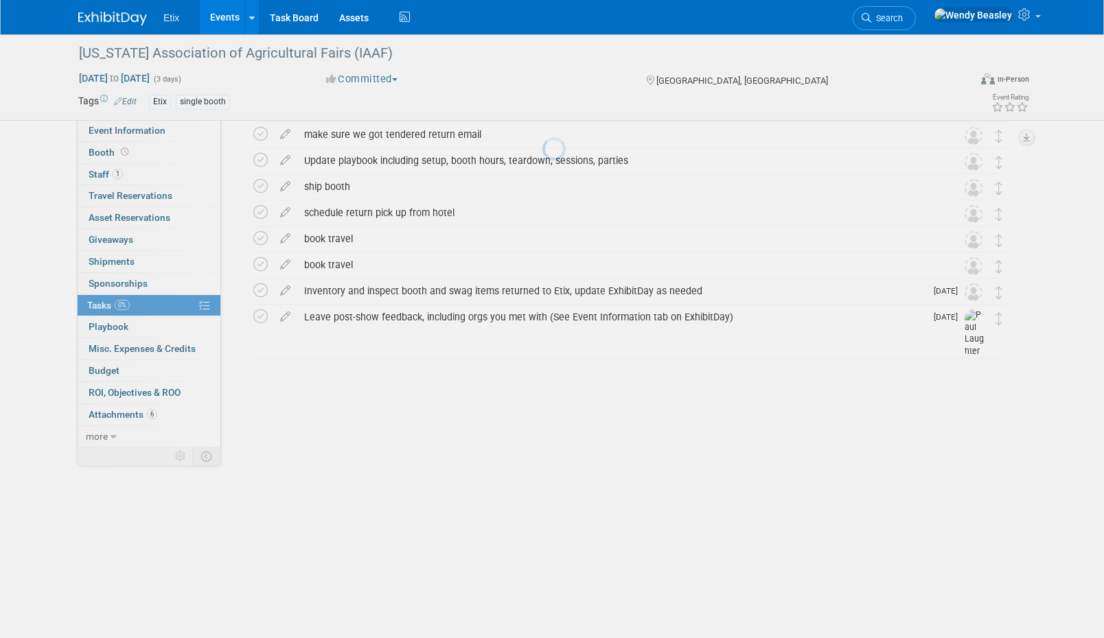
scroll to position [0, 0]
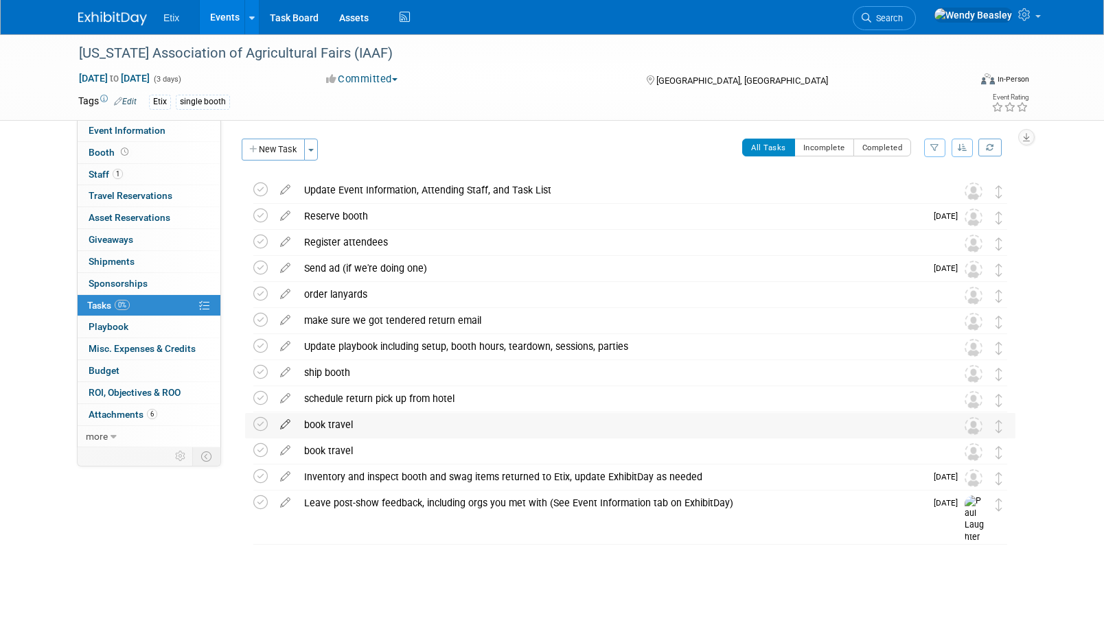
click at [292, 423] on icon at bounding box center [285, 421] width 24 height 17
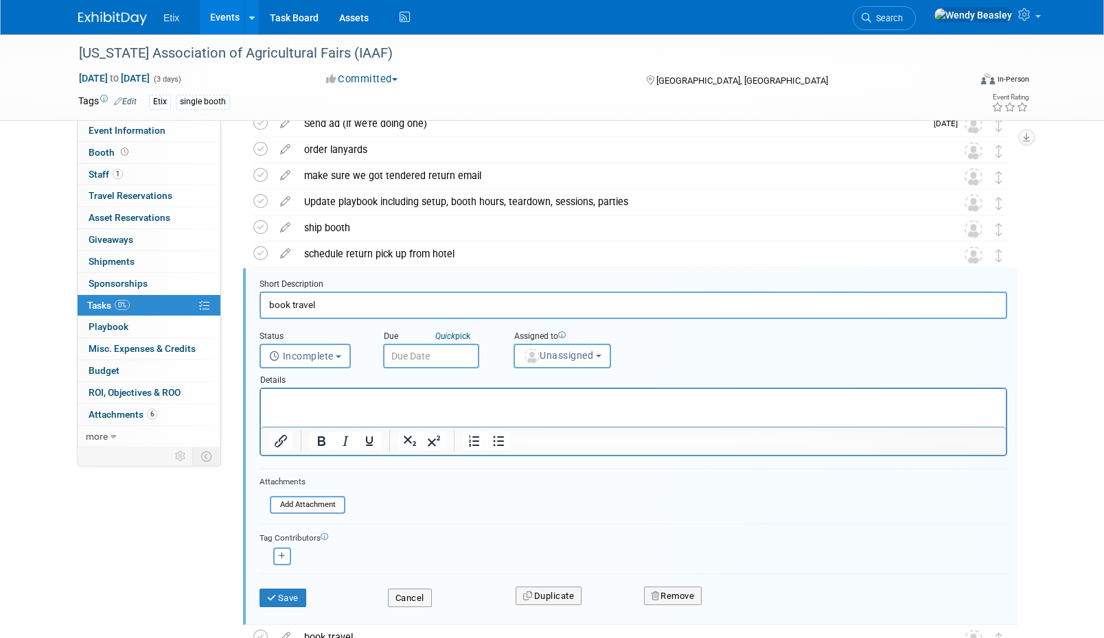
scroll to position [212, 0]
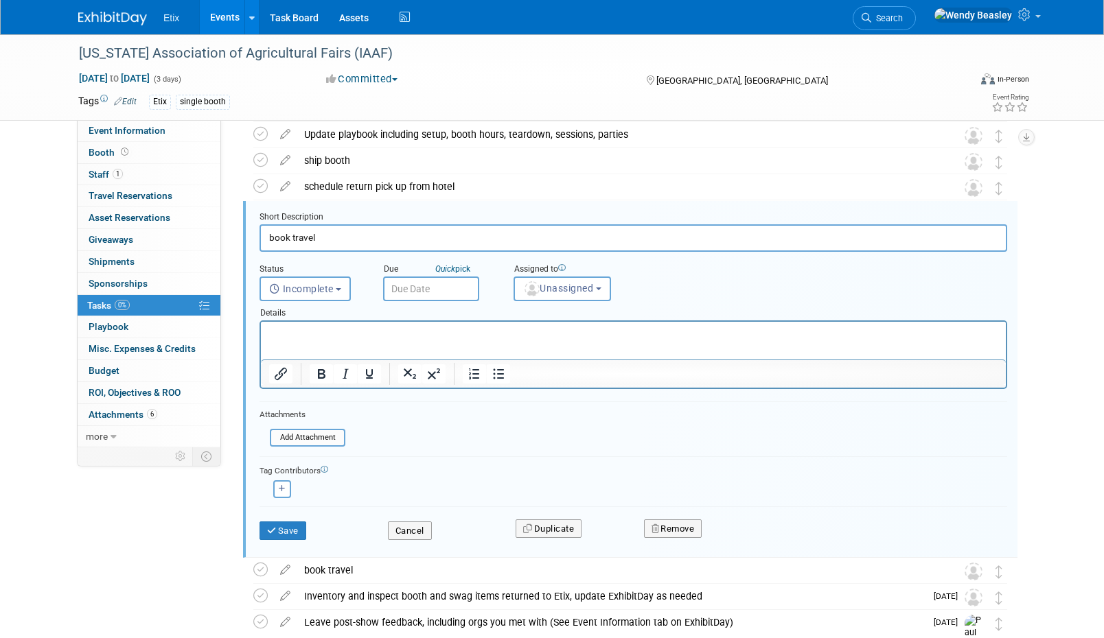
click at [368, 234] on input "book travel" at bounding box center [632, 237] width 747 height 27
paste input "Book Travel - Please add info to Travel tab on ExhibitDay"
type input "Book Travel - Please add info to Travel tab on ExhibitDay"
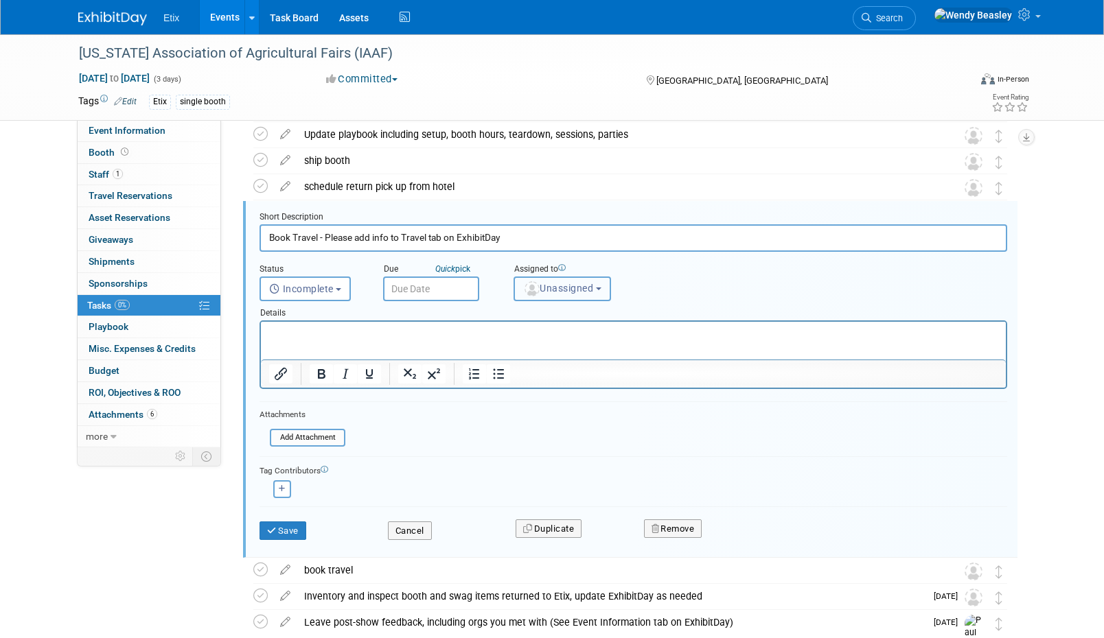
click at [543, 291] on span "Unassigned" at bounding box center [558, 288] width 70 height 11
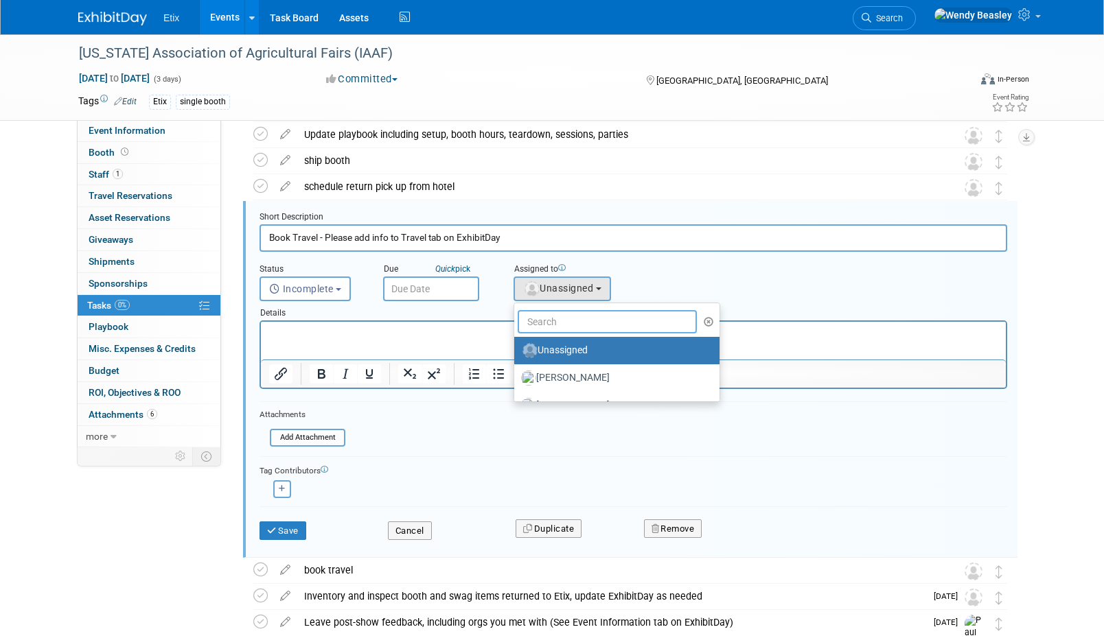
click at [550, 312] on input "text" at bounding box center [606, 321] width 179 height 23
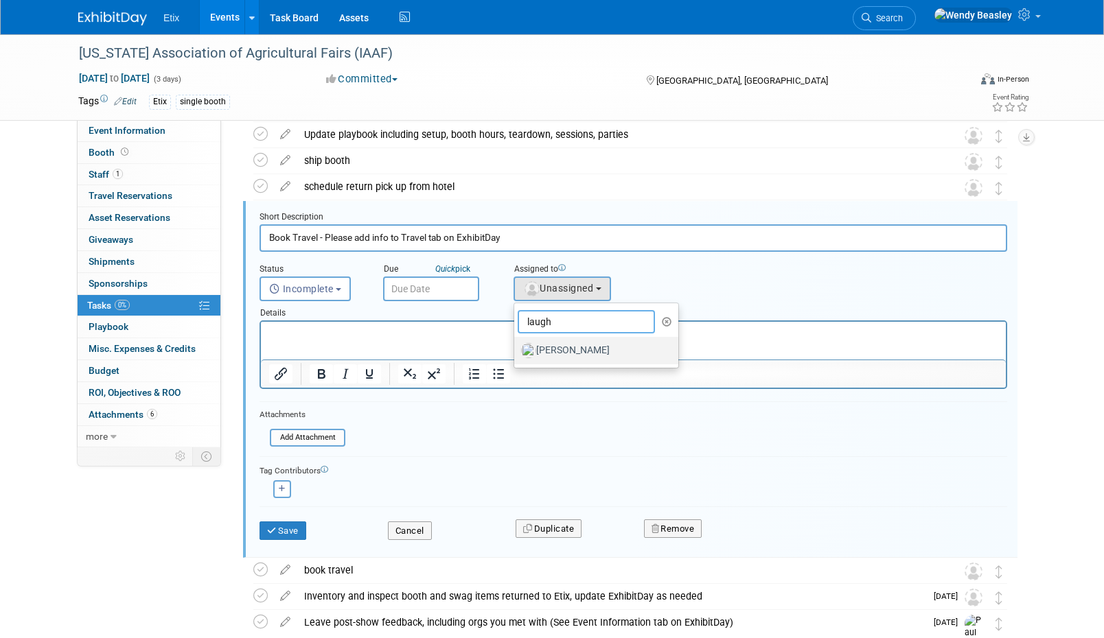
type input "laugh"
click at [563, 349] on label "Paul Laughter" at bounding box center [592, 351] width 143 height 22
click at [516, 349] on input "Paul Laughter" at bounding box center [511, 349] width 9 height 9
select select "1a75ce82-3f41-4d77-8fa2-7ceeb94cdea1"
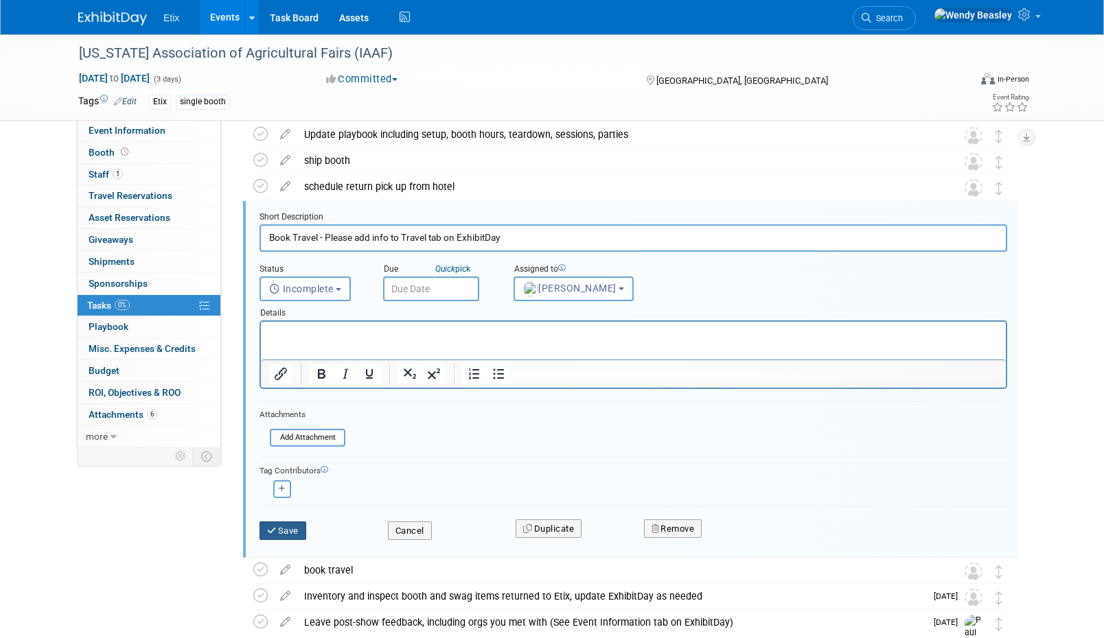
drag, startPoint x: 290, startPoint y: 526, endPoint x: 290, endPoint y: 515, distance: 10.3
click at [290, 525] on button "Save" at bounding box center [282, 531] width 47 height 19
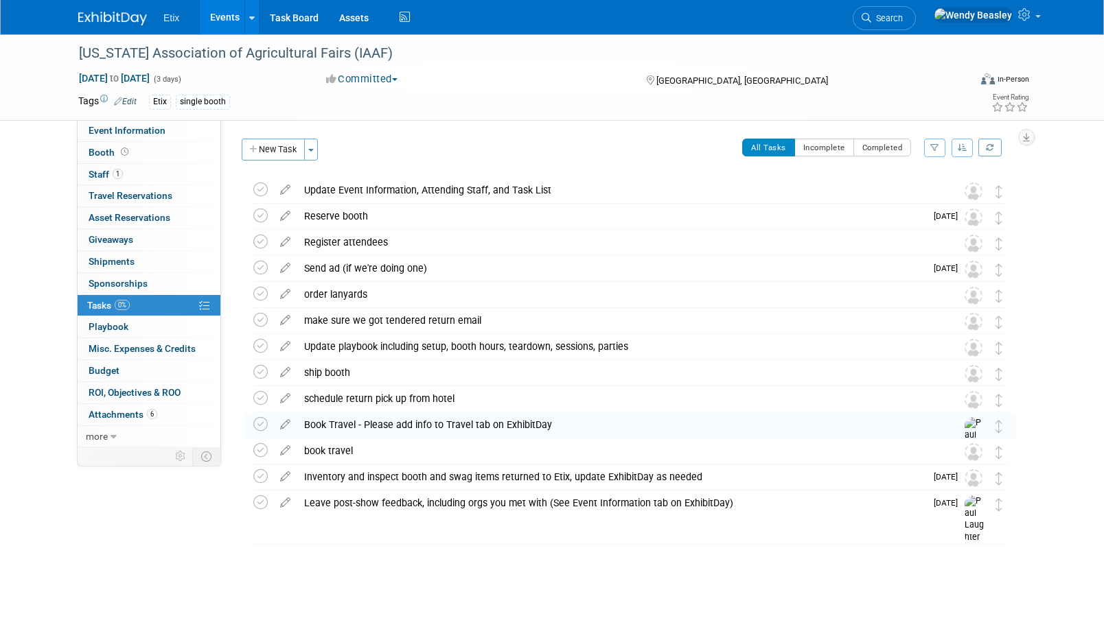
scroll to position [0, 0]
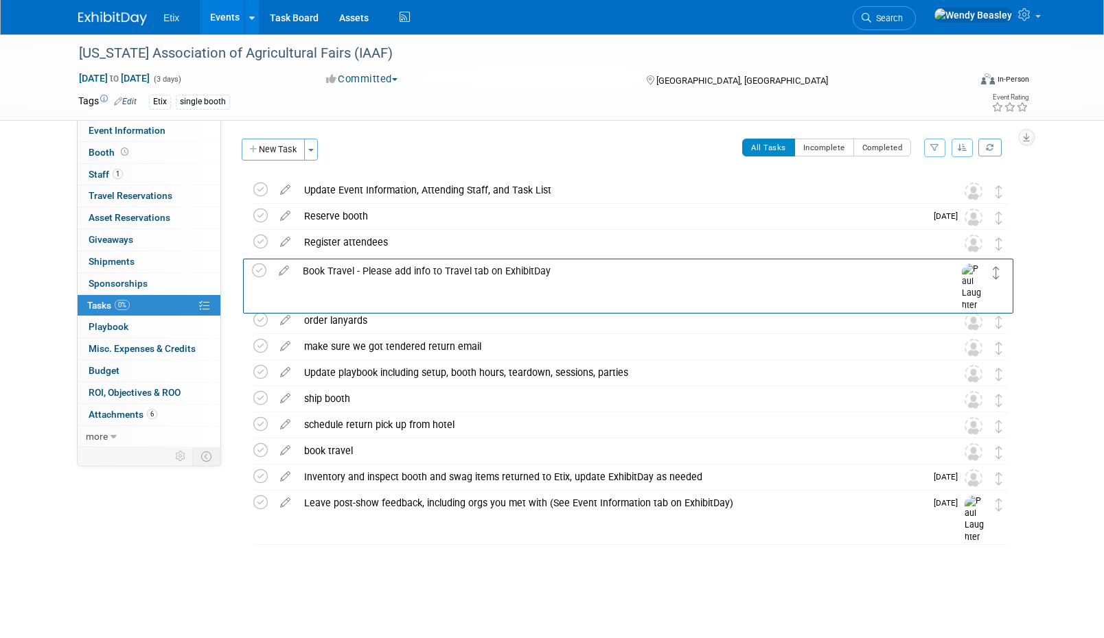
drag, startPoint x: 999, startPoint y: 428, endPoint x: 998, endPoint y: 273, distance: 154.4
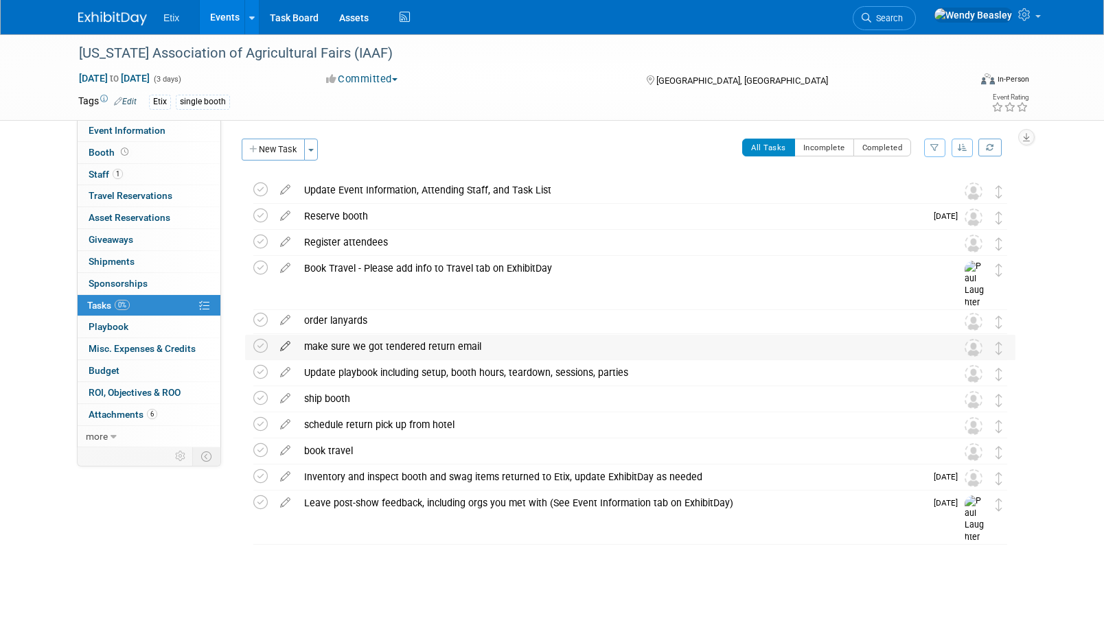
click at [285, 349] on icon at bounding box center [285, 343] width 24 height 17
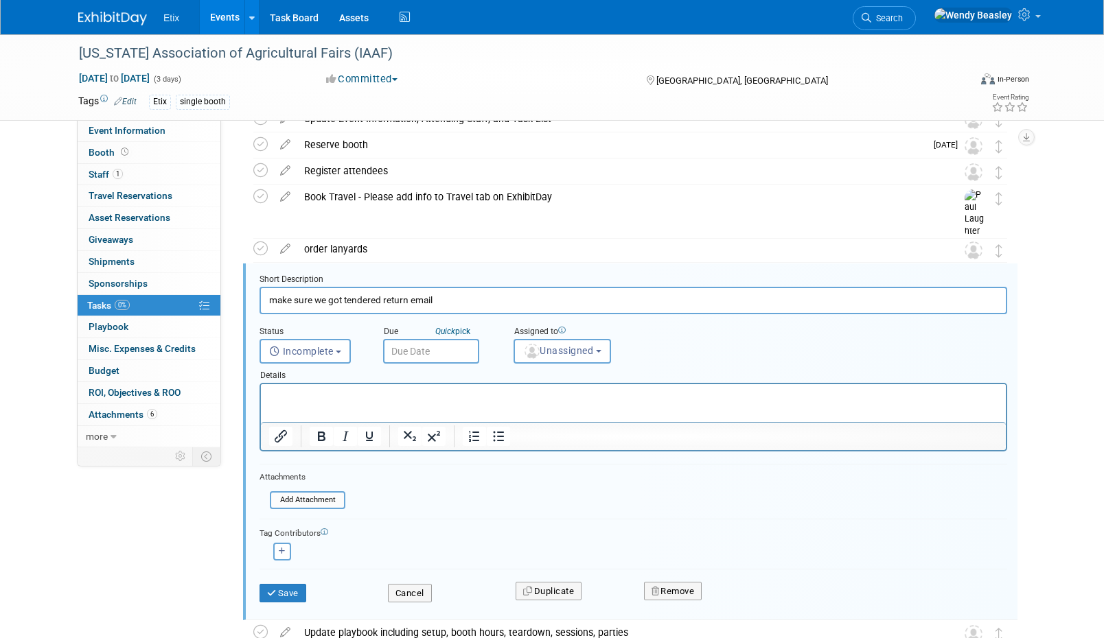
scroll to position [134, 0]
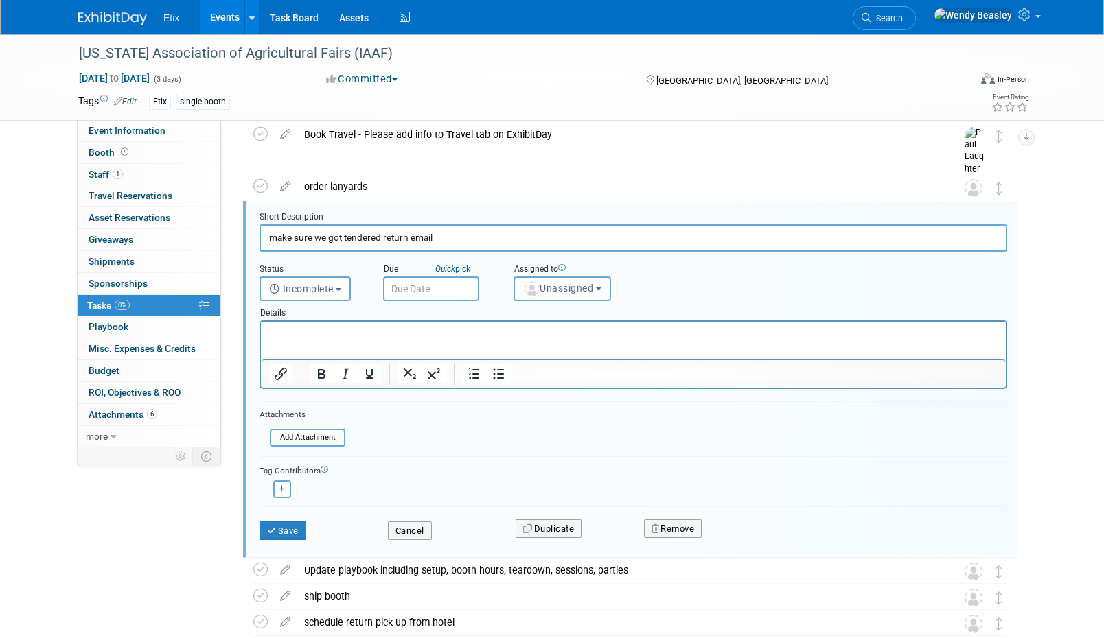
click at [390, 242] on input "make sure we got tendered return email" at bounding box center [632, 237] width 747 height 27
paste input "Ensure receipt of FedEx tendered email (return shipment)"
type input "Ensure receipt of FedEx tendered email (return shipment)"
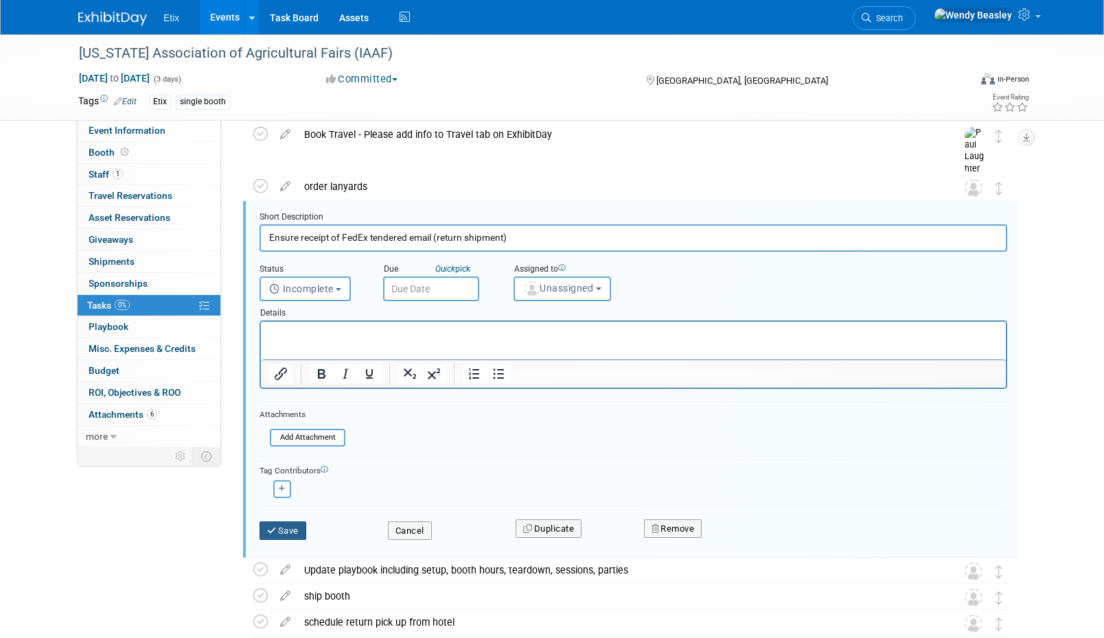
click at [293, 522] on button "Save" at bounding box center [282, 531] width 47 height 19
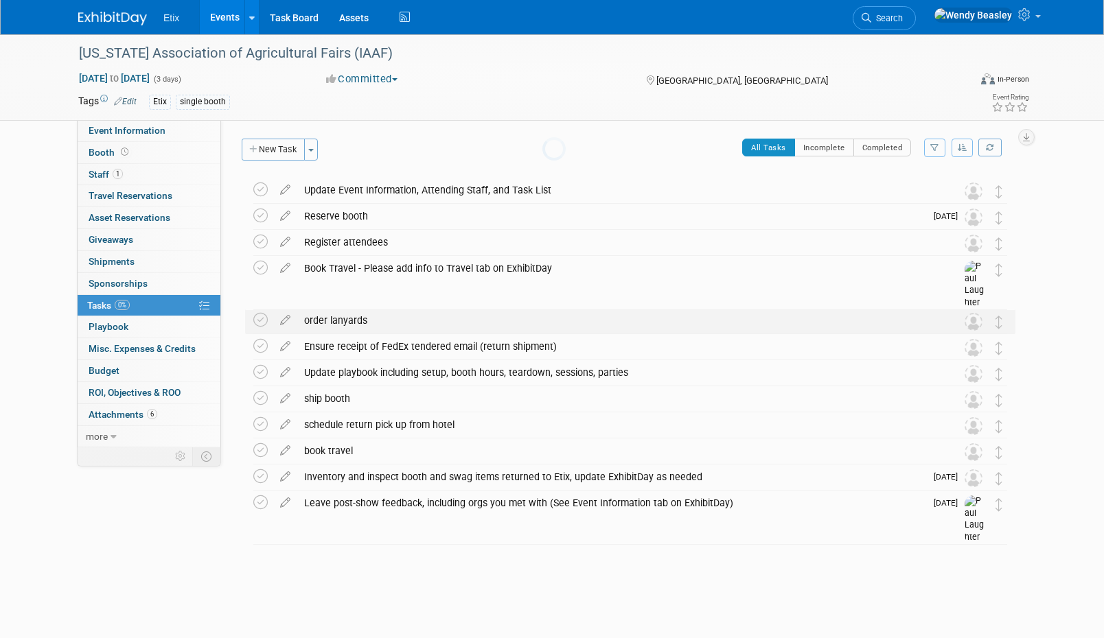
scroll to position [0, 0]
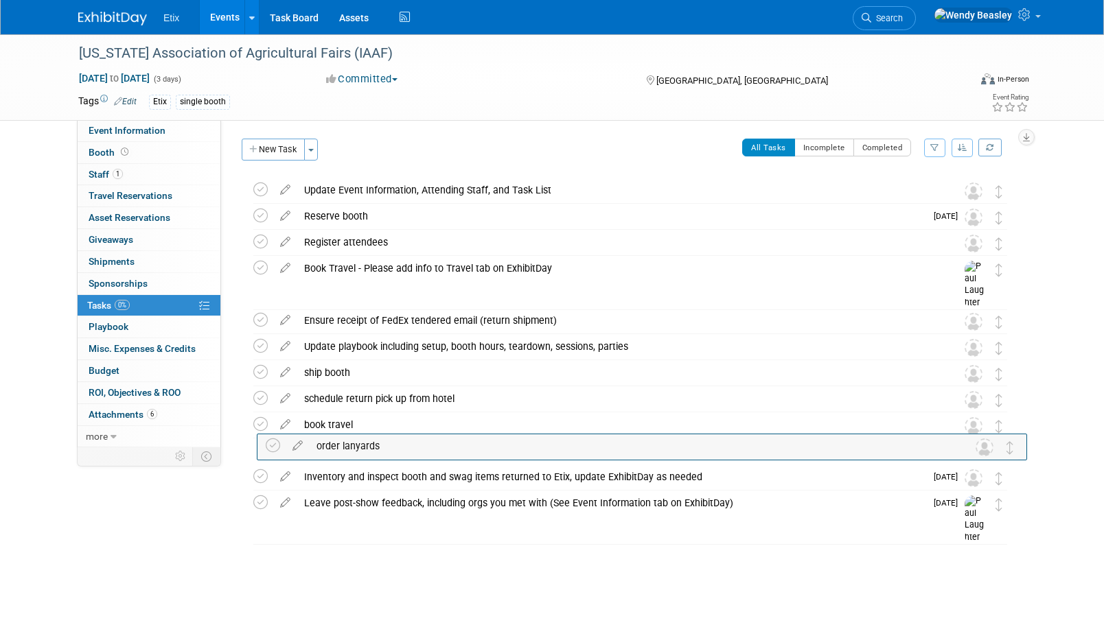
drag, startPoint x: 992, startPoint y: 316, endPoint x: 1003, endPoint y: 441, distance: 124.7
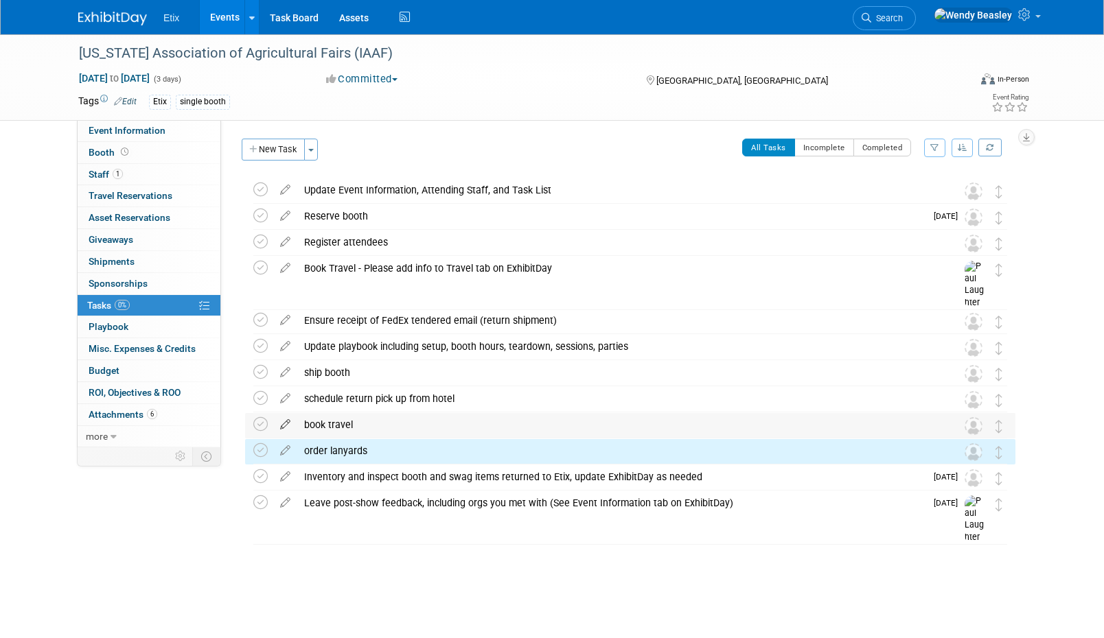
click at [285, 428] on icon at bounding box center [285, 421] width 24 height 17
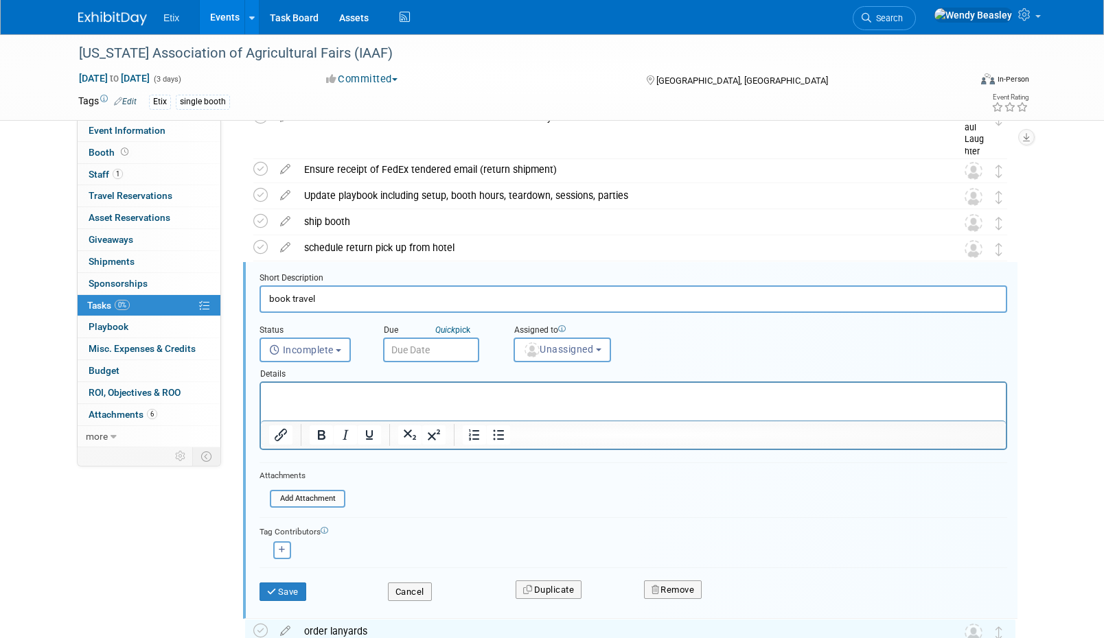
scroll to position [212, 0]
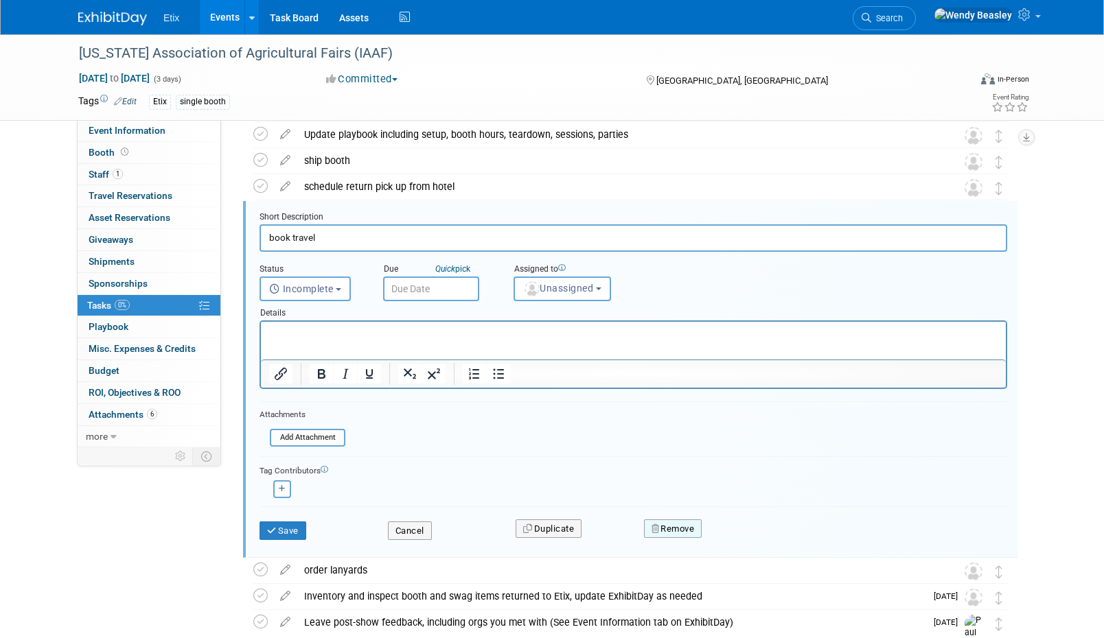
click at [665, 533] on button "Remove" at bounding box center [673, 529] width 58 height 19
click at [747, 544] on link "Yes" at bounding box center [750, 540] width 40 height 22
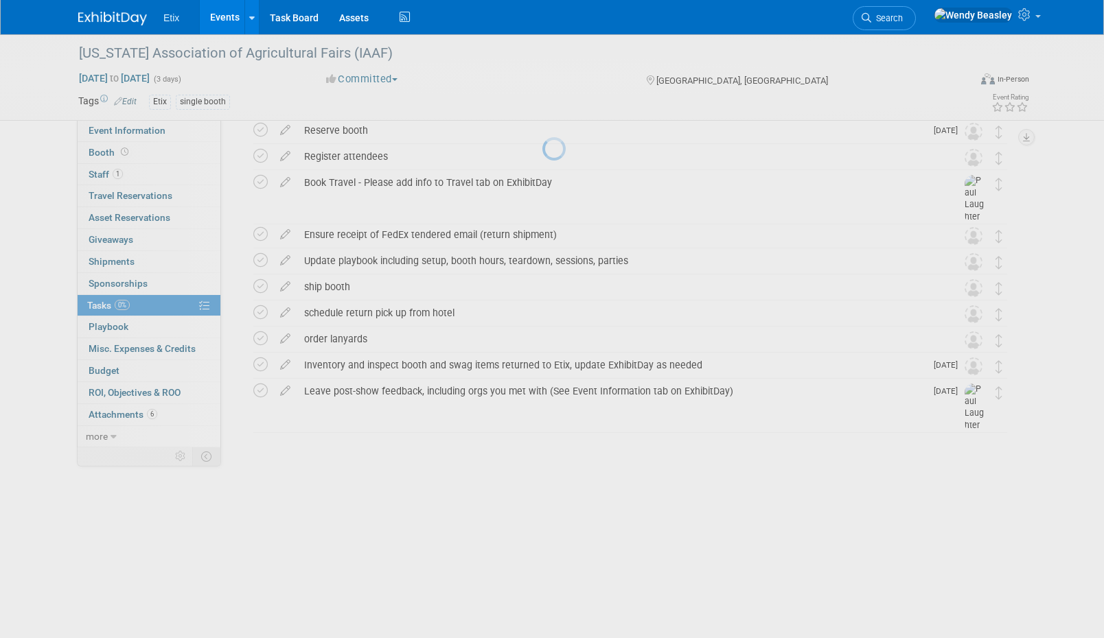
scroll to position [0, 0]
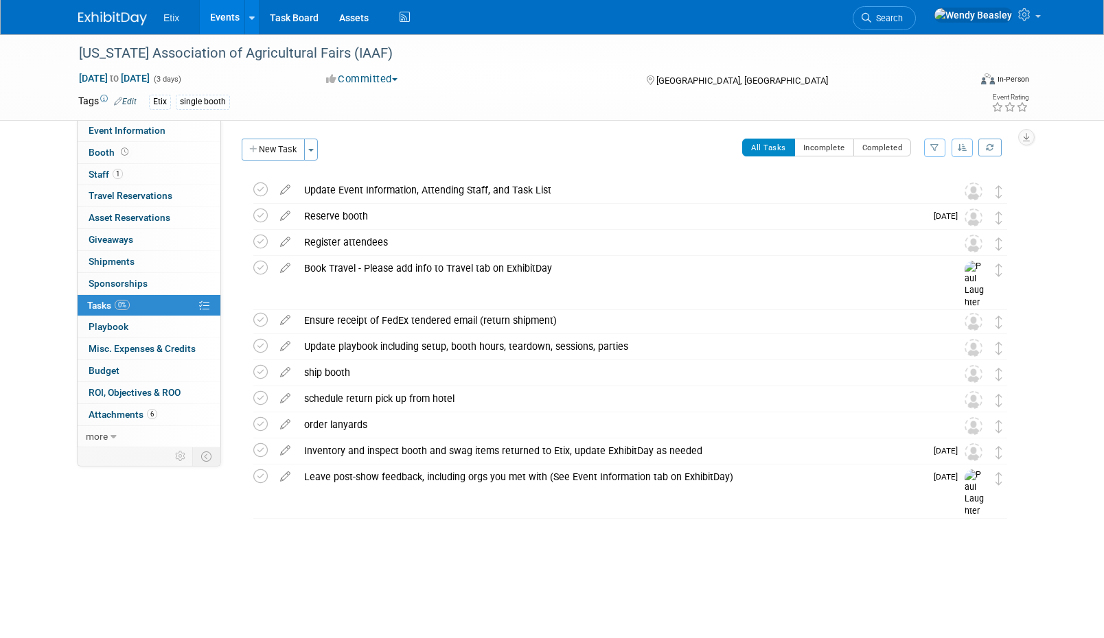
click at [383, 401] on div "schedule return pick up from hotel" at bounding box center [617, 398] width 640 height 23
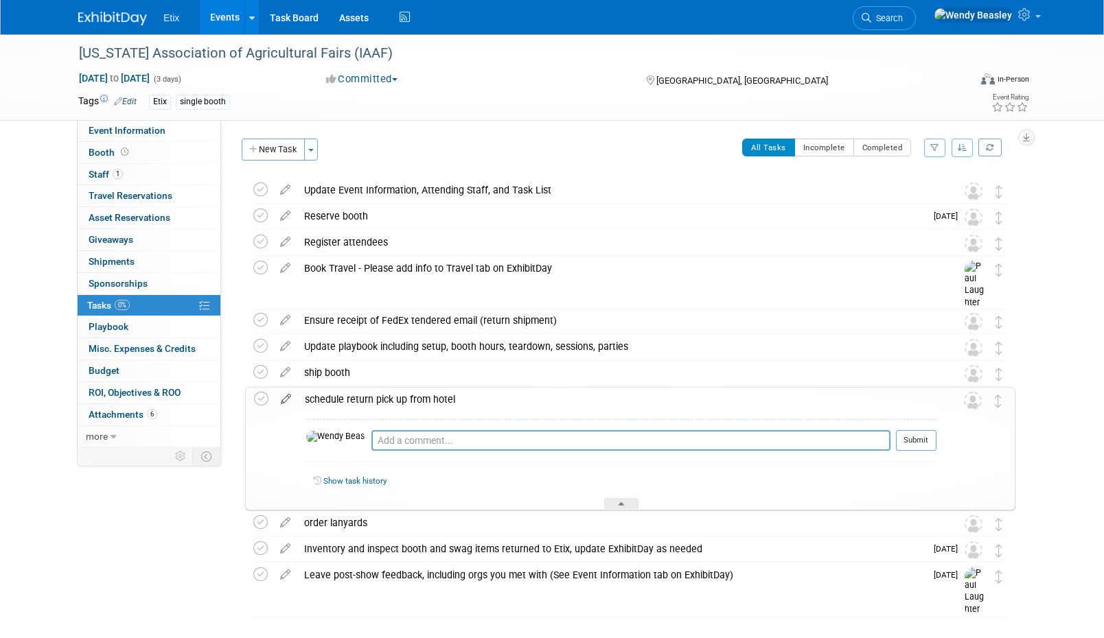
click at [283, 399] on icon at bounding box center [286, 396] width 24 height 17
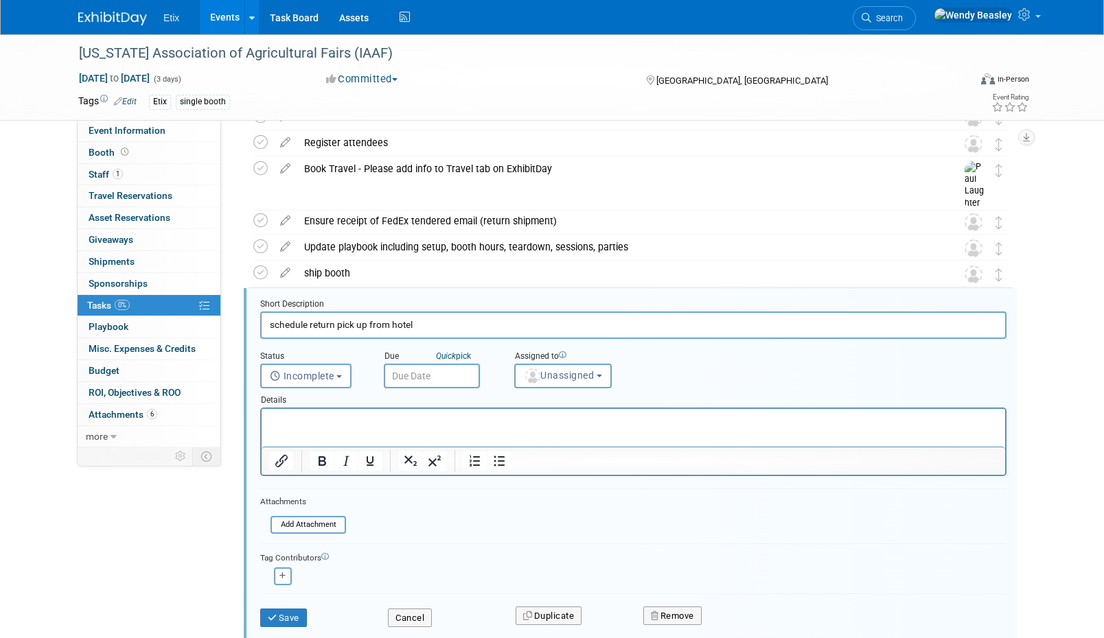
scroll to position [187, 0]
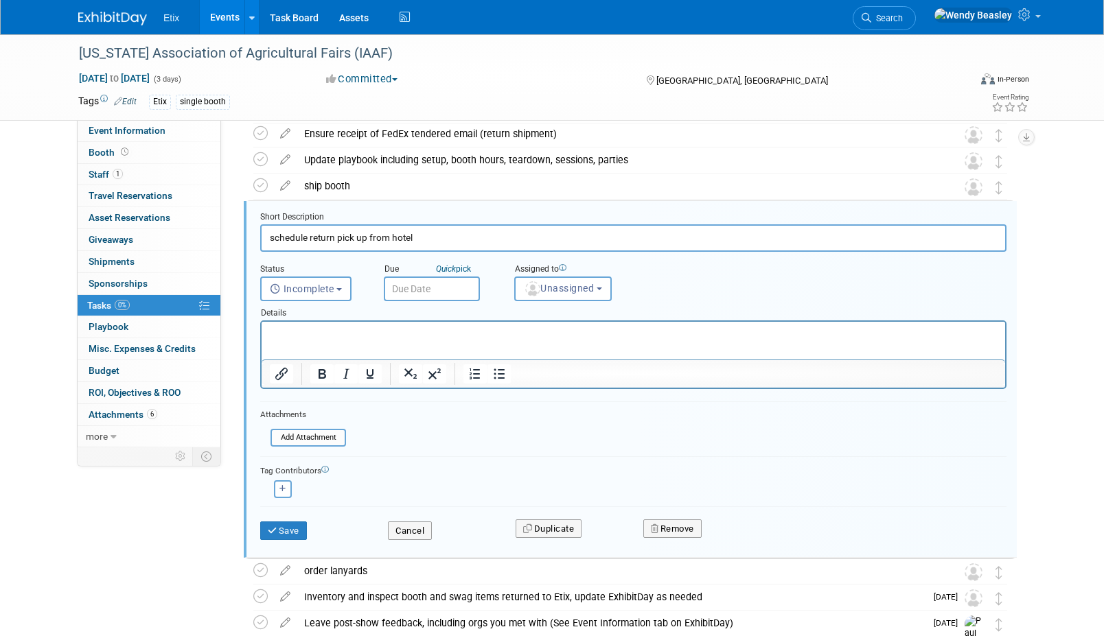
click at [404, 242] on input "schedule return pick up from hotel" at bounding box center [633, 237] width 746 height 27
paste input "Schedule return FedEx pickup for x date"
type input "Schedule return FedEx pickup for x date"
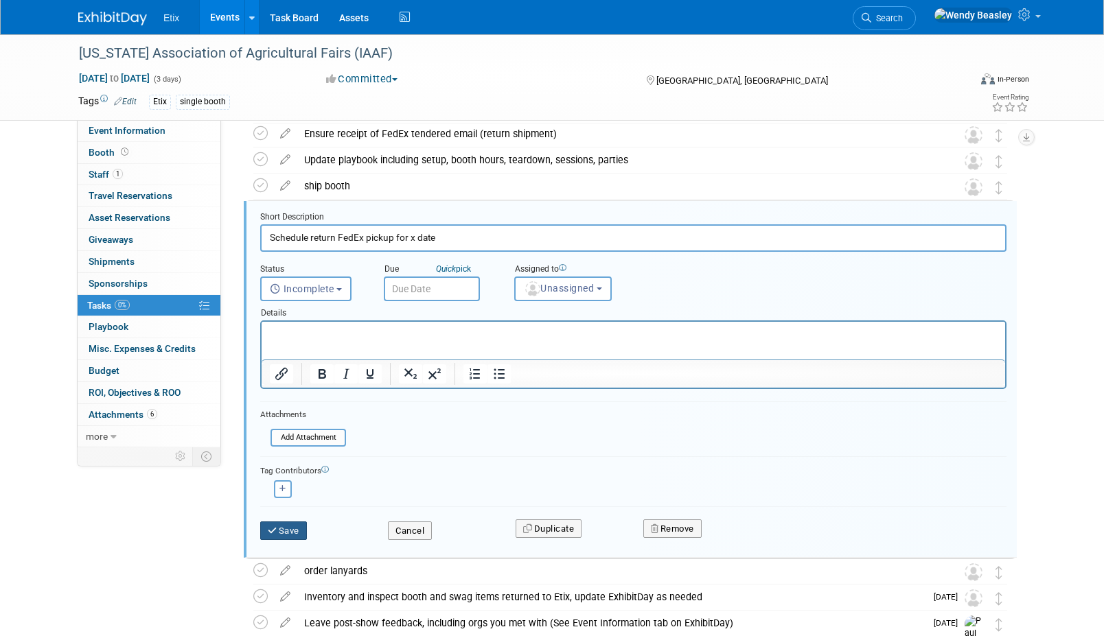
click at [290, 527] on button "Save" at bounding box center [283, 531] width 47 height 19
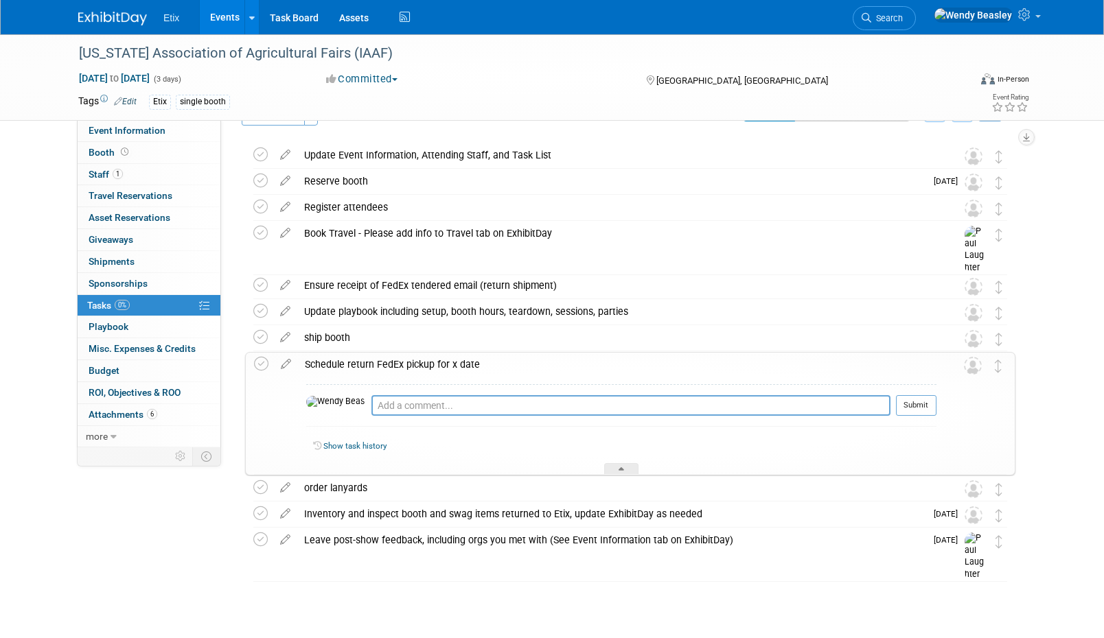
scroll to position [35, 0]
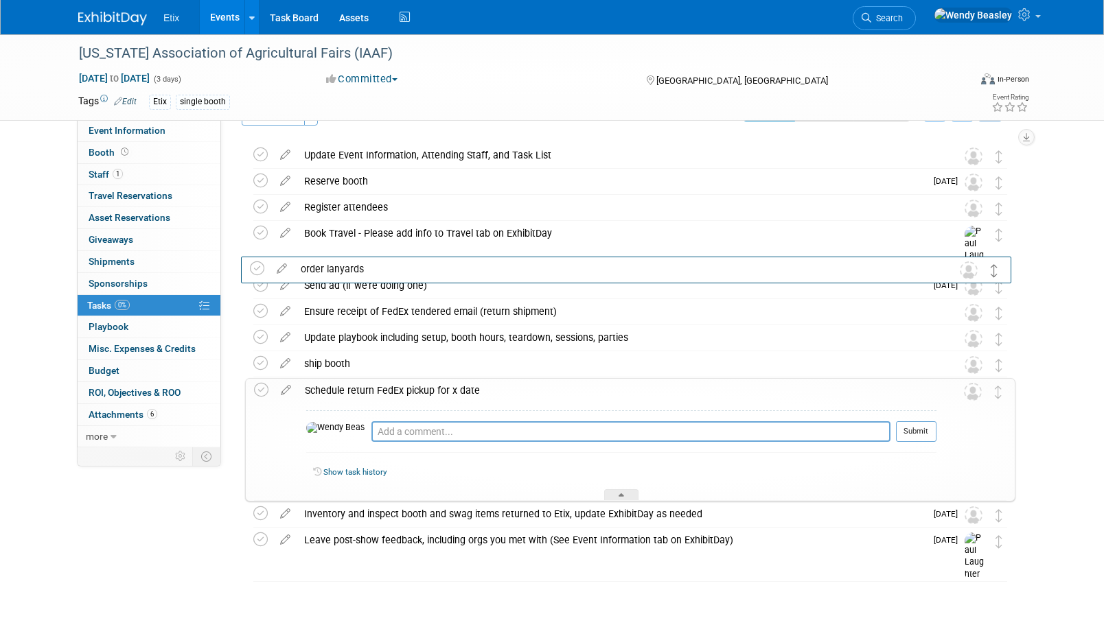
drag, startPoint x: 1001, startPoint y: 494, endPoint x: 997, endPoint y: 274, distance: 220.4
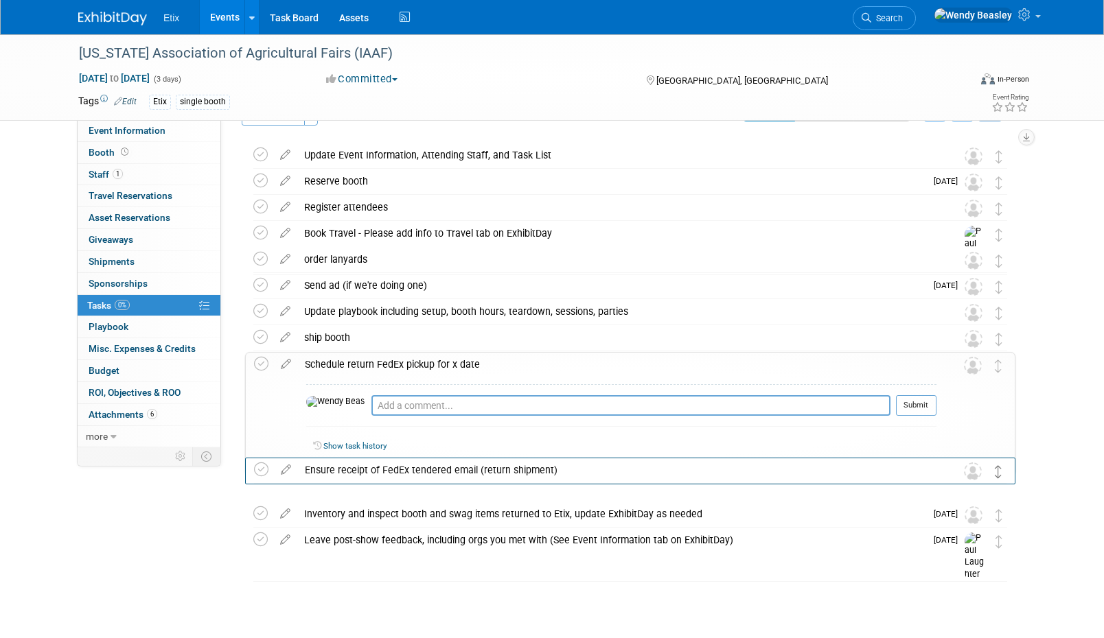
drag, startPoint x: 997, startPoint y: 314, endPoint x: 997, endPoint y: 472, distance: 157.9
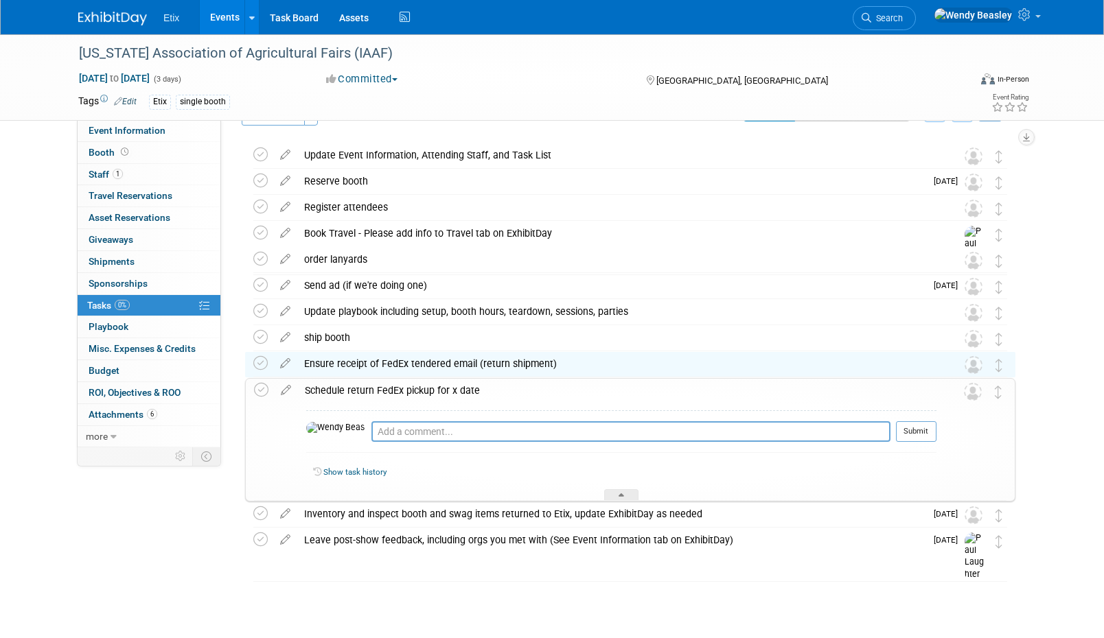
click at [614, 488] on div "Show task history" at bounding box center [621, 475] width 630 height 30
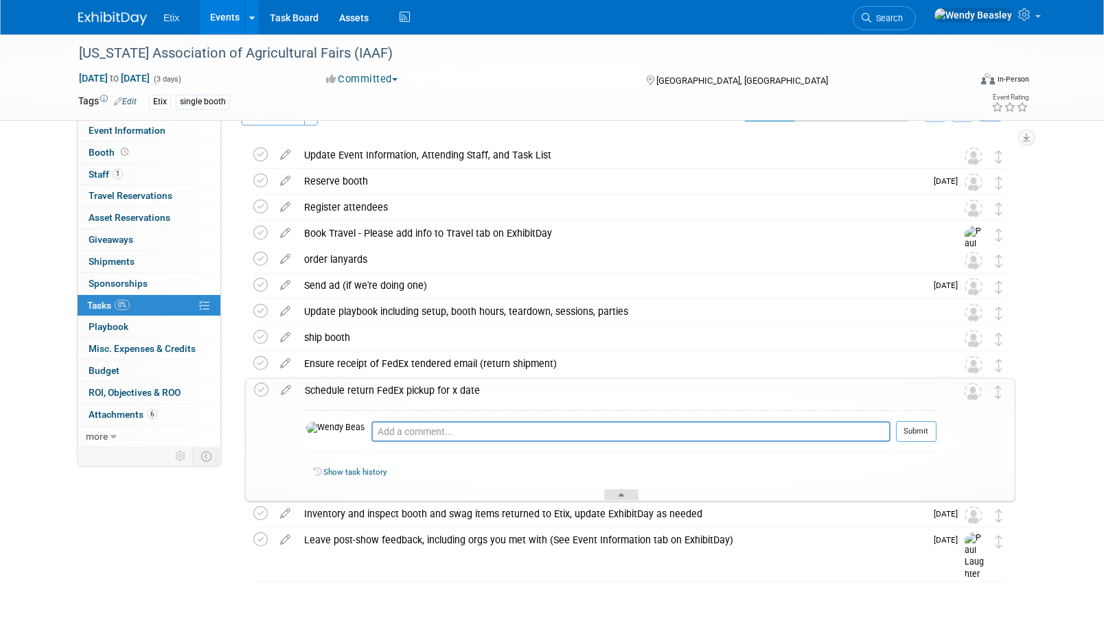
click at [616, 490] on div at bounding box center [621, 495] width 34 height 12
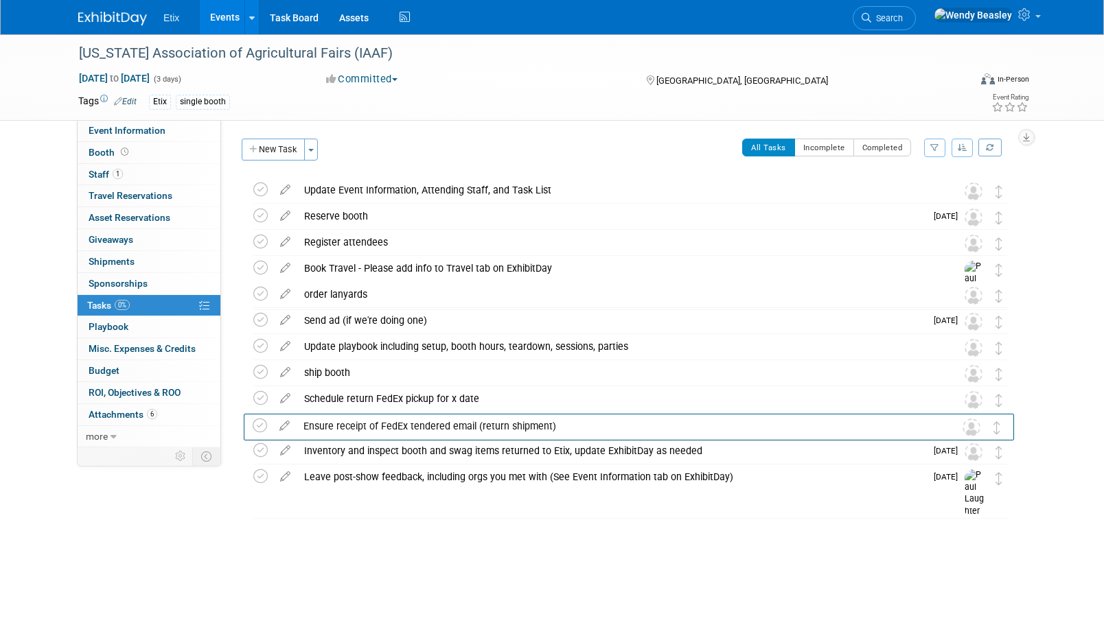
drag, startPoint x: 1001, startPoint y: 401, endPoint x: 1000, endPoint y: 428, distance: 26.8
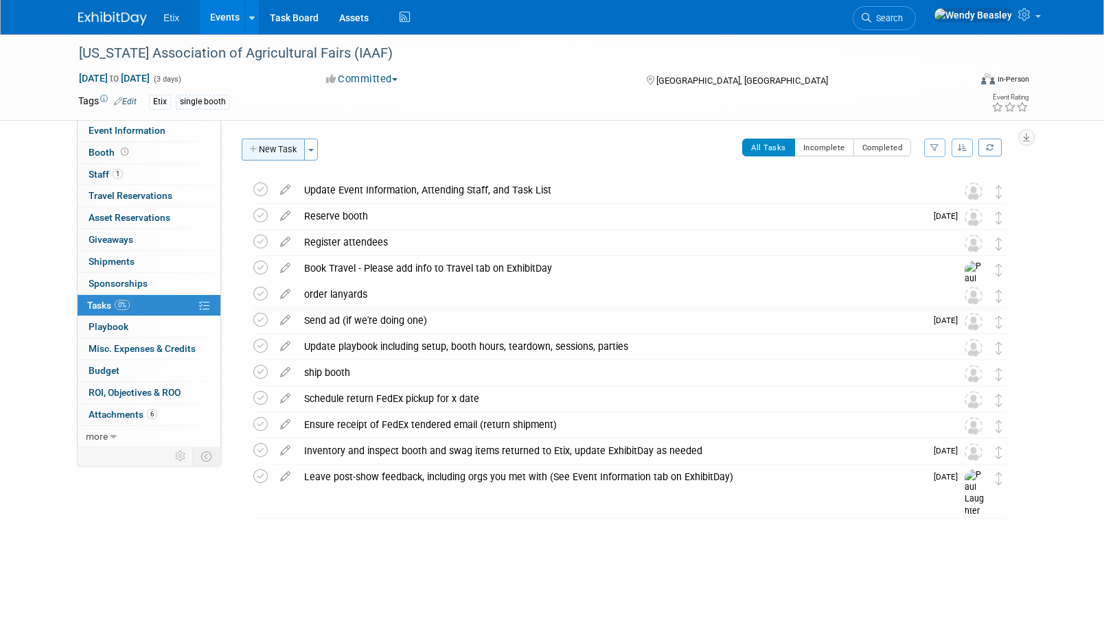
click at [272, 154] on button "New Task" at bounding box center [273, 150] width 63 height 22
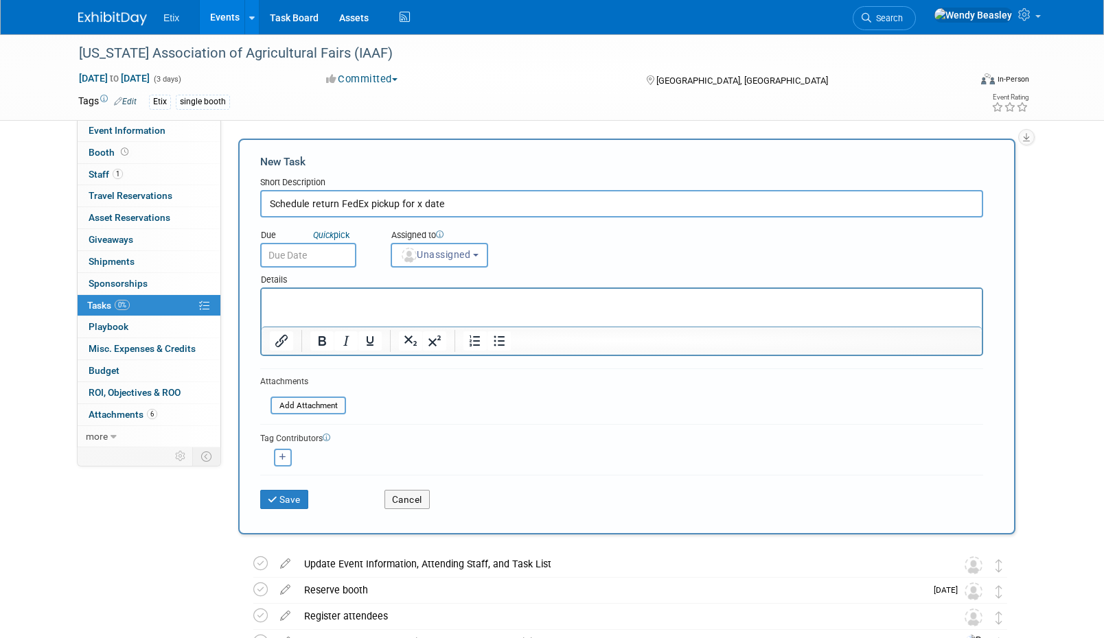
click at [320, 205] on input "Schedule return FedEx pickup for x date" at bounding box center [621, 203] width 723 height 27
click at [322, 205] on input "Schedule return FedEx pickup for x date" at bounding box center [621, 203] width 723 height 27
type input "Reserve booth assets"
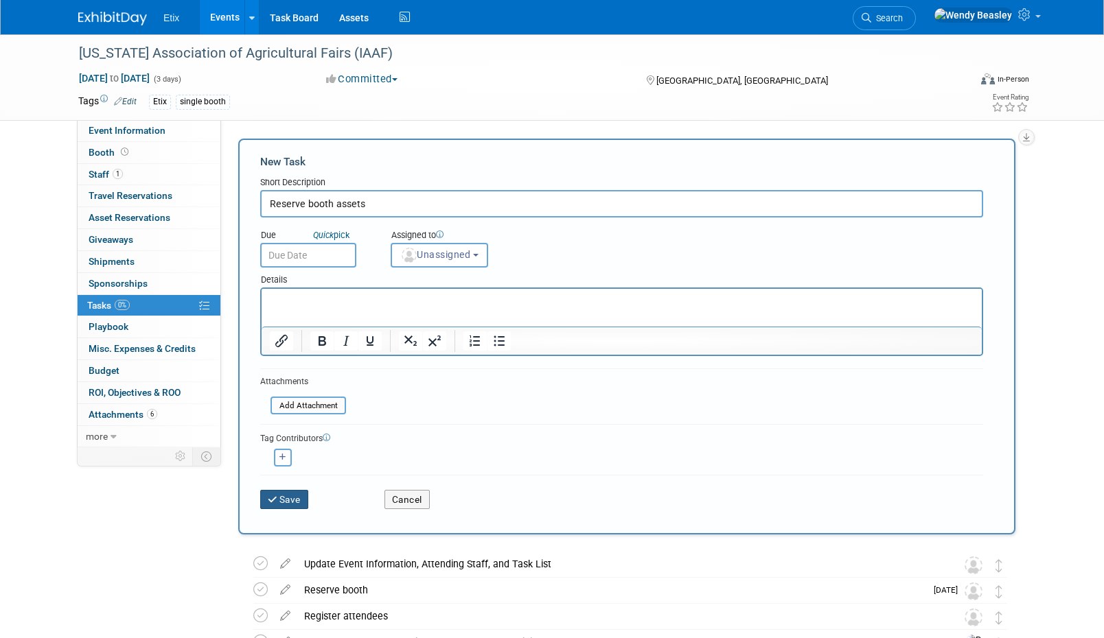
drag, startPoint x: 288, startPoint y: 502, endPoint x: 286, endPoint y: 480, distance: 21.4
click at [290, 500] on button "Save" at bounding box center [284, 499] width 48 height 19
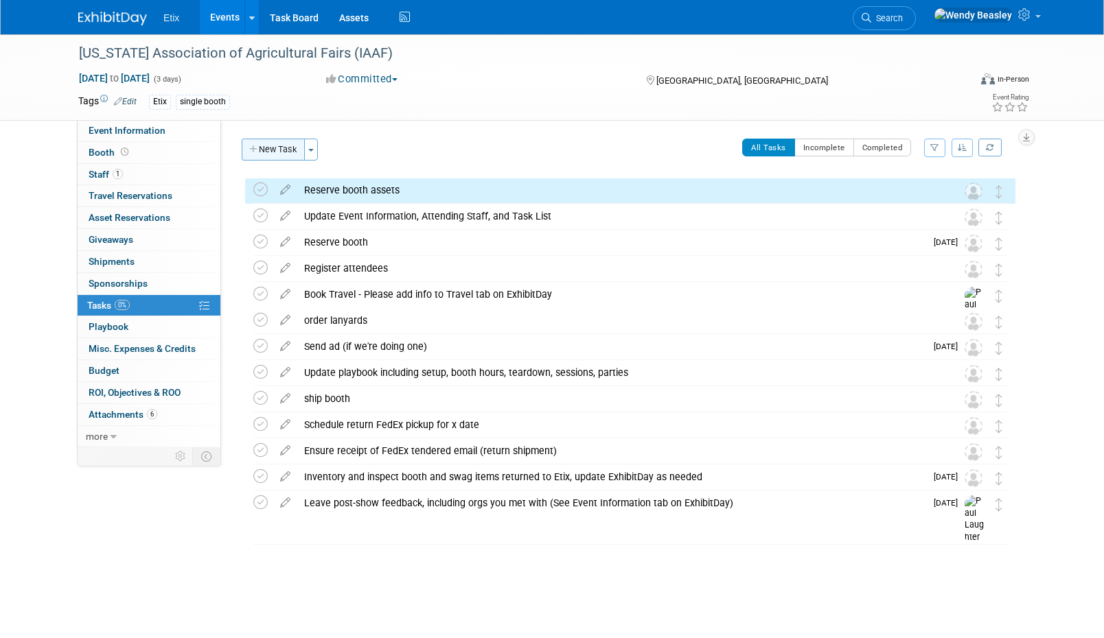
click at [275, 142] on button "New Task" at bounding box center [273, 150] width 63 height 22
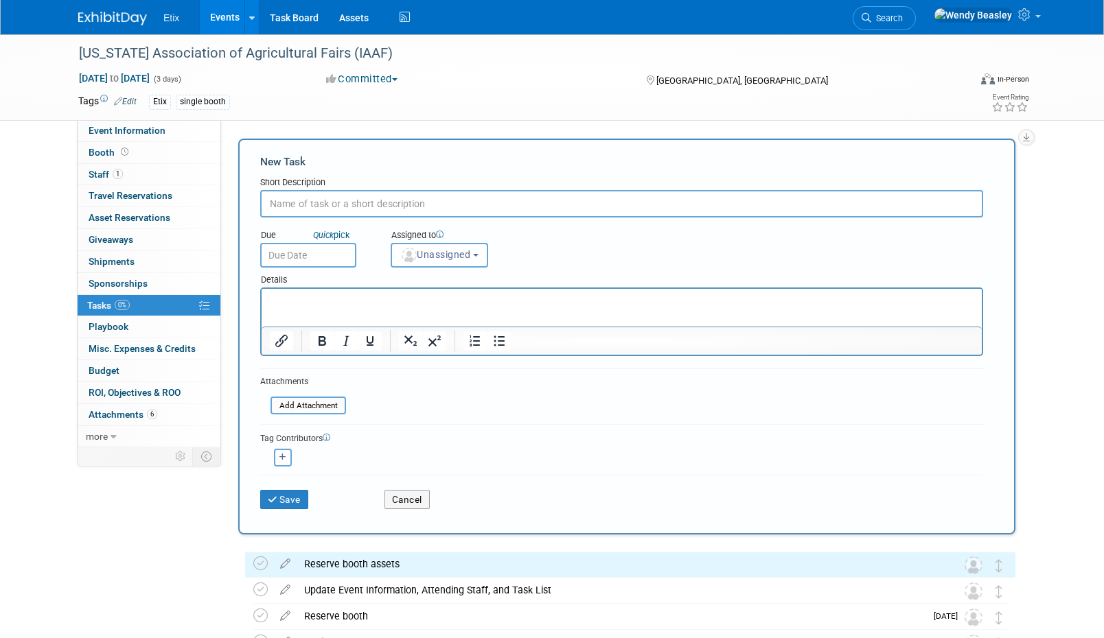
click at [321, 201] on input "text" at bounding box center [621, 203] width 723 height 27
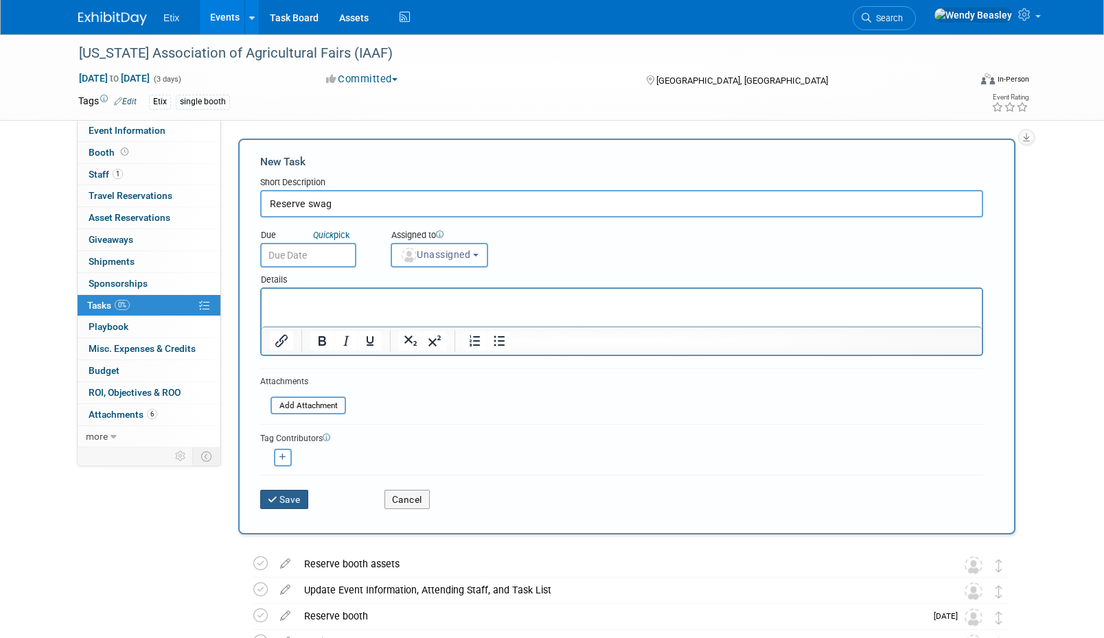
type input "Reserve swag"
click at [275, 496] on icon "submit" at bounding box center [274, 501] width 12 height 10
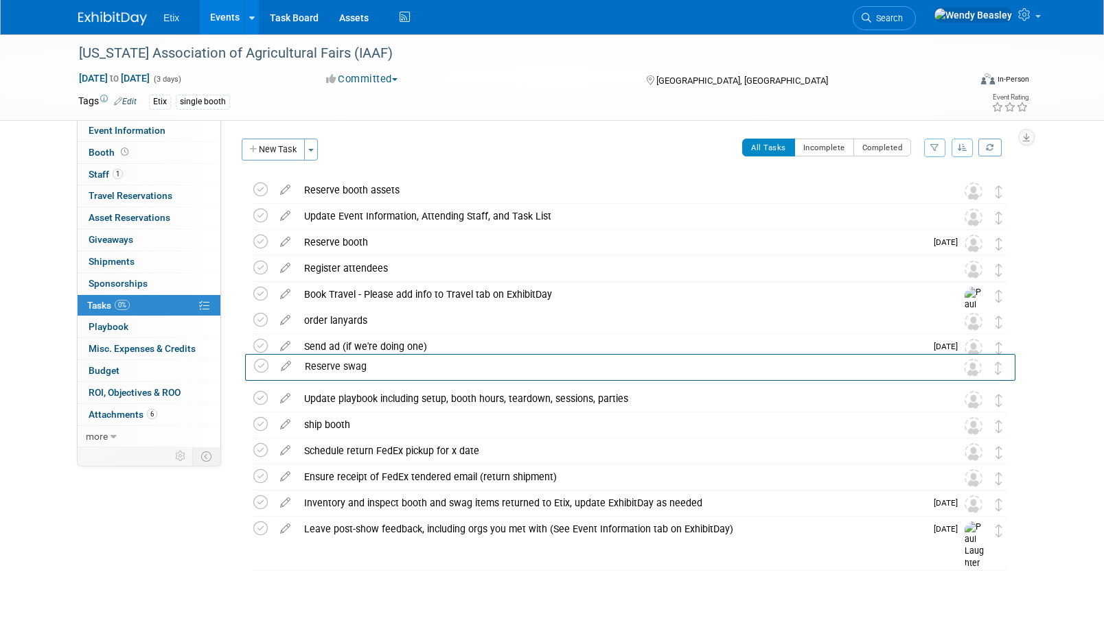
drag, startPoint x: 1003, startPoint y: 192, endPoint x: 1002, endPoint y: 368, distance: 175.7
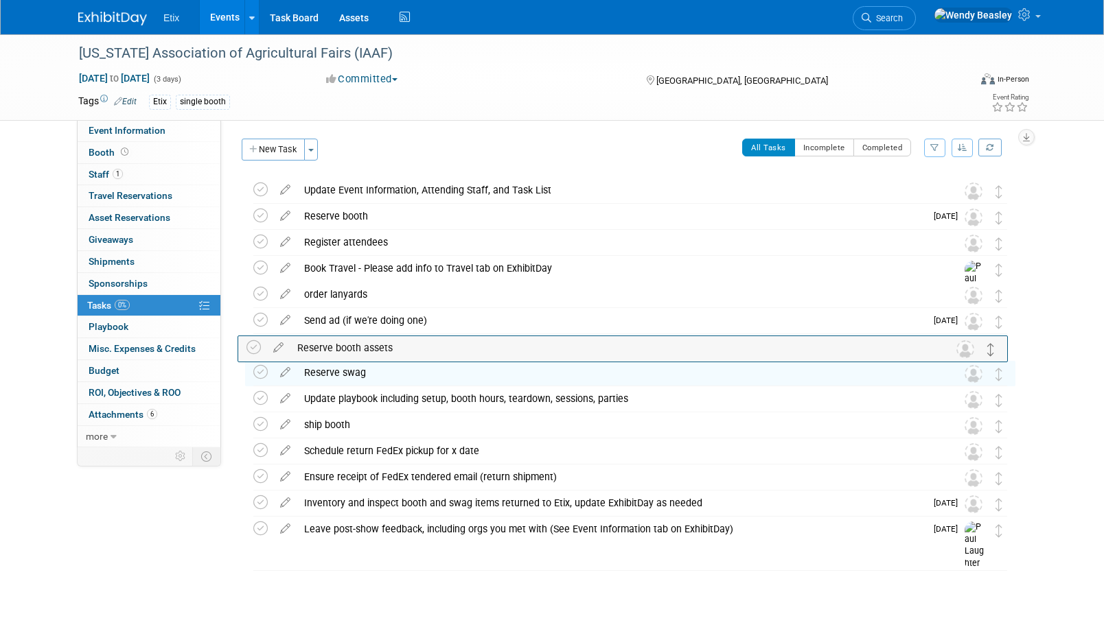
drag, startPoint x: 995, startPoint y: 196, endPoint x: 986, endPoint y: 349, distance: 153.3
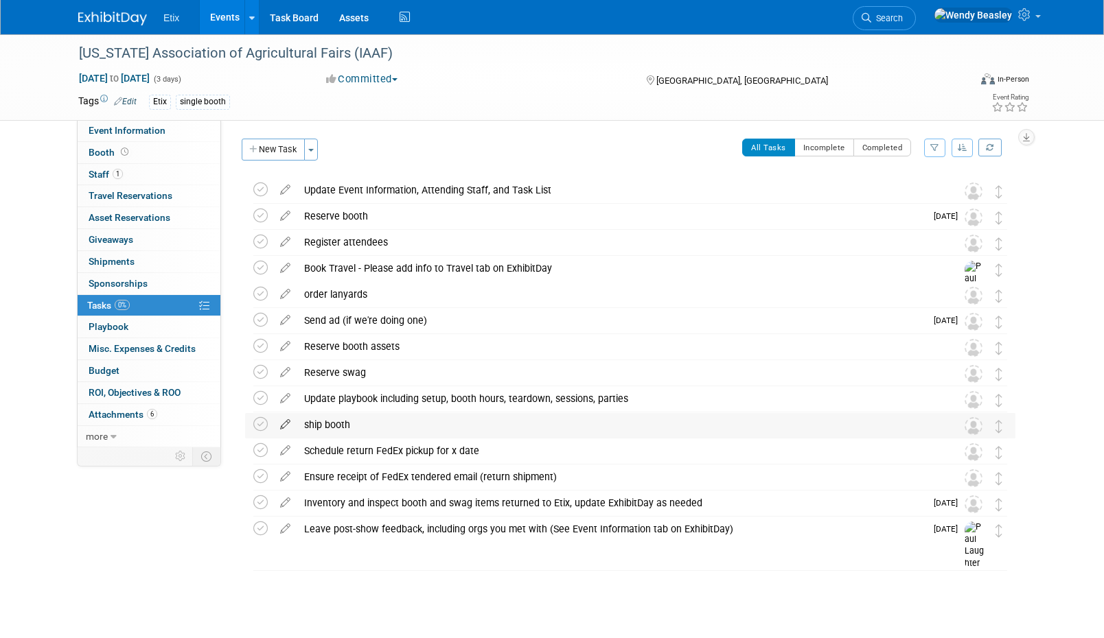
click at [284, 422] on icon at bounding box center [285, 421] width 24 height 17
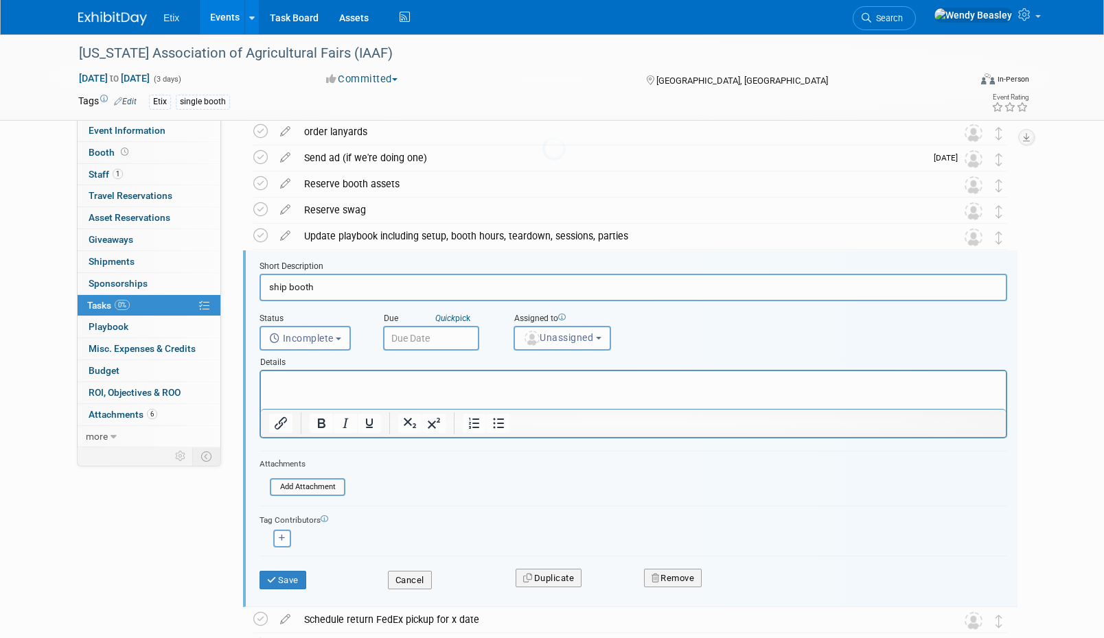
scroll to position [212, 0]
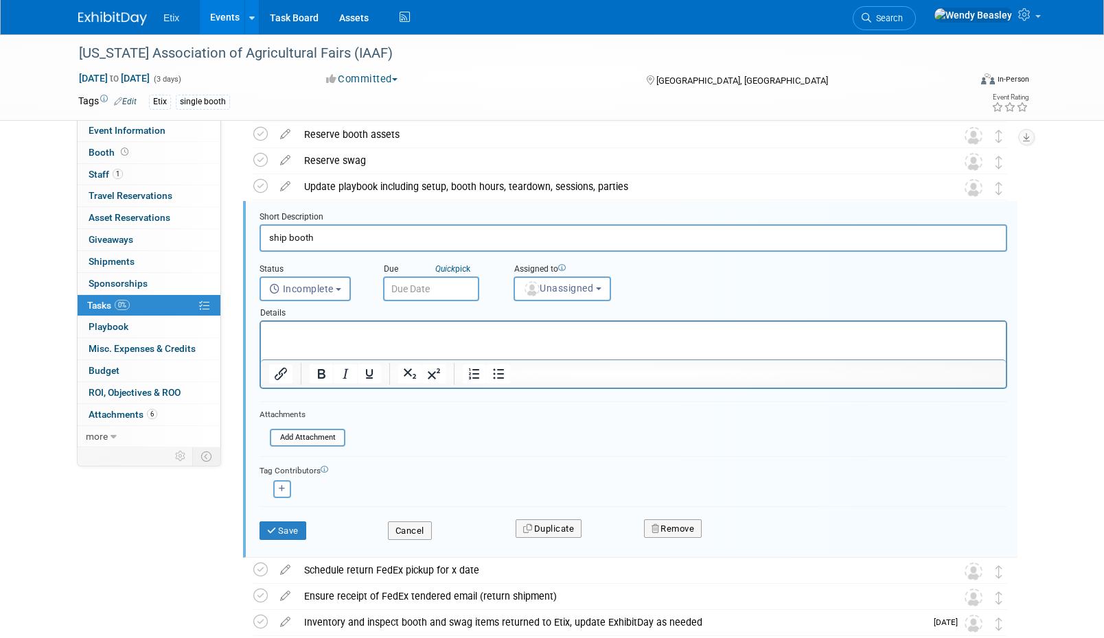
click at [348, 233] on input "ship booth" at bounding box center [632, 237] width 747 height 27
click at [349, 233] on input "ship booth" at bounding box center [632, 237] width 747 height 27
click at [348, 233] on input "ship booth" at bounding box center [632, 237] width 747 height 27
drag, startPoint x: 441, startPoint y: 237, endPoint x: 657, endPoint y: 258, distance: 217.2
click at [657, 258] on form "Short Description Ship booth and swag to trade show via (carrier name) Status <…" at bounding box center [633, 382] width 768 height 342
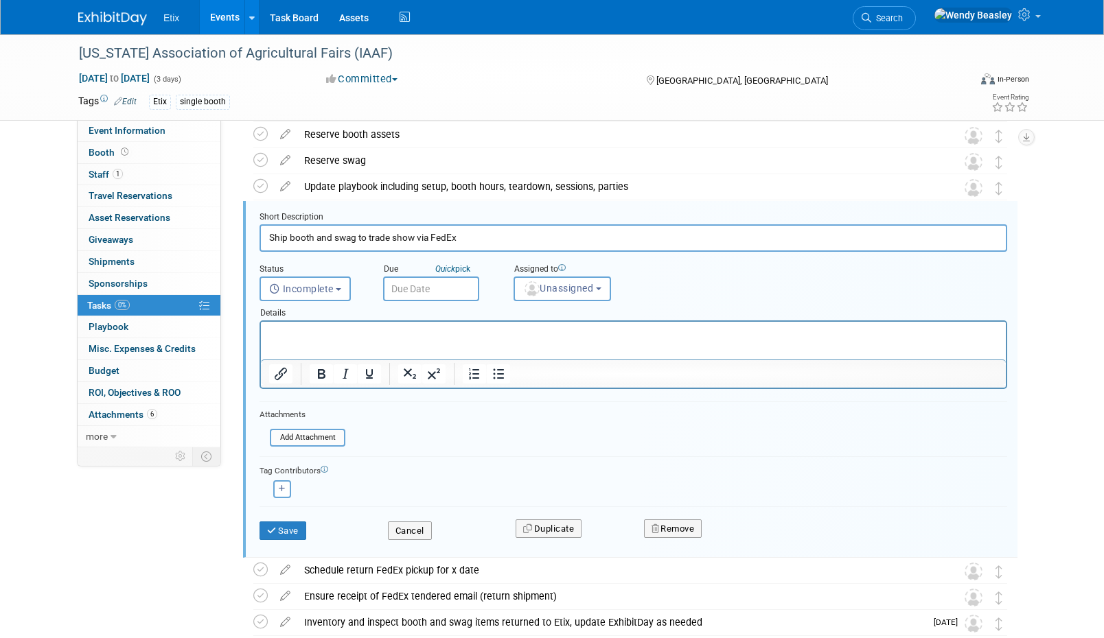
type input "Ship booth and swag to trade show via FedEx"
click at [305, 332] on p "Rich Text Area. Press ALT-0 for help." at bounding box center [633, 333] width 729 height 13
click at [282, 526] on button "Save" at bounding box center [282, 531] width 47 height 19
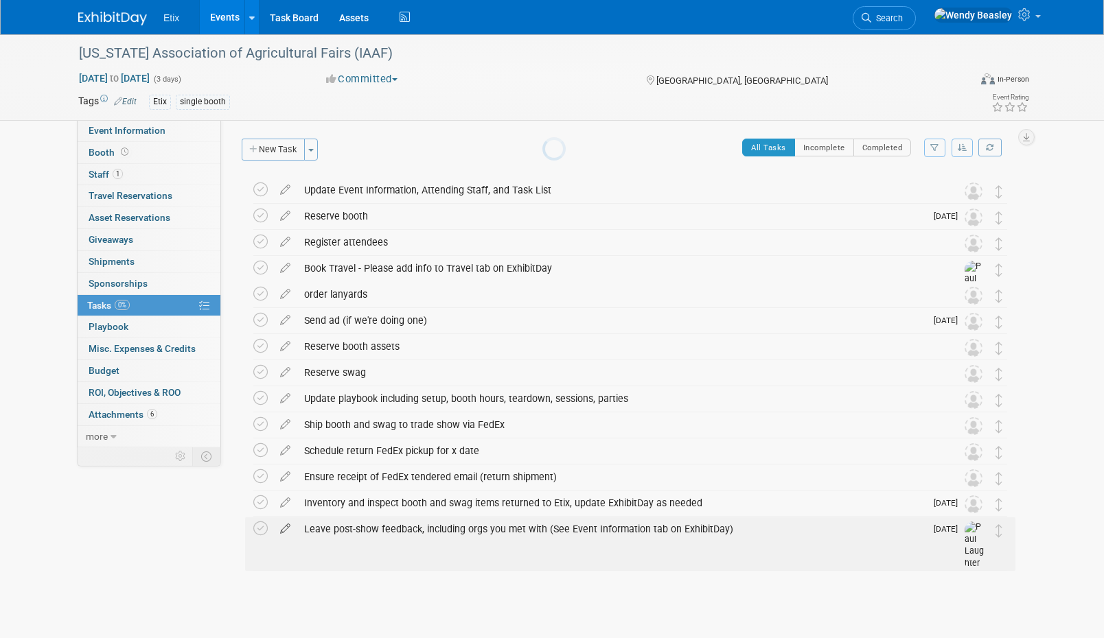
scroll to position [0, 0]
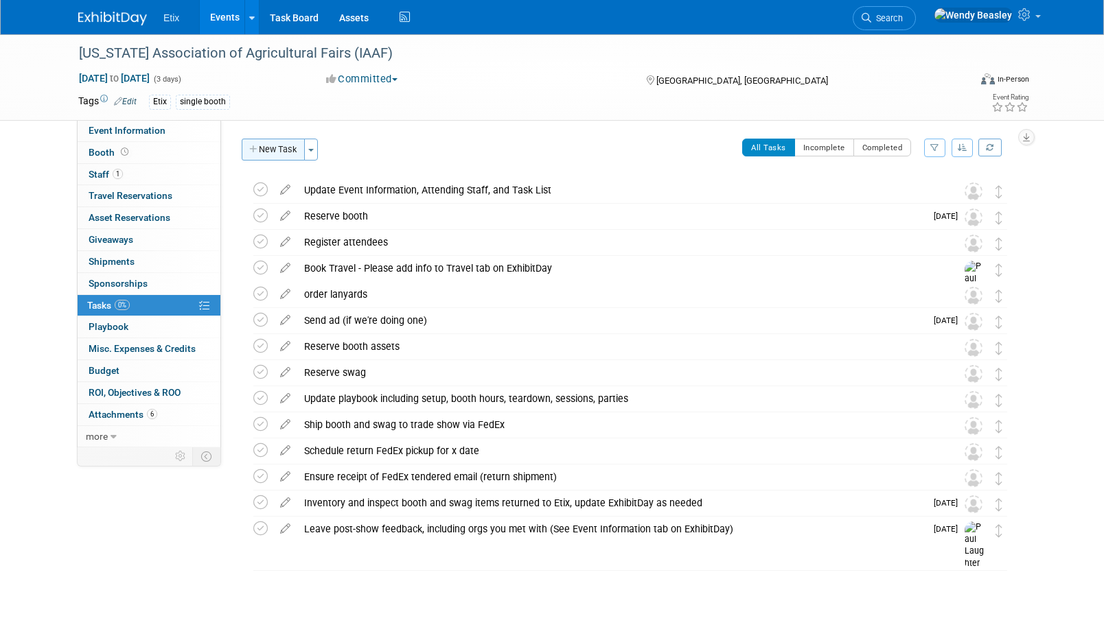
click at [273, 153] on button "New Task" at bounding box center [273, 150] width 63 height 22
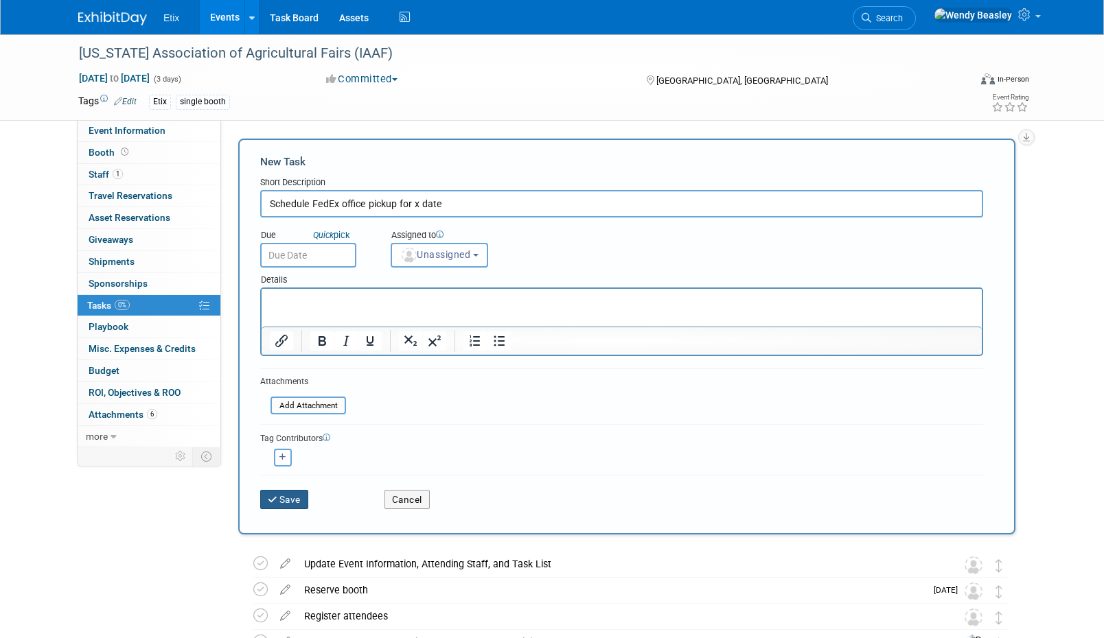
type input "Schedule FedEx office pickup for x date"
click at [288, 491] on button "Save" at bounding box center [284, 499] width 48 height 19
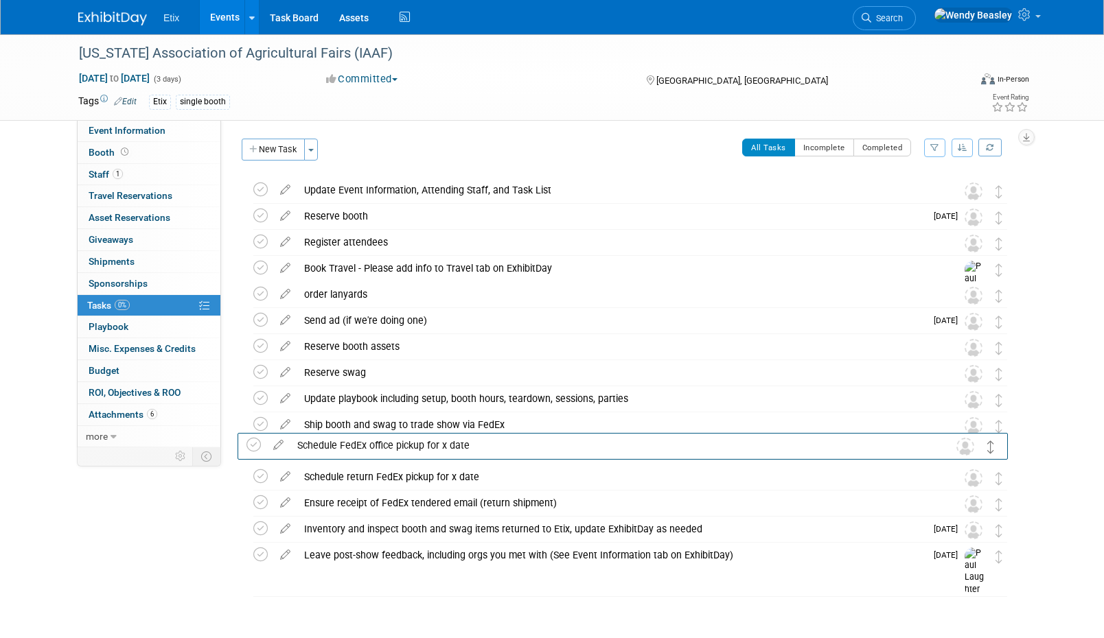
drag, startPoint x: 999, startPoint y: 187, endPoint x: 992, endPoint y: 443, distance: 255.4
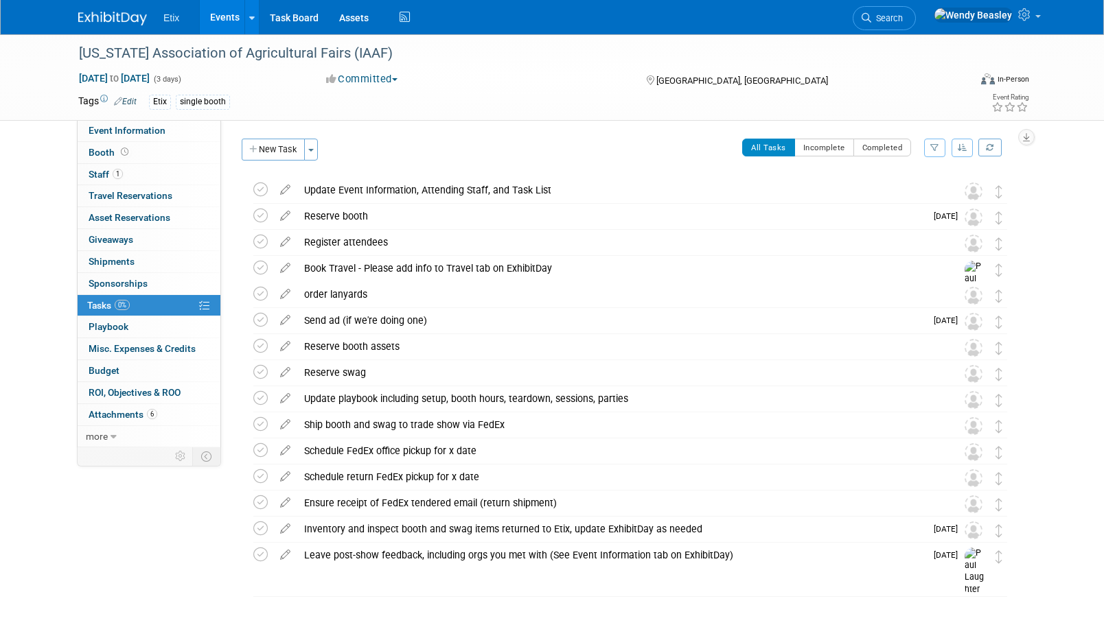
click at [220, 19] on link "Events" at bounding box center [225, 17] width 50 height 34
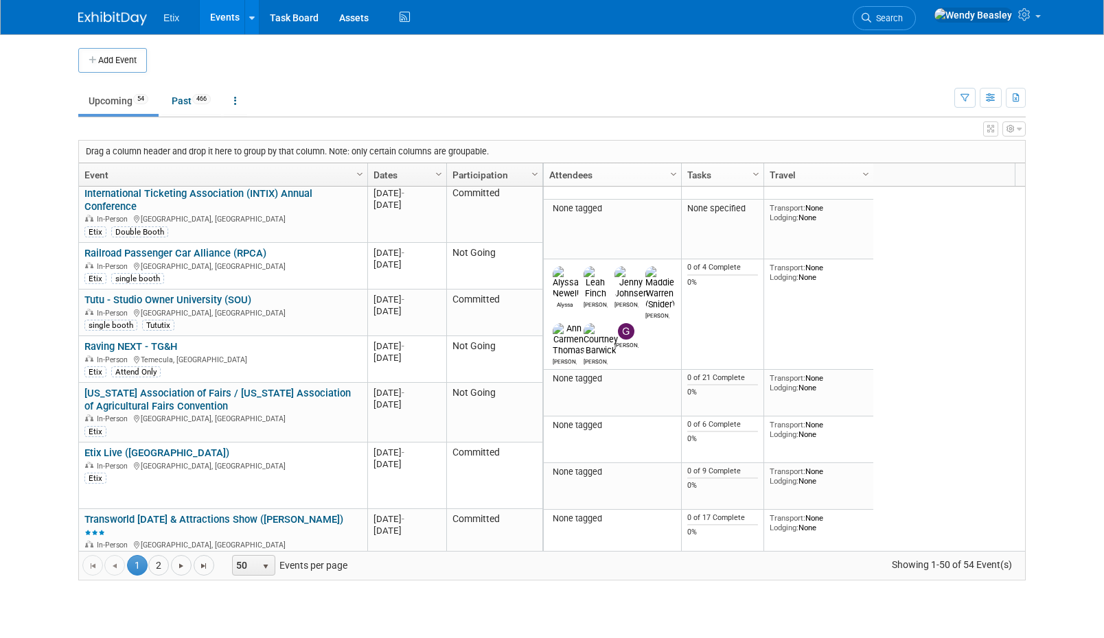
scroll to position [2204, 0]
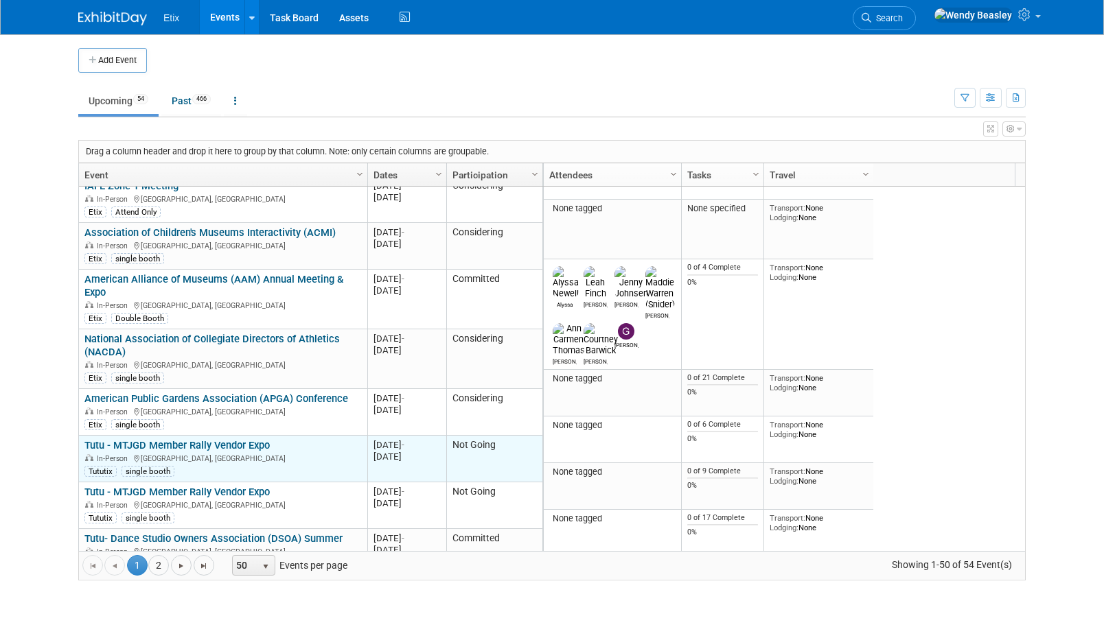
click at [236, 439] on link "Tutu - MTJGD Member Rally Vendor Expo" at bounding box center [176, 445] width 185 height 12
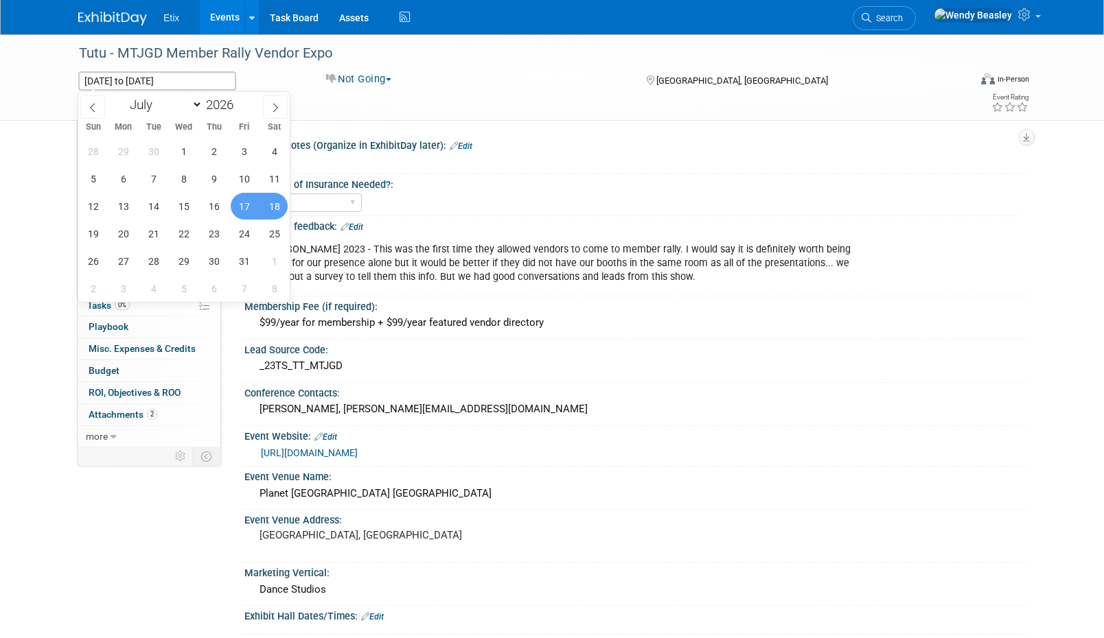
select select "6"
click at [241, 113] on div "January February March April May June July August September October November [D…" at bounding box center [183, 103] width 159 height 23
click at [242, 111] on span at bounding box center [239, 108] width 10 height 8
type input "2025"
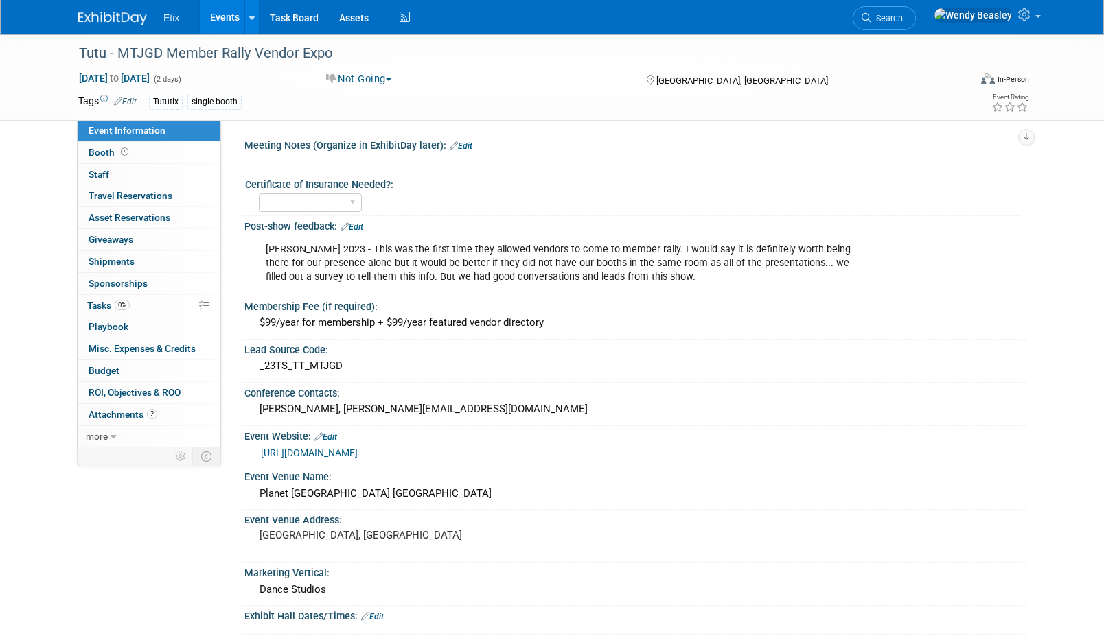
click at [539, 148] on div "Meeting Notes (Organize in ExhibitDay later): Edit" at bounding box center [634, 144] width 781 height 18
click at [134, 76] on span "[DATE] to [DATE]" at bounding box center [114, 78] width 72 height 12
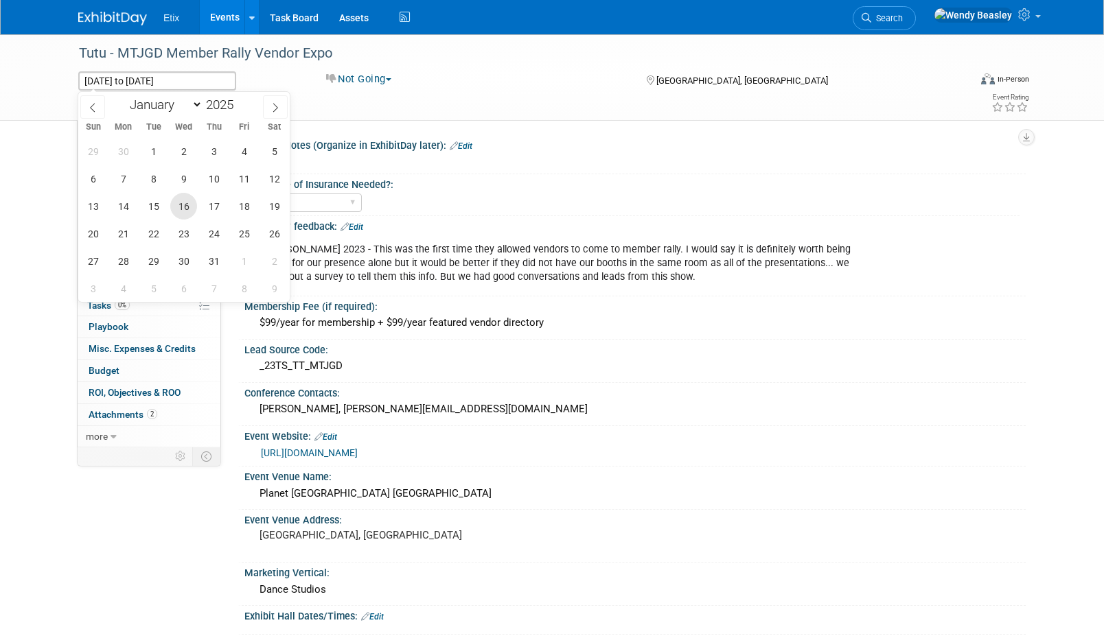
click at [187, 207] on span "16" at bounding box center [183, 206] width 27 height 27
type input "[DATE]"
click at [242, 205] on span "18" at bounding box center [244, 206] width 27 height 27
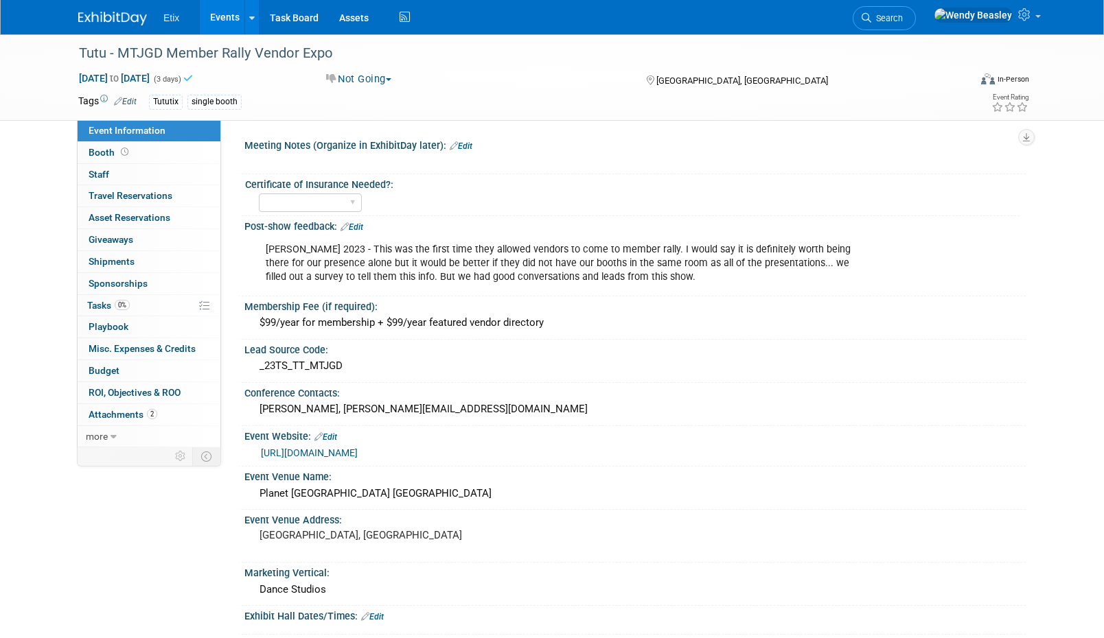
click at [555, 137] on div "Meeting Notes (Organize in ExhibitDay later): Edit" at bounding box center [634, 144] width 781 height 18
click at [721, 163] on div at bounding box center [565, 162] width 618 height 14
click at [510, 135] on div "Meeting Notes (Organize in ExhibitDay later): Edit" at bounding box center [634, 144] width 781 height 18
click at [216, 16] on link "Events" at bounding box center [225, 17] width 50 height 34
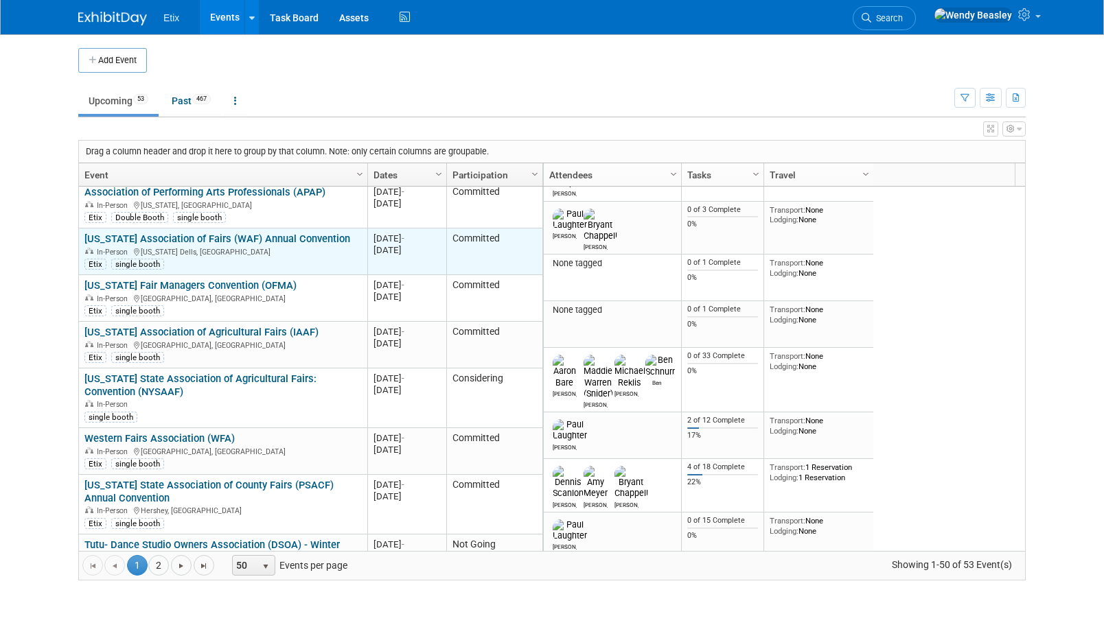
click at [236, 233] on link "[US_STATE] Association of Fairs (WAF) Annual Convention" at bounding box center [217, 239] width 266 height 12
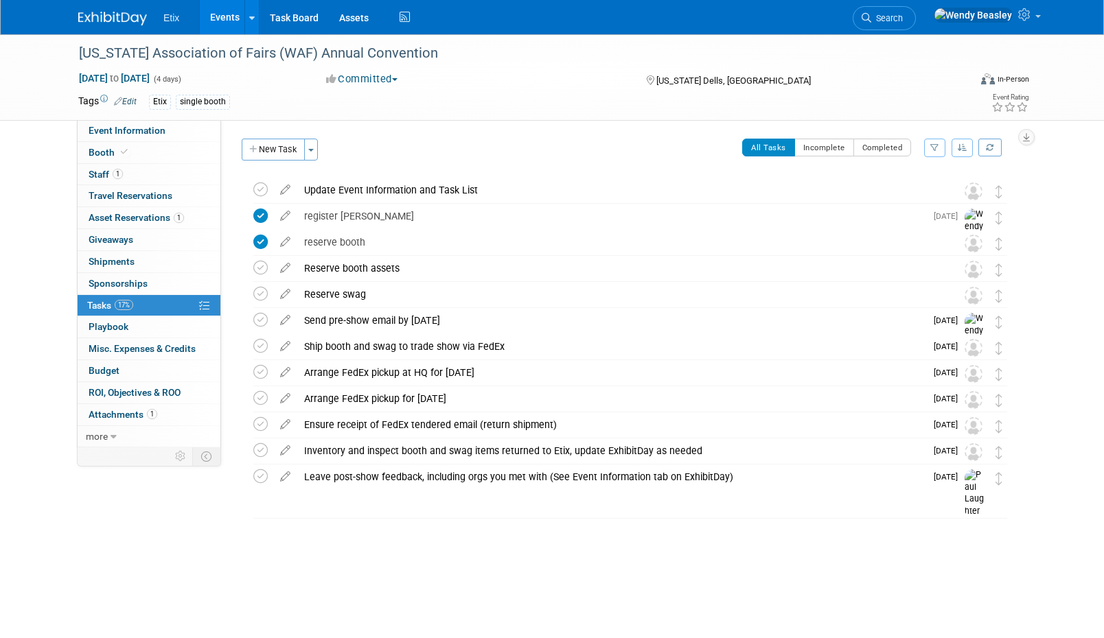
click at [227, 11] on link "Events" at bounding box center [225, 17] width 50 height 34
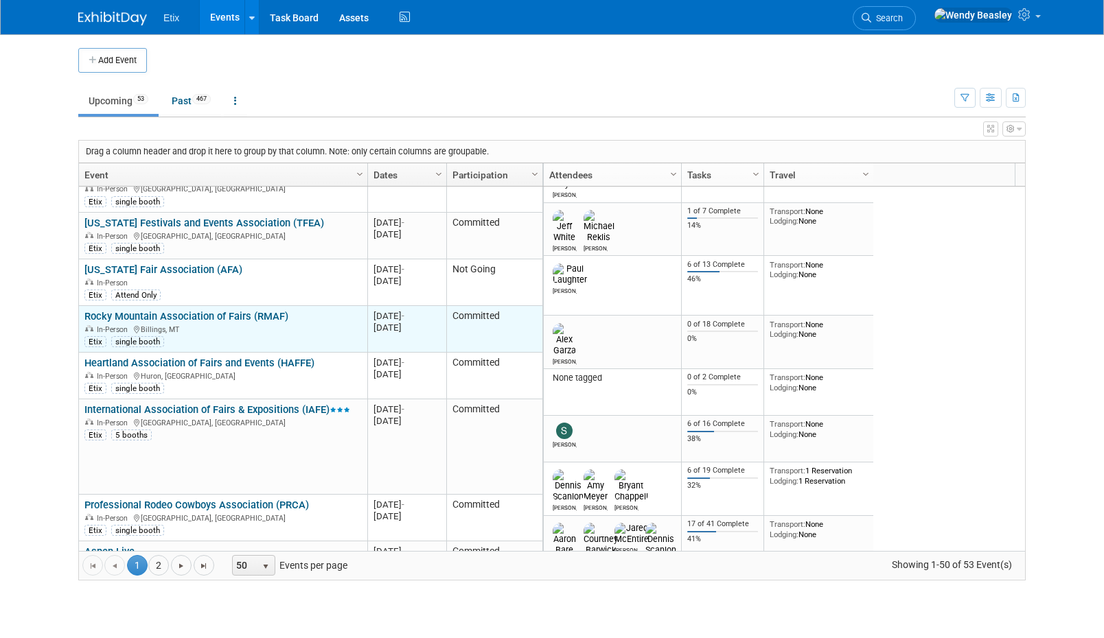
scroll to position [741, 0]
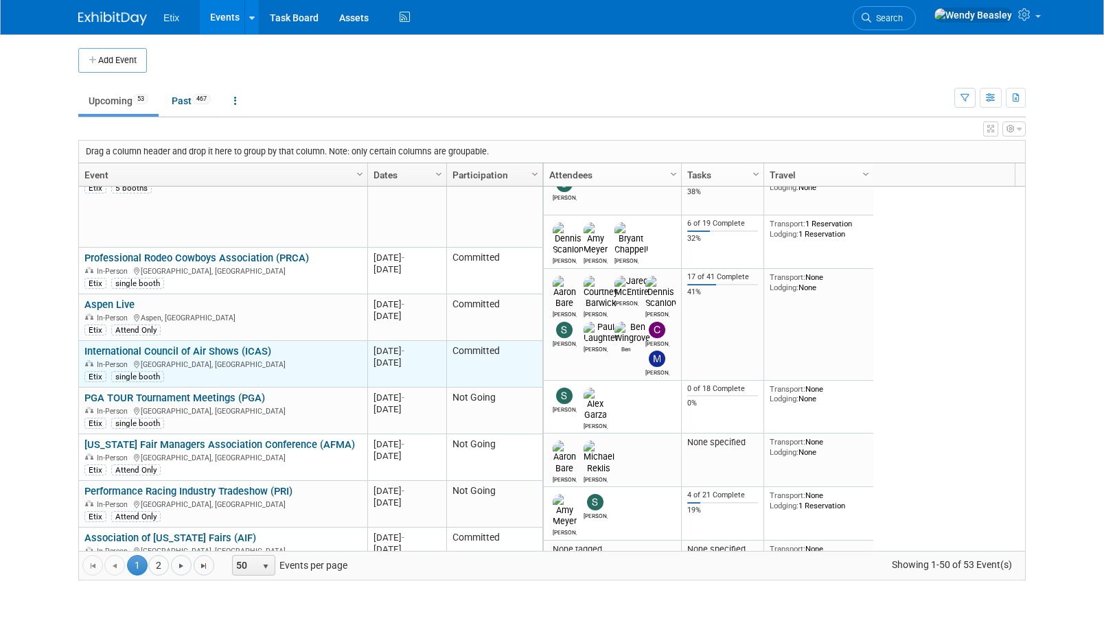
click at [222, 345] on link "International Council of Air Shows (ICAS)" at bounding box center [177, 351] width 187 height 12
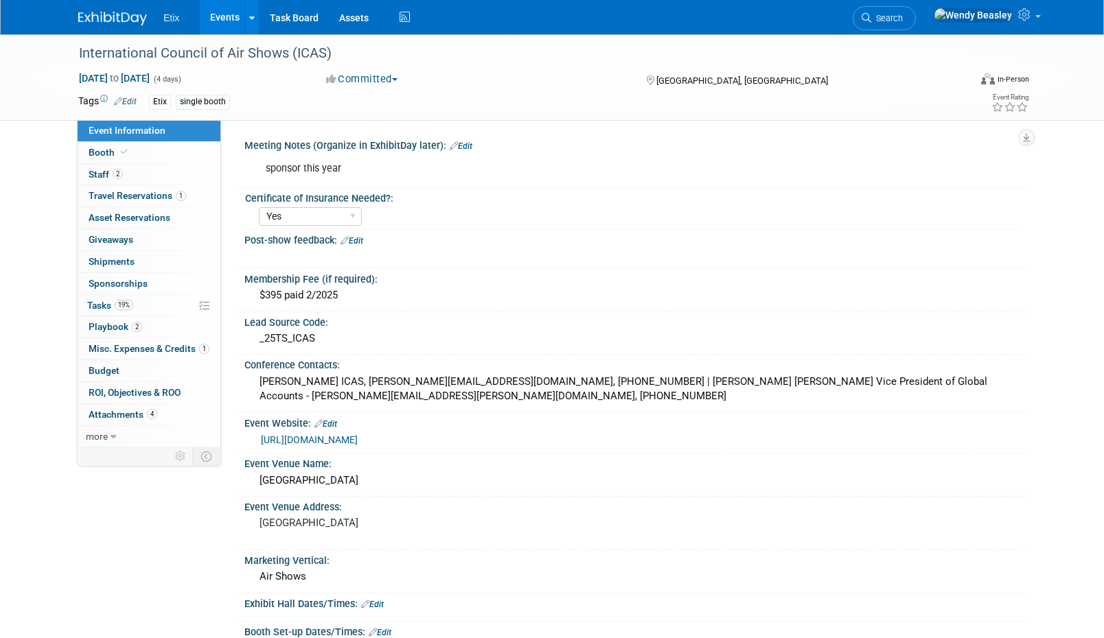
select select "Yes"
click at [97, 300] on span "Tasks 19%" at bounding box center [110, 305] width 46 height 11
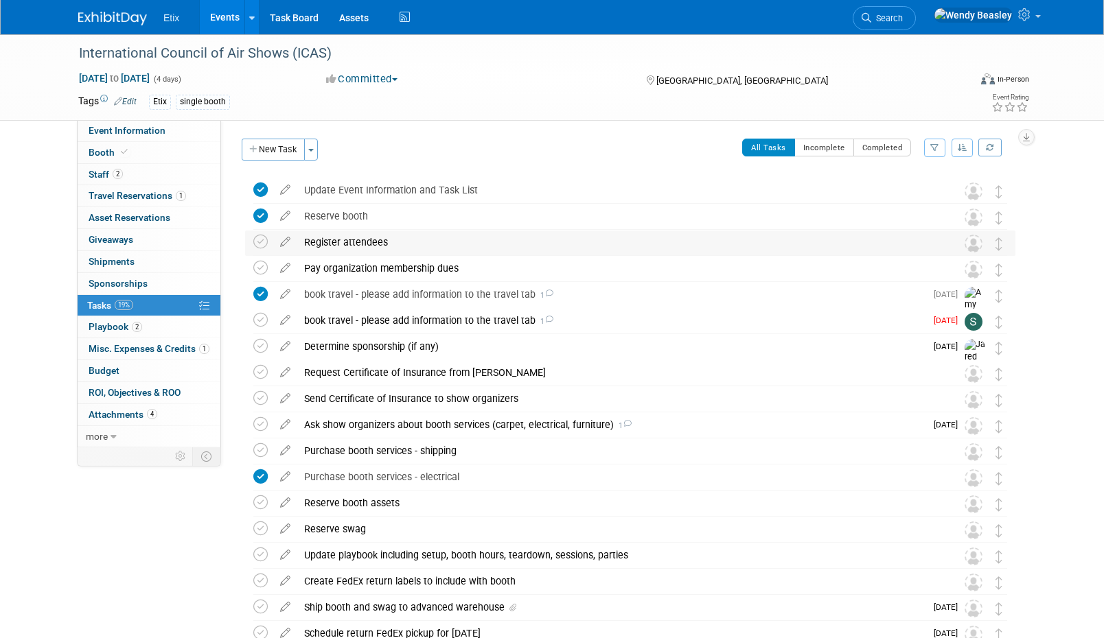
click at [372, 237] on div "Register attendees" at bounding box center [617, 242] width 640 height 23
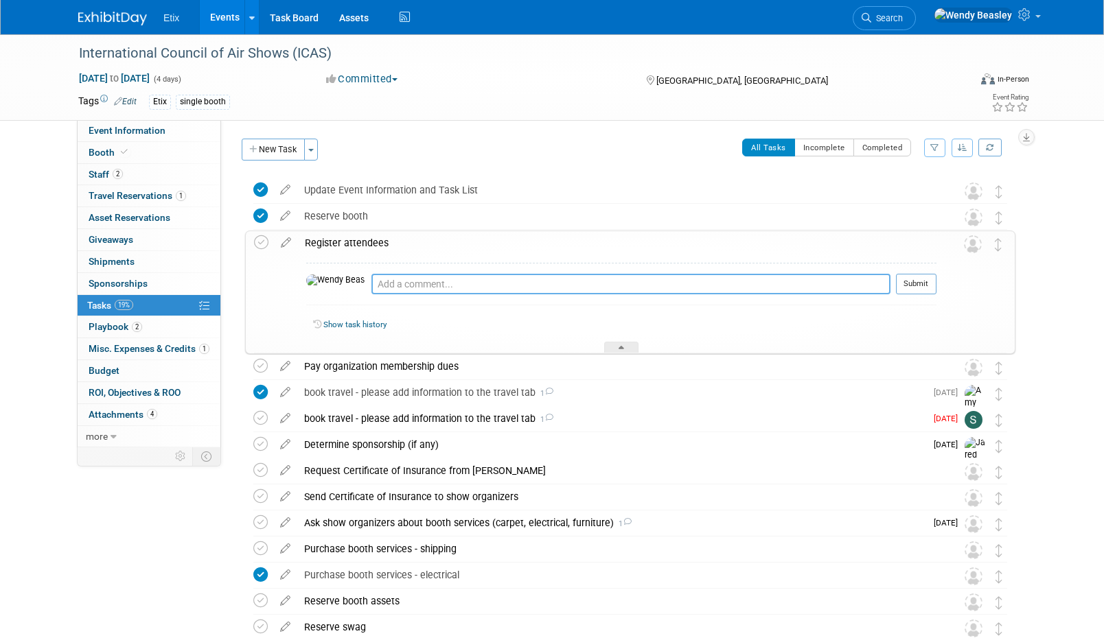
click at [395, 283] on textarea at bounding box center [630, 284] width 519 height 21
paste textarea "[URL][DOMAIN_NAME]"
type textarea "[URL][DOMAIN_NAME]"
click at [905, 288] on button "Submit" at bounding box center [916, 284] width 40 height 21
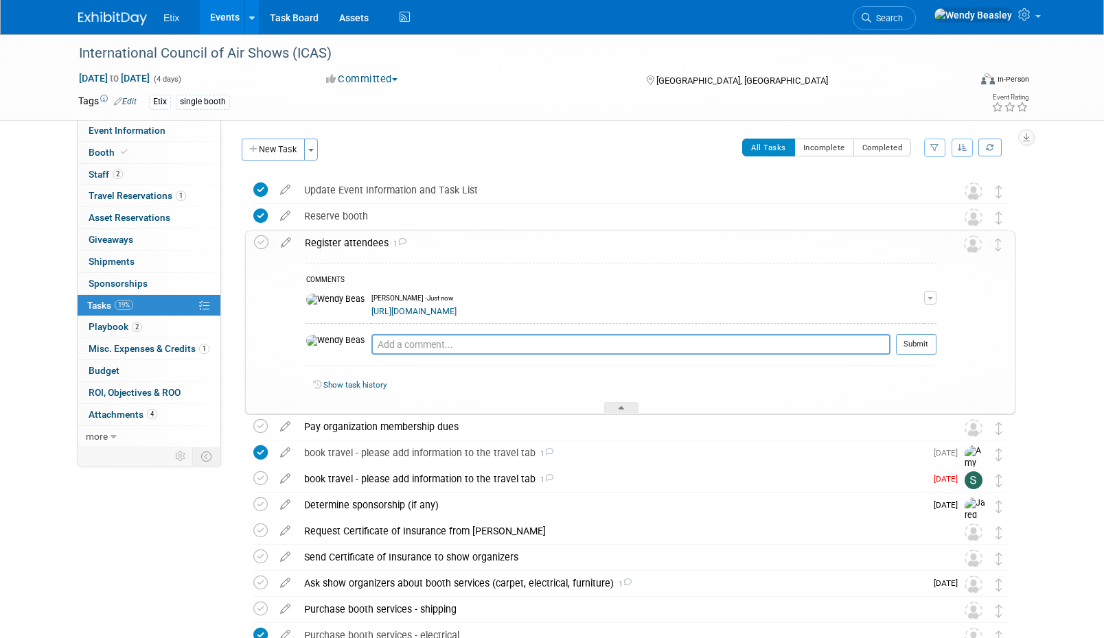
click at [543, 114] on div "Tags Edit Etix single booth Event Rating" at bounding box center [553, 104] width 971 height 24
click at [292, 154] on button "New Task" at bounding box center [273, 150] width 63 height 22
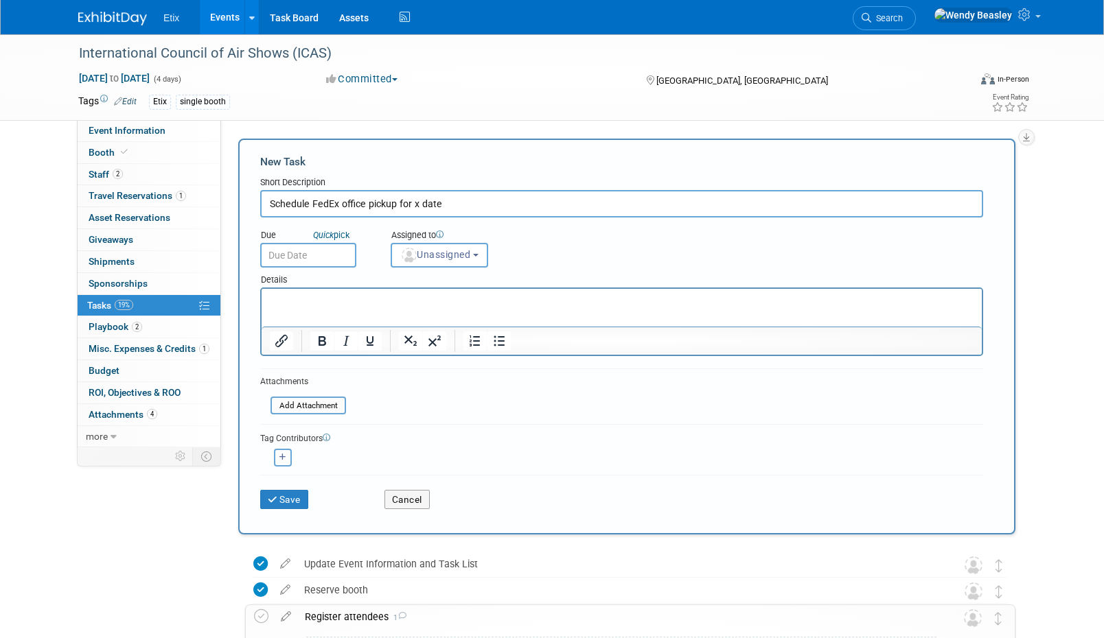
type input "Schedule FedEx office pickup for x date"
click at [333, 301] on p "Rich Text Area. Press ALT-0 for help." at bounding box center [622, 301] width 704 height 14
click at [294, 496] on button "Save" at bounding box center [284, 499] width 48 height 19
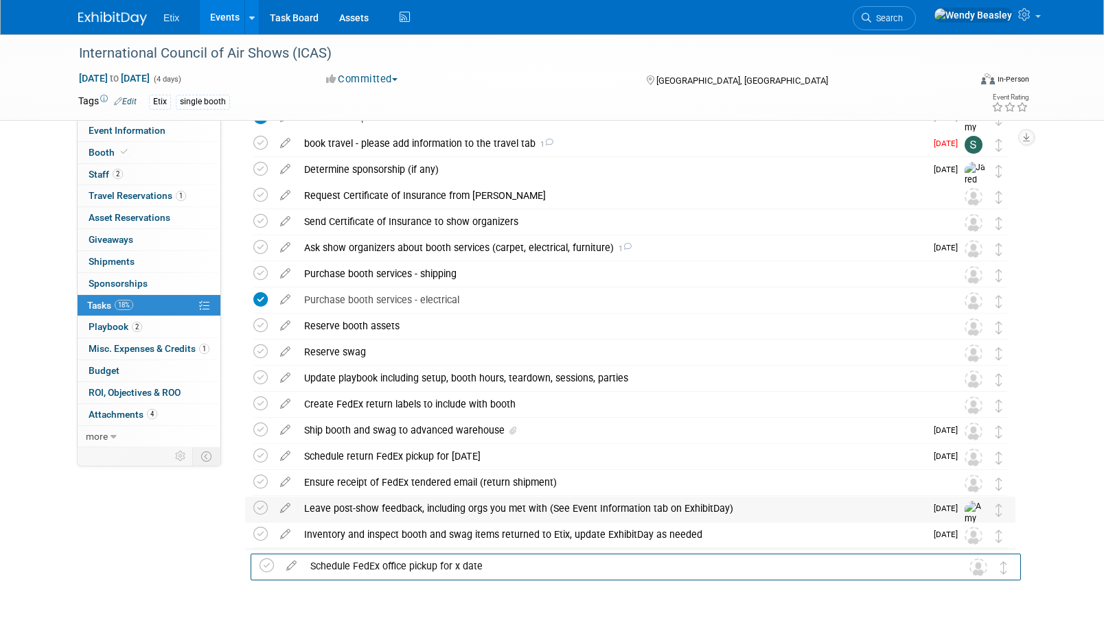
scroll to position [198, 0]
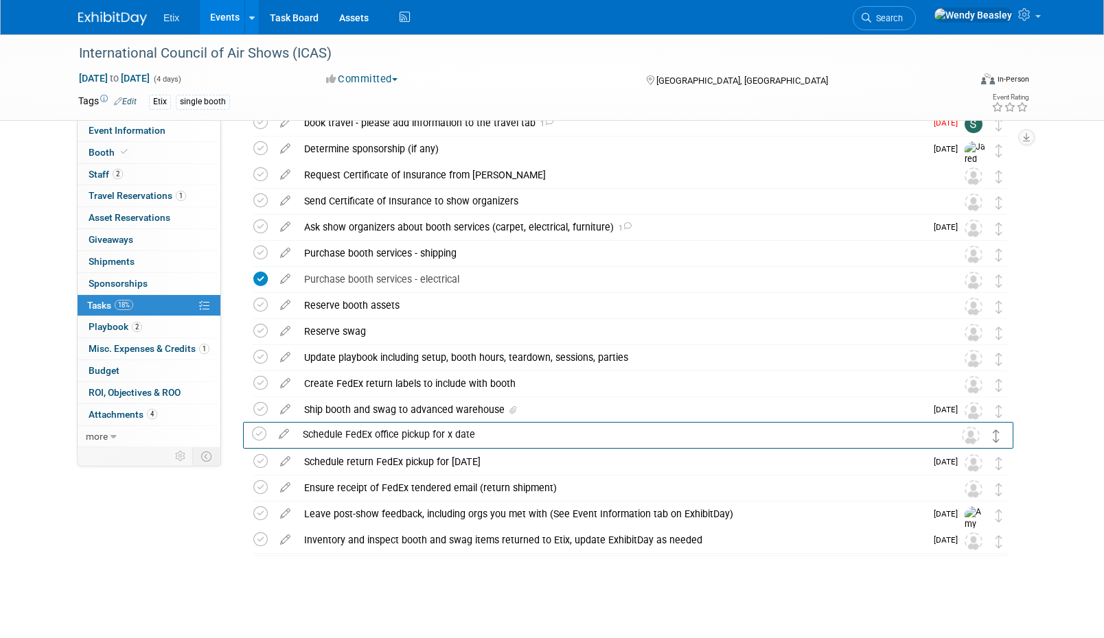
drag, startPoint x: 999, startPoint y: 190, endPoint x: 997, endPoint y: 433, distance: 243.0
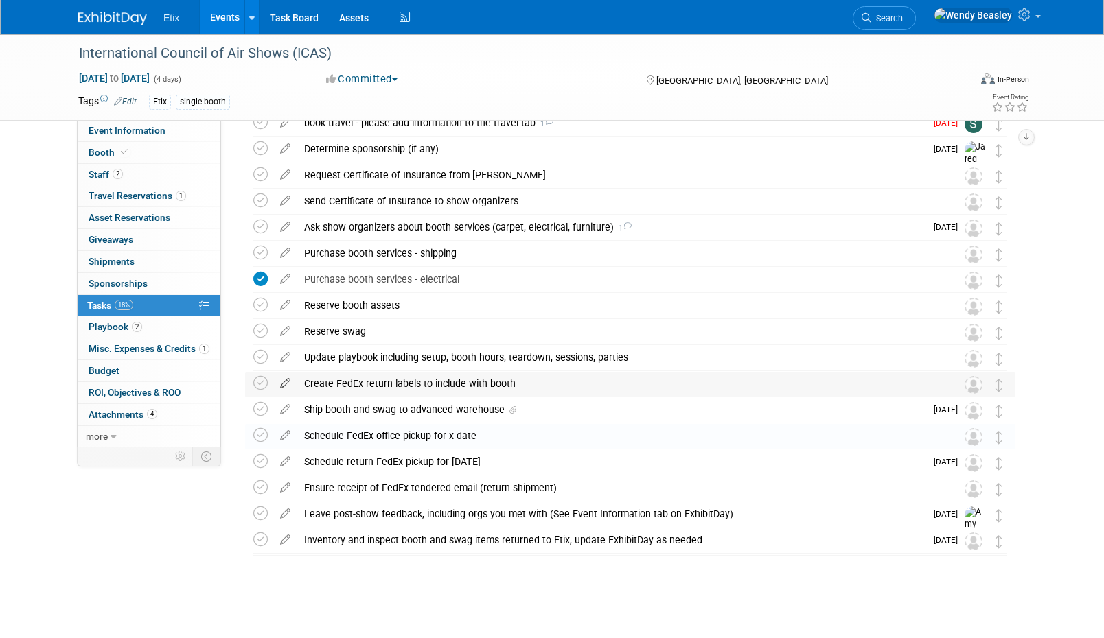
click at [282, 380] on icon at bounding box center [285, 380] width 24 height 17
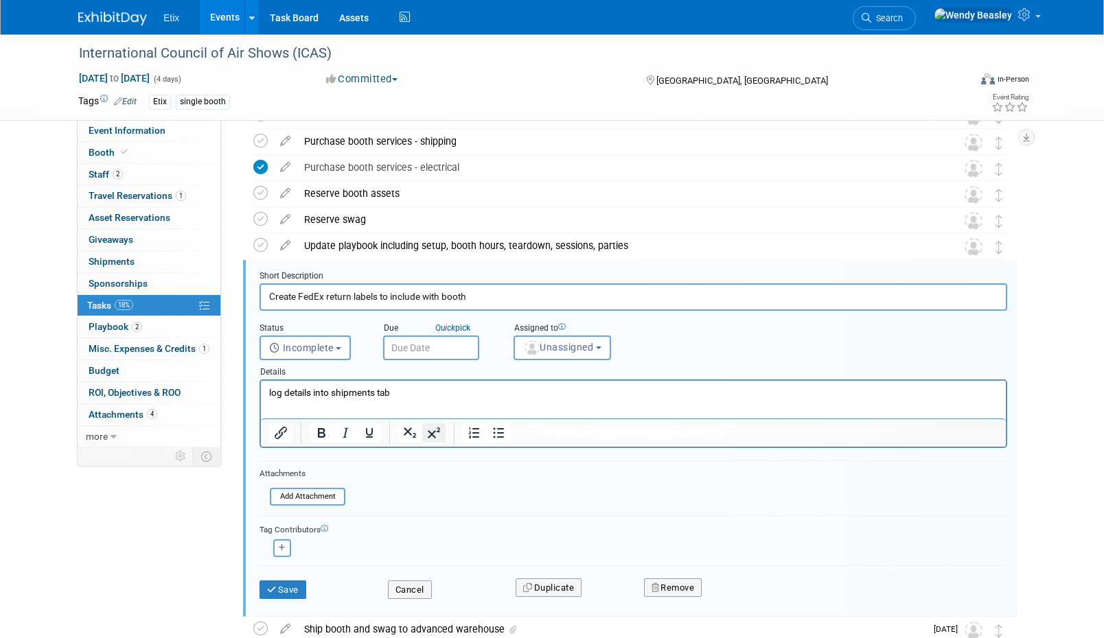
scroll to position [369, 0]
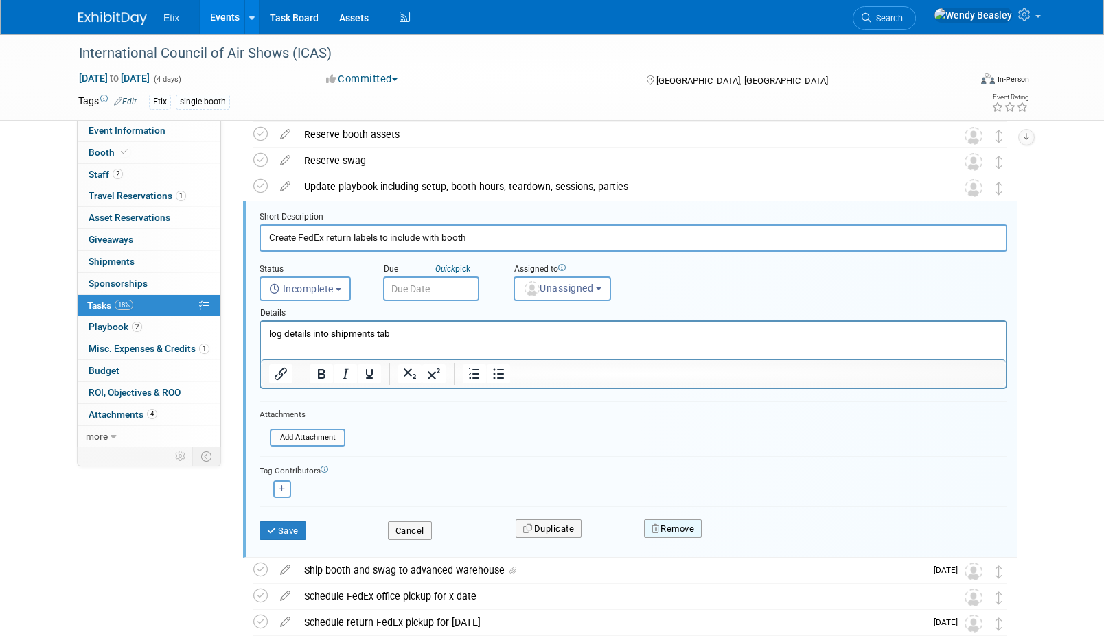
click at [694, 524] on button "Remove" at bounding box center [673, 529] width 58 height 19
click at [747, 533] on link "Yes" at bounding box center [750, 540] width 40 height 22
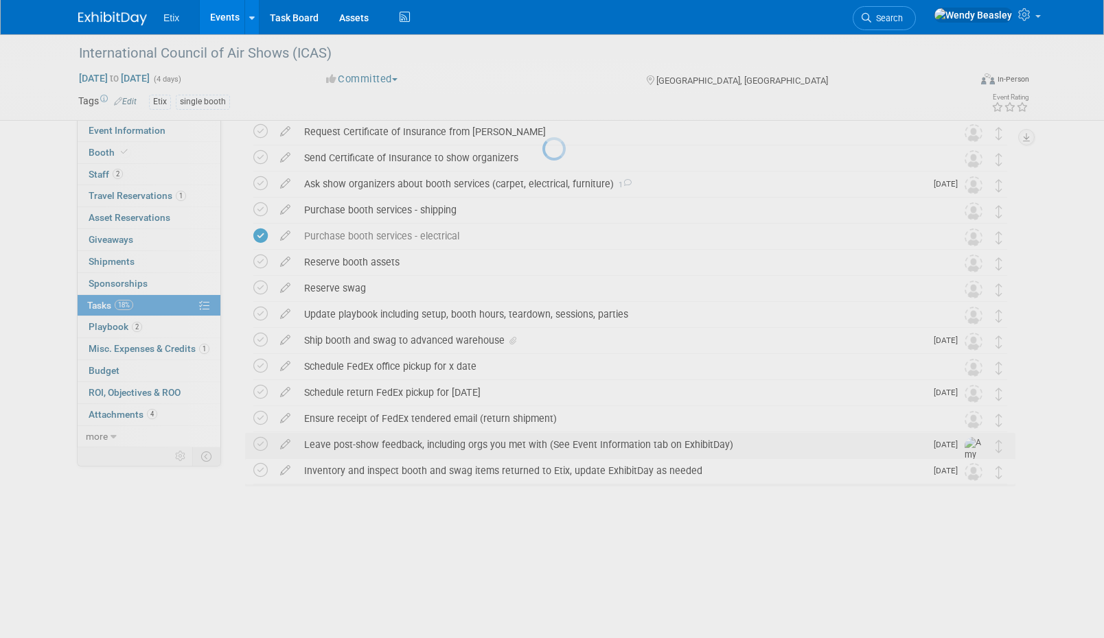
scroll to position [172, 0]
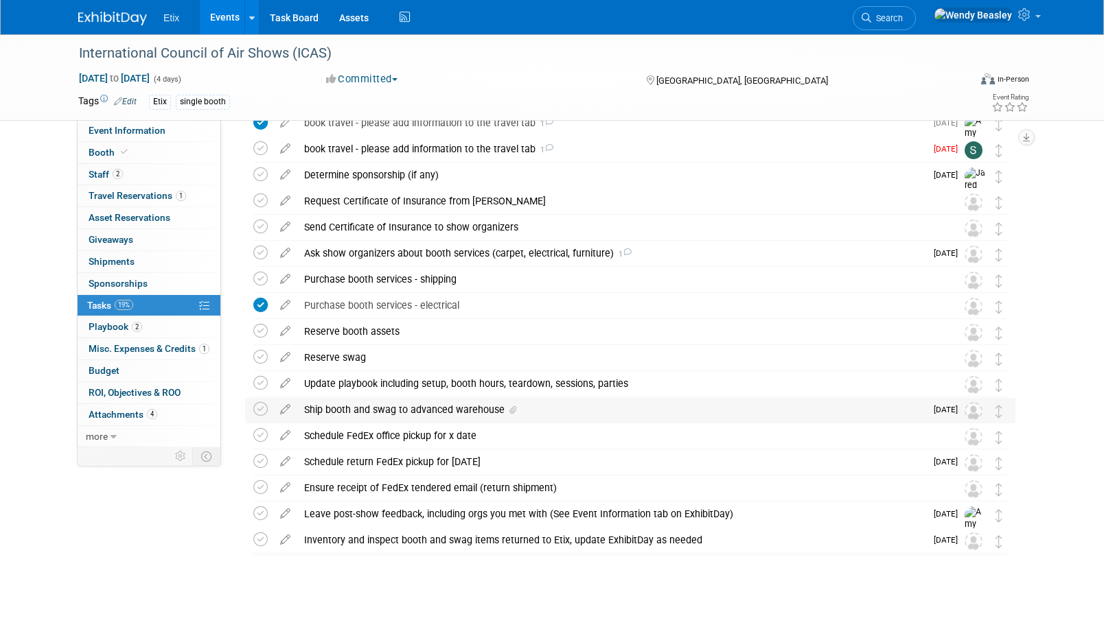
click at [421, 410] on div "Ship booth and swag to advanced warehouse" at bounding box center [611, 409] width 628 height 23
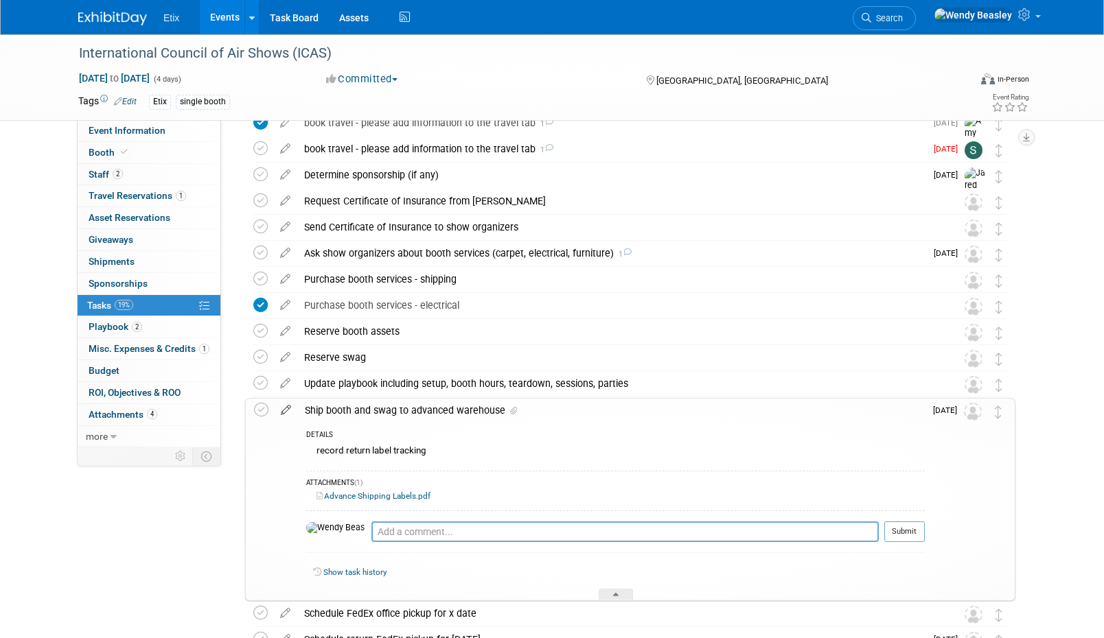
click at [286, 411] on icon at bounding box center [286, 407] width 24 height 17
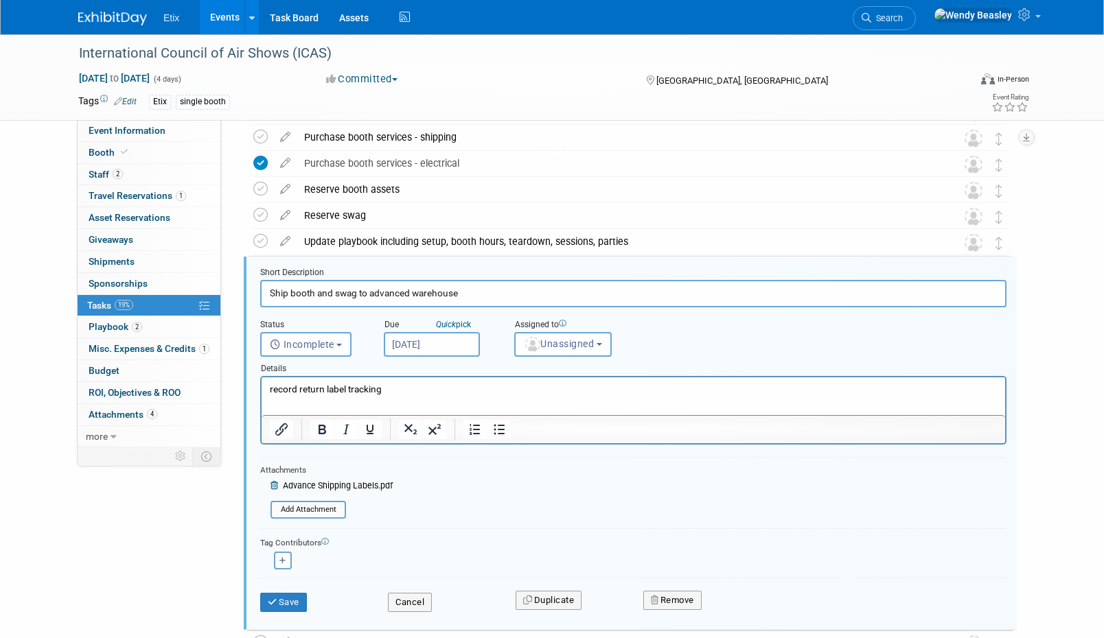
scroll to position [369, 0]
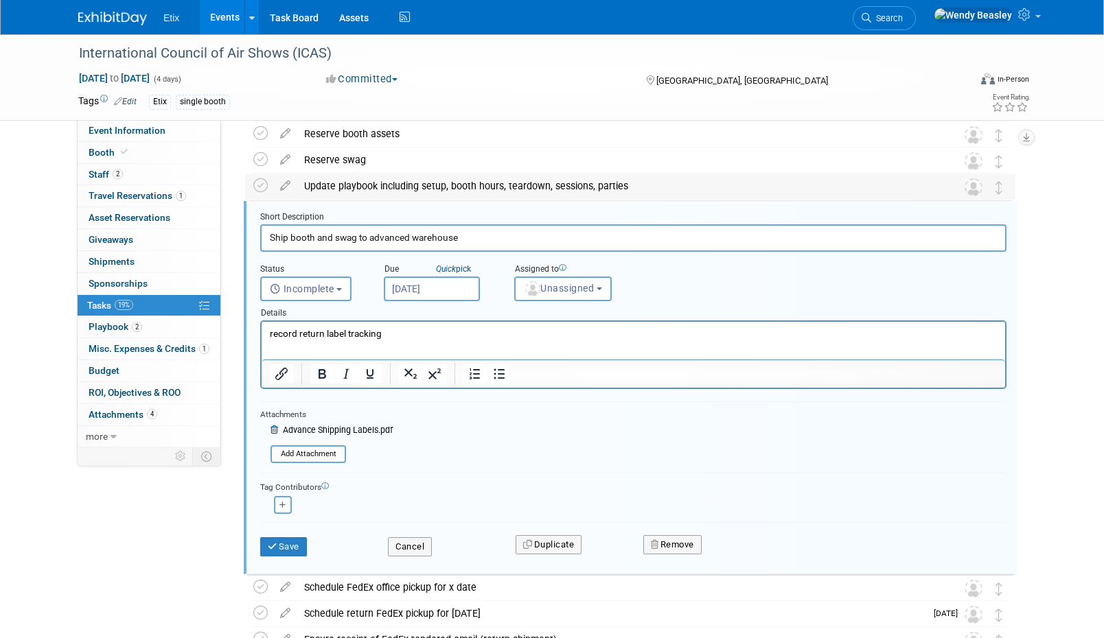
click at [798, 178] on div "Update playbook including setup, booth hours, teardown, sessions, parties" at bounding box center [617, 185] width 640 height 23
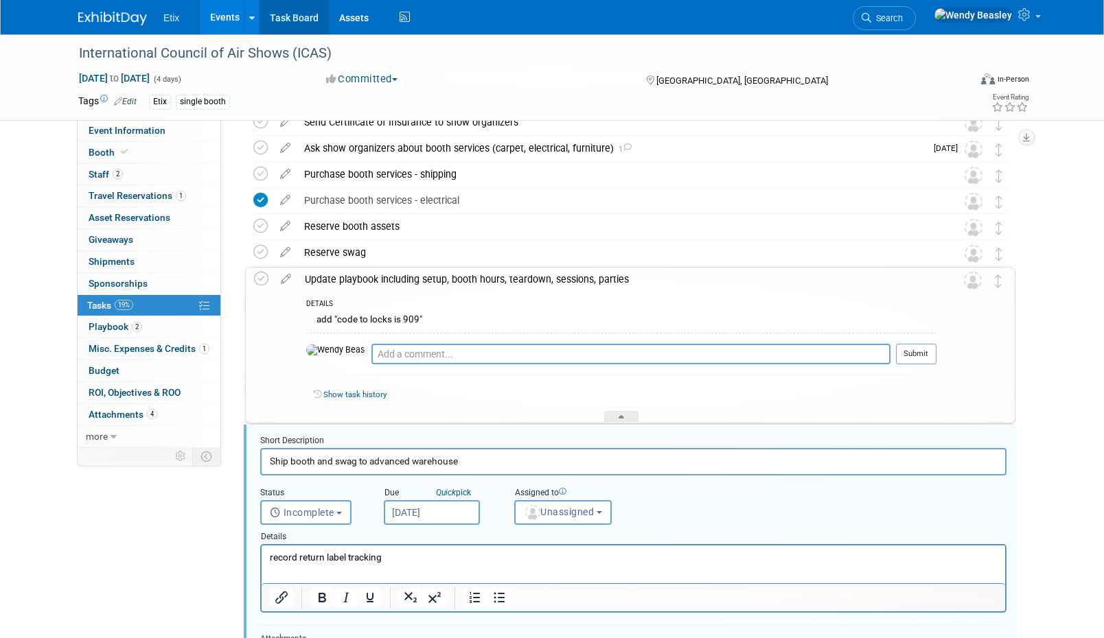
scroll to position [263, 0]
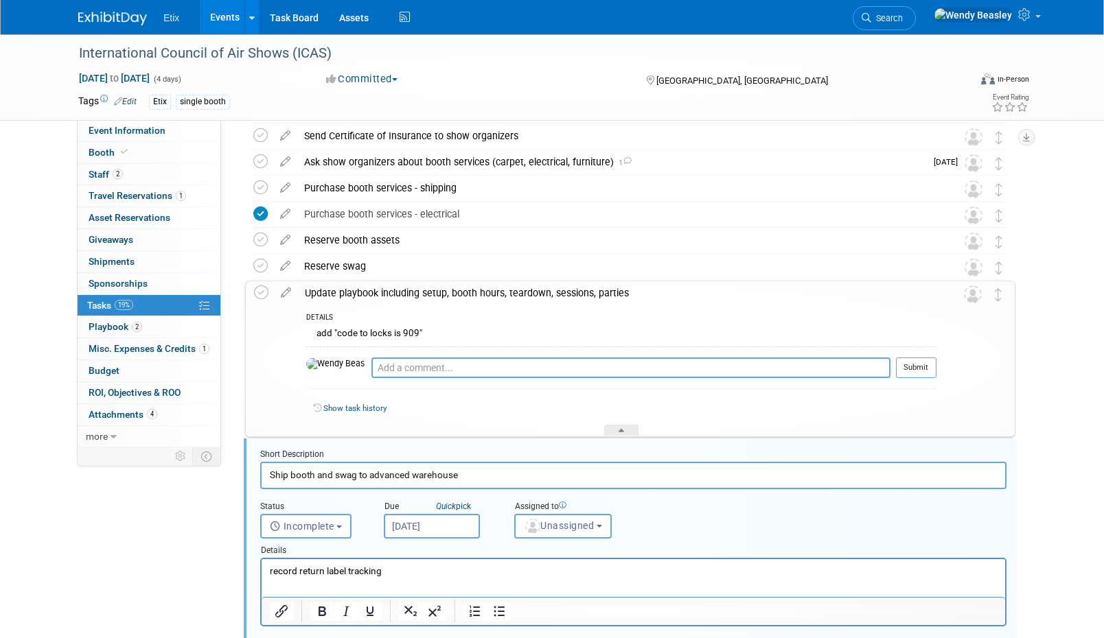
click at [235, 7] on link "Events" at bounding box center [225, 17] width 50 height 34
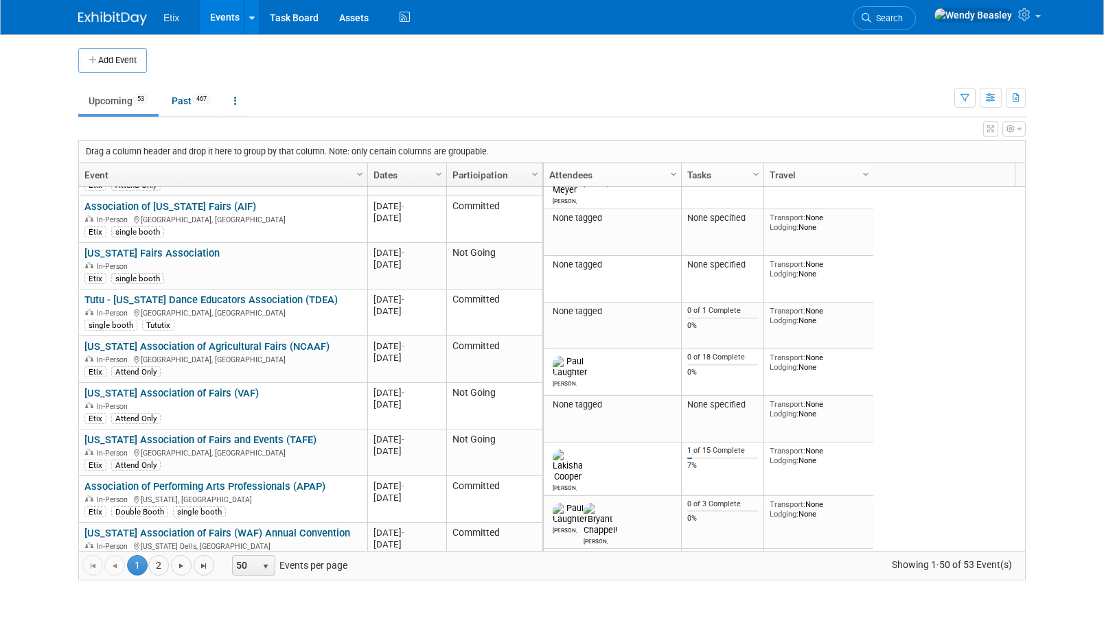
scroll to position [990, 0]
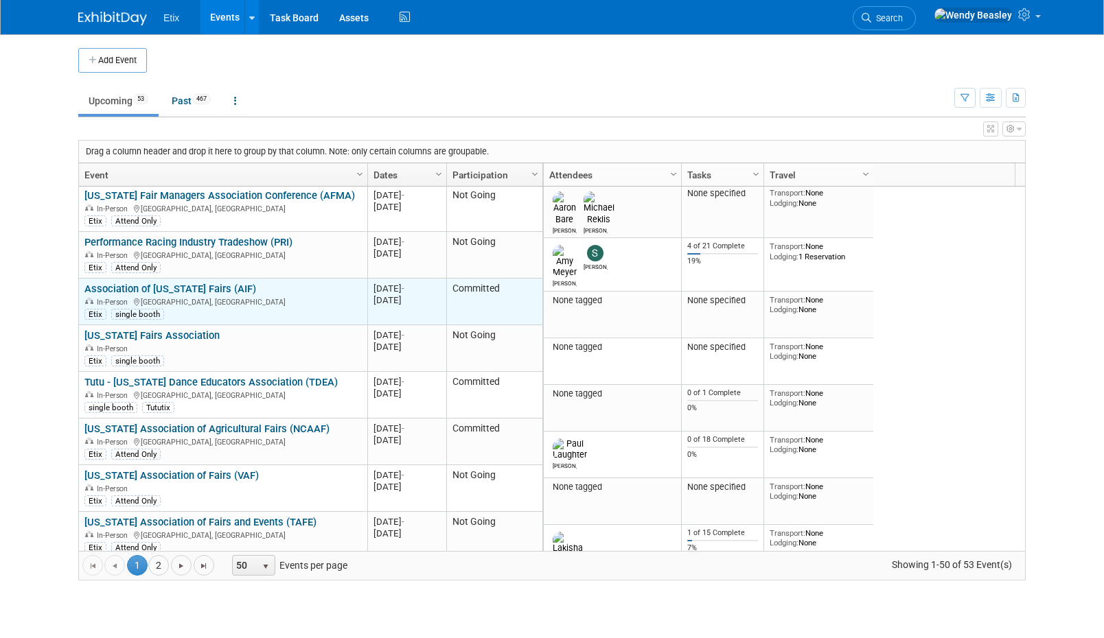
click at [196, 283] on link "Association of [US_STATE] Fairs (AIF)" at bounding box center [170, 289] width 172 height 12
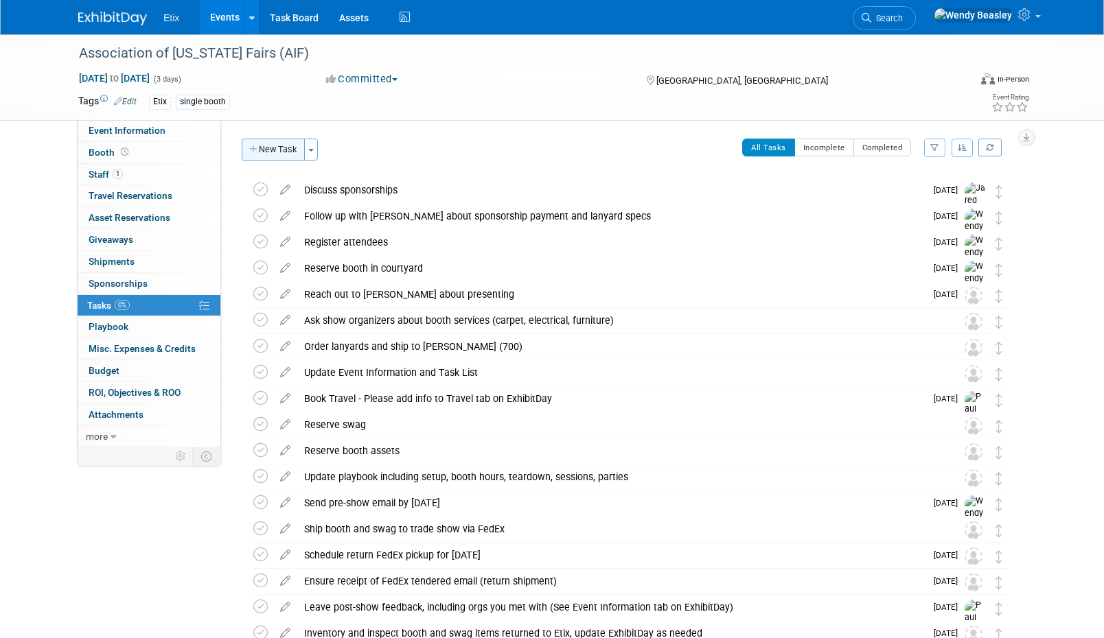
click at [290, 150] on button "New Task" at bounding box center [273, 150] width 63 height 22
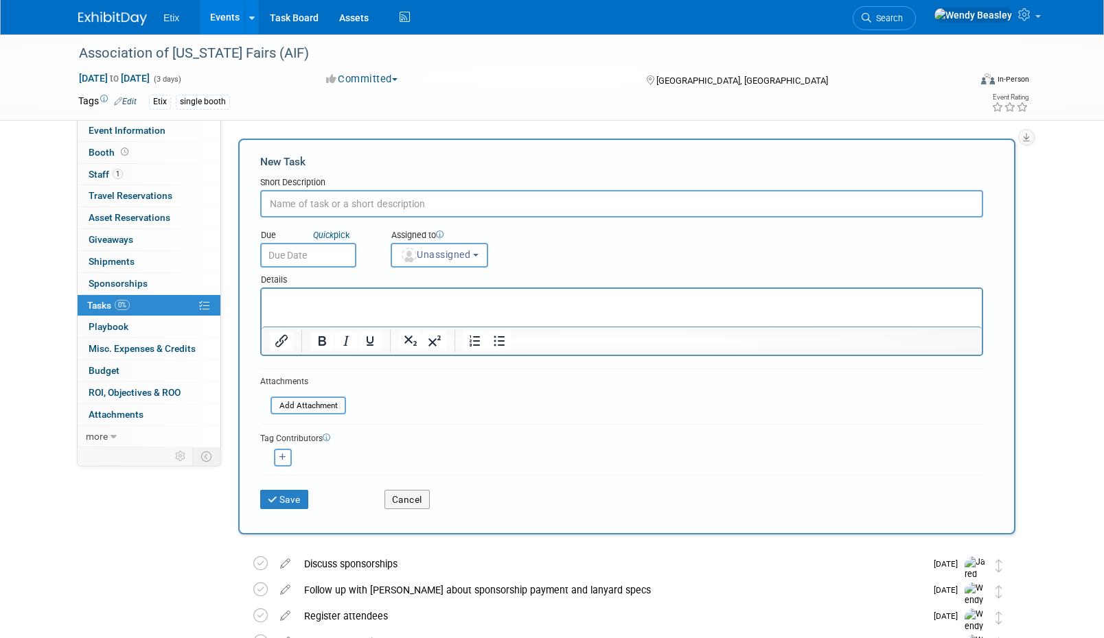
paste input "Schedule FedEx office pickup for x date"
type input "Schedule FedEx office pickup for x date"
click at [284, 496] on button "Save" at bounding box center [284, 499] width 48 height 19
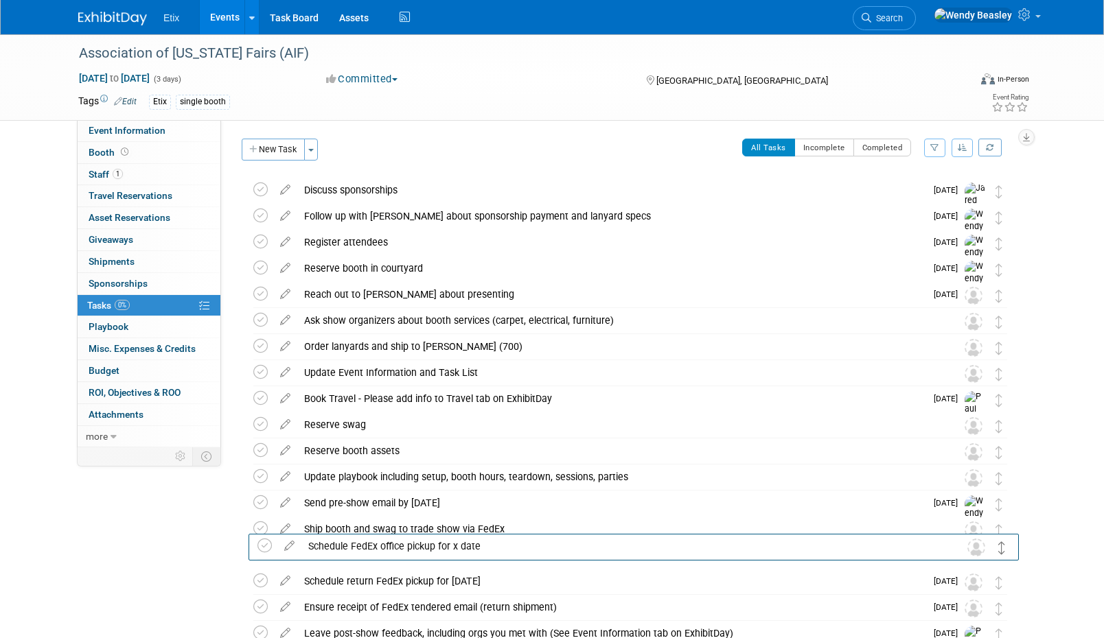
drag, startPoint x: 997, startPoint y: 195, endPoint x: 1000, endPoint y: 550, distance: 355.5
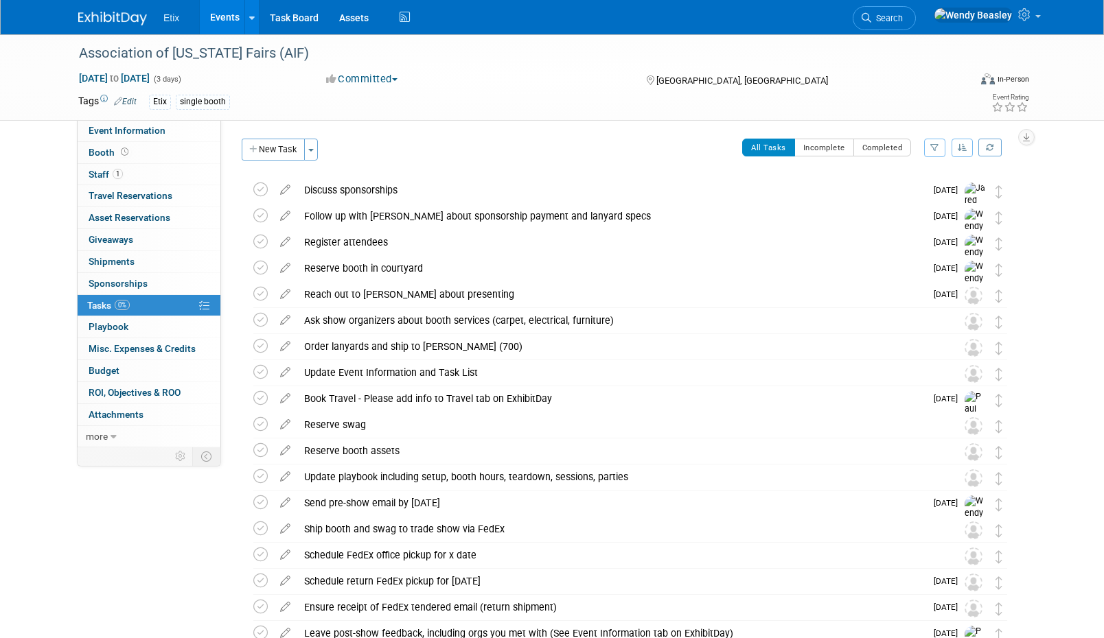
click at [226, 25] on link "Events" at bounding box center [225, 17] width 50 height 34
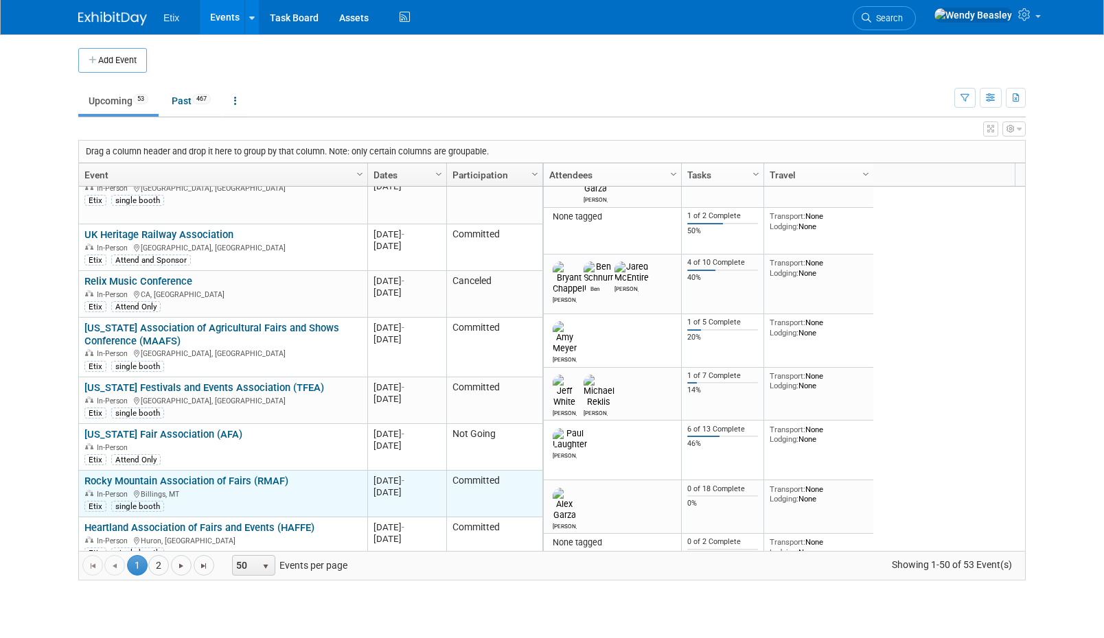
scroll to position [412, 0]
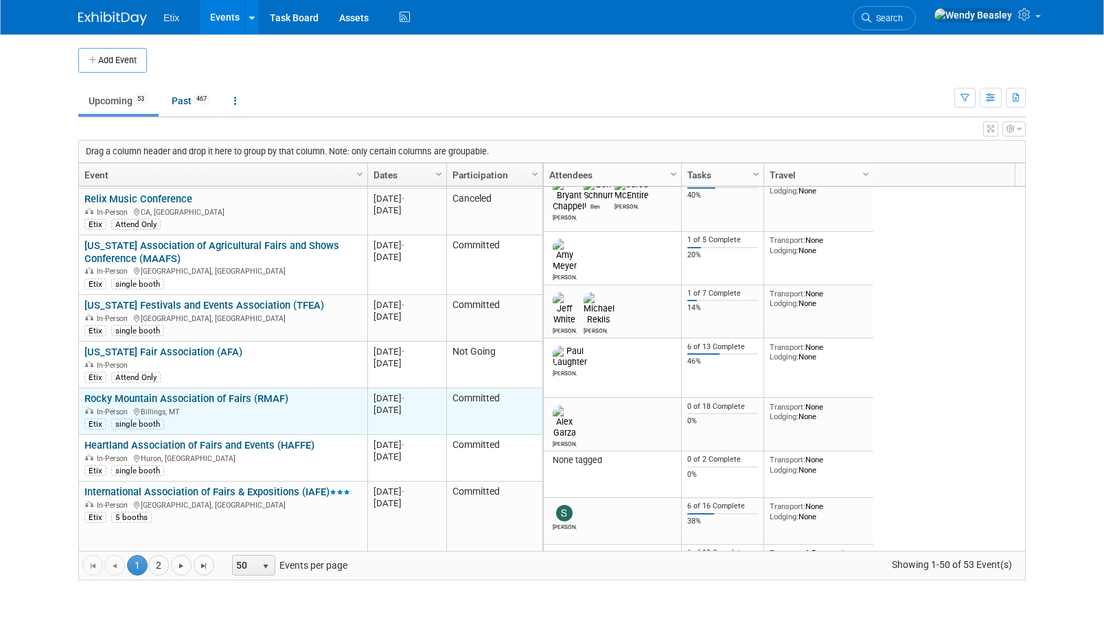
click at [263, 393] on link "Rocky Mountain Association of Fairs (RMAF)" at bounding box center [186, 399] width 204 height 12
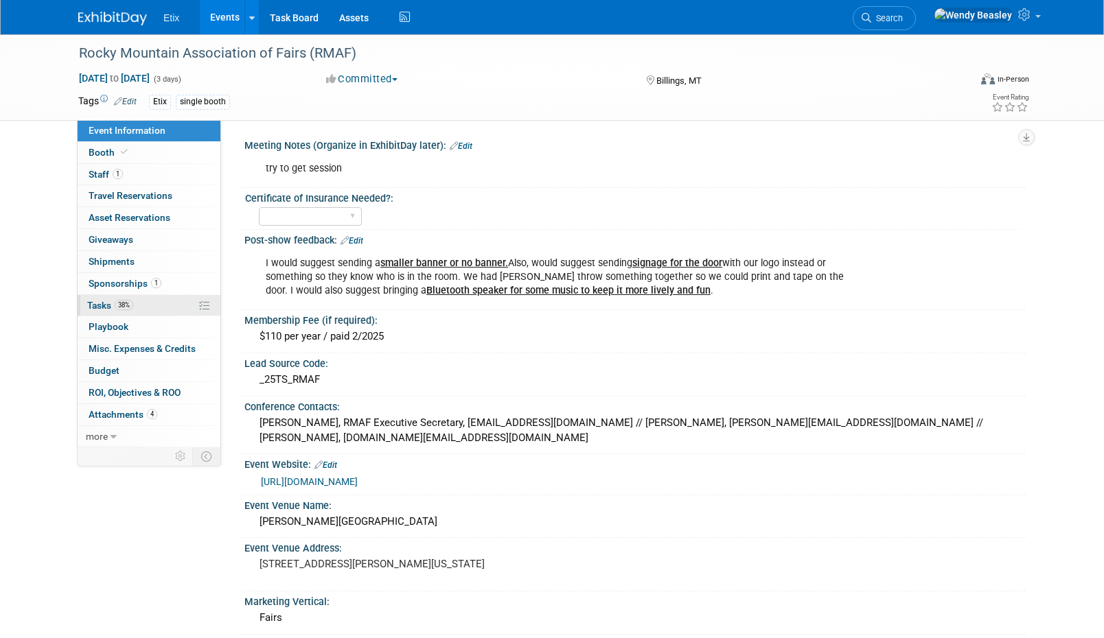
click at [95, 307] on span "Tasks 38%" at bounding box center [110, 305] width 46 height 11
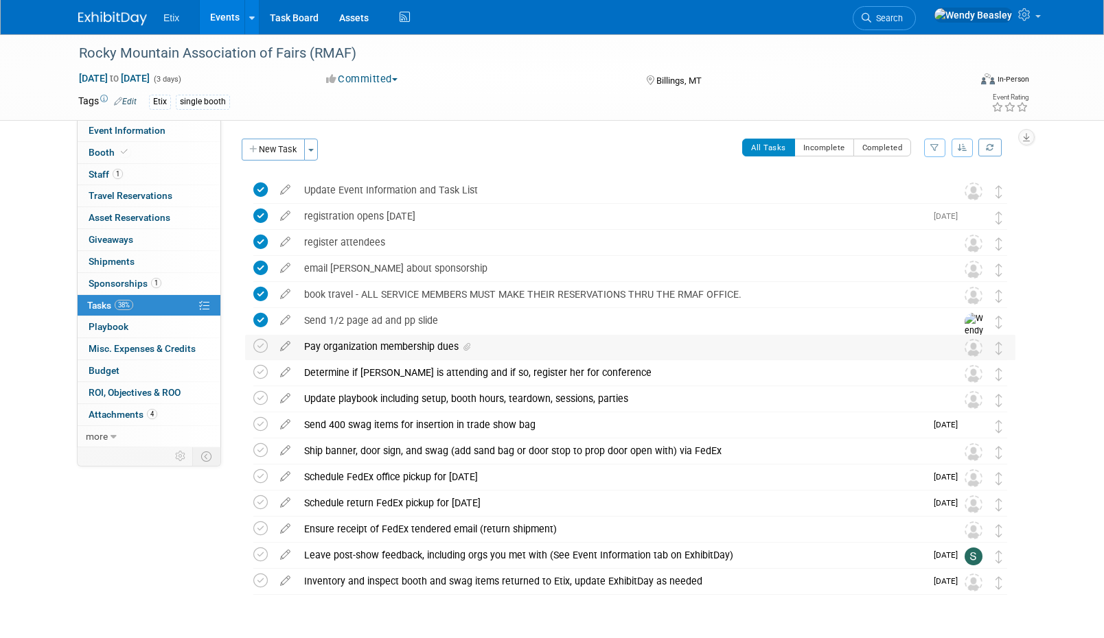
scroll to position [3, 0]
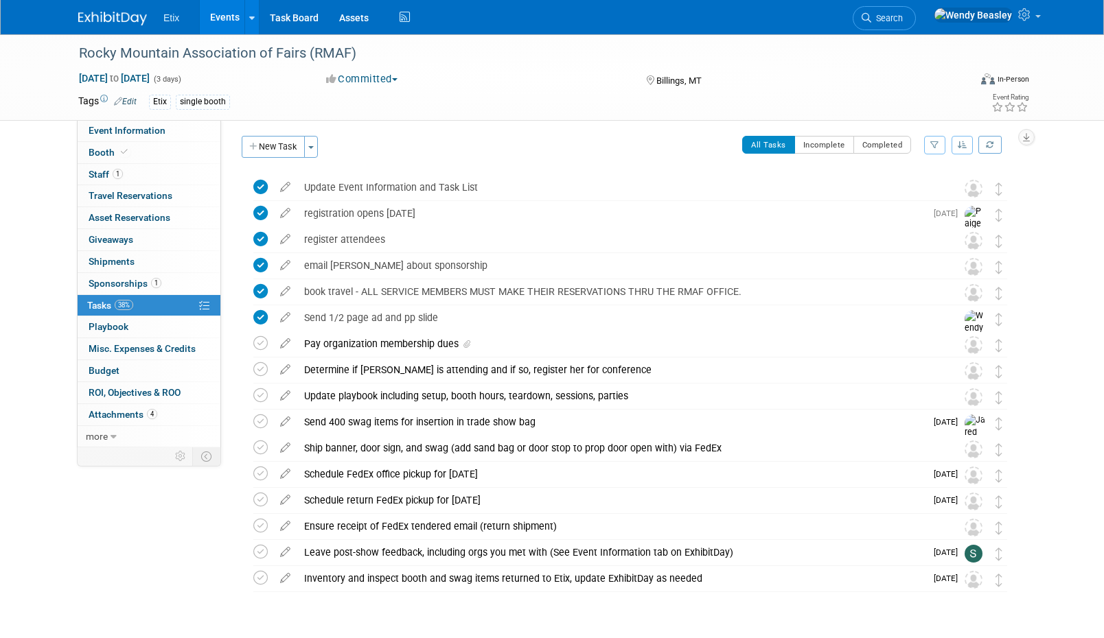
click at [220, 16] on link "Events" at bounding box center [225, 17] width 50 height 34
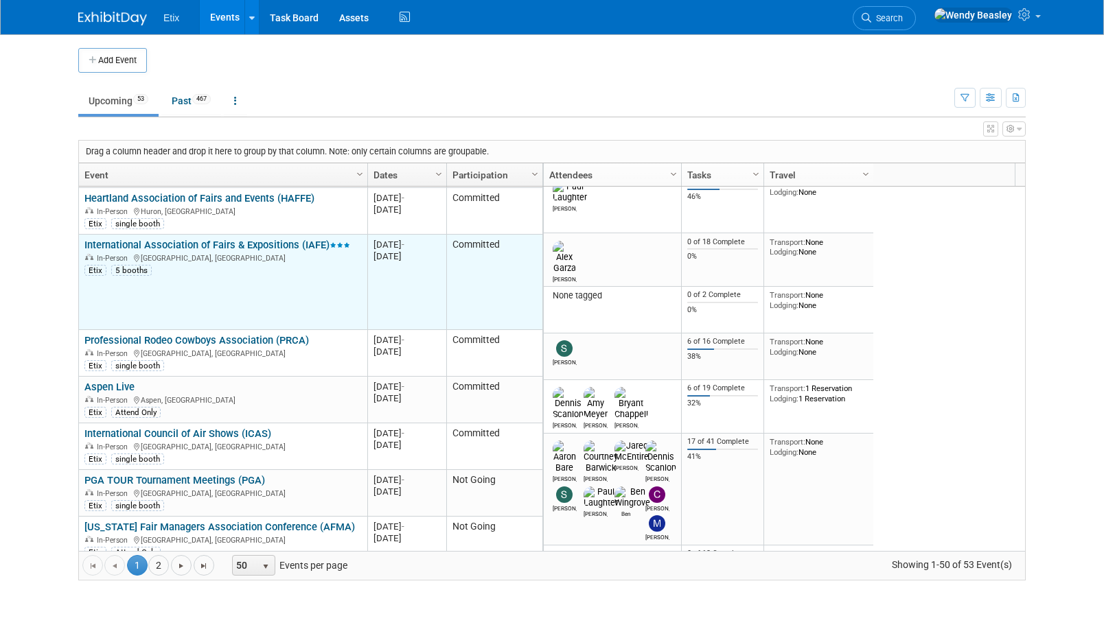
scroll to position [577, 0]
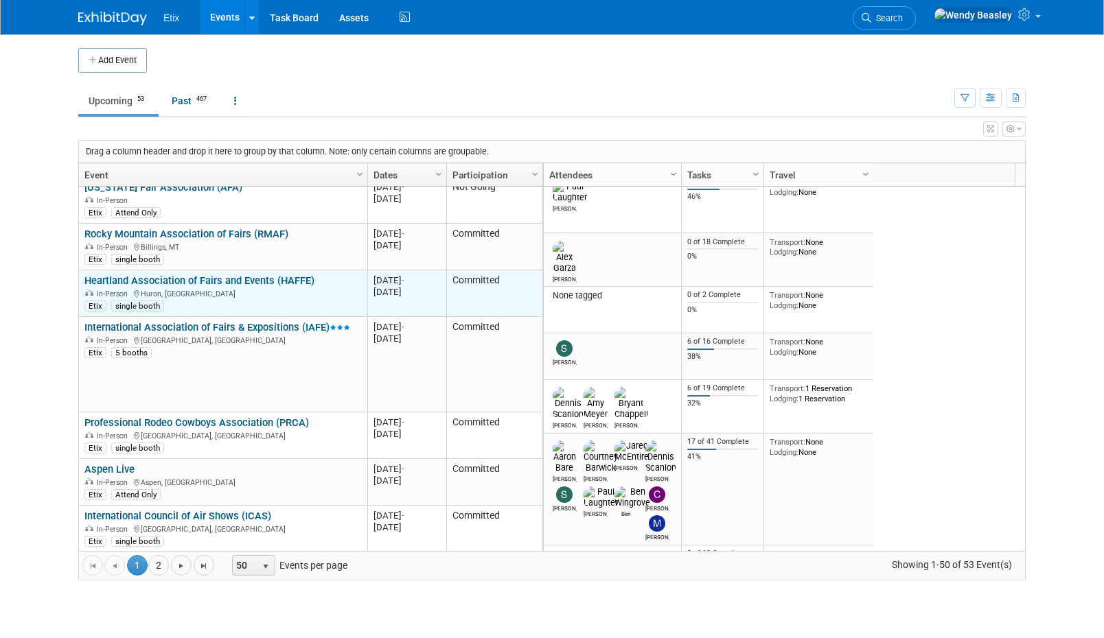
click at [215, 275] on link "Heartland Association of Fairs and Events (HAFFE)" at bounding box center [199, 281] width 230 height 12
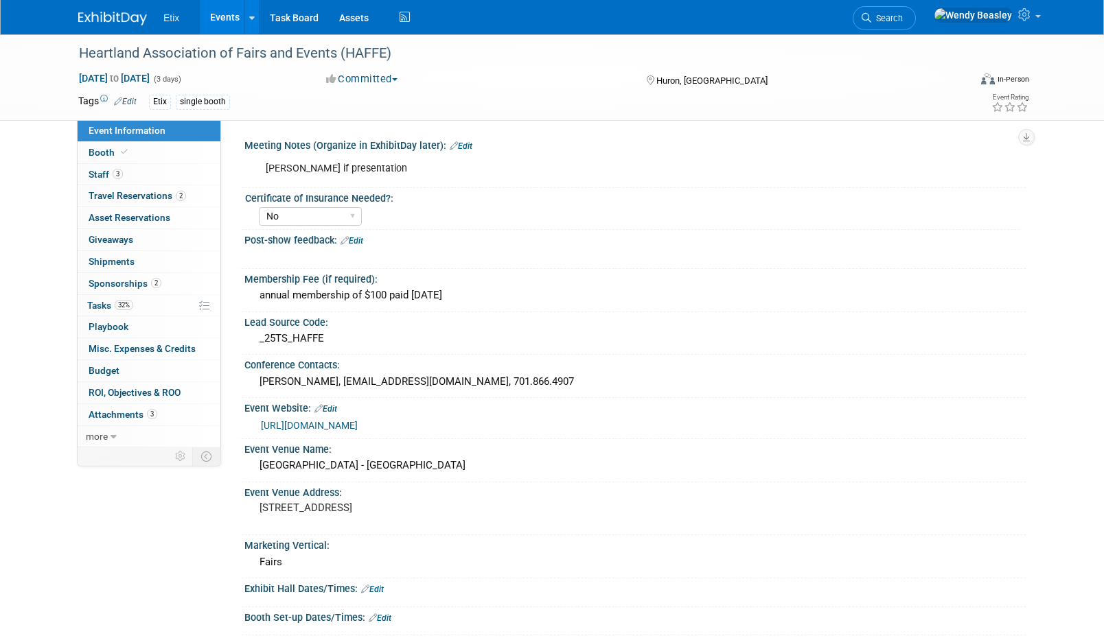
select select "No"
click at [97, 295] on link "32% Tasks 32%" at bounding box center [149, 305] width 143 height 21
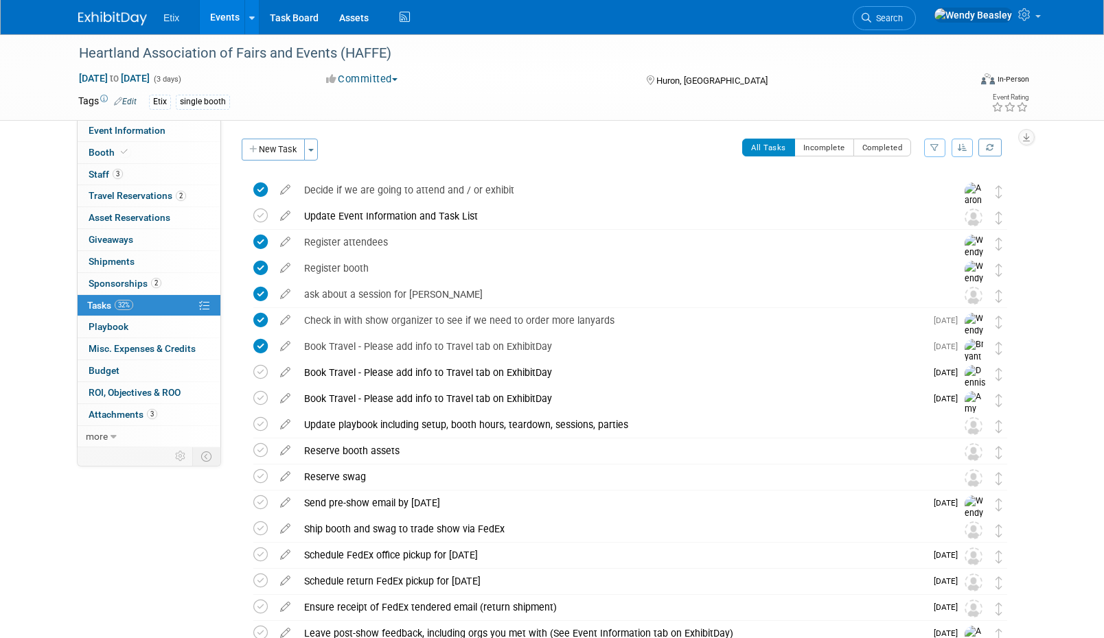
click at [222, 14] on link "Events" at bounding box center [225, 17] width 50 height 34
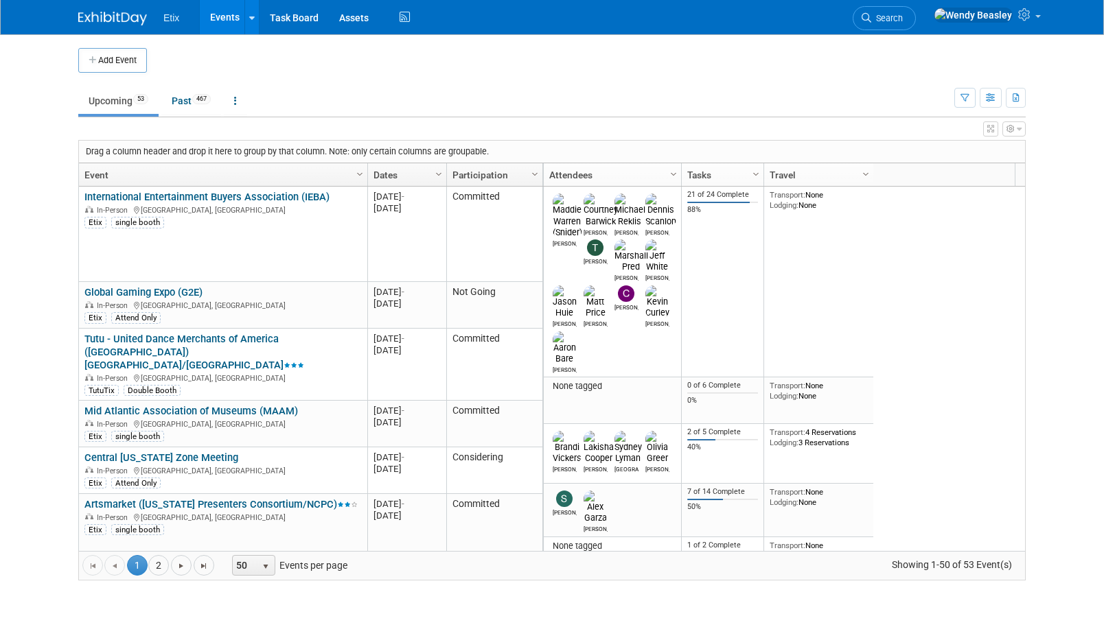
scroll to position [82, 0]
